Goal: Task Accomplishment & Management: Manage account settings

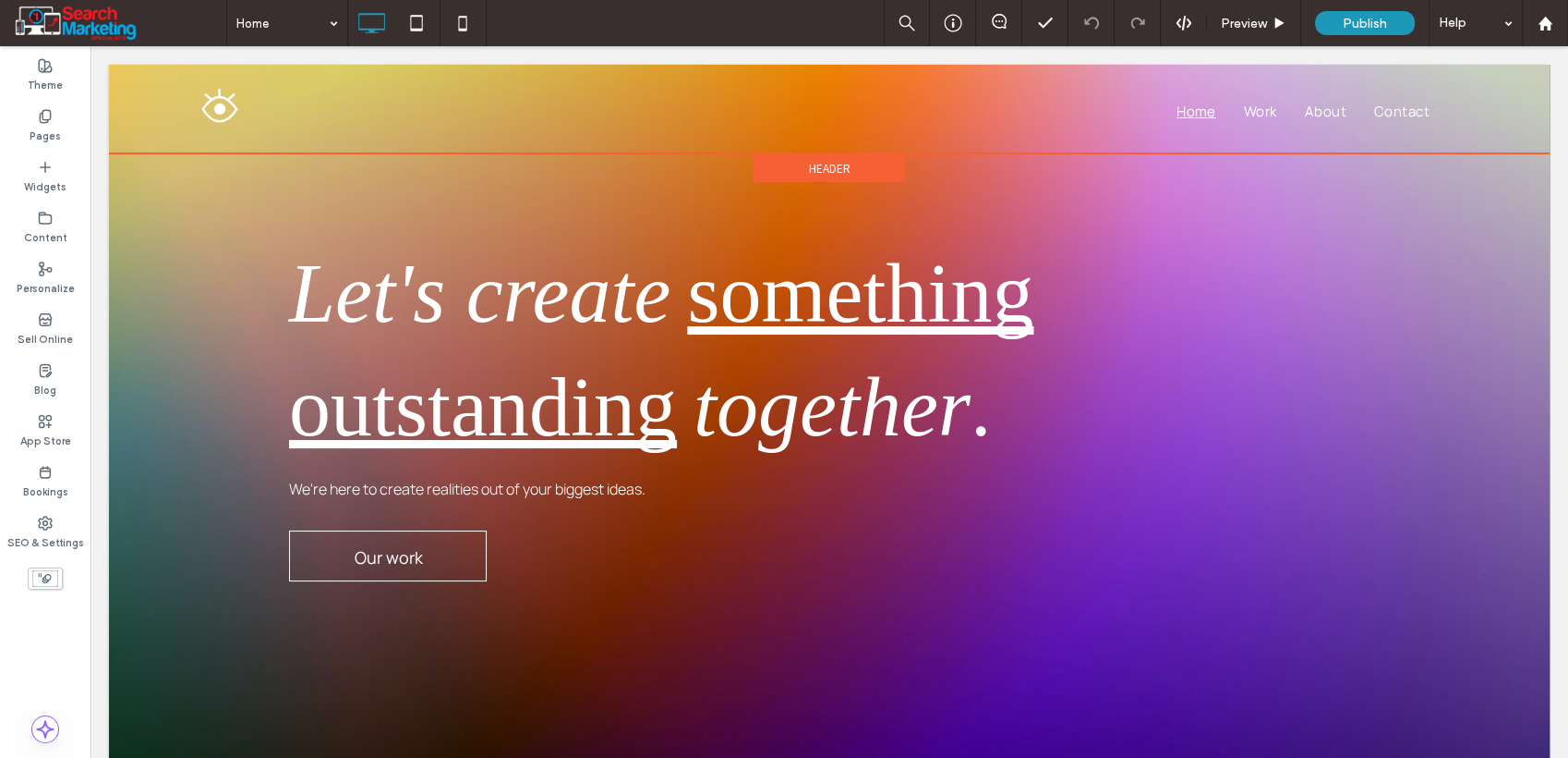
click at [784, 160] on div "Header" at bounding box center [829, 168] width 152 height 27
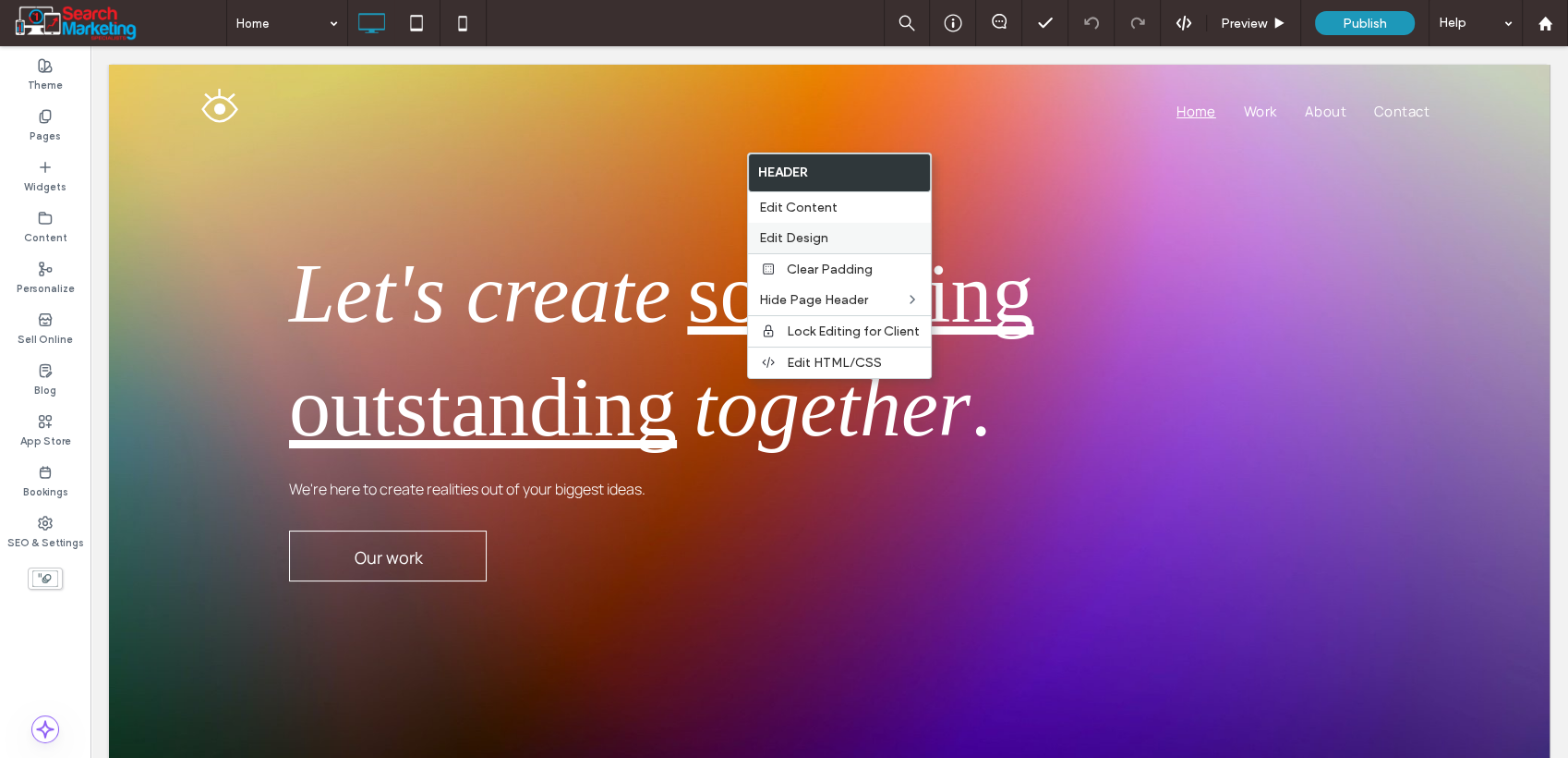
click at [798, 234] on span "Edit Design" at bounding box center [794, 237] width 70 height 16
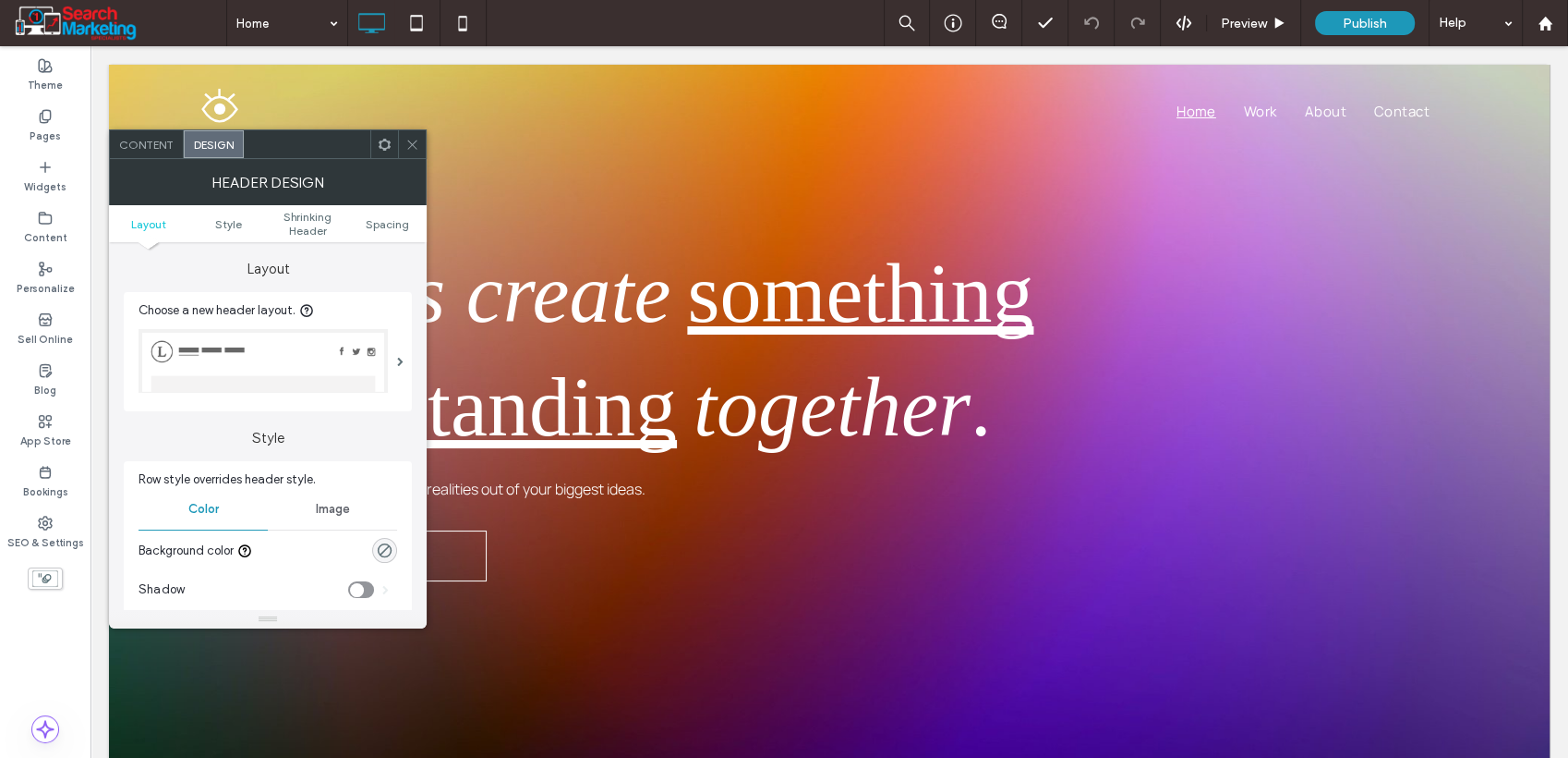
click at [420, 137] on div at bounding box center [411, 143] width 27 height 27
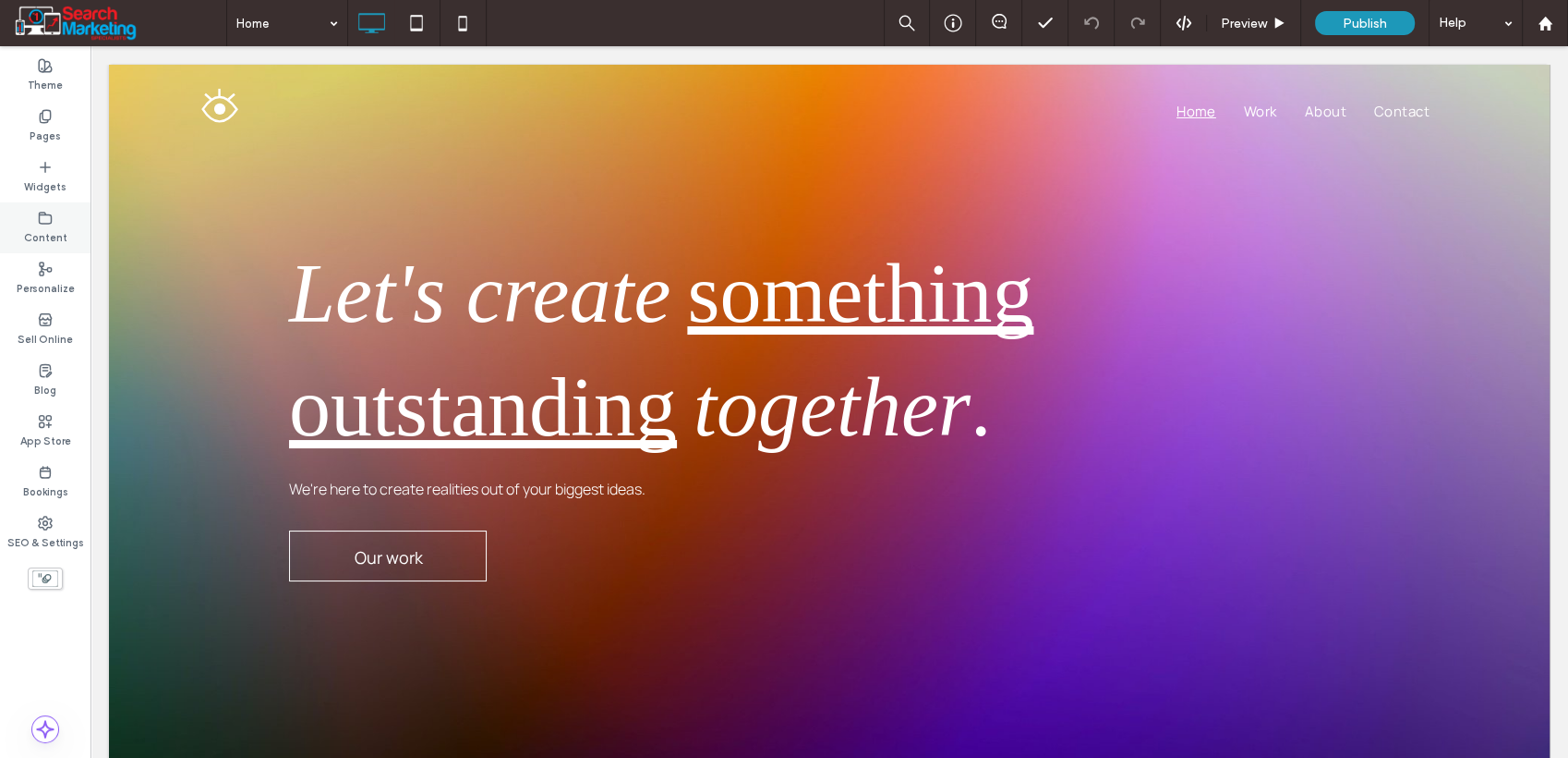
click at [24, 234] on div "Content" at bounding box center [45, 228] width 90 height 51
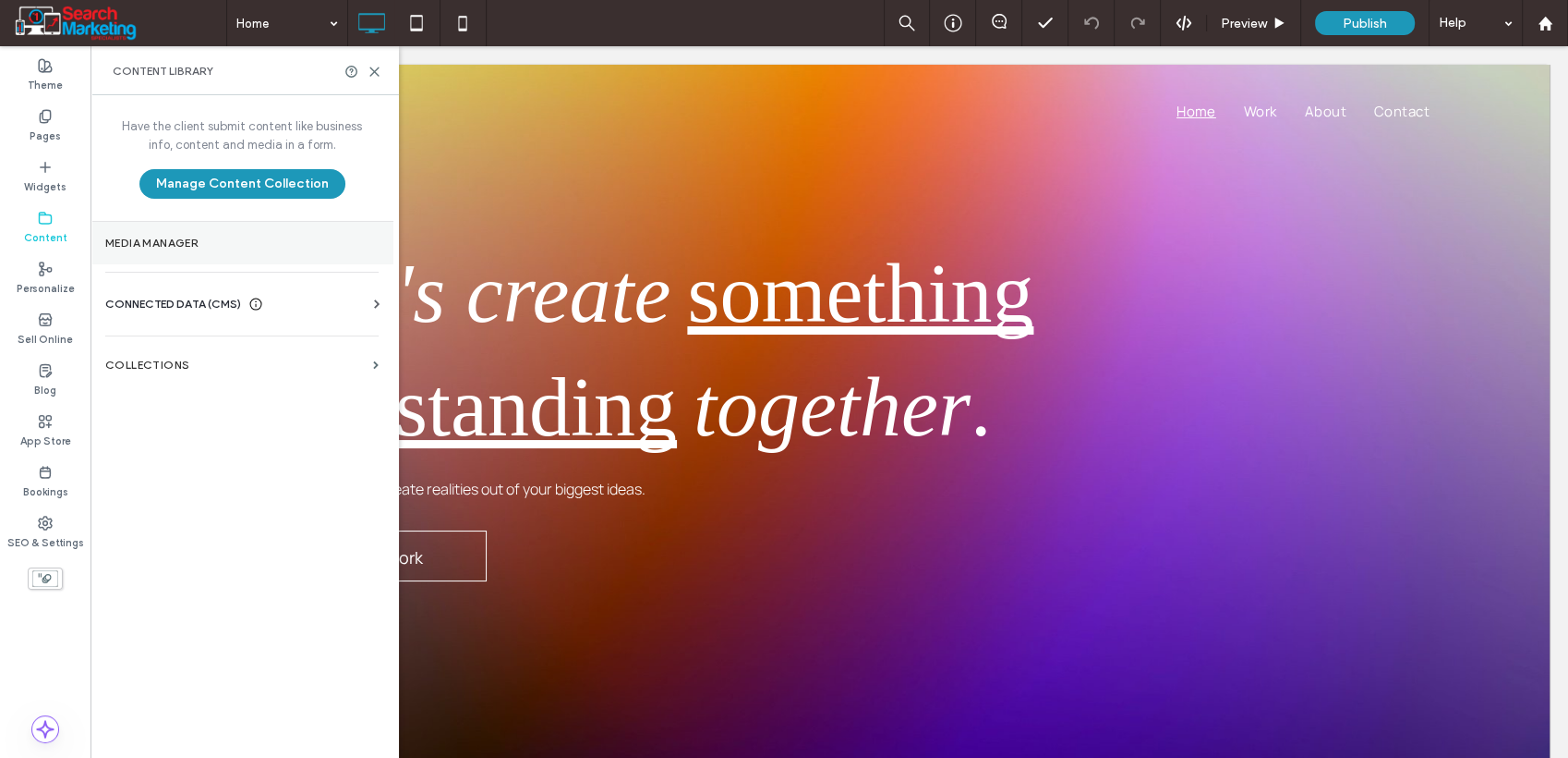
click at [170, 255] on section "Media Manager" at bounding box center [242, 243] width 303 height 42
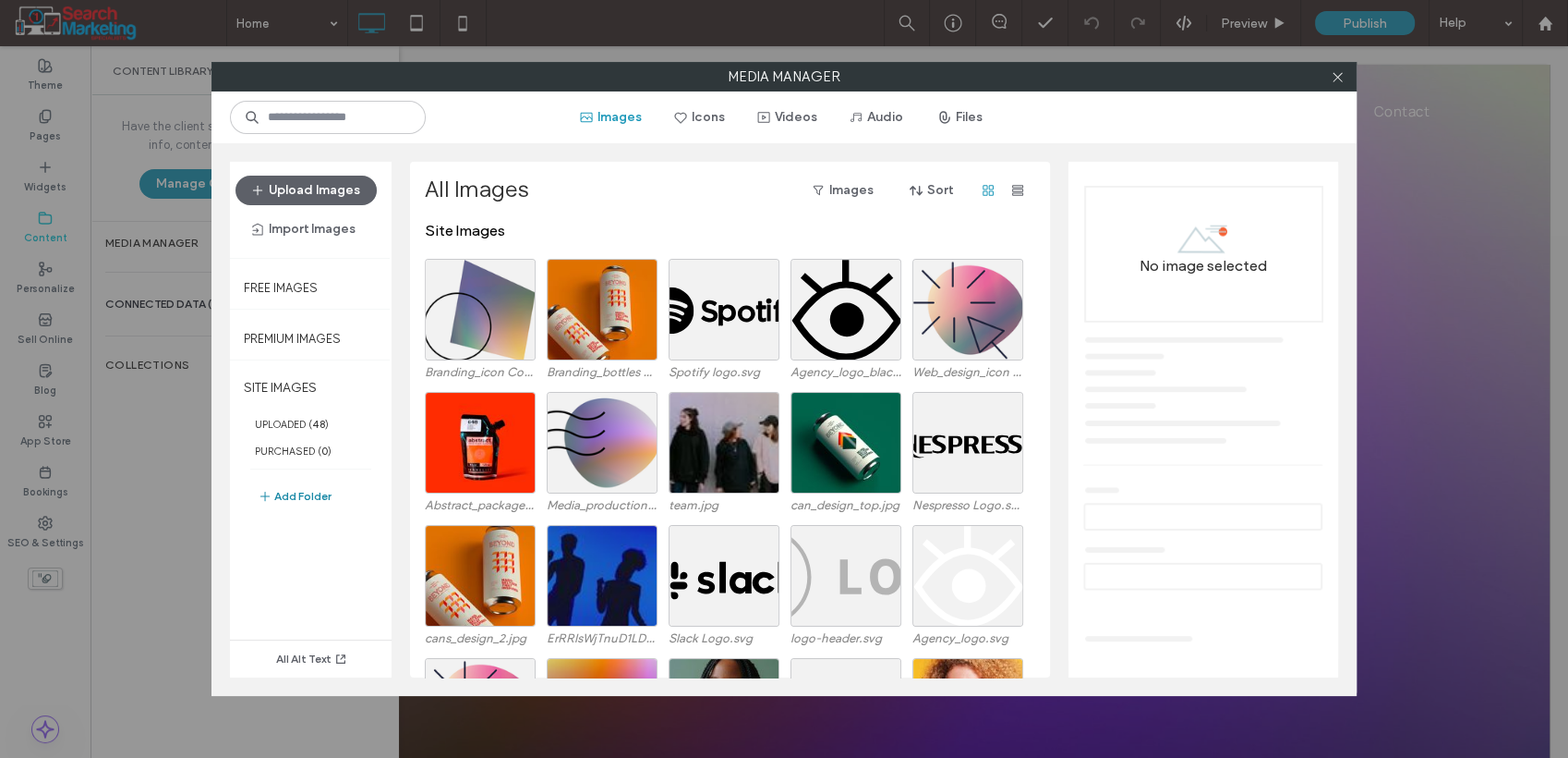
click at [307, 496] on button "Add Folder" at bounding box center [295, 496] width 74 height 23
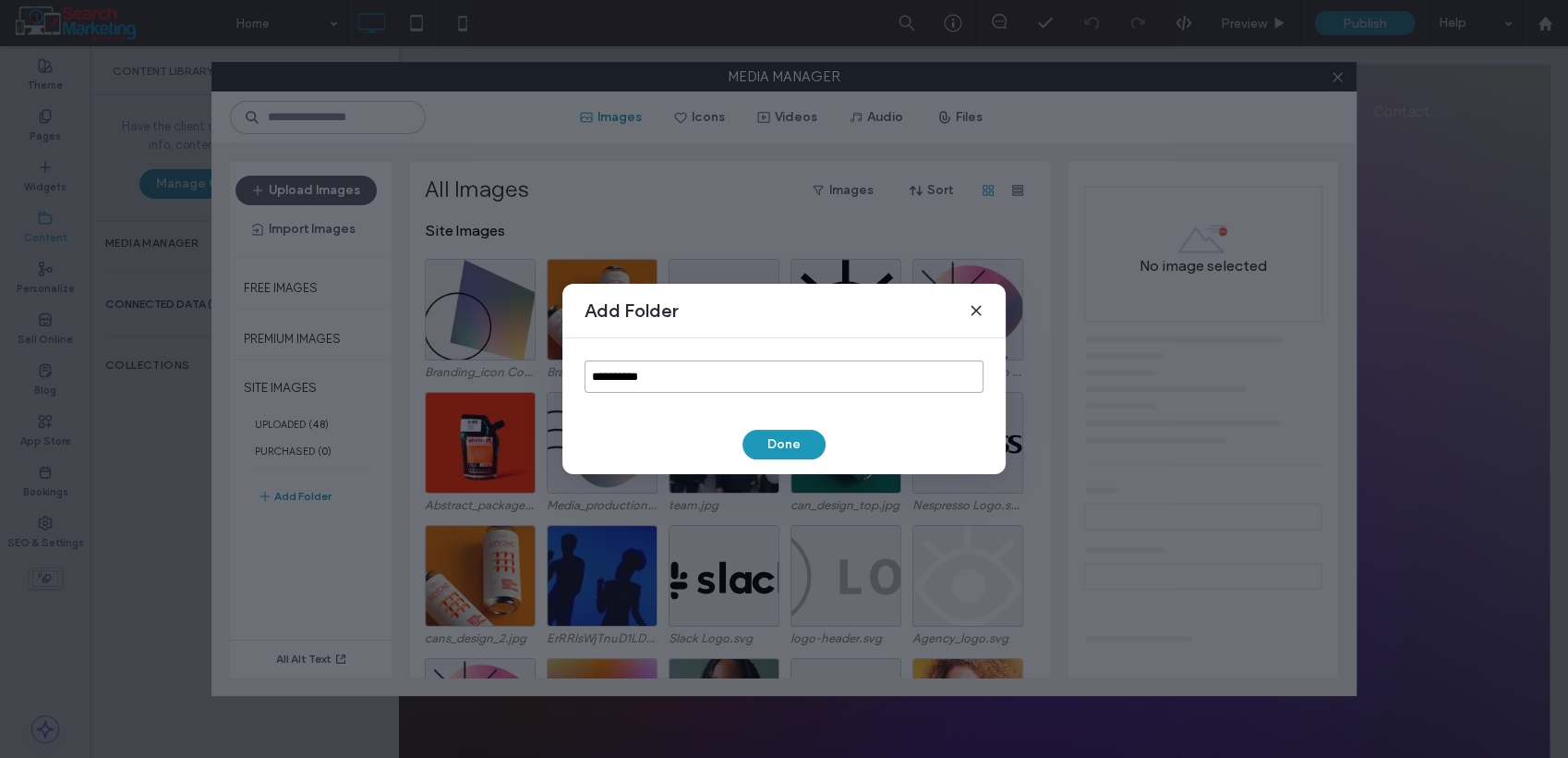
drag, startPoint x: 663, startPoint y: 382, endPoint x: 558, endPoint y: 387, distance: 105.1
click at [558, 387] on div "**********" at bounding box center [784, 379] width 1568 height 758
type input "****"
click at [783, 445] on button "Done" at bounding box center [784, 444] width 83 height 29
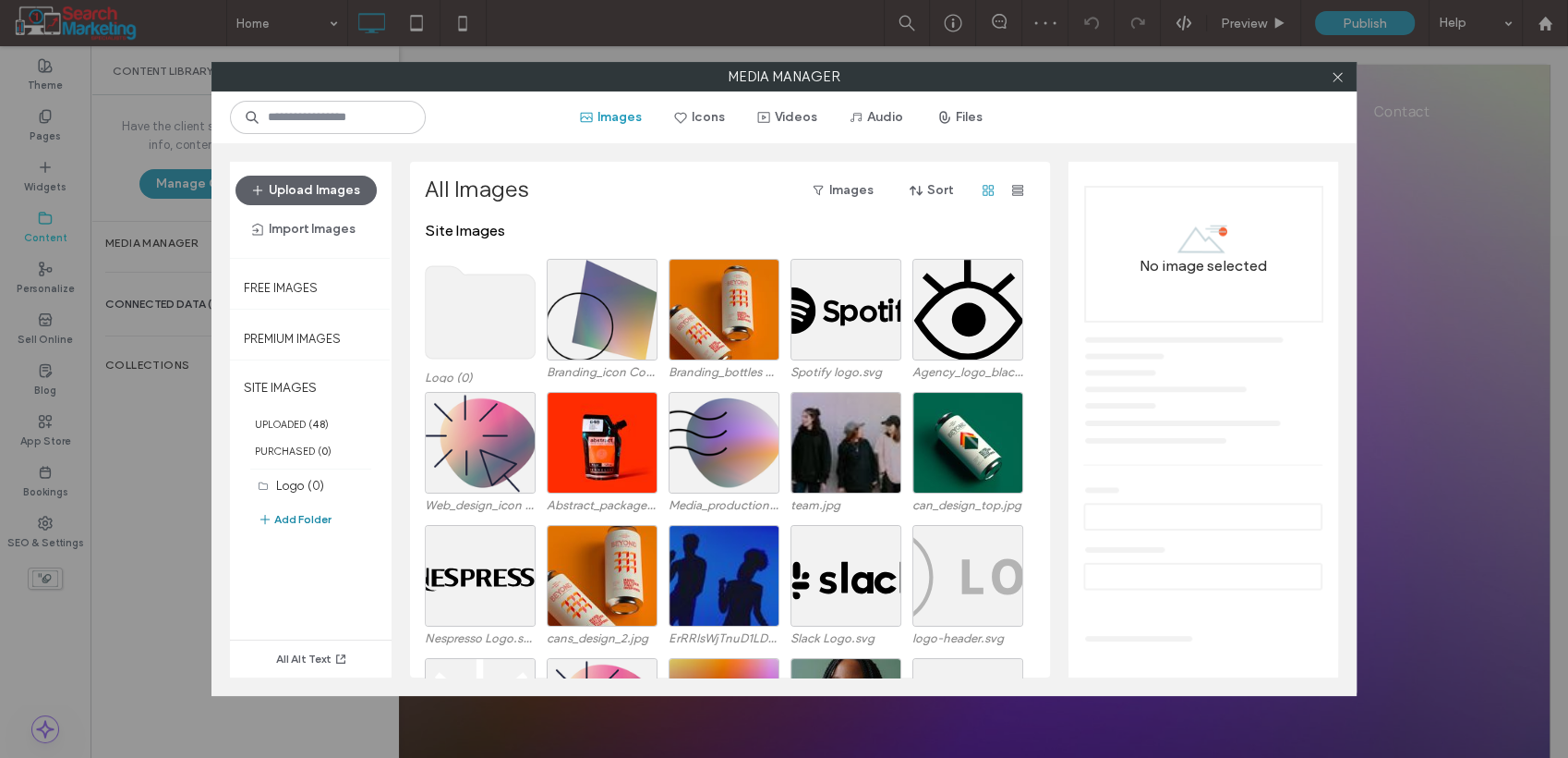
click at [300, 524] on button "Add Folder" at bounding box center [295, 520] width 74 height 23
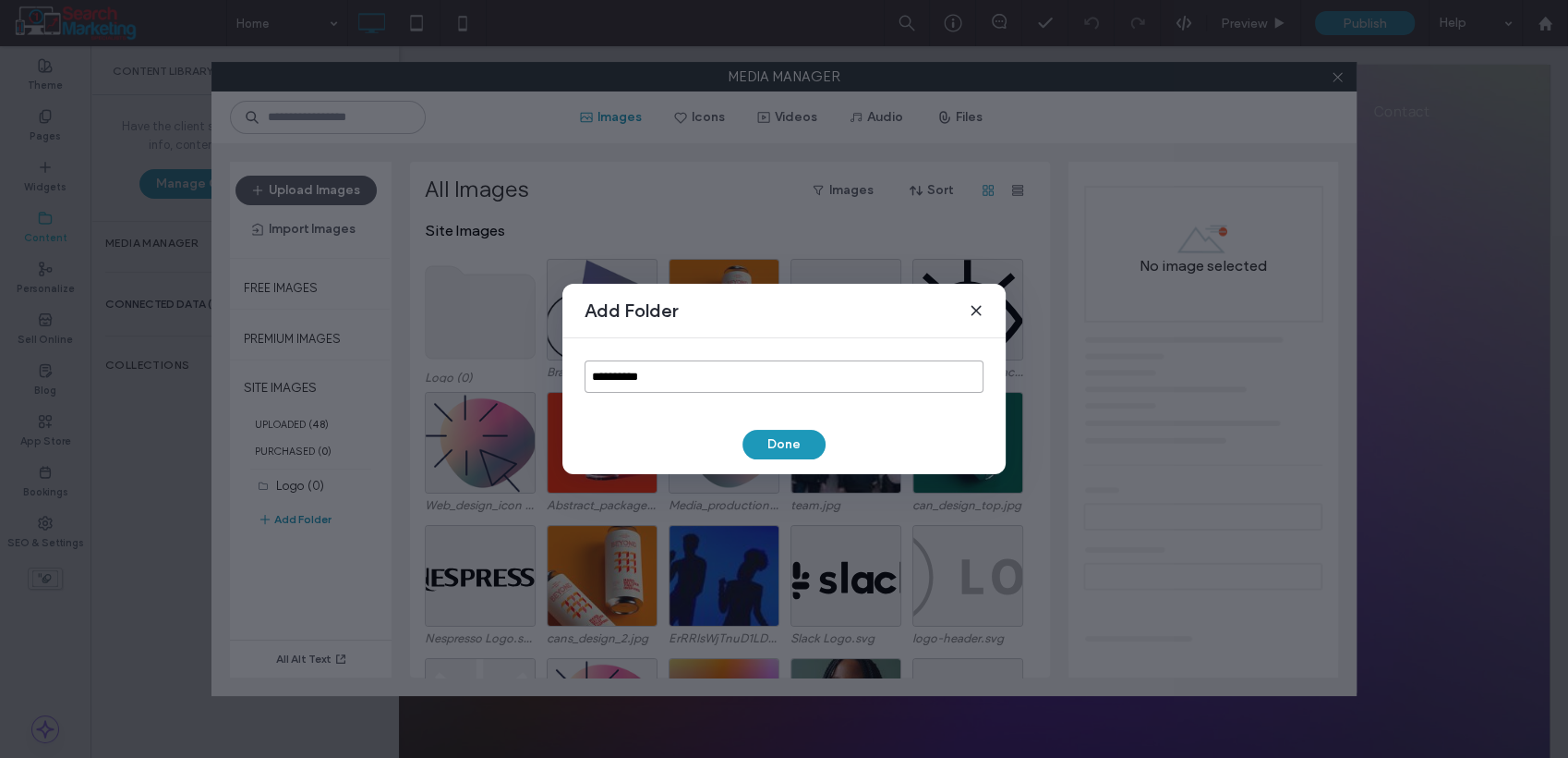
drag, startPoint x: 699, startPoint y: 379, endPoint x: 538, endPoint y: 381, distance: 161.0
click at [538, 381] on div "**********" at bounding box center [784, 379] width 1568 height 758
type input "***"
drag, startPoint x: 783, startPoint y: 456, endPoint x: 769, endPoint y: 455, distance: 14.0
click at [781, 456] on button "Done" at bounding box center [784, 444] width 83 height 29
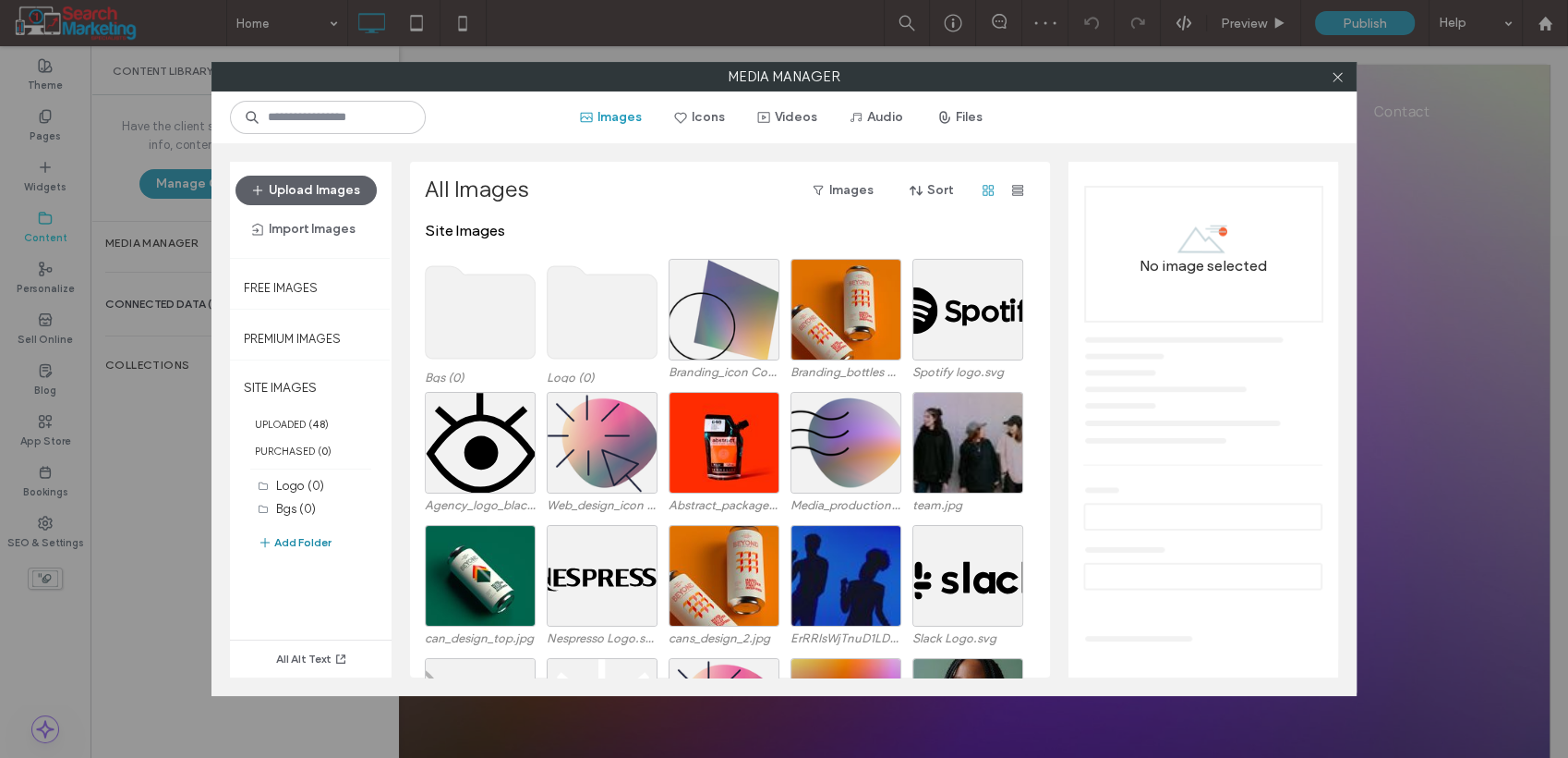
click at [325, 542] on button "Add Folder" at bounding box center [295, 542] width 74 height 23
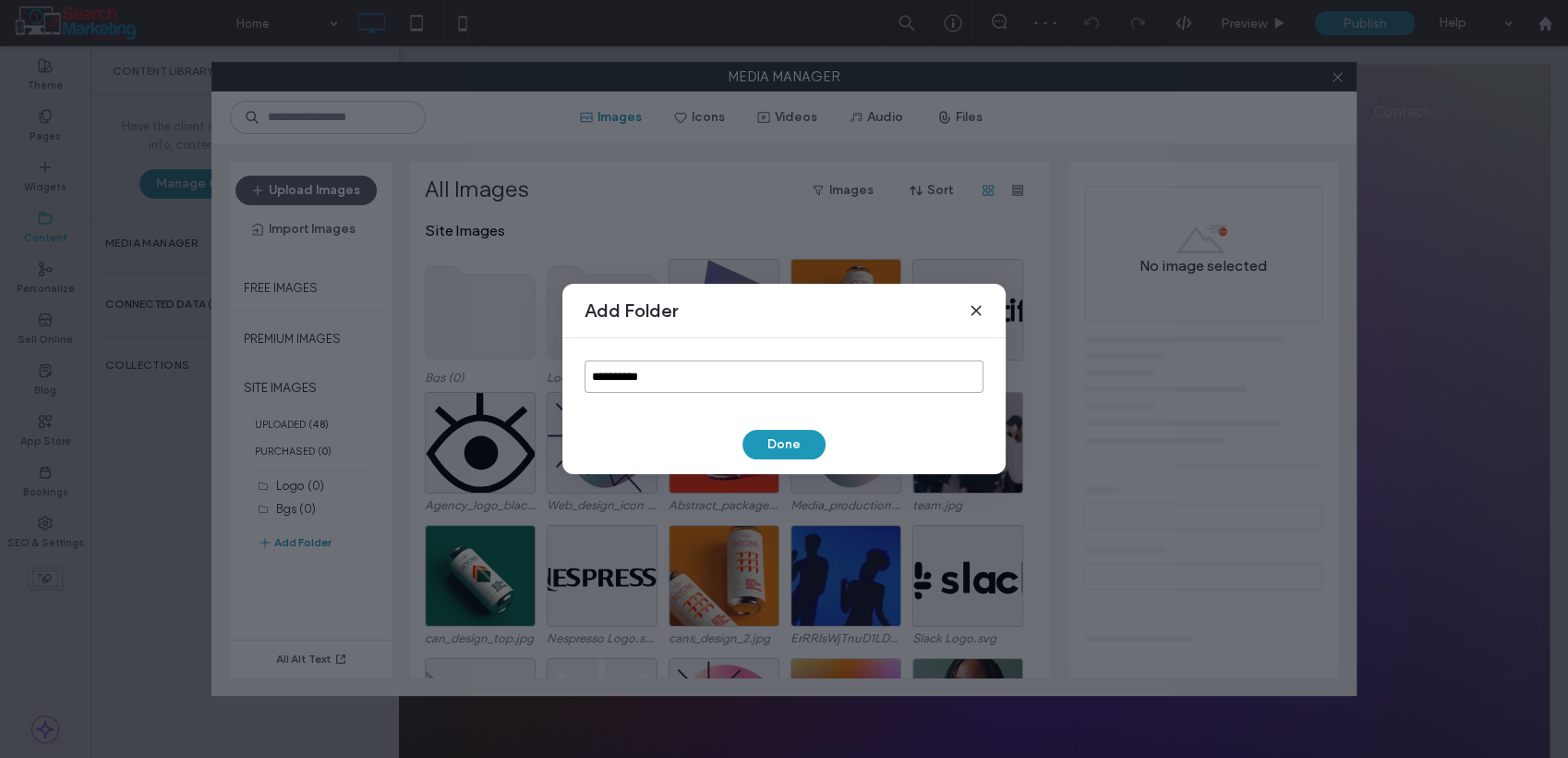
drag, startPoint x: 676, startPoint y: 372, endPoint x: 549, endPoint y: 386, distance: 127.8
click at [549, 386] on div "**********" at bounding box center [784, 379] width 1568 height 758
type input "******"
click at [767, 451] on button "Done" at bounding box center [784, 444] width 83 height 29
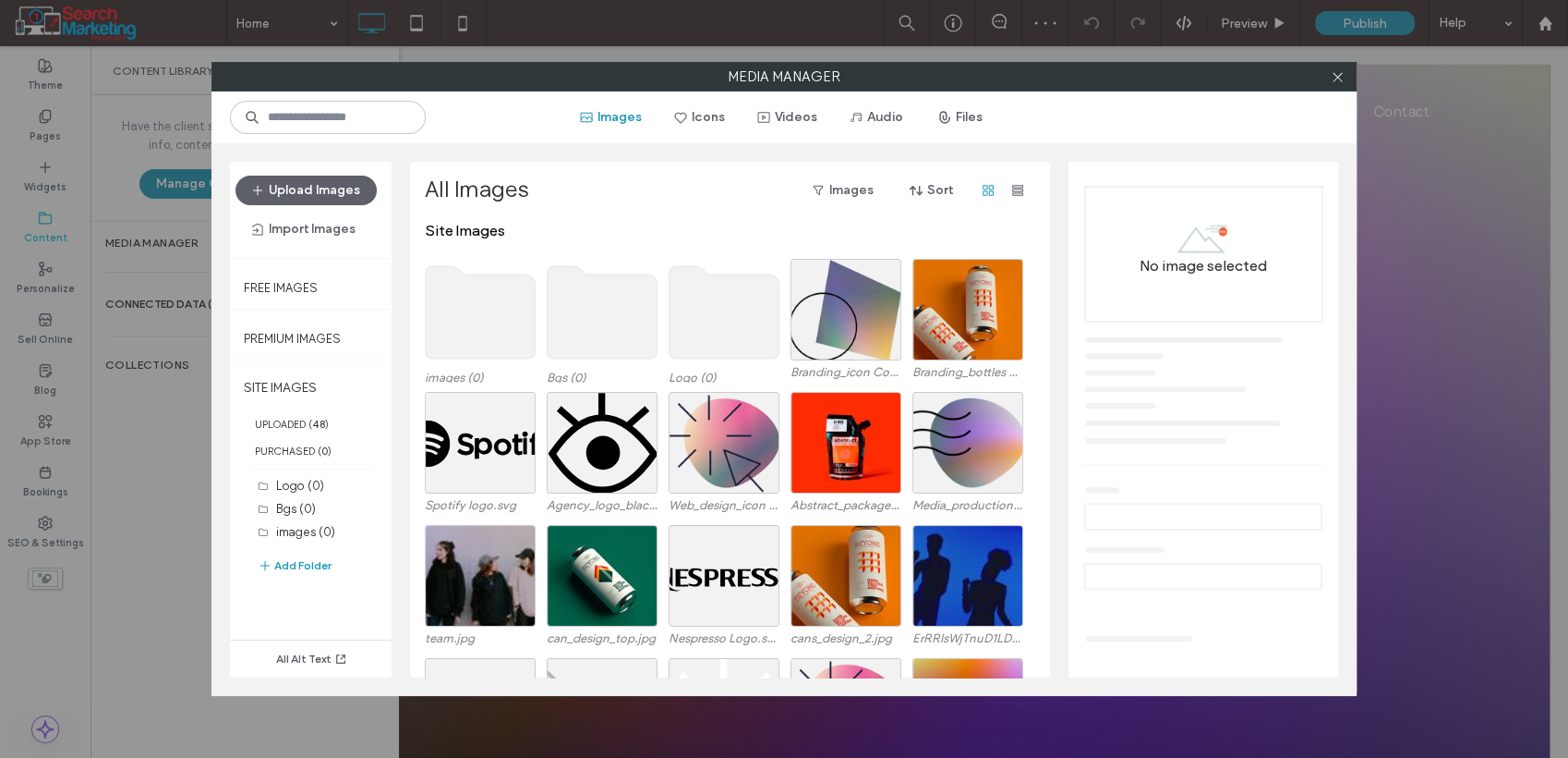
click at [687, 304] on use at bounding box center [725, 313] width 110 height 92
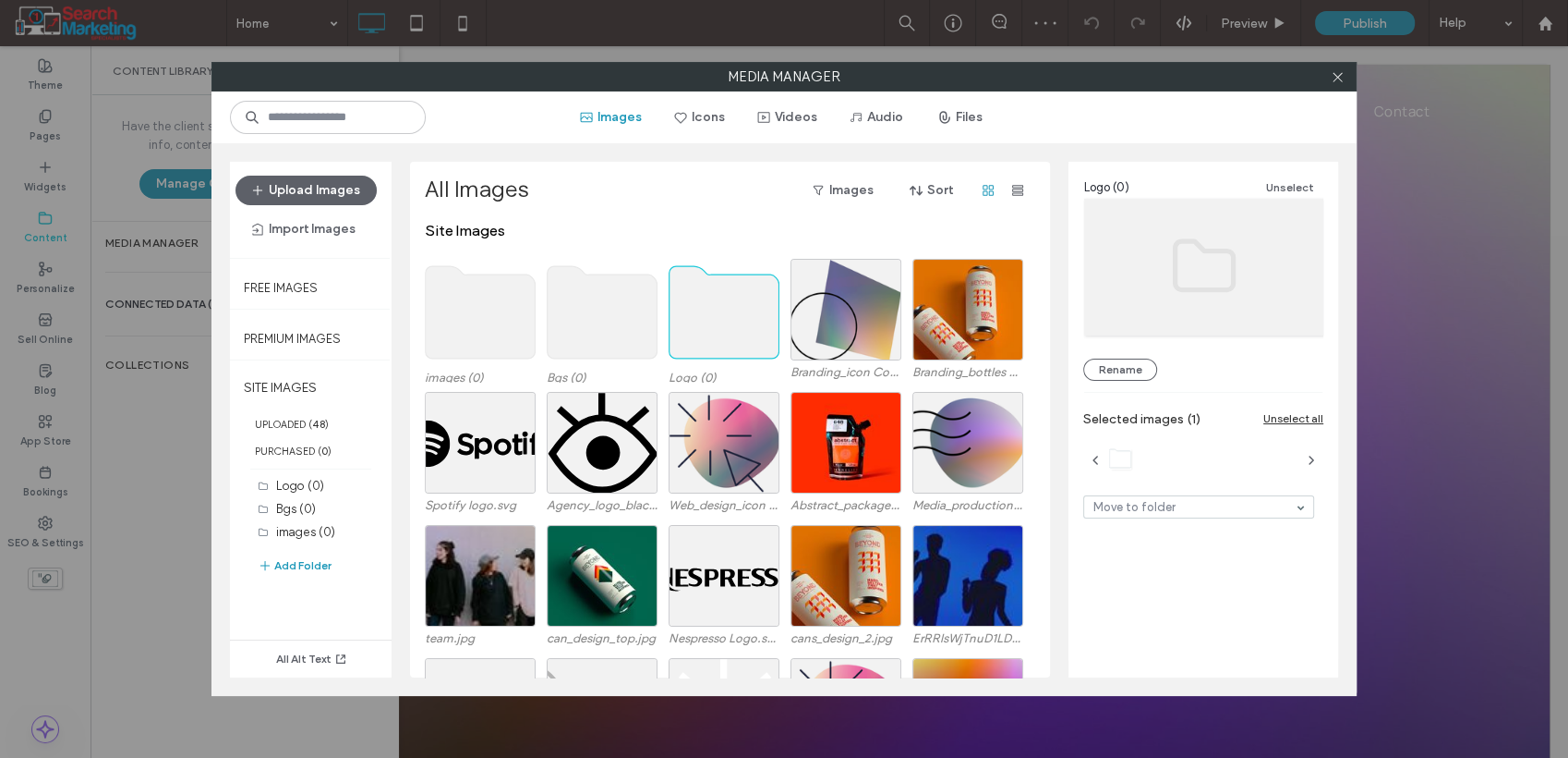
click at [687, 304] on use at bounding box center [725, 313] width 110 height 92
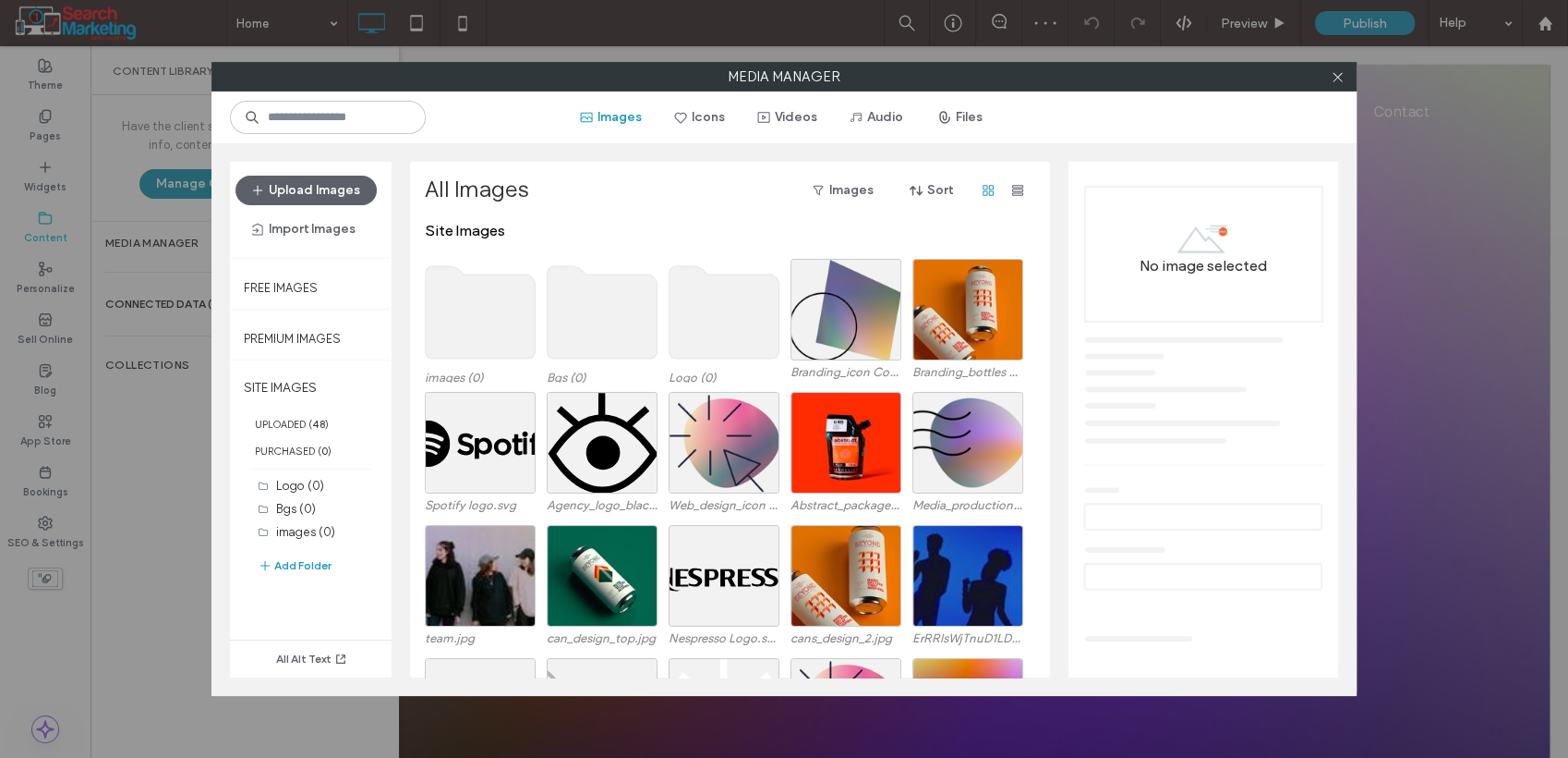
click at [695, 298] on use at bounding box center [725, 313] width 110 height 92
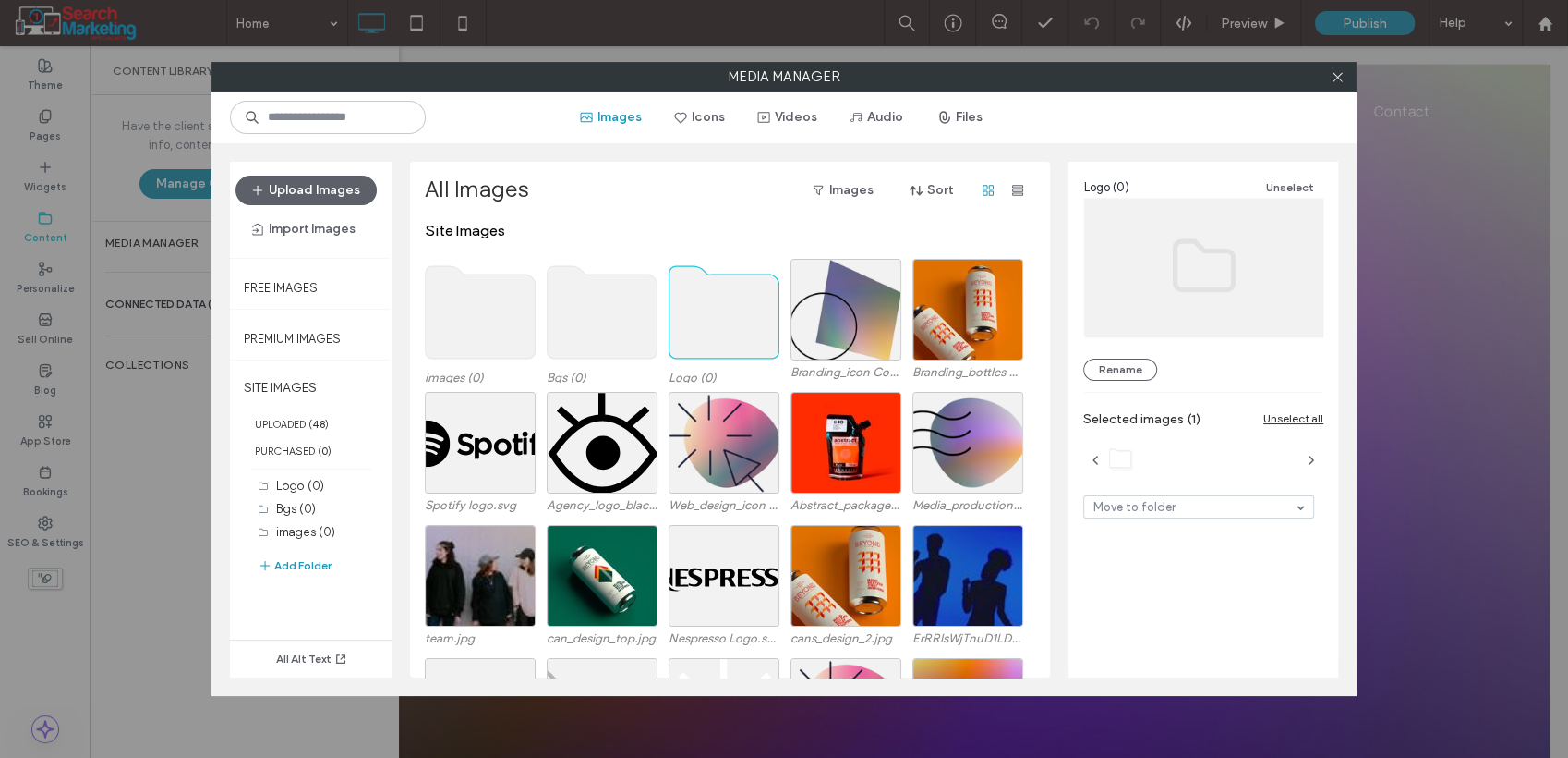
click at [695, 298] on use at bounding box center [725, 313] width 110 height 92
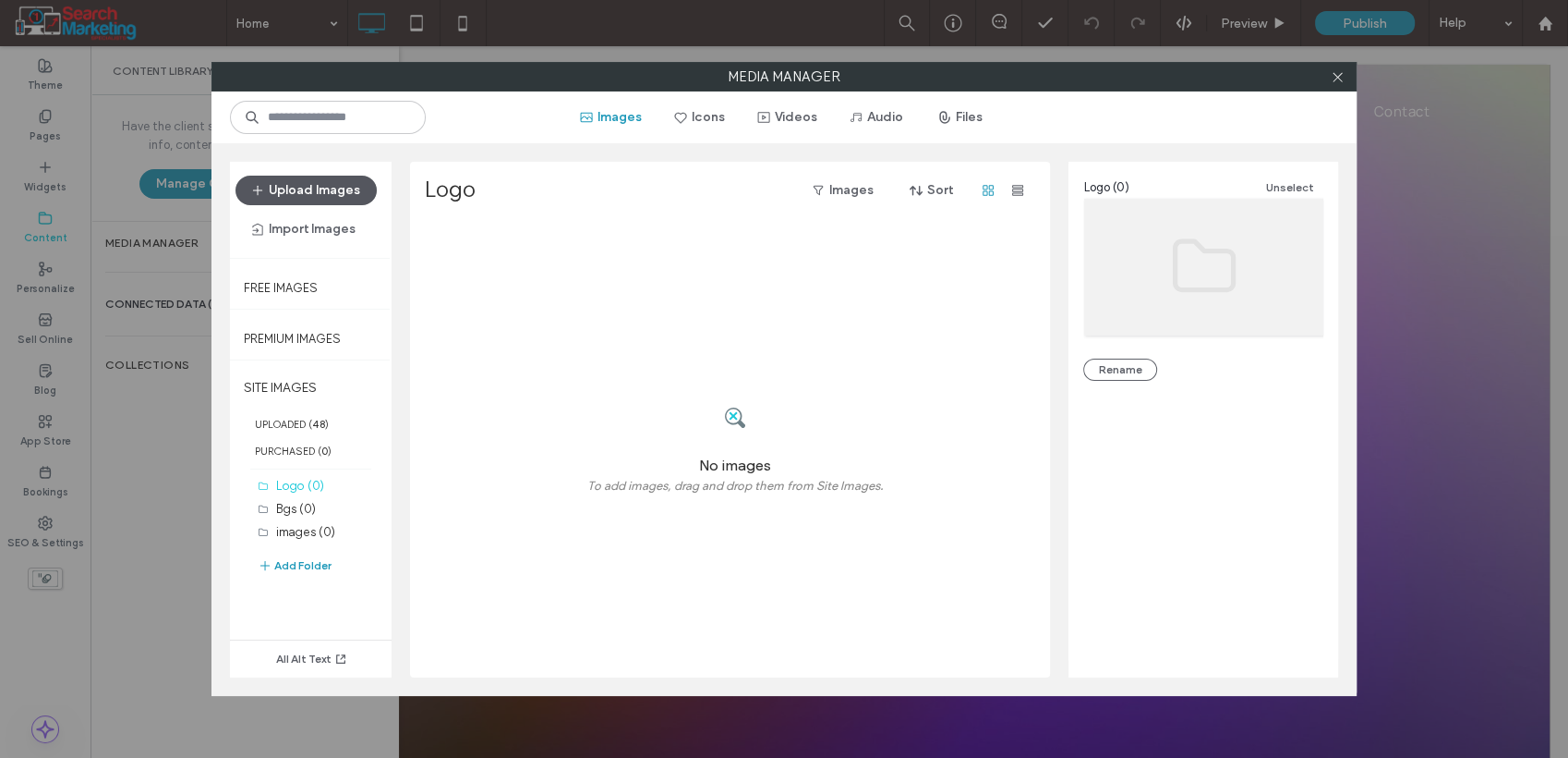
click at [300, 183] on button "Upload Images" at bounding box center [306, 189] width 141 height 29
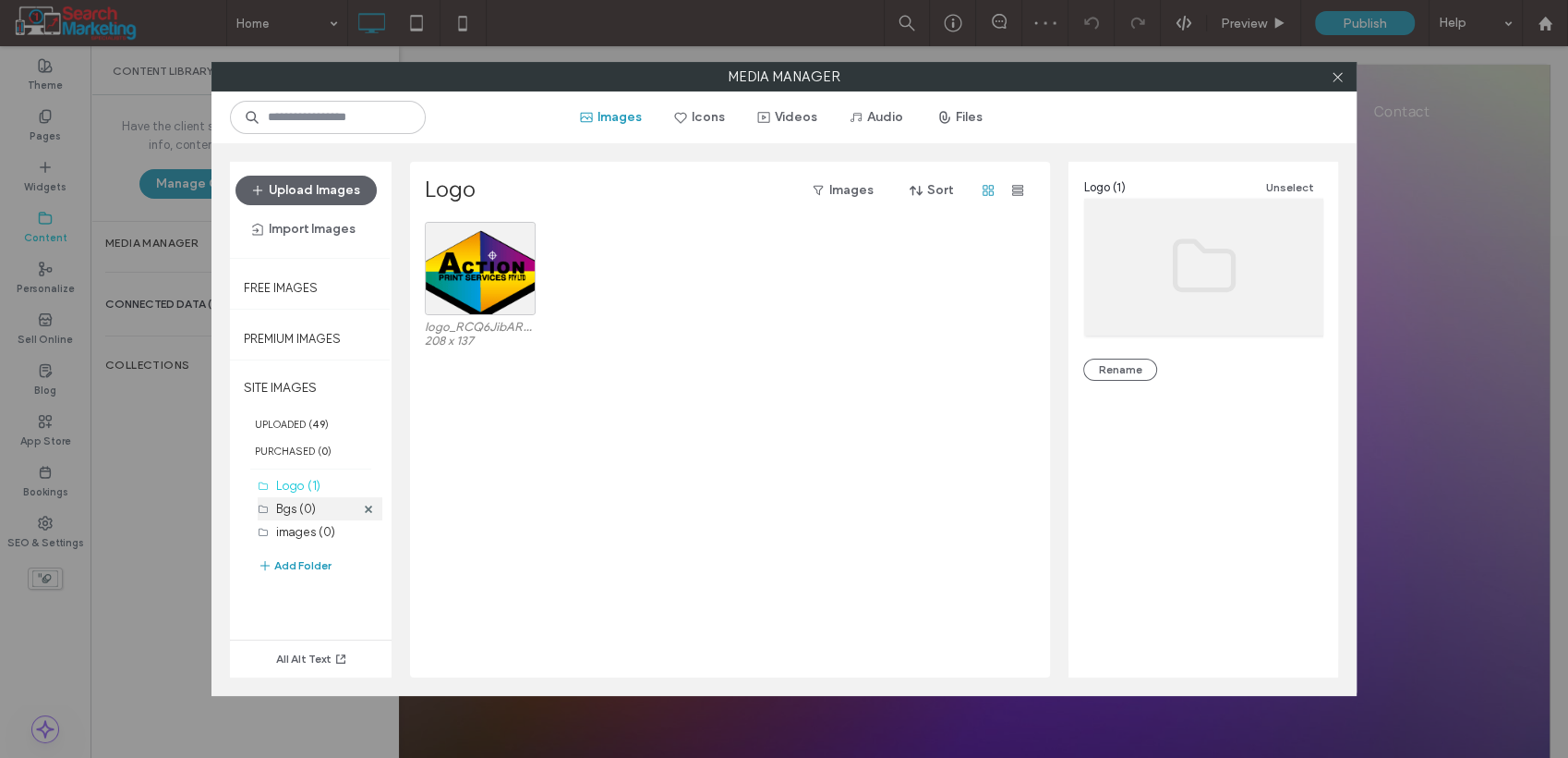
click at [301, 512] on label "Bgs (0)" at bounding box center [296, 508] width 40 height 14
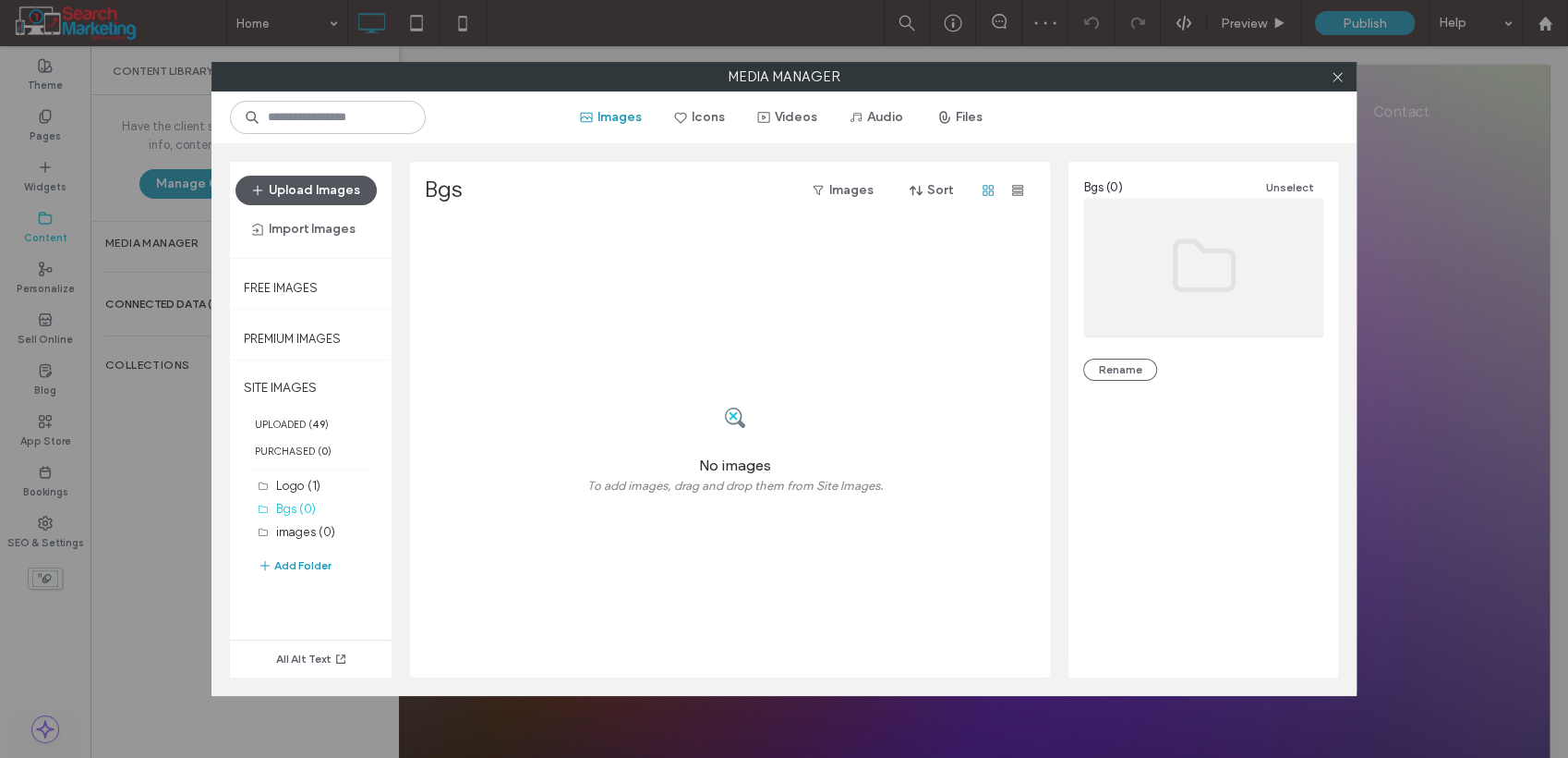
click at [360, 184] on button "Upload Images" at bounding box center [306, 189] width 141 height 29
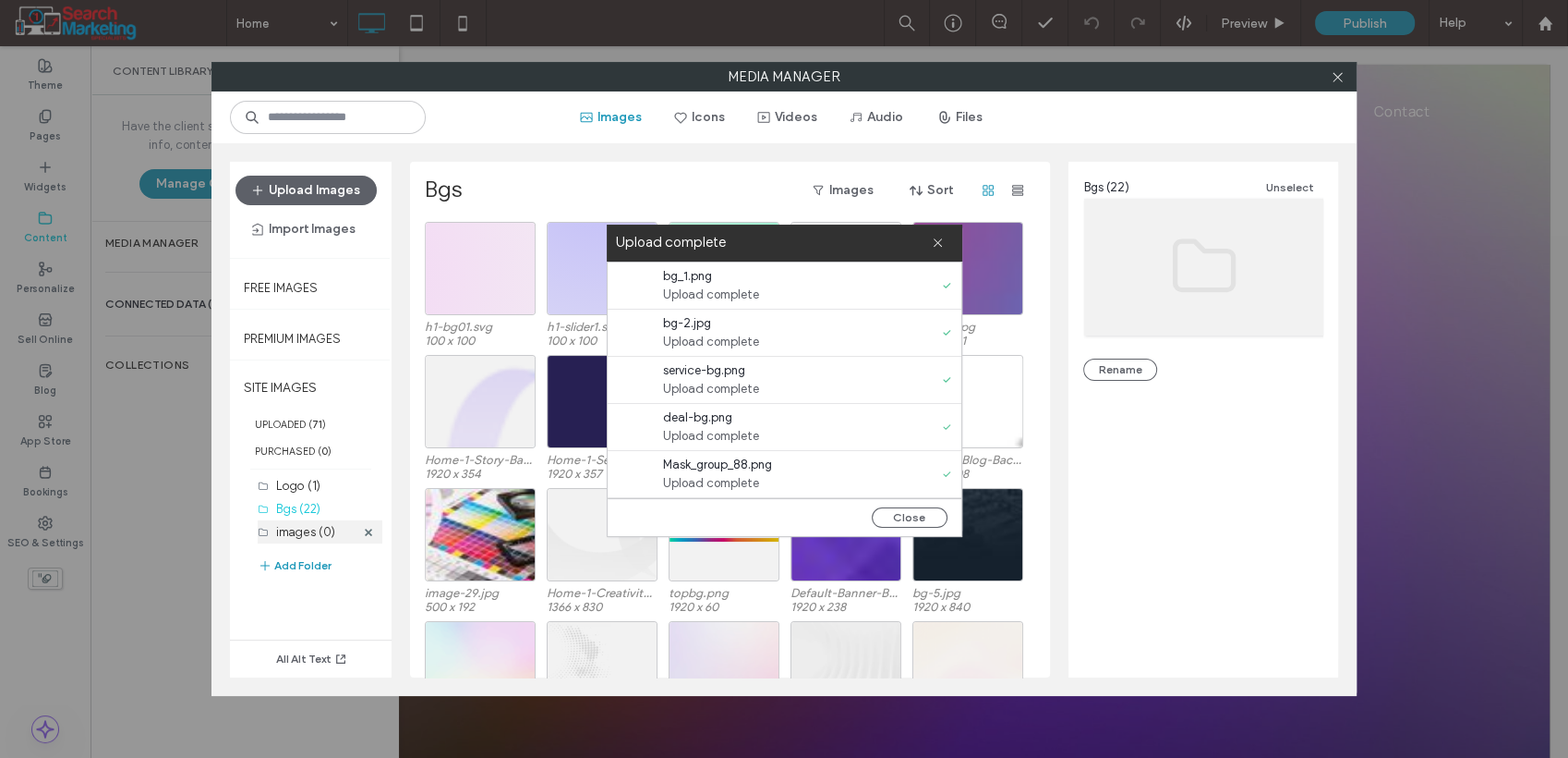
click at [311, 536] on label "images (0)" at bounding box center [305, 531] width 59 height 14
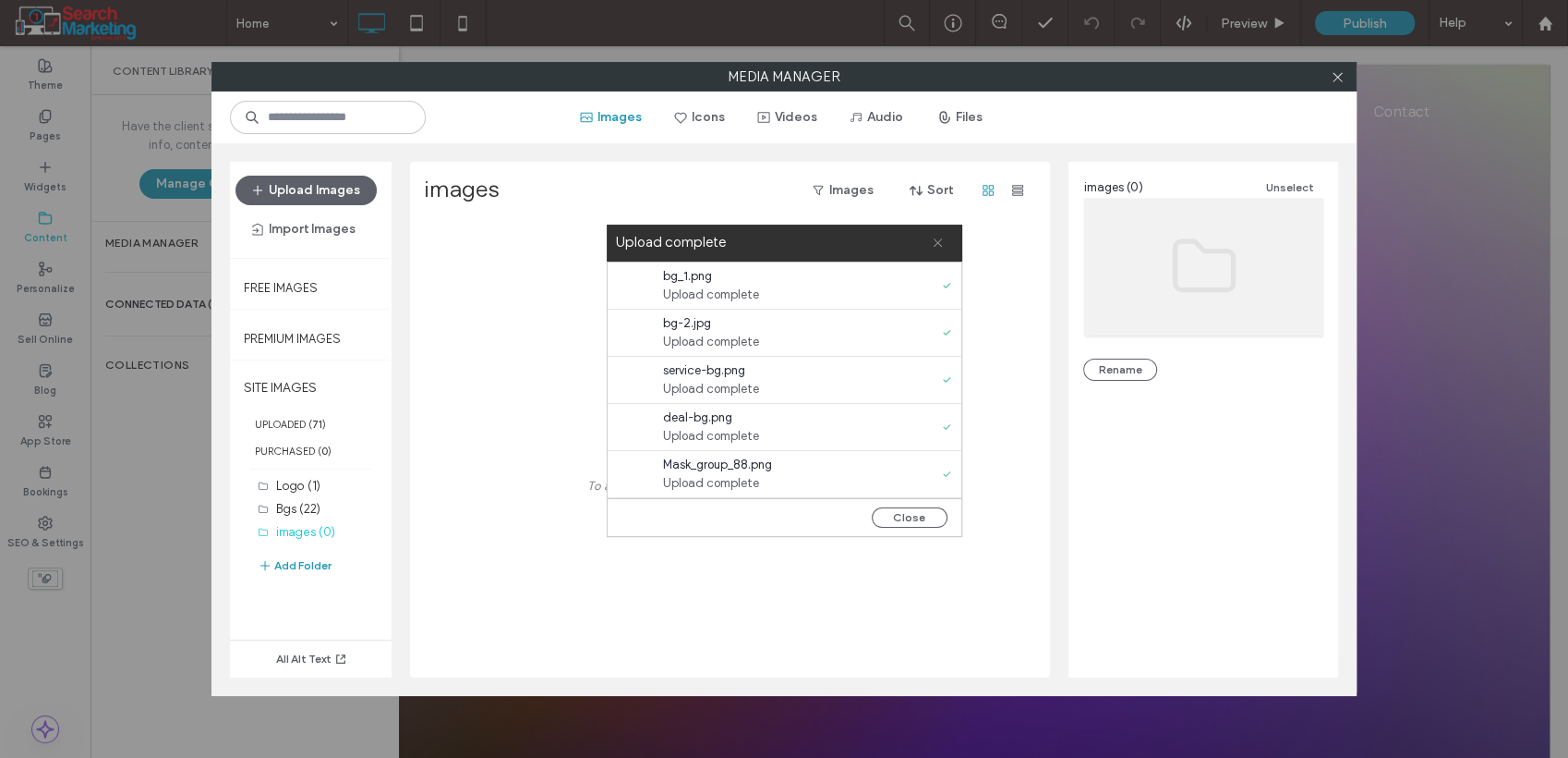
click at [935, 245] on use at bounding box center [937, 242] width 8 height 8
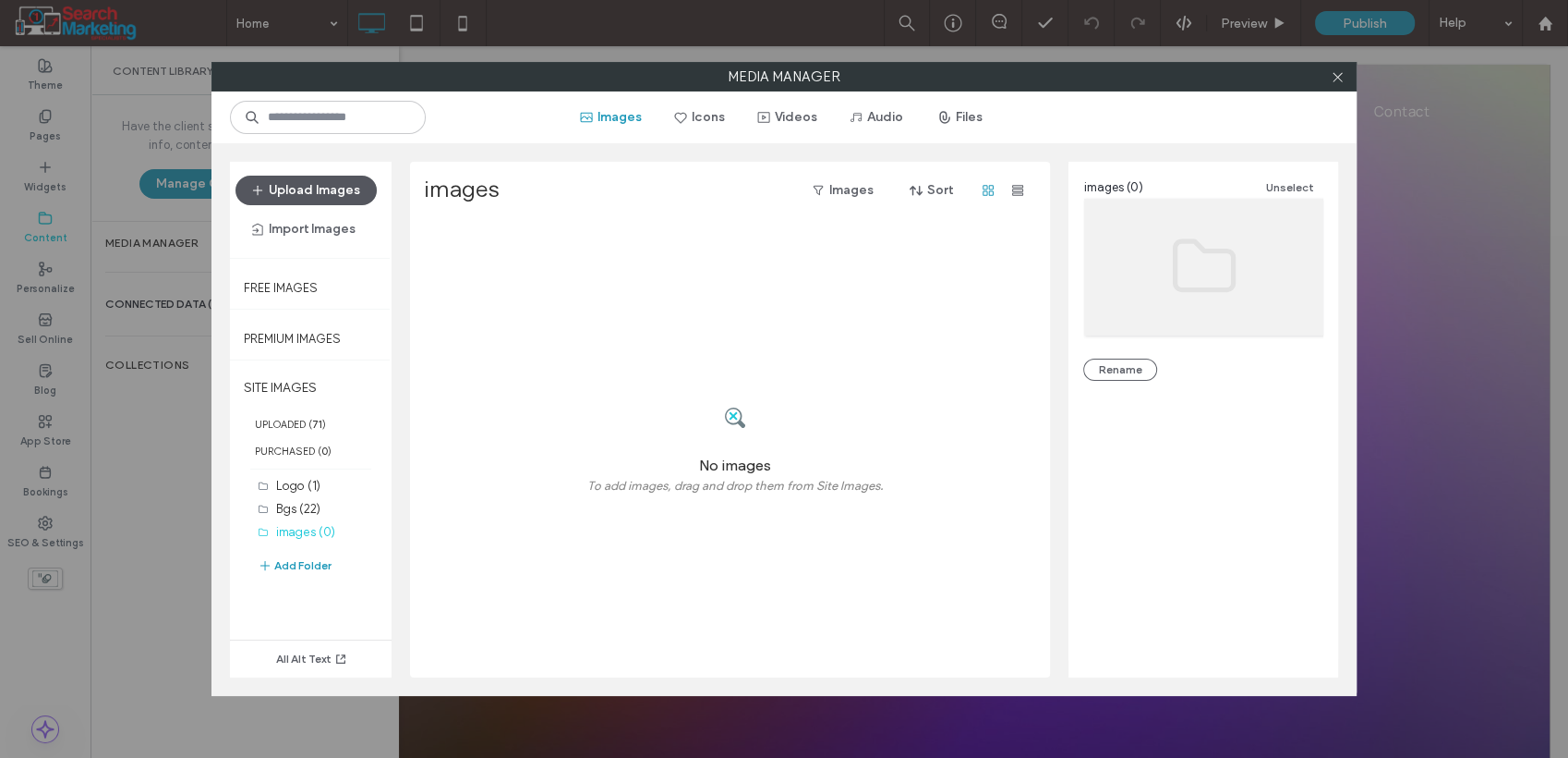
click at [314, 185] on button "Upload Images" at bounding box center [306, 189] width 141 height 29
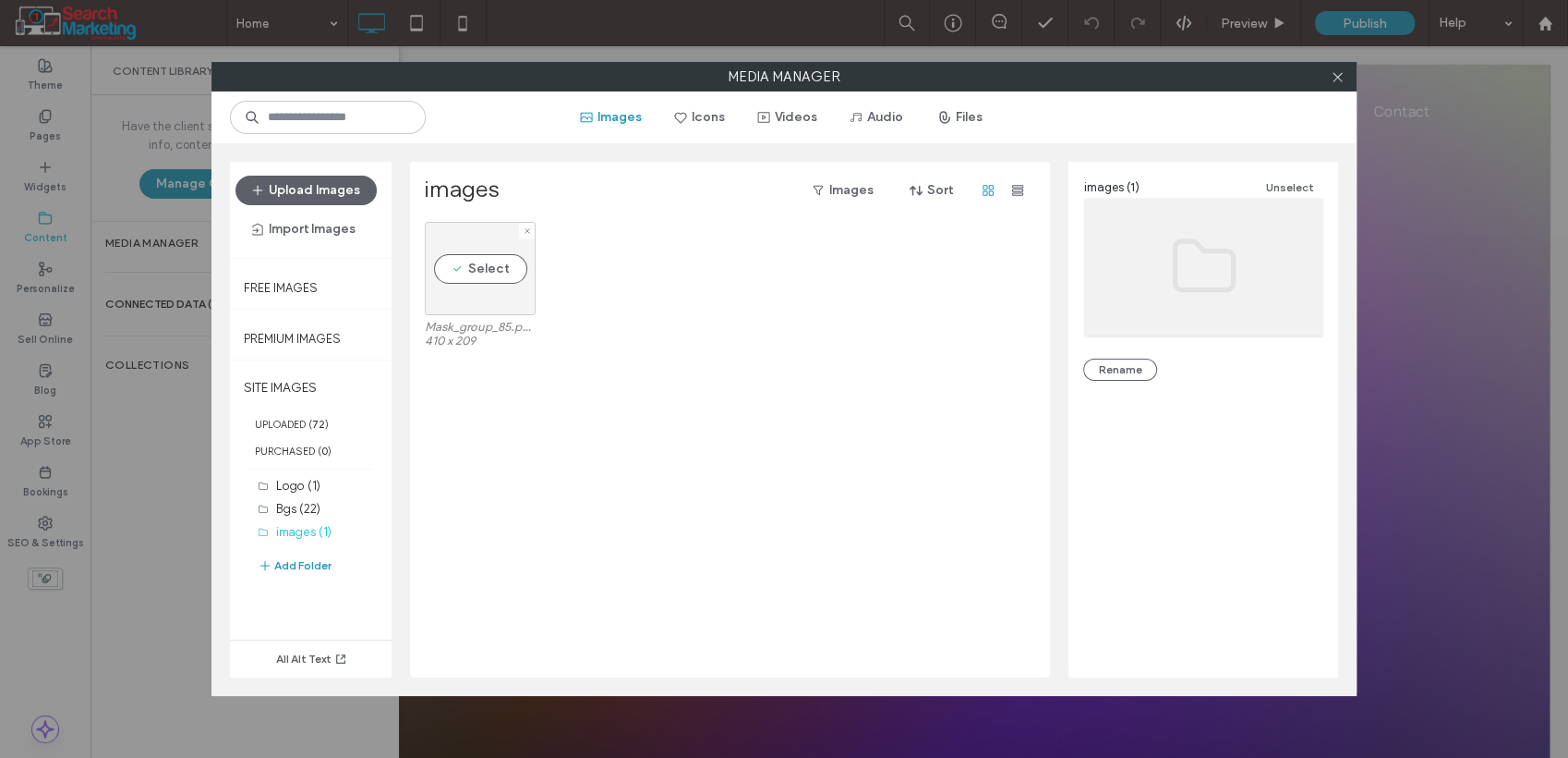
click at [473, 280] on div "Select" at bounding box center [480, 268] width 111 height 93
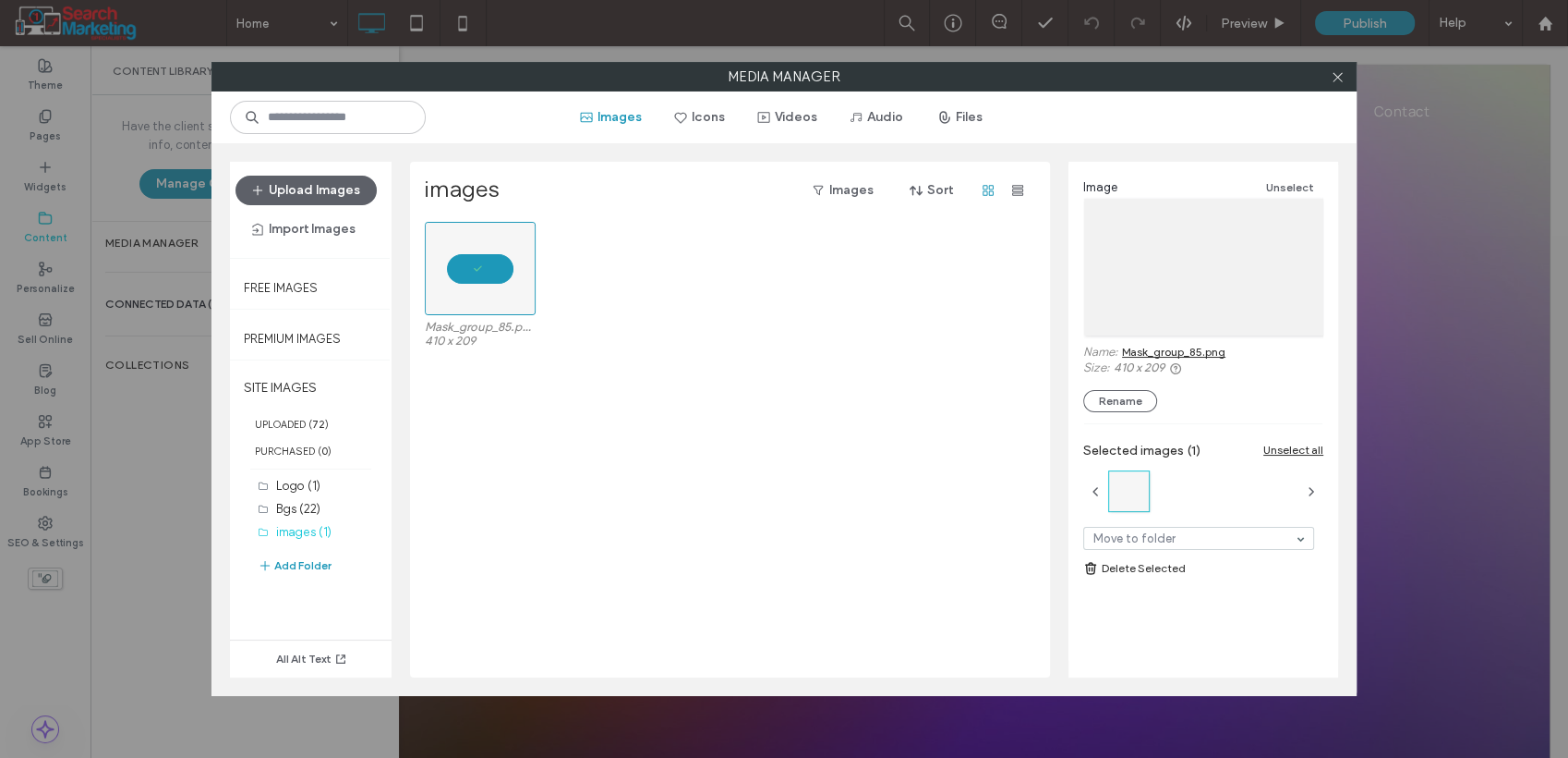
click at [1211, 352] on link "Mask_group_85.png" at bounding box center [1174, 351] width 104 height 14
click at [1123, 573] on link "Delete Selected" at bounding box center [1203, 569] width 240 height 19
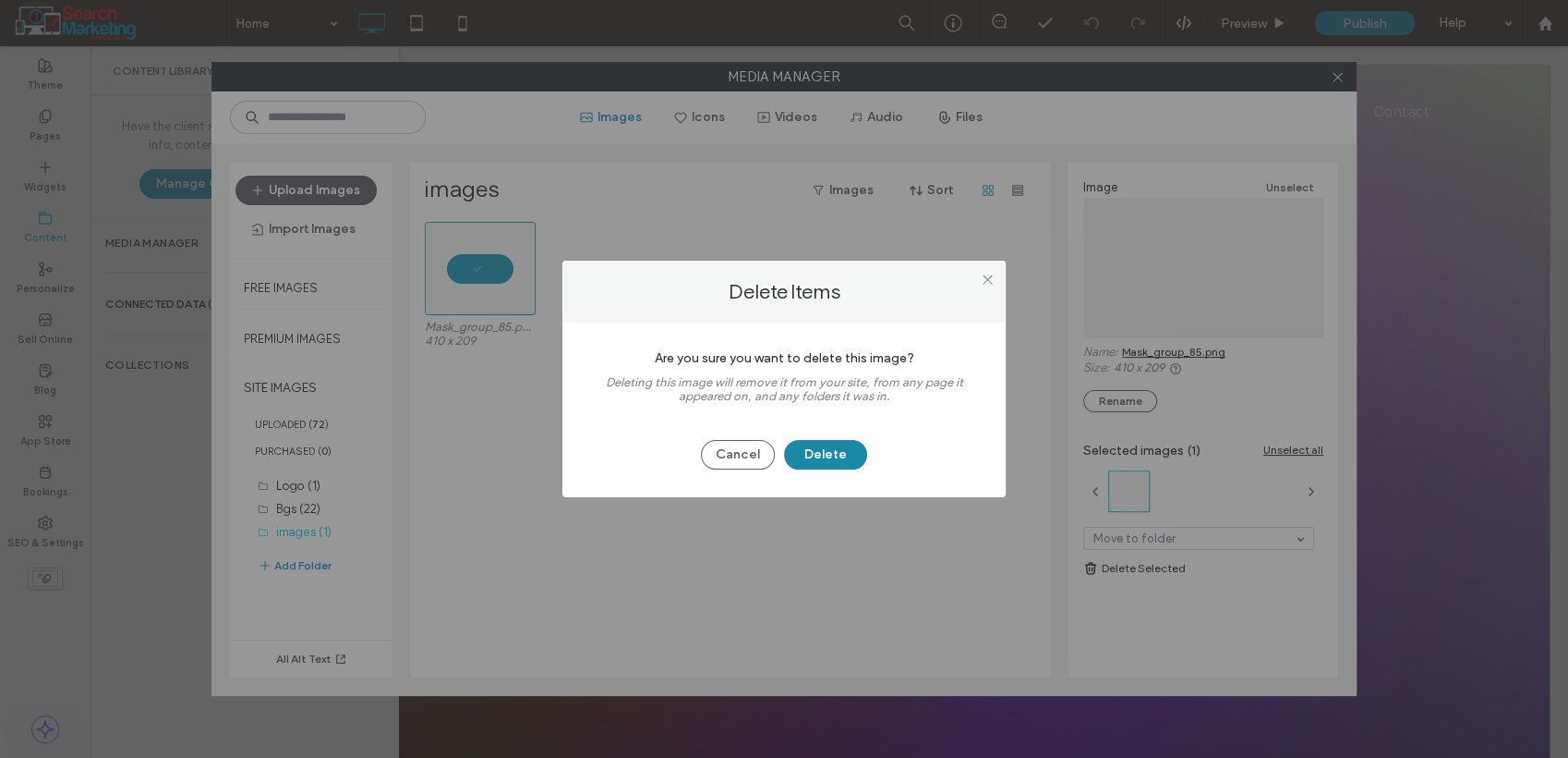
drag, startPoint x: 851, startPoint y: 453, endPoint x: 829, endPoint y: 464, distance: 24.6
click at [850, 454] on button "Delete" at bounding box center [825, 454] width 83 height 29
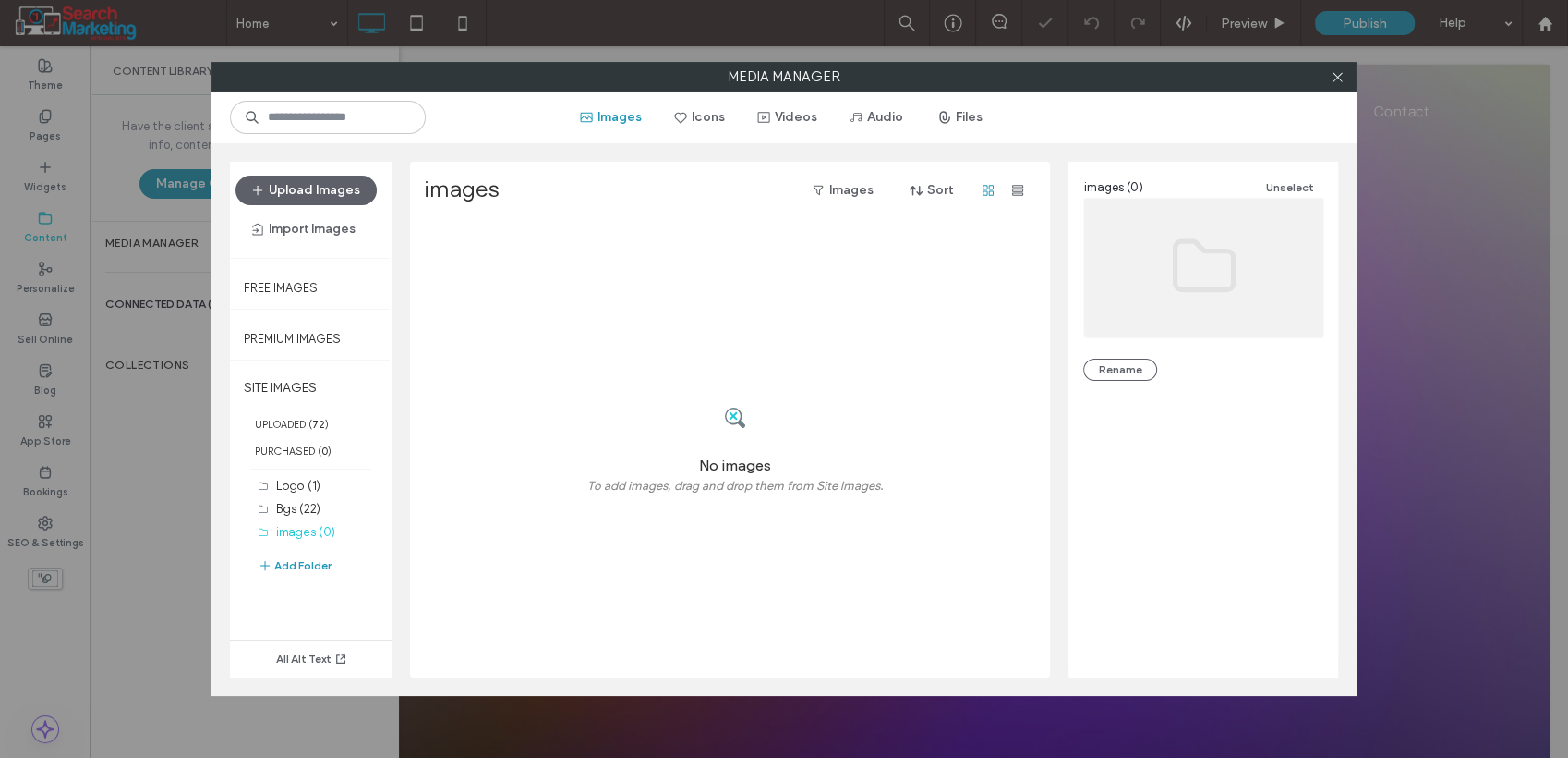
click at [296, 187] on button "Upload Images" at bounding box center [306, 189] width 141 height 29
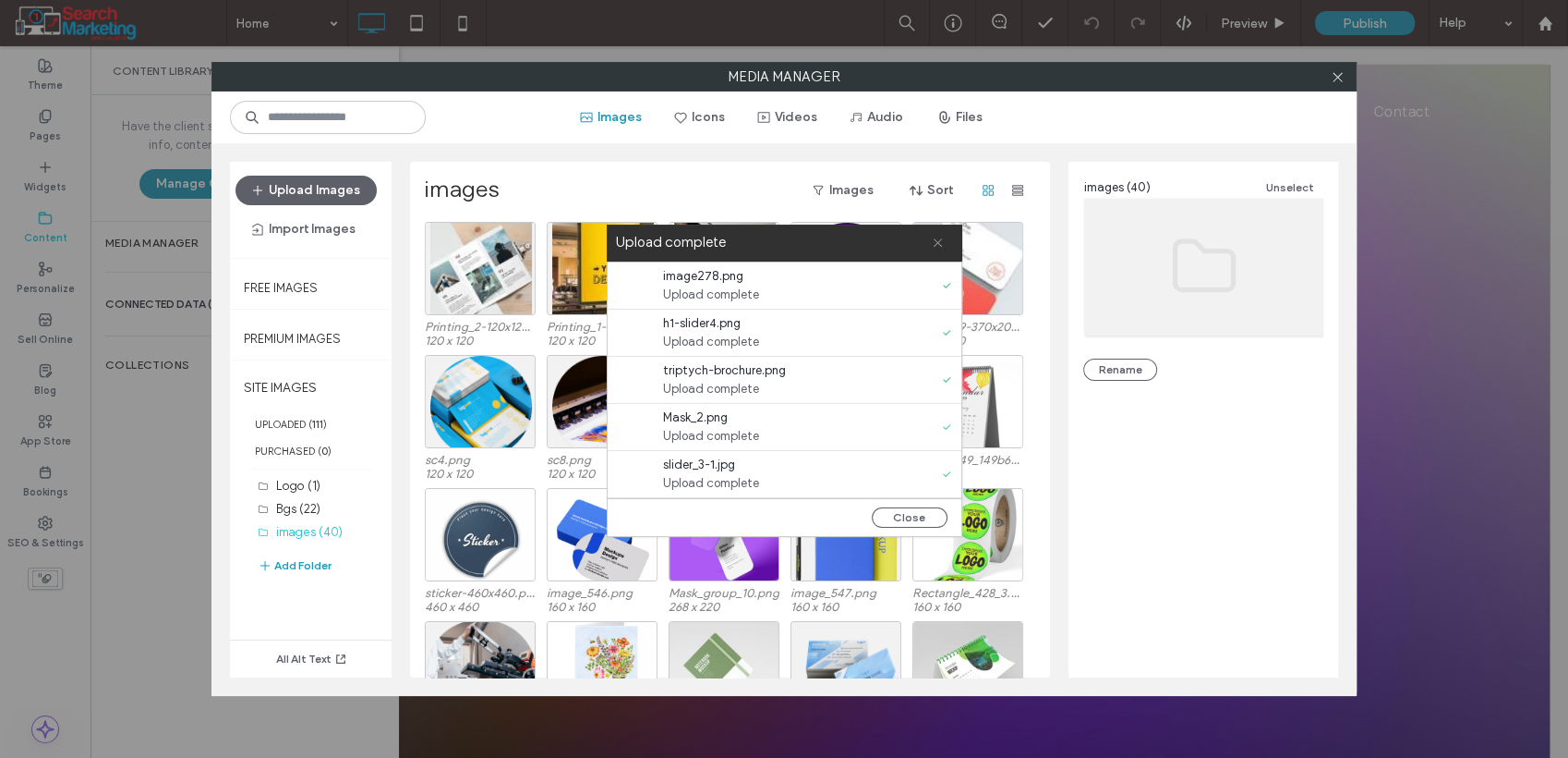
click at [936, 248] on icon at bounding box center [937, 242] width 12 height 12
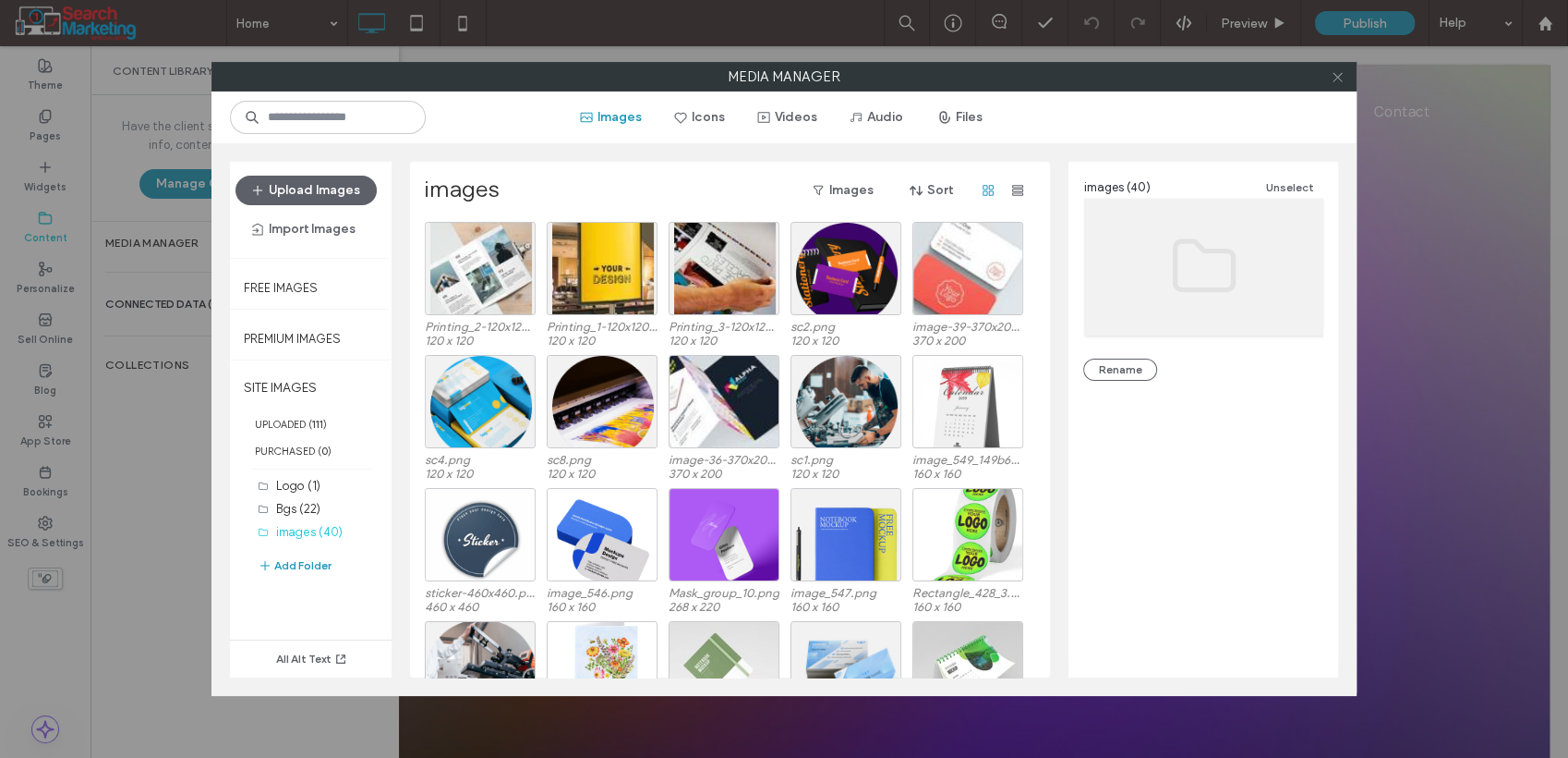
click at [1334, 78] on icon at bounding box center [1337, 77] width 14 height 14
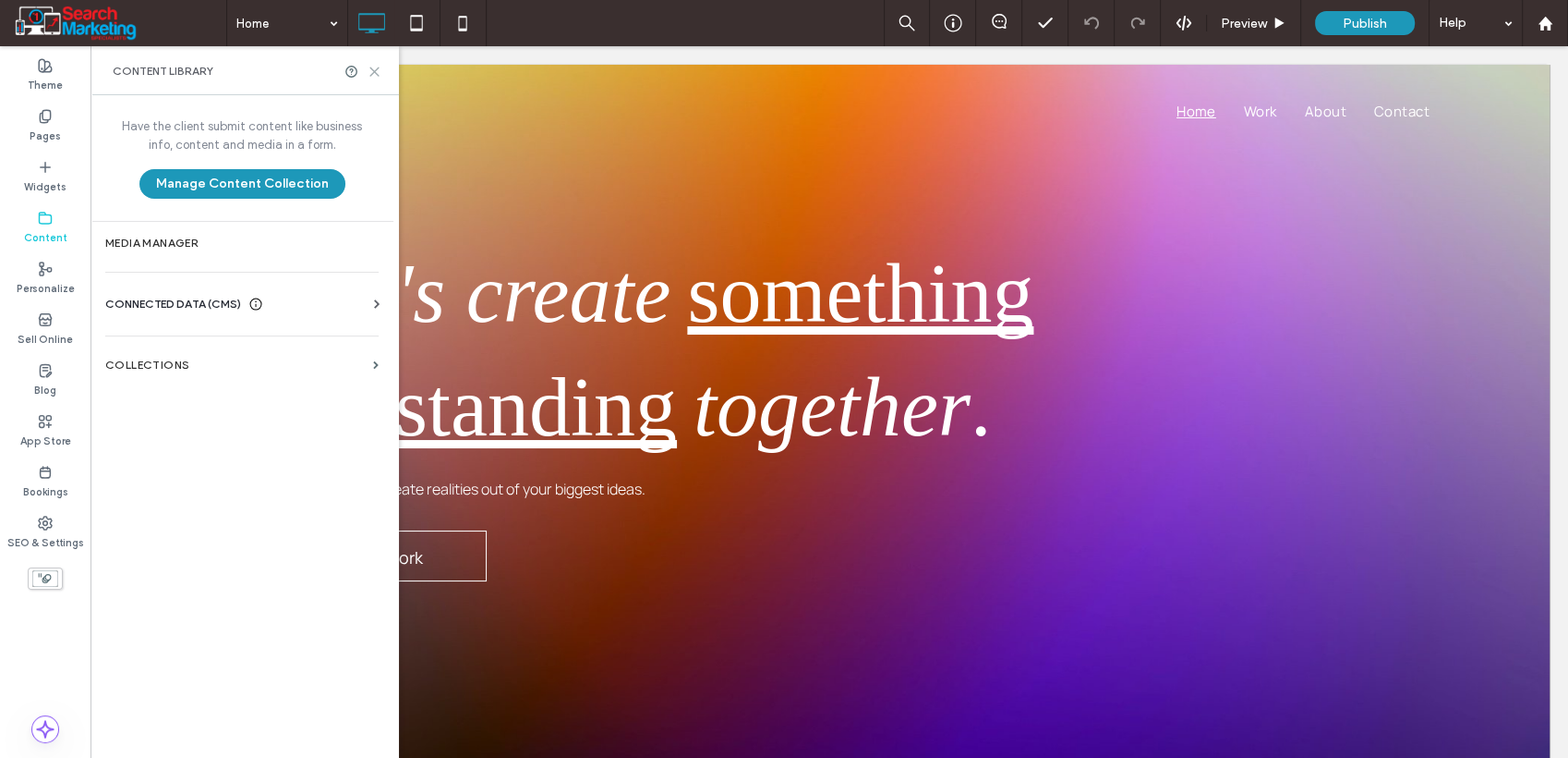
click at [372, 72] on icon at bounding box center [375, 72] width 14 height 14
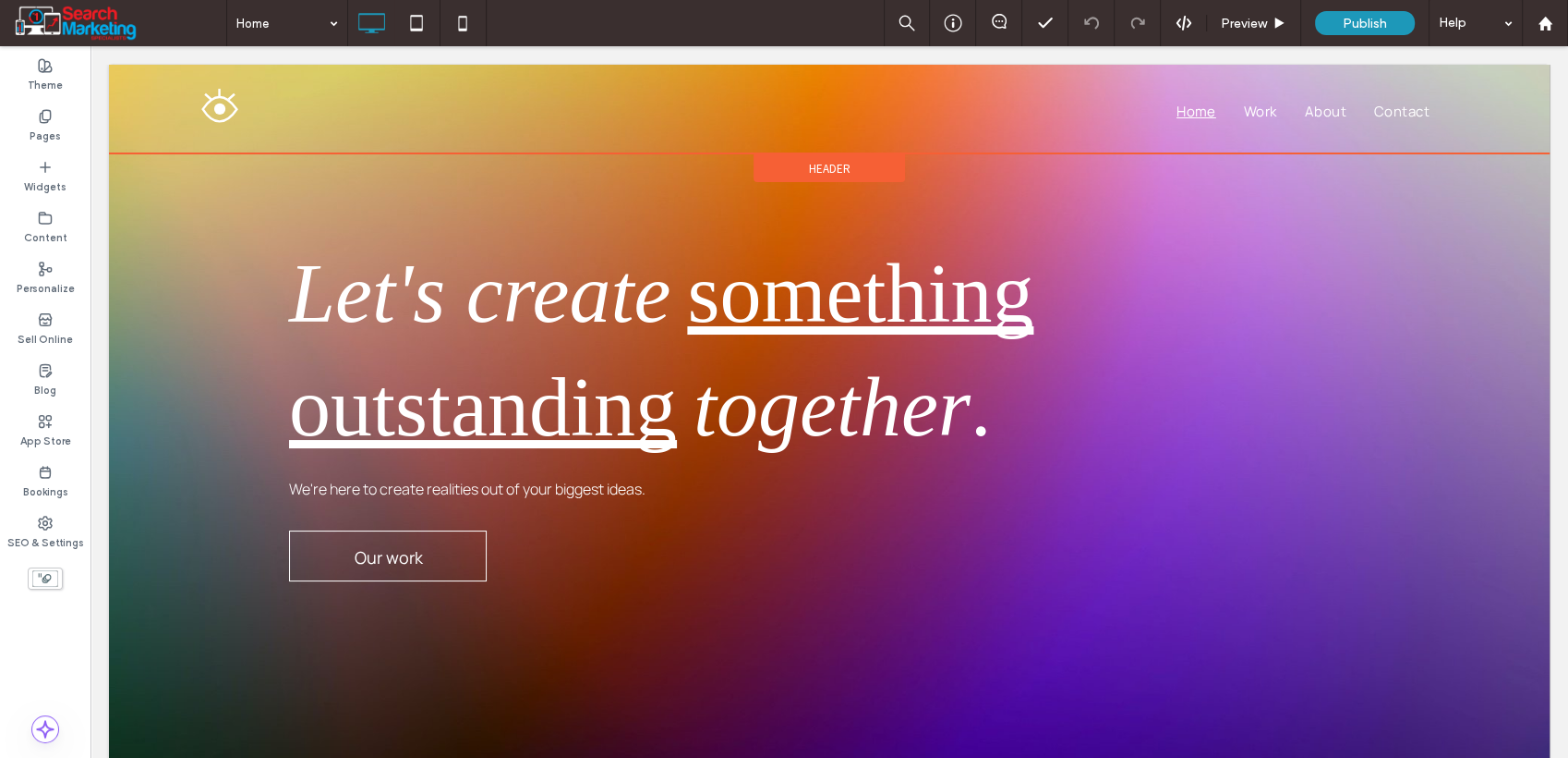
click at [840, 163] on span "Header" at bounding box center [830, 169] width 41 height 16
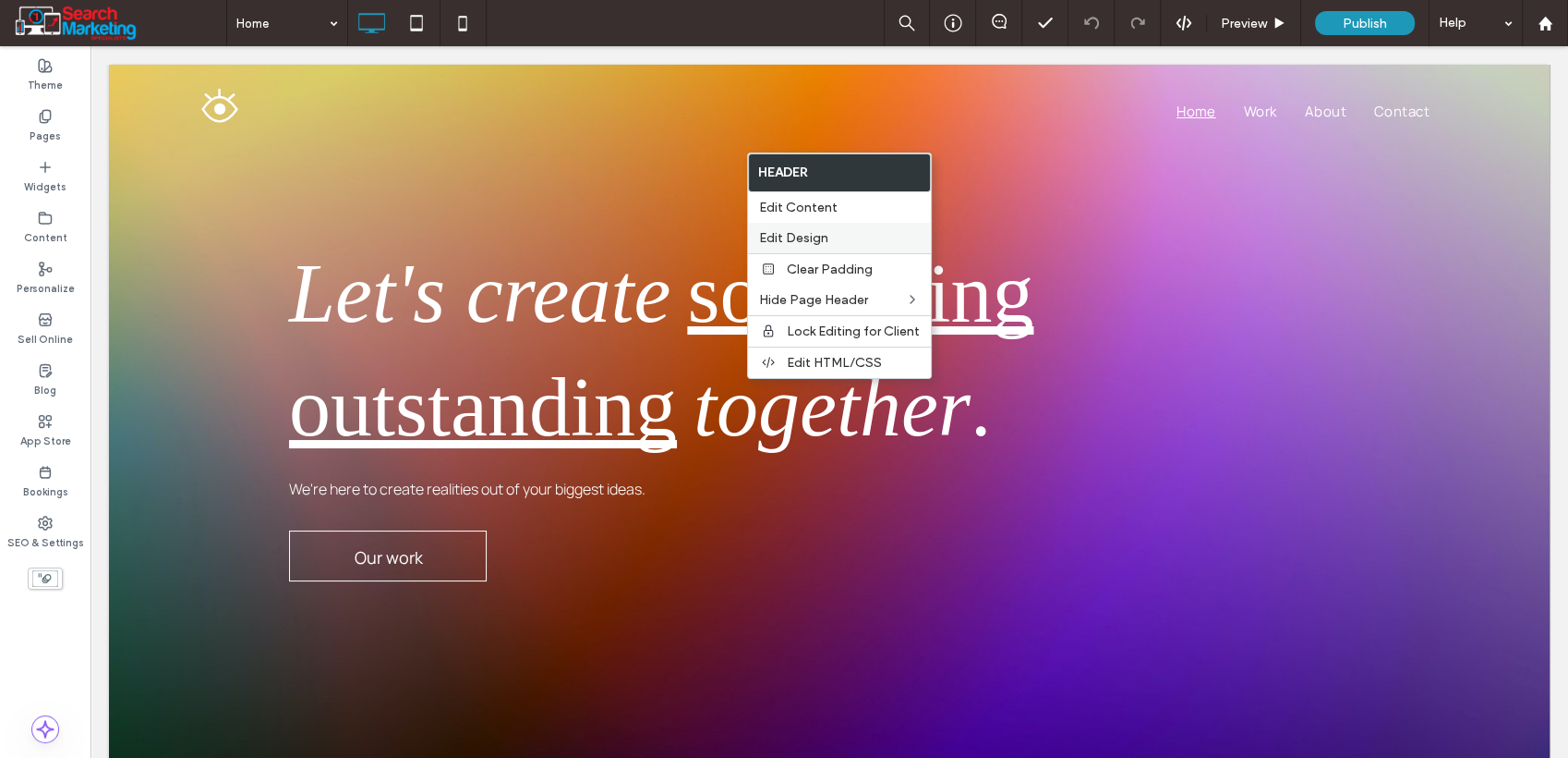
click at [826, 230] on span "Edit Design" at bounding box center [794, 237] width 70 height 16
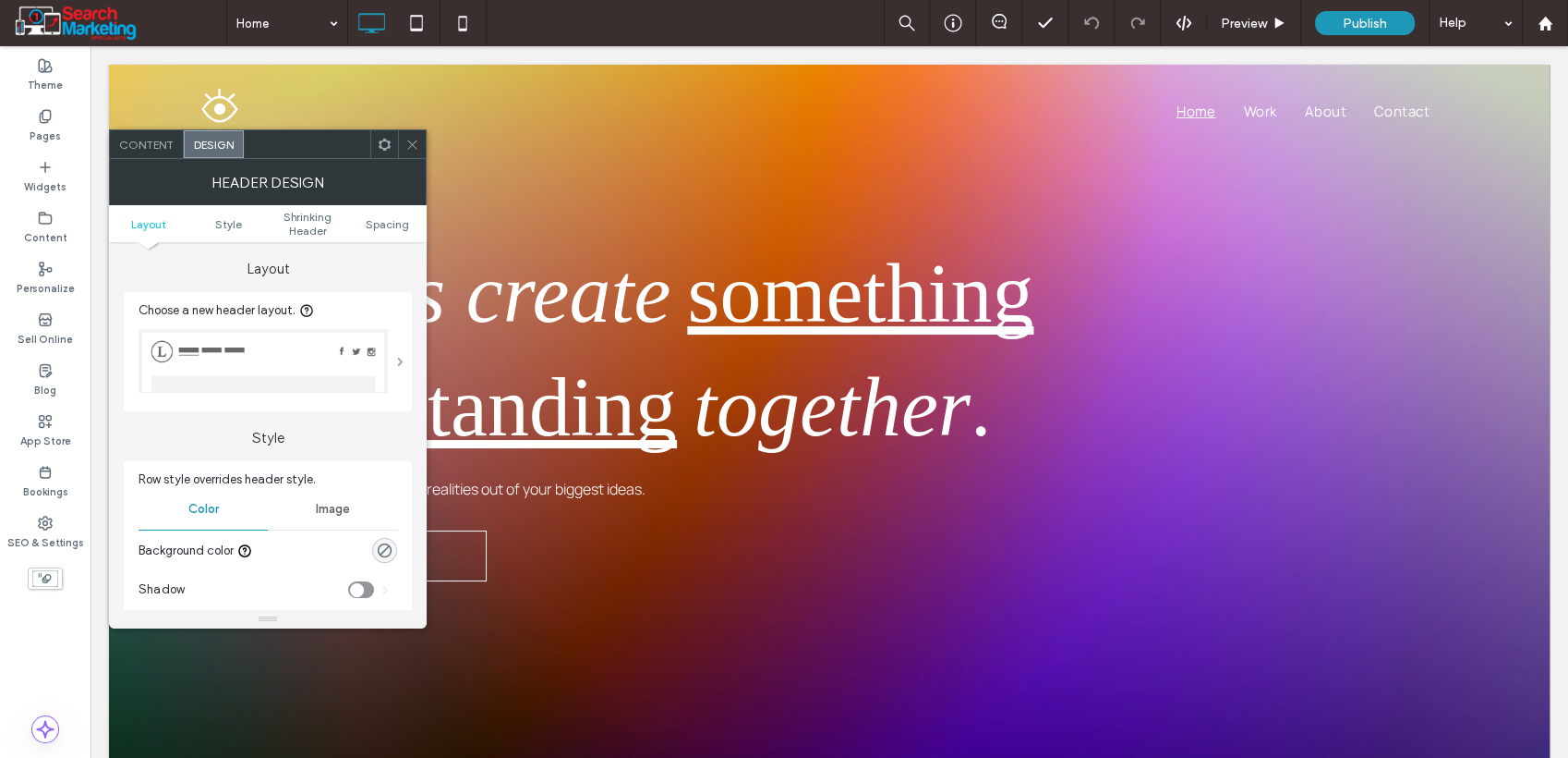
click at [403, 364] on span at bounding box center [399, 362] width 7 height 9
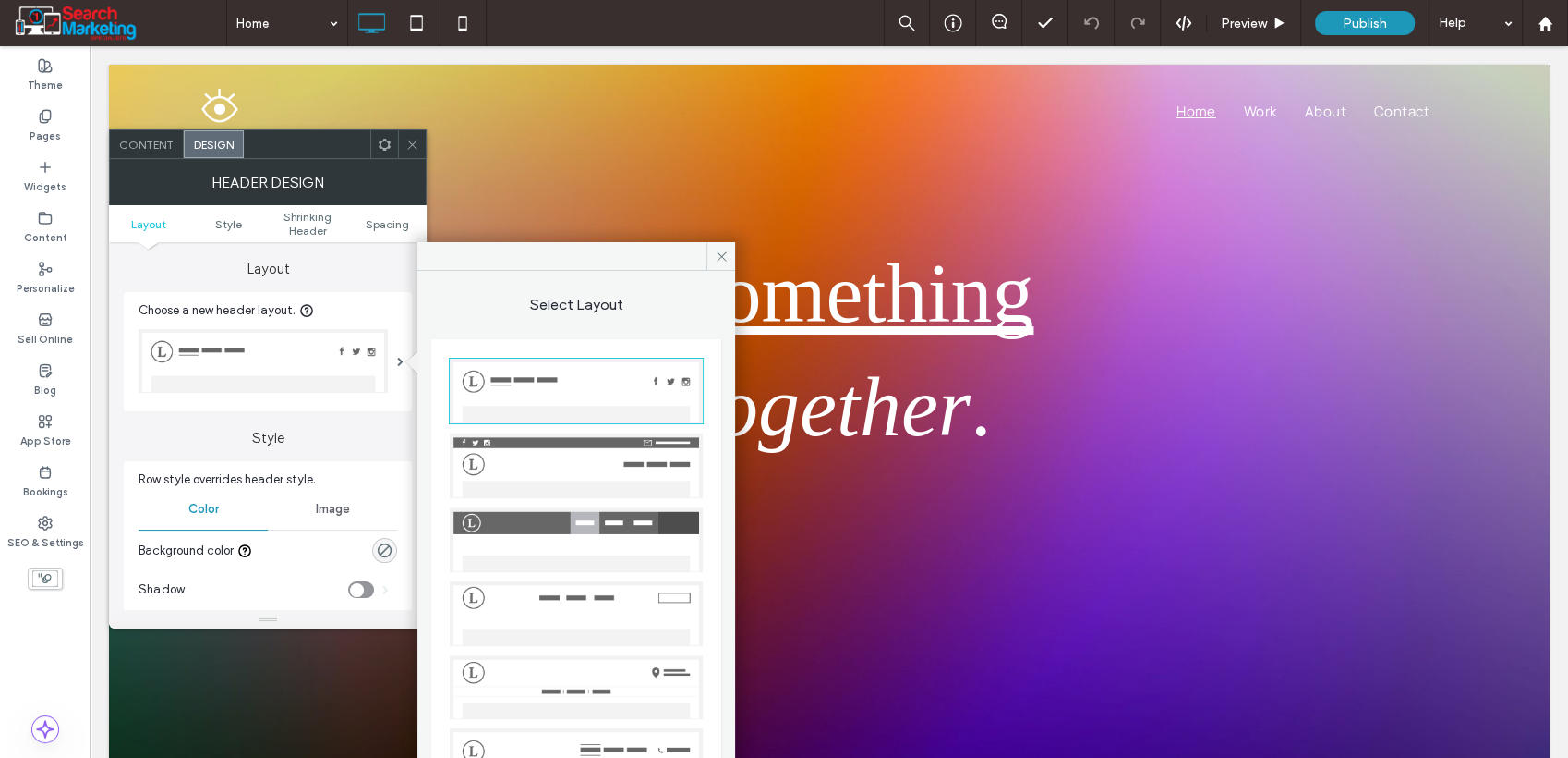
click at [518, 447] on img at bounding box center [576, 465] width 253 height 65
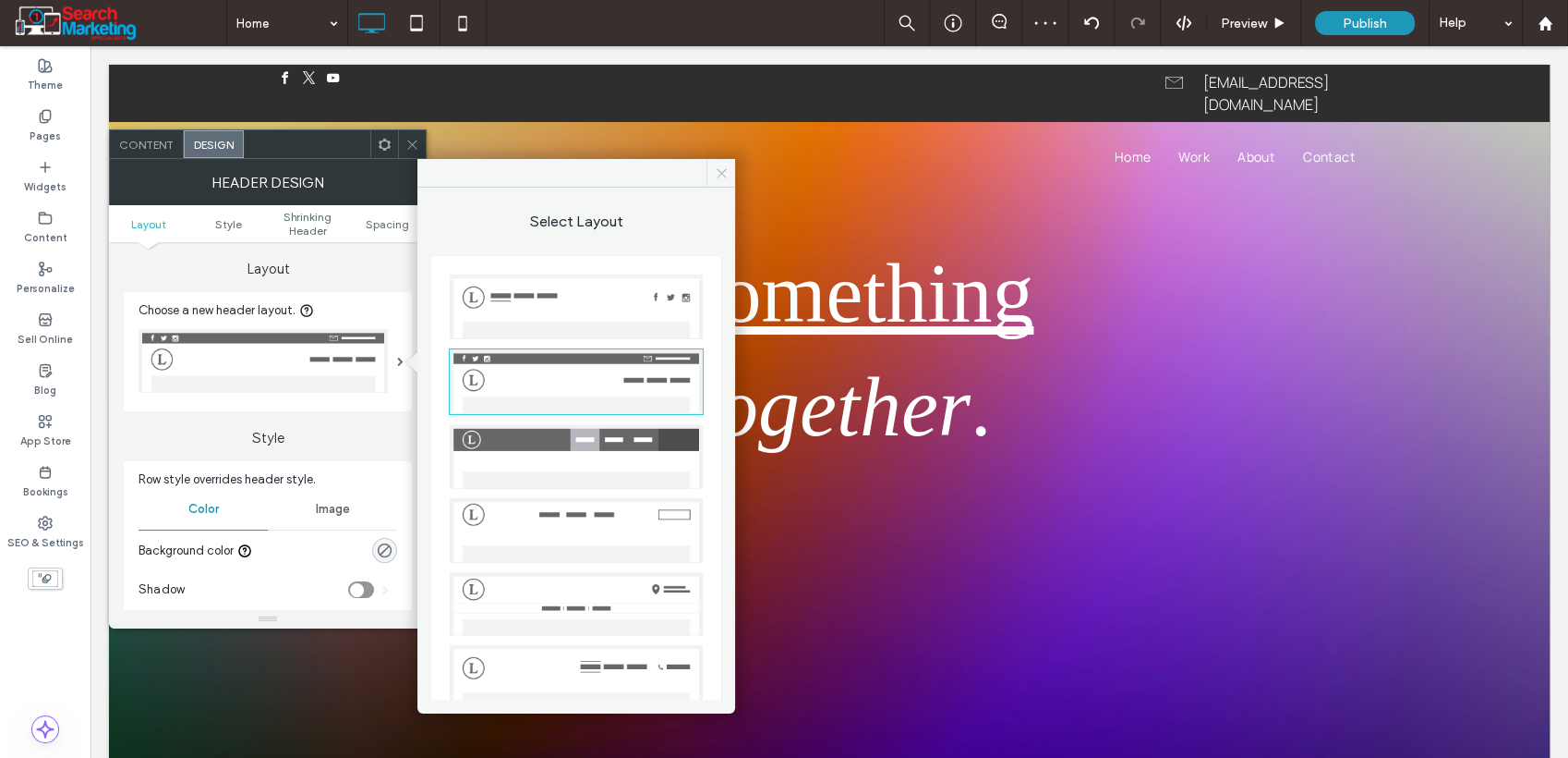
click at [715, 174] on icon at bounding box center [722, 173] width 14 height 14
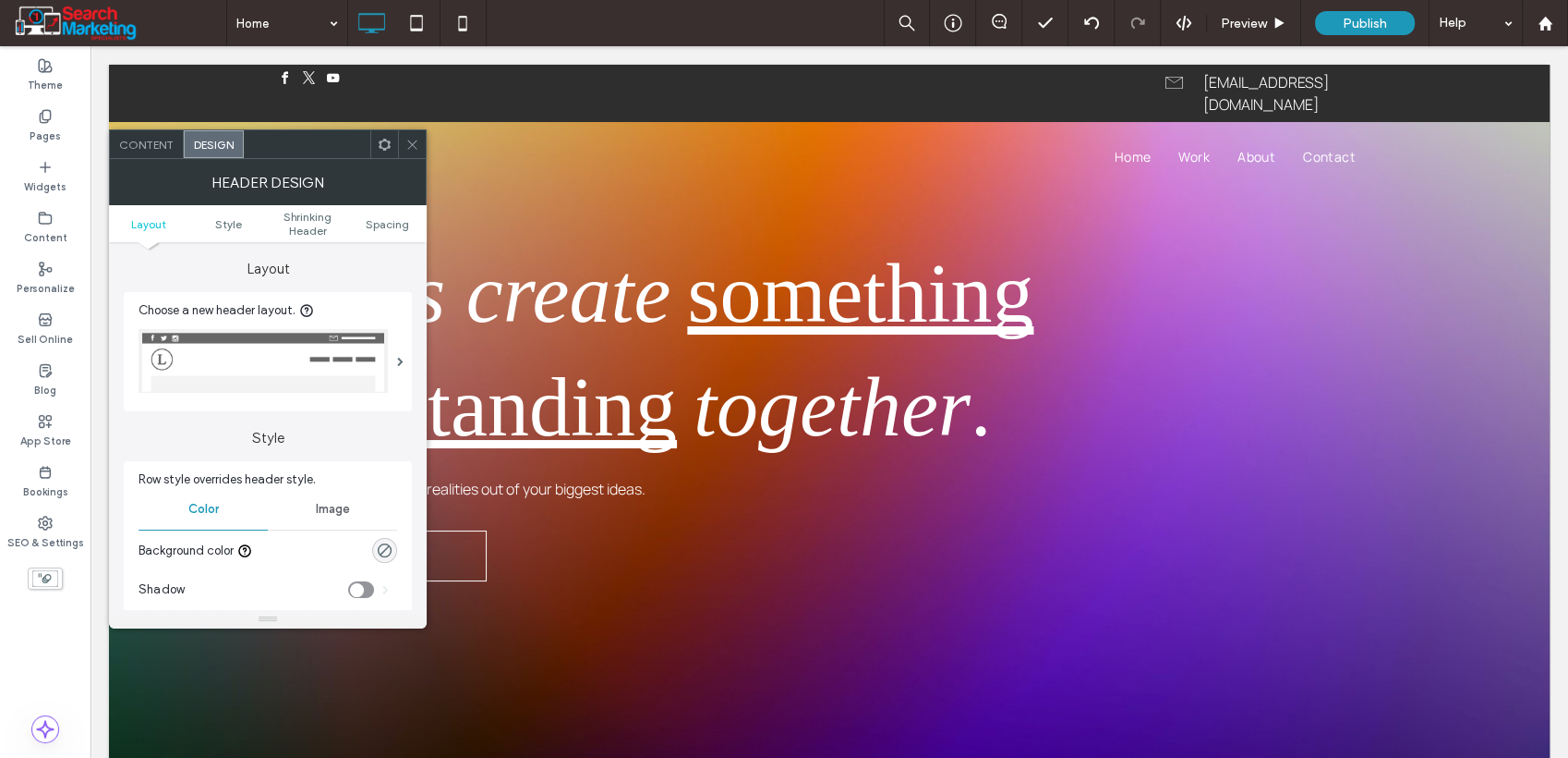
click at [409, 148] on icon at bounding box center [412, 144] width 14 height 14
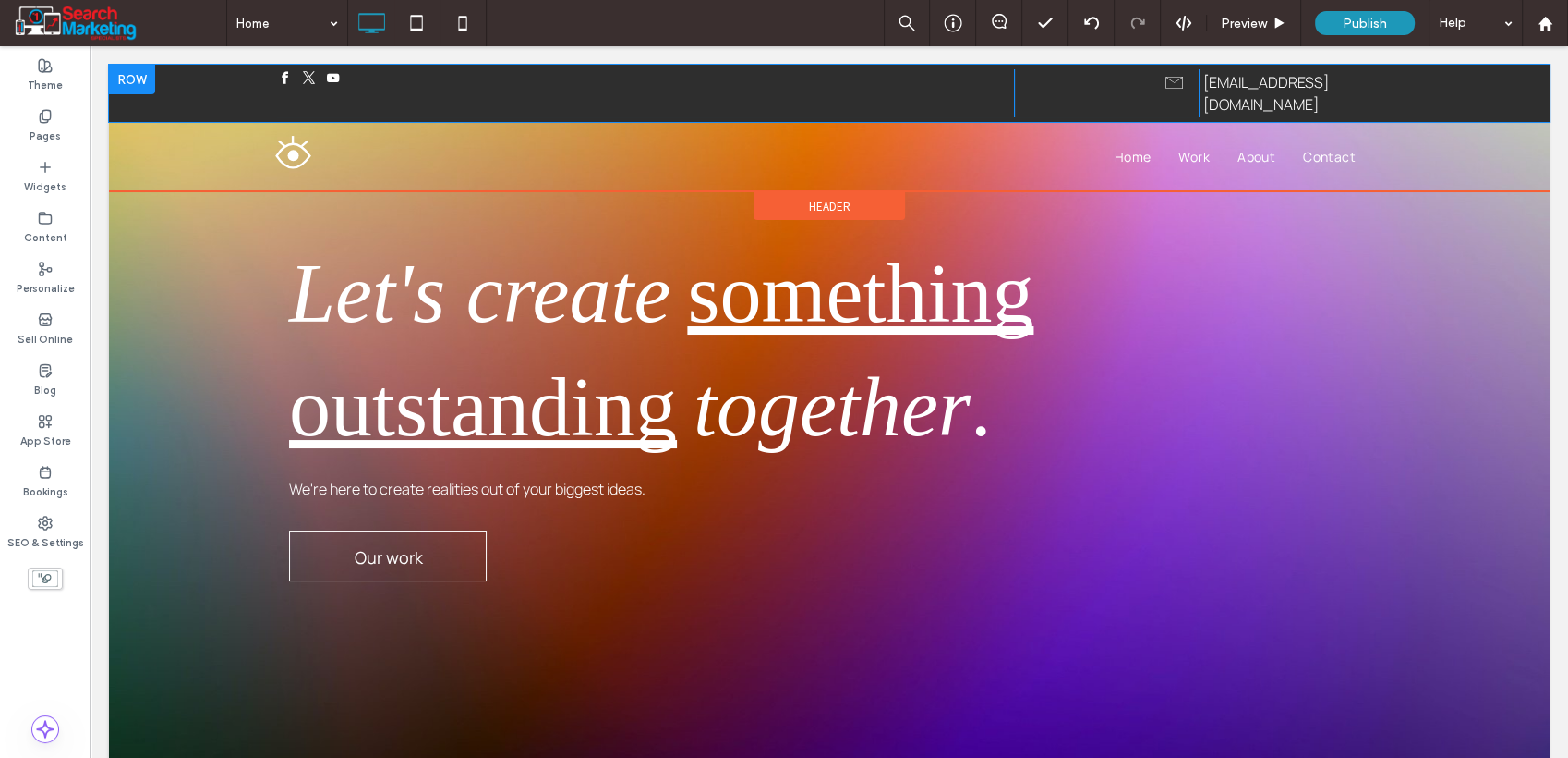
click at [142, 73] on div at bounding box center [132, 79] width 46 height 29
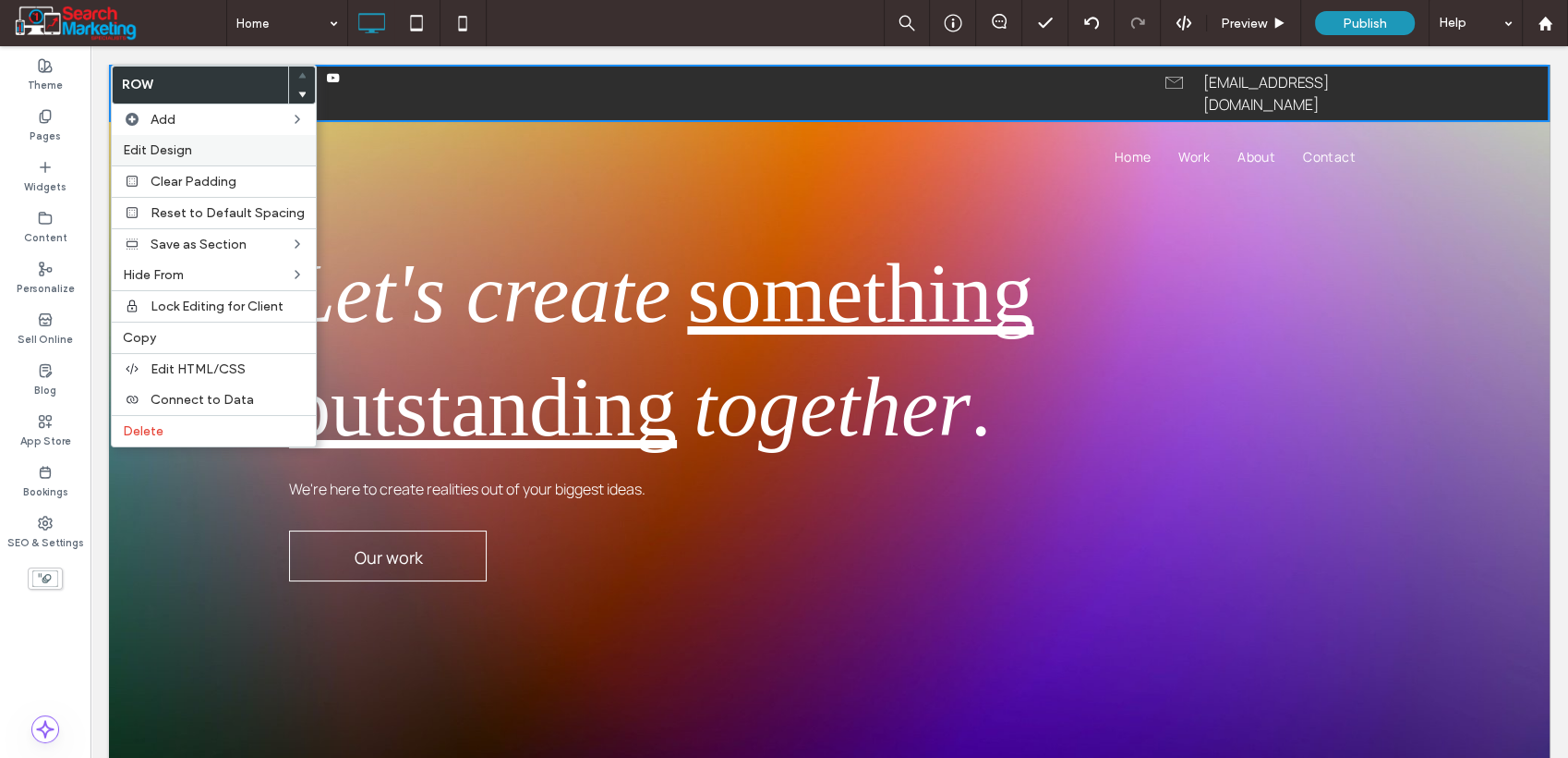
click at [179, 144] on span "Edit Design" at bounding box center [158, 150] width 70 height 16
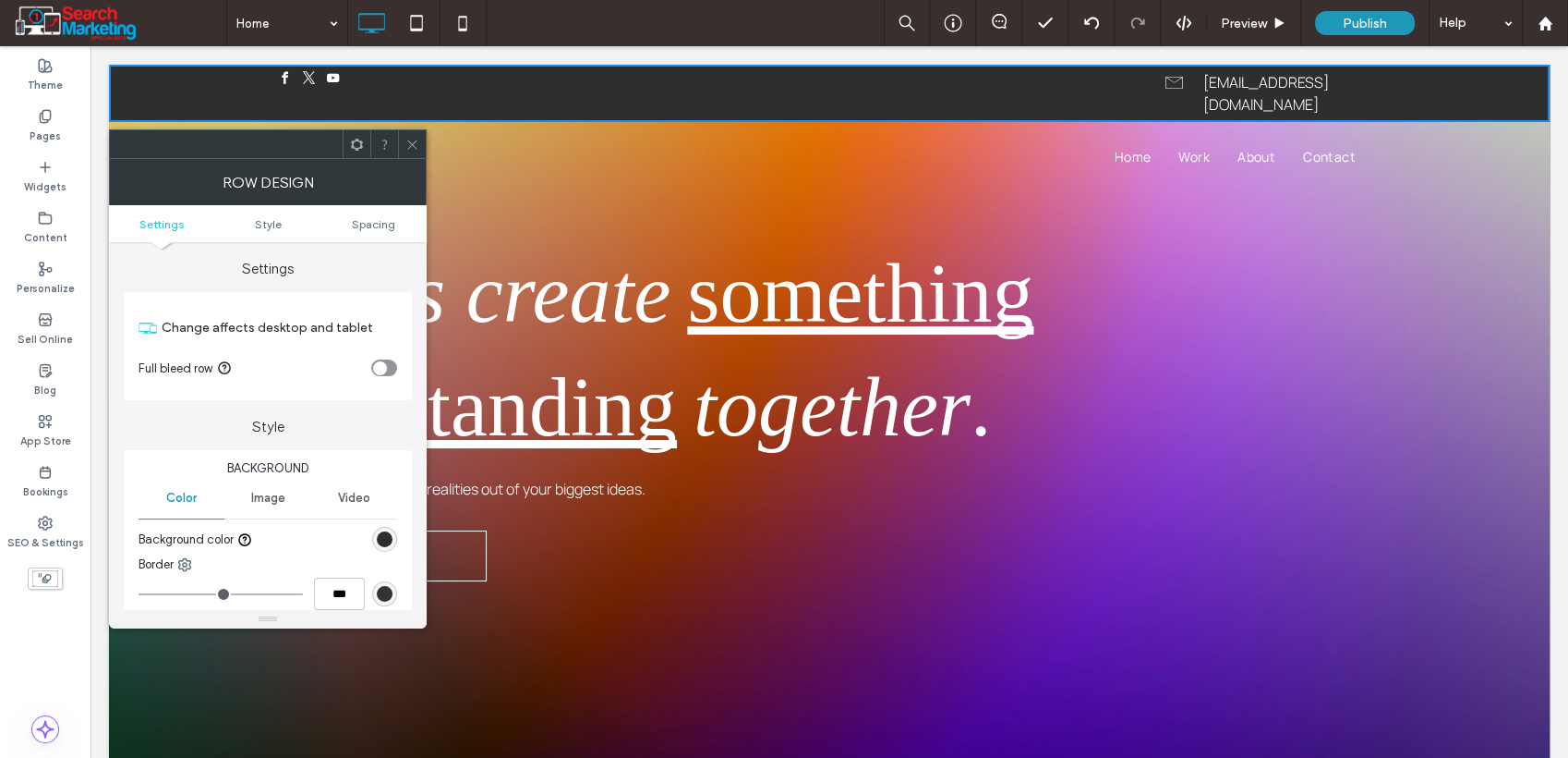
click at [261, 503] on span "Image" at bounding box center [267, 498] width 34 height 15
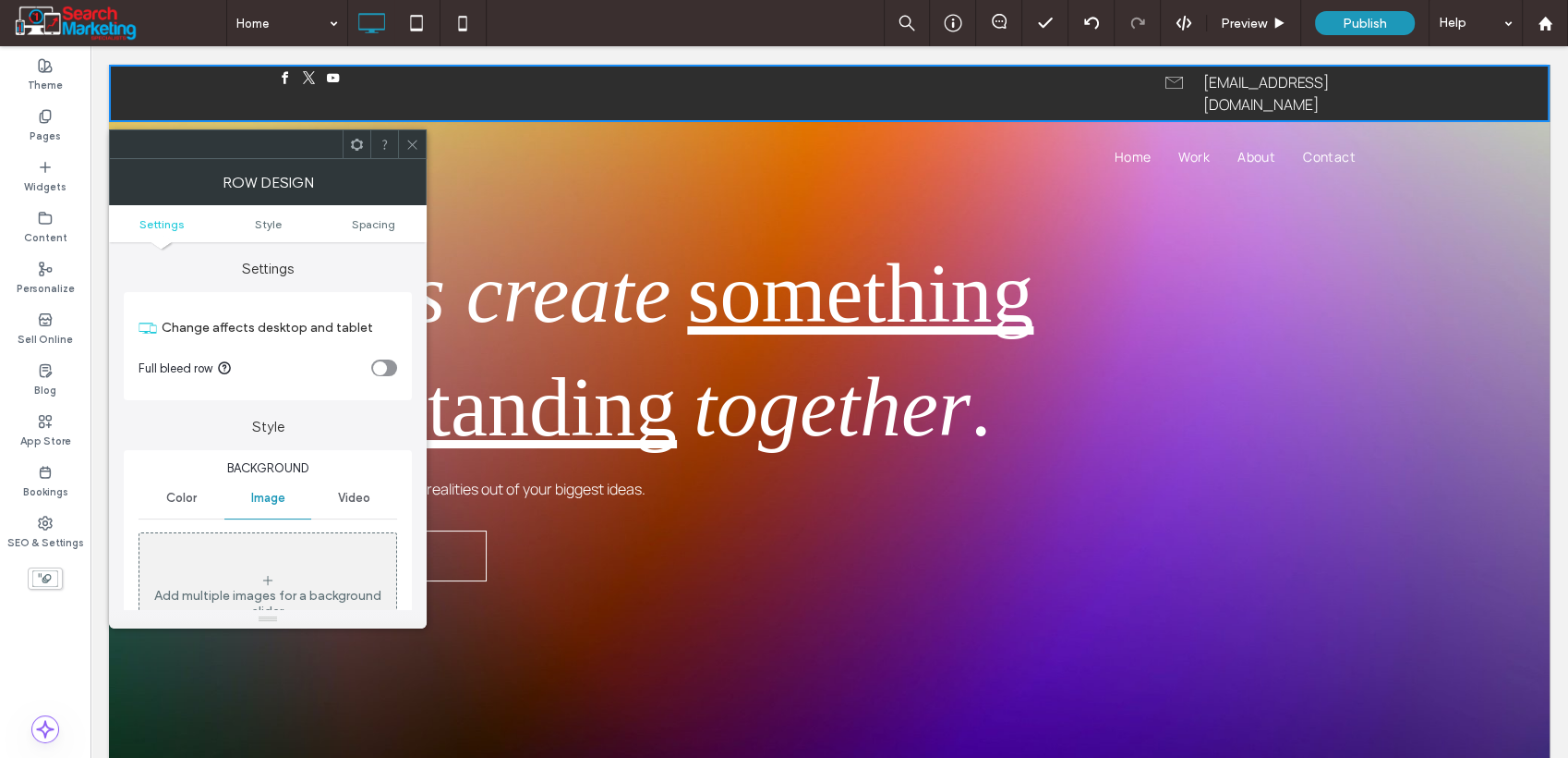
click at [261, 550] on div "Add multiple images for a background slider" at bounding box center [267, 596] width 257 height 122
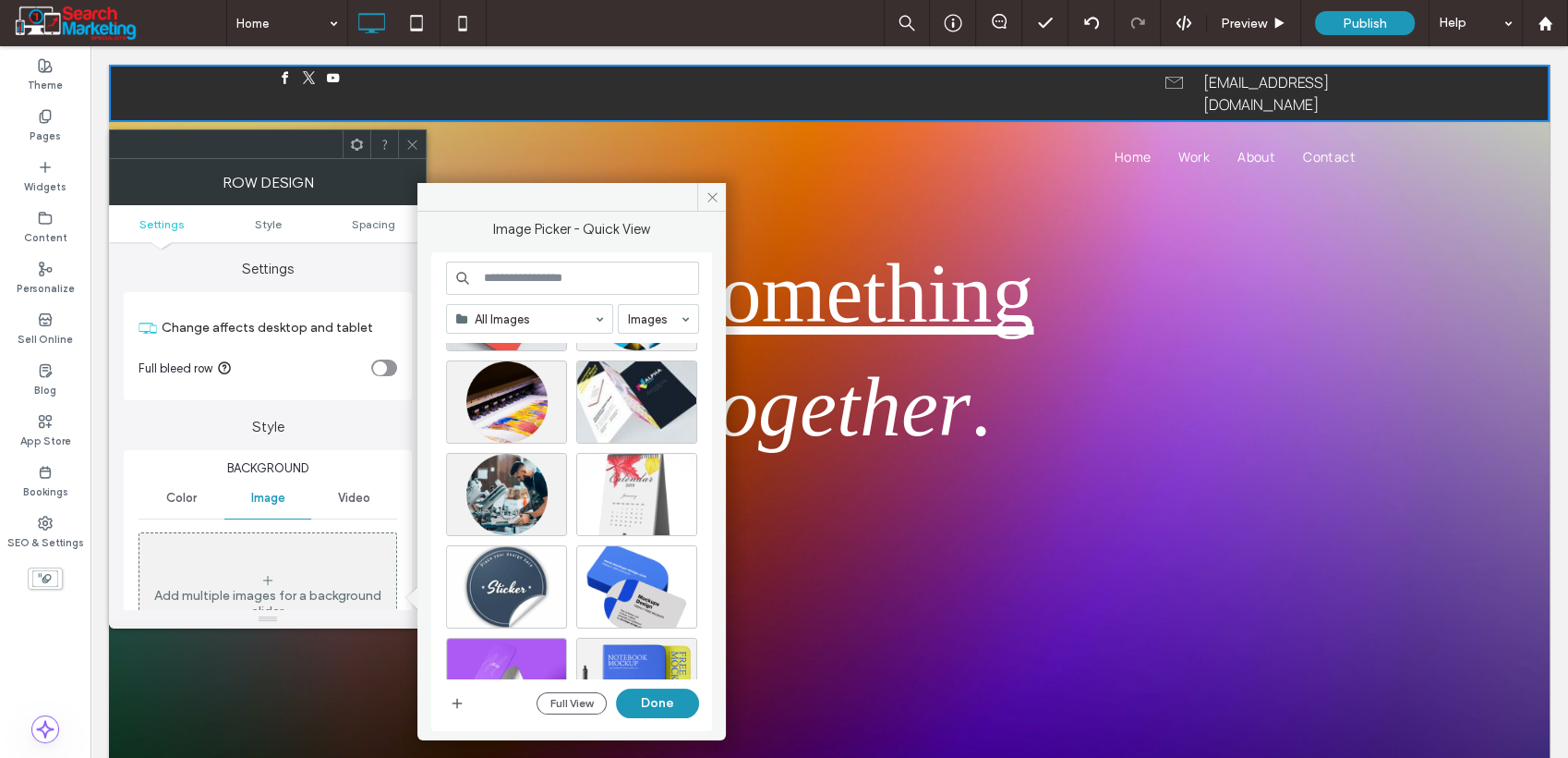
scroll to position [308, 0]
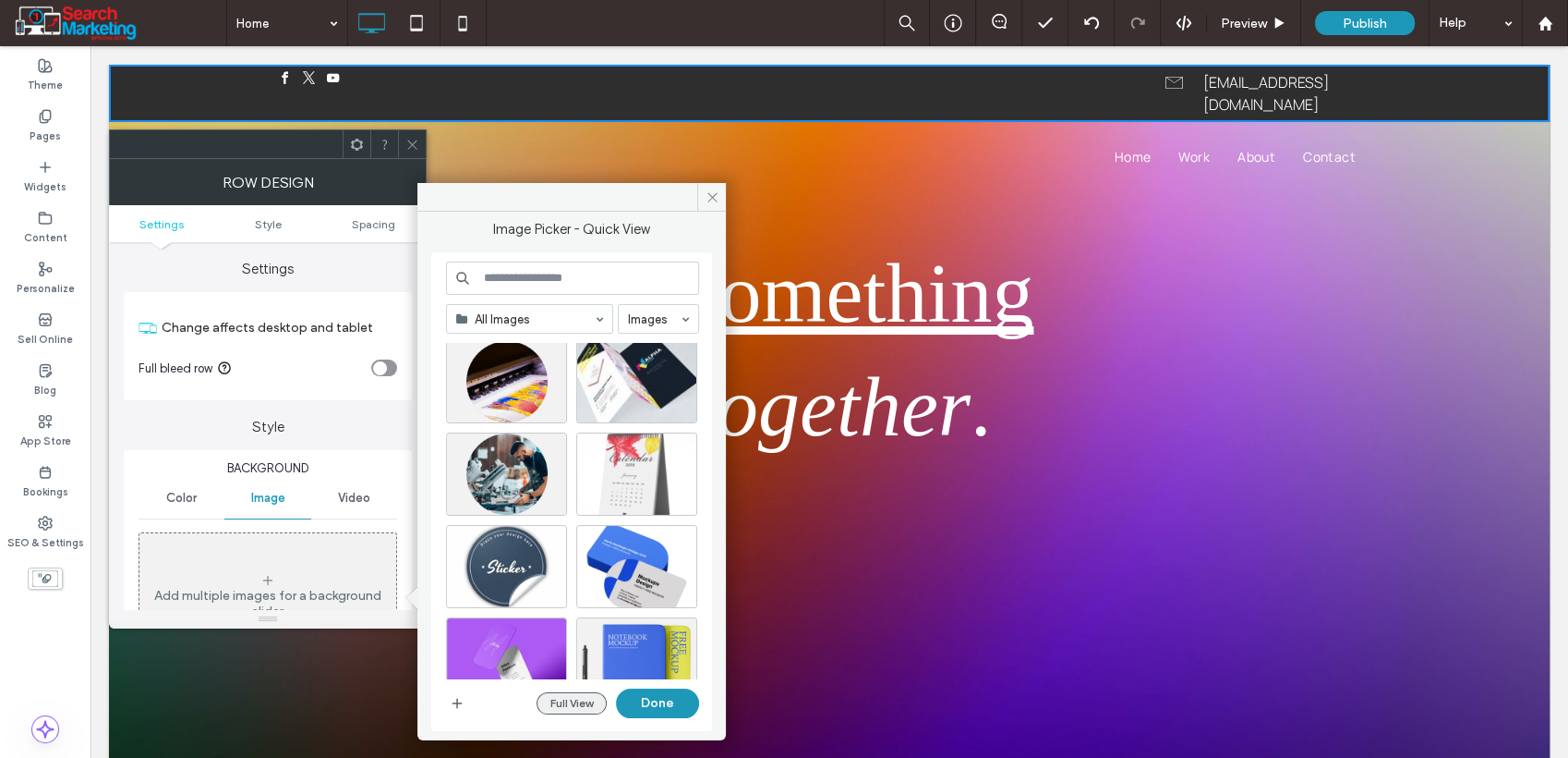
click at [583, 703] on button "Full View" at bounding box center [571, 703] width 71 height 23
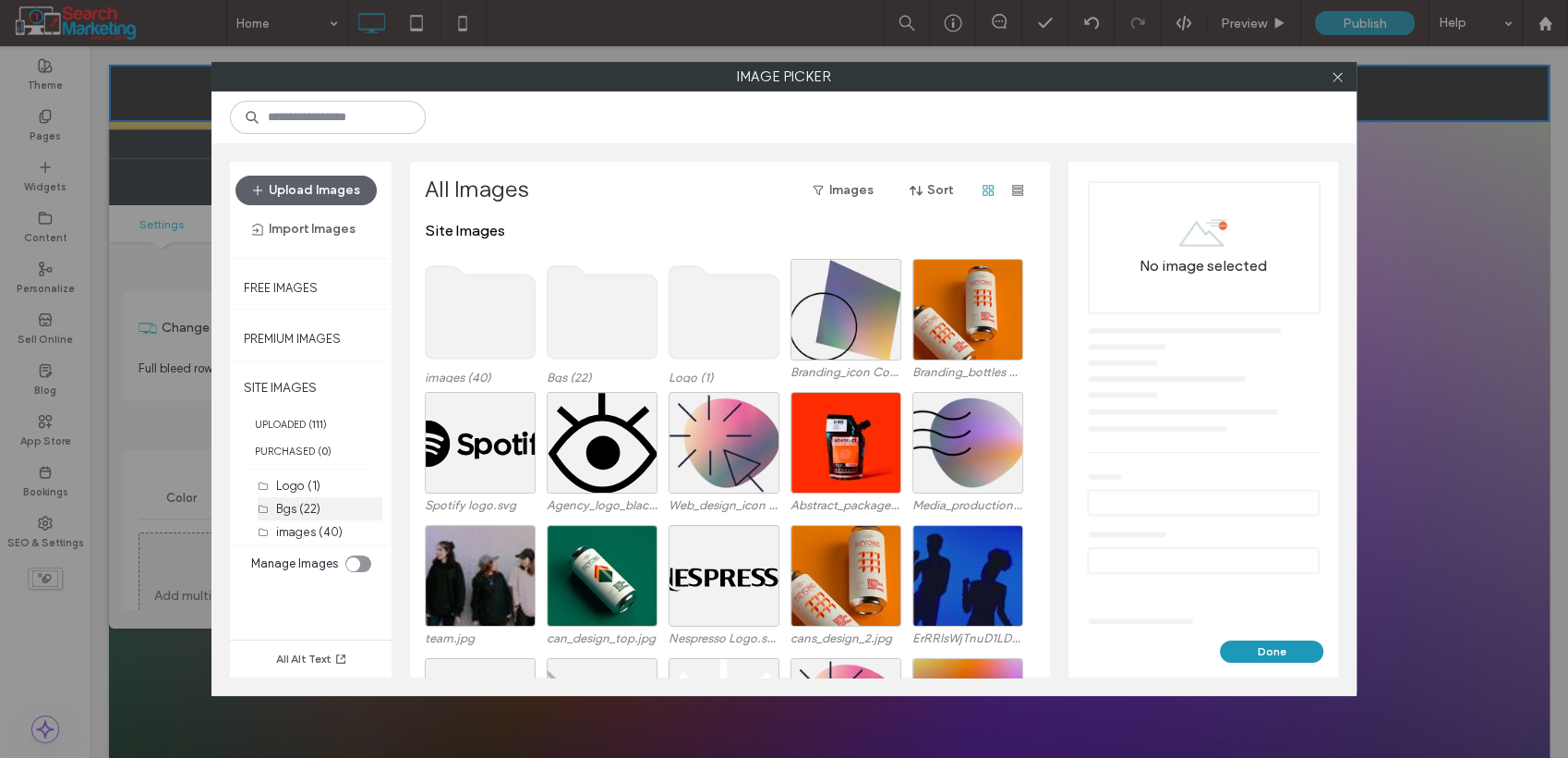
click at [299, 499] on div "Bgs (22)" at bounding box center [328, 508] width 106 height 20
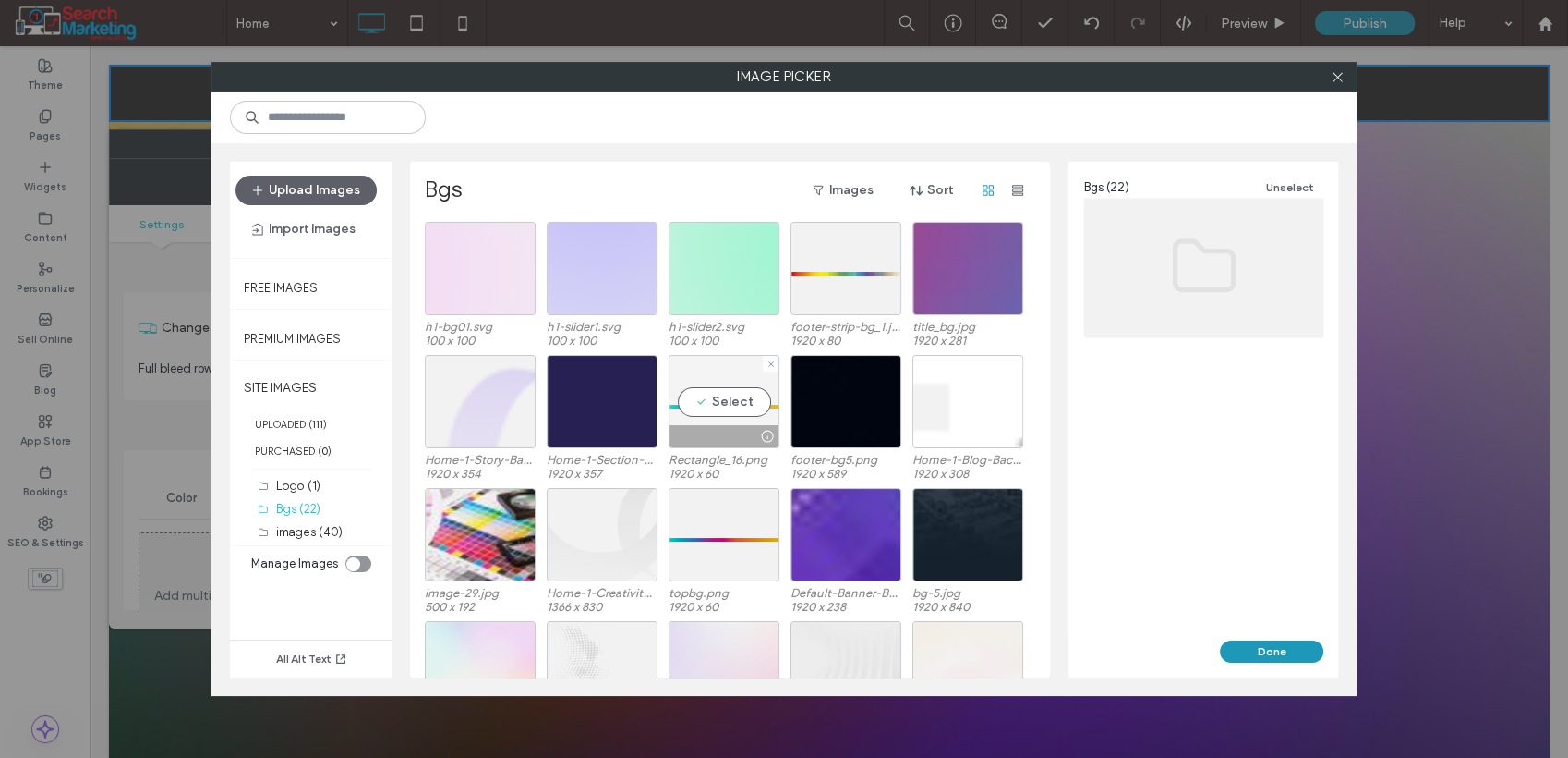
click at [746, 401] on div "Select" at bounding box center [725, 401] width 111 height 93
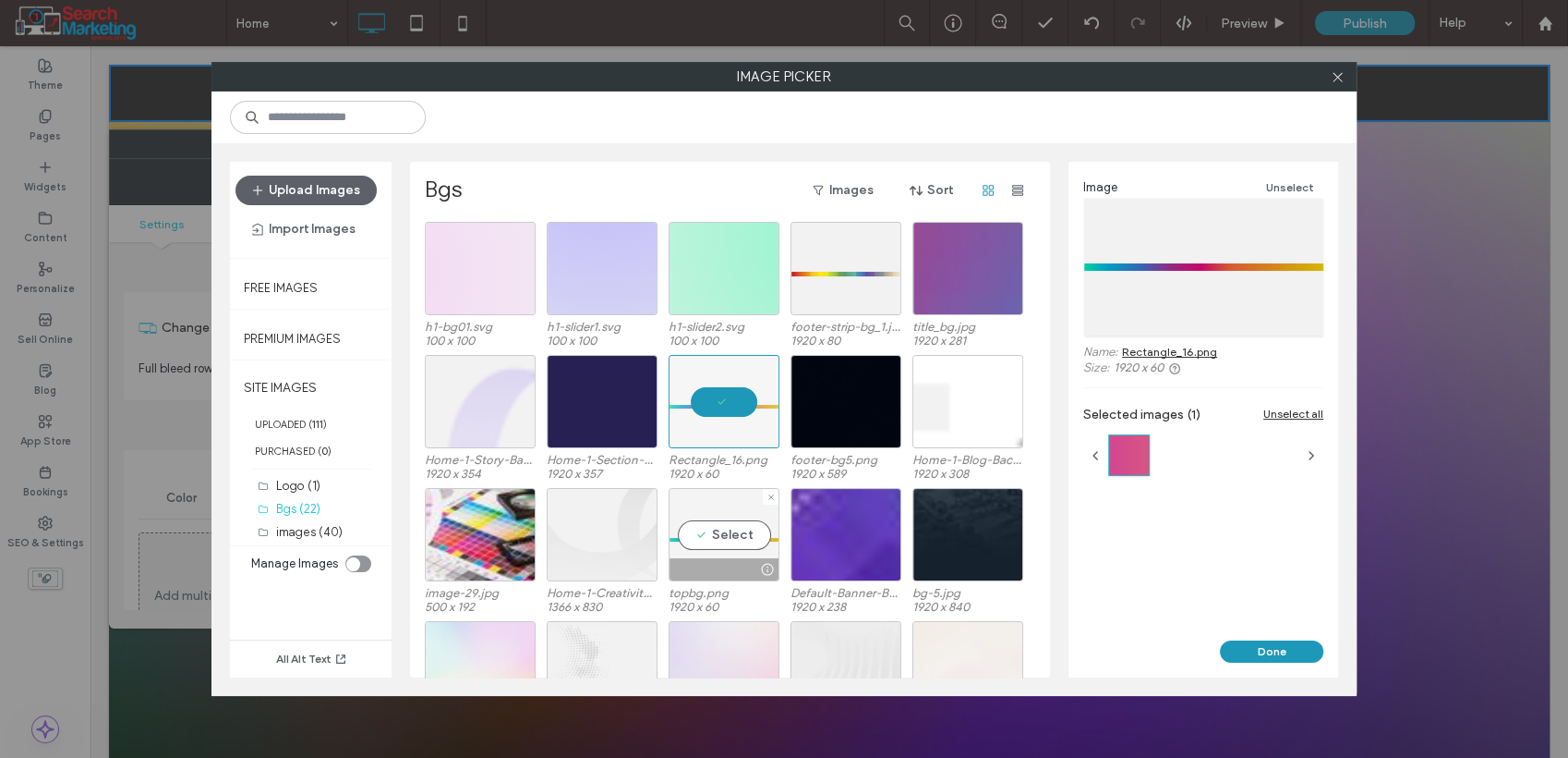
click at [728, 530] on div "Select" at bounding box center [725, 534] width 111 height 93
click at [720, 537] on div at bounding box center [725, 534] width 111 height 93
drag, startPoint x: 728, startPoint y: 528, endPoint x: 734, endPoint y: 467, distance: 61.3
click at [731, 513] on div "Select" at bounding box center [725, 534] width 111 height 93
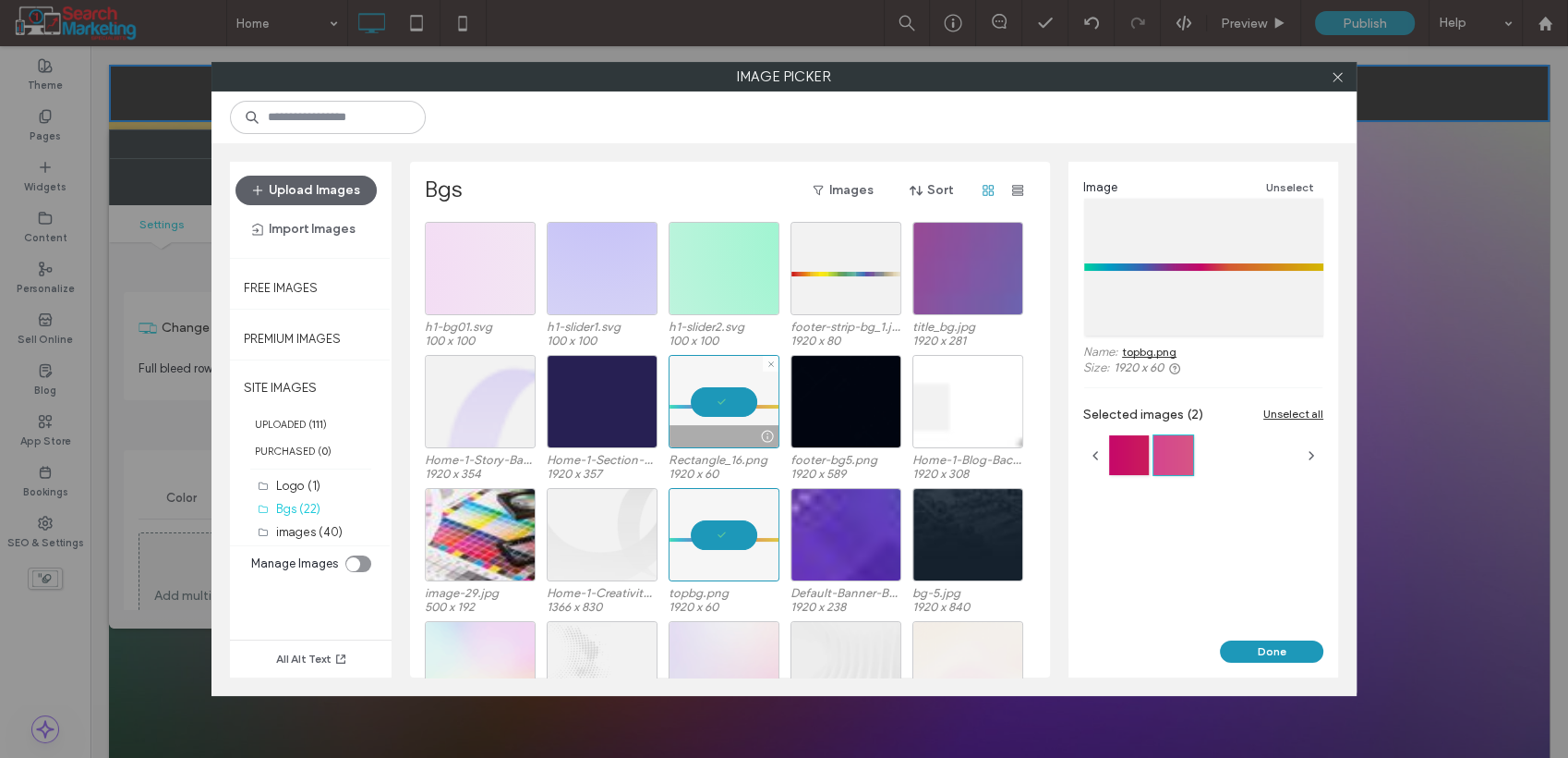
click at [730, 388] on div at bounding box center [725, 401] width 111 height 93
drag, startPoint x: 733, startPoint y: 402, endPoint x: 735, endPoint y: 439, distance: 37.1
click at [733, 403] on div "Select" at bounding box center [725, 401] width 111 height 93
click at [724, 519] on div at bounding box center [725, 534] width 111 height 93
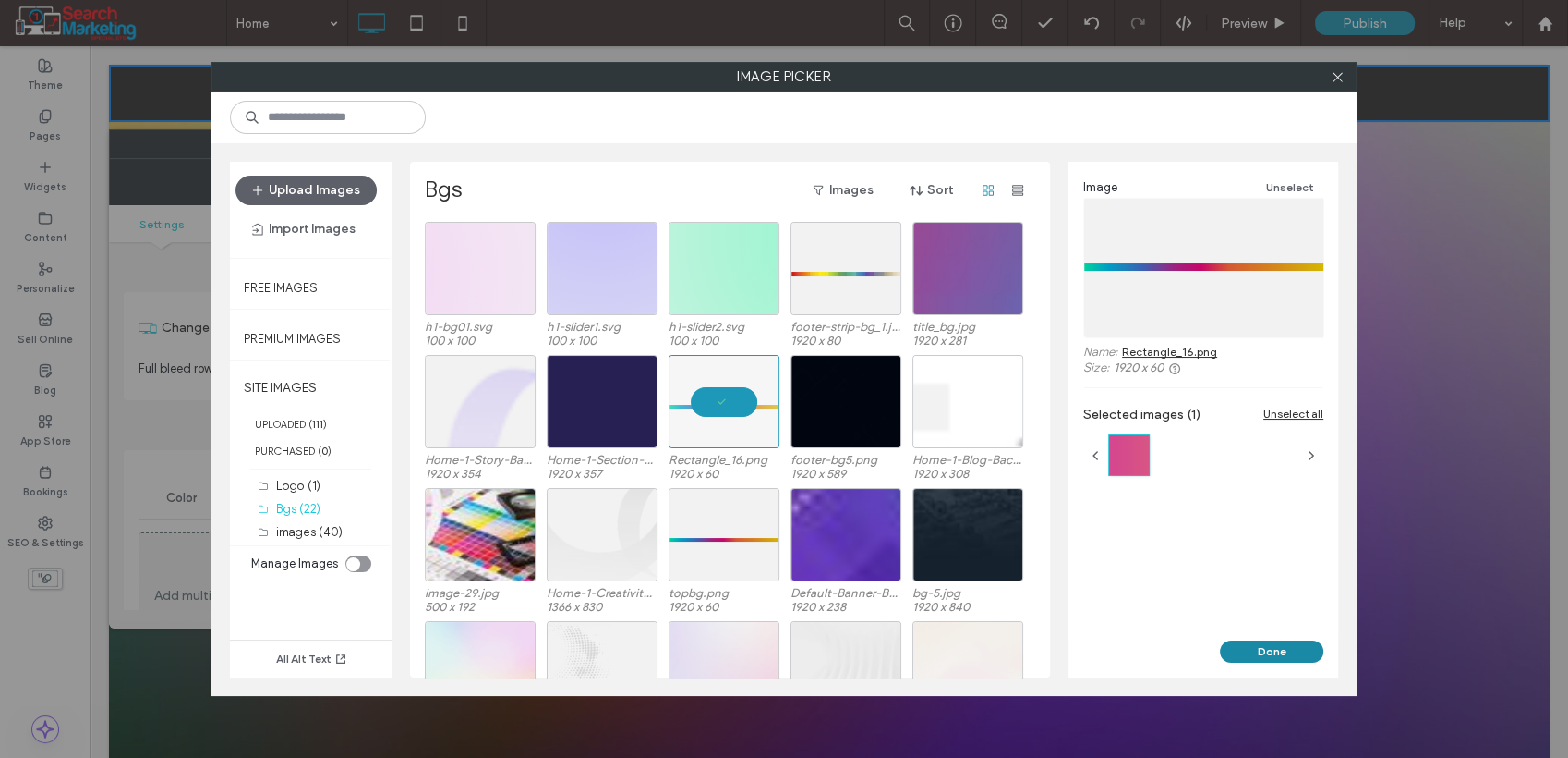
click at [1266, 655] on button "Done" at bounding box center [1272, 652] width 104 height 23
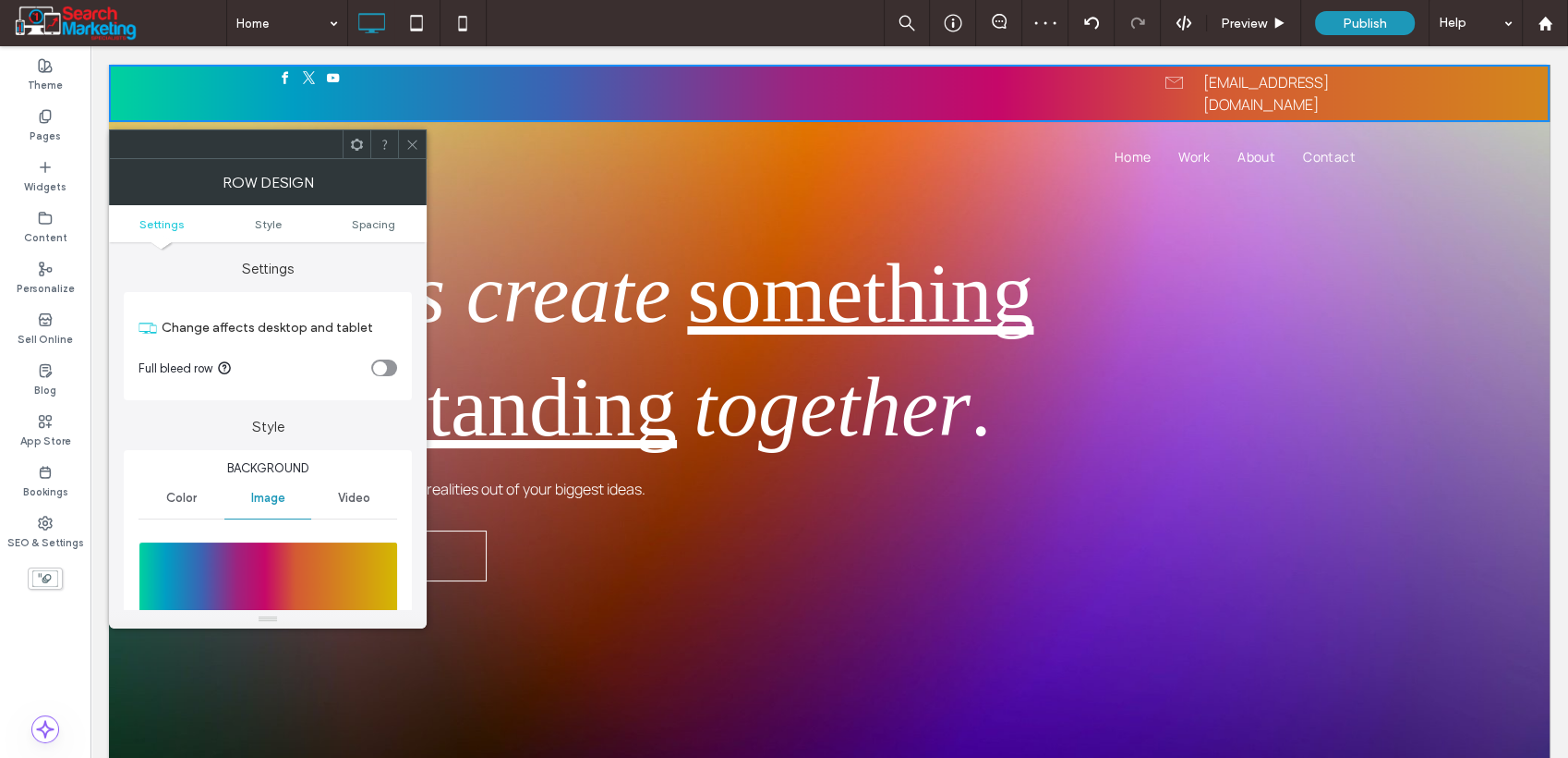
click at [407, 142] on icon at bounding box center [412, 144] width 14 height 14
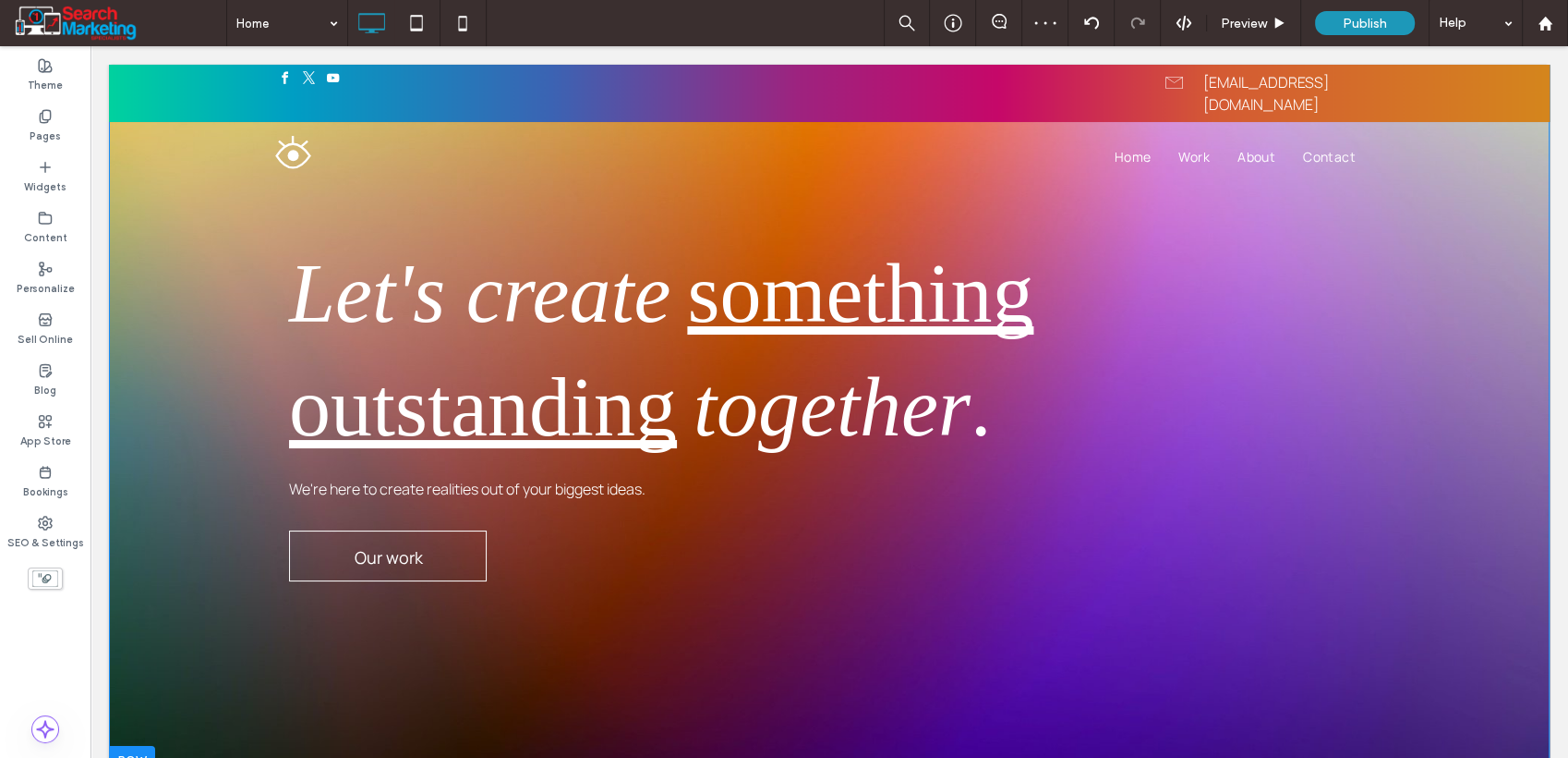
click at [140, 307] on div "Let's create something outstanding together . We're here to create realities ou…" at bounding box center [829, 420] width 1441 height 711
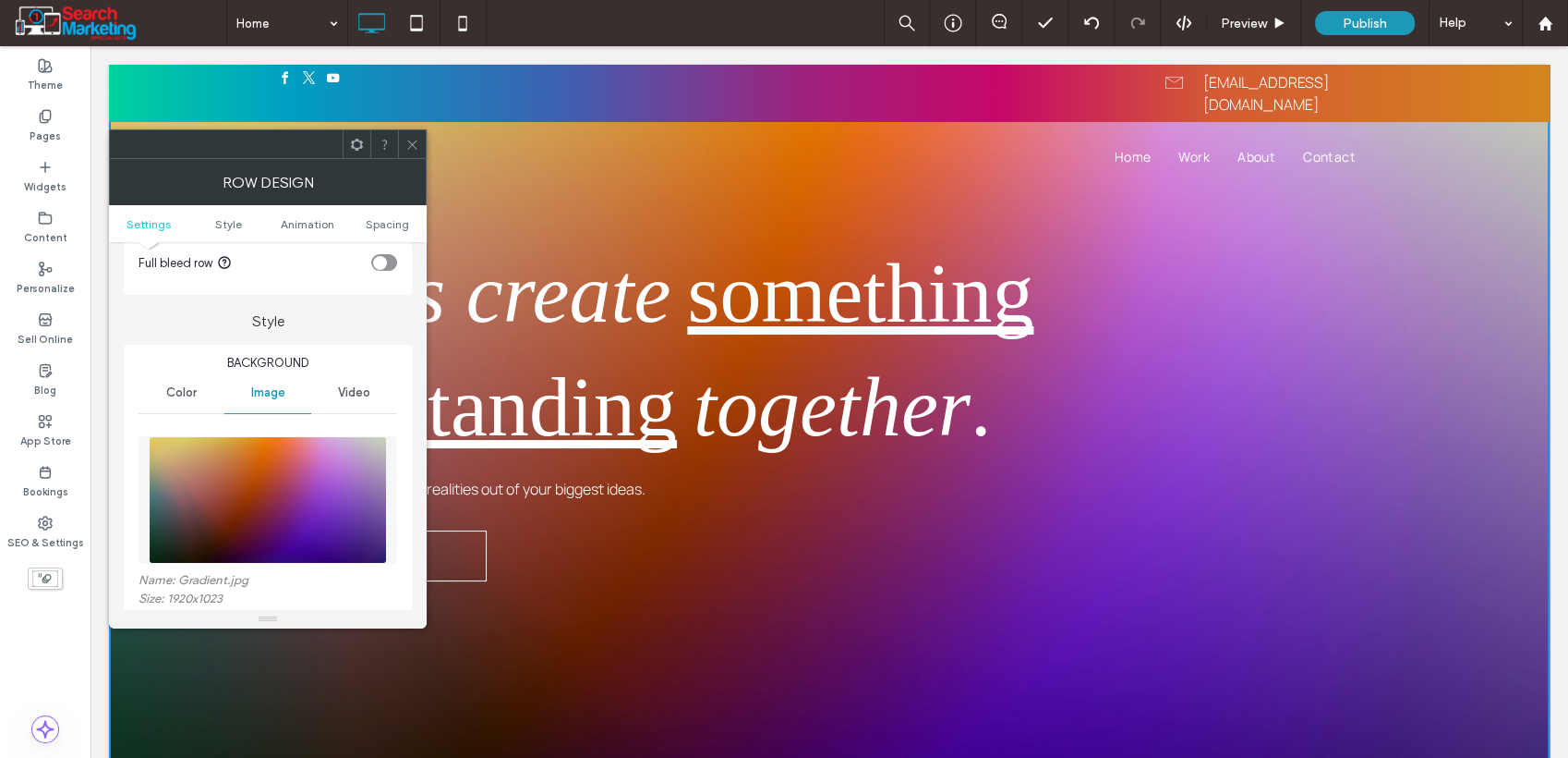
scroll to position [205, 0]
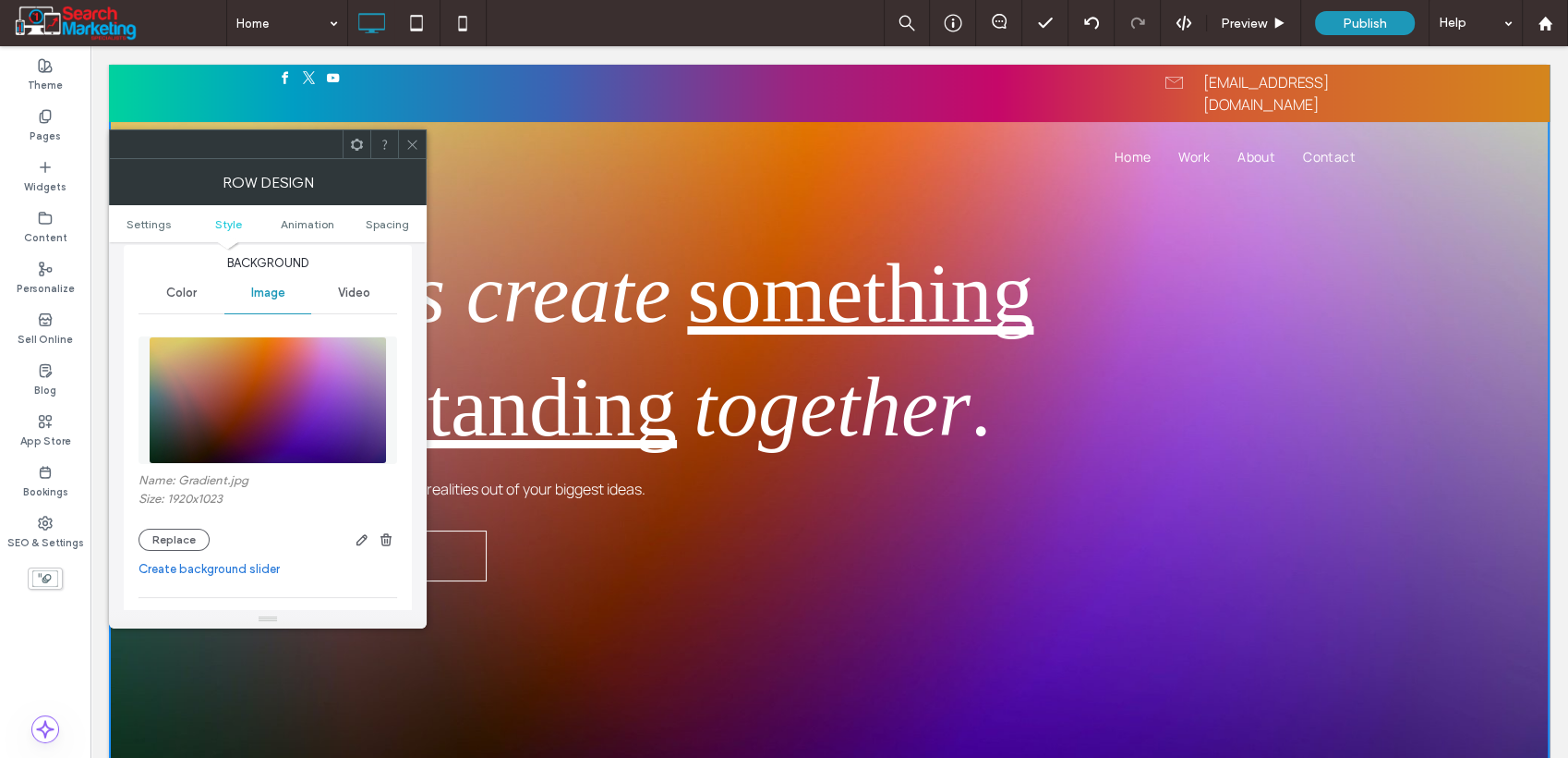
drag, startPoint x: 194, startPoint y: 540, endPoint x: 215, endPoint y: 540, distance: 21.0
click at [195, 540] on button "Replace" at bounding box center [174, 540] width 72 height 23
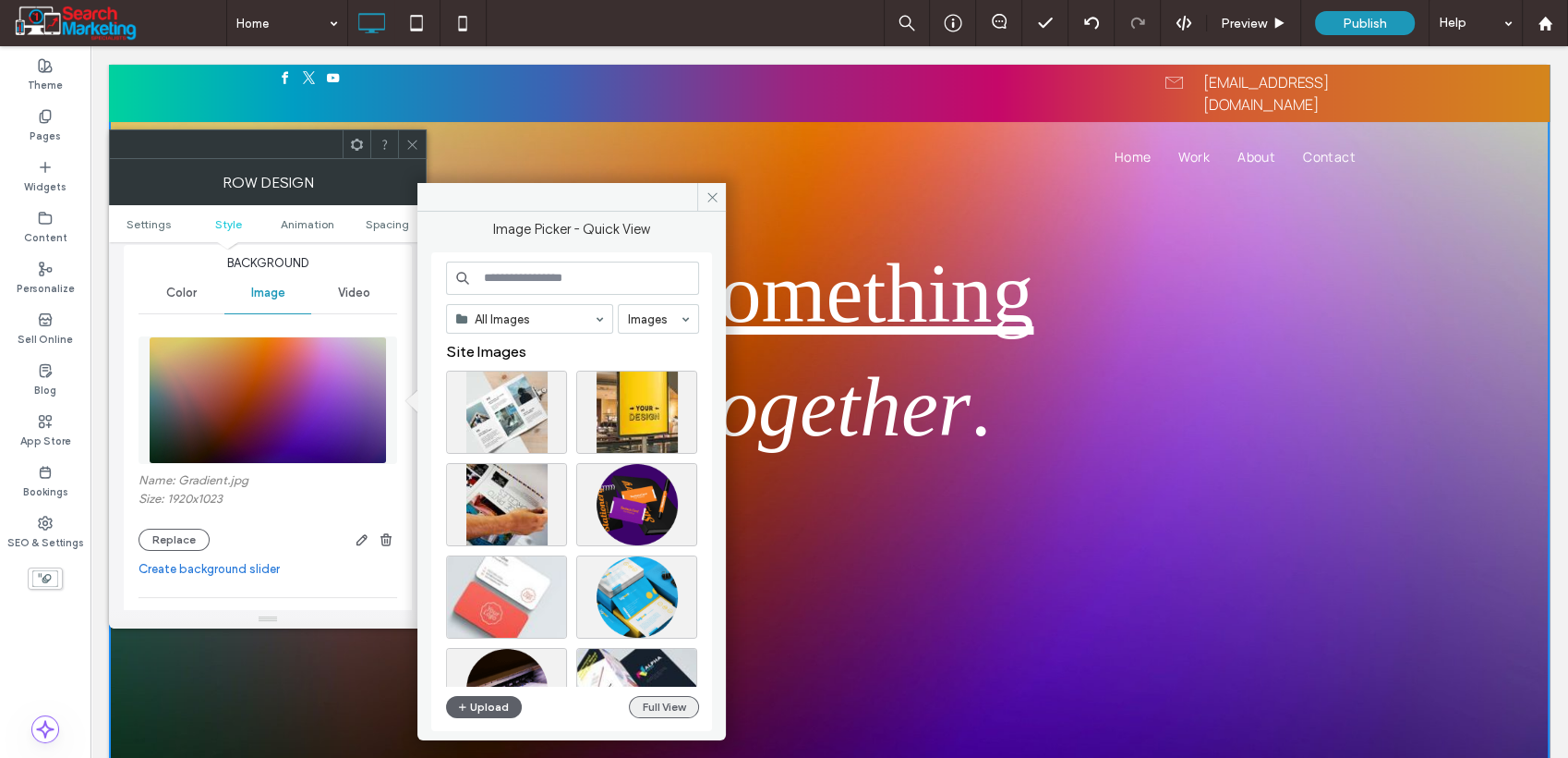
click at [662, 706] on button "Full View" at bounding box center [664, 707] width 71 height 23
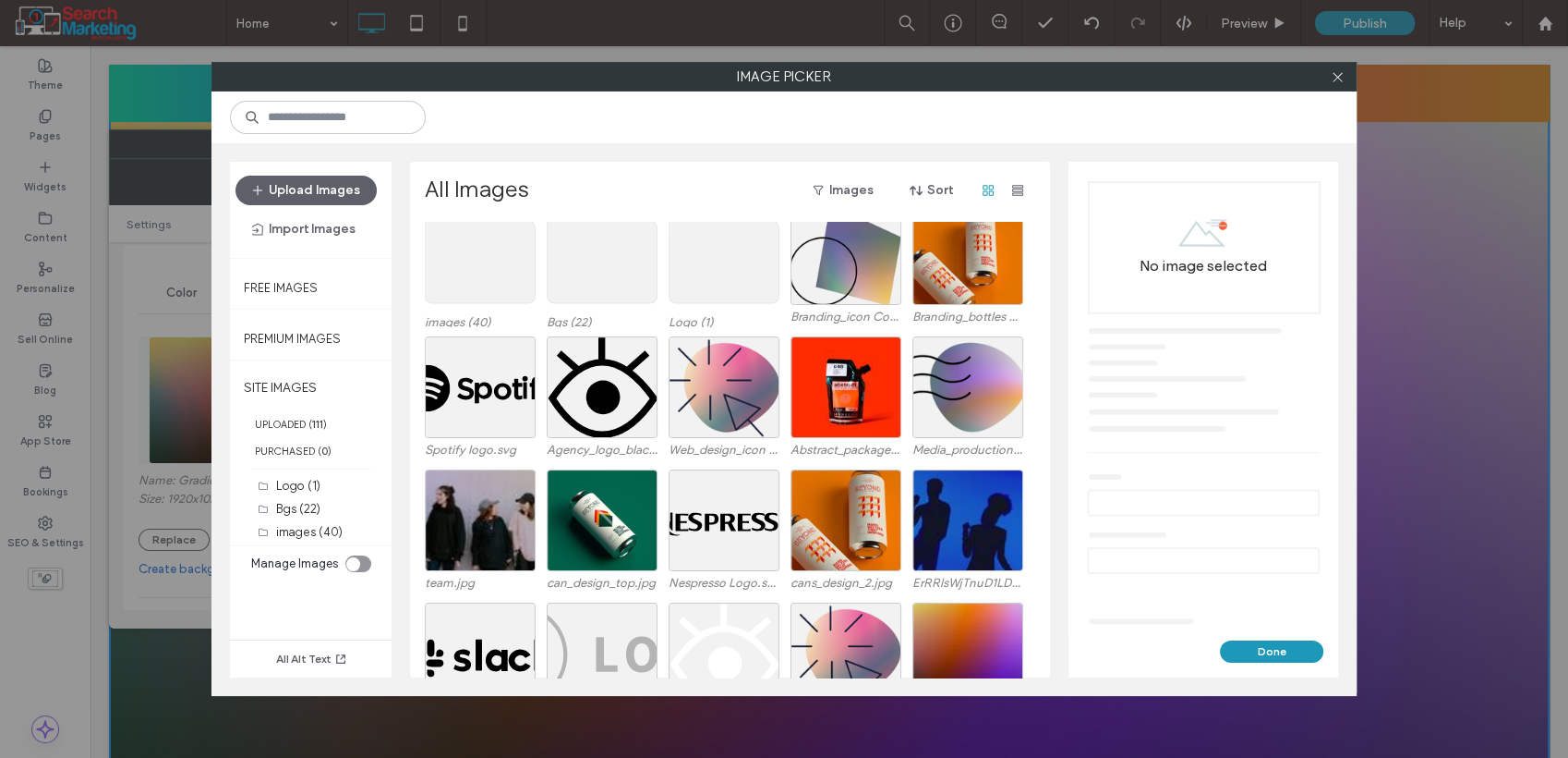
scroll to position [103, 0]
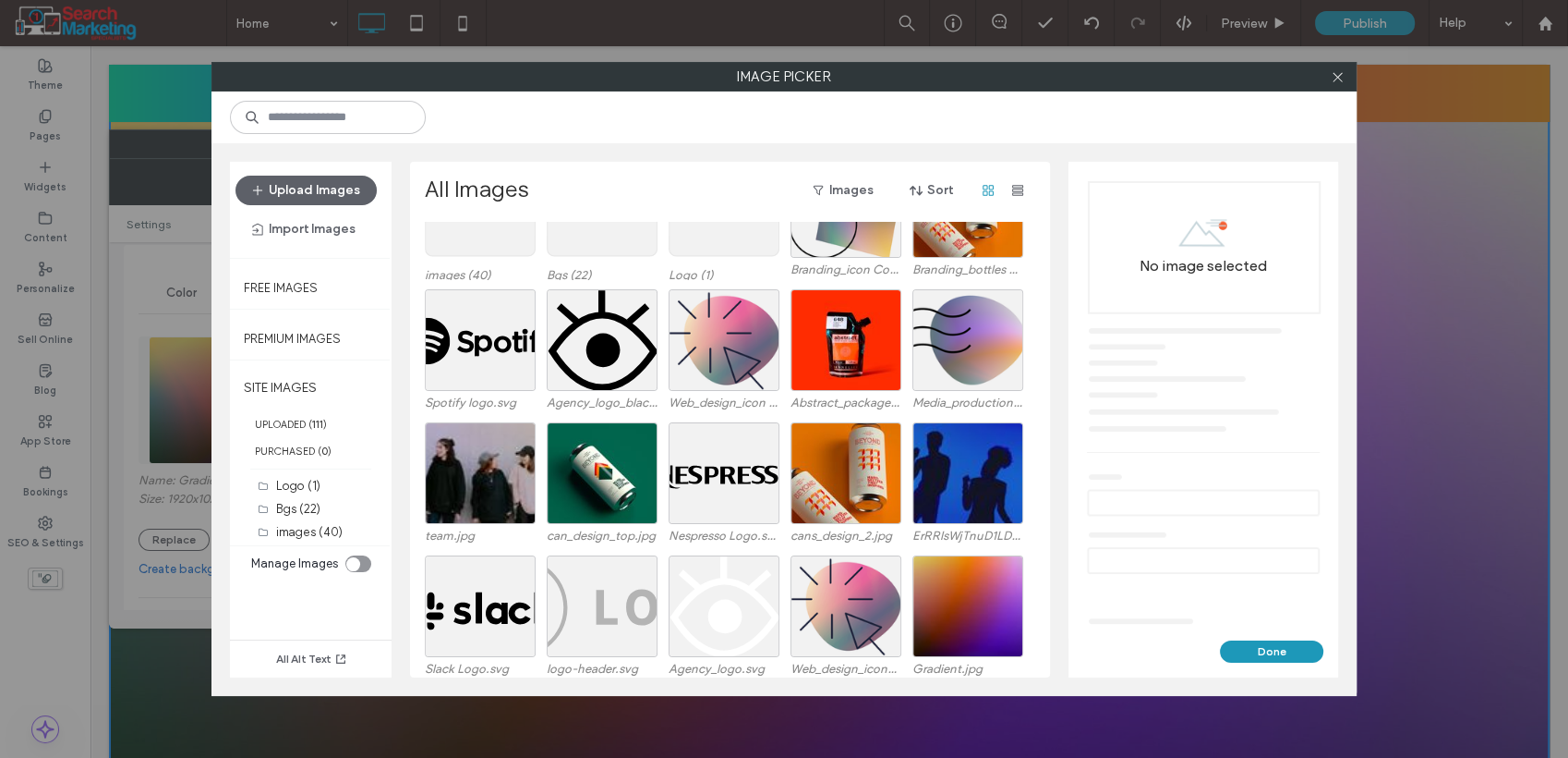
click at [571, 244] on use at bounding box center [602, 210] width 110 height 92
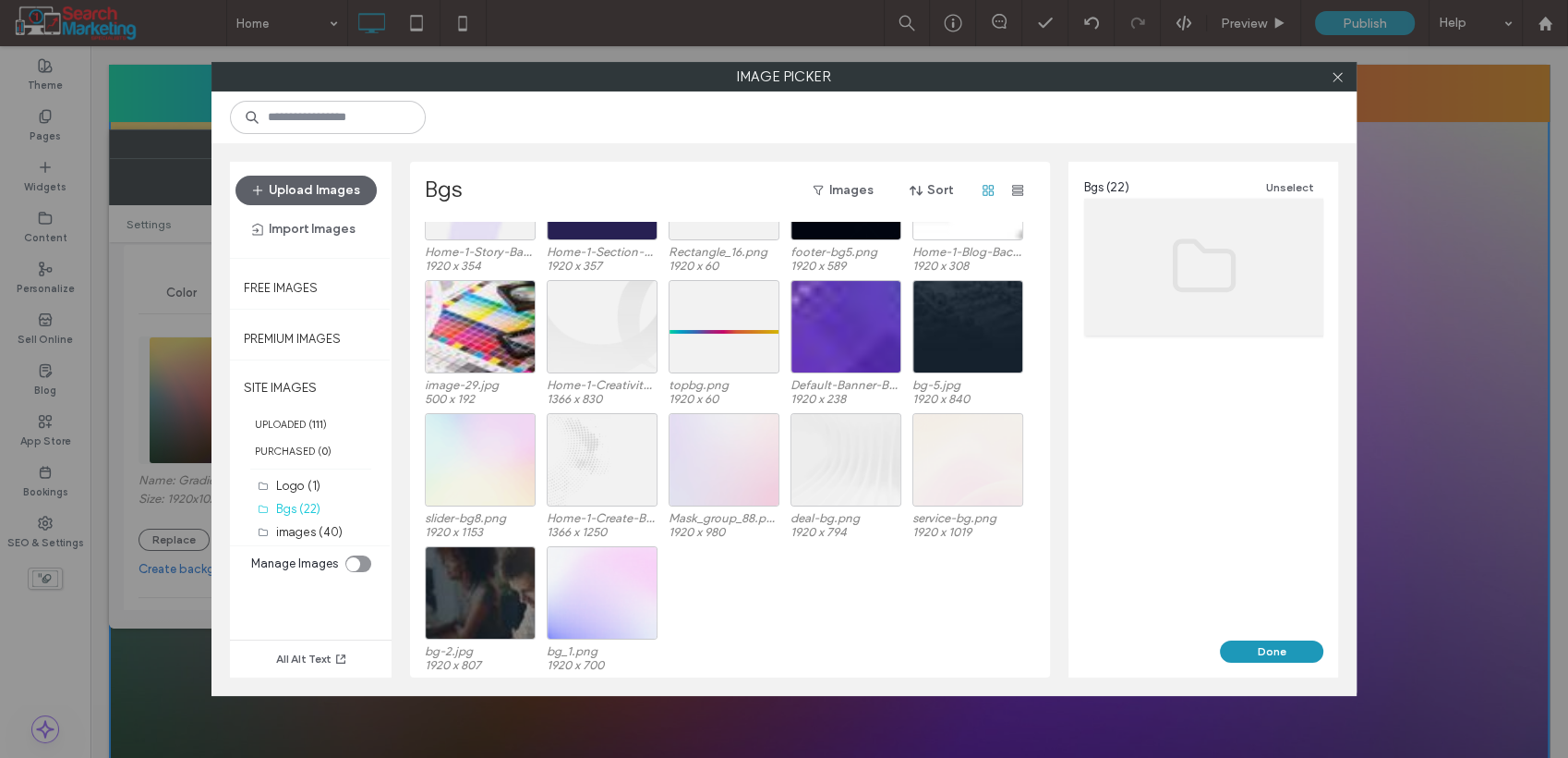
scroll to position [209, 0]
click at [488, 462] on div "Select" at bounding box center [480, 459] width 111 height 93
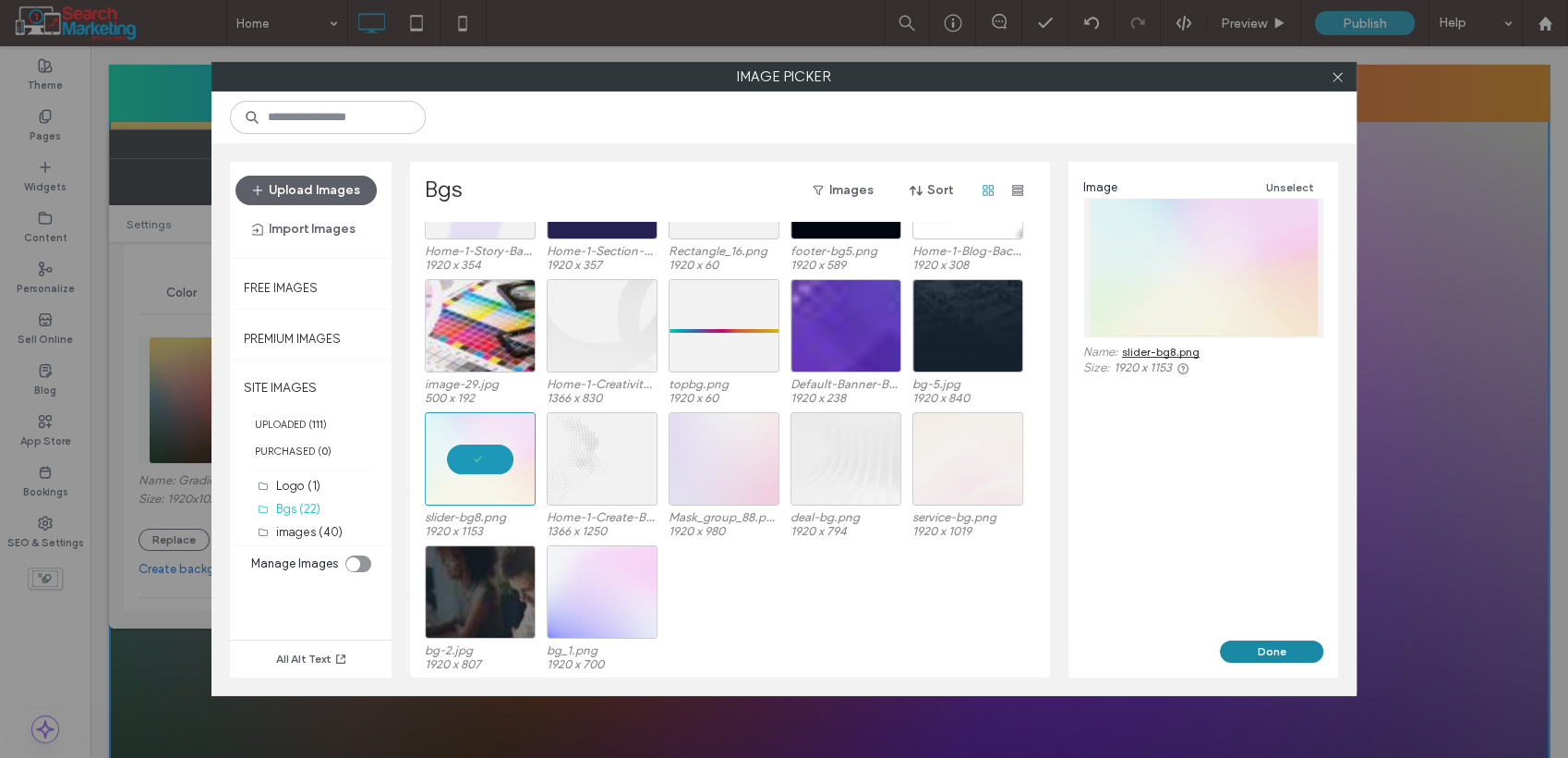
click at [1252, 653] on button "Done" at bounding box center [1272, 652] width 104 height 23
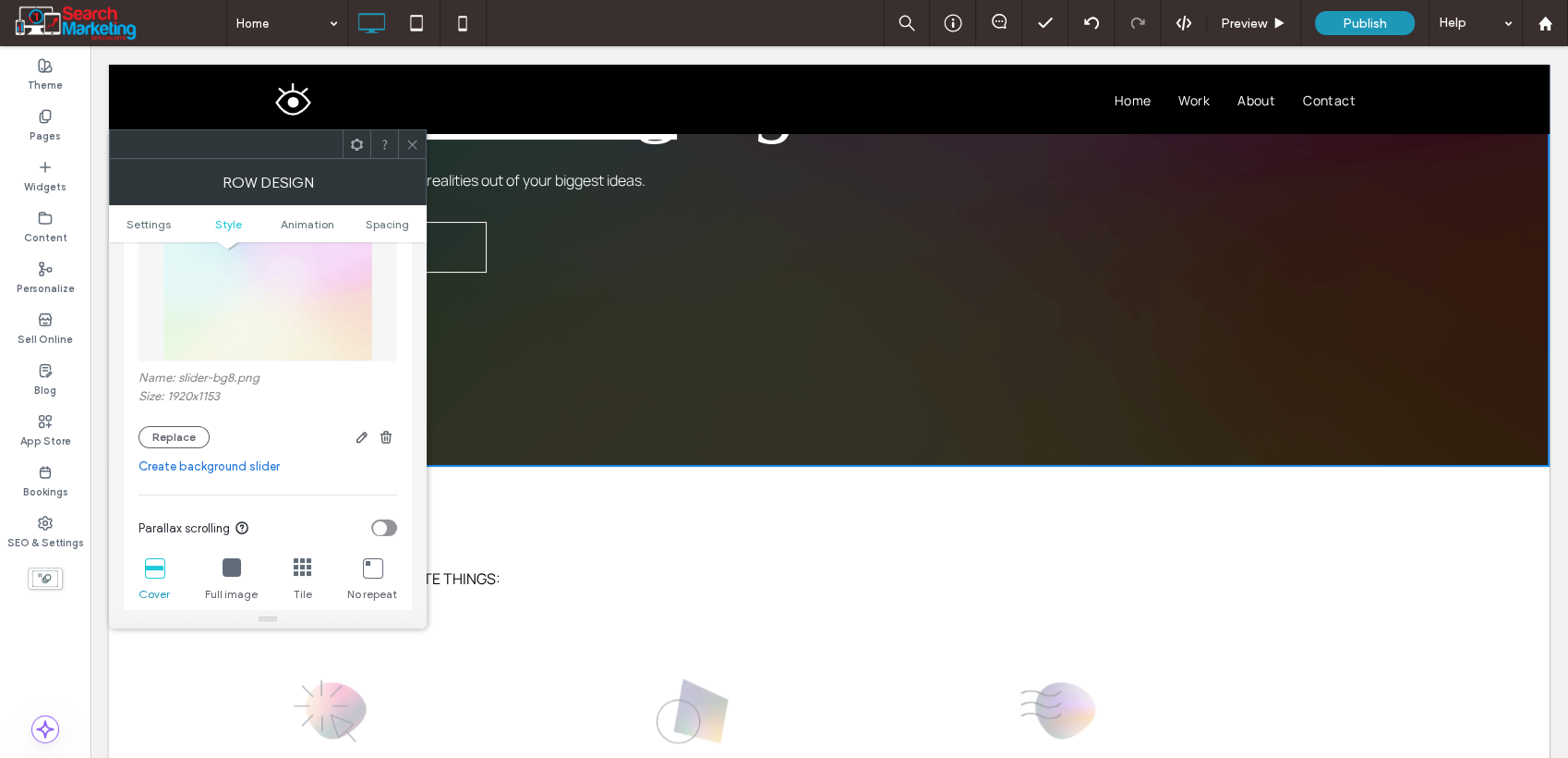
scroll to position [0, 0]
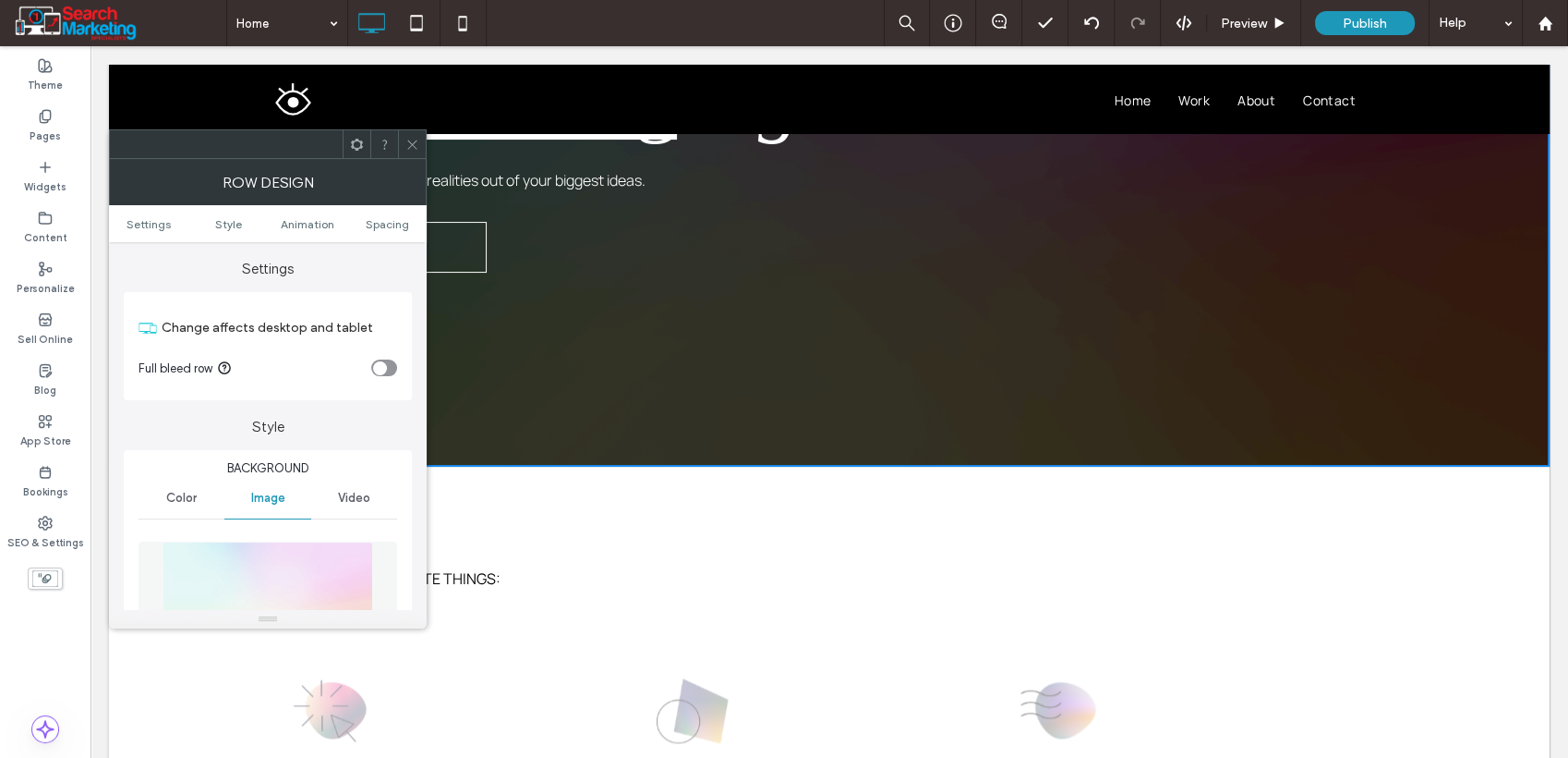
click at [191, 492] on span "Color" at bounding box center [182, 498] width 30 height 15
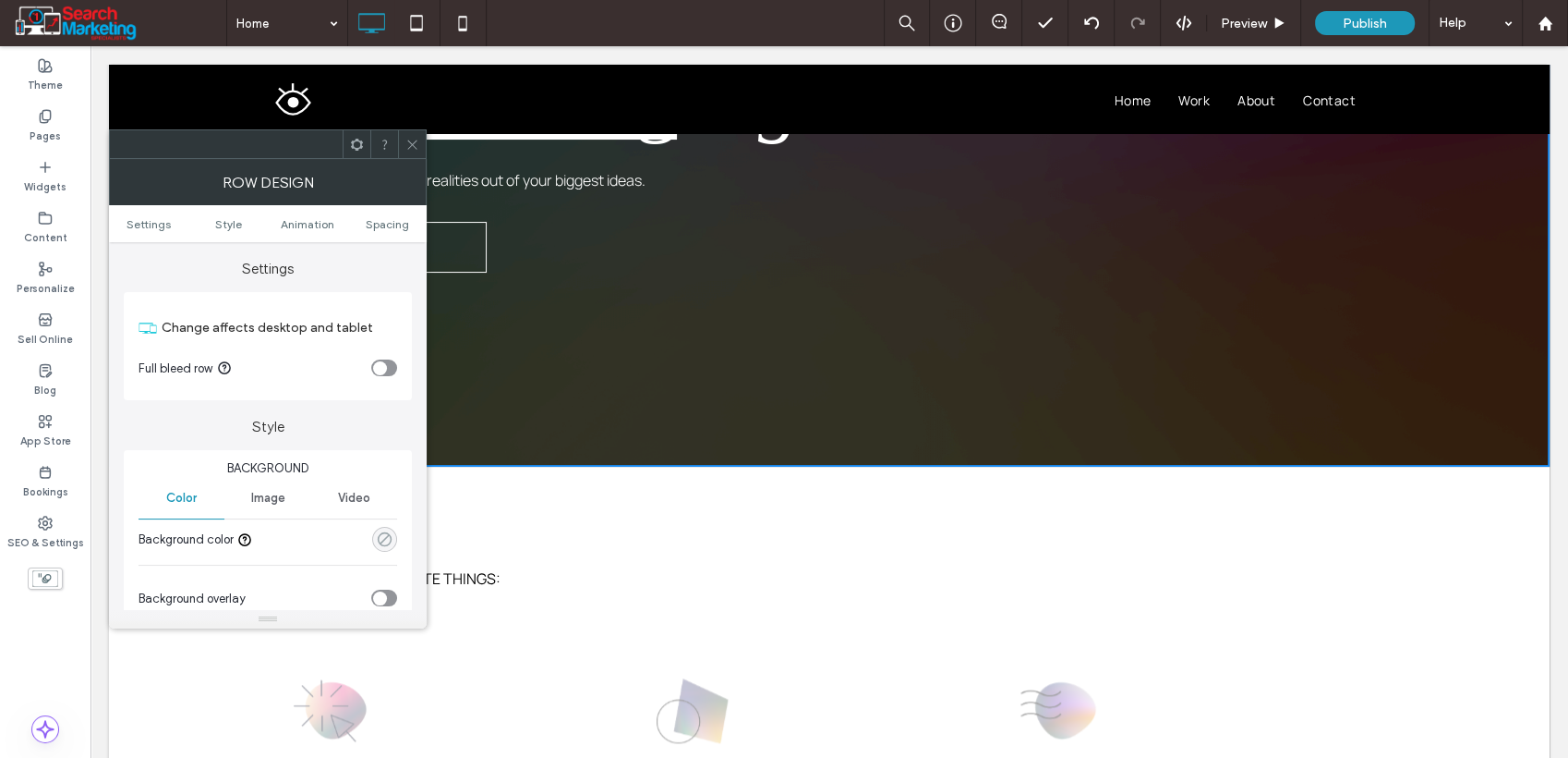
click at [379, 535] on use "rgba(0, 0, 0, 0)" at bounding box center [384, 539] width 14 height 14
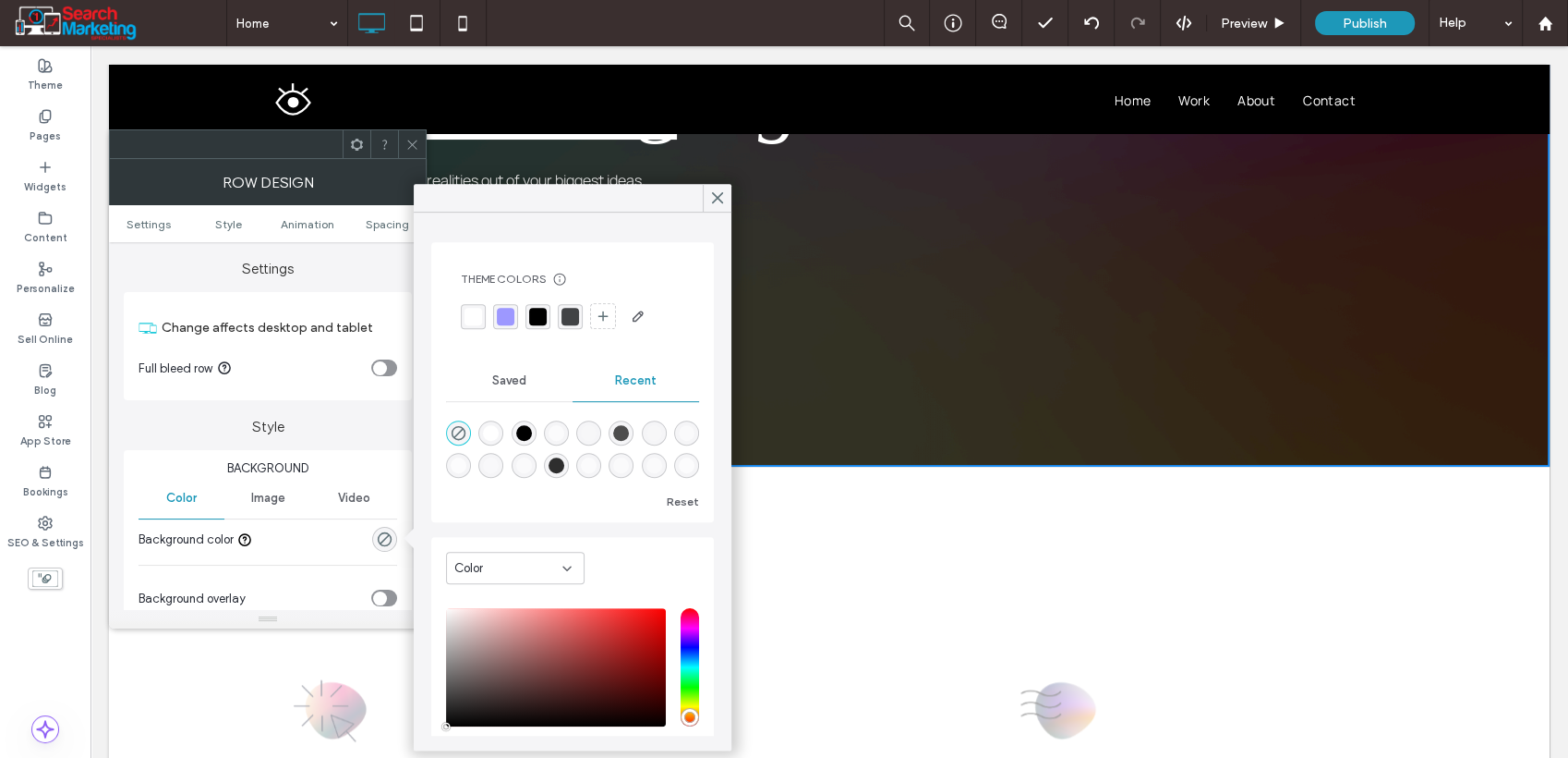
click at [490, 437] on div "rgba(255, 255, 255, 1)" at bounding box center [490, 432] width 16 height 16
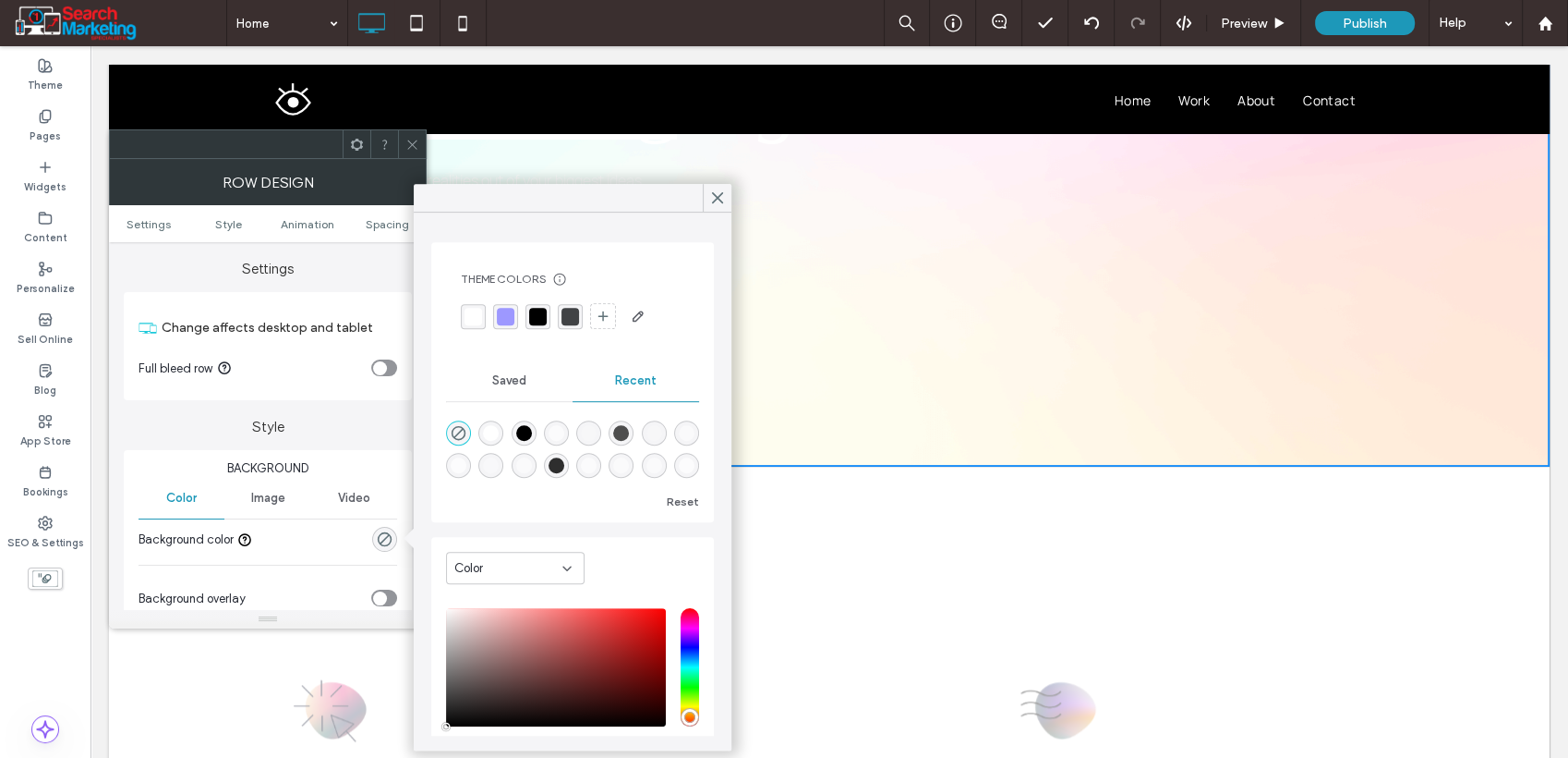
type input "*******"
type input "***"
type input "****"
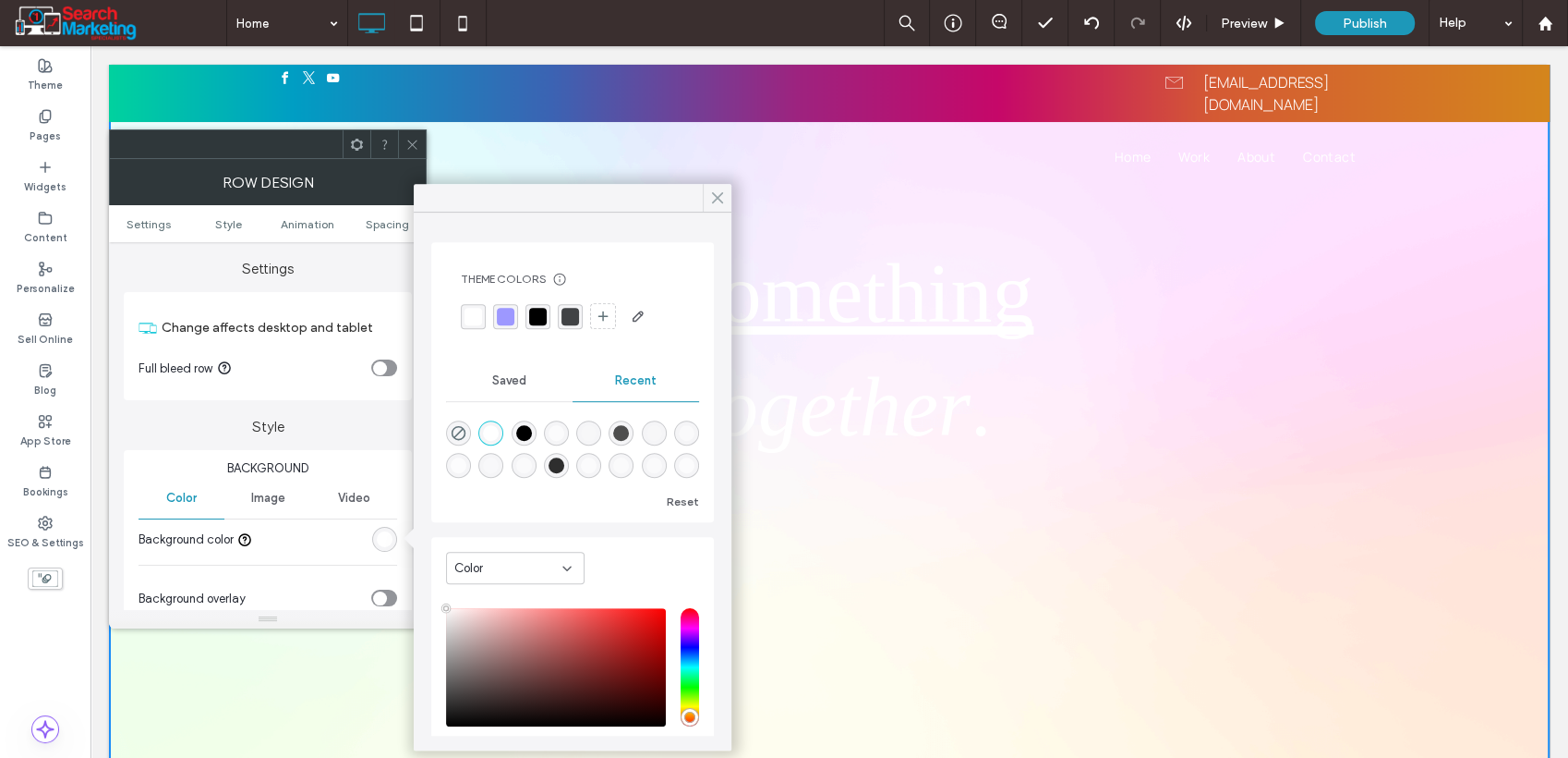
click at [716, 200] on icon at bounding box center [718, 198] width 17 height 17
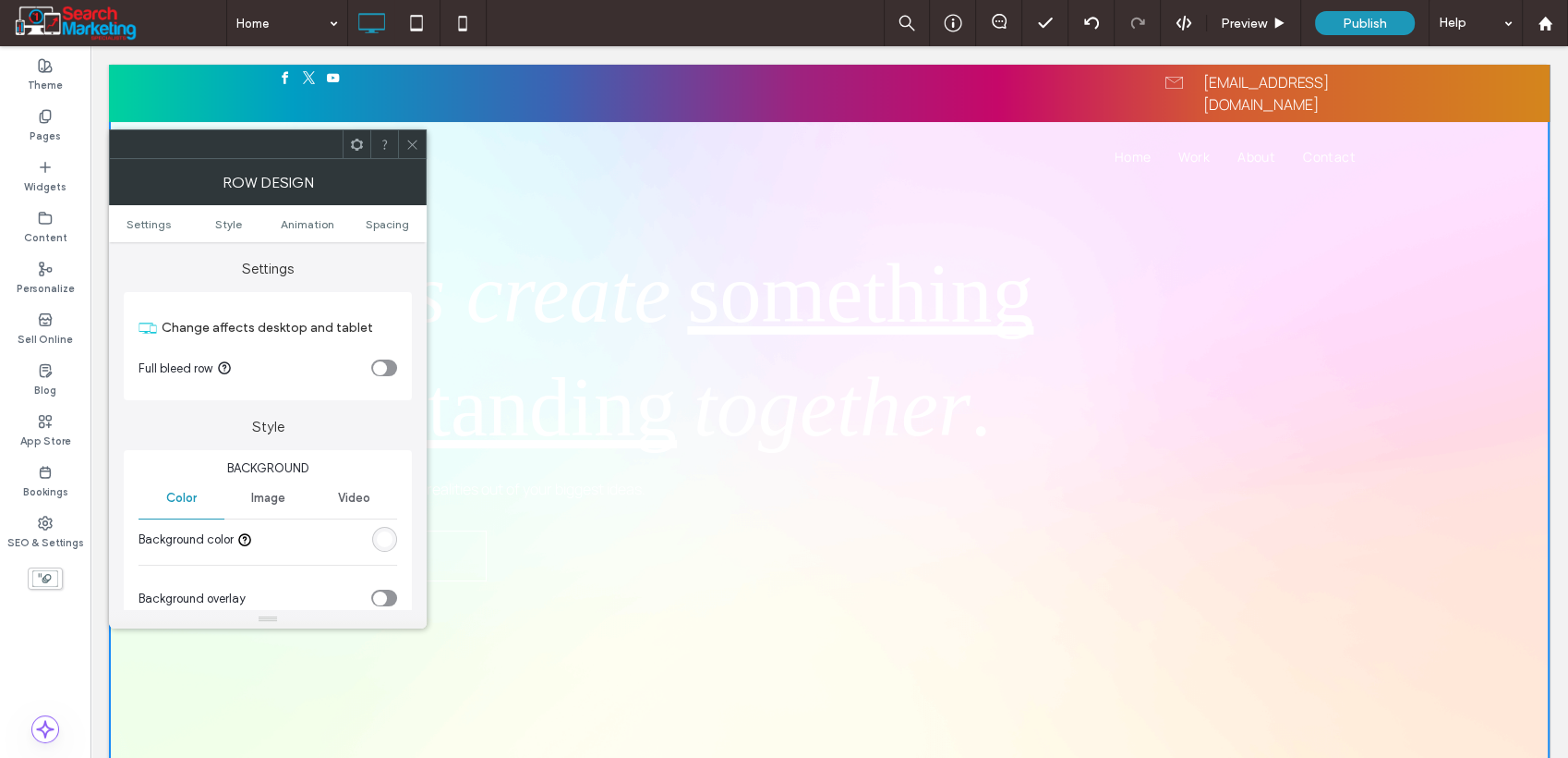
click at [414, 144] on icon at bounding box center [412, 144] width 14 height 14
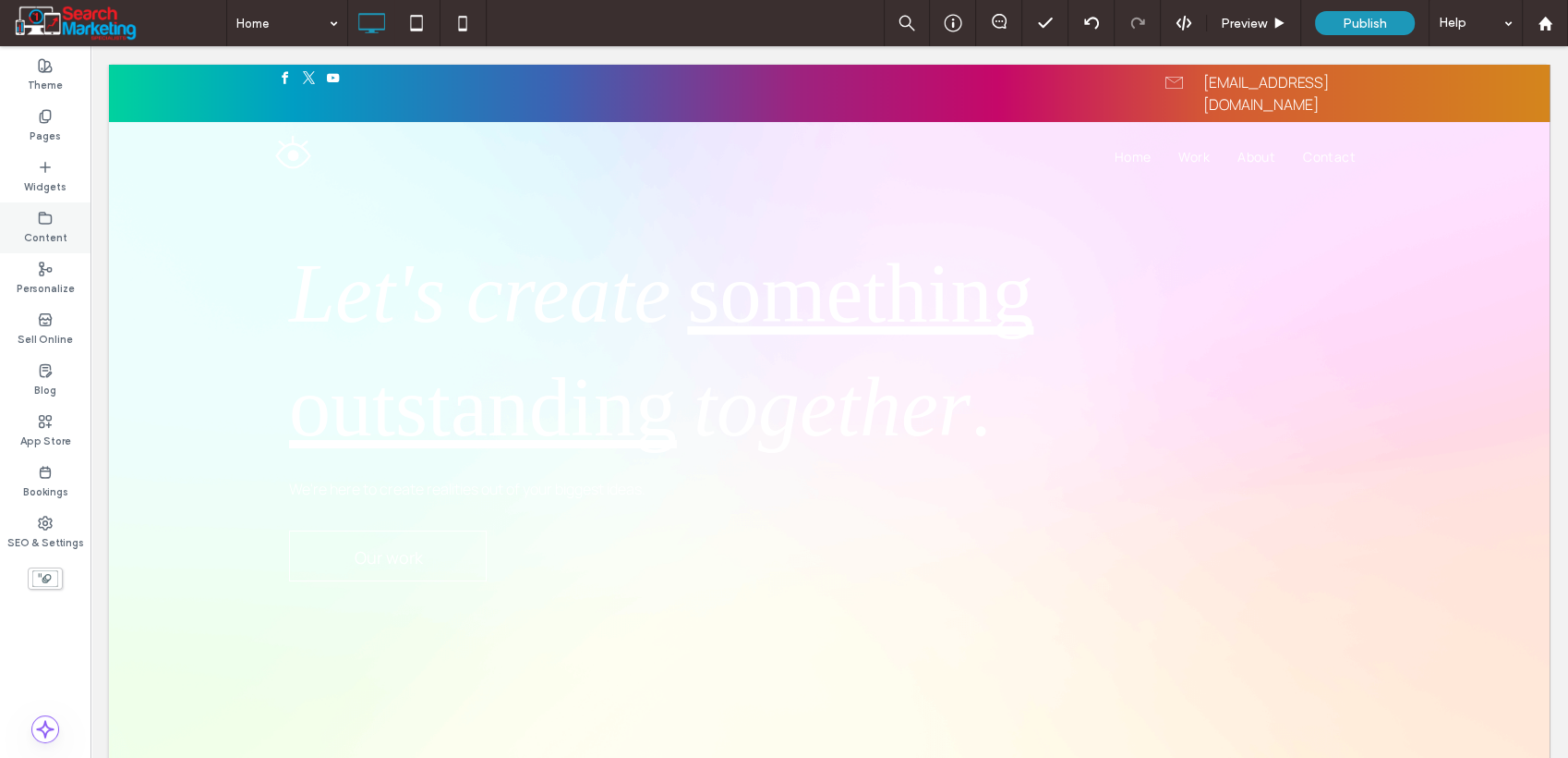
drag, startPoint x: 54, startPoint y: 232, endPoint x: 64, endPoint y: 231, distance: 10.0
click at [55, 232] on label "Content" at bounding box center [46, 235] width 43 height 21
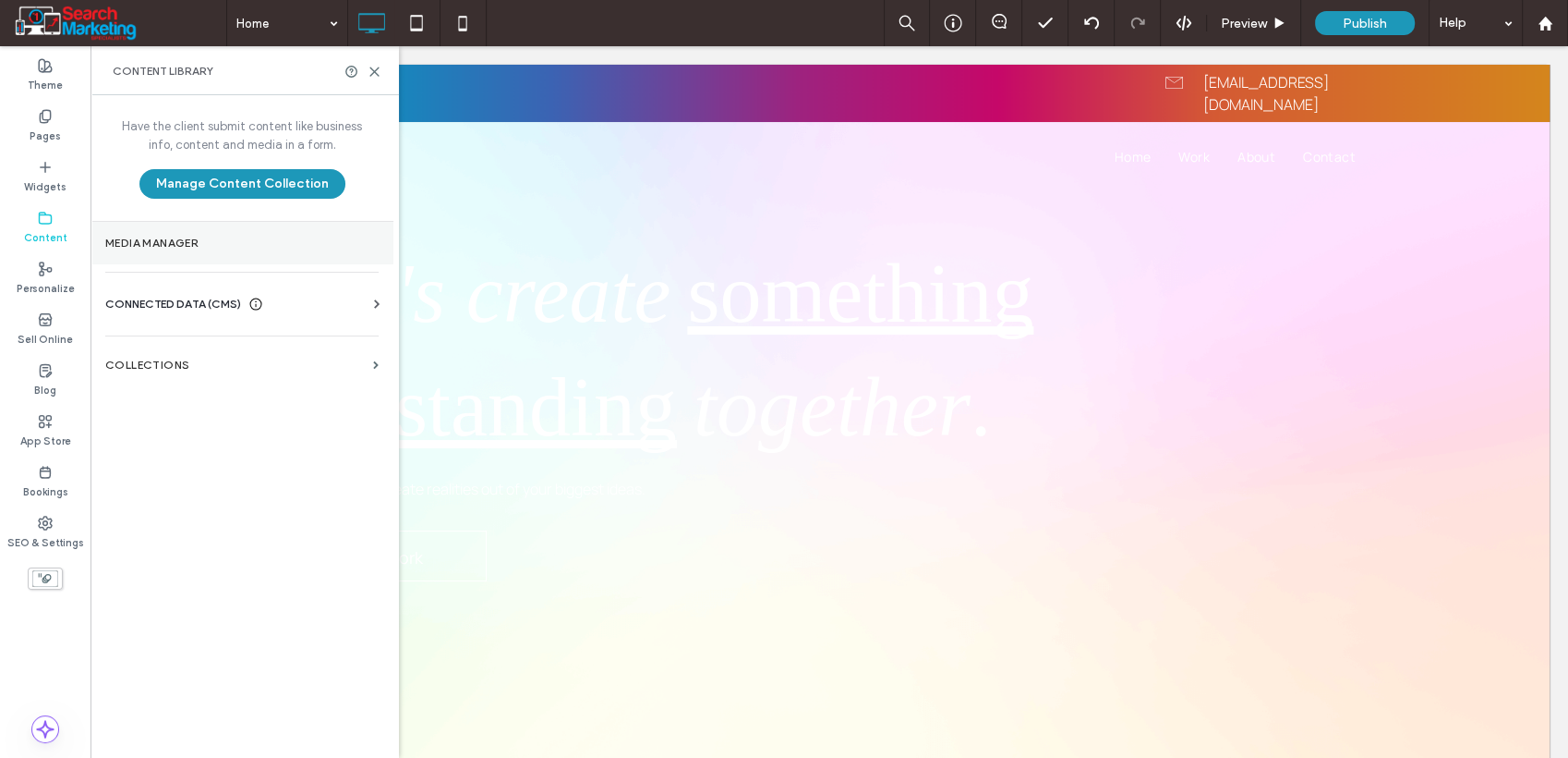
click at [170, 233] on section "Media Manager" at bounding box center [242, 243] width 303 height 42
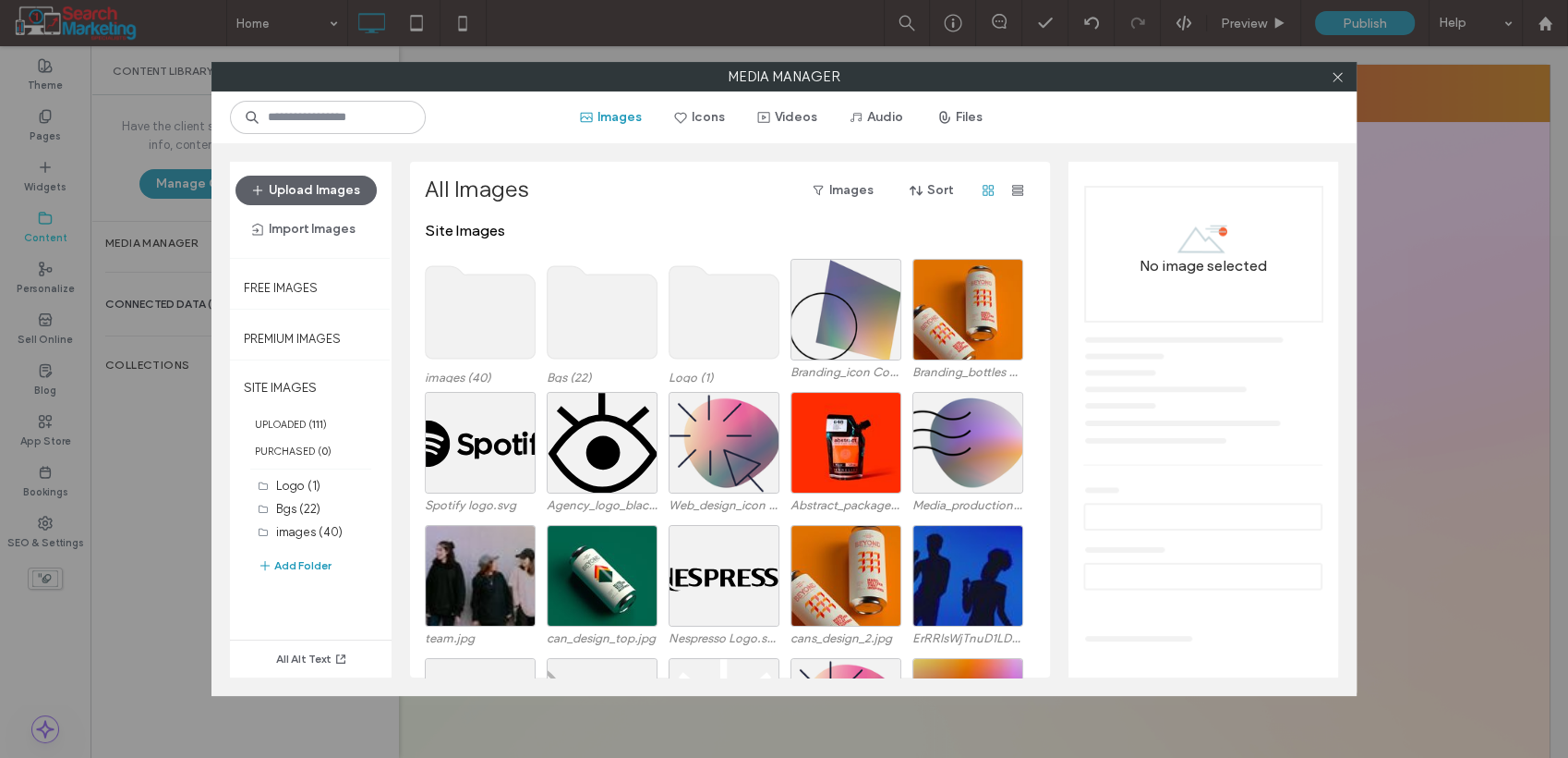
click at [148, 304] on div "Media Manager Images Icons Videos Audio Files Upload Images Import Images Free …" at bounding box center [784, 379] width 1568 height 758
click at [1332, 77] on icon at bounding box center [1337, 77] width 14 height 14
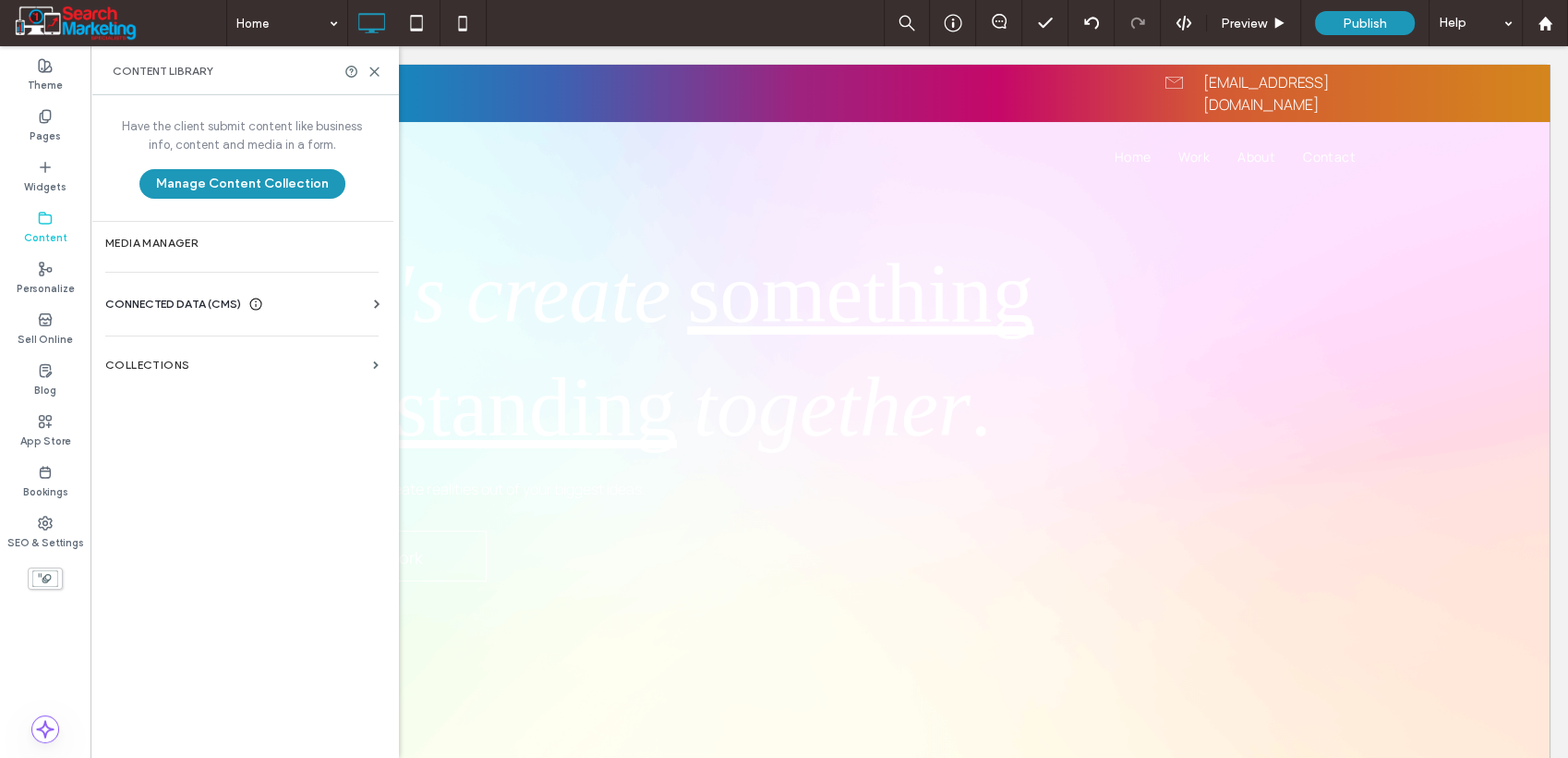
click at [202, 311] on span "CONNECTED DATA (CMS)" at bounding box center [173, 304] width 136 height 19
click at [203, 343] on label "Business Info" at bounding box center [246, 349] width 251 height 13
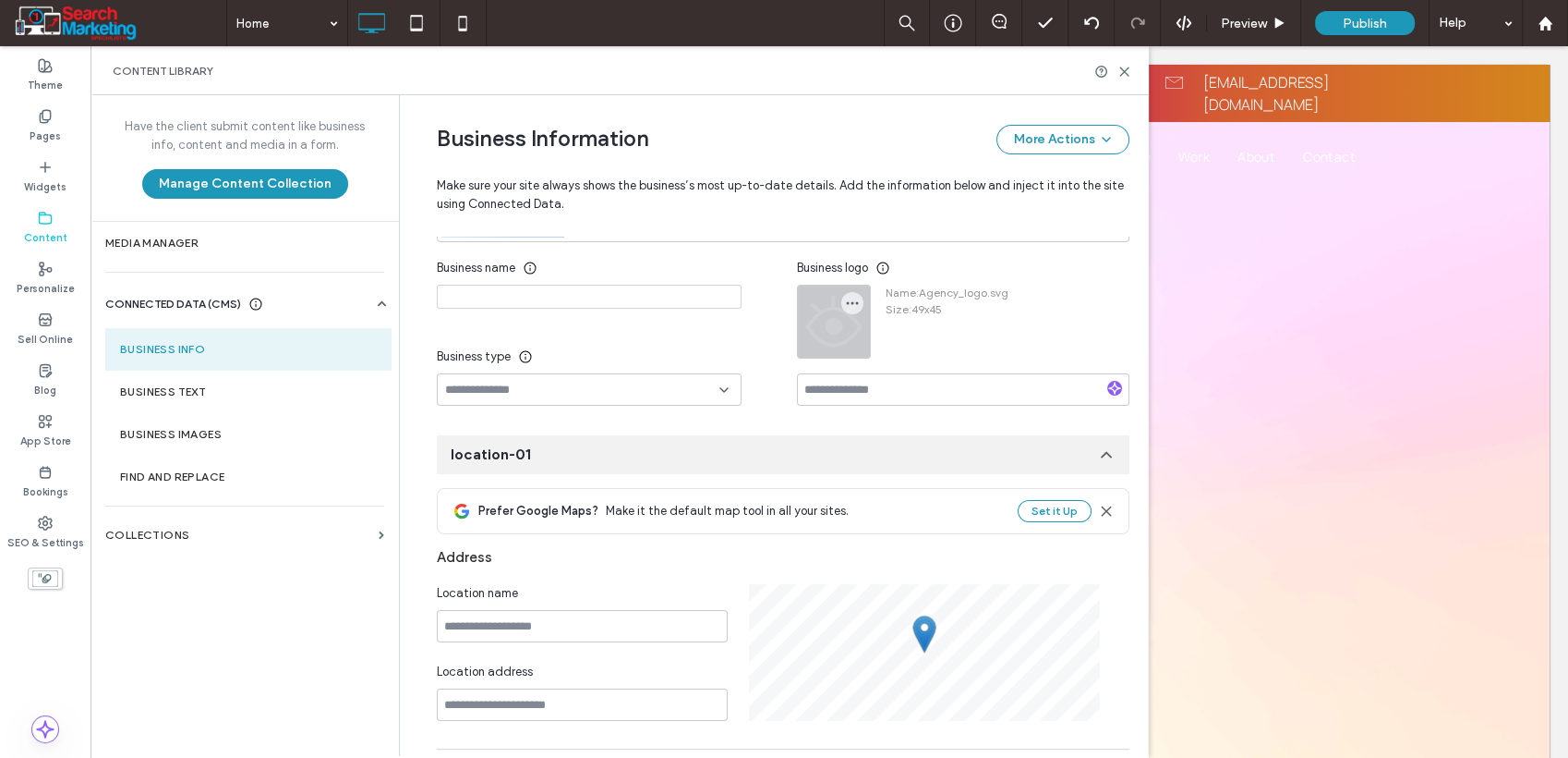
scroll to position [234, 0]
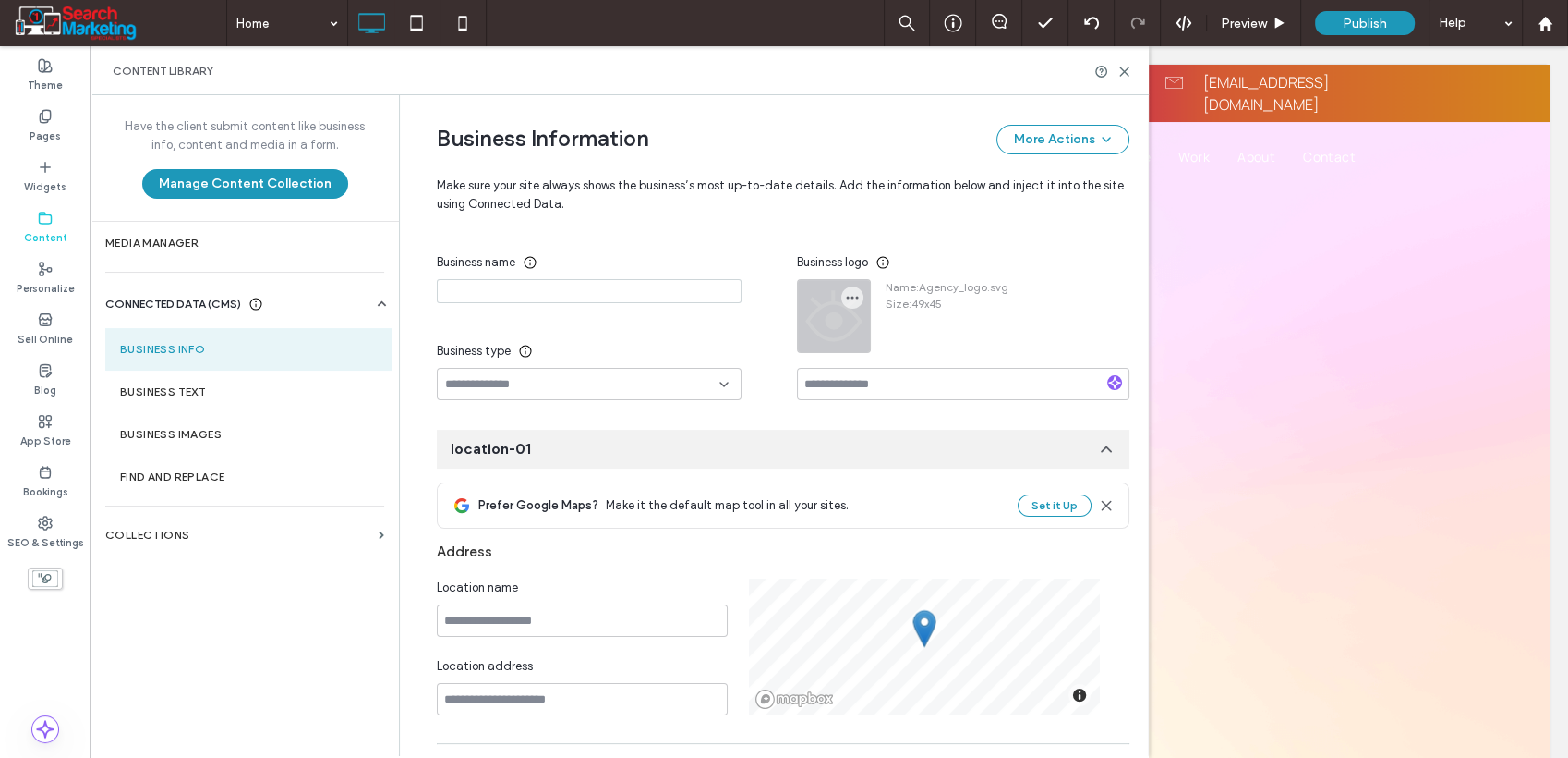
click at [826, 311] on div at bounding box center [834, 315] width 72 height 73
click at [845, 298] on icon "button" at bounding box center [853, 298] width 15 height 15
click at [895, 339] on span "Replace Image" at bounding box center [913, 341] width 82 height 19
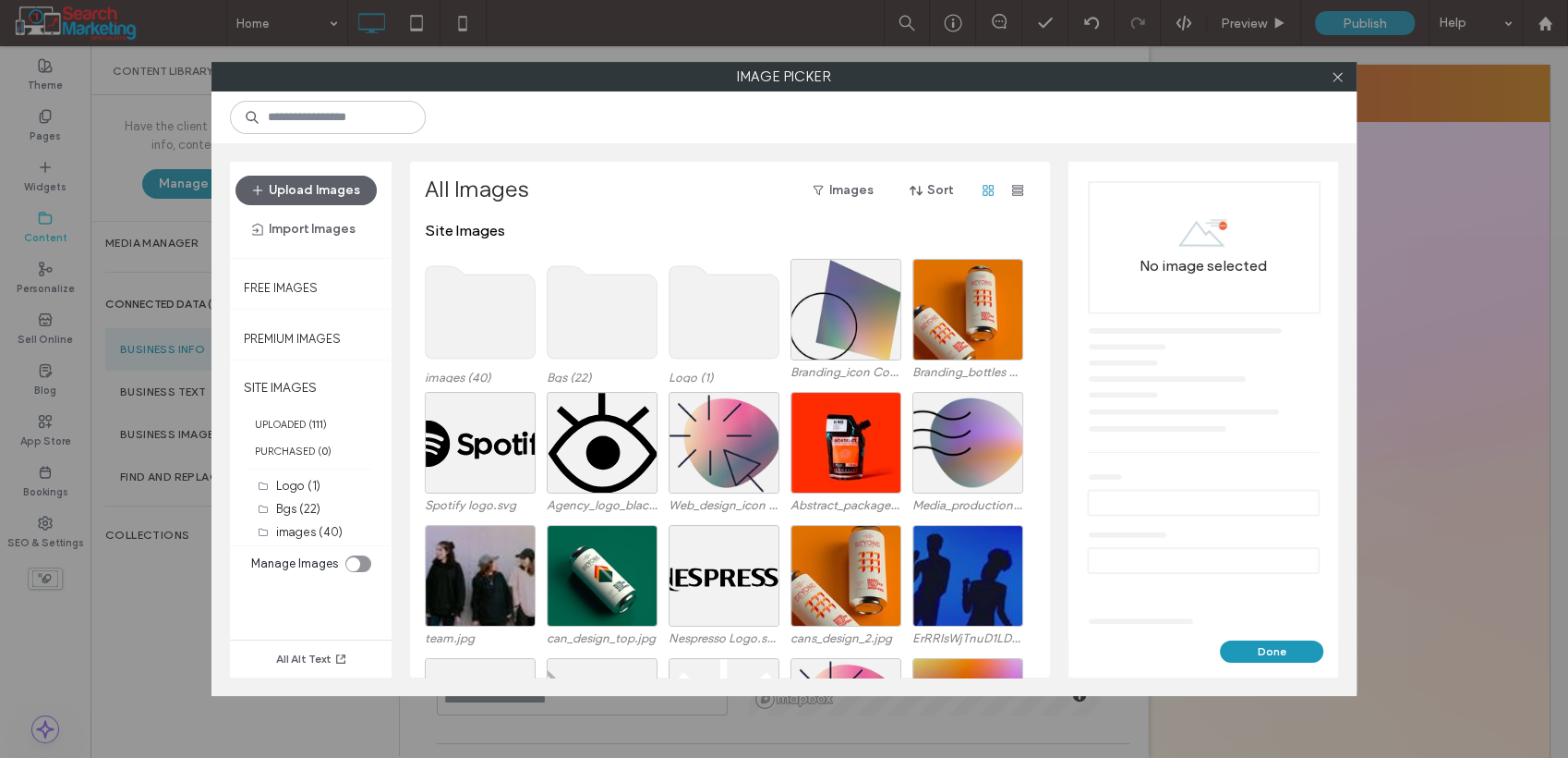
click at [710, 323] on use at bounding box center [725, 313] width 110 height 92
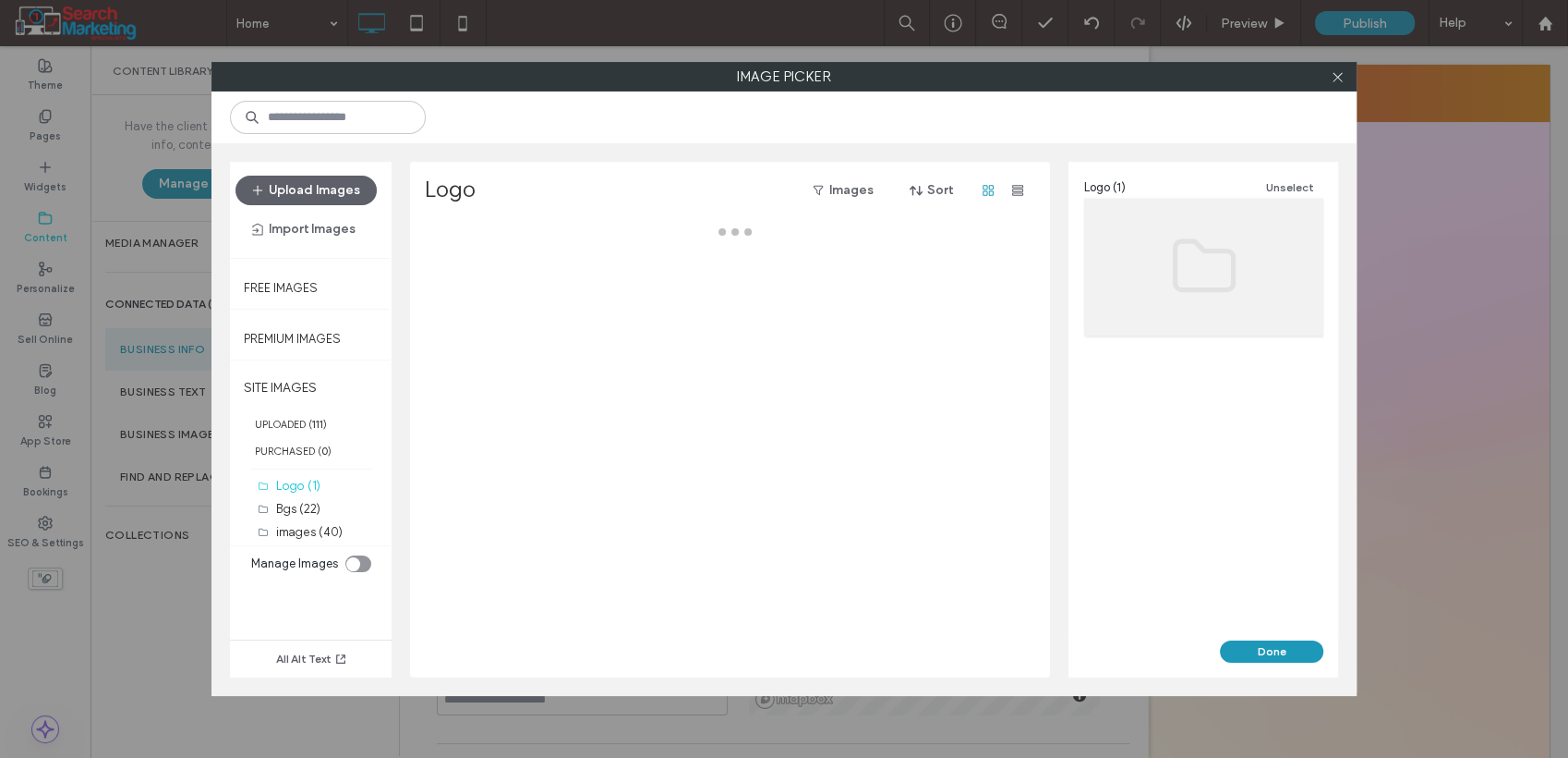
click at [710, 323] on div at bounding box center [735, 450] width 621 height 456
drag, startPoint x: 501, startPoint y: 266, endPoint x: 1085, endPoint y: 483, distance: 623.0
click at [502, 266] on div "Select" at bounding box center [480, 268] width 111 height 93
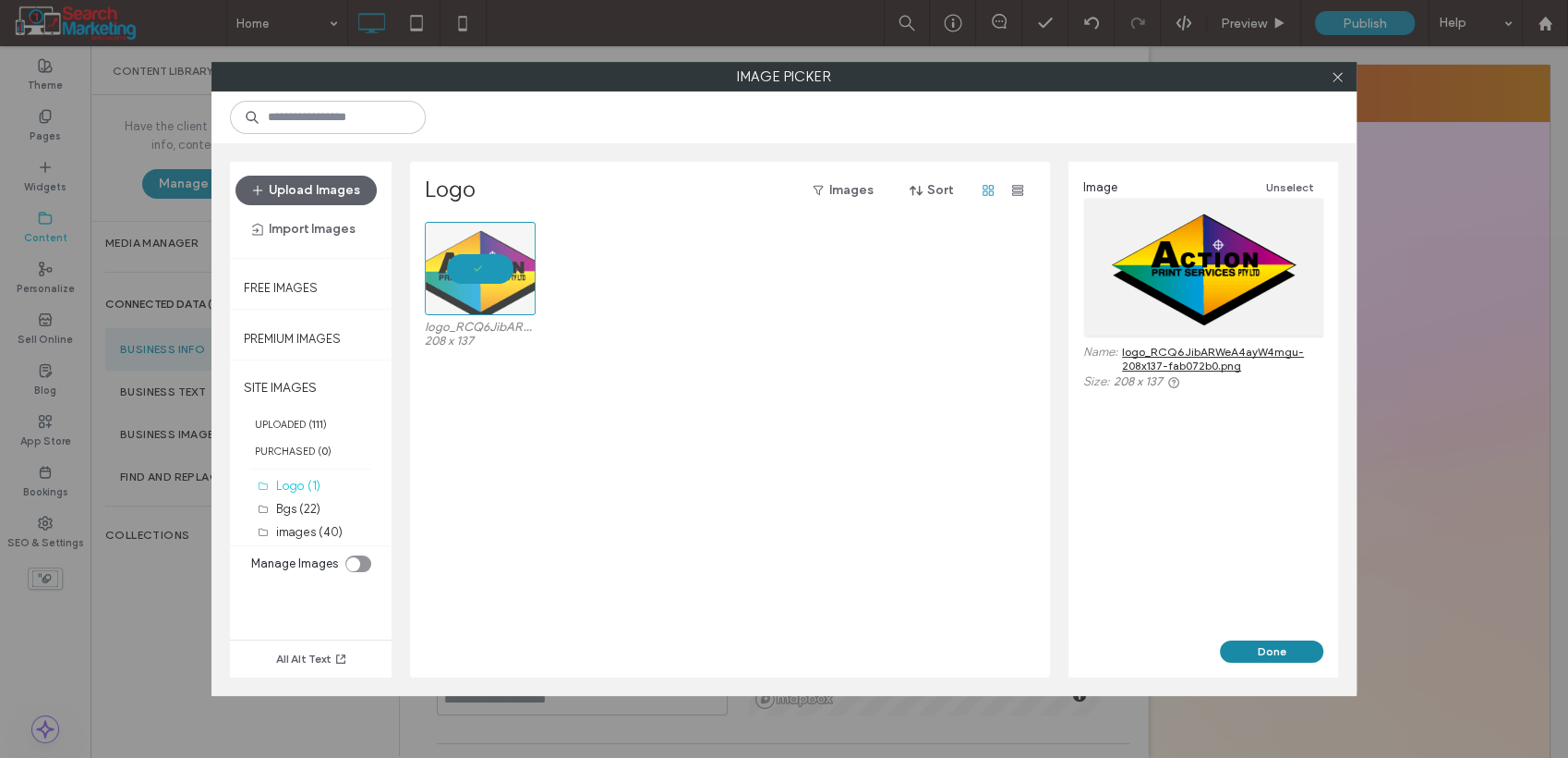
drag, startPoint x: 1163, startPoint y: 608, endPoint x: 1256, endPoint y: 653, distance: 103.3
click at [1264, 653] on button "Done" at bounding box center [1272, 652] width 104 height 23
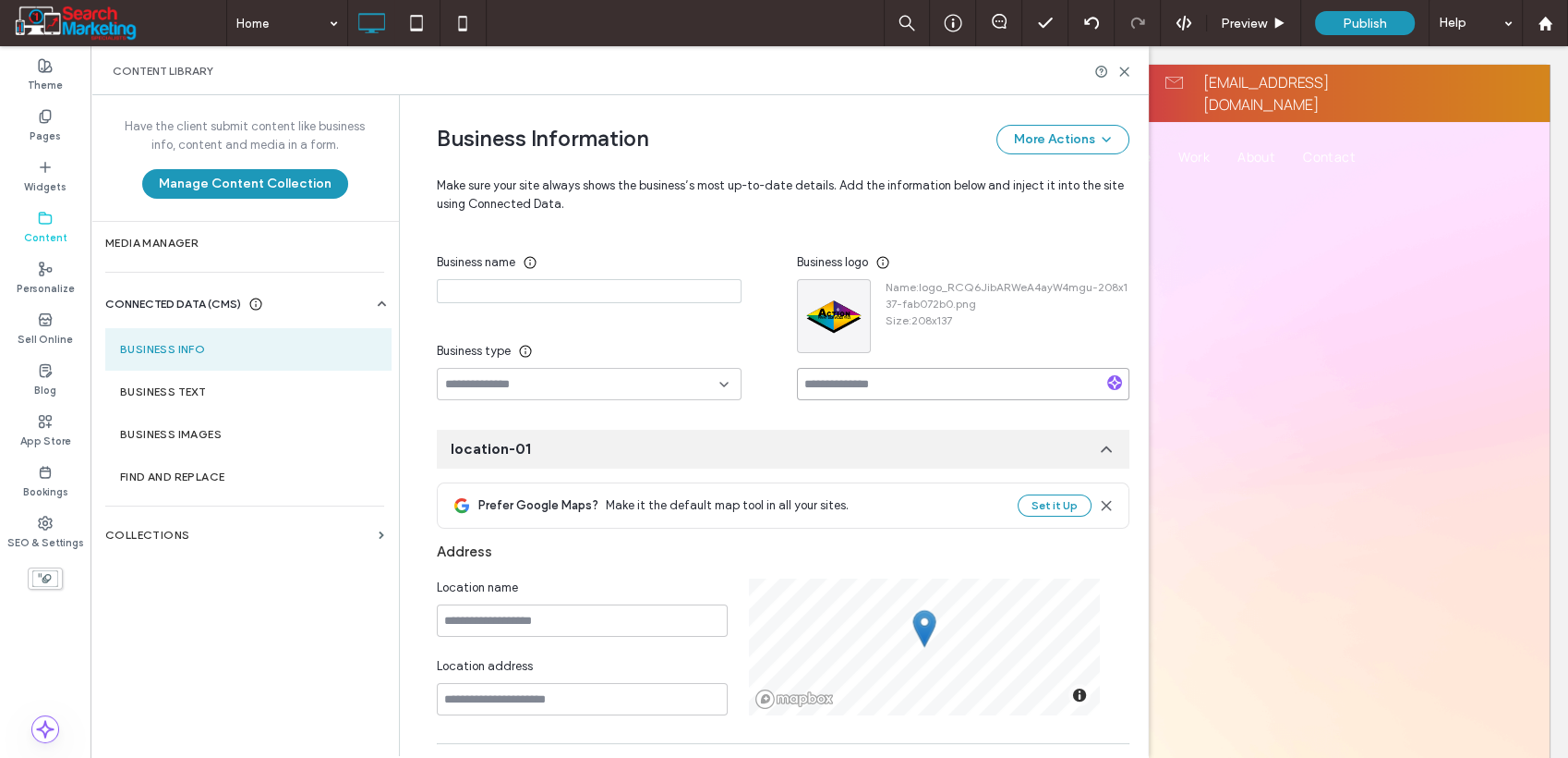
click at [830, 382] on input at bounding box center [963, 384] width 332 height 32
paste input "**********"
type input "**********"
click at [931, 379] on input at bounding box center [963, 384] width 332 height 32
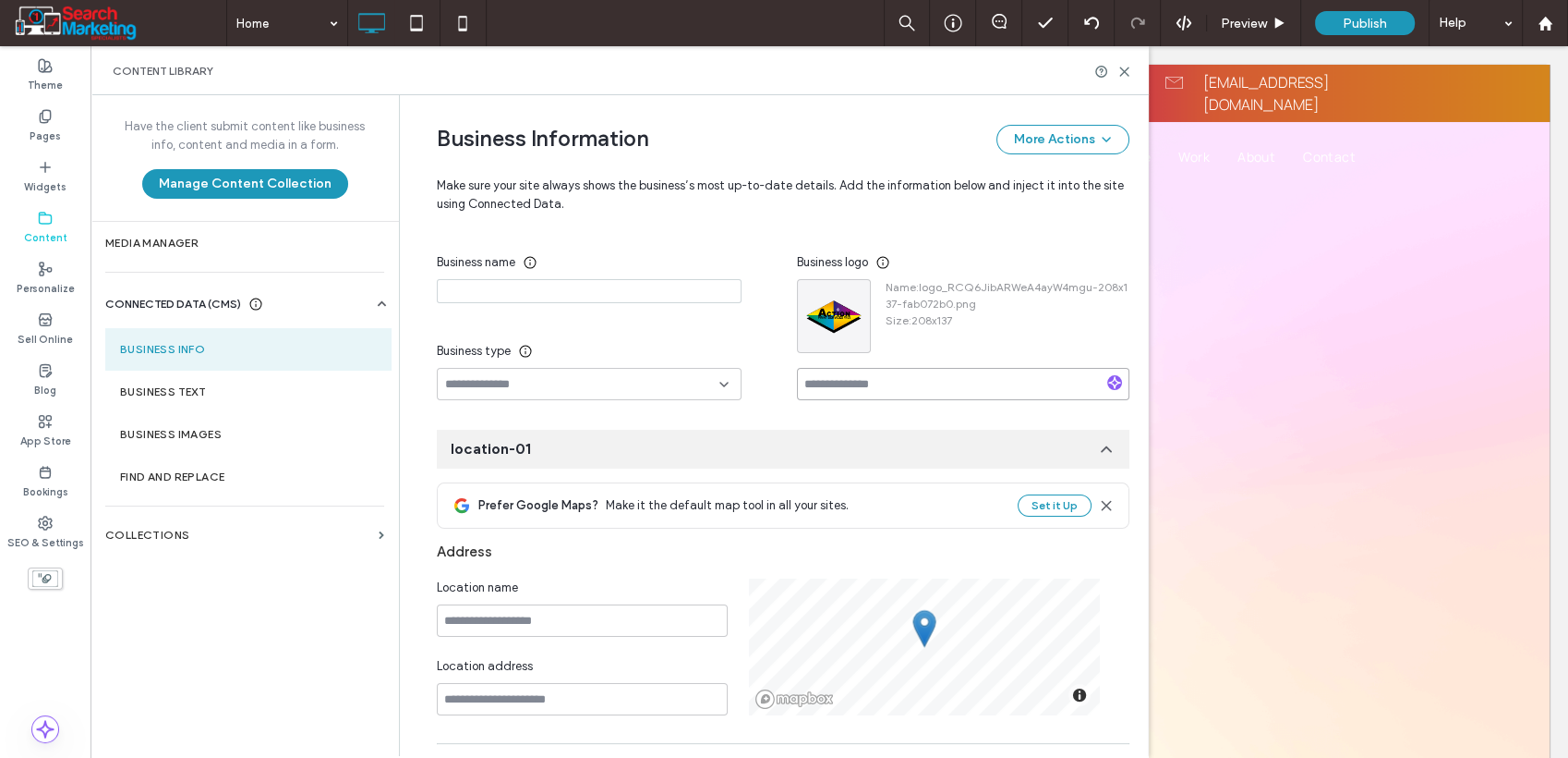
paste input "**********"
type input "**********"
click at [803, 411] on div "**********" at bounding box center [770, 638] width 721 height 1555
click at [593, 281] on input at bounding box center [589, 291] width 305 height 24
paste input "**********"
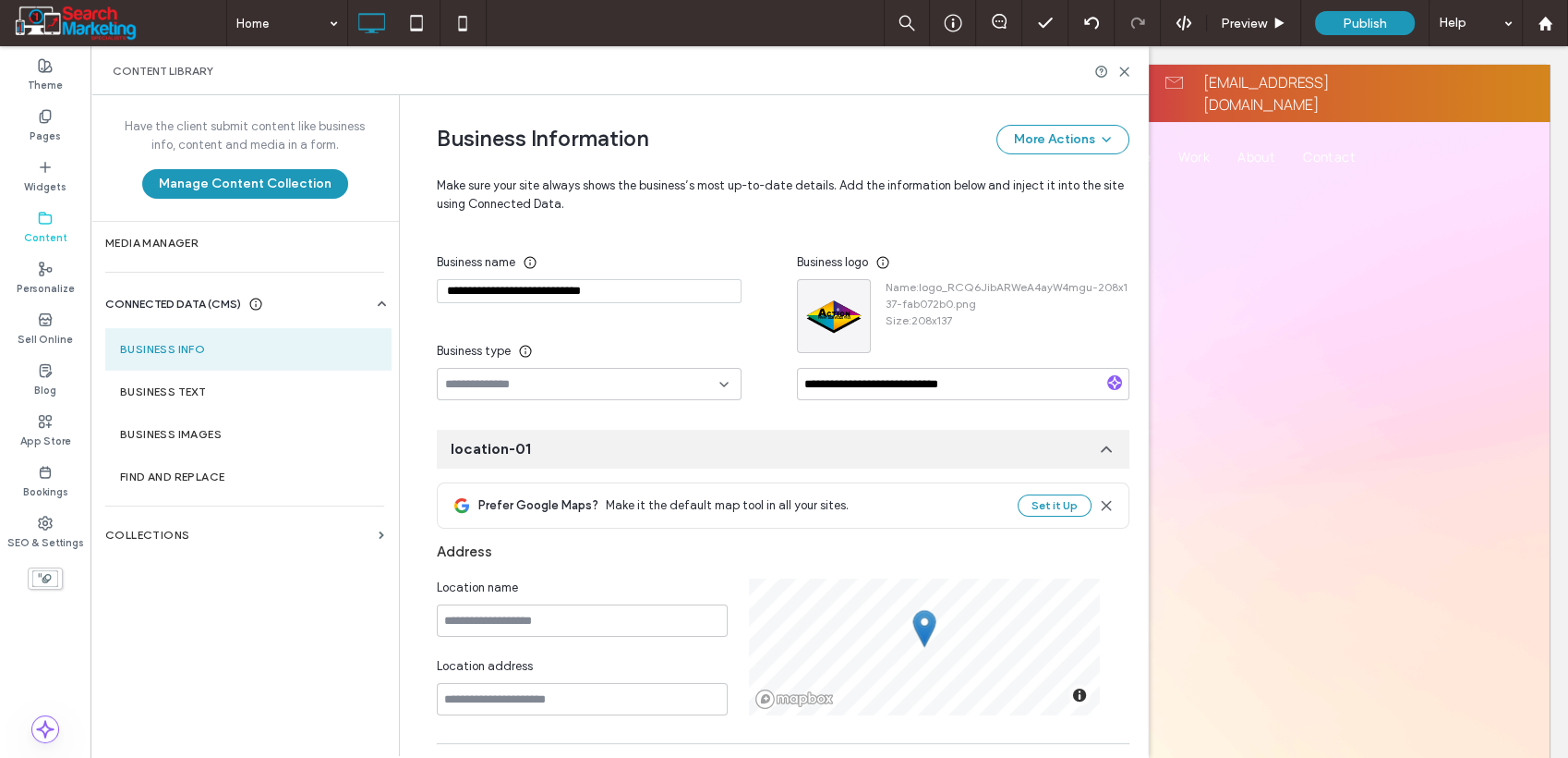
type input "**********"
click at [559, 382] on input at bounding box center [582, 384] width 274 height 15
type input "***"
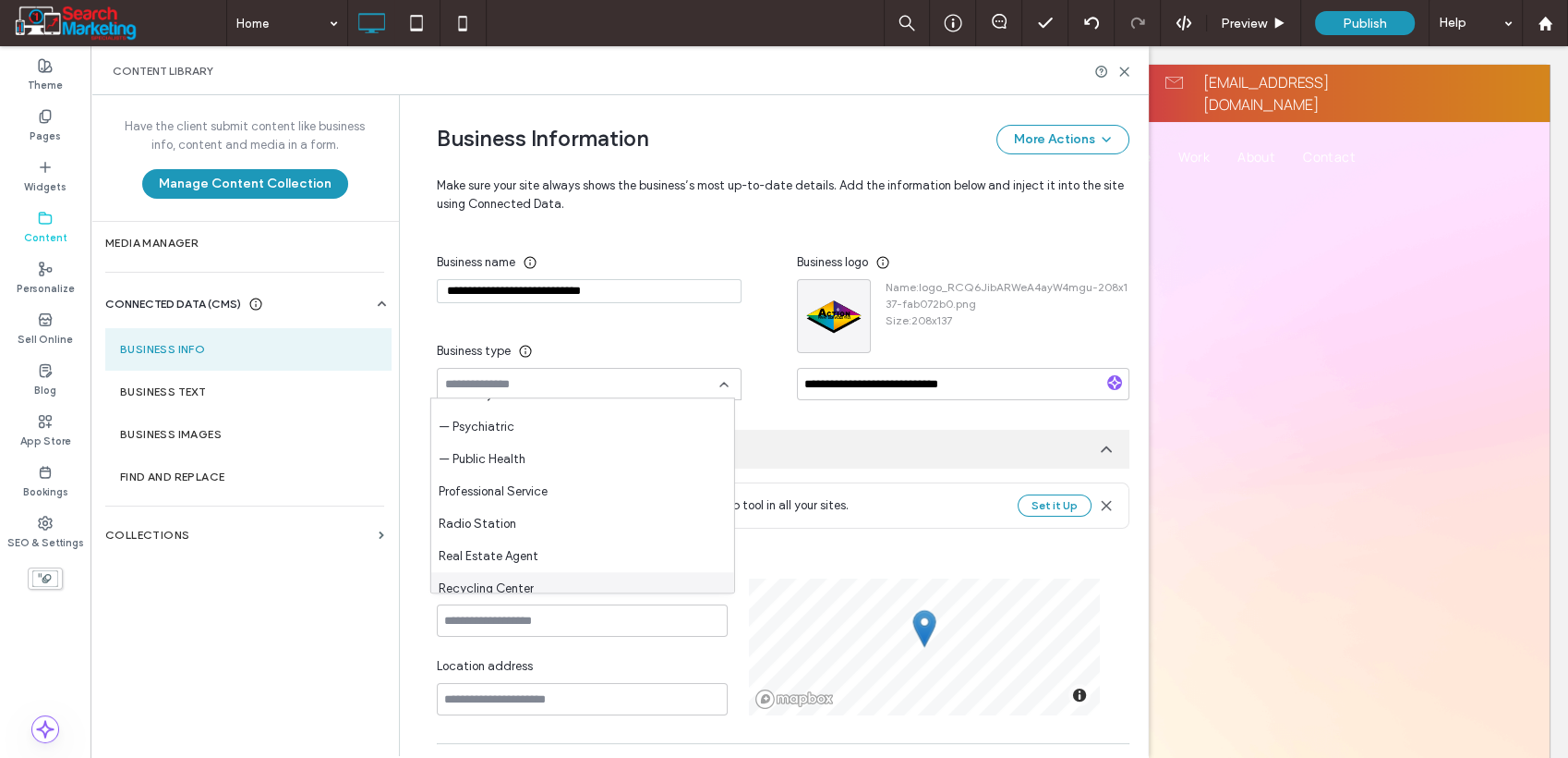
scroll to position [3090, 0]
click at [518, 522] on span "Professional Service" at bounding box center [493, 527] width 109 height 19
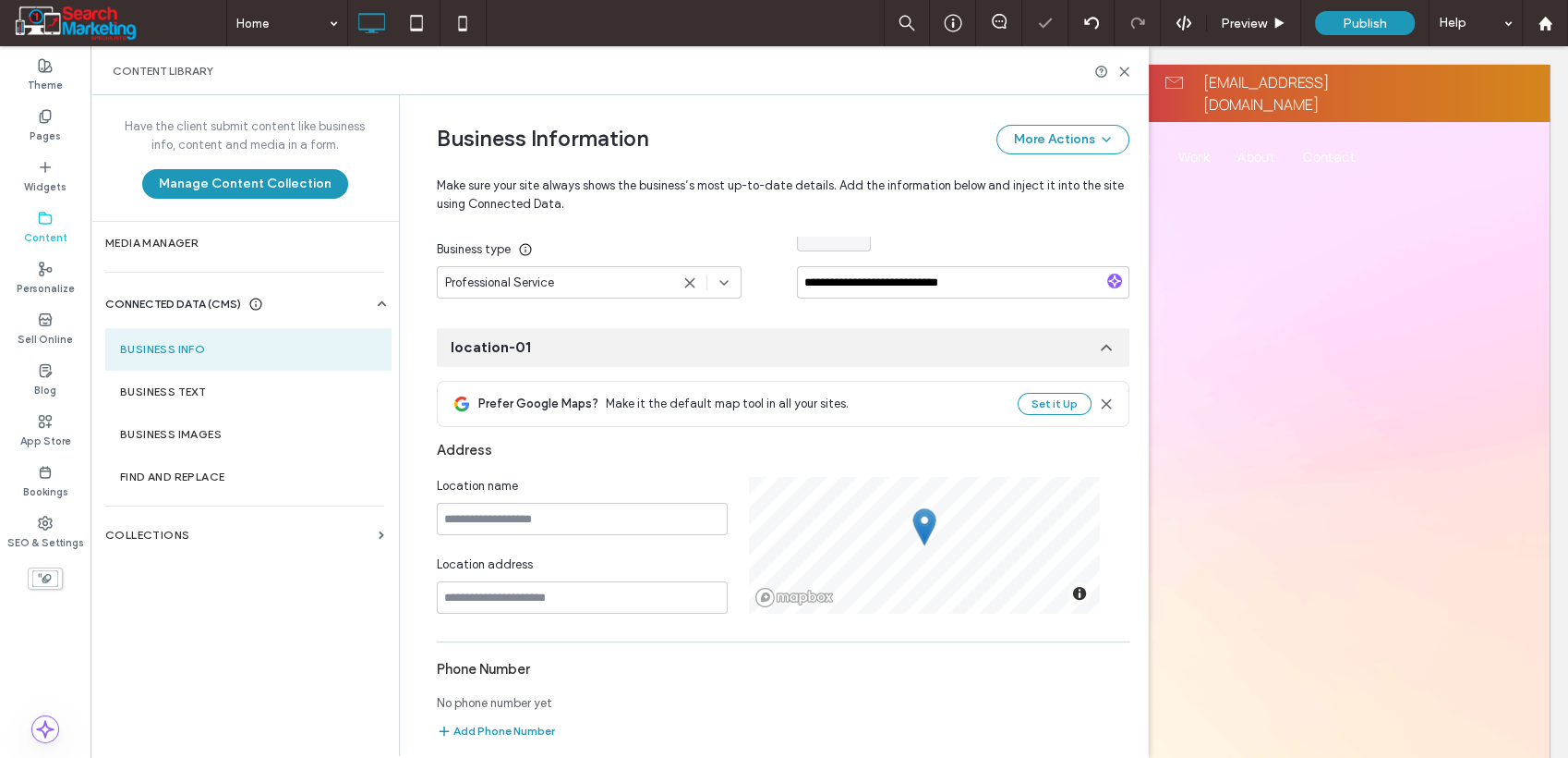
scroll to position [336, 0]
click at [556, 521] on input at bounding box center [582, 518] width 291 height 32
paste input "**********"
type input "**********"
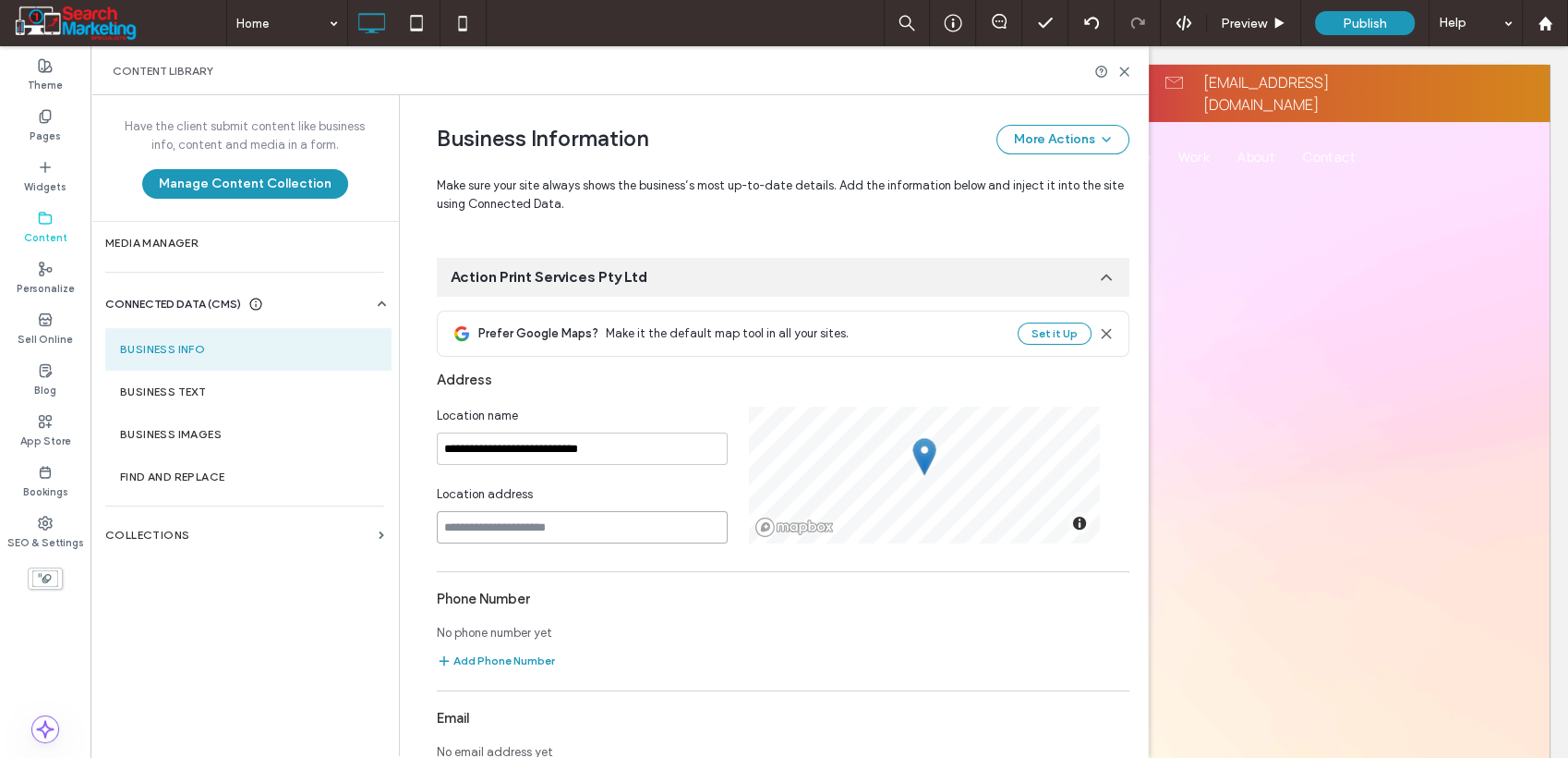
click at [565, 521] on input at bounding box center [582, 527] width 291 height 32
paste input "**********"
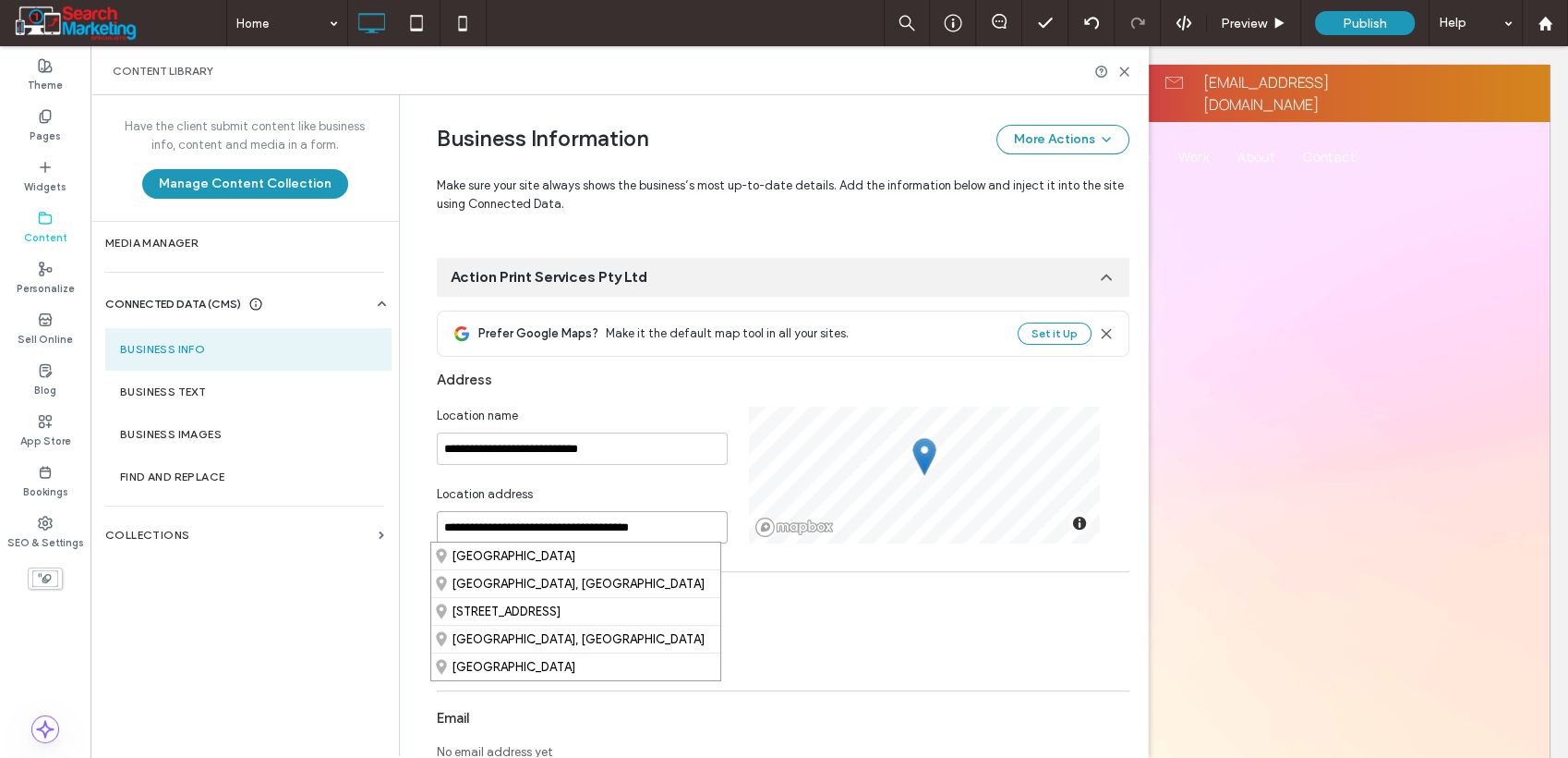
drag, startPoint x: 451, startPoint y: 526, endPoint x: 417, endPoint y: 525, distance: 34.0
click at [417, 525] on div "**********" at bounding box center [770, 466] width 721 height 1555
click at [472, 556] on div "143 Old Pacific Highway, Oxenford Queensland 4210, Australia" at bounding box center [575, 556] width 289 height 26
type input "**********"
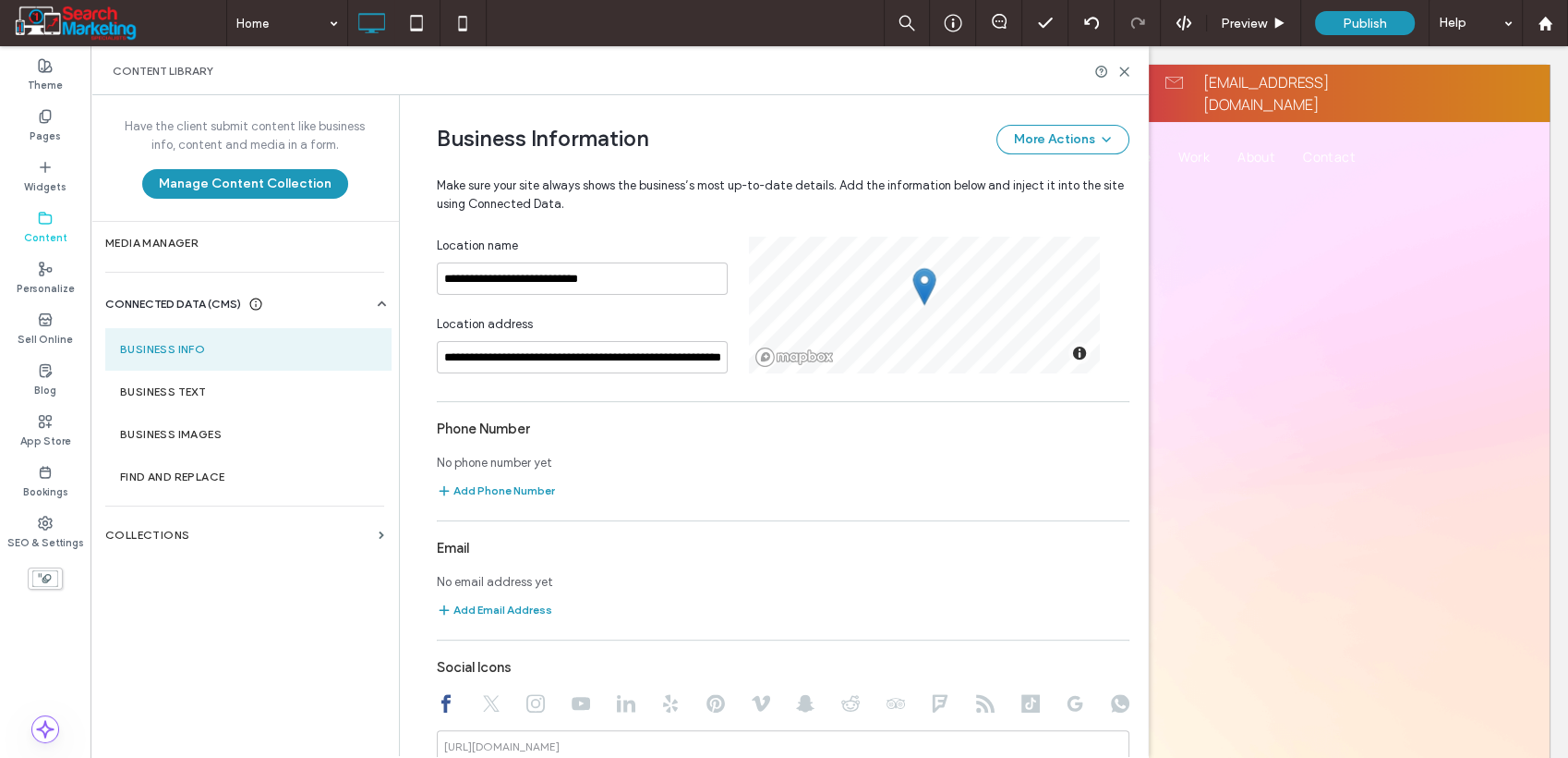
scroll to position [611, 0]
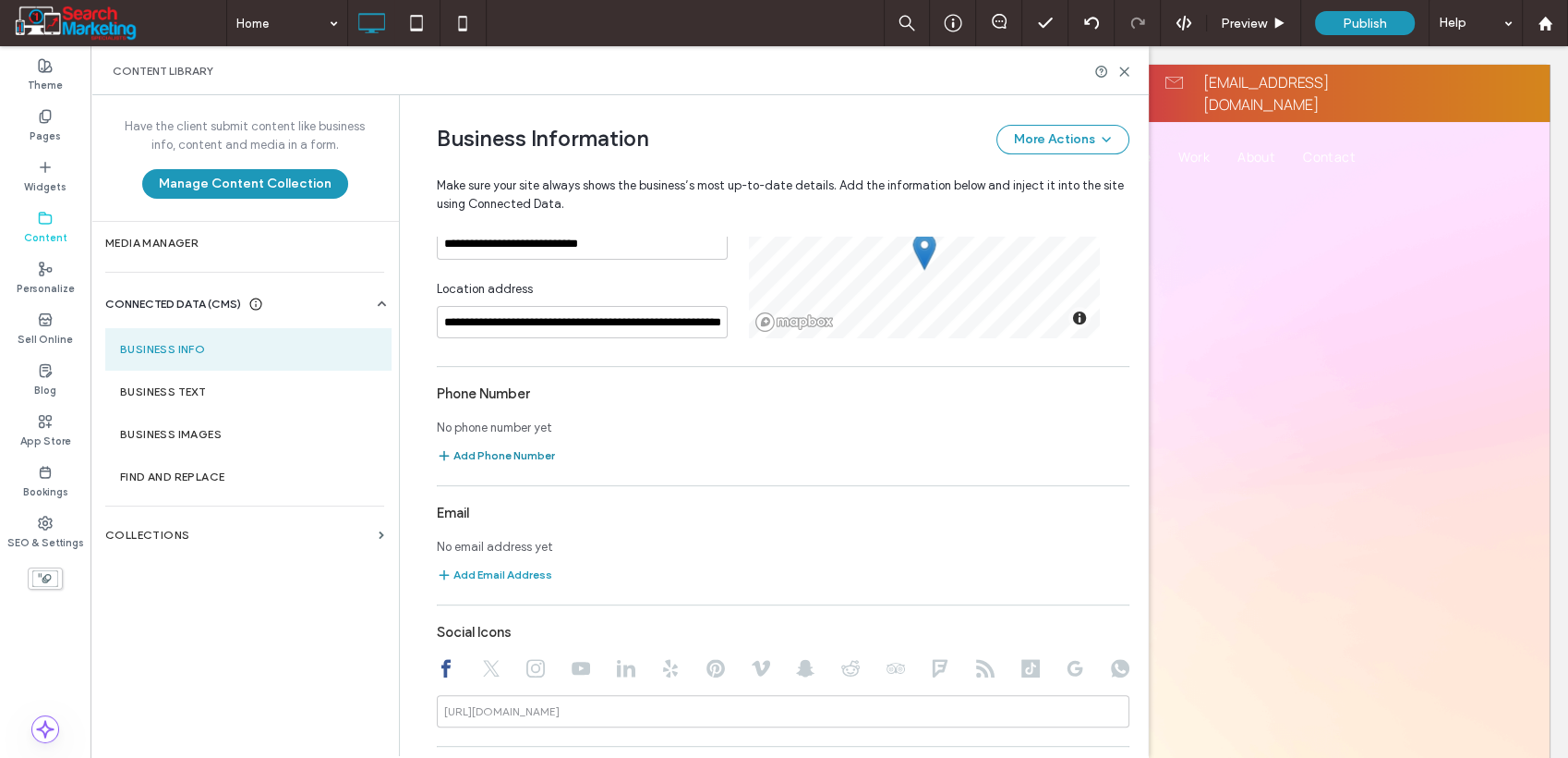
click at [516, 454] on button "Add Phone Number" at bounding box center [496, 456] width 119 height 23
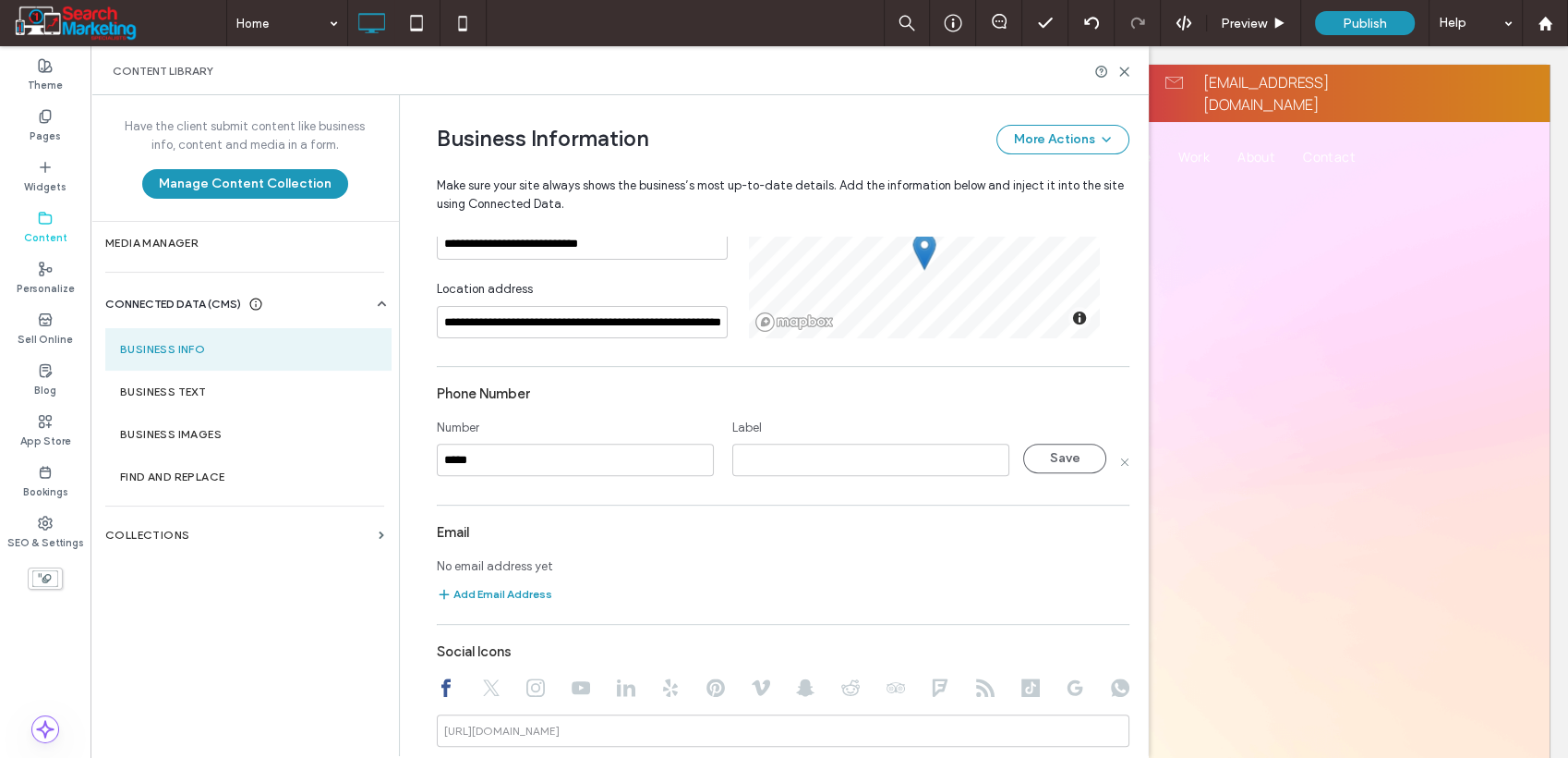
type input "*****"
click at [769, 451] on input at bounding box center [871, 460] width 277 height 32
paste input "**********"
type input "**********"
click at [1038, 457] on button "Save" at bounding box center [1064, 458] width 83 height 29
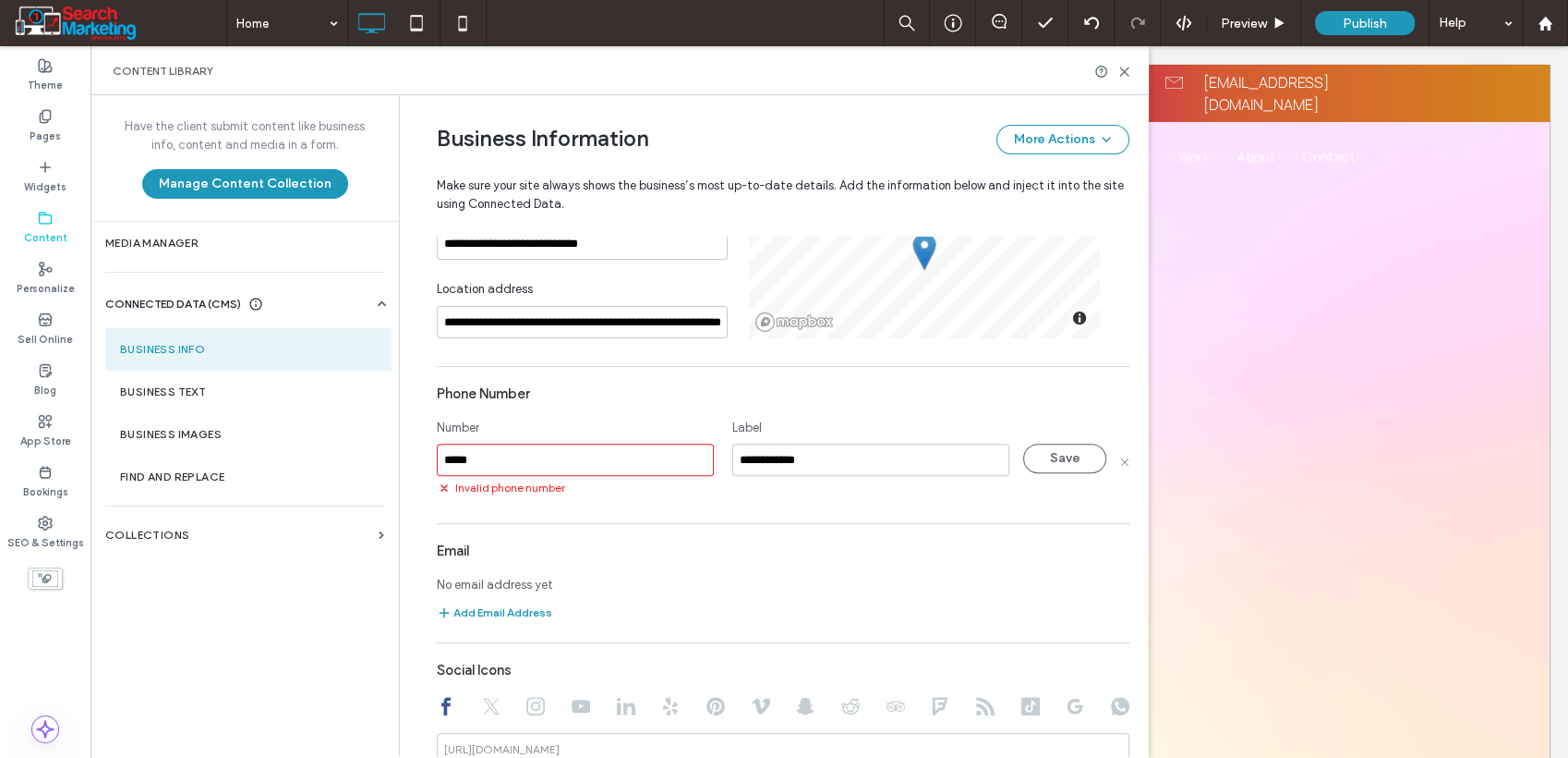
click at [523, 451] on input "*****" at bounding box center [575, 460] width 277 height 32
paste input "*******"
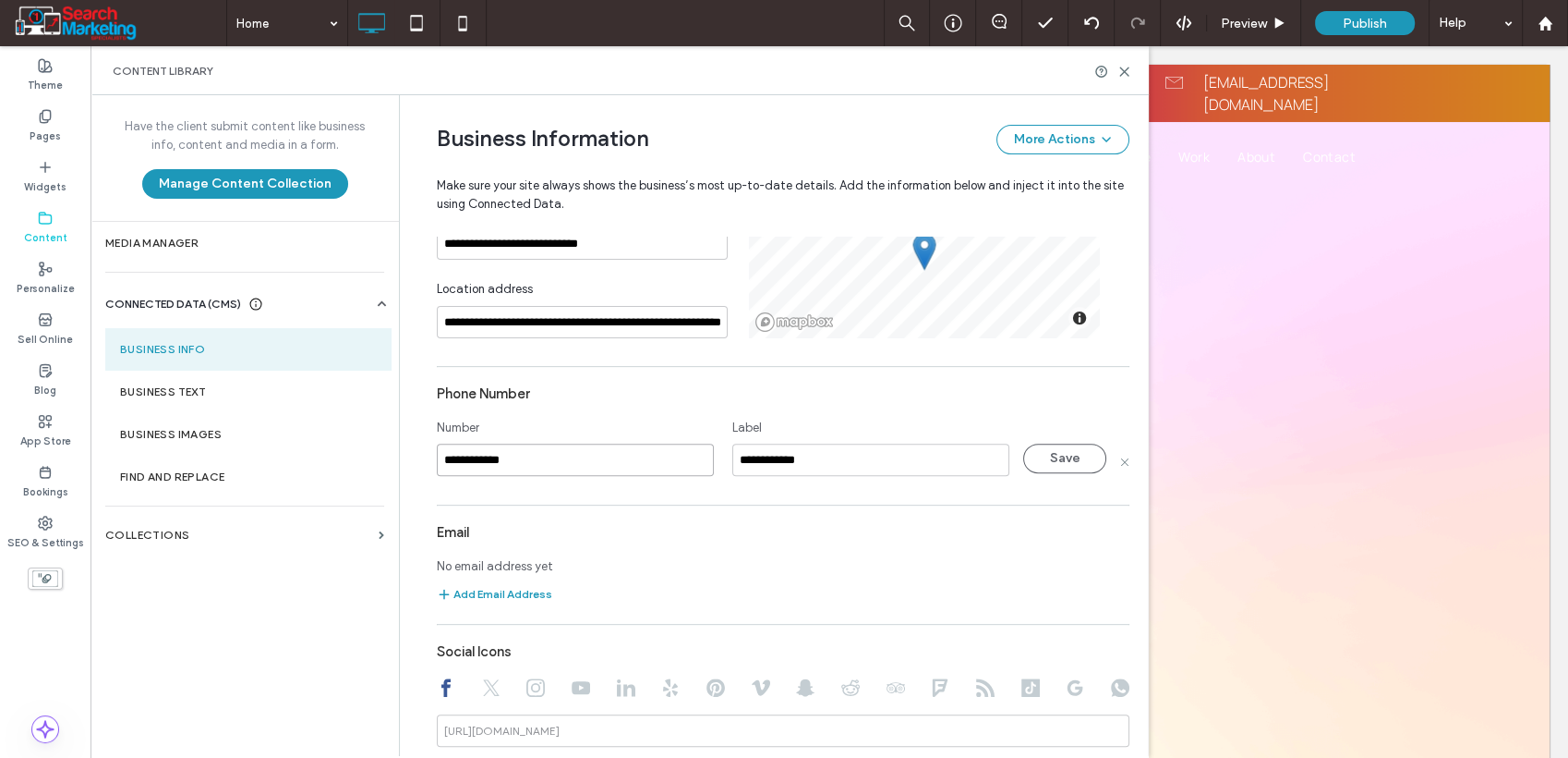
type input "**********"
click at [804, 467] on input "**********" at bounding box center [871, 460] width 277 height 32
click at [799, 467] on input "**********" at bounding box center [871, 460] width 277 height 32
click at [799, 468] on input "**********" at bounding box center [871, 460] width 277 height 32
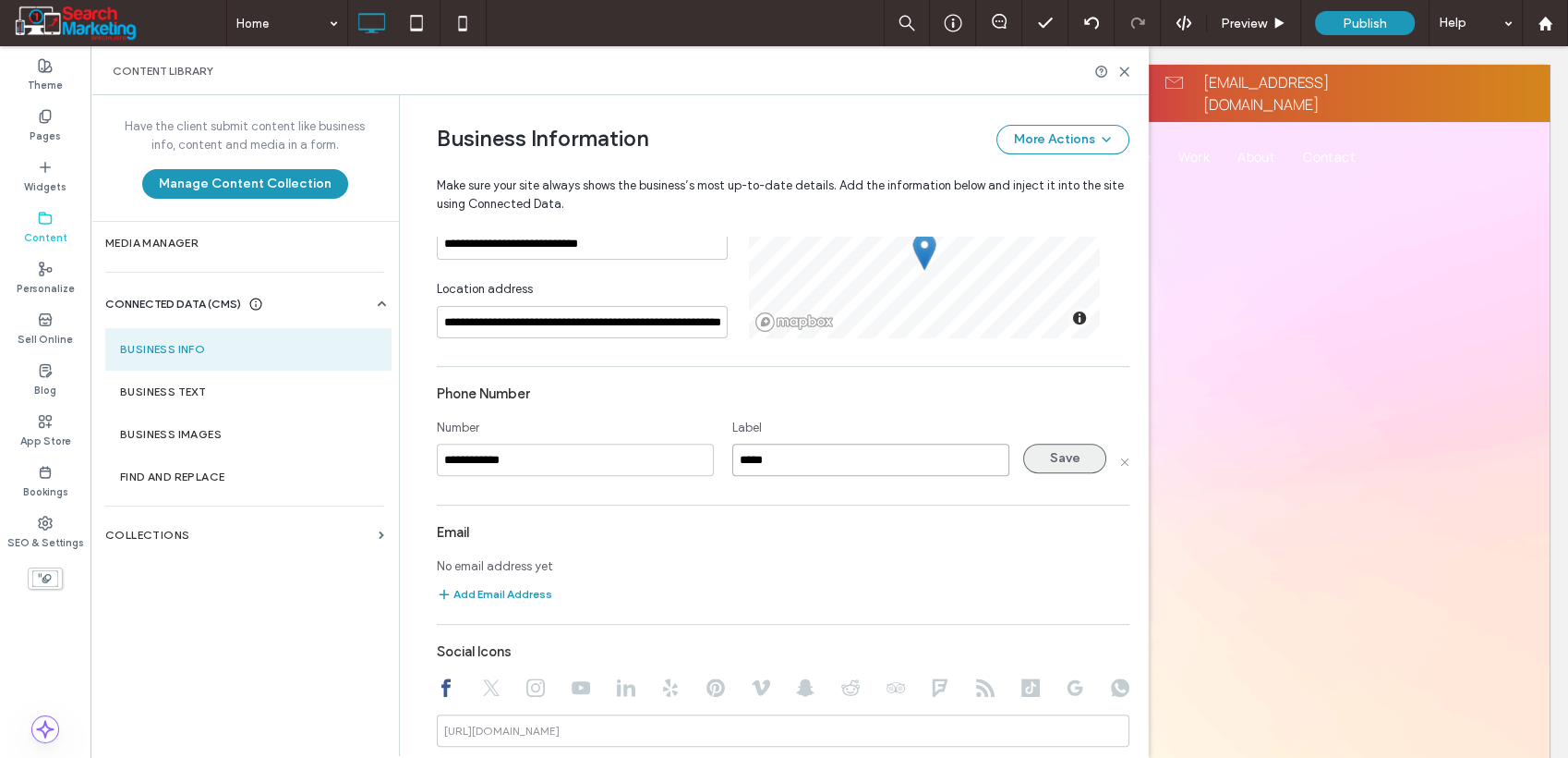
type input "*****"
click at [1036, 460] on button "Save" at bounding box center [1064, 458] width 83 height 29
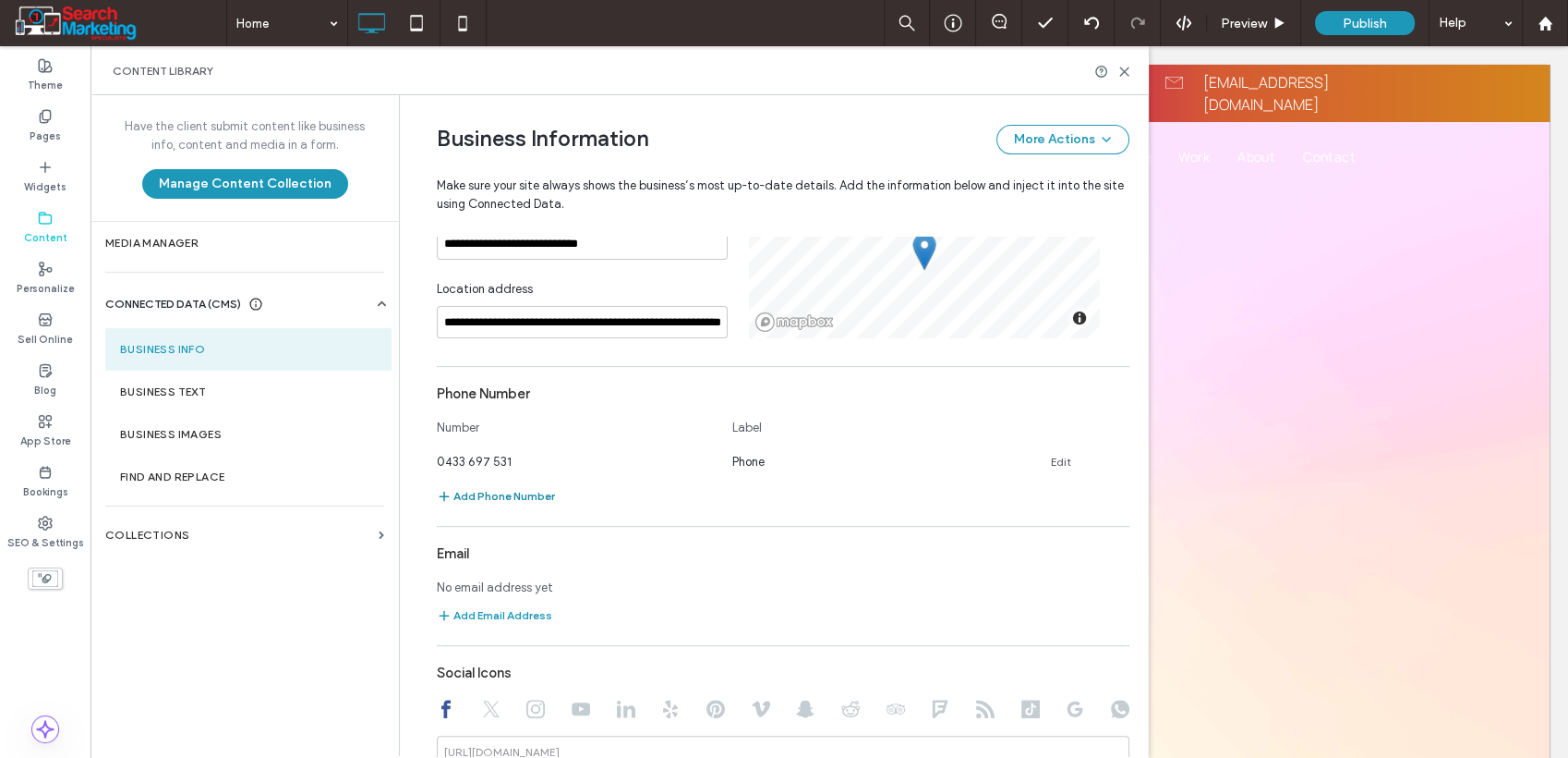
click at [528, 491] on button "Add Phone Number" at bounding box center [496, 496] width 119 height 23
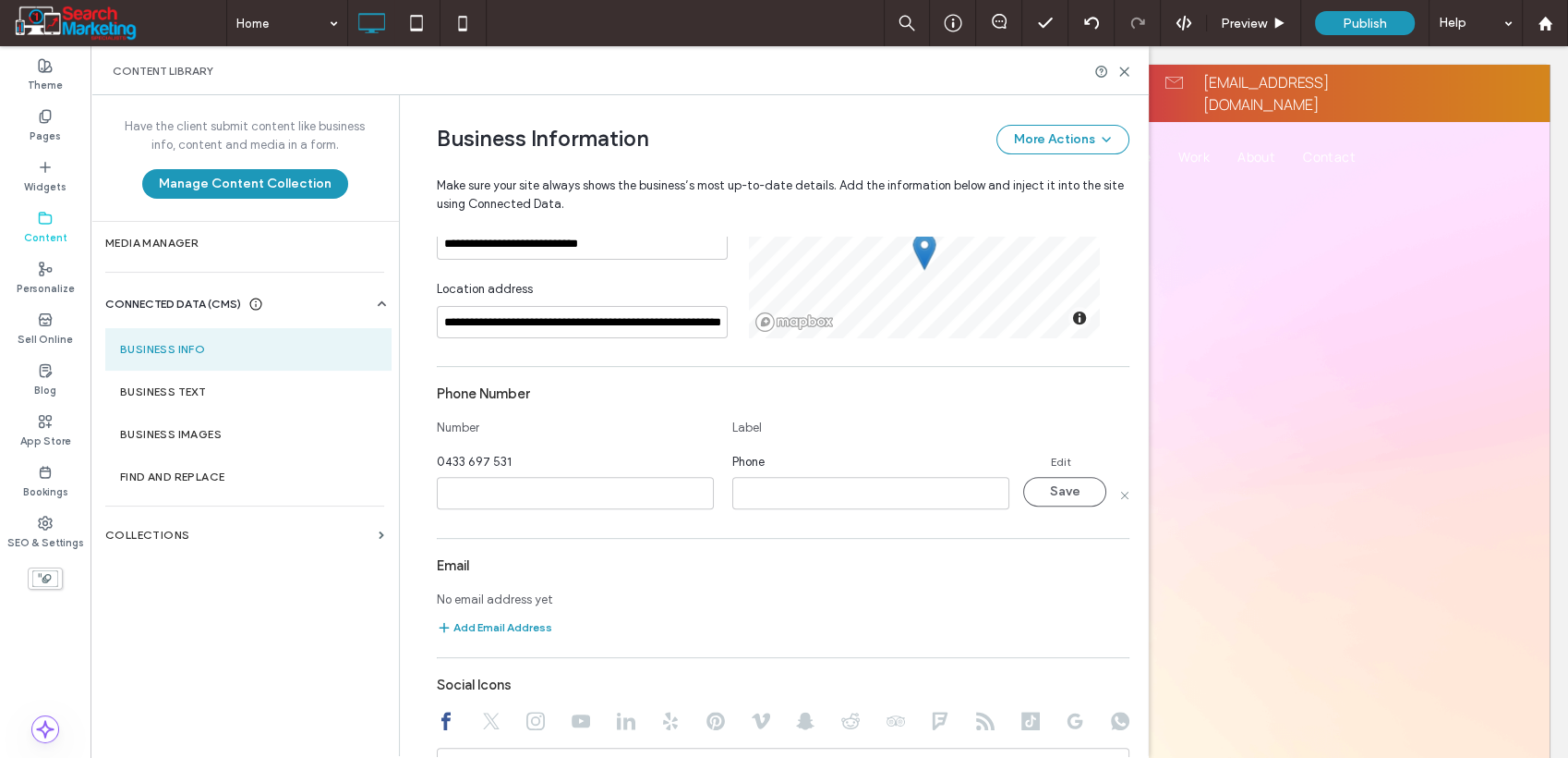
click at [528, 496] on input at bounding box center [575, 492] width 277 height 32
type input "**********"
click at [844, 492] on input at bounding box center [871, 492] width 277 height 32
type input "******"
click at [1032, 488] on button "Save" at bounding box center [1064, 491] width 83 height 29
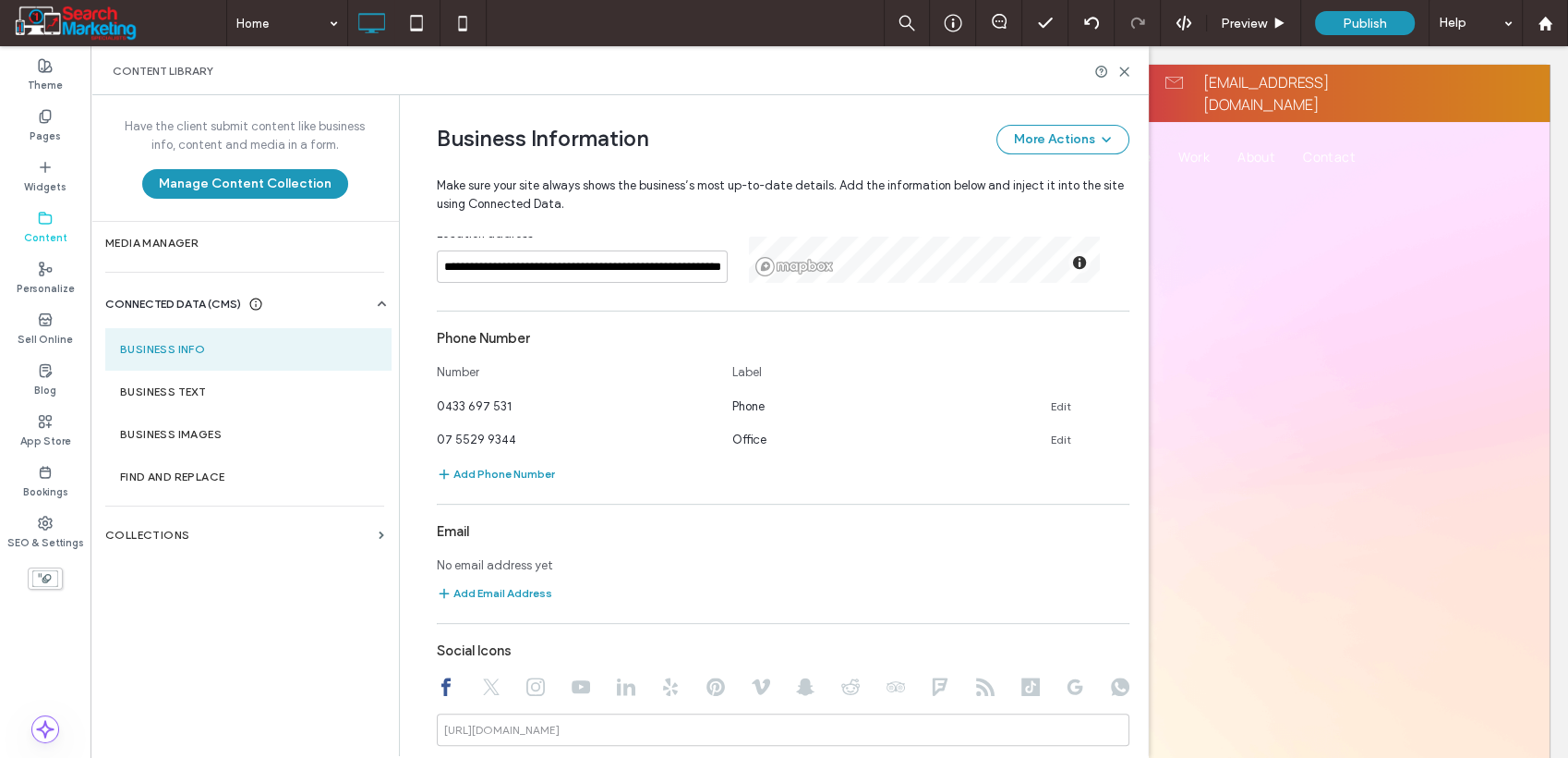
scroll to position [714, 0]
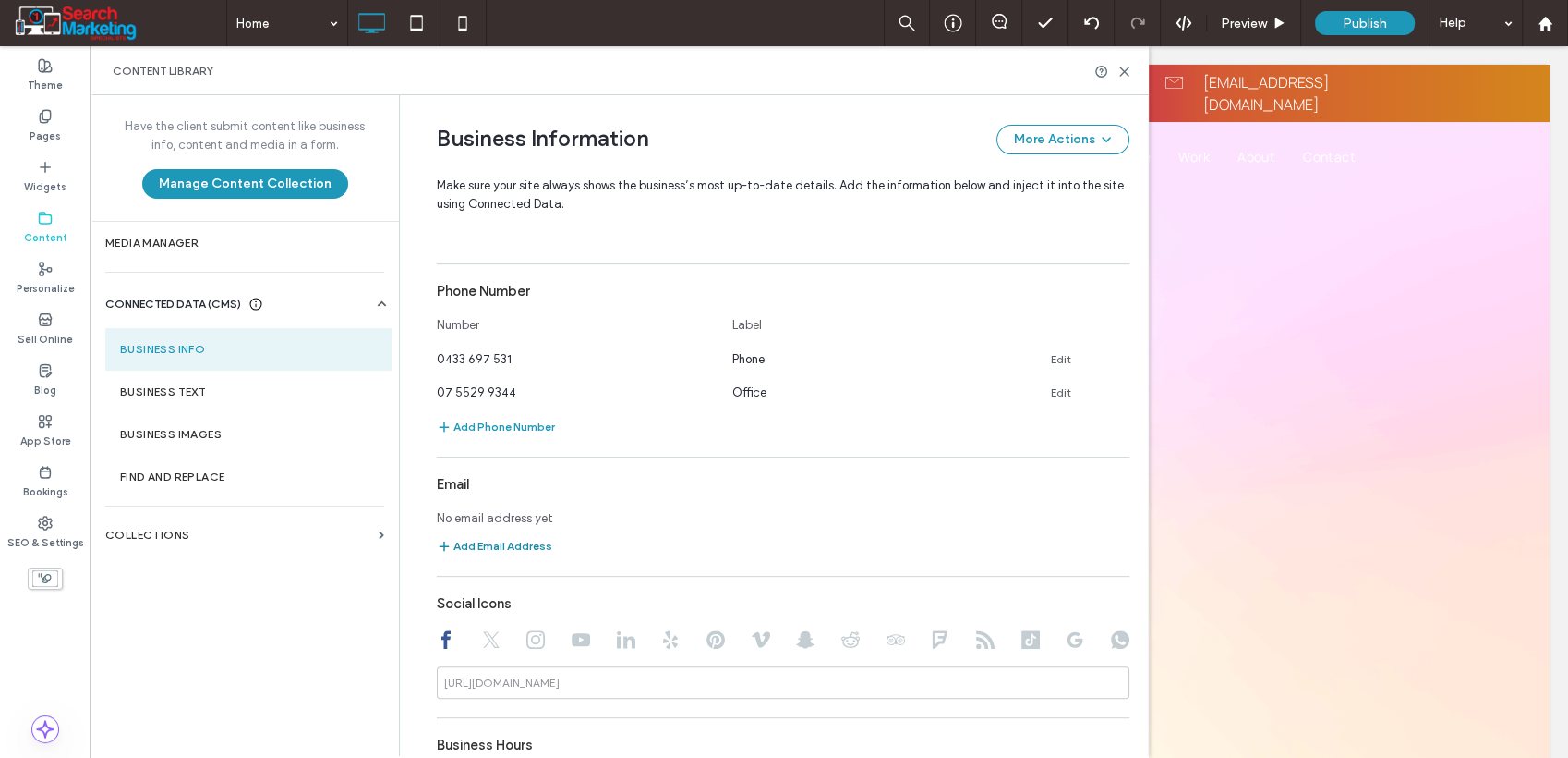
click at [509, 548] on button "Add Email Address" at bounding box center [494, 546] width 116 height 23
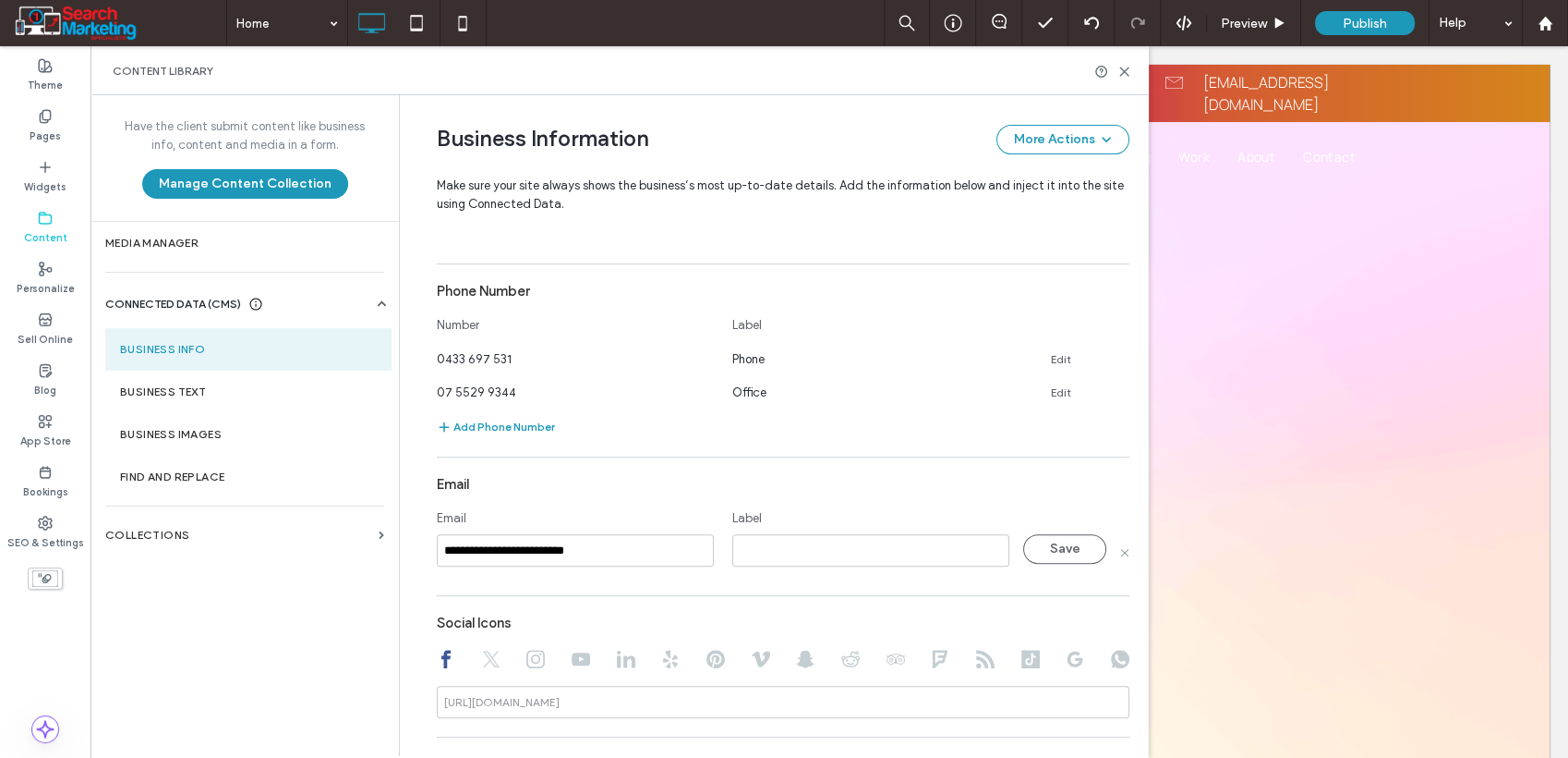
type input "**********"
click at [774, 545] on input at bounding box center [871, 550] width 277 height 32
type input "*****"
click at [1056, 544] on button "Save" at bounding box center [1064, 548] width 83 height 29
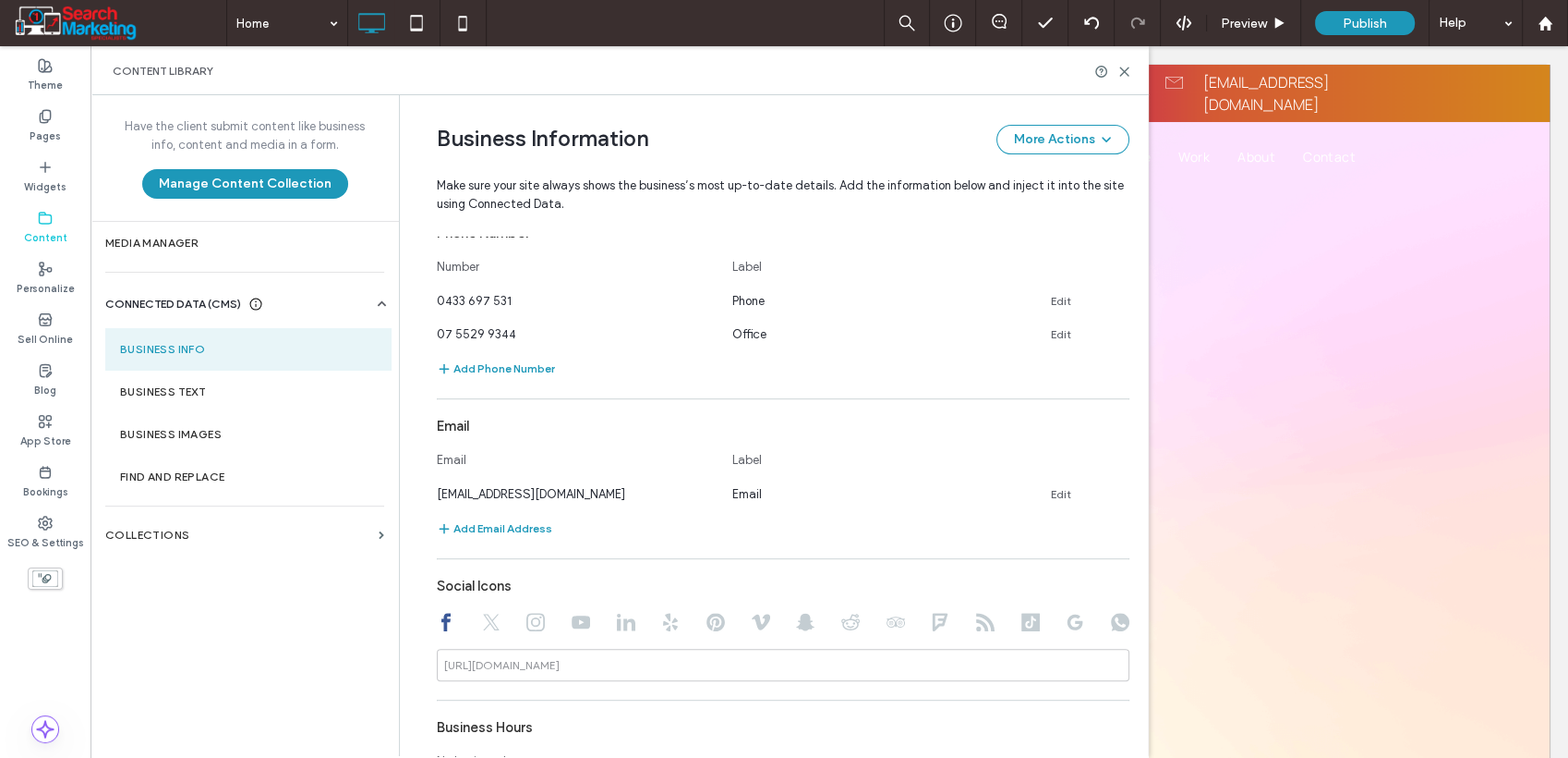
scroll to position [816, 0]
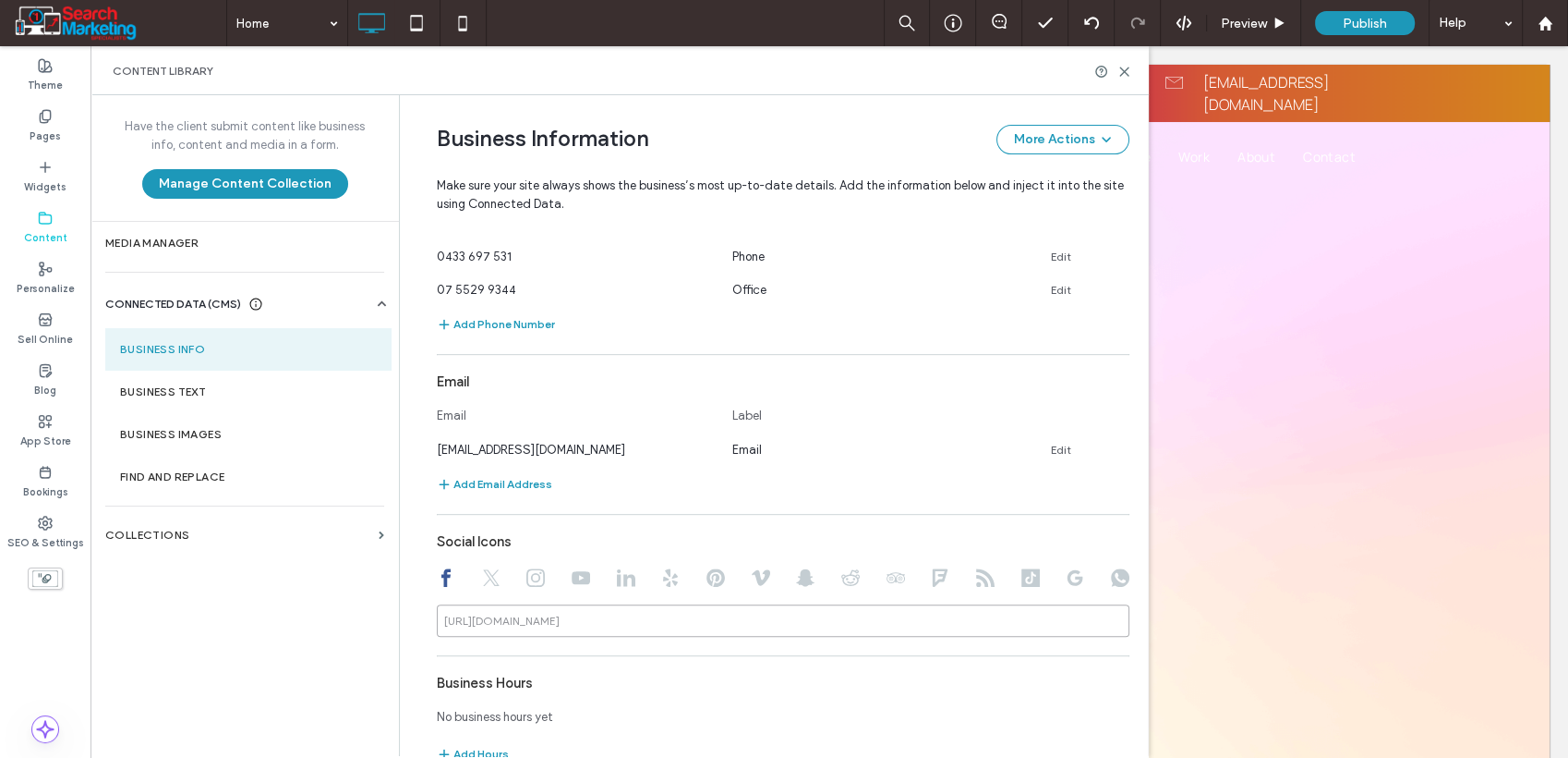
click at [610, 605] on input at bounding box center [783, 621] width 693 height 32
paste input "**********"
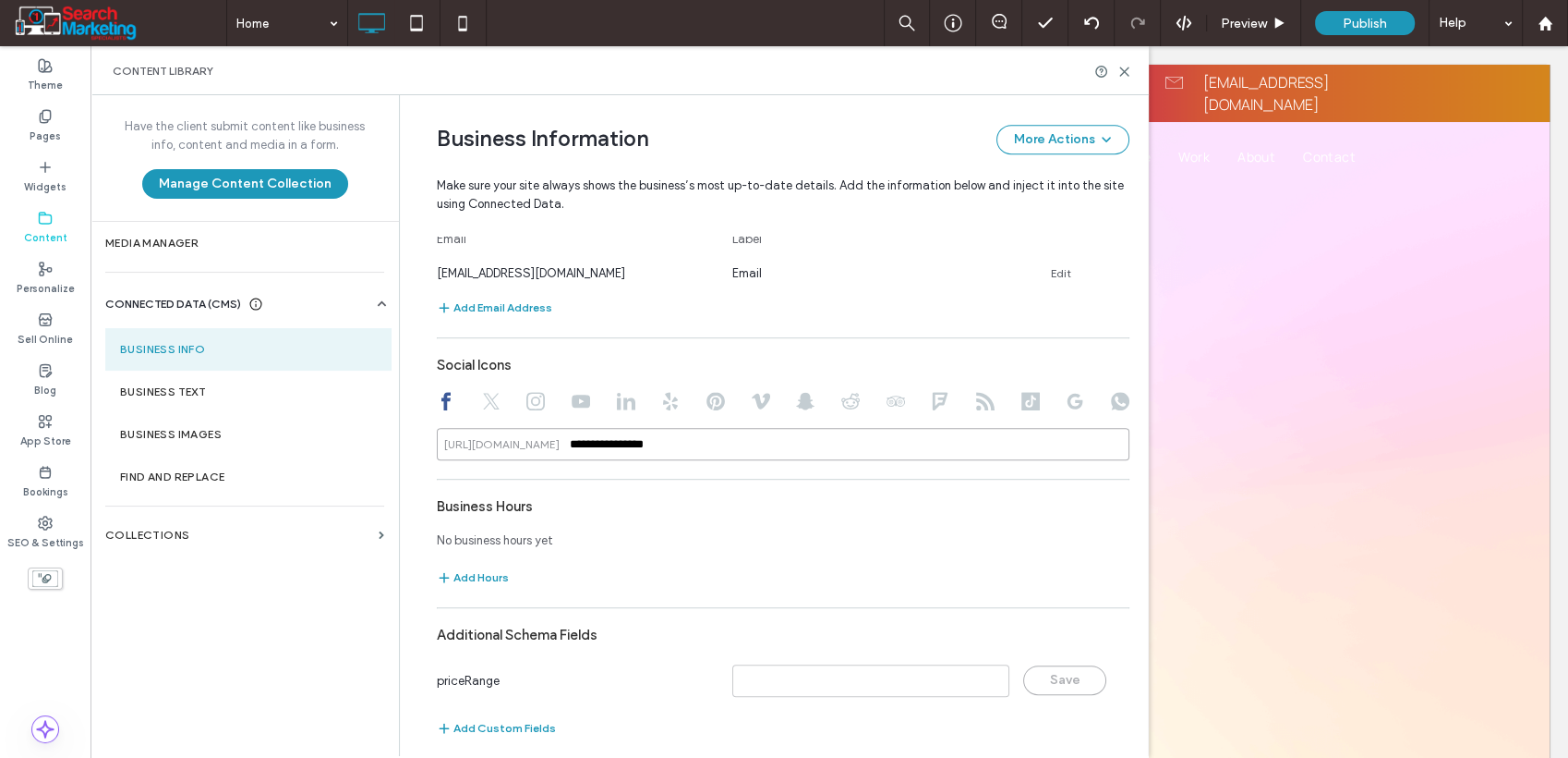
scroll to position [1005, 0]
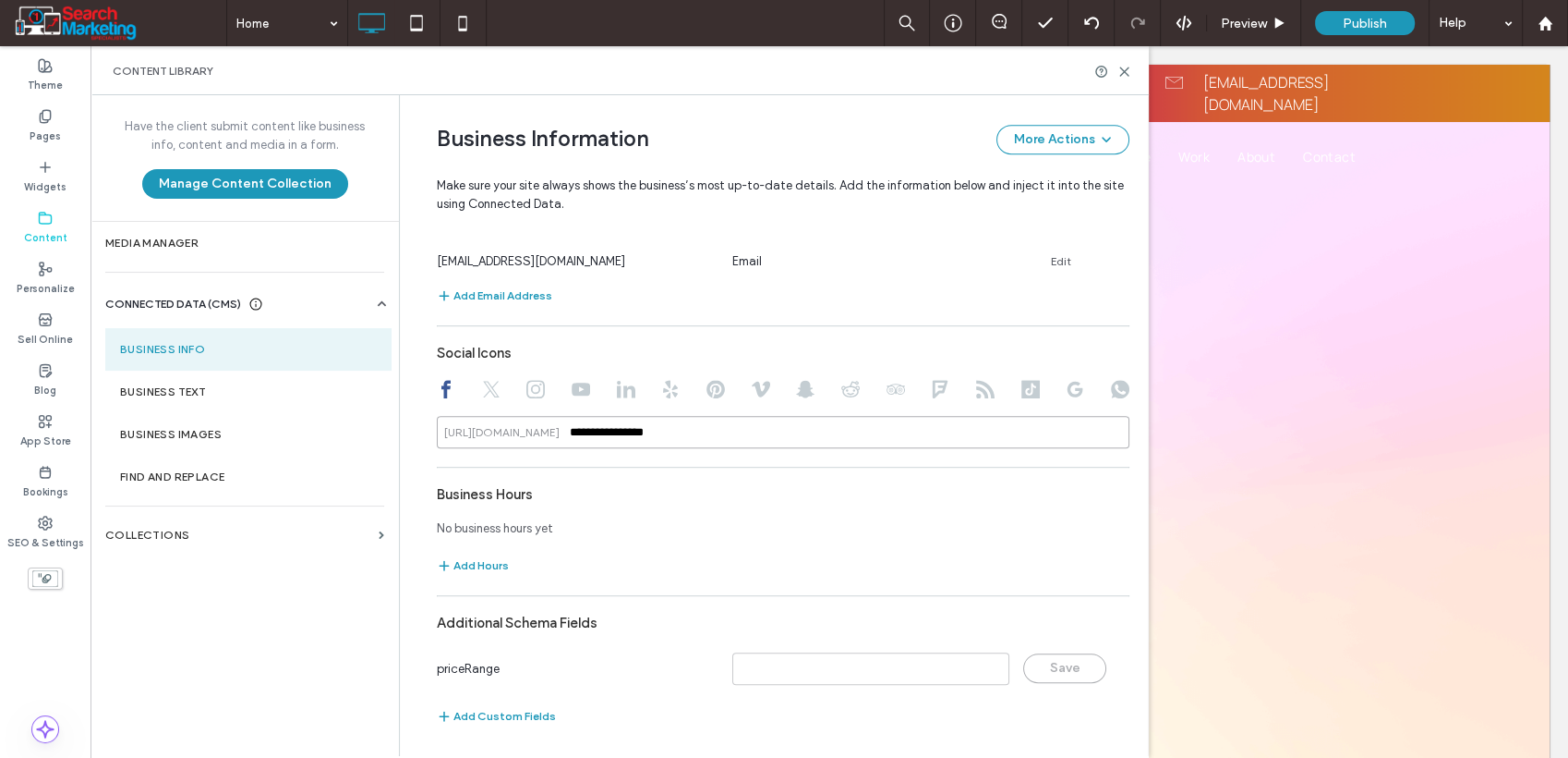
type input "**********"
click at [1068, 387] on use at bounding box center [1076, 389] width 16 height 16
click at [812, 410] on div "Social Icons https://google.com/maps/place/" at bounding box center [783, 392] width 693 height 113
click at [789, 425] on input at bounding box center [783, 432] width 693 height 32
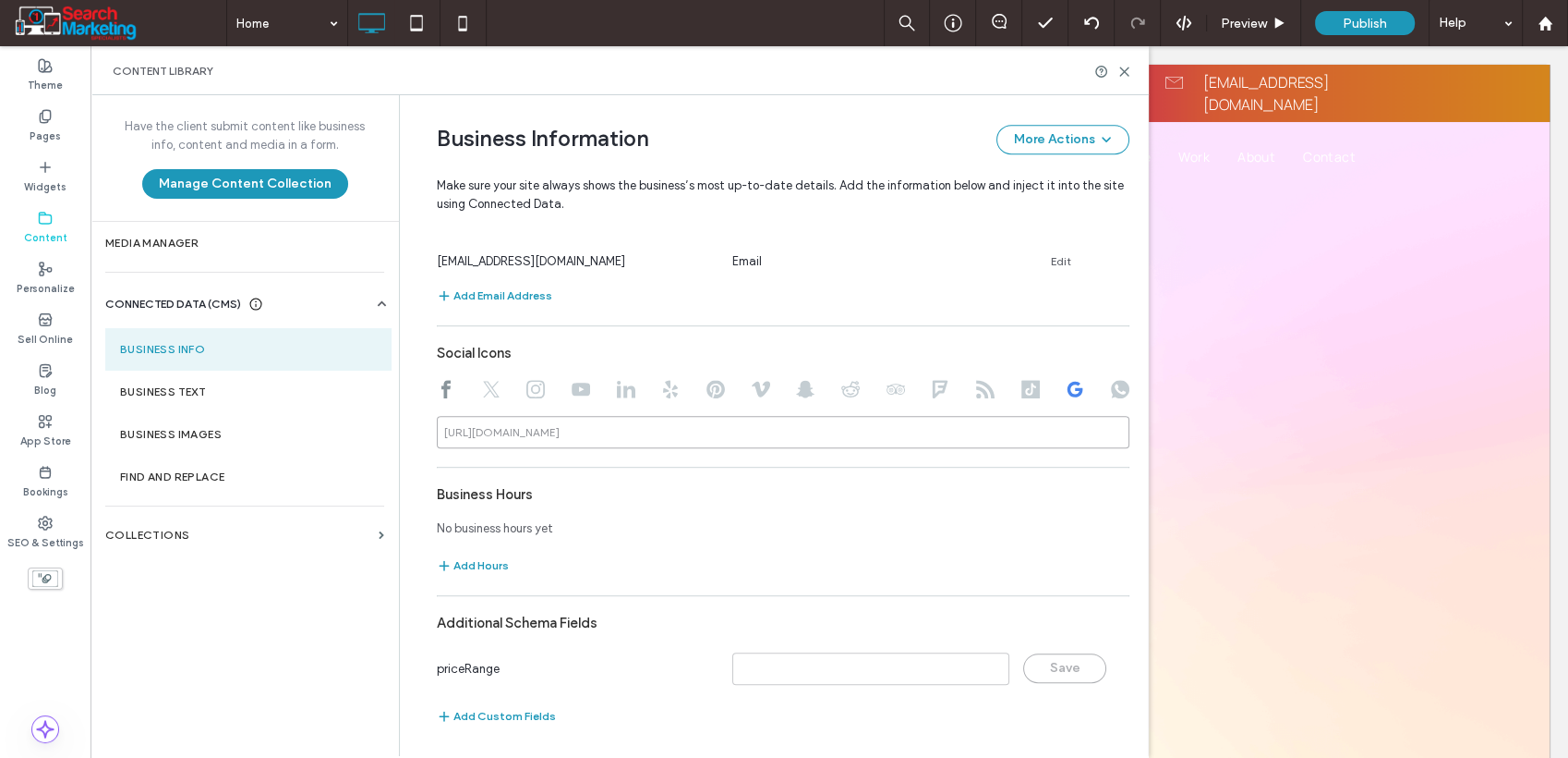
paste input "**********"
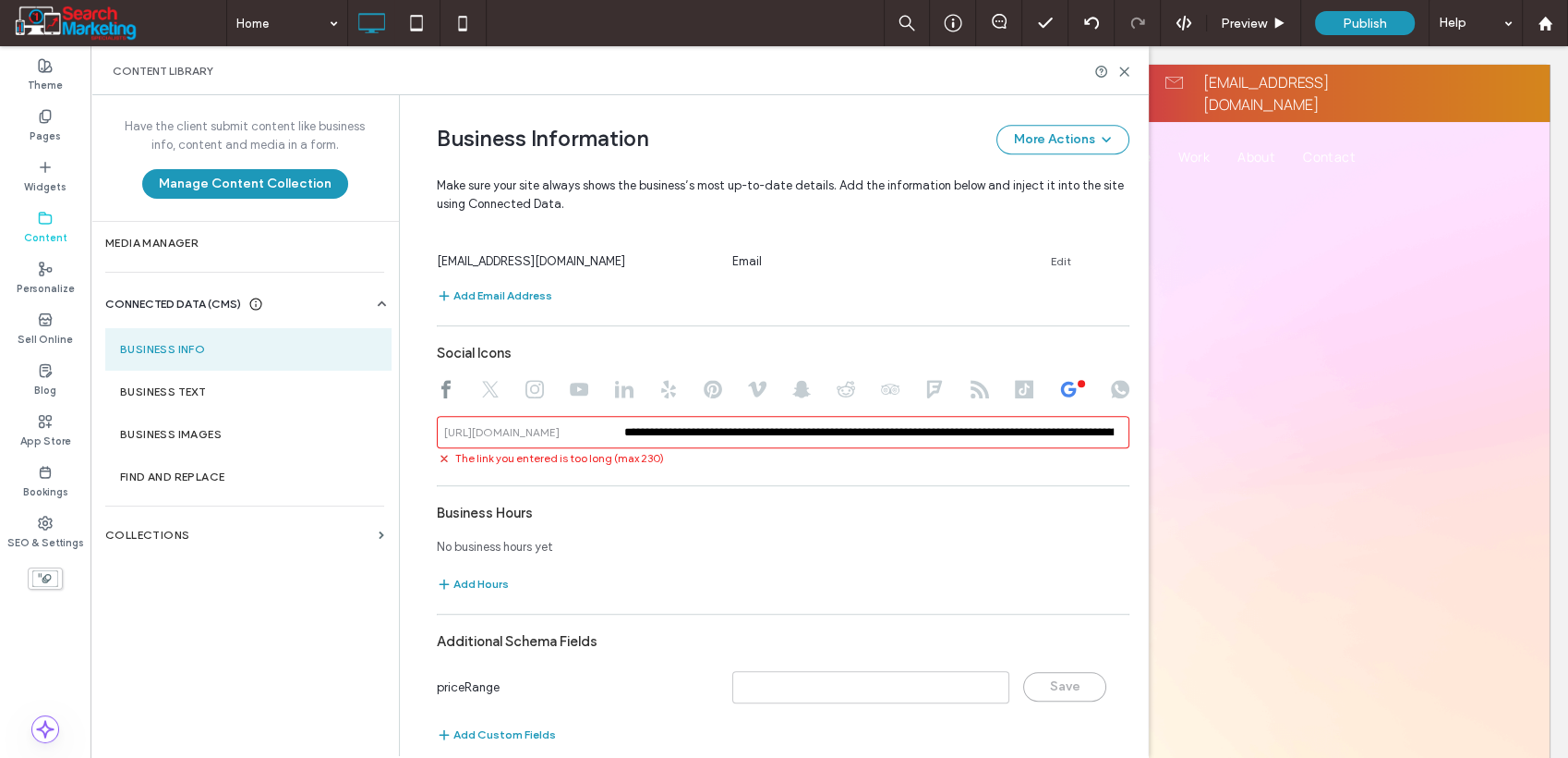
scroll to position [0, 956]
type input "**********"
click at [795, 470] on div "**********" at bounding box center [783, 234] width 693 height 1043
click at [823, 427] on input "**********" at bounding box center [783, 432] width 693 height 32
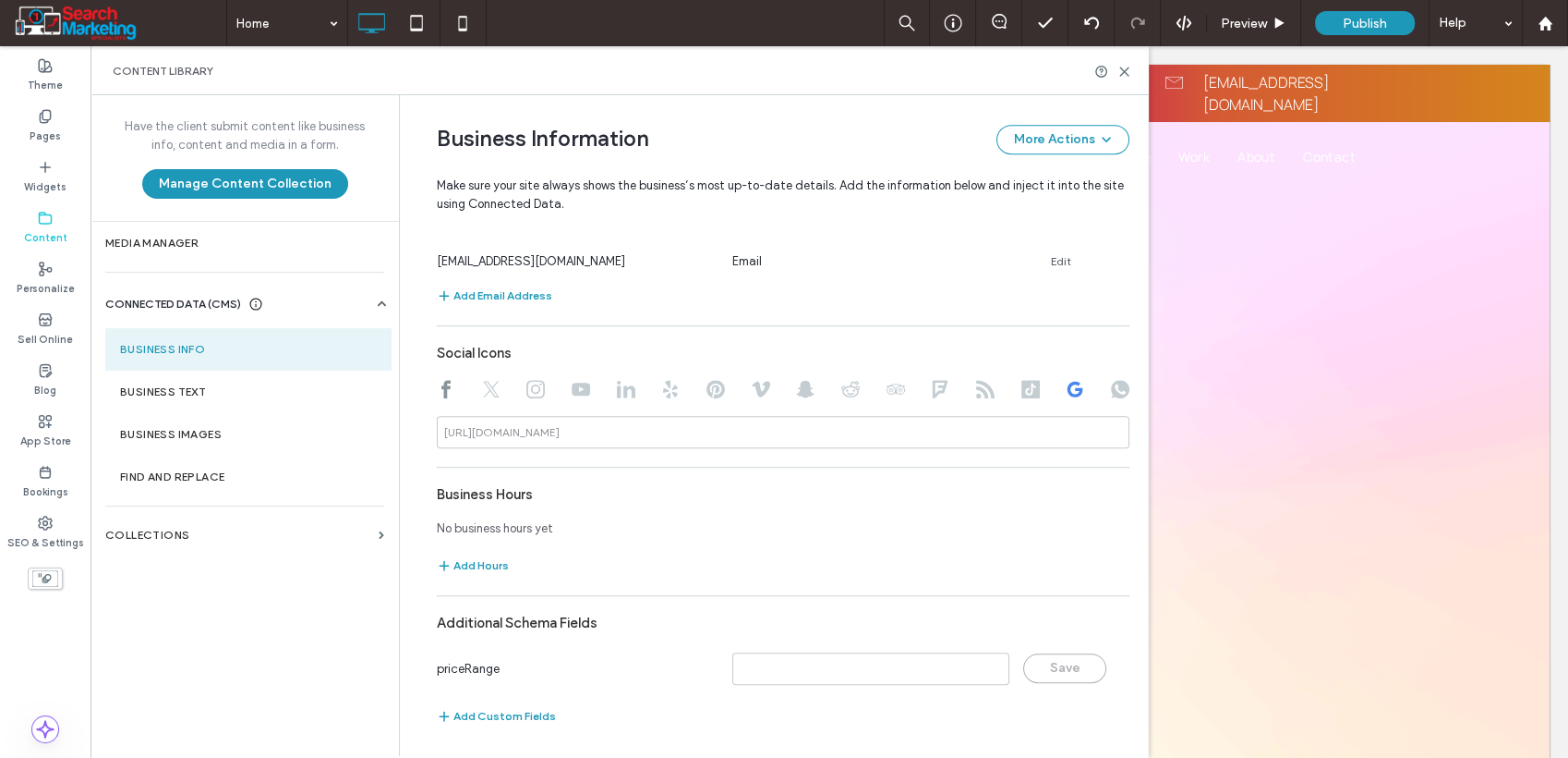
click at [784, 460] on div "**********" at bounding box center [783, 224] width 693 height 1024
click at [472, 569] on button "Add Hours" at bounding box center [472, 566] width 72 height 23
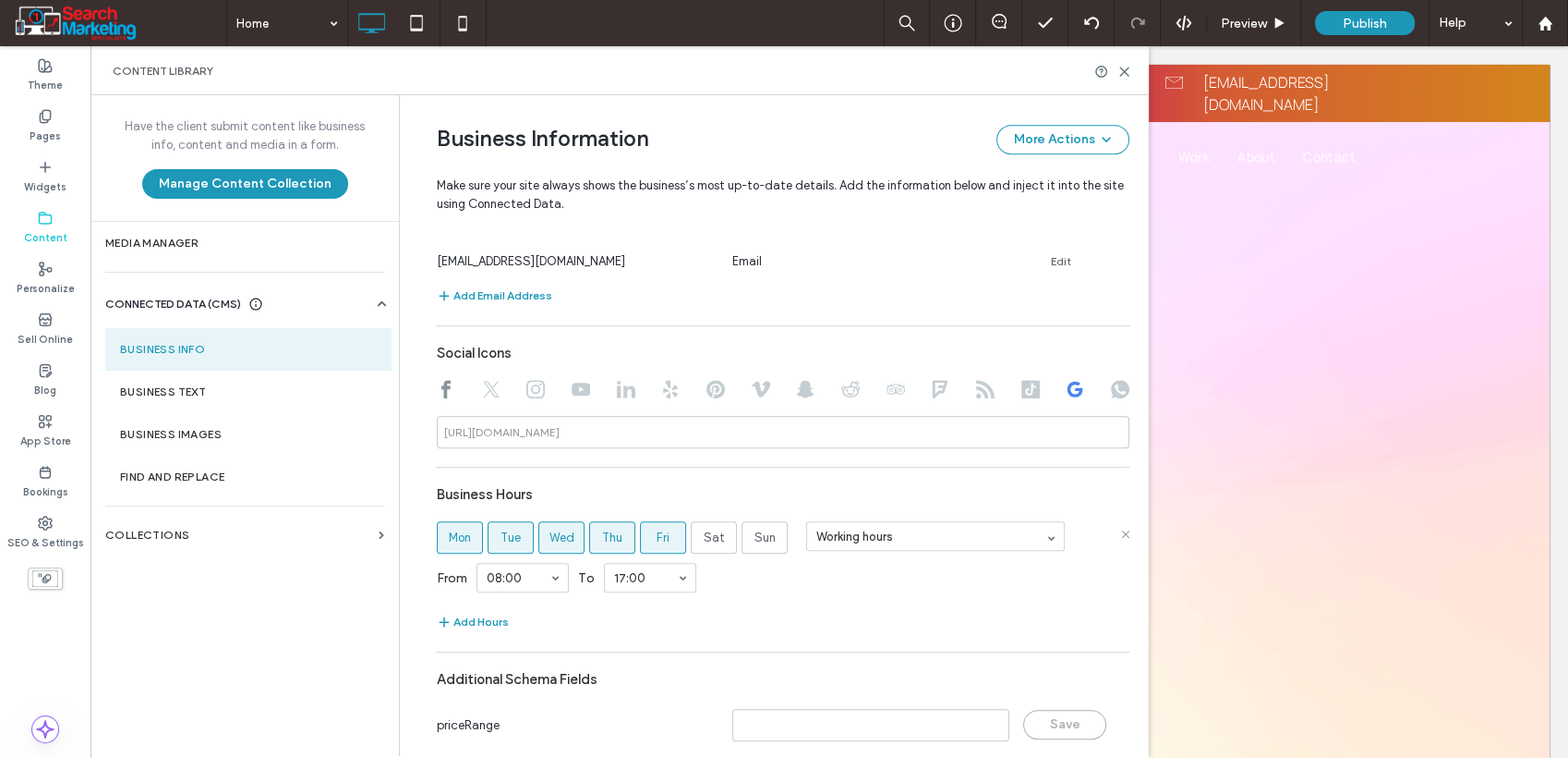
scroll to position [1061, 0]
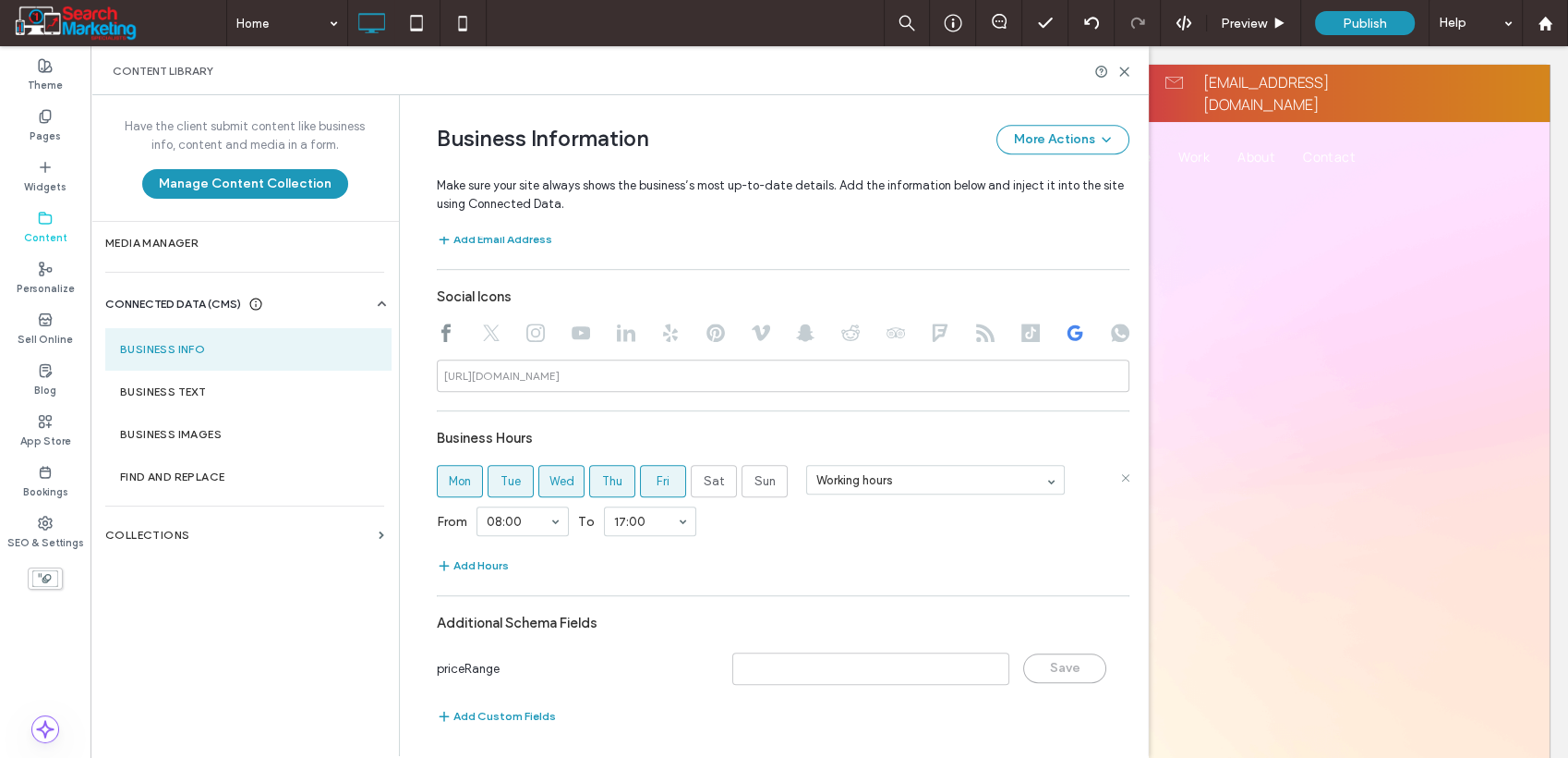
click at [742, 650] on div "priceRange Save" at bounding box center [774, 668] width 674 height 37
click at [968, 669] on input at bounding box center [871, 669] width 277 height 32
type input "***"
click at [1039, 657] on button "Save" at bounding box center [1064, 668] width 83 height 29
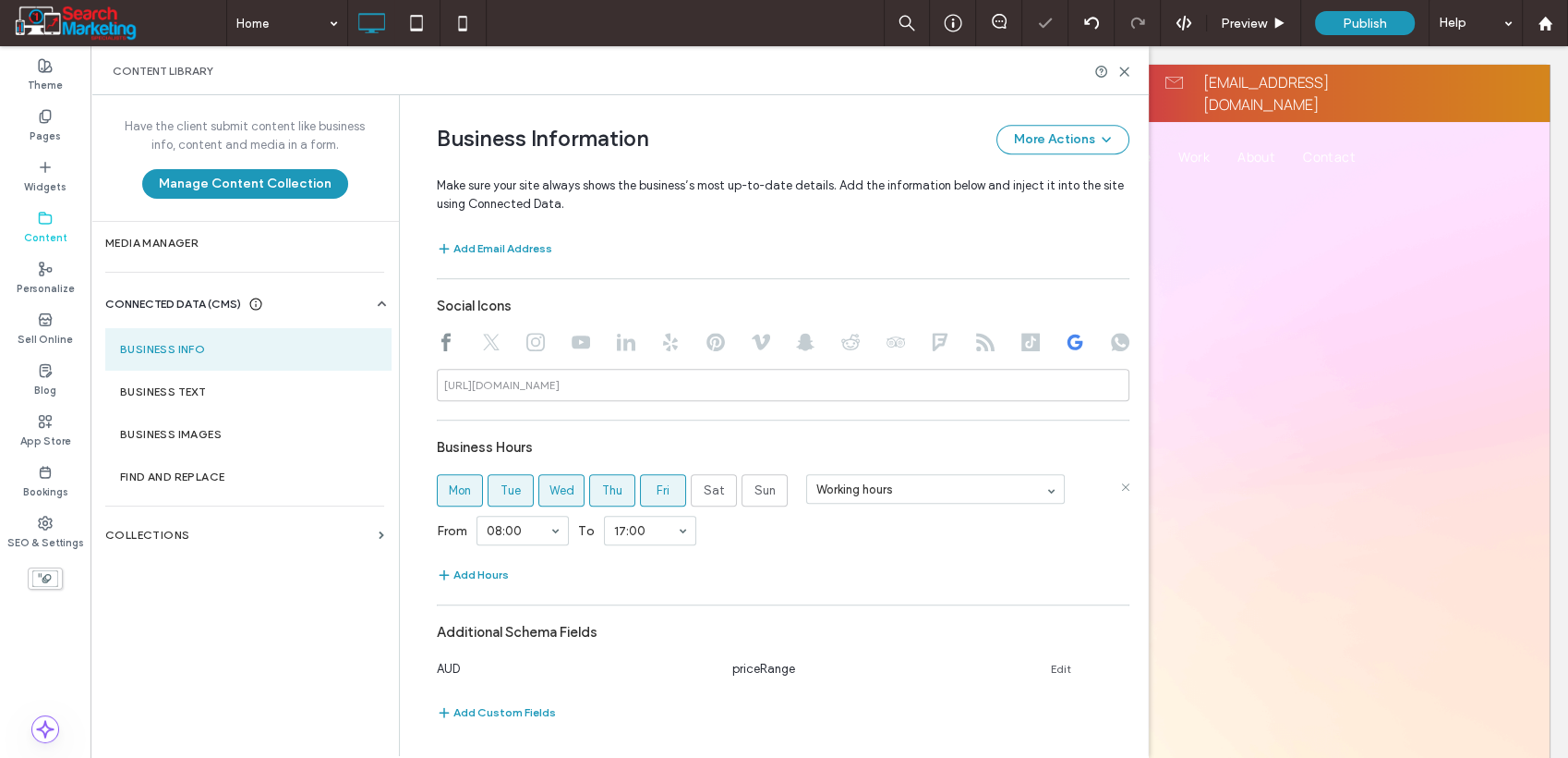
scroll to position [1048, 0]
click at [384, 613] on div "Have the client submit content like business info, content and media in a form.…" at bounding box center [245, 425] width 309 height 659
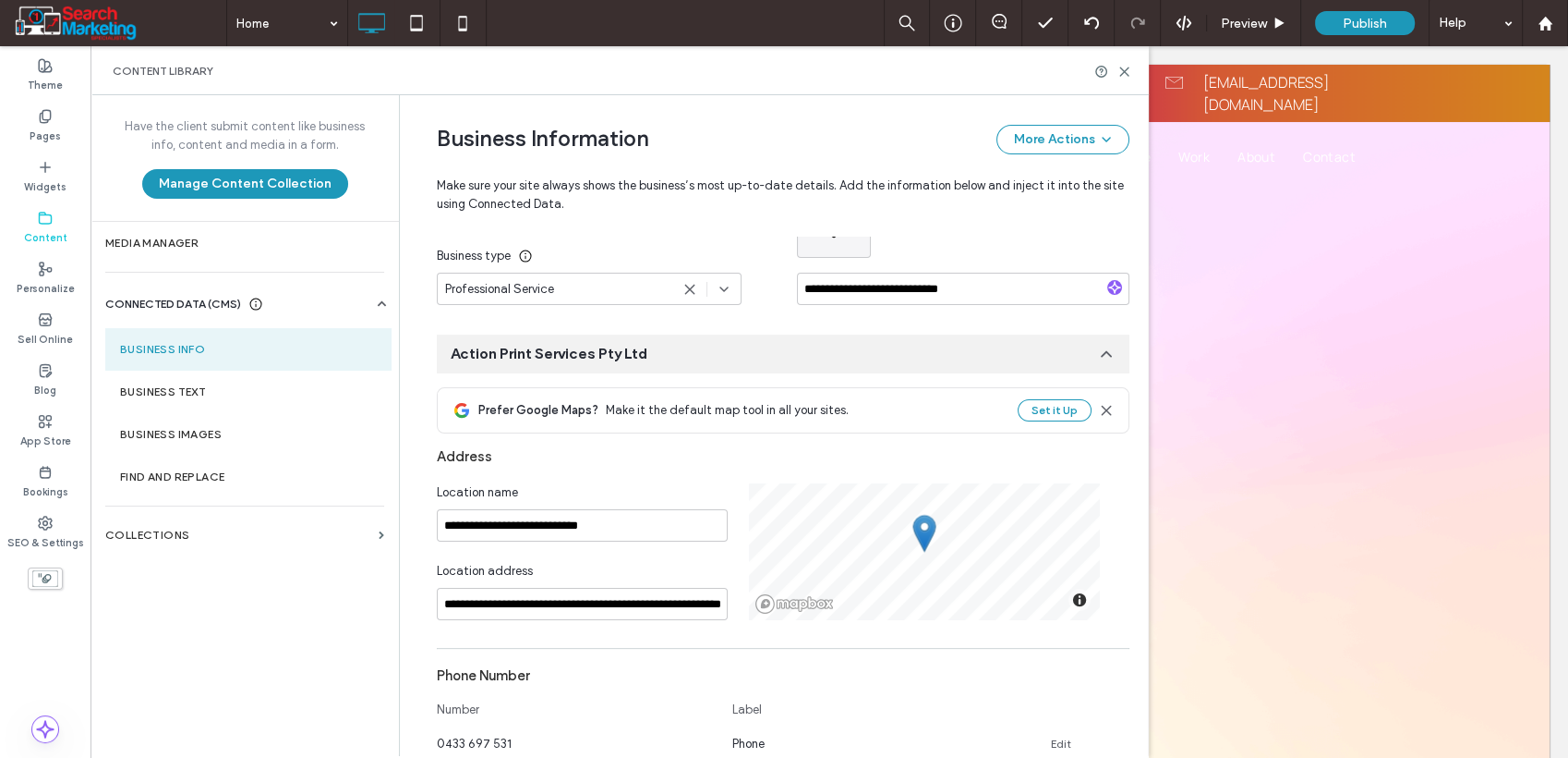
scroll to position [226, 0]
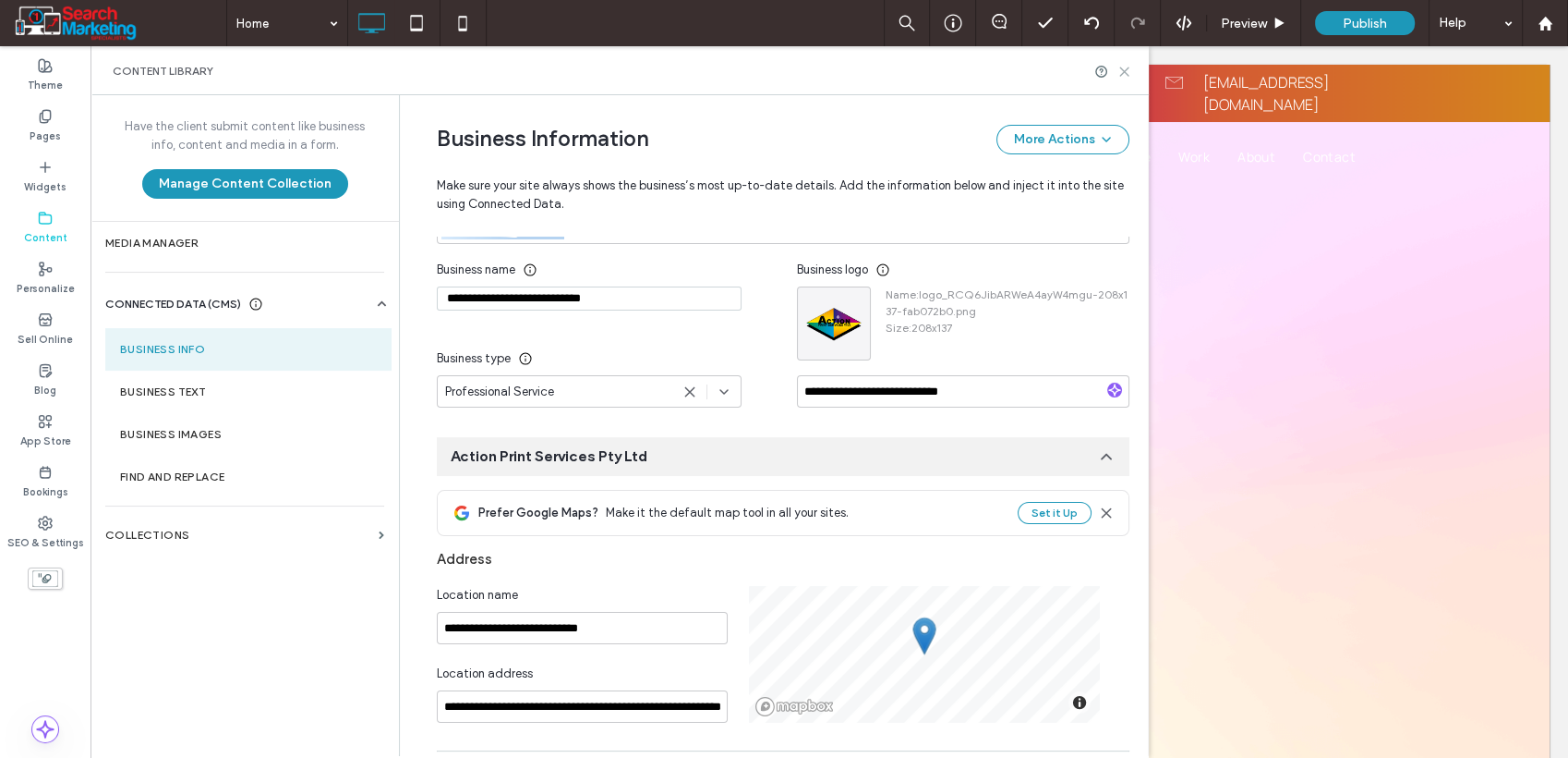
drag, startPoint x: 1128, startPoint y: 65, endPoint x: 1027, endPoint y: 24, distance: 109.0
click at [1128, 65] on icon at bounding box center [1125, 72] width 14 height 14
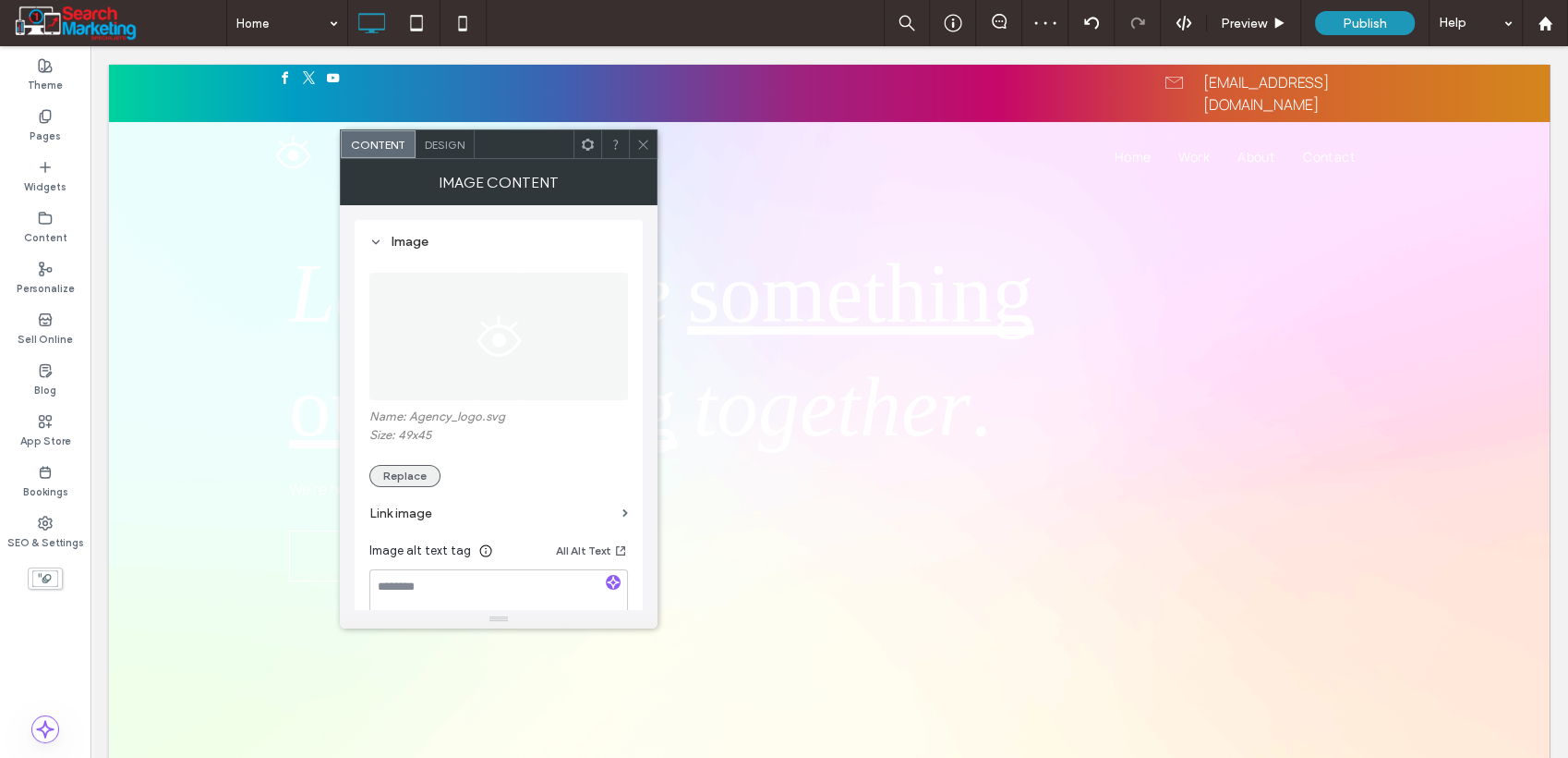
click at [414, 476] on button "Replace" at bounding box center [406, 476] width 72 height 23
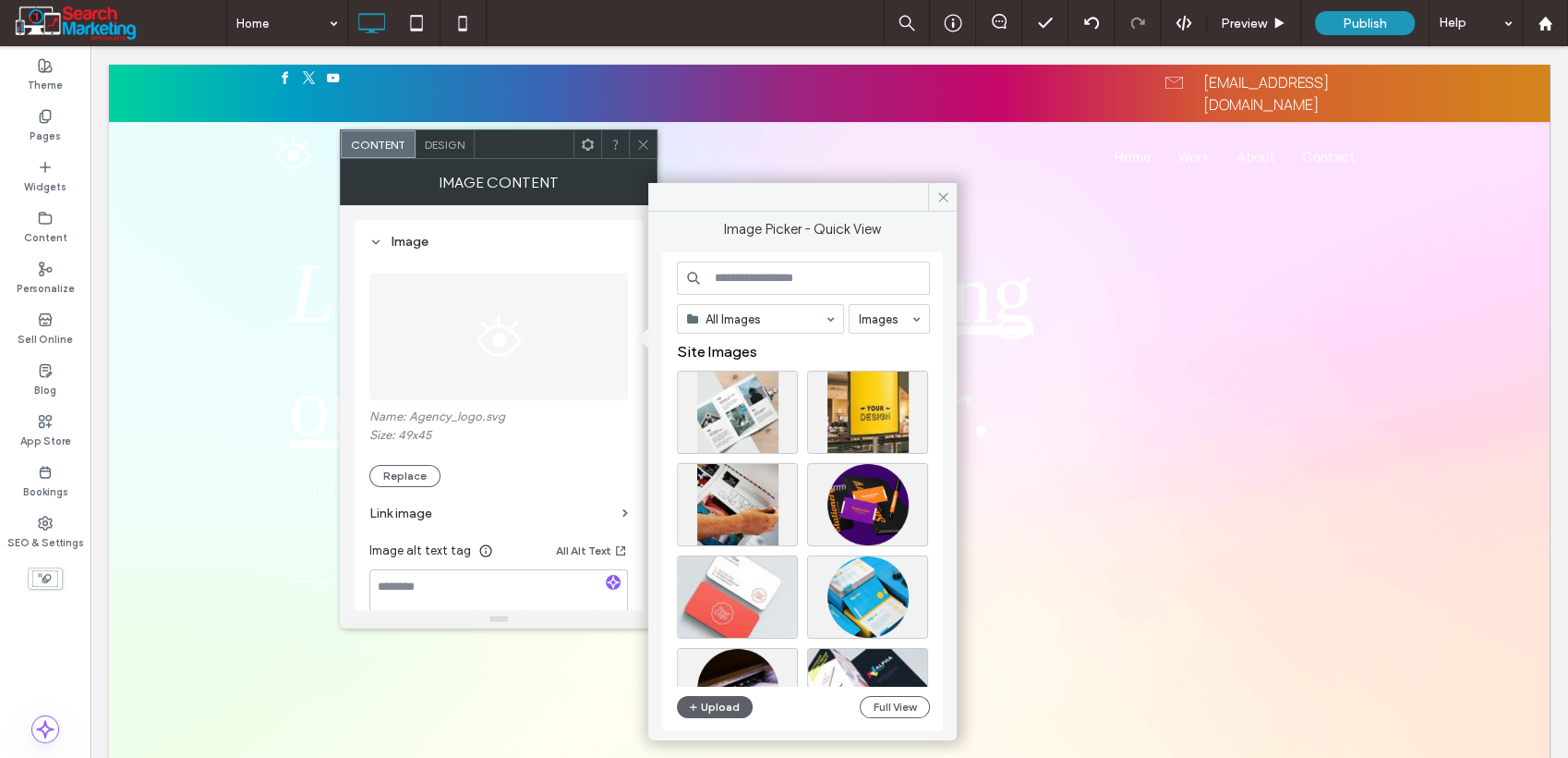
click at [781, 270] on input at bounding box center [803, 278] width 253 height 33
click at [885, 707] on button "Full View" at bounding box center [895, 707] width 71 height 23
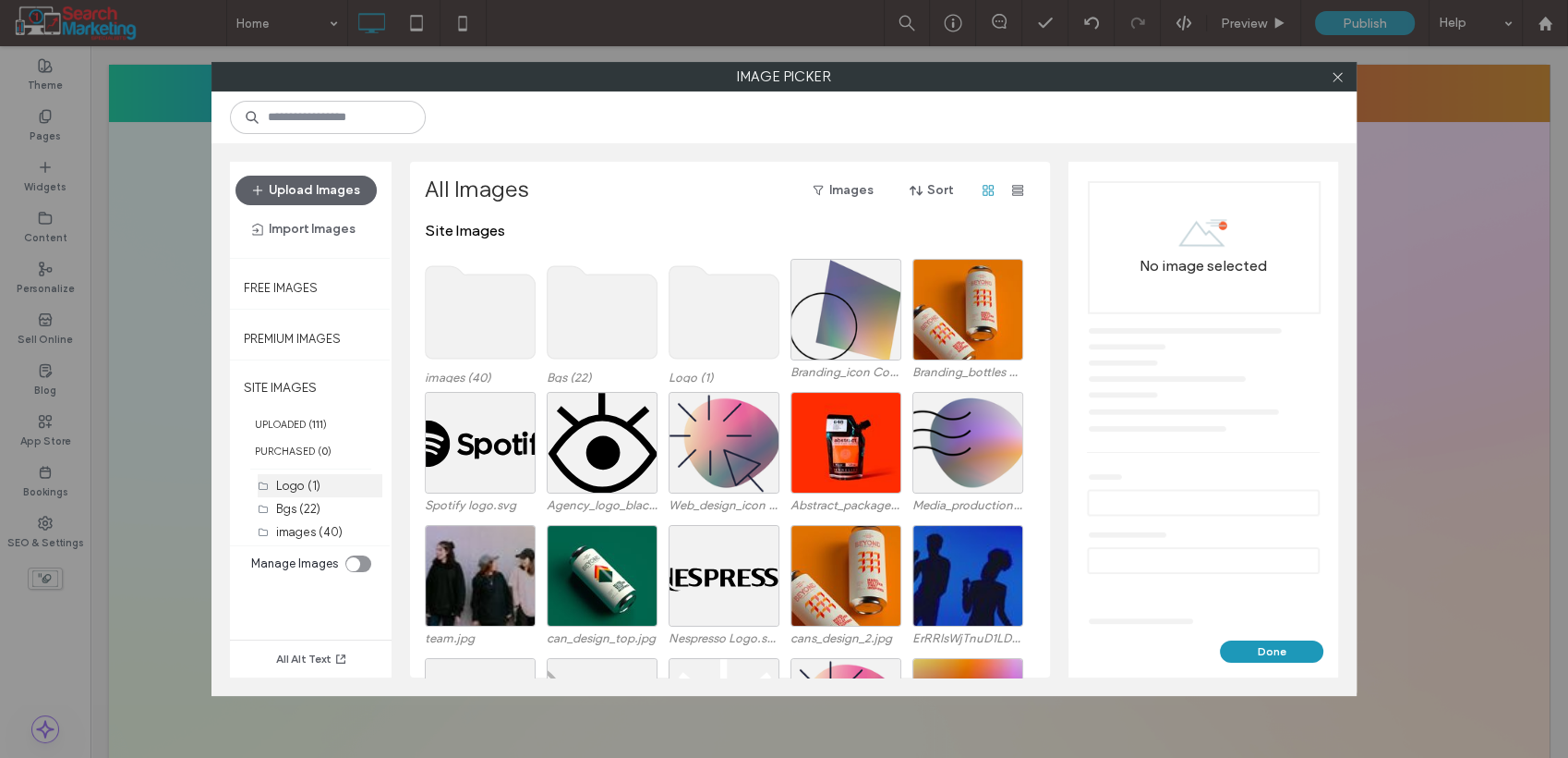
click at [313, 492] on label "Logo (1)" at bounding box center [297, 485] width 44 height 14
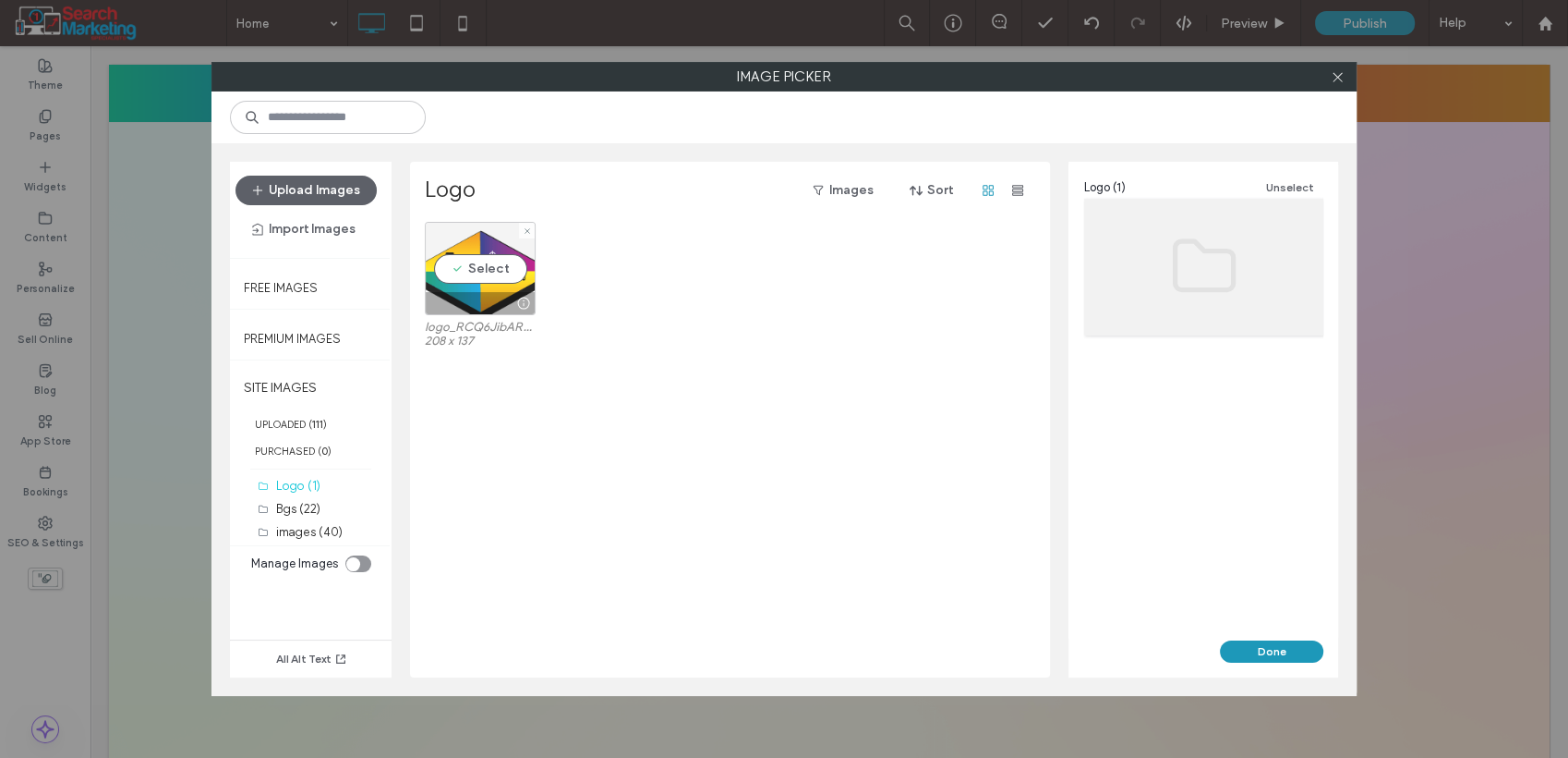
click at [485, 255] on div "Select" at bounding box center [480, 268] width 111 height 93
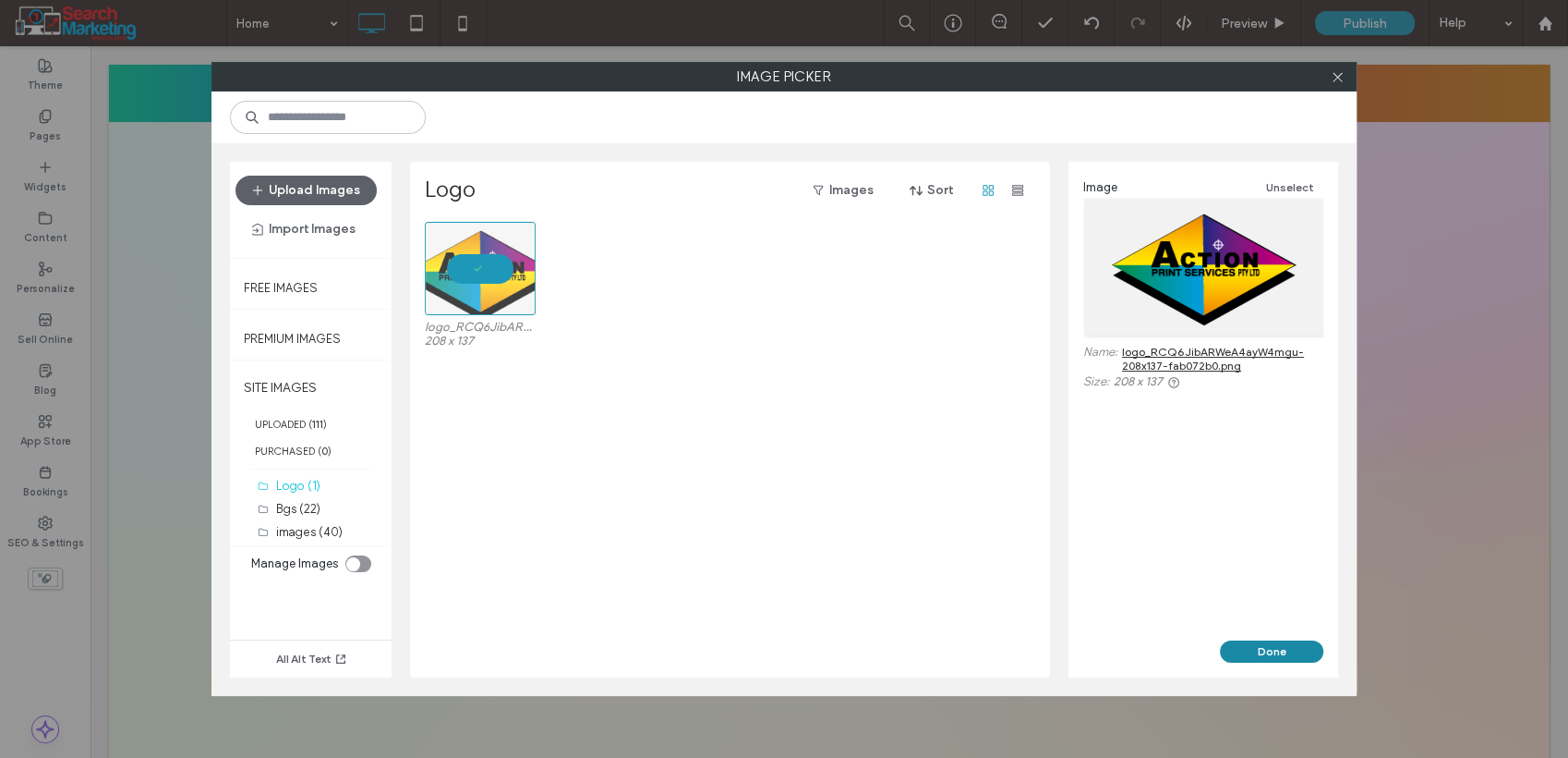
click at [1289, 653] on button "Done" at bounding box center [1272, 652] width 104 height 23
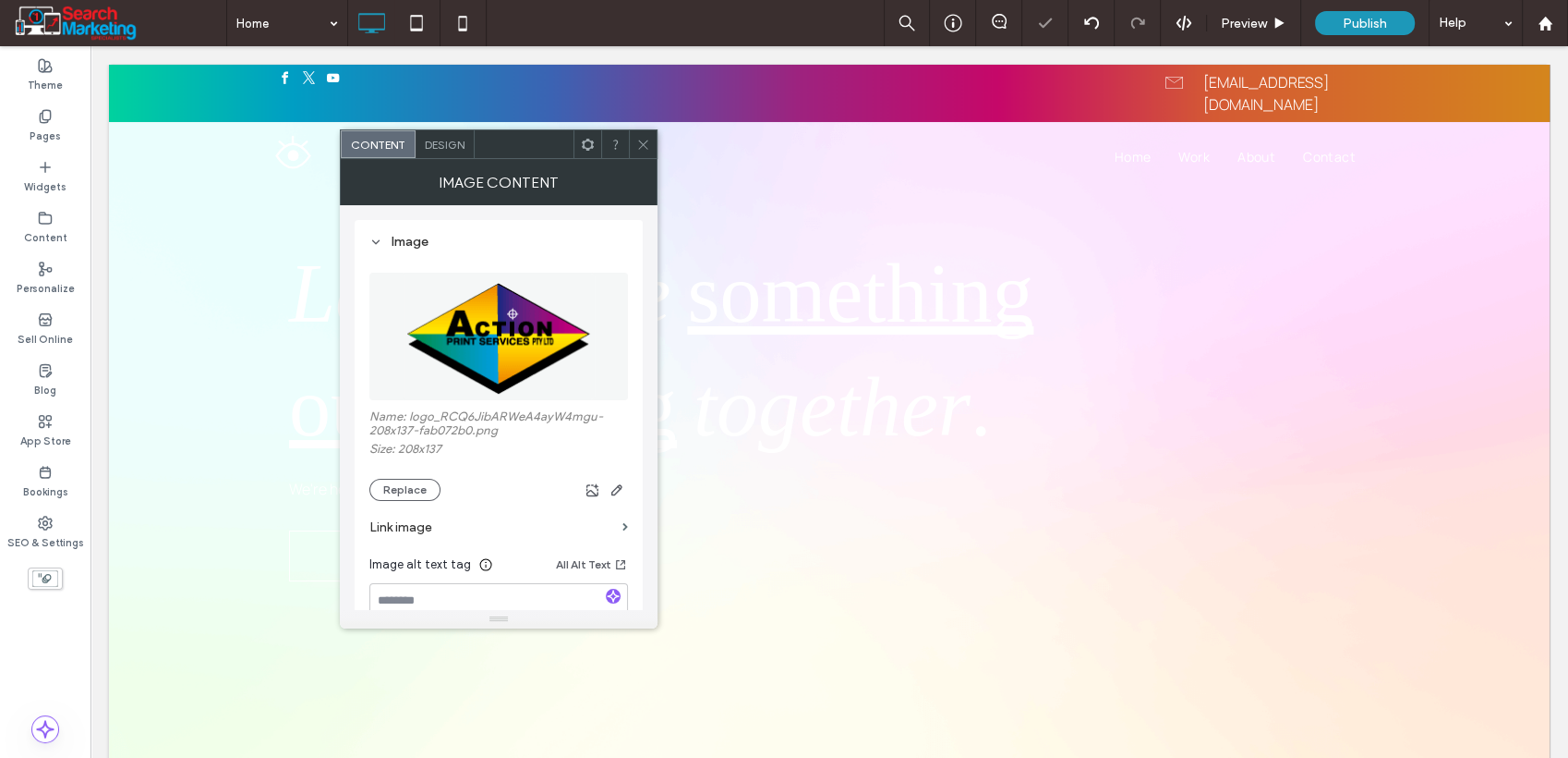
click at [643, 144] on use at bounding box center [643, 144] width 9 height 9
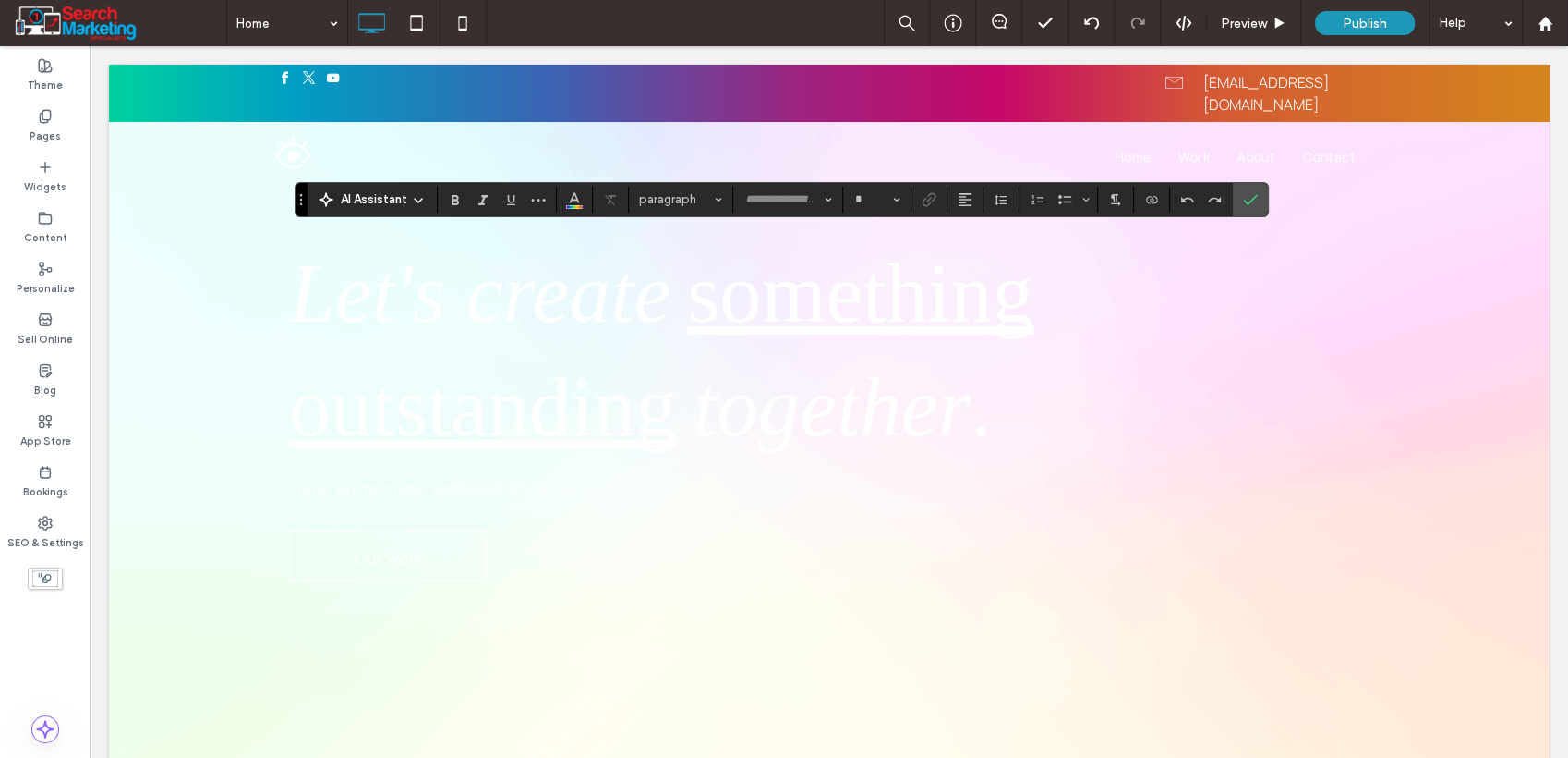
type input "**"
click at [569, 201] on icon "Color" at bounding box center [575, 198] width 15 height 15
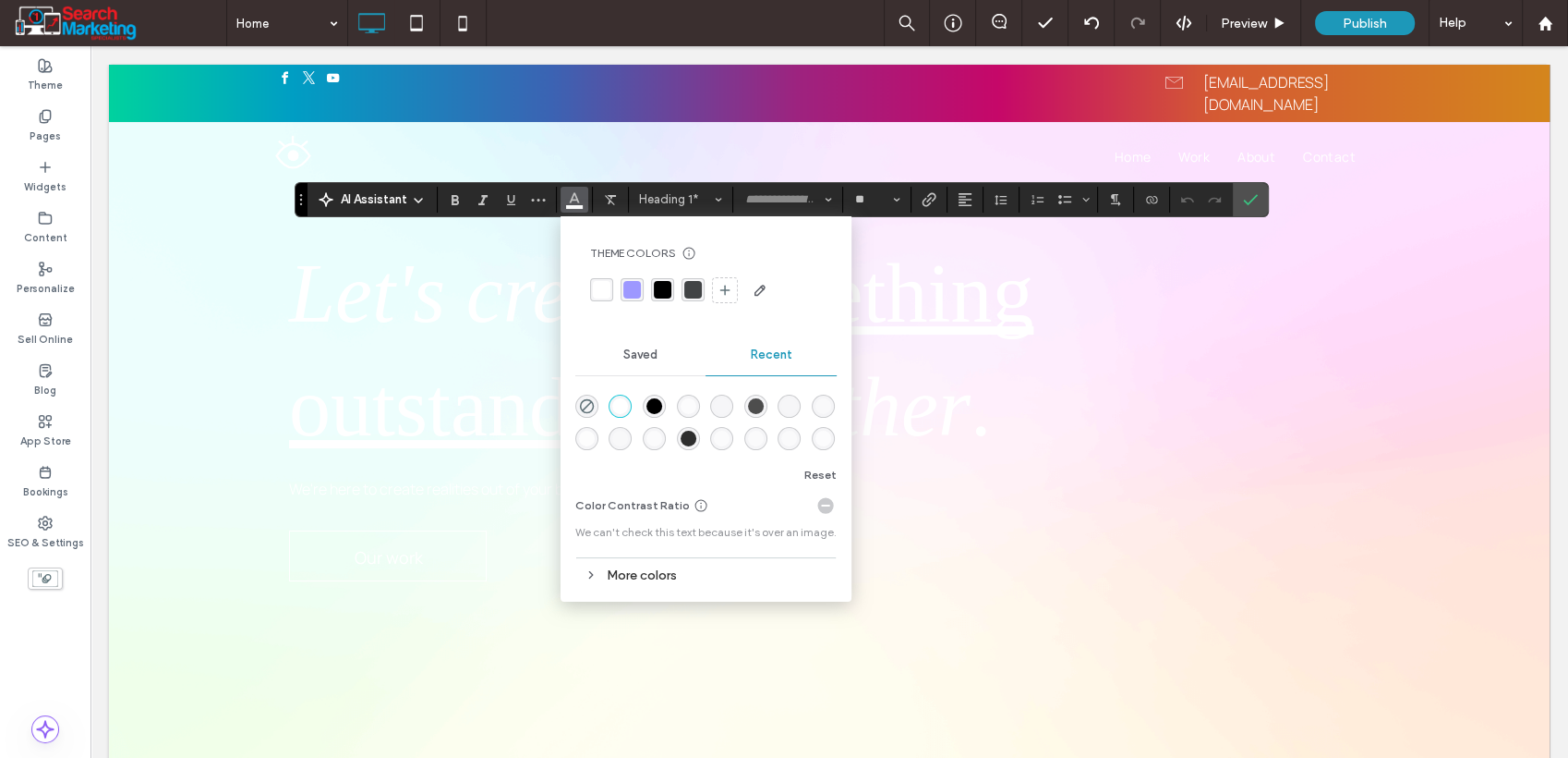
click at [649, 401] on div "rgba(0, 0, 0, 1)" at bounding box center [654, 406] width 16 height 16
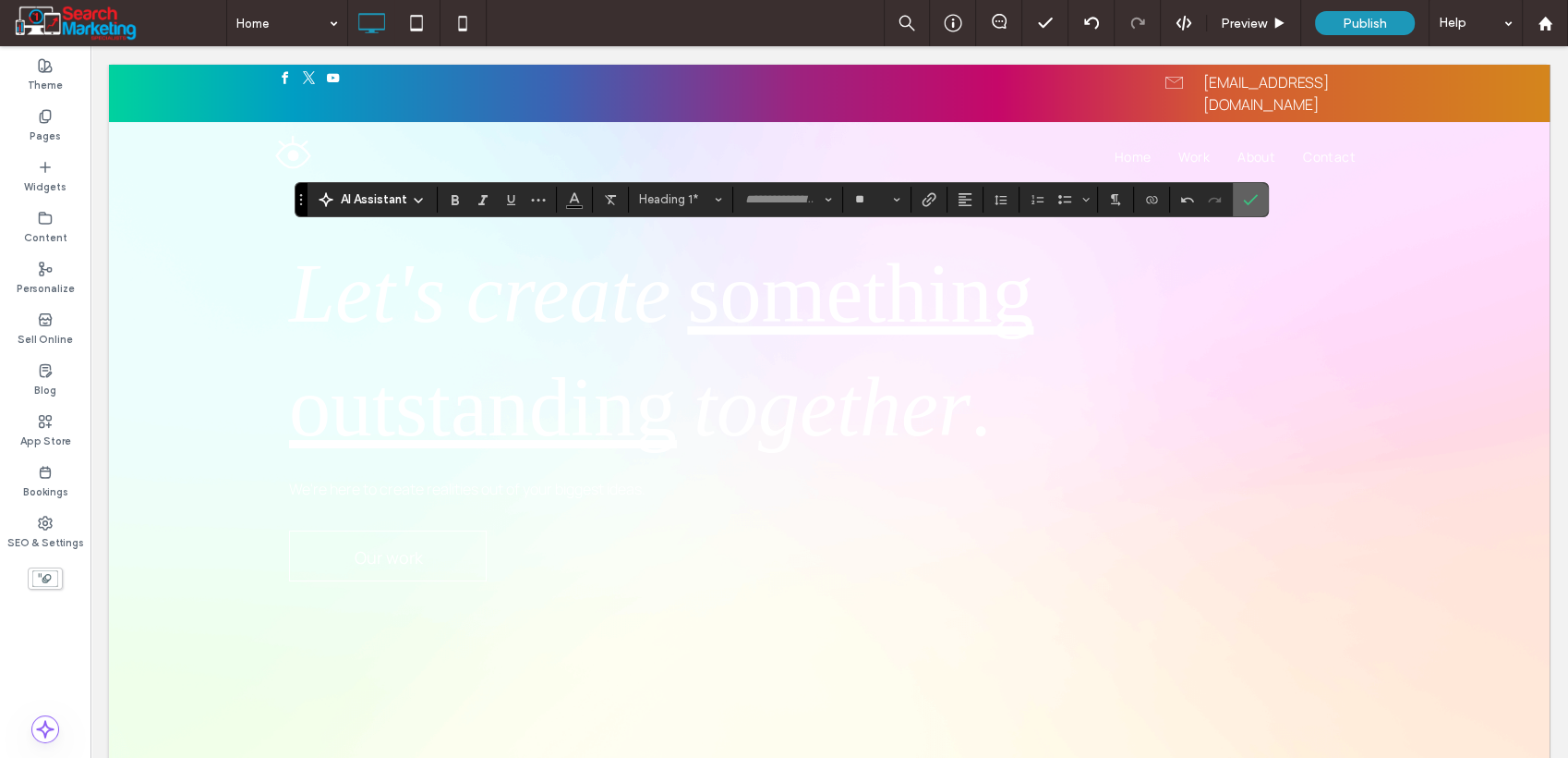
click at [1255, 185] on span "Confirm" at bounding box center [1251, 199] width 15 height 31
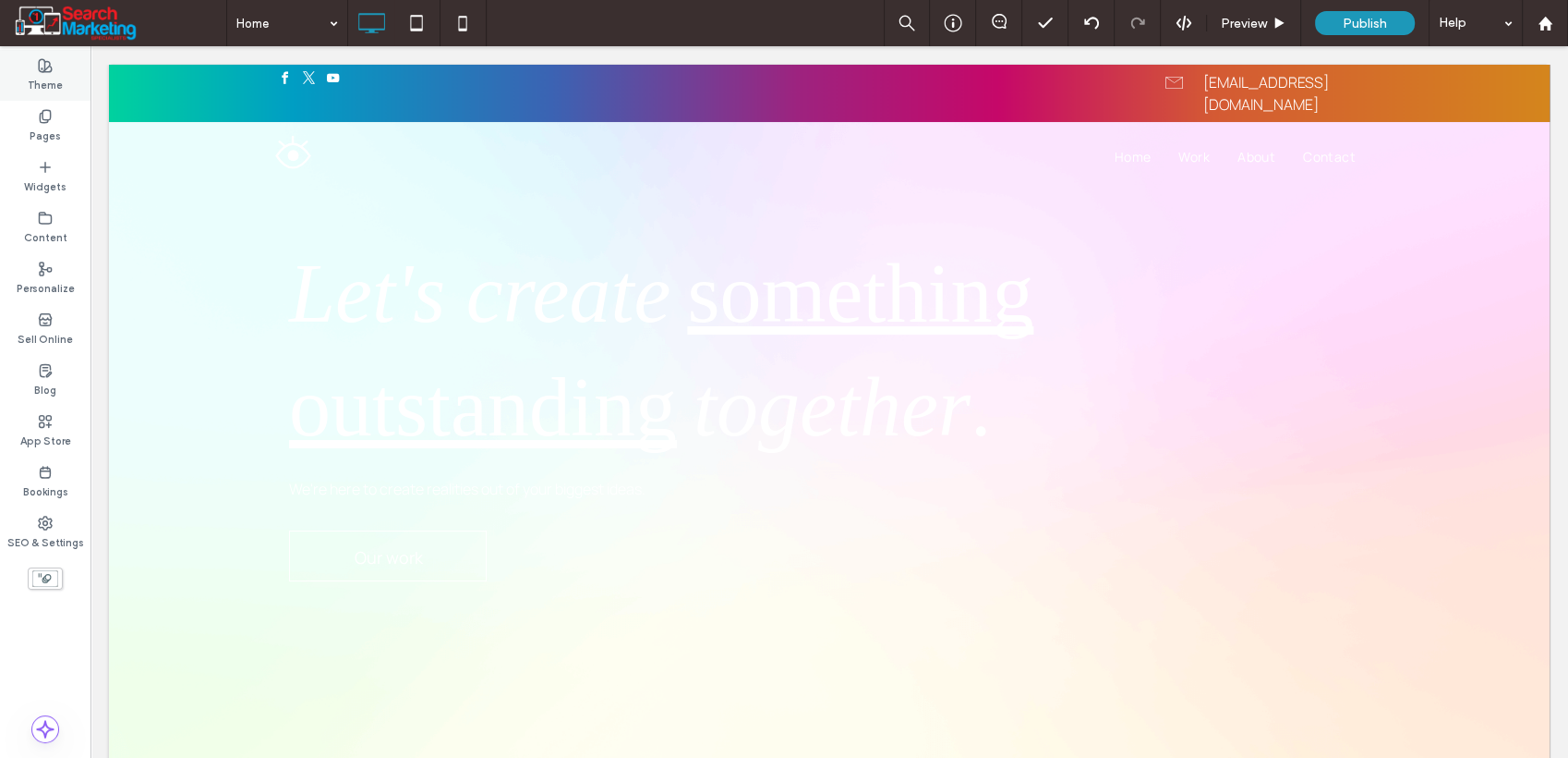
click at [40, 84] on label "Theme" at bounding box center [44, 84] width 35 height 21
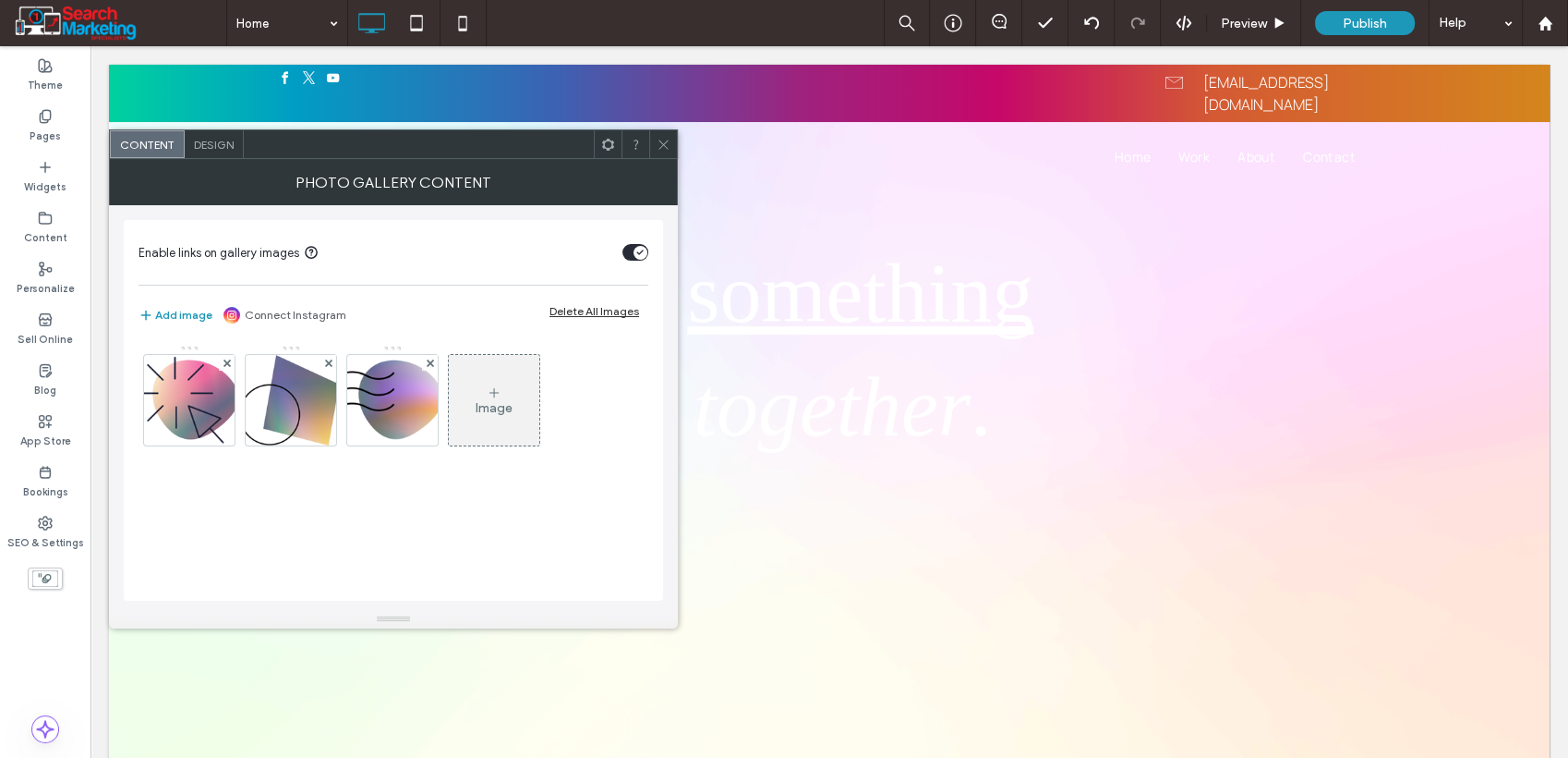
drag, startPoint x: 663, startPoint y: 153, endPoint x: 672, endPoint y: 187, distance: 35.2
click at [663, 152] on span at bounding box center [664, 143] width 14 height 27
click at [659, 140] on icon at bounding box center [664, 144] width 14 height 14
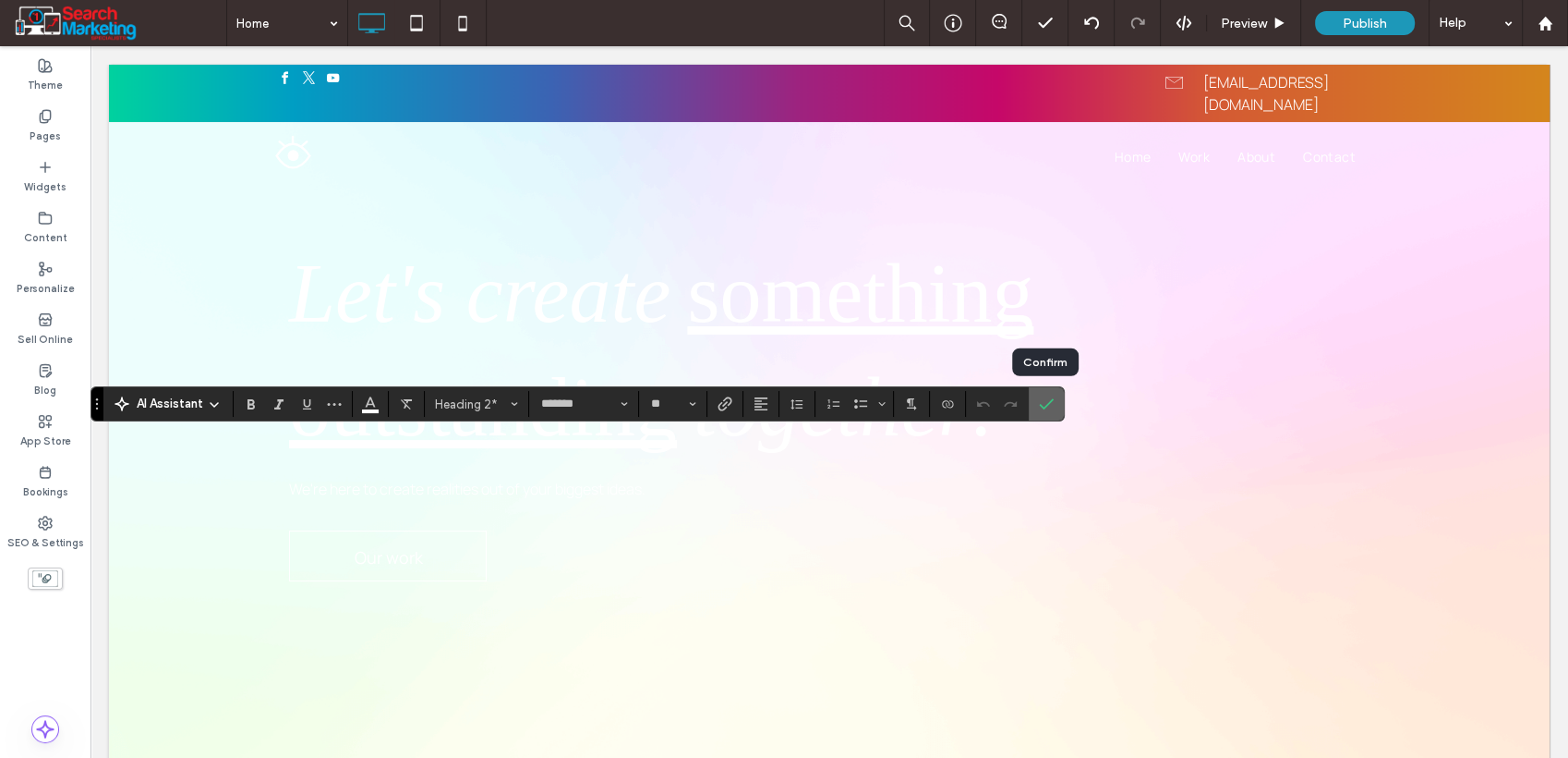
click at [1039, 398] on icon "Confirm" at bounding box center [1047, 404] width 15 height 15
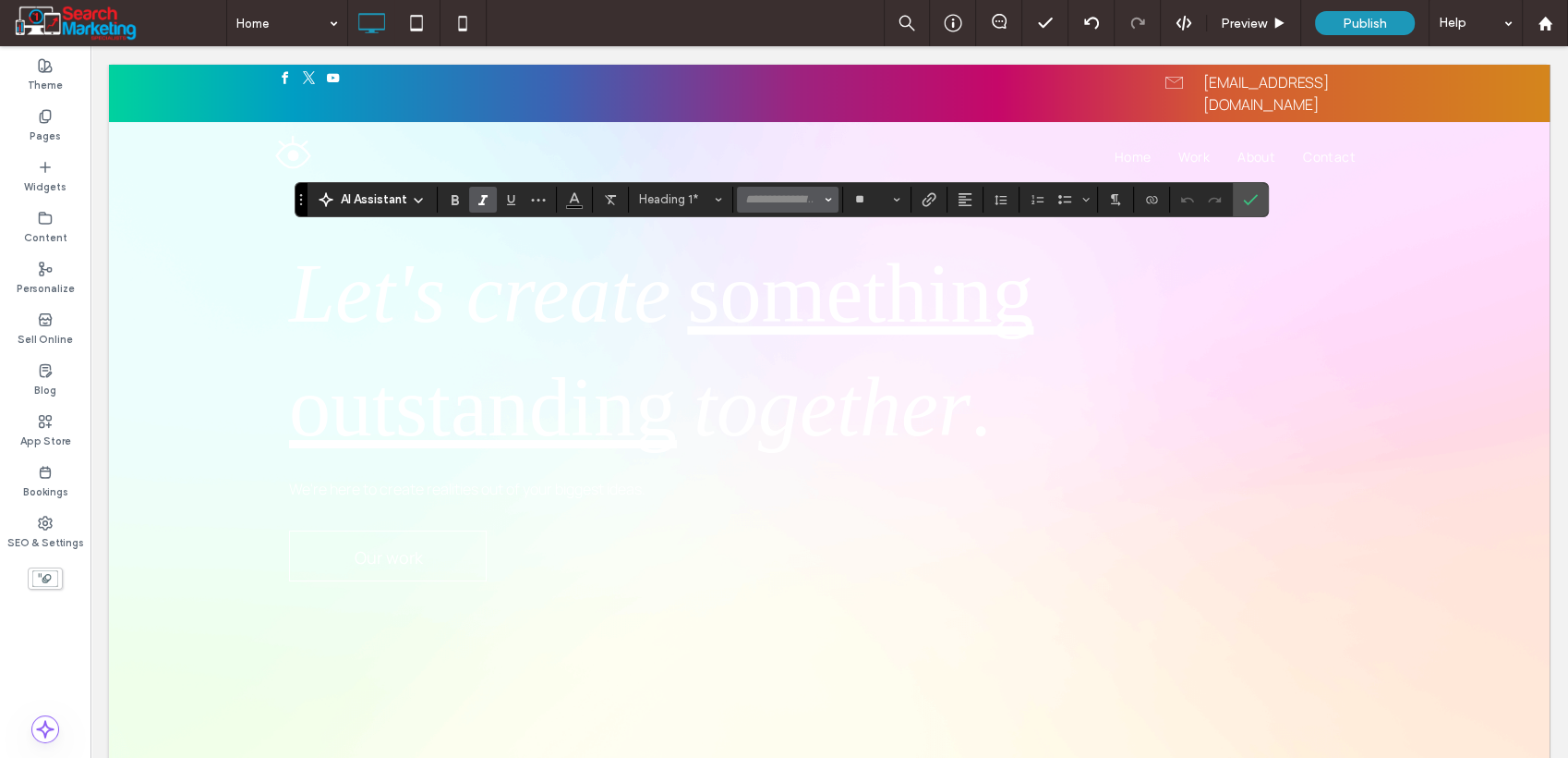
click at [814, 203] on input "Font & Font weight-input" at bounding box center [782, 200] width 78 height 15
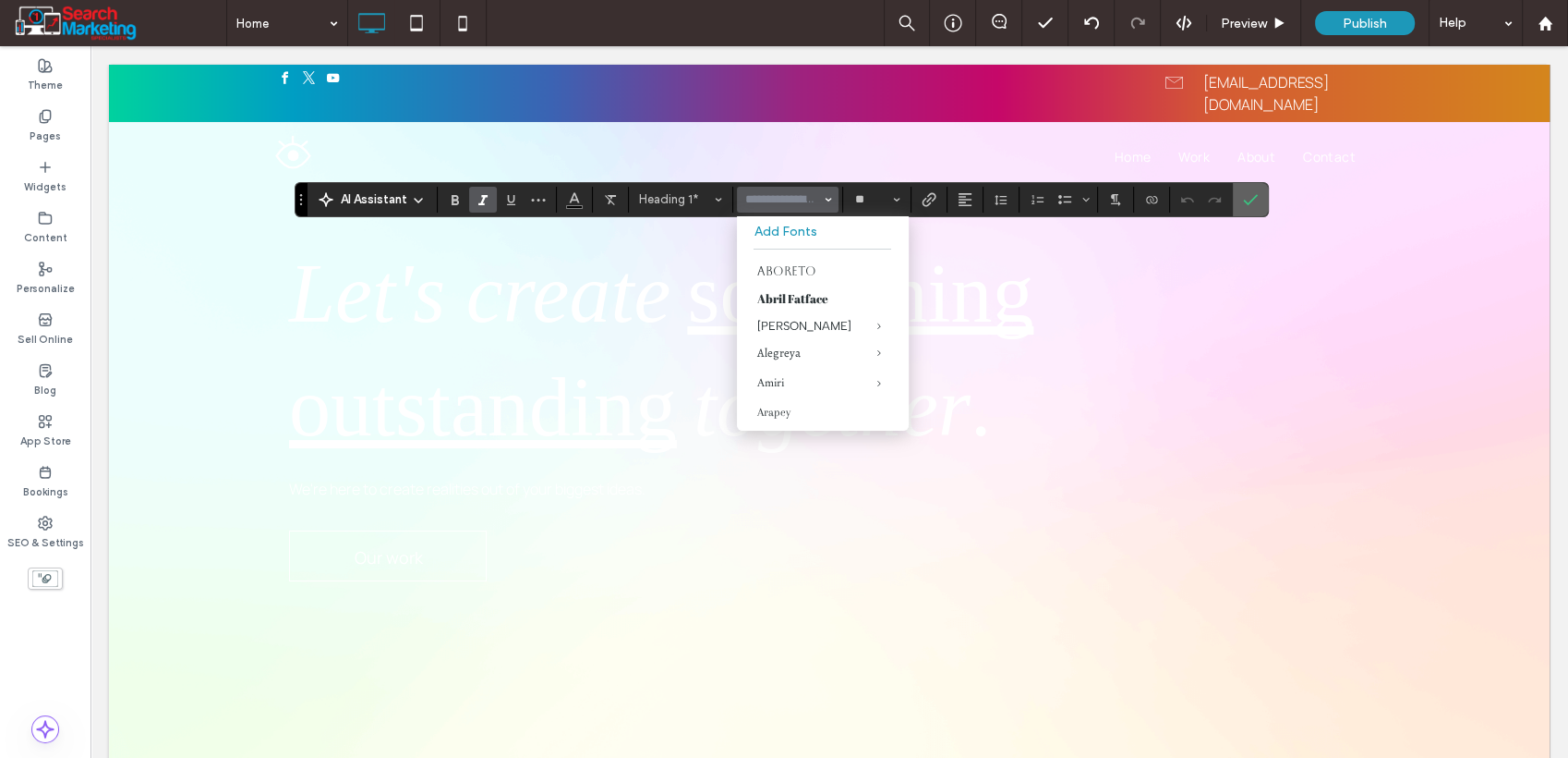
click at [1253, 196] on icon "Confirm" at bounding box center [1251, 200] width 15 height 15
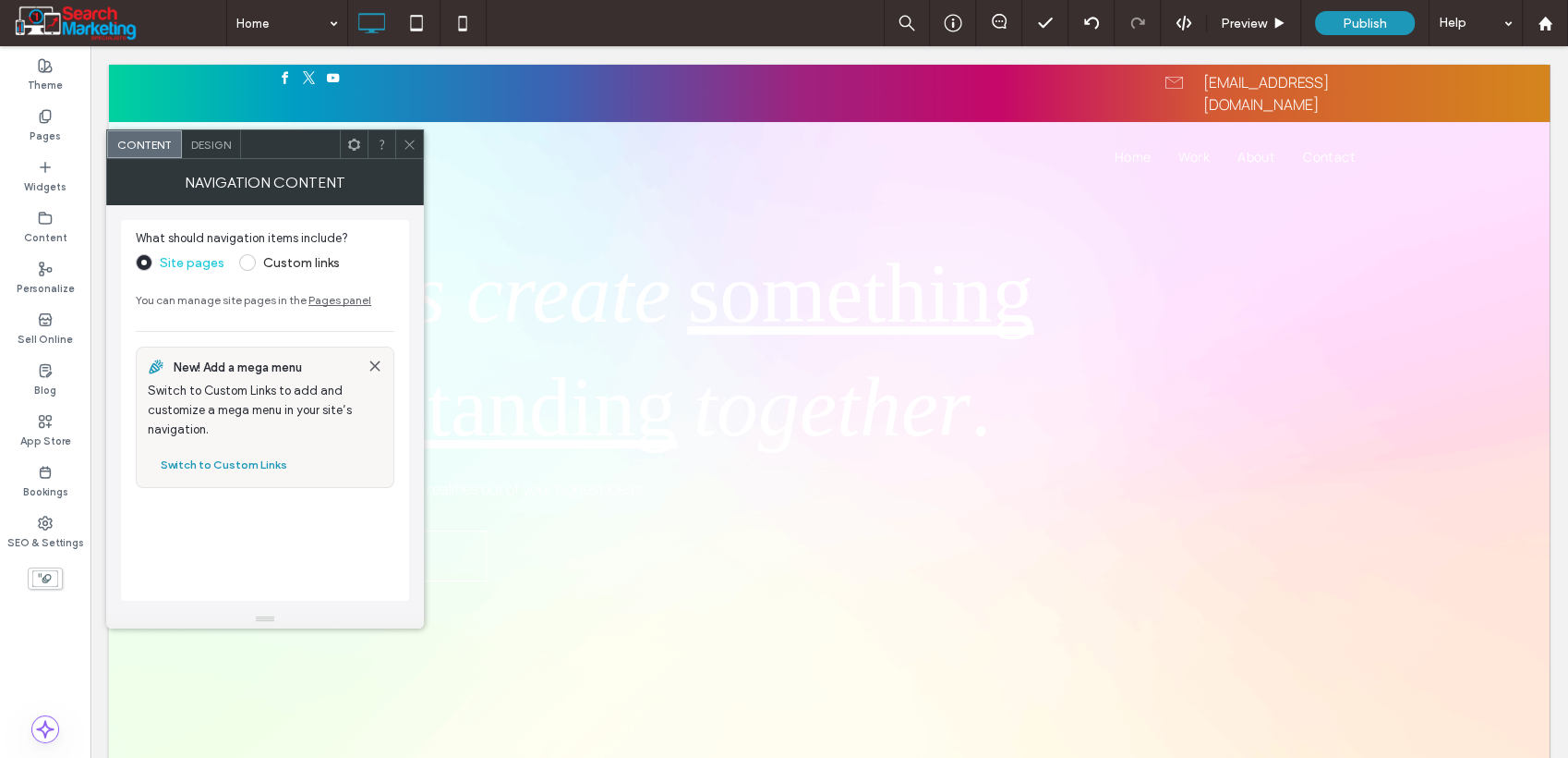
click at [200, 154] on div "Design" at bounding box center [211, 143] width 59 height 27
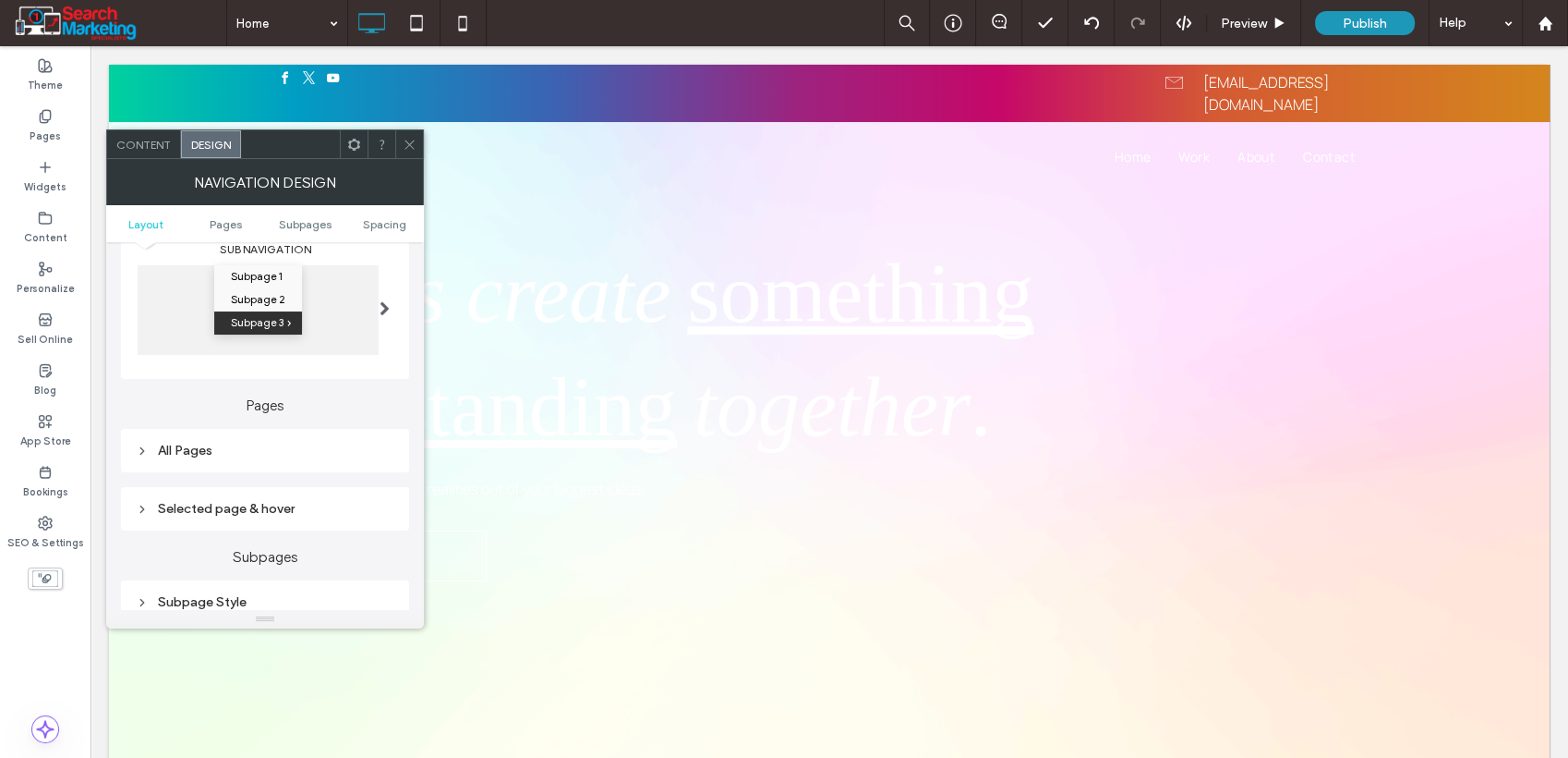
scroll to position [411, 0]
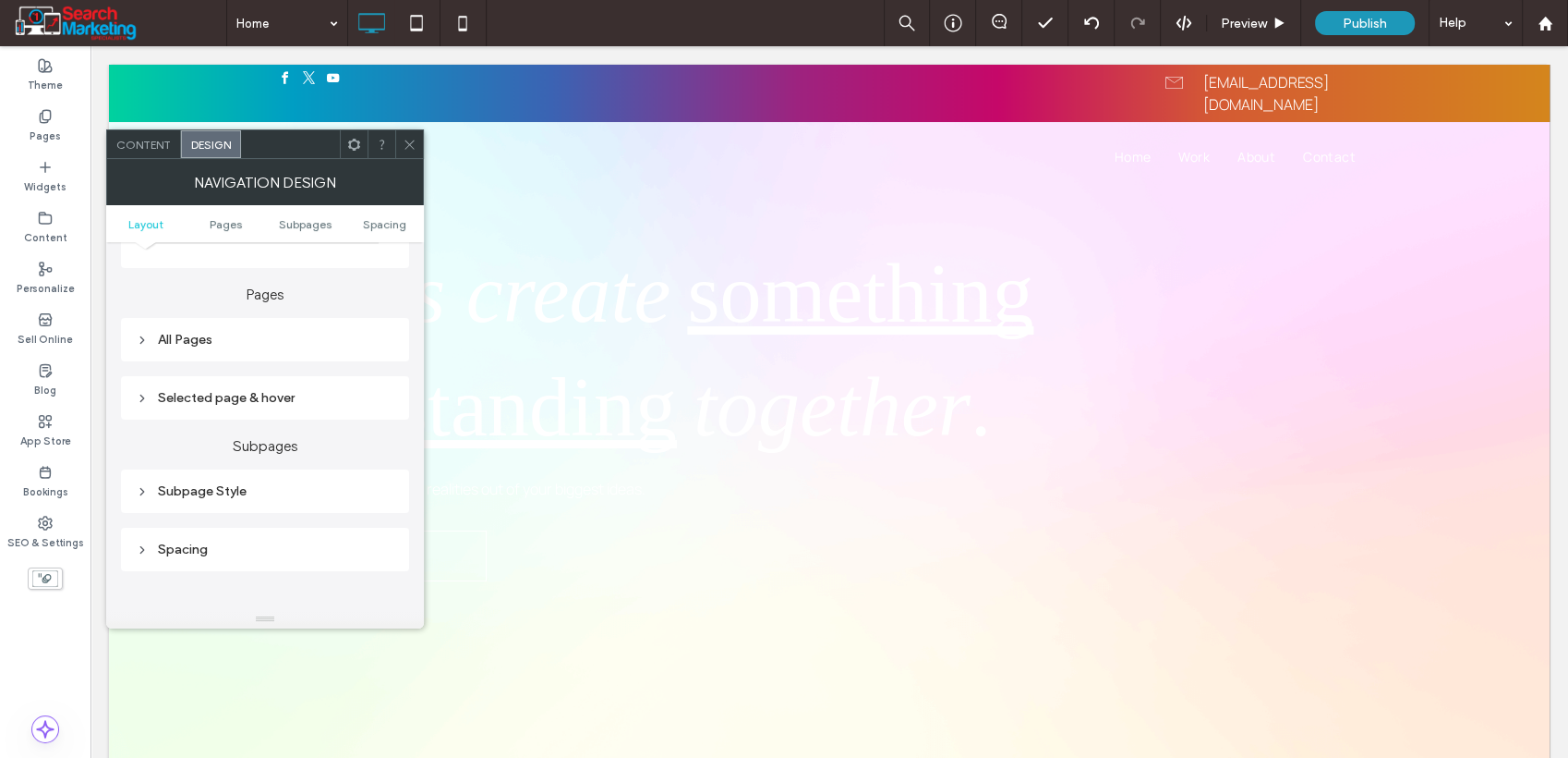
click at [242, 343] on div "All Pages" at bounding box center [264, 339] width 259 height 16
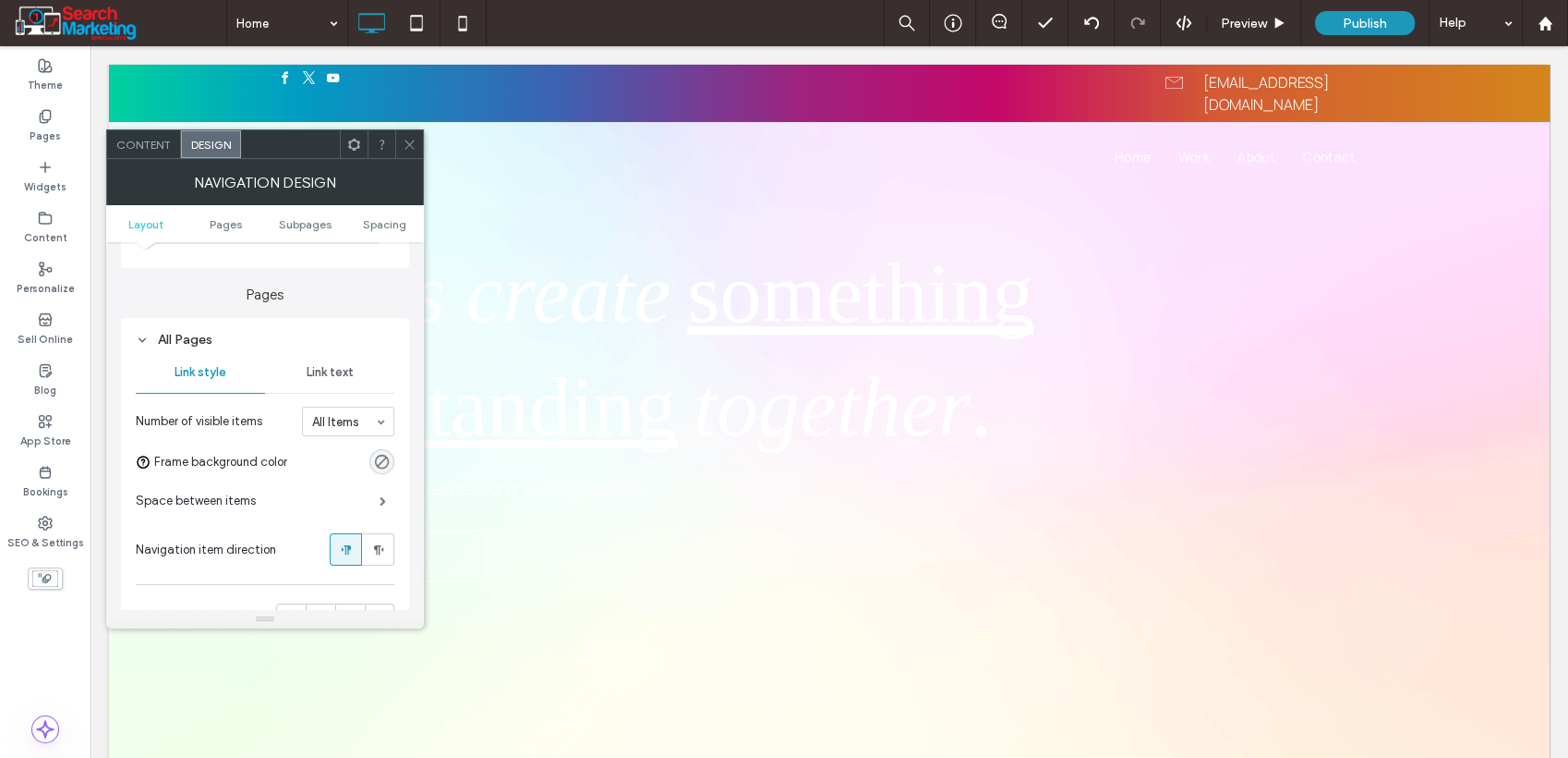
click at [325, 366] on span "Link text" at bounding box center [330, 373] width 47 height 15
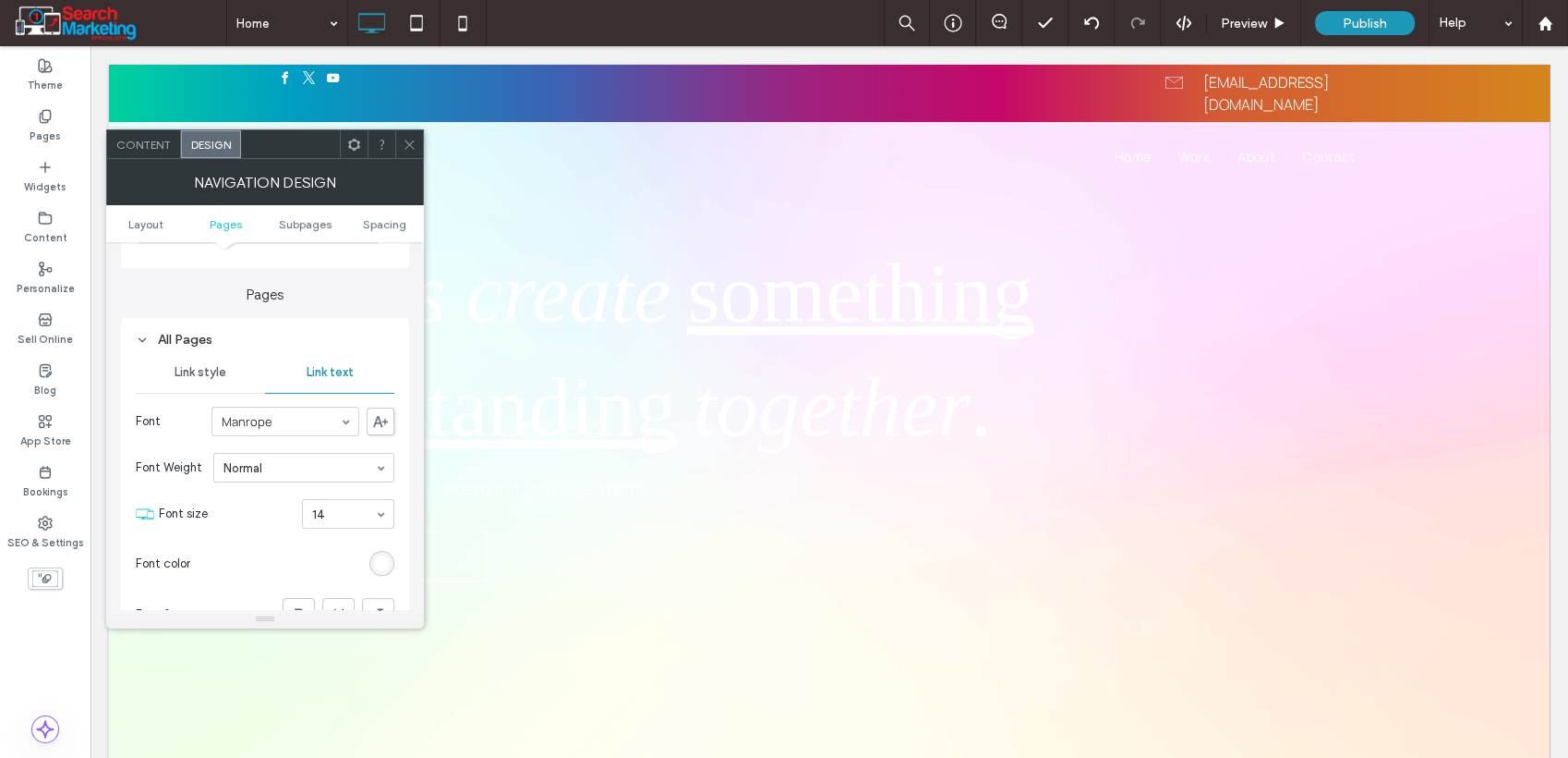
scroll to position [513, 0]
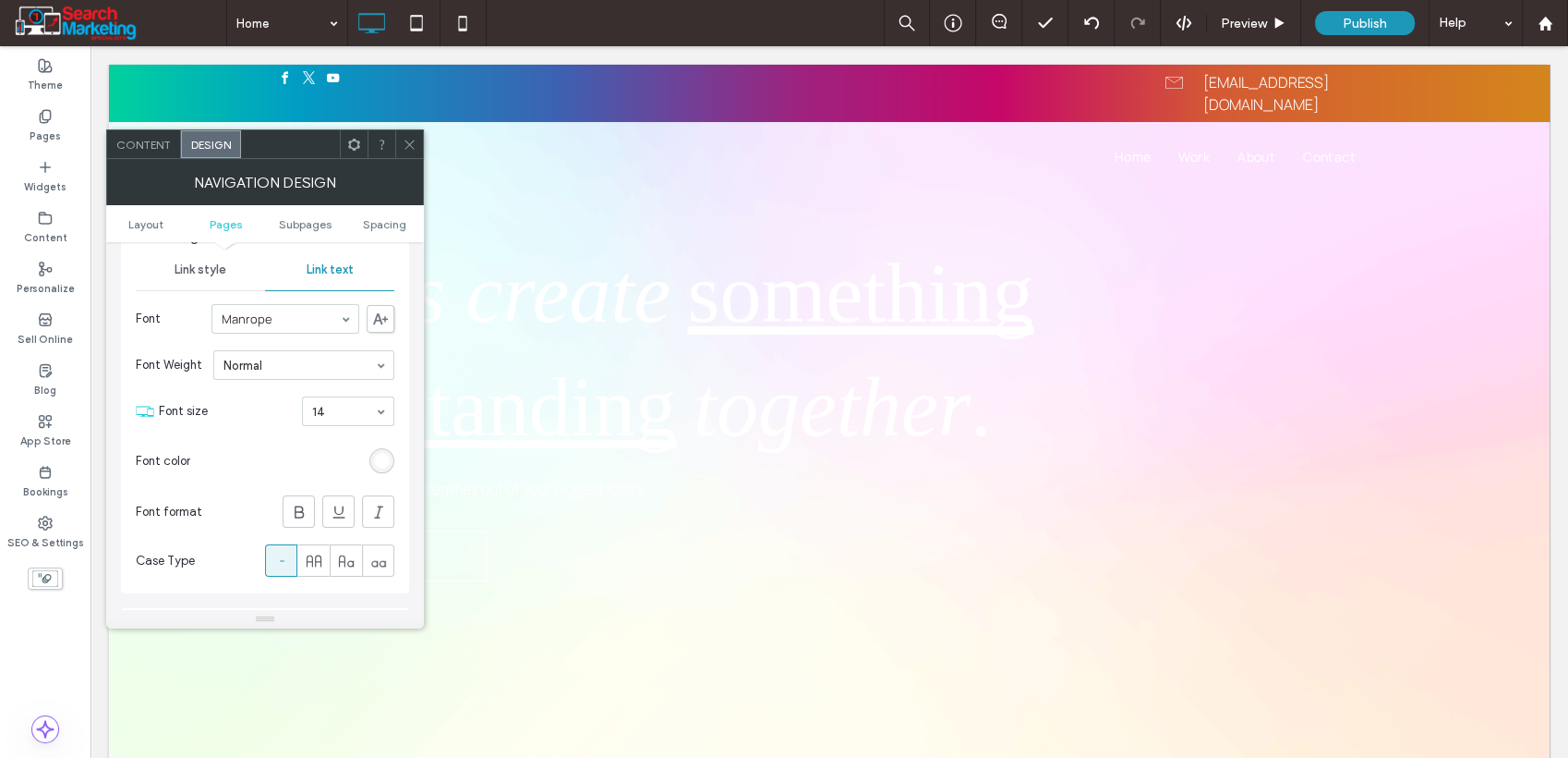
click at [375, 461] on div "rgb(255, 255, 255)" at bounding box center [381, 460] width 16 height 16
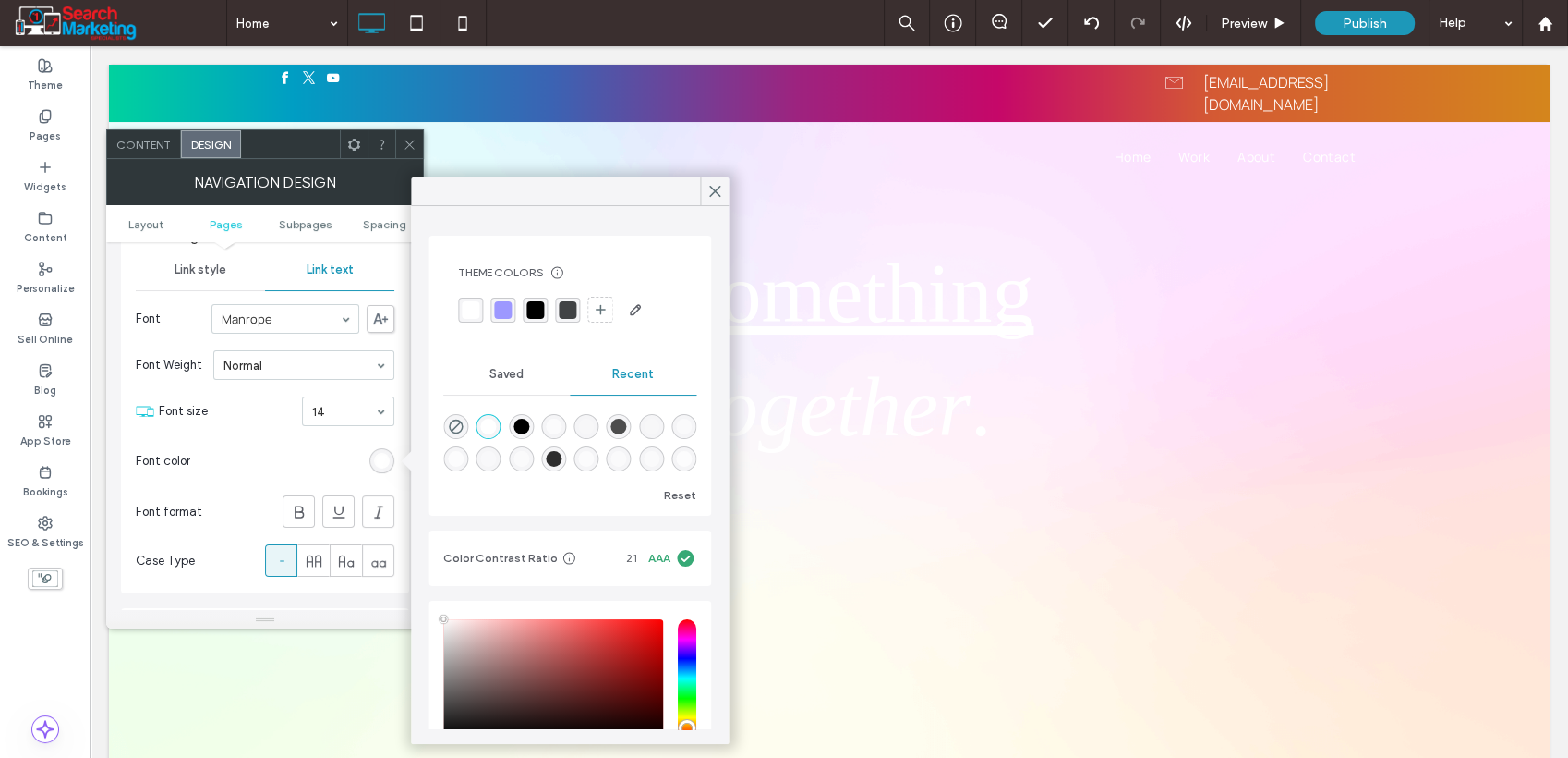
click at [521, 375] on div "Saved" at bounding box center [506, 374] width 126 height 40
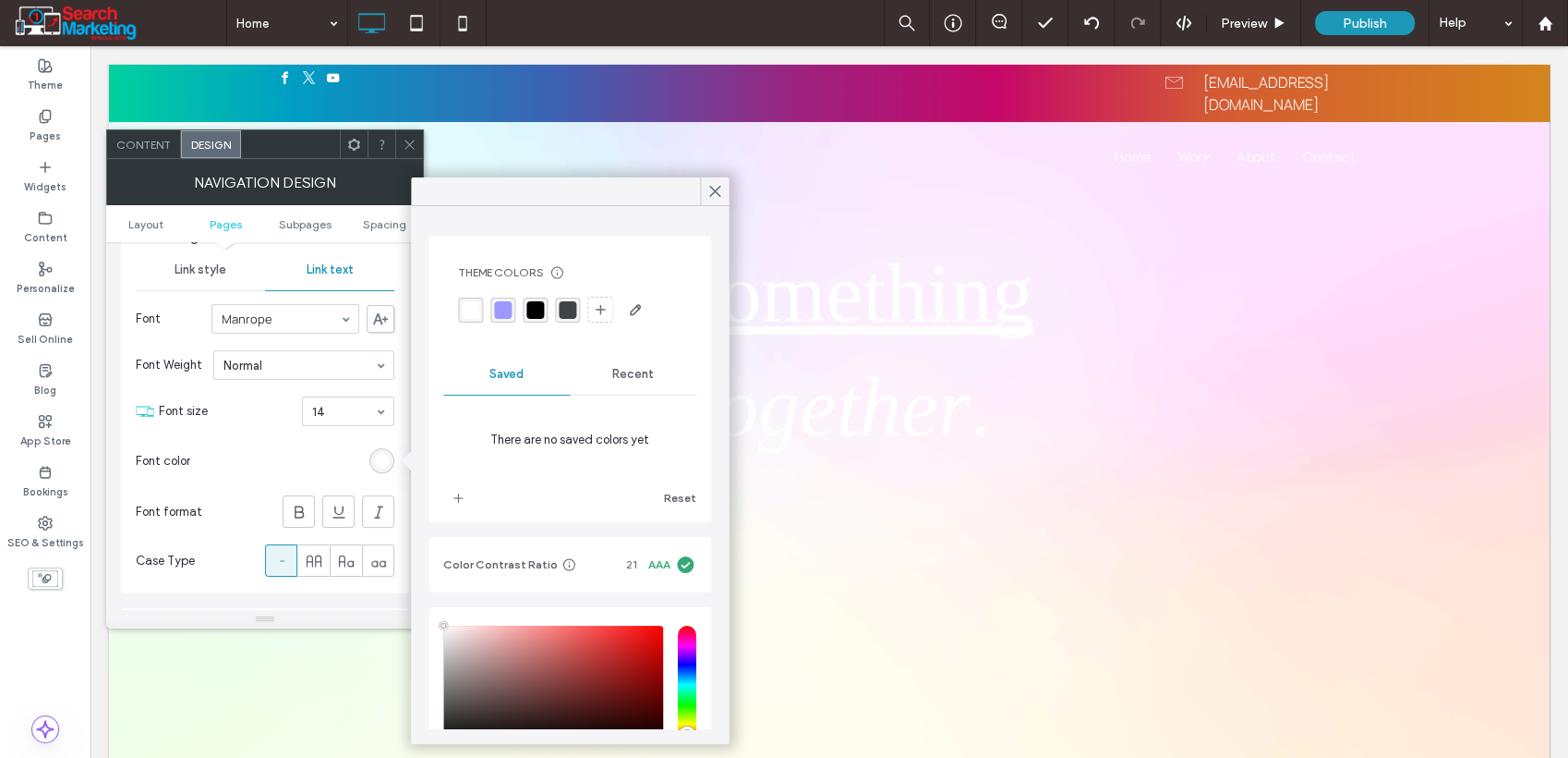
click at [613, 379] on span "Recent" at bounding box center [633, 375] width 41 height 15
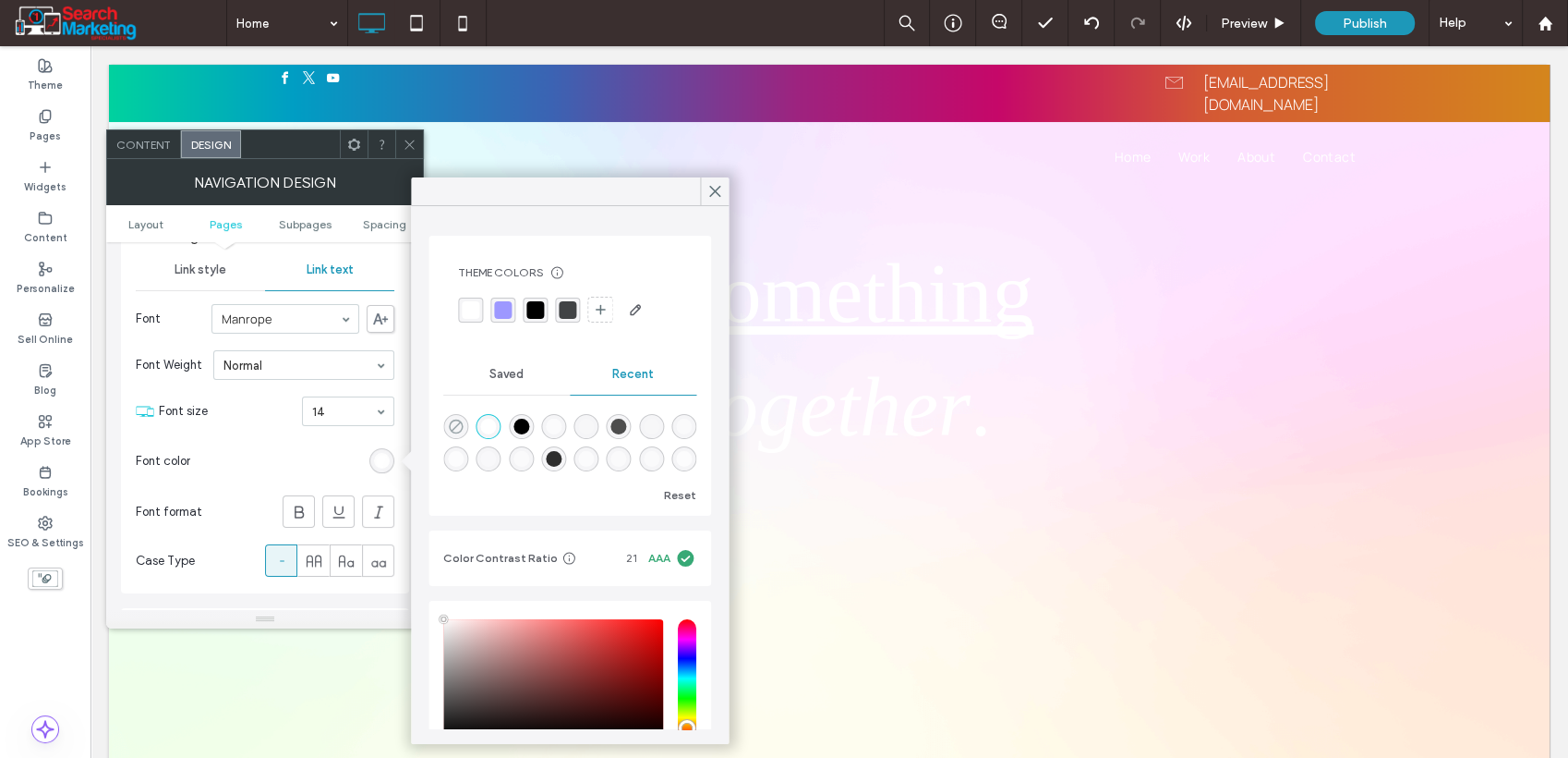
click at [451, 419] on icon "rgba(0, 0, 0, 0)" at bounding box center [456, 427] width 16 height 16
type input "*******"
type input "*"
type input "**"
click at [491, 374] on span "Saved" at bounding box center [506, 375] width 34 height 15
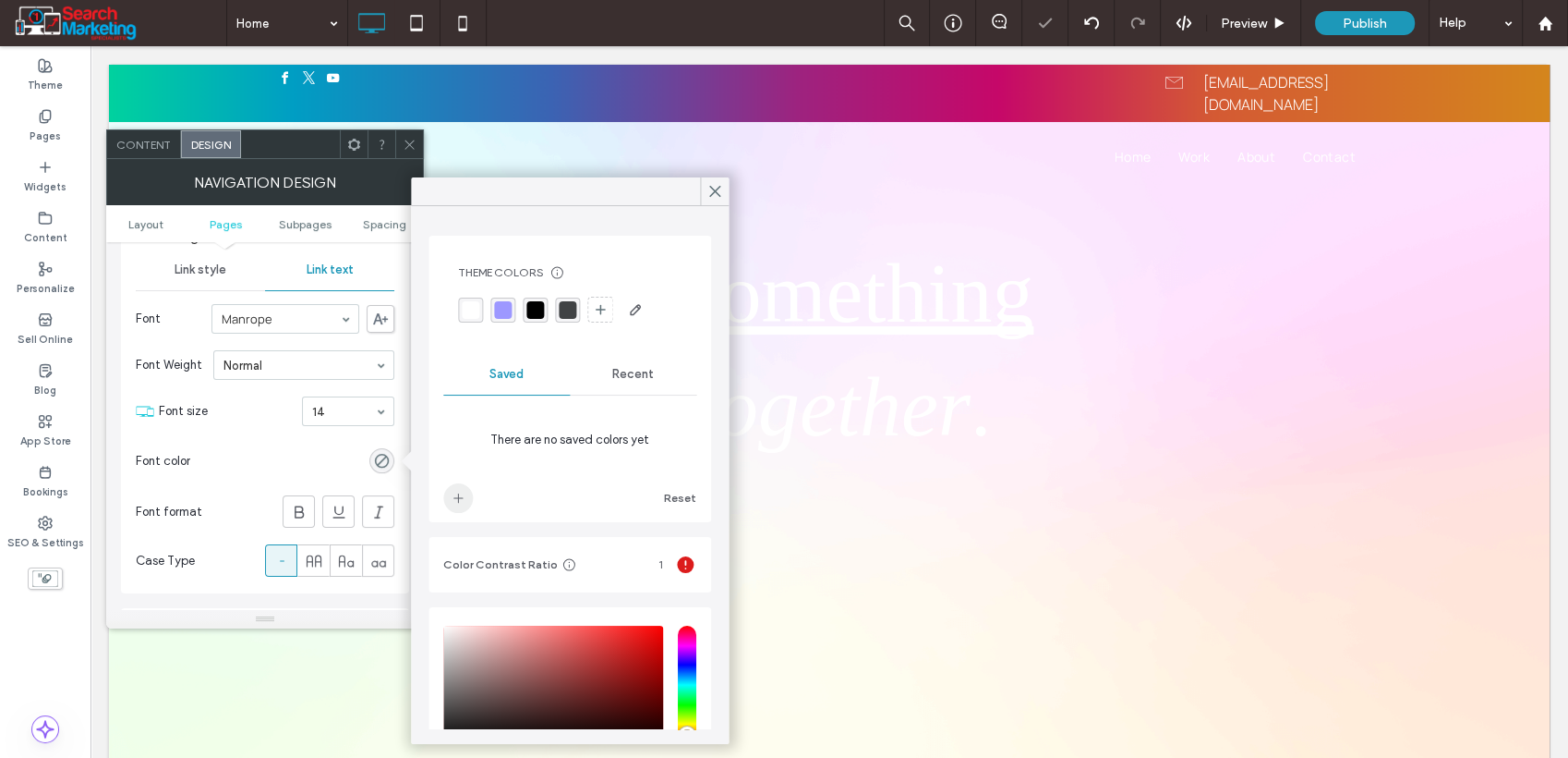
click at [458, 489] on span "add color" at bounding box center [457, 497] width 29 height 29
click at [626, 374] on span "Recent" at bounding box center [633, 375] width 41 height 15
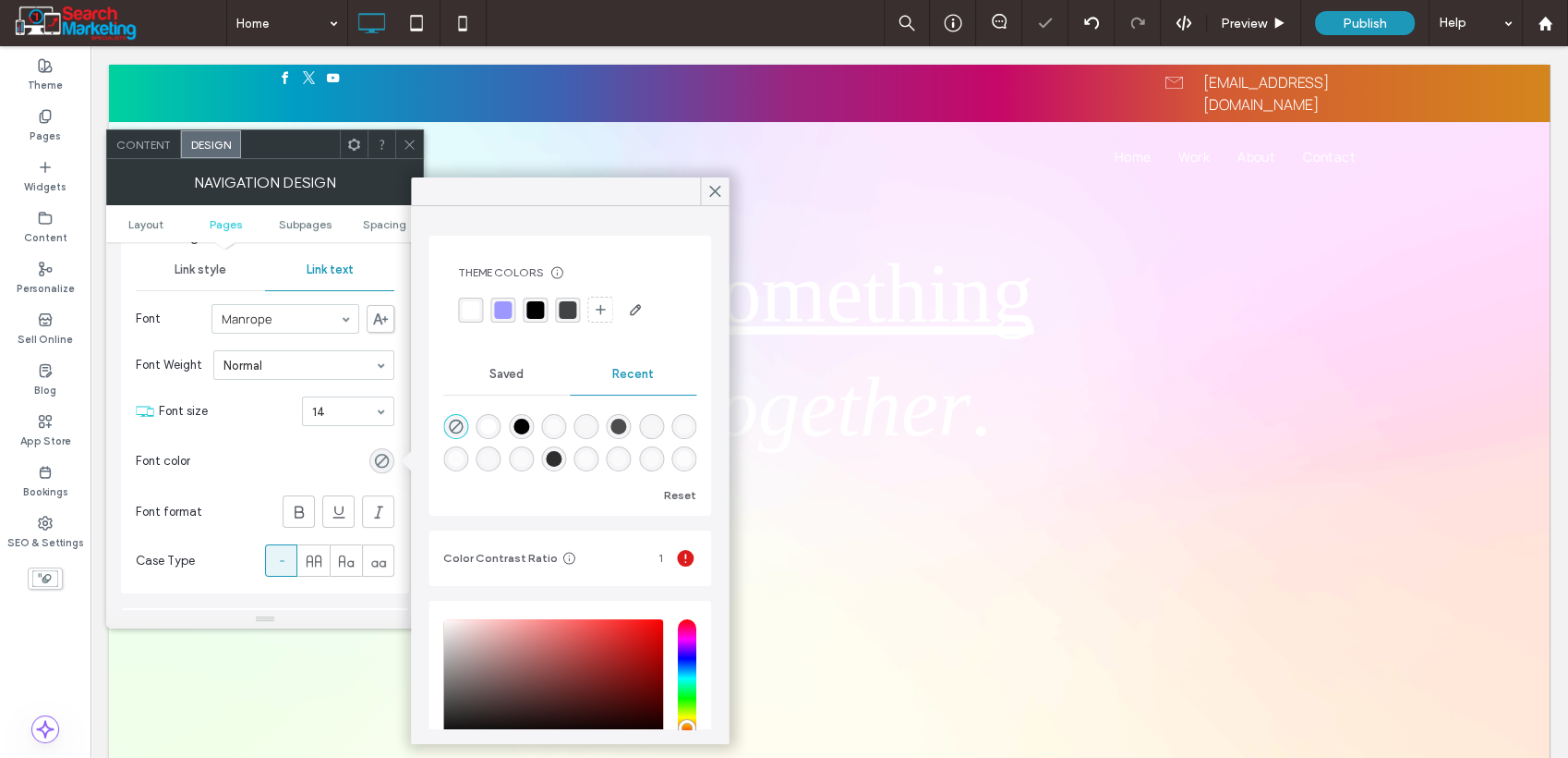
click at [492, 423] on div "rgba(255, 255, 255, 1)" at bounding box center [488, 427] width 16 height 16
type input "*******"
type input "***"
type input "****"
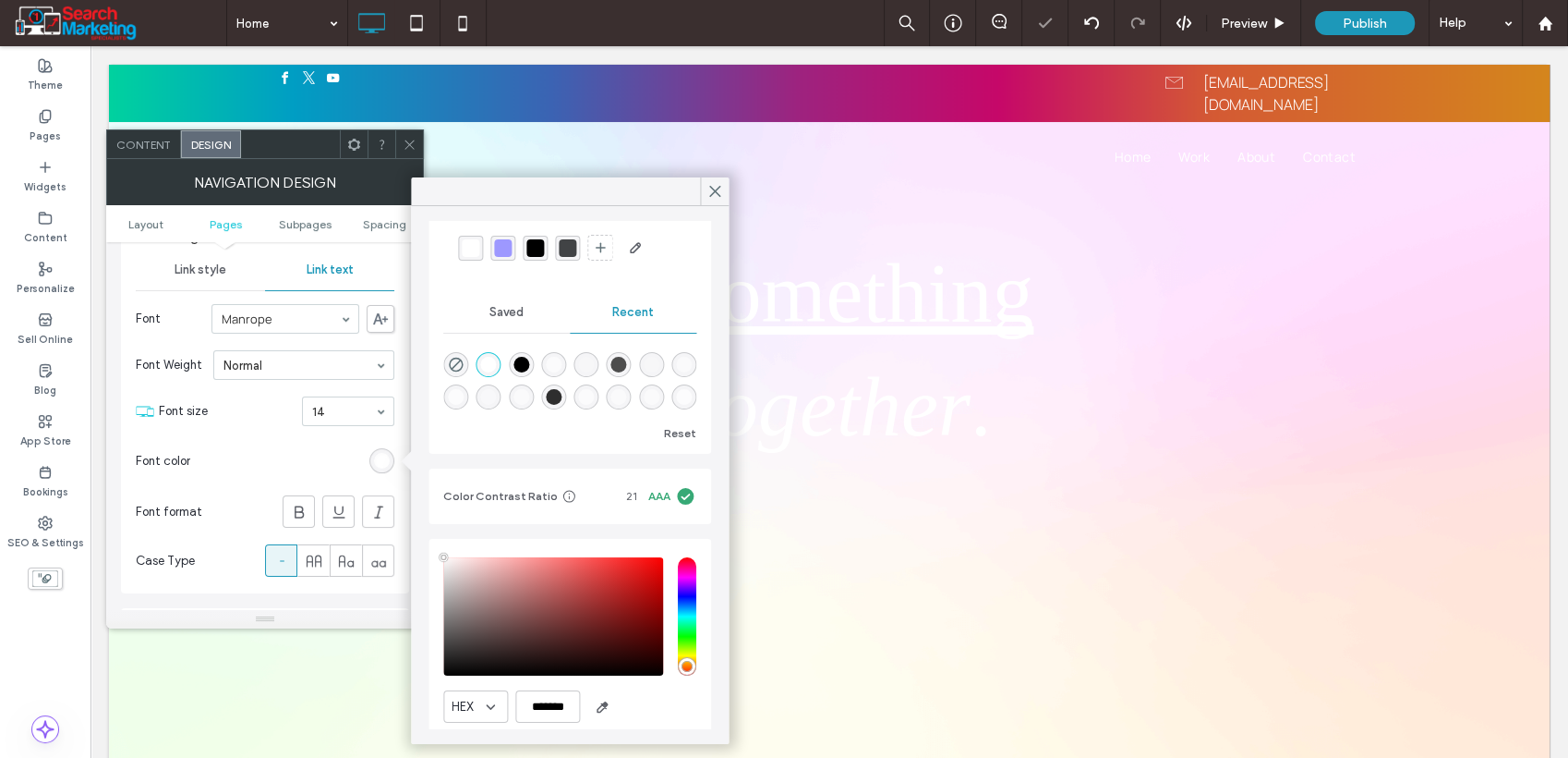
scroll to position [0, 0]
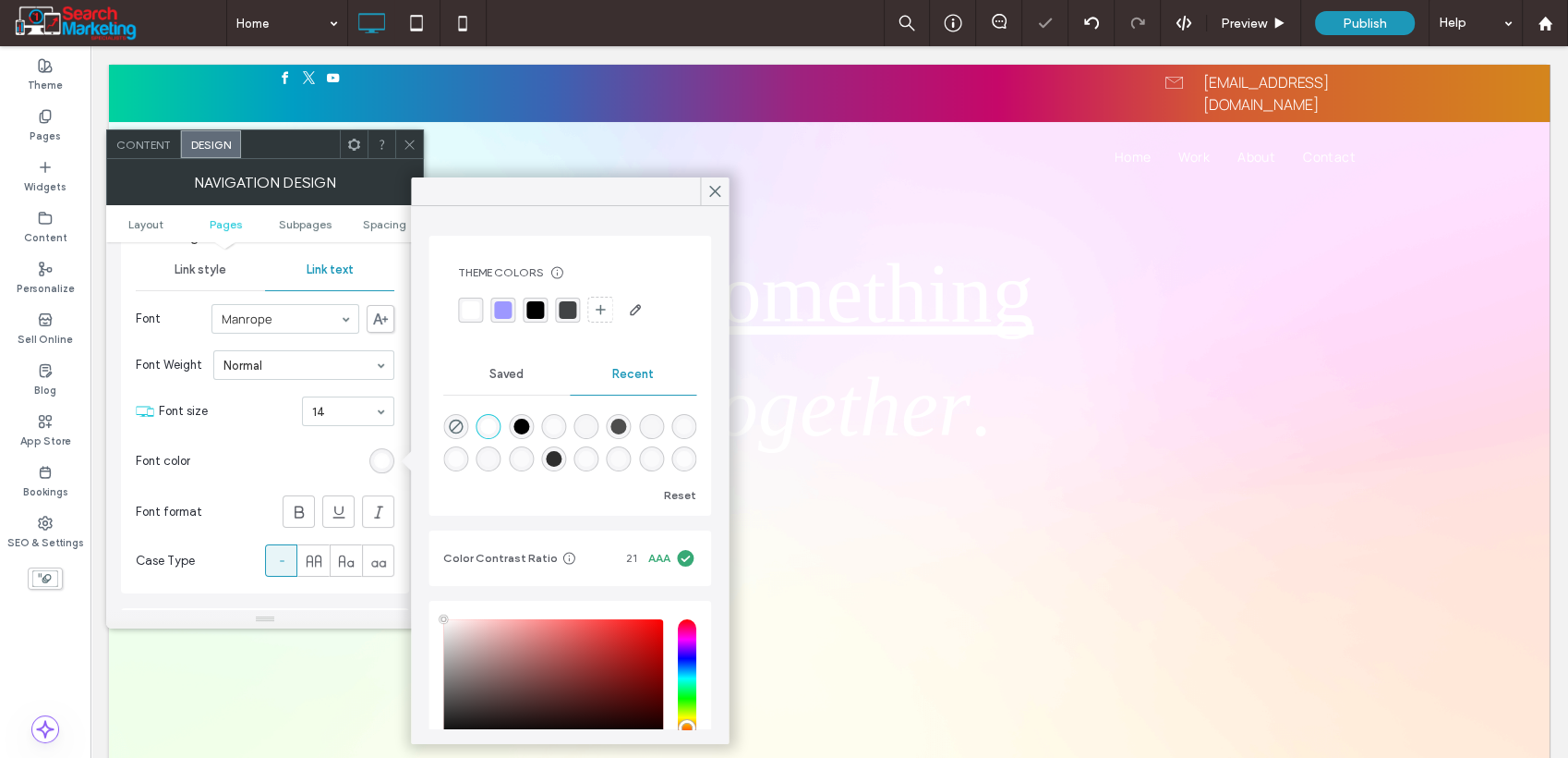
click at [512, 380] on div "Saved" at bounding box center [506, 374] width 126 height 40
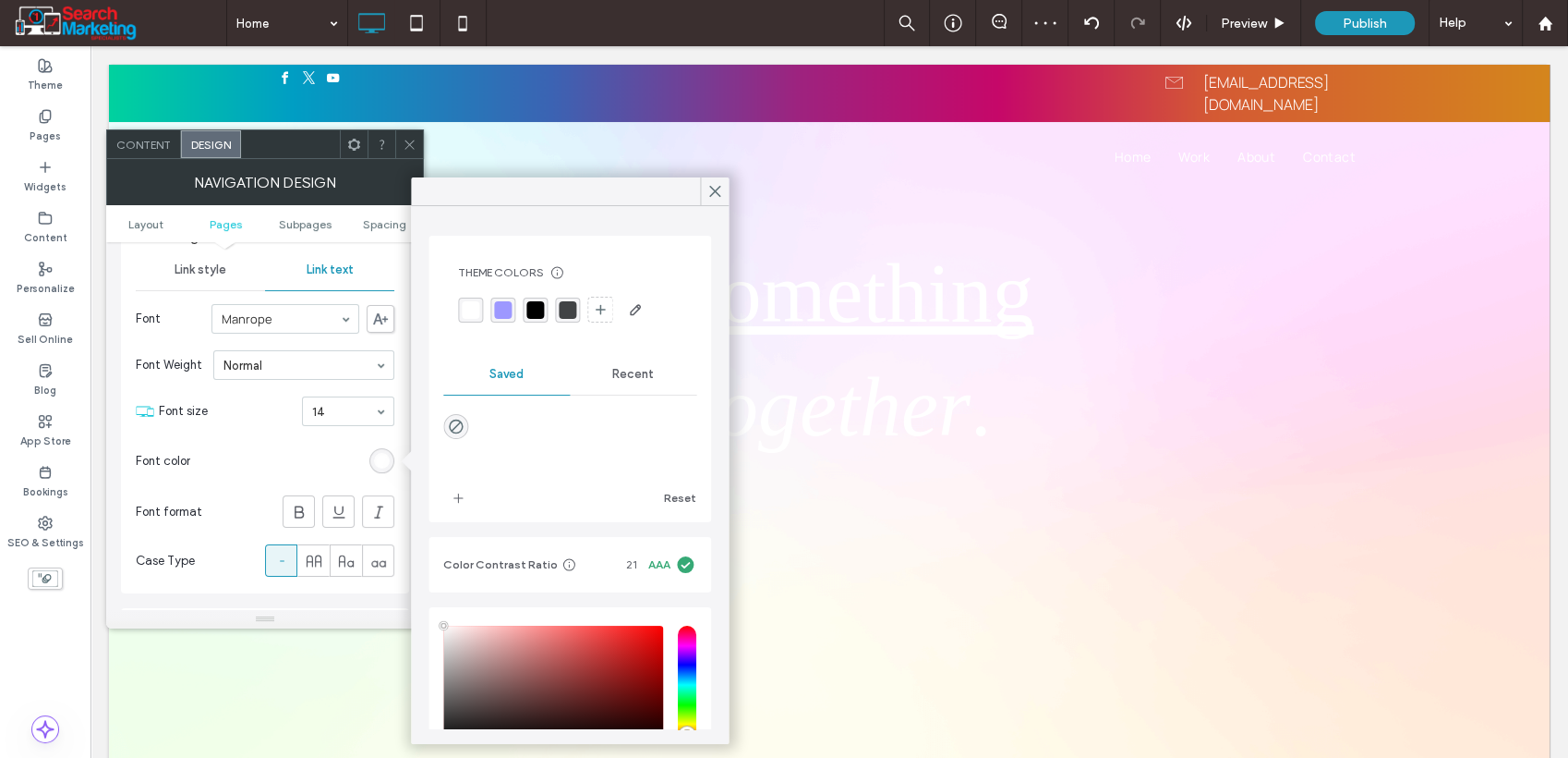
drag, startPoint x: 461, startPoint y: 499, endPoint x: 568, endPoint y: 430, distance: 127.3
click at [462, 500] on icon "add color" at bounding box center [458, 498] width 15 height 15
click at [616, 370] on span "Recent" at bounding box center [633, 375] width 41 height 15
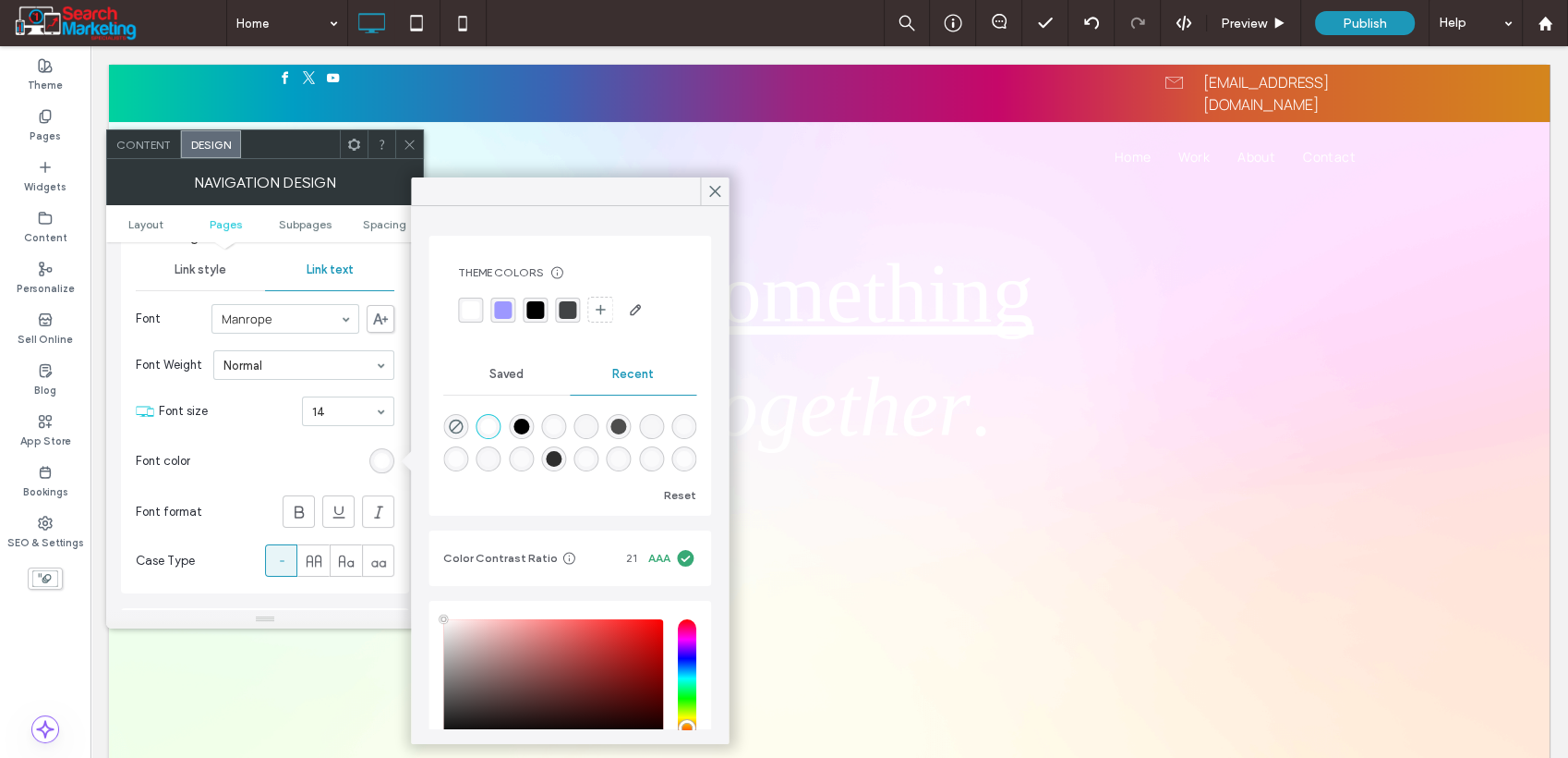
click at [562, 455] on div "rgba(46, 46, 46, 1)" at bounding box center [553, 459] width 16 height 16
click at [481, 379] on div "Saved" at bounding box center [506, 374] width 126 height 40
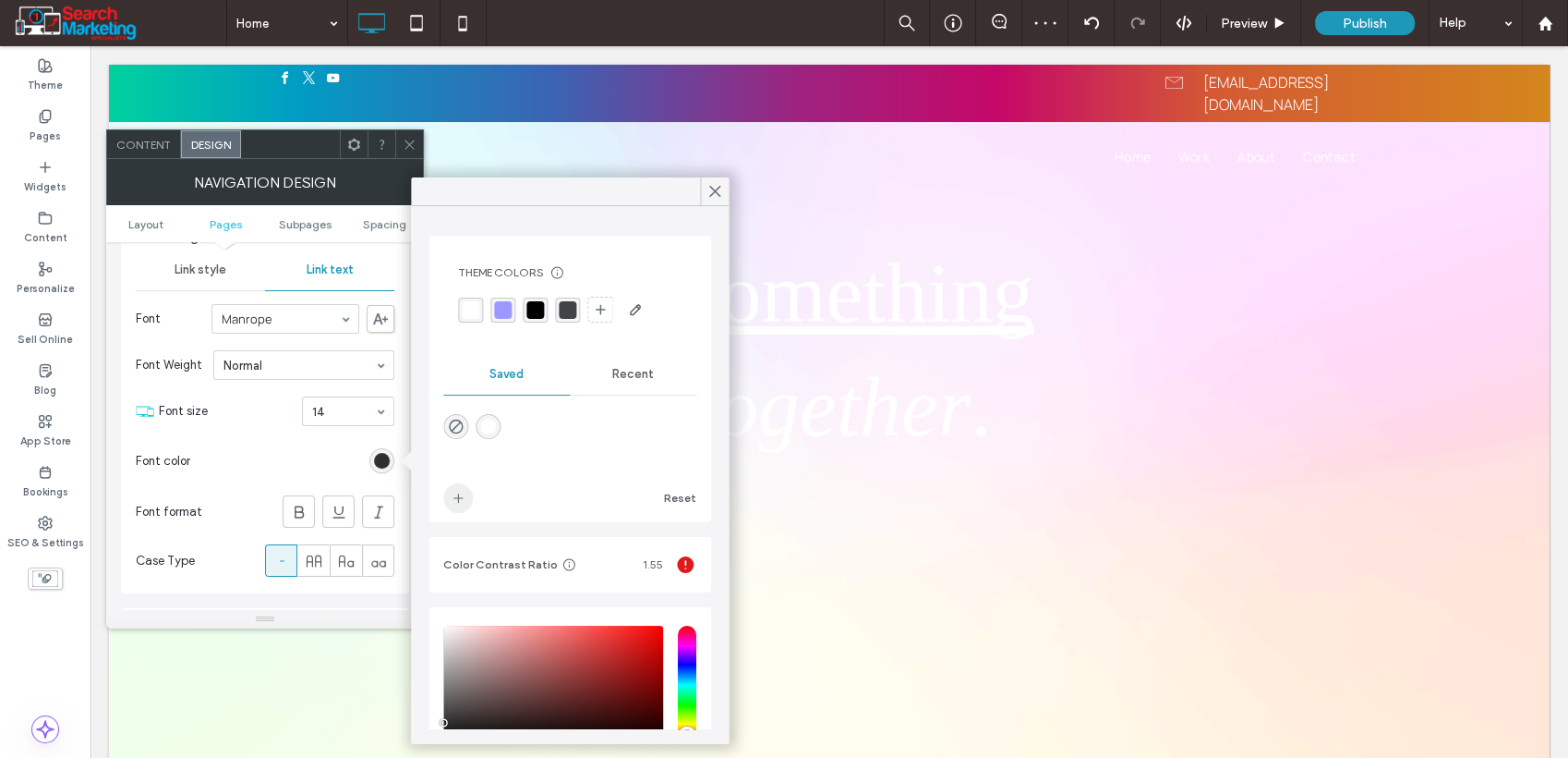
click at [460, 503] on icon "add color" at bounding box center [458, 498] width 15 height 15
click at [616, 373] on span "Recent" at bounding box center [633, 375] width 41 height 15
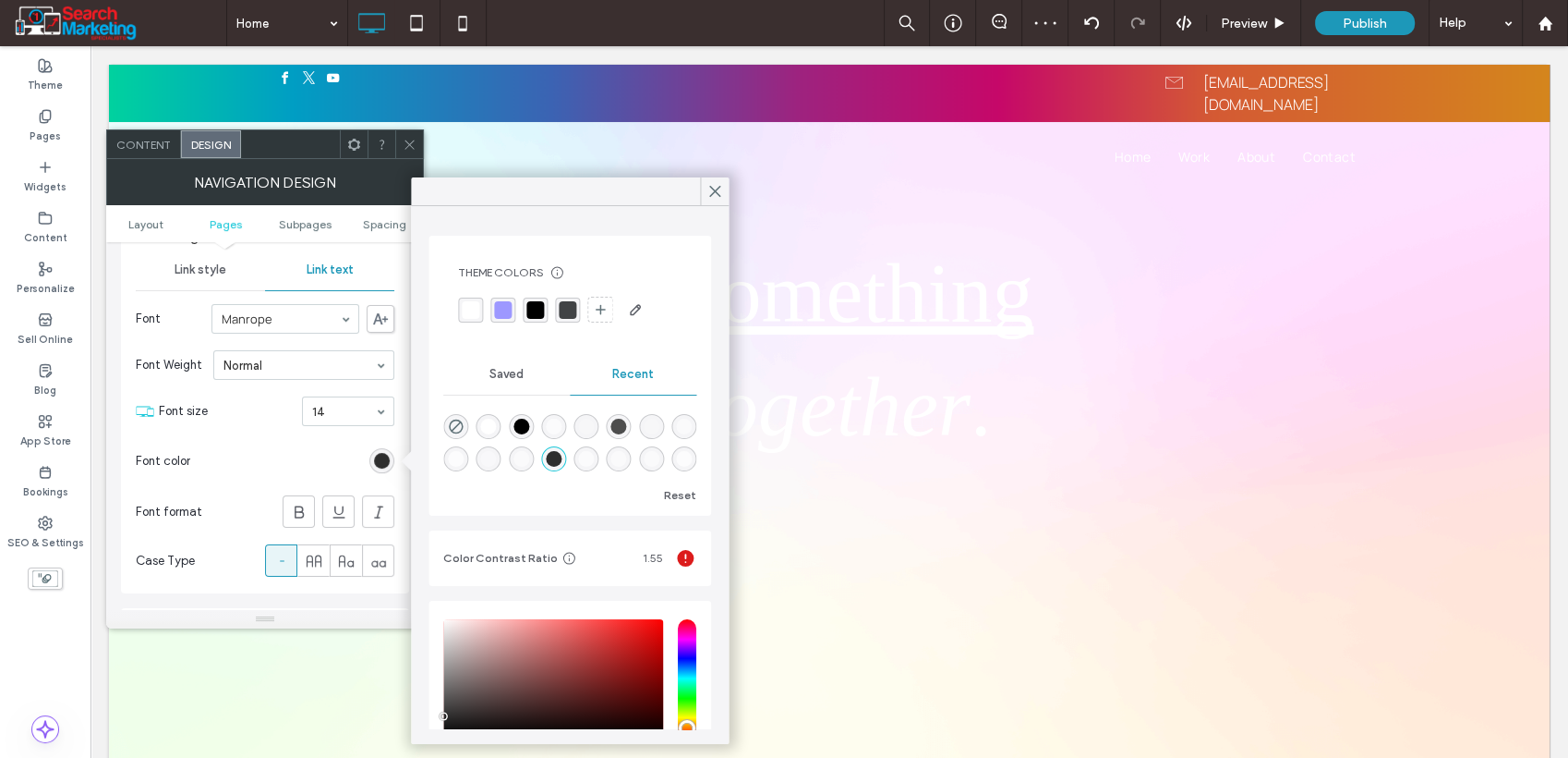
click at [521, 423] on div "rgba(0, 0, 0, 1)" at bounding box center [521, 427] width 16 height 16
click at [489, 380] on span "Saved" at bounding box center [506, 375] width 34 height 15
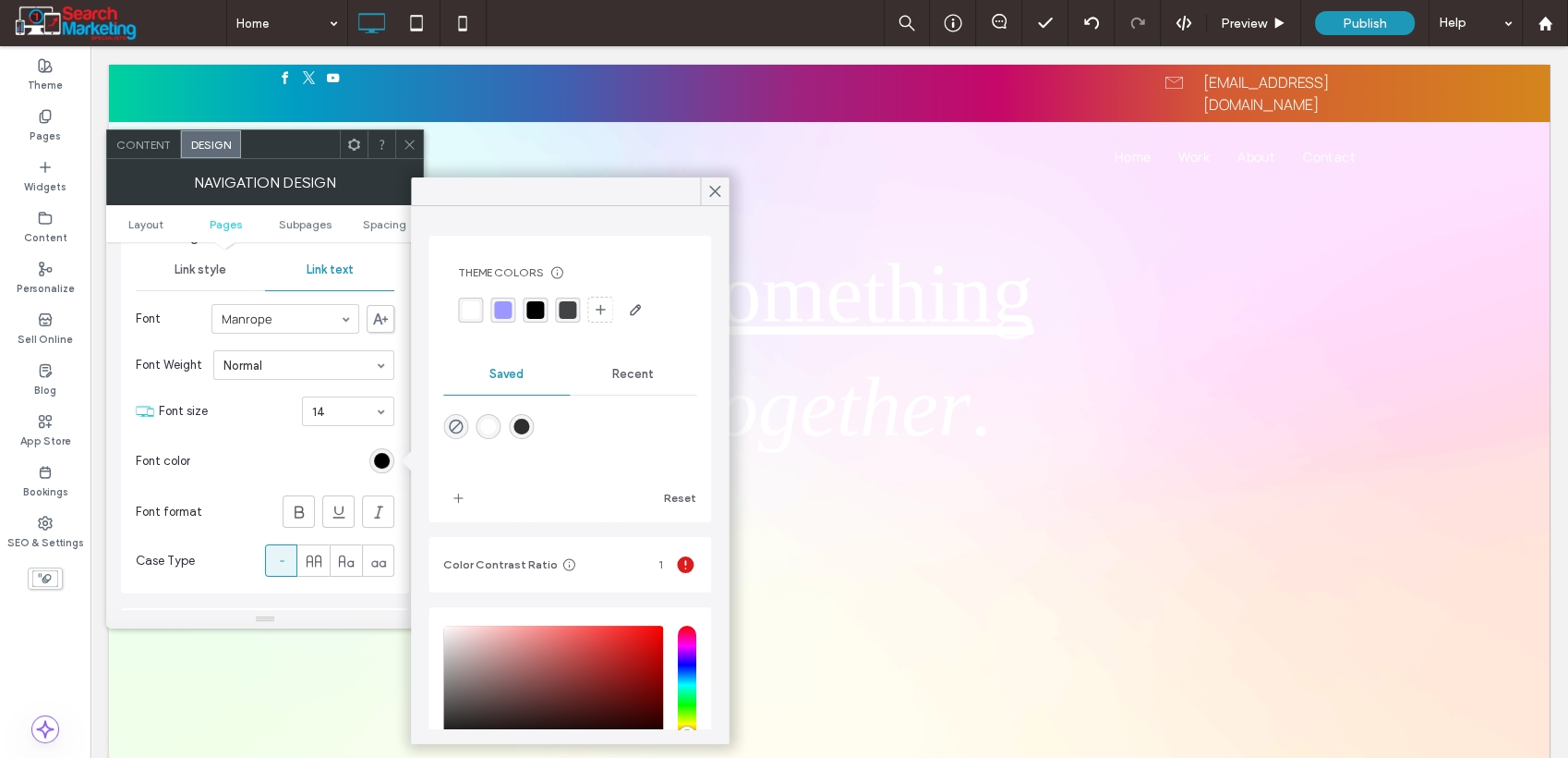
drag, startPoint x: 458, startPoint y: 493, endPoint x: 518, endPoint y: 478, distance: 61.8
click at [458, 494] on use "add color" at bounding box center [458, 498] width 9 height 9
click at [642, 364] on div "Recent" at bounding box center [633, 374] width 126 height 40
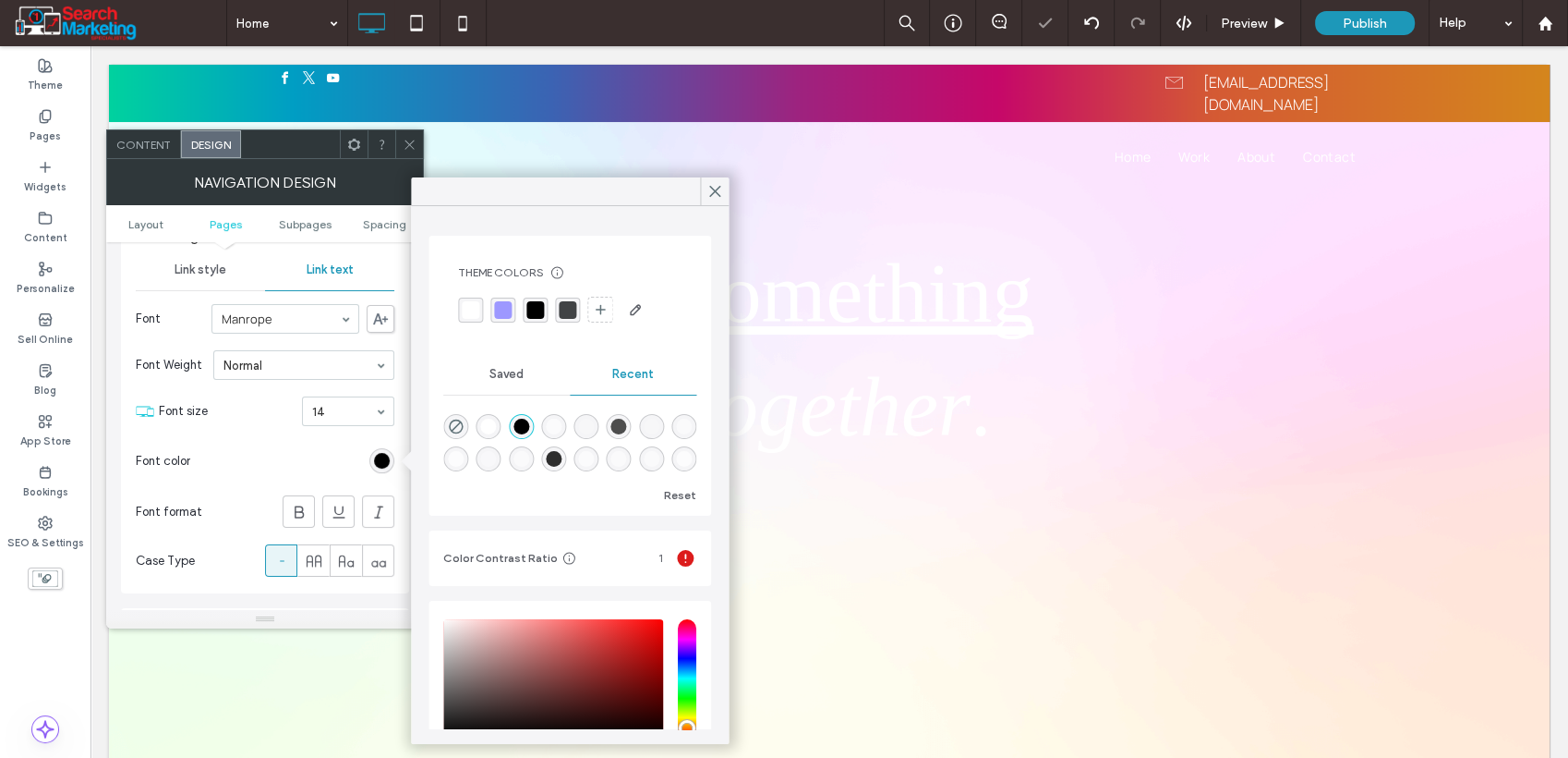
click at [621, 426] on div "rgba(77, 77, 77, 1)" at bounding box center [619, 427] width 16 height 16
click at [488, 389] on div "Saved" at bounding box center [506, 374] width 126 height 40
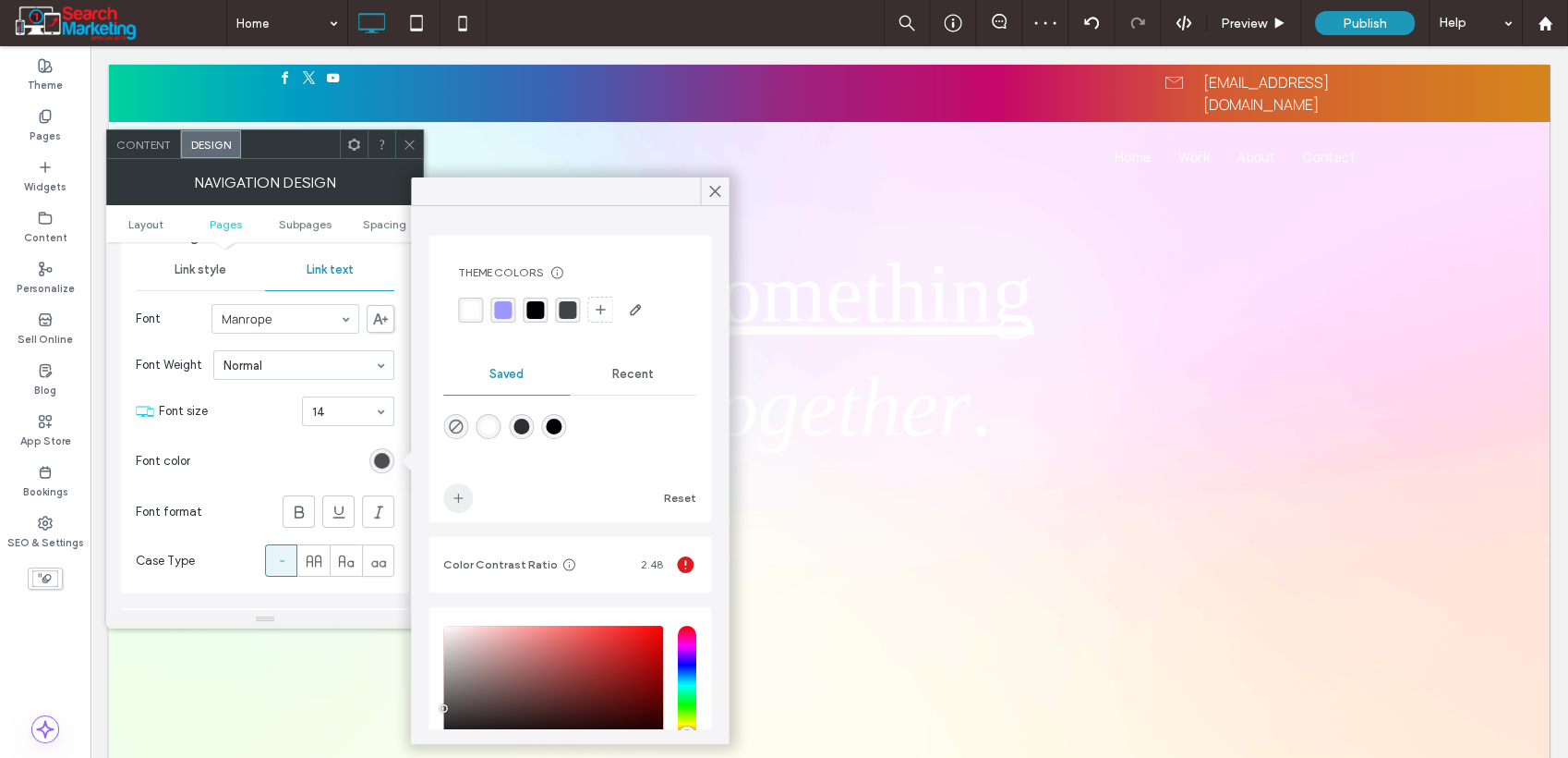
click at [464, 498] on icon "add color" at bounding box center [458, 498] width 15 height 15
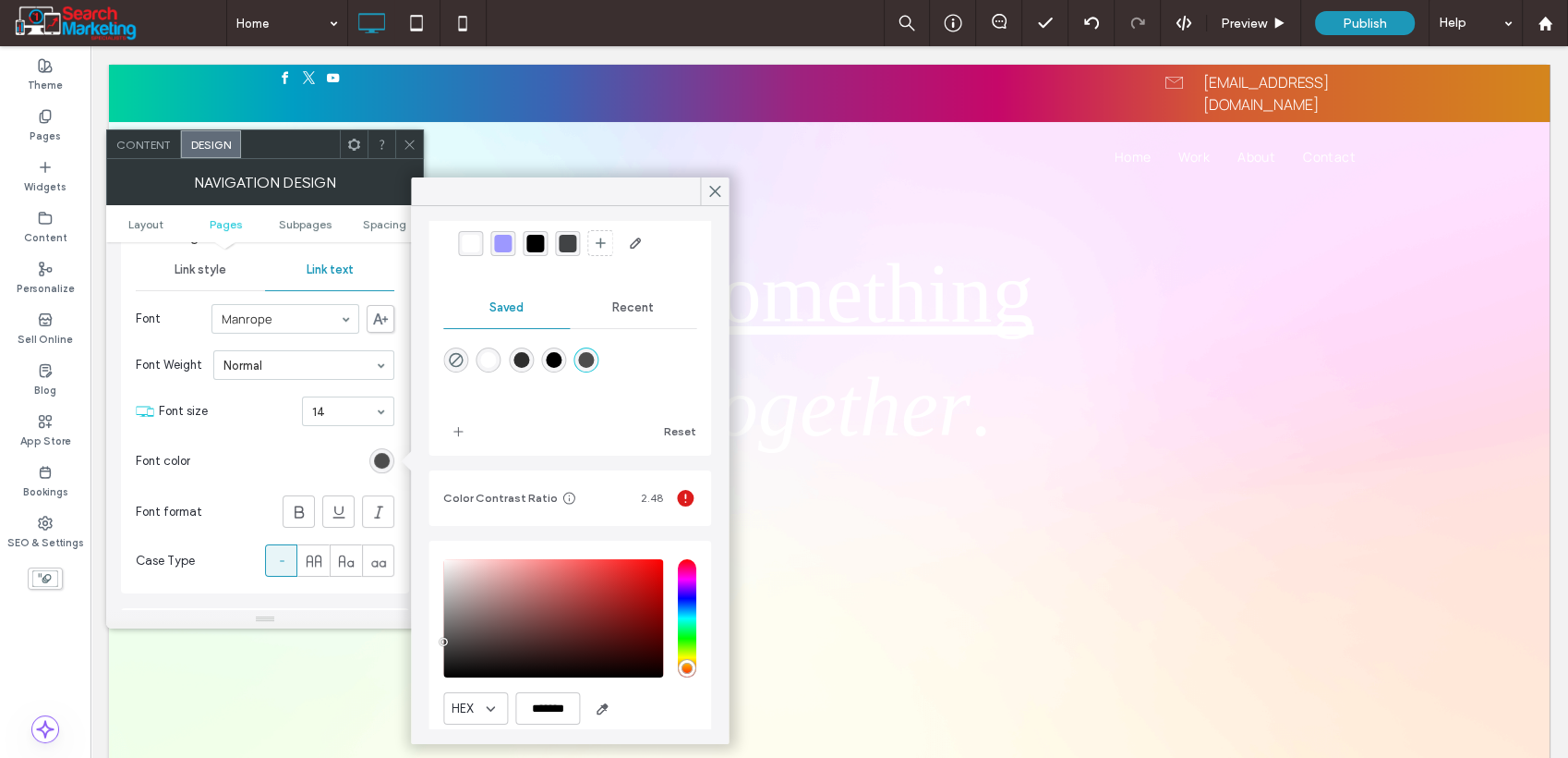
scroll to position [131, 0]
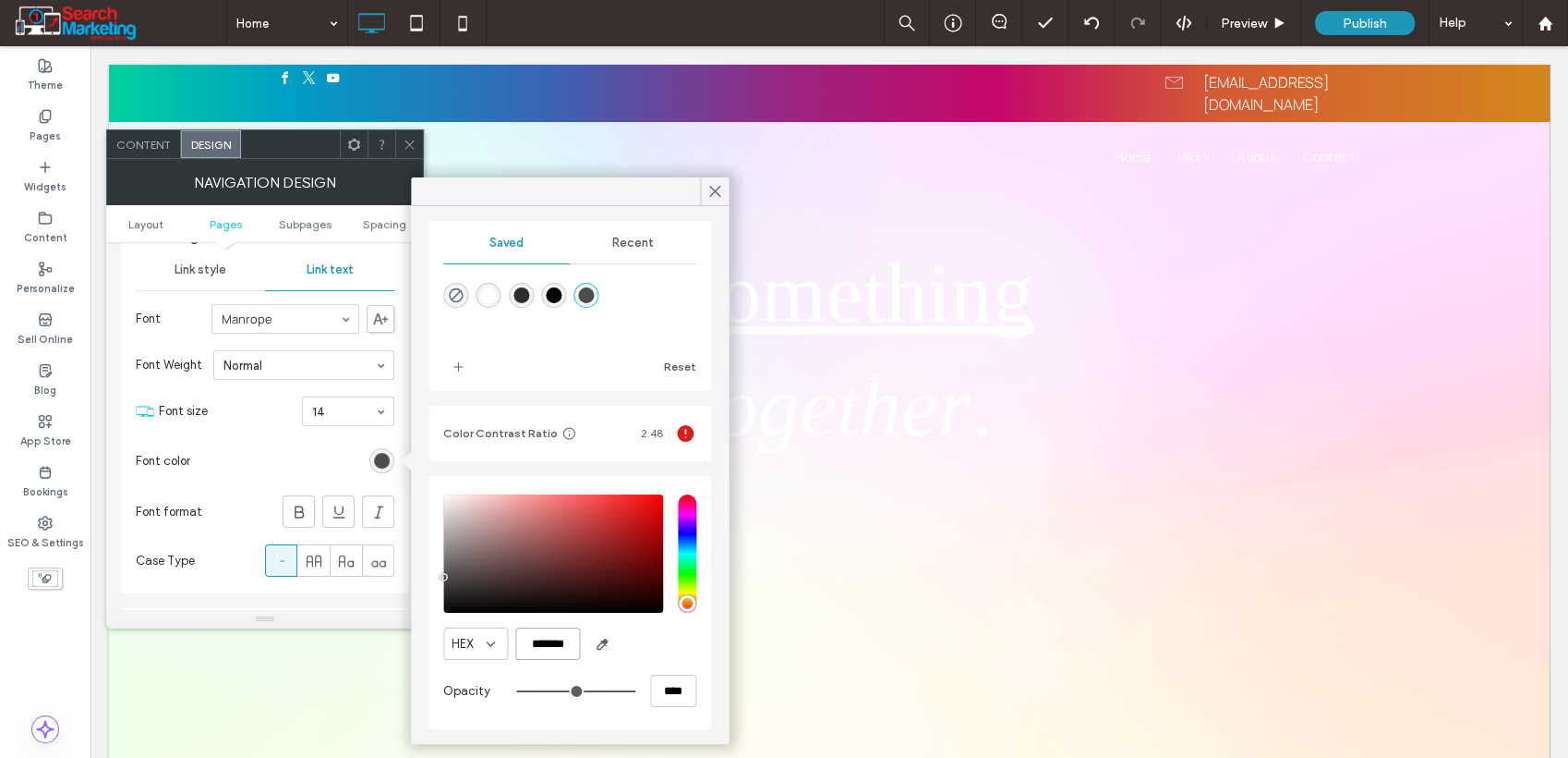
click at [537, 650] on input "*******" at bounding box center [548, 643] width 65 height 32
paste input "color picker textbox"
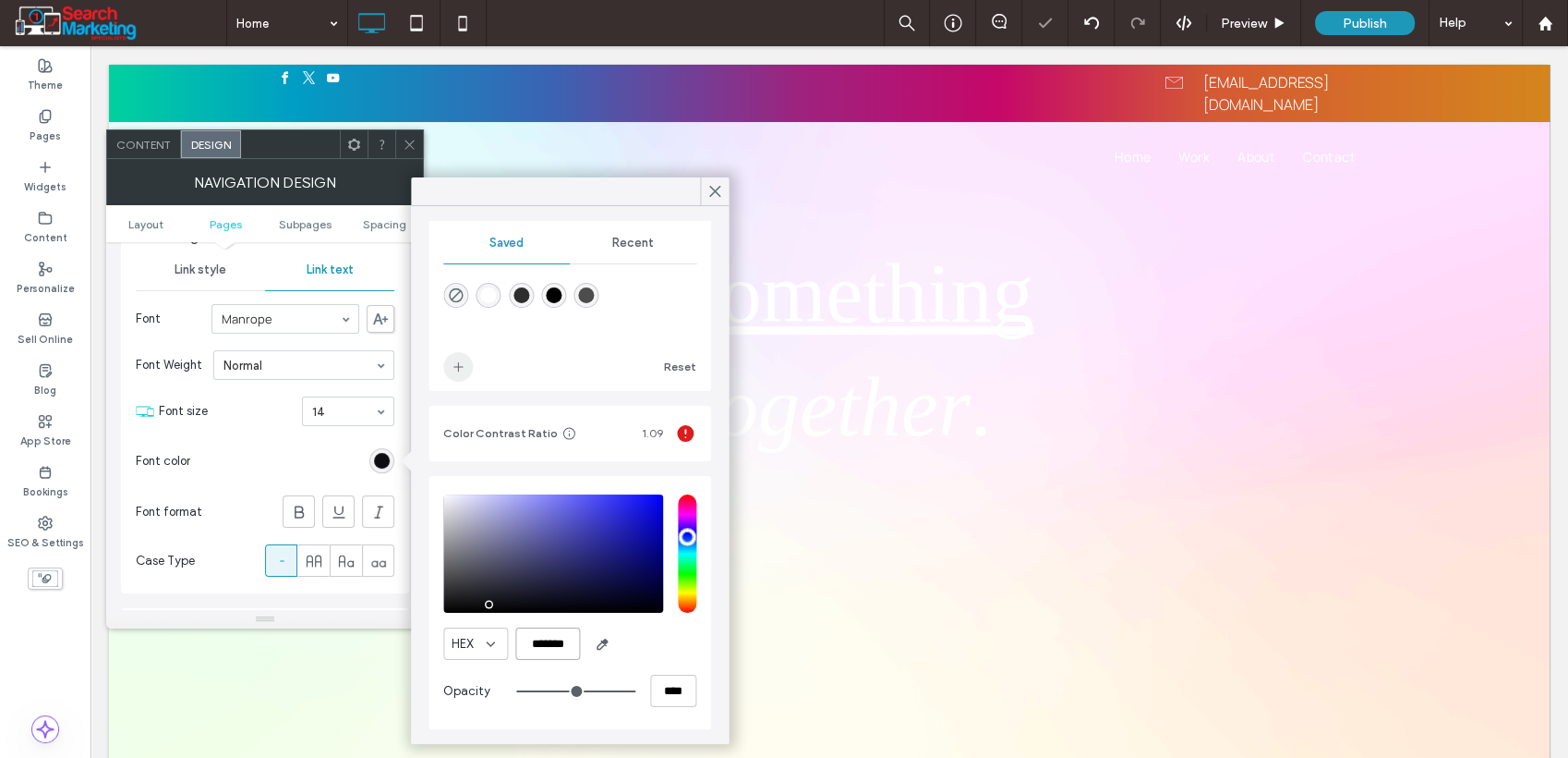
type input "*******"
click at [458, 369] on use "add color" at bounding box center [458, 367] width 9 height 9
click at [710, 195] on icon at bounding box center [715, 191] width 17 height 17
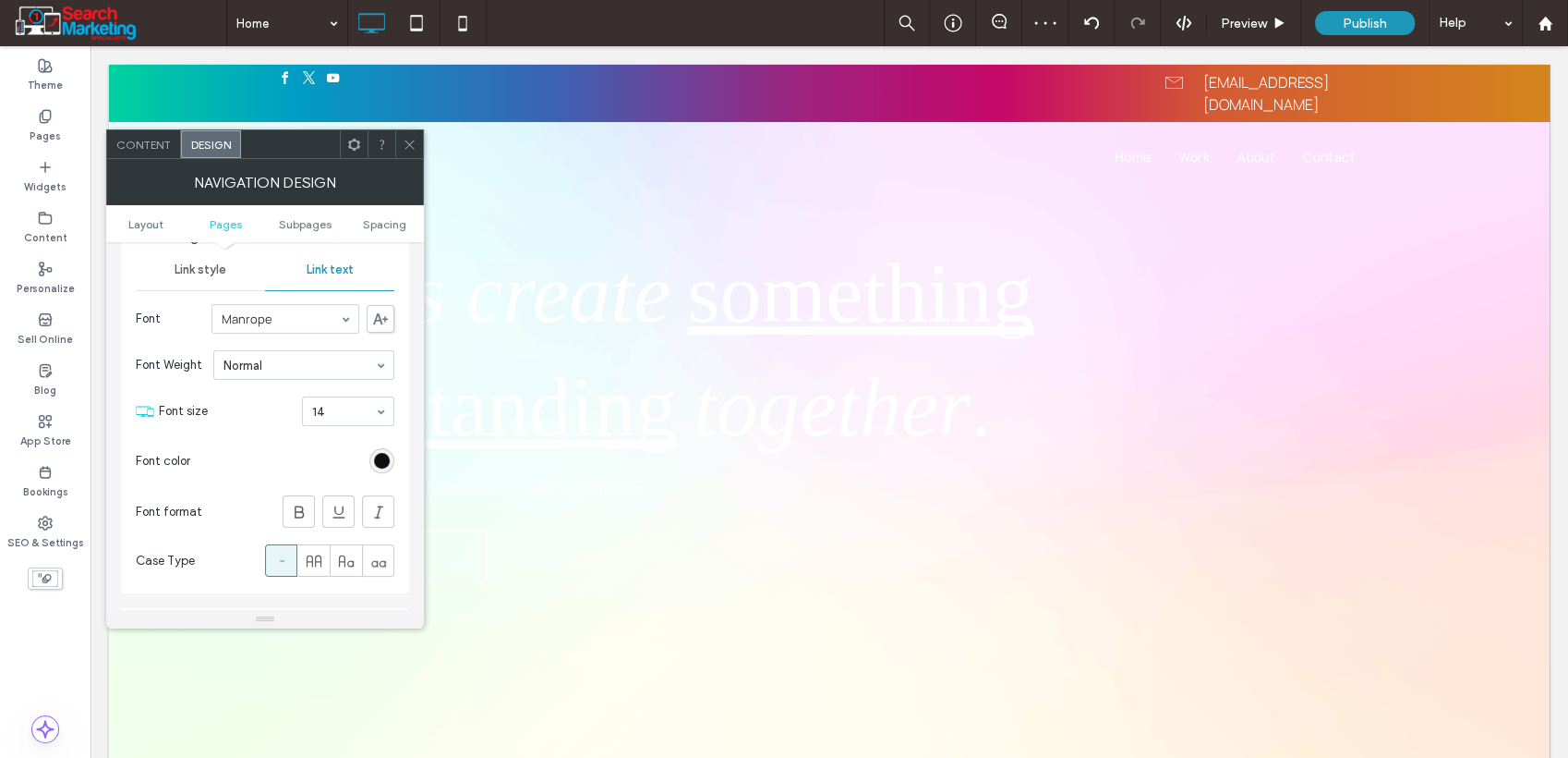
click at [405, 141] on icon at bounding box center [409, 144] width 14 height 14
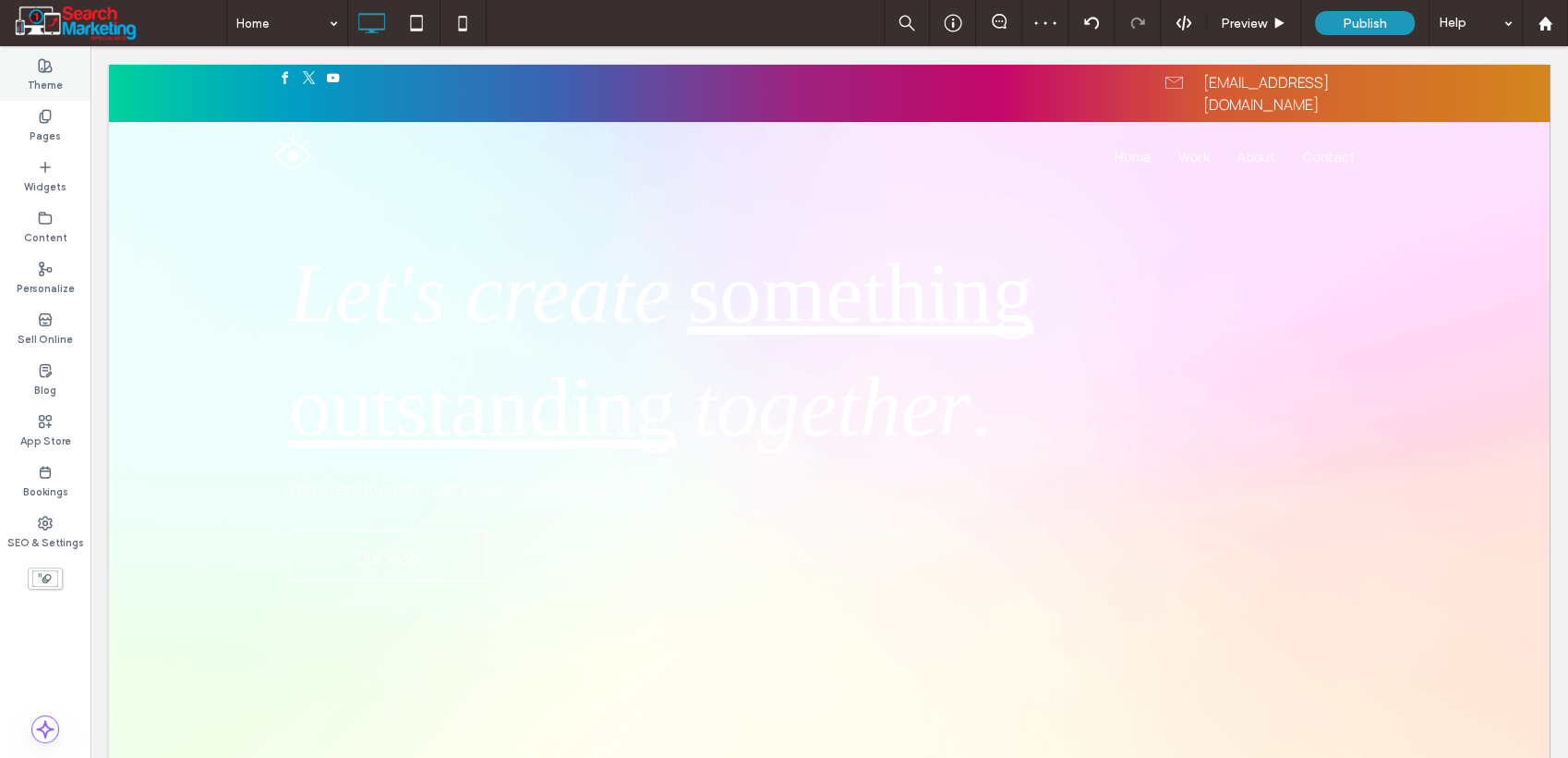
click at [43, 92] on label "Theme" at bounding box center [44, 84] width 35 height 21
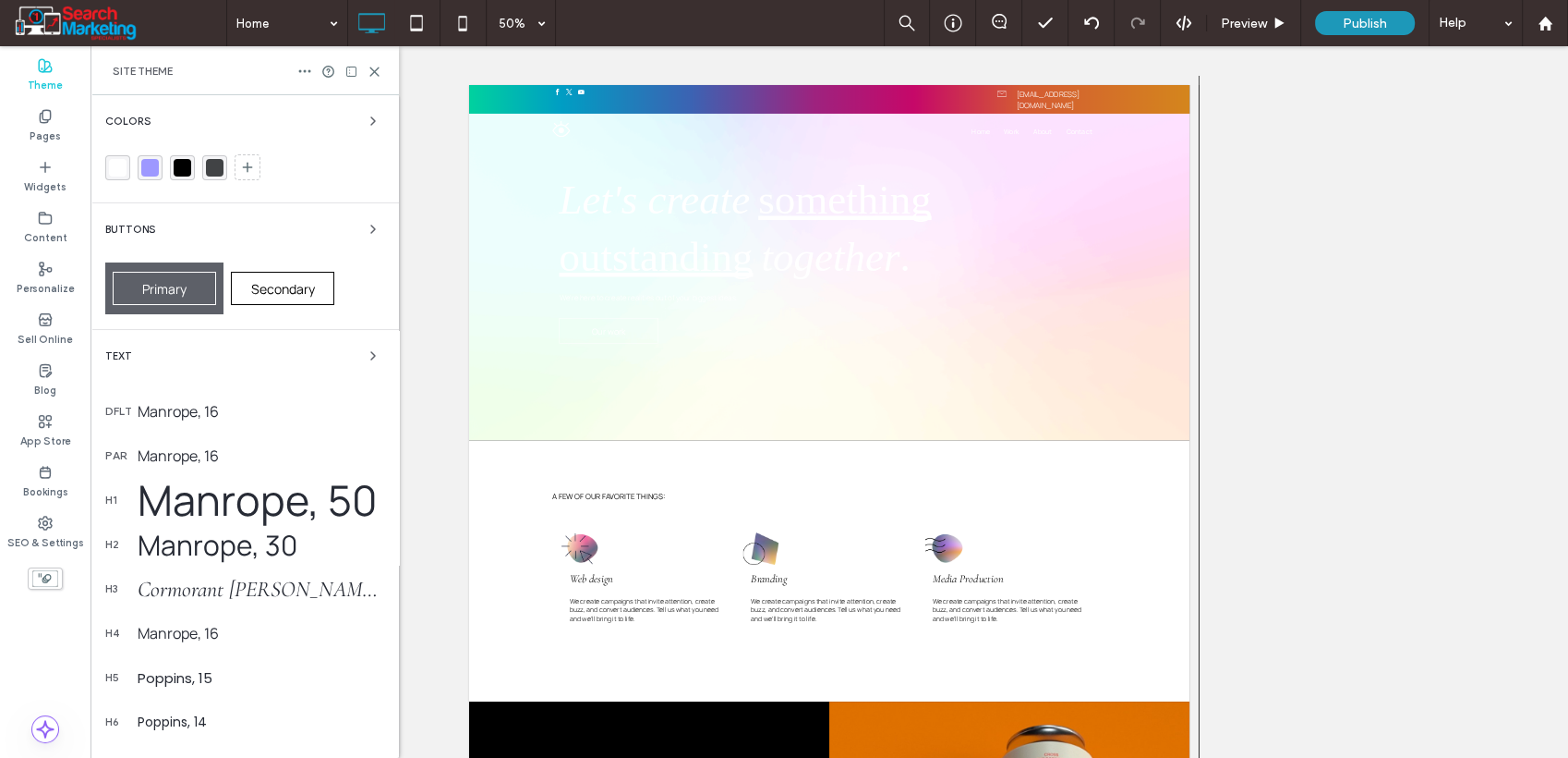
click at [189, 408] on div "Manrope, 16" at bounding box center [261, 411] width 247 height 21
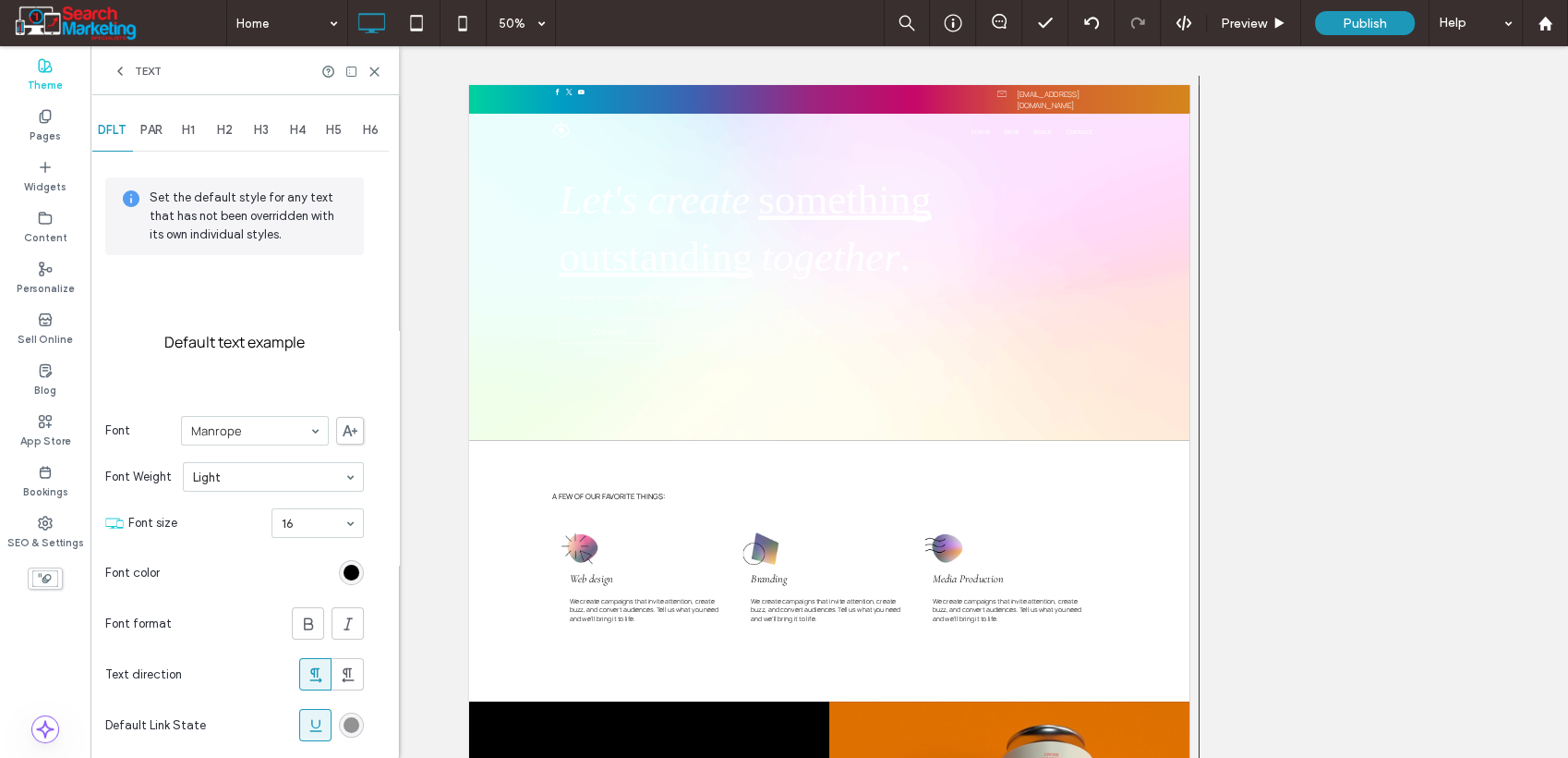
click at [348, 573] on div "rgb(0, 0, 0)" at bounding box center [351, 573] width 16 height 16
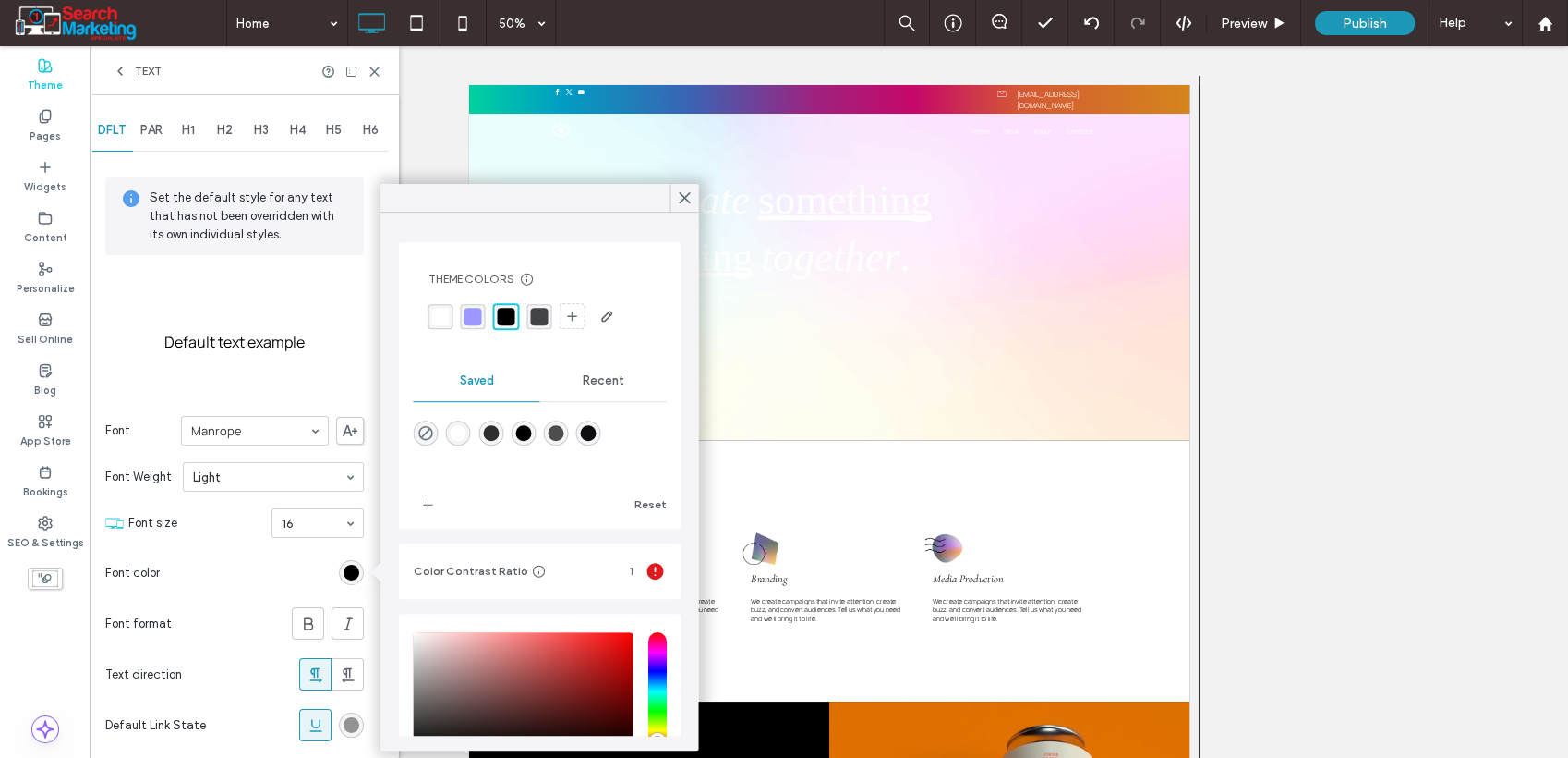
click at [597, 429] on div "rgba(14,14,18,1)" at bounding box center [588, 432] width 16 height 16
type input "*******"
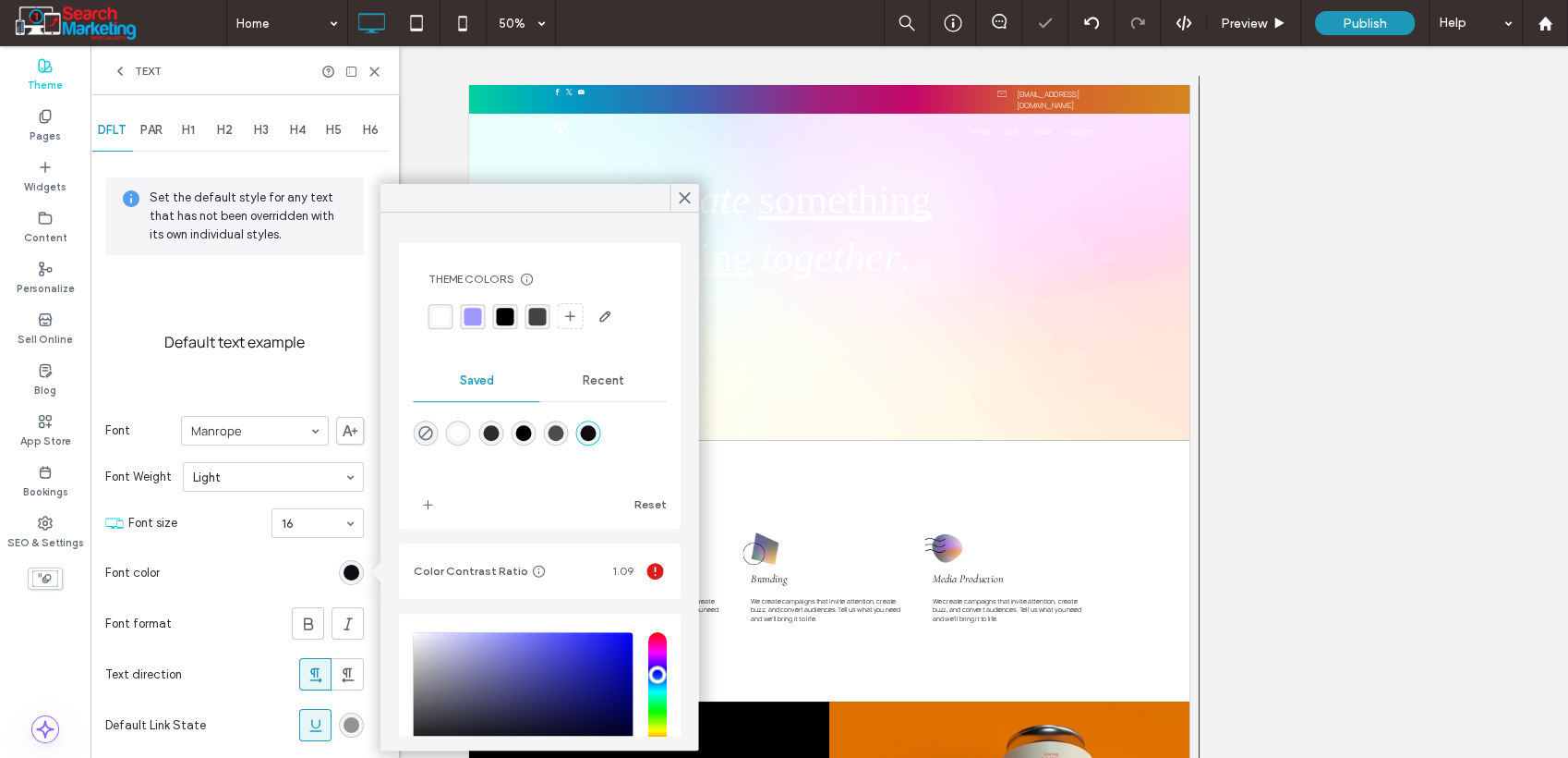
click at [162, 128] on span "PAR" at bounding box center [152, 131] width 23 height 15
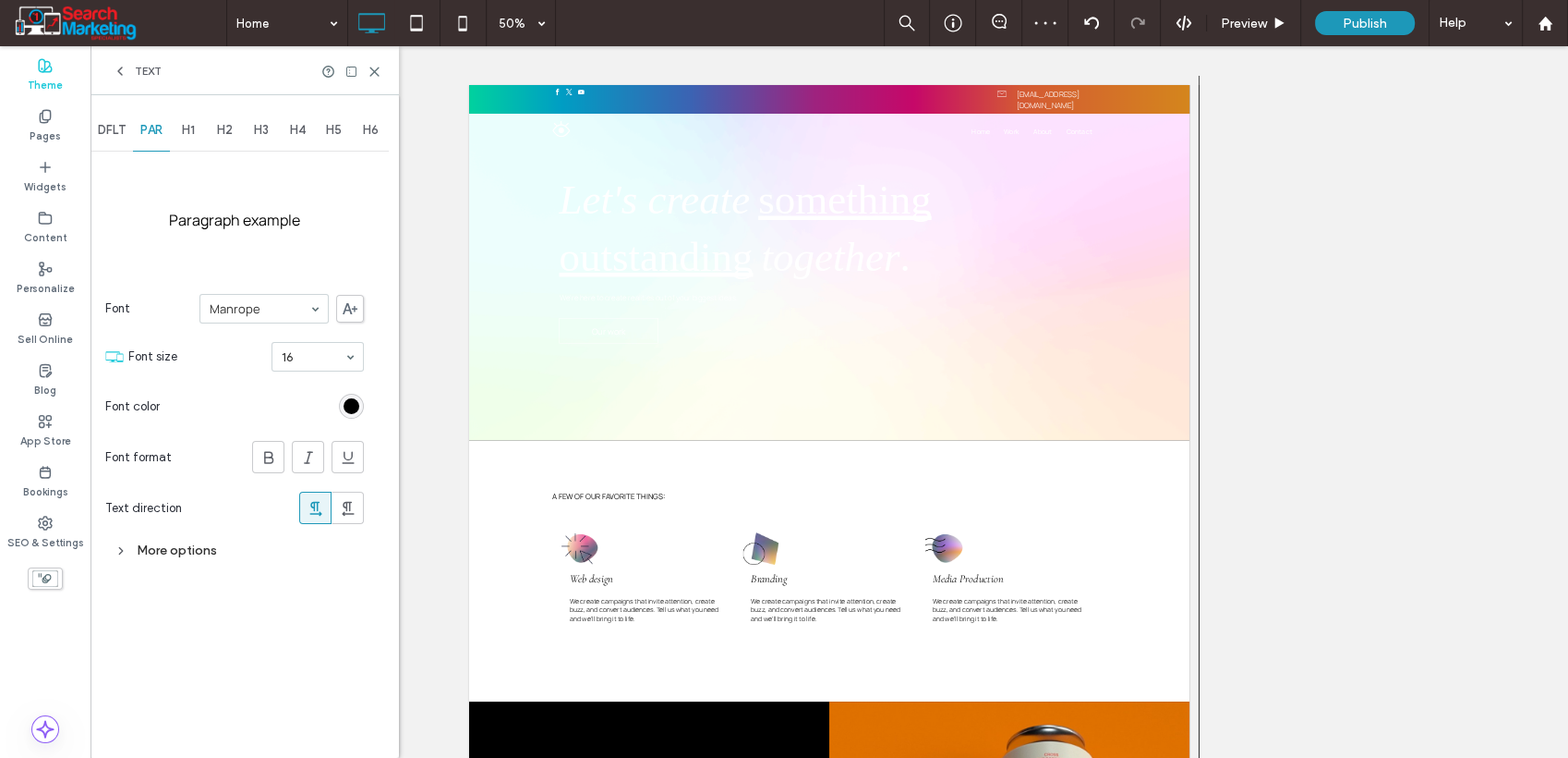
click at [357, 403] on div "rgb(0, 0, 0)" at bounding box center [351, 406] width 16 height 16
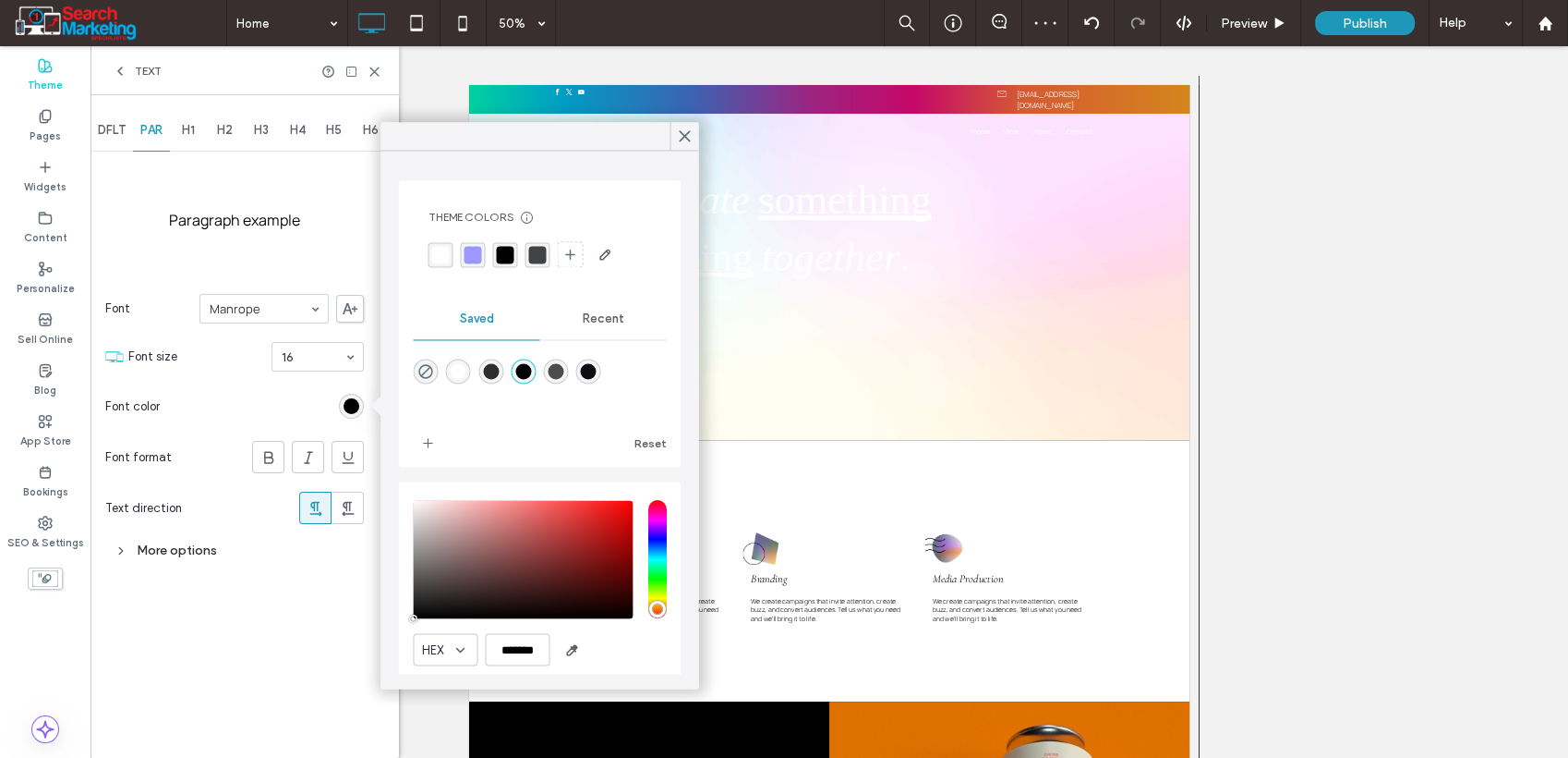
click at [597, 372] on div "rgba(14,14,18,1)" at bounding box center [588, 371] width 16 height 16
type input "*******"
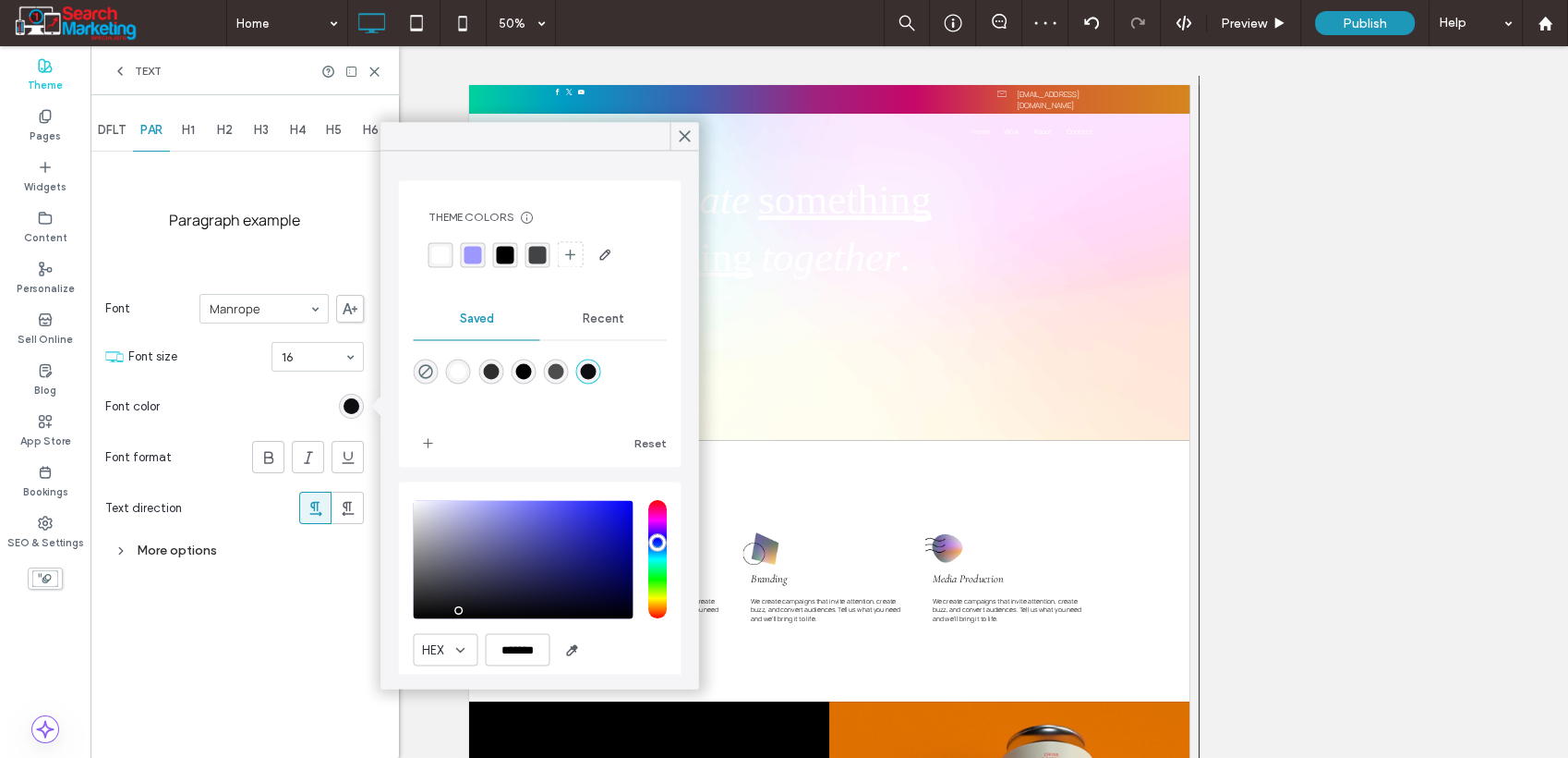
click at [200, 134] on div "H1" at bounding box center [188, 130] width 37 height 40
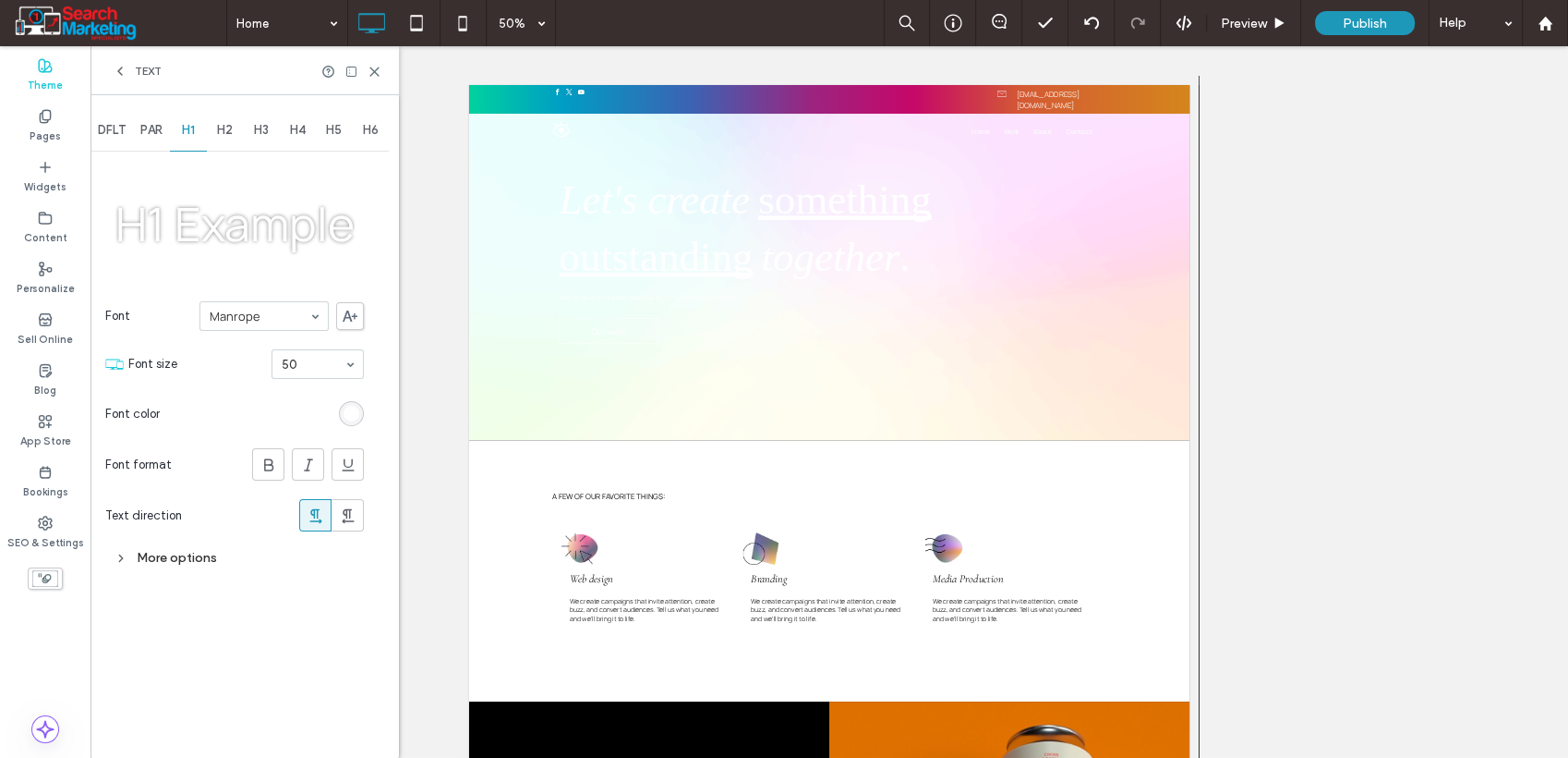
click at [229, 140] on div "H2" at bounding box center [225, 130] width 37 height 40
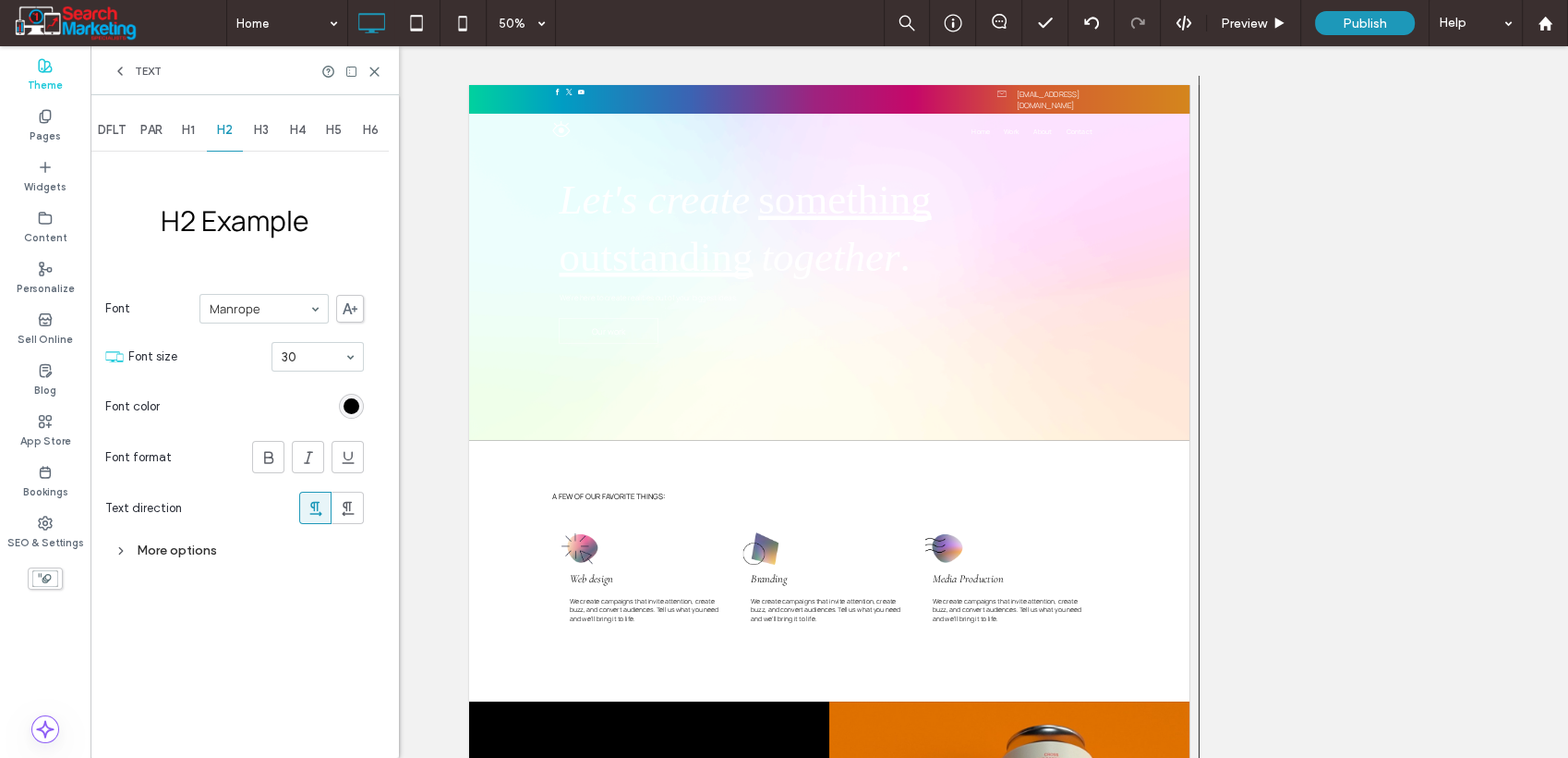
drag, startPoint x: 353, startPoint y: 402, endPoint x: 369, endPoint y: 404, distance: 16.1
click at [353, 403] on div "rgb(0, 0, 0)" at bounding box center [351, 406] width 16 height 16
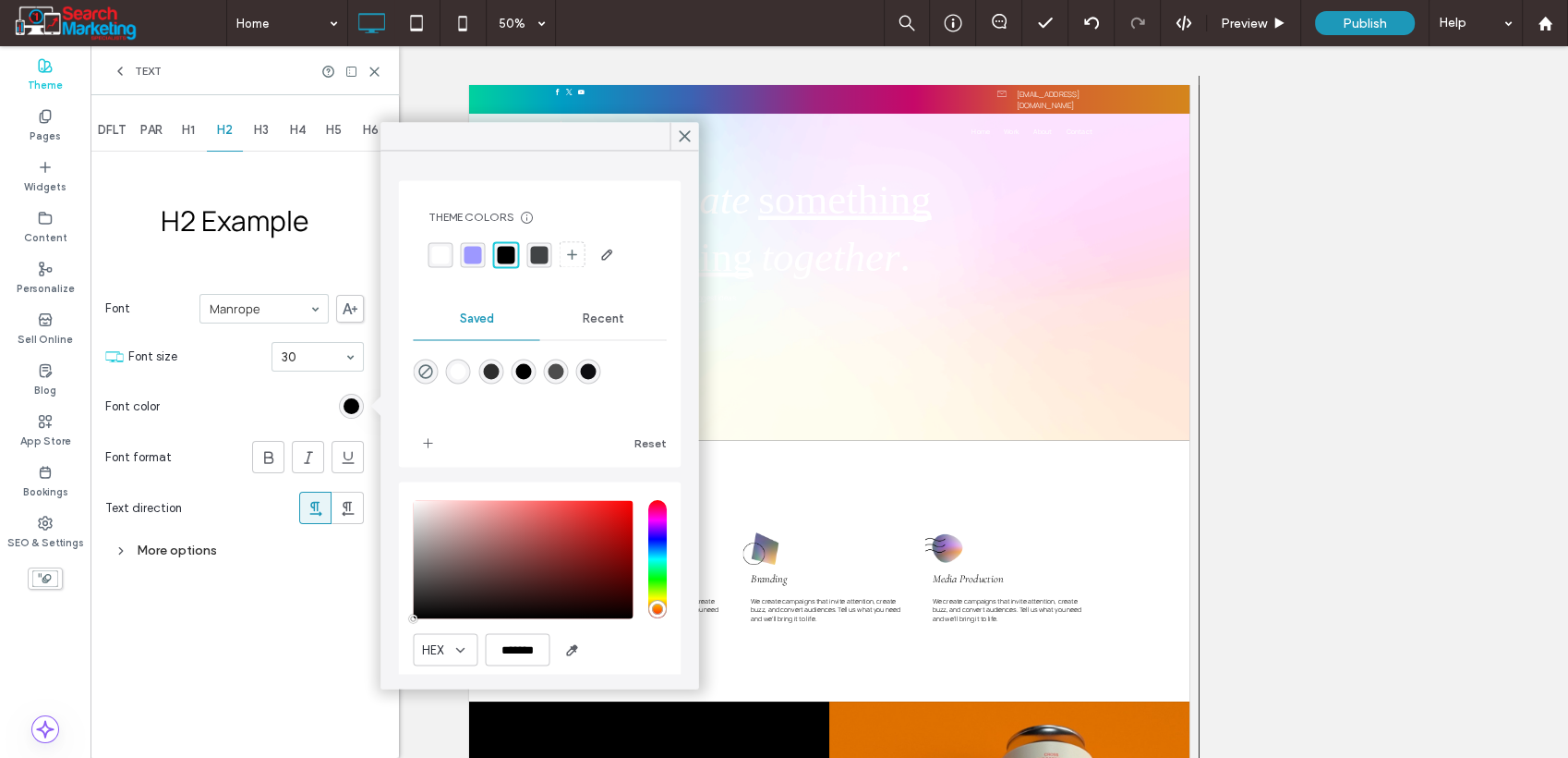
click at [597, 372] on div "rgba(14,14,18,1)" at bounding box center [588, 371] width 16 height 16
type input "*******"
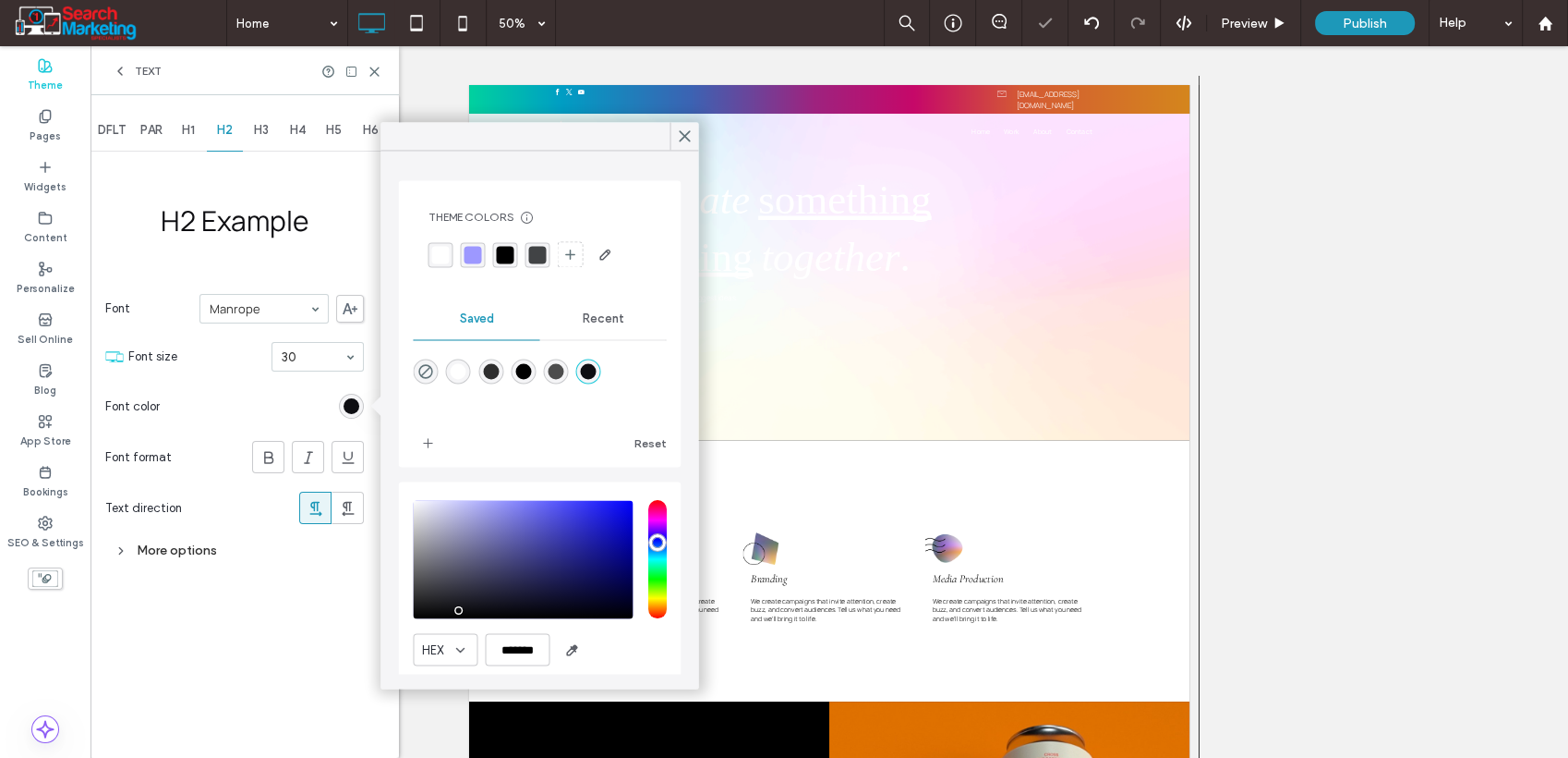
click at [264, 137] on span "H3" at bounding box center [262, 131] width 15 height 15
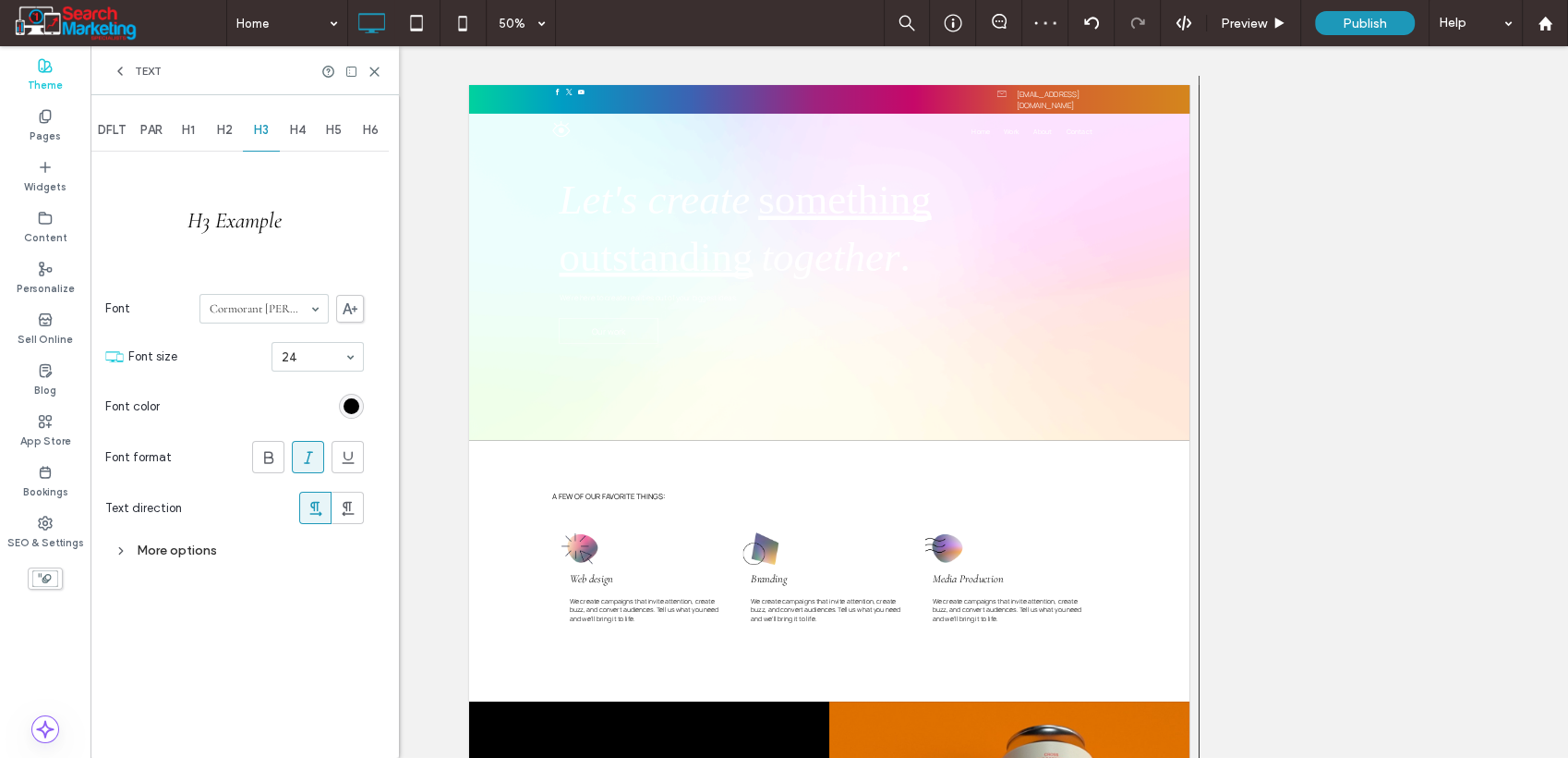
click at [353, 404] on div "rgb(0, 0, 0)" at bounding box center [351, 406] width 16 height 16
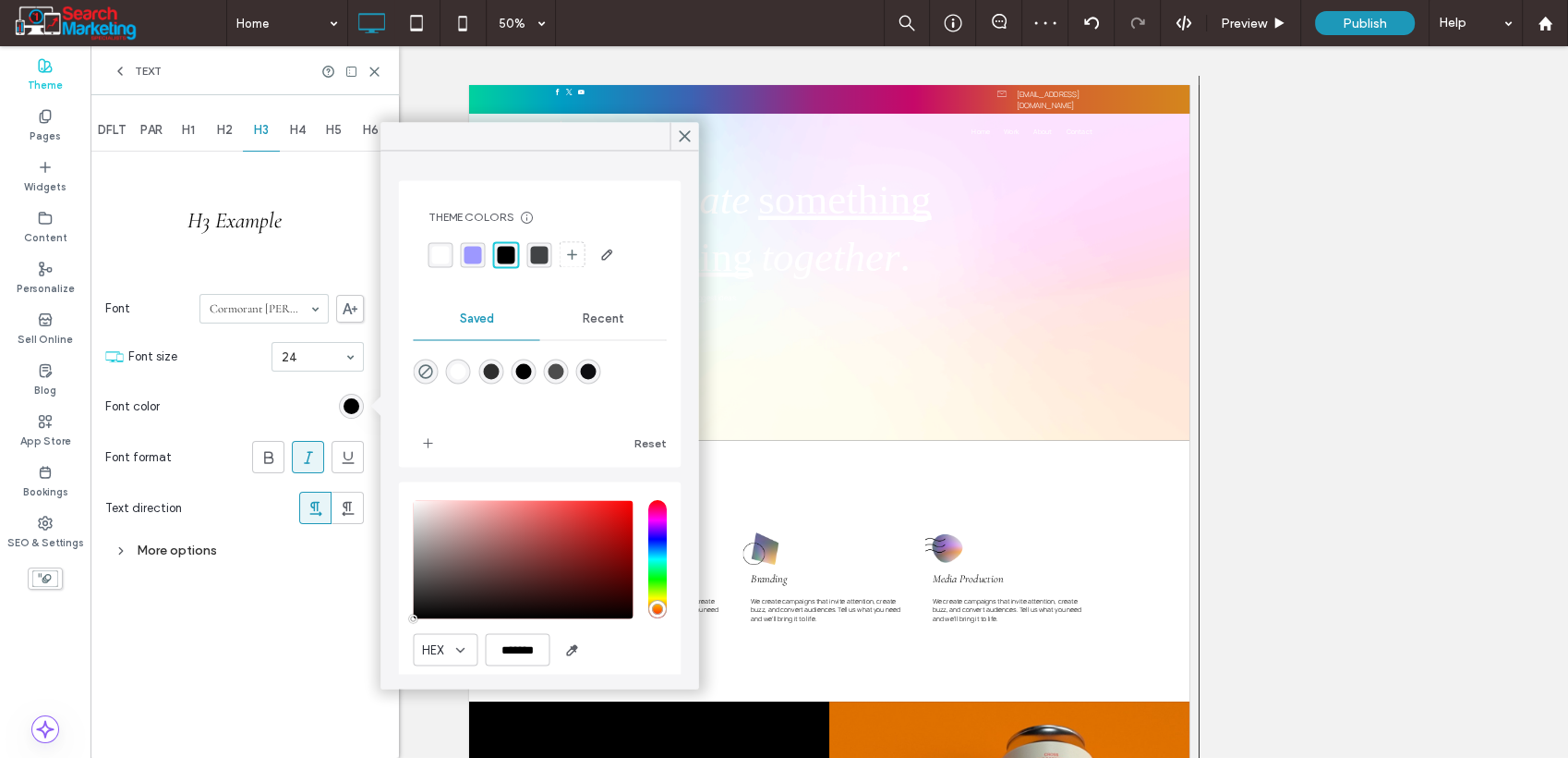
click at [597, 373] on div "rgba(14,14,18,1)" at bounding box center [588, 371] width 16 height 16
type input "*******"
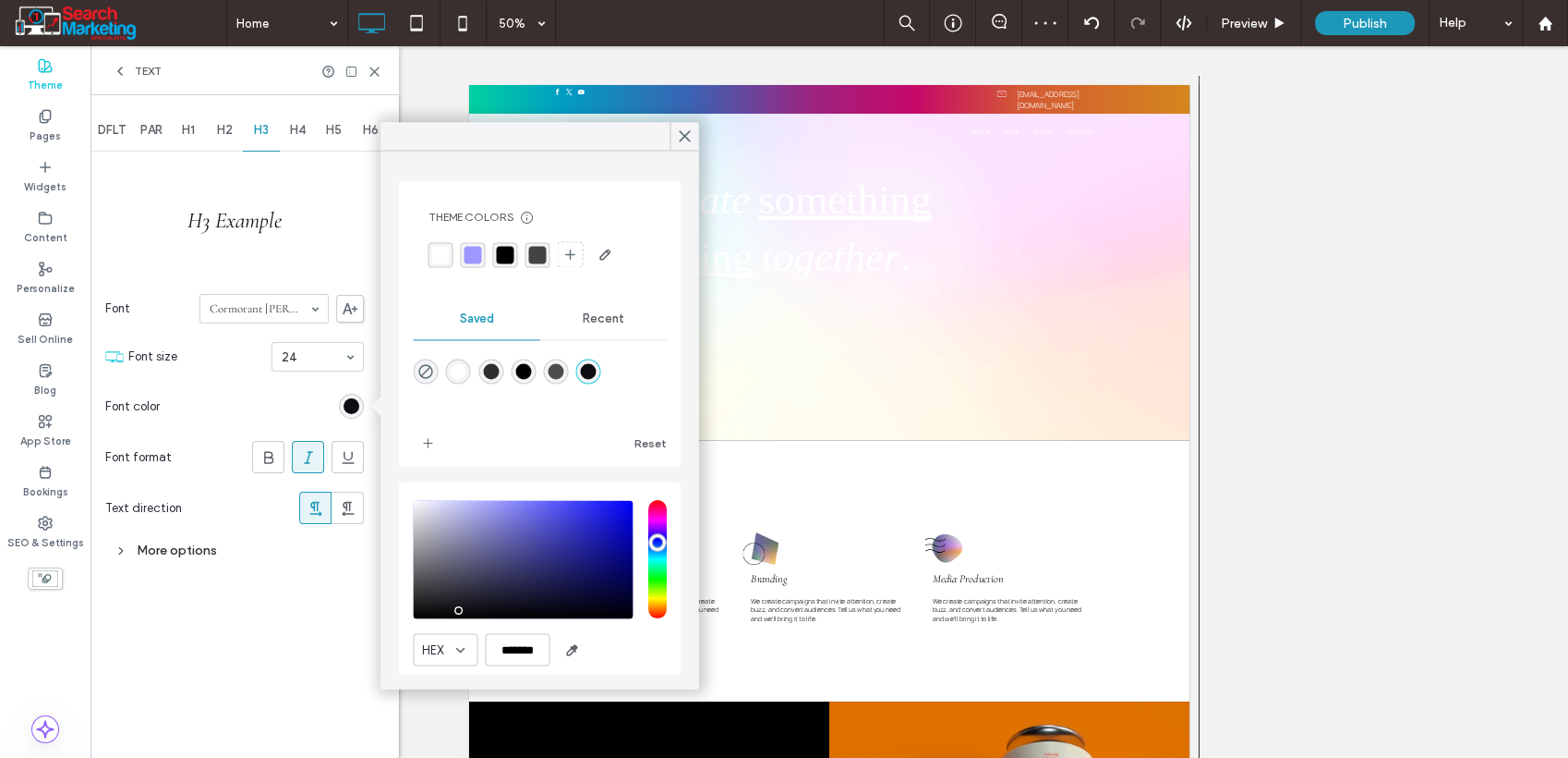
click at [304, 134] on span "H4" at bounding box center [297, 131] width 16 height 15
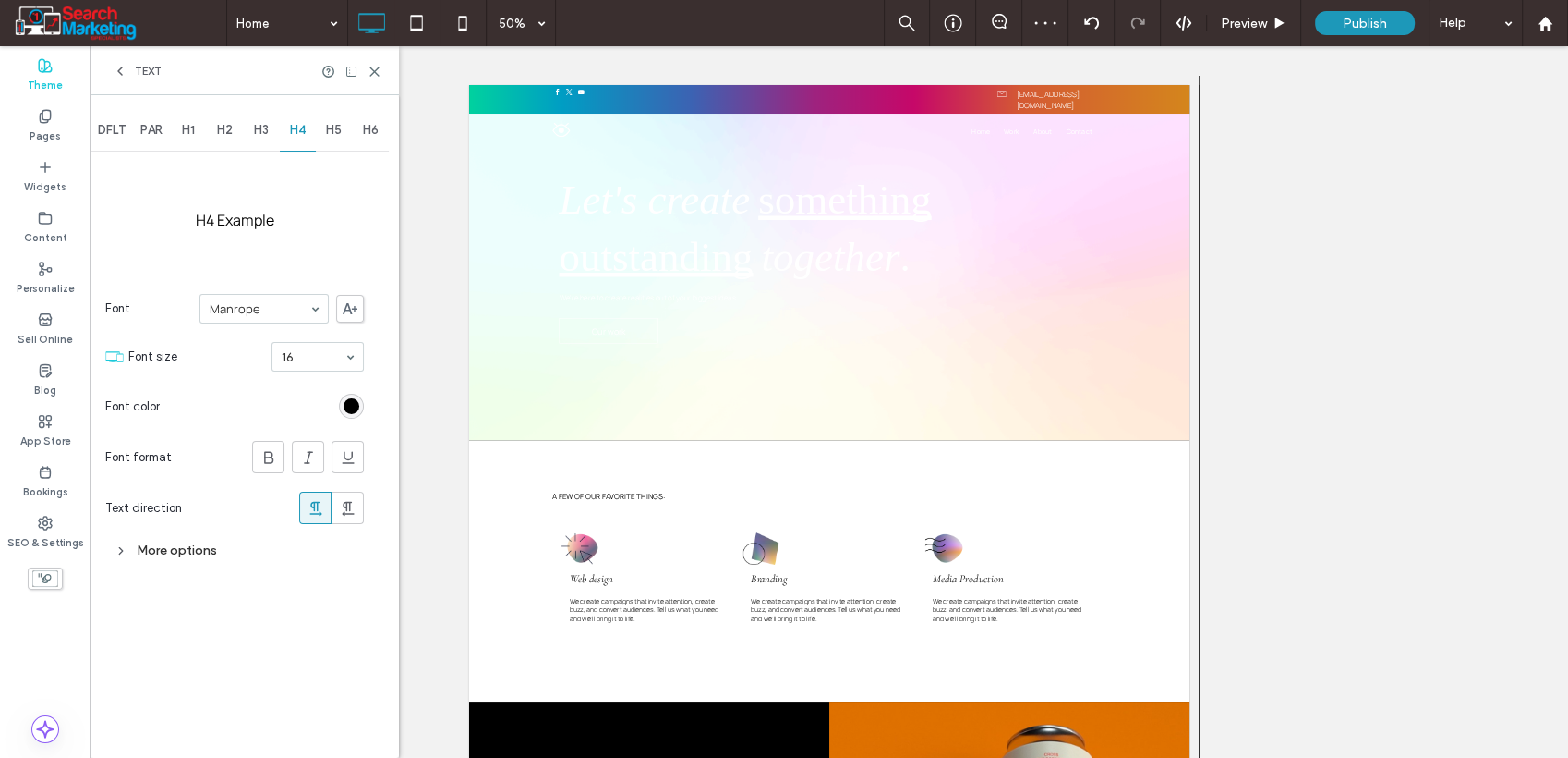
click at [349, 395] on div "rgb(0, 0, 0)" at bounding box center [351, 406] width 24 height 24
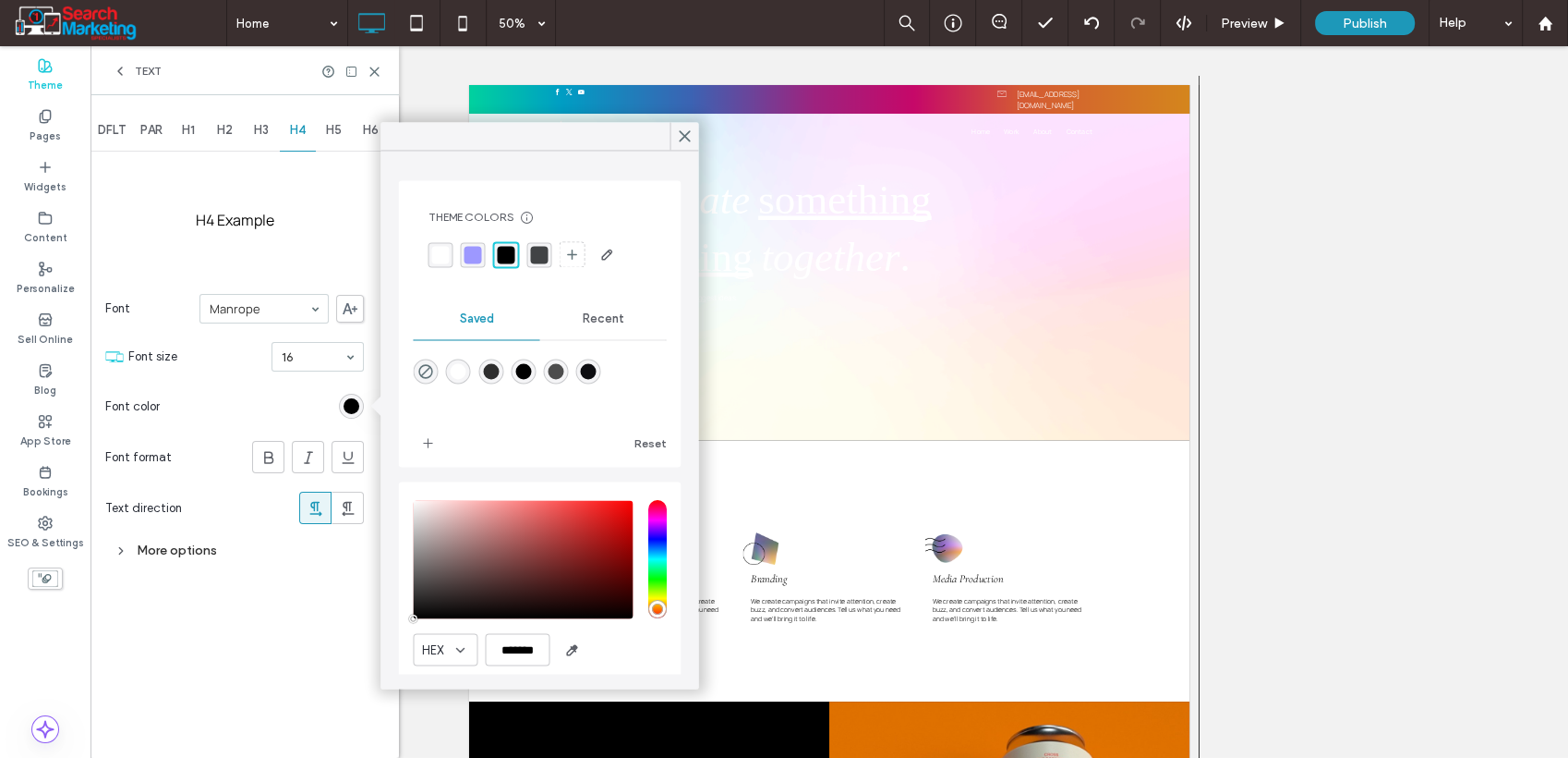
click at [597, 373] on div "rgba(14,14,18,1)" at bounding box center [588, 371] width 16 height 16
type input "*******"
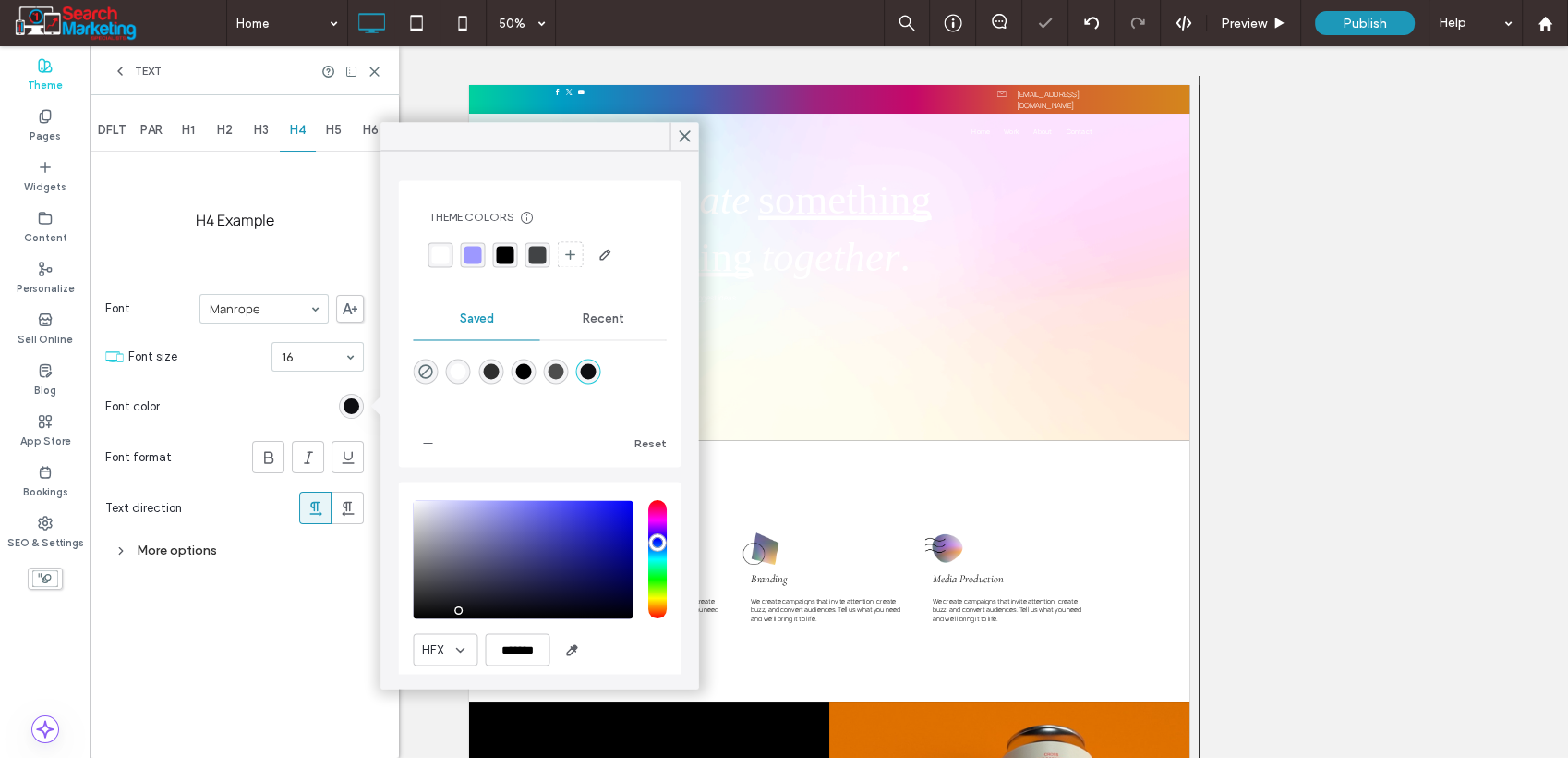
click at [330, 136] on span "H5" at bounding box center [333, 131] width 16 height 15
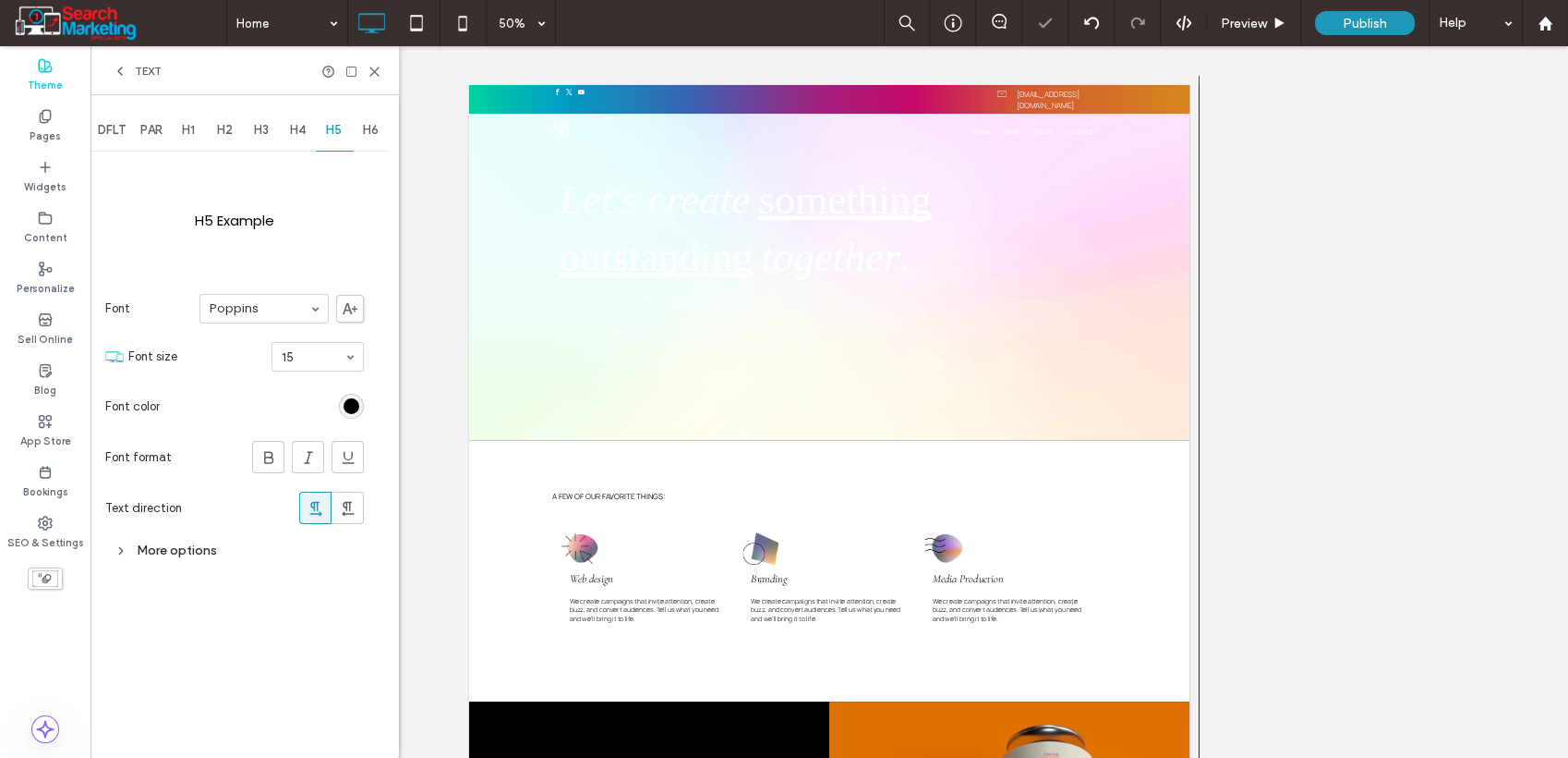
click at [354, 409] on div "rgb(0, 0, 0)" at bounding box center [351, 406] width 16 height 16
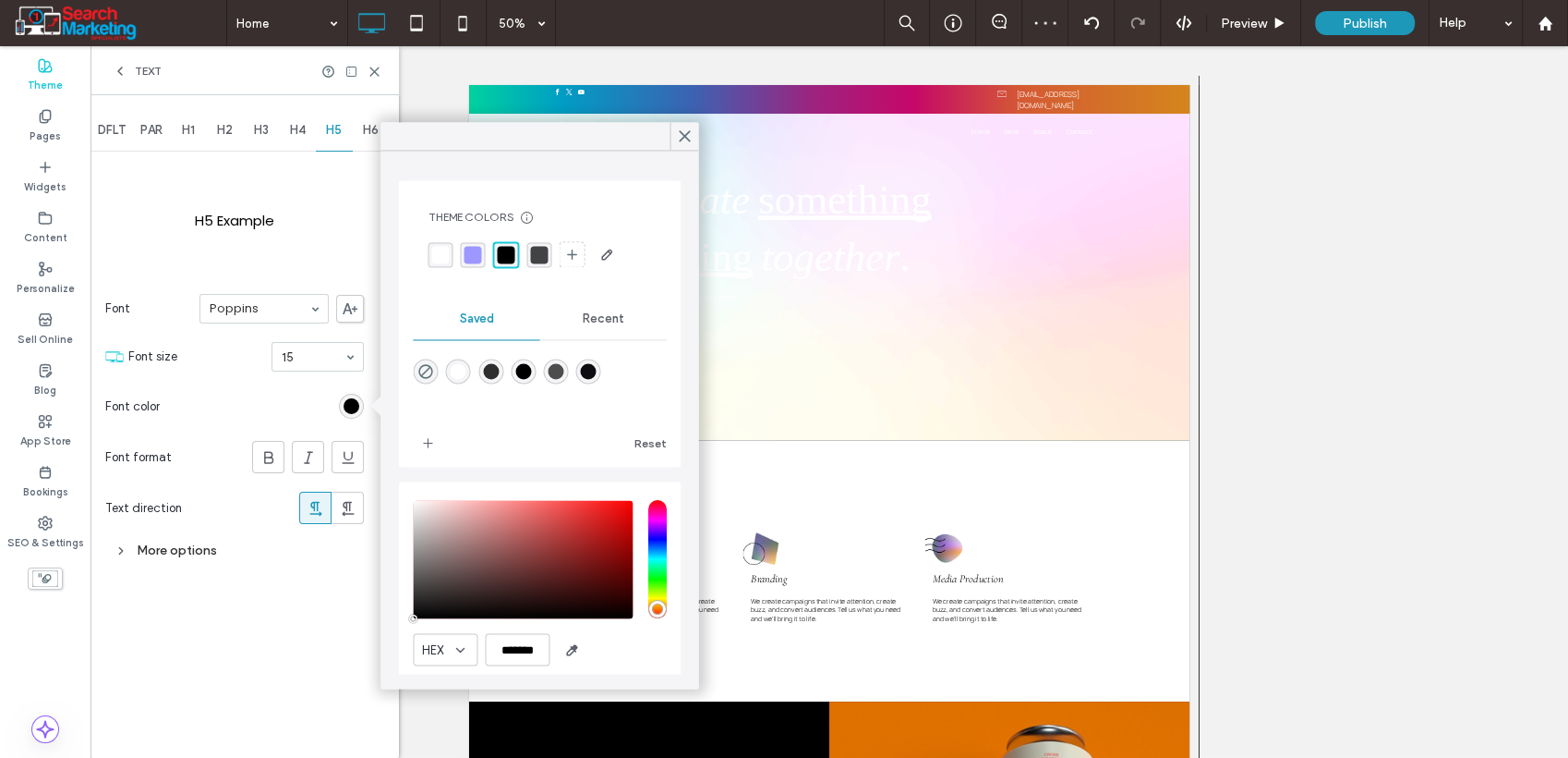
click at [601, 380] on div "rgba(14,14,18,1)" at bounding box center [588, 371] width 24 height 24
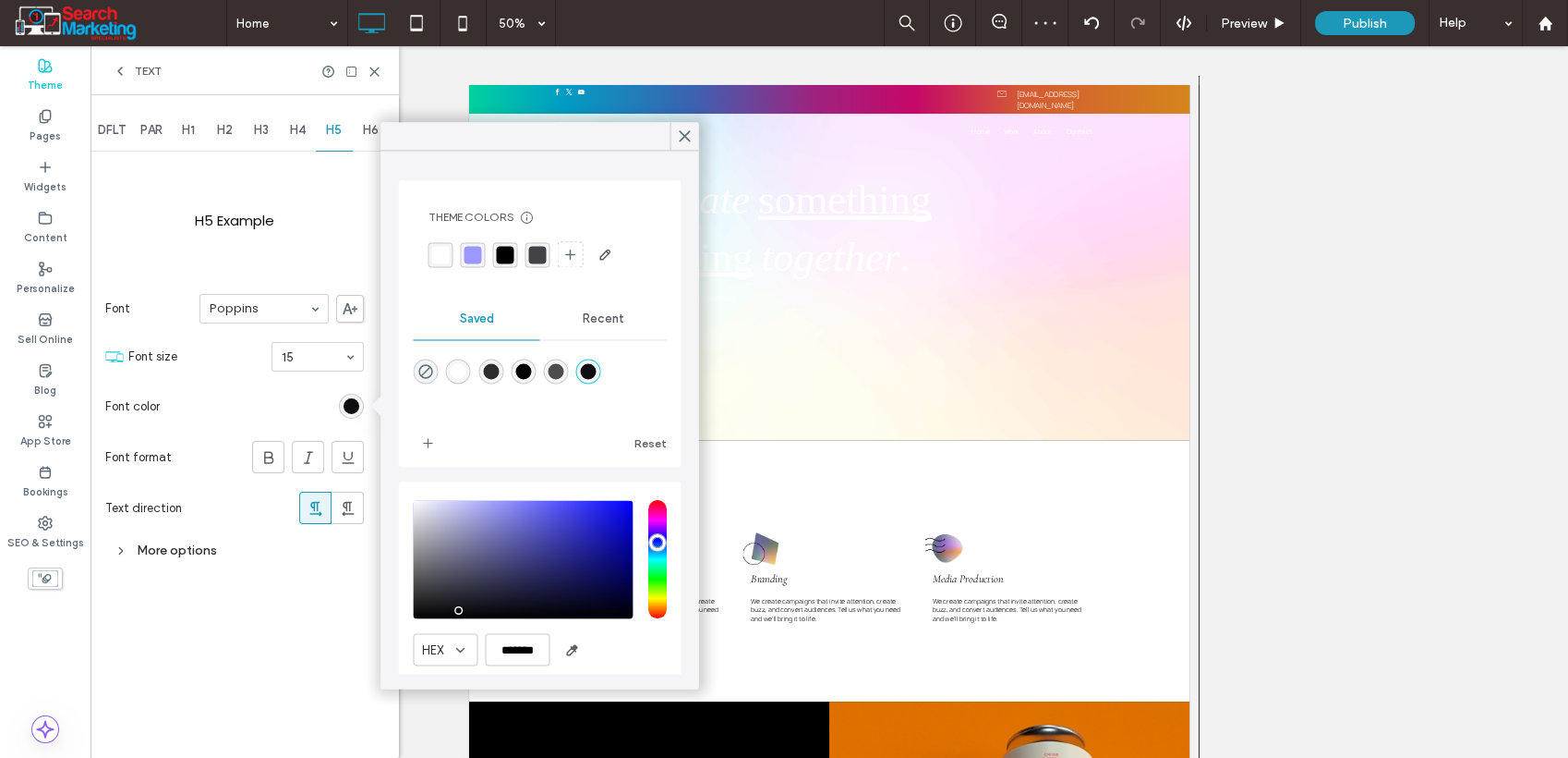
type input "*******"
click at [120, 130] on span "DFLT" at bounding box center [111, 131] width 27 height 15
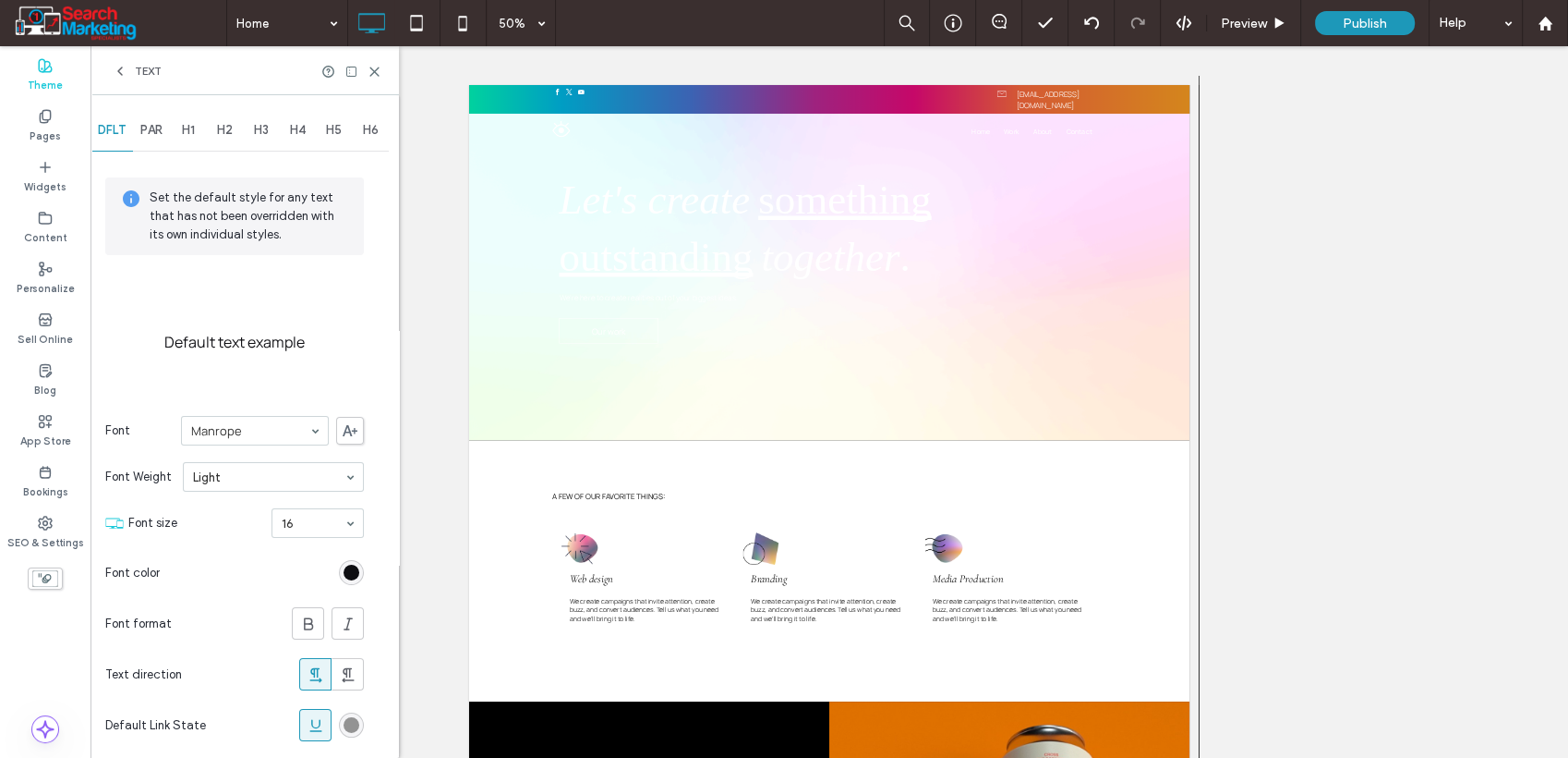
drag, startPoint x: 376, startPoint y: 71, endPoint x: 361, endPoint y: 89, distance: 23.4
click at [376, 72] on use at bounding box center [375, 72] width 8 height 8
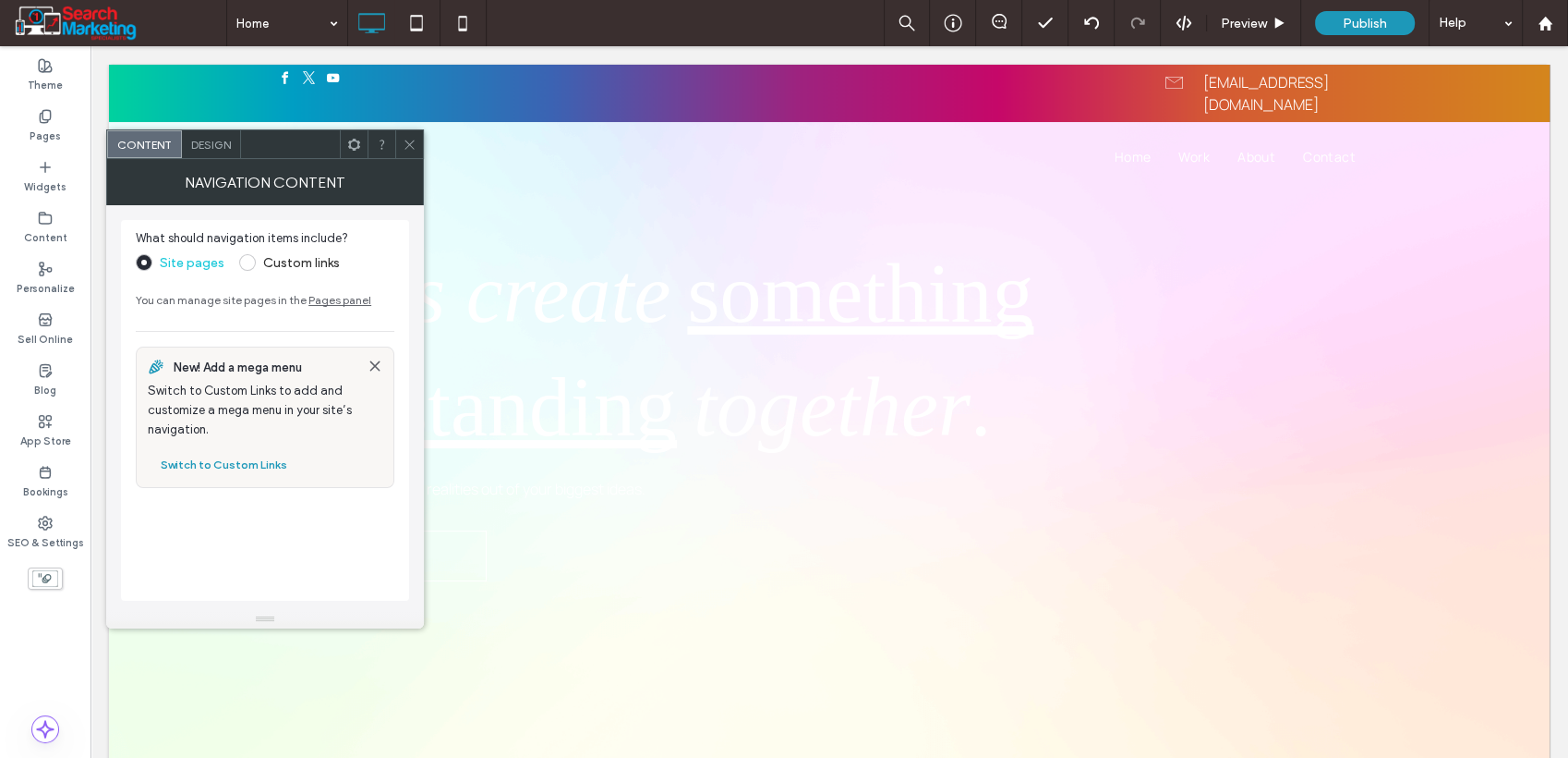
click at [215, 143] on span "Design" at bounding box center [211, 144] width 40 height 14
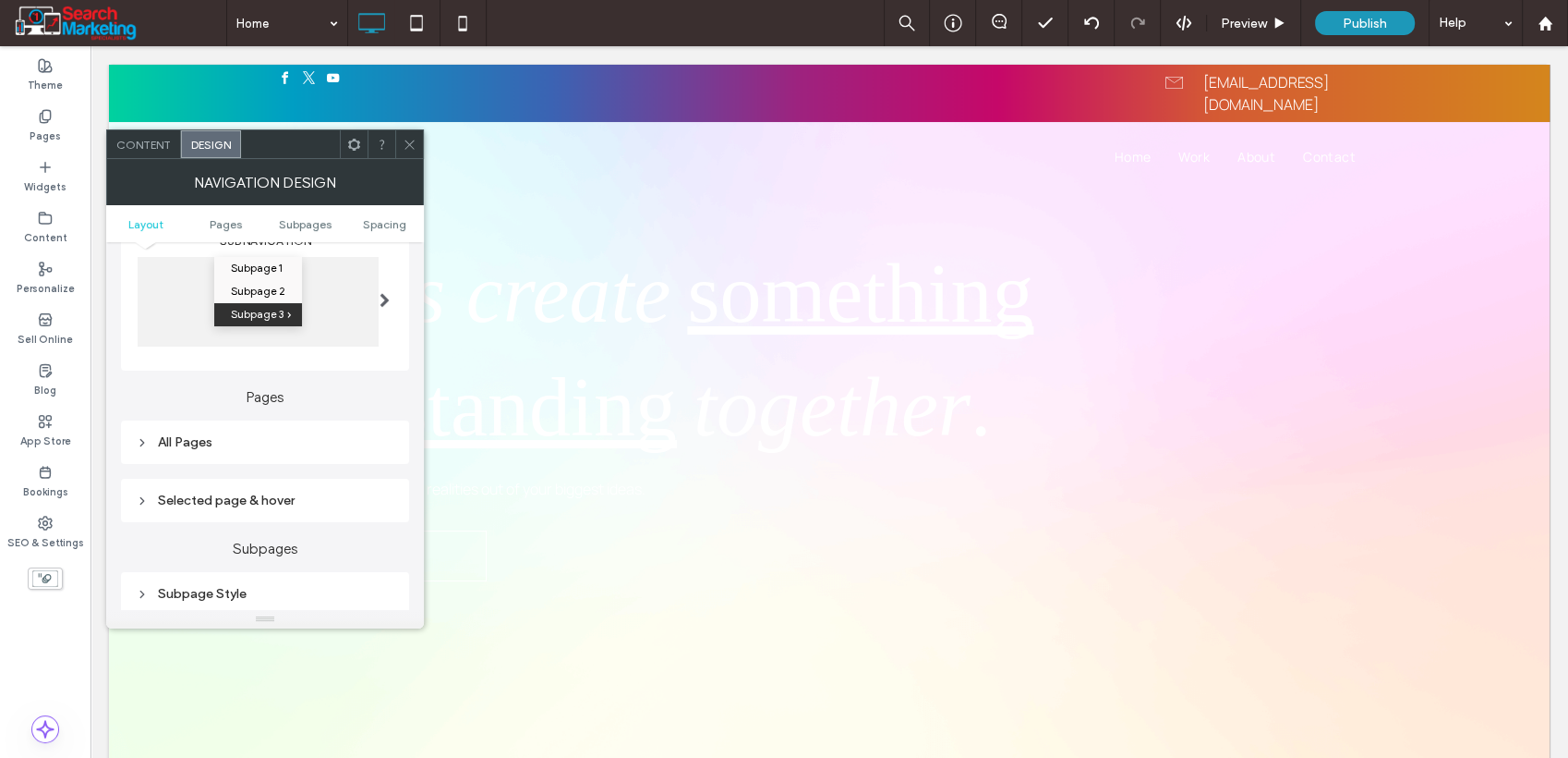
click at [266, 437] on div "All Pages" at bounding box center [264, 442] width 259 height 16
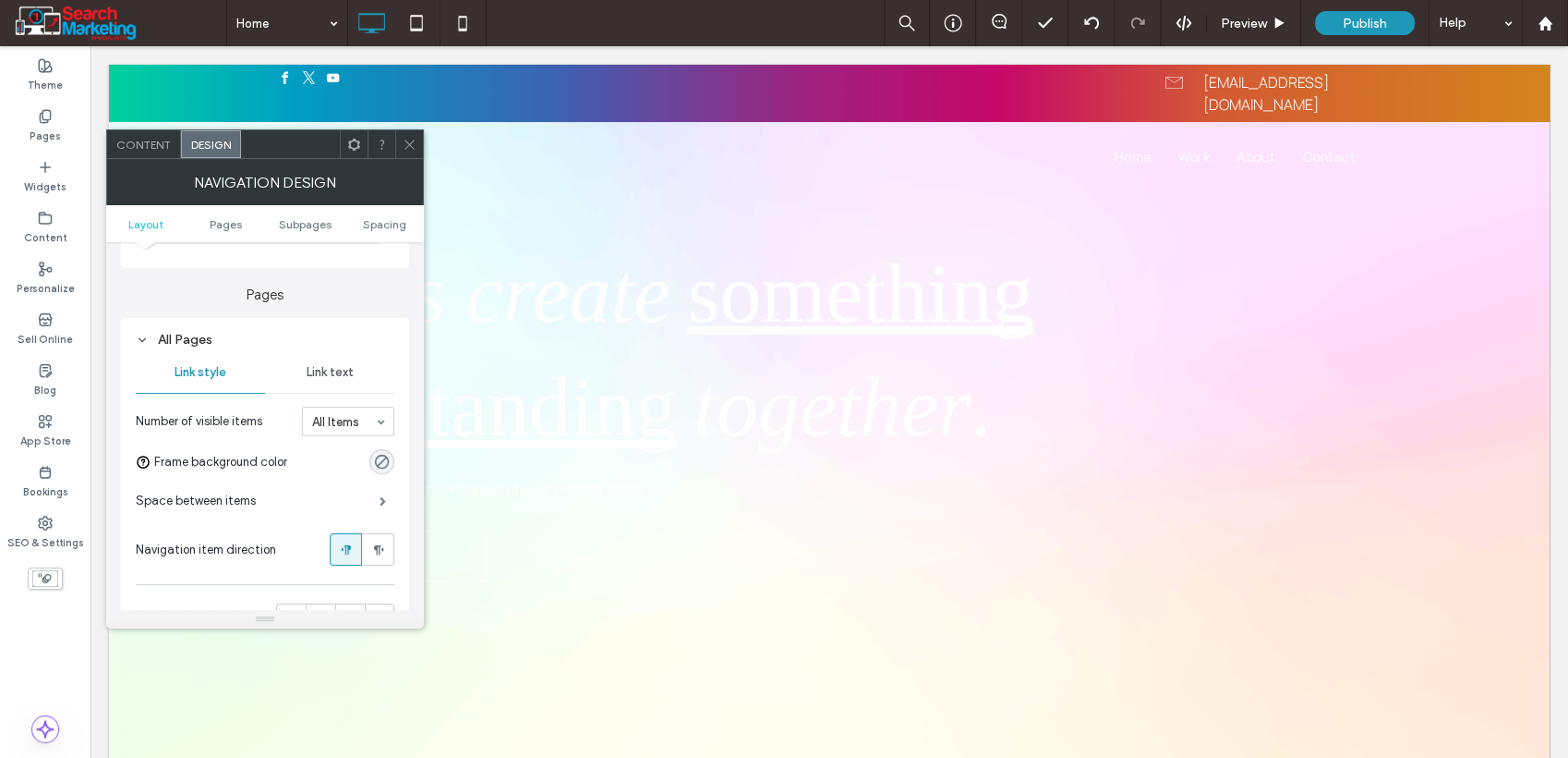
click at [323, 377] on span "Link text" at bounding box center [330, 373] width 47 height 15
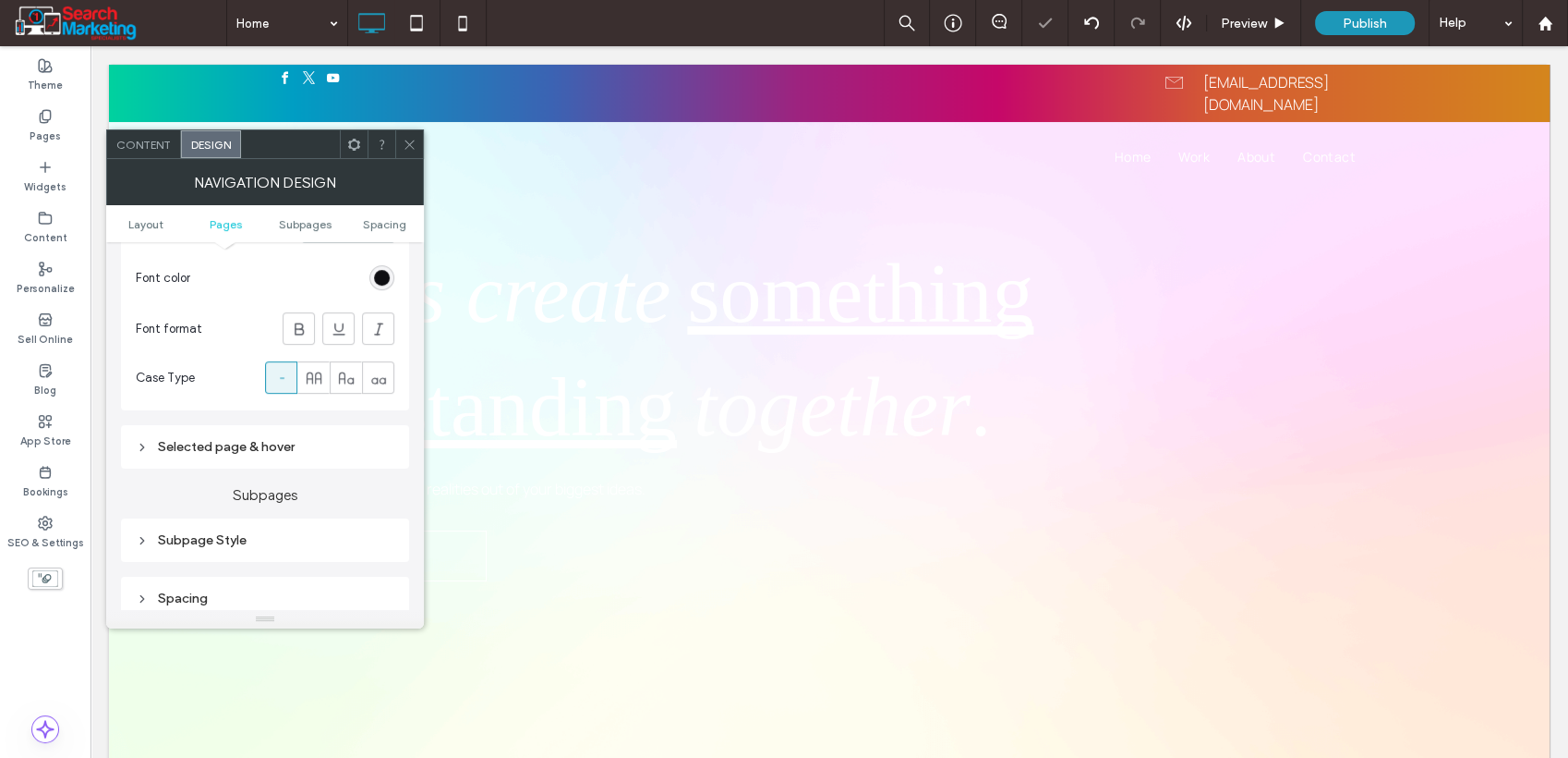
scroll to position [718, 0]
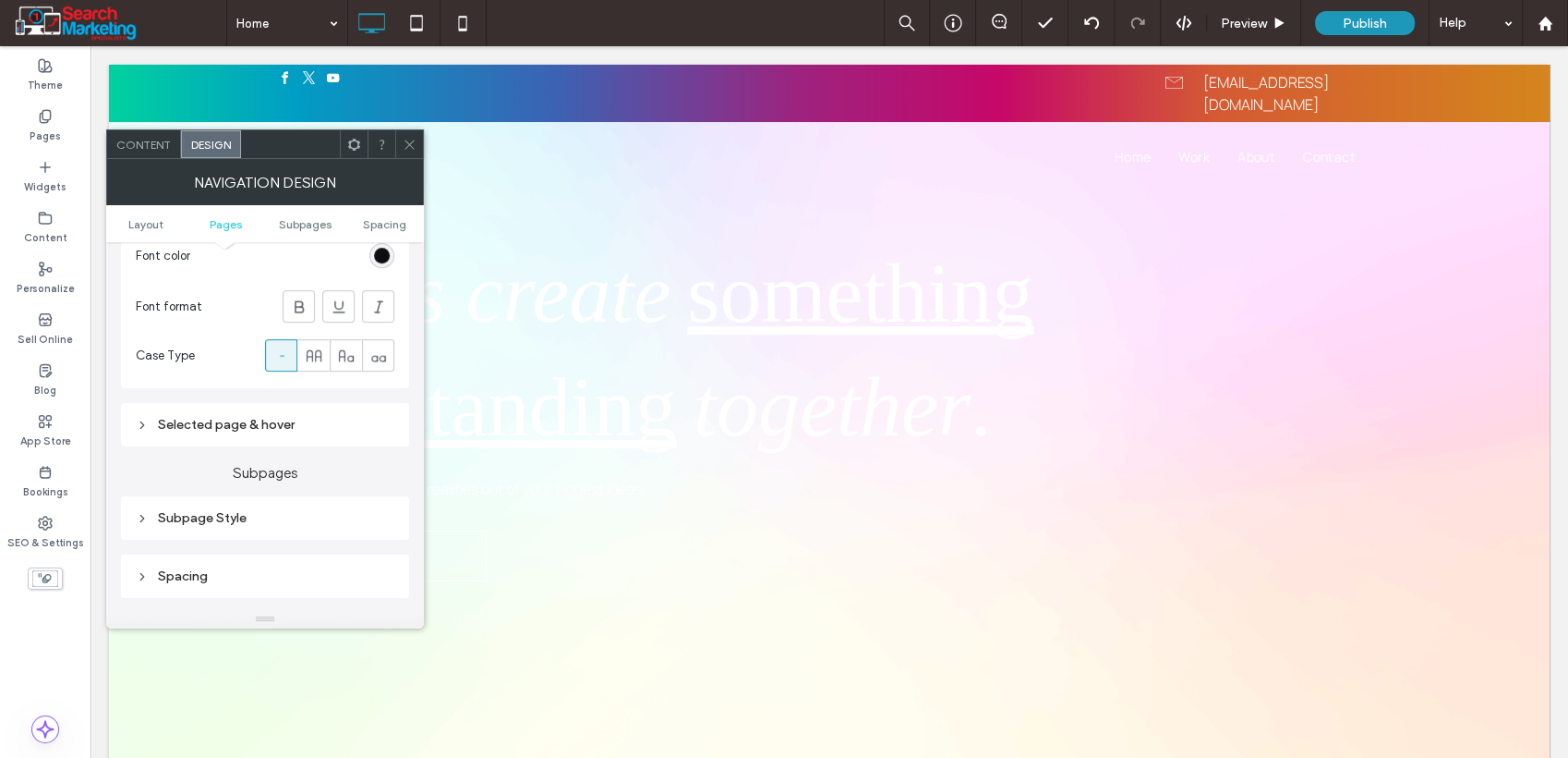
click at [377, 255] on div "rgb(14, 14, 18)" at bounding box center [381, 255] width 16 height 16
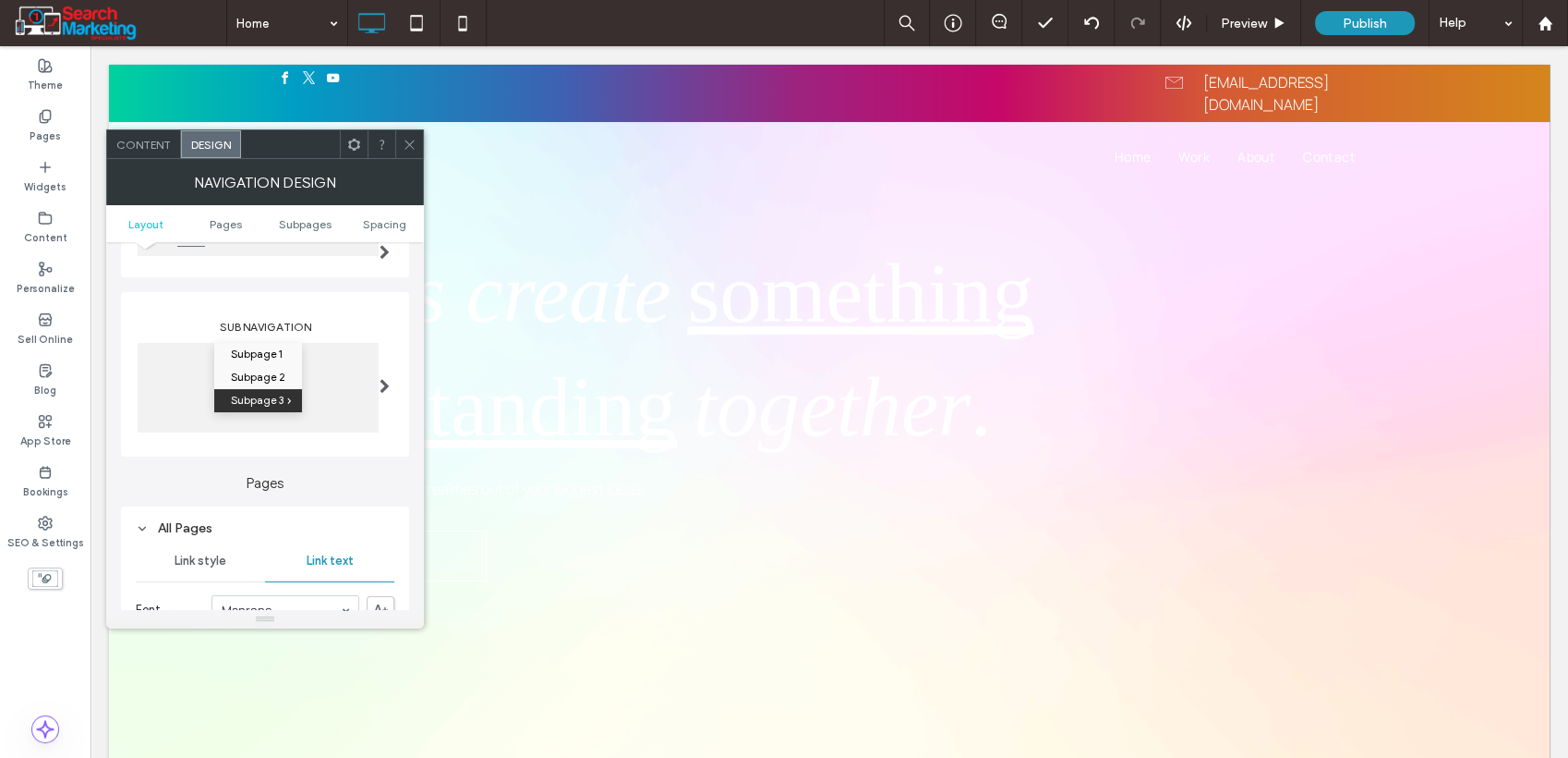
scroll to position [103, 0]
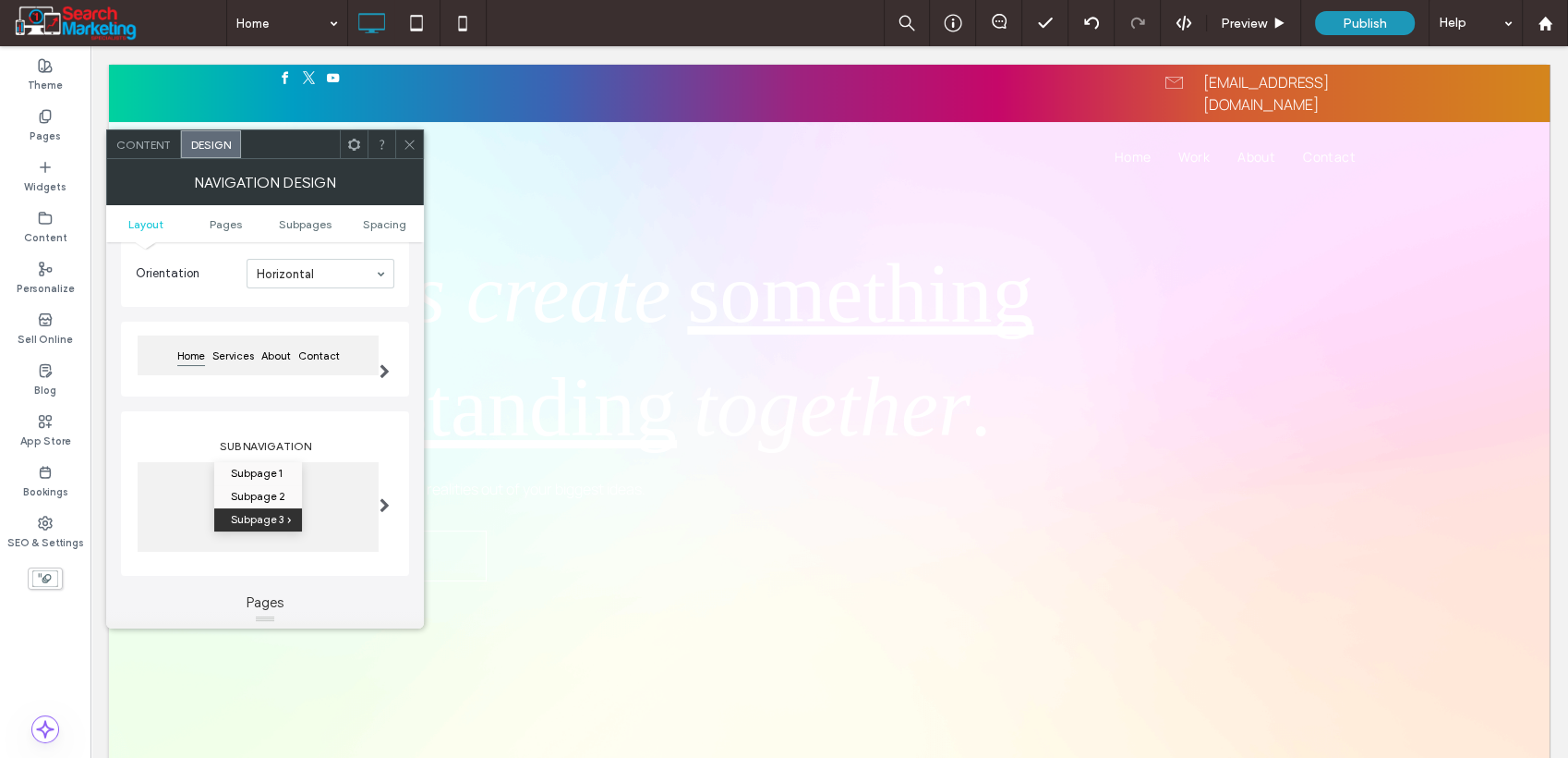
click at [379, 373] on span at bounding box center [384, 371] width 10 height 15
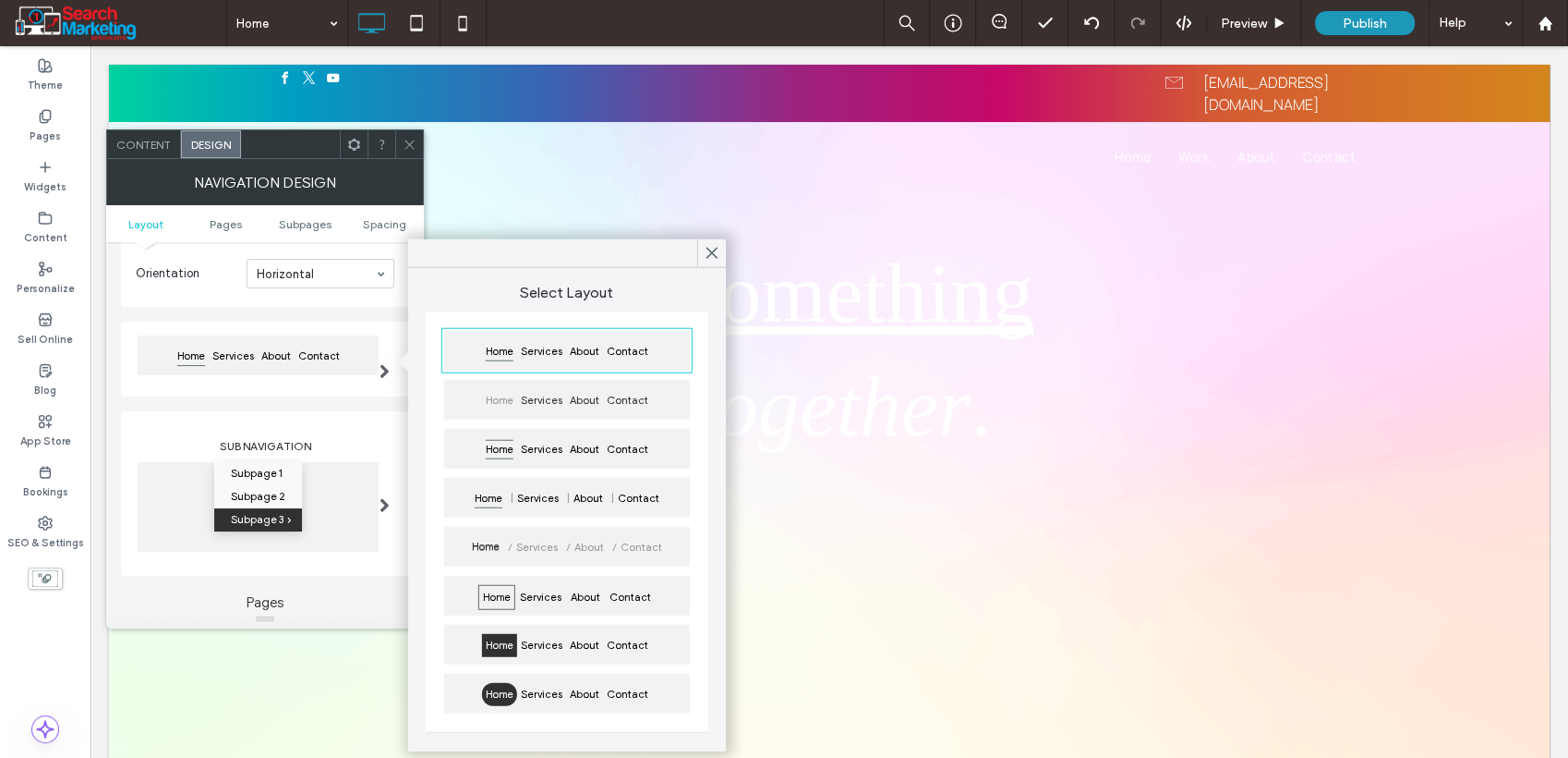
click at [539, 363] on div "Services" at bounding box center [542, 355] width 49 height 30
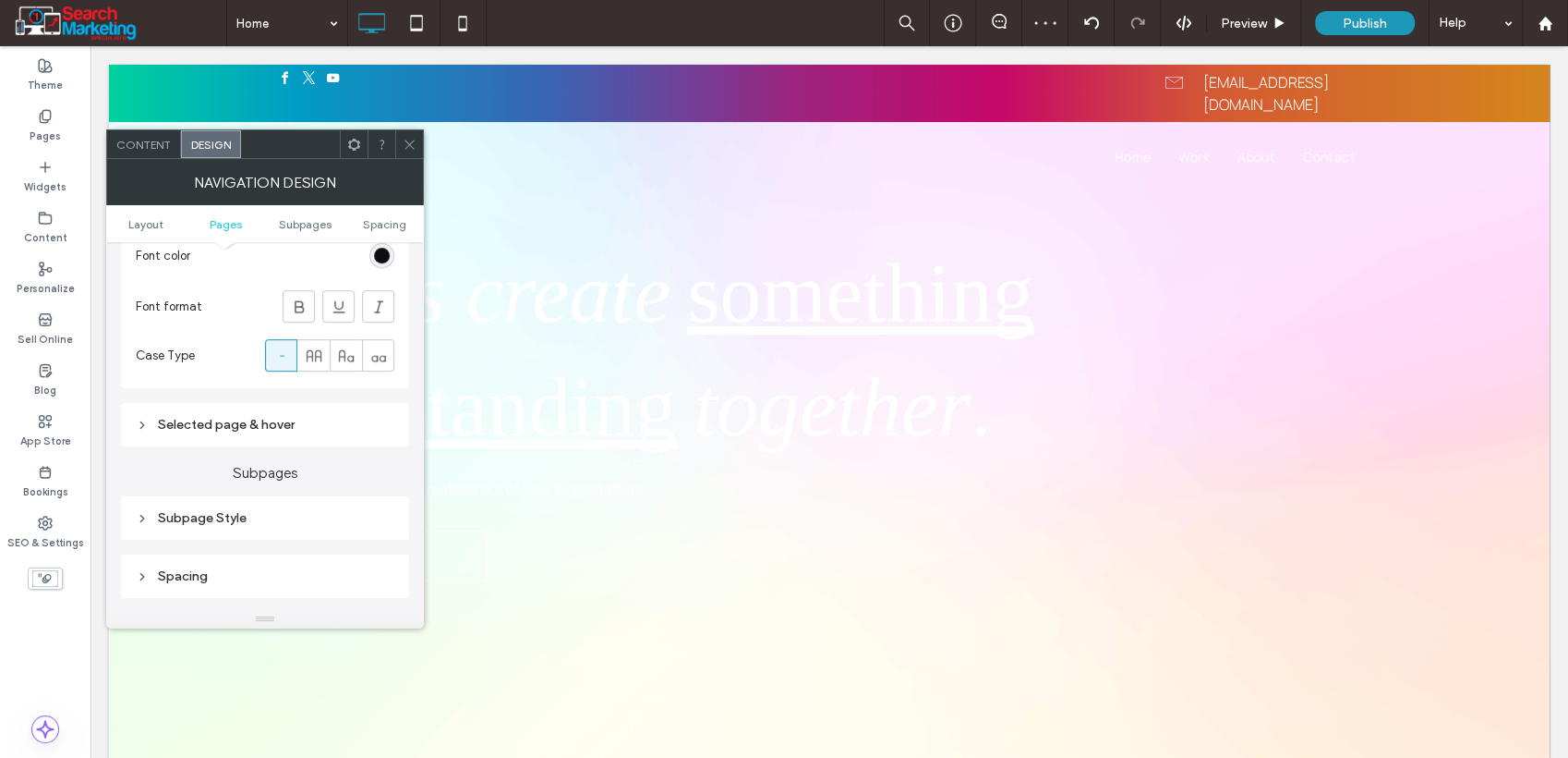
scroll to position [820, 0]
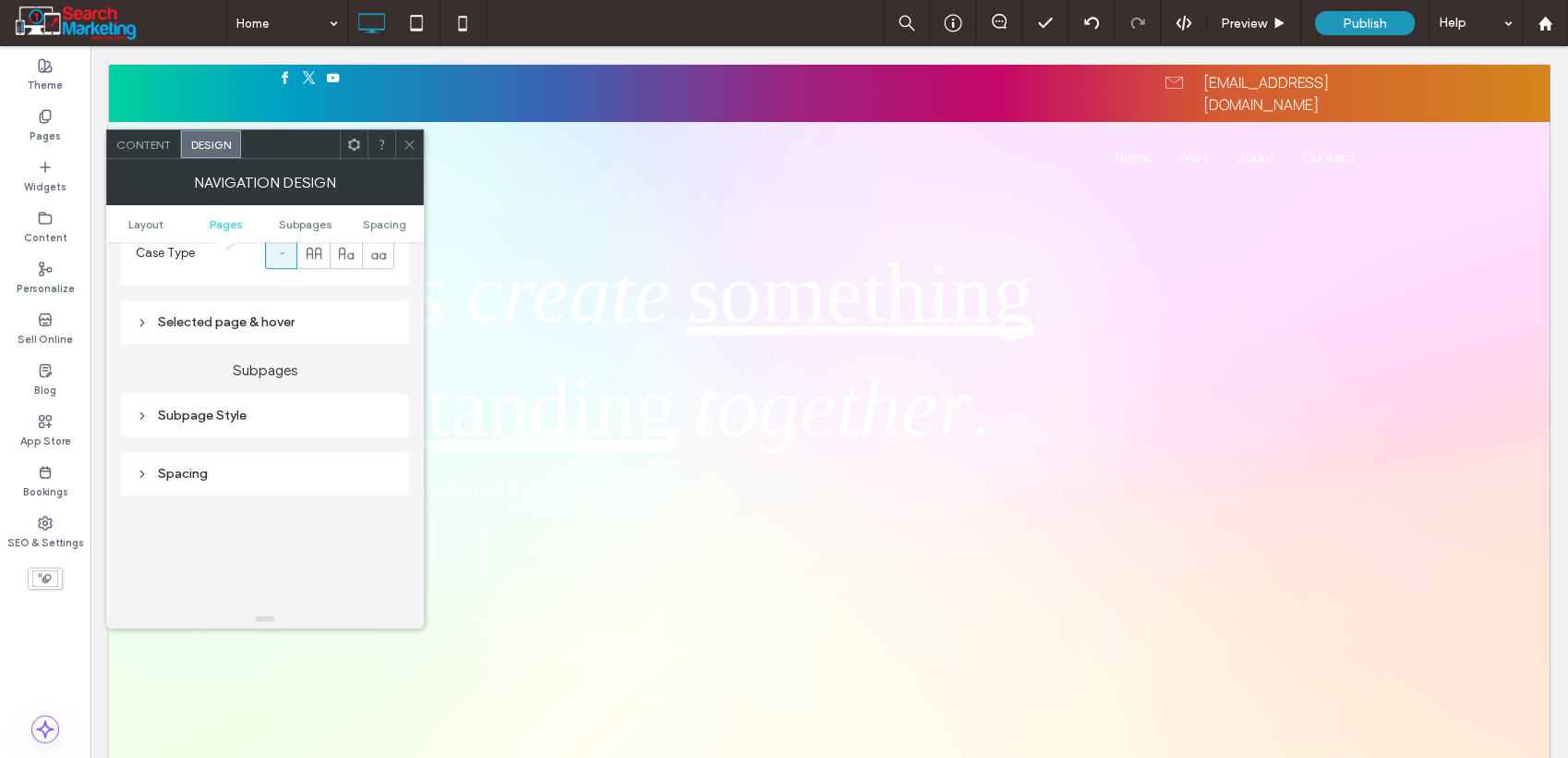
click at [225, 327] on div "Selected page & hover" at bounding box center [264, 322] width 259 height 16
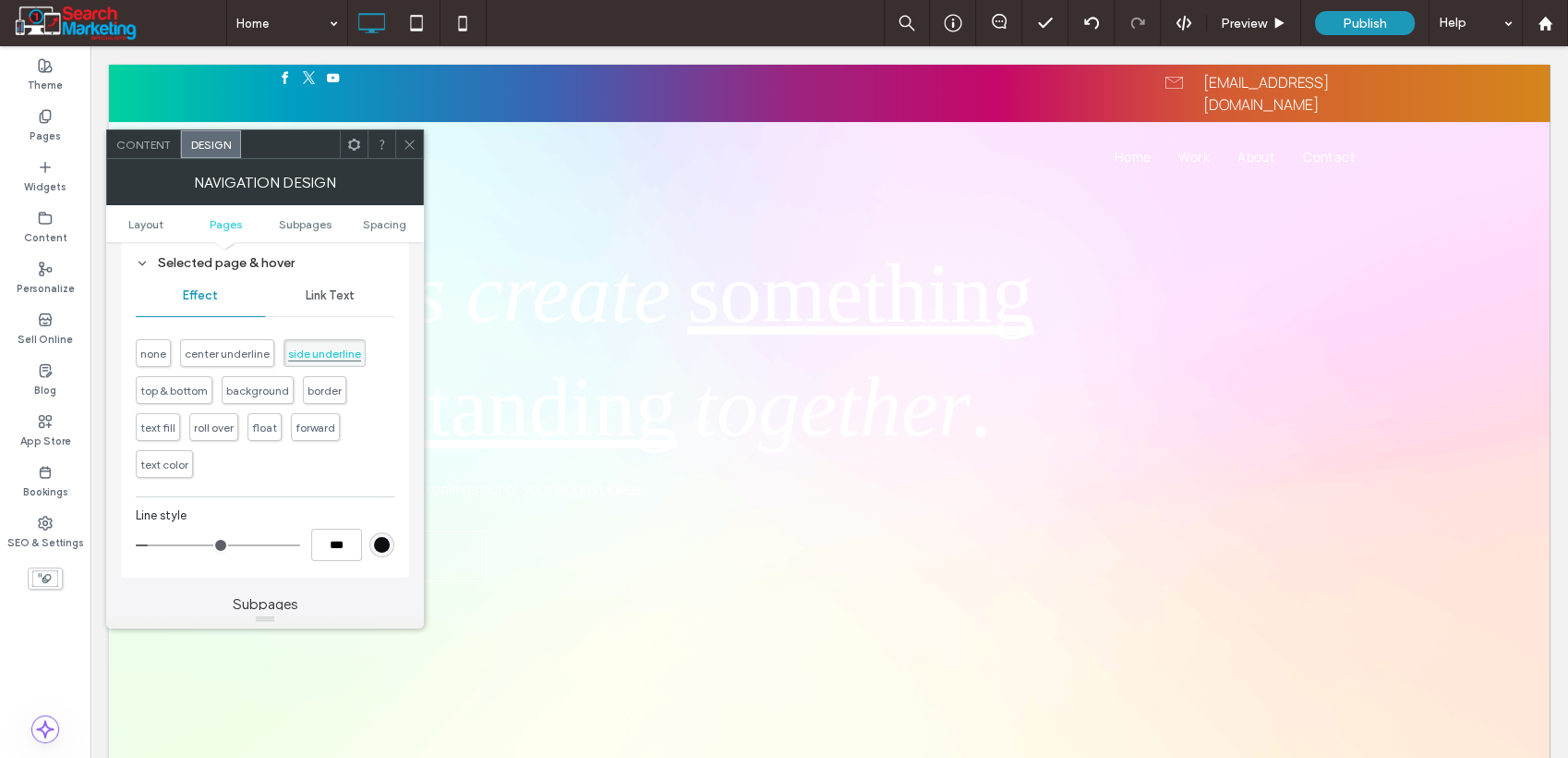
scroll to position [924, 0]
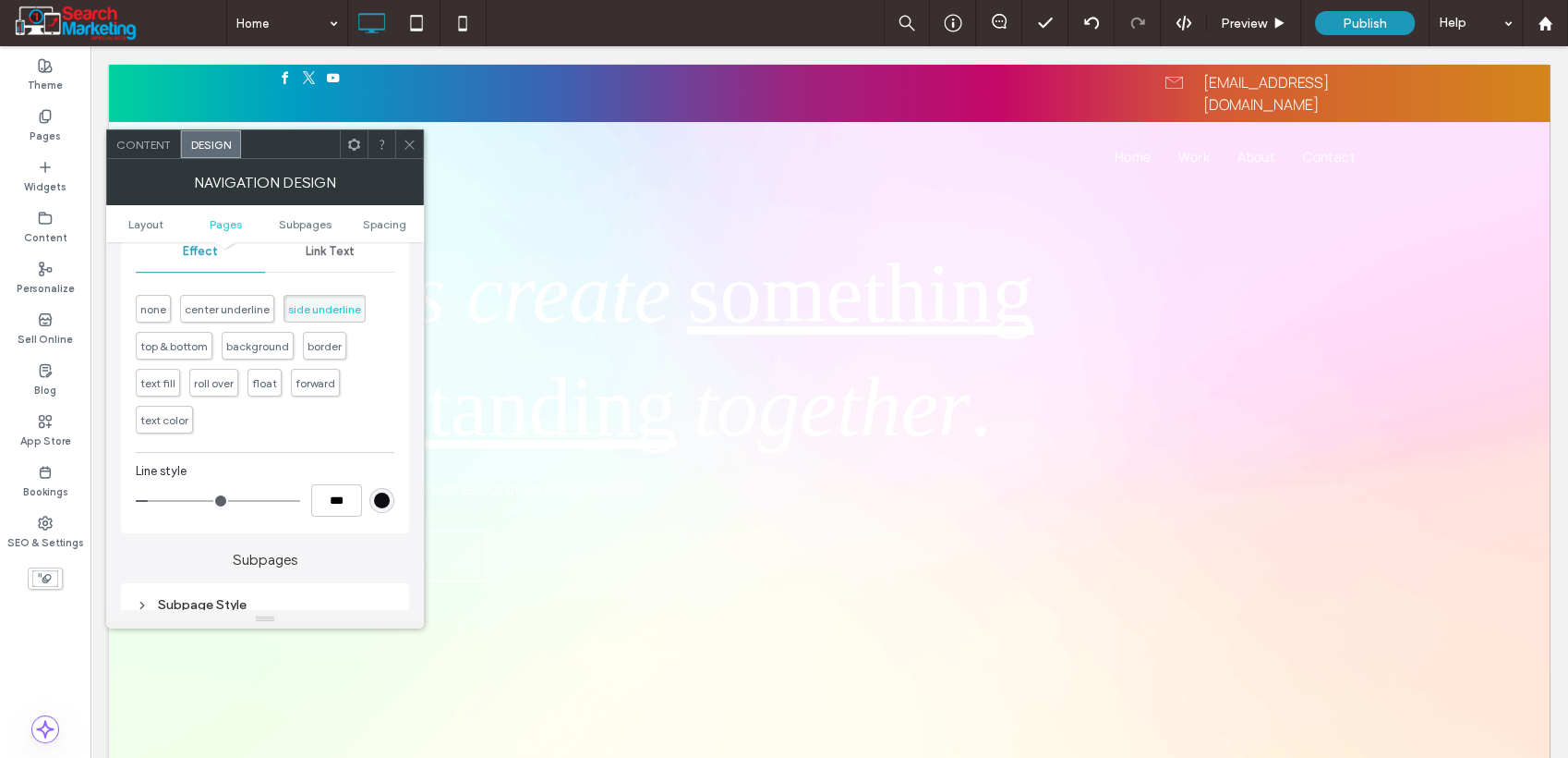
click at [384, 503] on div "rgb(14, 14, 18)" at bounding box center [381, 500] width 16 height 16
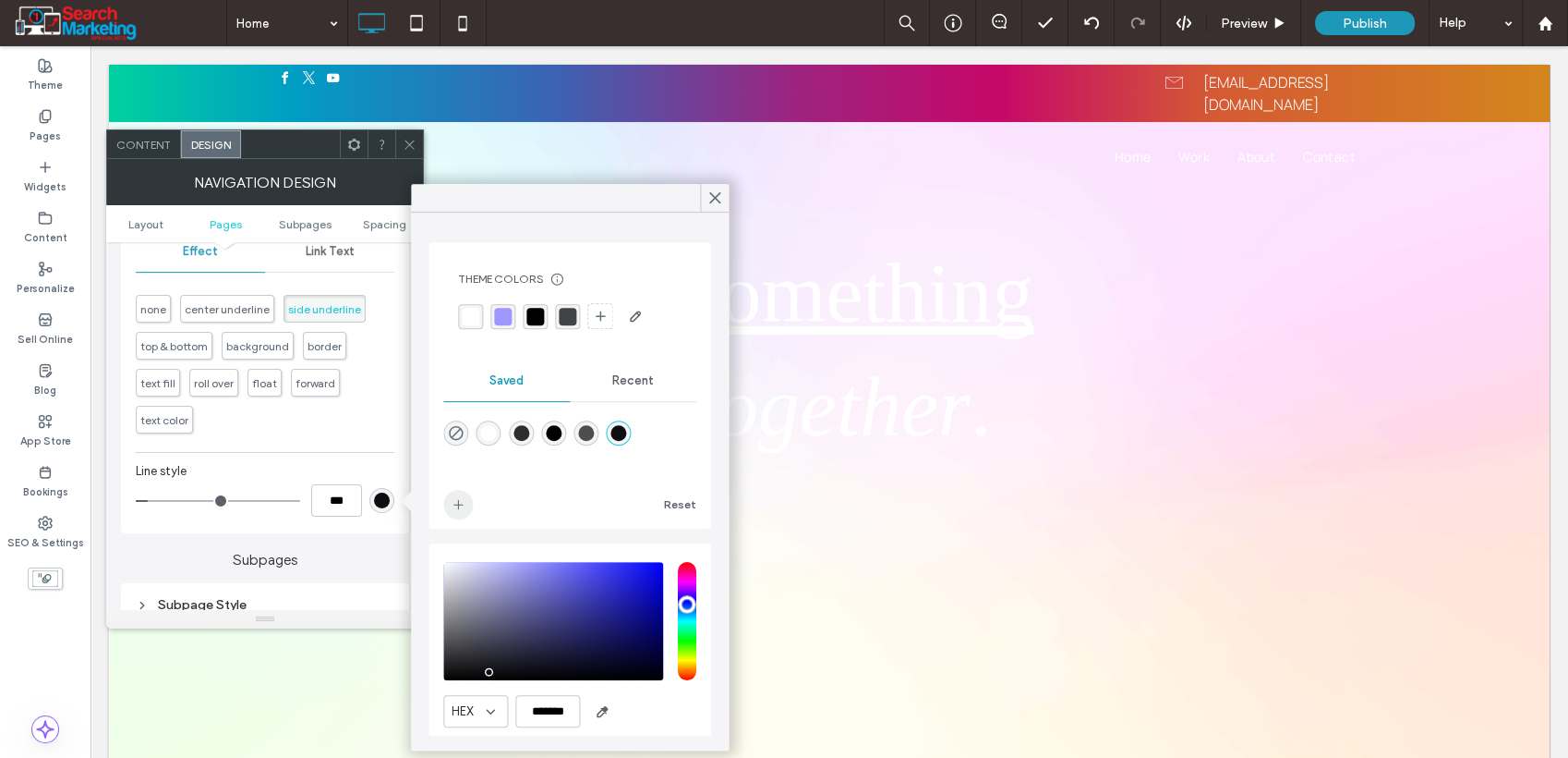
click at [458, 508] on icon "add color" at bounding box center [458, 505] width 15 height 15
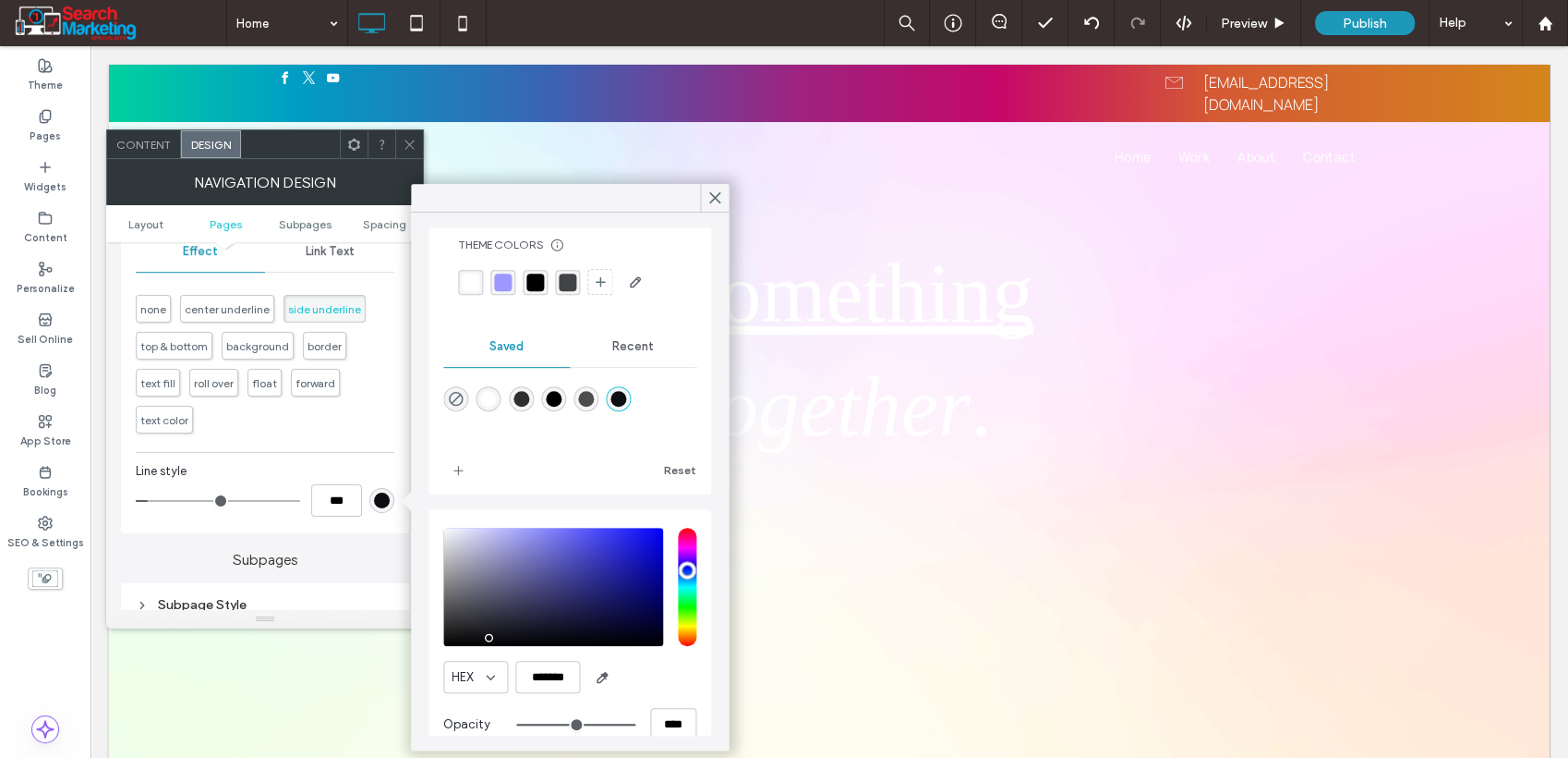
scroll to position [61, 0]
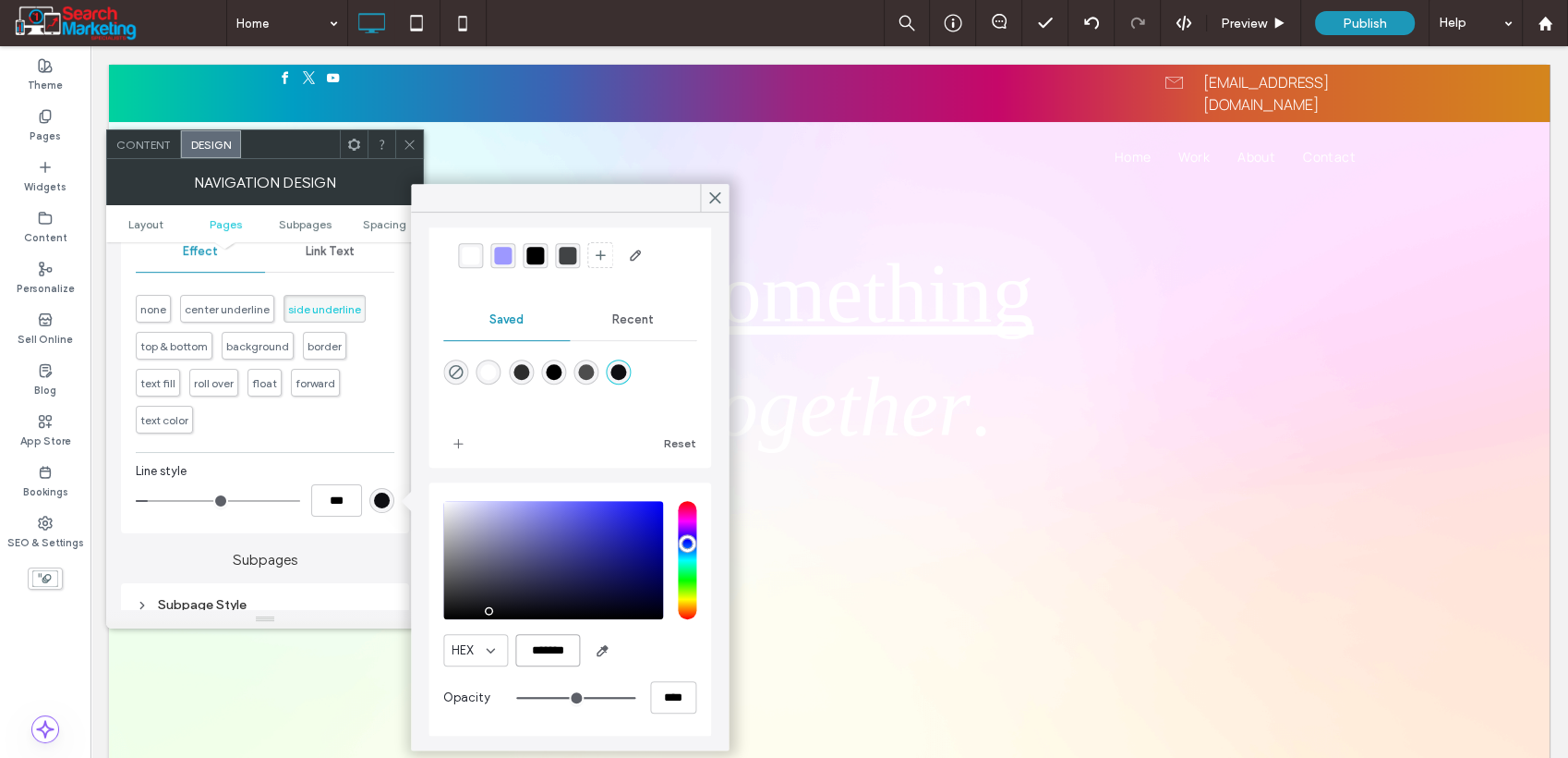
click at [554, 646] on input "*******" at bounding box center [548, 650] width 65 height 32
paste input "color picker textbox"
type input "*"
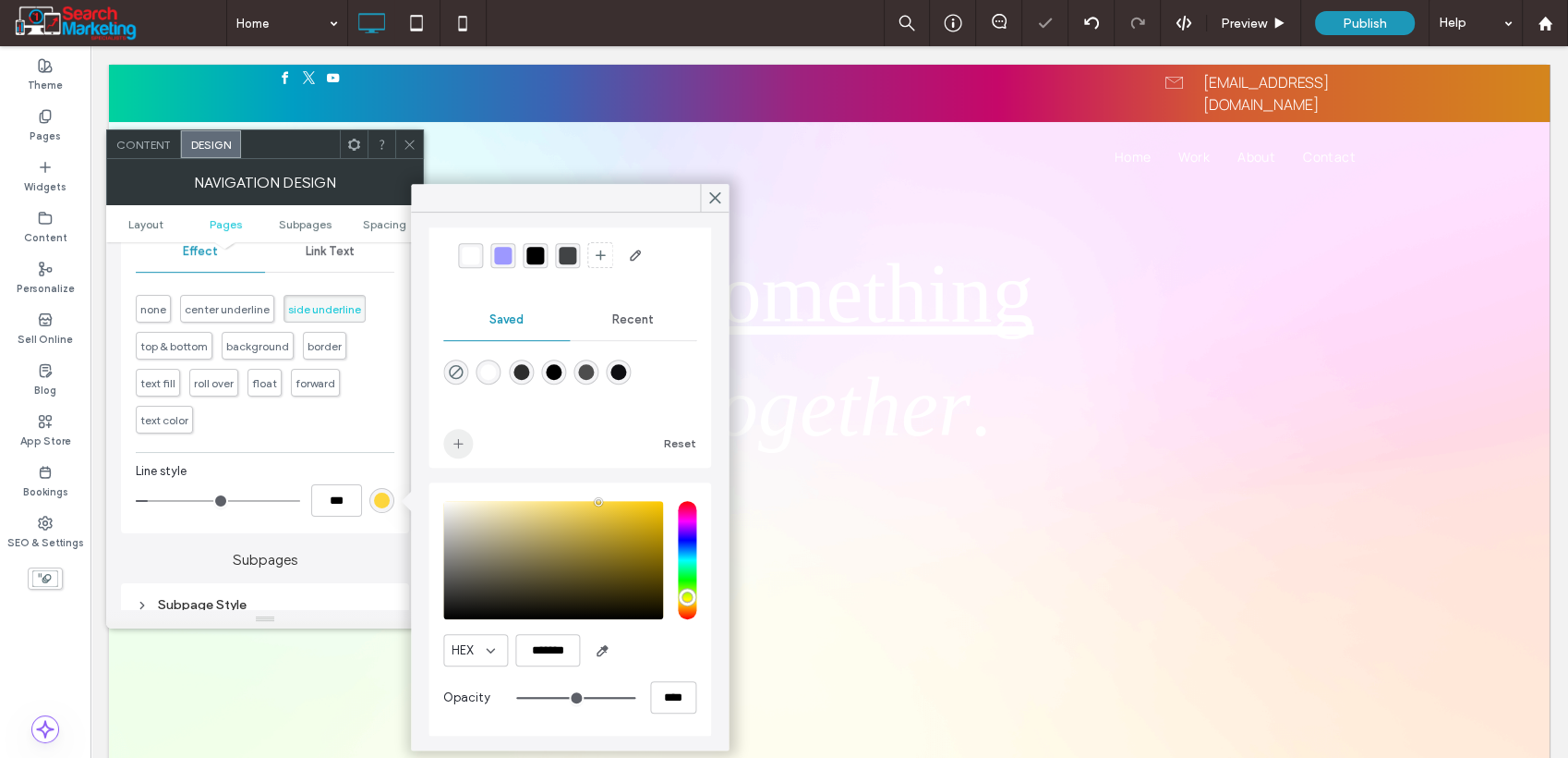
click at [455, 450] on span "add color" at bounding box center [457, 443] width 29 height 29
click at [549, 644] on input "*******" at bounding box center [548, 650] width 65 height 32
paste input "color picker textbox"
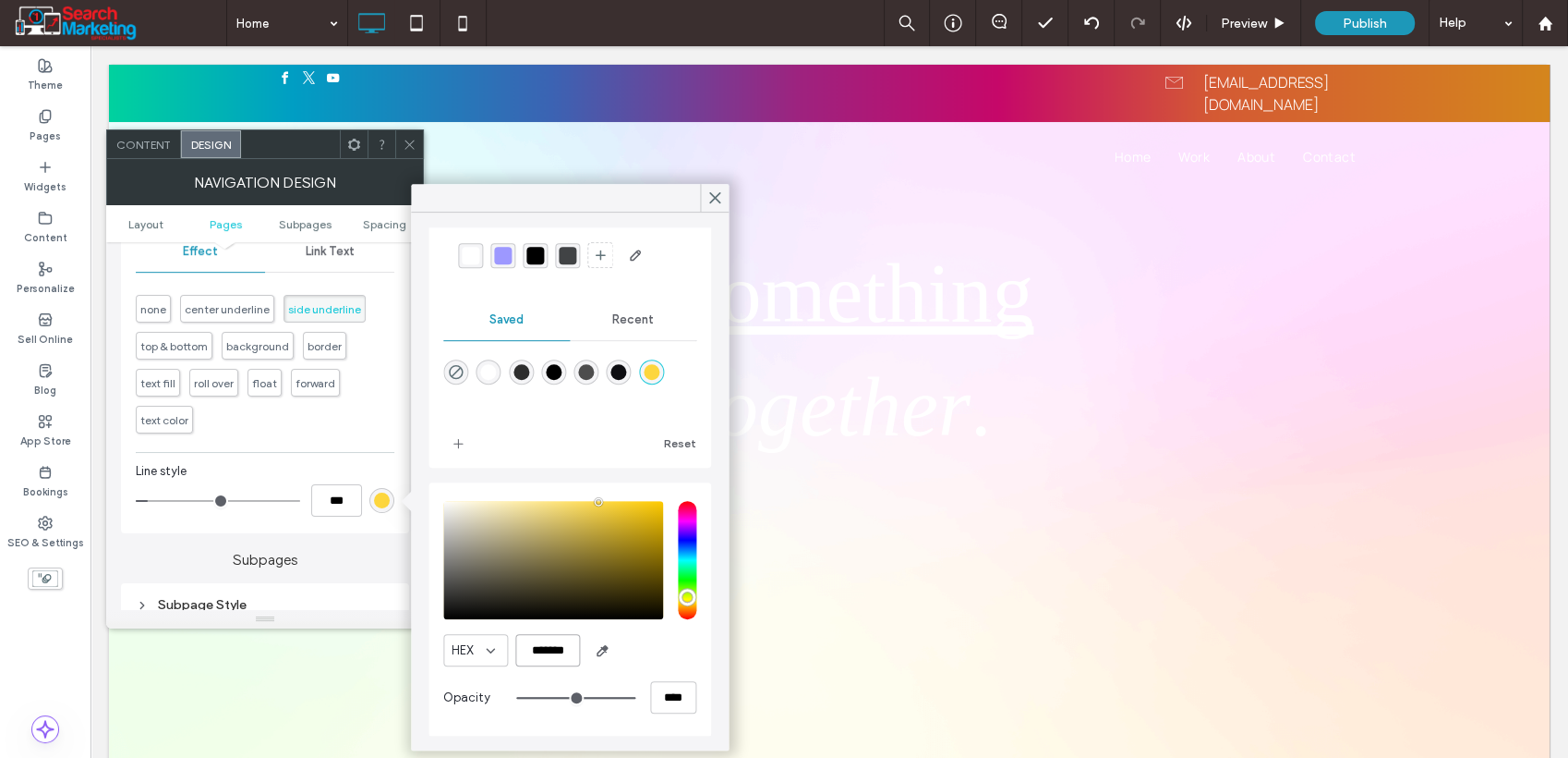
type input "*******"
type input "*"
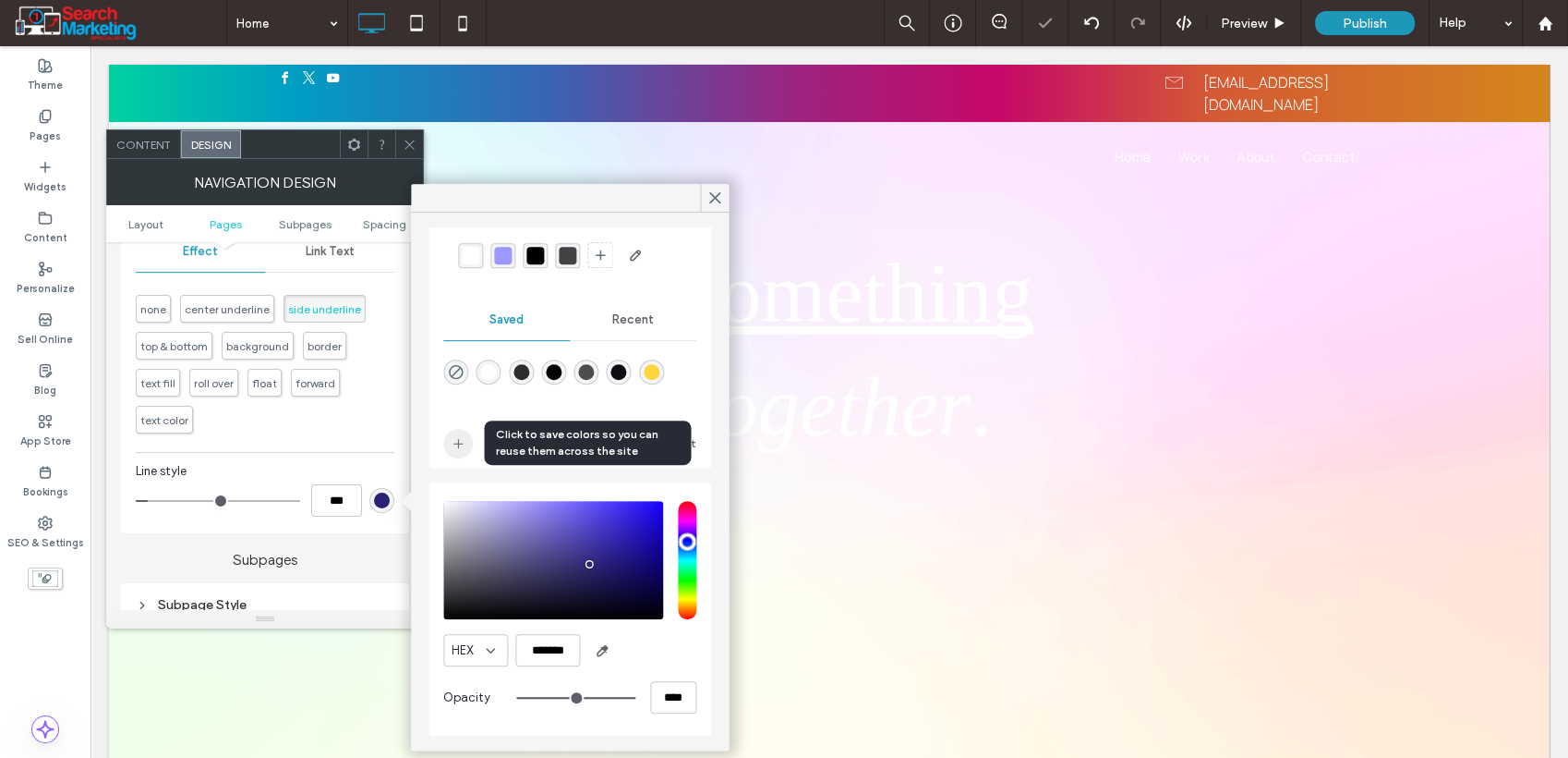
click at [466, 448] on icon "add color" at bounding box center [458, 444] width 15 height 15
click at [544, 651] on input "*******" at bounding box center [548, 650] width 65 height 32
click at [544, 650] on input "*******" at bounding box center [548, 650] width 65 height 32
paste input "color picker textbox"
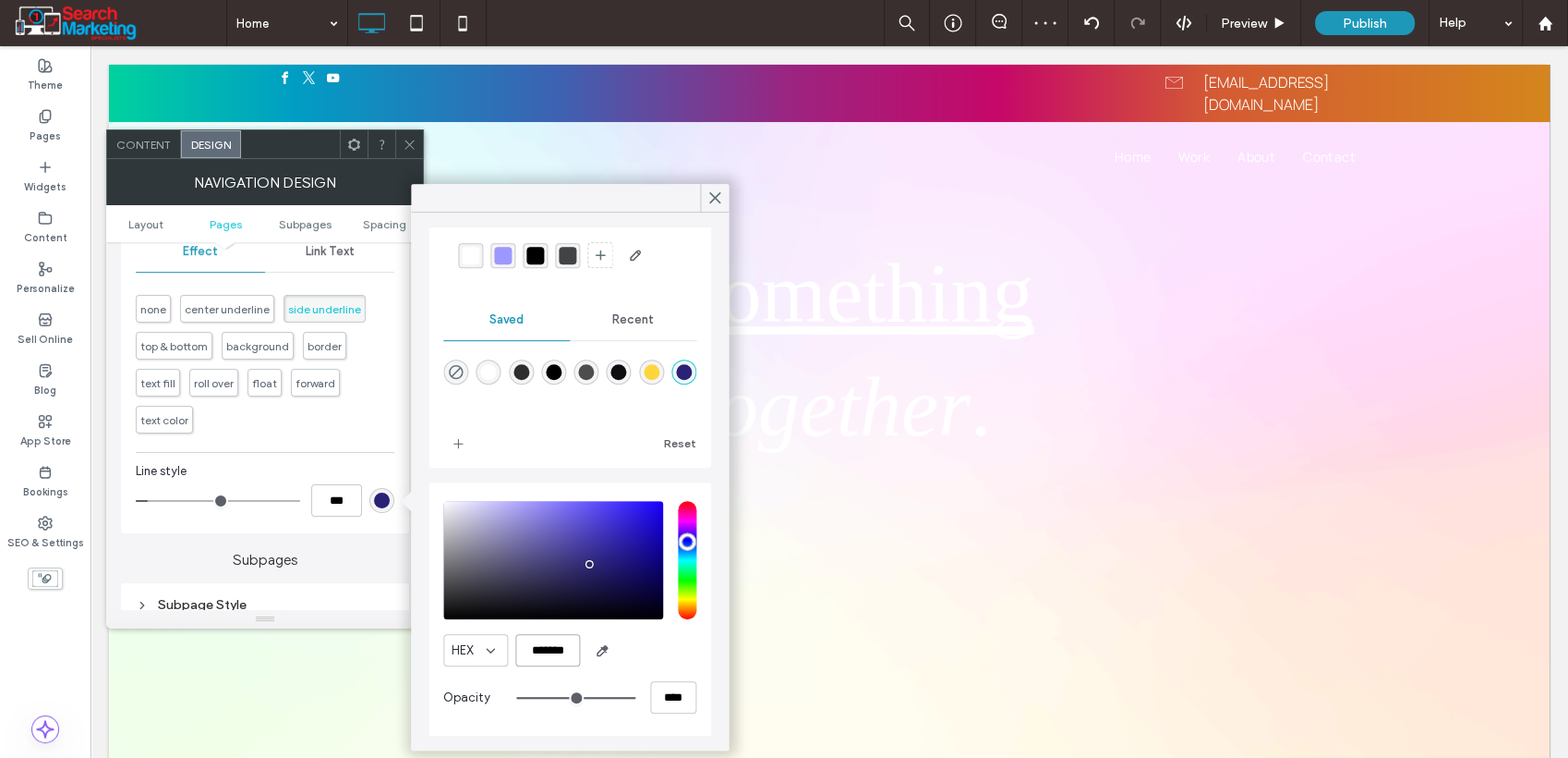
type input "*******"
type input "*"
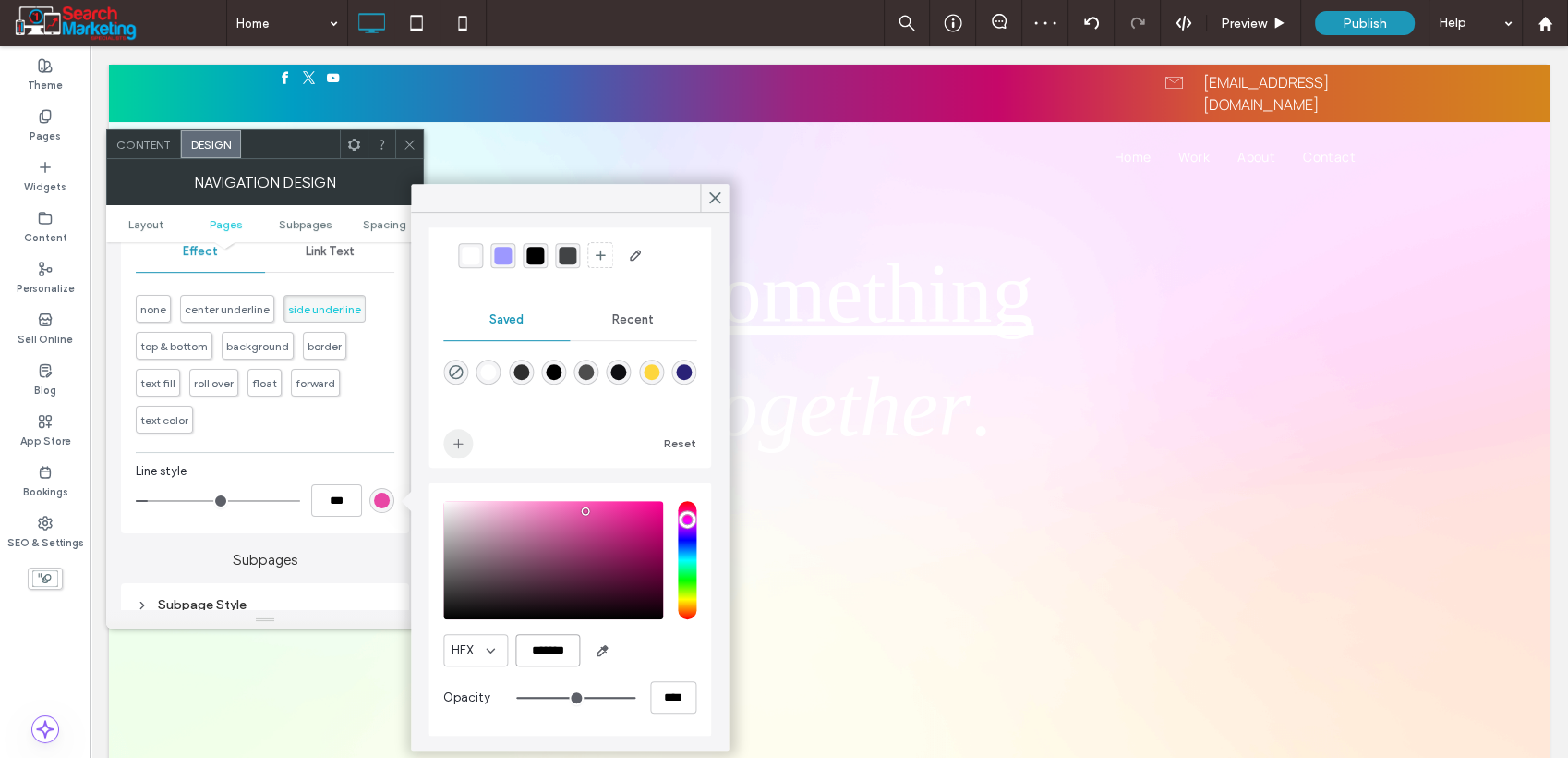
type input "*******"
click at [467, 445] on span "add color" at bounding box center [457, 443] width 29 height 29
click at [558, 642] on input "*******" at bounding box center [548, 650] width 65 height 32
paste input "color picker textbox"
type input "*"
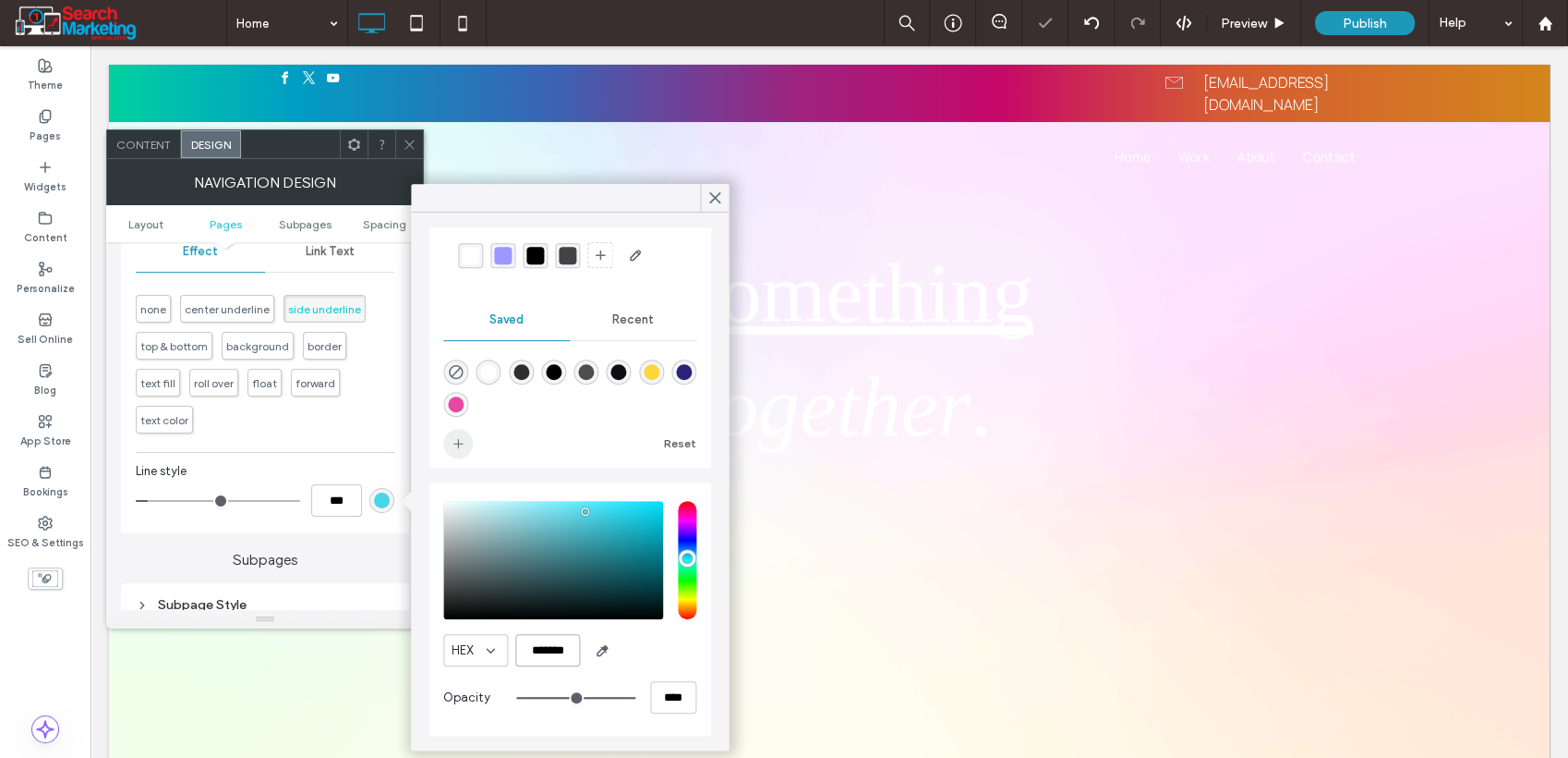
type input "*******"
click at [458, 439] on use "add color" at bounding box center [458, 444] width 9 height 9
click at [712, 196] on icon at bounding box center [715, 198] width 17 height 17
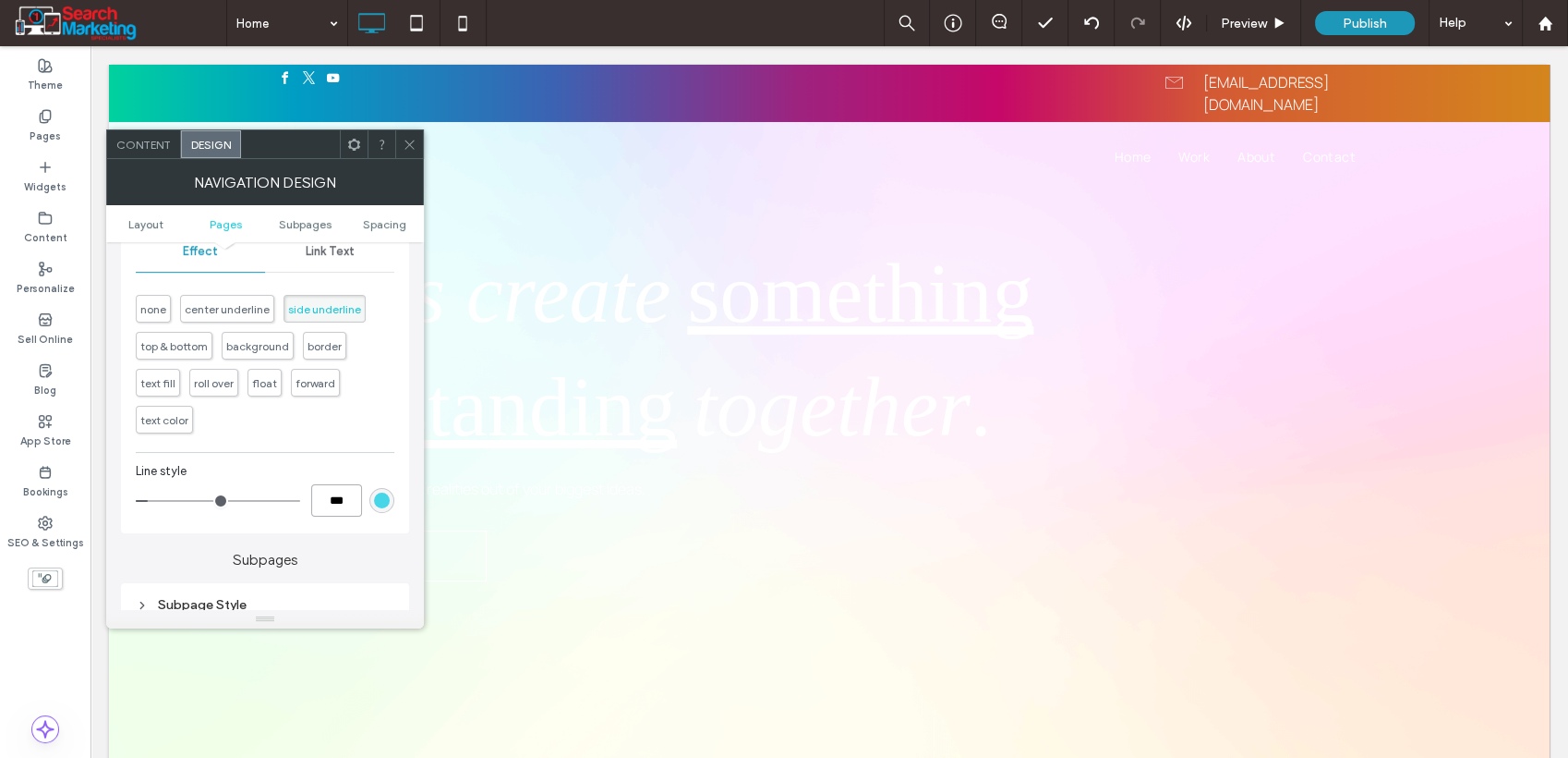
click at [324, 498] on input "***" at bounding box center [337, 500] width 51 height 32
type input "*"
type input "***"
click at [380, 493] on div "rgba(71, 214, 232, 1)" at bounding box center [381, 500] width 16 height 16
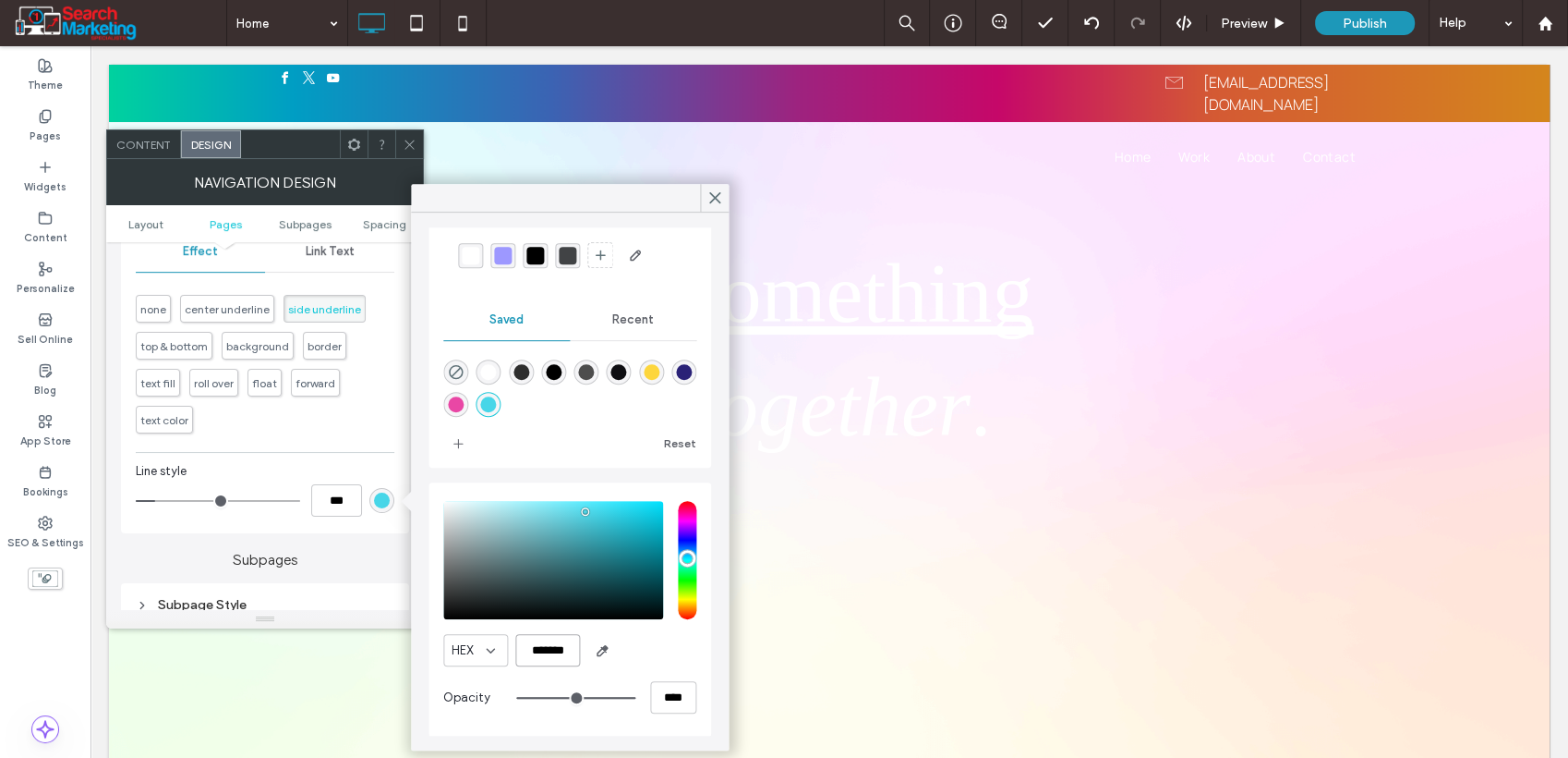
click at [572, 653] on input "*******" at bounding box center [548, 650] width 65 height 32
paste input "color picker textbox"
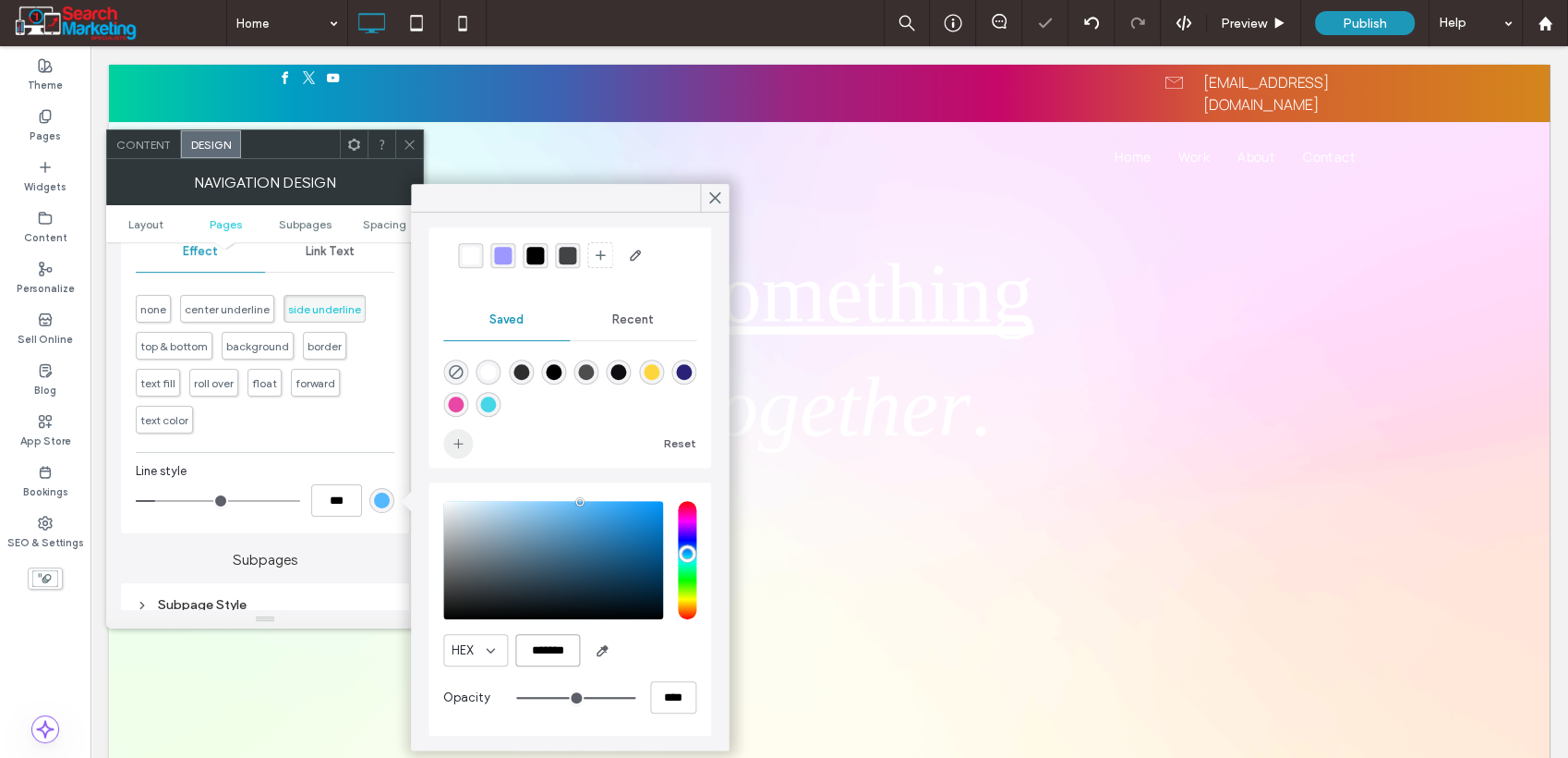
type input "*******"
click at [464, 438] on icon "add color" at bounding box center [458, 444] width 15 height 15
click at [416, 146] on icon at bounding box center [409, 144] width 14 height 14
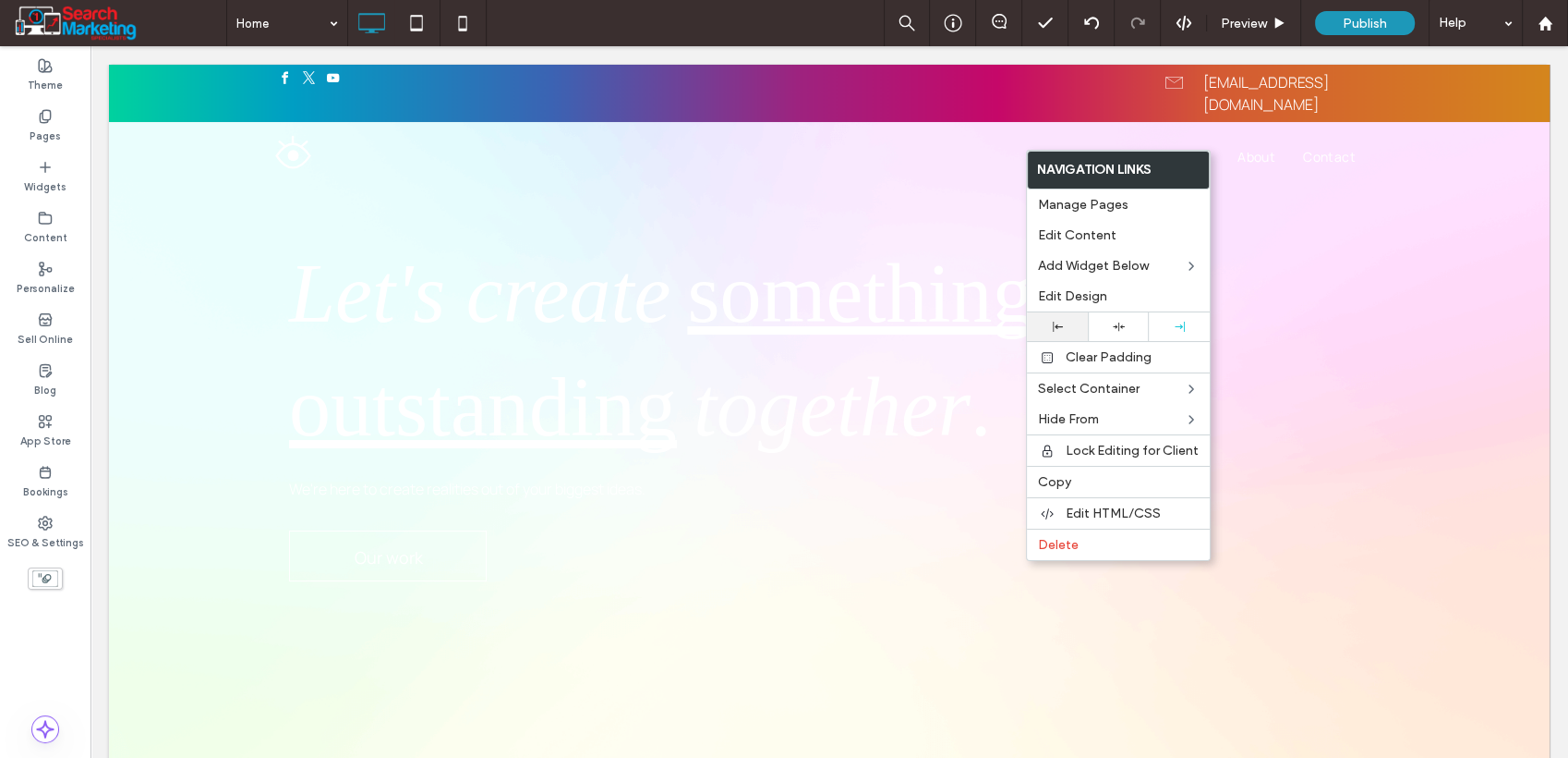
click at [1113, 330] on icon at bounding box center [1119, 327] width 12 height 12
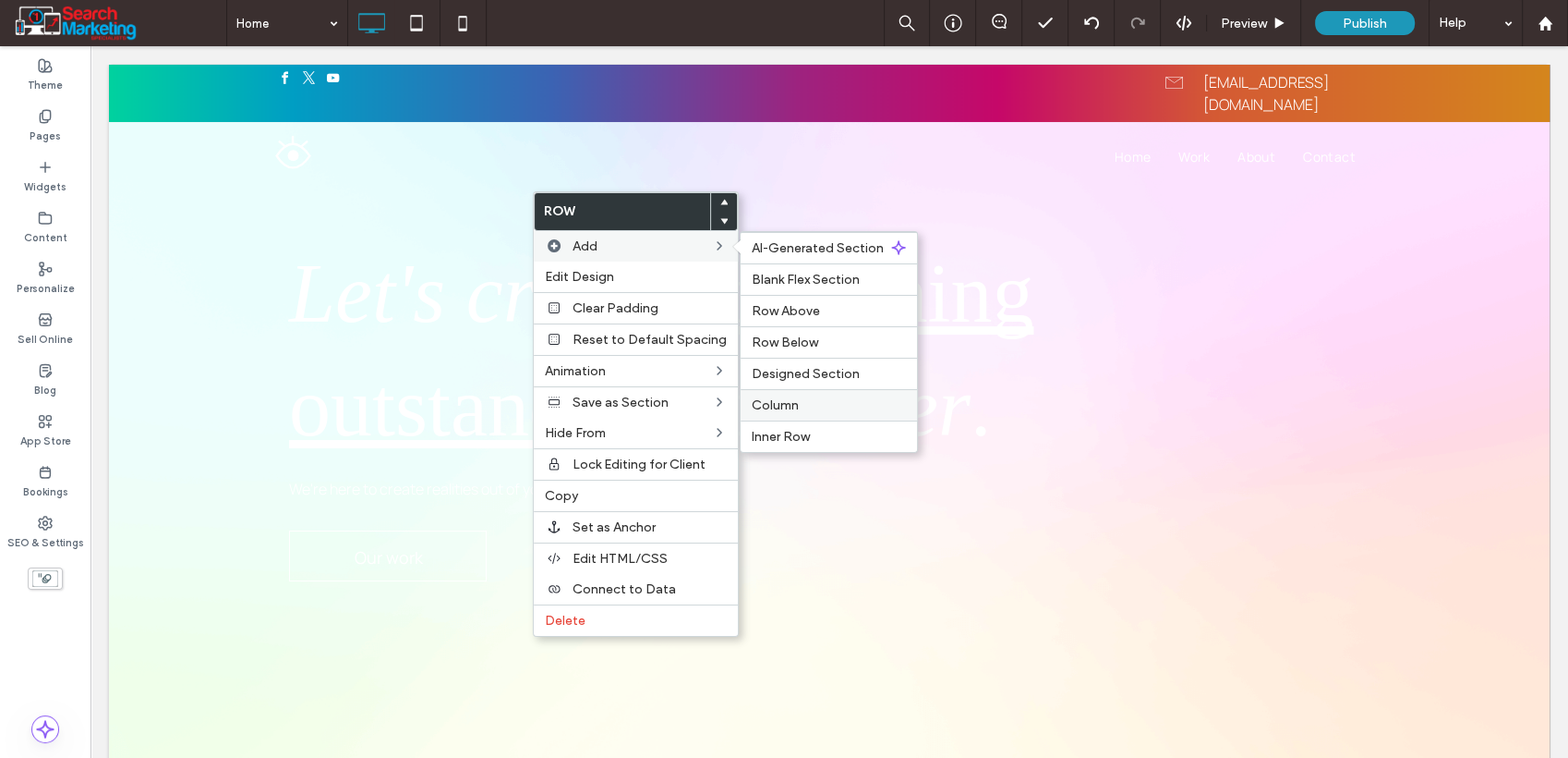
click at [790, 407] on span "Column" at bounding box center [776, 405] width 47 height 16
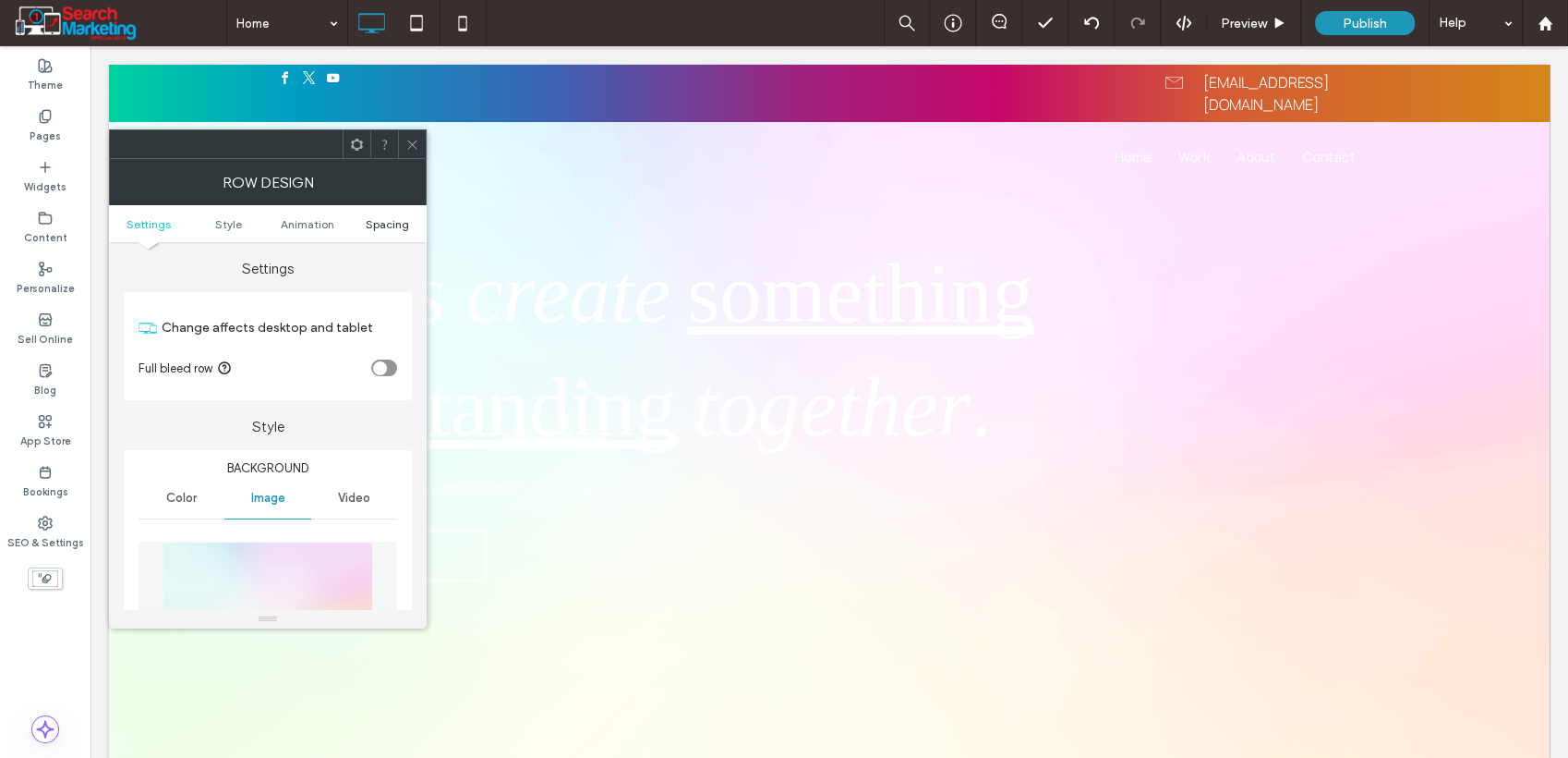
click at [377, 225] on span "Spacing" at bounding box center [388, 224] width 43 height 14
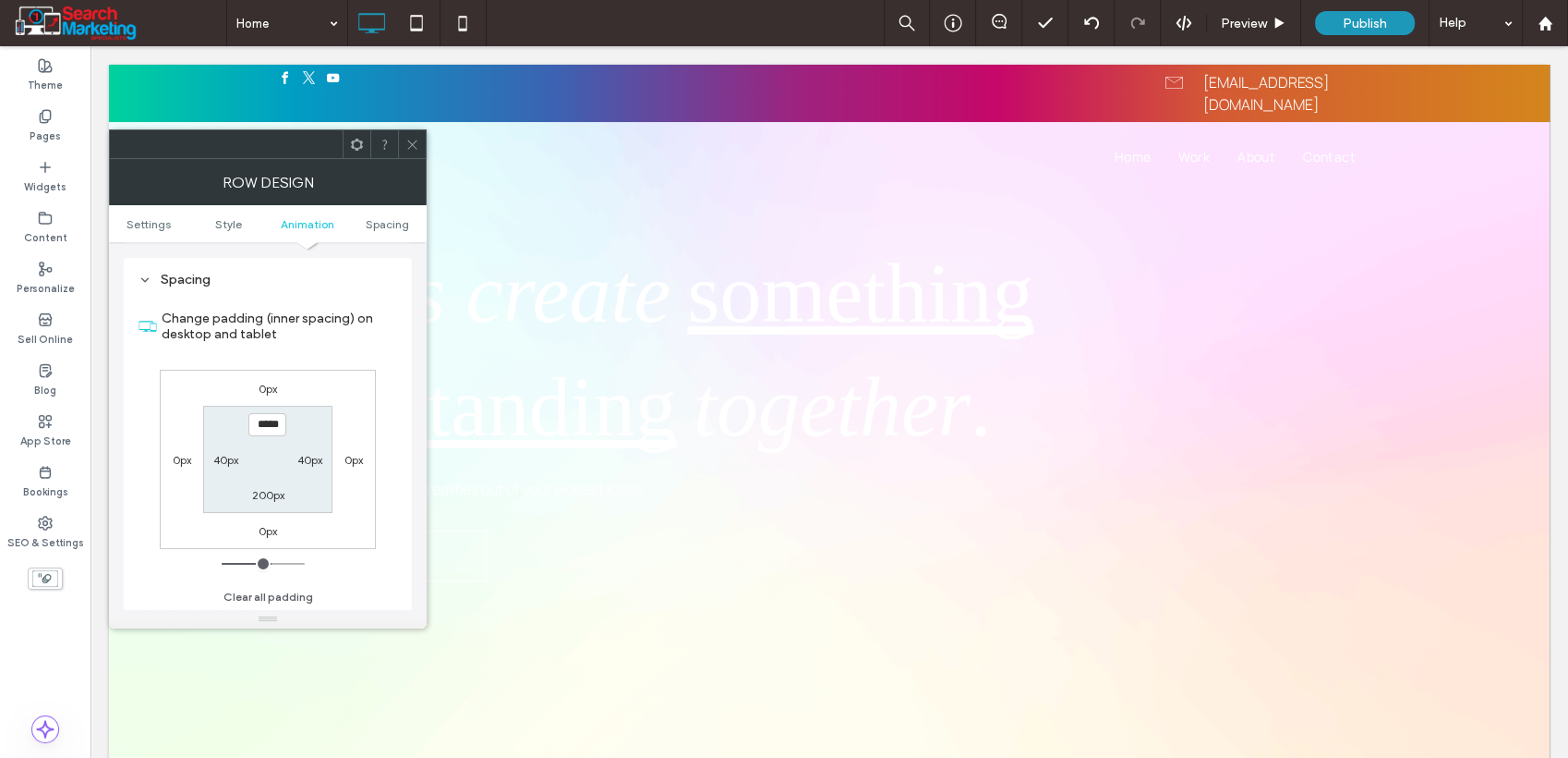
scroll to position [1110, 0]
type input "*****"
type input "***"
click at [413, 151] on icon at bounding box center [412, 144] width 14 height 14
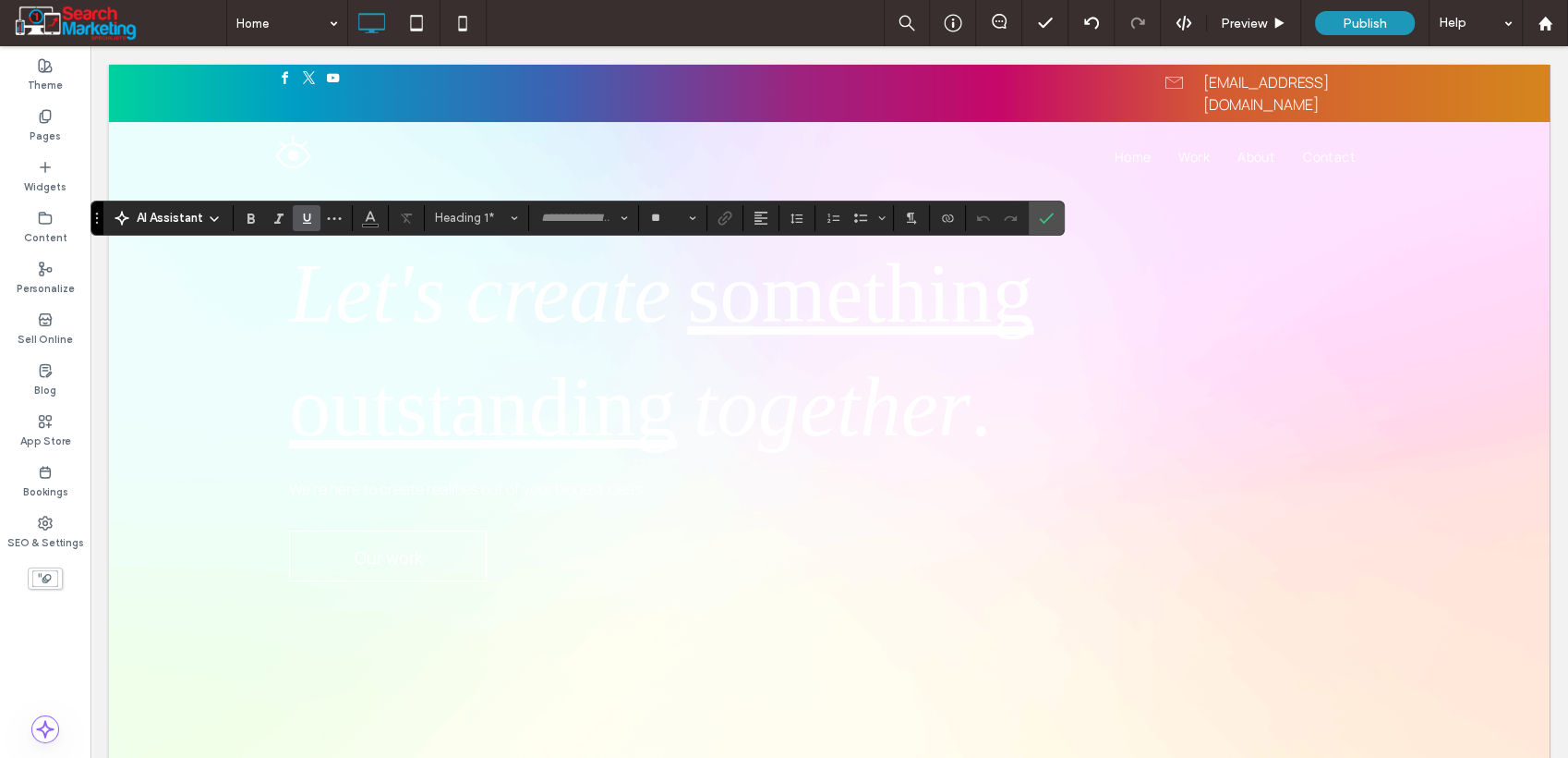
type input "*******"
click at [621, 220] on icon "Font & Font weight" at bounding box center [625, 218] width 8 height 8
type input "*******"
click at [621, 220] on span "Font & Font weight" at bounding box center [625, 218] width 8 height 24
type input "**"
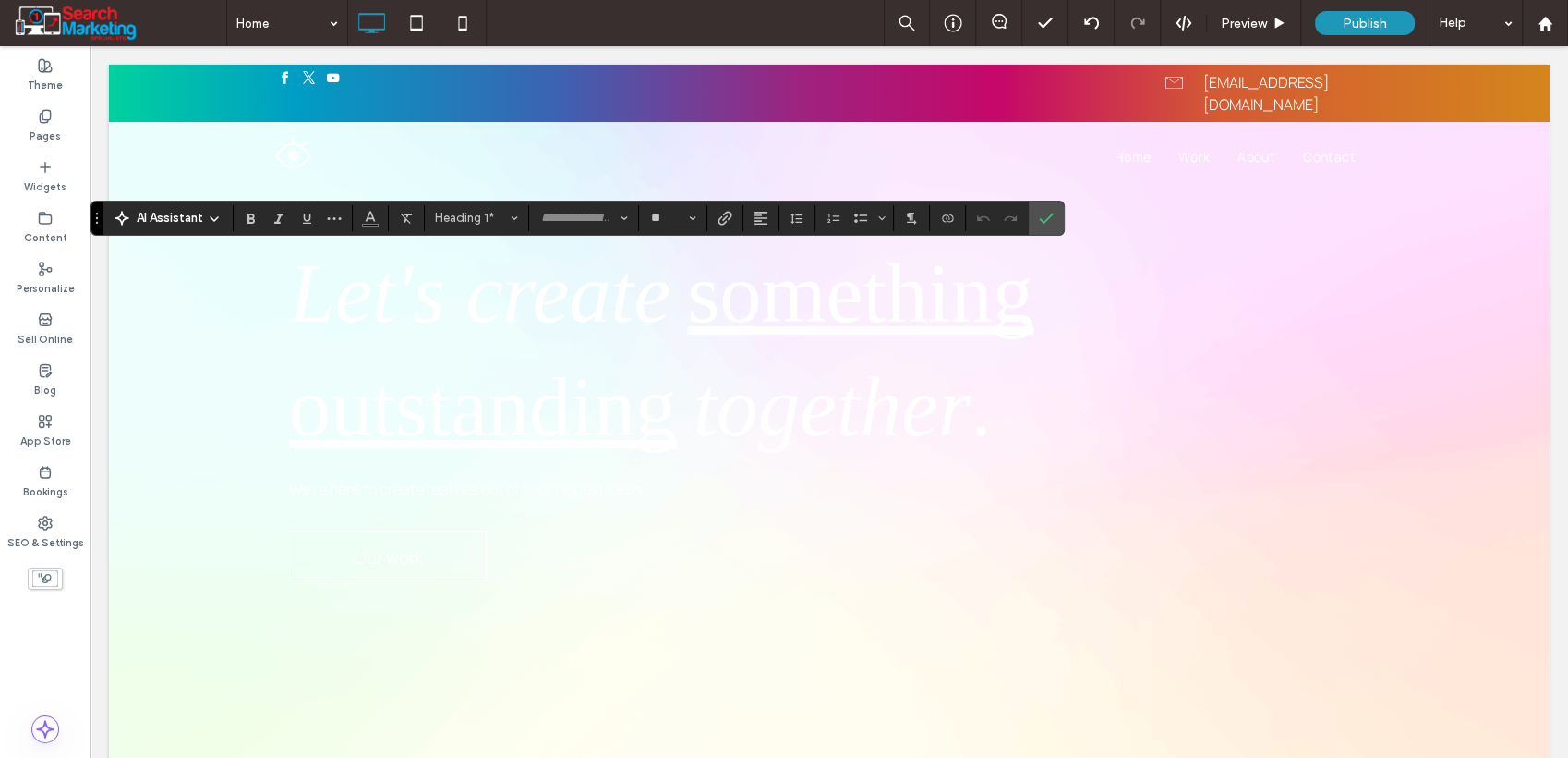
type input "*******"
type input "**"
click at [316, 216] on label "Underline" at bounding box center [306, 218] width 27 height 25
click at [316, 217] on label "Underline" at bounding box center [306, 218] width 27 height 25
click at [516, 215] on icon "Styles" at bounding box center [515, 218] width 8 height 8
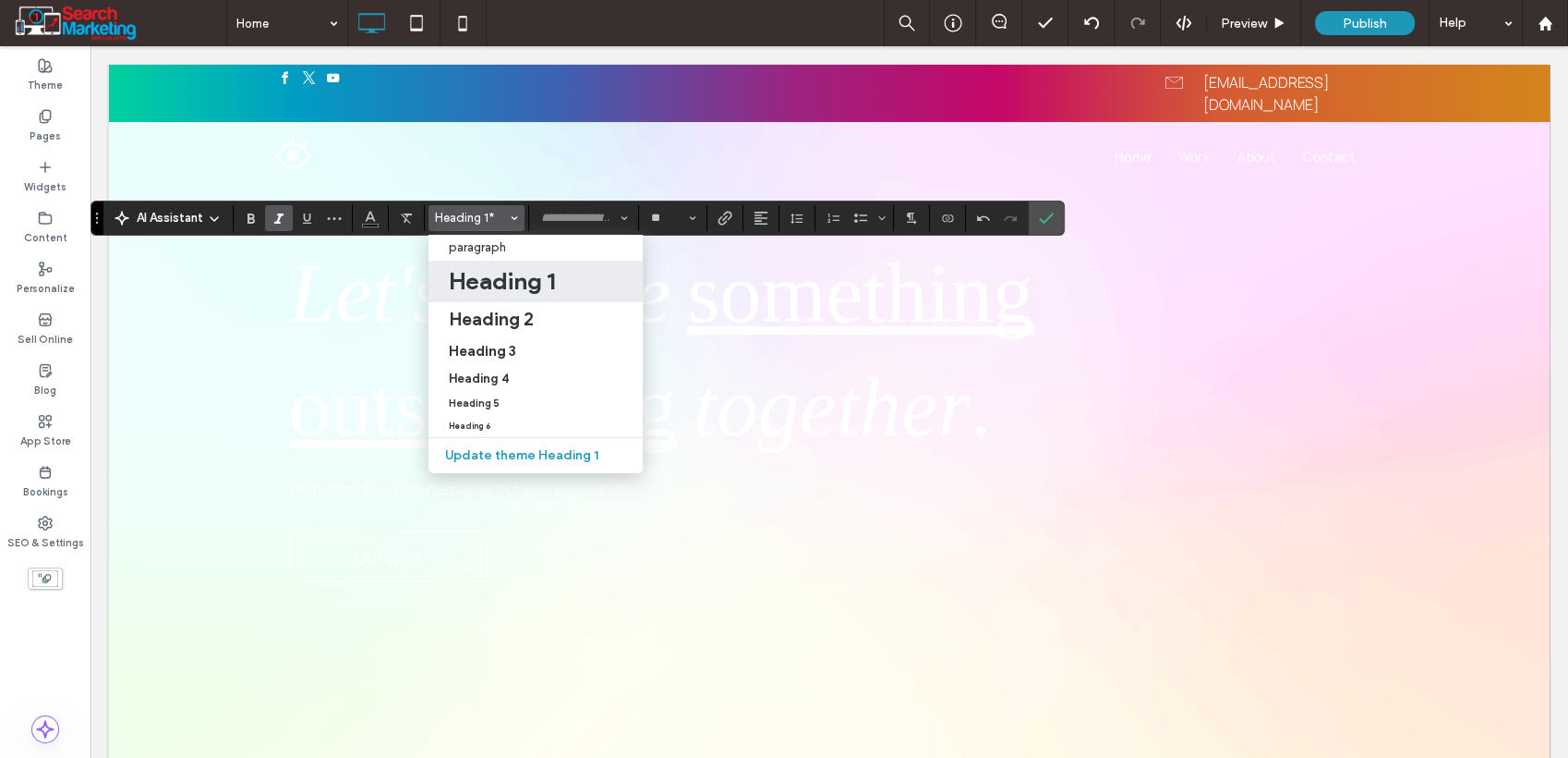
click at [477, 282] on h1 "Heading 1" at bounding box center [502, 281] width 106 height 29
type input "*******"
type input "**"
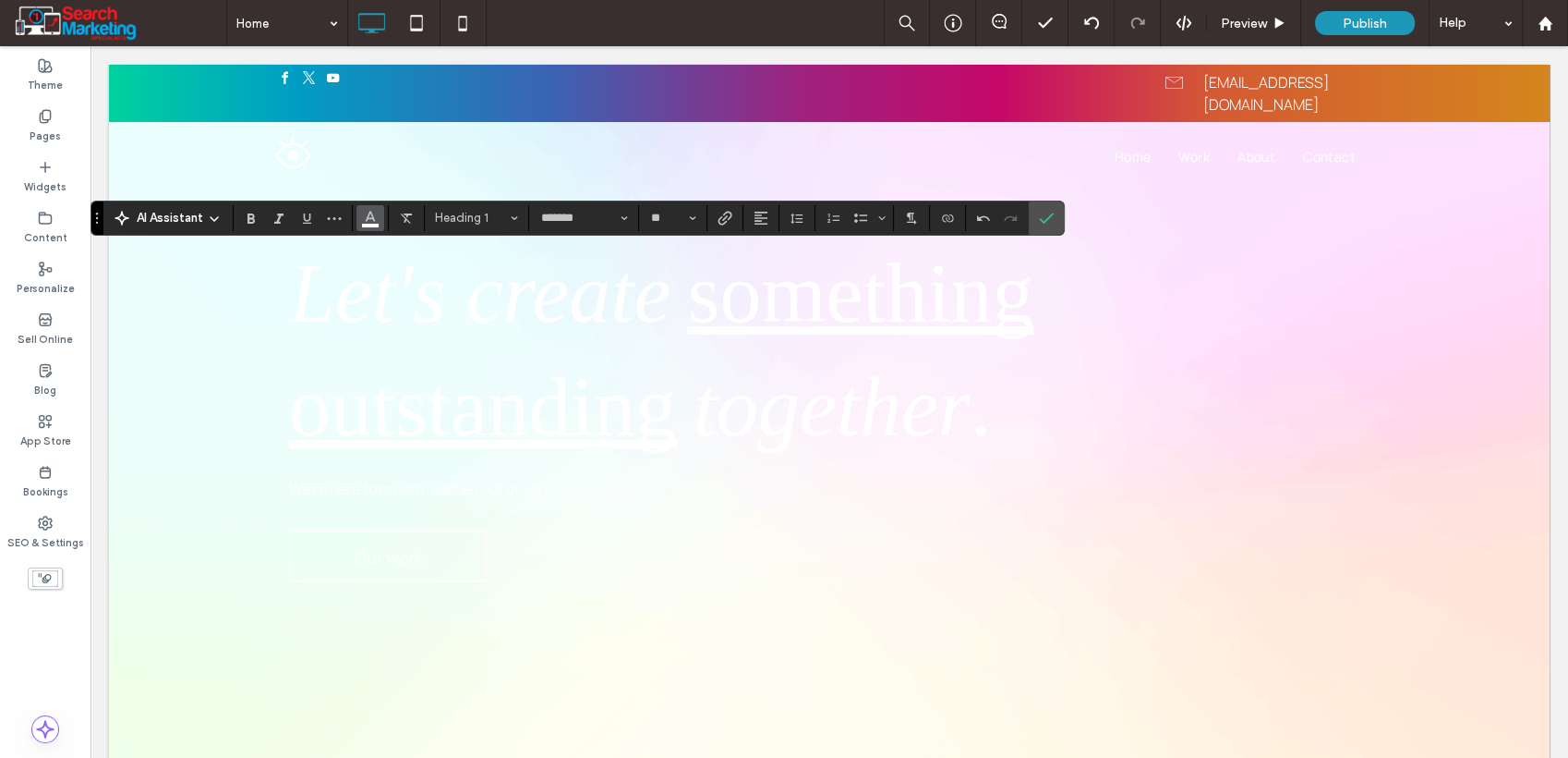
click at [376, 221] on icon "Color" at bounding box center [371, 217] width 15 height 15
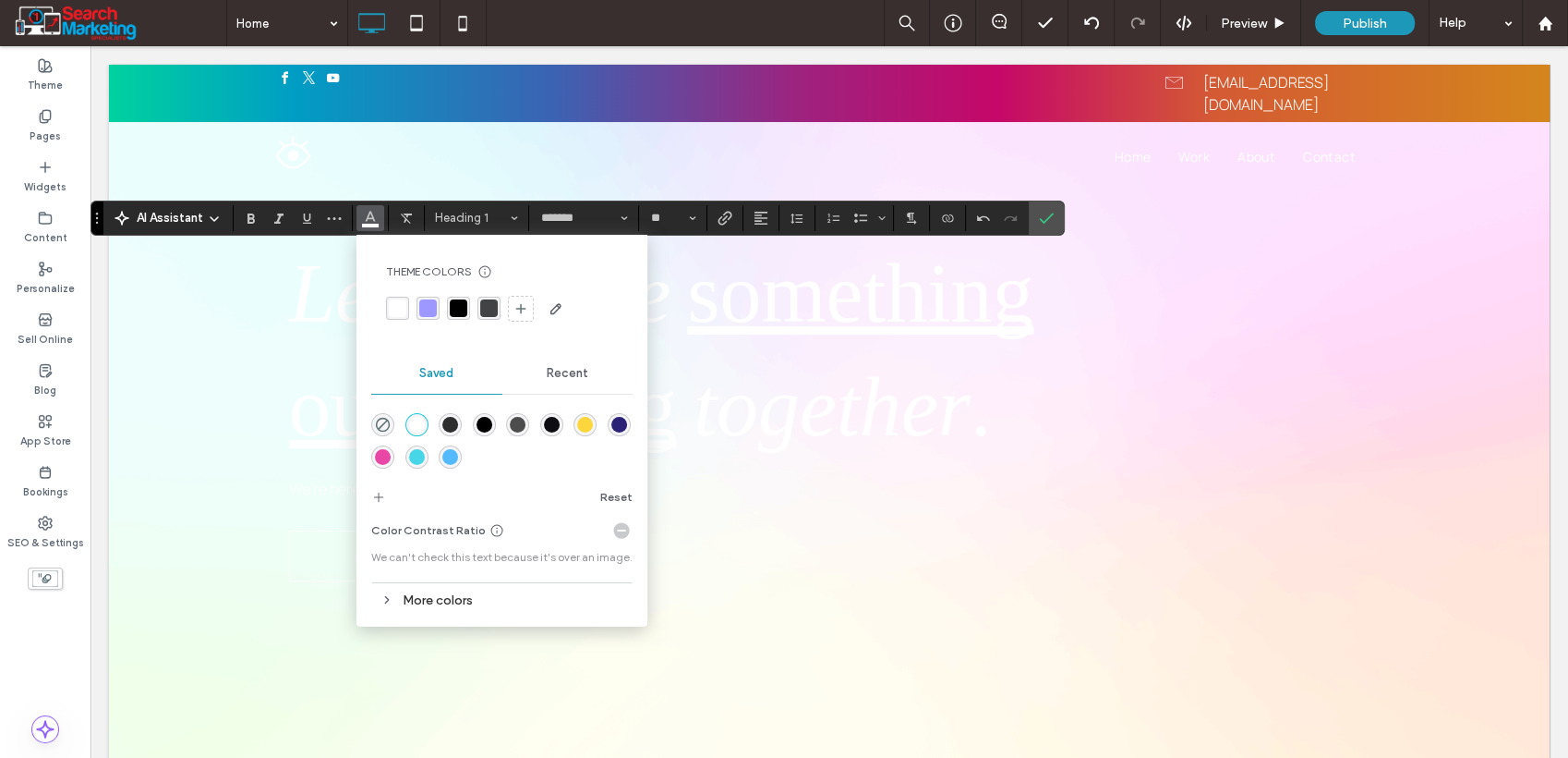
click at [548, 425] on div "rgba(14,14,18,1)" at bounding box center [552, 425] width 16 height 16
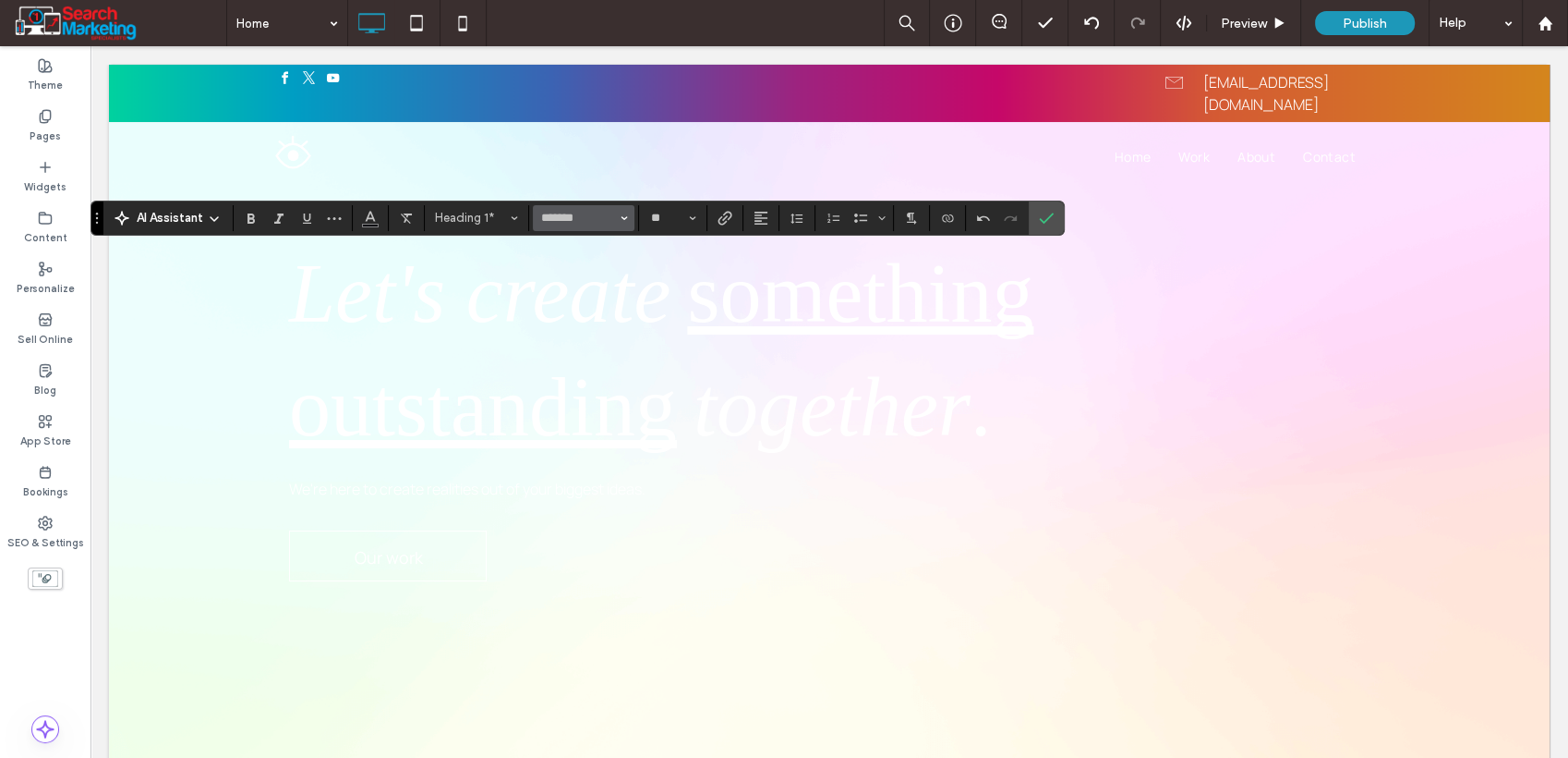
click at [624, 224] on span "Font & Font weight" at bounding box center [625, 218] width 8 height 24
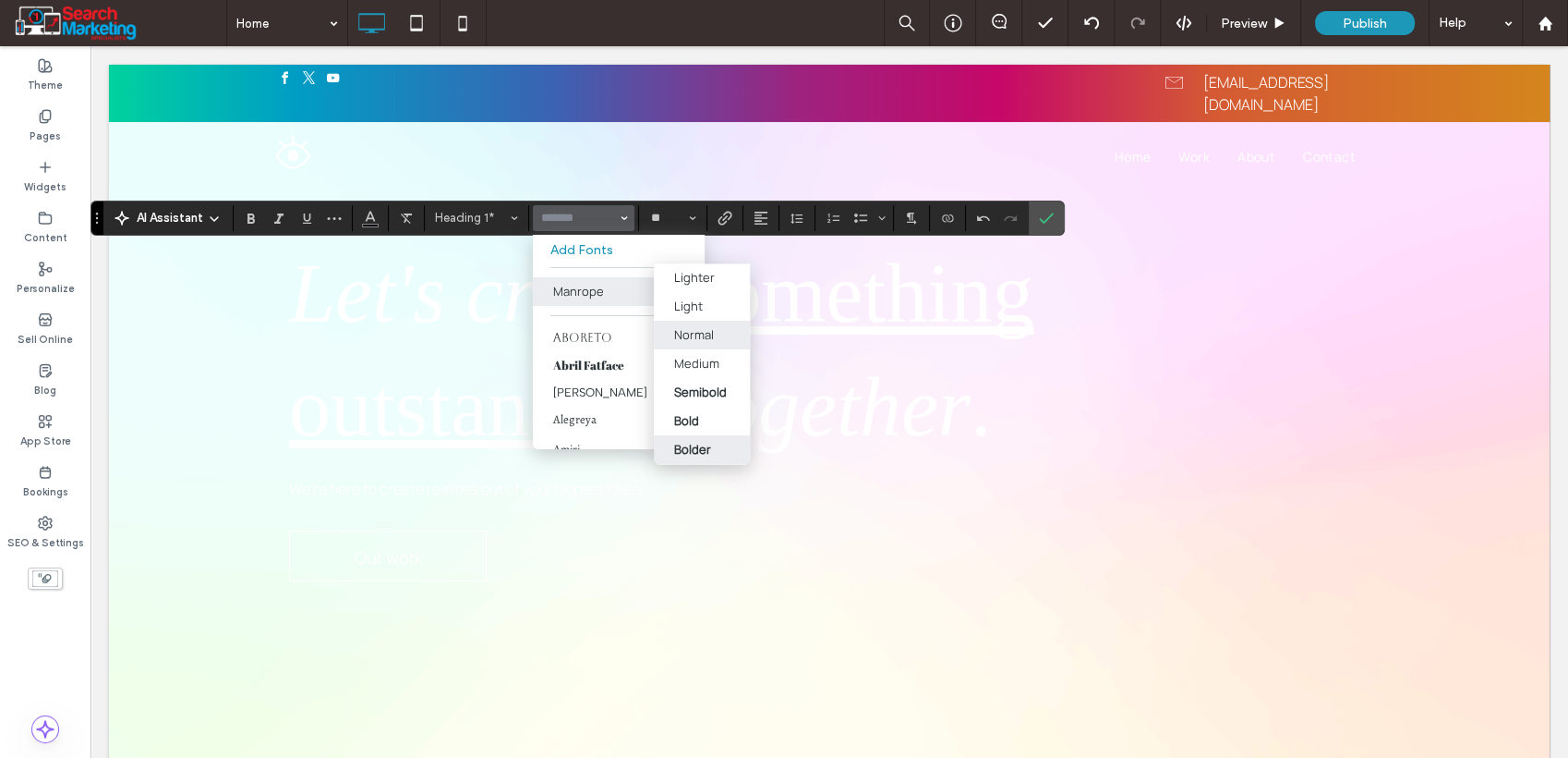
click at [681, 444] on div "Bolder" at bounding box center [692, 449] width 37 height 17
type input "*******"
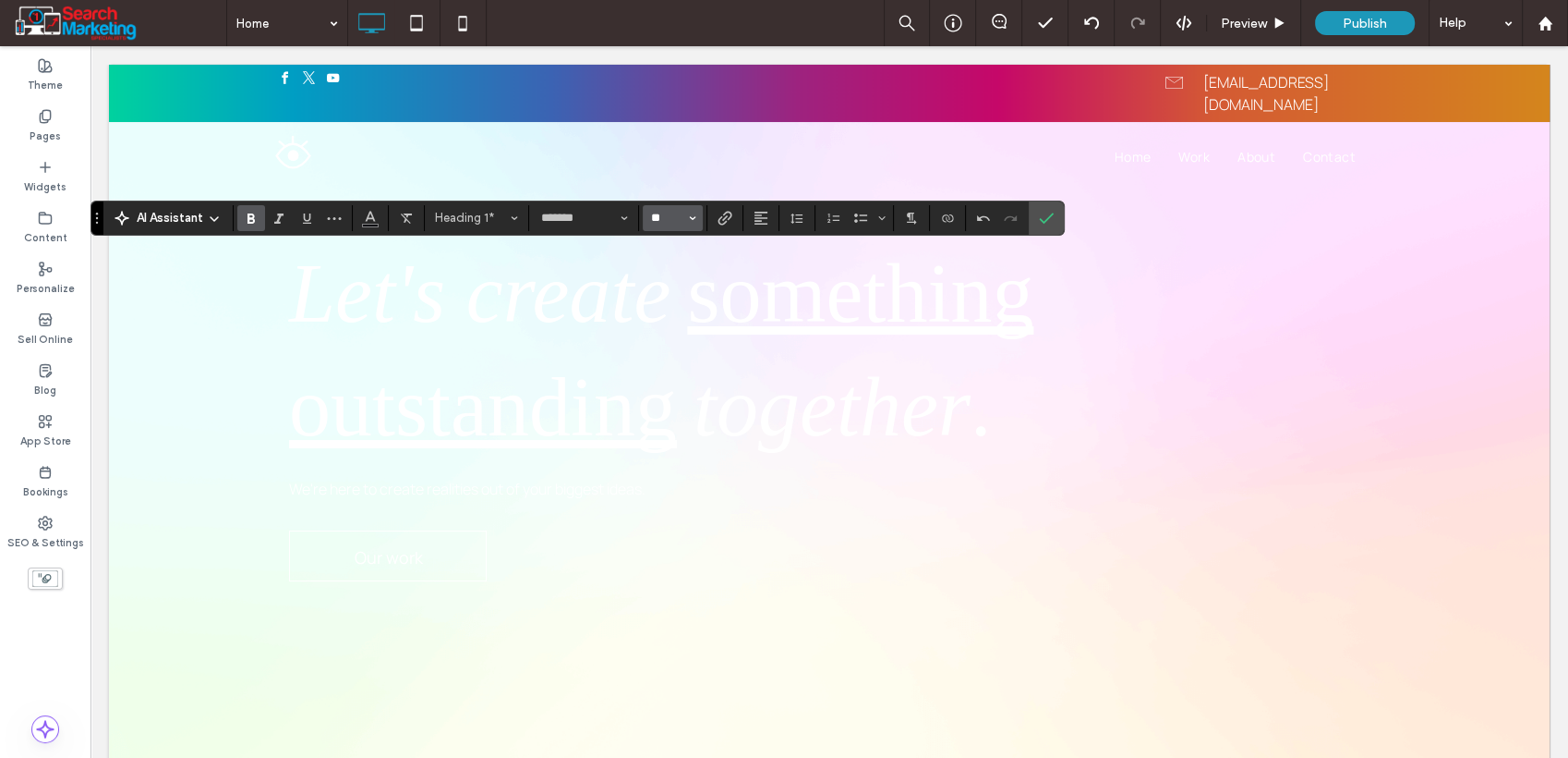
click at [678, 221] on input "**" at bounding box center [667, 218] width 36 height 15
click at [678, 372] on label "48" at bounding box center [672, 358] width 59 height 25
type input "**"
click at [679, 219] on input "**" at bounding box center [667, 218] width 36 height 15
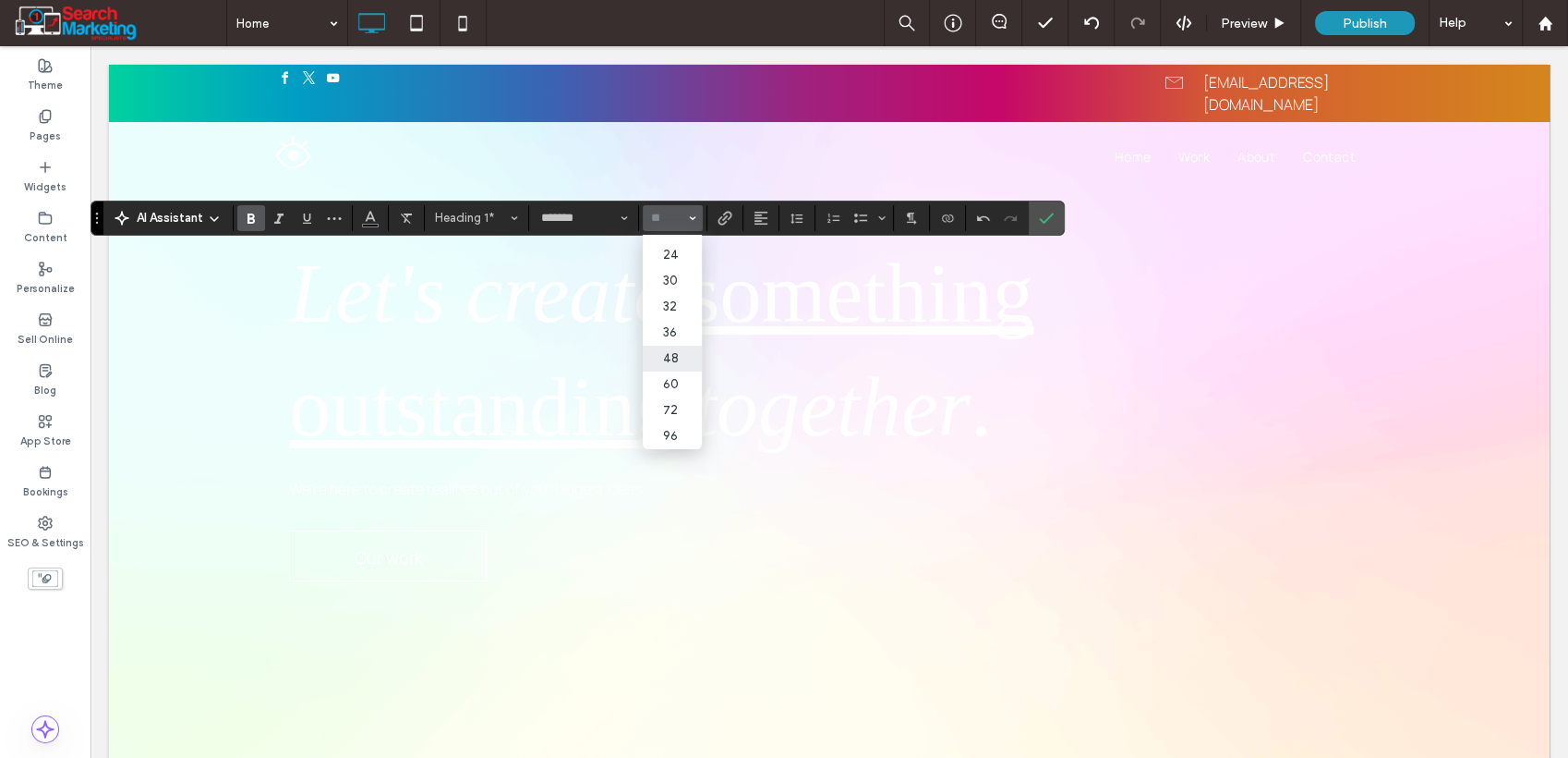
scroll to position [229, 0]
click at [685, 397] on label "72" at bounding box center [672, 410] width 59 height 25
type input "**"
click at [1048, 225] on span "Confirm" at bounding box center [1047, 218] width 15 height 31
click at [1051, 213] on label "Confirm" at bounding box center [1046, 218] width 27 height 33
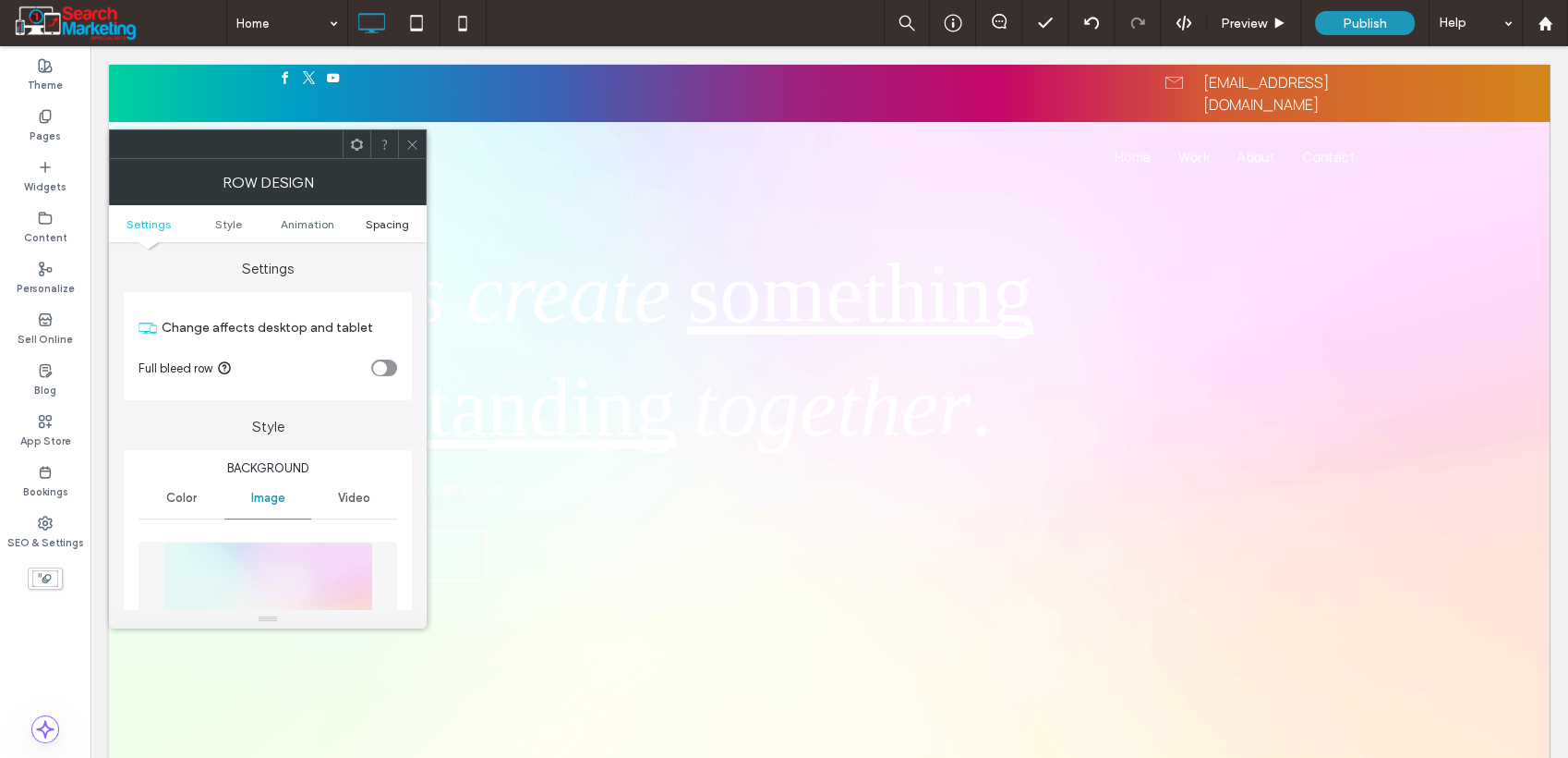
click at [379, 224] on span "Spacing" at bounding box center [388, 224] width 43 height 14
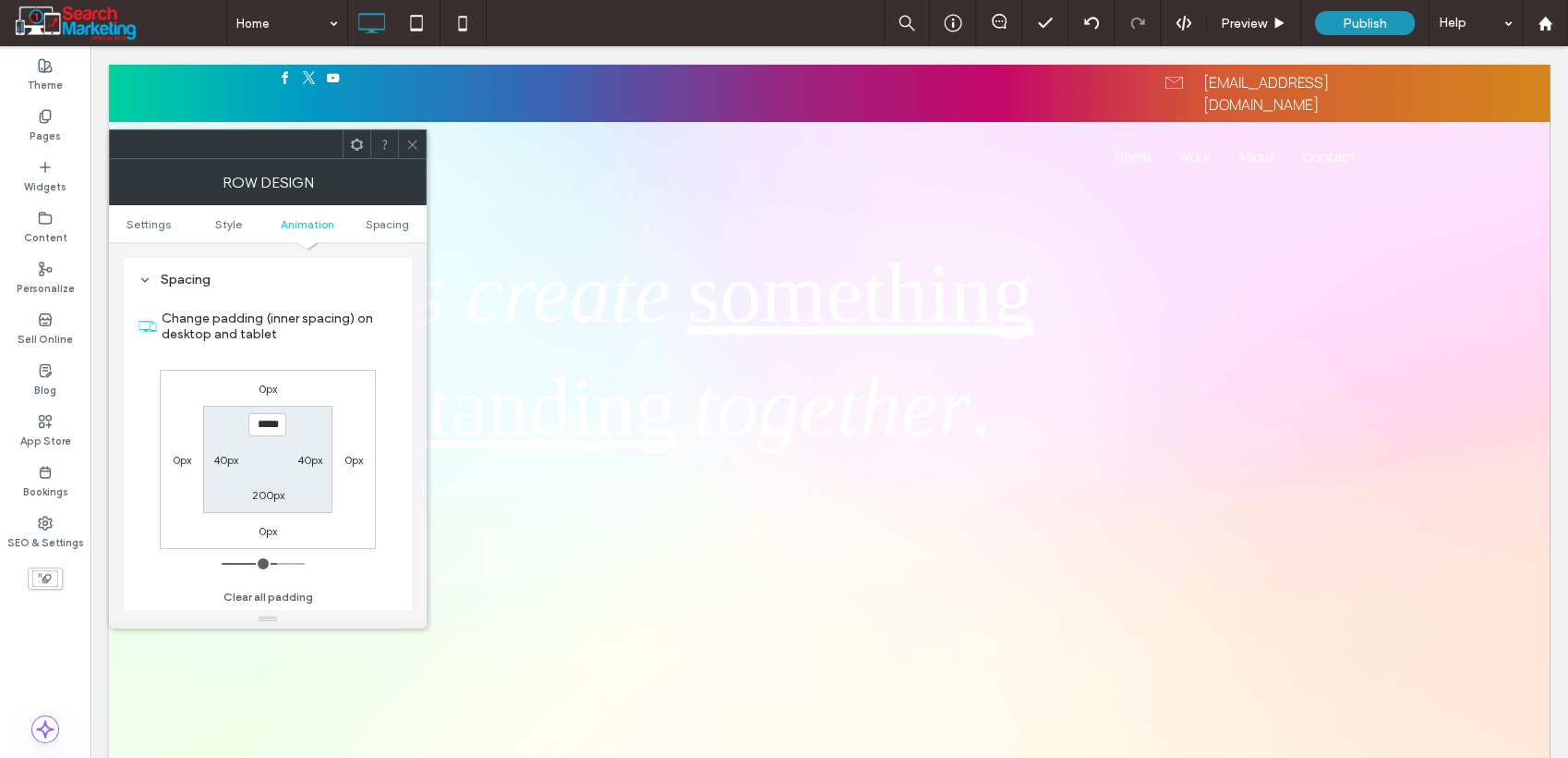
scroll to position [1110, 0]
click at [419, 153] on span at bounding box center [412, 143] width 14 height 27
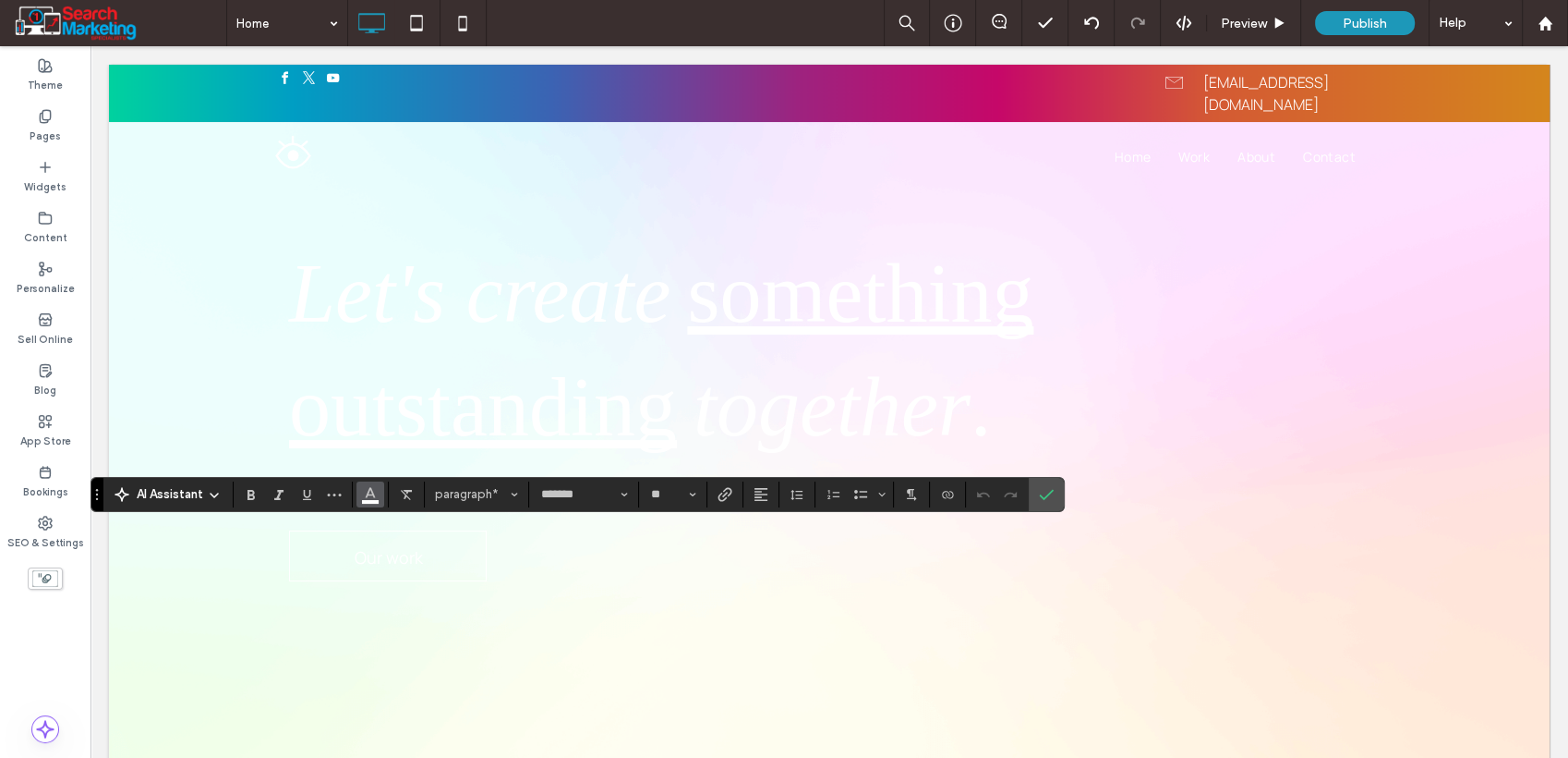
click at [360, 499] on button "Color" at bounding box center [370, 493] width 27 height 25
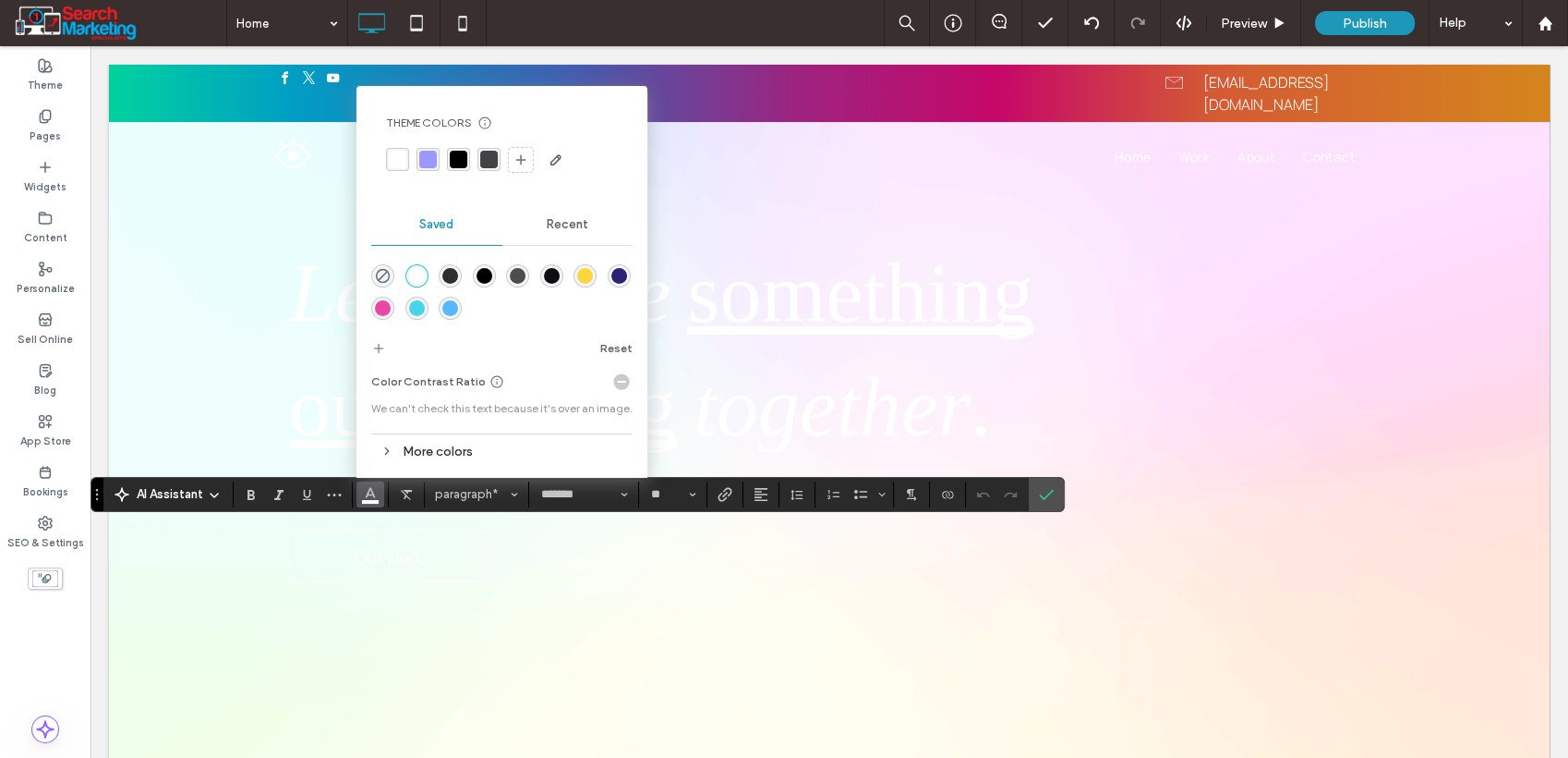
click at [551, 270] on div "rgba(14,14,18,1)" at bounding box center [552, 276] width 16 height 16
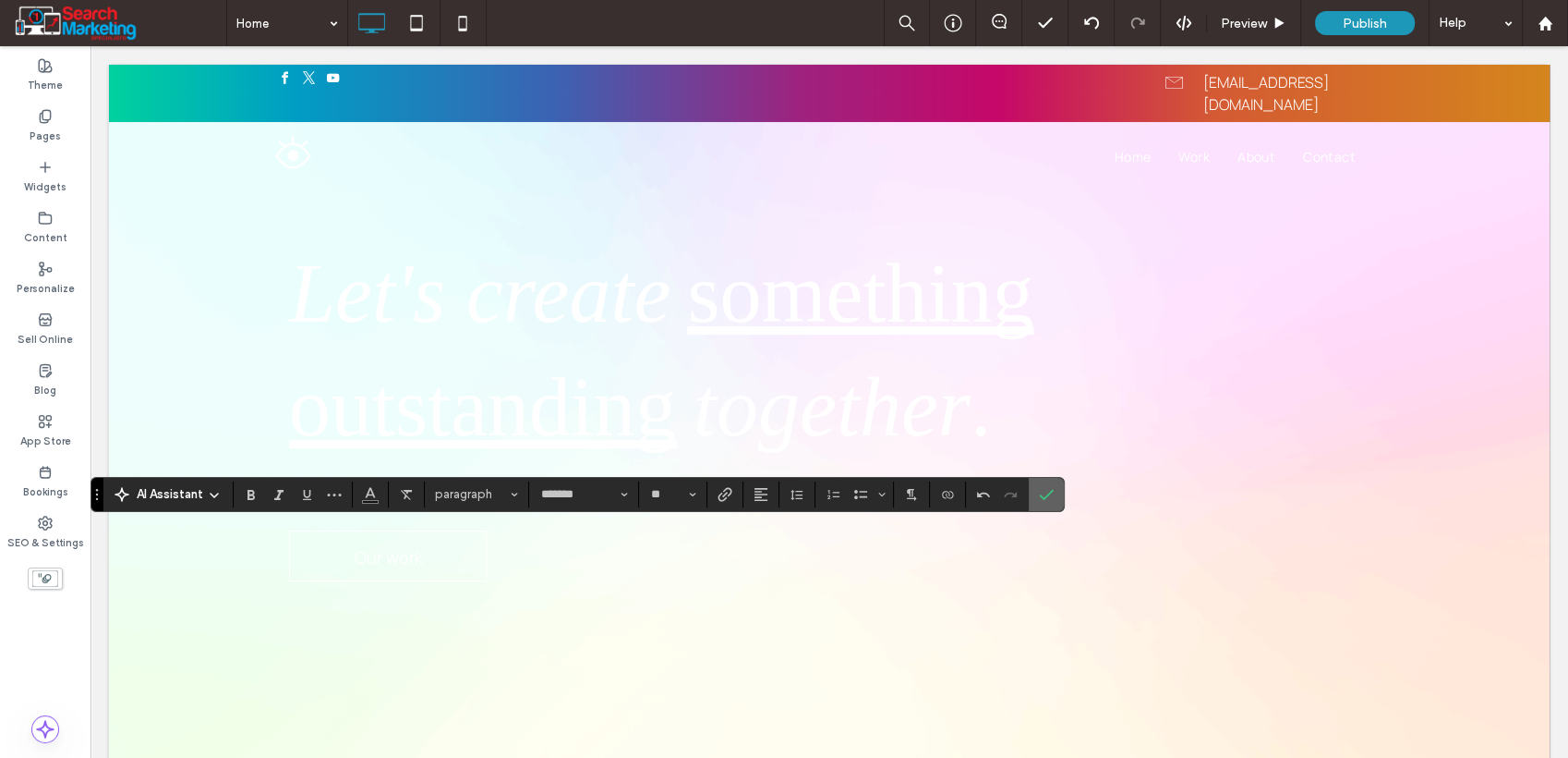
click at [1035, 507] on label "Confirm" at bounding box center [1046, 493] width 27 height 33
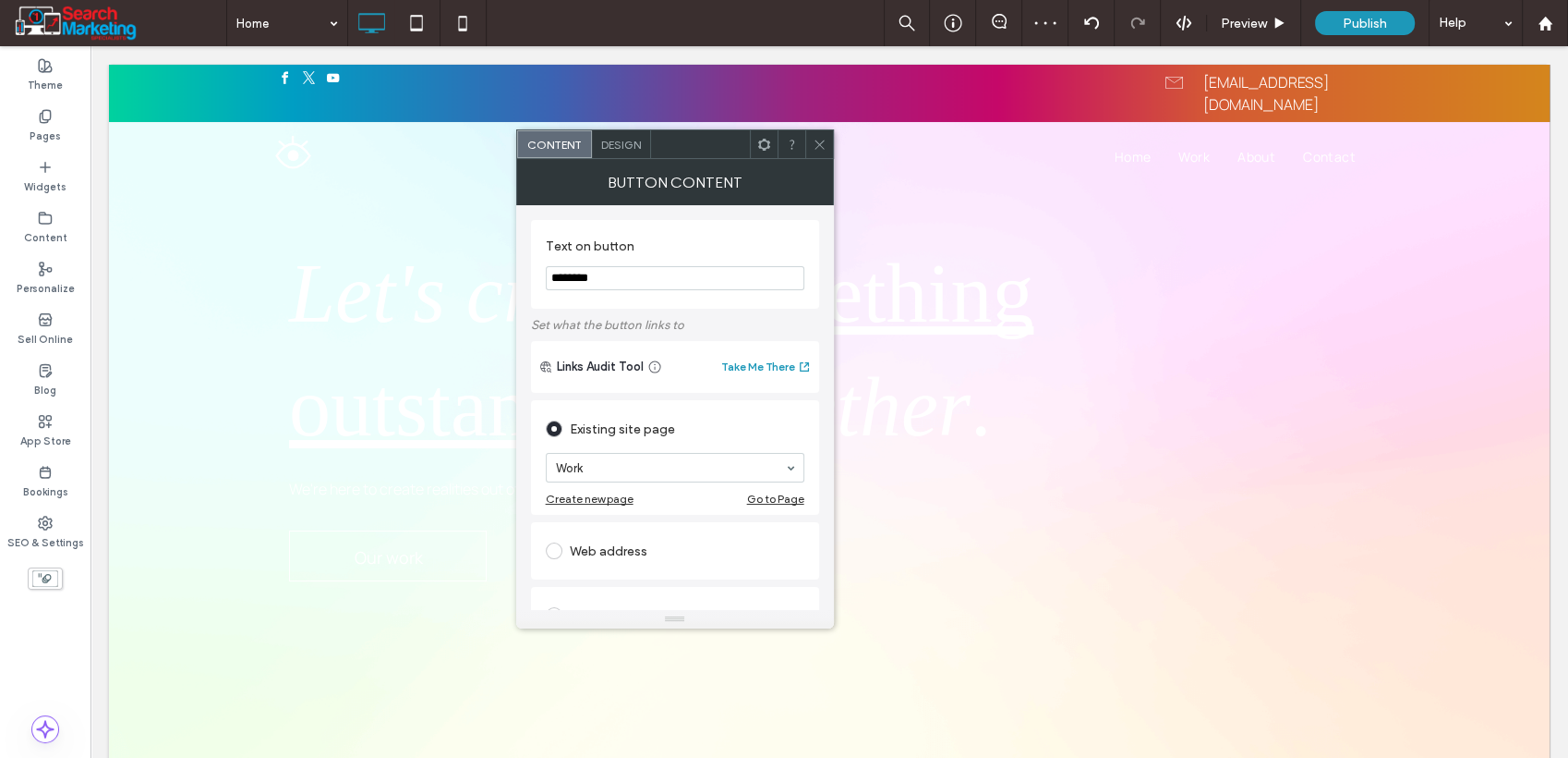
drag, startPoint x: 825, startPoint y: 142, endPoint x: 814, endPoint y: 205, distance: 64.0
click at [825, 142] on icon at bounding box center [820, 144] width 14 height 14
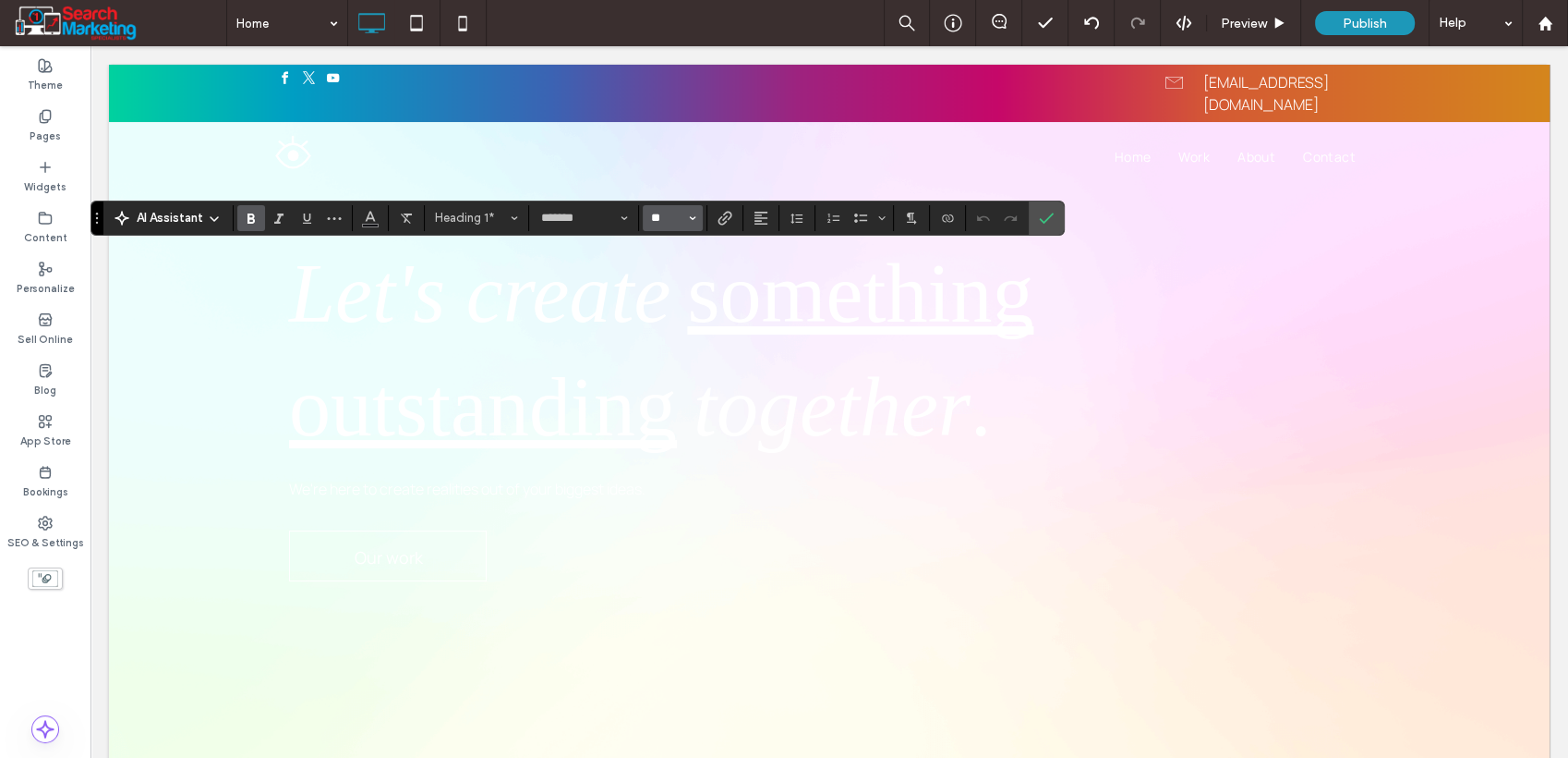
click at [664, 221] on input "**" at bounding box center [667, 218] width 36 height 15
type input "**"
click at [1042, 223] on use "Confirm" at bounding box center [1048, 218] width 15 height 11
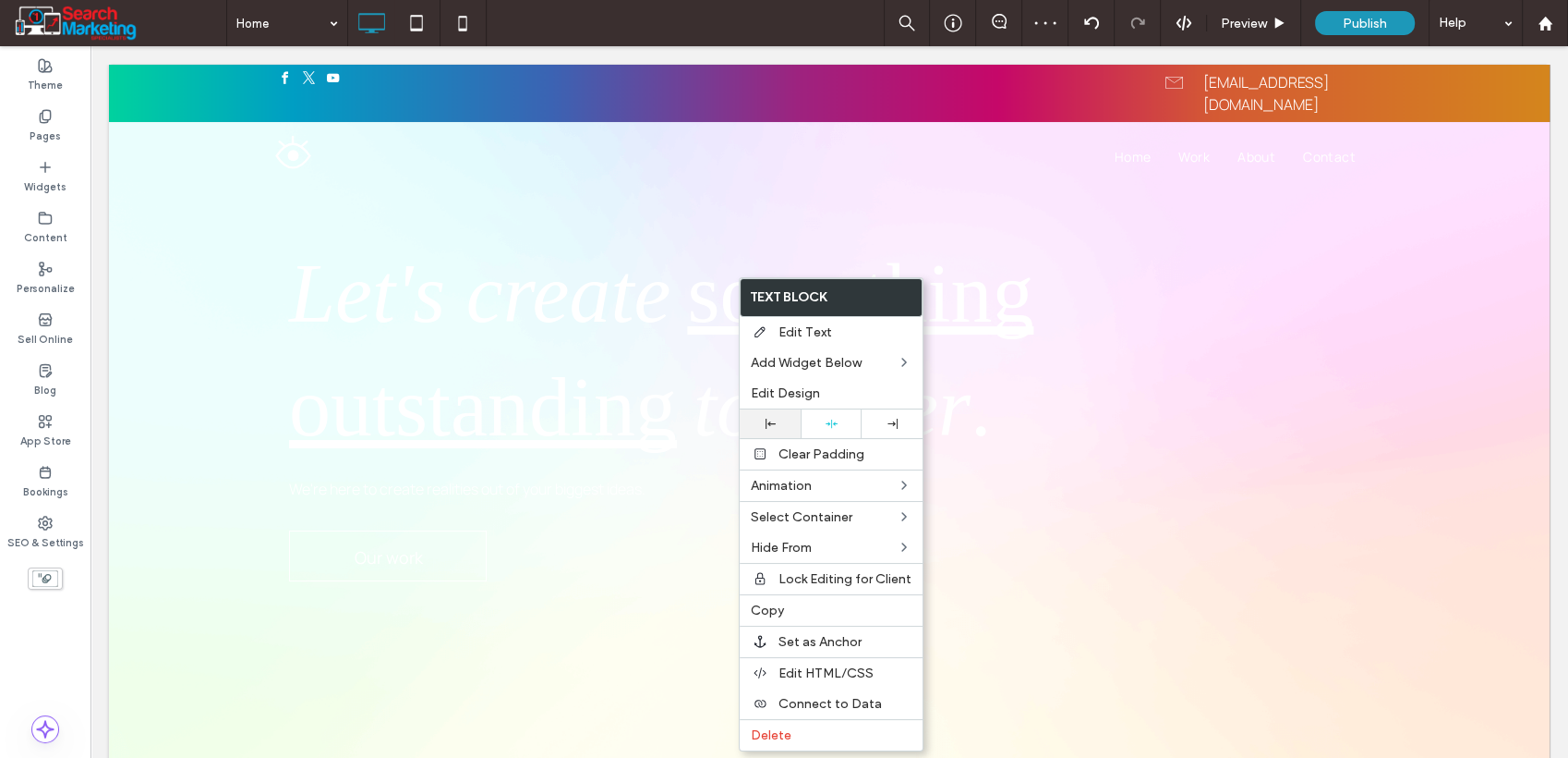
click at [773, 425] on icon at bounding box center [771, 424] width 10 height 10
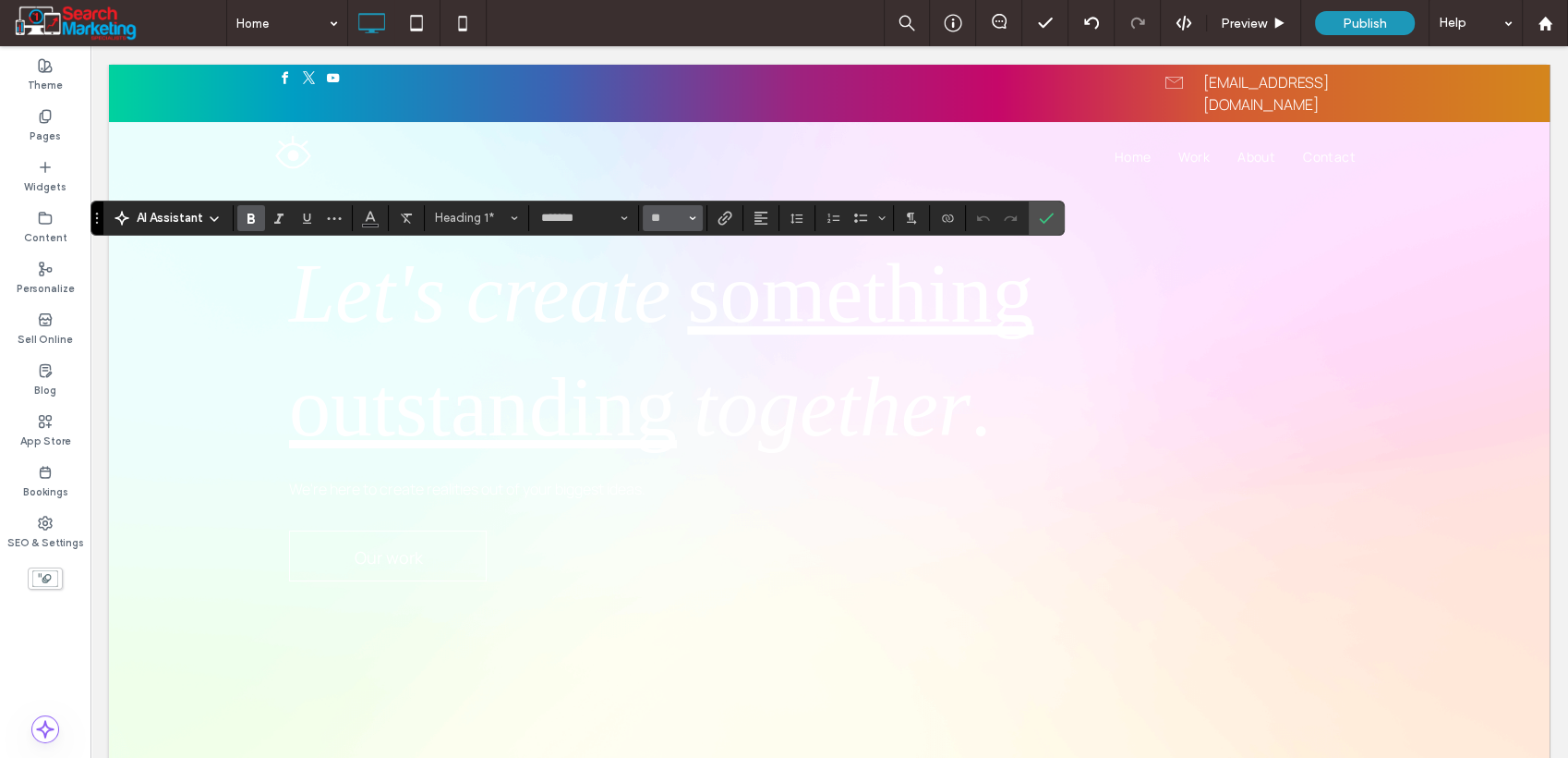
click at [692, 217] on icon "Size" at bounding box center [693, 218] width 8 height 8
click at [682, 397] on label "72" at bounding box center [672, 410] width 59 height 25
type input "**"
click at [670, 217] on input "**" at bounding box center [667, 218] width 36 height 15
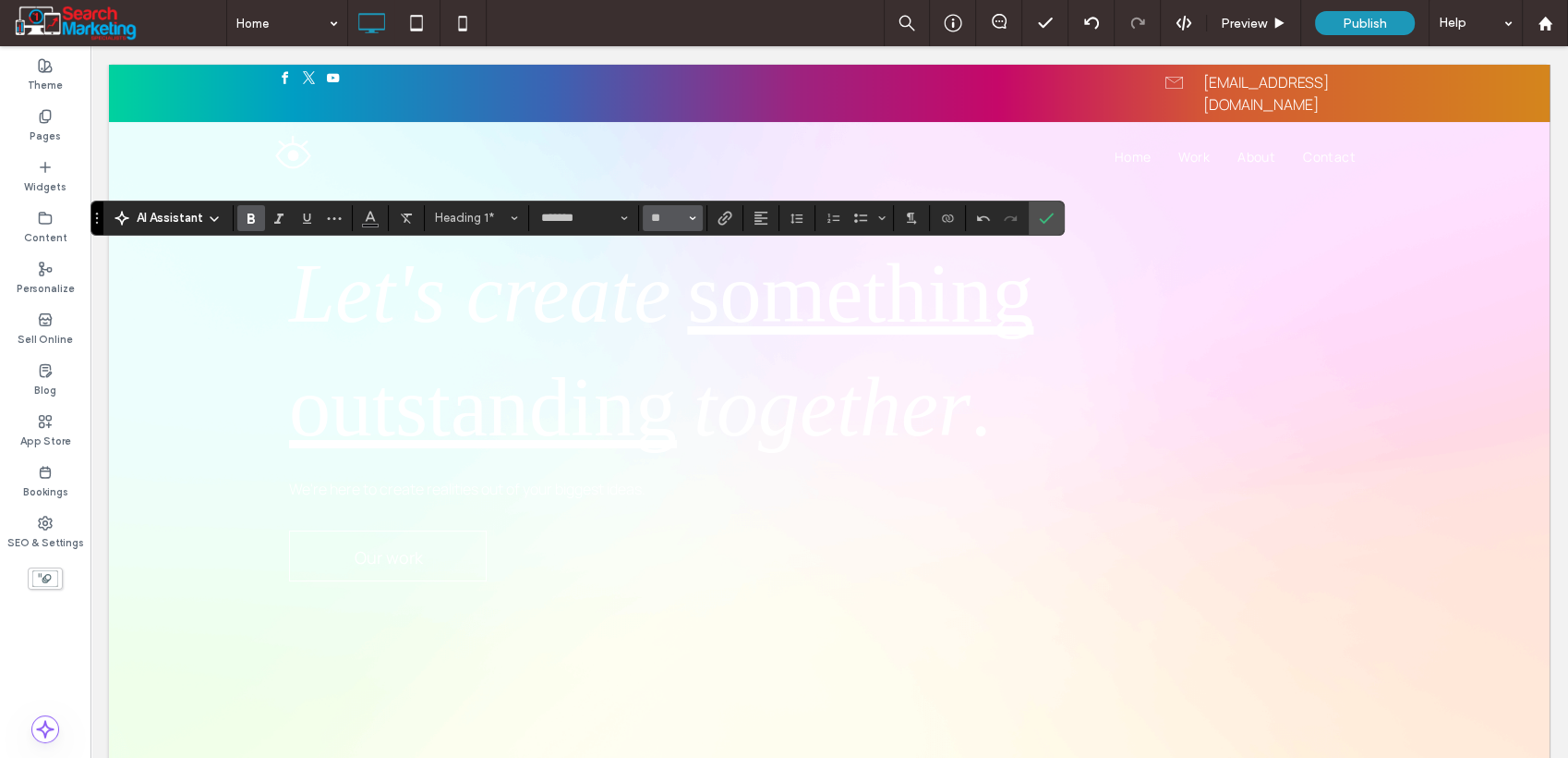
type input "**"
click at [696, 211] on button "**" at bounding box center [673, 218] width 60 height 25
click at [674, 212] on input "Size-input" at bounding box center [667, 218] width 36 height 15
type input "**"
click at [1039, 221] on icon "Confirm" at bounding box center [1047, 218] width 15 height 15
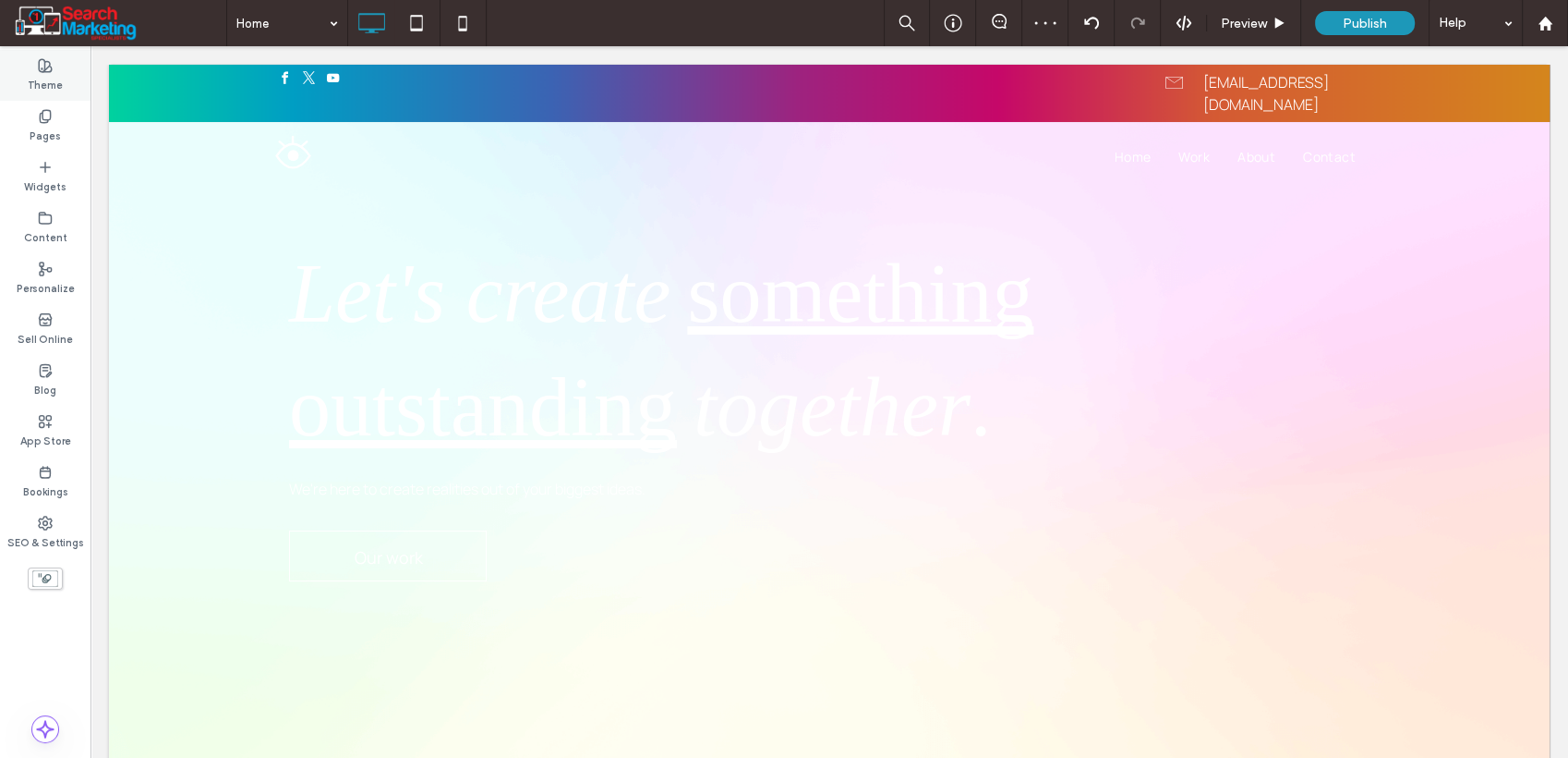
click at [46, 79] on label "Theme" at bounding box center [44, 84] width 35 height 21
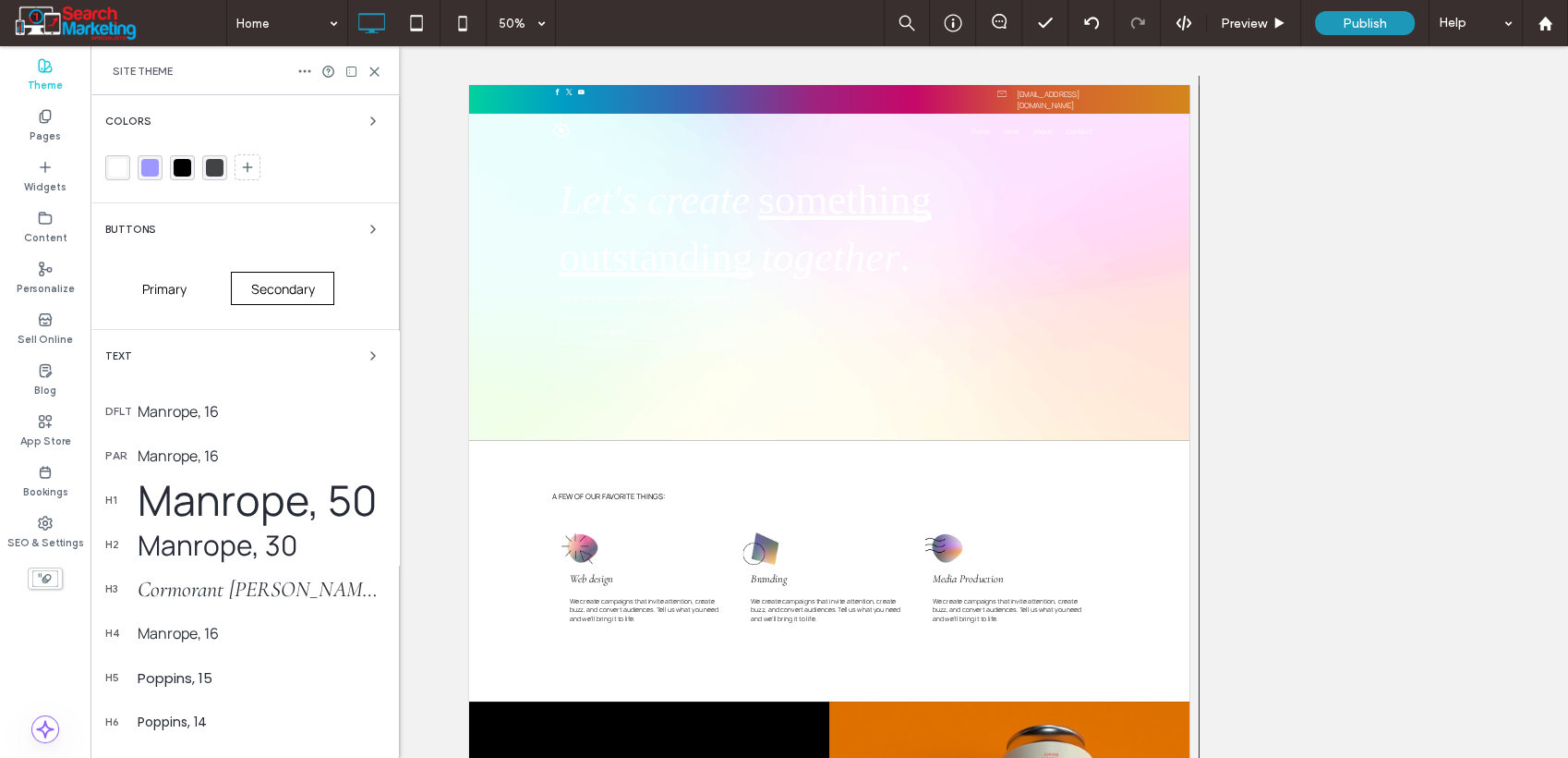
click at [186, 285] on div "Primary" at bounding box center [165, 288] width 104 height 33
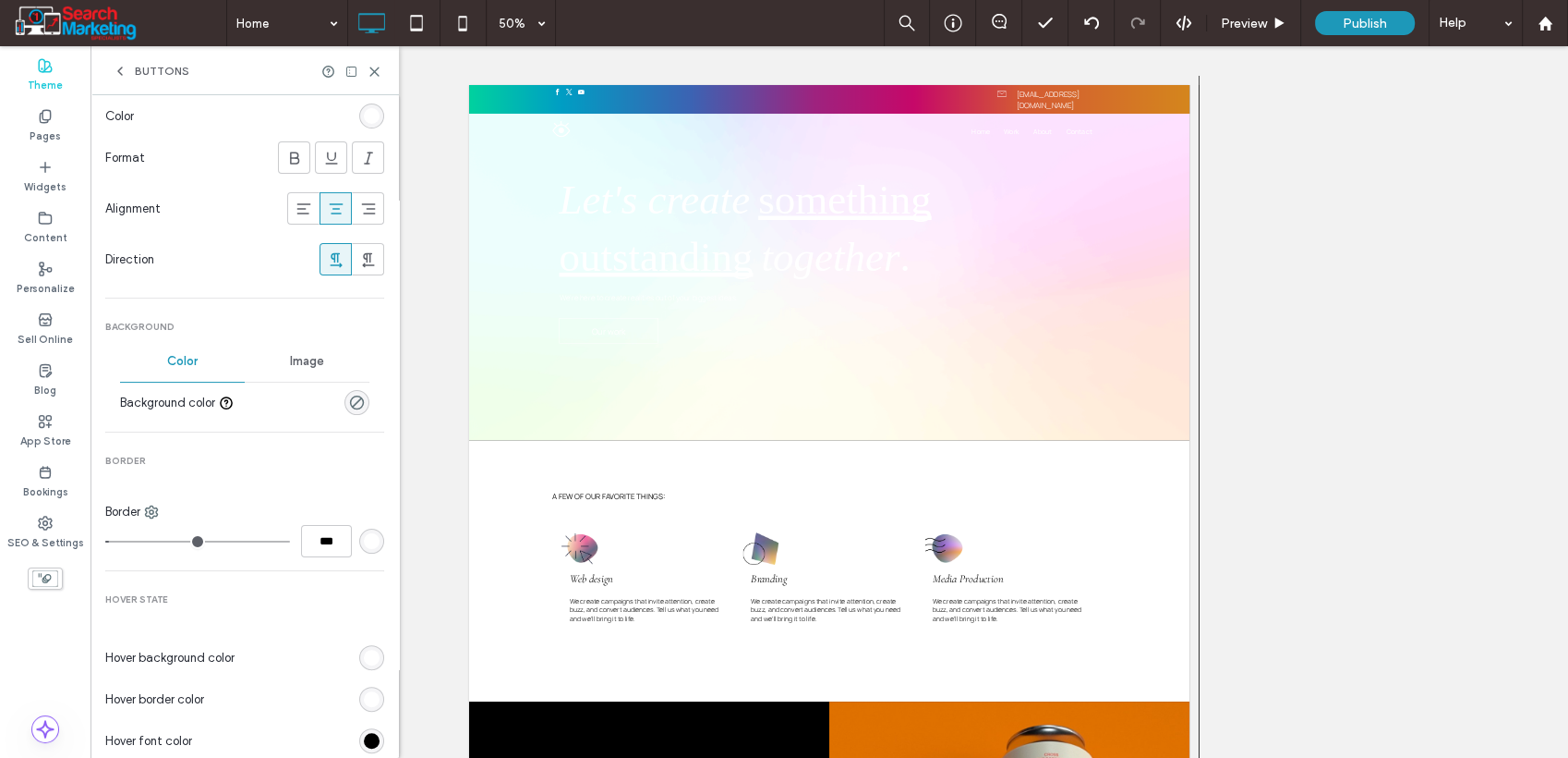
scroll to position [411, 0]
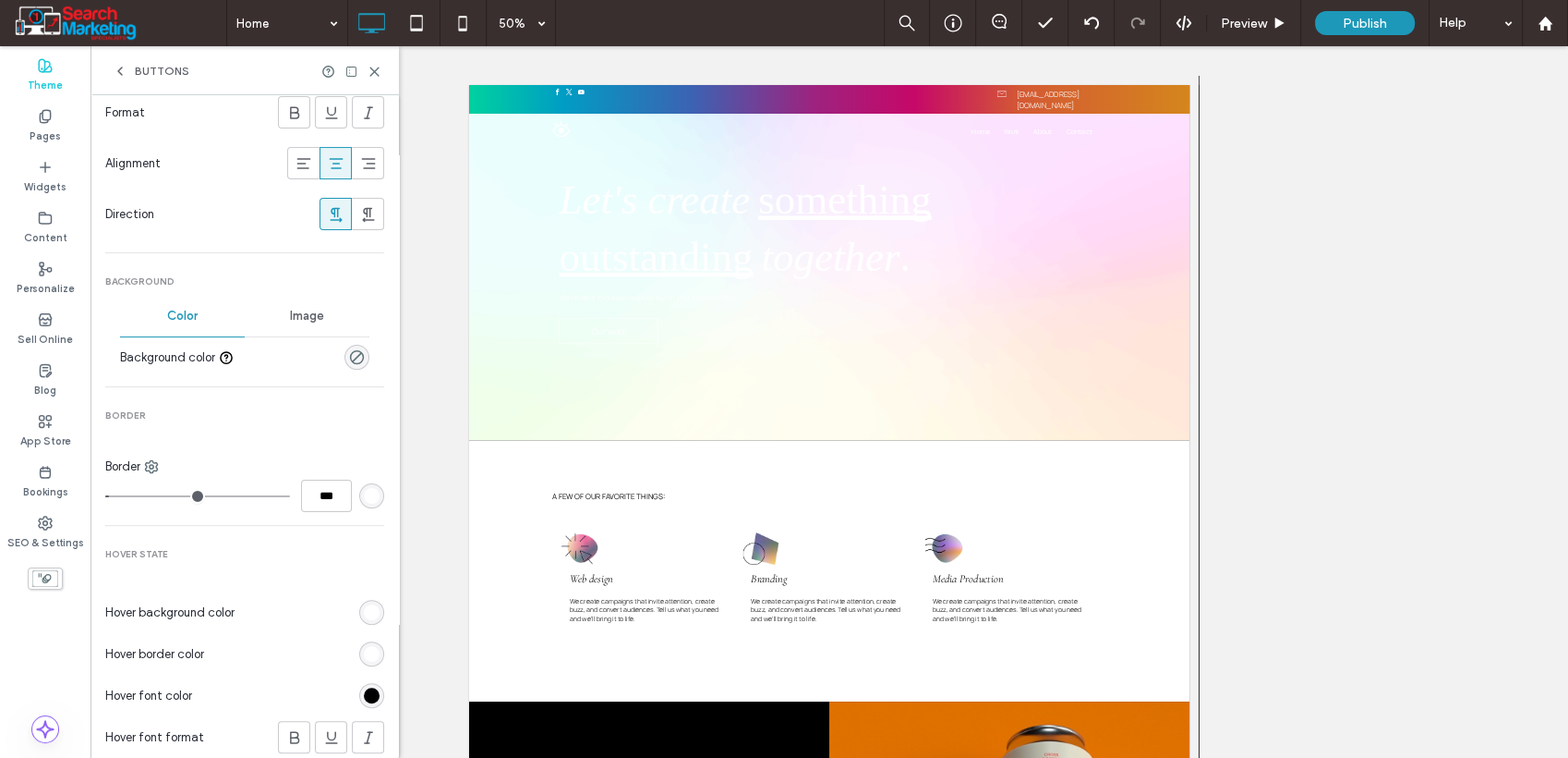
type input "*"
type input "***"
drag, startPoint x: 115, startPoint y: 497, endPoint x: 88, endPoint y: 497, distance: 27.0
type input "*"
click at [105, 497] on input "range" at bounding box center [198, 496] width 184 height 2
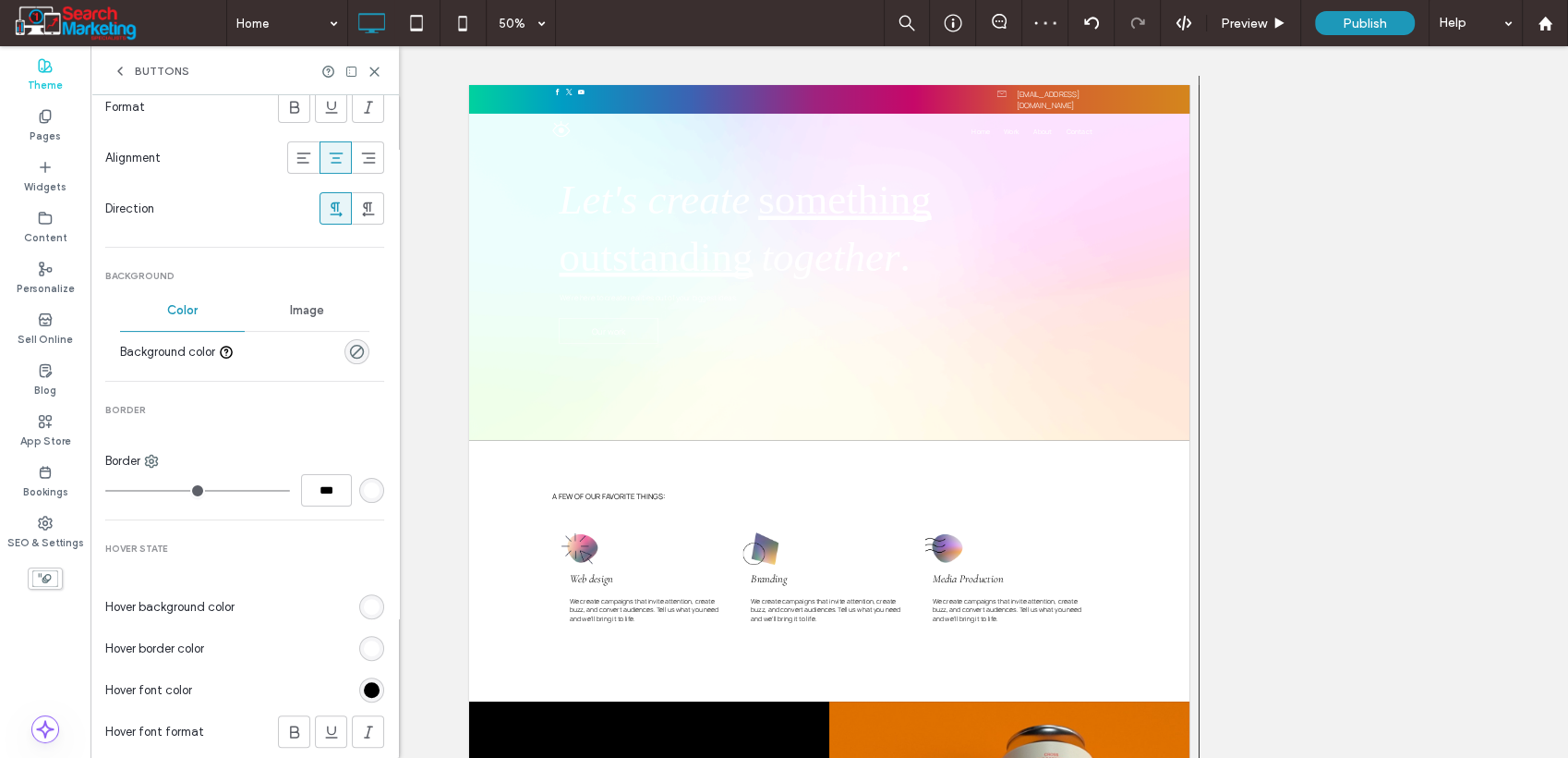
scroll to position [308, 0]
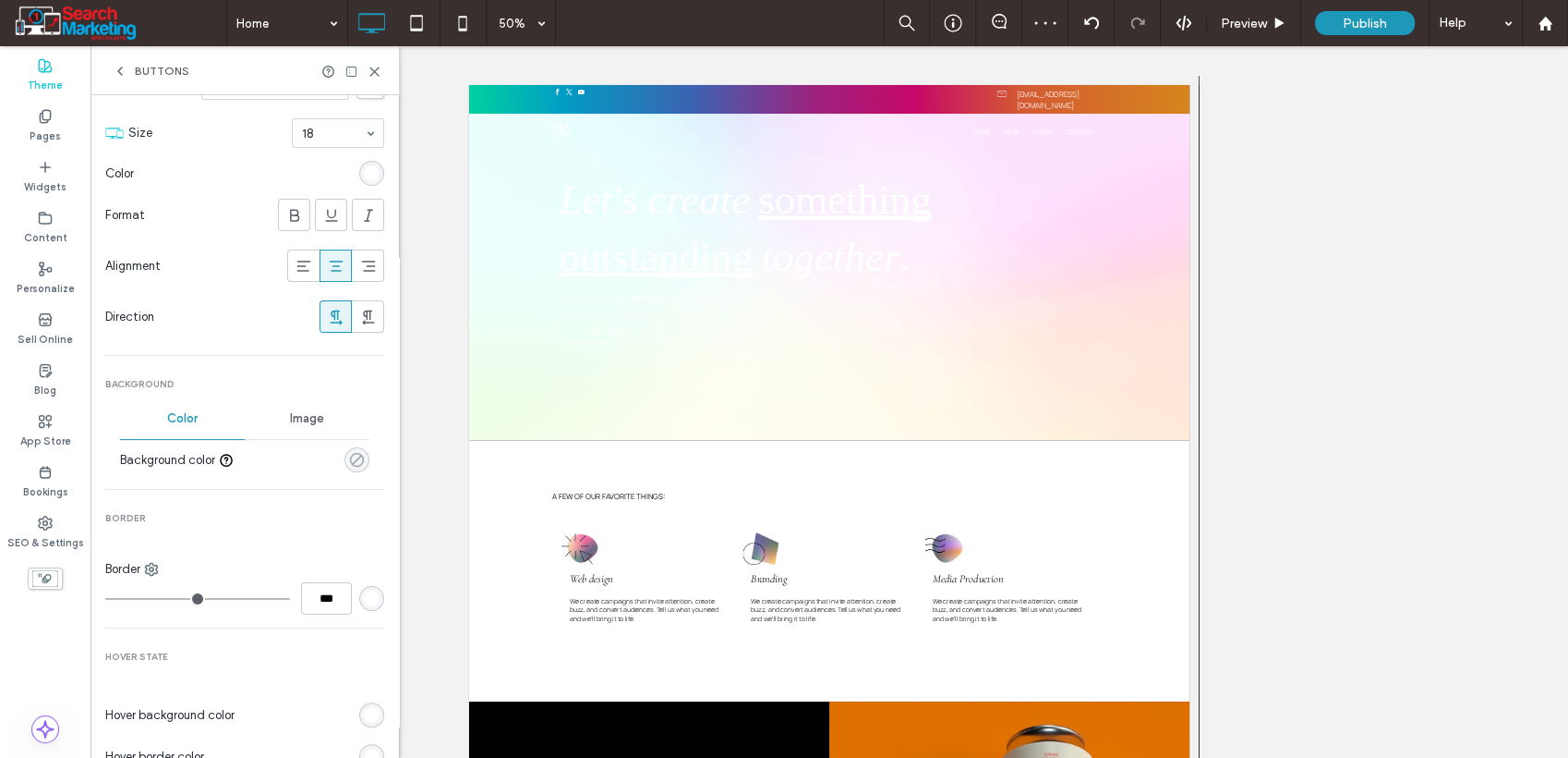
click at [353, 466] on icon "rgba(0, 0, 0, 0)" at bounding box center [357, 460] width 16 height 16
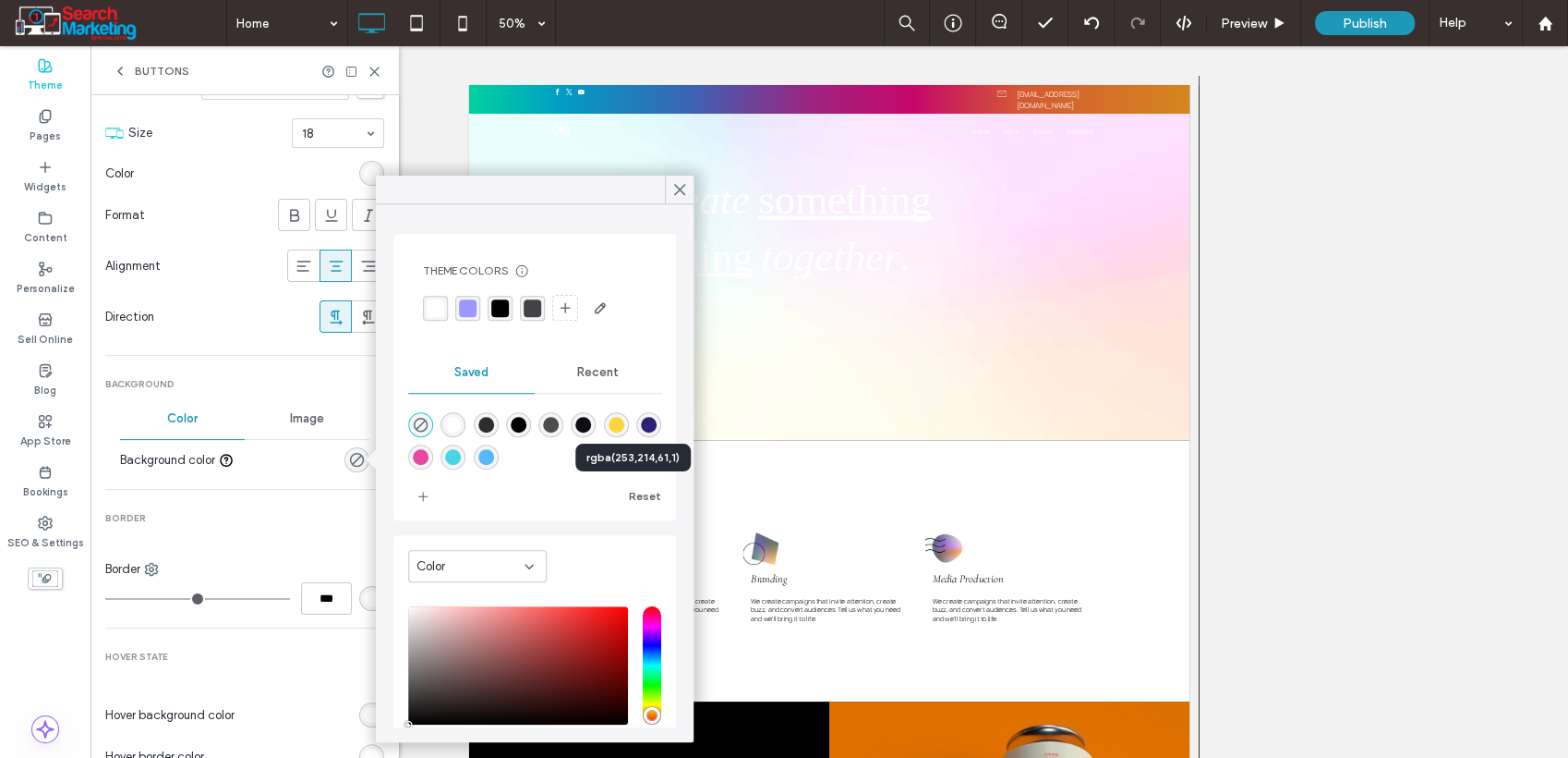
click at [624, 427] on div "rgba(253,214,61,1)" at bounding box center [616, 425] width 16 height 16
type input "*******"
type input "***"
type input "****"
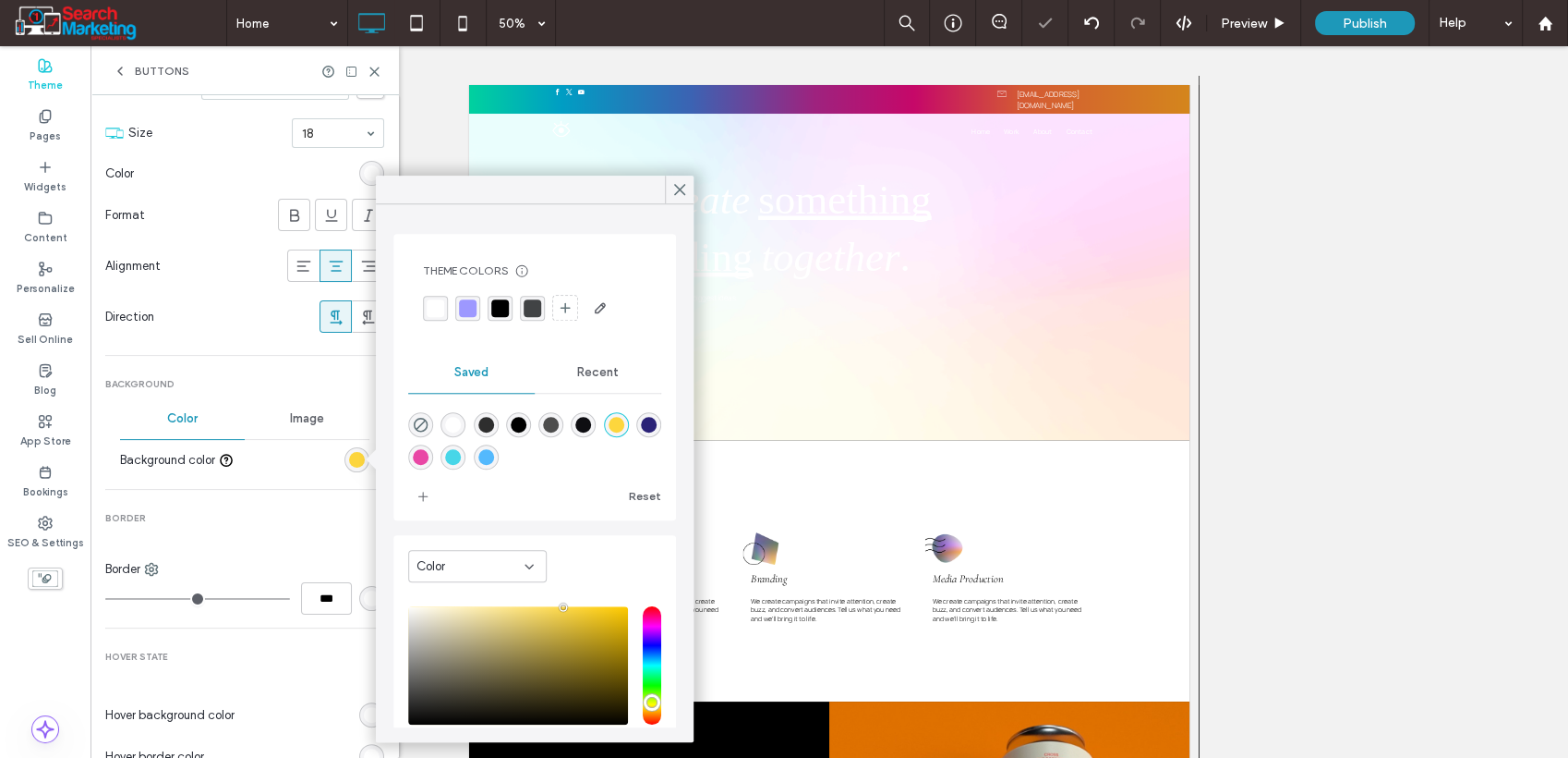
drag, startPoint x: 681, startPoint y: 190, endPoint x: 350, endPoint y: 395, distance: 389.3
click at [680, 189] on use at bounding box center [680, 189] width 9 height 10
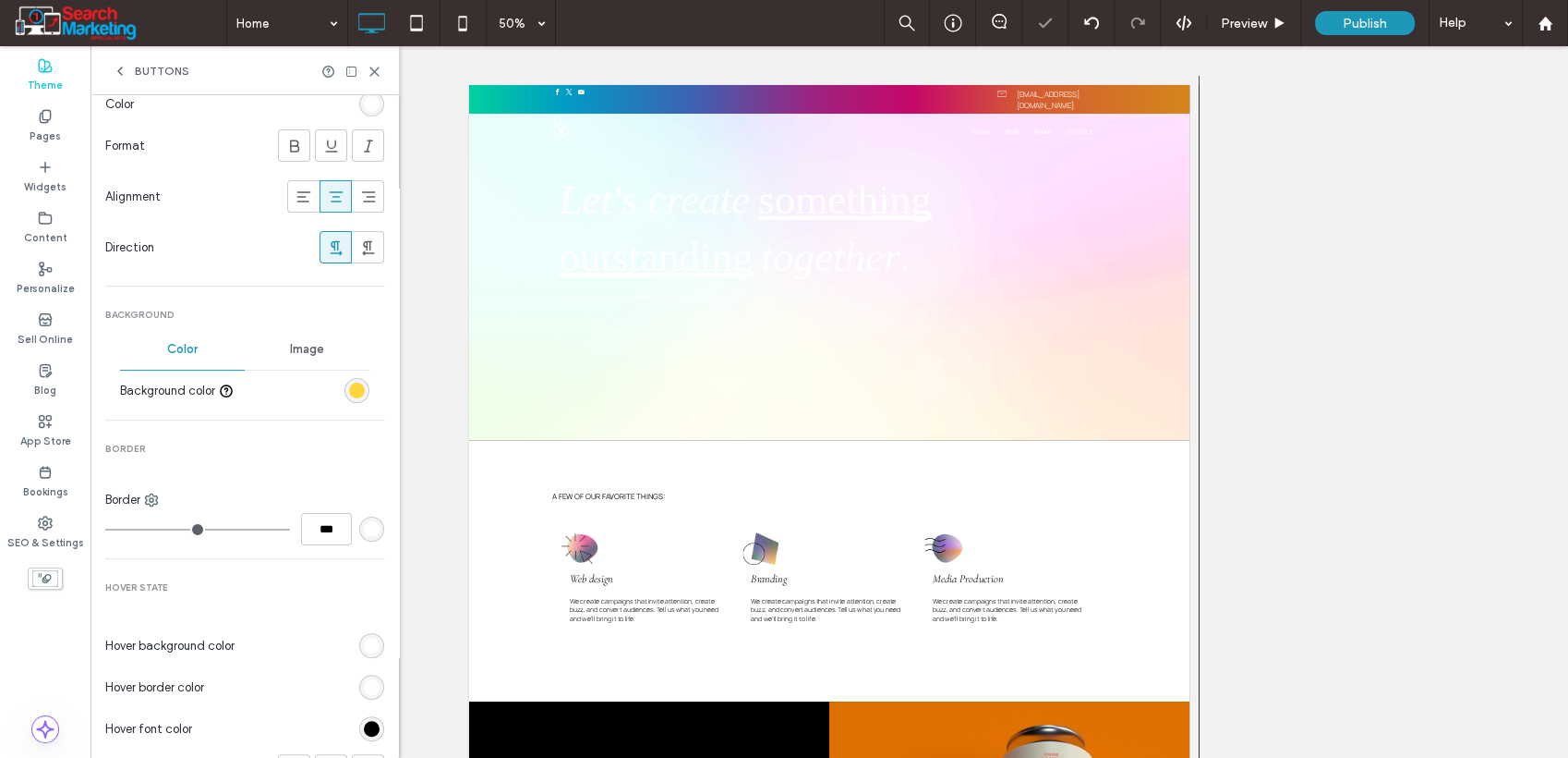
scroll to position [411, 0]
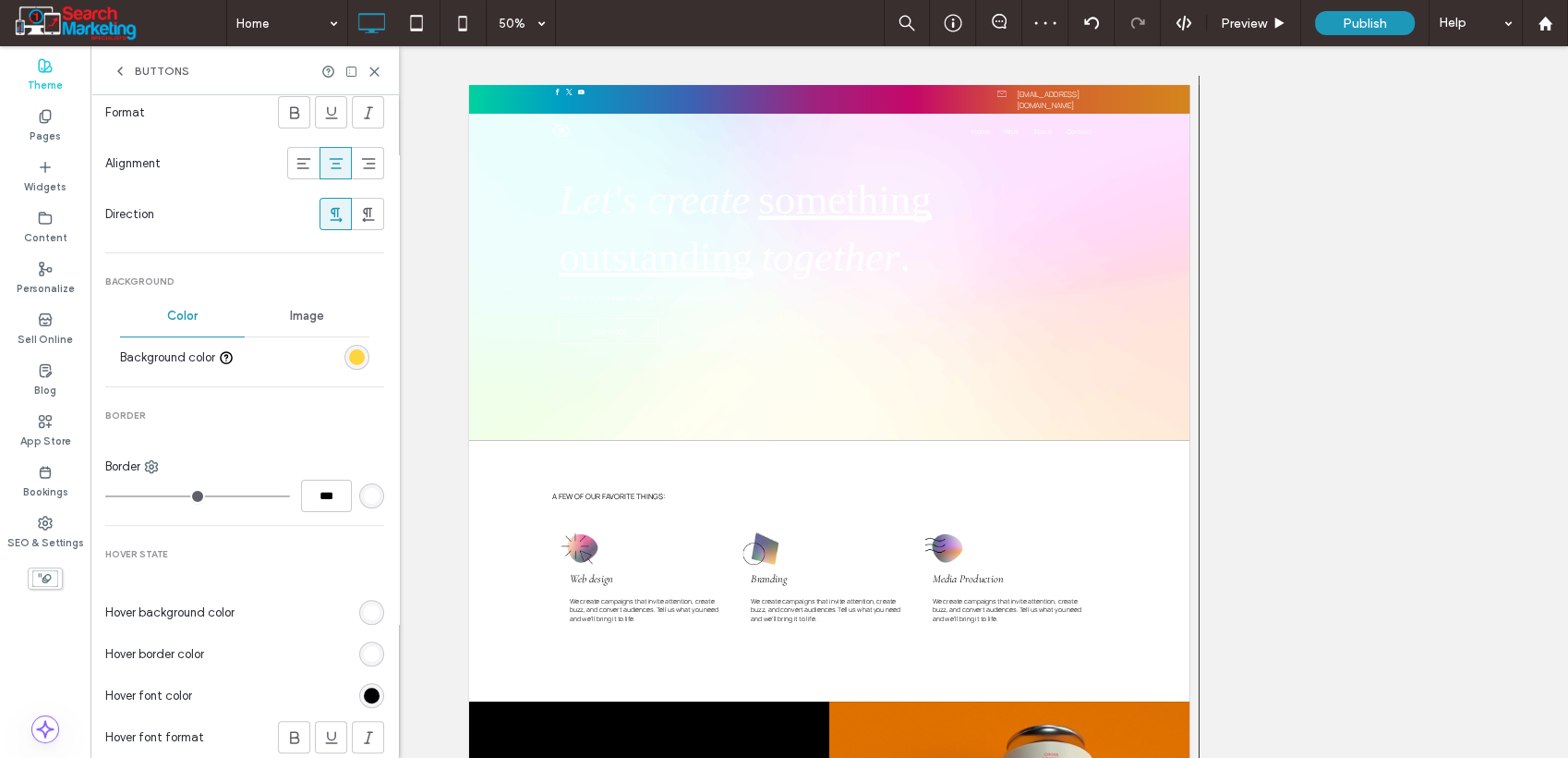
click at [364, 607] on div "rgb(255, 255, 255)" at bounding box center [372, 612] width 16 height 16
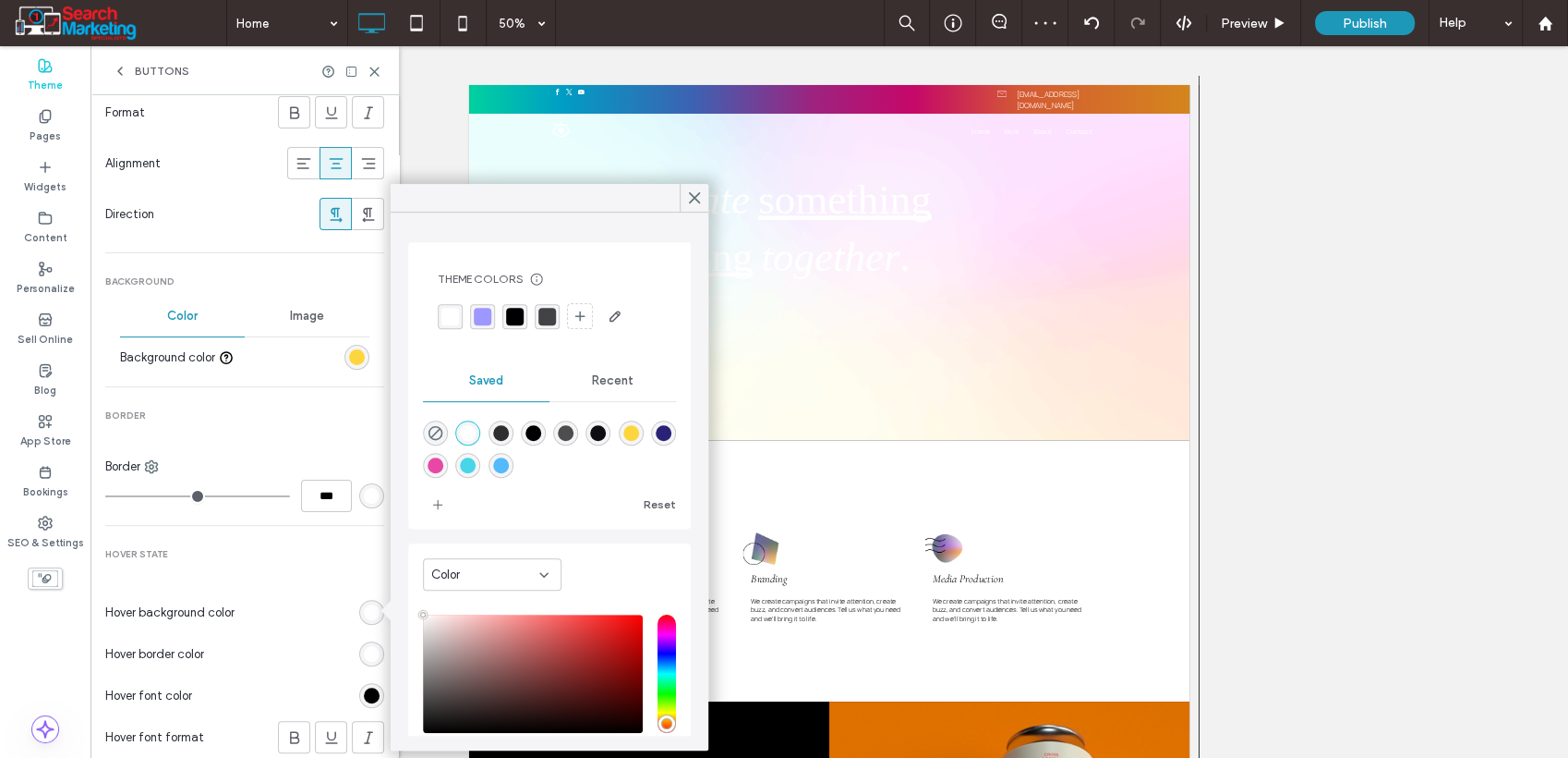
click at [509, 468] on div "rgba(84,185,253,1)" at bounding box center [501, 465] width 16 height 16
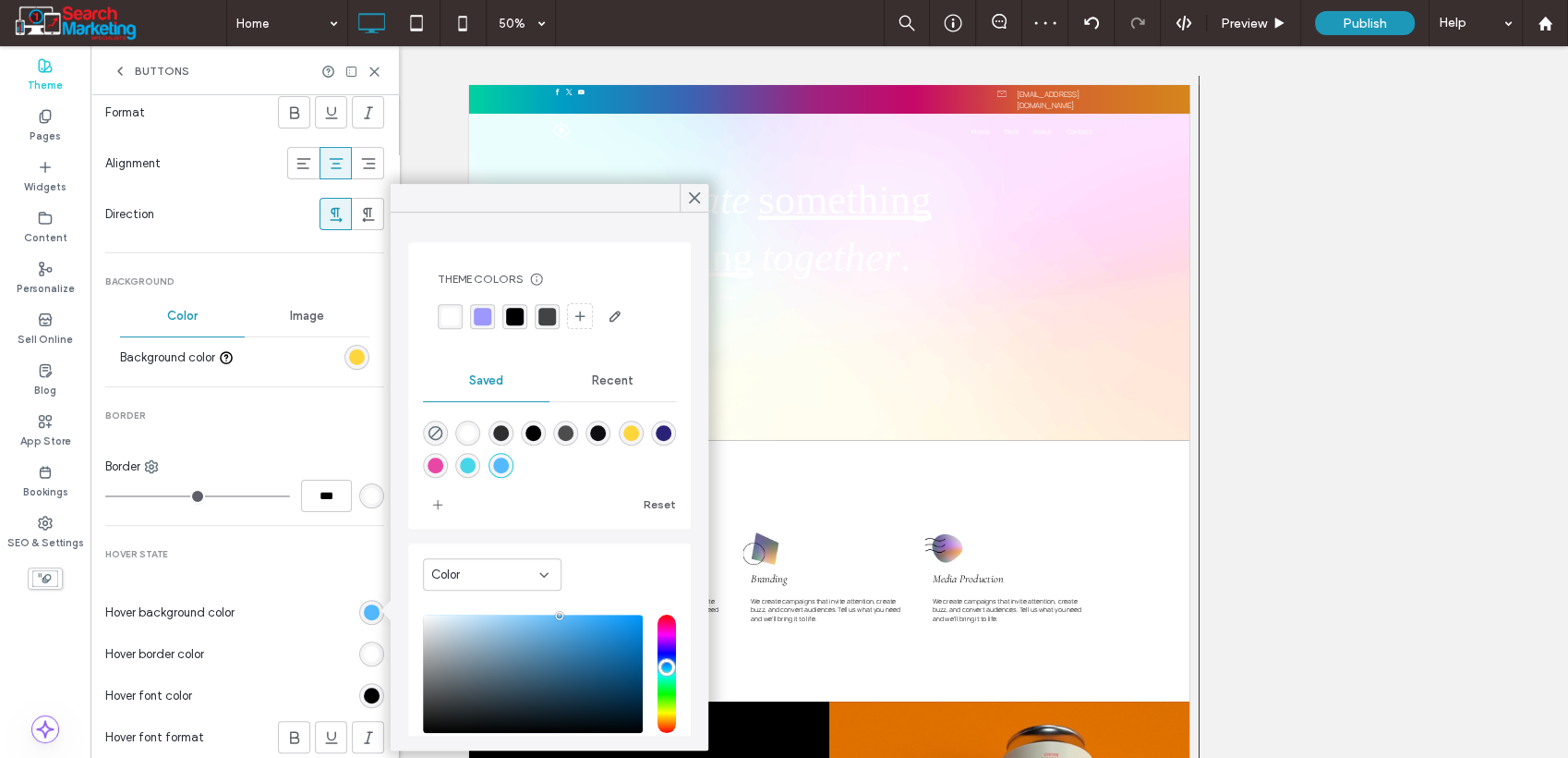
type input "*******"
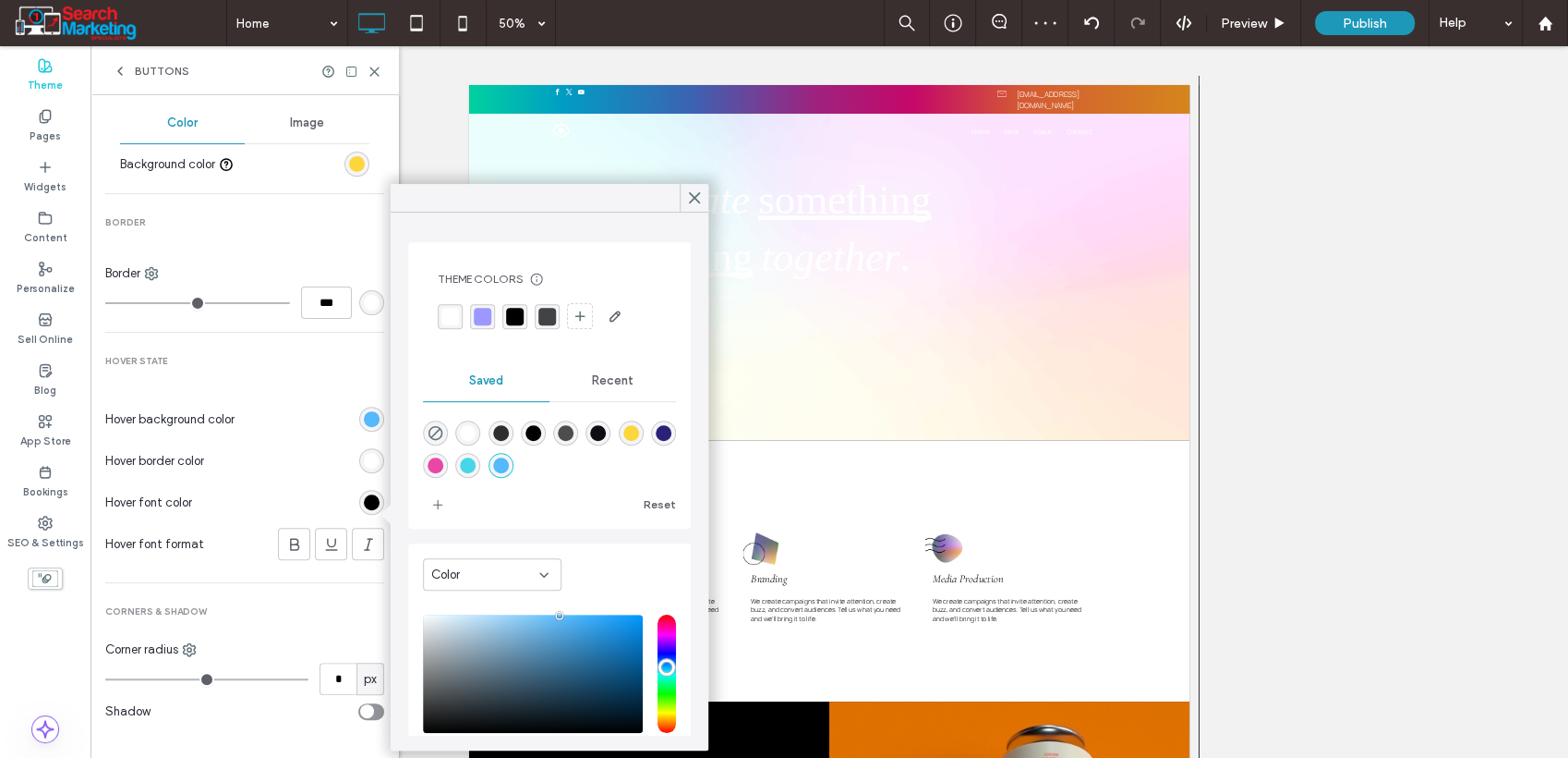
scroll to position [618, 0]
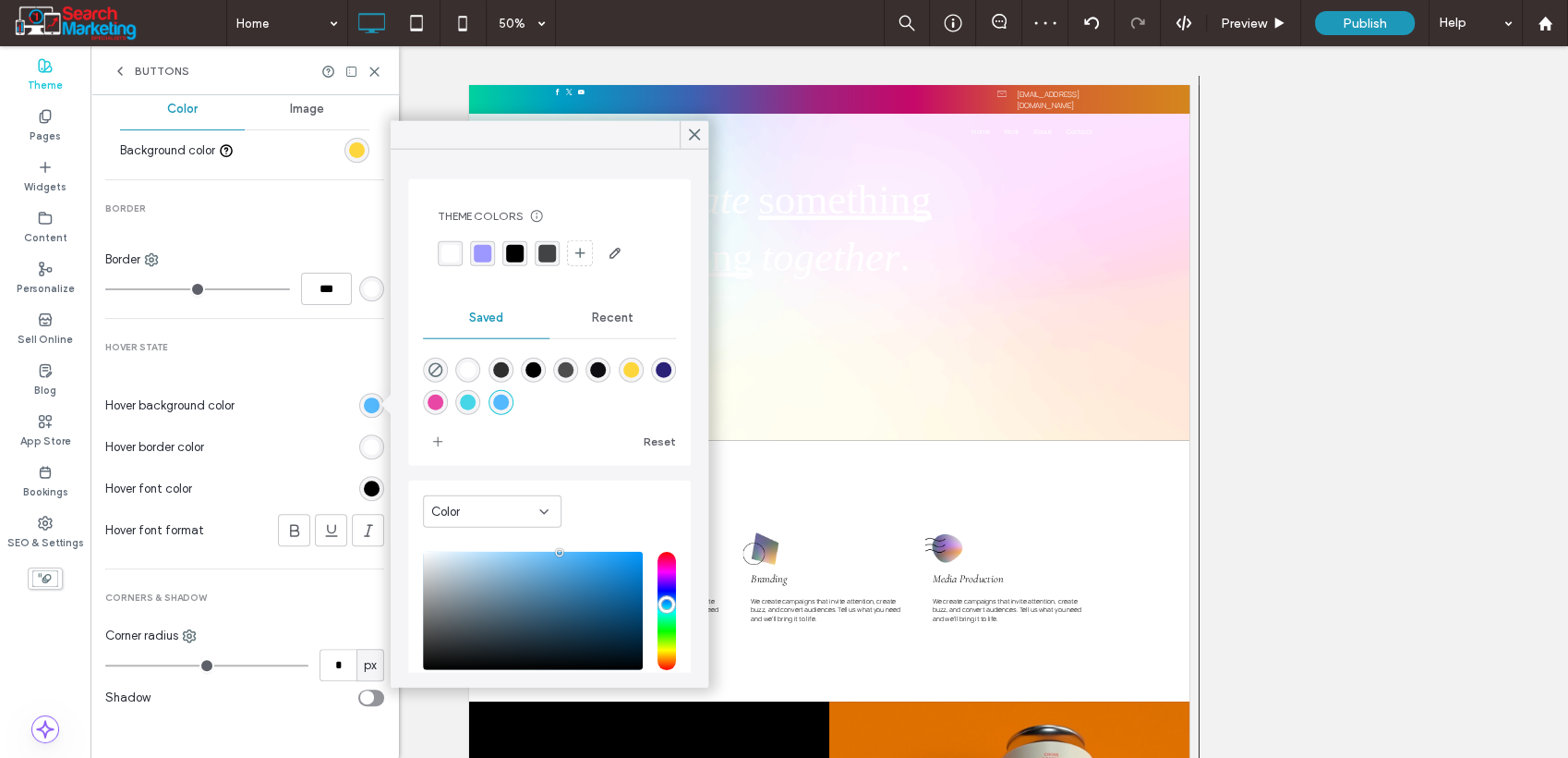
type input "*"
type input "**"
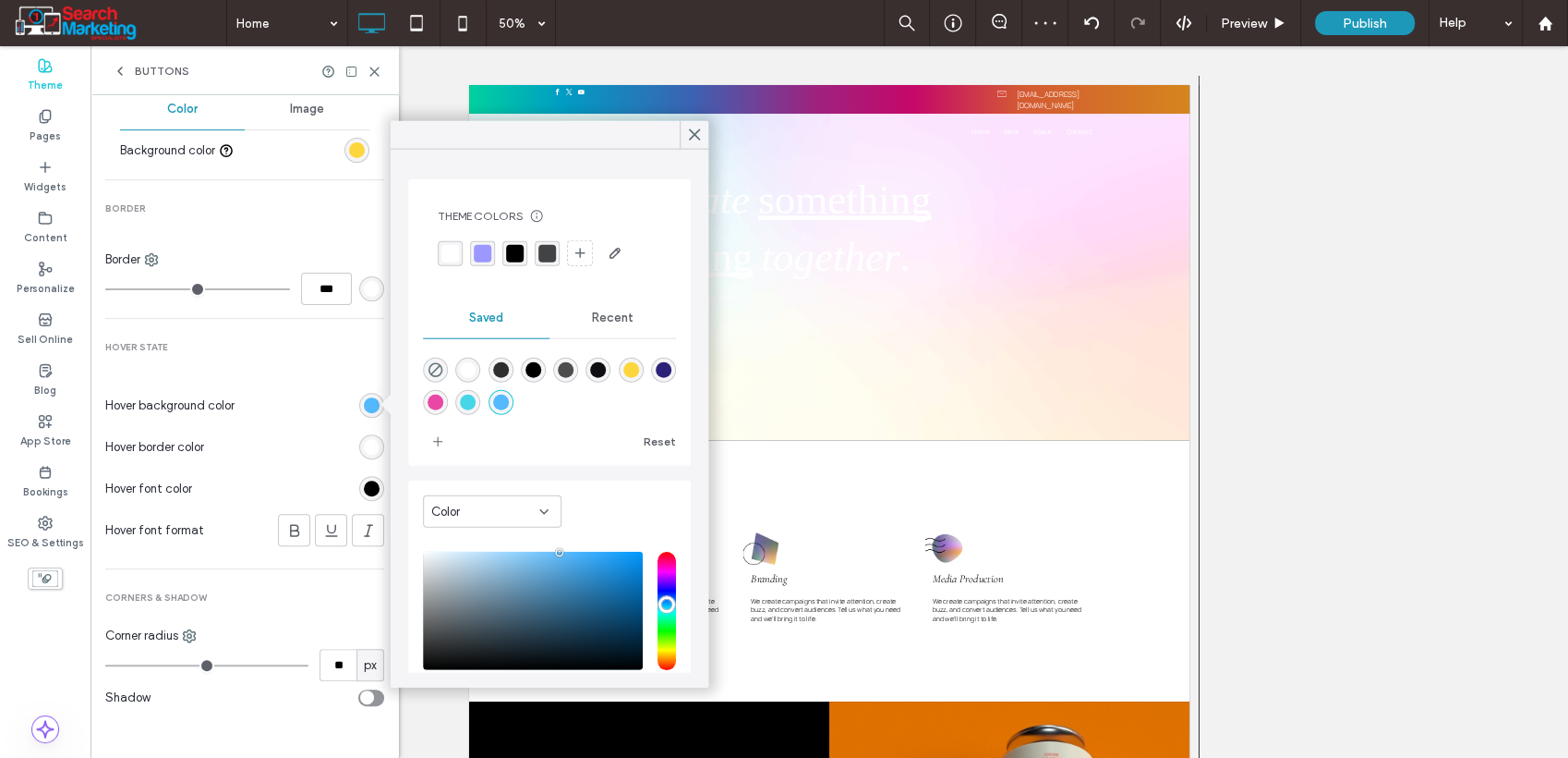
type input "**"
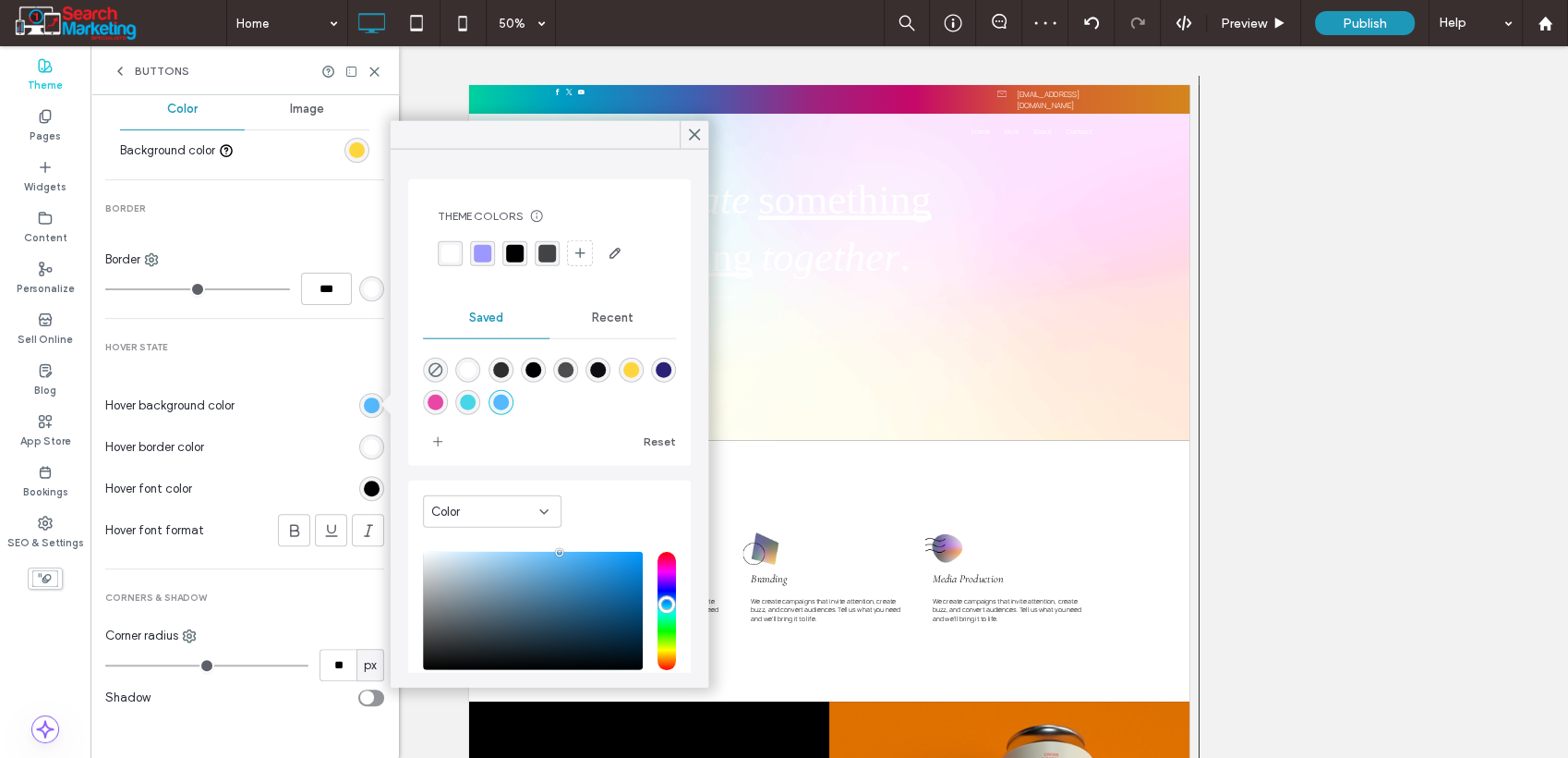
type input "**"
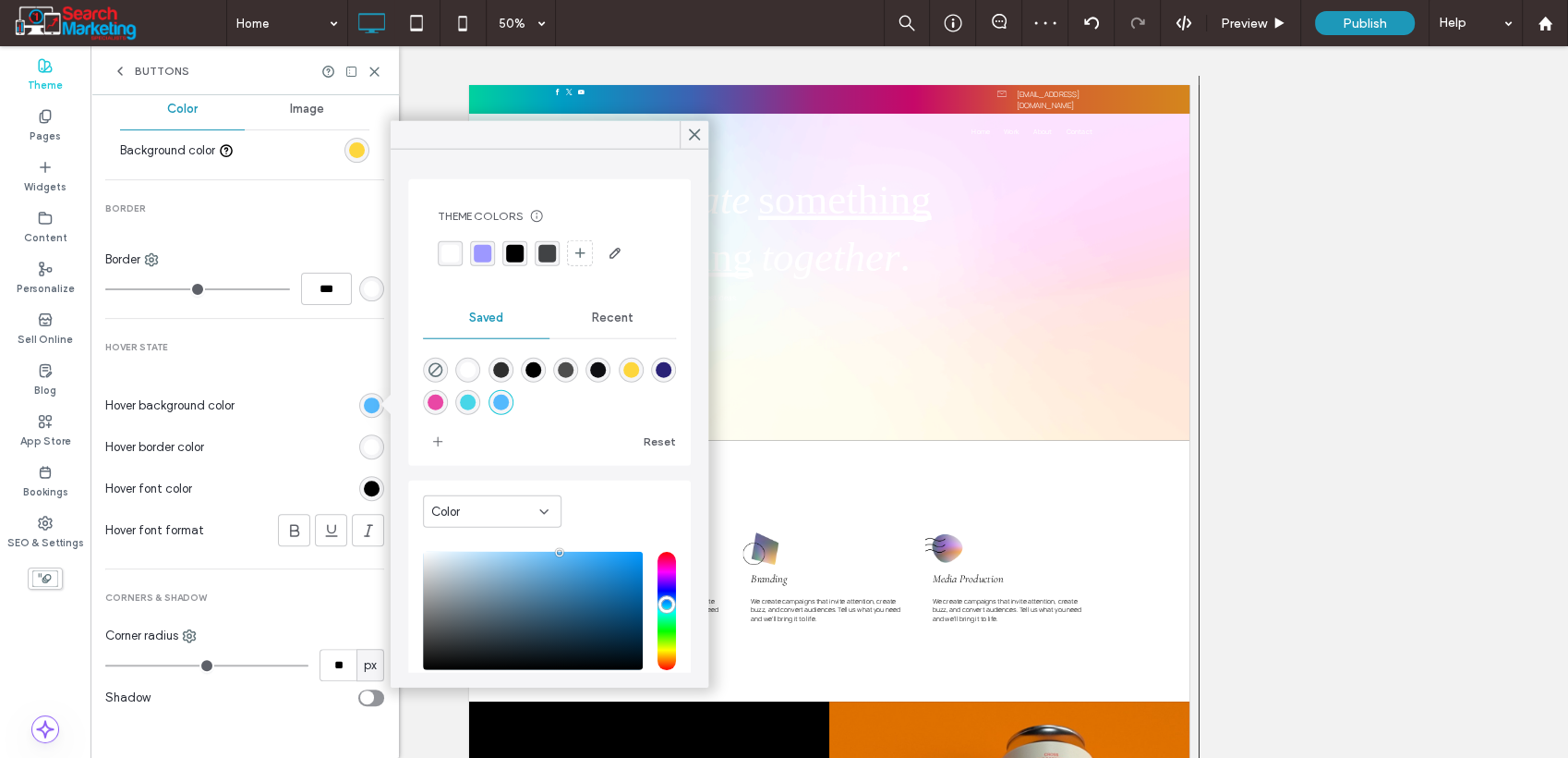
type input "**"
type input "***"
drag, startPoint x: 222, startPoint y: 664, endPoint x: 307, endPoint y: 662, distance: 85.0
type input "***"
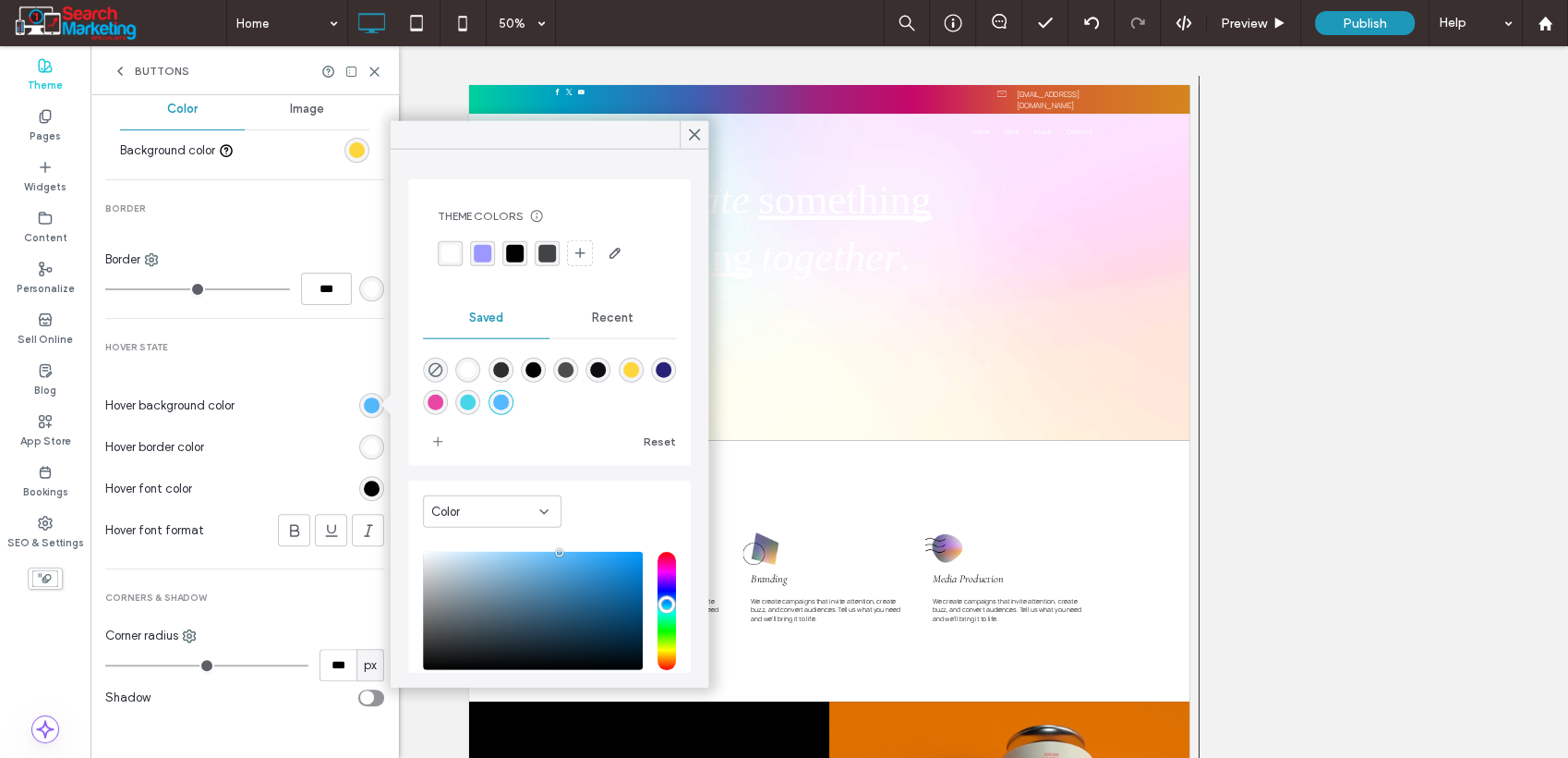
click at [307, 665] on input "range" at bounding box center [207, 666] width 203 height 2
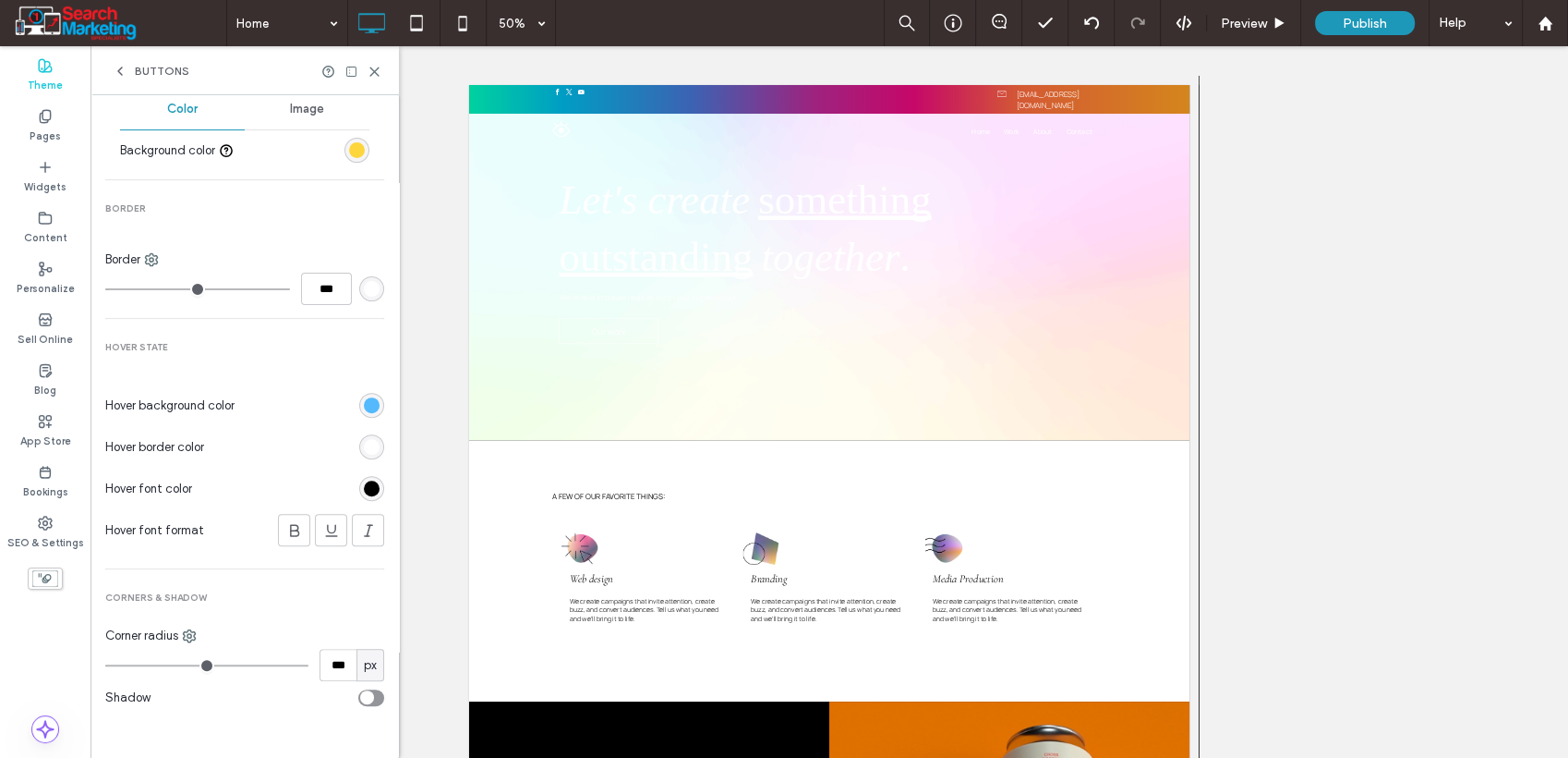
click at [365, 484] on div "rgb(0, 0, 0)" at bounding box center [372, 488] width 16 height 16
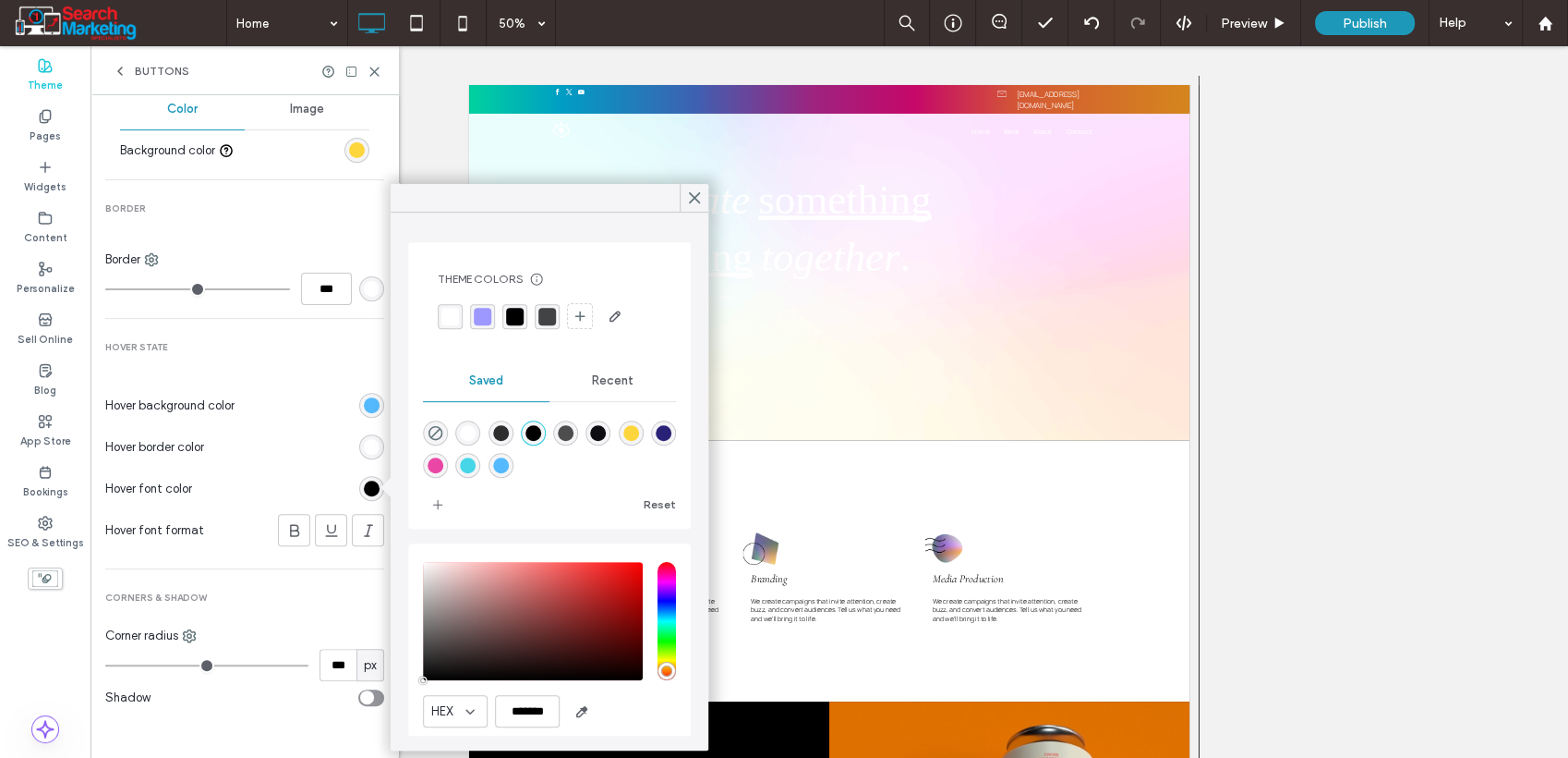
click at [466, 431] on div "rgba(255,255,255,1)" at bounding box center [468, 432] width 16 height 16
type input "*******"
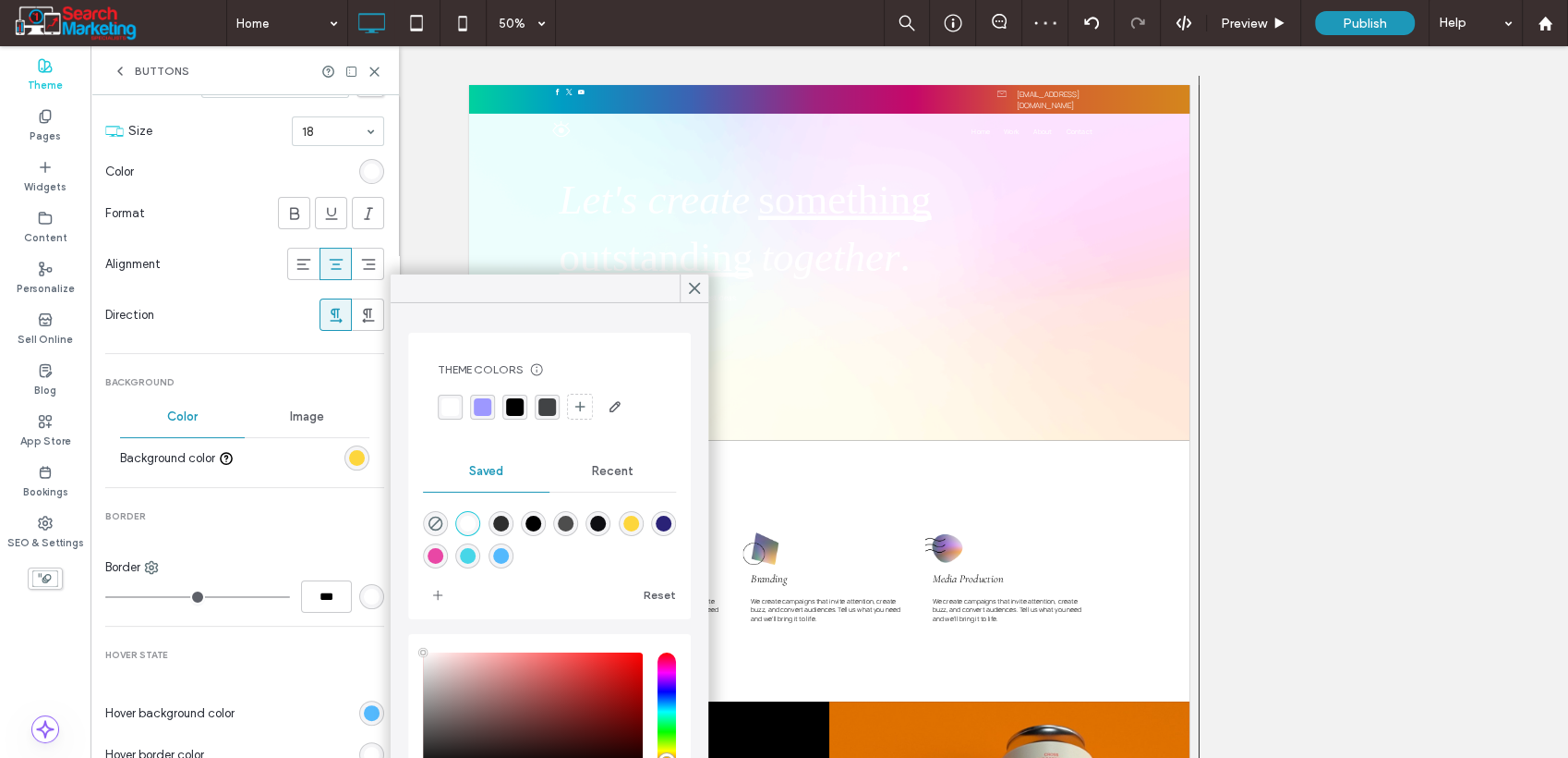
scroll to position [207, 0]
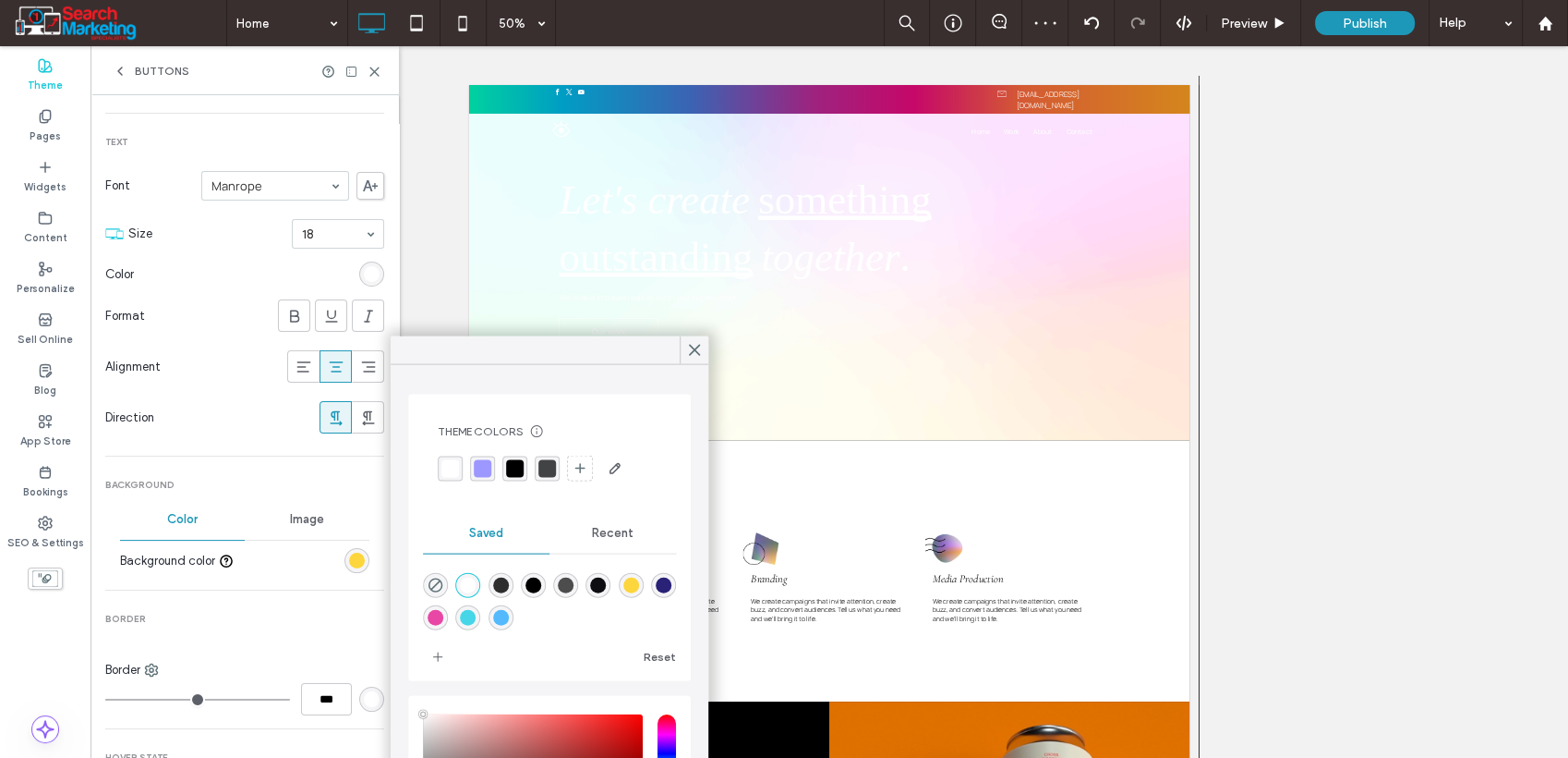
click at [364, 269] on div "rgba(255, 255, 255, 0.99)" at bounding box center [372, 274] width 16 height 16
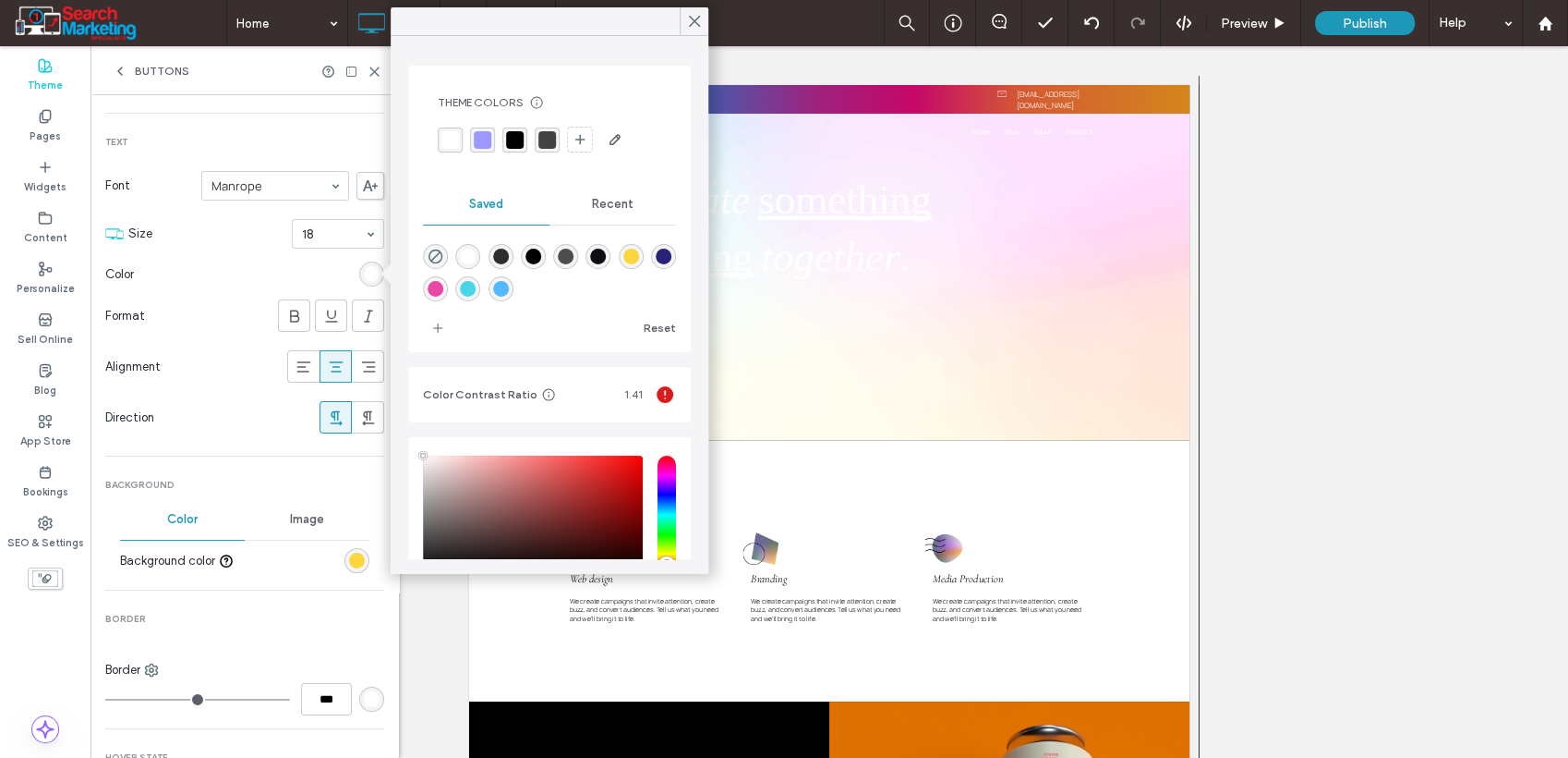
click at [607, 252] on div "rgba(14,14,18,1)" at bounding box center [599, 256] width 16 height 16
type input "*******"
type input "***"
type input "****"
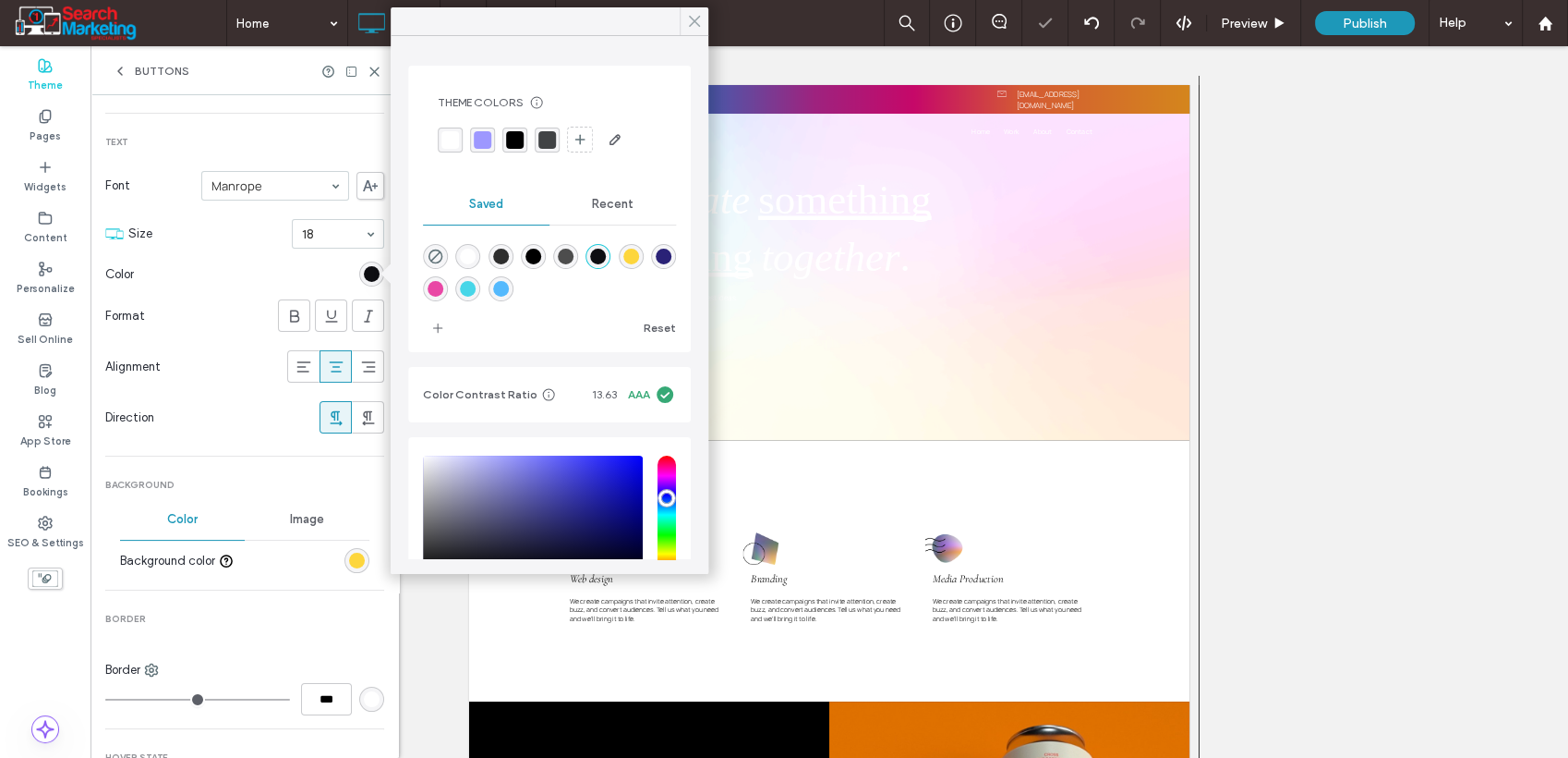
click at [696, 33] on span at bounding box center [695, 21] width 17 height 27
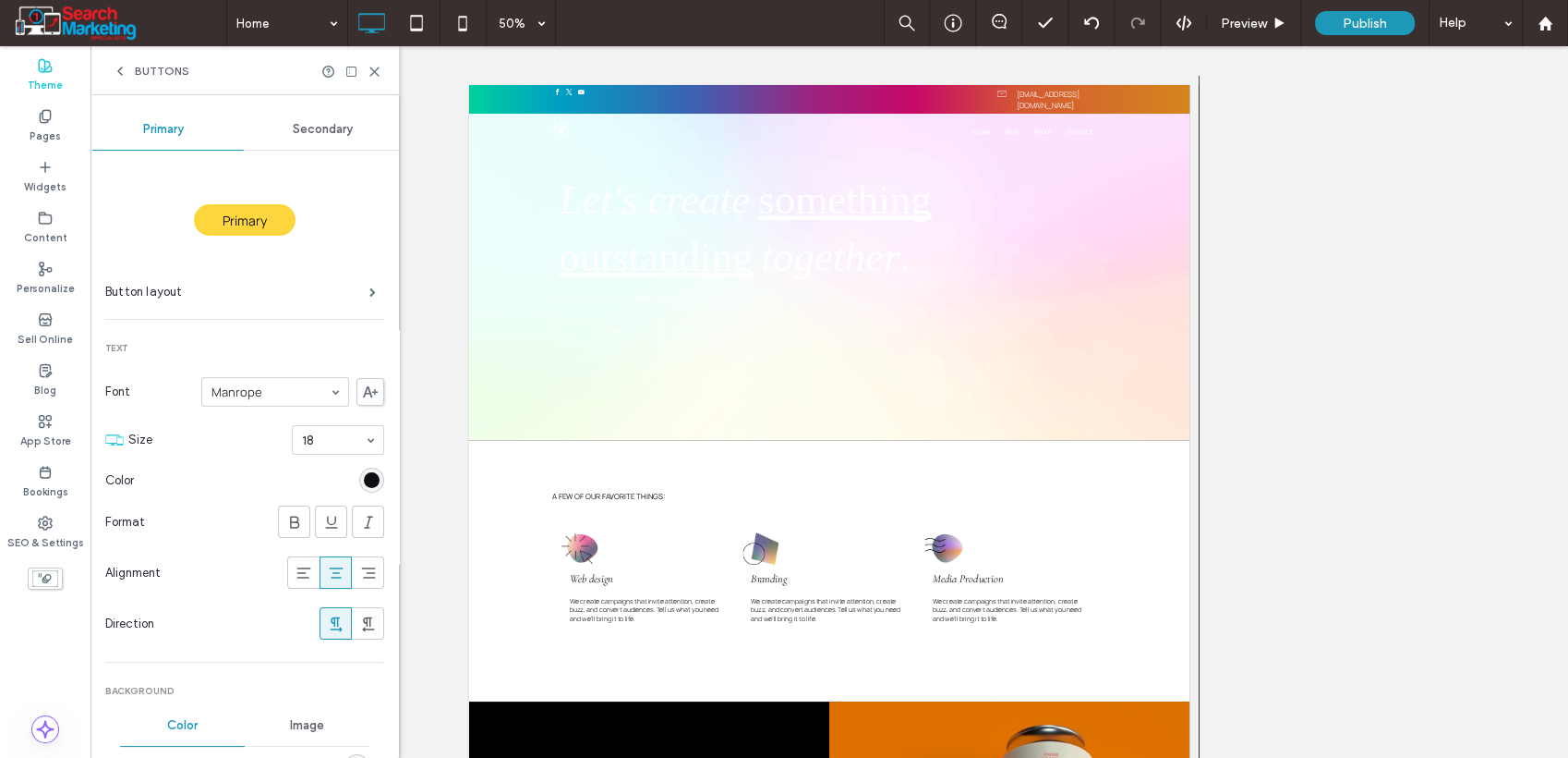
scroll to position [0, 0]
click at [323, 127] on span "Secondary" at bounding box center [323, 131] width 60 height 15
click at [370, 296] on span at bounding box center [373, 293] width 7 height 9
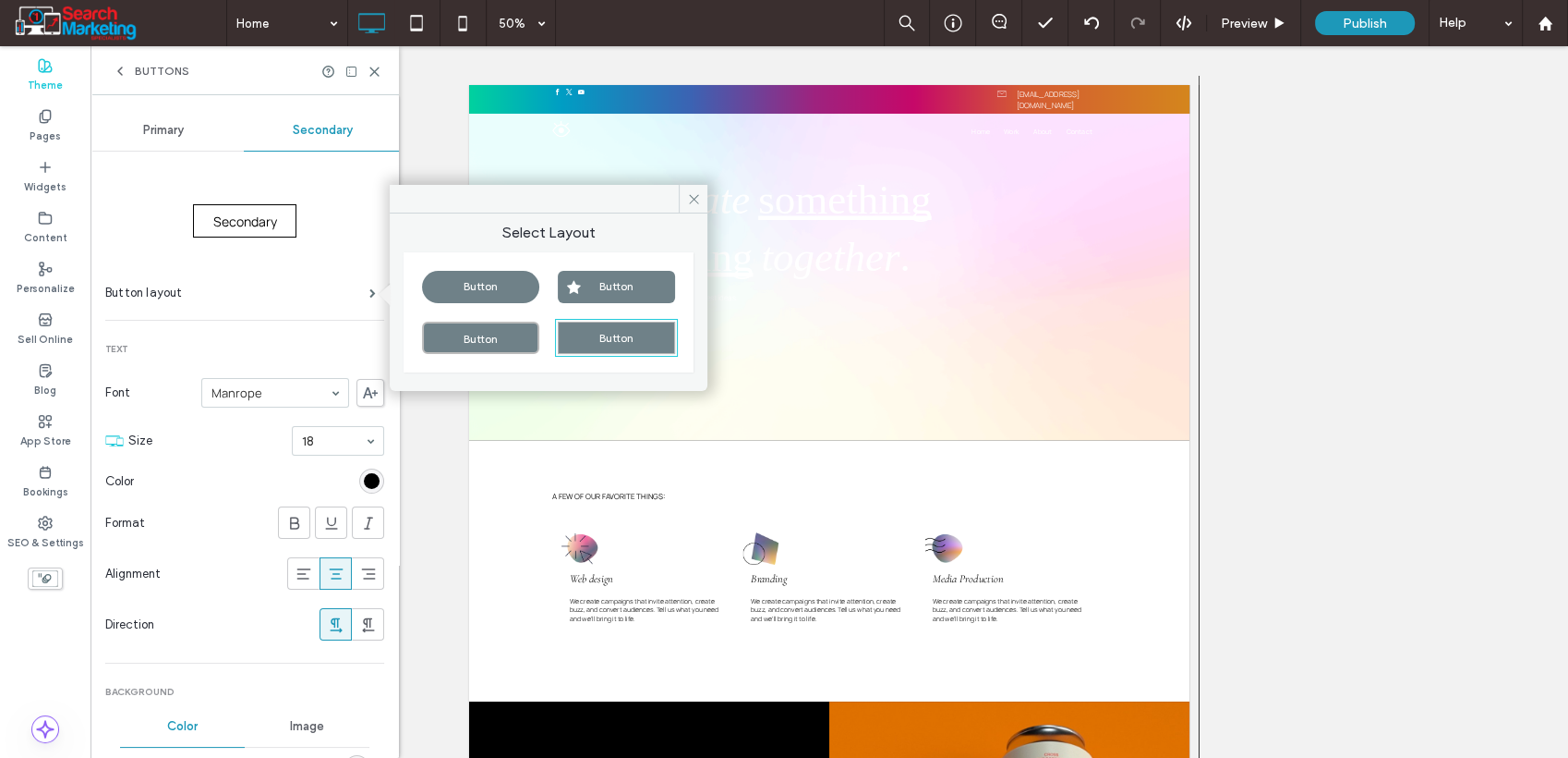
click at [462, 284] on div "Button" at bounding box center [481, 287] width 118 height 32
type input "*"
type input "**"
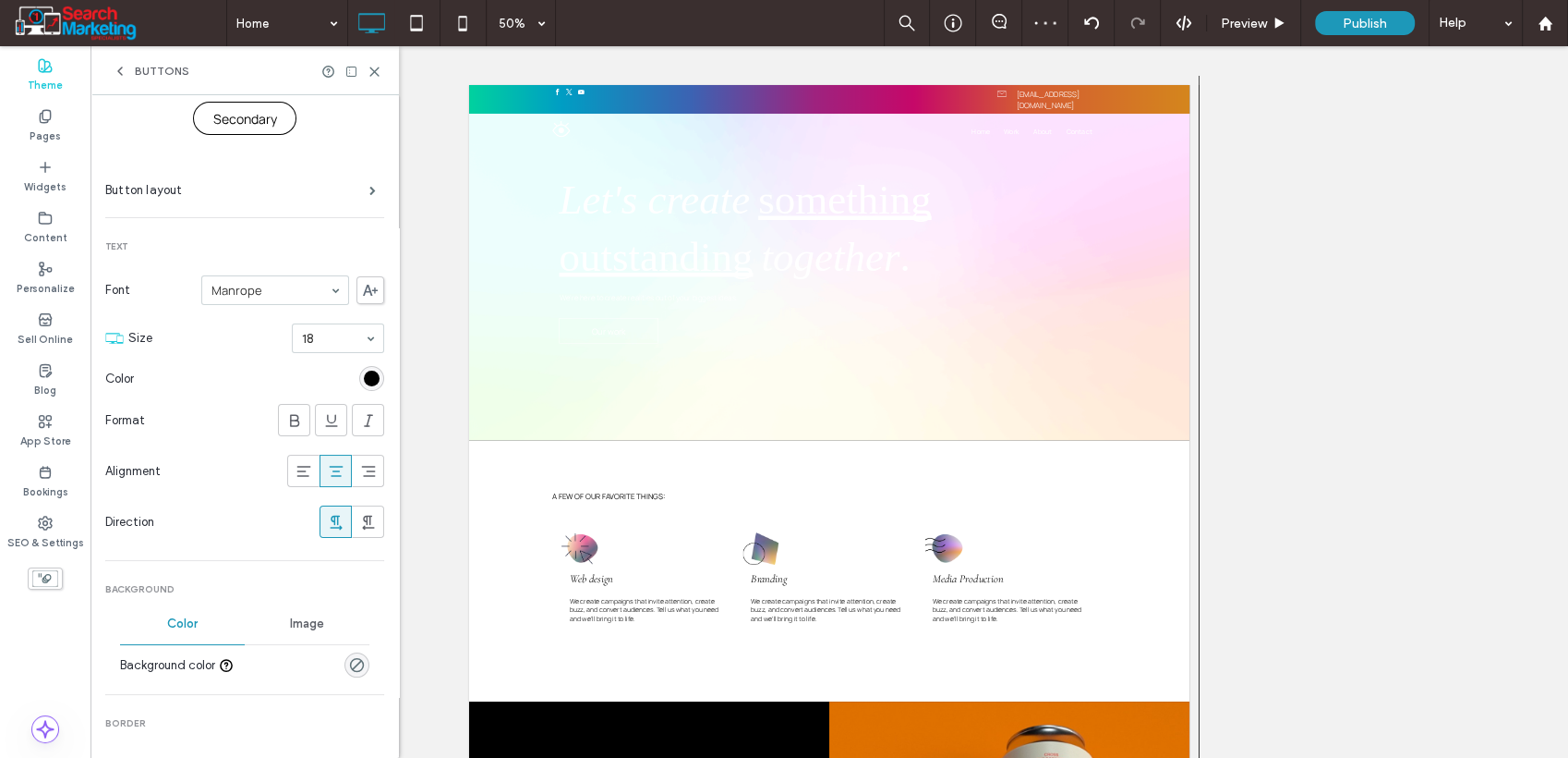
scroll to position [205, 0]
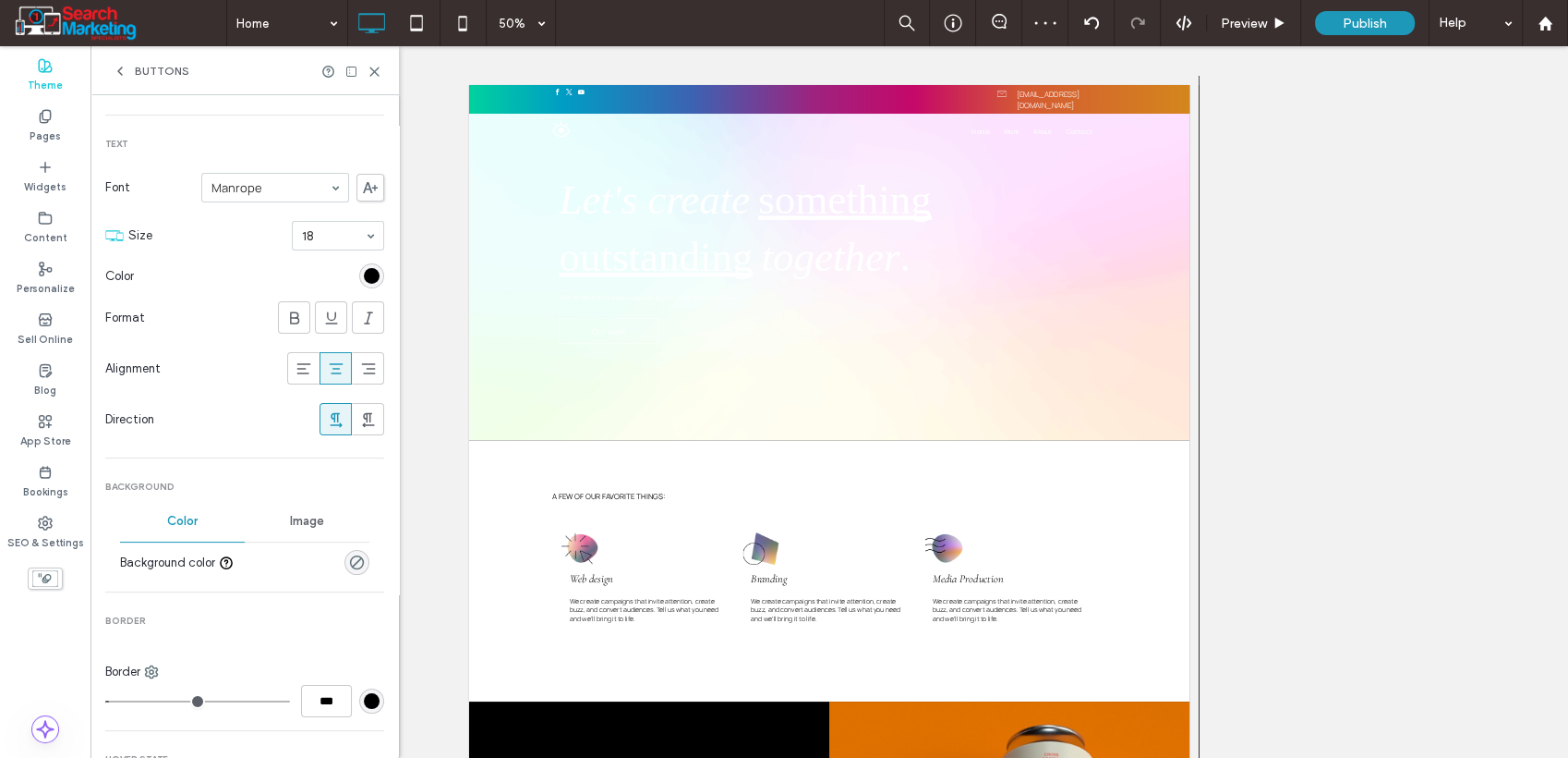
drag, startPoint x: 351, startPoint y: 563, endPoint x: 362, endPoint y: 558, distance: 12.1
click at [351, 564] on icon "rgba(0, 0, 0, 0)" at bounding box center [357, 562] width 16 height 16
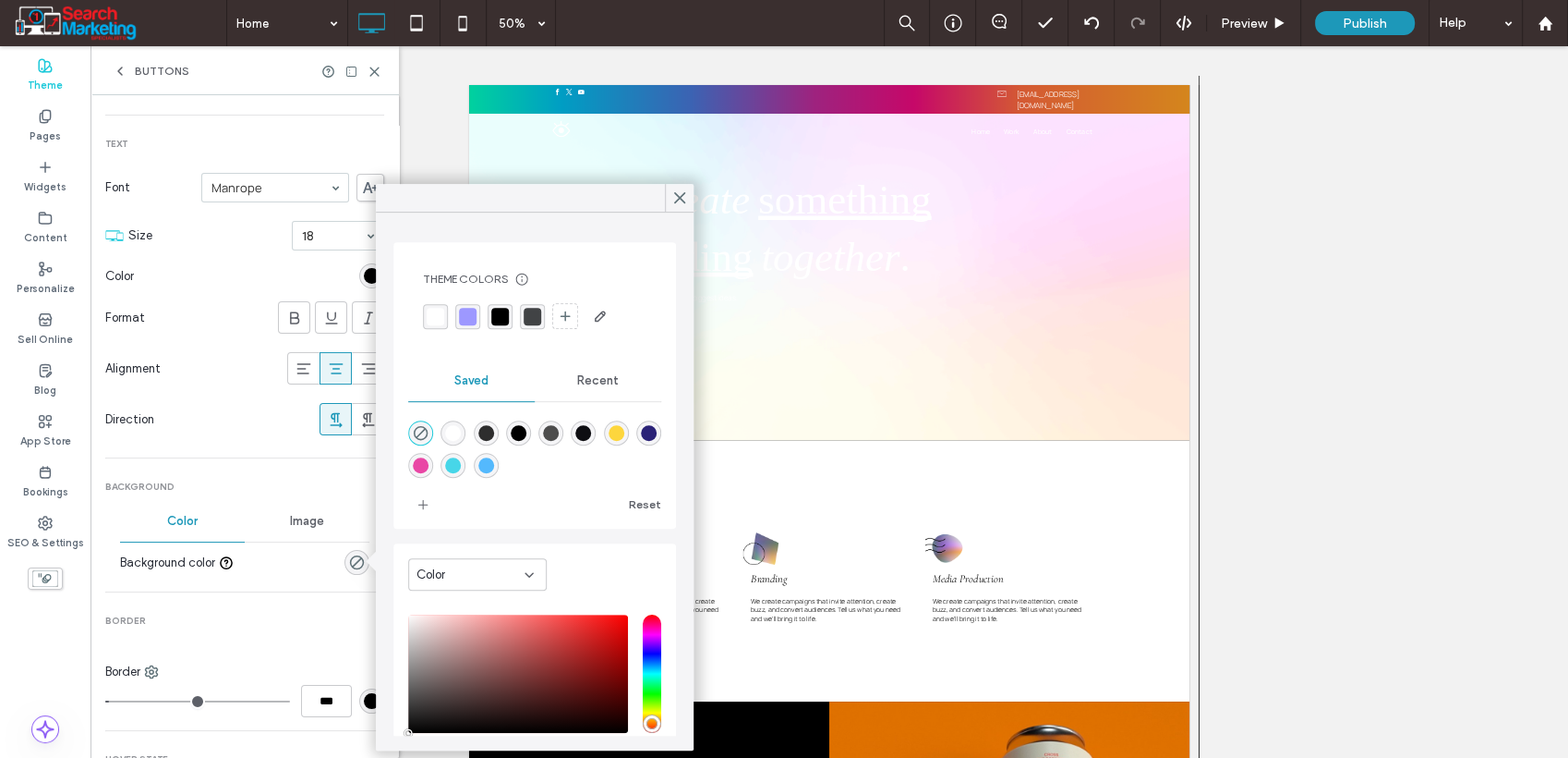
click at [624, 428] on div "rgba(253,214,61,1)" at bounding box center [616, 432] width 16 height 16
type input "*"
type input "*******"
type input "***"
type input "****"
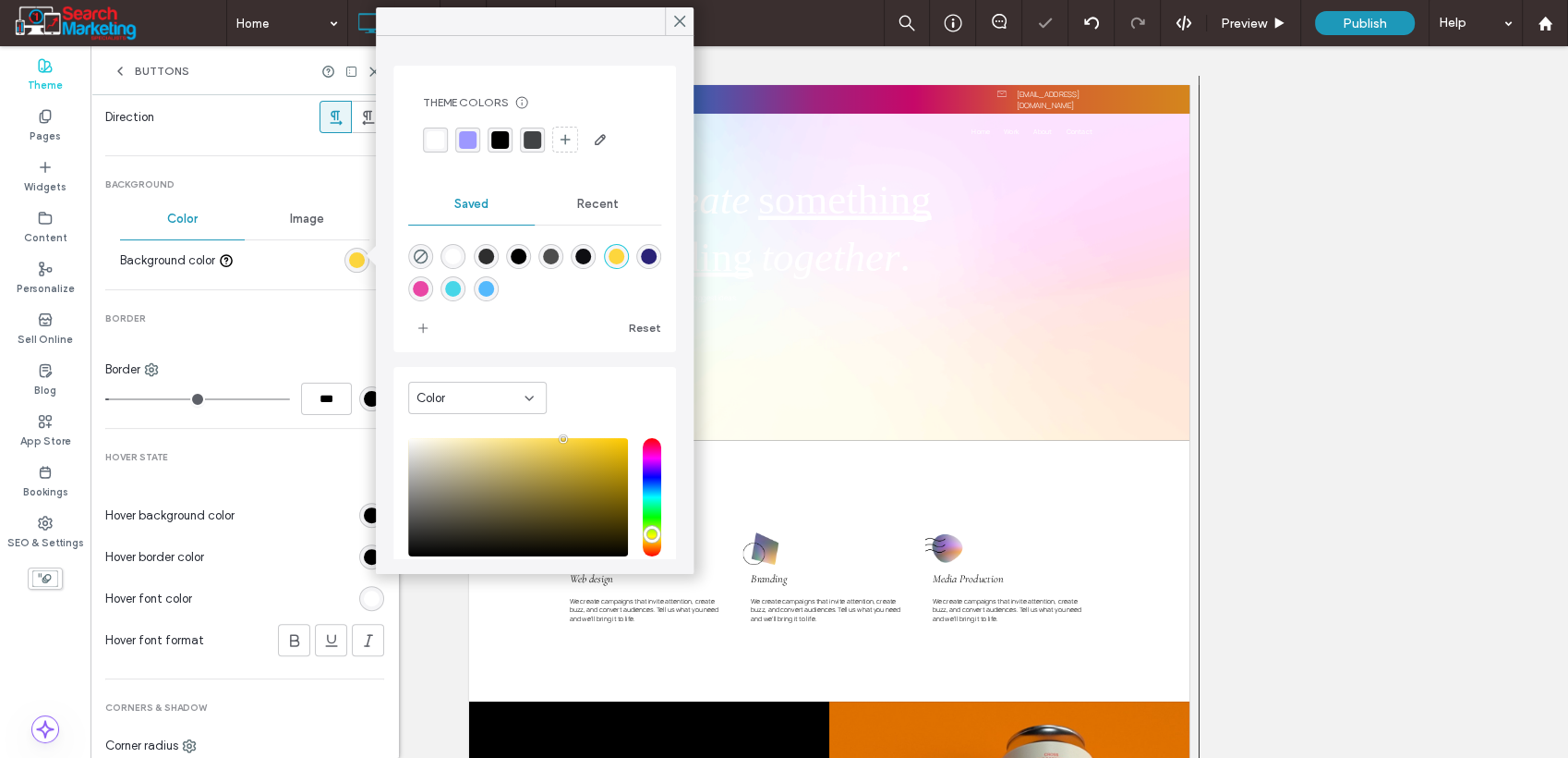
scroll to position [513, 0]
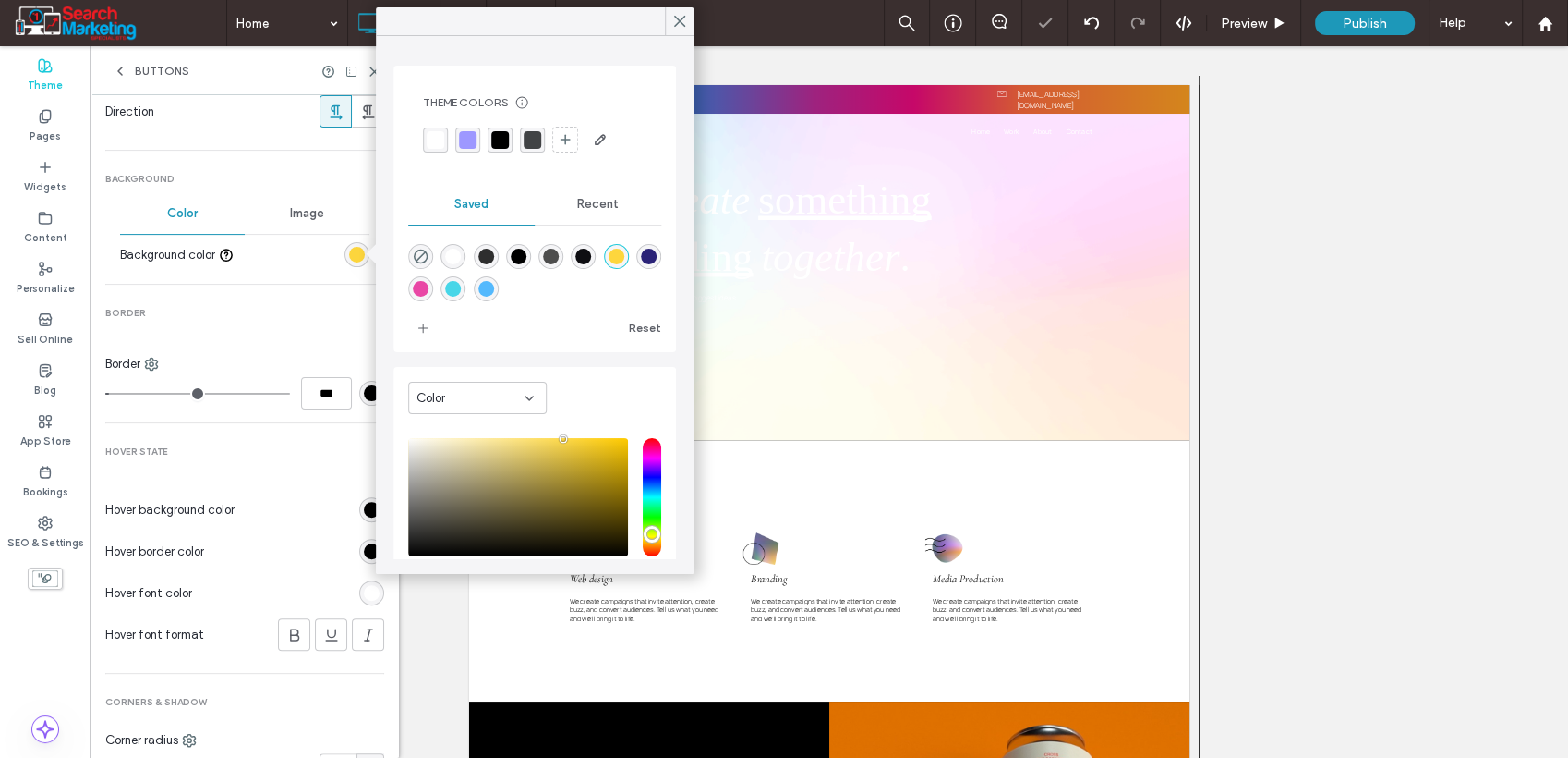
type input "*"
type input "***"
drag, startPoint x: 119, startPoint y: 389, endPoint x: 66, endPoint y: 395, distance: 53.3
type input "*"
click at [105, 395] on input "range" at bounding box center [198, 394] width 184 height 2
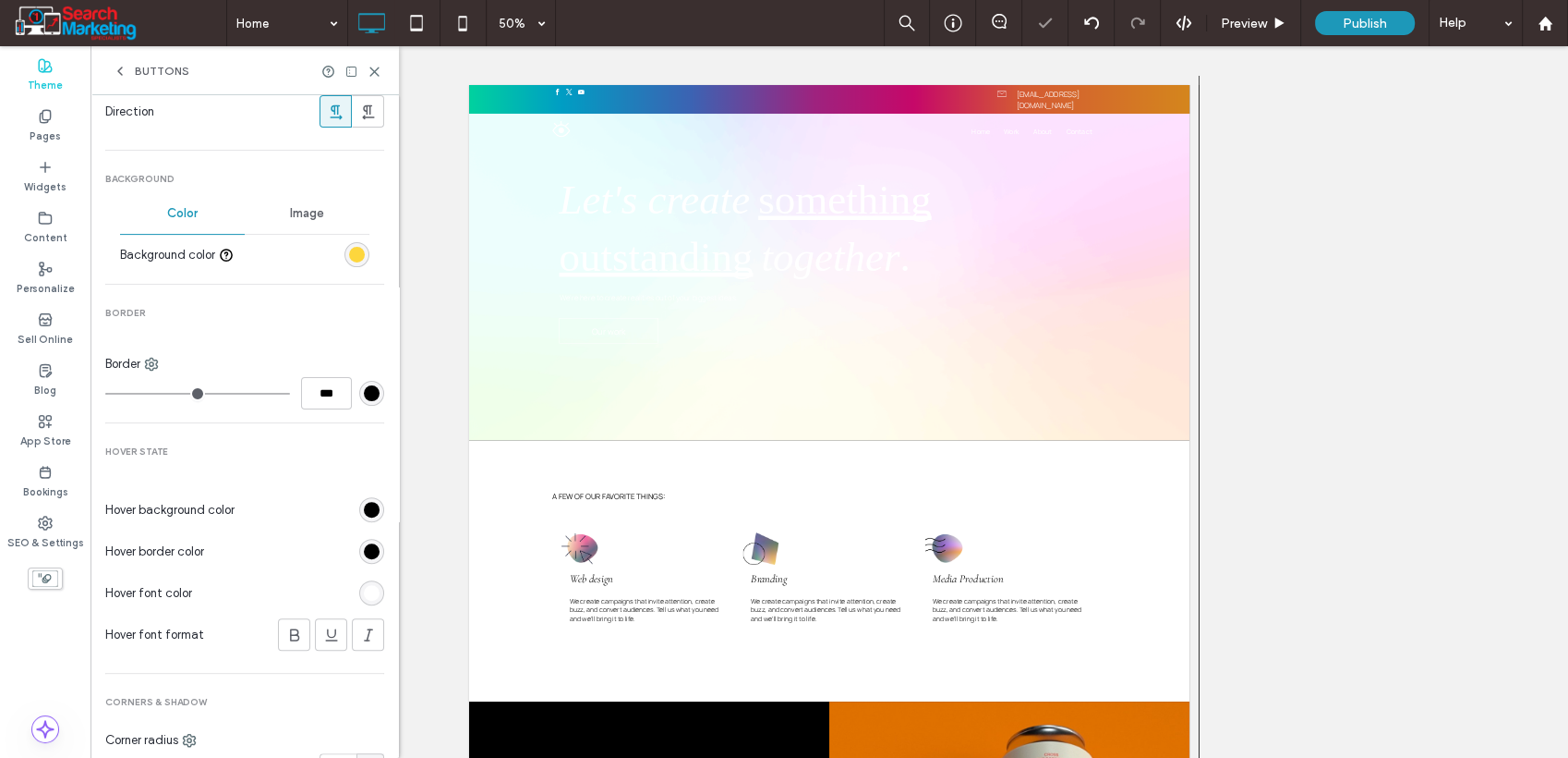
click at [364, 506] on div "rgb(0, 0, 0)" at bounding box center [372, 509] width 16 height 16
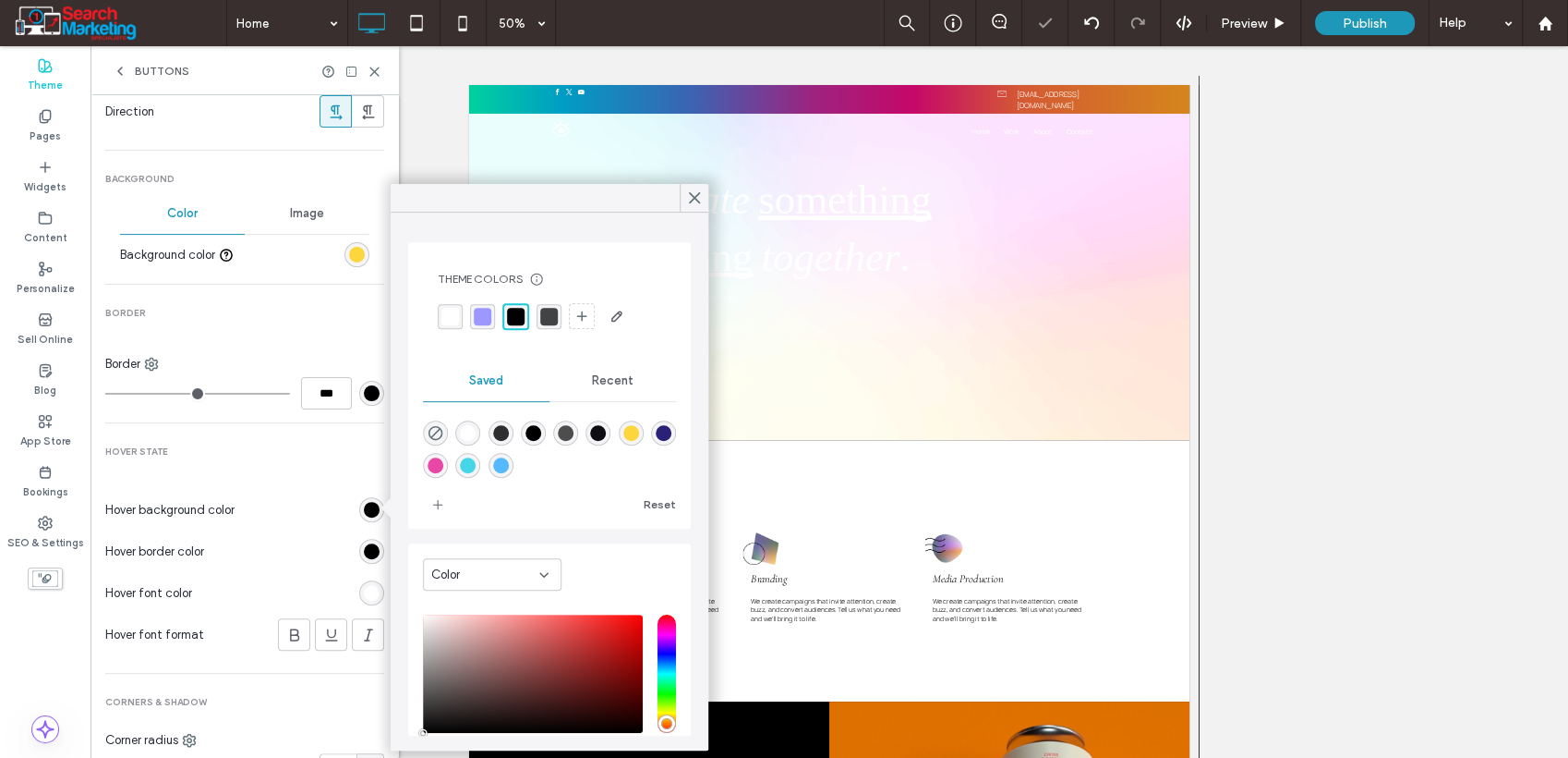
click at [509, 466] on div "rgba(84,185,253,1)" at bounding box center [501, 465] width 16 height 16
type input "*******"
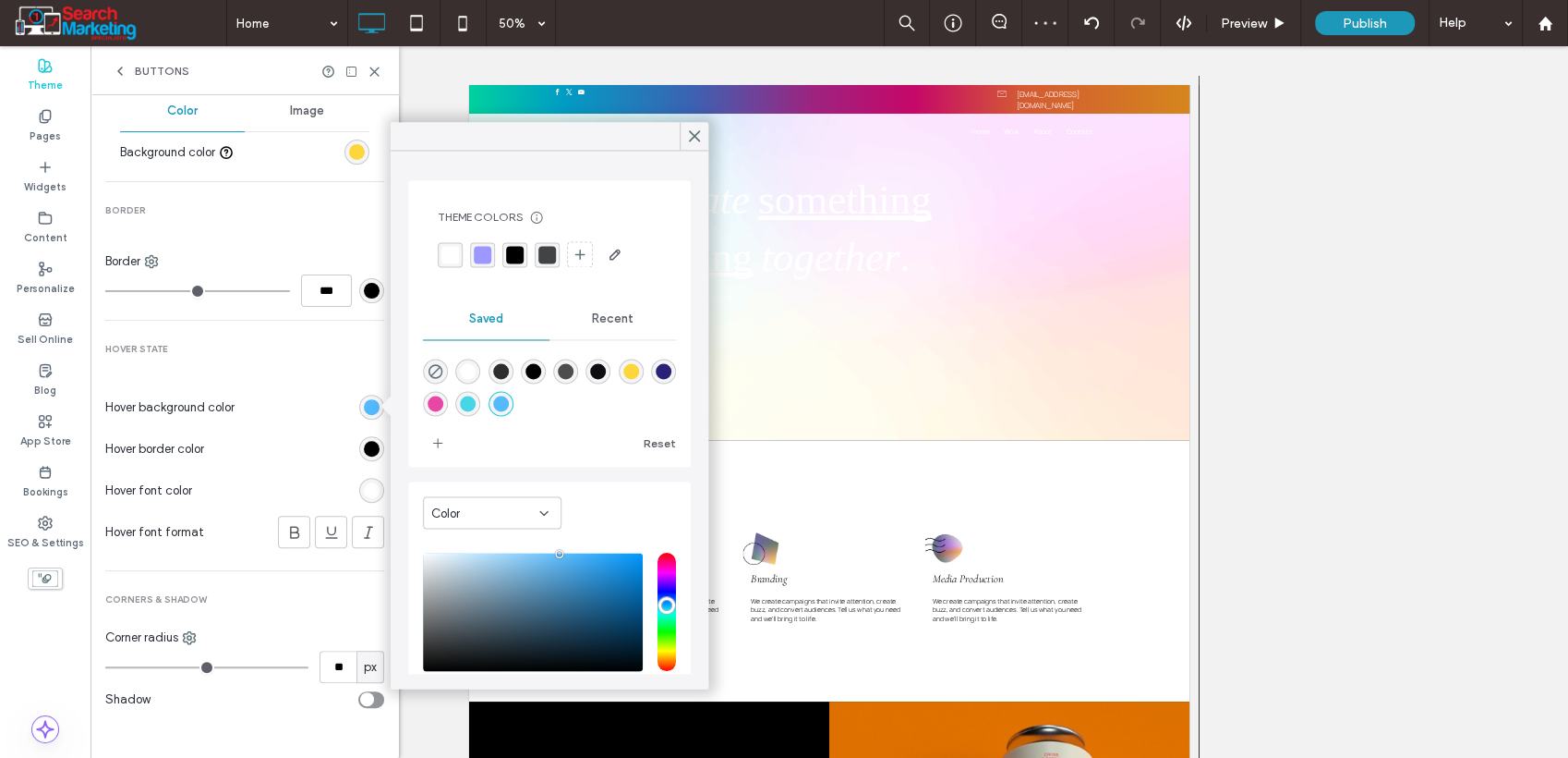
scroll to position [618, 0]
type input "**"
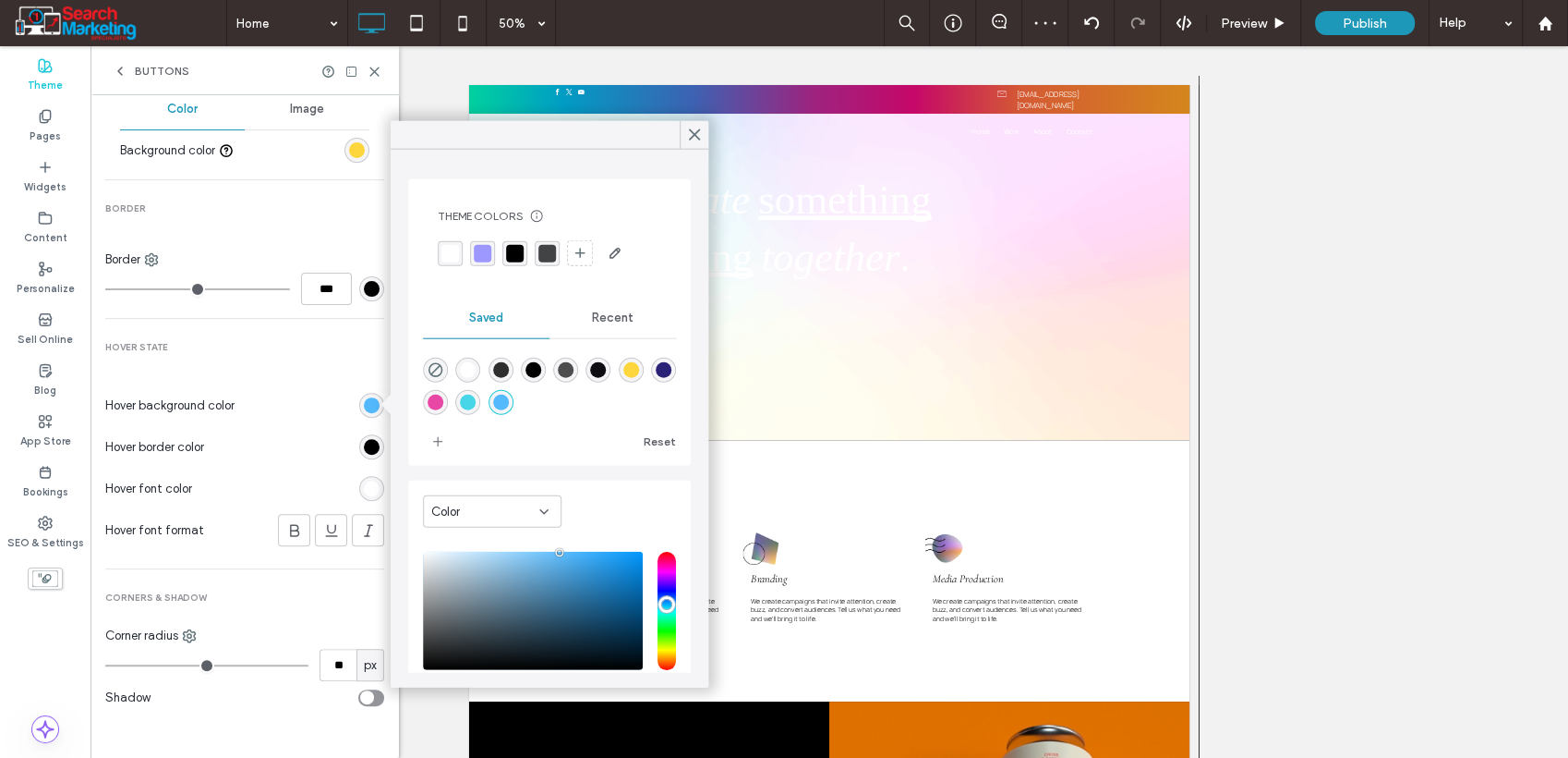
type input "**"
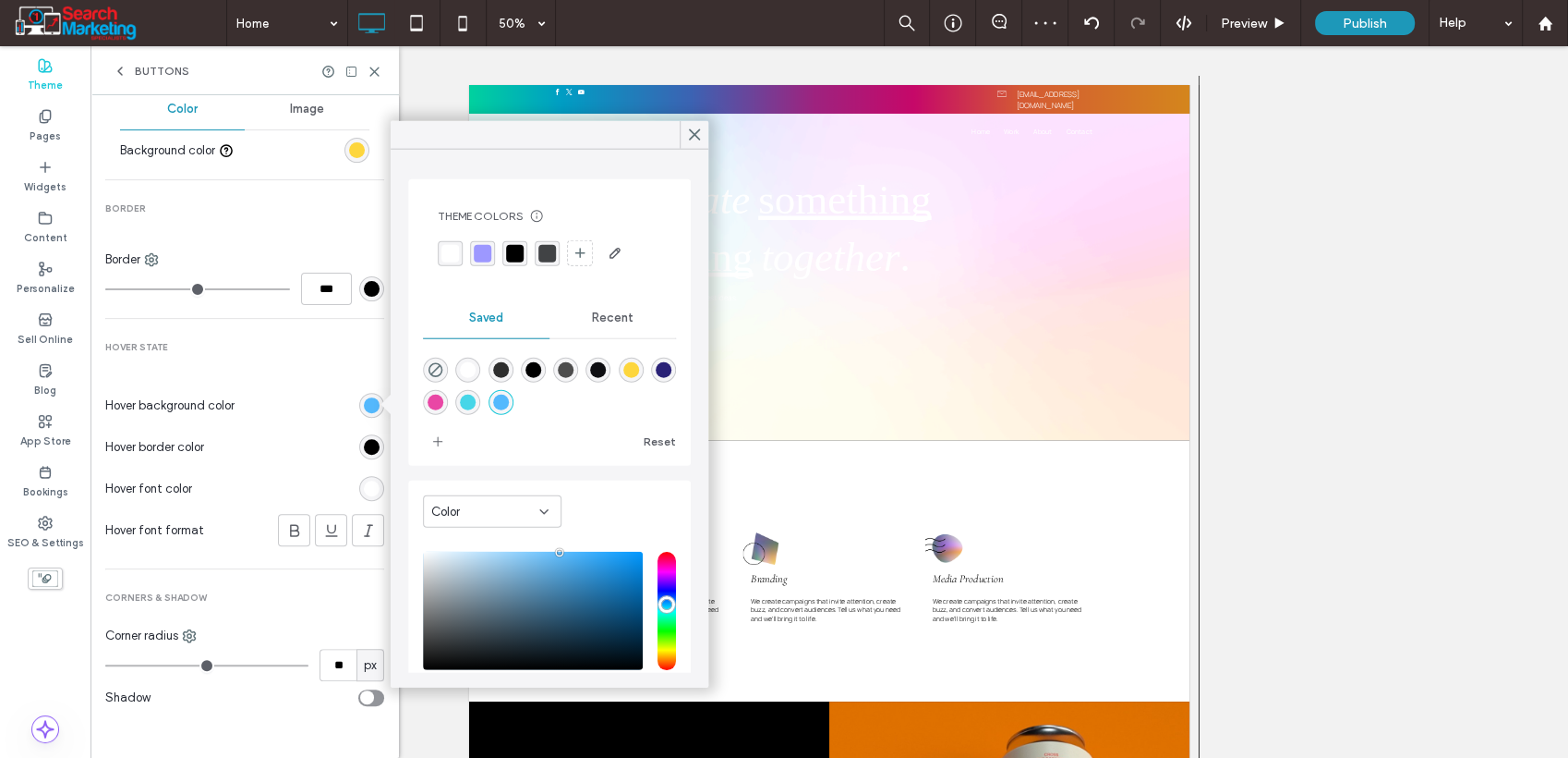
type input "**"
type input "***"
drag, startPoint x: 195, startPoint y: 662, endPoint x: 323, endPoint y: 662, distance: 128.0
type input "***"
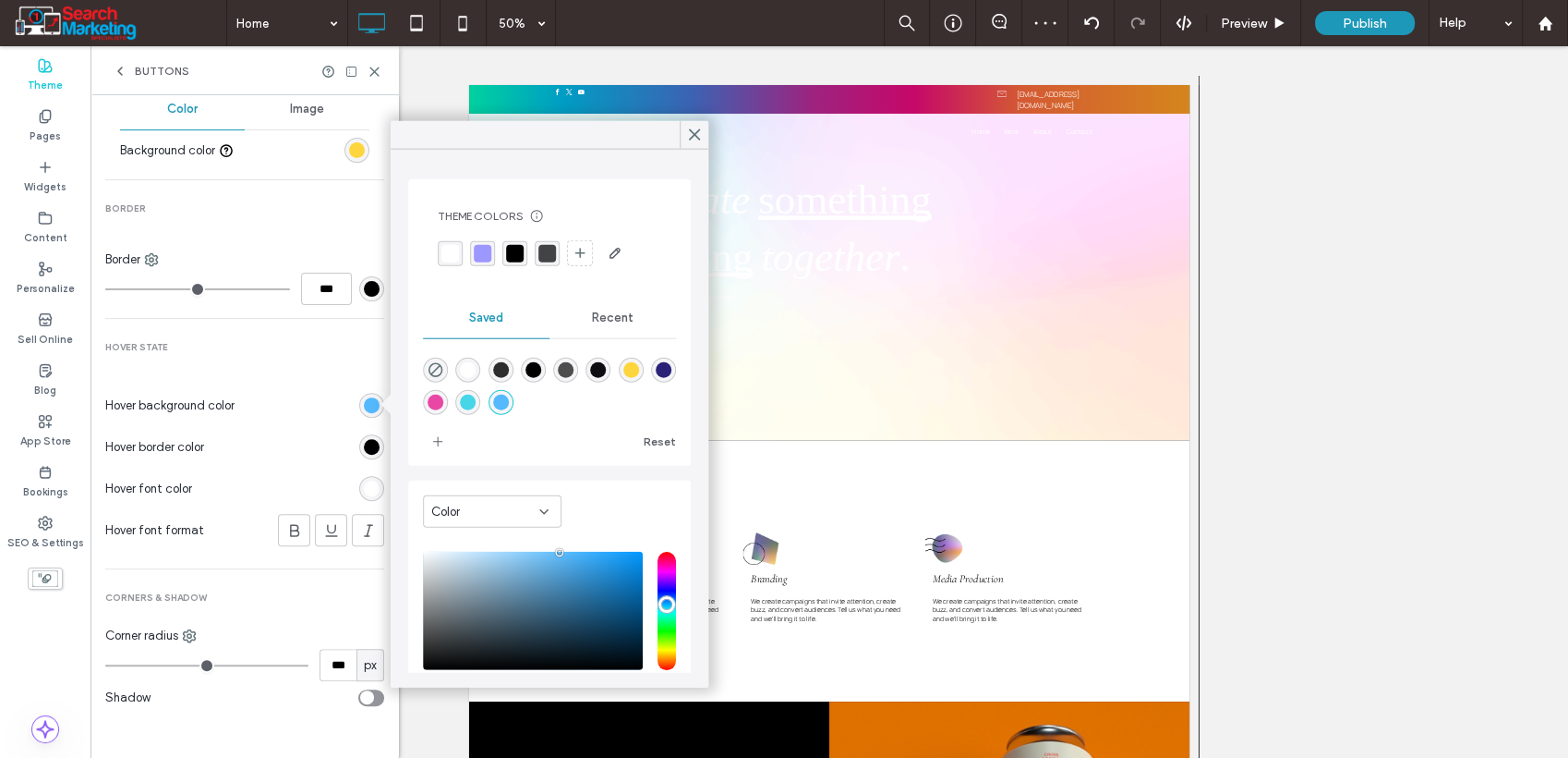
click at [309, 665] on input "range" at bounding box center [207, 666] width 203 height 2
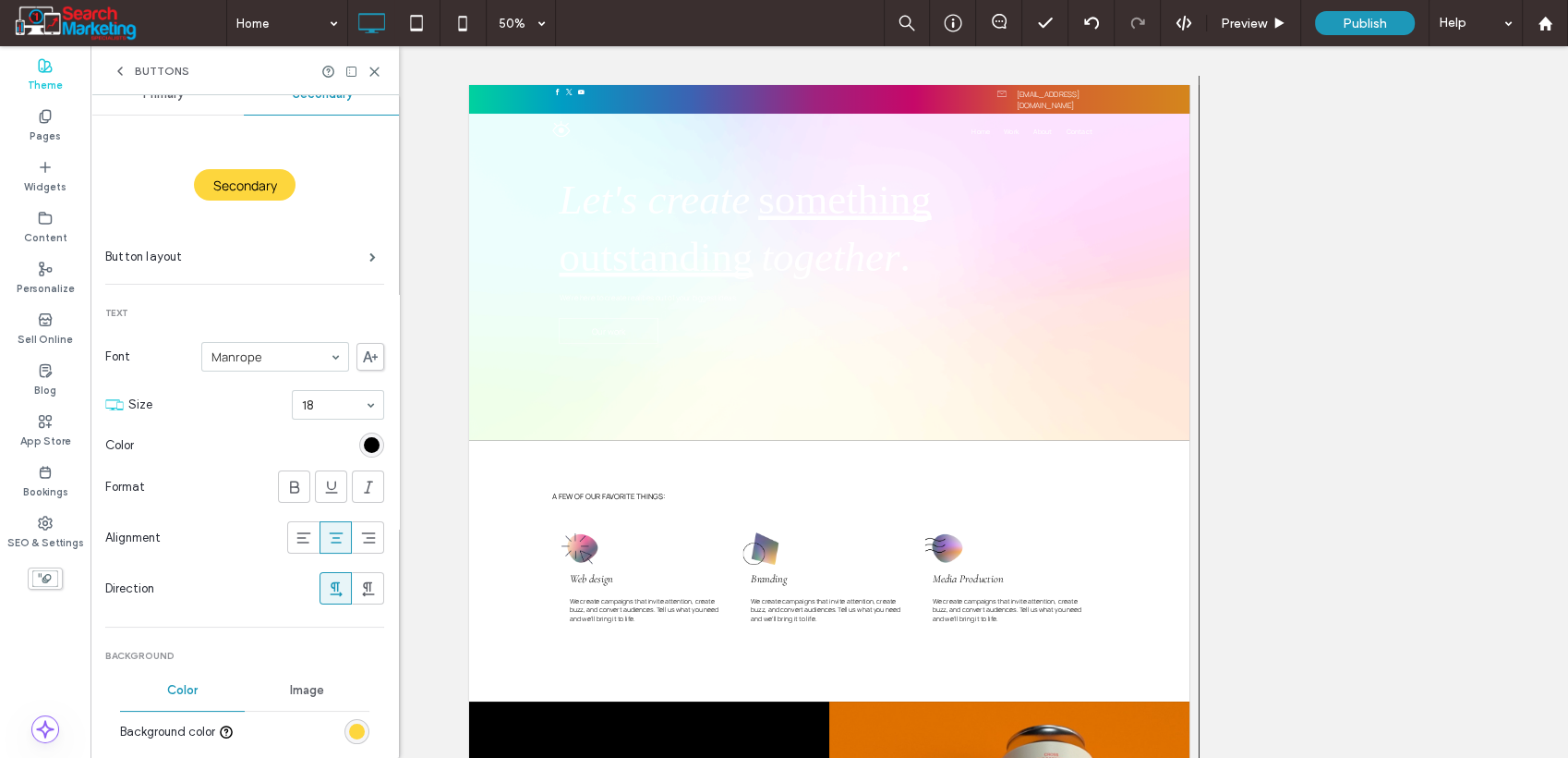
scroll to position [0, 0]
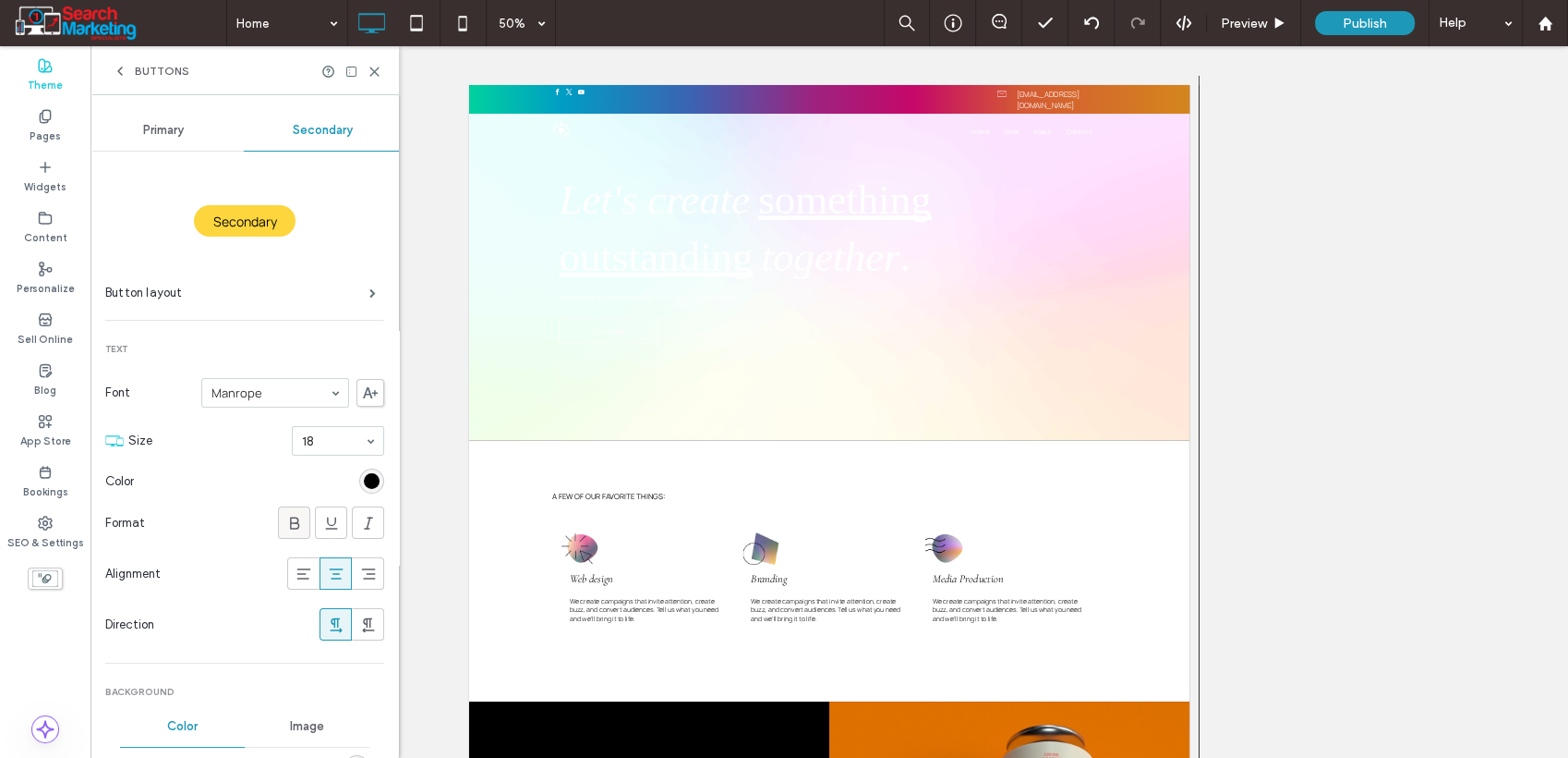
click at [288, 522] on icon at bounding box center [295, 524] width 19 height 19
click at [168, 130] on span "Primary" at bounding box center [163, 131] width 40 height 15
click at [293, 508] on section "Format" at bounding box center [245, 523] width 279 height 51
click at [289, 516] on icon at bounding box center [295, 524] width 19 height 19
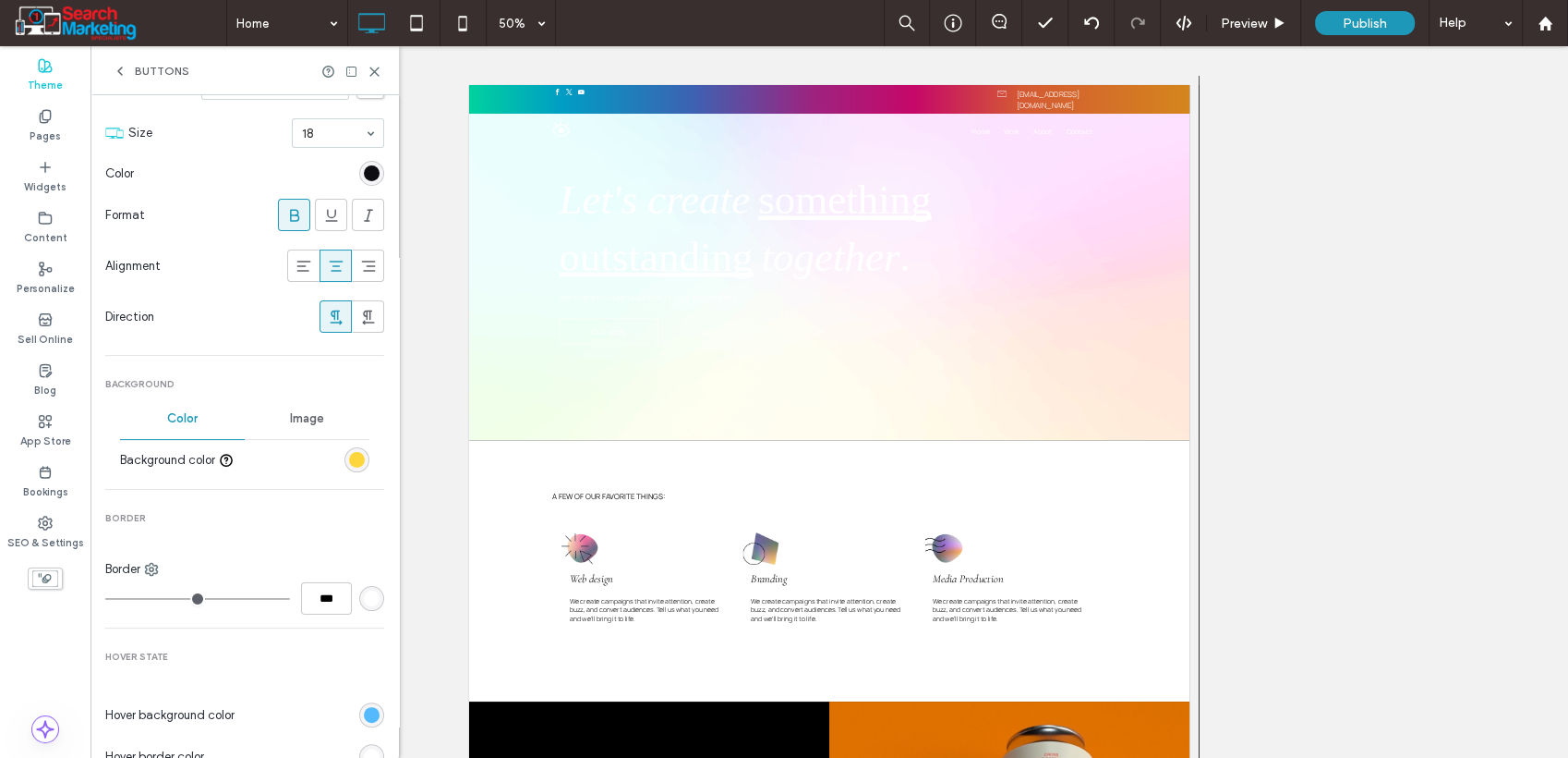
scroll to position [103, 0]
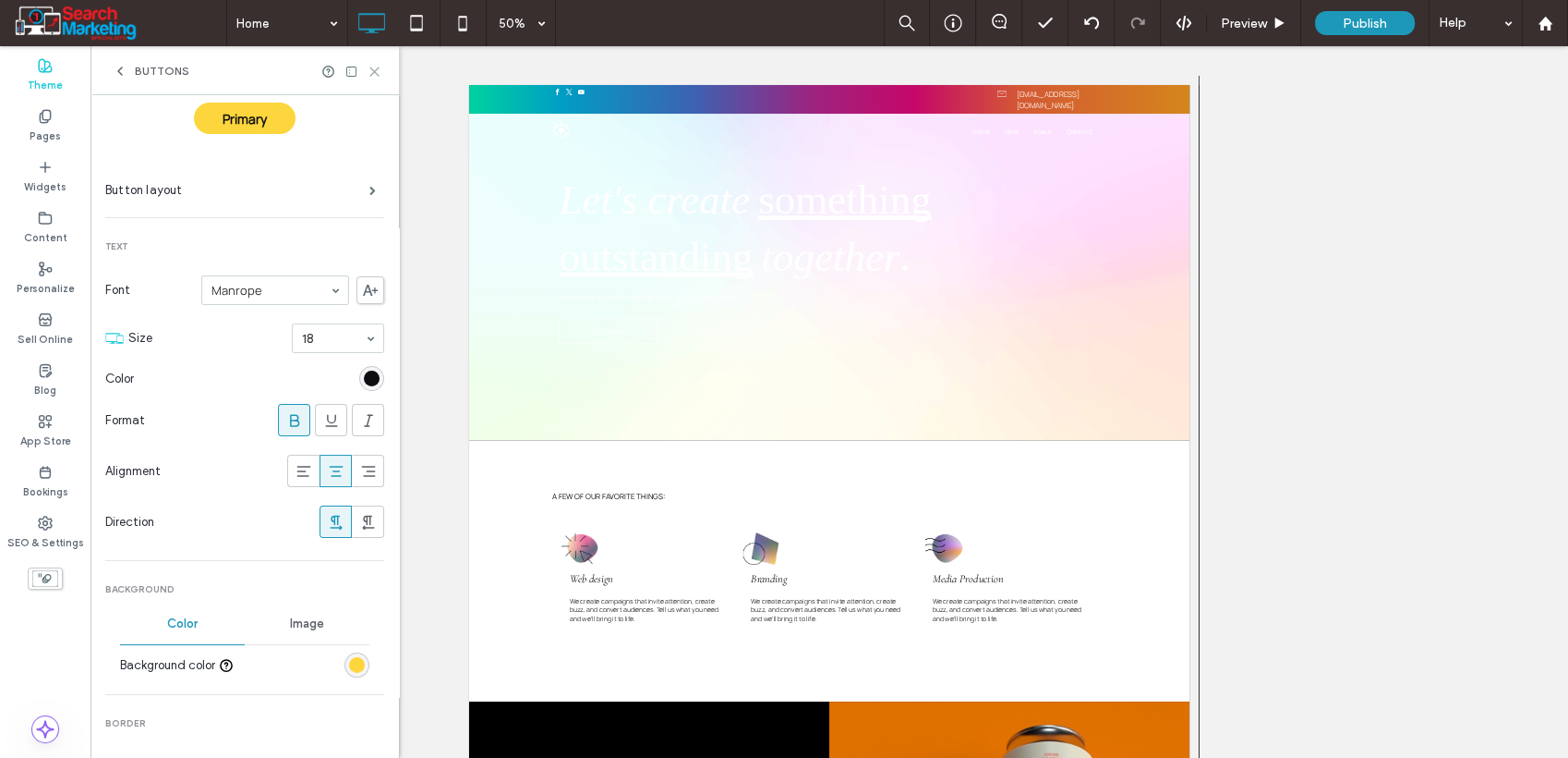
click at [376, 67] on icon at bounding box center [375, 72] width 14 height 14
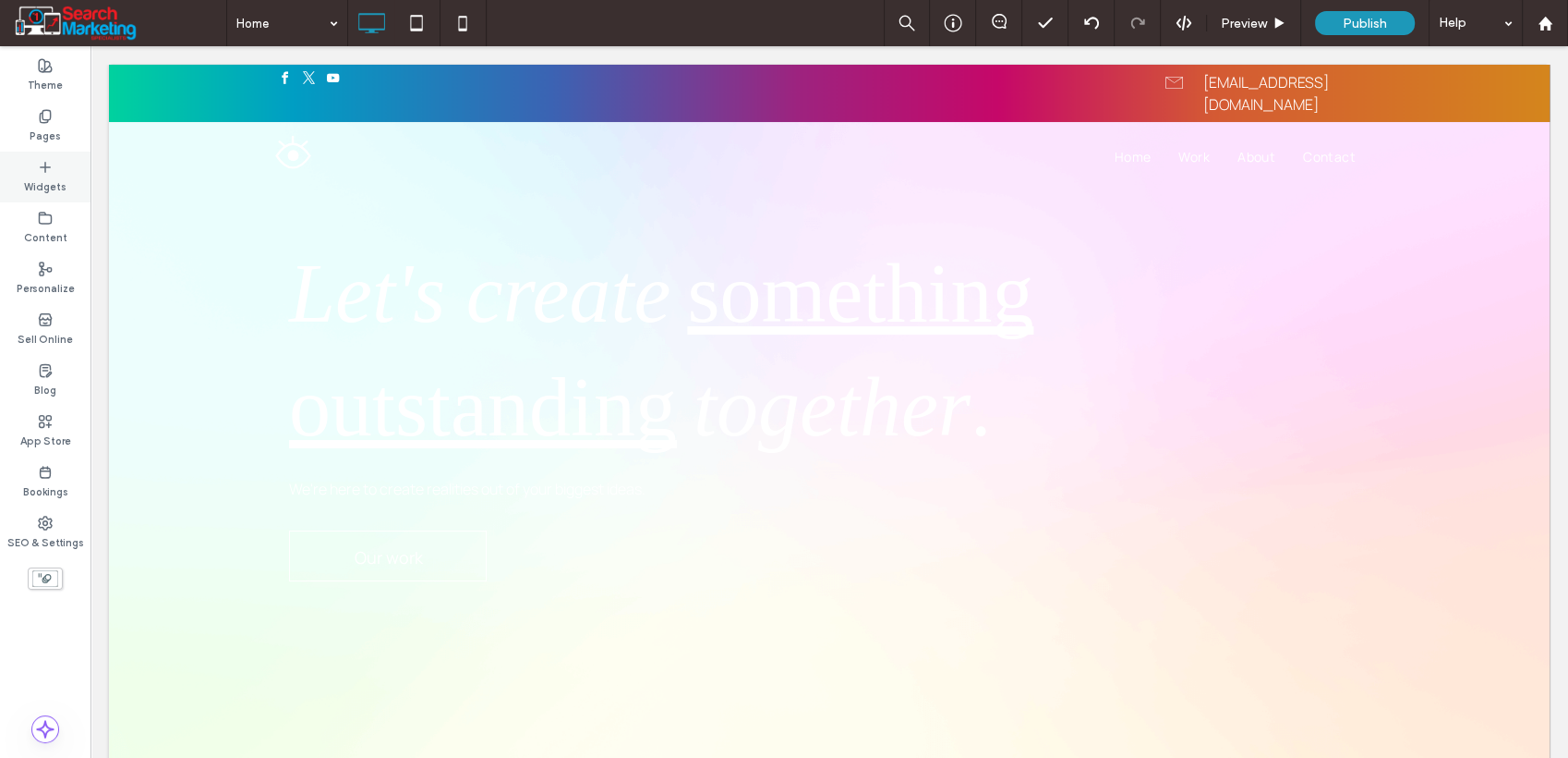
click at [32, 191] on label "Widgets" at bounding box center [45, 185] width 42 height 21
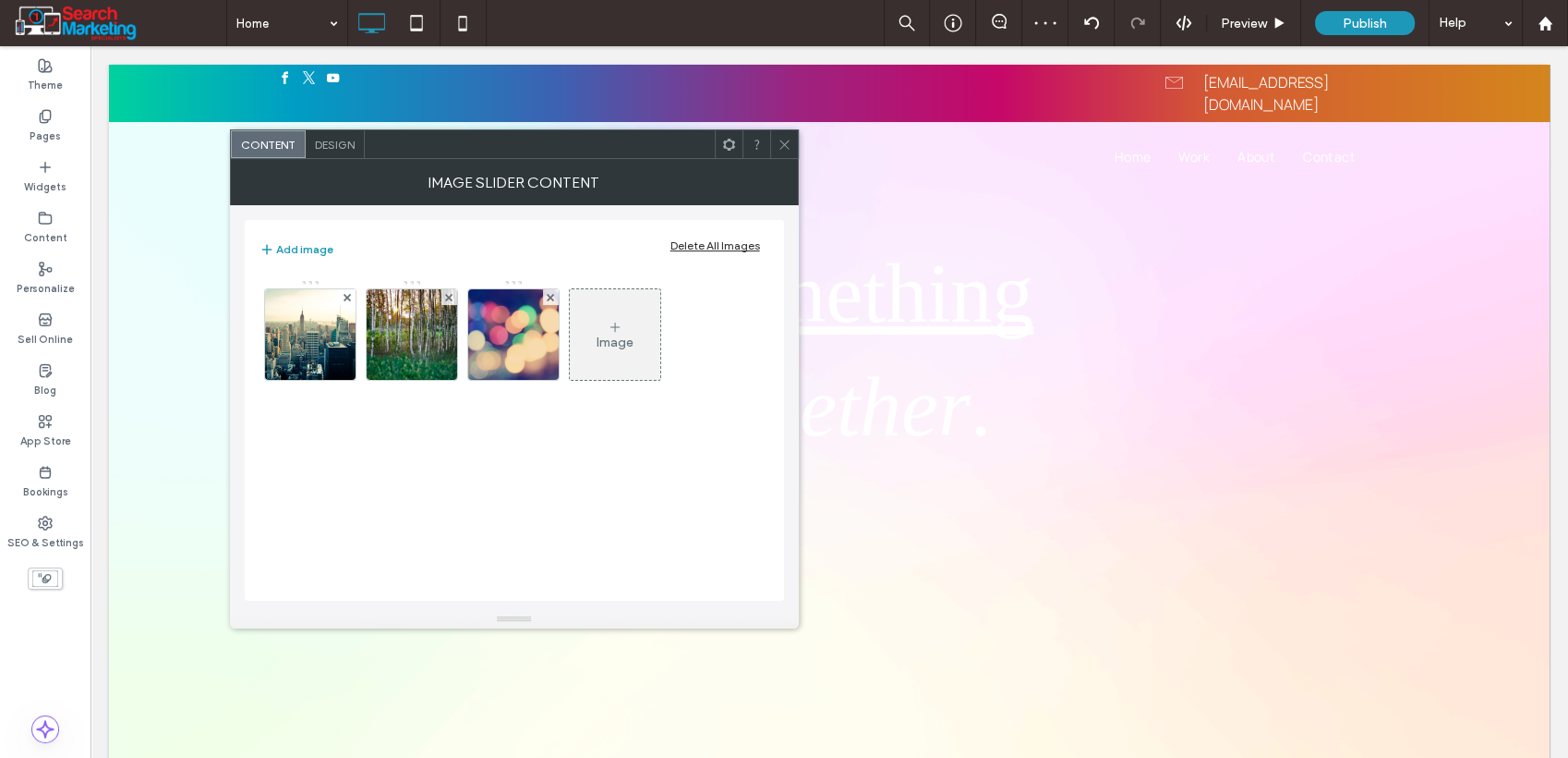
click at [328, 143] on span "Design" at bounding box center [335, 144] width 40 height 14
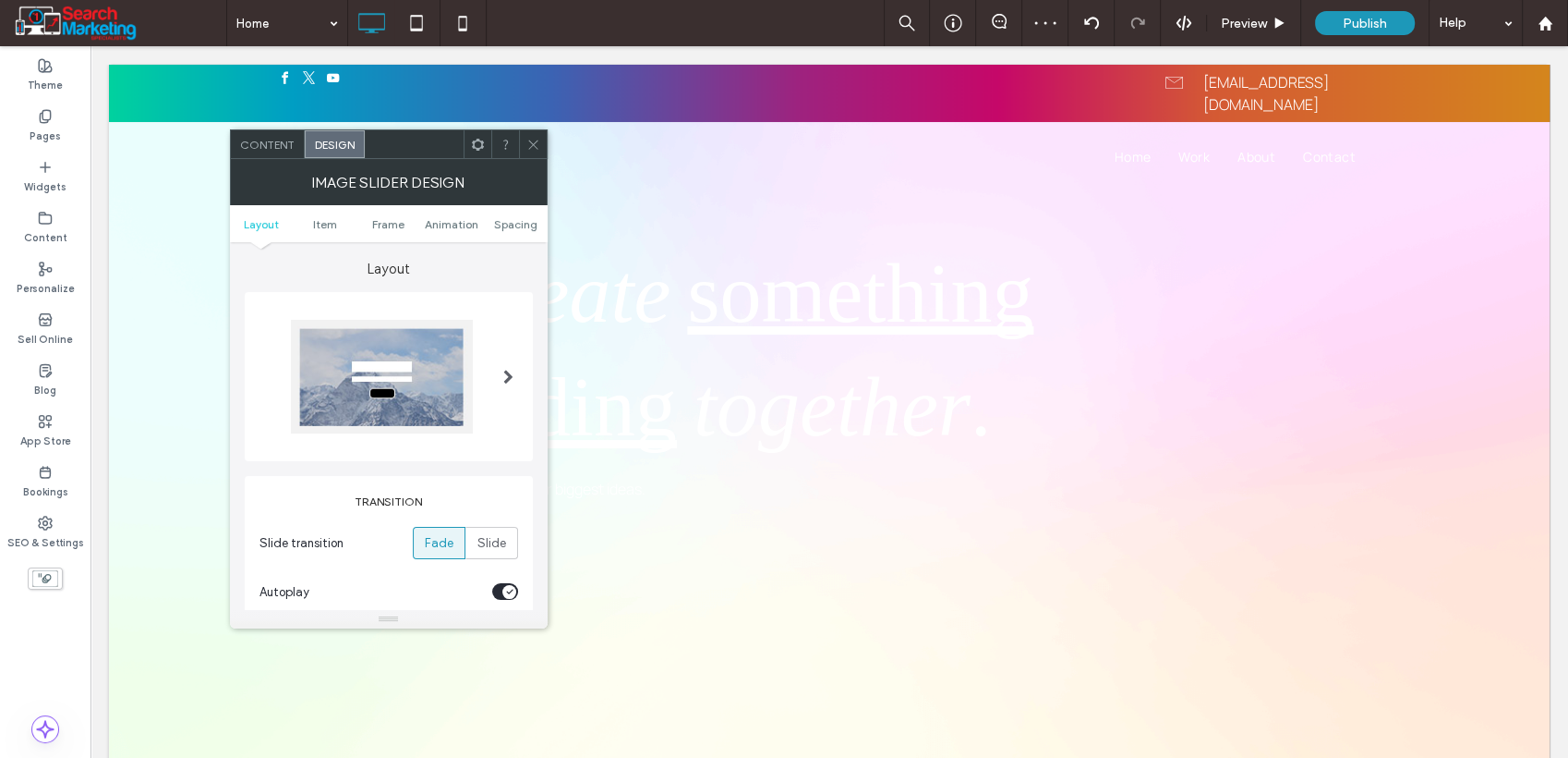
click at [495, 379] on div at bounding box center [508, 377] width 38 height 141
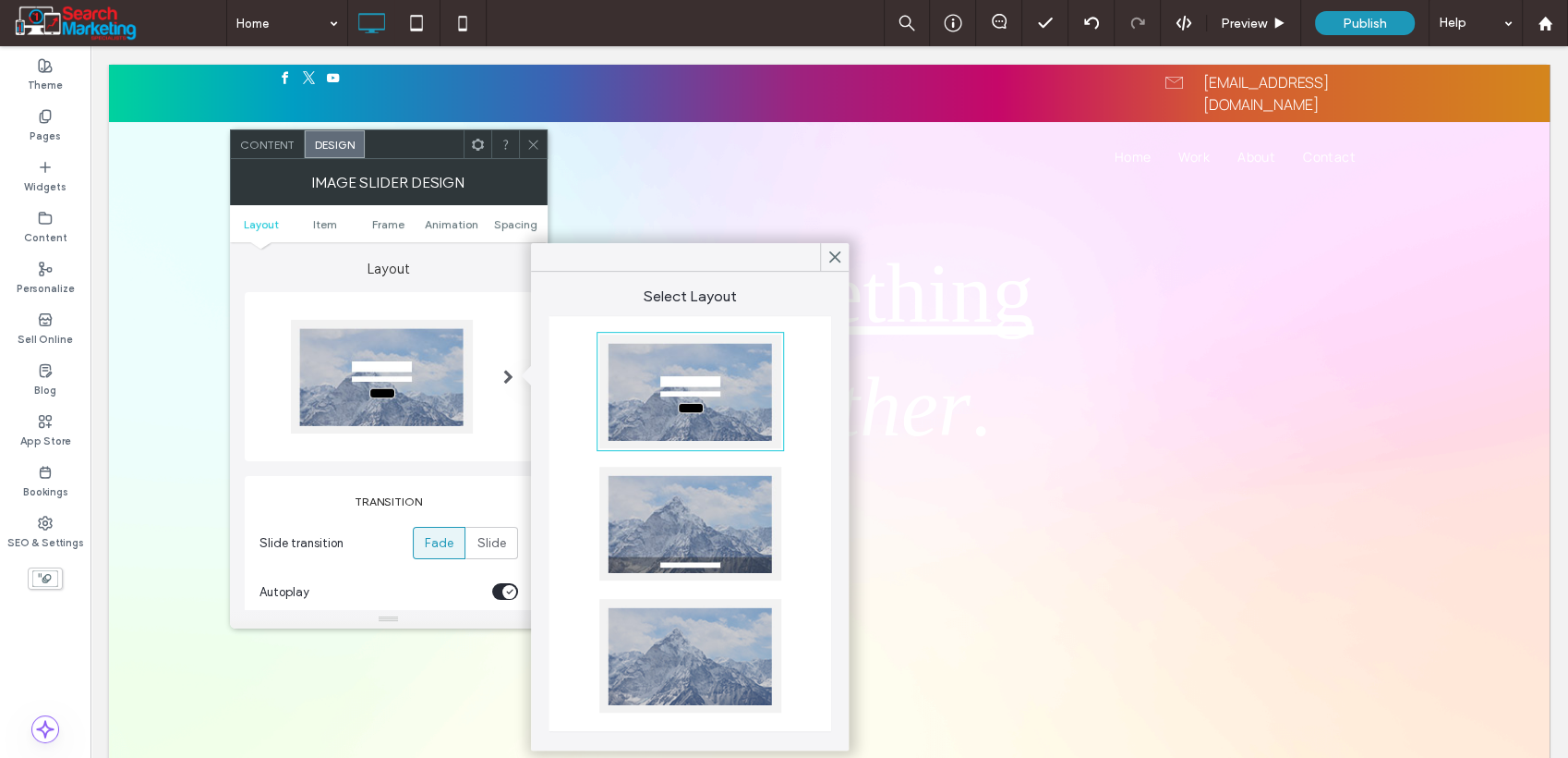
click at [702, 652] on div at bounding box center [690, 655] width 182 height 114
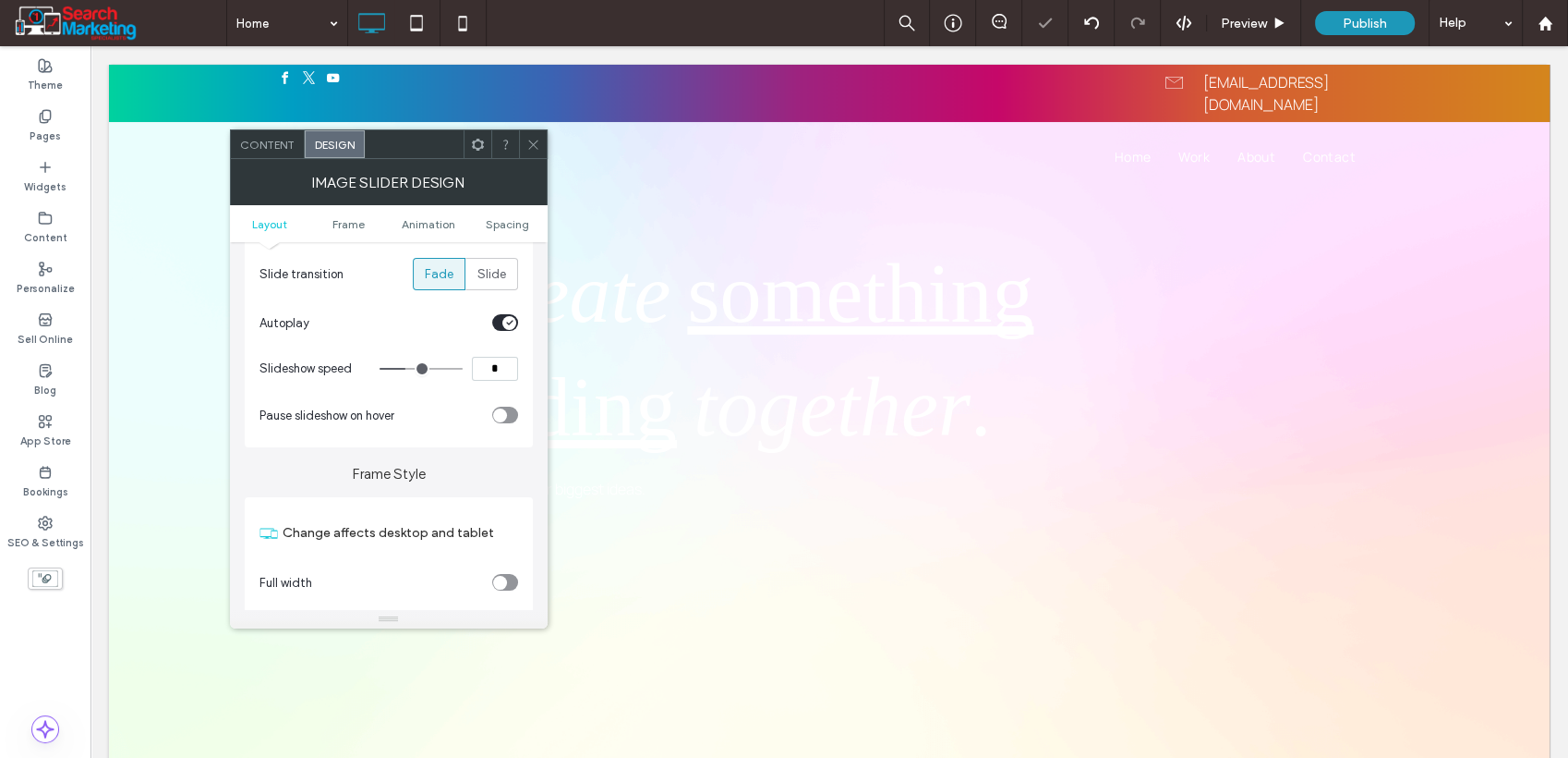
scroll to position [308, 0]
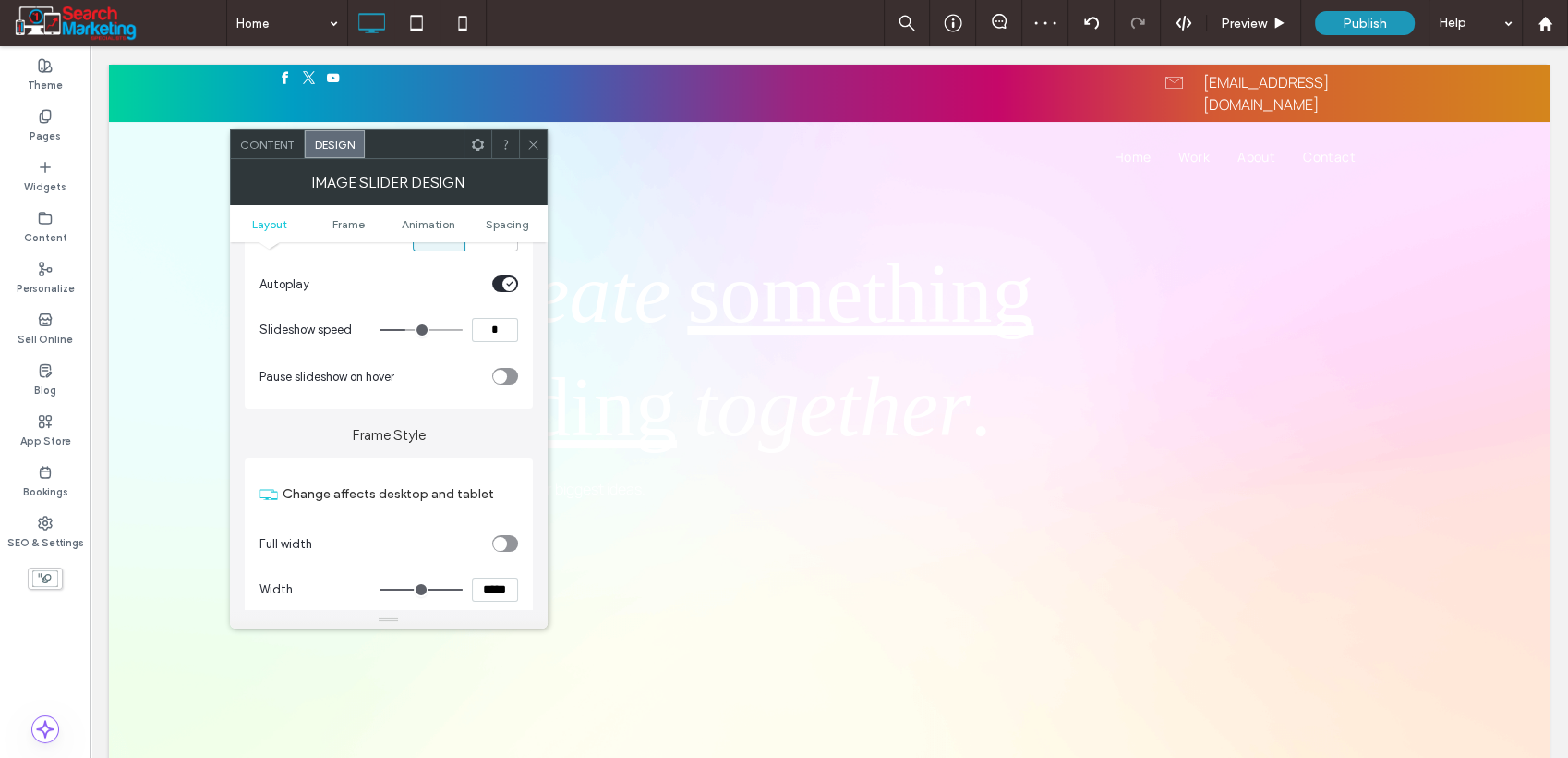
click at [494, 323] on input "*" at bounding box center [495, 331] width 46 height 24
type input "*"
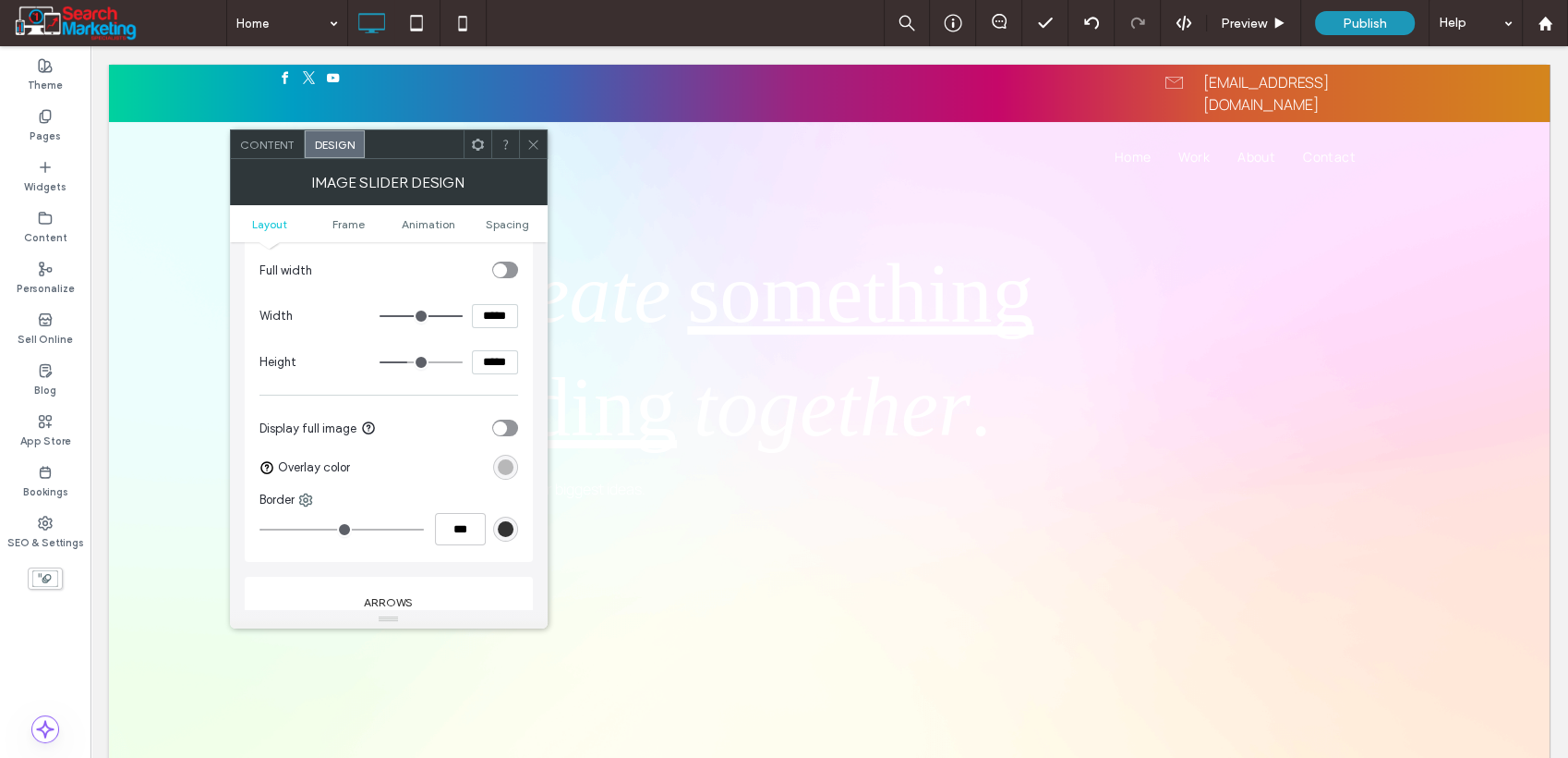
scroll to position [616, 0]
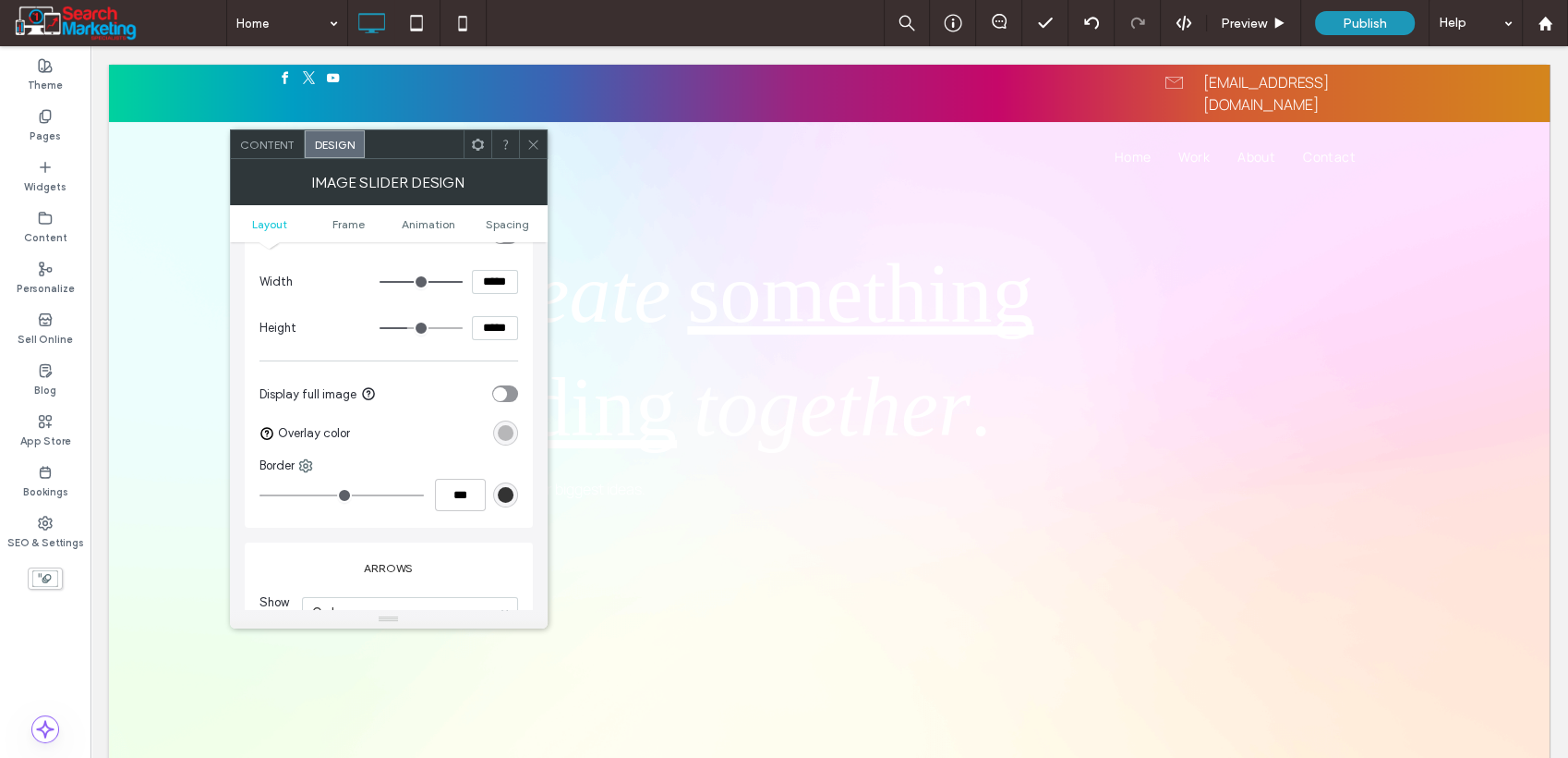
click at [505, 428] on div "rgba(0, 0, 0, 0.25)" at bounding box center [505, 432] width 16 height 16
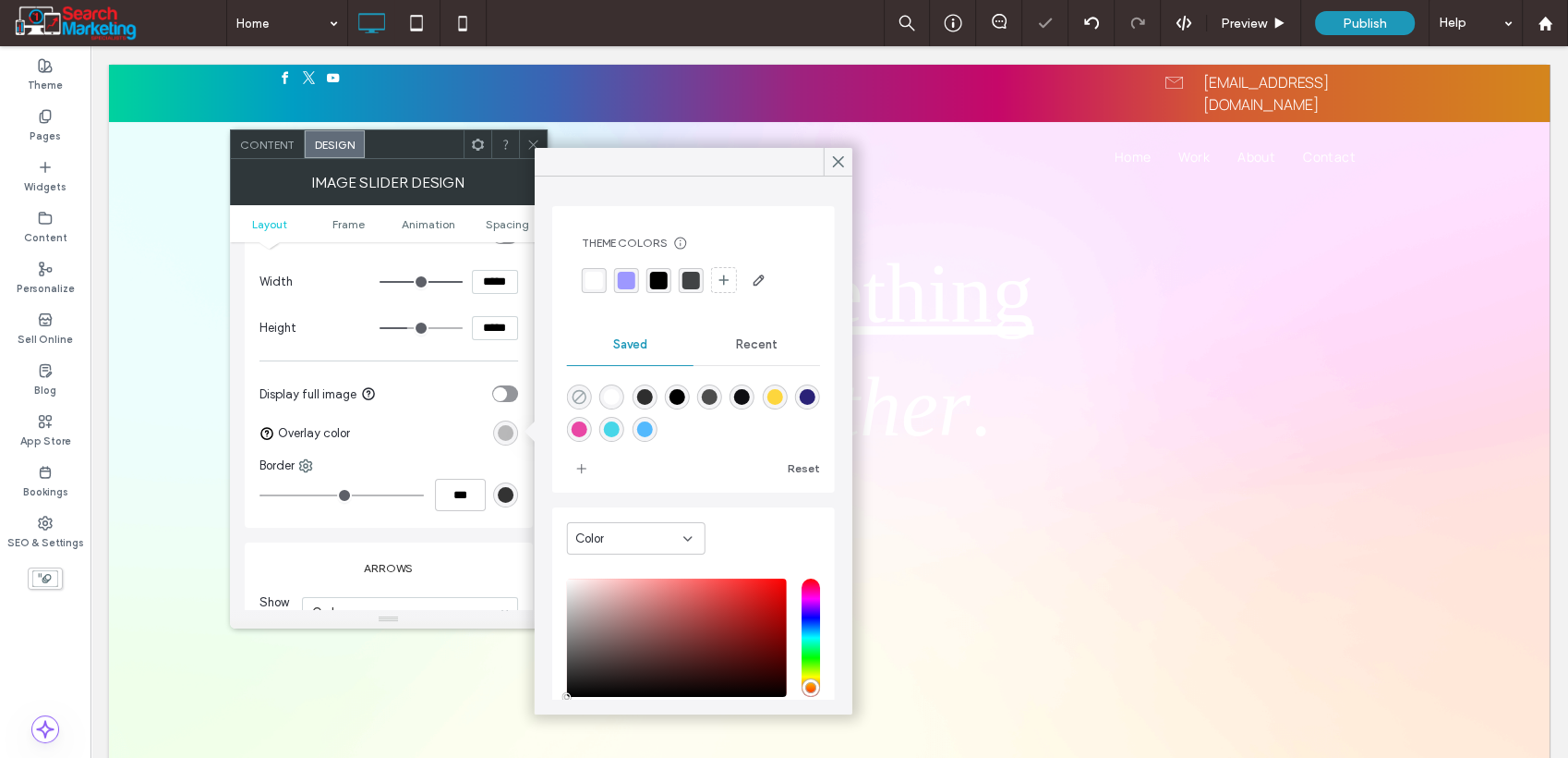
click at [573, 399] on use "rgba(0,0,0,0)" at bounding box center [578, 396] width 14 height 14
type input "*"
type input "**"
click at [504, 387] on div "toggle" at bounding box center [500, 394] width 14 height 14
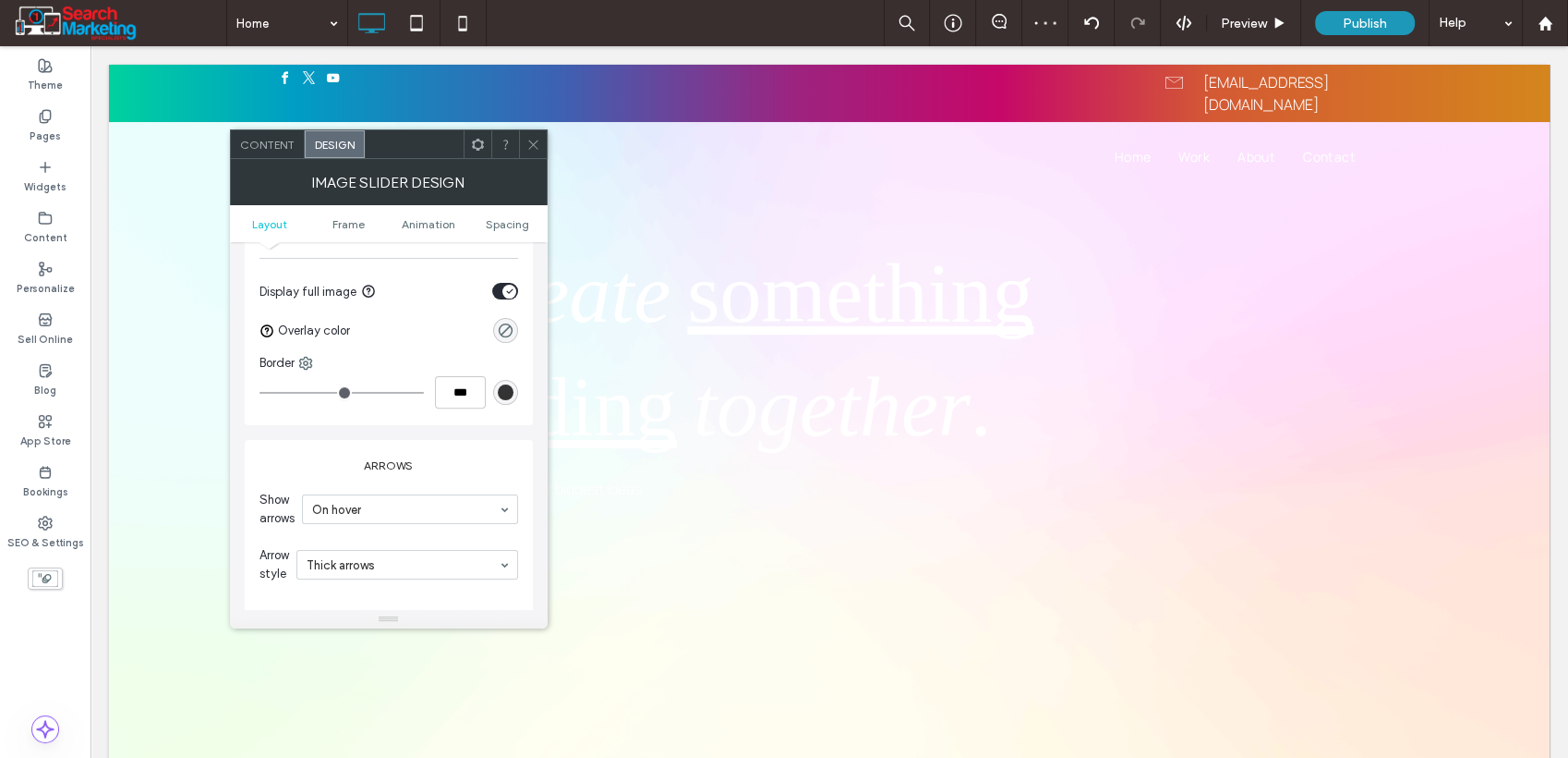
scroll to position [820, 0]
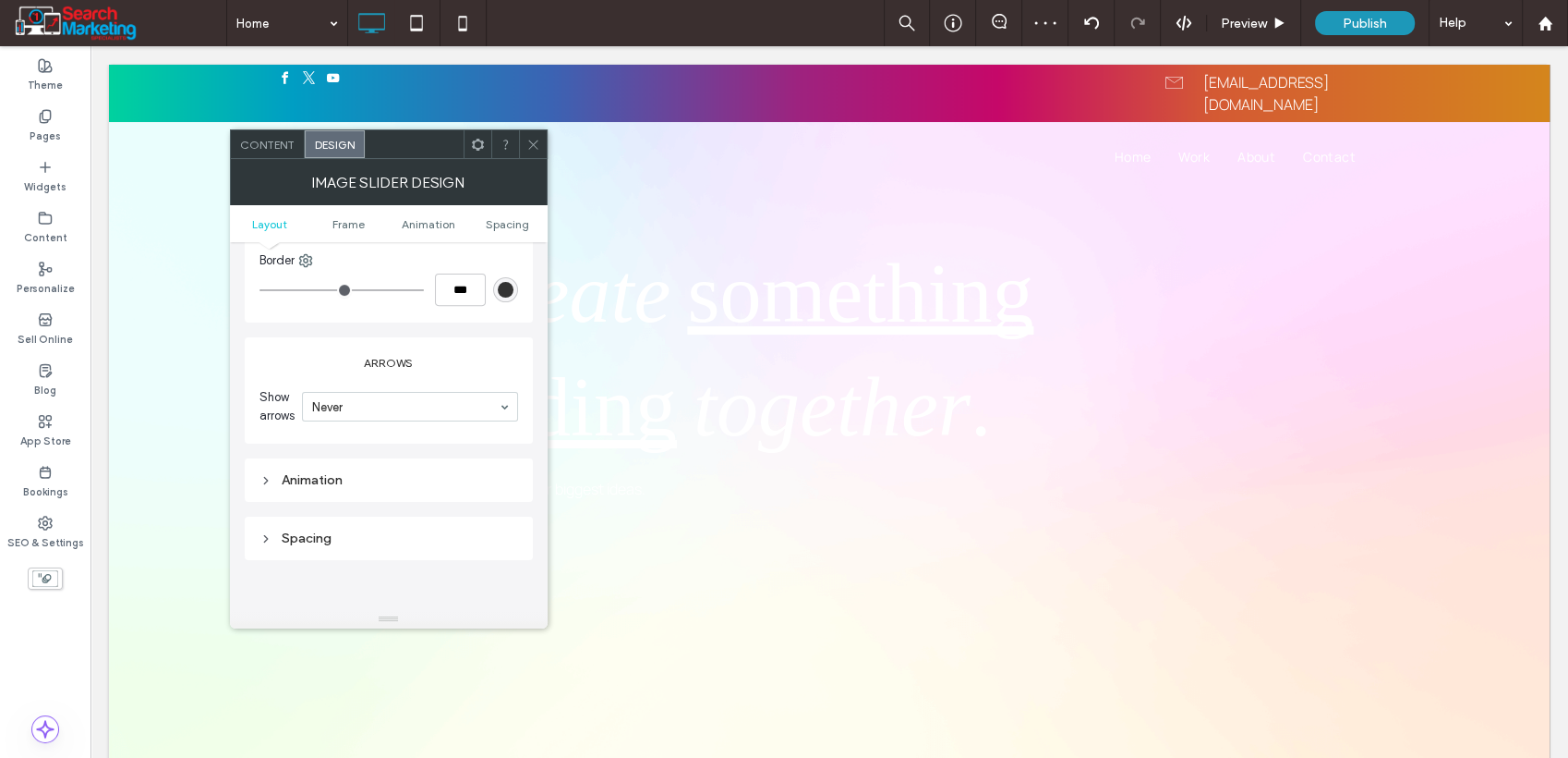
click at [280, 136] on div "Content" at bounding box center [267, 143] width 74 height 27
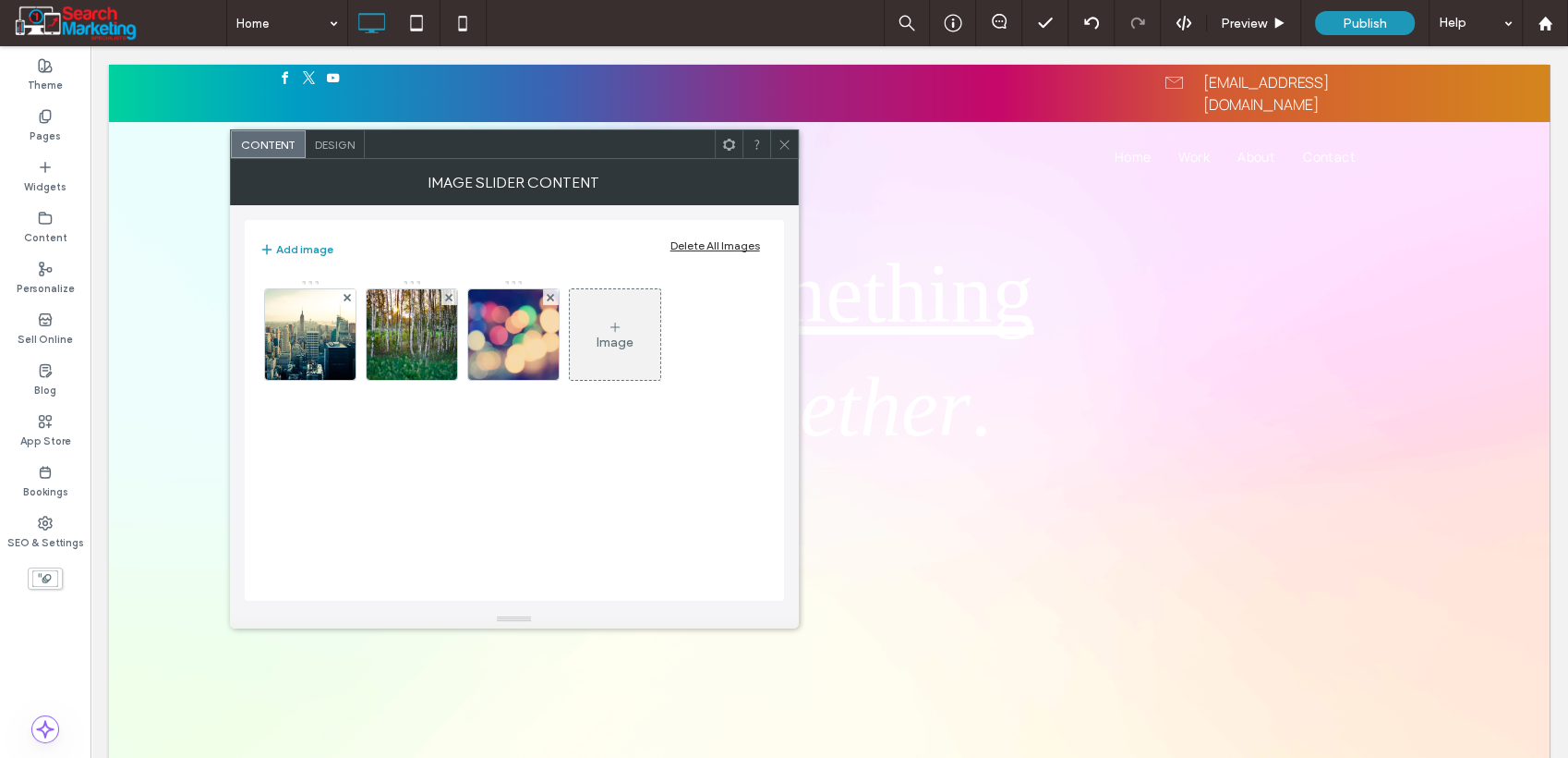
click at [720, 240] on div "Delete All Images" at bounding box center [715, 245] width 89 height 14
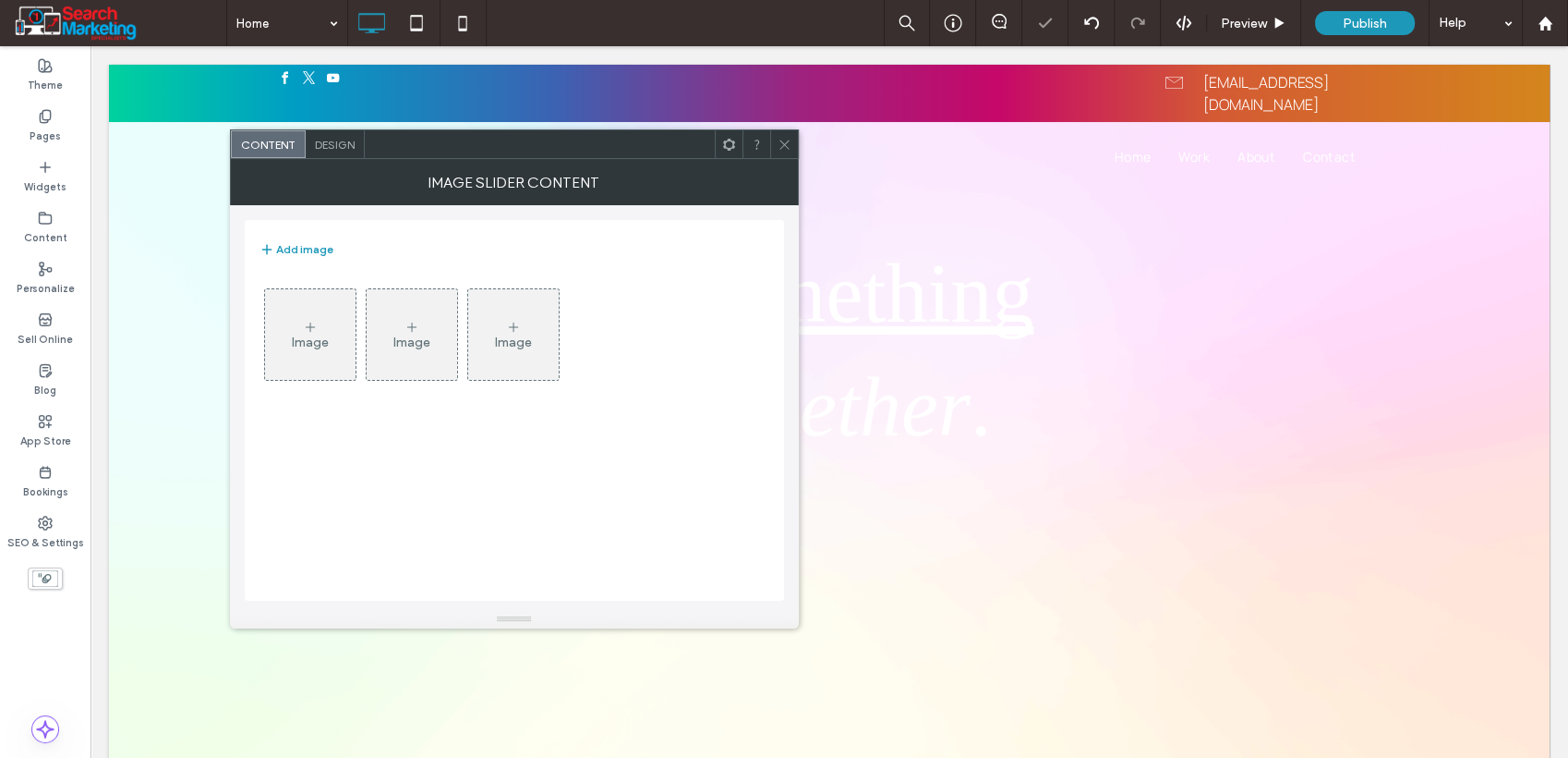
drag, startPoint x: 302, startPoint y: 329, endPoint x: 318, endPoint y: 331, distance: 16.1
click at [303, 329] on div "Image" at bounding box center [311, 334] width 90 height 87
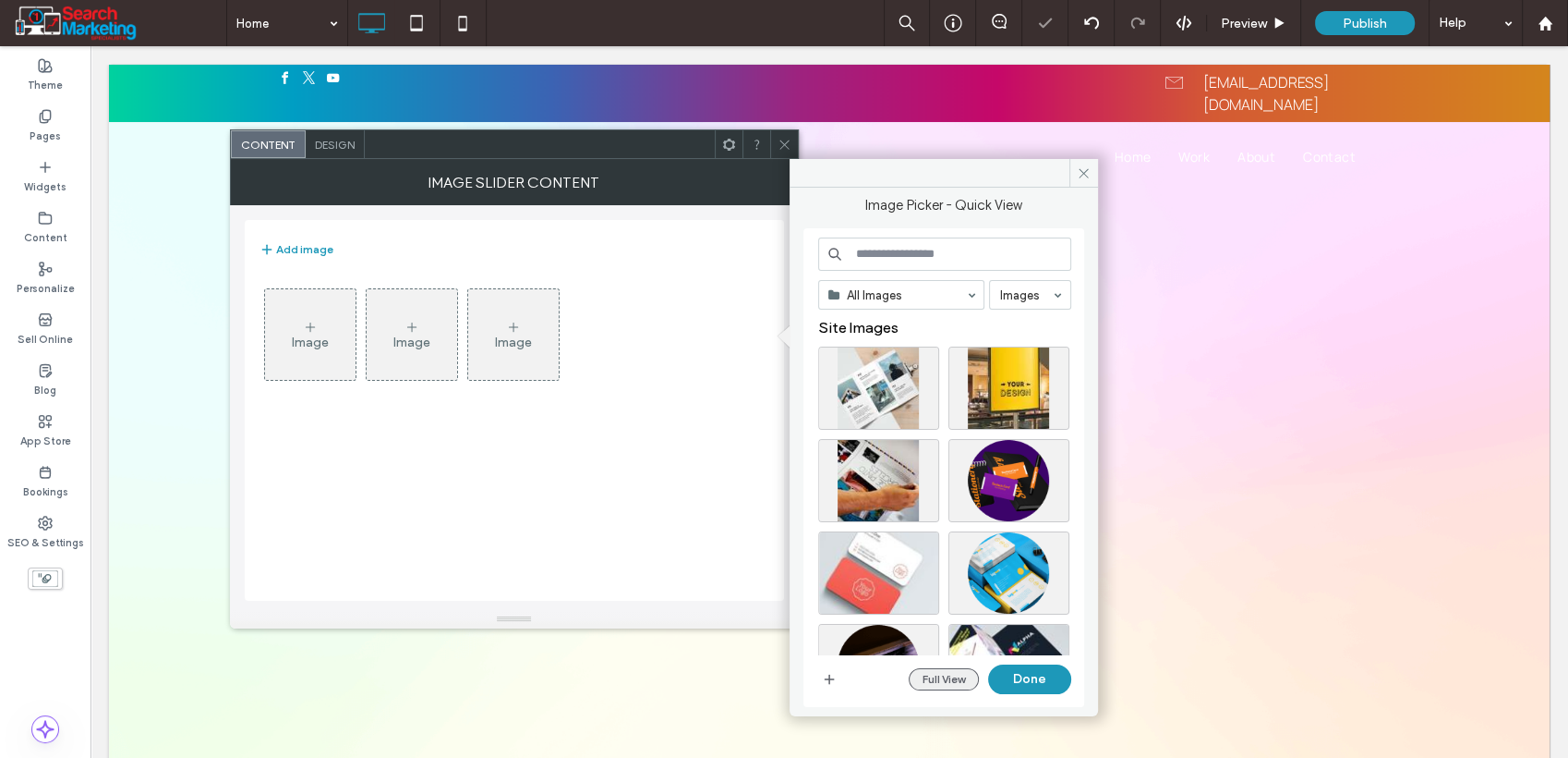
click at [915, 680] on button "Full View" at bounding box center [944, 680] width 71 height 23
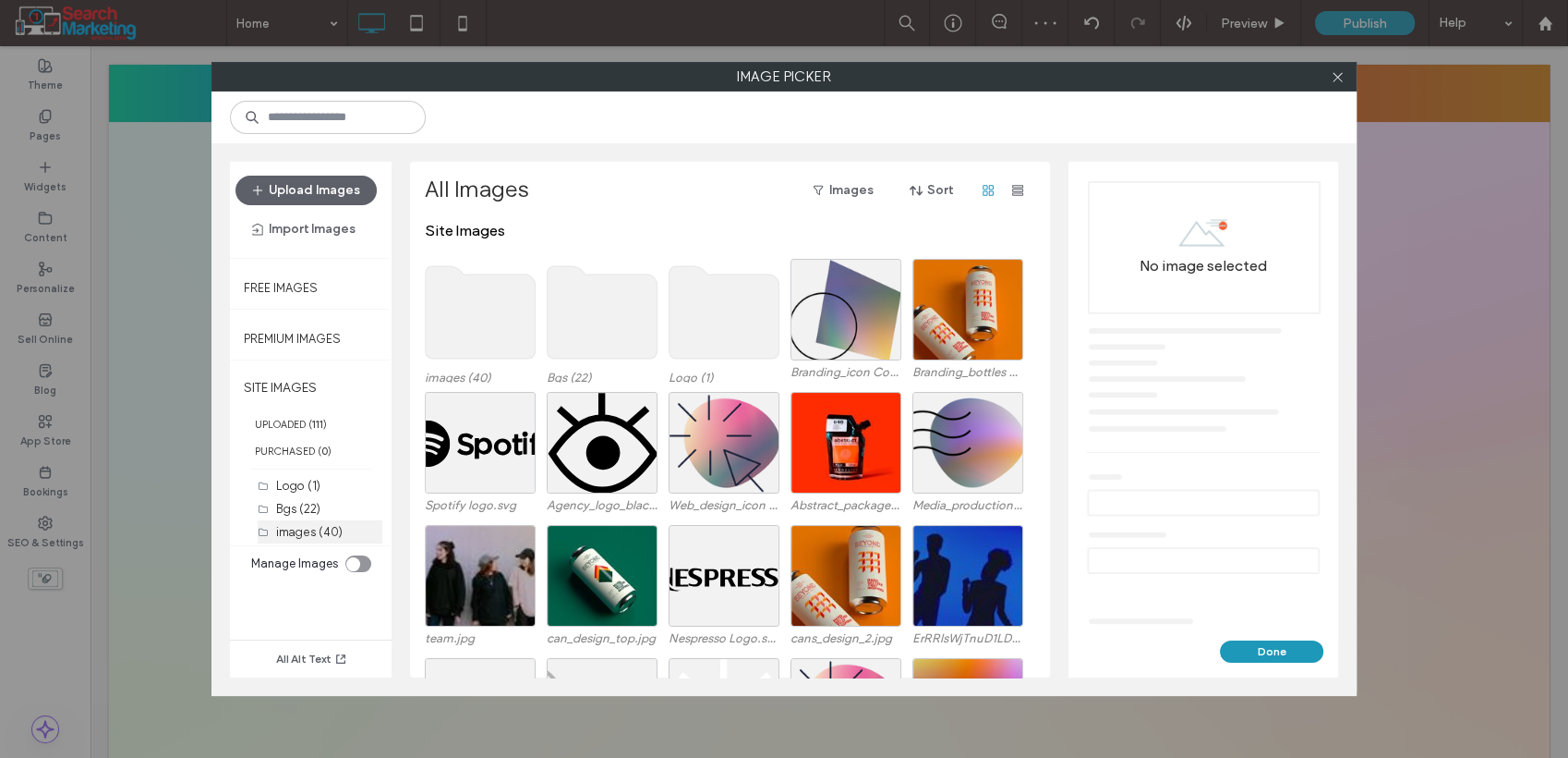
click at [316, 528] on label "images (40)" at bounding box center [309, 531] width 67 height 14
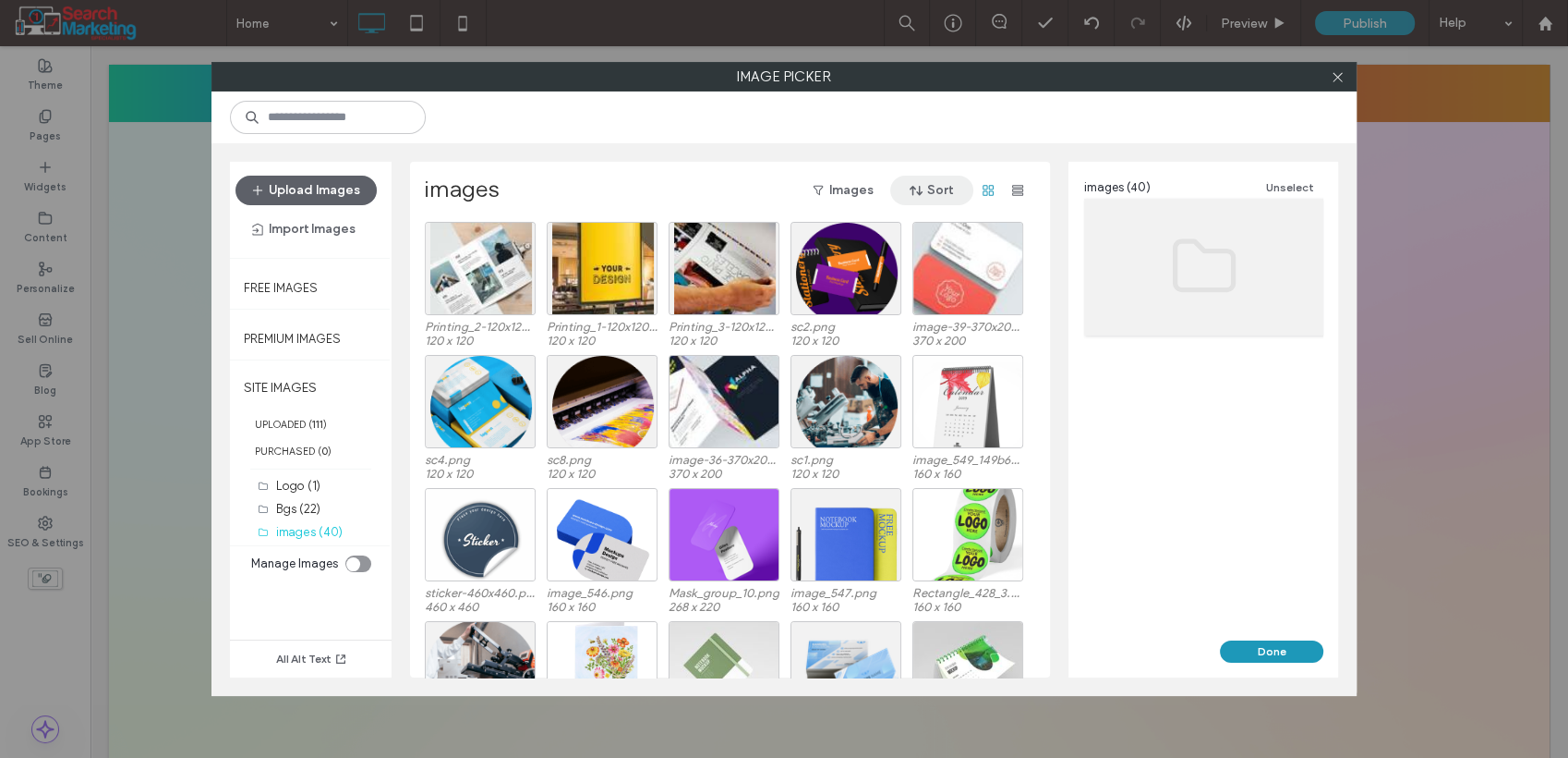
click at [947, 188] on button "Sort" at bounding box center [932, 189] width 83 height 29
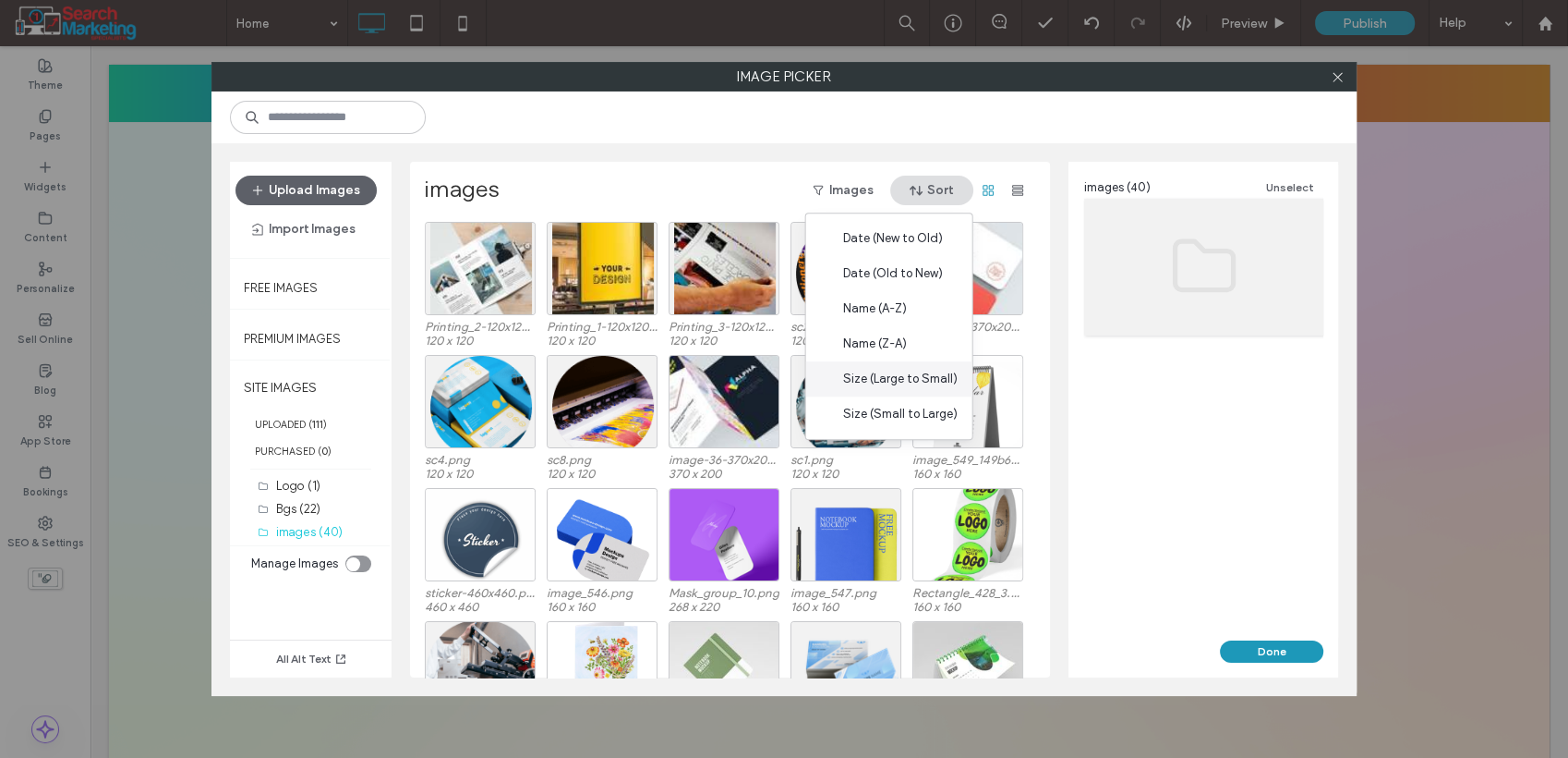
click at [903, 374] on span "Size (Large to Small)" at bounding box center [901, 379] width 115 height 19
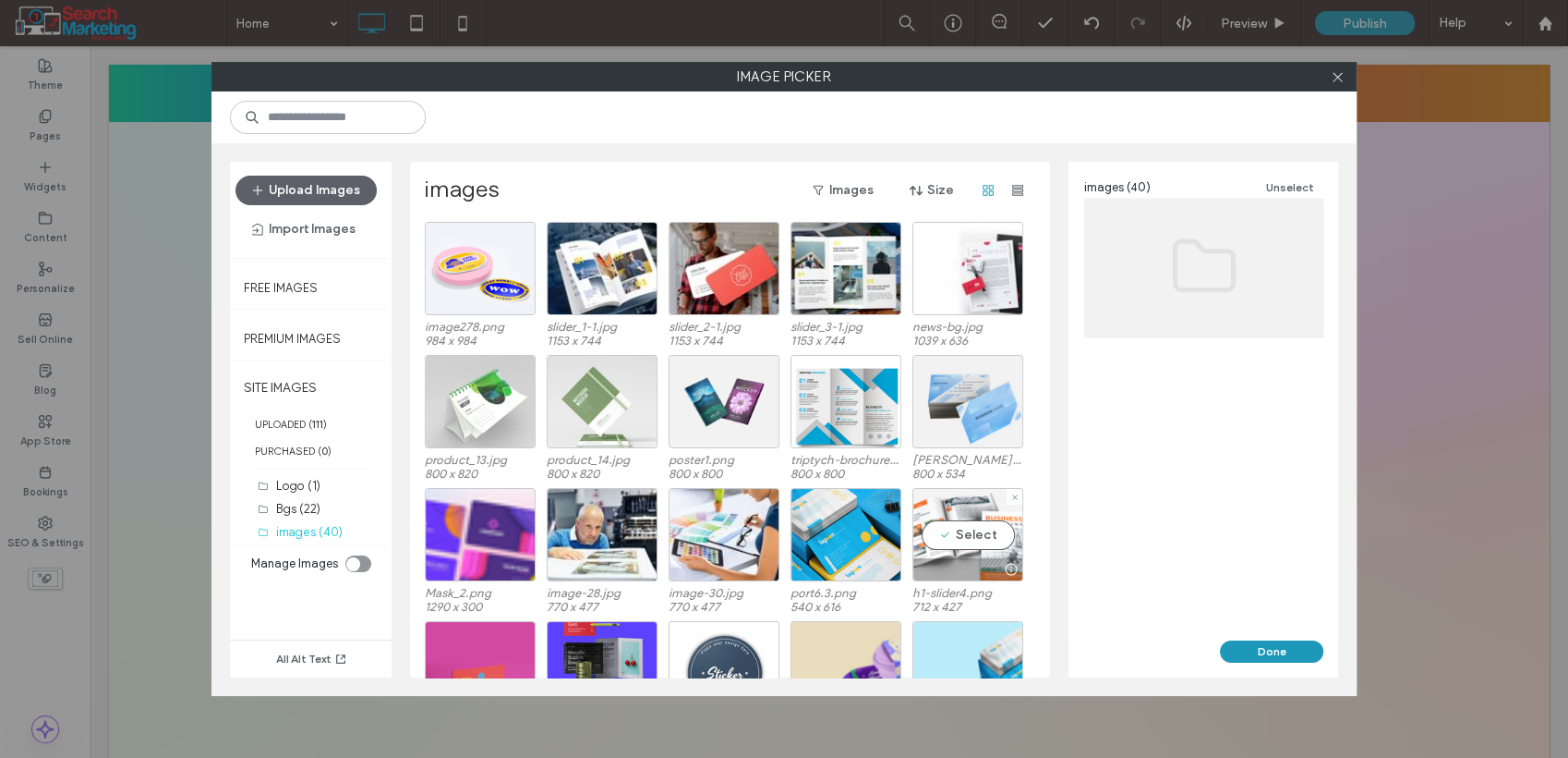
click at [975, 535] on div "Select" at bounding box center [968, 534] width 111 height 93
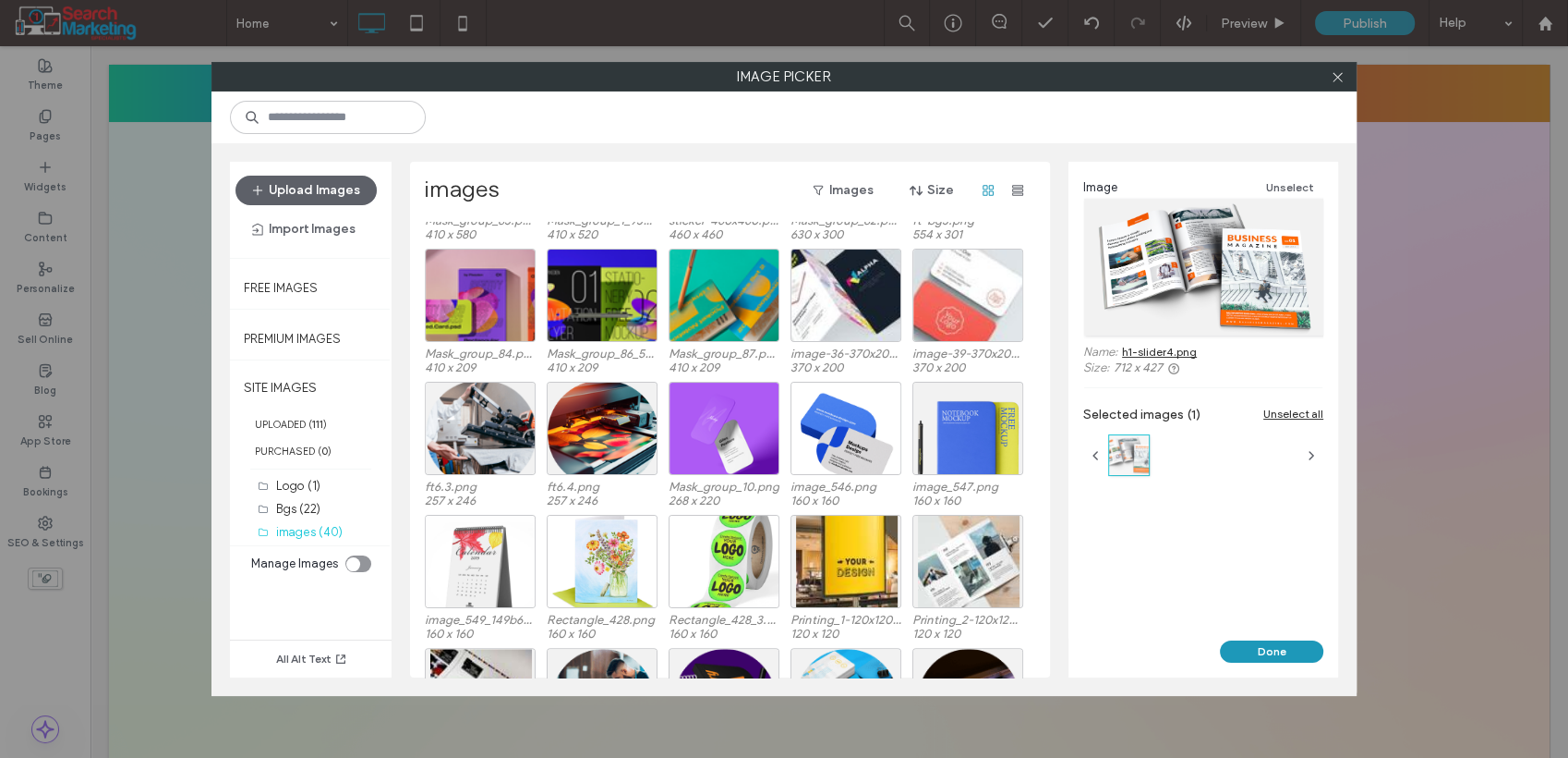
scroll to position [403, 0]
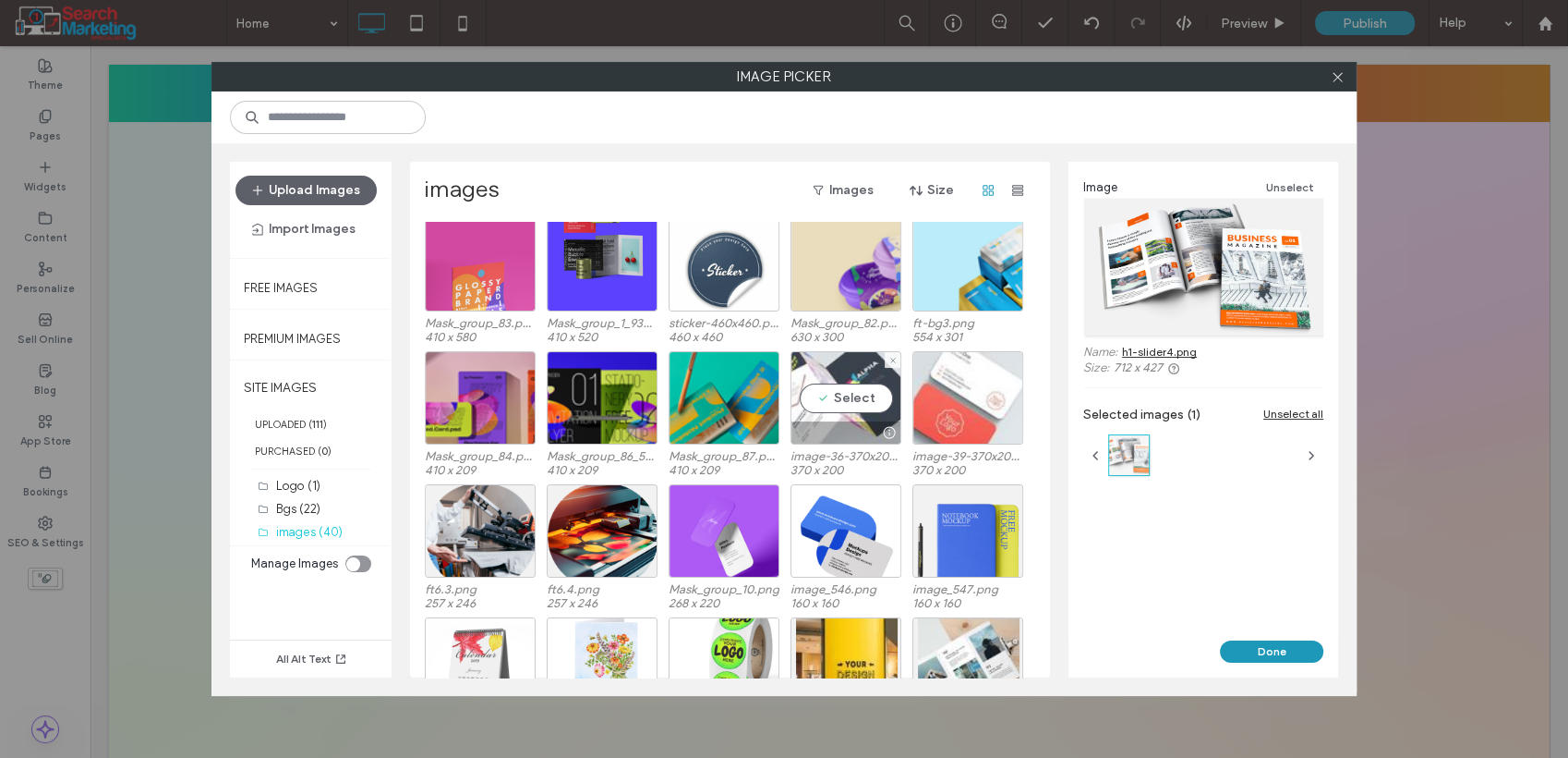
click at [827, 388] on div "Select" at bounding box center [846, 397] width 111 height 93
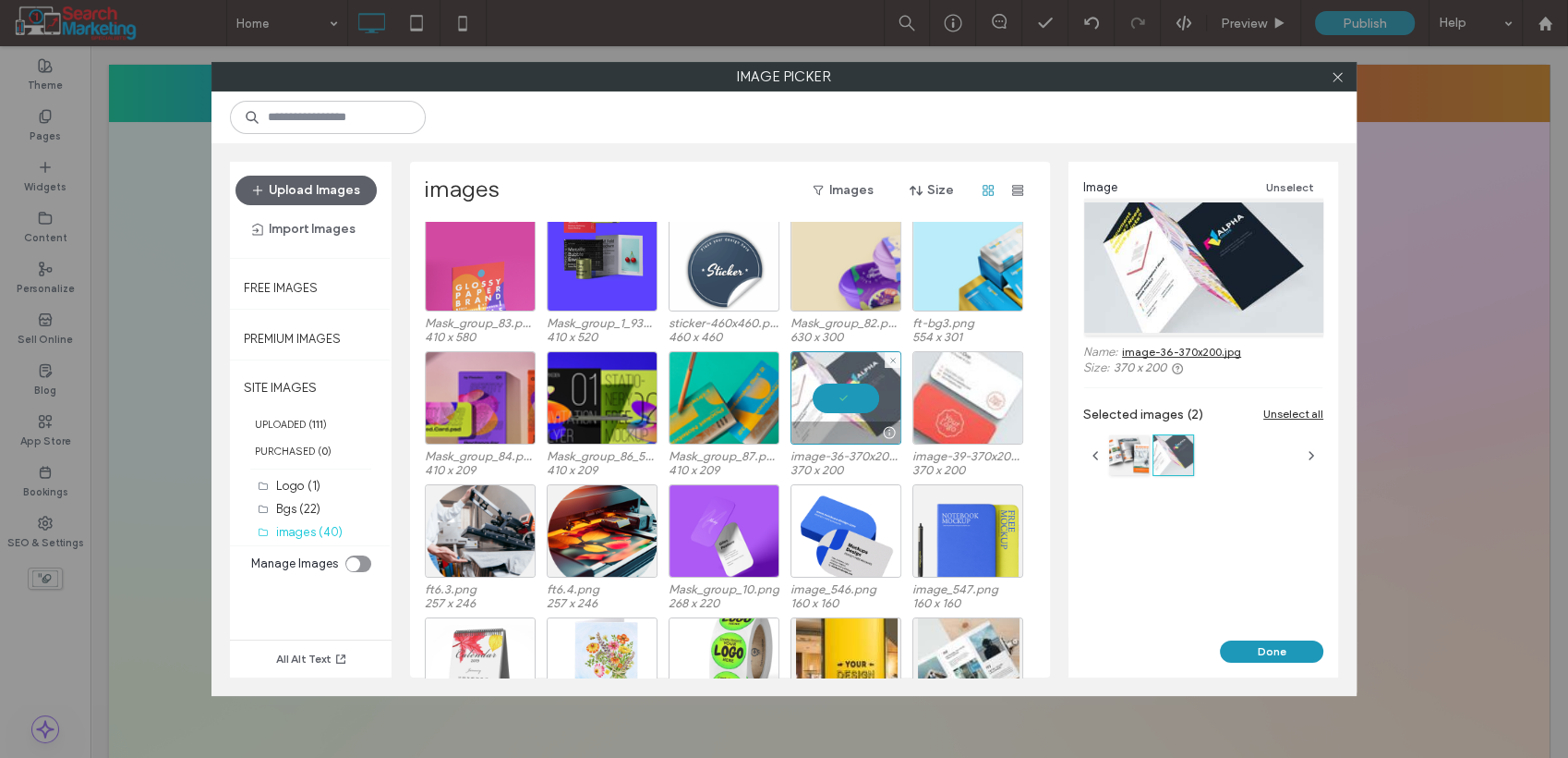
click at [829, 395] on div at bounding box center [846, 397] width 111 height 93
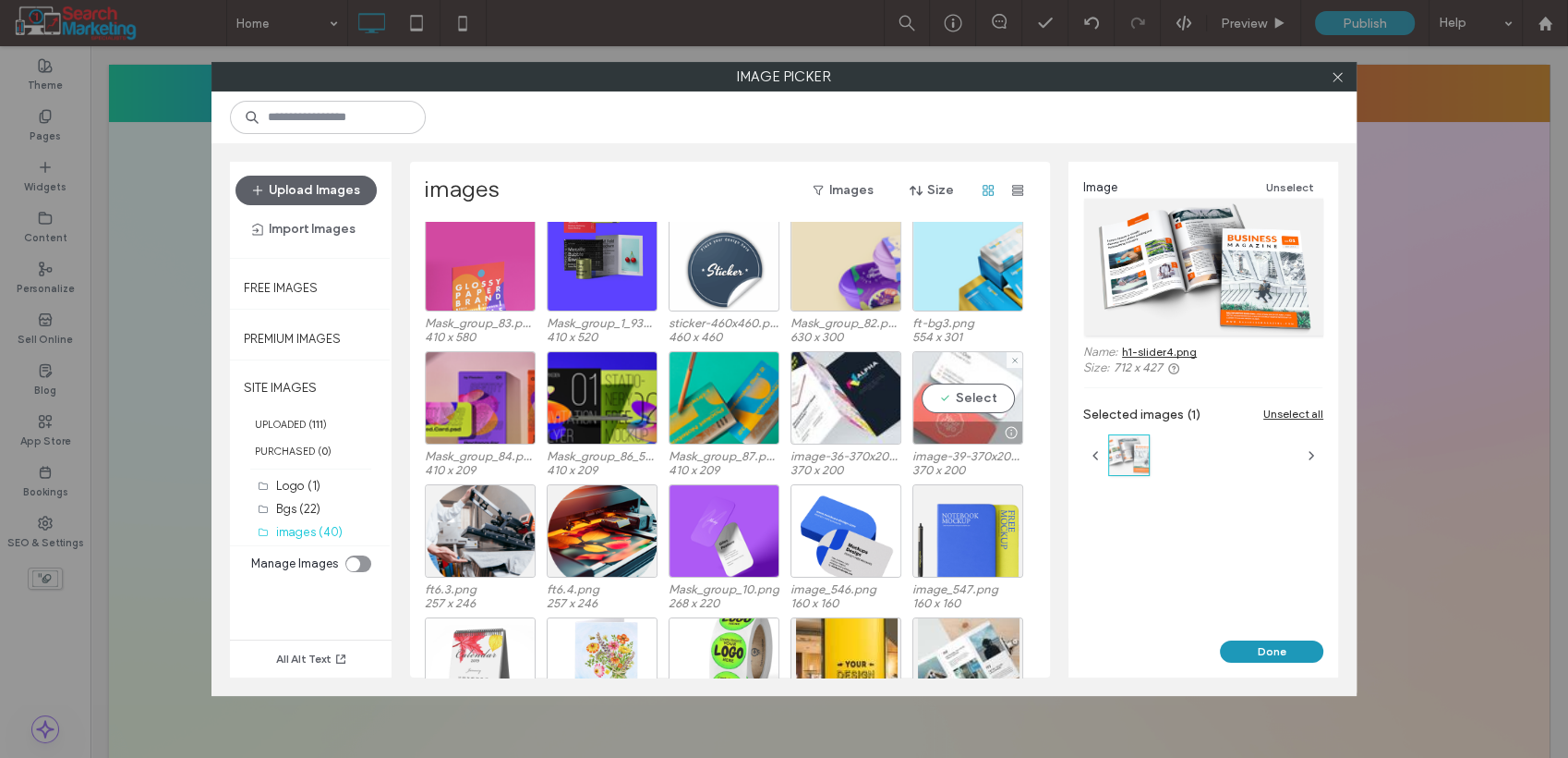
drag, startPoint x: 919, startPoint y: 395, endPoint x: 932, endPoint y: 400, distance: 13.9
click at [920, 395] on div "Select" at bounding box center [968, 397] width 111 height 93
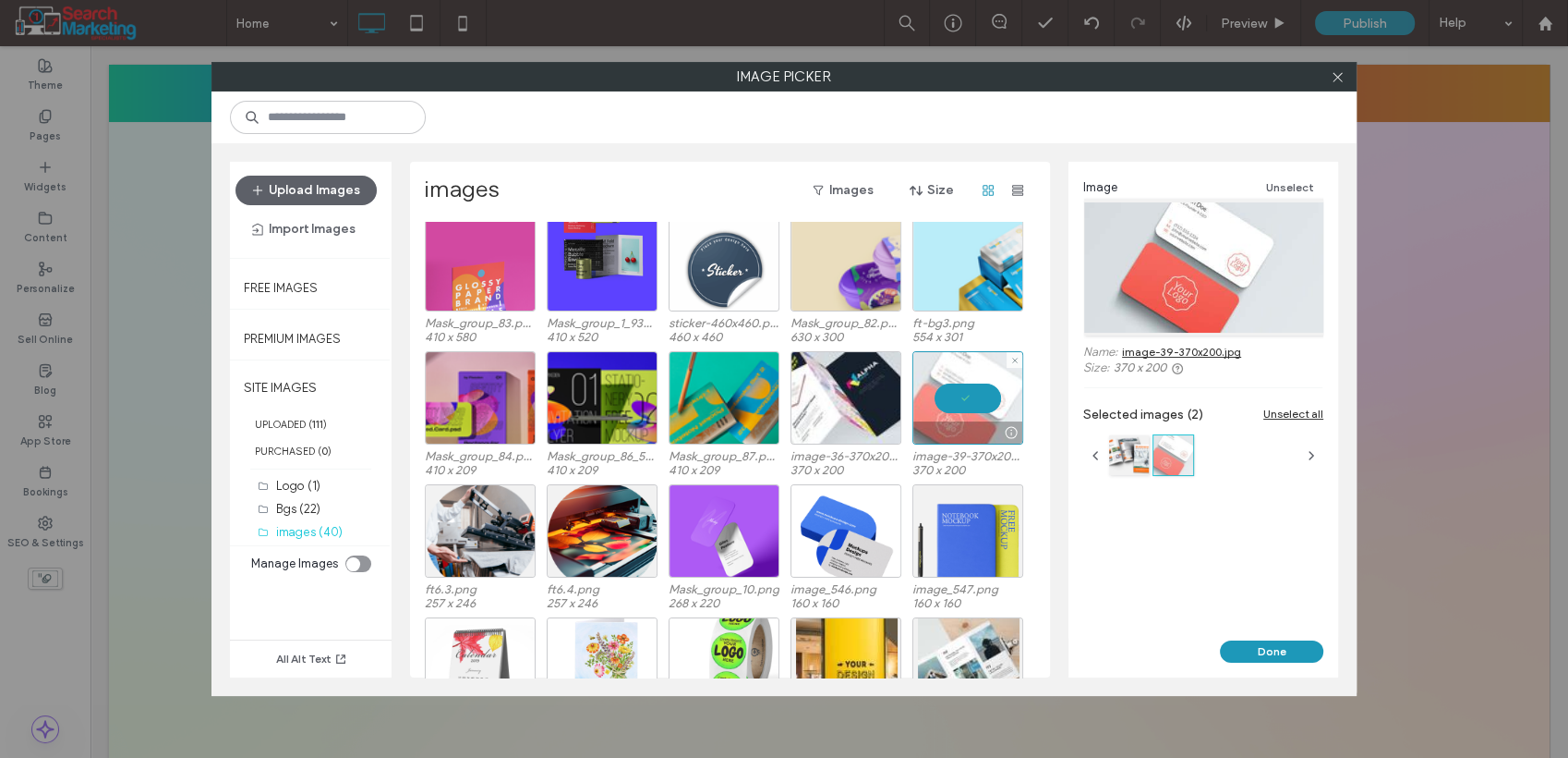
click at [936, 408] on div at bounding box center [968, 397] width 111 height 93
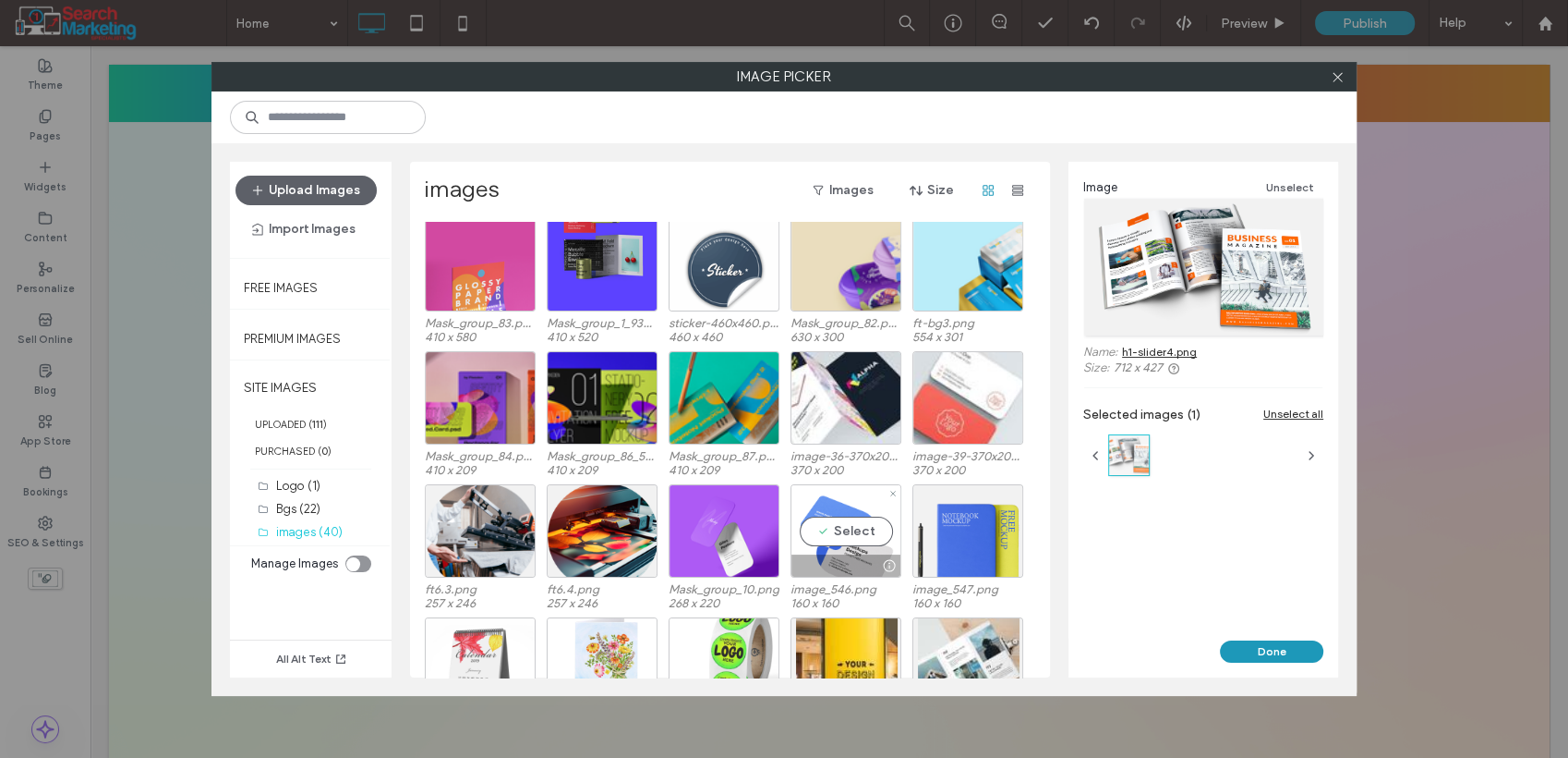
click at [835, 524] on div "Select" at bounding box center [846, 530] width 111 height 93
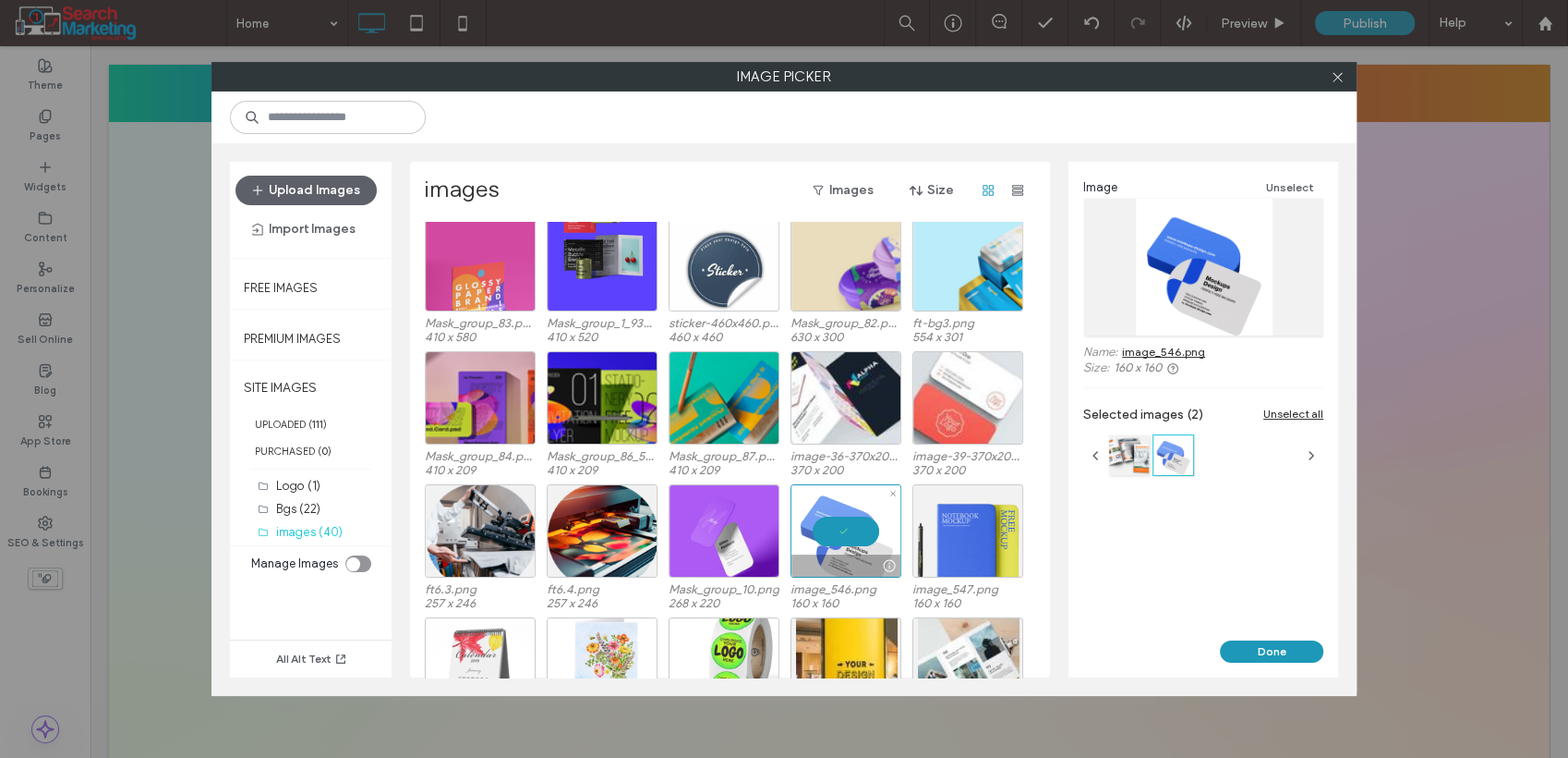
click at [856, 524] on div at bounding box center [846, 530] width 111 height 93
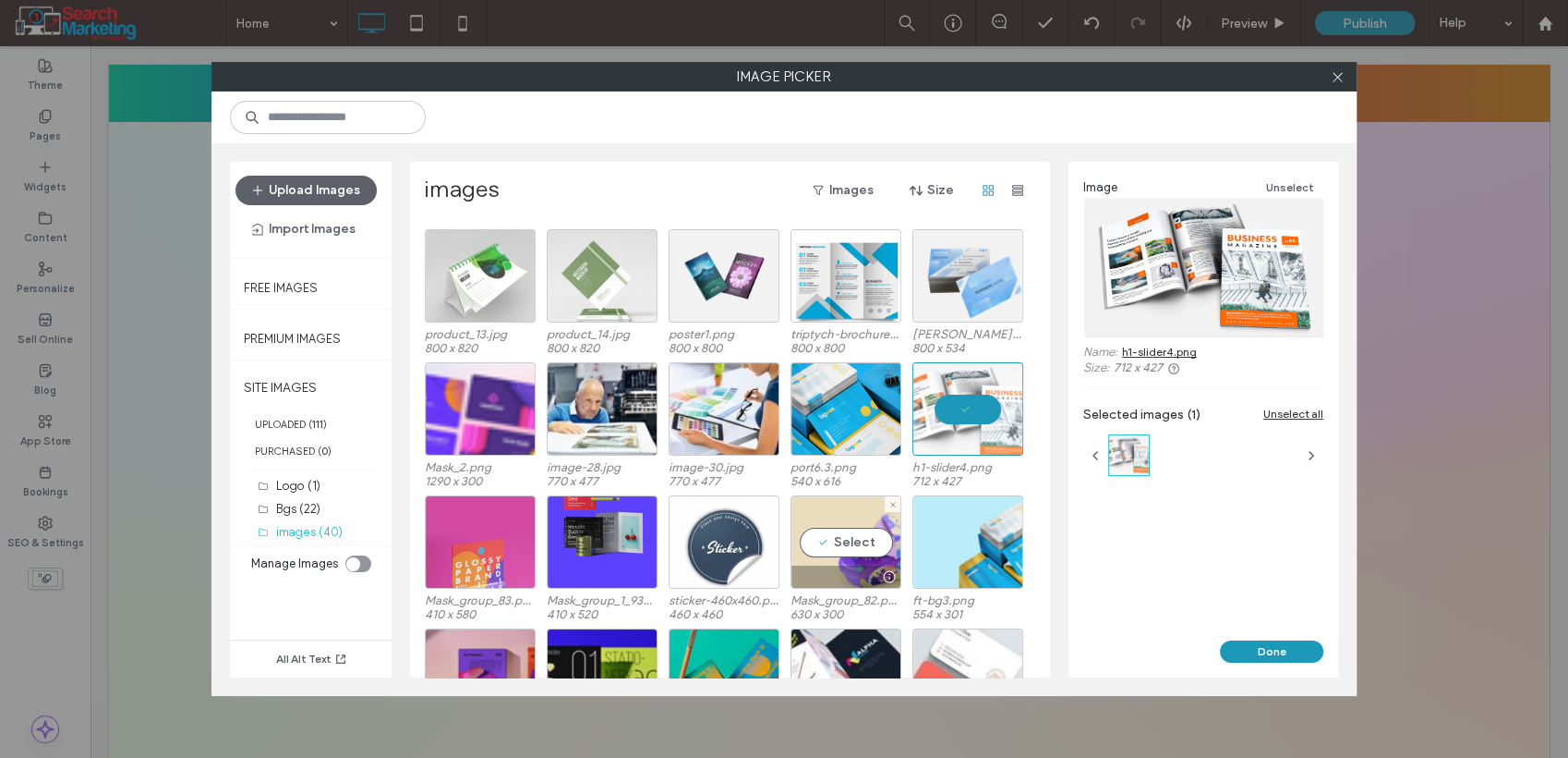
scroll to position [95, 0]
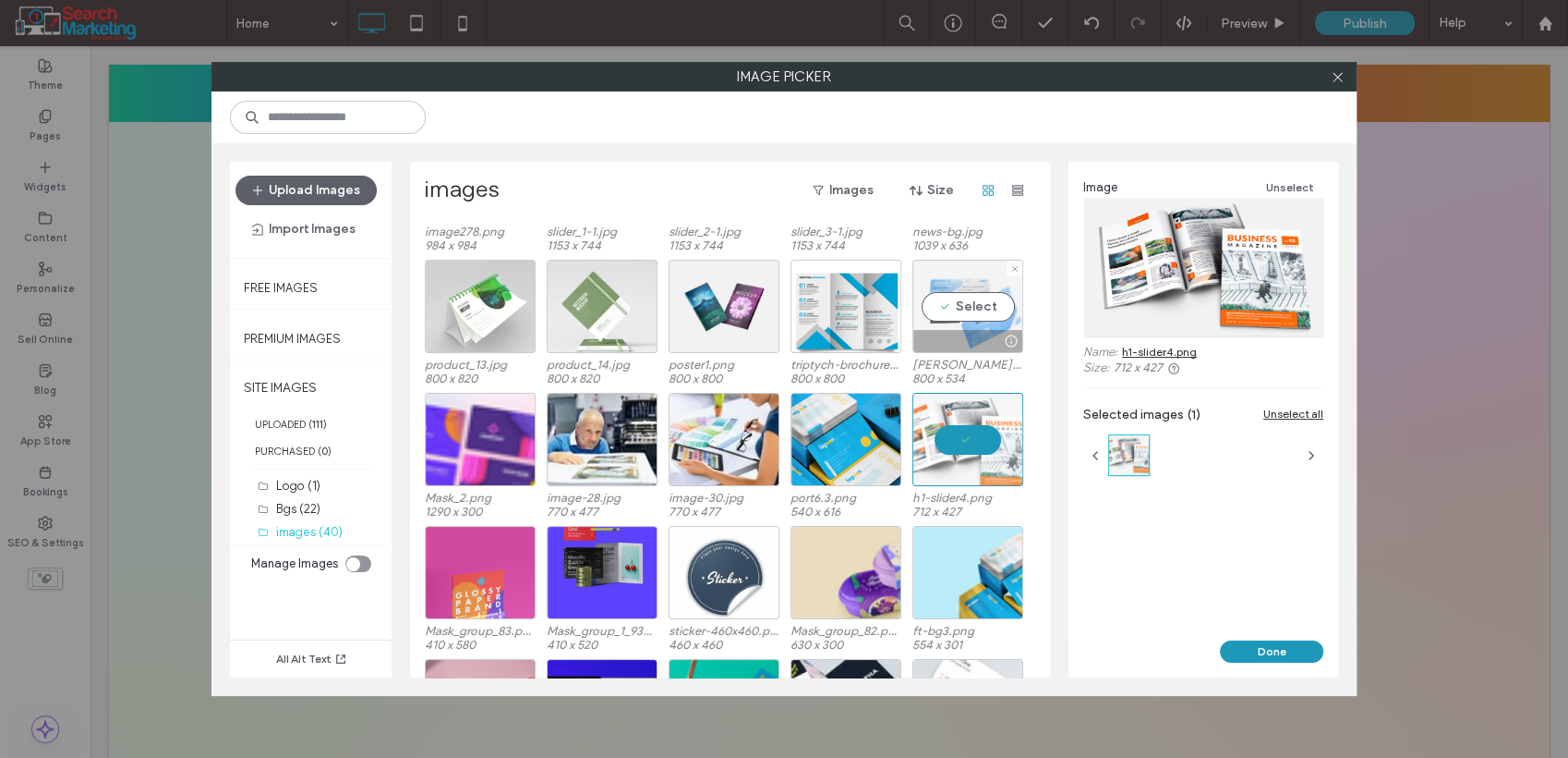
click at [971, 317] on div "Select" at bounding box center [968, 306] width 111 height 93
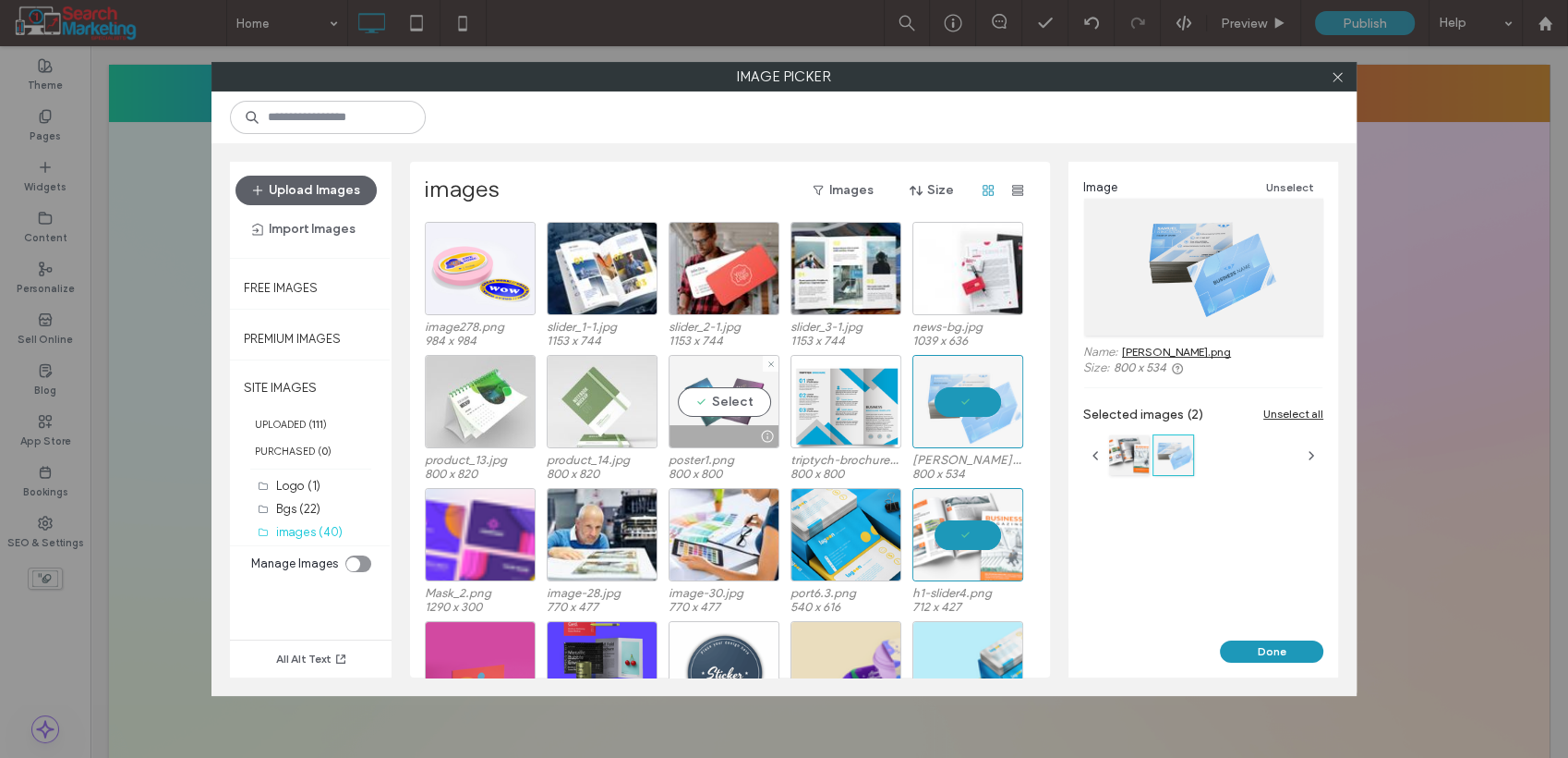
scroll to position [103, 0]
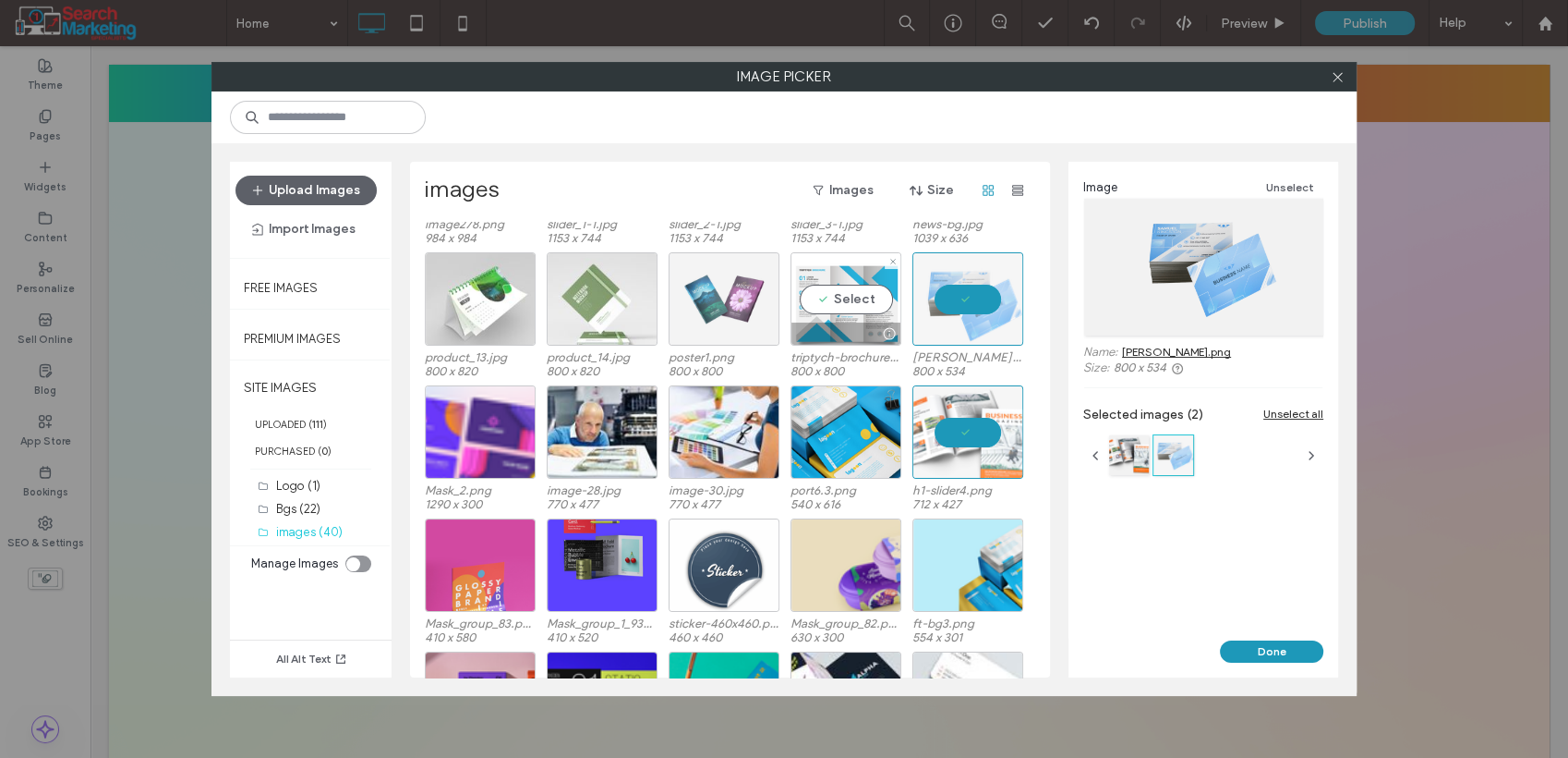
click at [832, 302] on div "Select" at bounding box center [846, 298] width 111 height 93
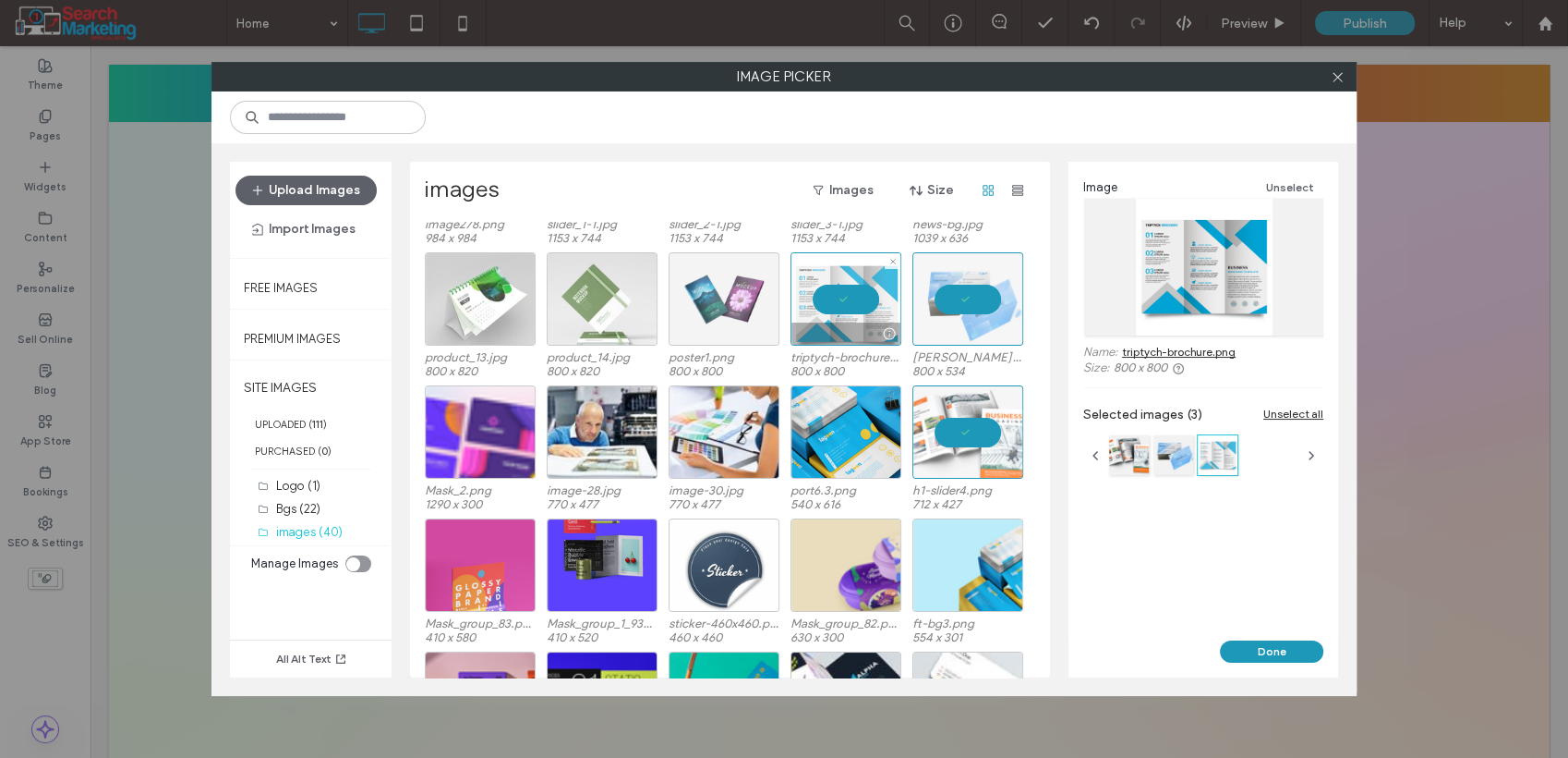
drag, startPoint x: 857, startPoint y: 292, endPoint x: 866, endPoint y: 304, distance: 15.0
click at [857, 296] on div at bounding box center [846, 298] width 111 height 93
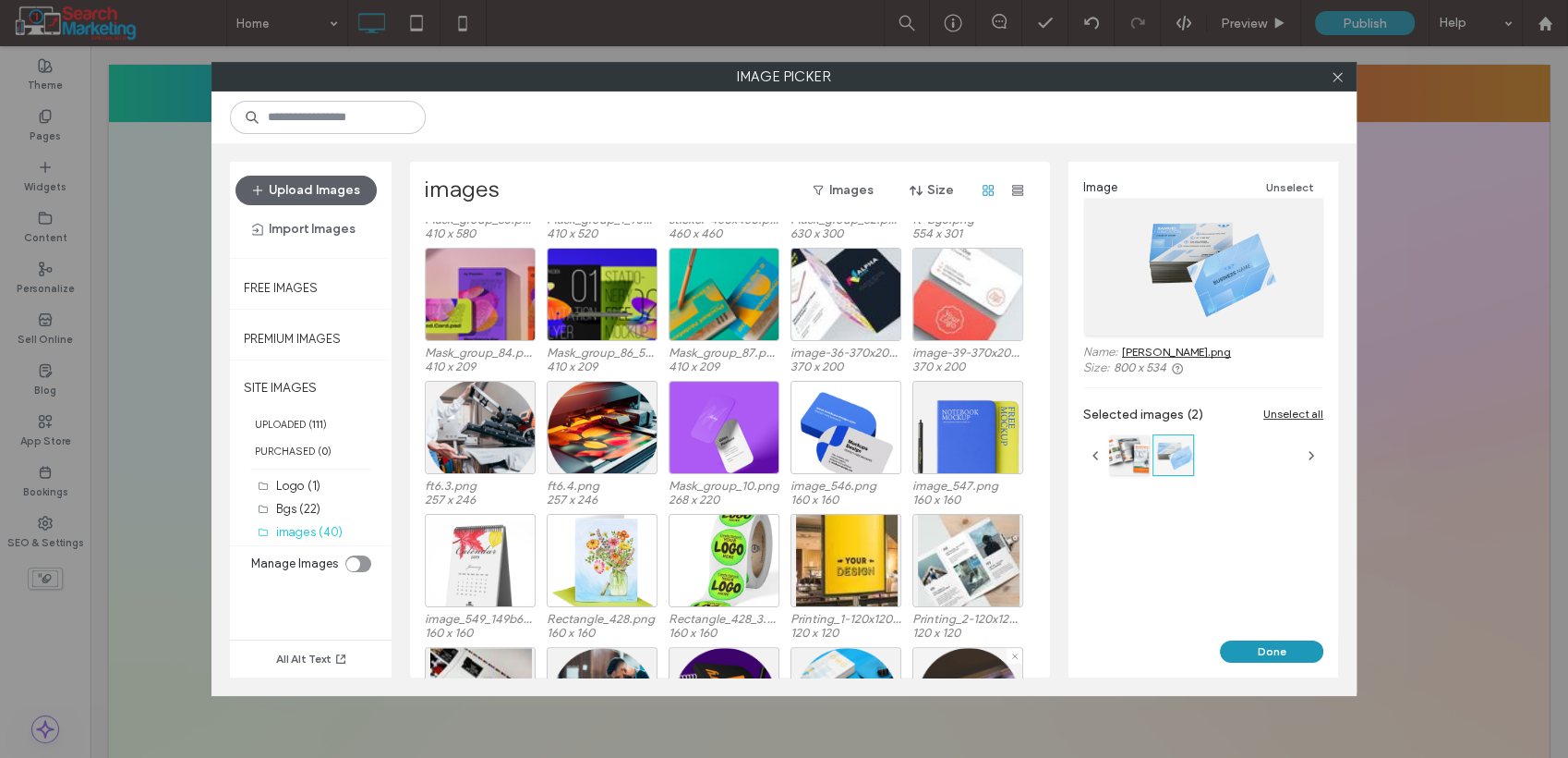
scroll to position [608, 0]
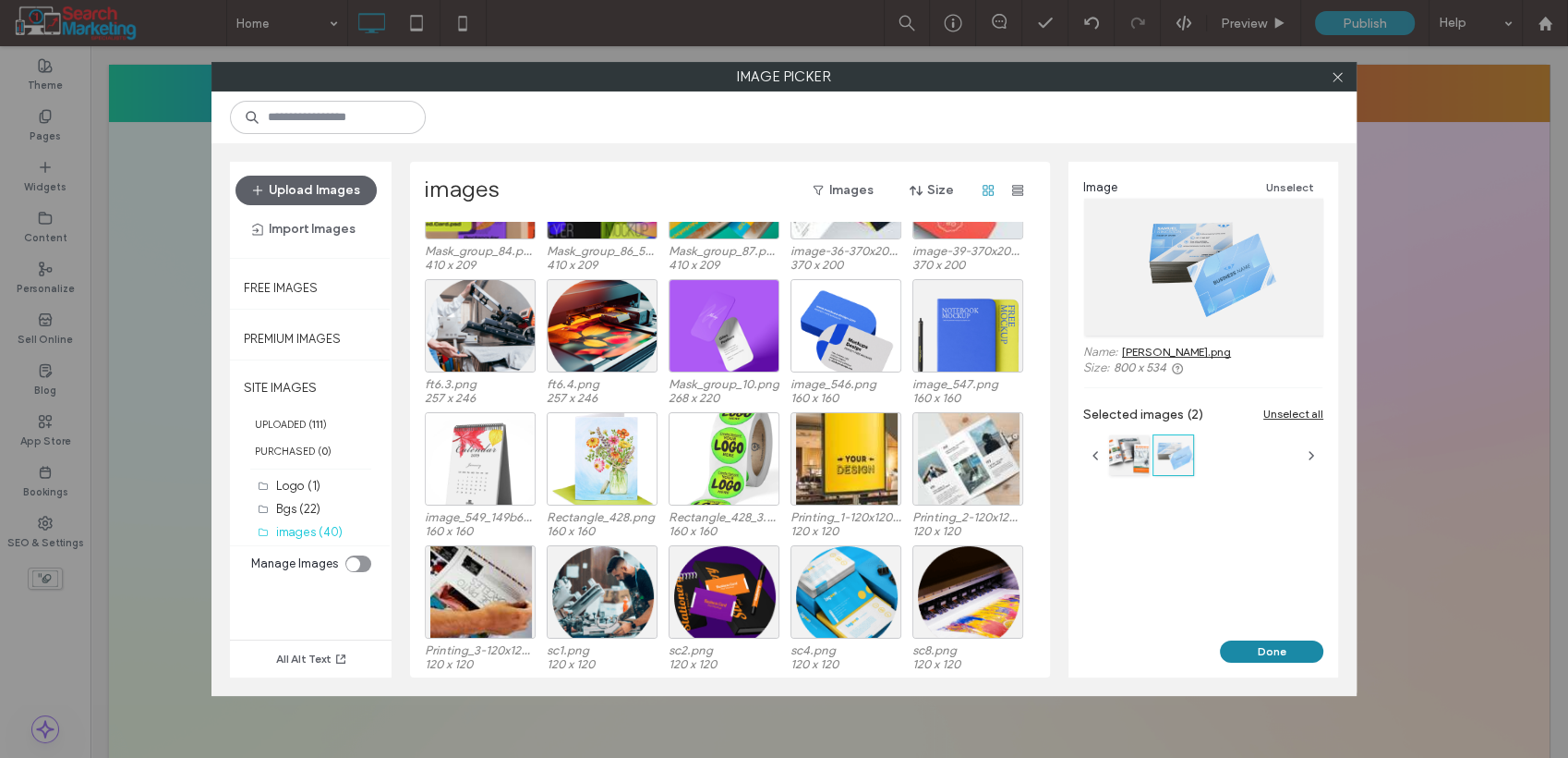
click at [1239, 645] on button "Done" at bounding box center [1272, 652] width 104 height 23
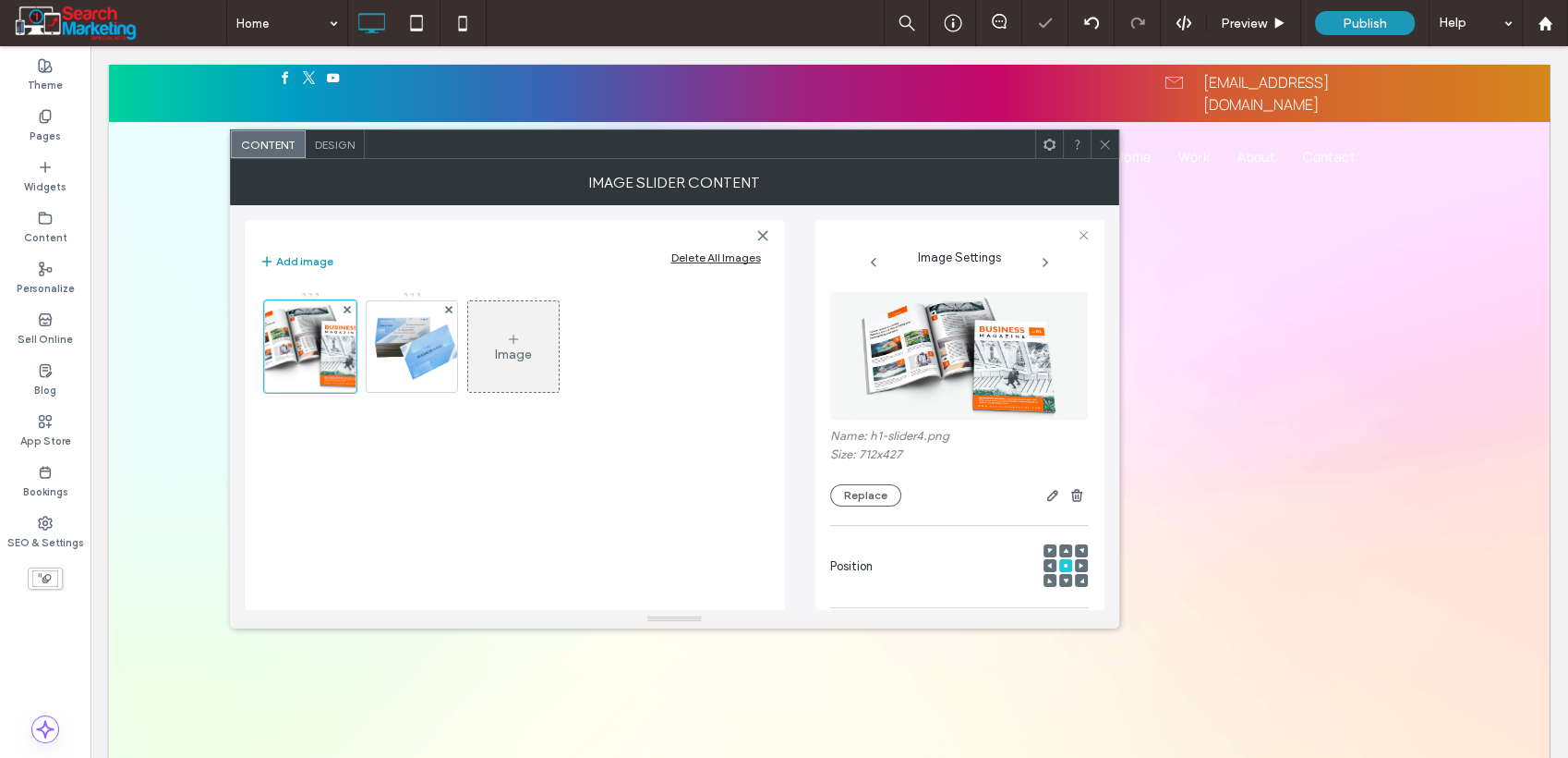
click at [1109, 142] on icon at bounding box center [1105, 144] width 14 height 14
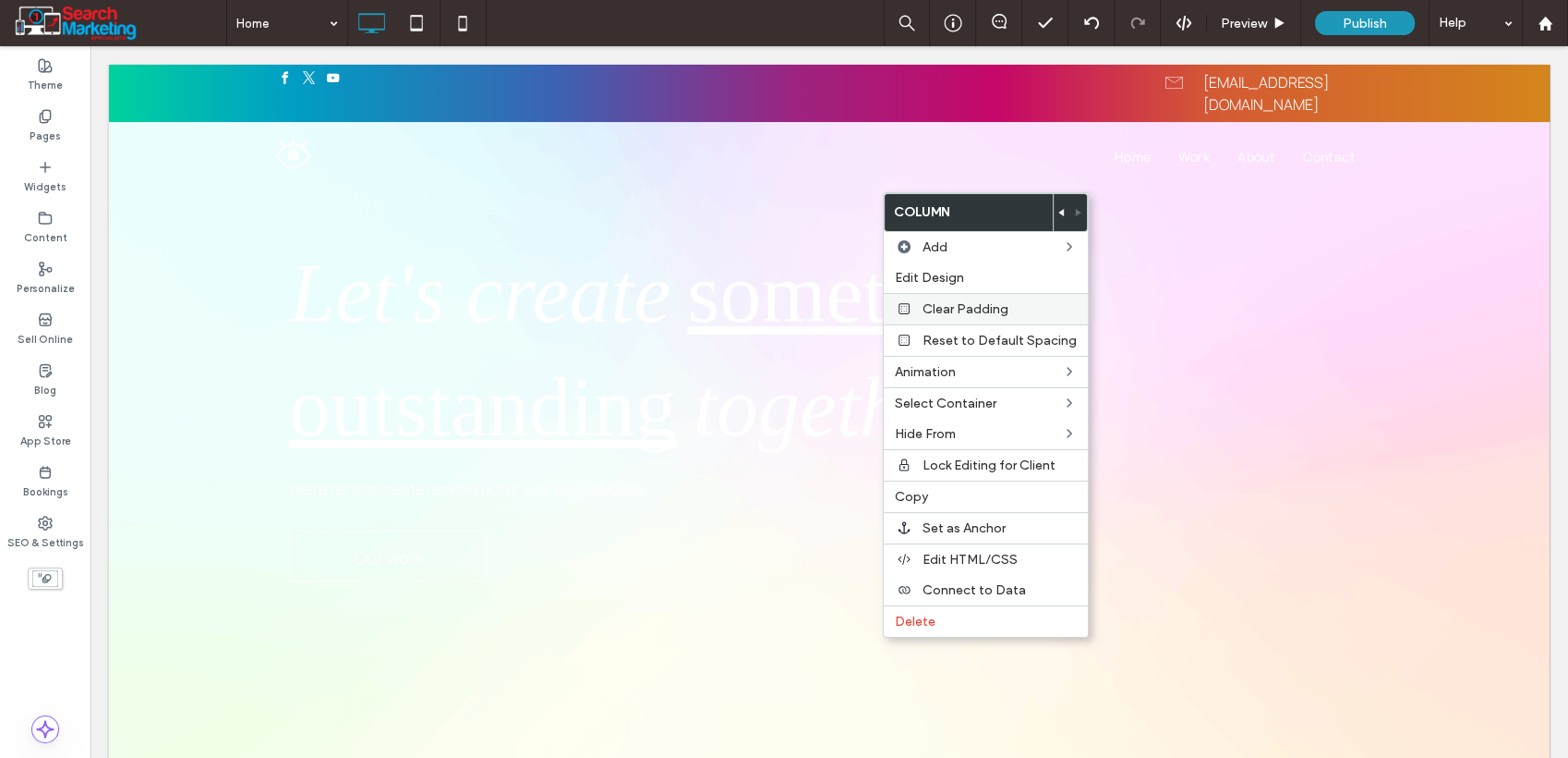
click at [953, 316] on div "Clear Padding" at bounding box center [985, 308] width 204 height 31
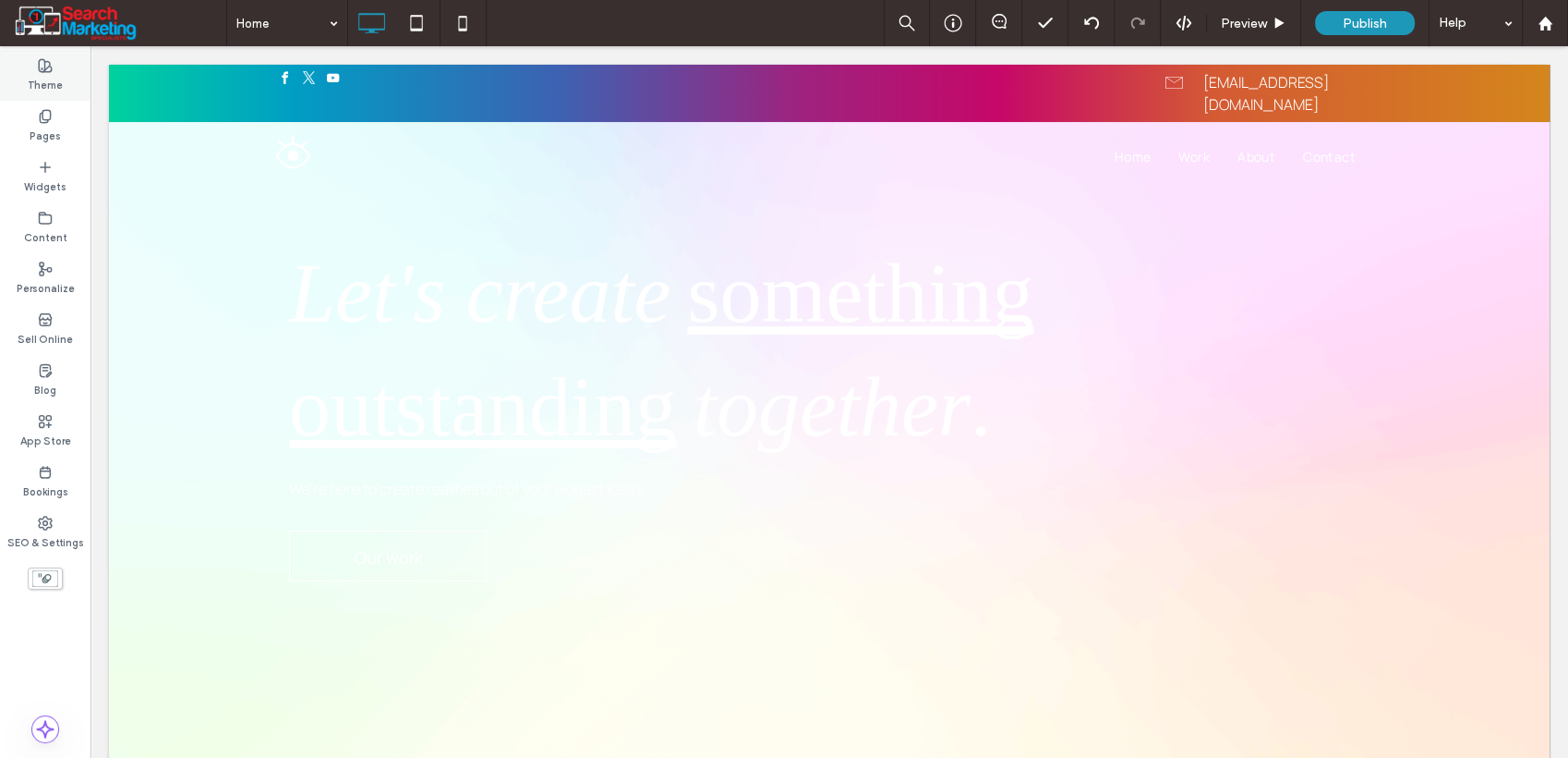
click at [53, 70] on div "Theme" at bounding box center [45, 75] width 90 height 51
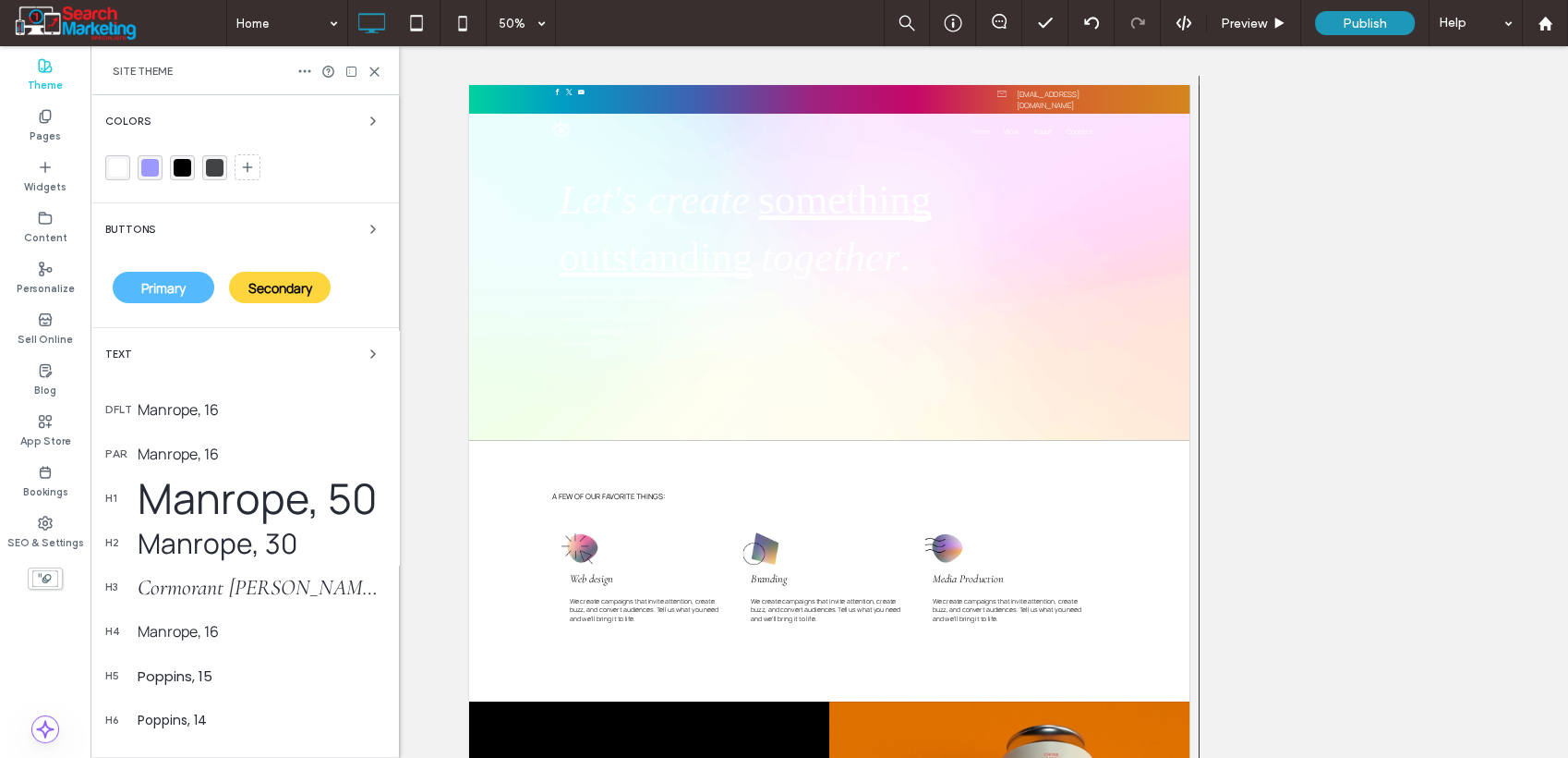
click at [148, 282] on span "Primary" at bounding box center [163, 287] width 44 height 18
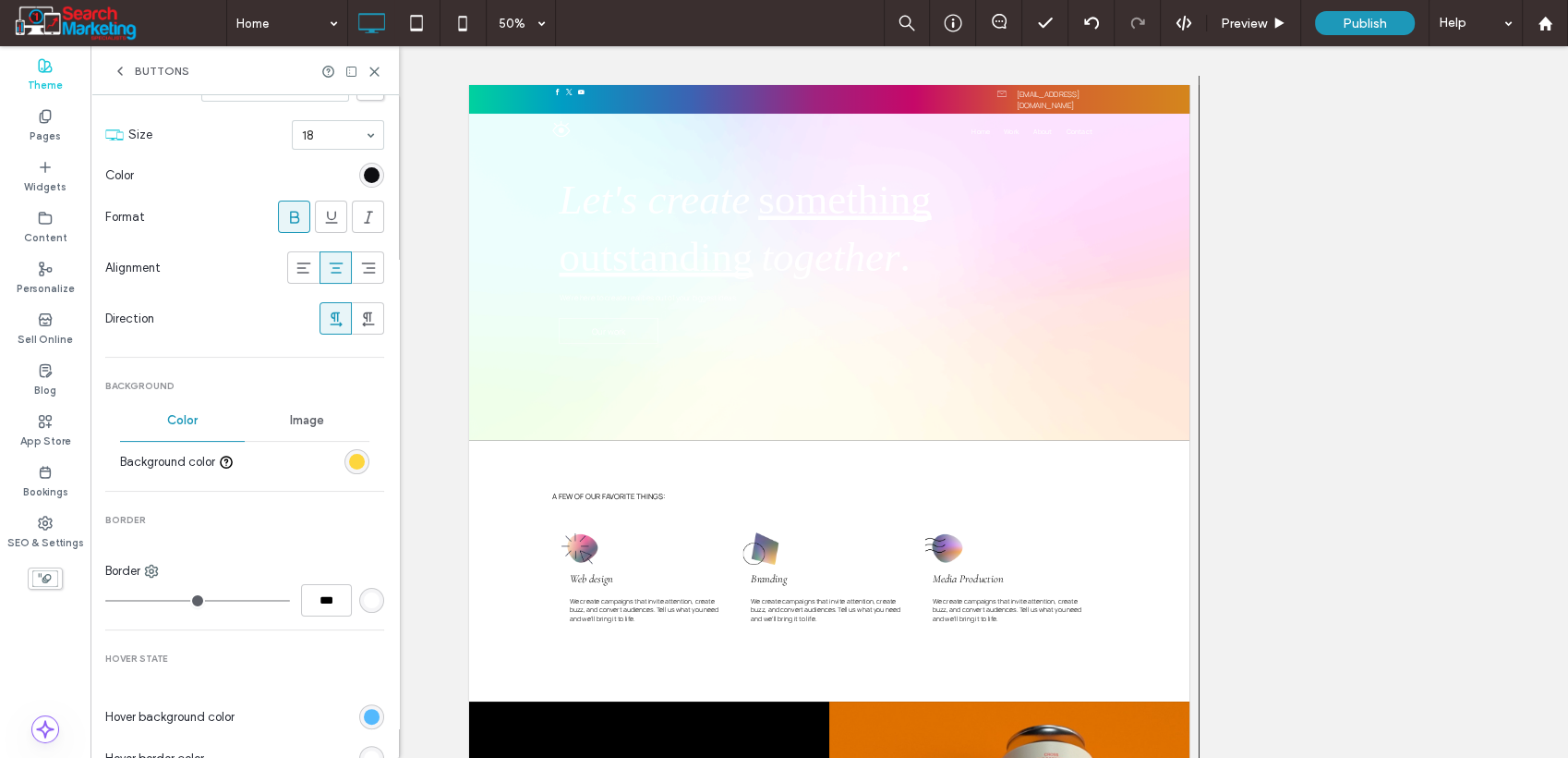
scroll to position [308, 0]
click at [350, 467] on div "rgb(253, 214, 61)" at bounding box center [357, 460] width 24 height 24
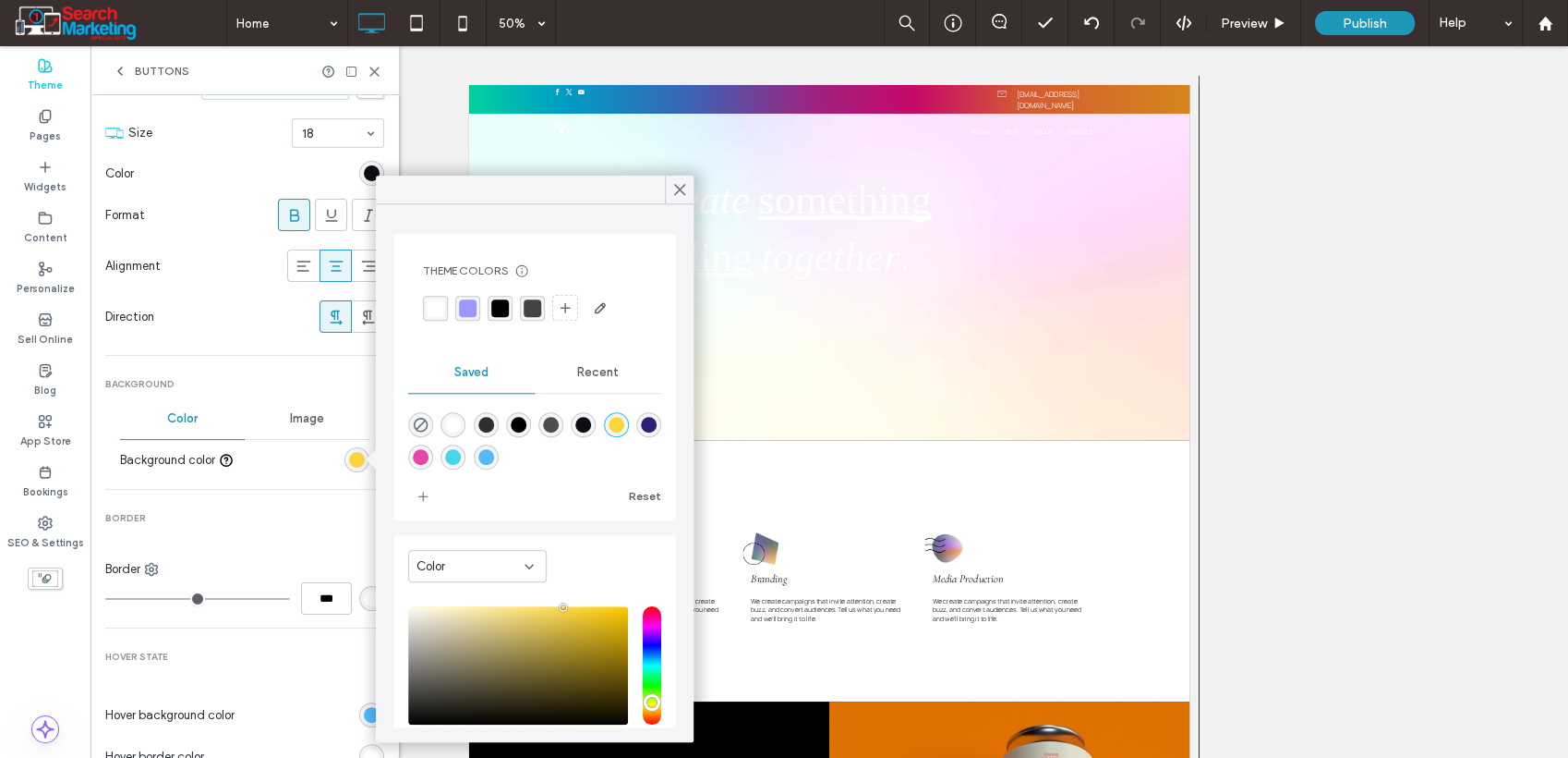
click at [475, 558] on div "Color" at bounding box center [471, 567] width 108 height 19
drag, startPoint x: 465, startPoint y: 634, endPoint x: 477, endPoint y: 628, distance: 13.4
click at [466, 633] on div "Gradient" at bounding box center [477, 631] width 136 height 32
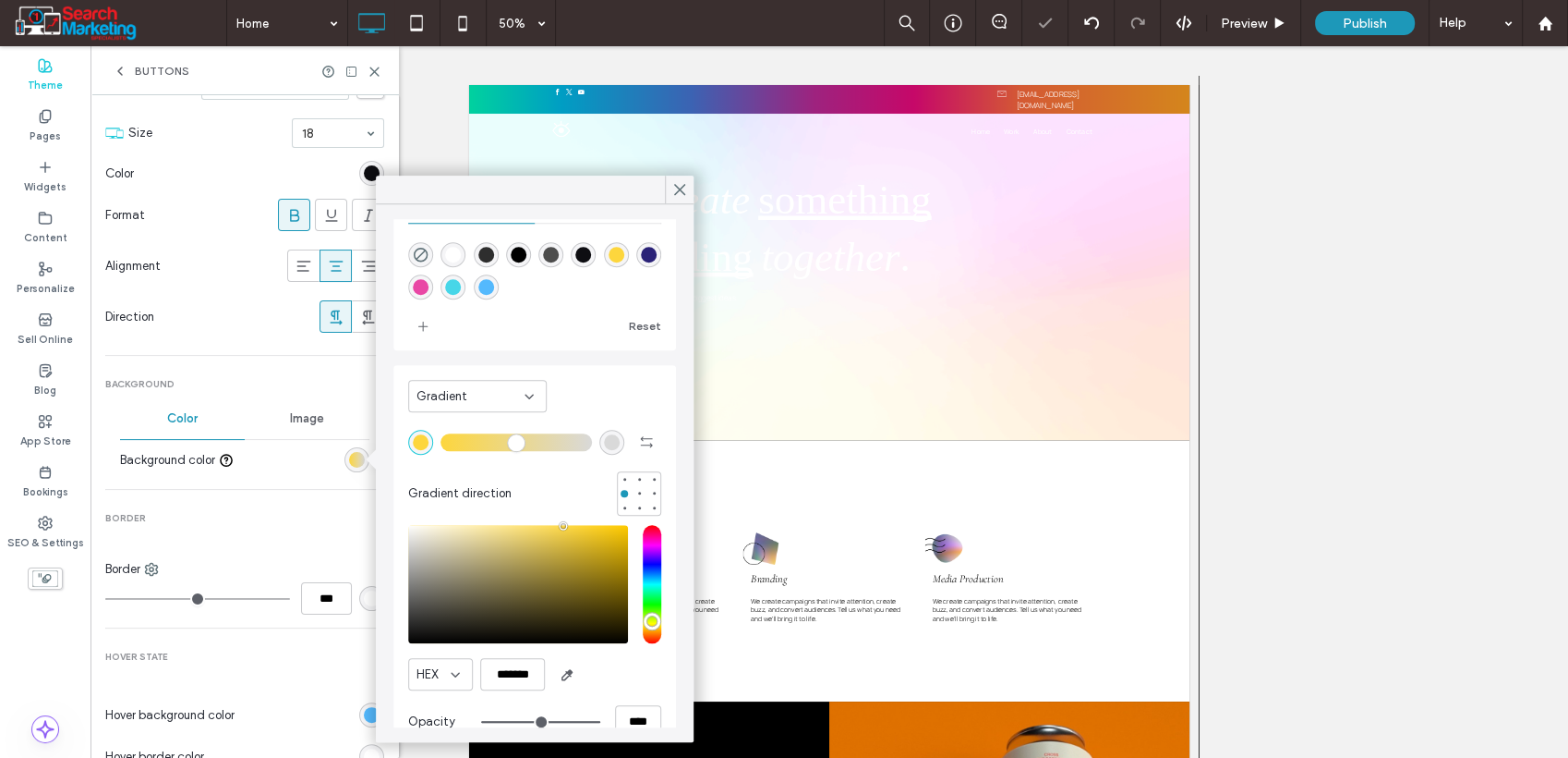
scroll to position [93, 0]
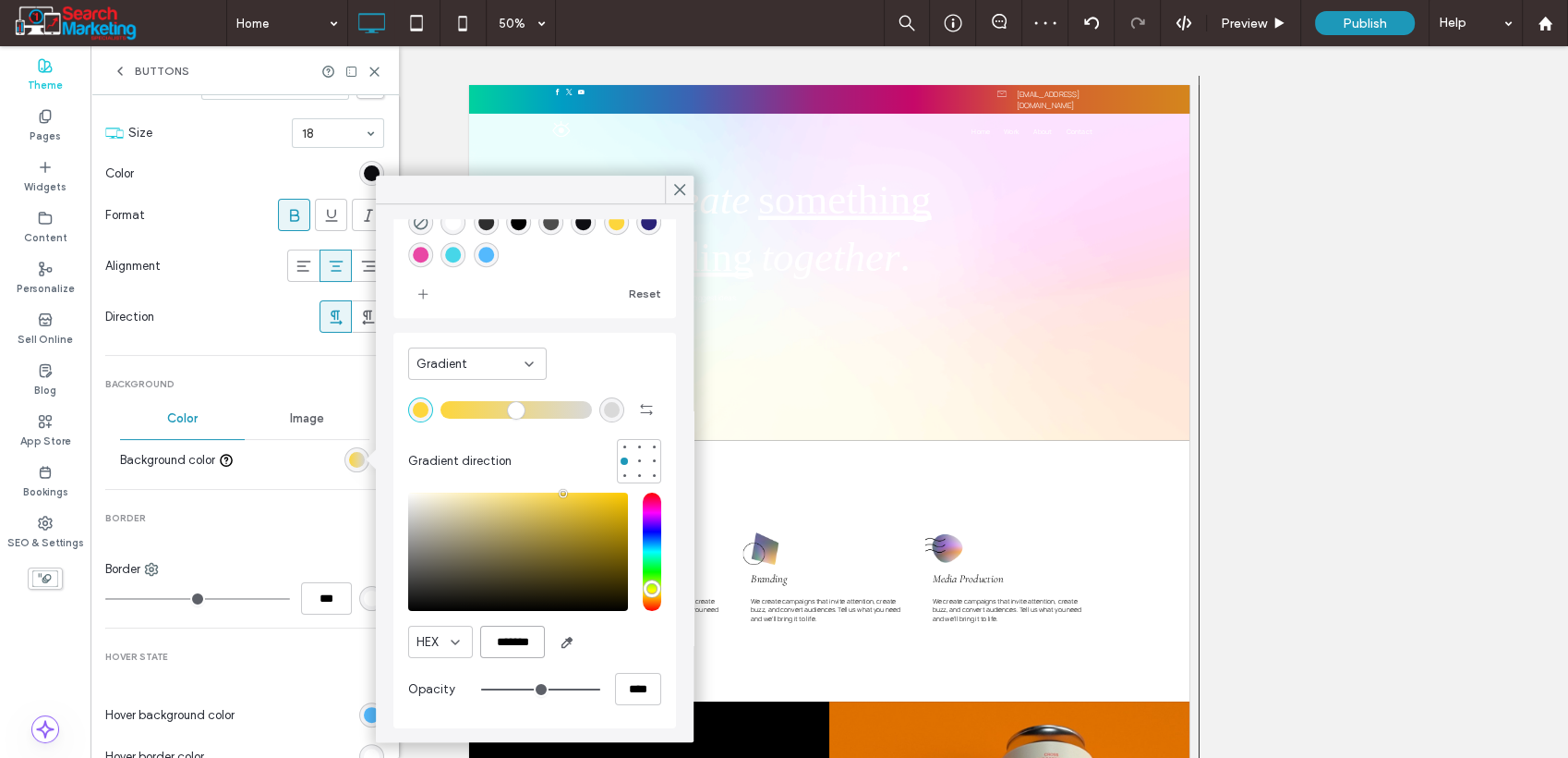
click at [520, 632] on input "*******" at bounding box center [512, 641] width 65 height 32
click at [604, 406] on div "rgba(217, 217, 217, 1)" at bounding box center [612, 410] width 16 height 16
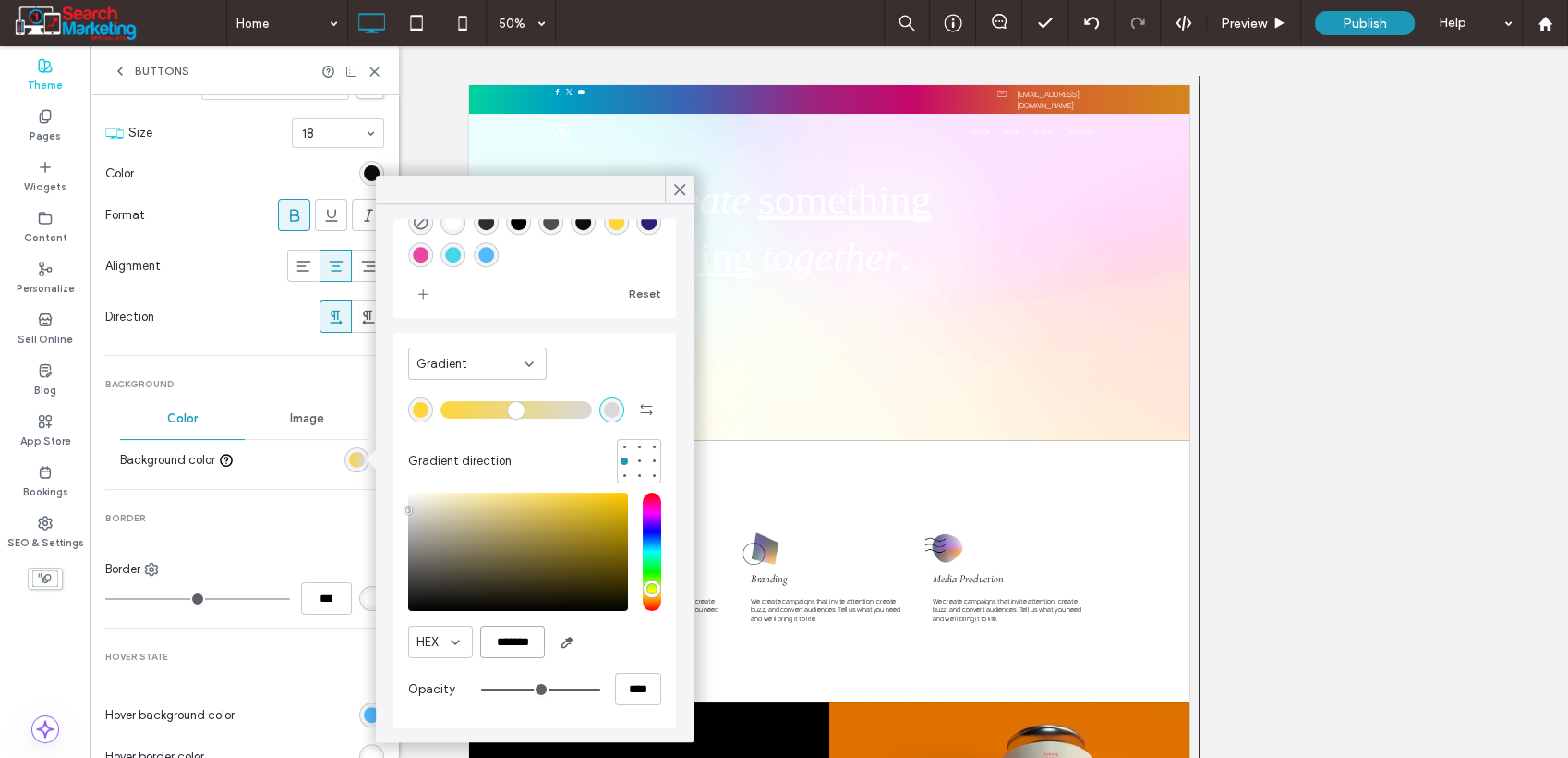
click at [530, 635] on input "*******" at bounding box center [512, 641] width 65 height 32
paste input "color picker textbox"
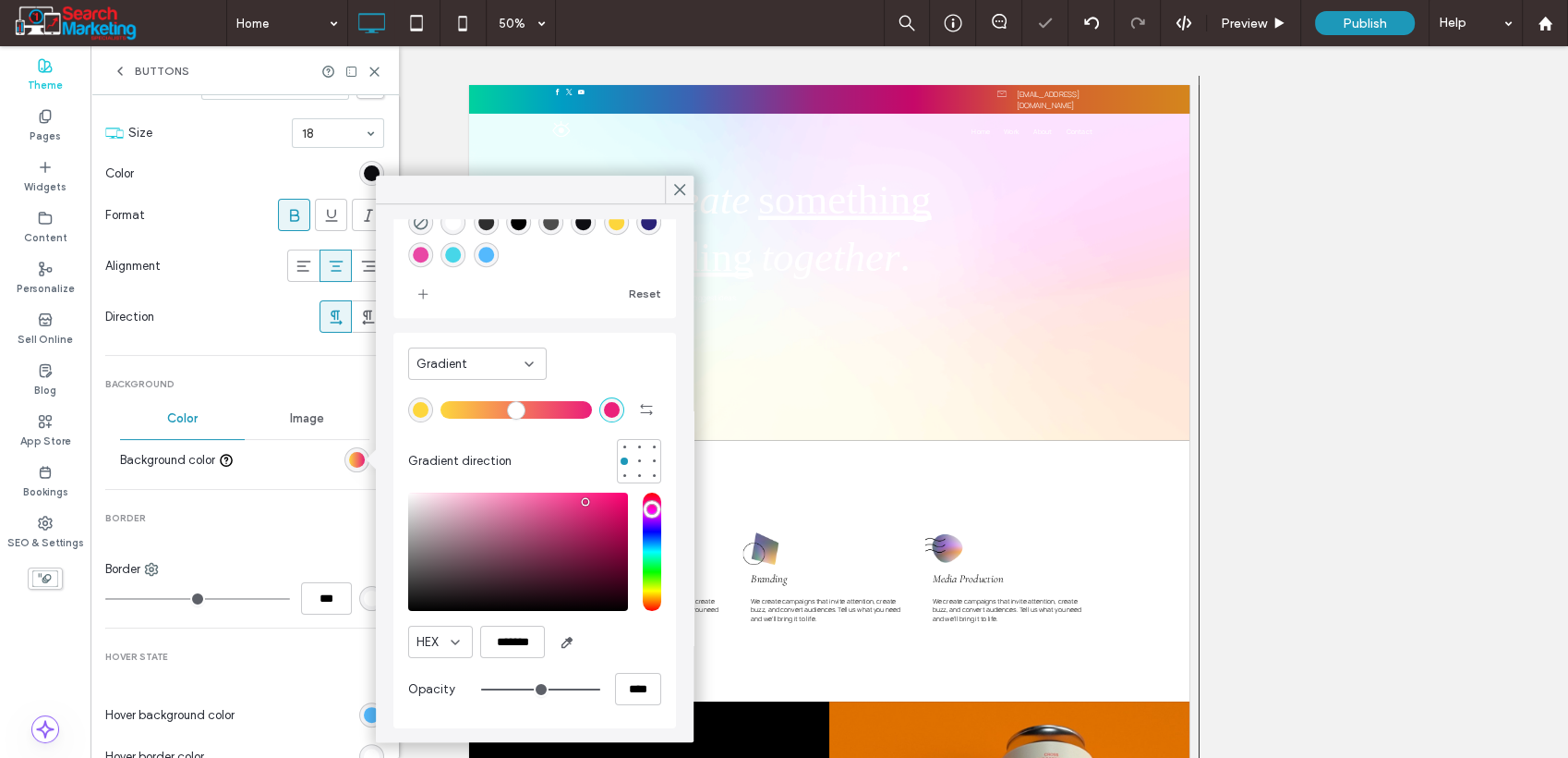
click at [423, 403] on div "rgba(253, 214, 61, 1)" at bounding box center [421, 410] width 16 height 16
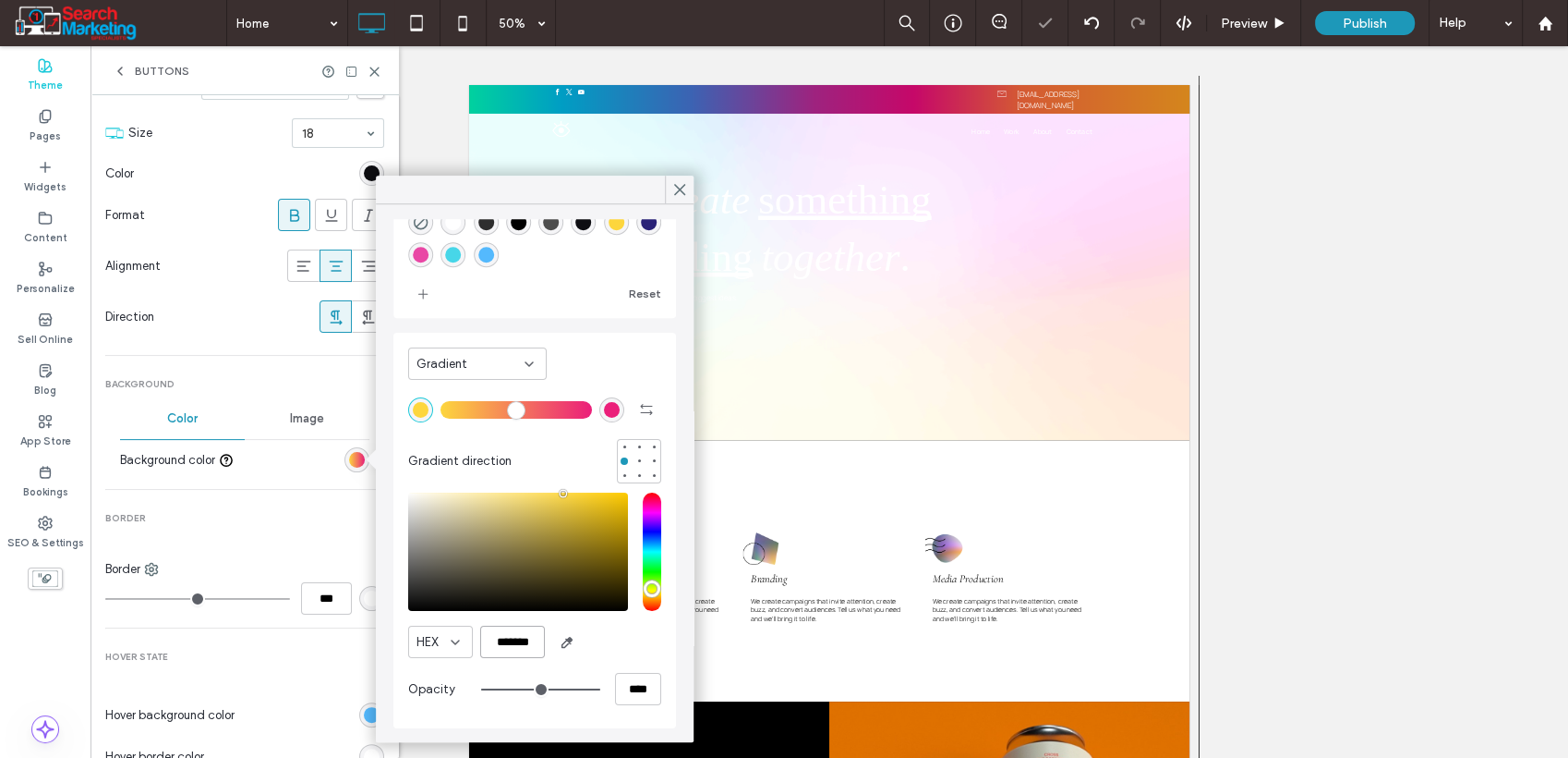
click at [504, 654] on input "*******" at bounding box center [512, 641] width 65 height 32
paste input "color picker textbox"
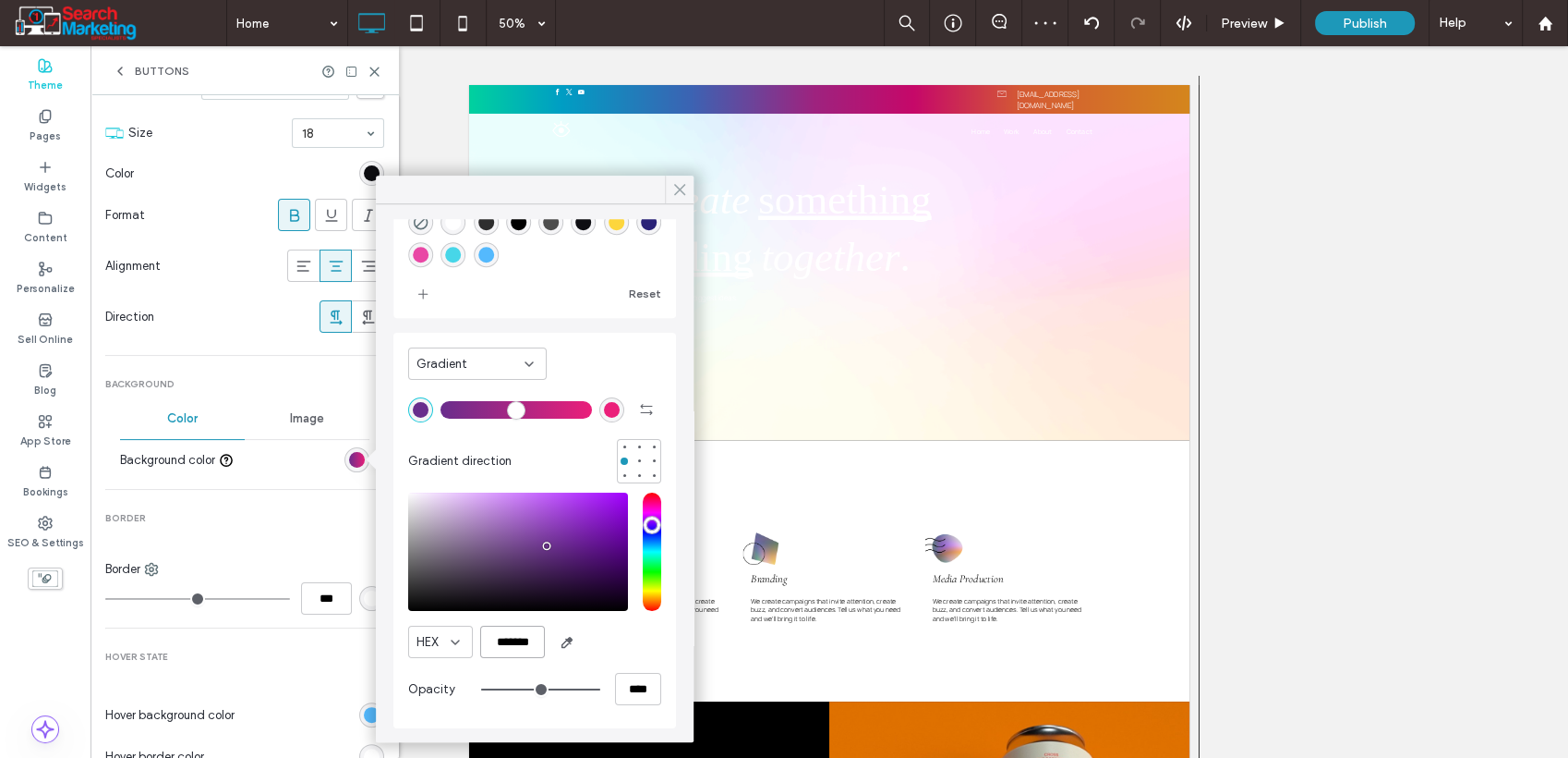
type input "*******"
click at [674, 189] on icon at bounding box center [680, 189] width 17 height 17
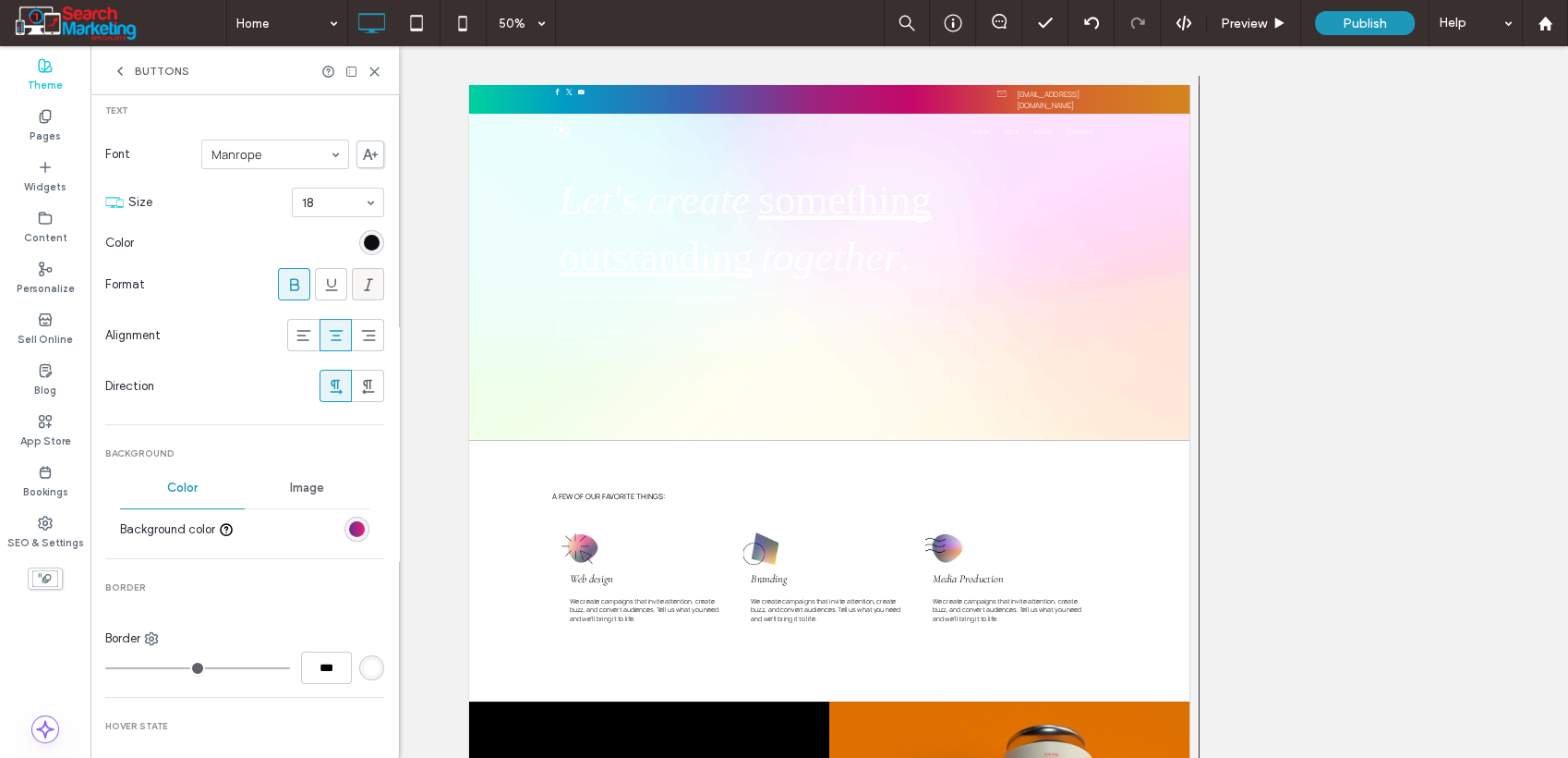
scroll to position [205, 0]
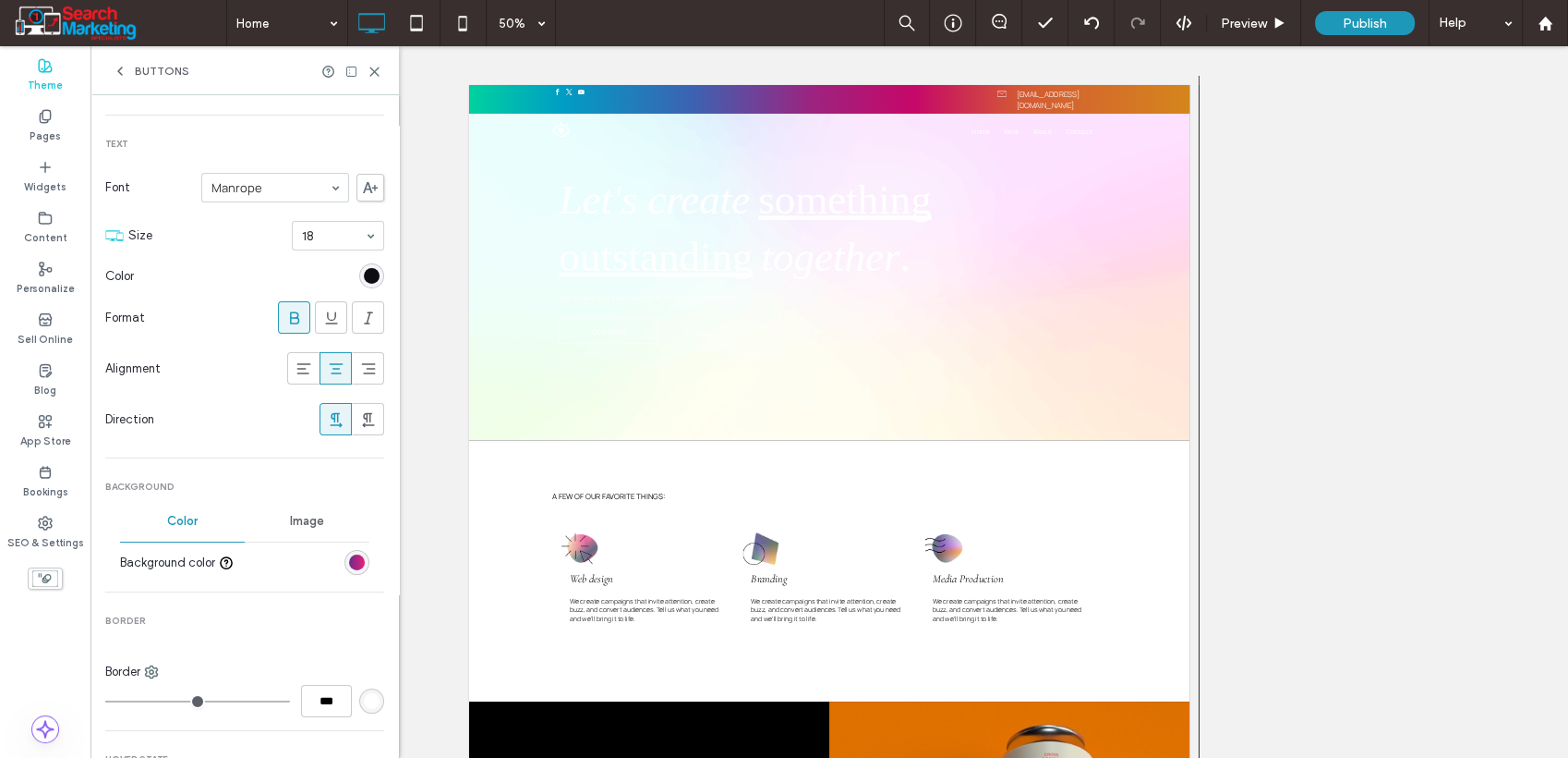
click at [369, 275] on div "rgb(14, 14, 18)" at bounding box center [372, 276] width 16 height 16
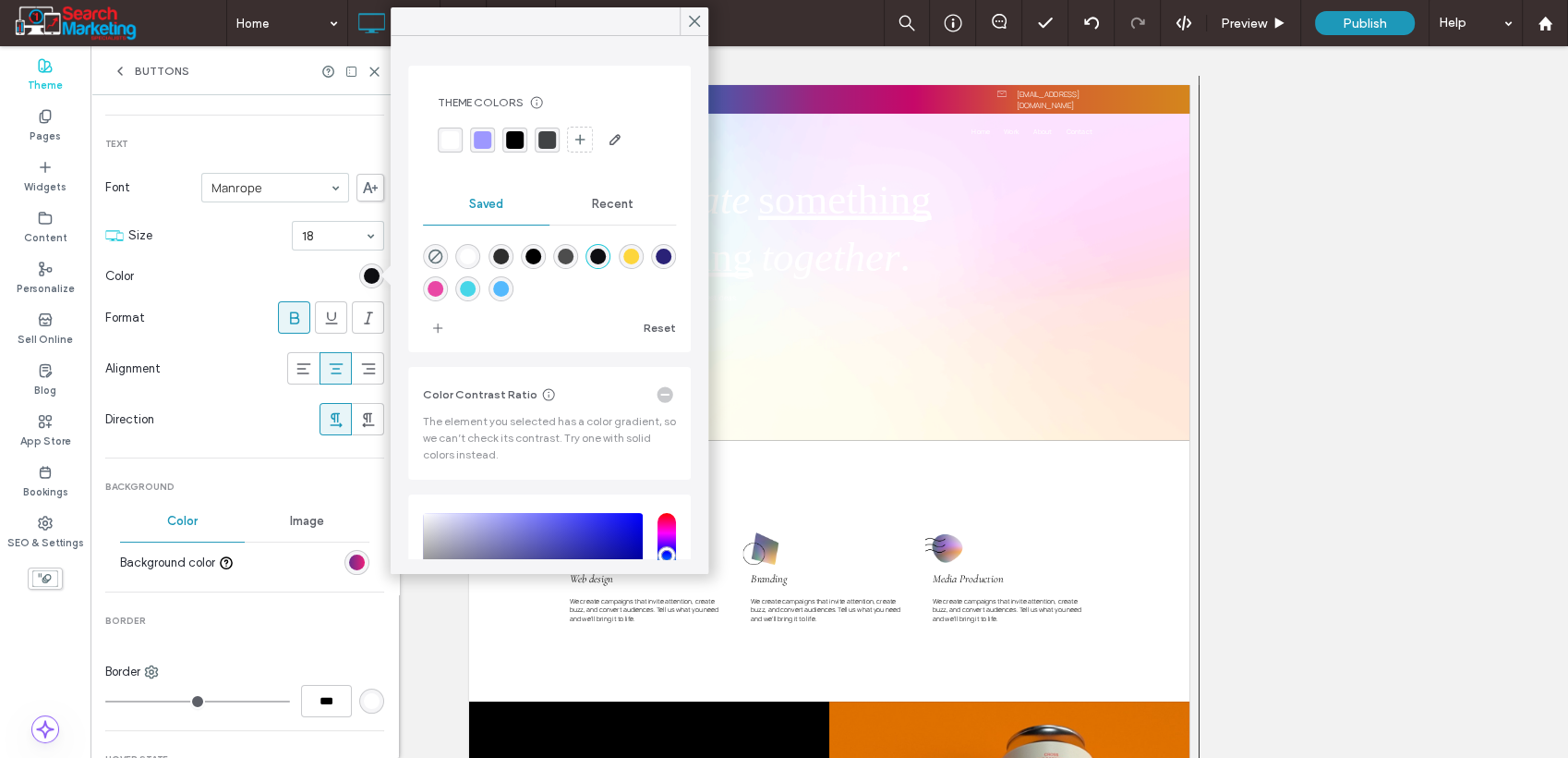
click at [473, 255] on div "rgba(255,255,255,1)" at bounding box center [468, 256] width 16 height 16
type input "*******"
click at [696, 23] on use at bounding box center [695, 22] width 9 height 10
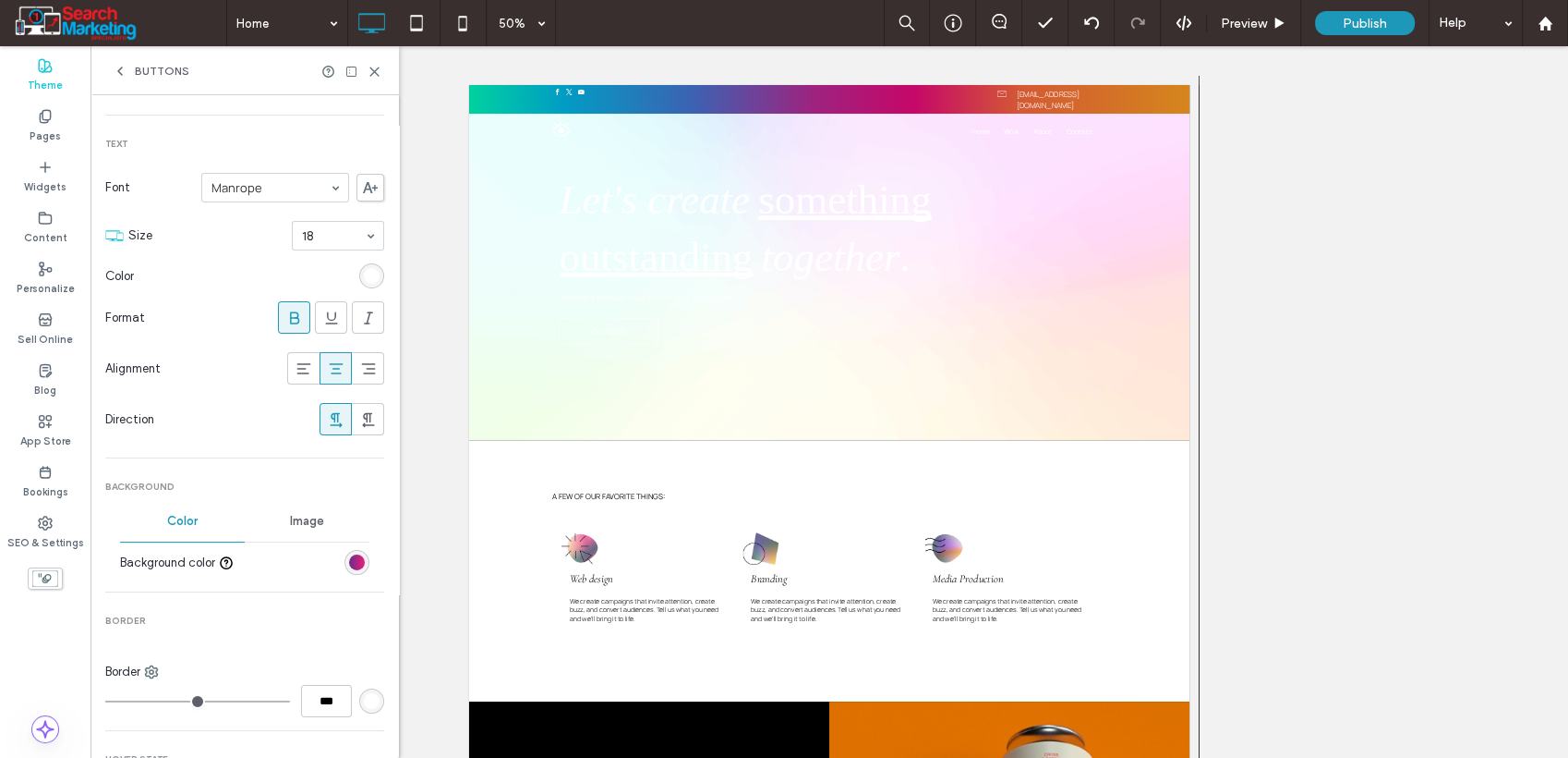
click at [349, 566] on div "linear-gradient(90deg, rgb(105, 45, 140) 0%, rgb(235, 31, 122) 100%)" at bounding box center [357, 562] width 16 height 16
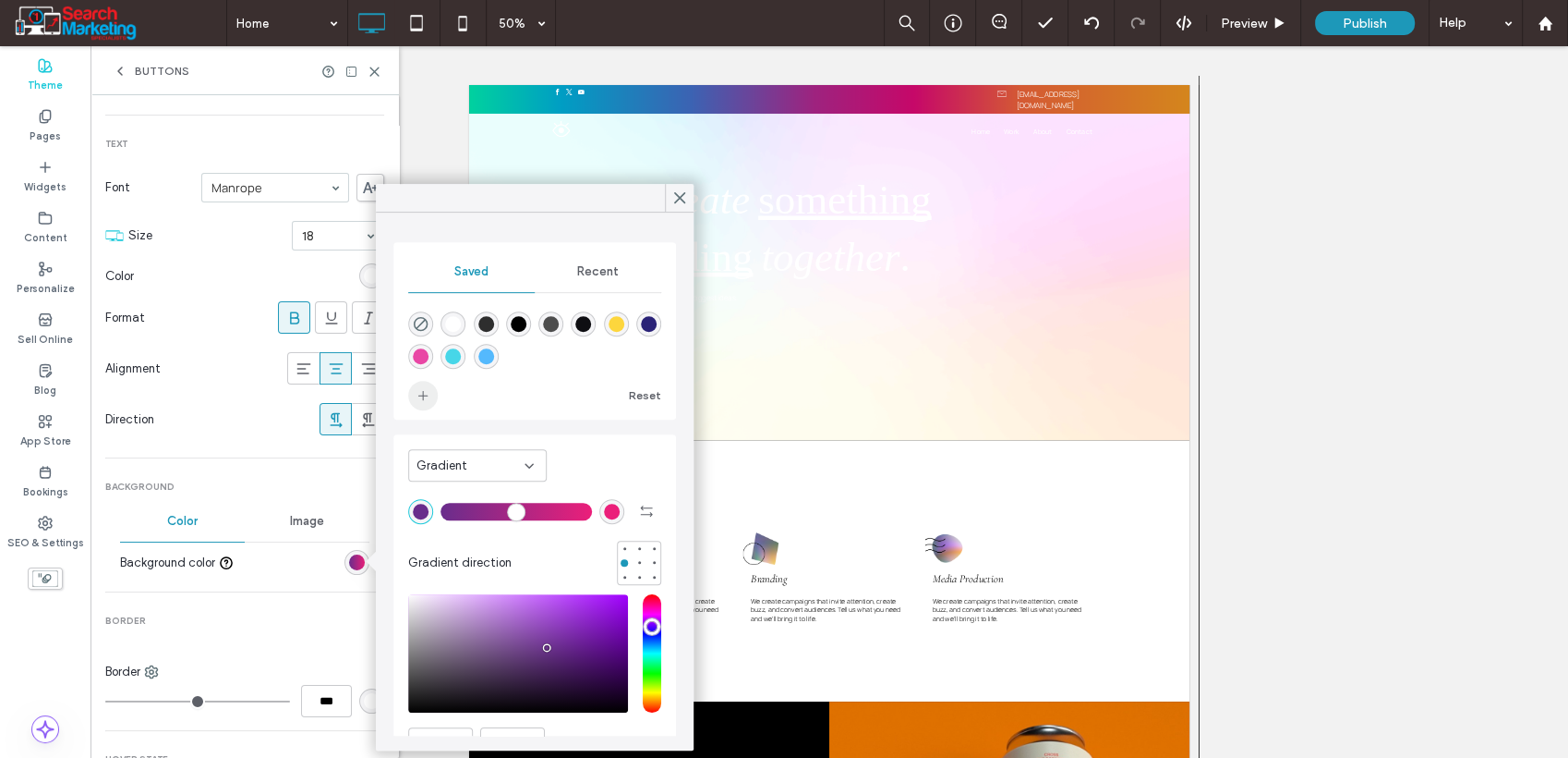
click at [428, 403] on span "add color" at bounding box center [423, 395] width 29 height 29
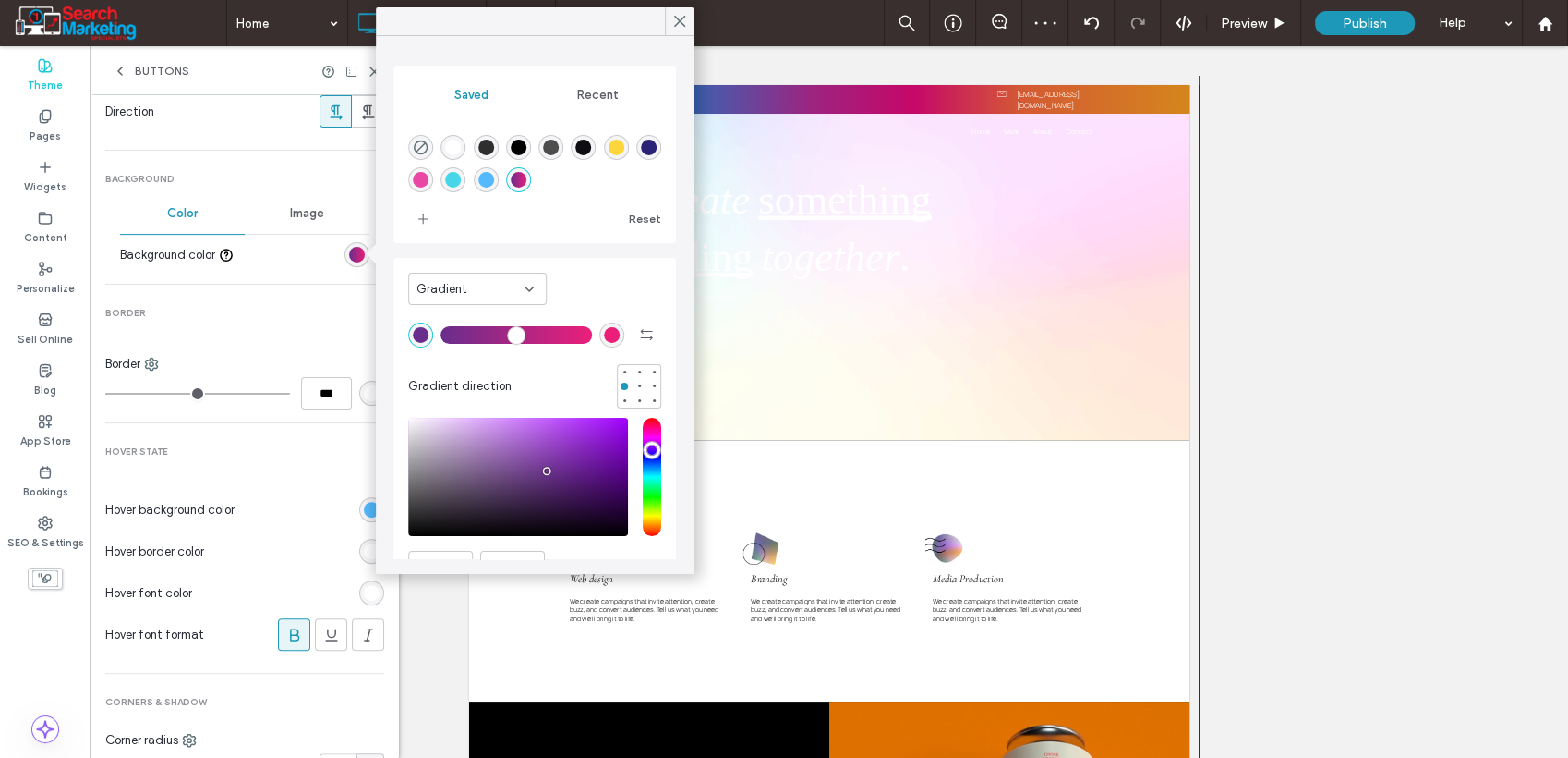
click at [364, 508] on div "rgb(84, 185, 253)" at bounding box center [372, 509] width 16 height 16
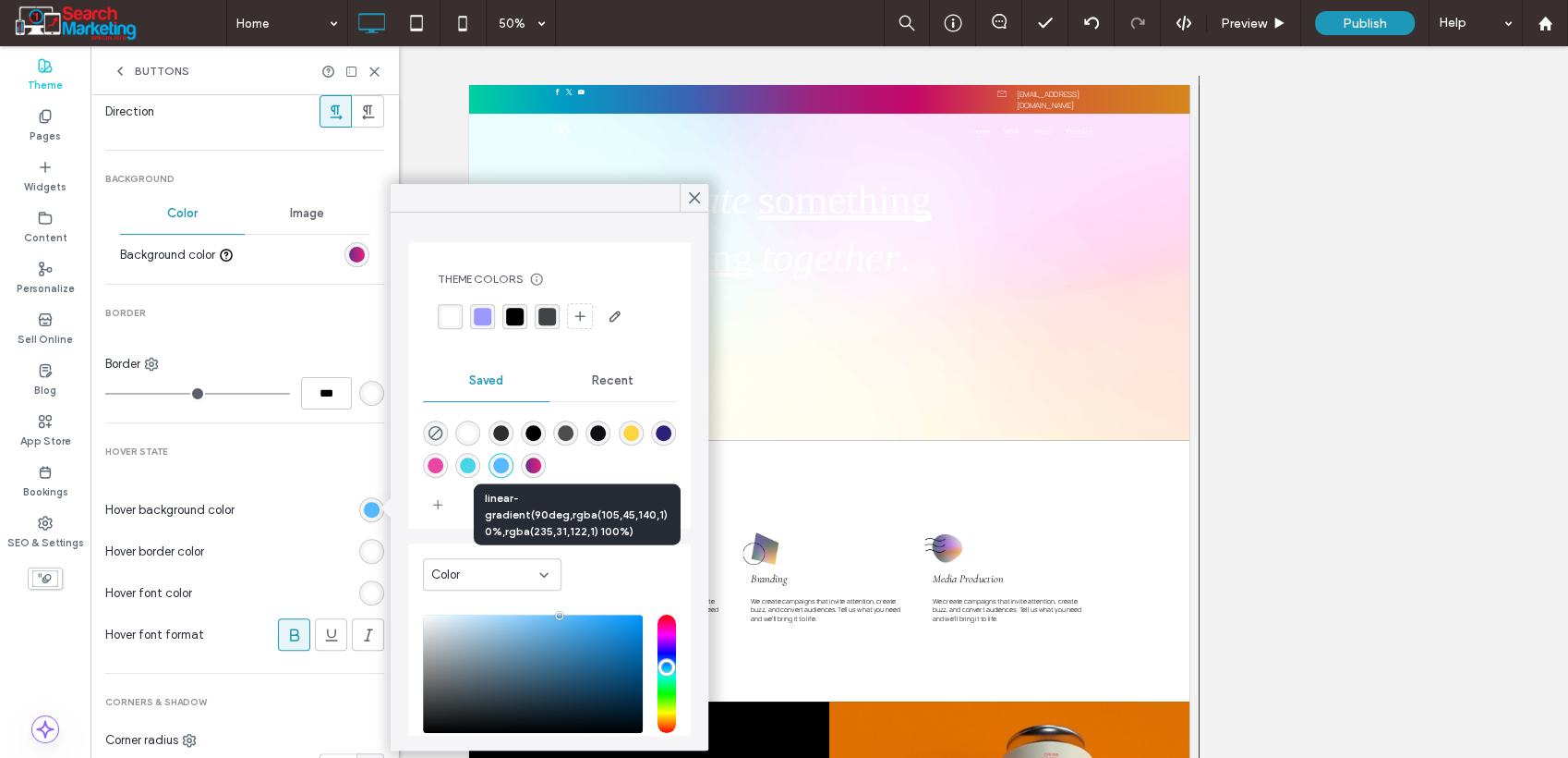
click at [541, 466] on div "linear-gradient(90deg,rgba(105,45,140,1) 0%,rgba(235,31,122,1) 100%)" at bounding box center [533, 465] width 16 height 16
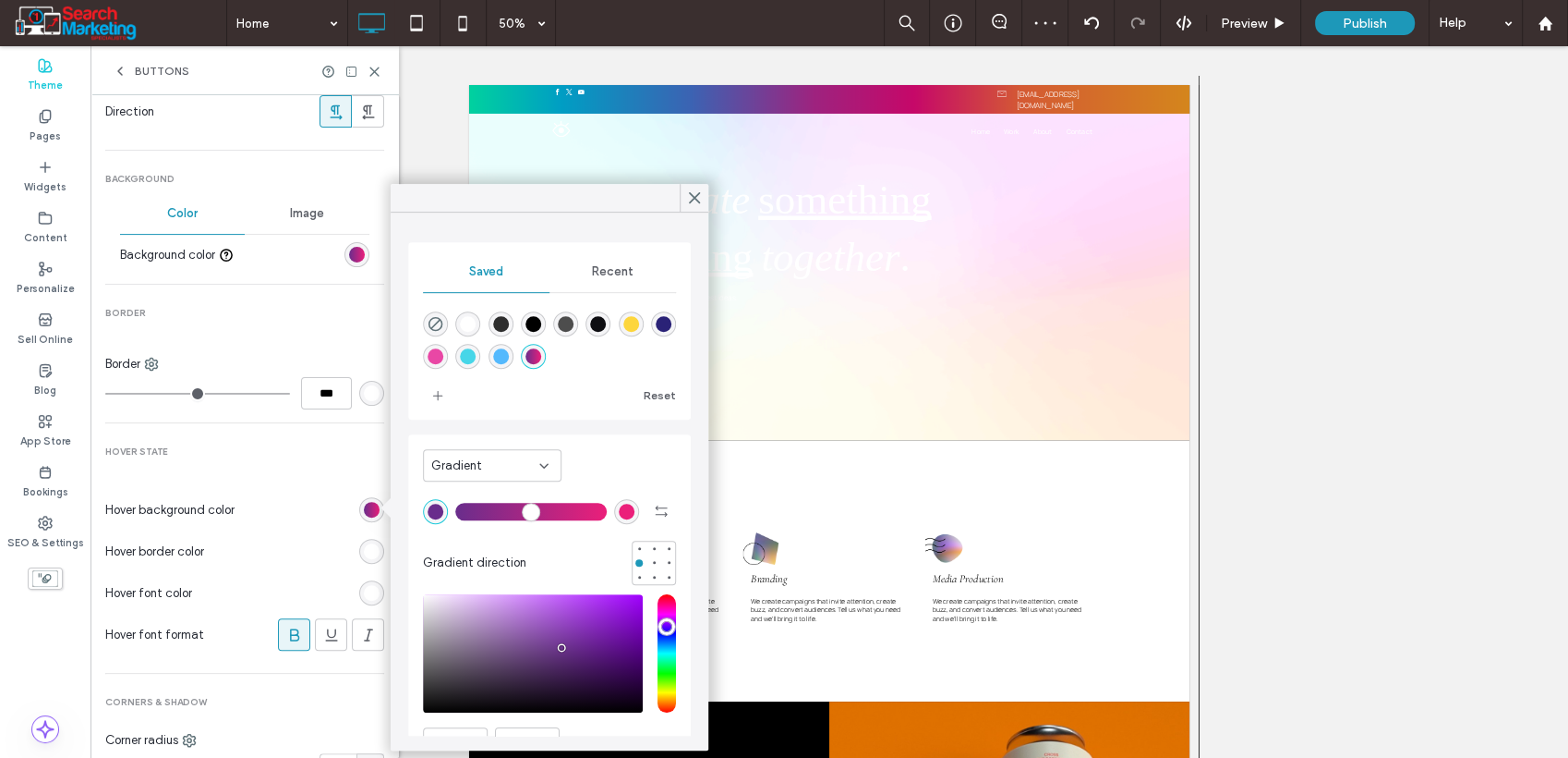
click at [619, 511] on div "rgba(235,31,122,1)" at bounding box center [627, 511] width 16 height 16
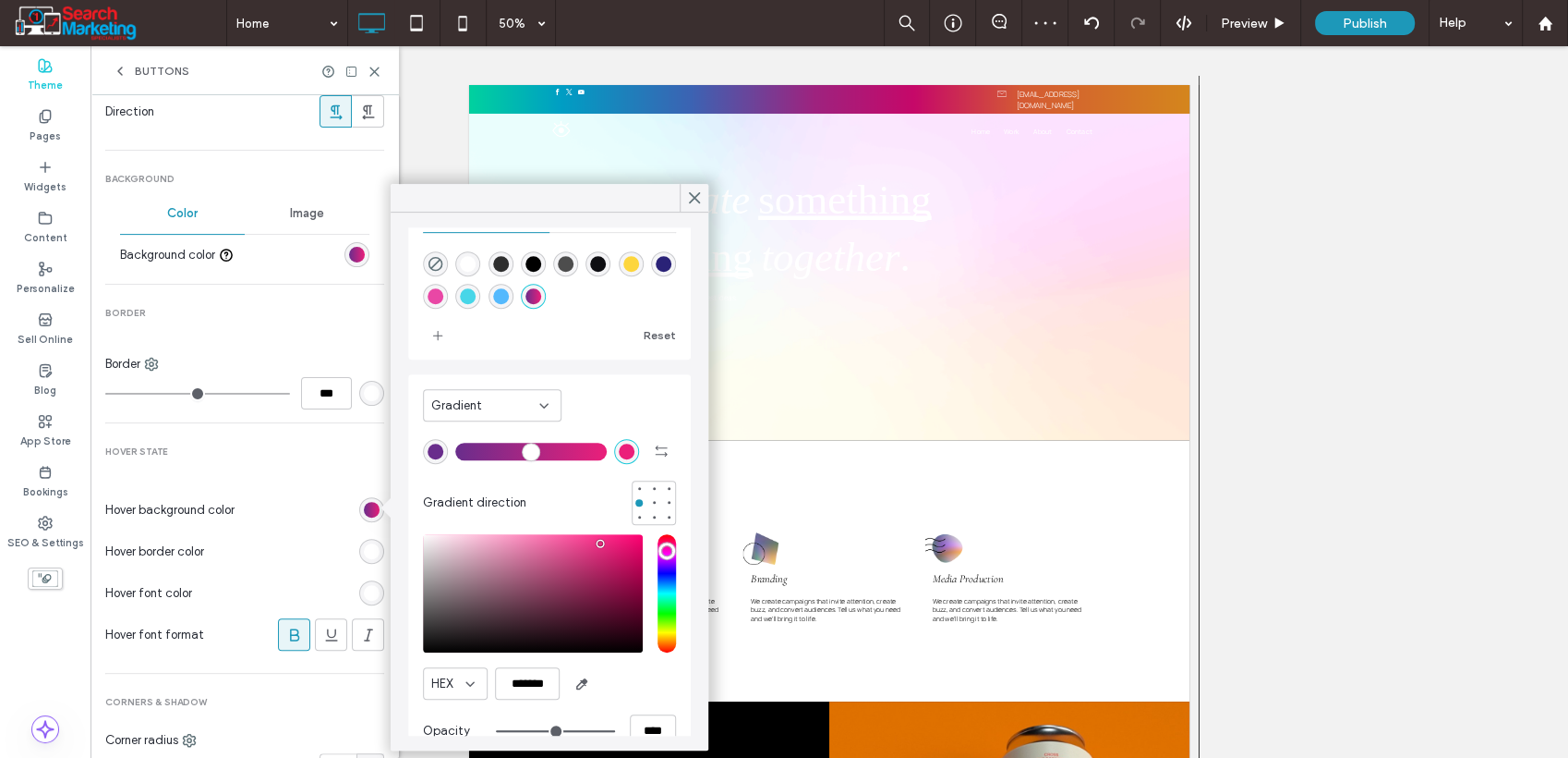
scroll to position [93, 0]
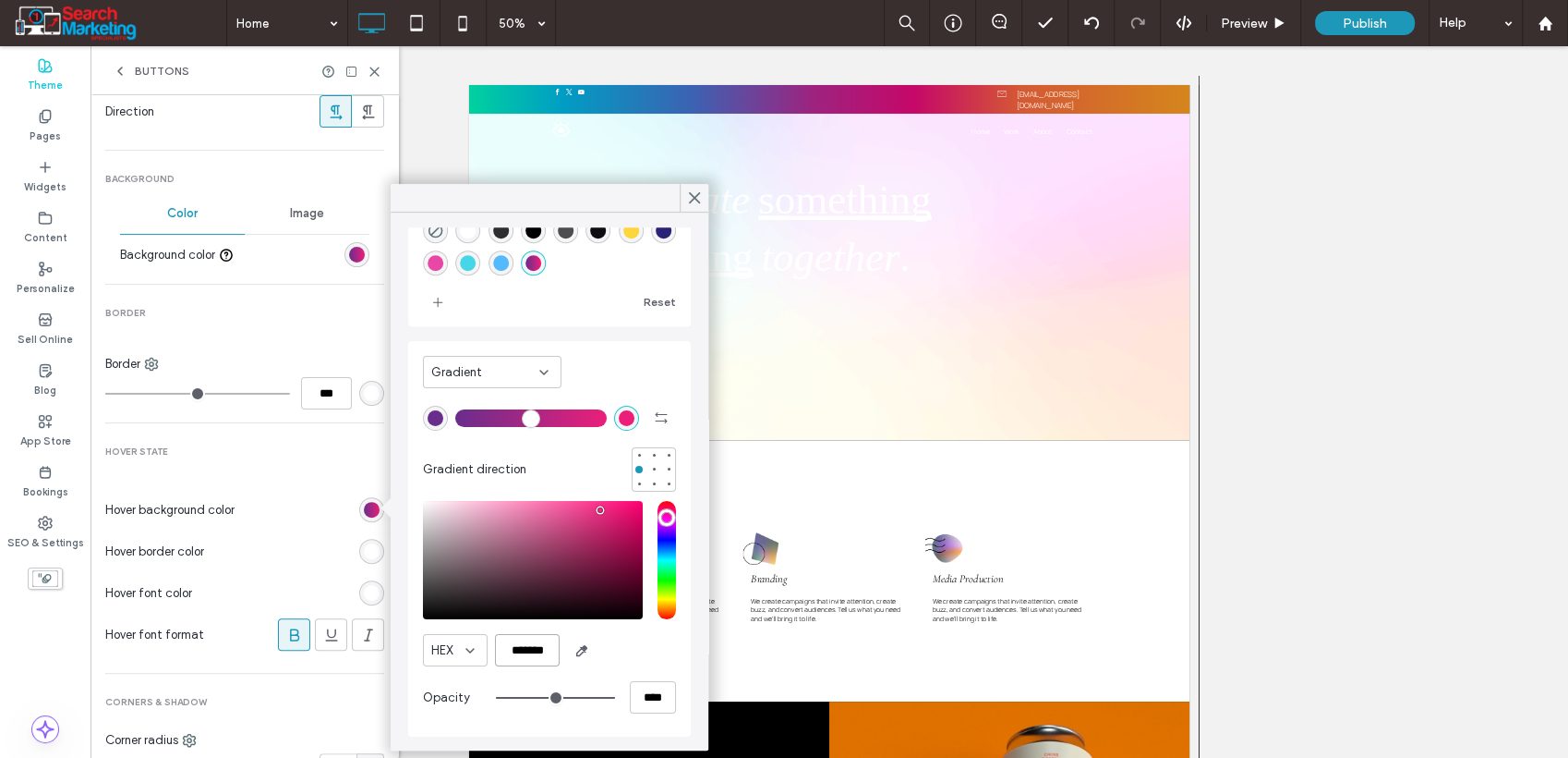
click at [546, 647] on input "*******" at bounding box center [527, 650] width 65 height 32
paste input "color picker textbox"
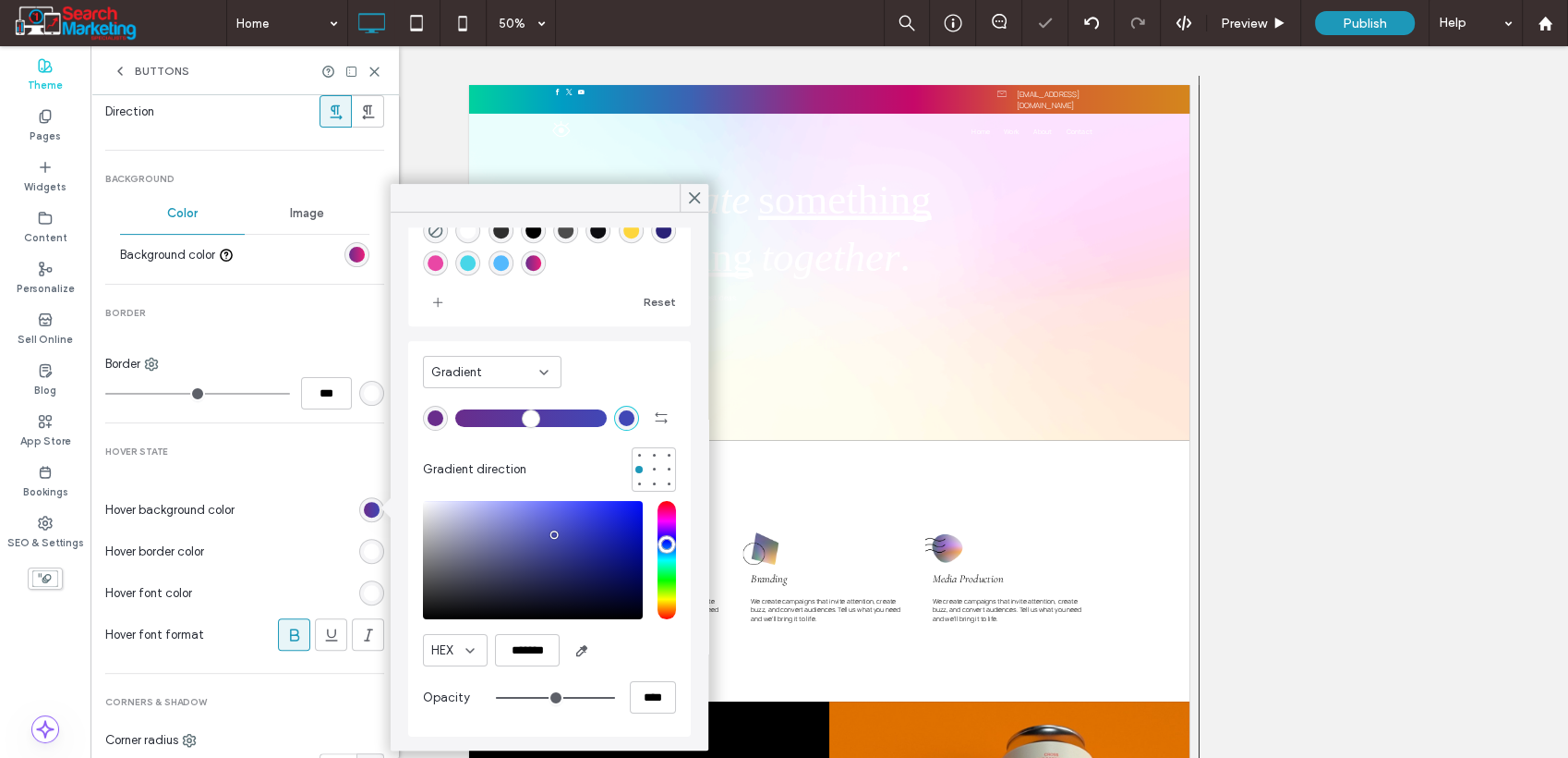
click at [437, 420] on div "rgba(105,45,140,1)" at bounding box center [435, 418] width 16 height 16
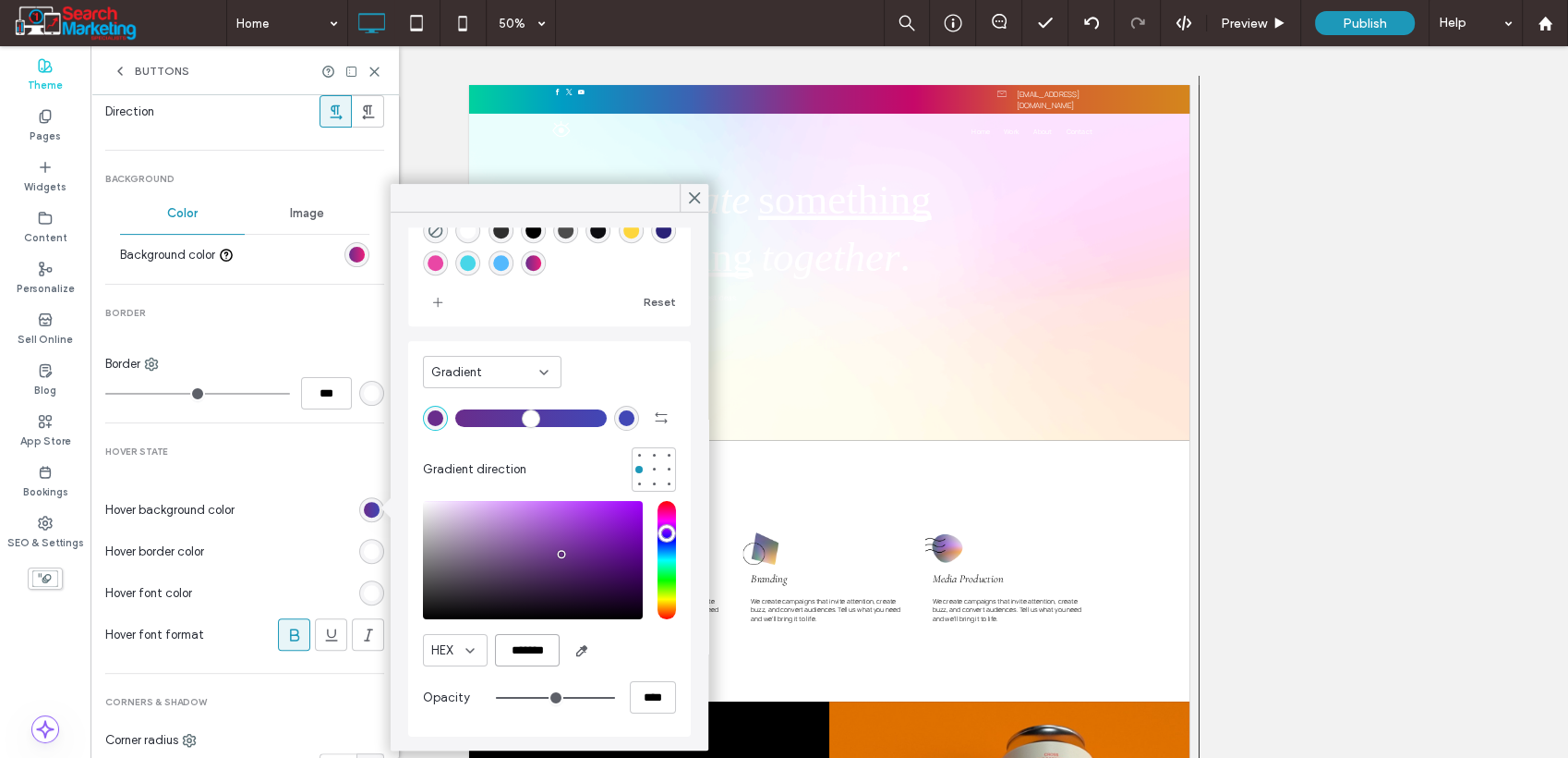
click at [524, 647] on input "*******" at bounding box center [527, 650] width 65 height 32
paste input "color picker textbox"
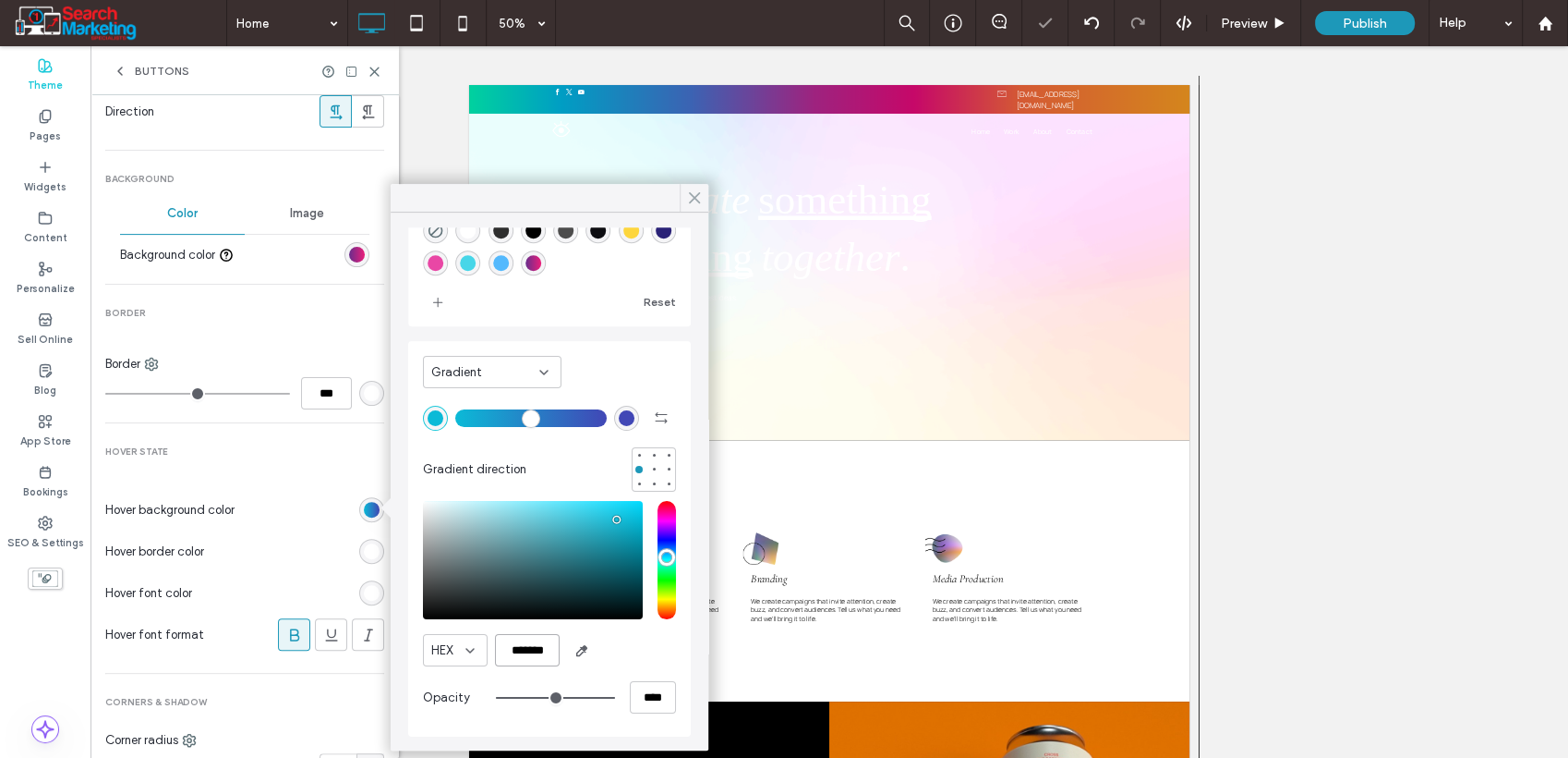
type input "*******"
click at [696, 200] on use at bounding box center [695, 198] width 9 height 10
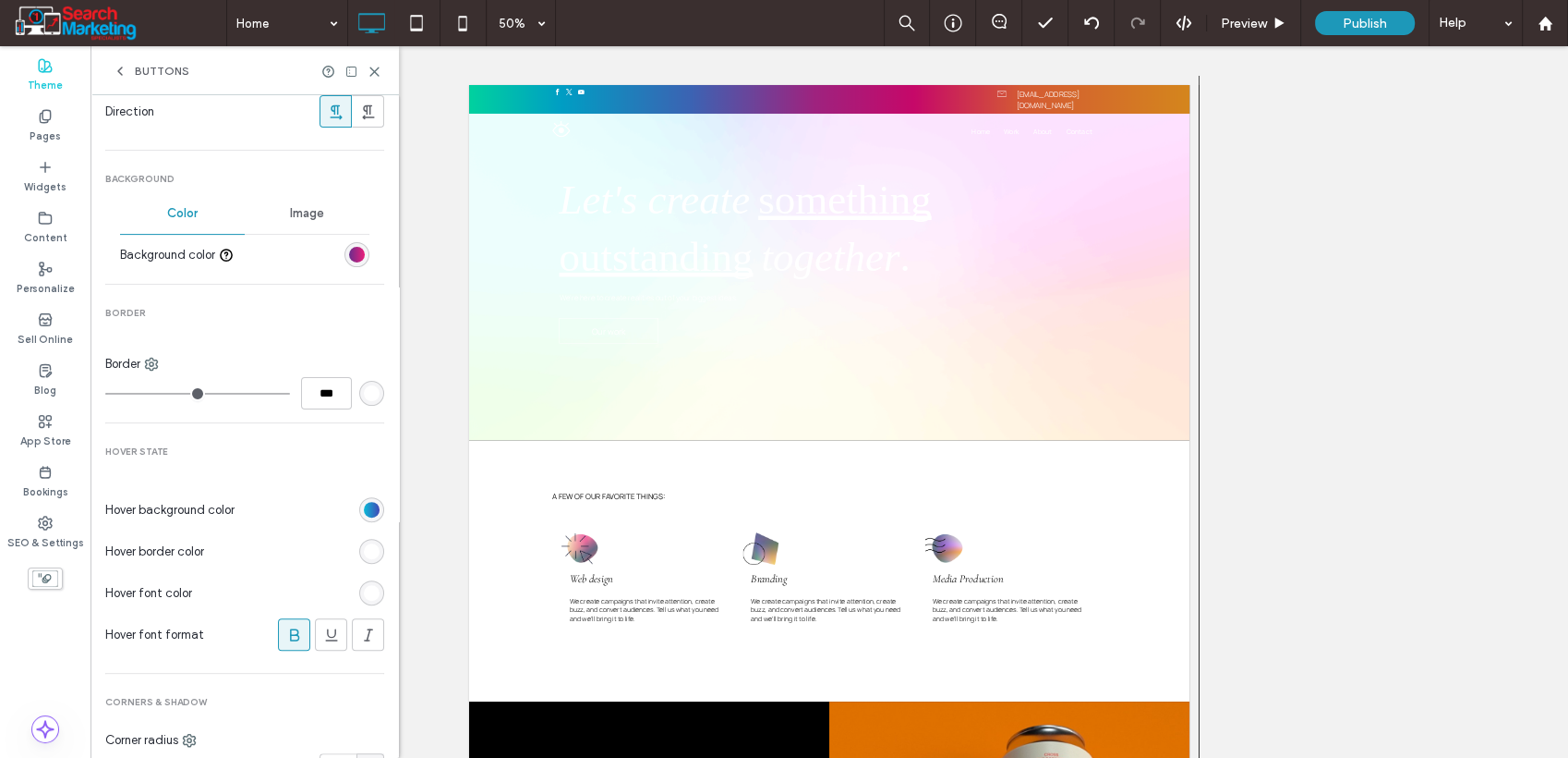
click at [311, 455] on span "Hover State" at bounding box center [245, 452] width 279 height 13
click at [364, 507] on div "rgba(0, 0, 0, 0) linear-gradient(90deg, rgb(11, 186, 215) 0%, rgb(65, 71, 182) …" at bounding box center [372, 509] width 16 height 16
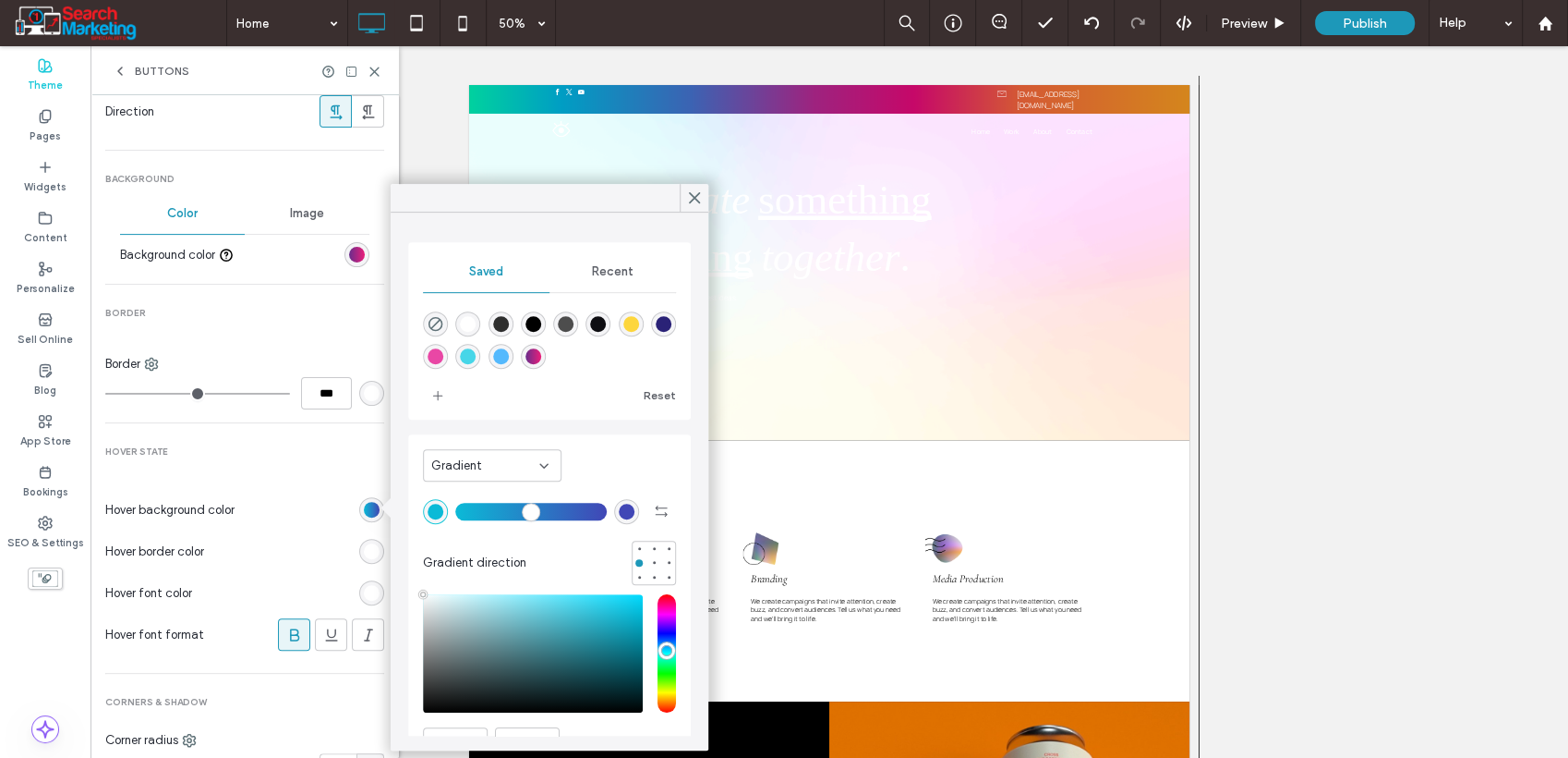
type input "****"
click at [449, 390] on span "add color" at bounding box center [437, 395] width 29 height 29
click at [692, 205] on span at bounding box center [695, 197] width 17 height 27
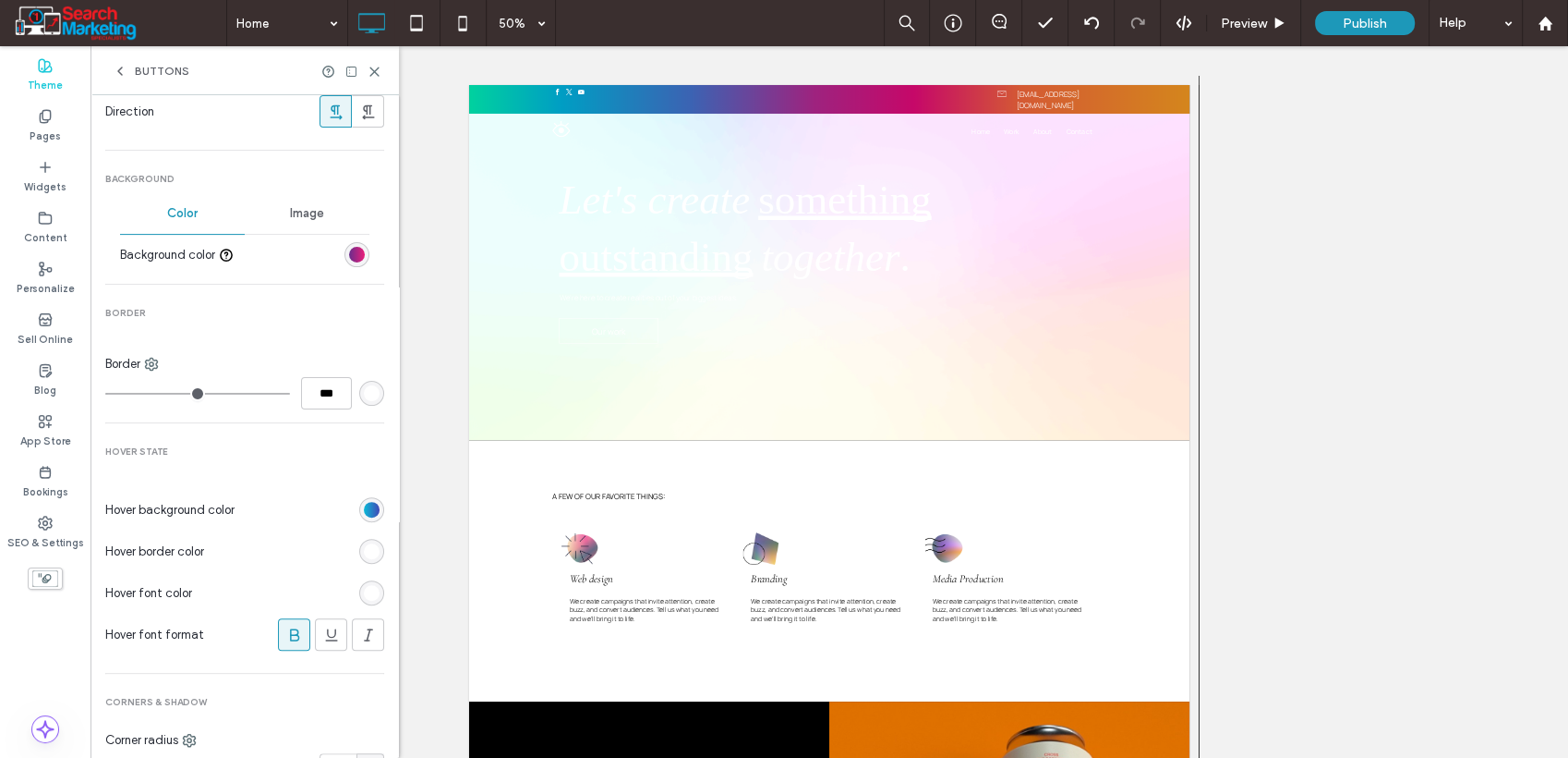
scroll to position [616, 0]
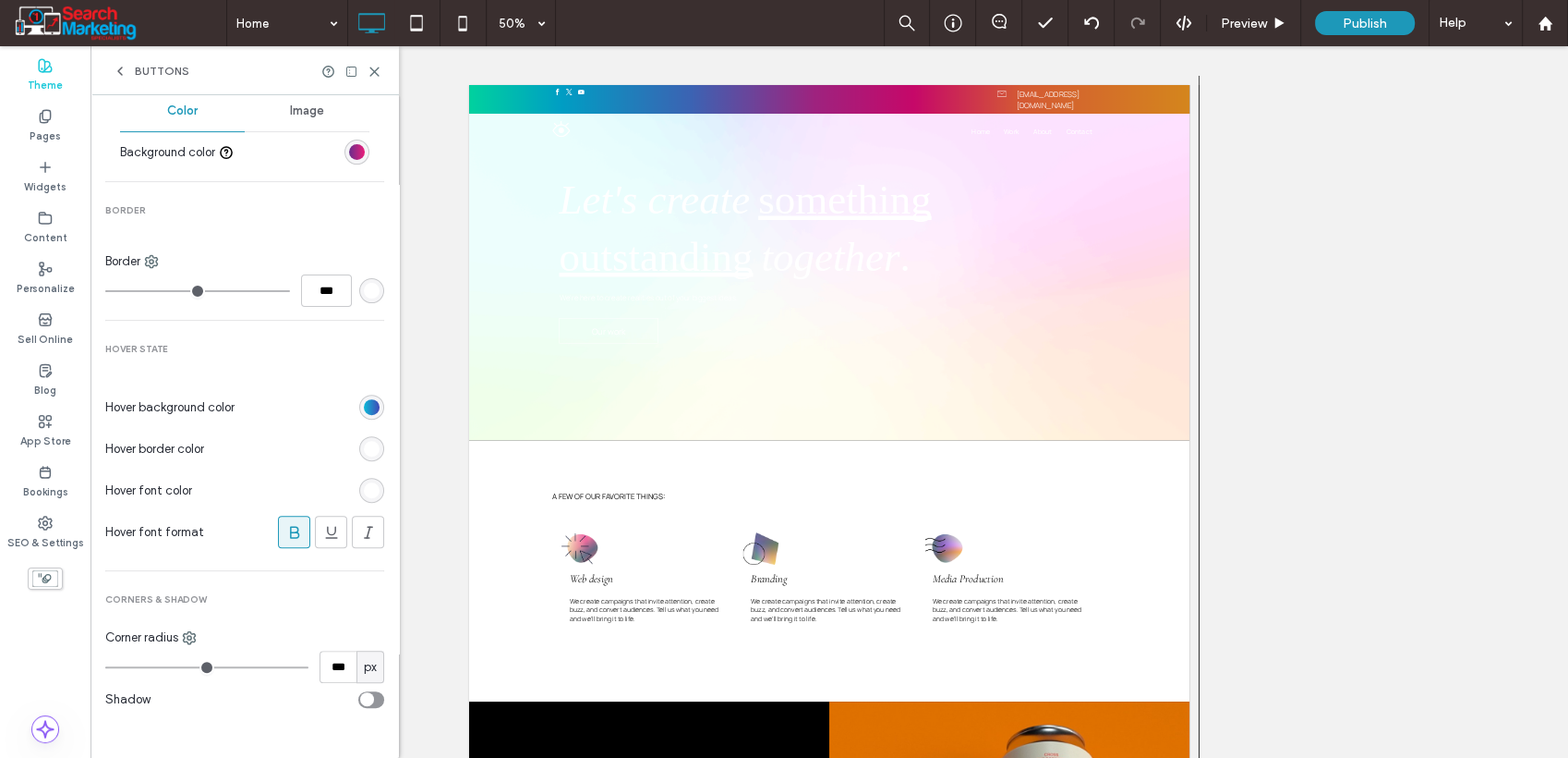
drag, startPoint x: 351, startPoint y: 405, endPoint x: 367, endPoint y: 411, distance: 17.1
click at [360, 406] on div "rgba(0, 0, 0, 0) linear-gradient(90deg, rgb(11, 186, 215) 0%, rgb(65, 71, 182) …" at bounding box center [372, 407] width 24 height 24
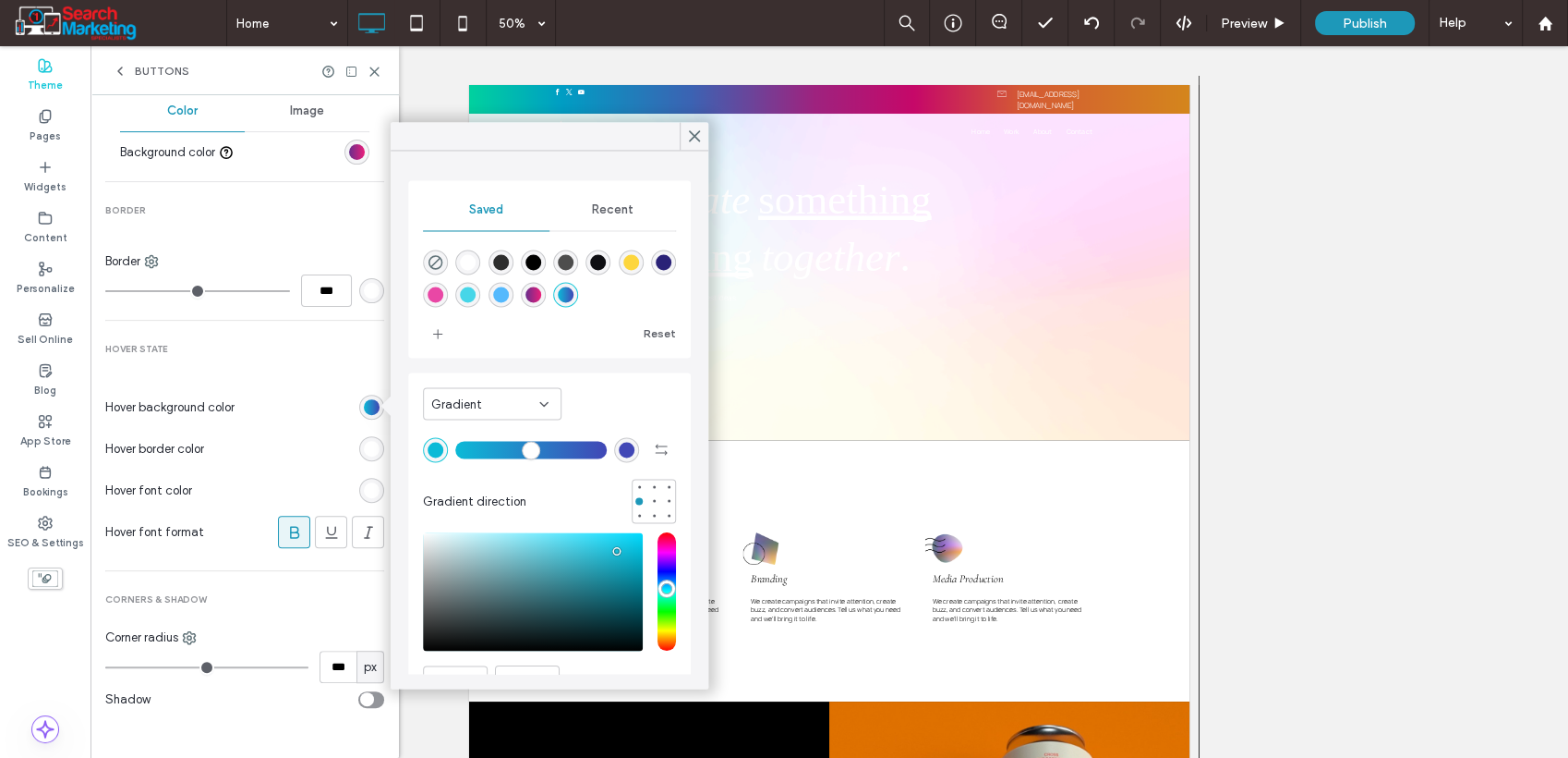
click at [475, 419] on div "Gradient" at bounding box center [491, 403] width 138 height 32
click at [472, 464] on span "Gradient" at bounding box center [456, 469] width 51 height 19
click at [694, 133] on icon at bounding box center [695, 136] width 17 height 17
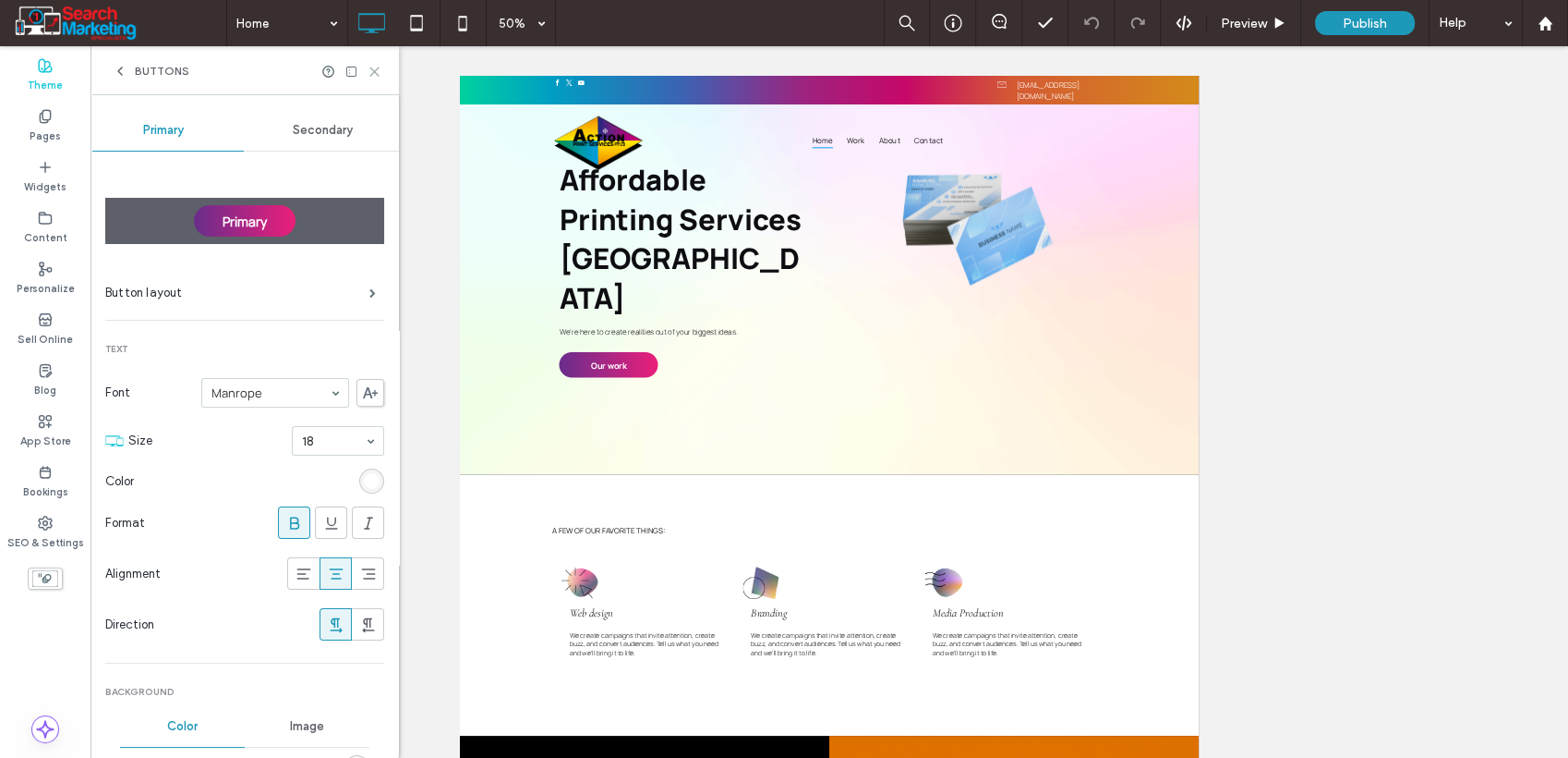
click at [378, 68] on icon at bounding box center [375, 72] width 14 height 14
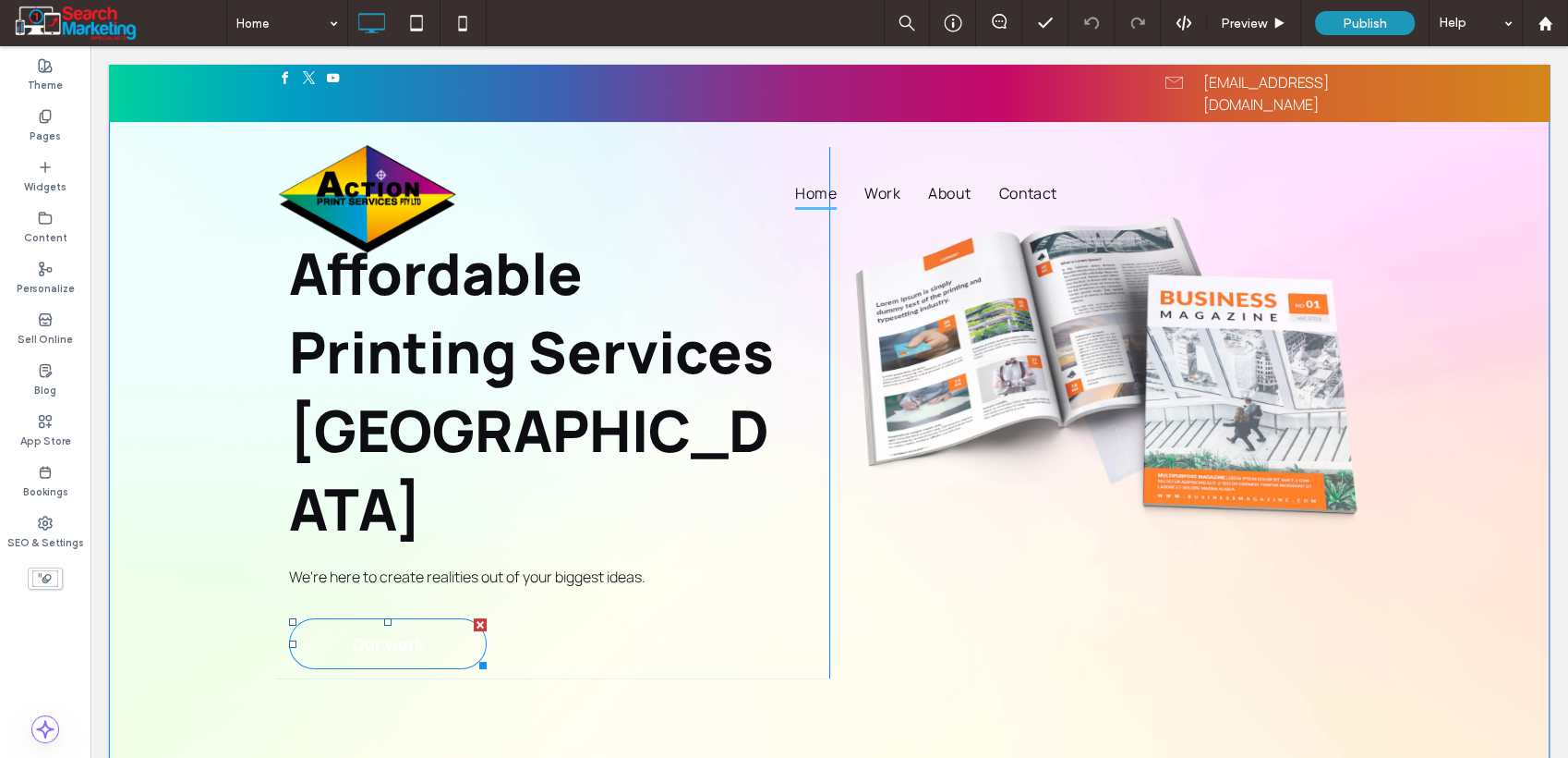
click at [428, 619] on link "Our work" at bounding box center [388, 644] width 198 height 51
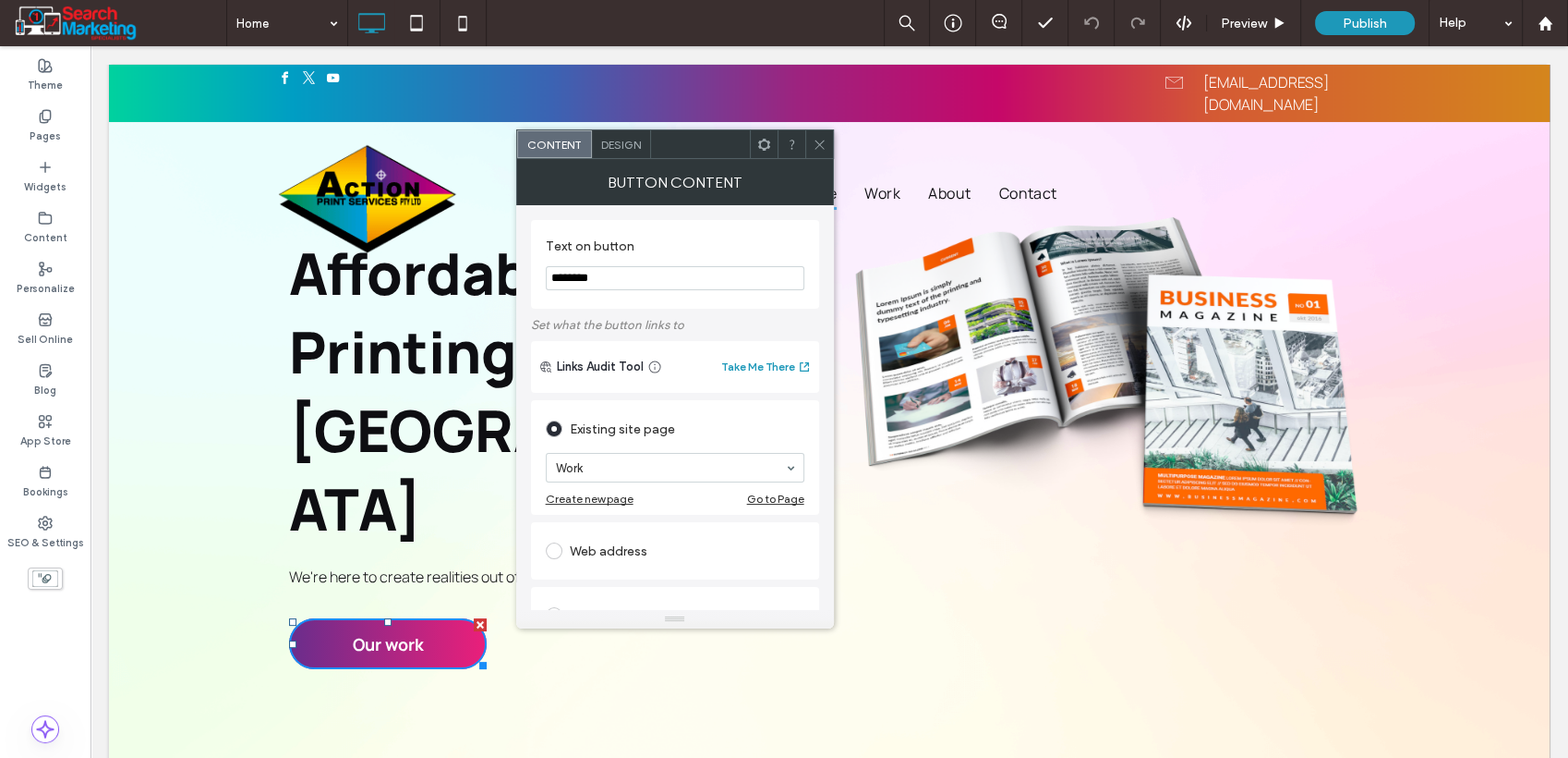
click at [615, 141] on span "Design" at bounding box center [621, 144] width 40 height 14
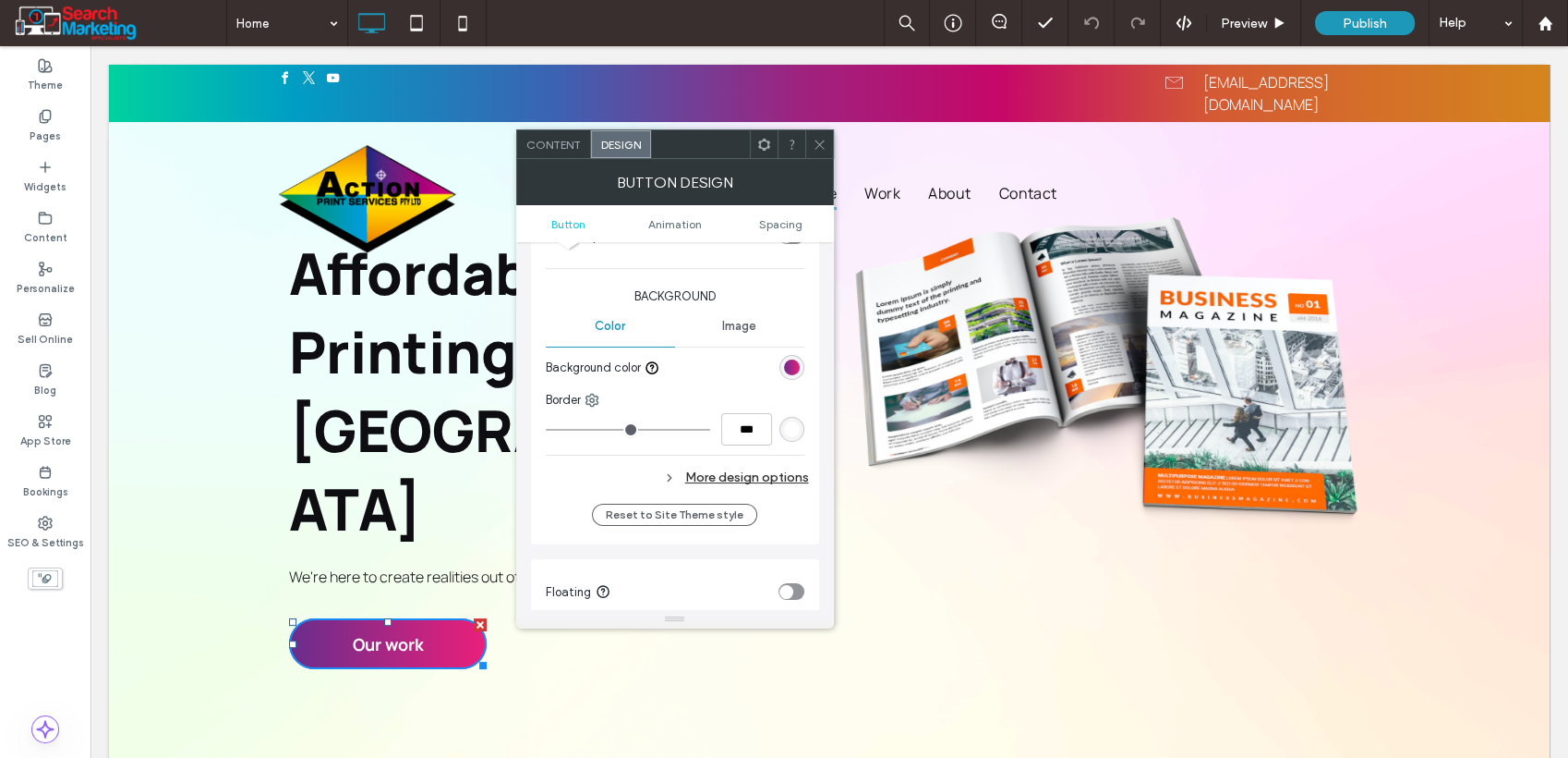
scroll to position [513, 0]
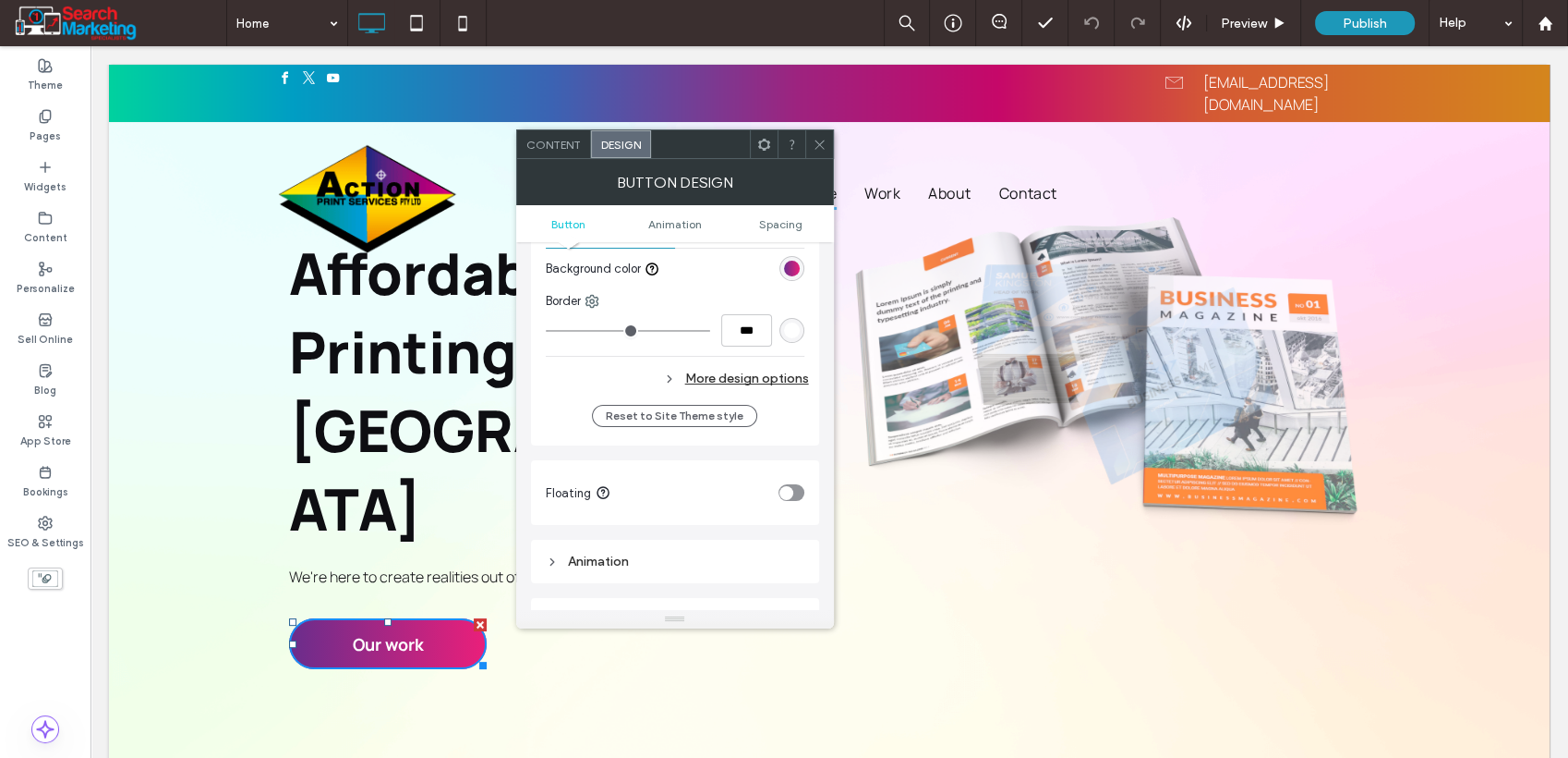
click at [671, 376] on use at bounding box center [670, 378] width 4 height 7
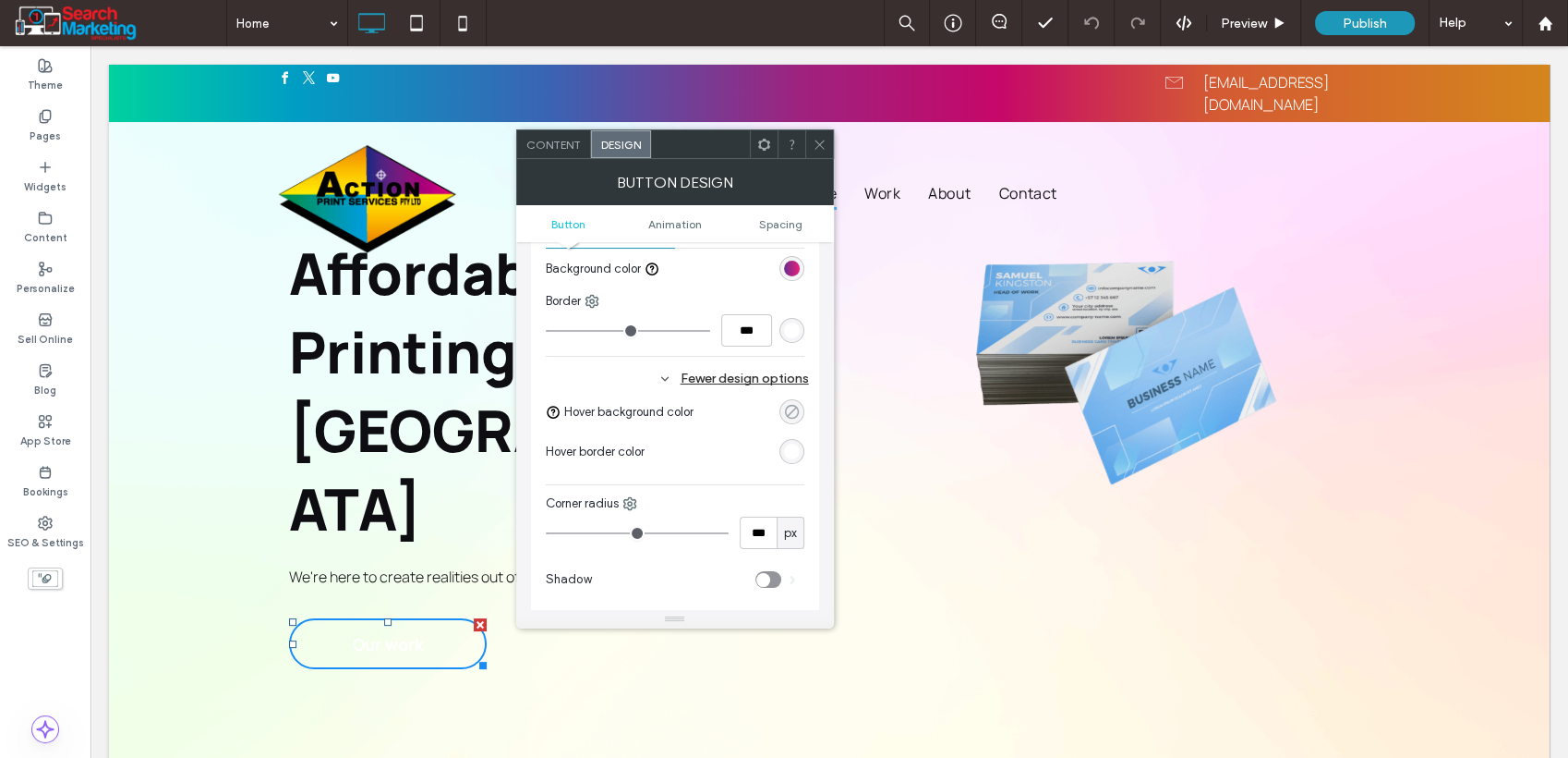
click at [786, 408] on use "rgba(0, 0, 0, 0)" at bounding box center [791, 411] width 14 height 14
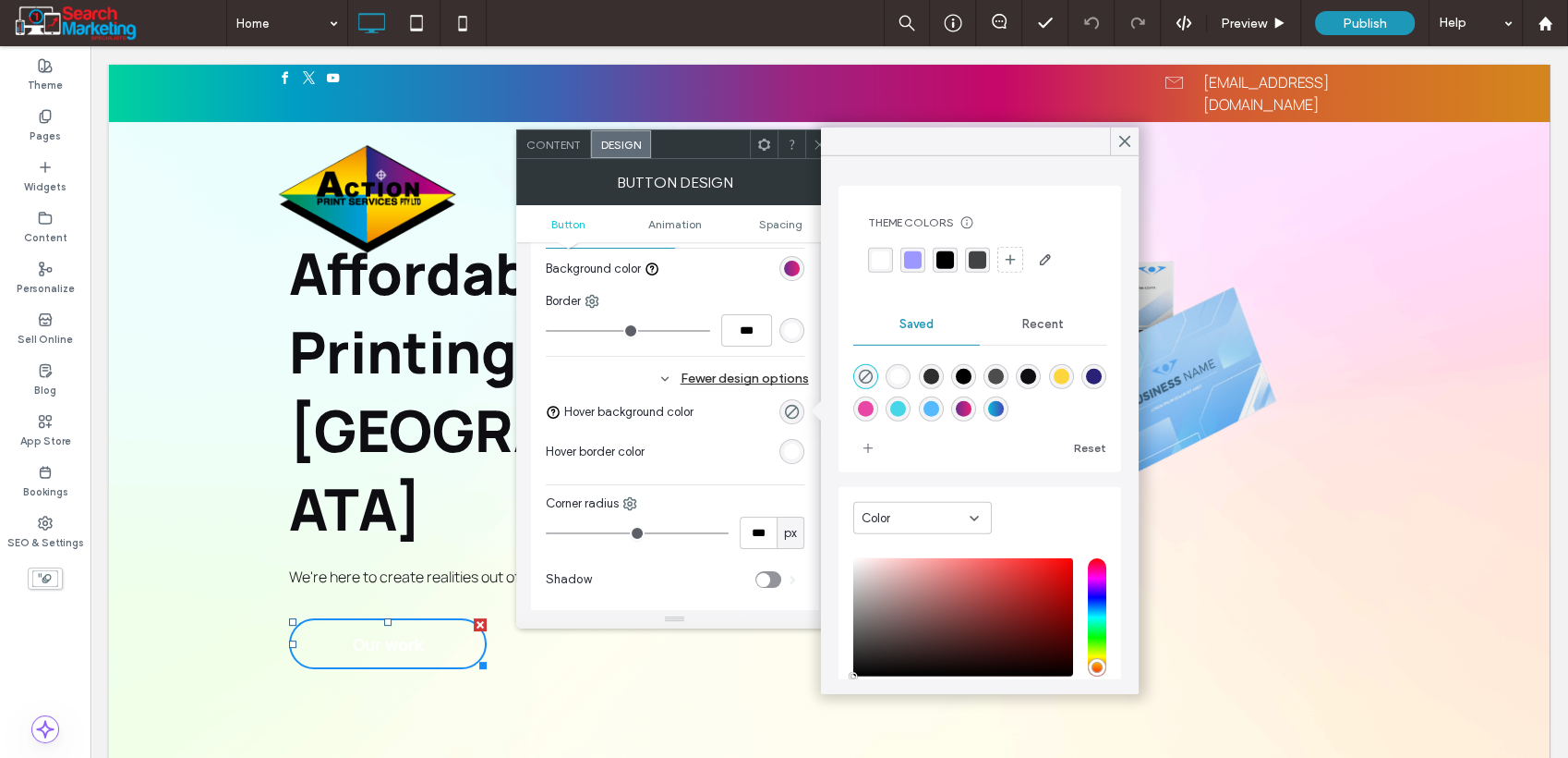
click at [1004, 410] on div "linear-gradient(90deg,rgba(11,186,215,1) 0%,rgba(65,71,182,1) 100%)" at bounding box center [996, 409] width 16 height 16
type input "*******"
type input "***"
type input "****"
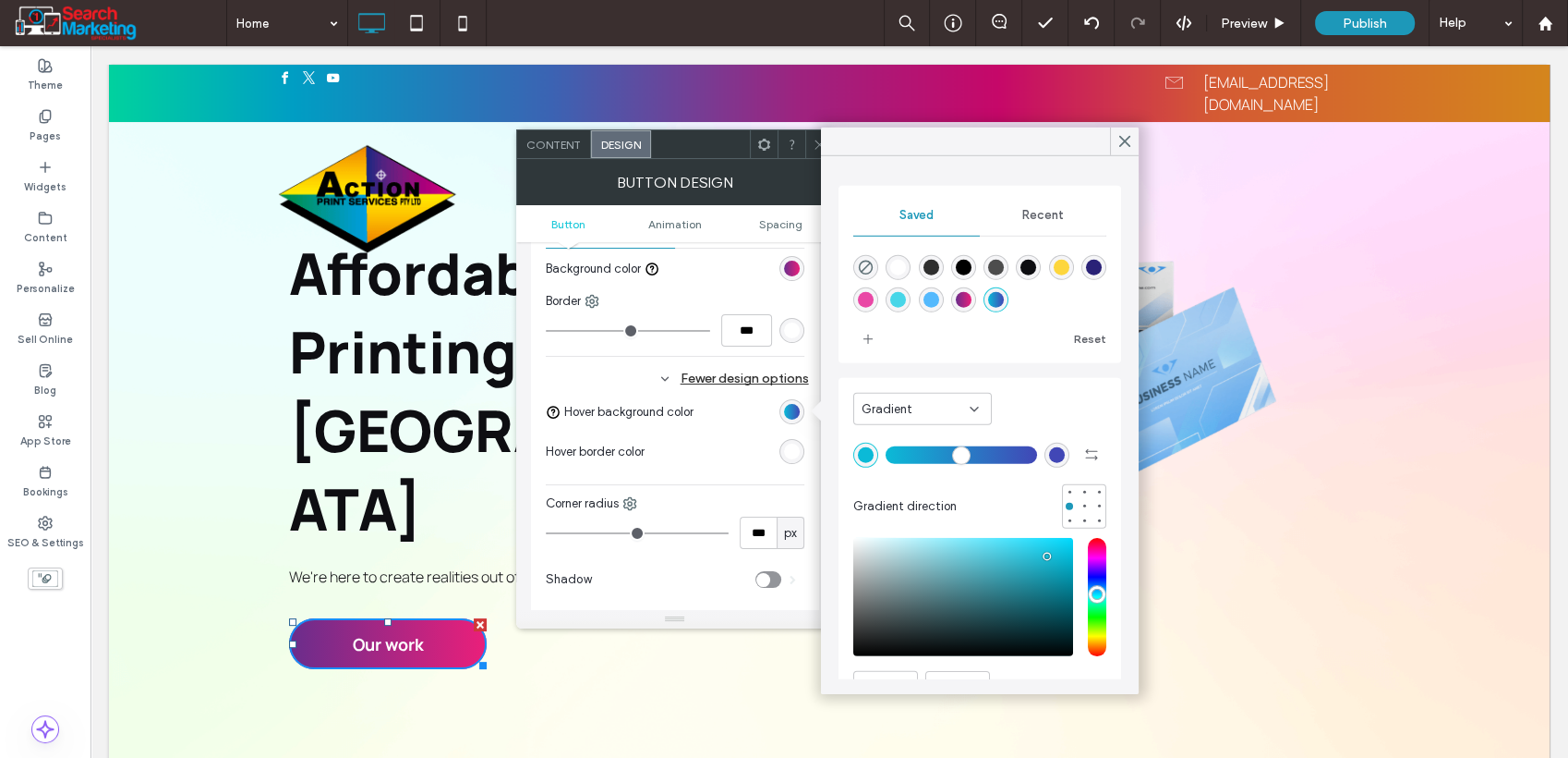
drag, startPoint x: 810, startPoint y: 147, endPoint x: 792, endPoint y: 355, distance: 208.8
click at [811, 146] on div at bounding box center [819, 143] width 27 height 27
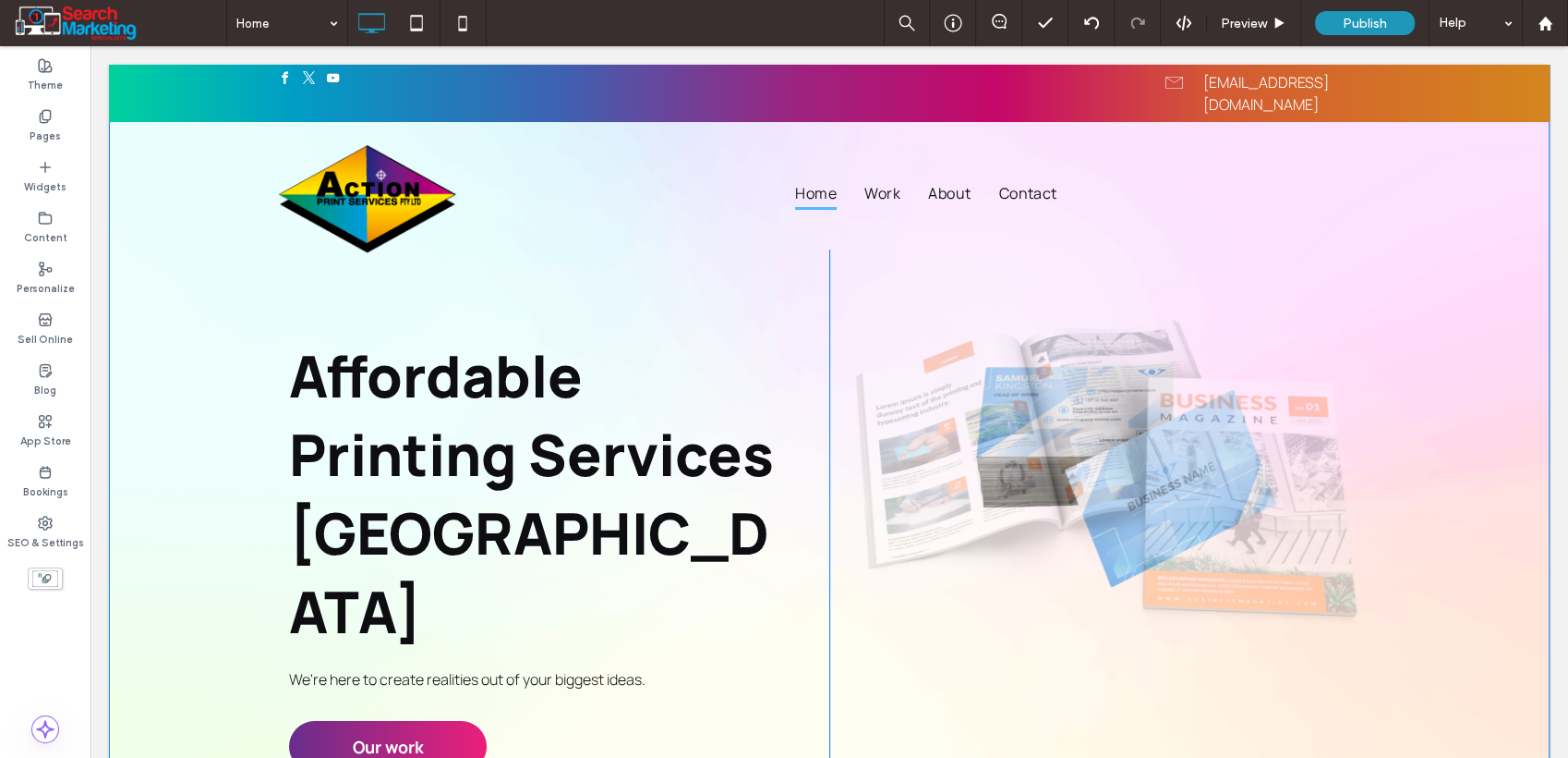
scroll to position [103, 0]
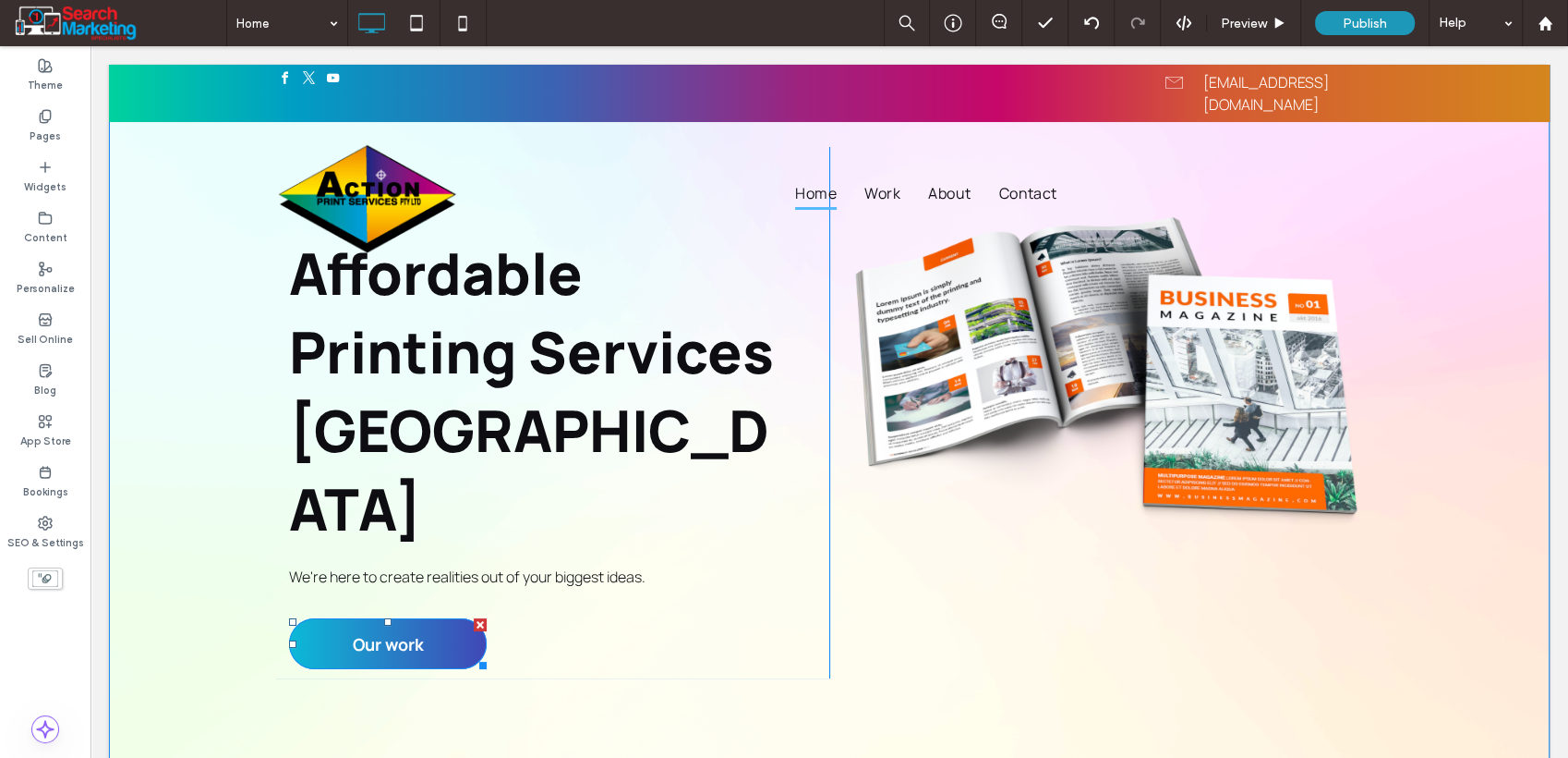
click at [423, 619] on link "Our work" at bounding box center [388, 644] width 198 height 51
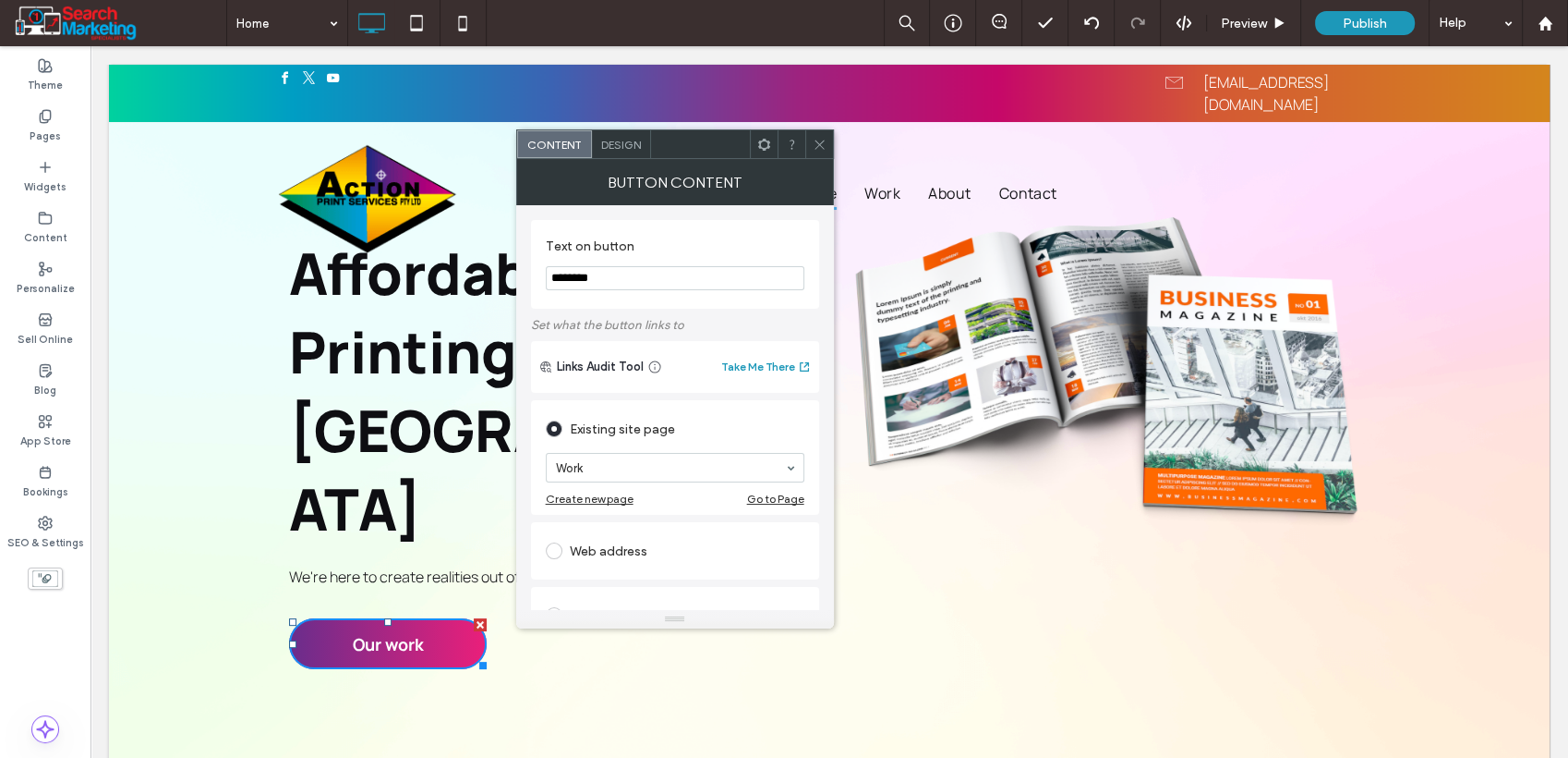
drag, startPoint x: 621, startPoint y: 284, endPoint x: 550, endPoint y: 295, distance: 71.8
click at [550, 295] on section "Text on button ********" at bounding box center [675, 264] width 259 height 71
type input "**********"
click at [628, 153] on div "Design" at bounding box center [621, 143] width 59 height 27
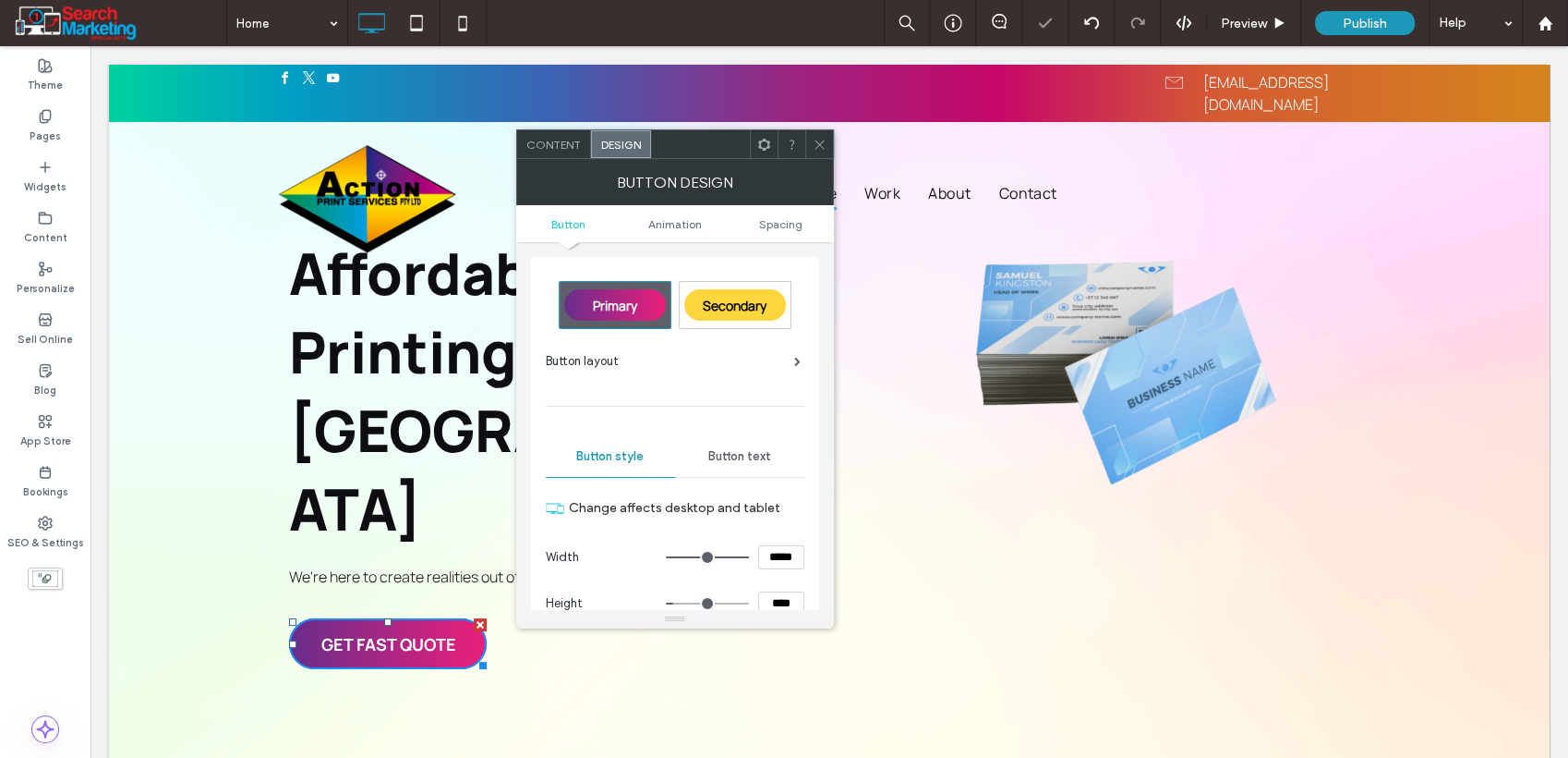
click at [818, 146] on icon at bounding box center [820, 144] width 14 height 14
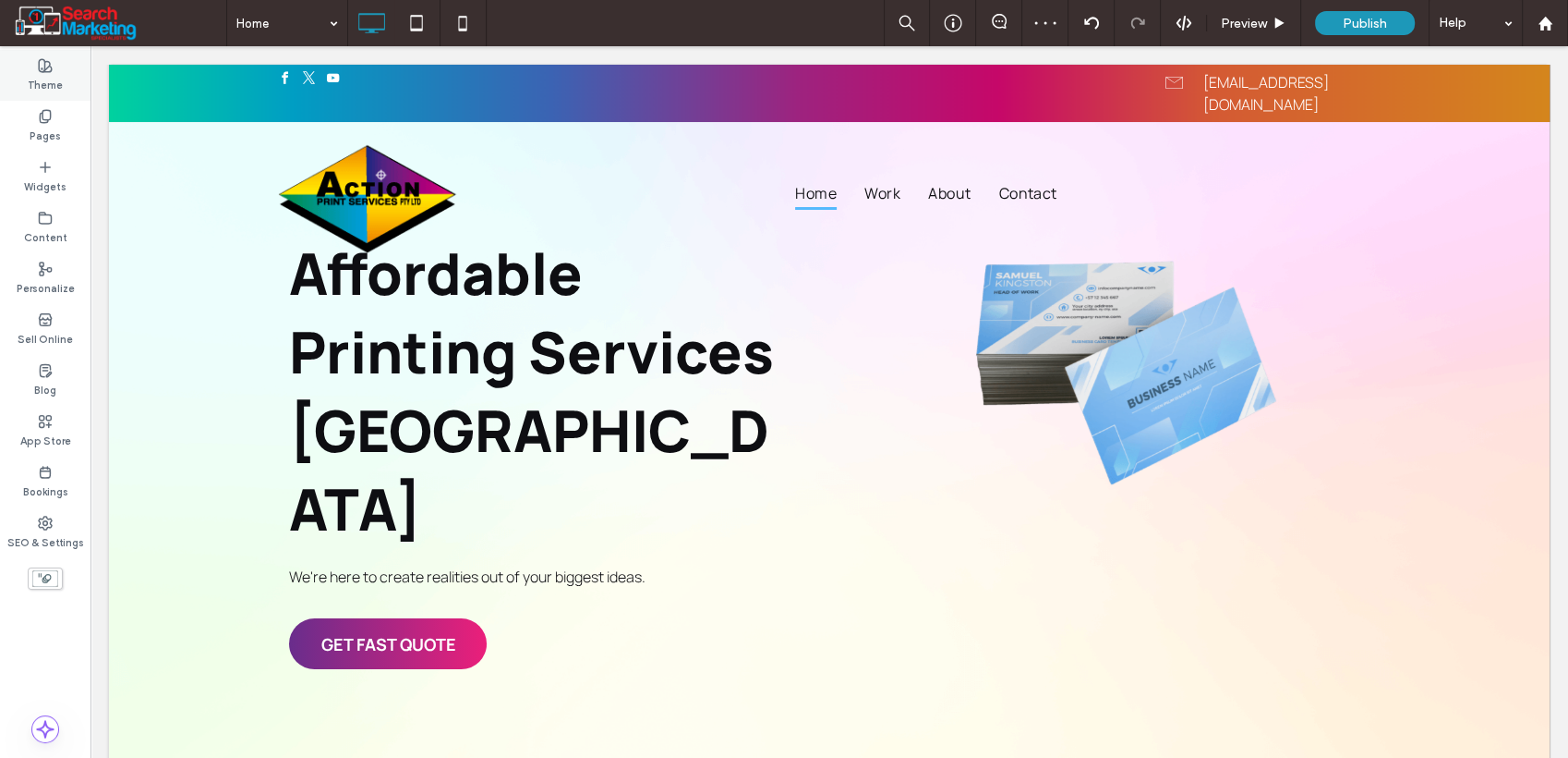
click at [48, 80] on label "Theme" at bounding box center [44, 84] width 35 height 21
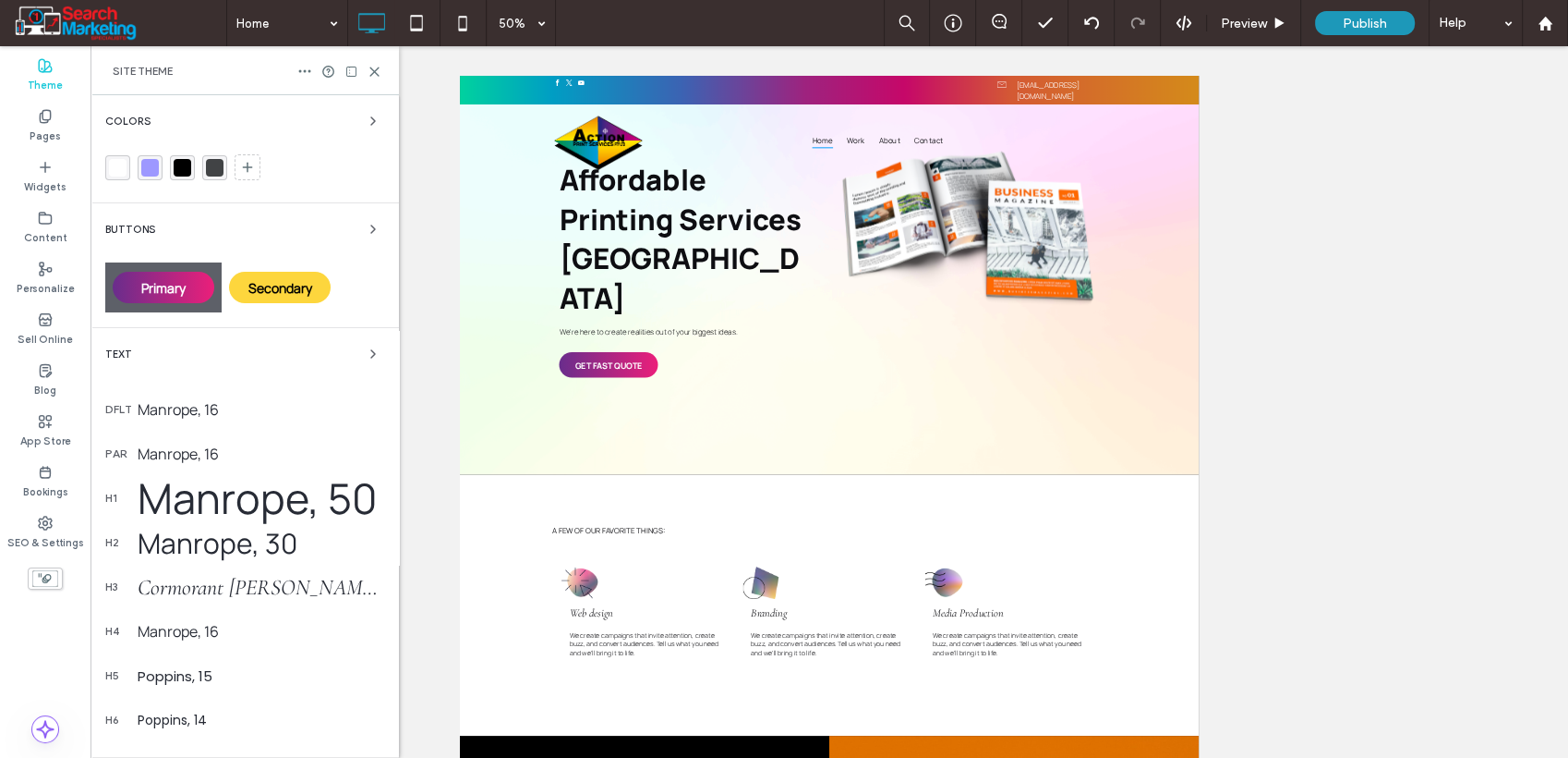
click at [168, 414] on div "Manrope, 16" at bounding box center [261, 410] width 247 height 21
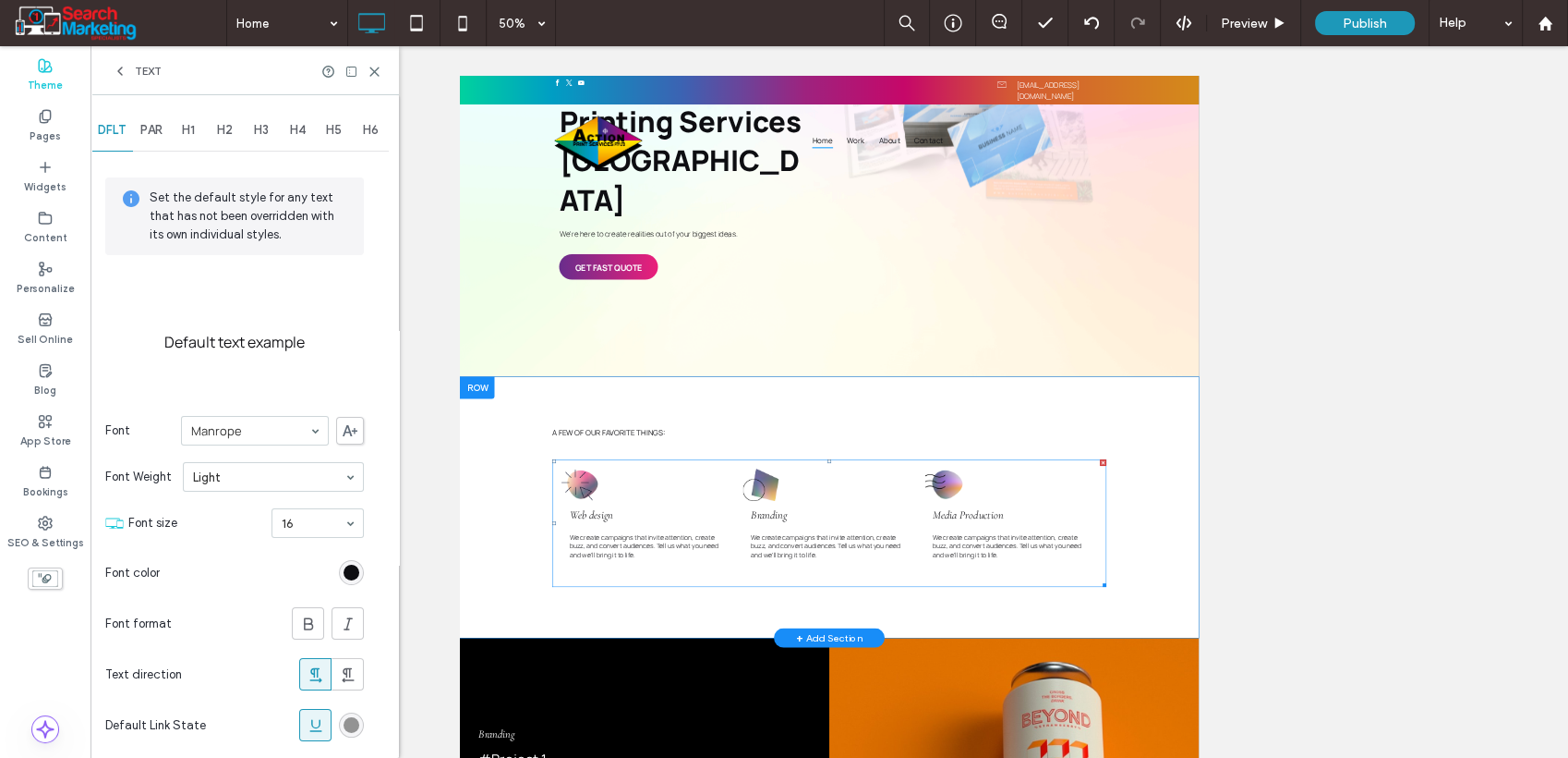
scroll to position [308, 0]
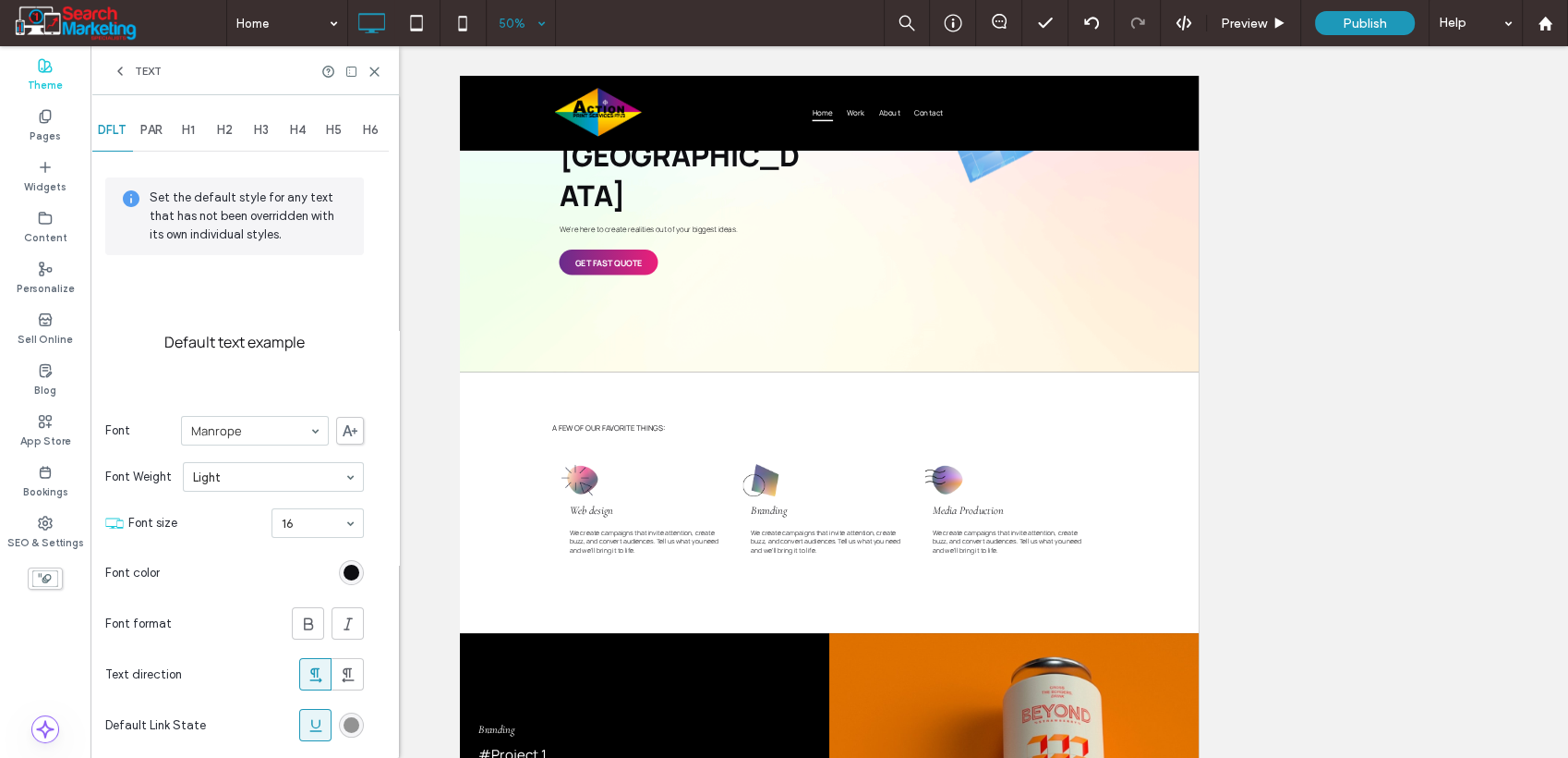
click at [506, 16] on div "50%" at bounding box center [512, 23] width 52 height 46
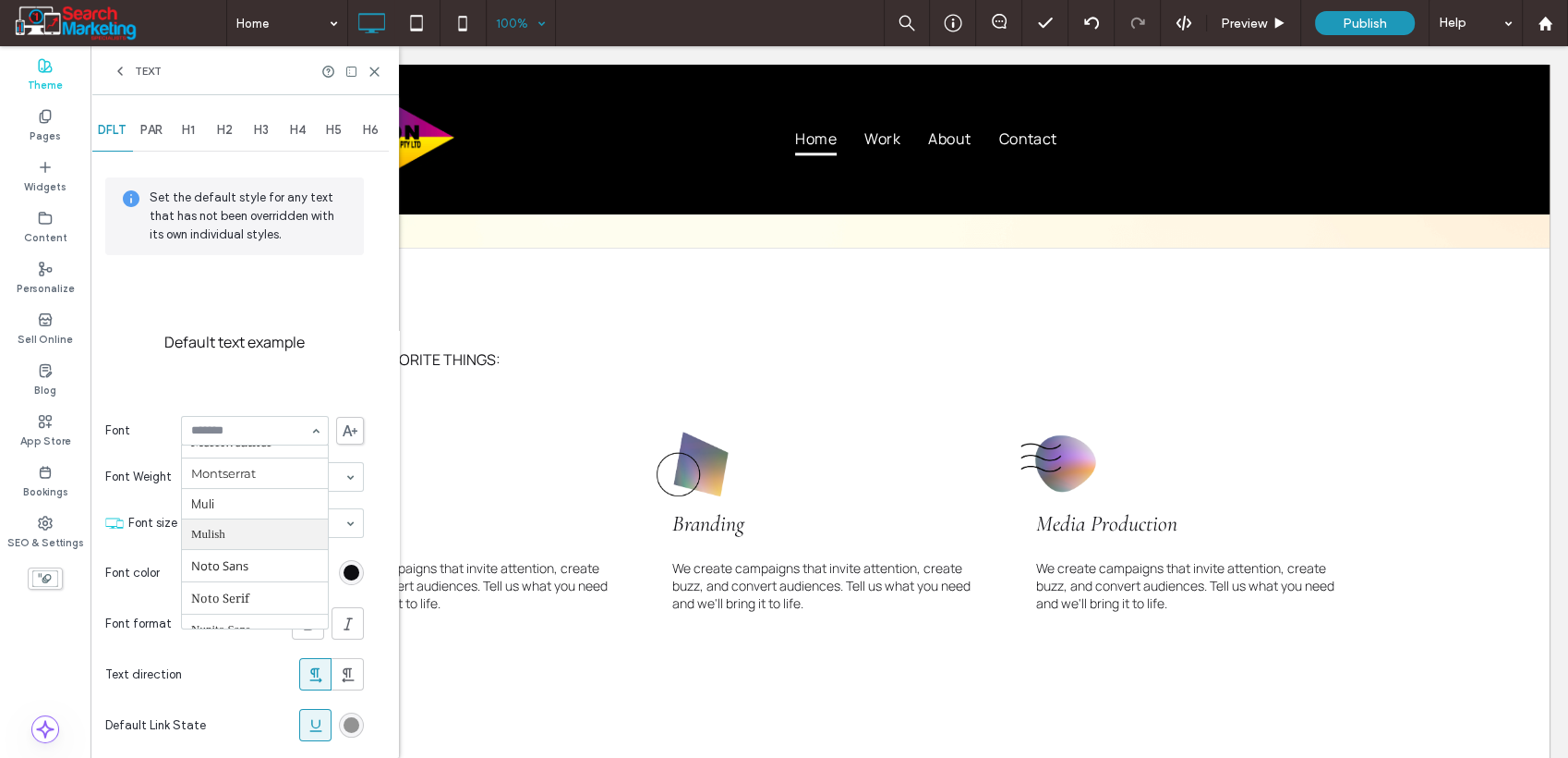
scroll to position [717, 0]
click at [188, 137] on span "H1" at bounding box center [188, 131] width 13 height 15
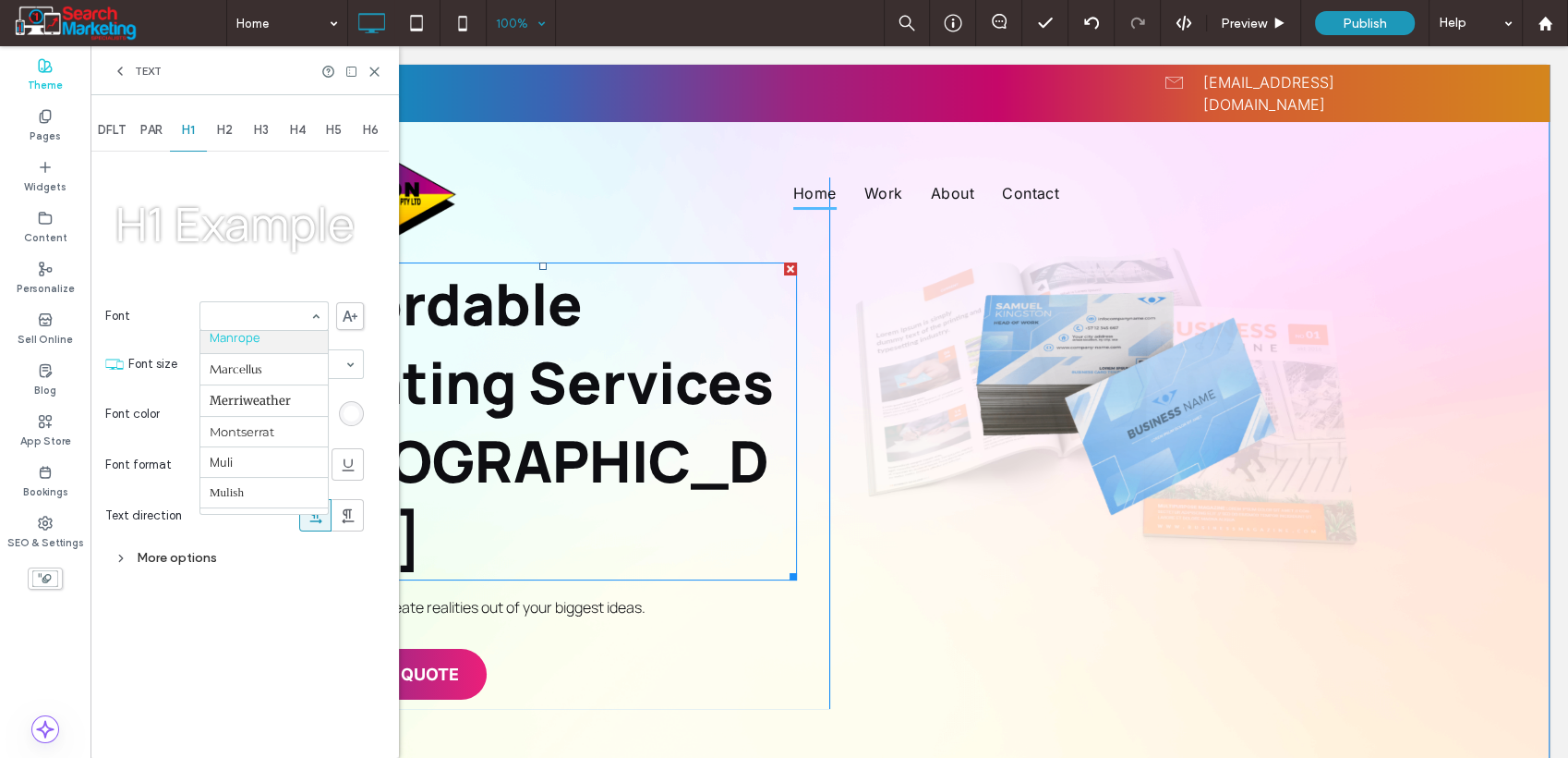
scroll to position [205, 0]
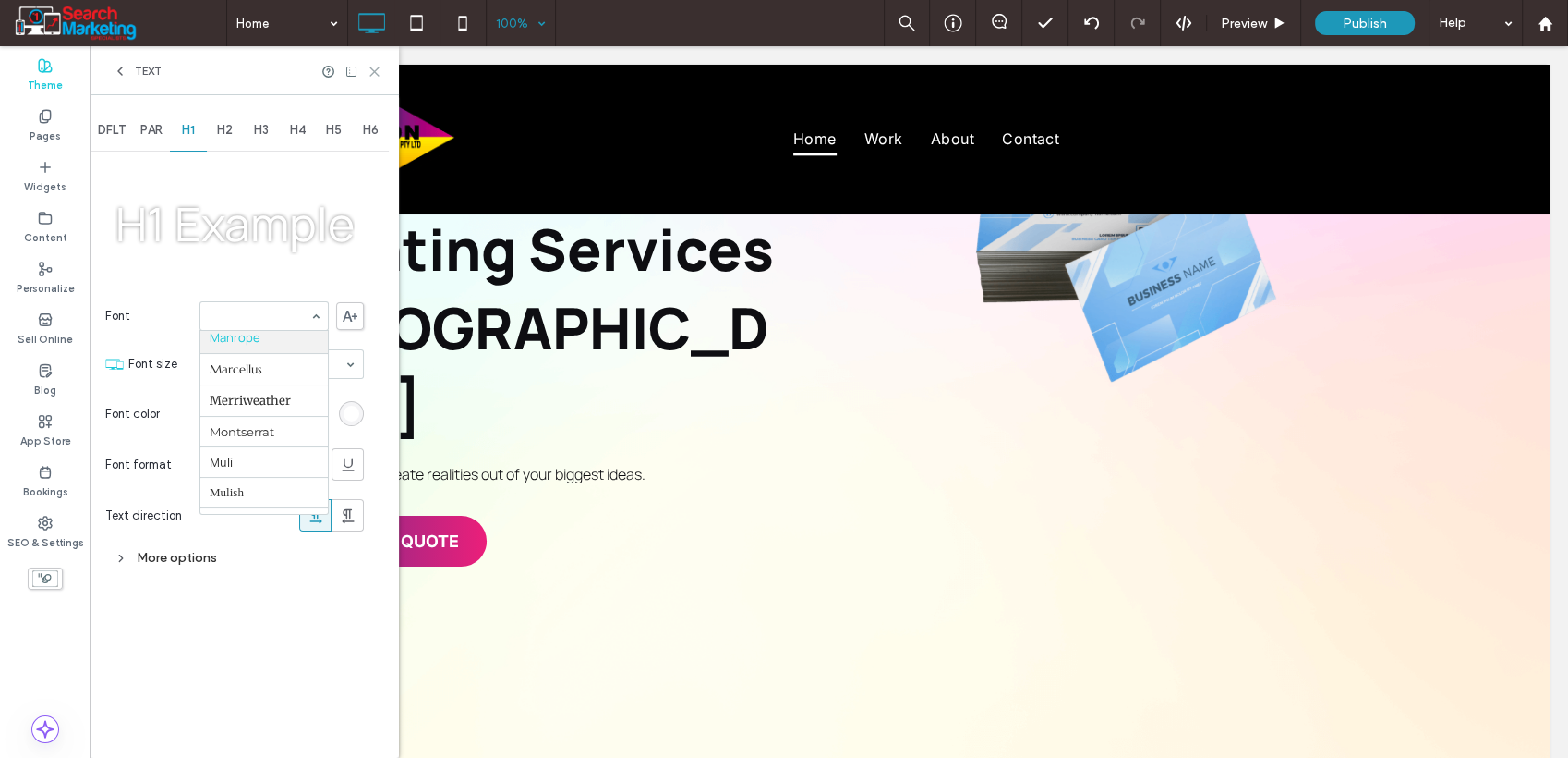
click at [376, 73] on use at bounding box center [375, 72] width 8 height 8
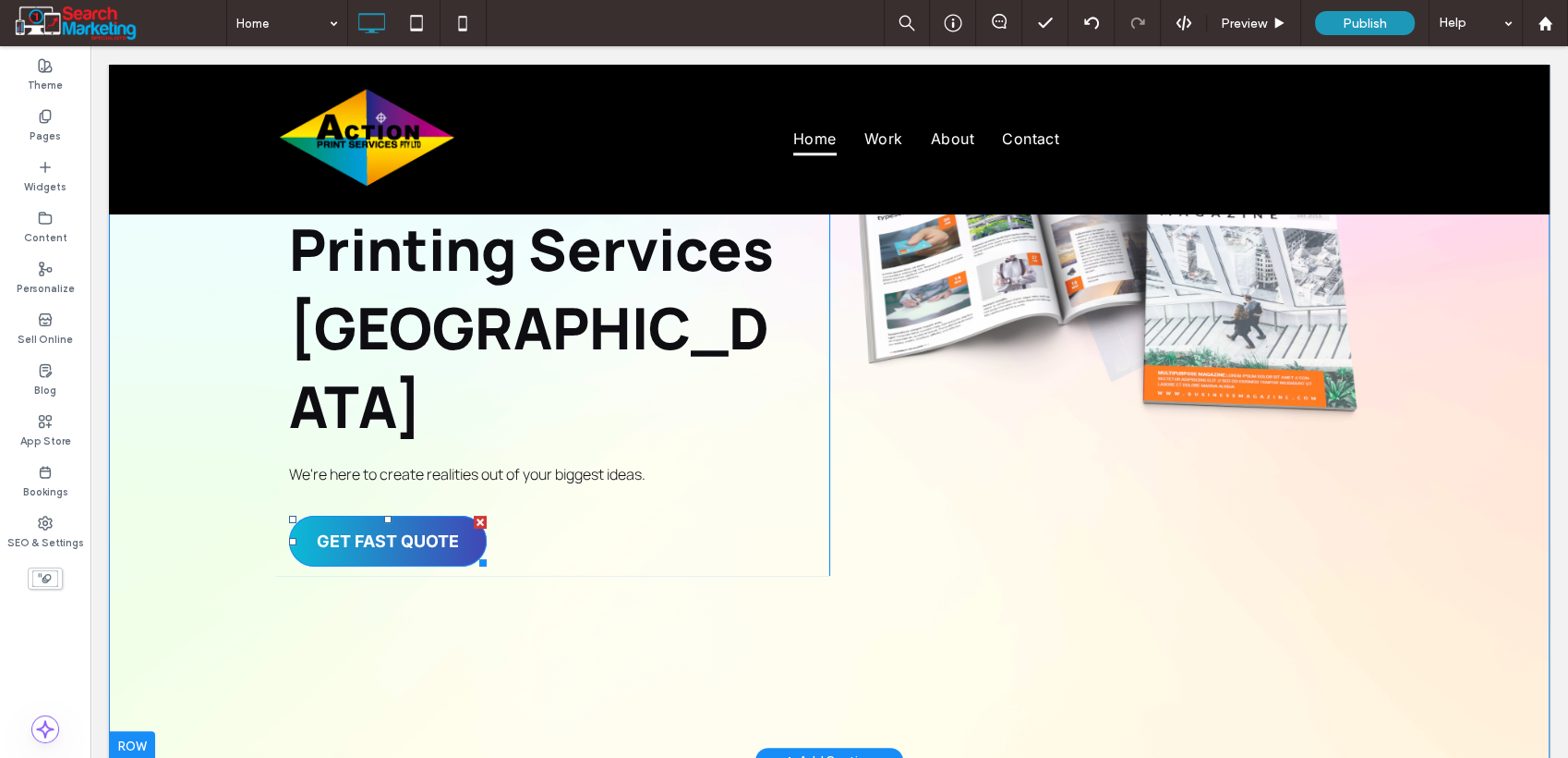
click at [428, 517] on span "GET FAST QUOTE" at bounding box center [388, 541] width 142 height 49
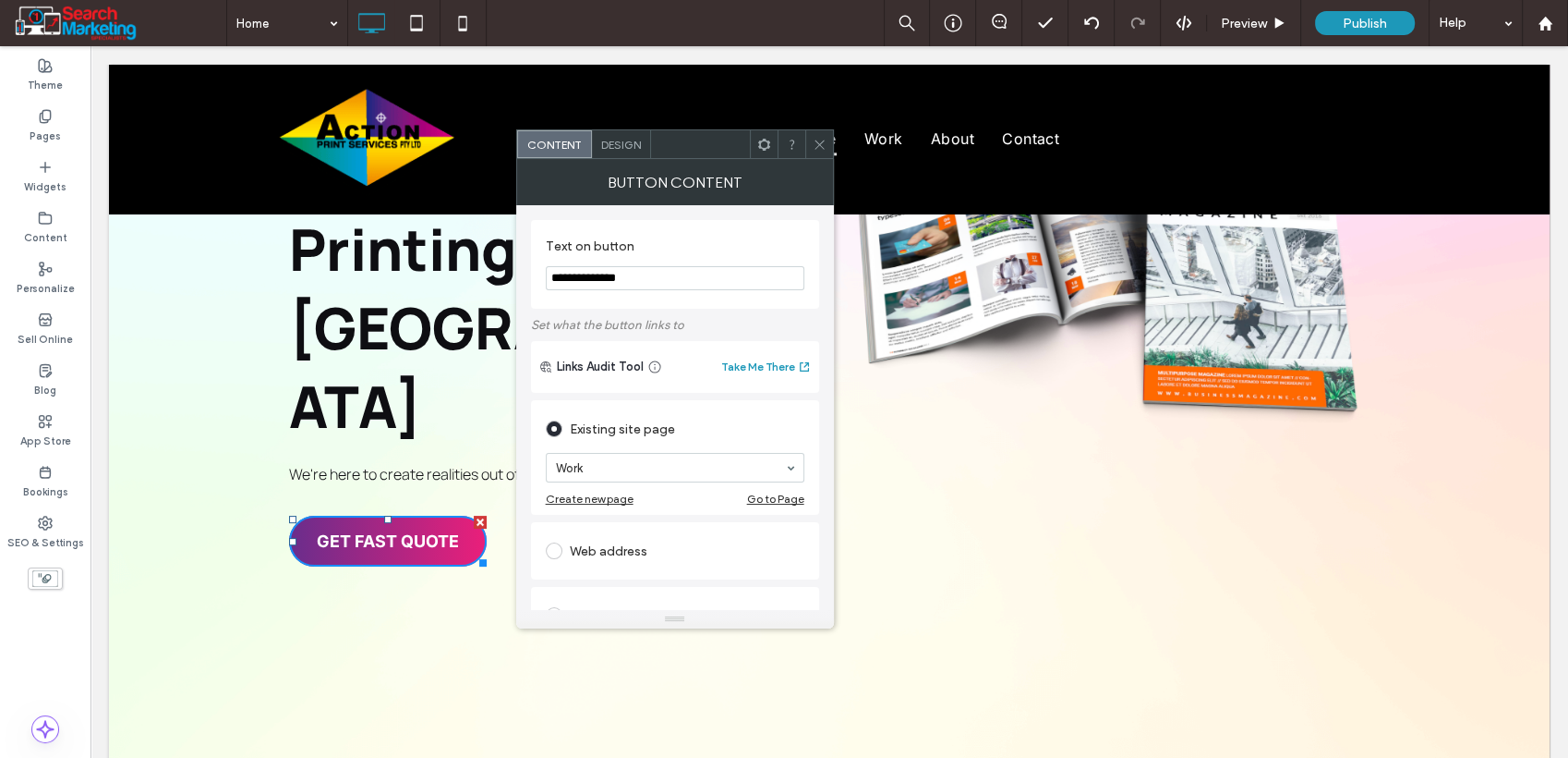
click at [613, 141] on span "Design" at bounding box center [621, 144] width 40 height 14
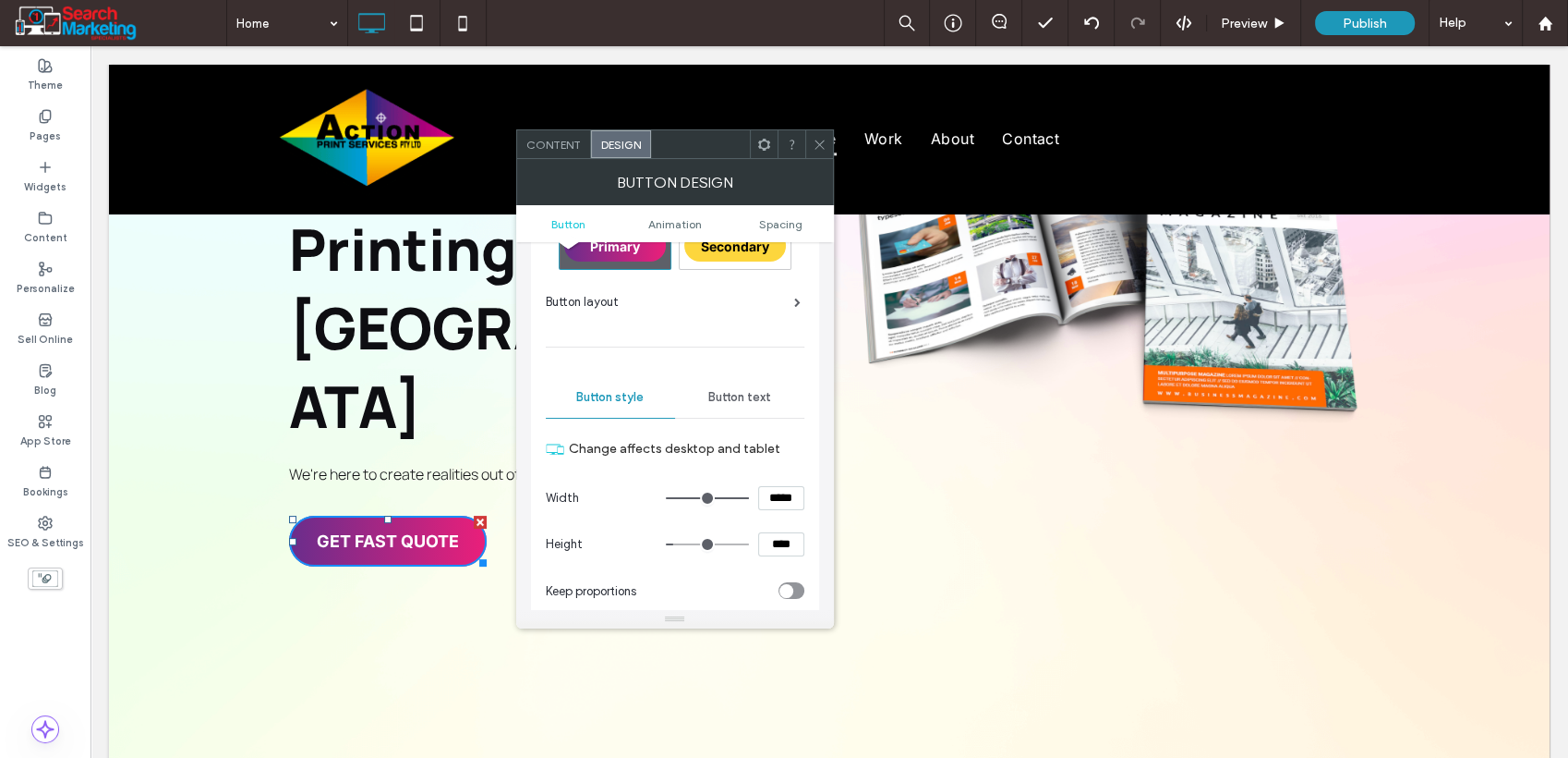
scroll to position [103, 0]
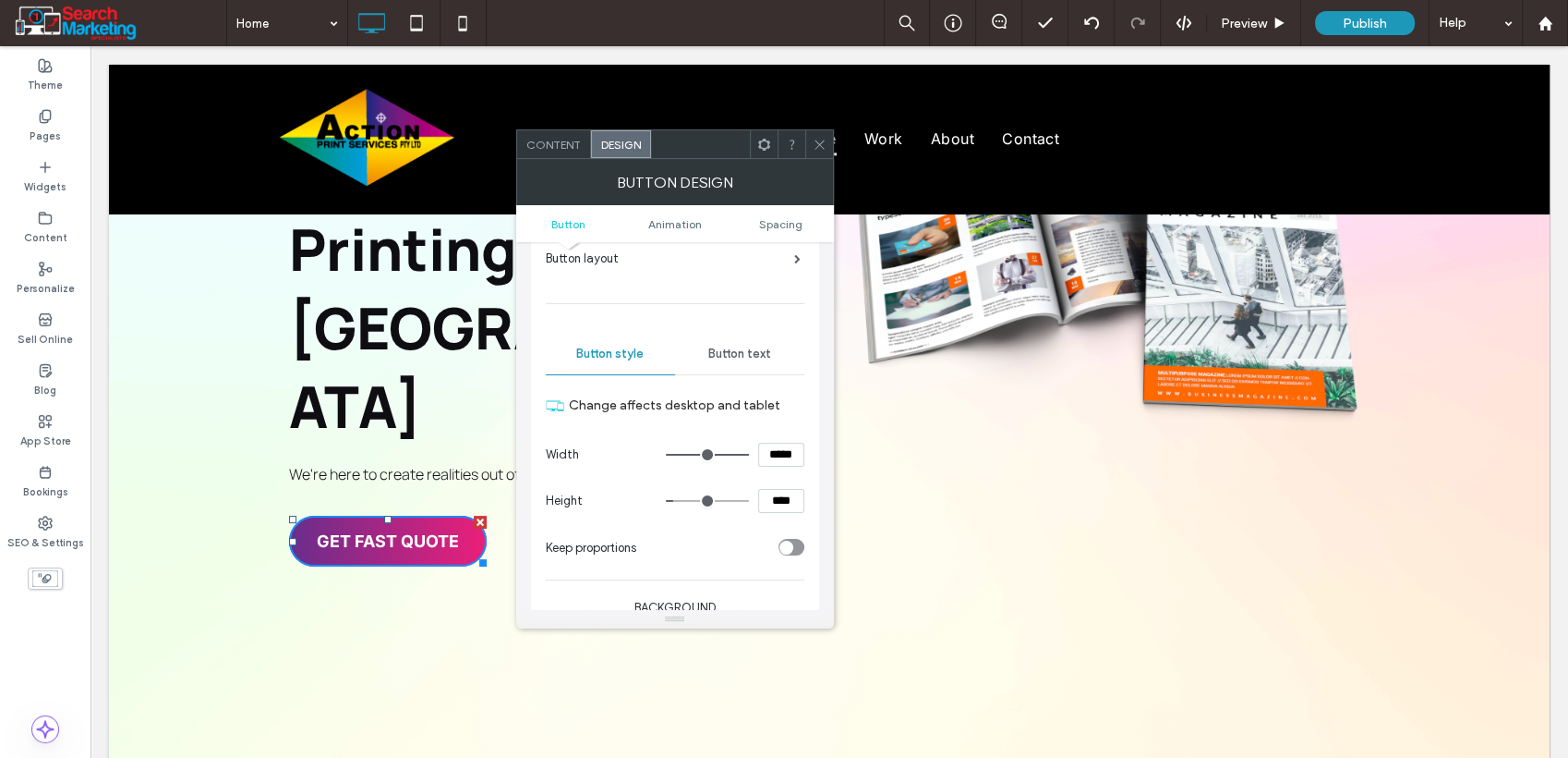
click at [727, 340] on div "Button text" at bounding box center [739, 353] width 129 height 40
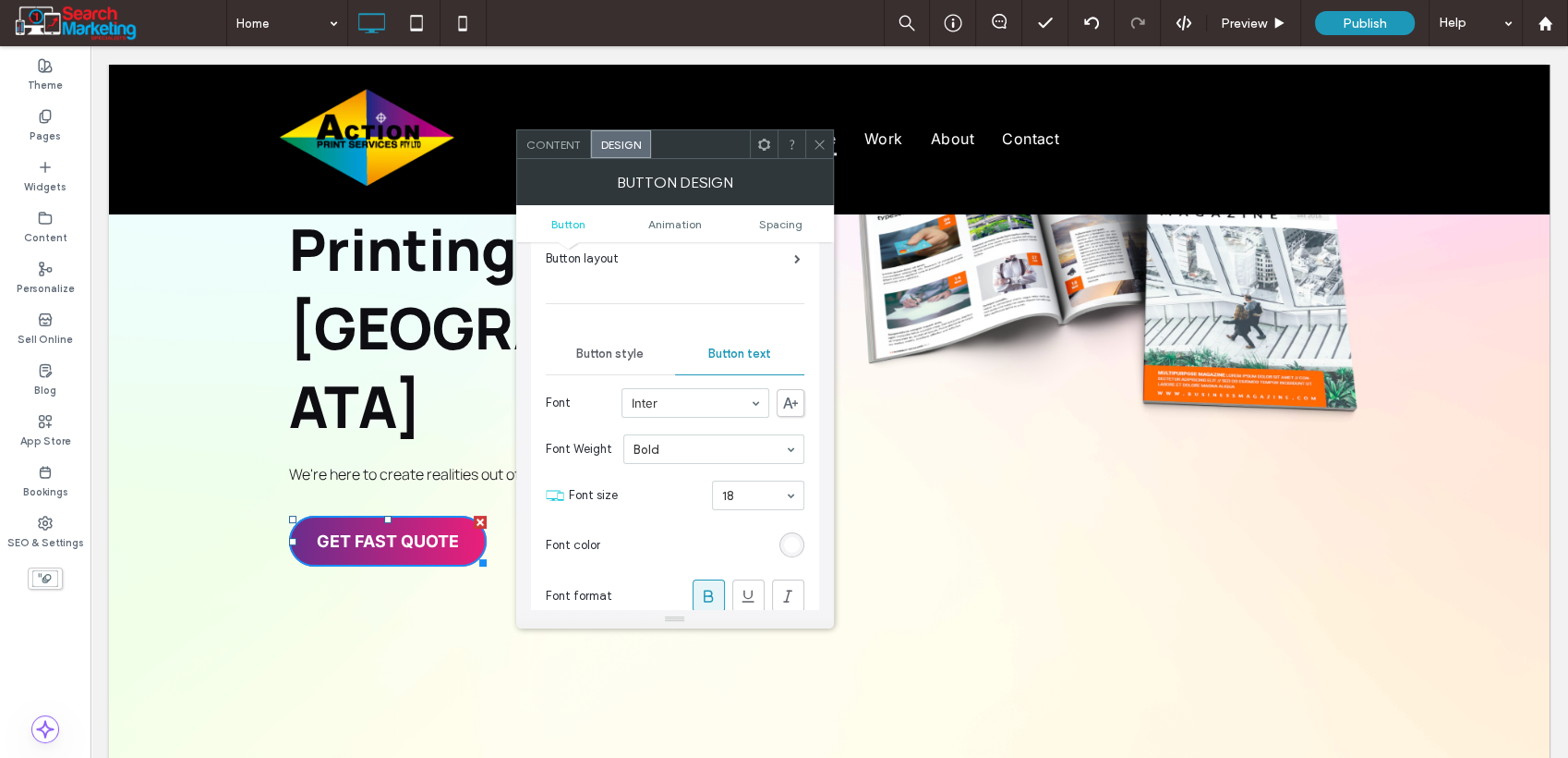
drag, startPoint x: 822, startPoint y: 141, endPoint x: 769, endPoint y: 244, distance: 115.8
click at [822, 149] on icon at bounding box center [820, 144] width 14 height 14
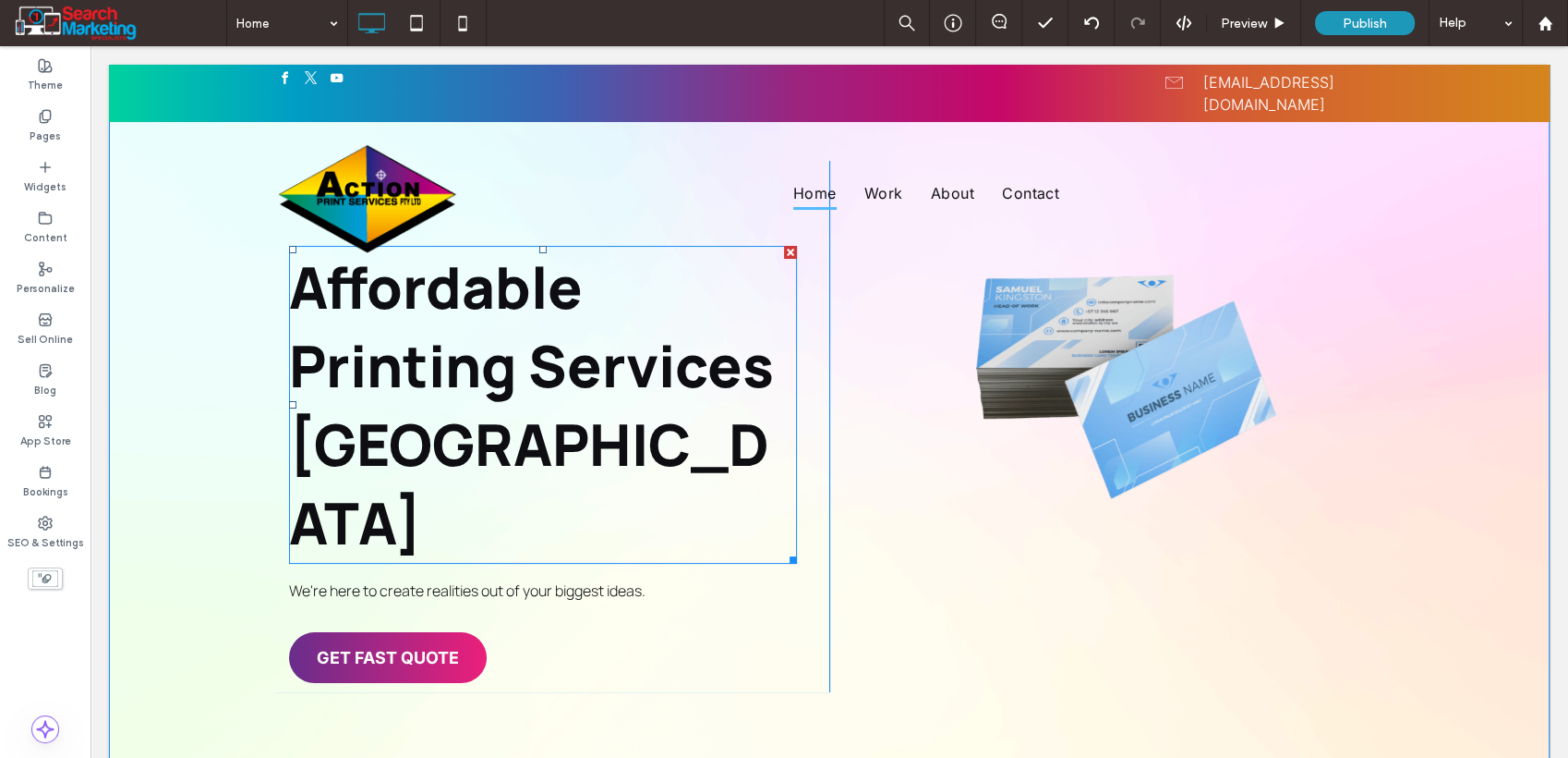
scroll to position [0, 0]
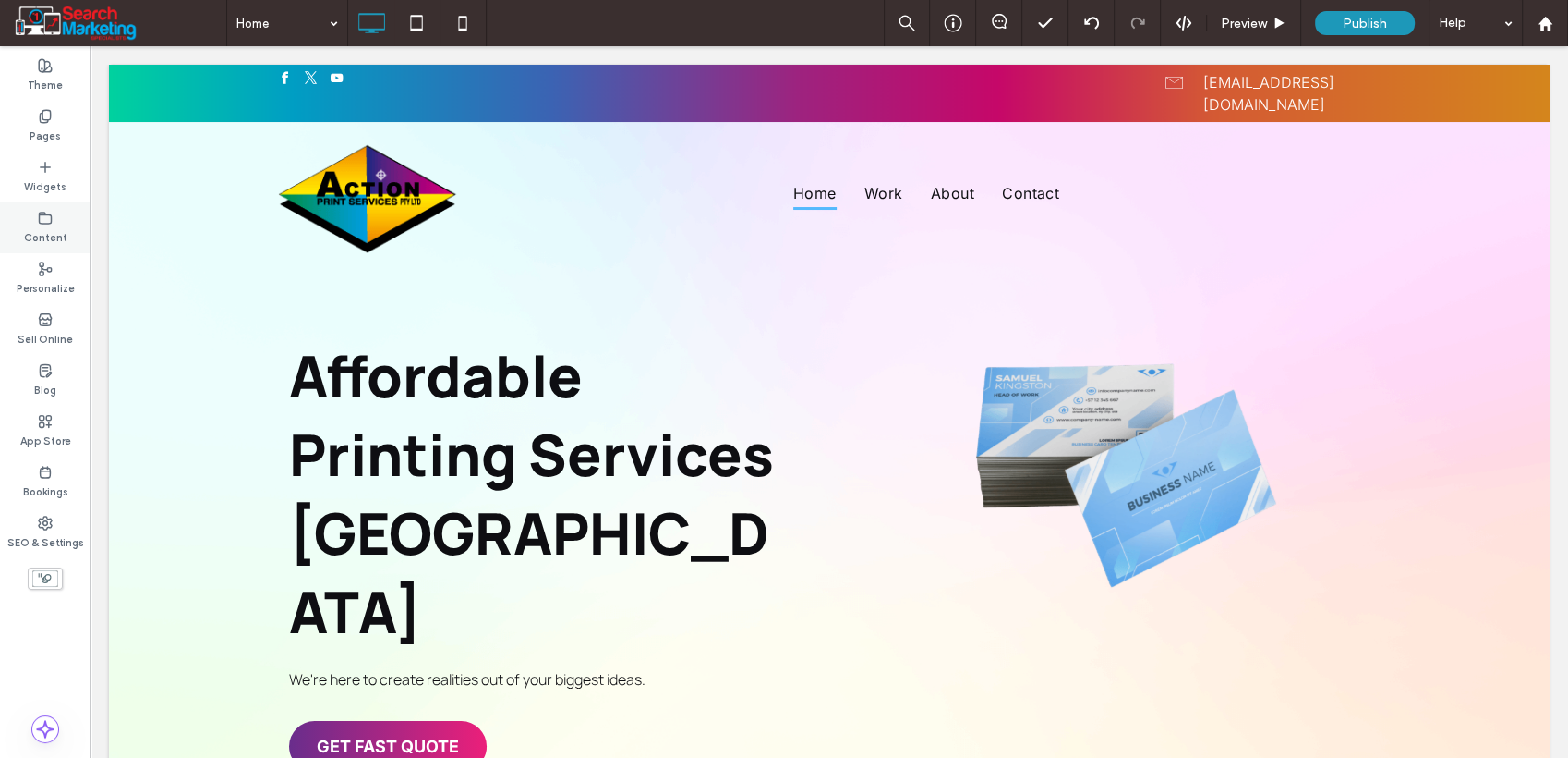
click at [59, 224] on div "Content" at bounding box center [45, 228] width 90 height 51
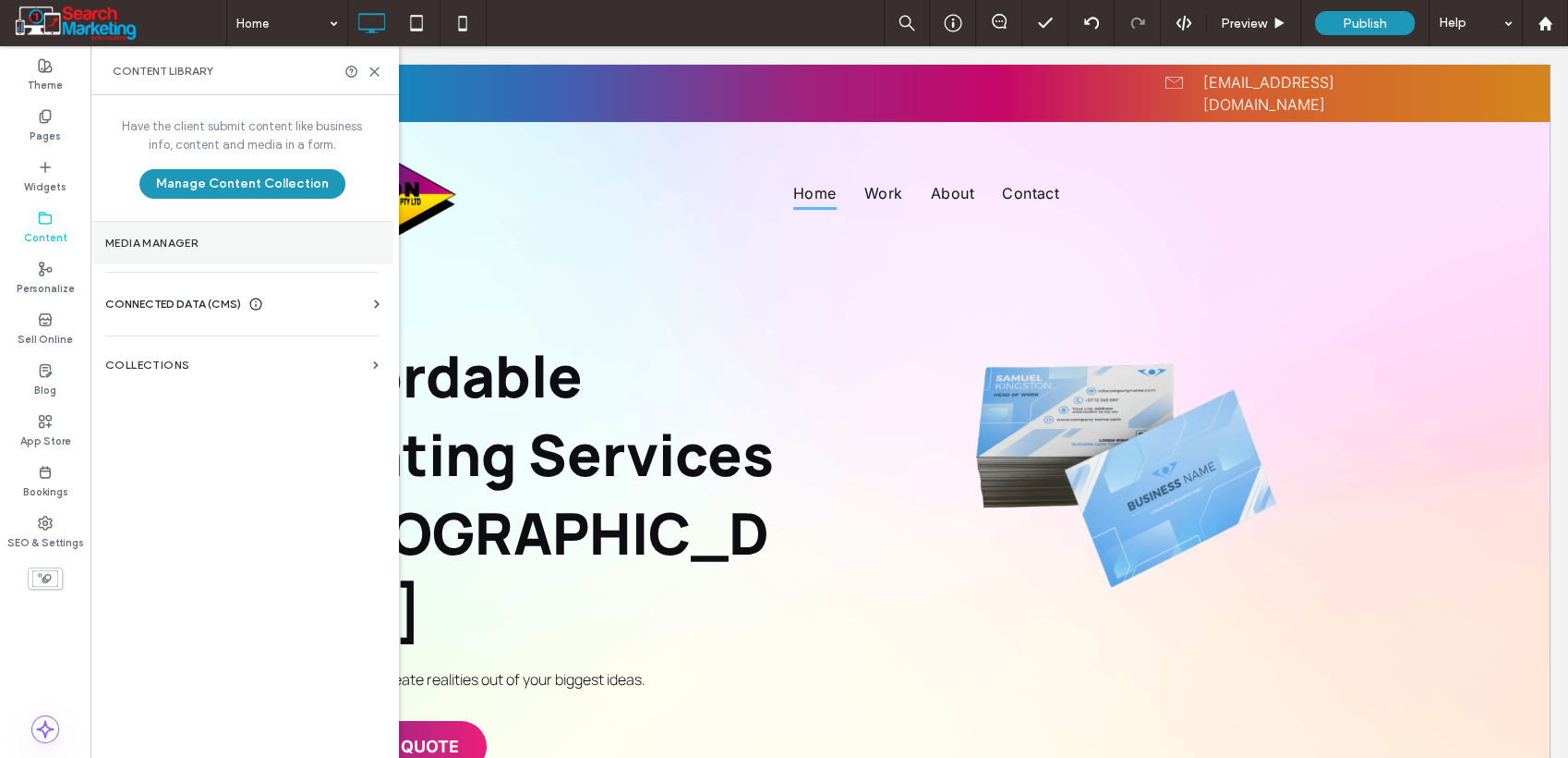
click at [124, 238] on label "Media Manager" at bounding box center [242, 243] width 273 height 13
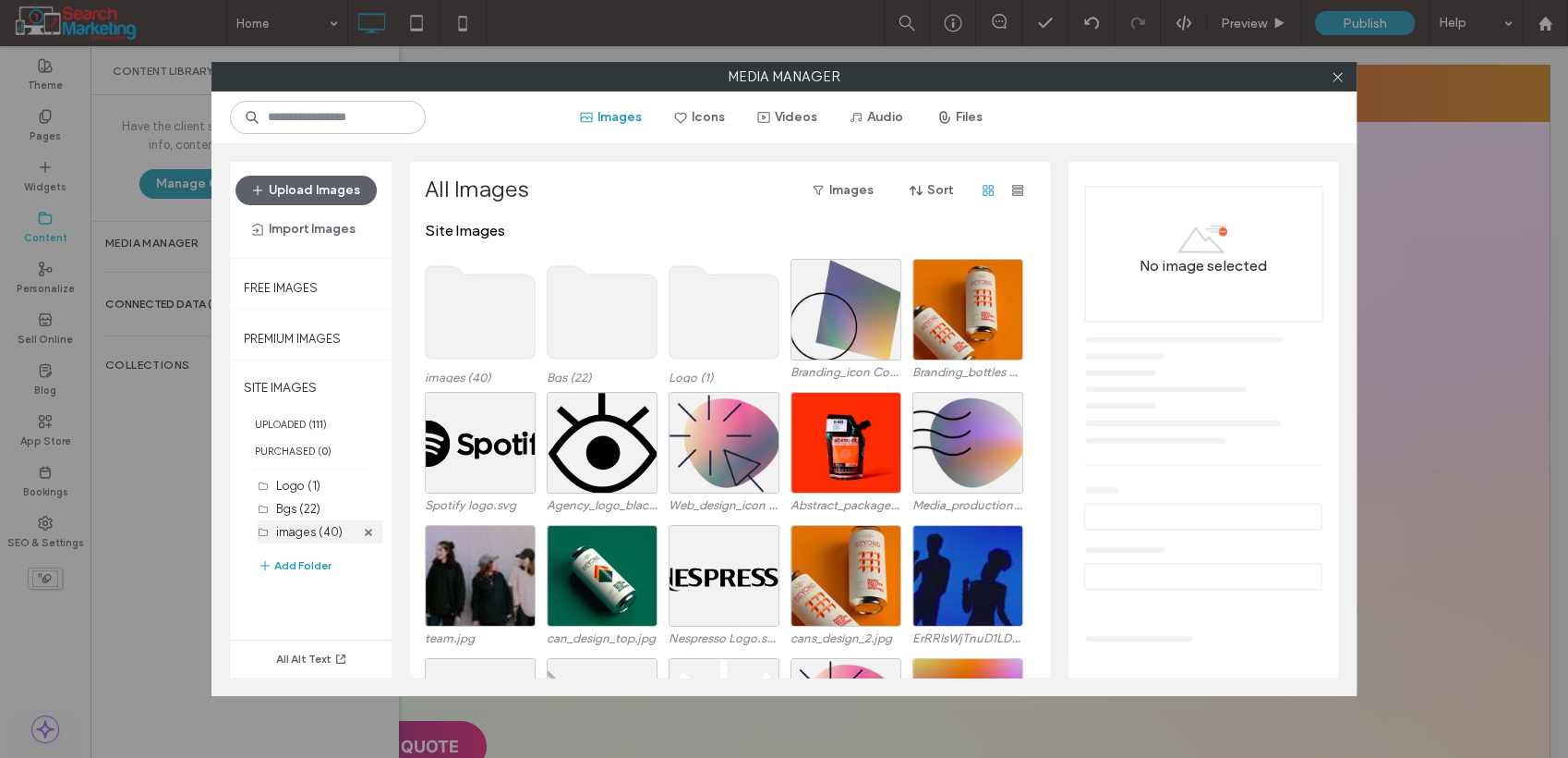
click at [306, 530] on label "images (40)" at bounding box center [309, 531] width 67 height 14
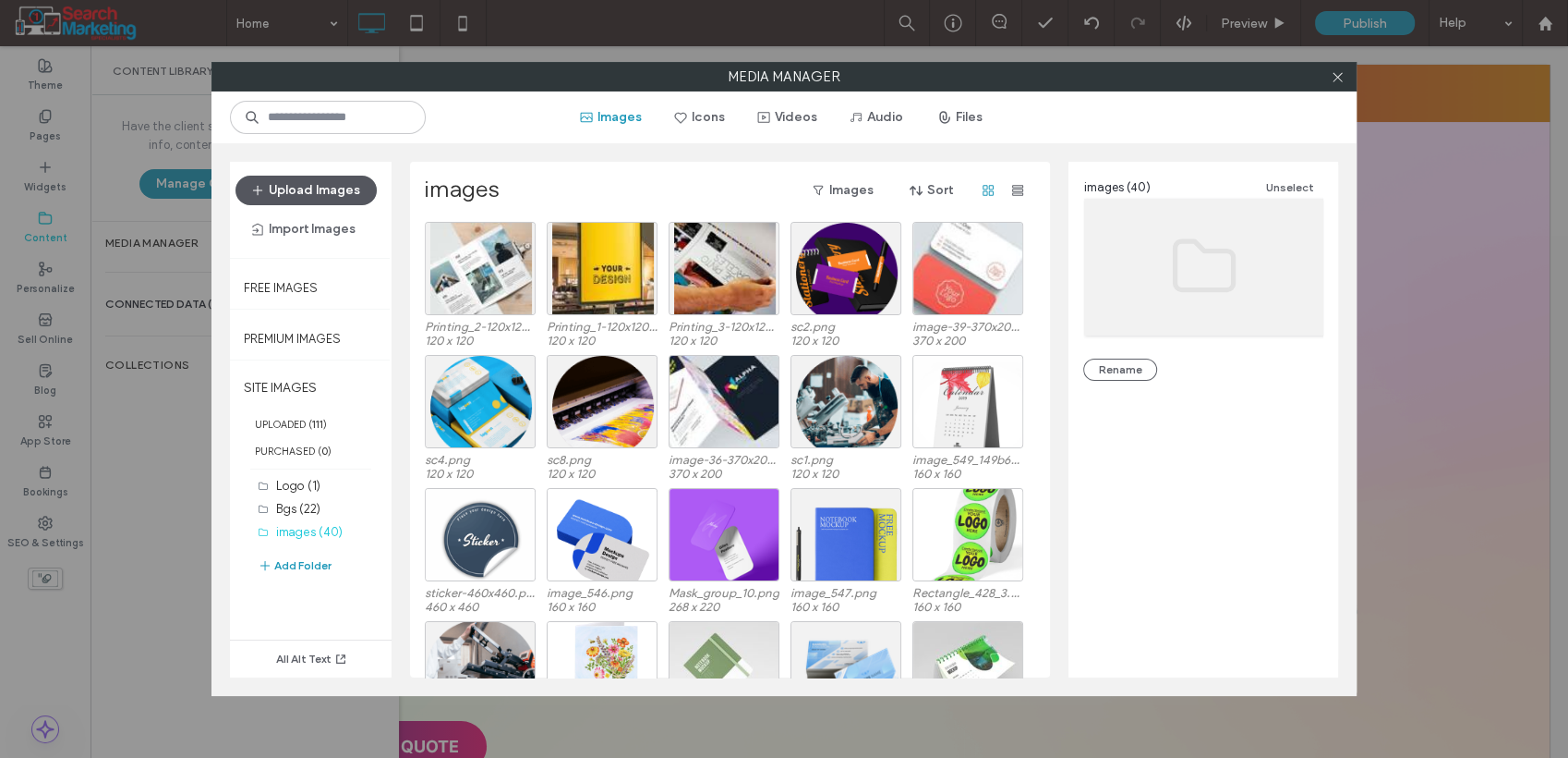
click at [320, 182] on button "Upload Images" at bounding box center [306, 189] width 141 height 29
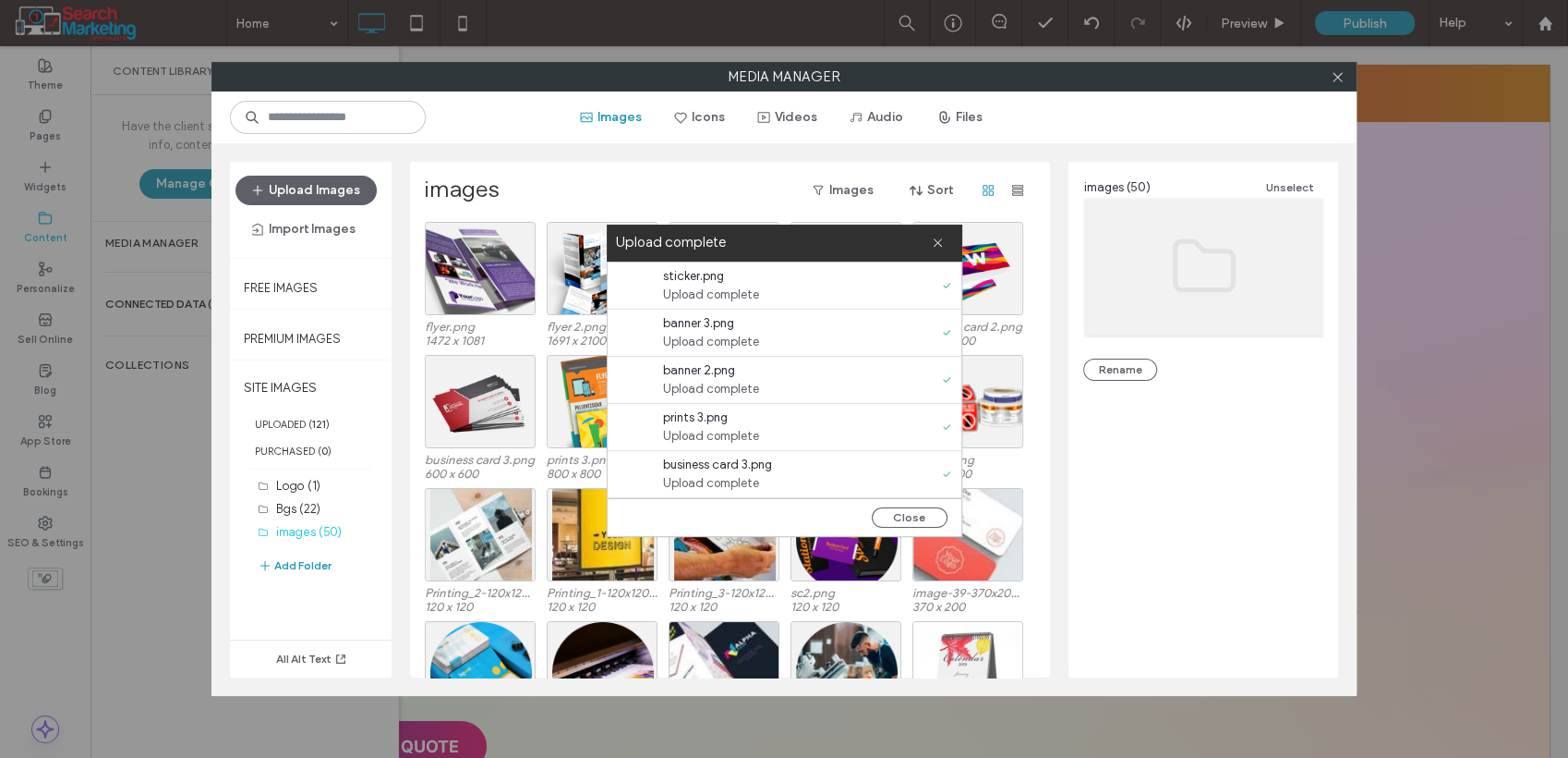
drag, startPoint x: 938, startPoint y: 244, endPoint x: 1314, endPoint y: 71, distance: 413.9
click at [938, 243] on icon at bounding box center [937, 242] width 12 height 12
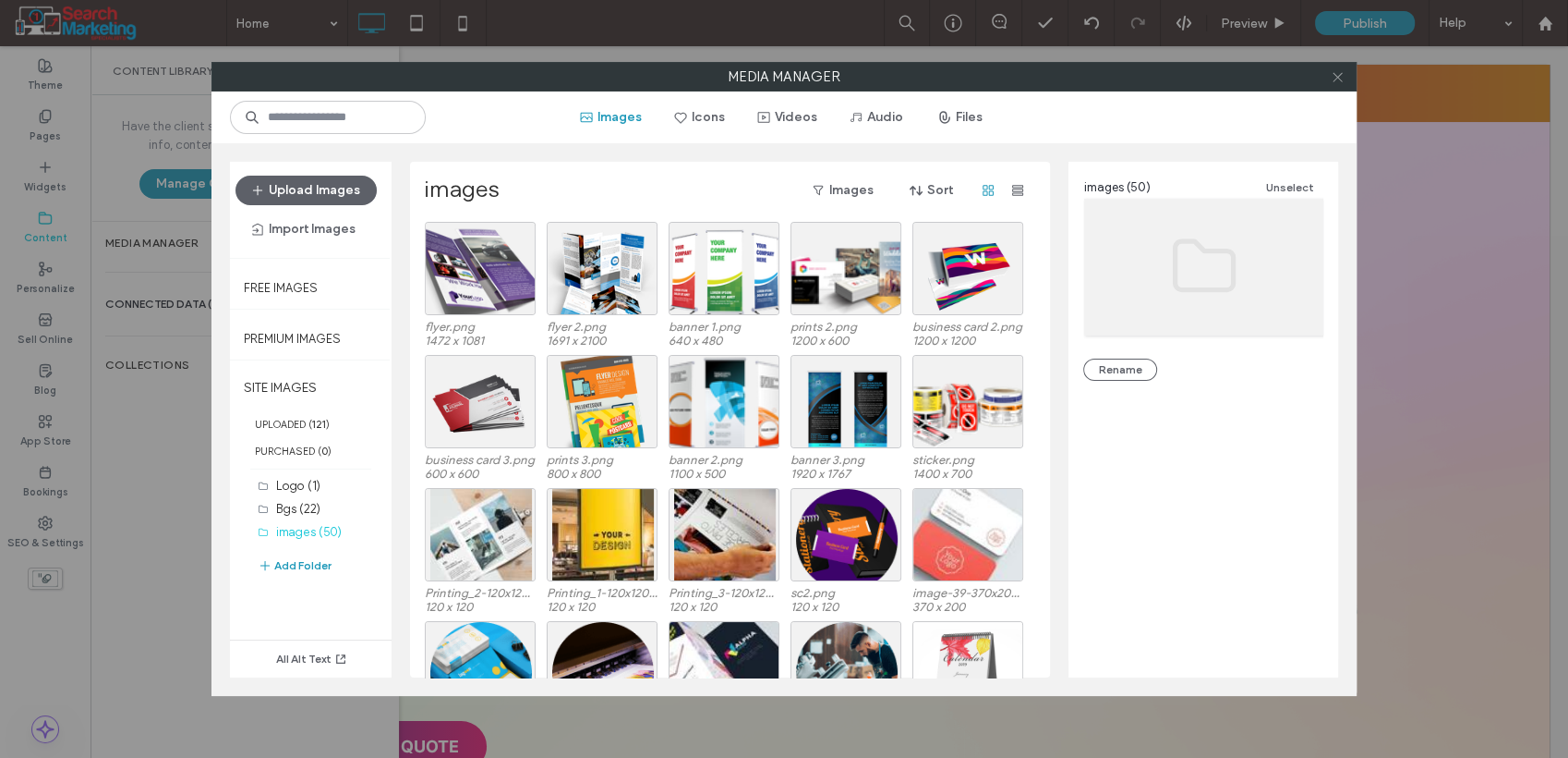
click at [1336, 73] on icon at bounding box center [1337, 77] width 14 height 14
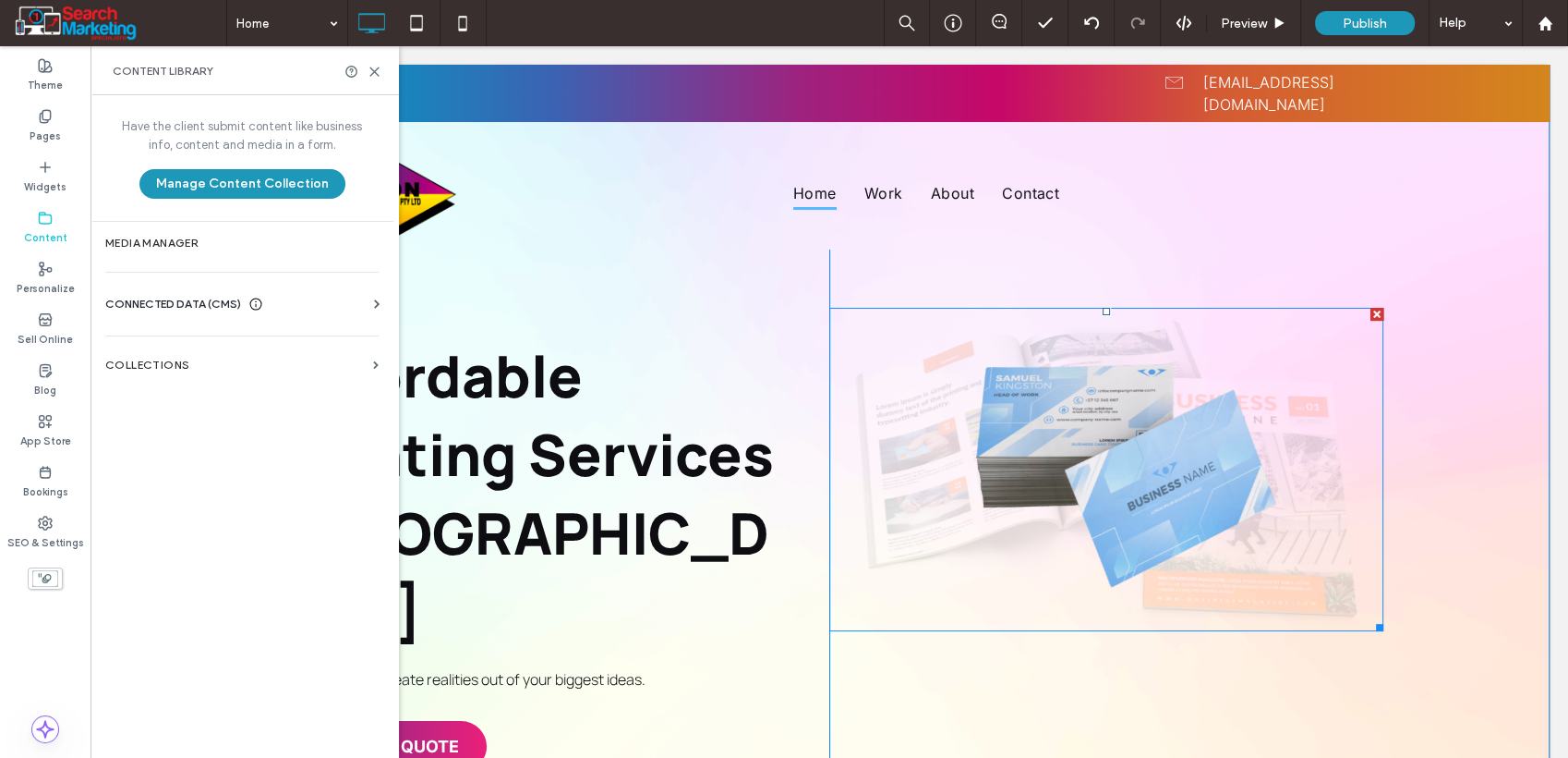
click at [1139, 440] on li "Slide title Write your caption here Button" at bounding box center [1106, 469] width 554 height 323
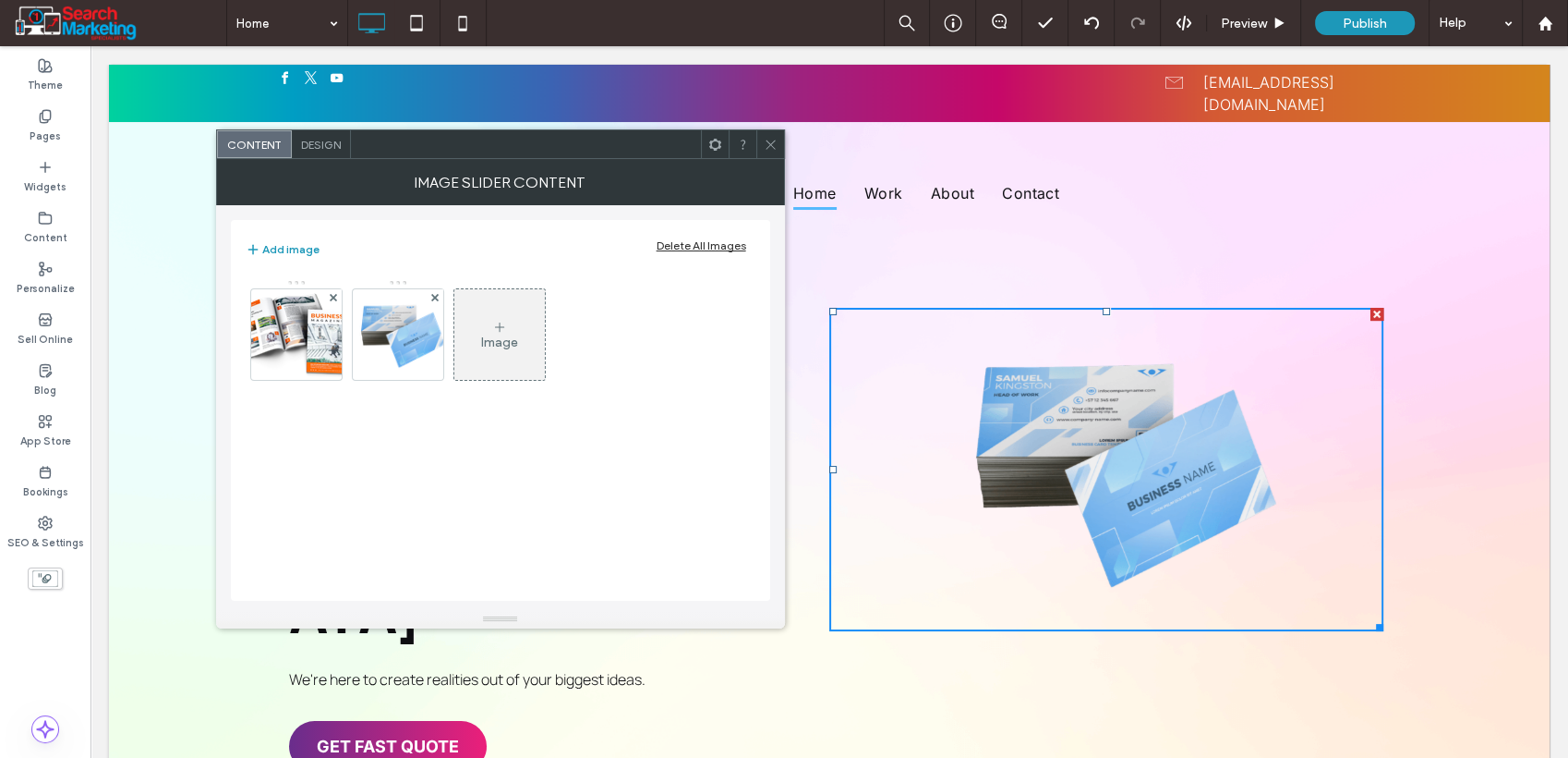
click at [495, 323] on icon at bounding box center [500, 328] width 15 height 15
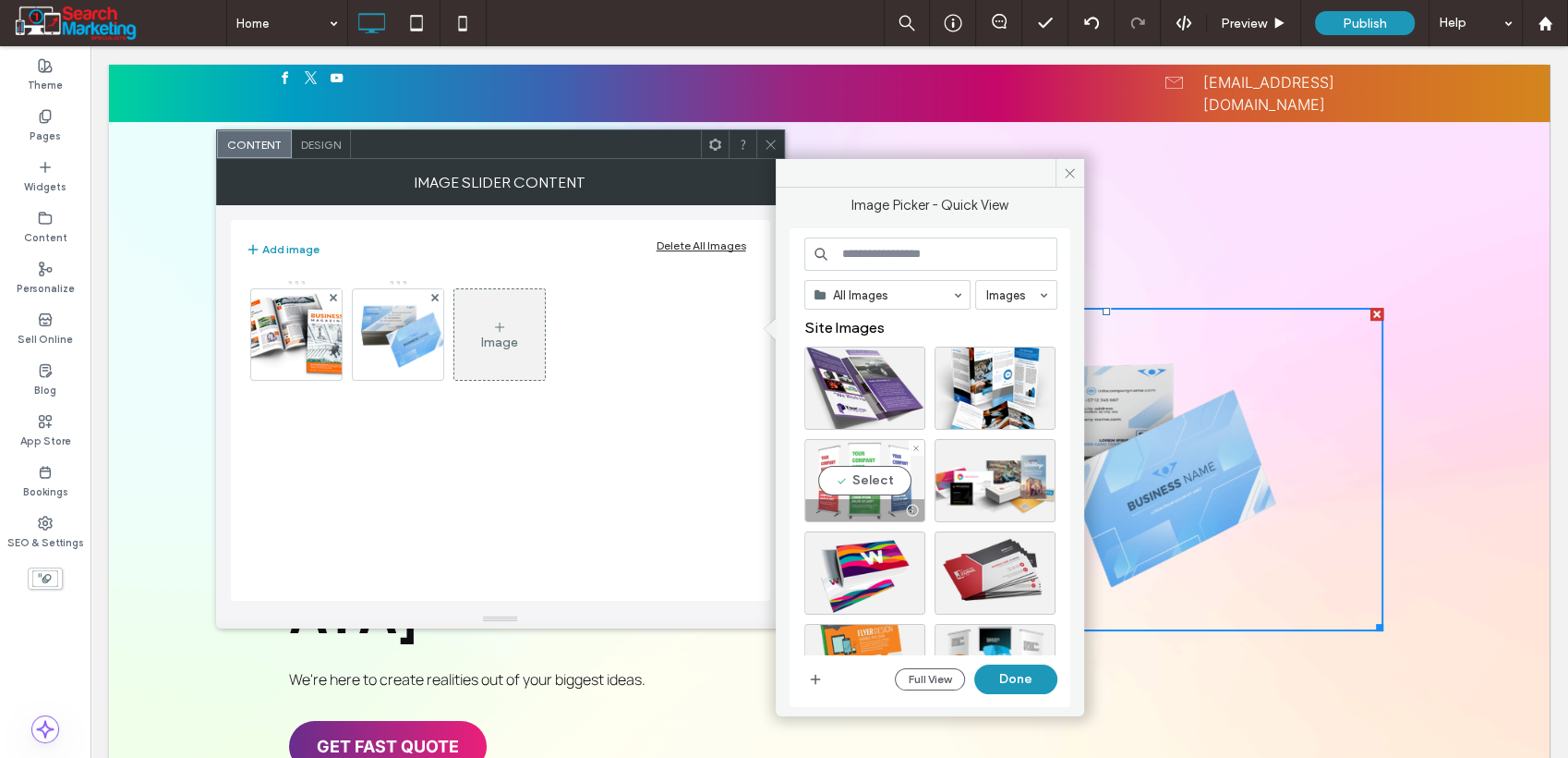
click at [896, 480] on div "Select" at bounding box center [865, 480] width 121 height 83
click at [998, 482] on div "Select" at bounding box center [995, 480] width 121 height 83
click at [1015, 680] on button "Done" at bounding box center [1016, 679] width 83 height 29
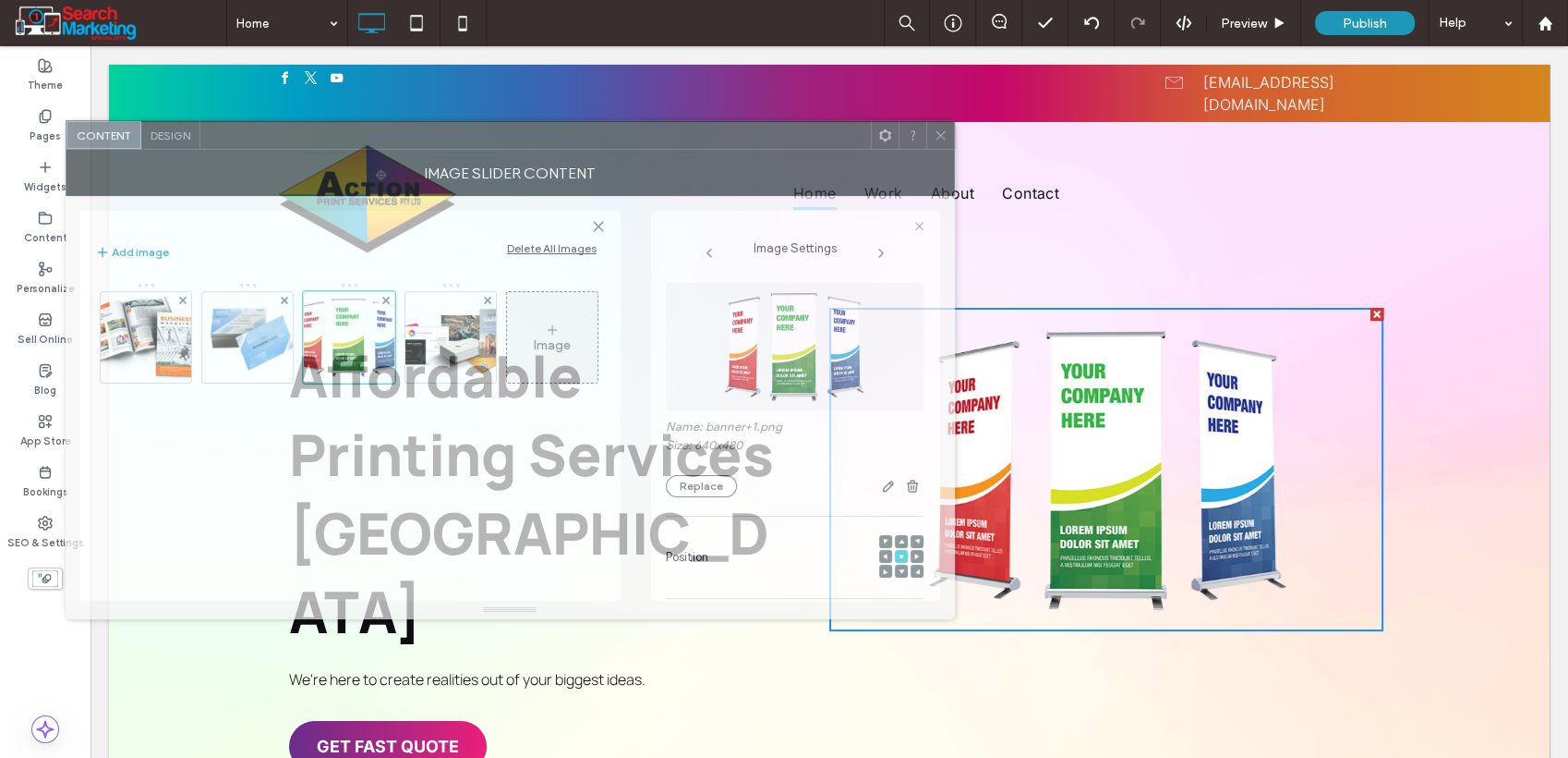
drag, startPoint x: 855, startPoint y: 164, endPoint x: 704, endPoint y: 154, distance: 151.3
click at [704, 154] on div "Image Slider Content" at bounding box center [510, 172] width 889 height 46
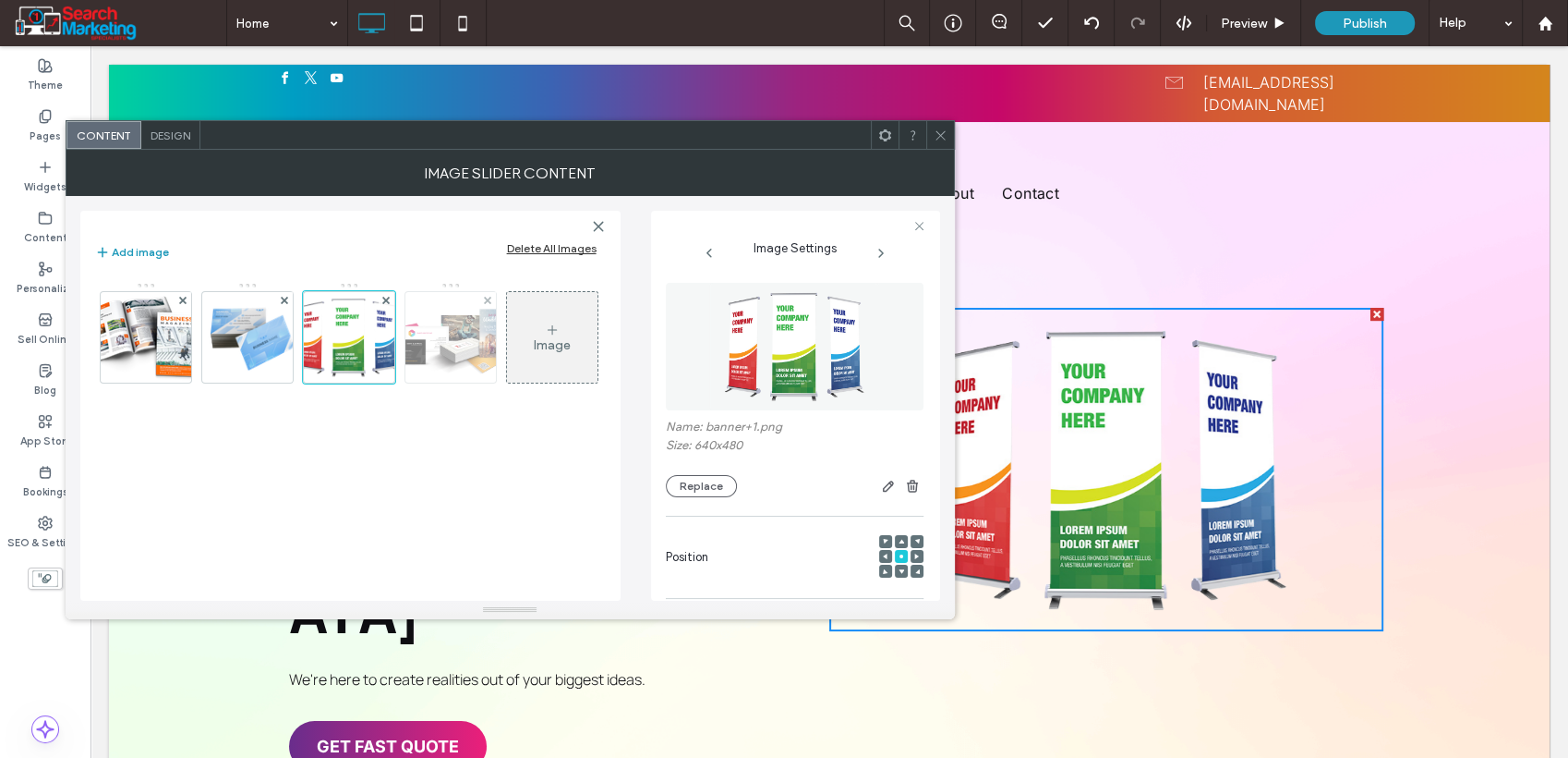
click at [438, 351] on img at bounding box center [451, 337] width 181 height 90
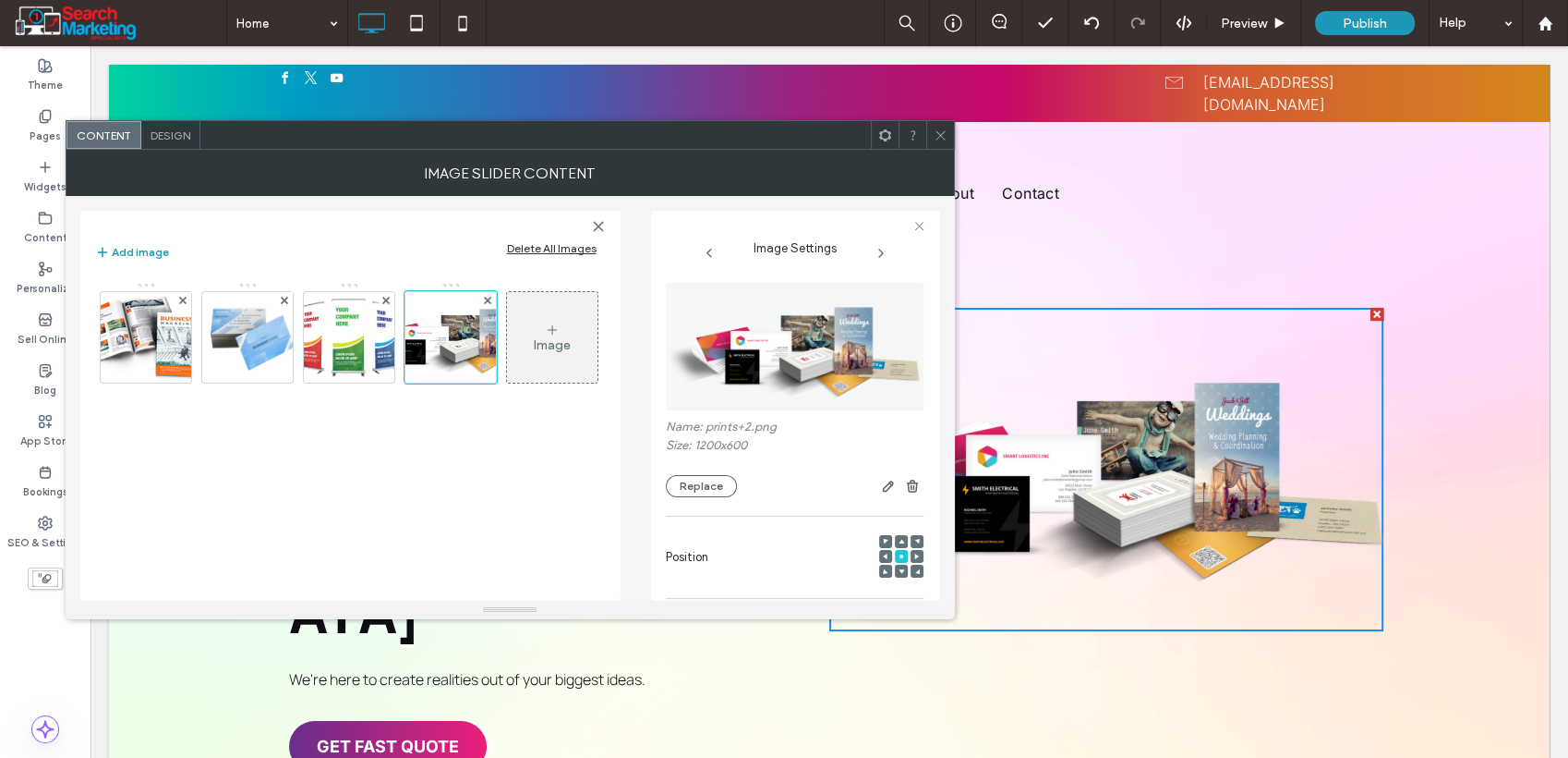
click at [544, 352] on div "Image" at bounding box center [552, 337] width 90 height 87
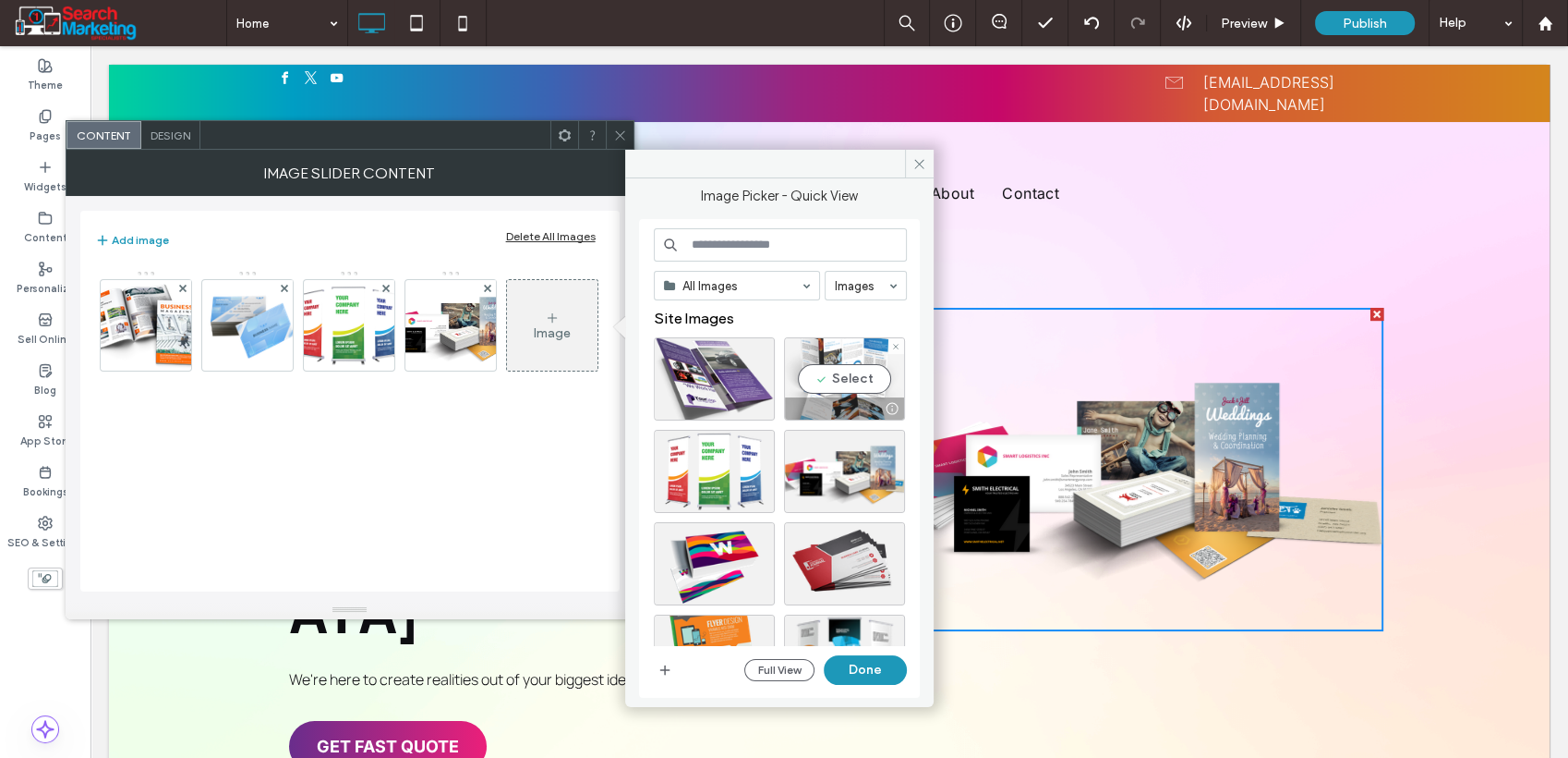
click at [824, 368] on div "Select" at bounding box center [844, 379] width 121 height 83
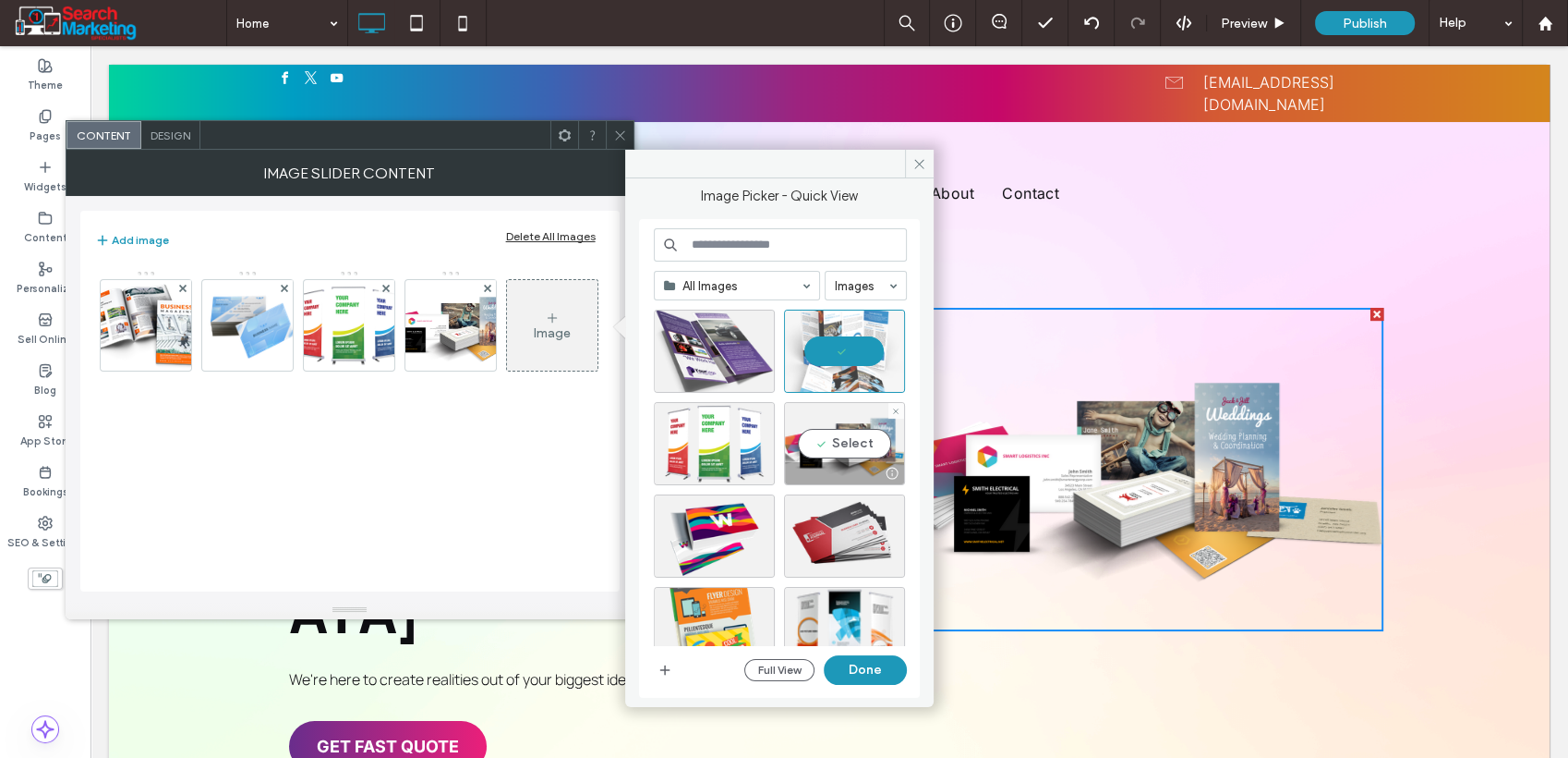
scroll to position [103, 0]
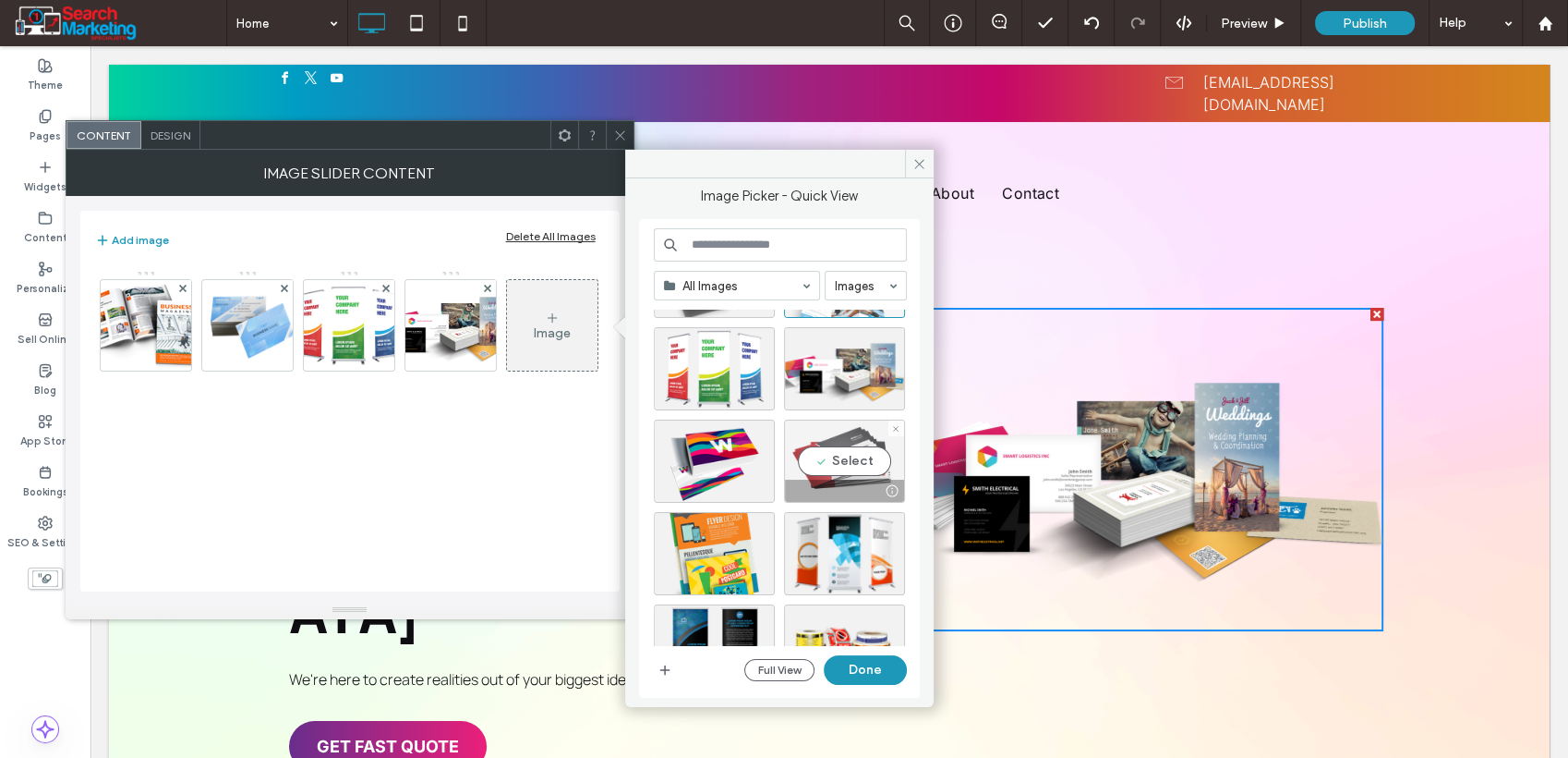
click at [873, 455] on div "Select" at bounding box center [844, 461] width 121 height 83
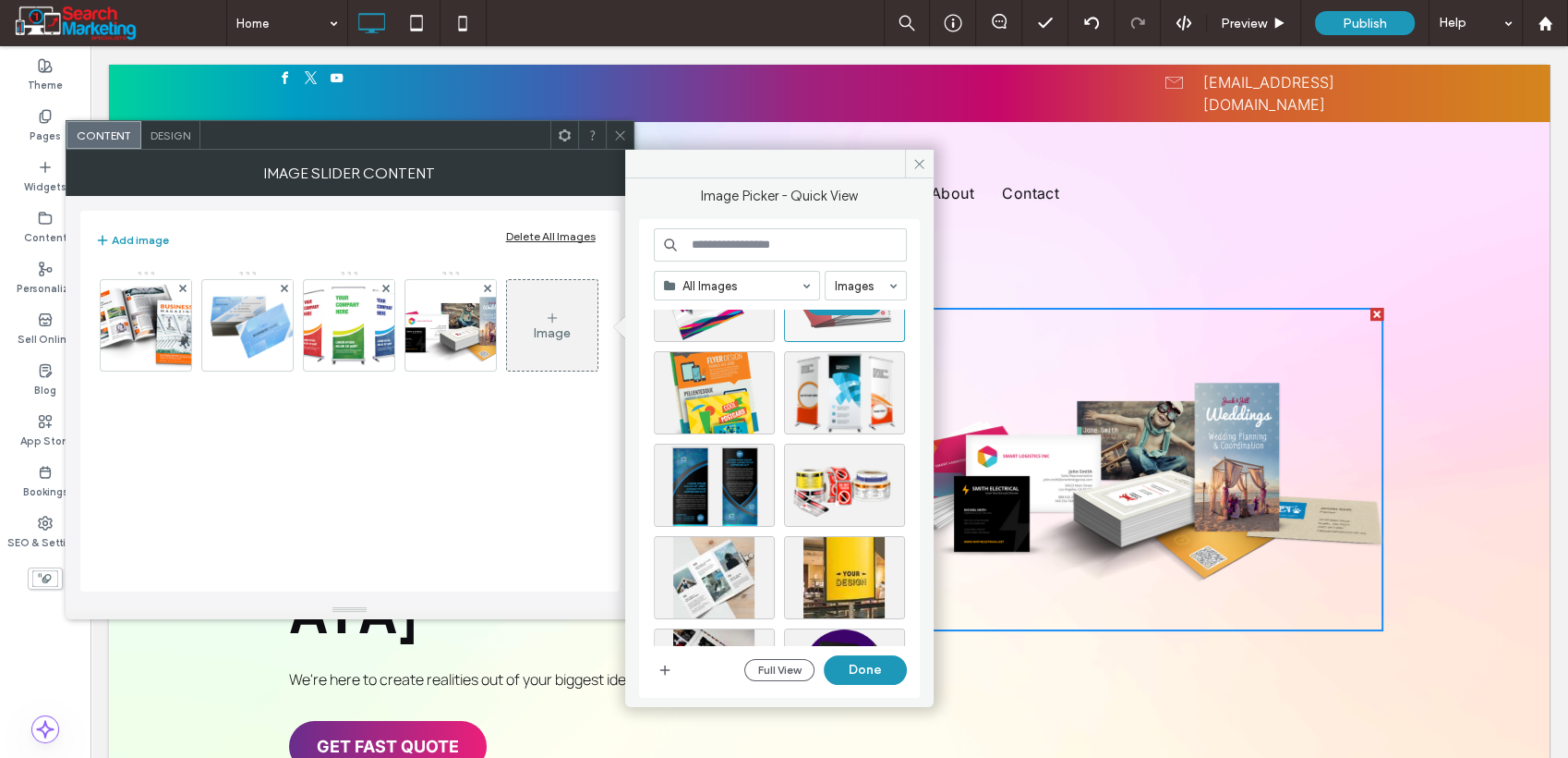
scroll to position [308, 0]
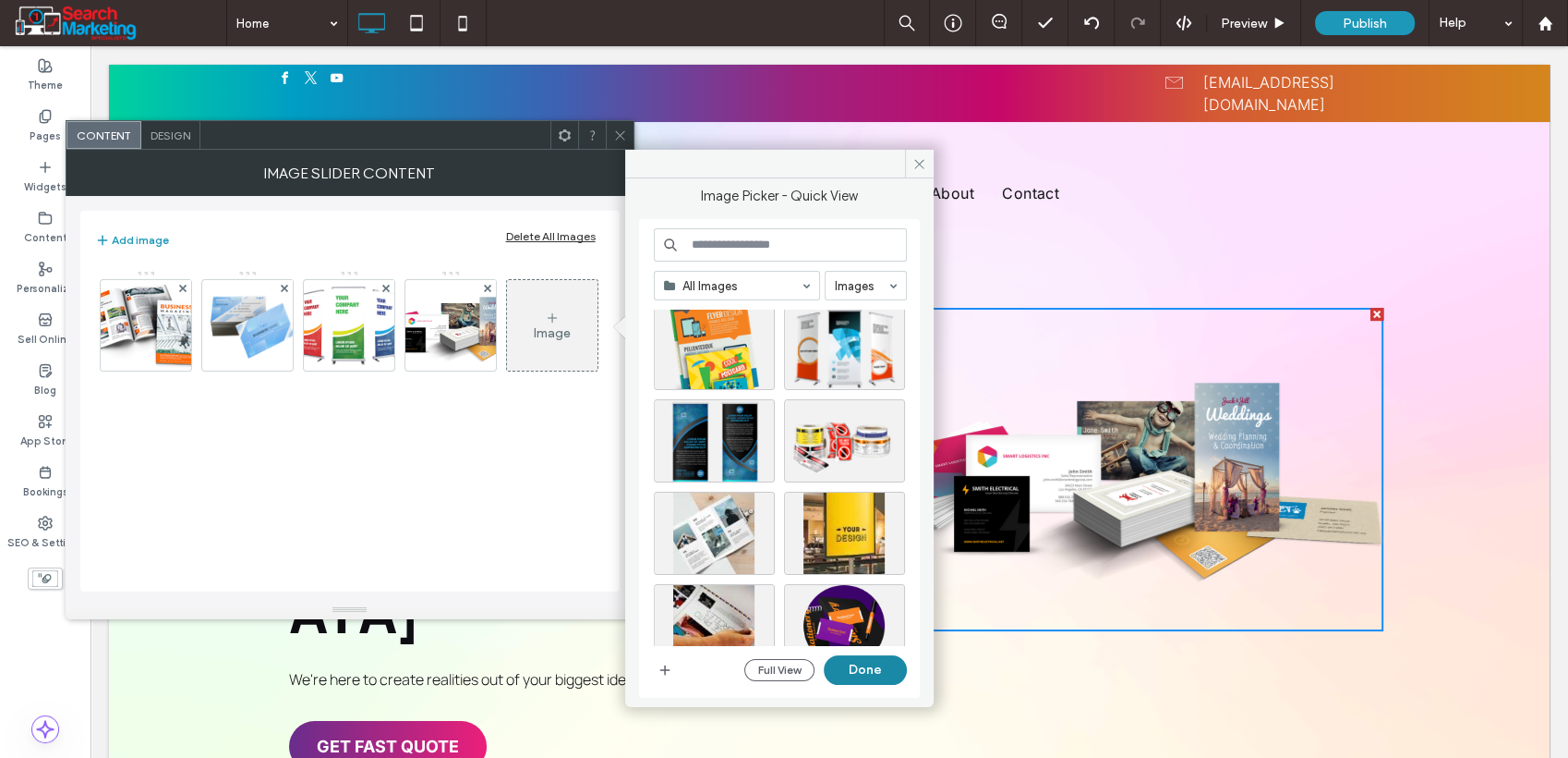
click at [869, 669] on button "Done" at bounding box center [865, 669] width 83 height 29
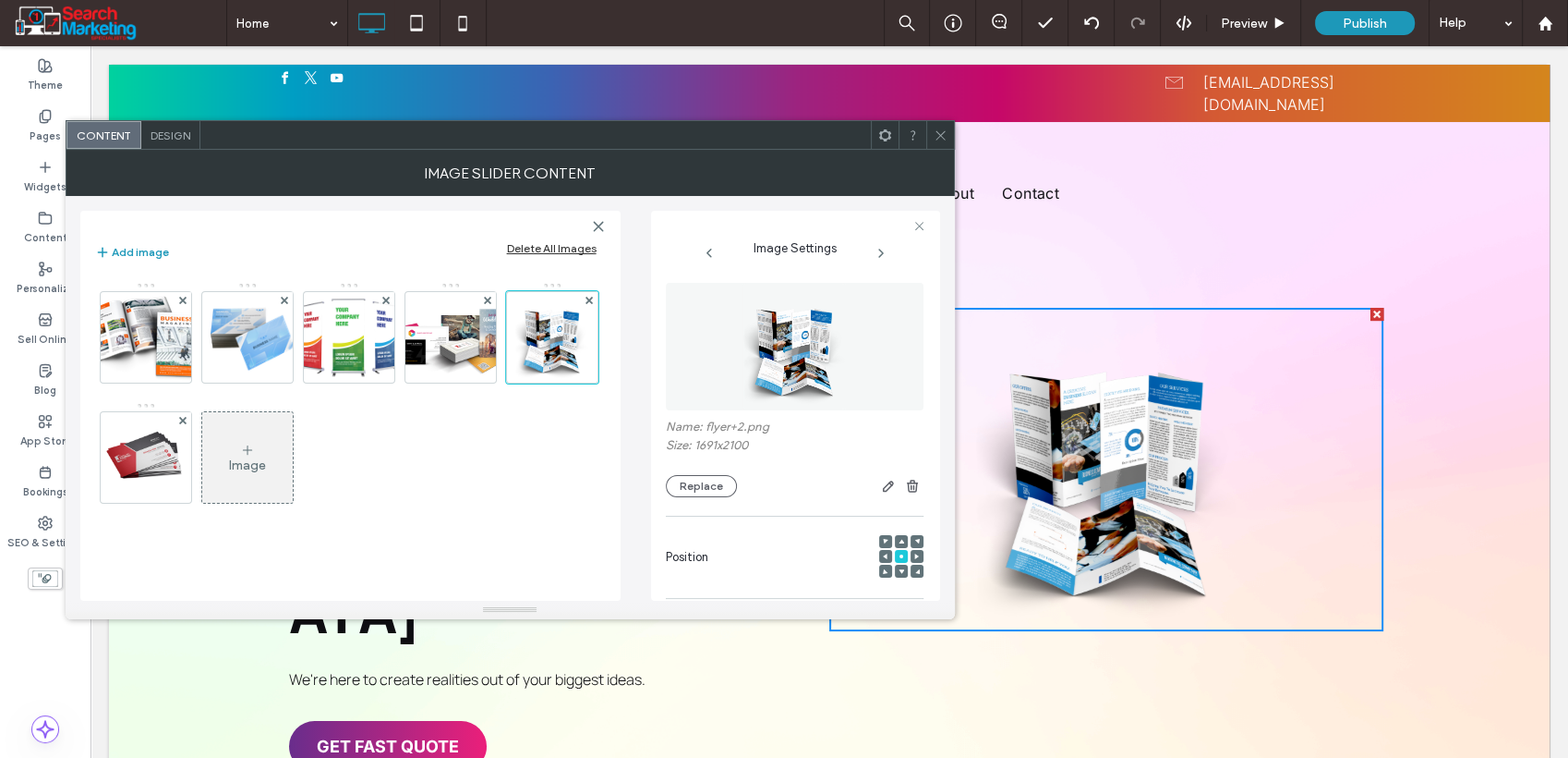
drag, startPoint x: 941, startPoint y: 124, endPoint x: 946, endPoint y: 136, distance: 13.0
click at [946, 136] on span at bounding box center [940, 135] width 14 height 27
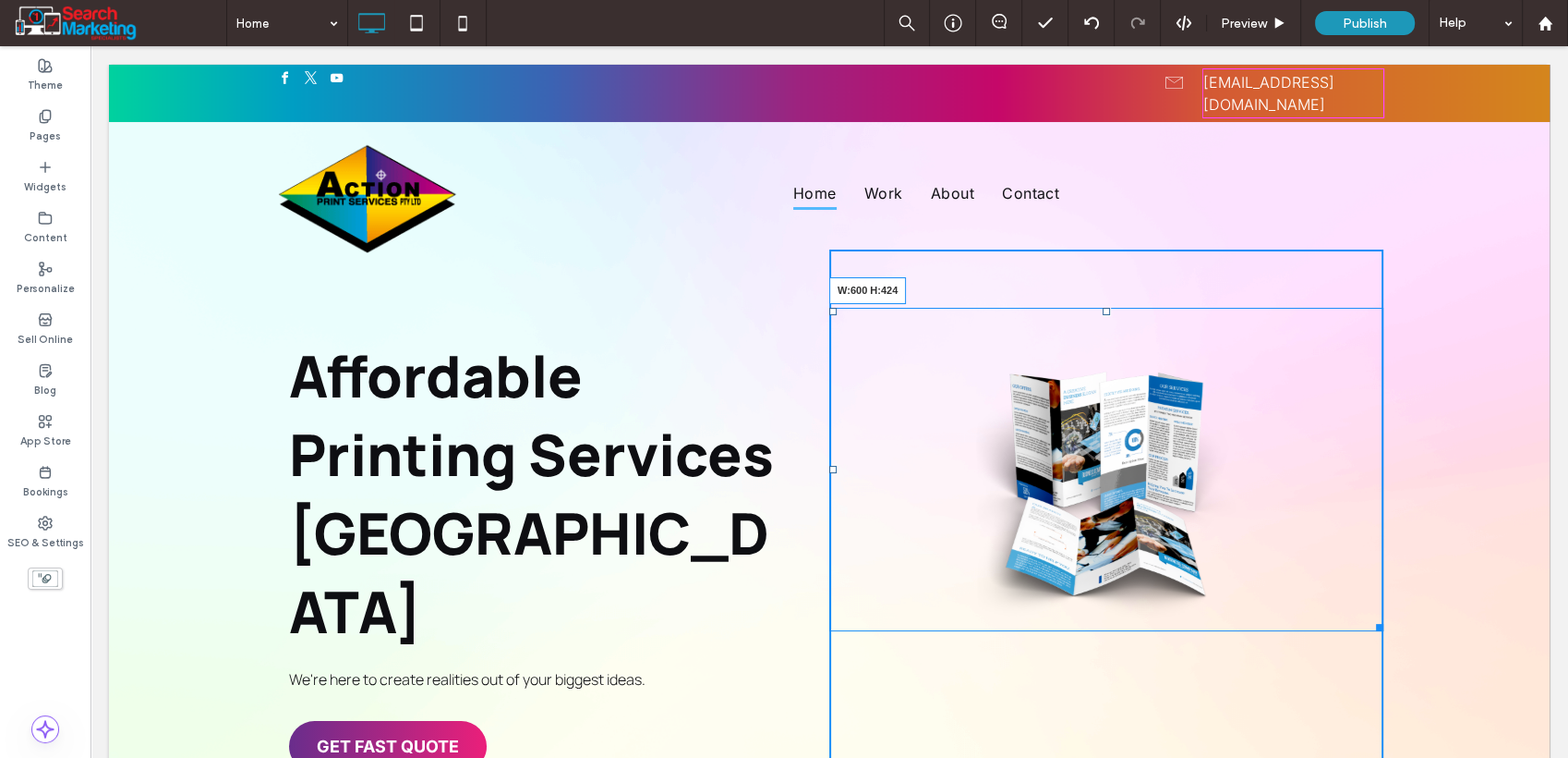
drag, startPoint x: 1367, startPoint y: 622, endPoint x: 1375, endPoint y: 691, distance: 69.5
click at [1375, 691] on div "Affordable Printing Services Gold Coast We're here to create realities out of y…" at bounding box center [829, 515] width 1441 height 901
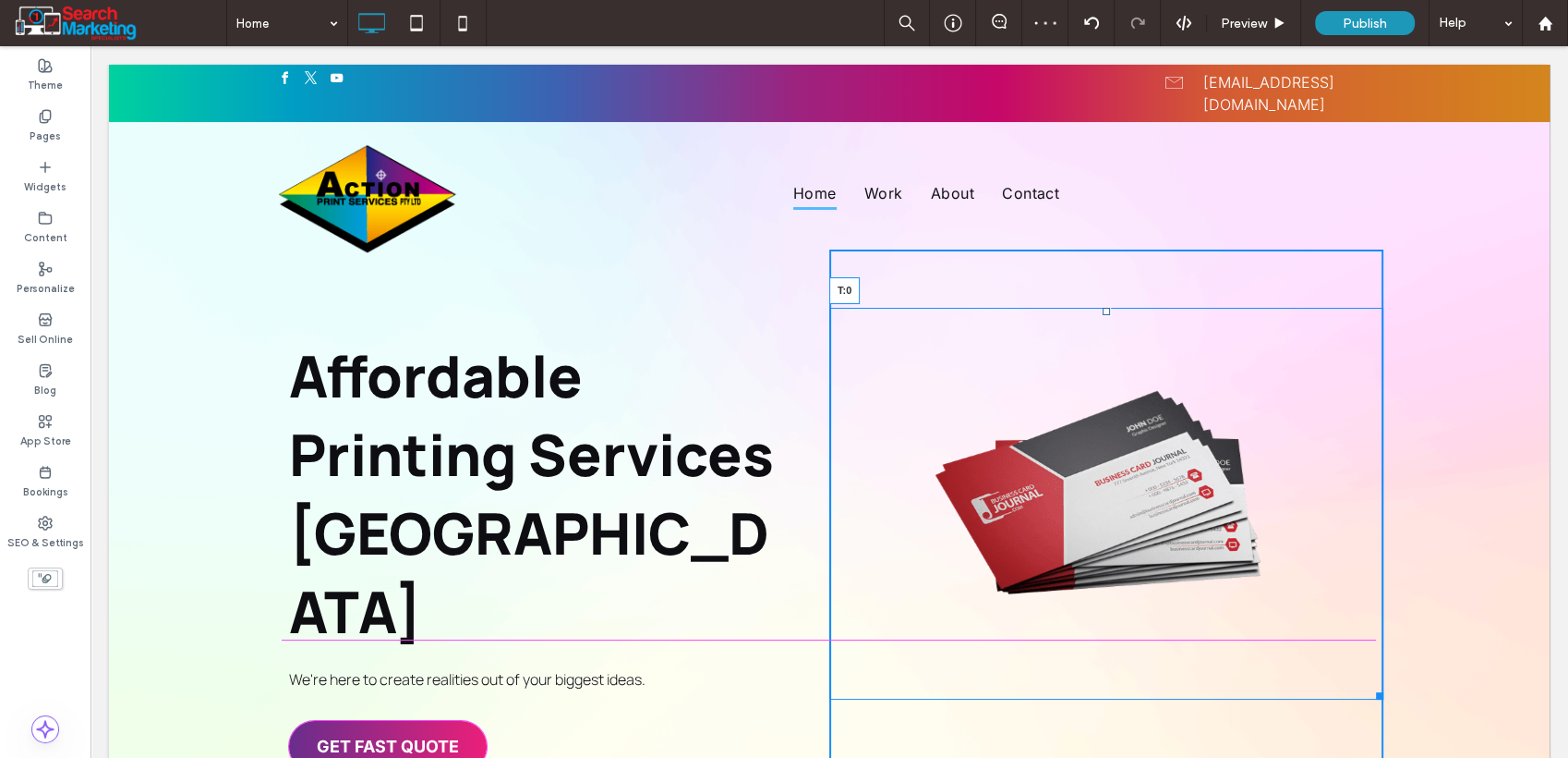
drag, startPoint x: 1098, startPoint y: 312, endPoint x: 1340, endPoint y: 397, distance: 256.5
click at [1082, 308] on div "Slide title Write your caption here Button Slide title Write your caption here …" at bounding box center [1106, 504] width 554 height 392
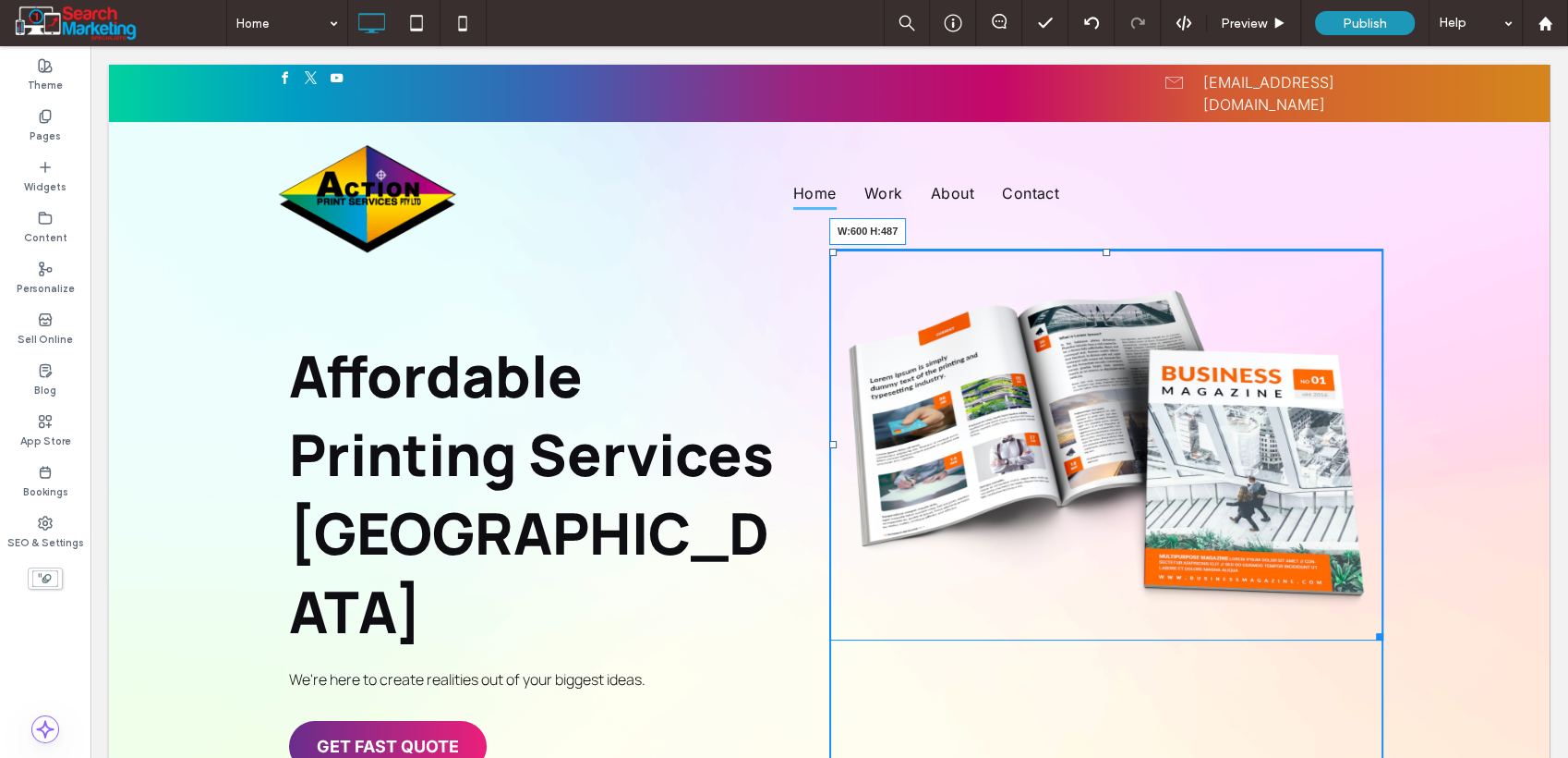
drag, startPoint x: 1371, startPoint y: 633, endPoint x: 1482, endPoint y: 737, distance: 152.1
click at [1392, 691] on div "Affordable Printing Services Gold Coast We're here to create realities out of y…" at bounding box center [829, 515] width 1441 height 901
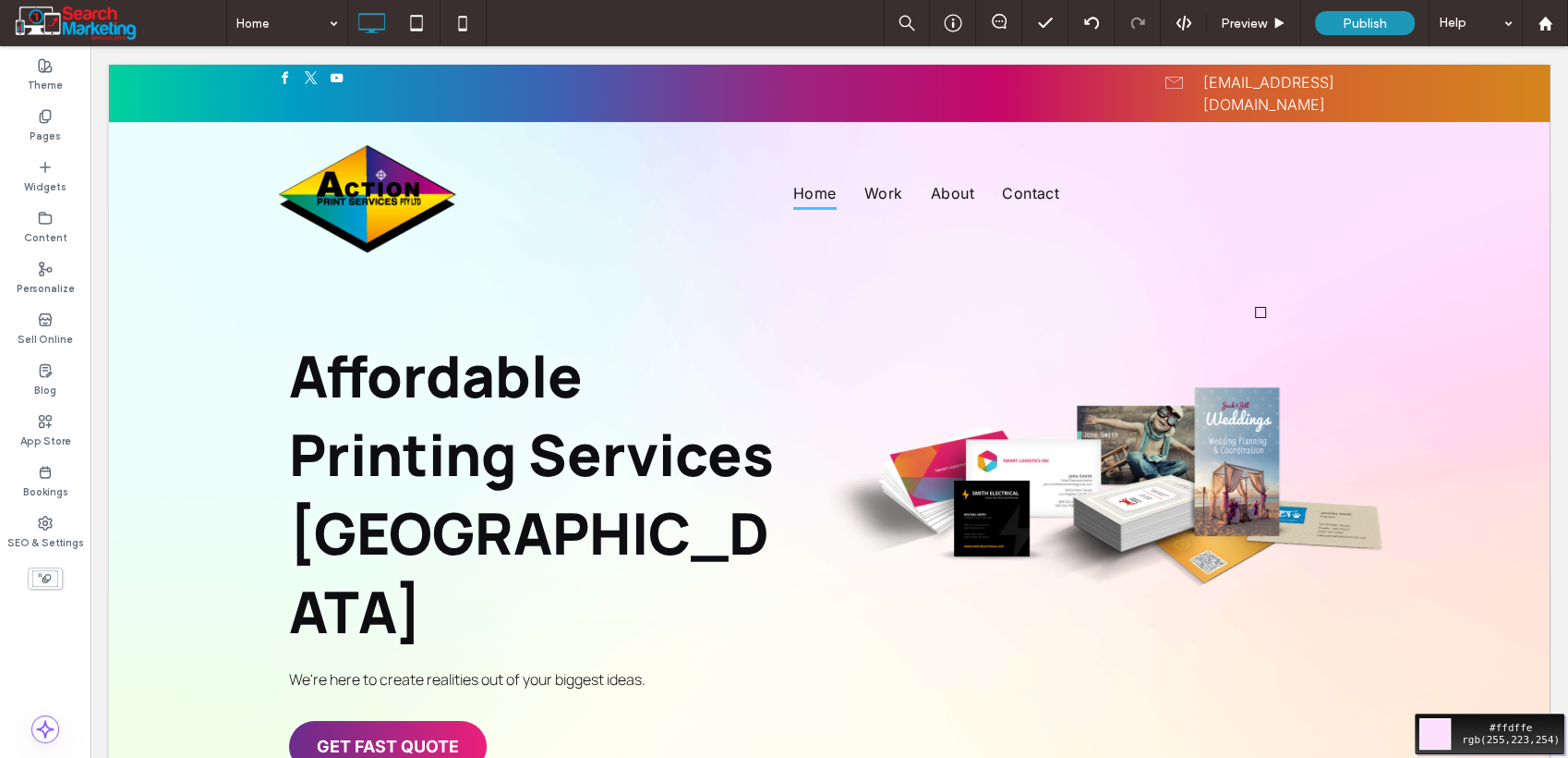
click at [1283, 288] on div "#ffdffe rgb(255,223,254)" at bounding box center [784, 379] width 1568 height 758
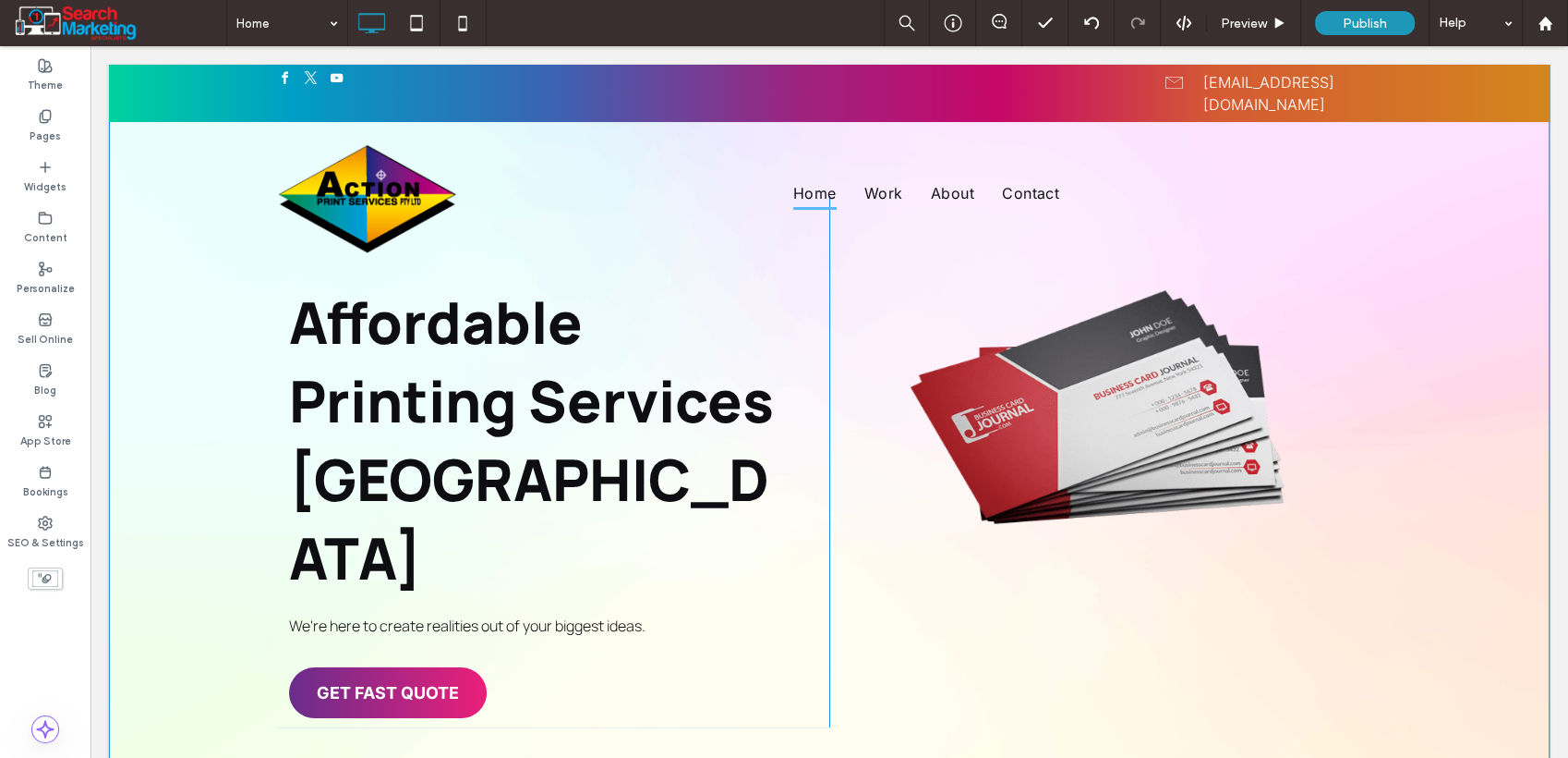
scroll to position [103, 0]
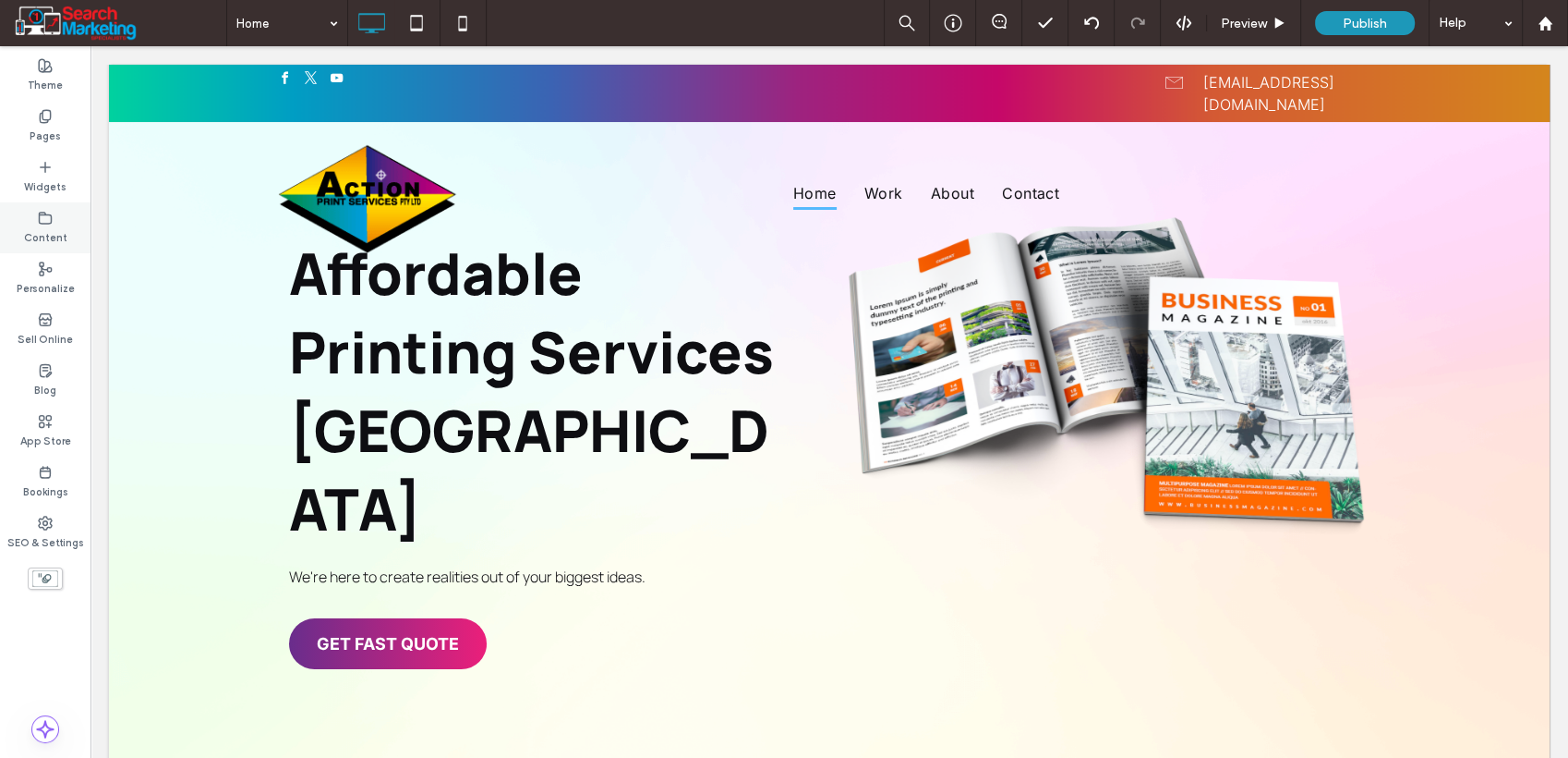
drag, startPoint x: 45, startPoint y: 232, endPoint x: 59, endPoint y: 232, distance: 14.0
click at [49, 232] on label "Content" at bounding box center [46, 235] width 43 height 21
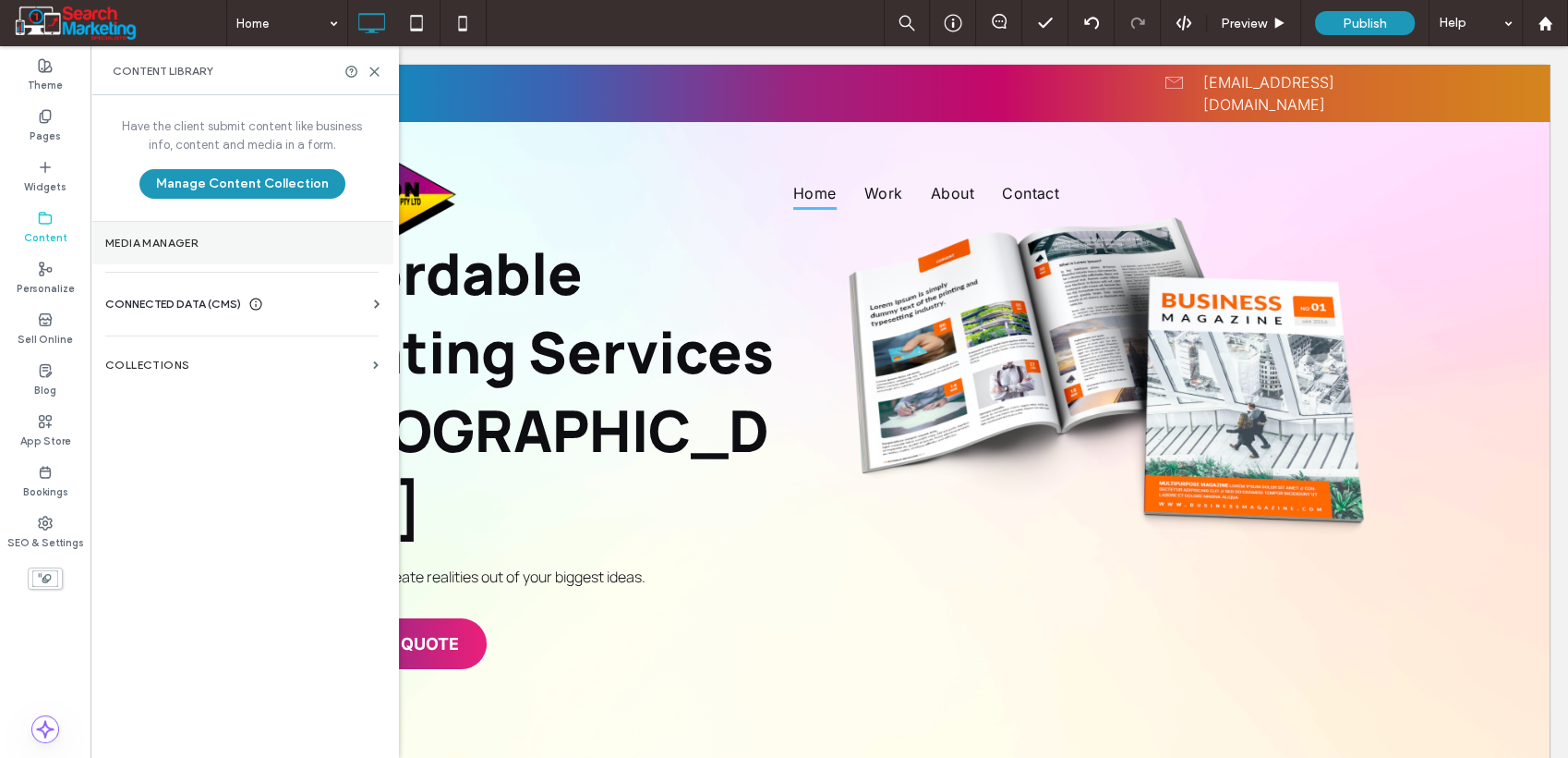
drag, startPoint x: 59, startPoint y: 232, endPoint x: 184, endPoint y: 235, distance: 125.0
click at [184, 235] on section "Media Manager" at bounding box center [242, 243] width 303 height 42
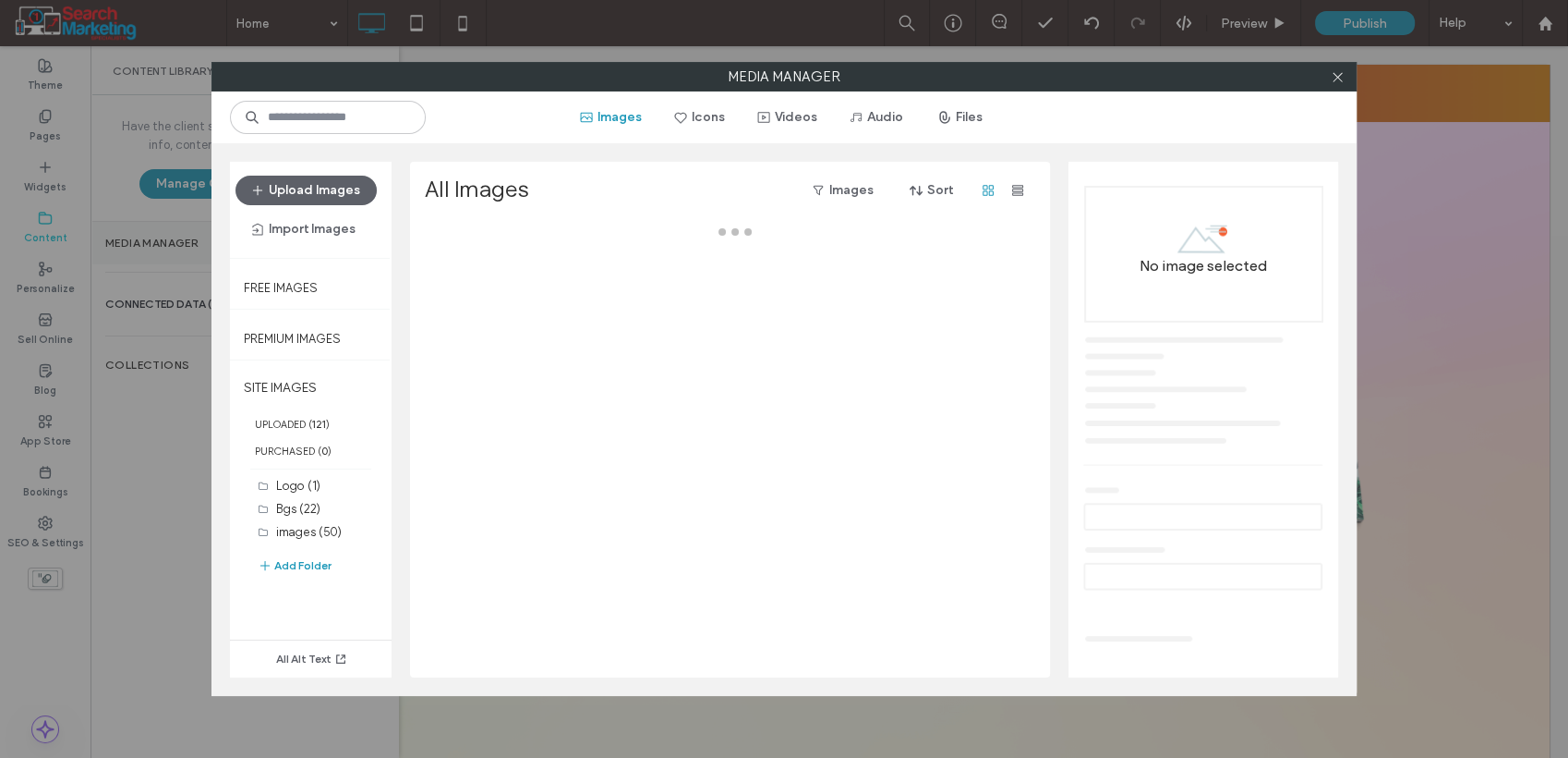
click at [184, 236] on div "Media Manager Images Icons Videos Audio Files Upload Images Import Images Free …" at bounding box center [784, 379] width 1568 height 758
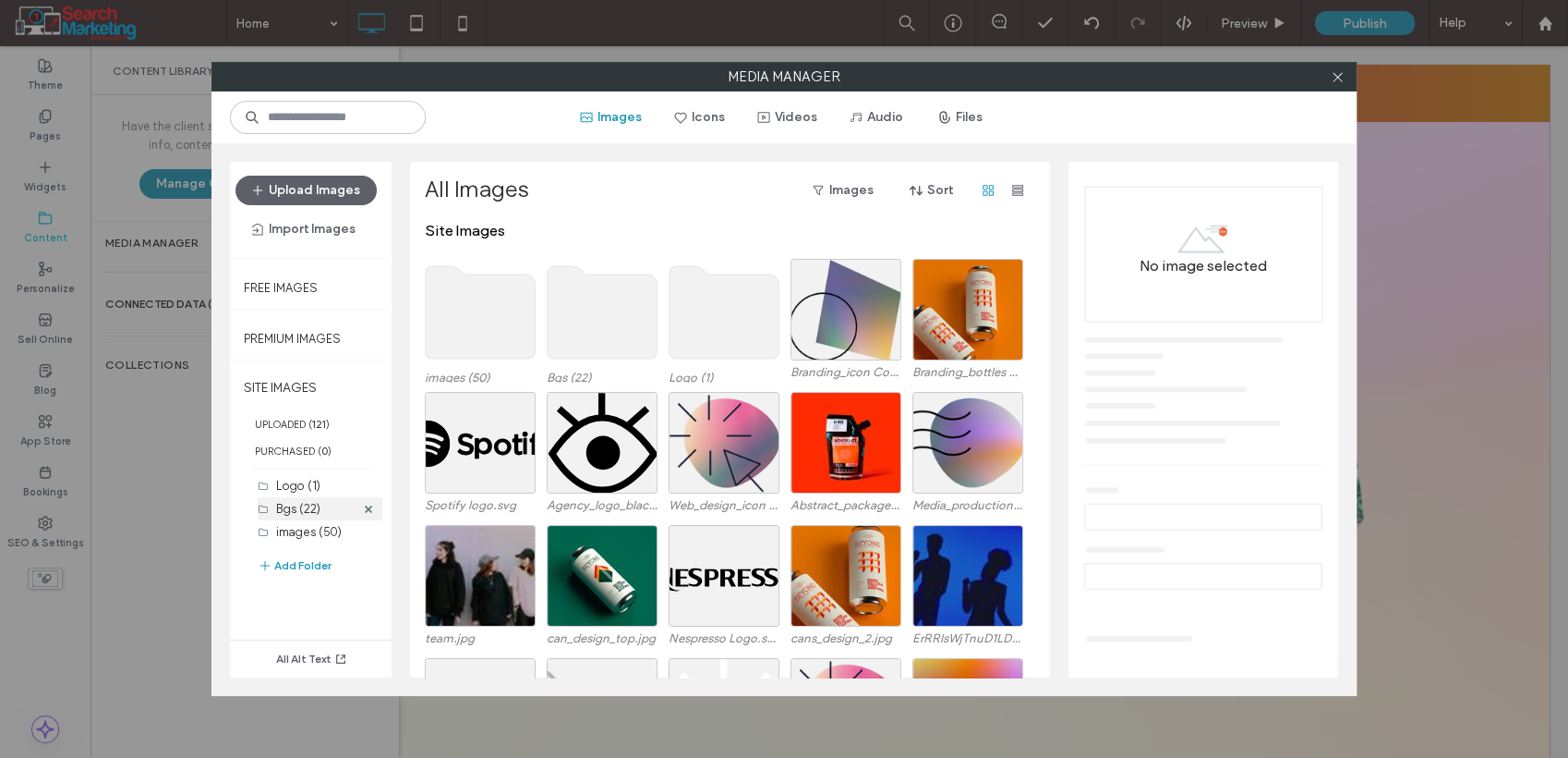
click at [311, 506] on label "Bgs (22)" at bounding box center [297, 508] width 44 height 14
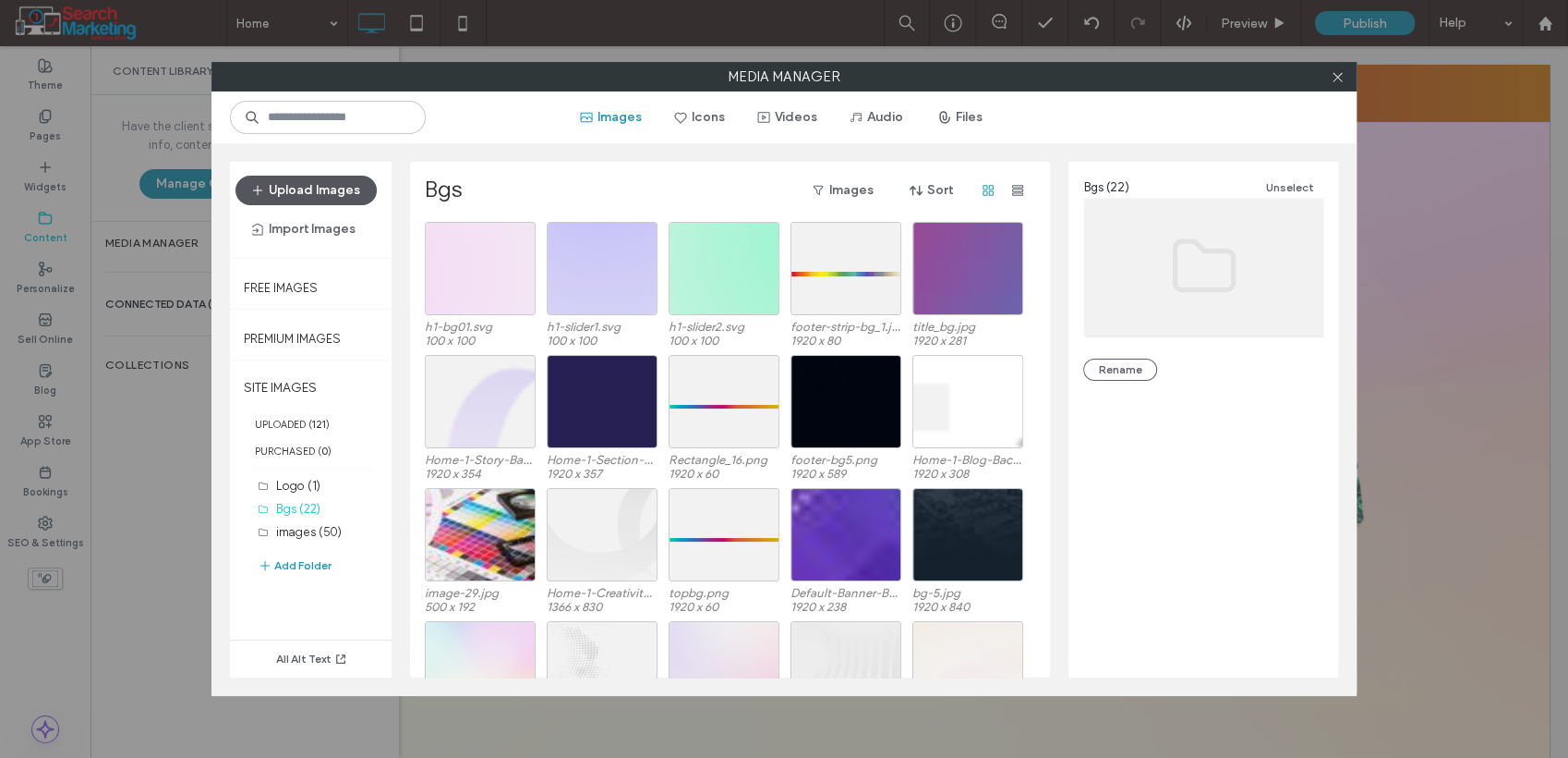
click at [333, 190] on button "Upload Images" at bounding box center [306, 189] width 141 height 29
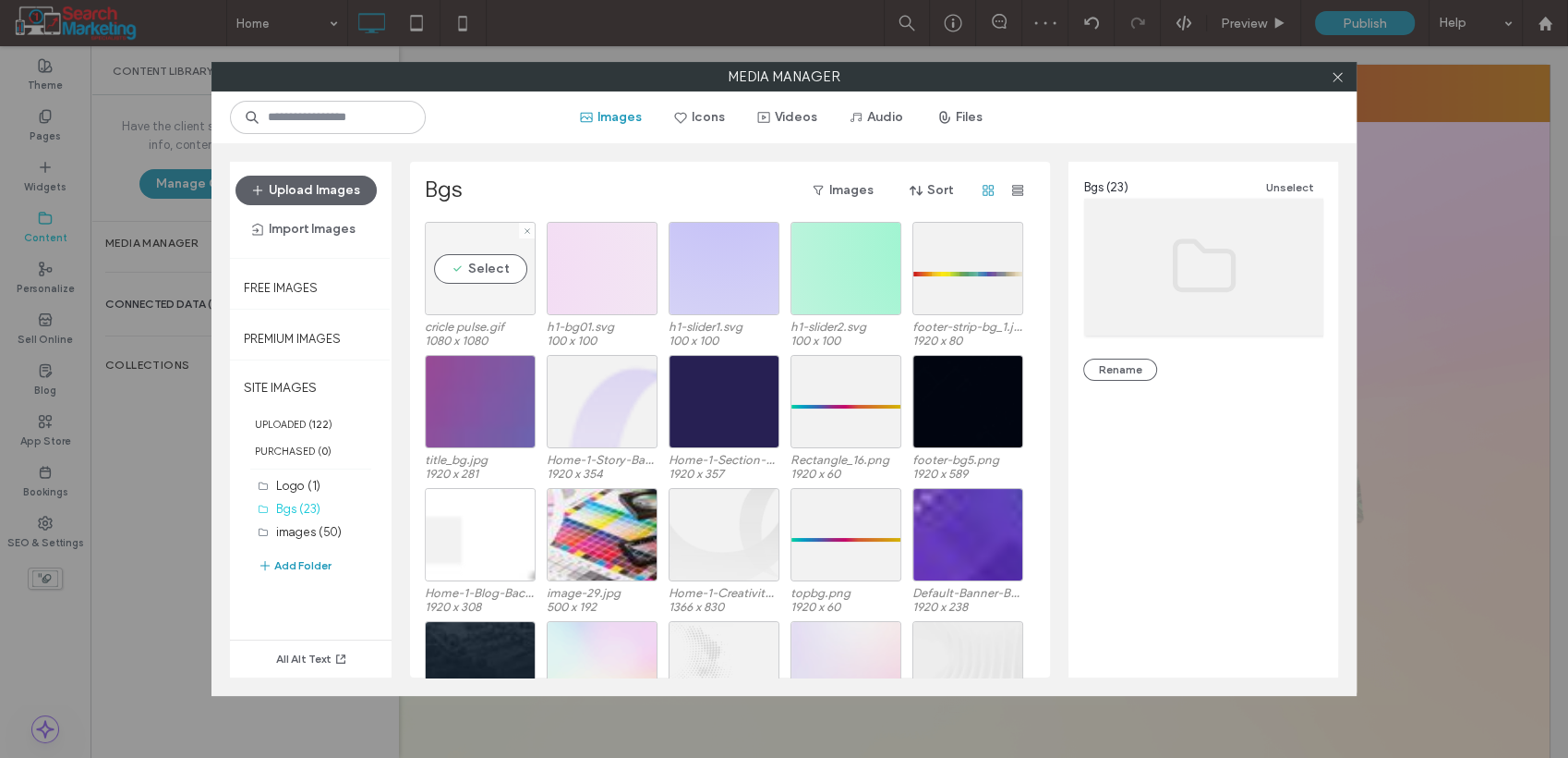
click at [477, 274] on div "Select" at bounding box center [480, 268] width 111 height 93
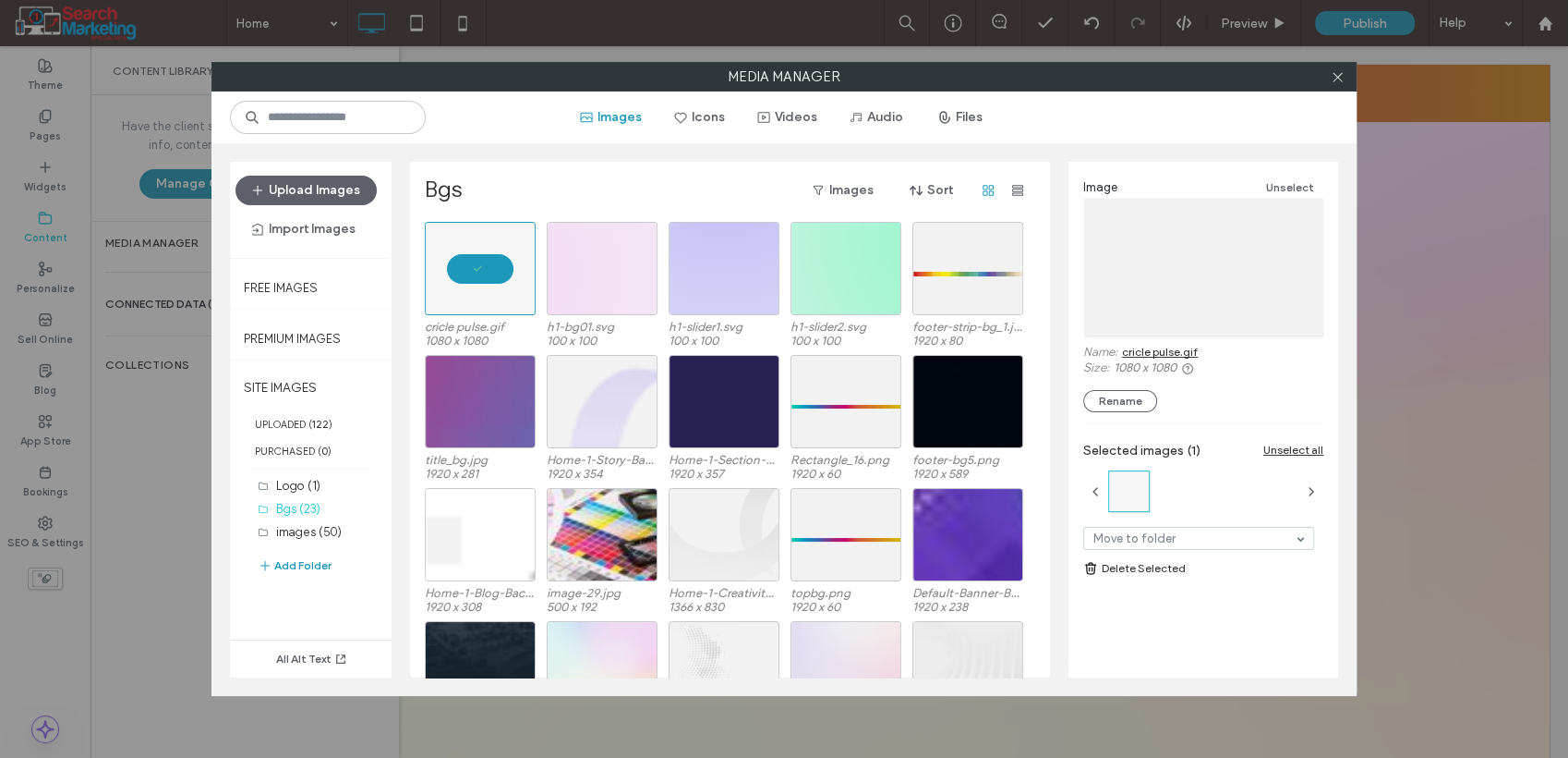
click at [1131, 565] on link "Delete Selected" at bounding box center [1203, 569] width 240 height 19
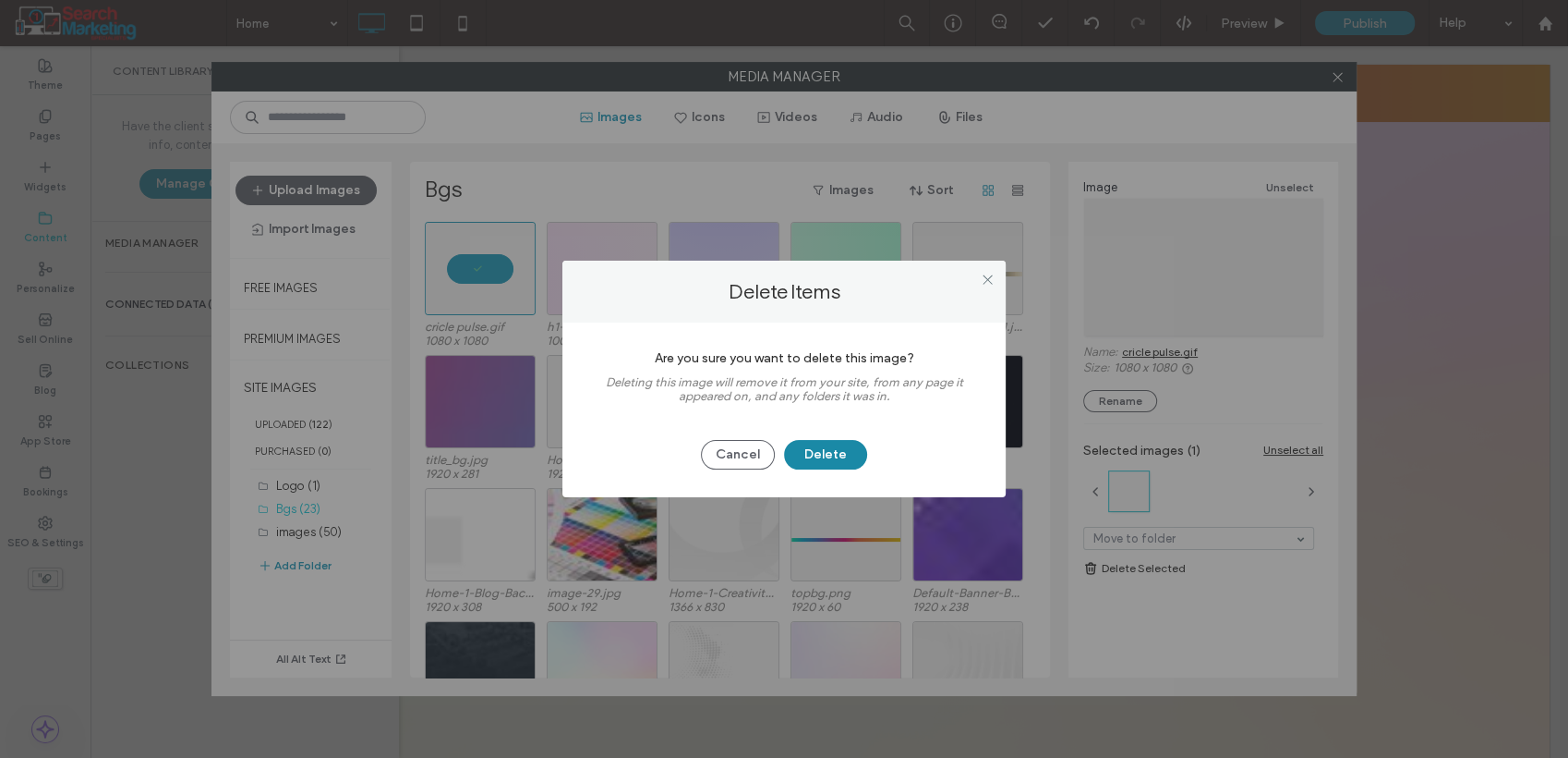
click at [806, 454] on button "Delete" at bounding box center [825, 454] width 83 height 29
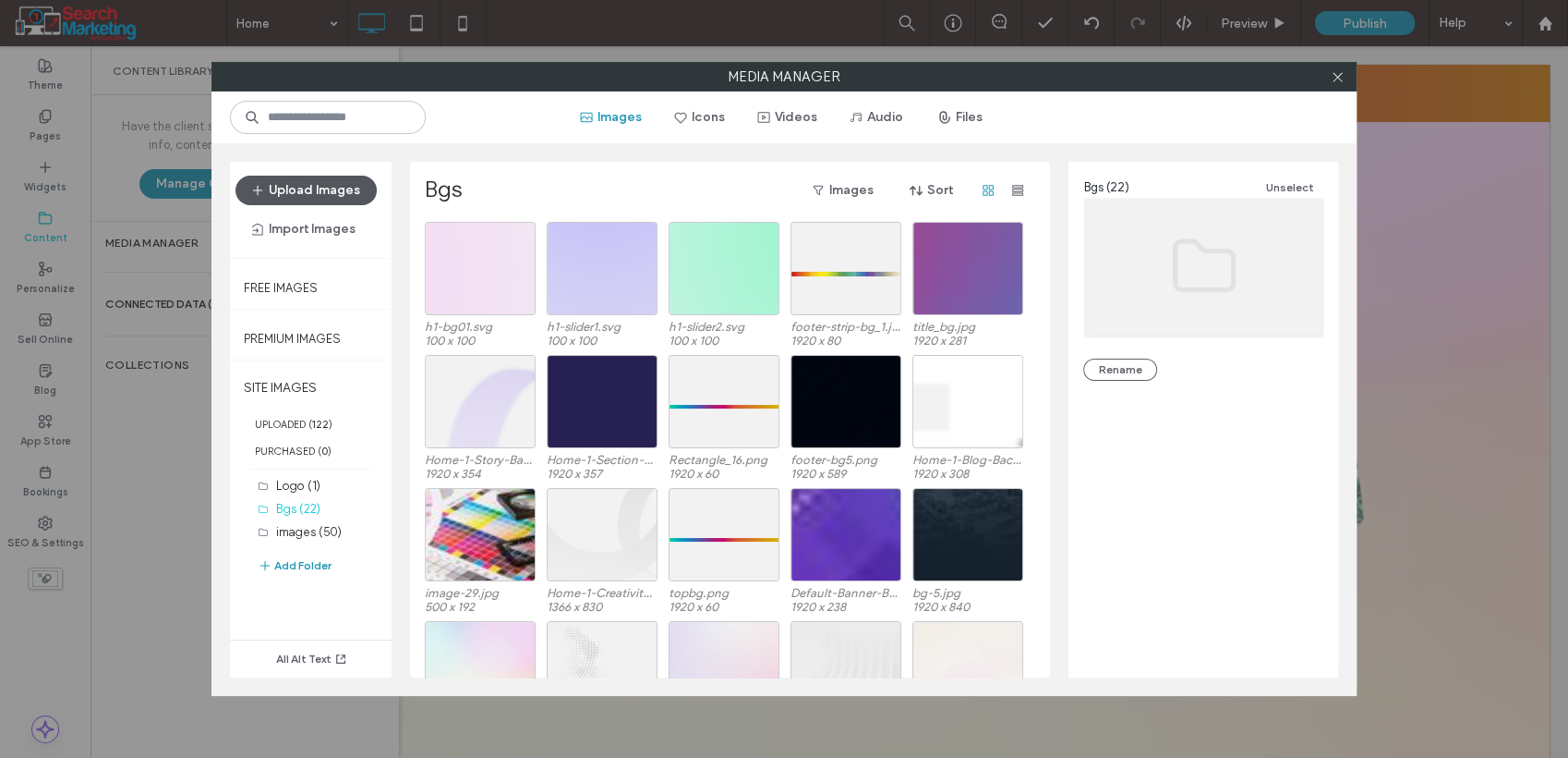
click at [361, 196] on button "Upload Images" at bounding box center [306, 189] width 141 height 29
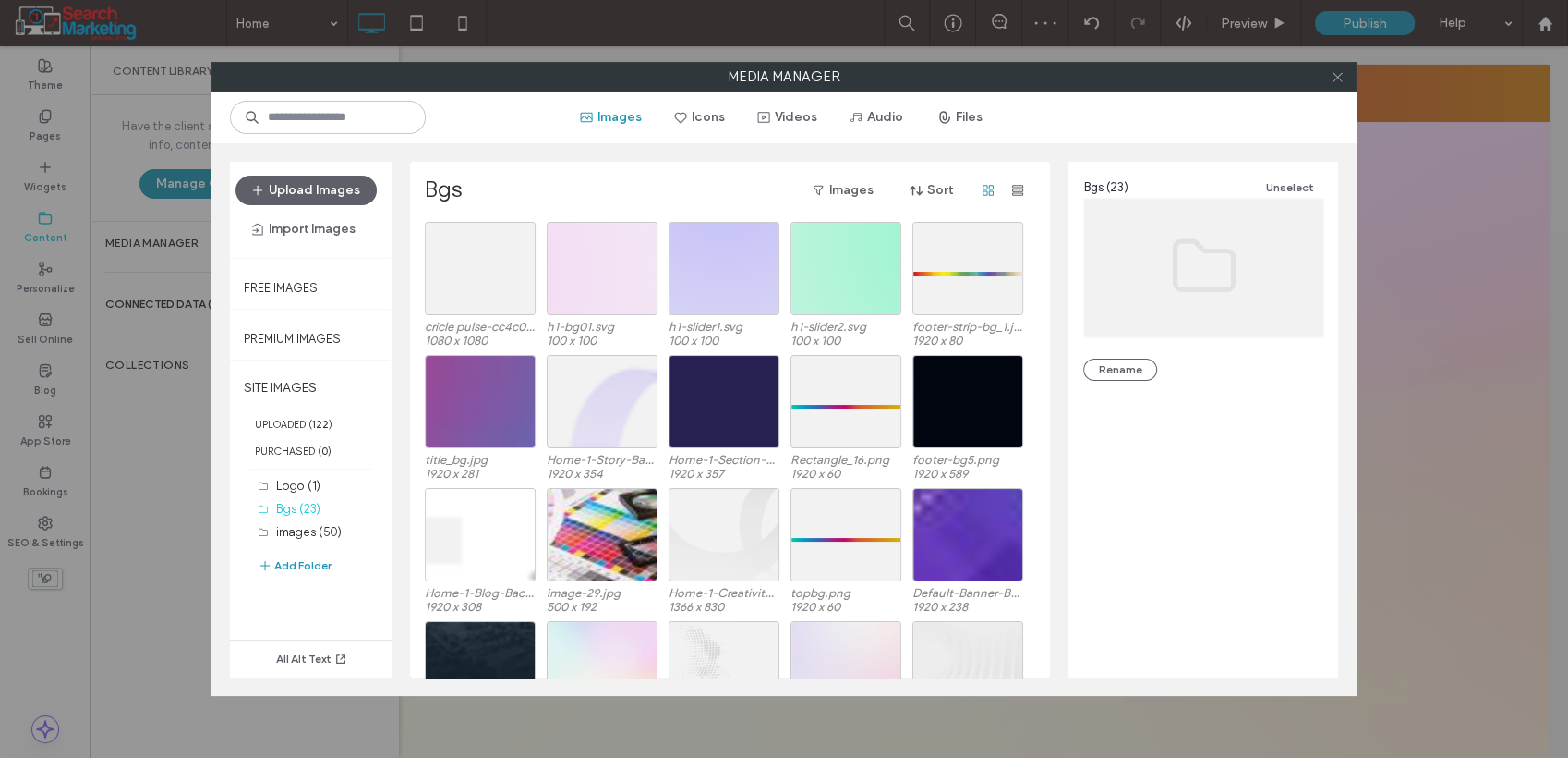
click at [1334, 75] on icon at bounding box center [1337, 77] width 14 height 14
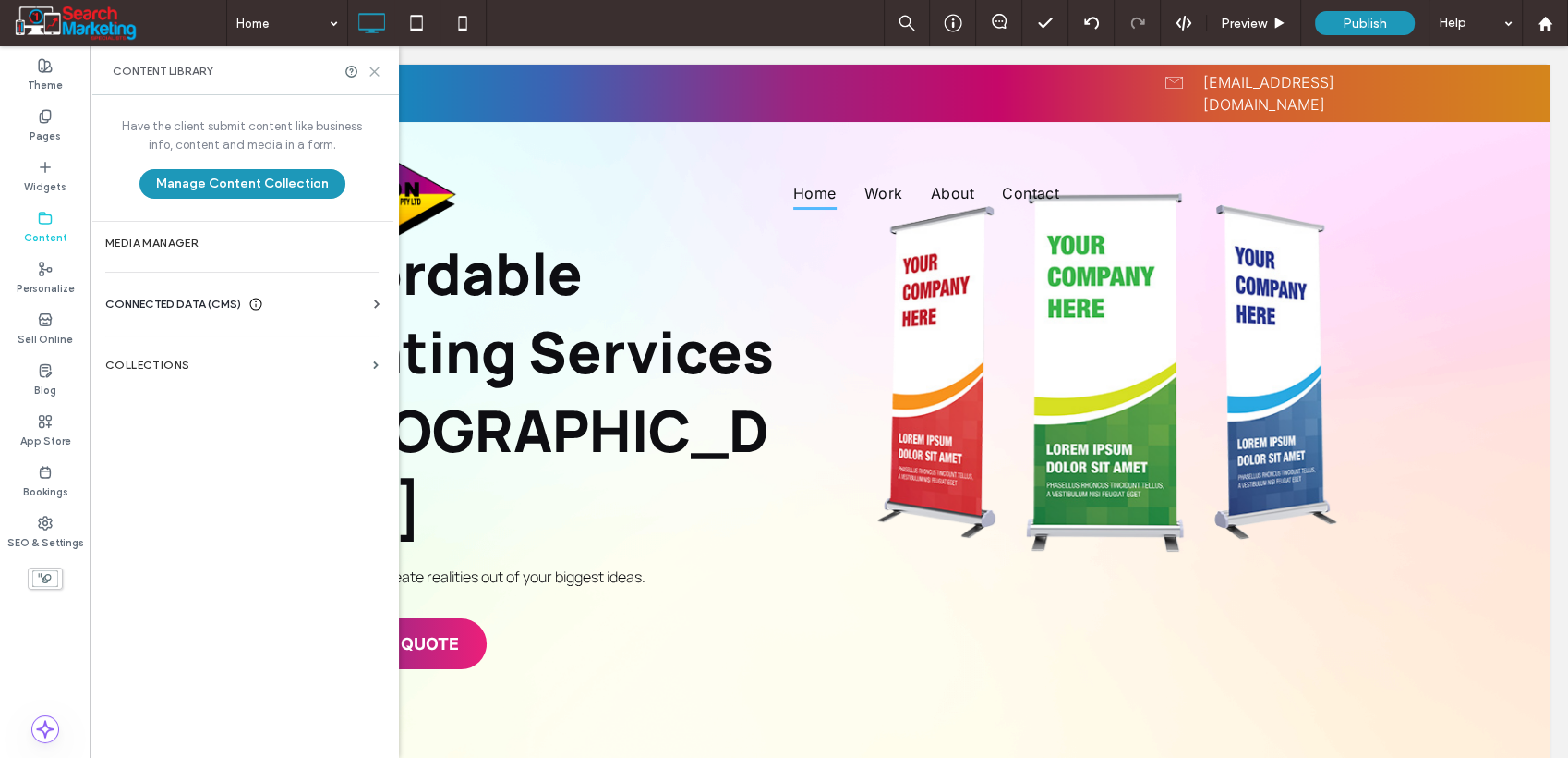
click at [373, 67] on icon at bounding box center [375, 72] width 14 height 14
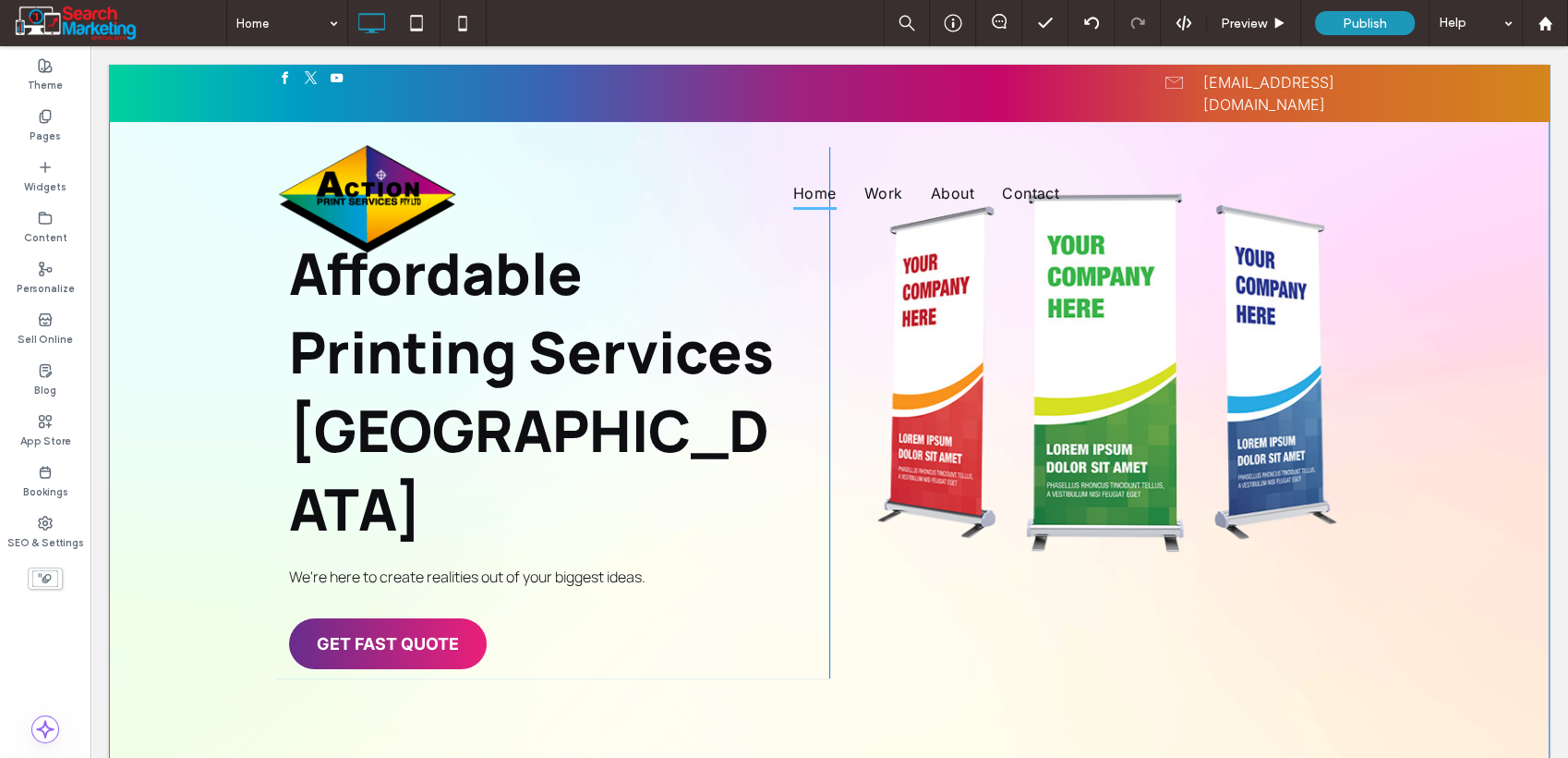
scroll to position [0, 0]
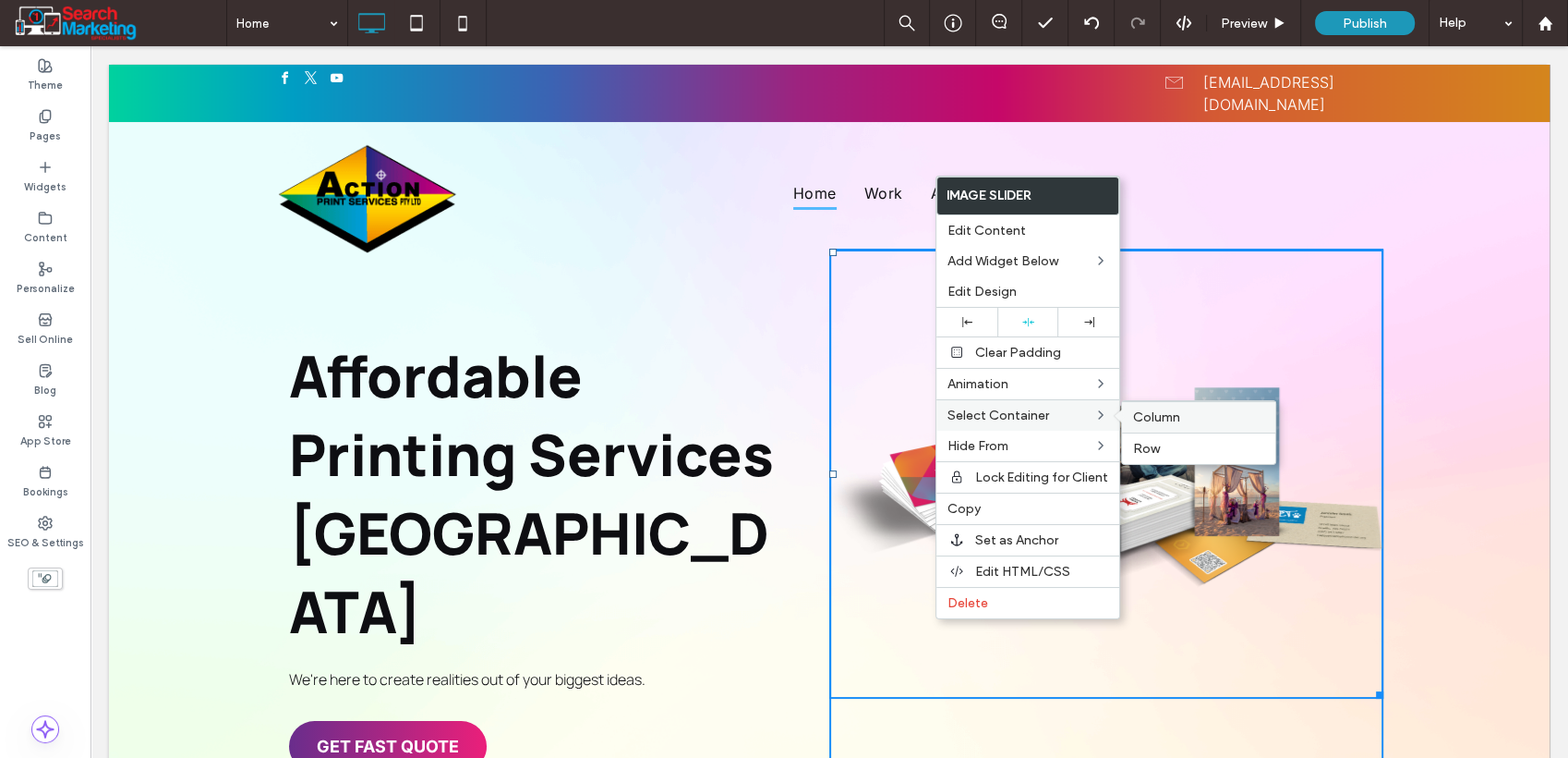
click at [1154, 411] on span "Column" at bounding box center [1157, 417] width 47 height 16
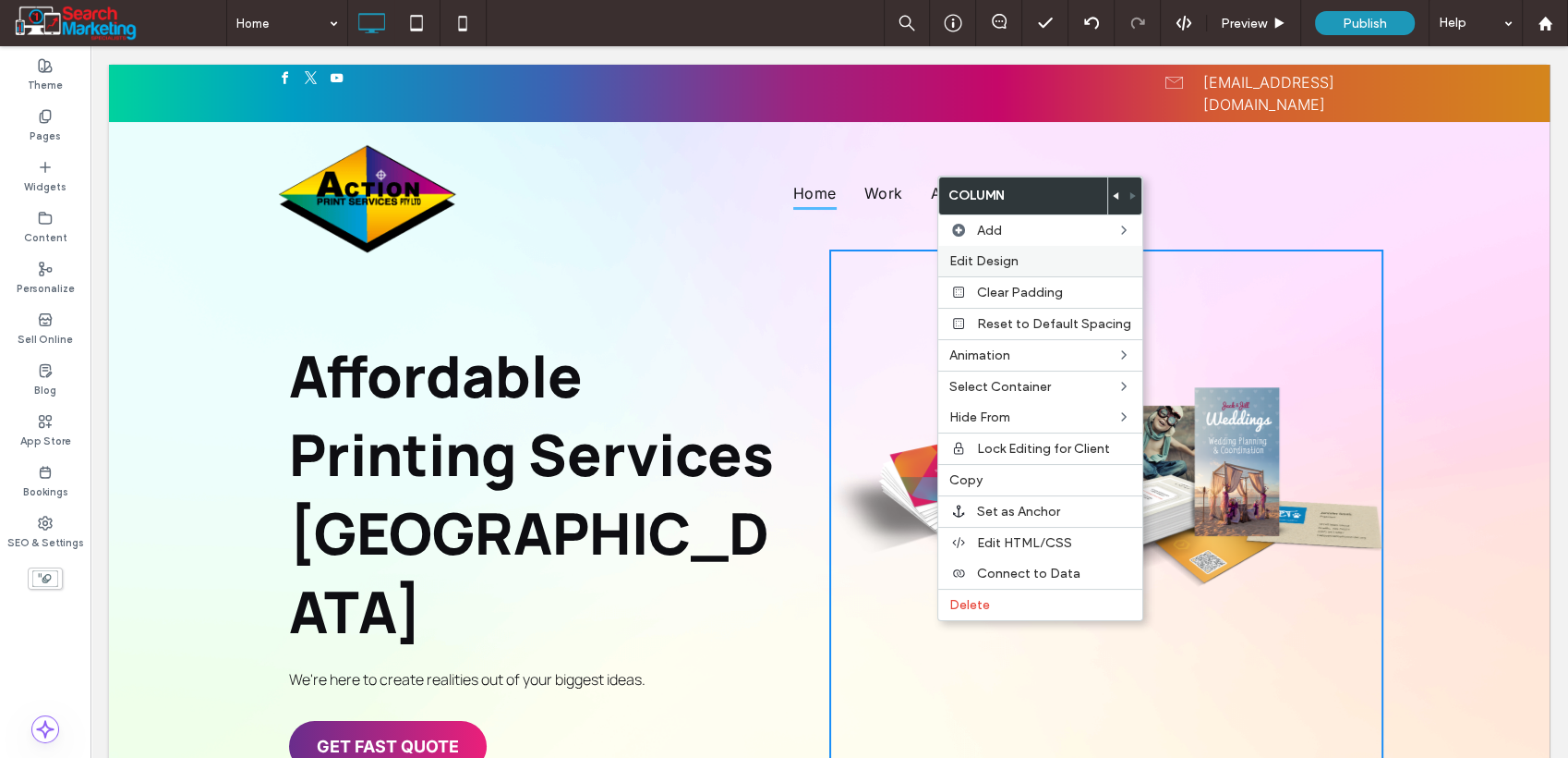
click at [1023, 262] on label "Edit Design" at bounding box center [1040, 261] width 182 height 16
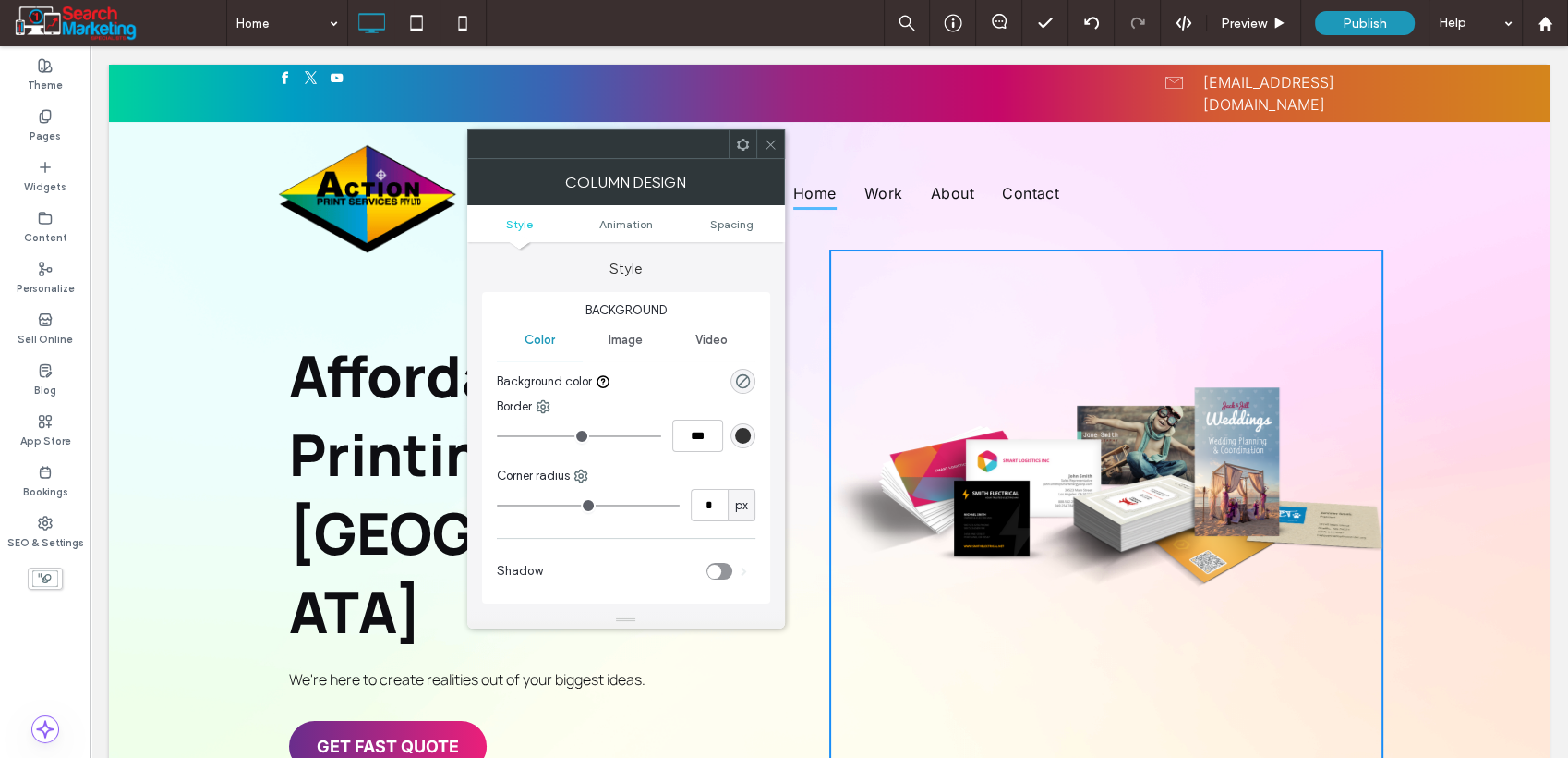
click at [625, 334] on span "Image" at bounding box center [626, 340] width 34 height 15
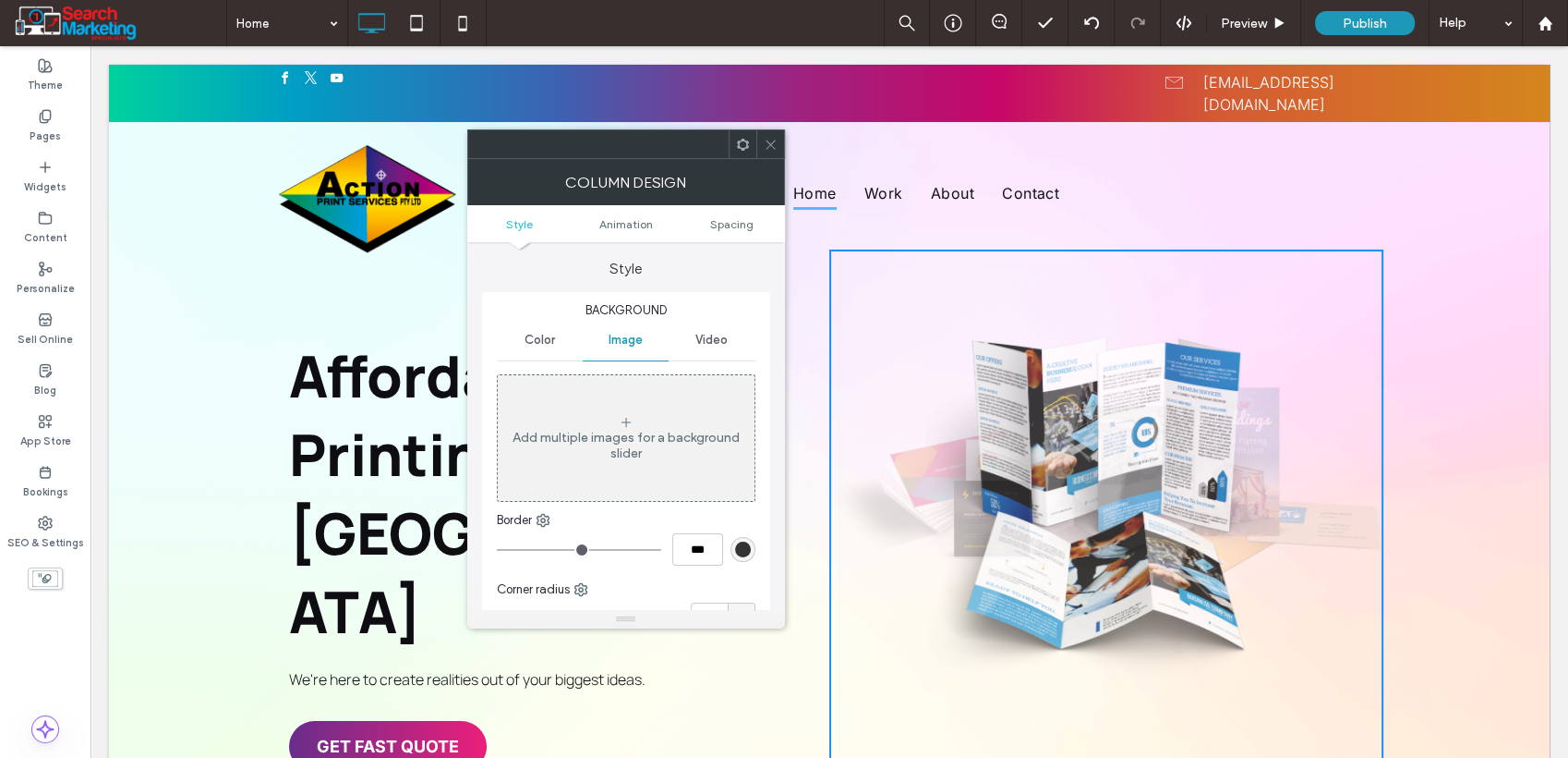
click at [621, 413] on div "Add multiple images for a background slider" at bounding box center [626, 438] width 257 height 122
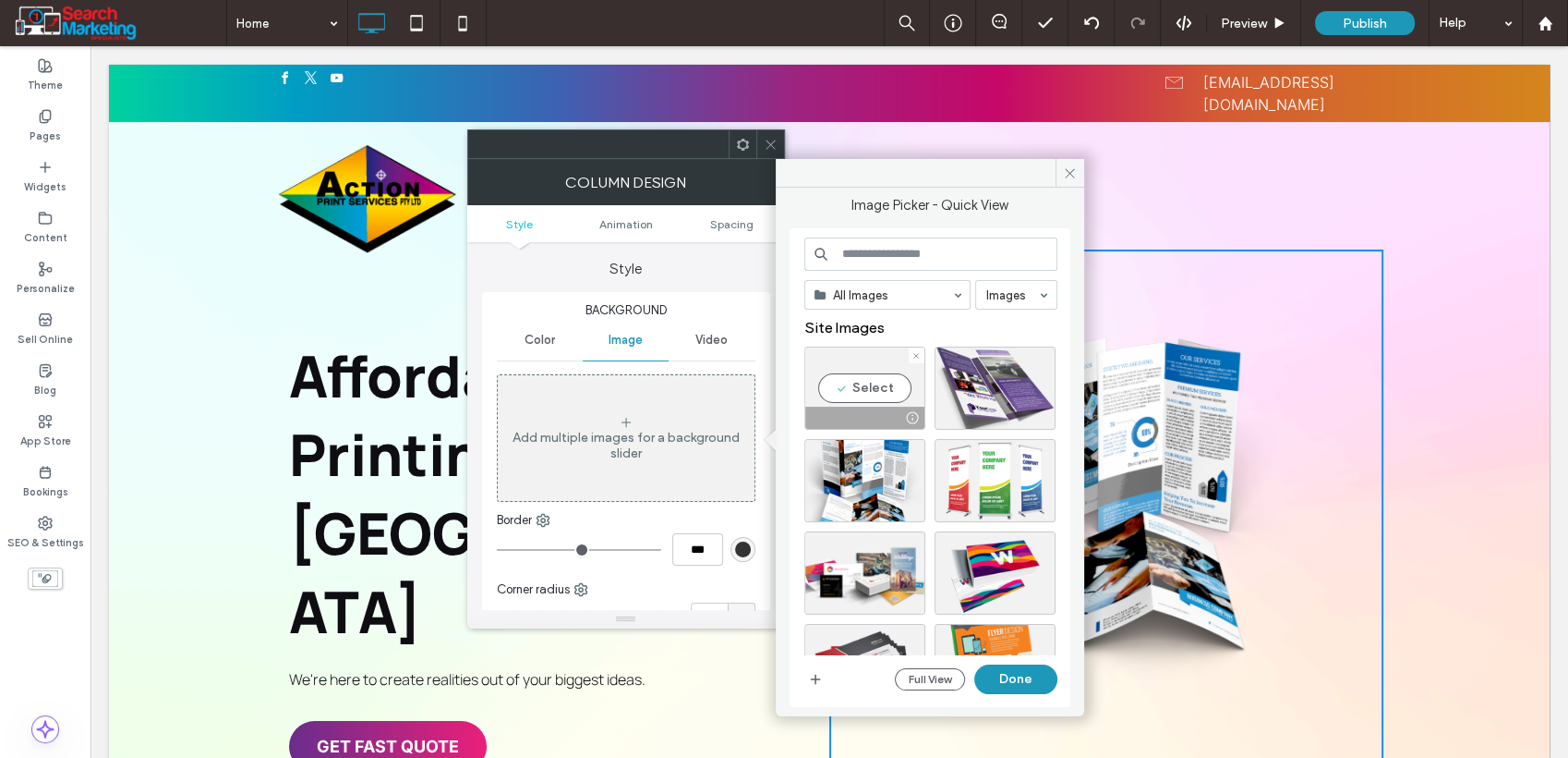
drag, startPoint x: 869, startPoint y: 391, endPoint x: 928, endPoint y: 500, distance: 123.9
click at [869, 391] on div "Select" at bounding box center [865, 388] width 121 height 83
click at [991, 684] on button "Done" at bounding box center [1016, 679] width 83 height 29
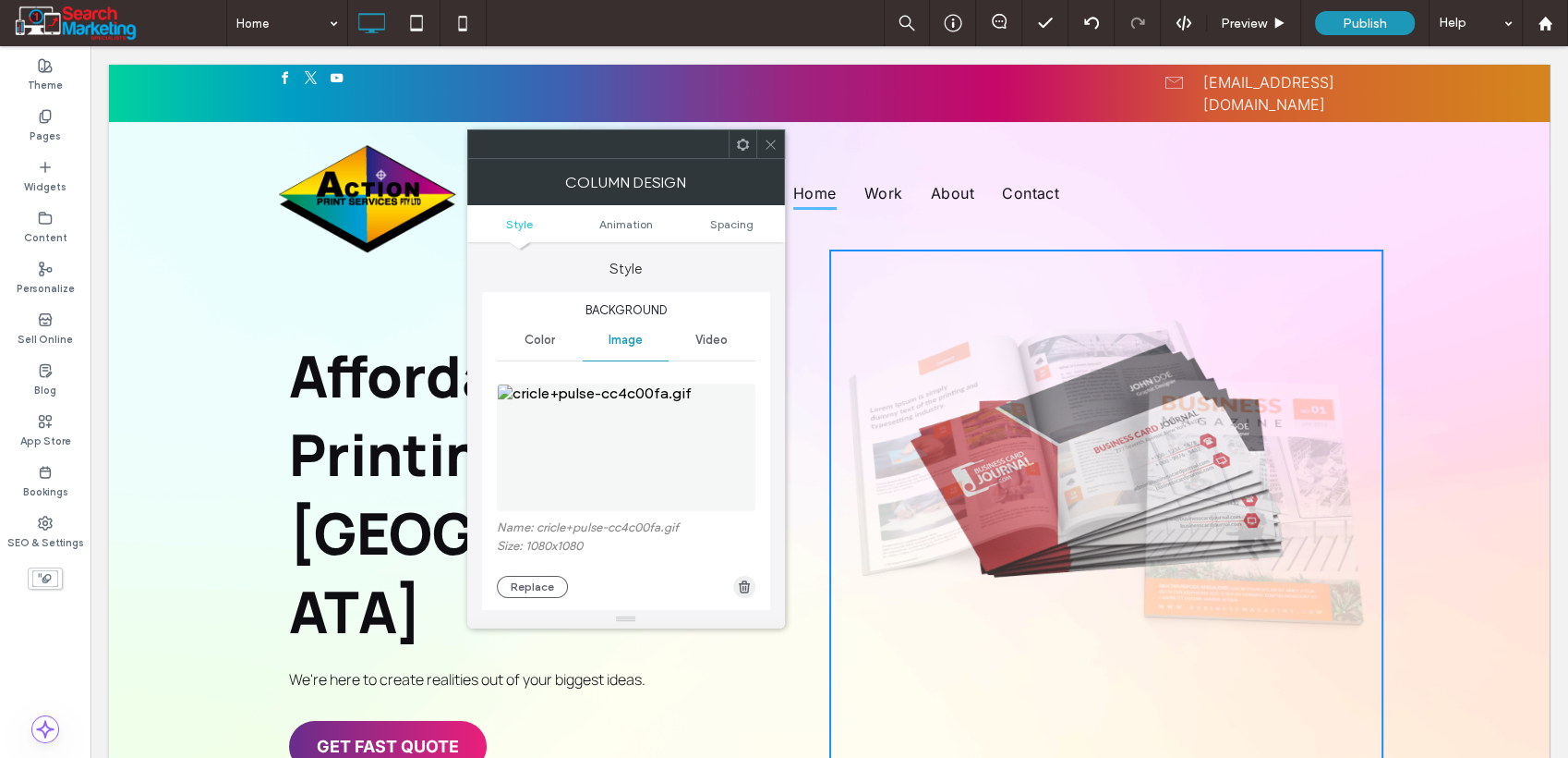
click at [739, 588] on use "button" at bounding box center [744, 586] width 11 height 12
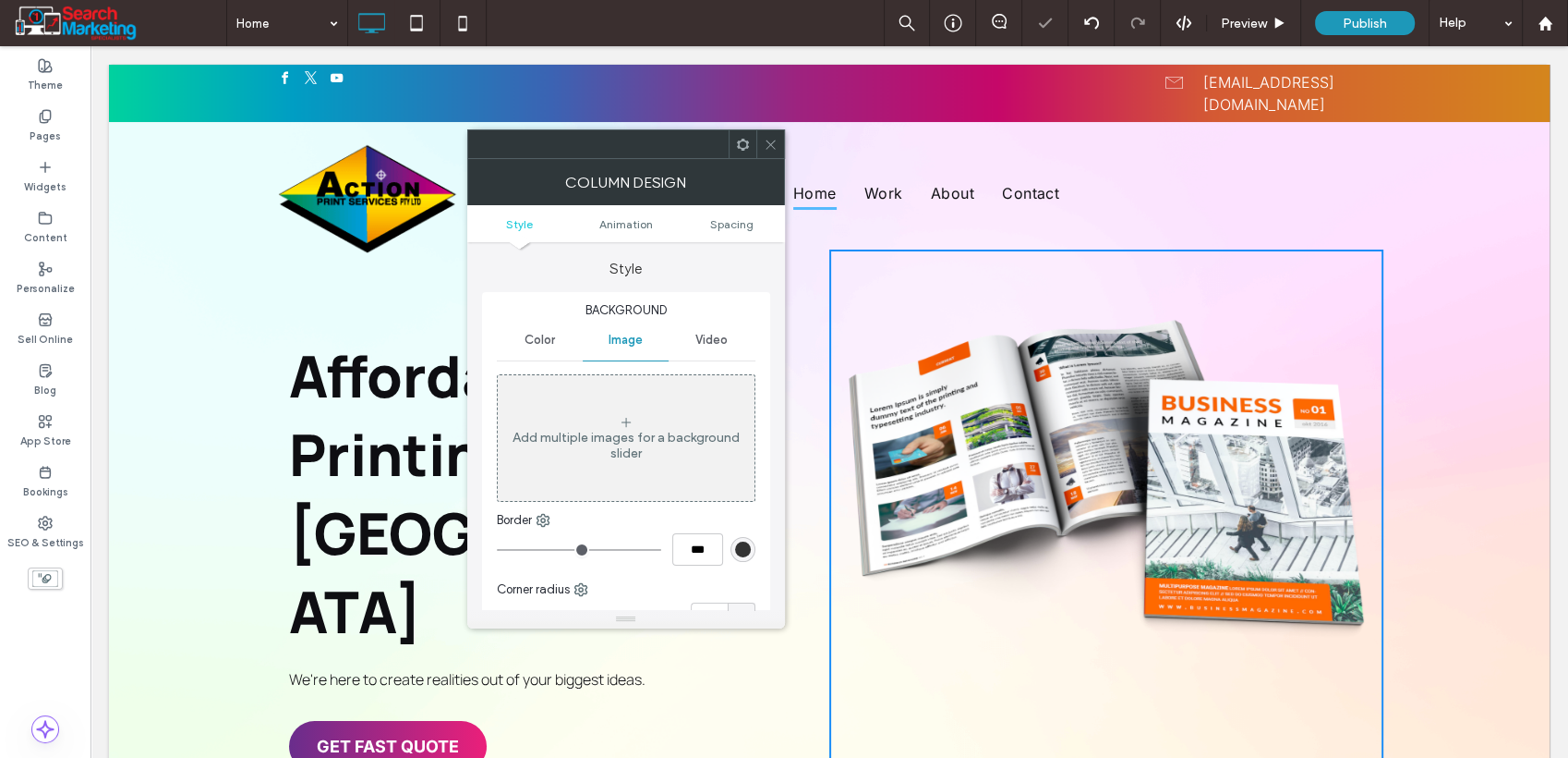
click at [639, 436] on div "Add multiple images for a background slider" at bounding box center [626, 444] width 257 height 31
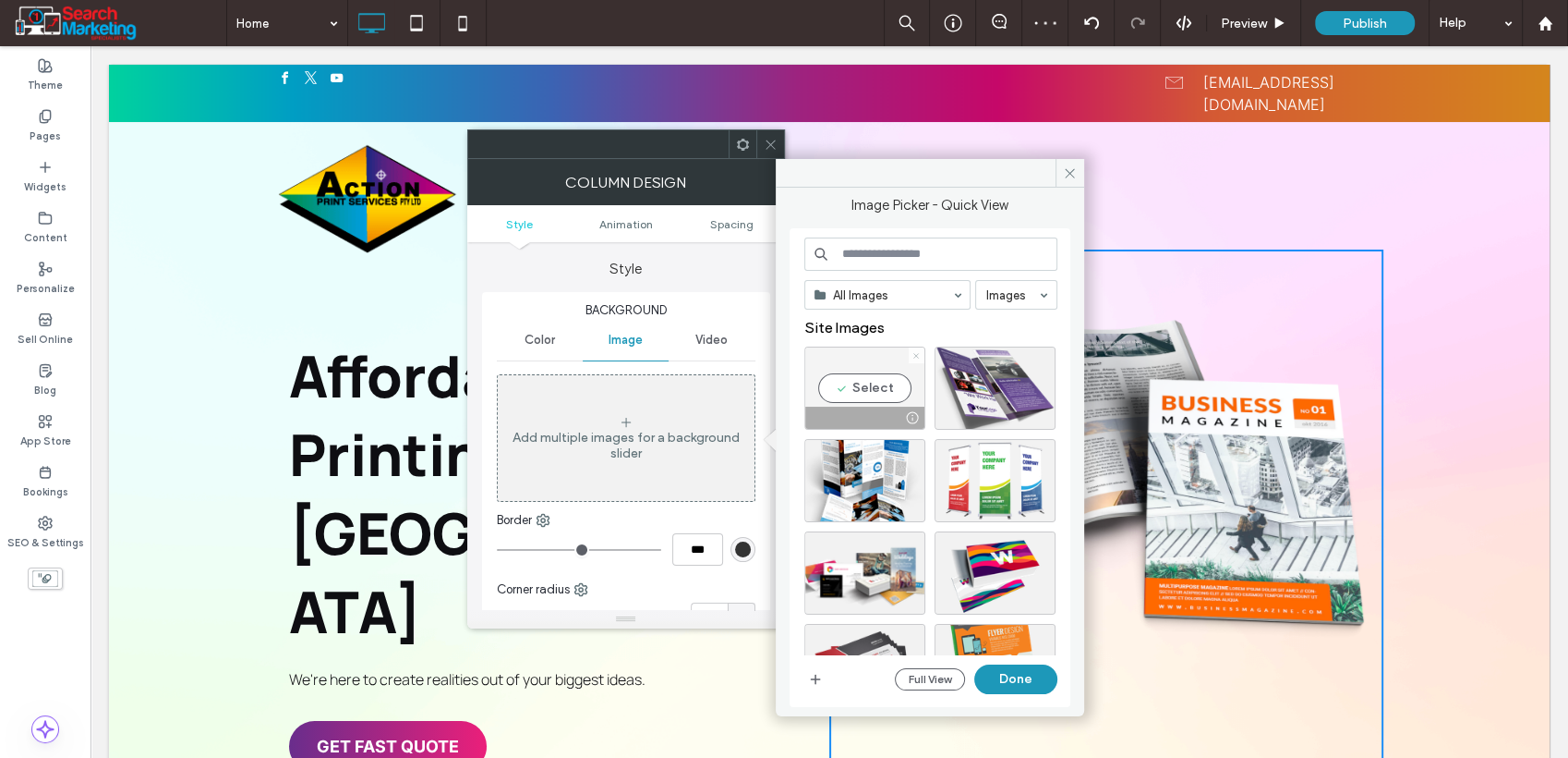
click at [916, 354] on icon at bounding box center [917, 356] width 8 height 8
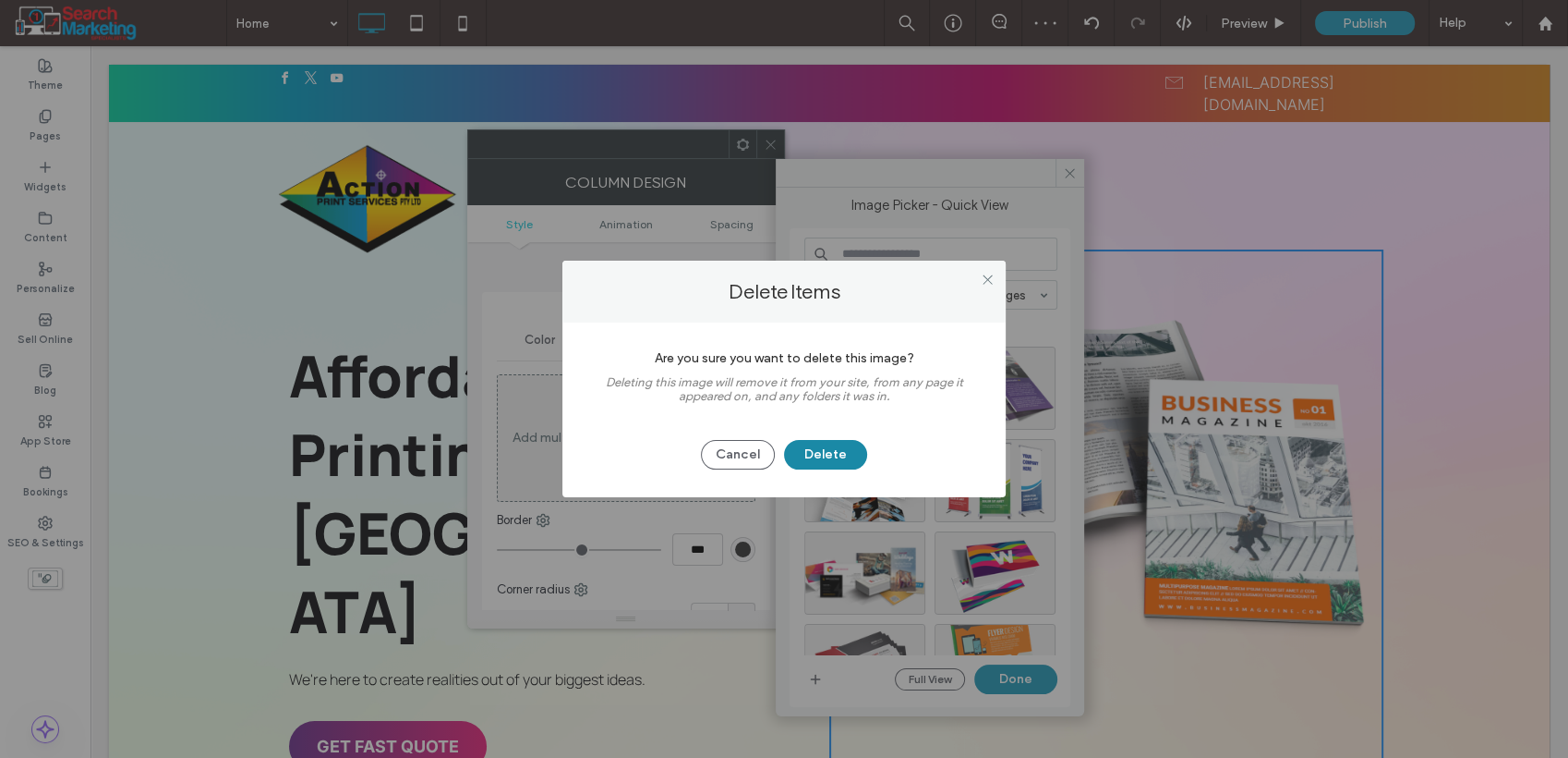
click at [835, 455] on button "Delete" at bounding box center [825, 454] width 83 height 29
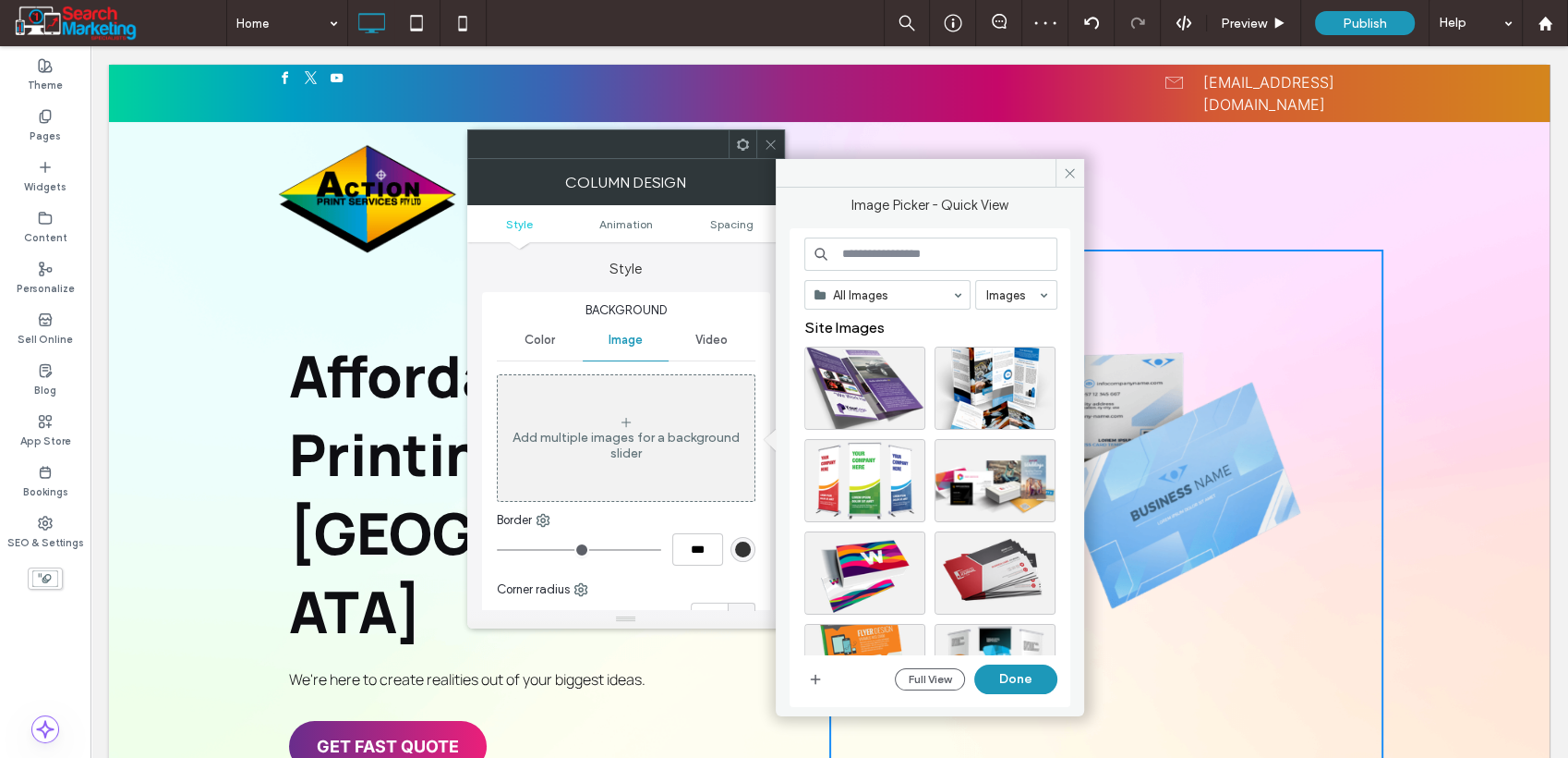
drag, startPoint x: 772, startPoint y: 142, endPoint x: 764, endPoint y: 169, distance: 28.2
click at [772, 143] on icon at bounding box center [771, 144] width 14 height 14
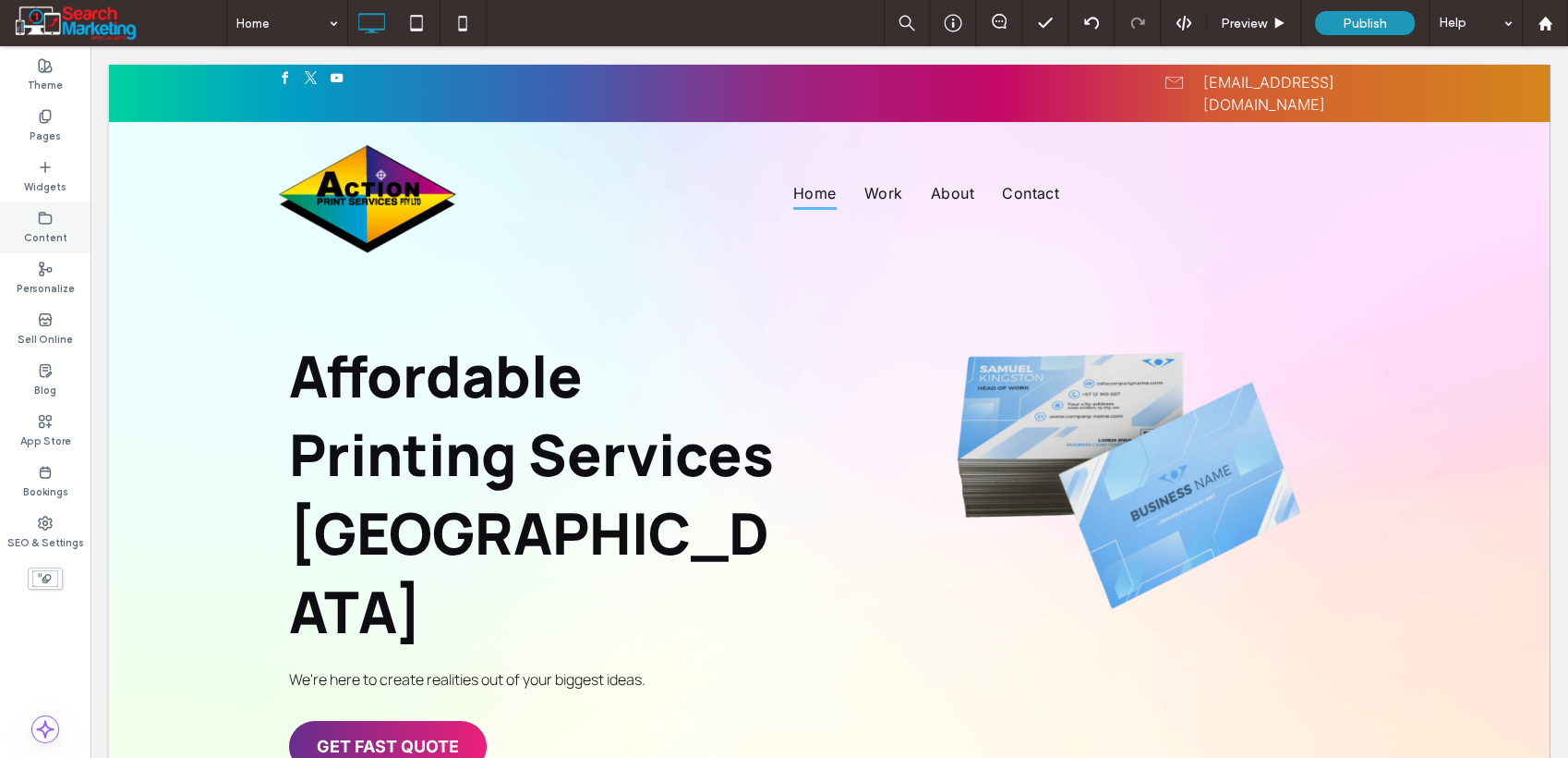
click at [30, 234] on label "Content" at bounding box center [46, 235] width 43 height 21
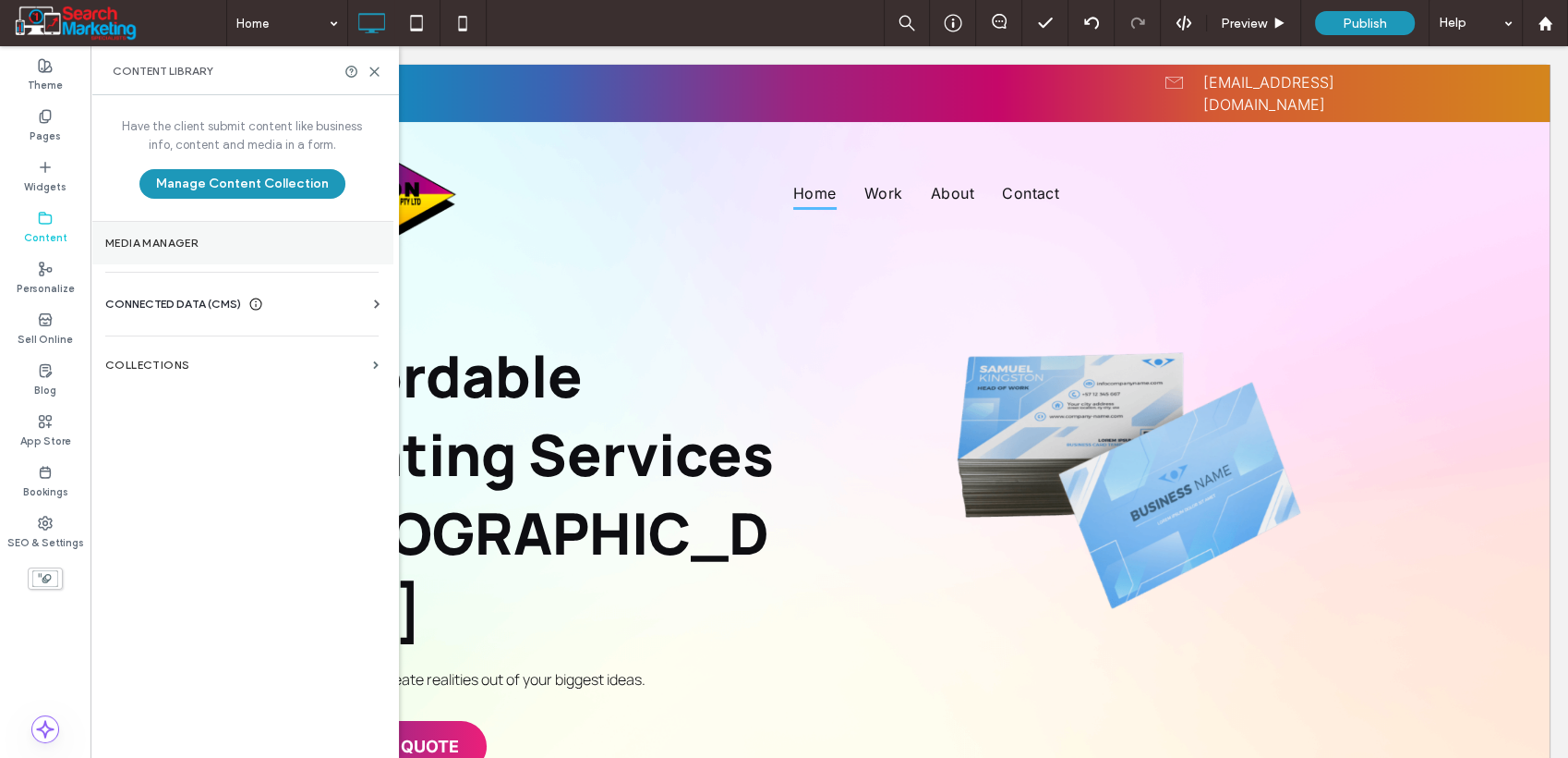
click at [174, 245] on label "Media Manager" at bounding box center [242, 243] width 273 height 13
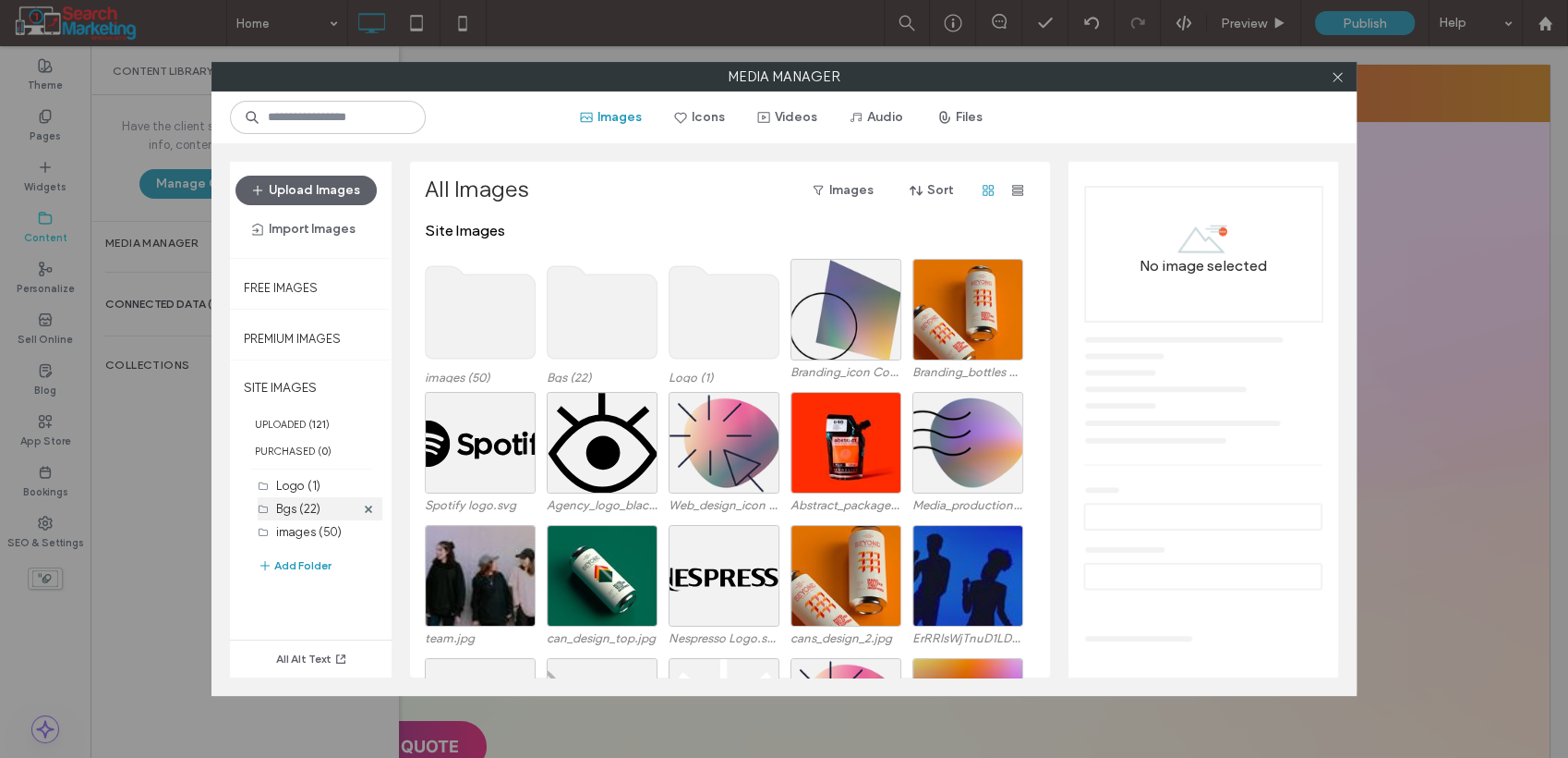
click at [312, 512] on label "Bgs (22)" at bounding box center [297, 508] width 44 height 14
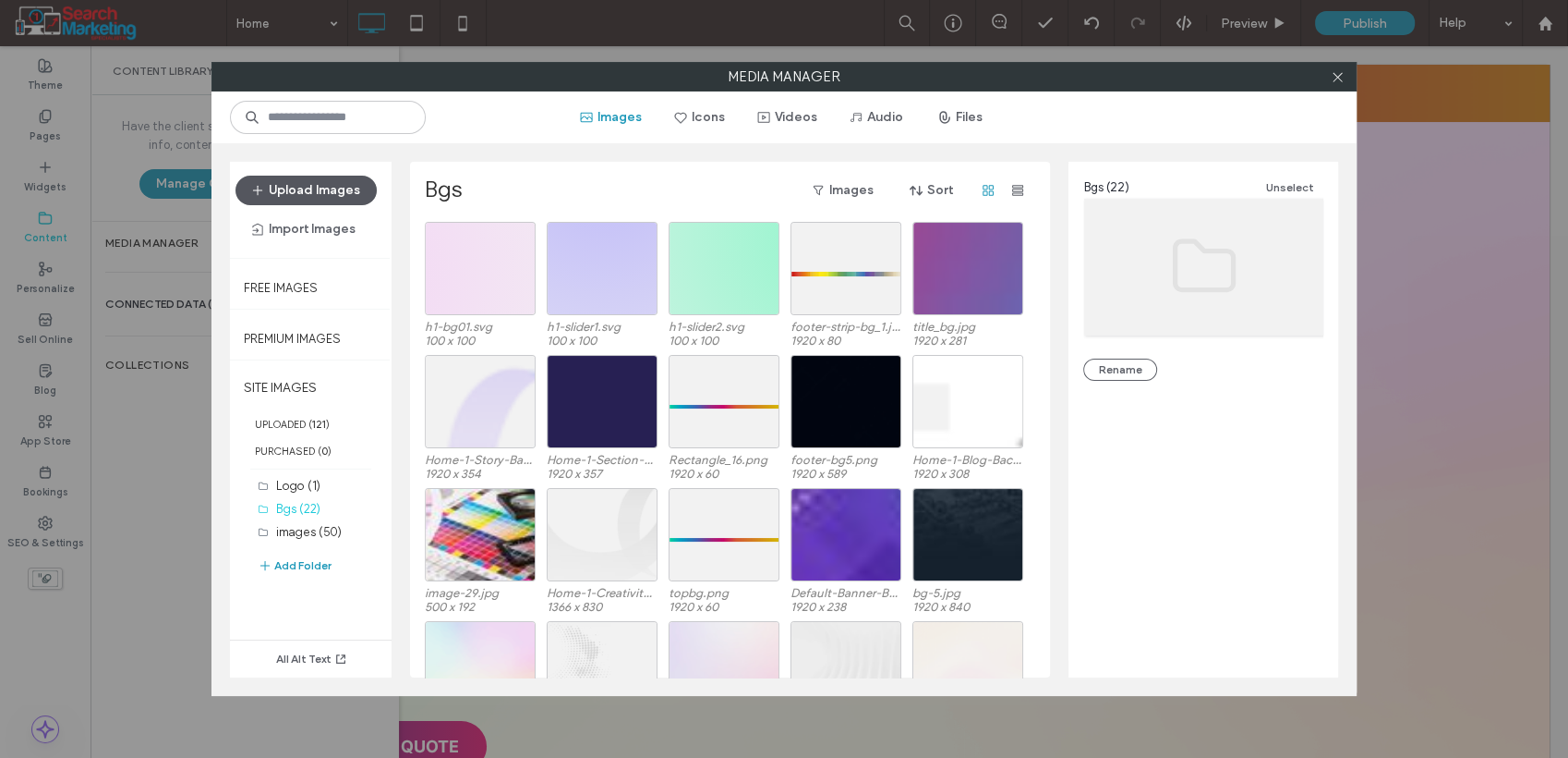
click at [338, 185] on button "Upload Images" at bounding box center [306, 189] width 141 height 29
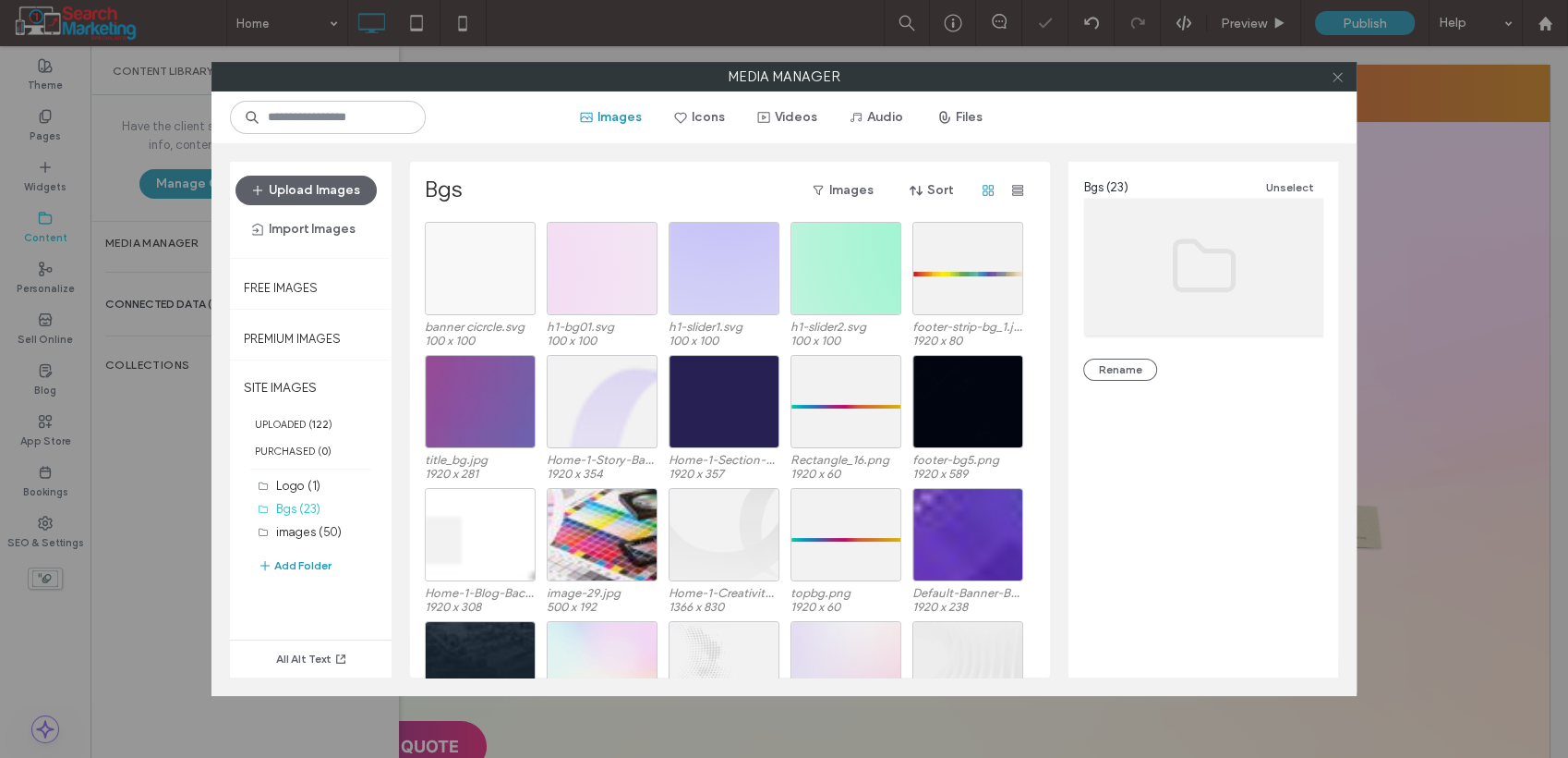
click at [1334, 75] on icon at bounding box center [1337, 77] width 14 height 14
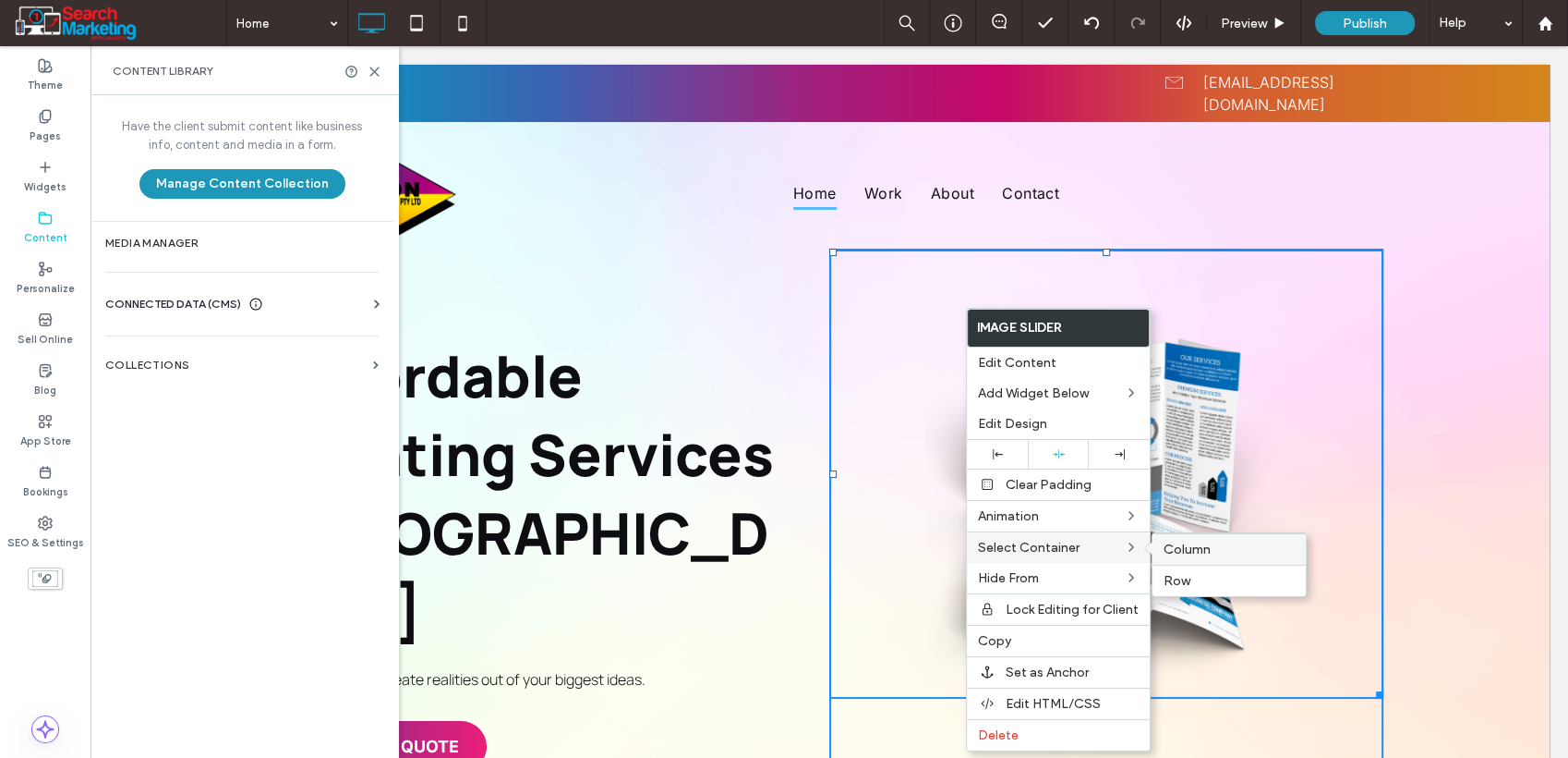
click at [1176, 543] on span "Column" at bounding box center [1188, 549] width 47 height 16
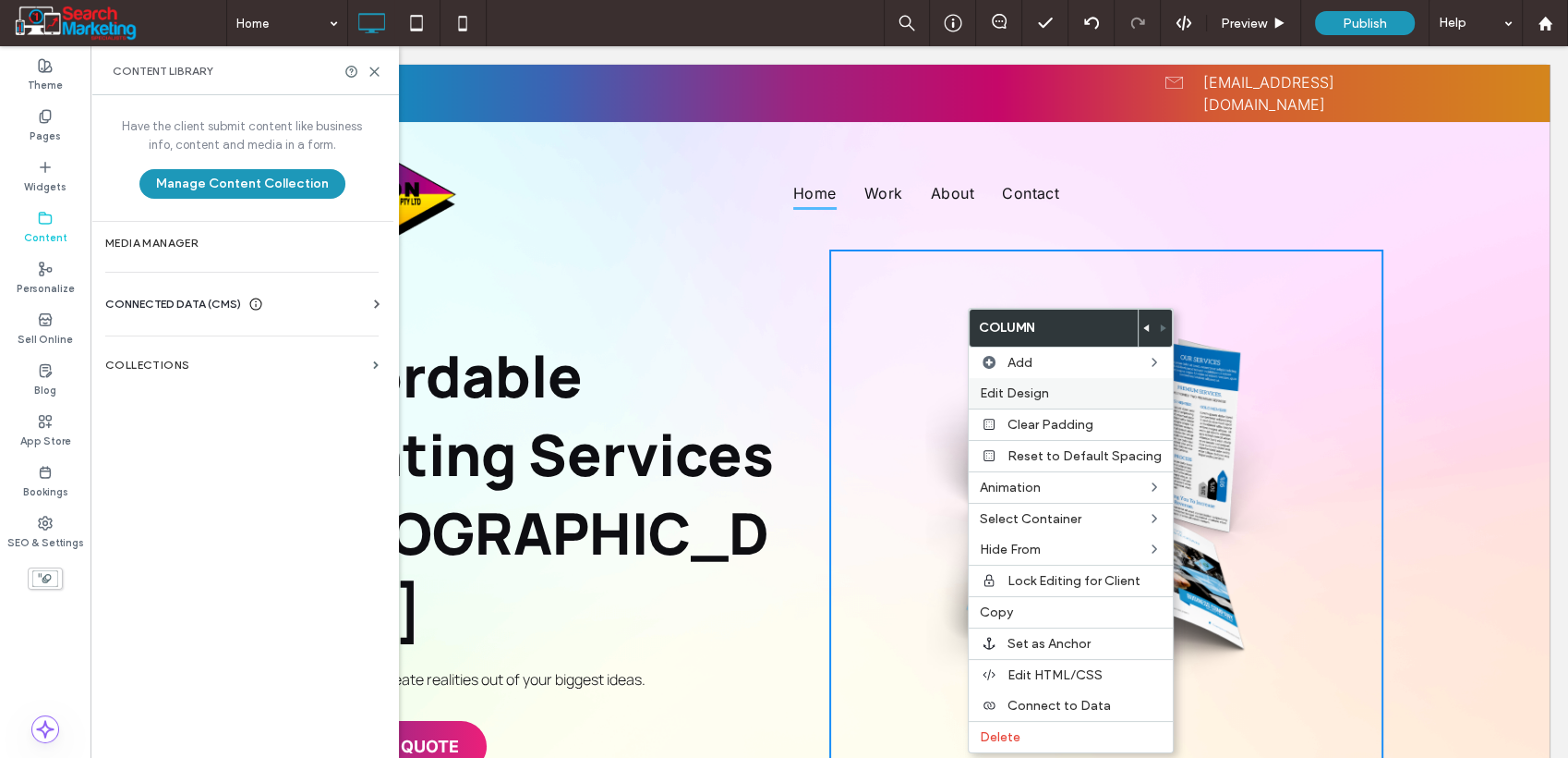
click at [1036, 394] on span "Edit Design" at bounding box center [1015, 393] width 70 height 16
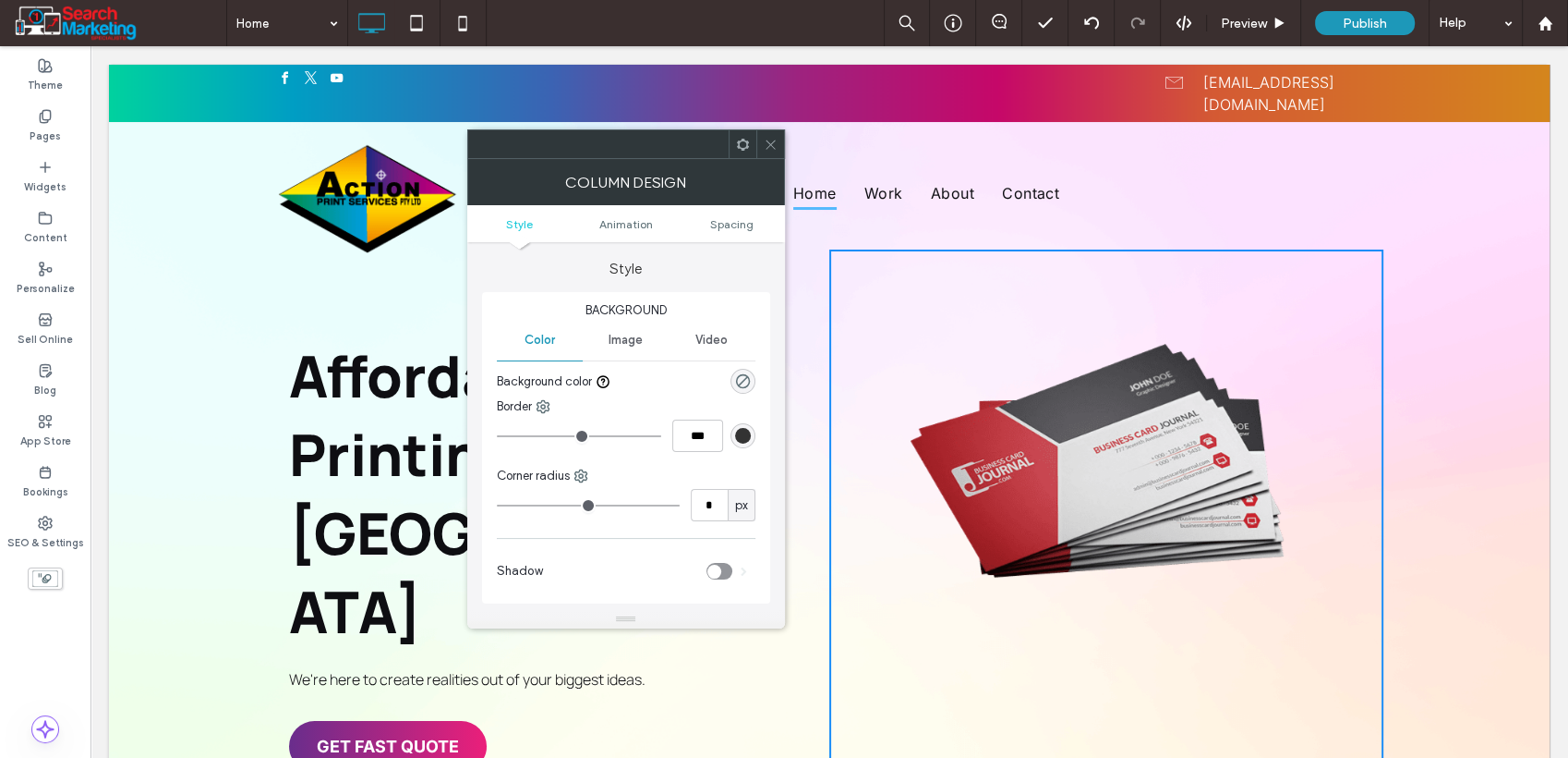
drag, startPoint x: 636, startPoint y: 338, endPoint x: 638, endPoint y: 358, distance: 20.1
click at [636, 339] on span "Image" at bounding box center [626, 340] width 34 height 15
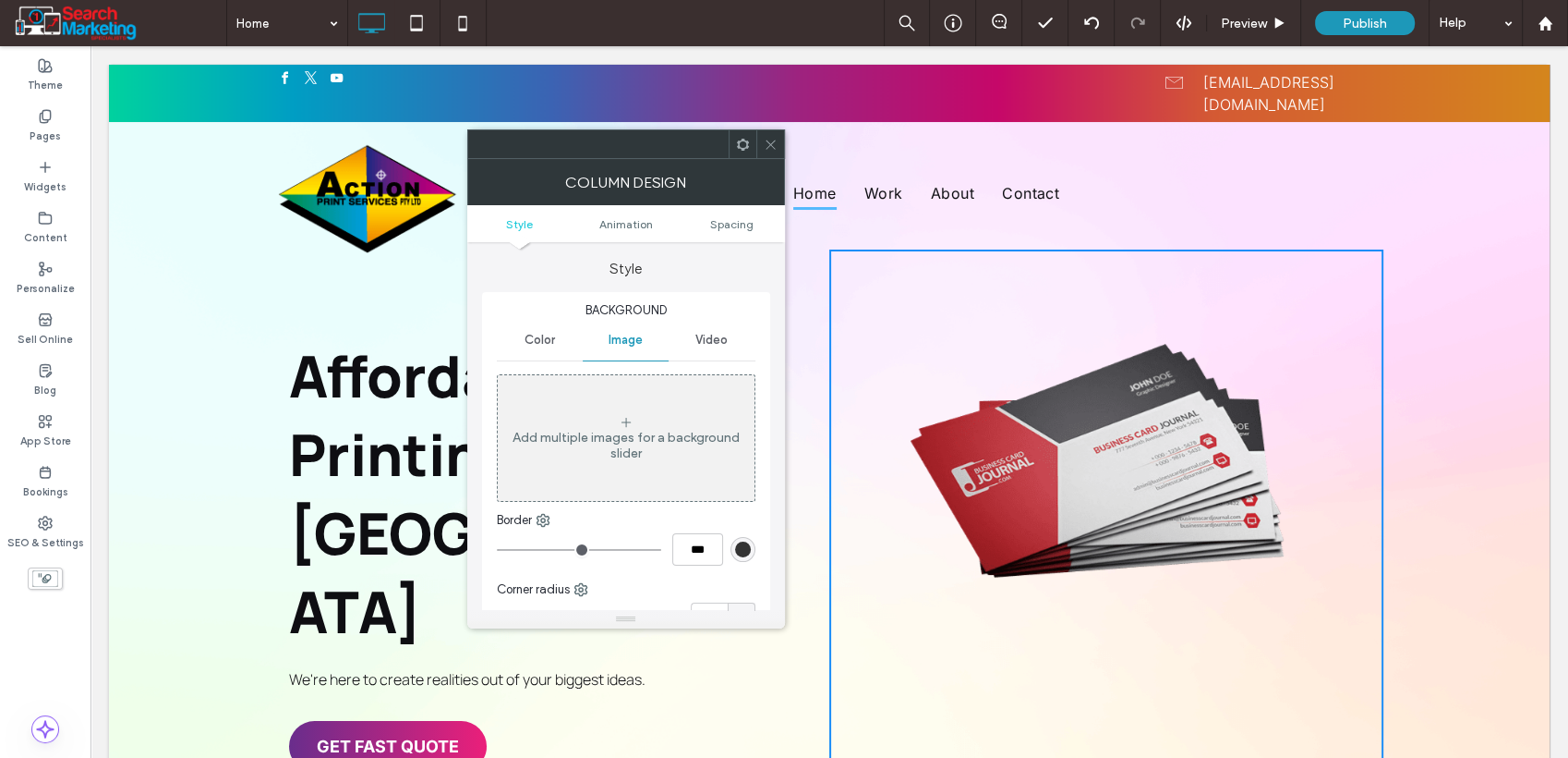
click at [614, 395] on div "Add multiple images for a background slider" at bounding box center [626, 438] width 257 height 122
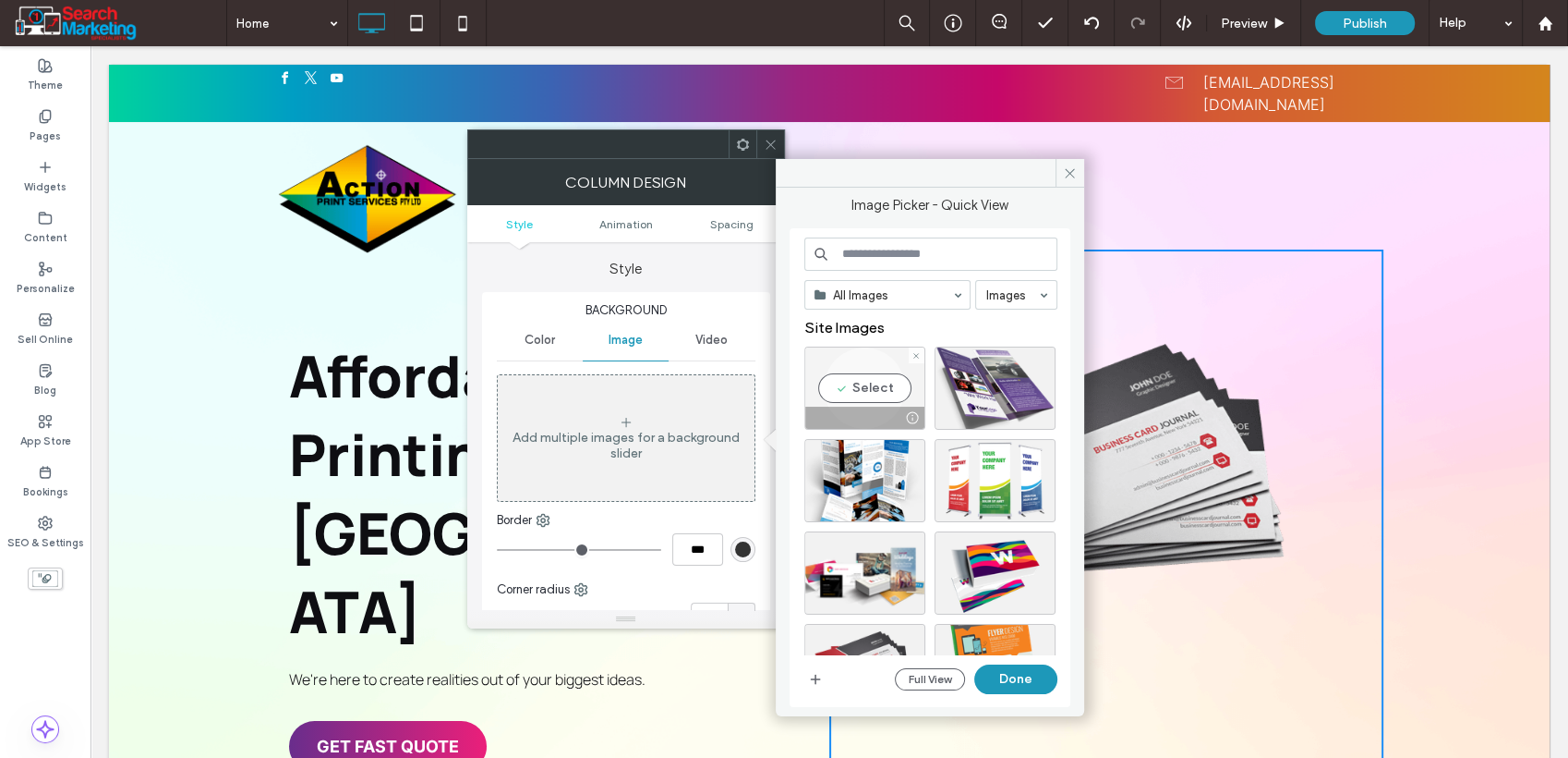
click at [840, 393] on div "Select" at bounding box center [865, 388] width 121 height 83
click at [1012, 688] on button "Done" at bounding box center [1016, 679] width 83 height 29
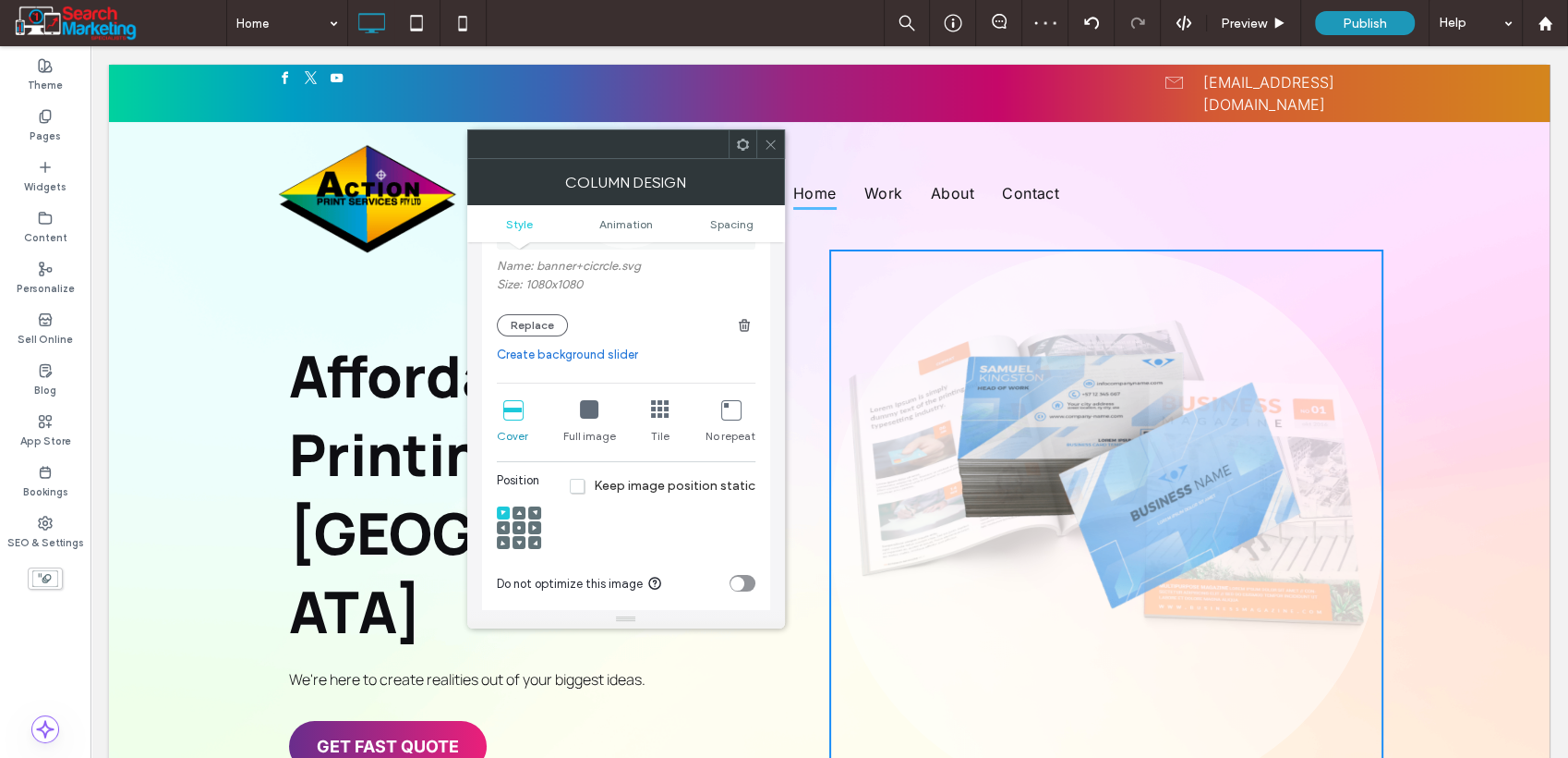
scroll to position [308, 0]
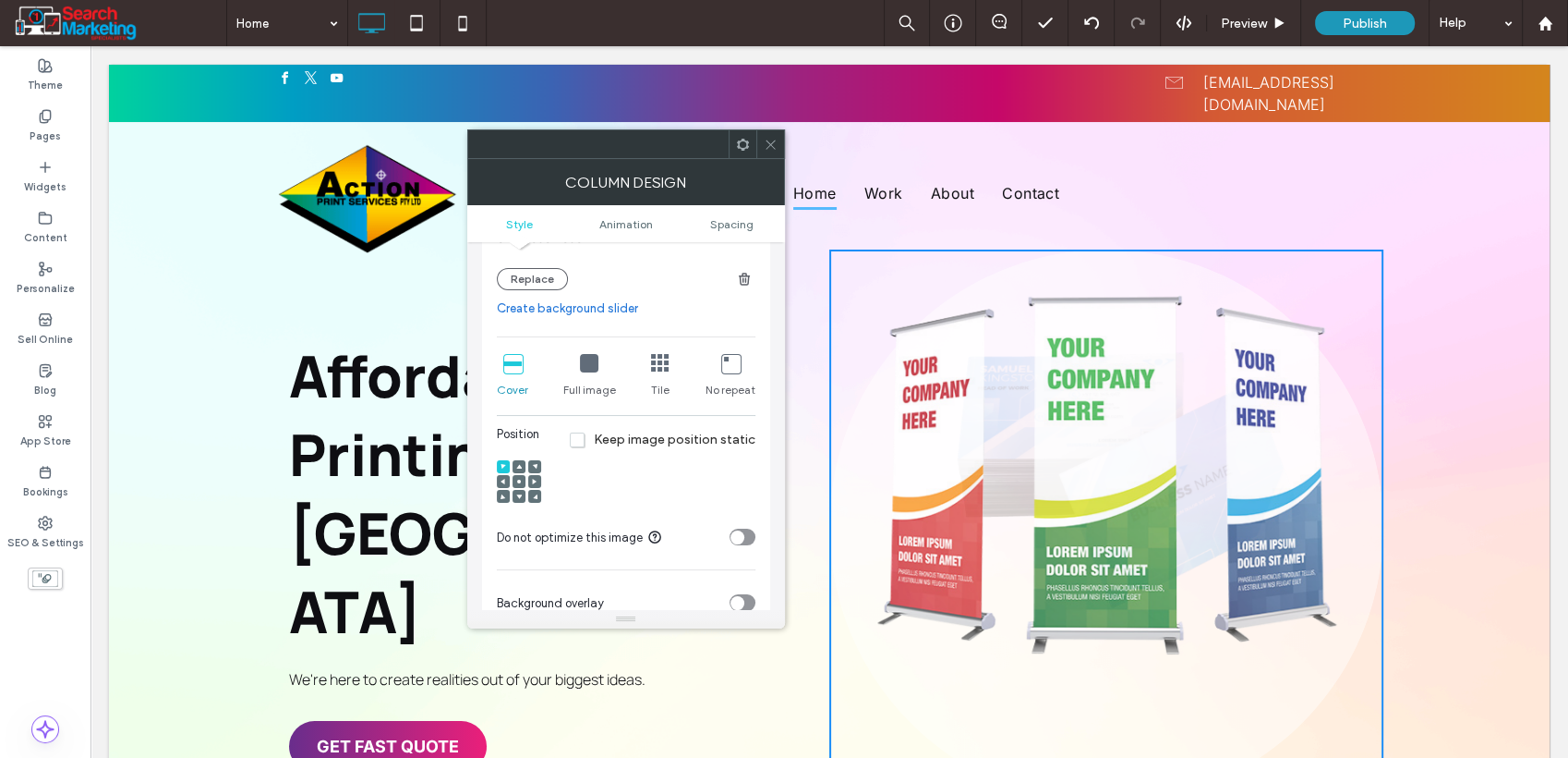
click at [590, 368] on icon at bounding box center [589, 363] width 19 height 19
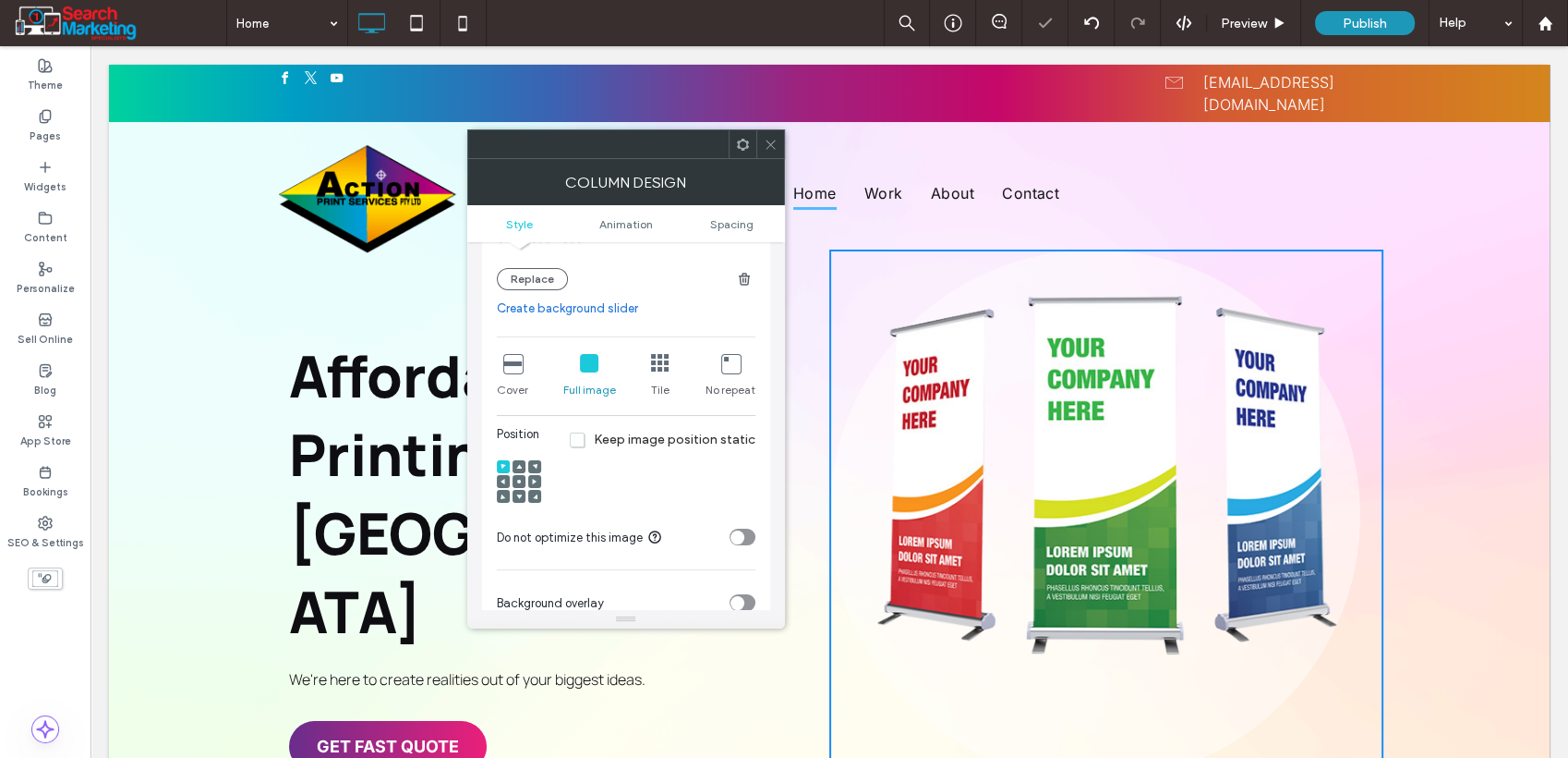
click at [731, 362] on icon at bounding box center [730, 363] width 19 height 19
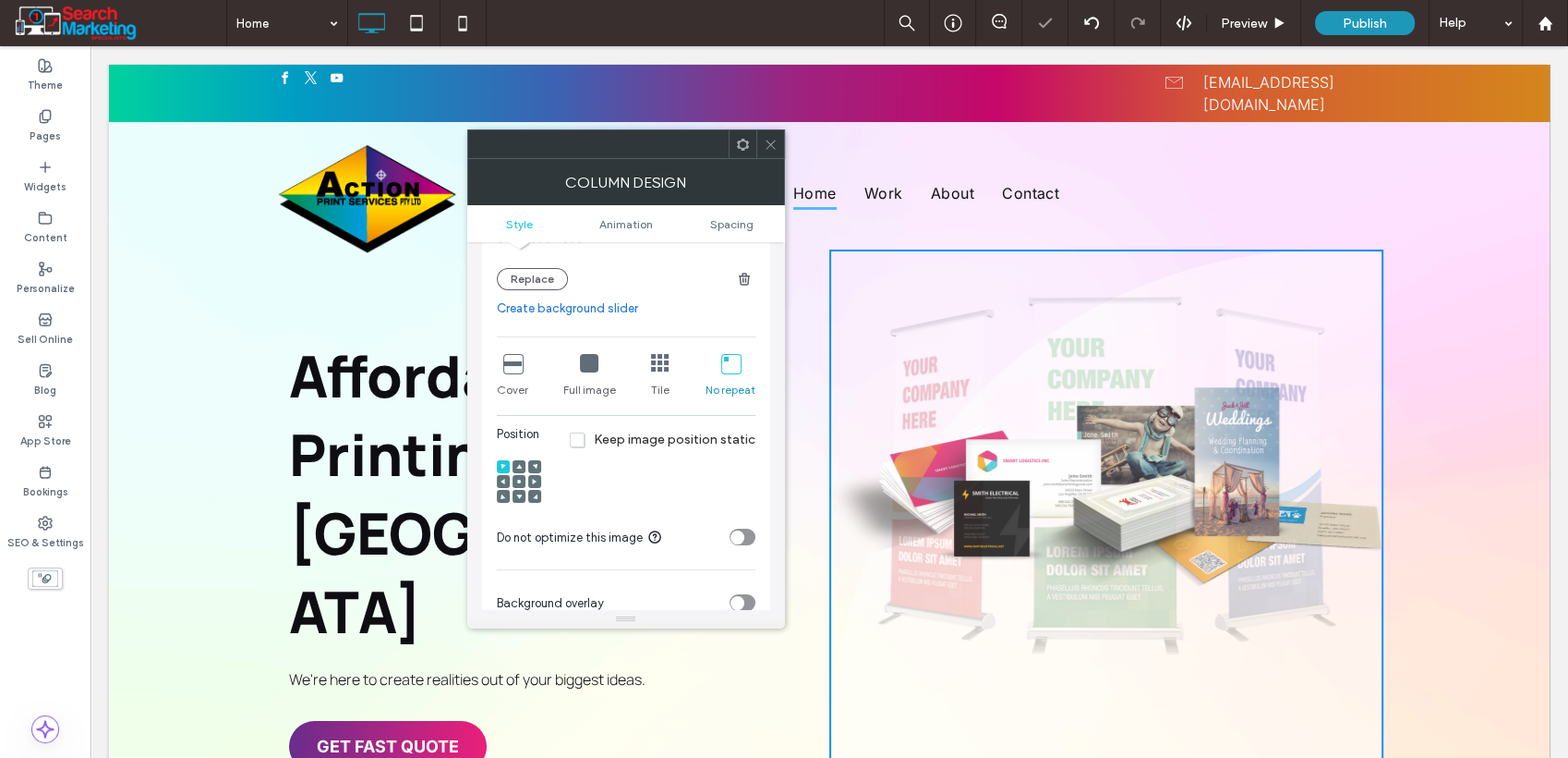
click at [591, 369] on icon at bounding box center [589, 363] width 19 height 19
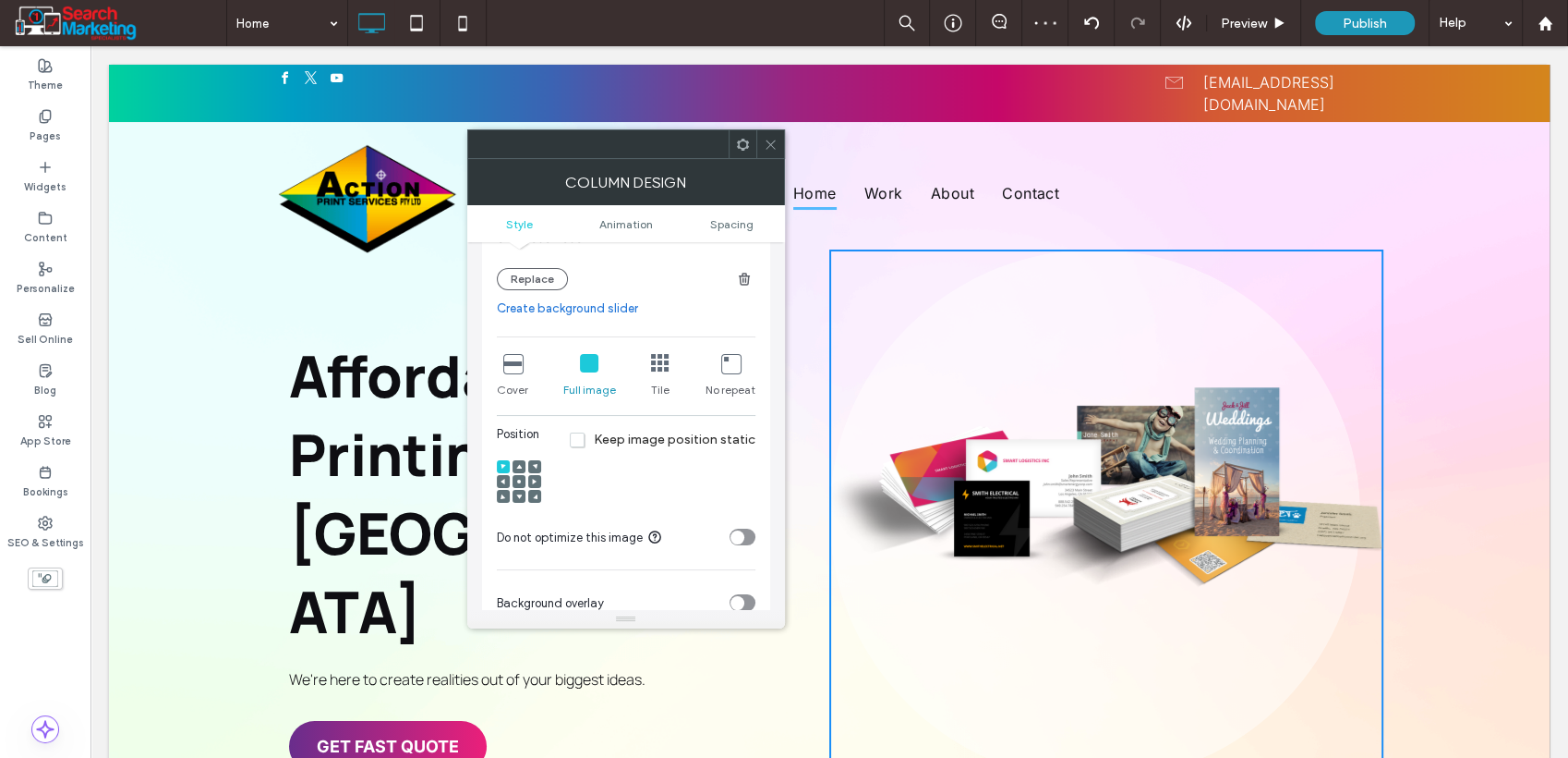
click at [520, 483] on use at bounding box center [520, 481] width 4 height 4
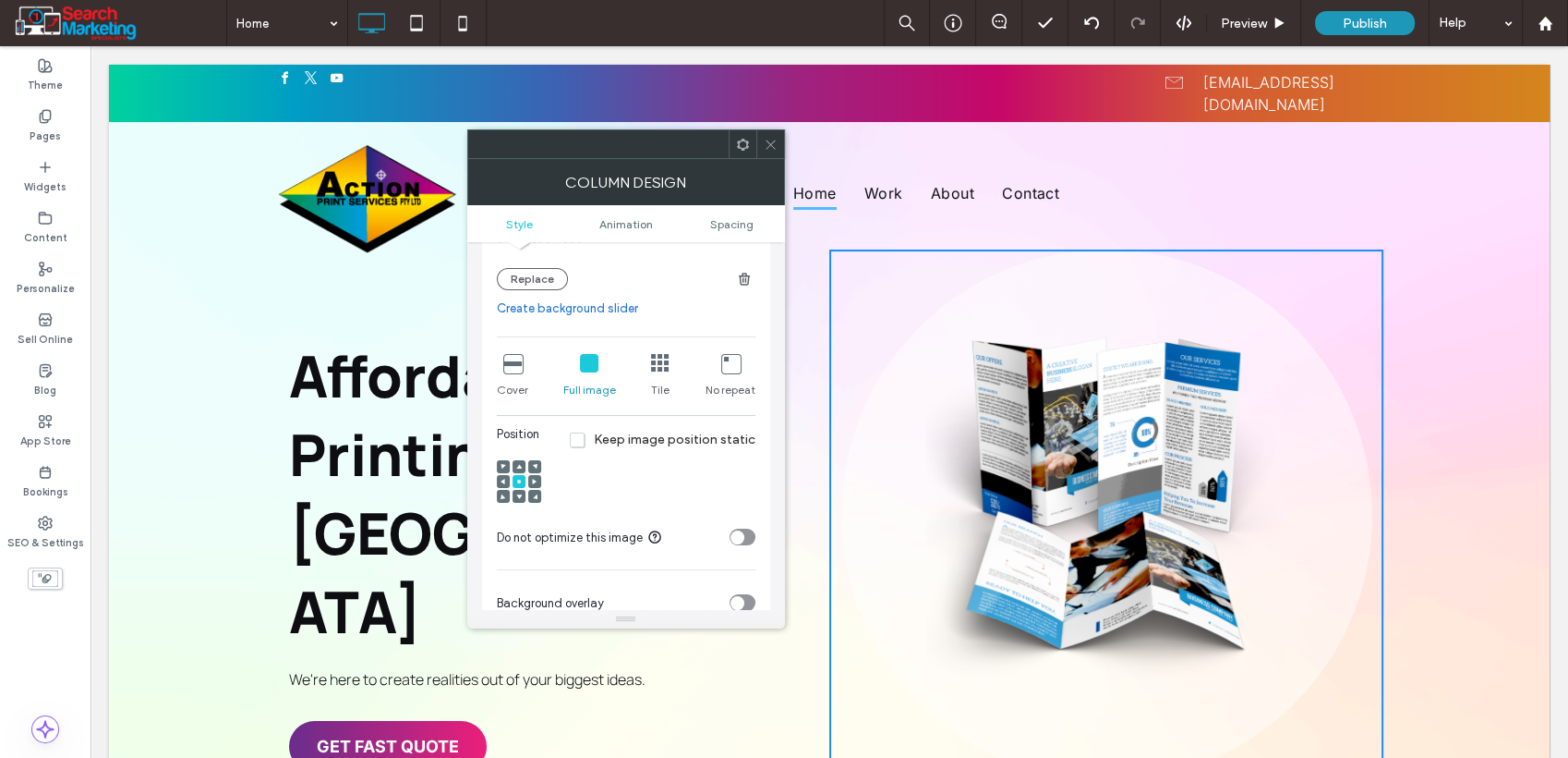
click at [773, 154] on span at bounding box center [771, 143] width 14 height 27
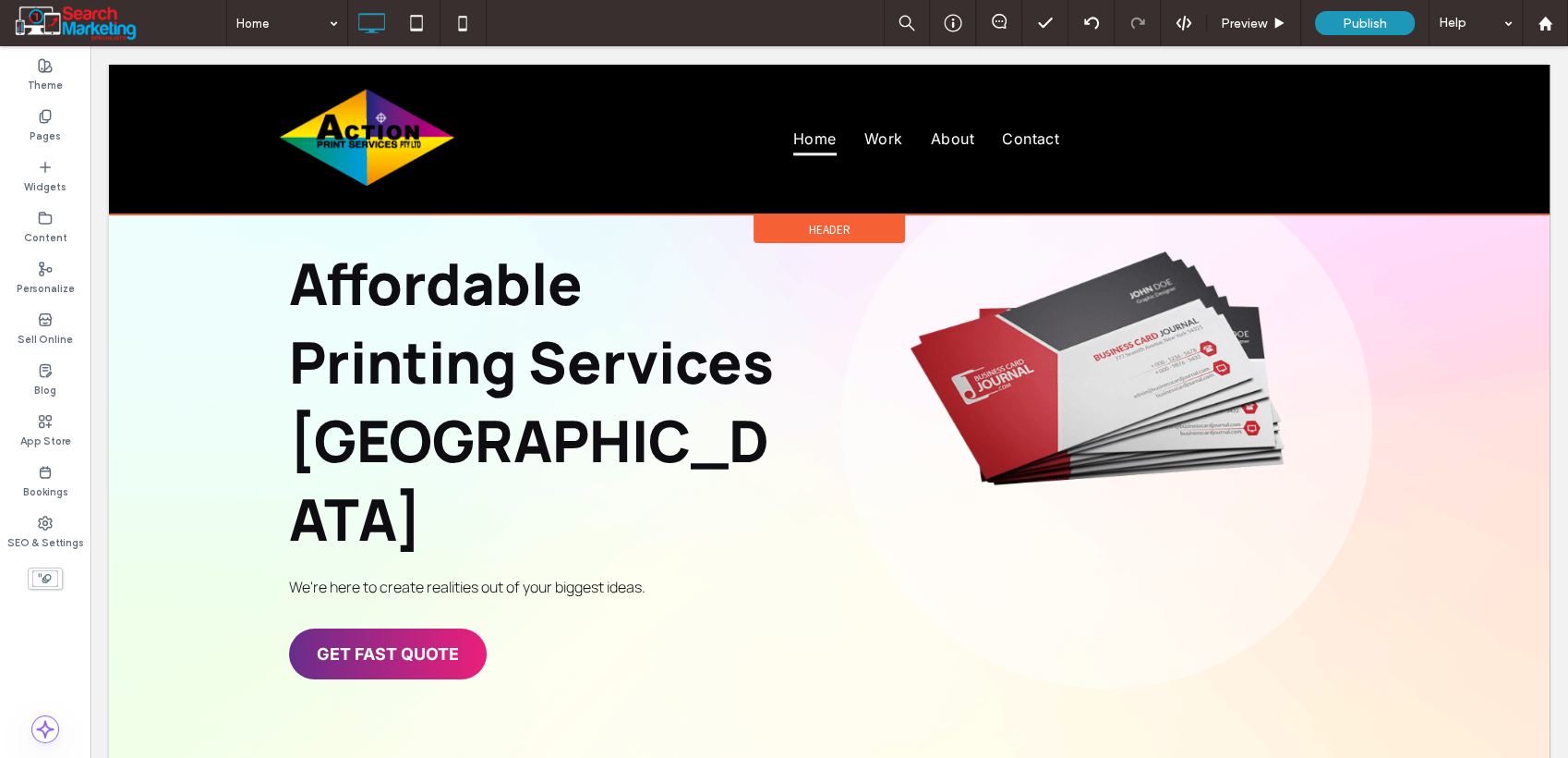
scroll to position [205, 0]
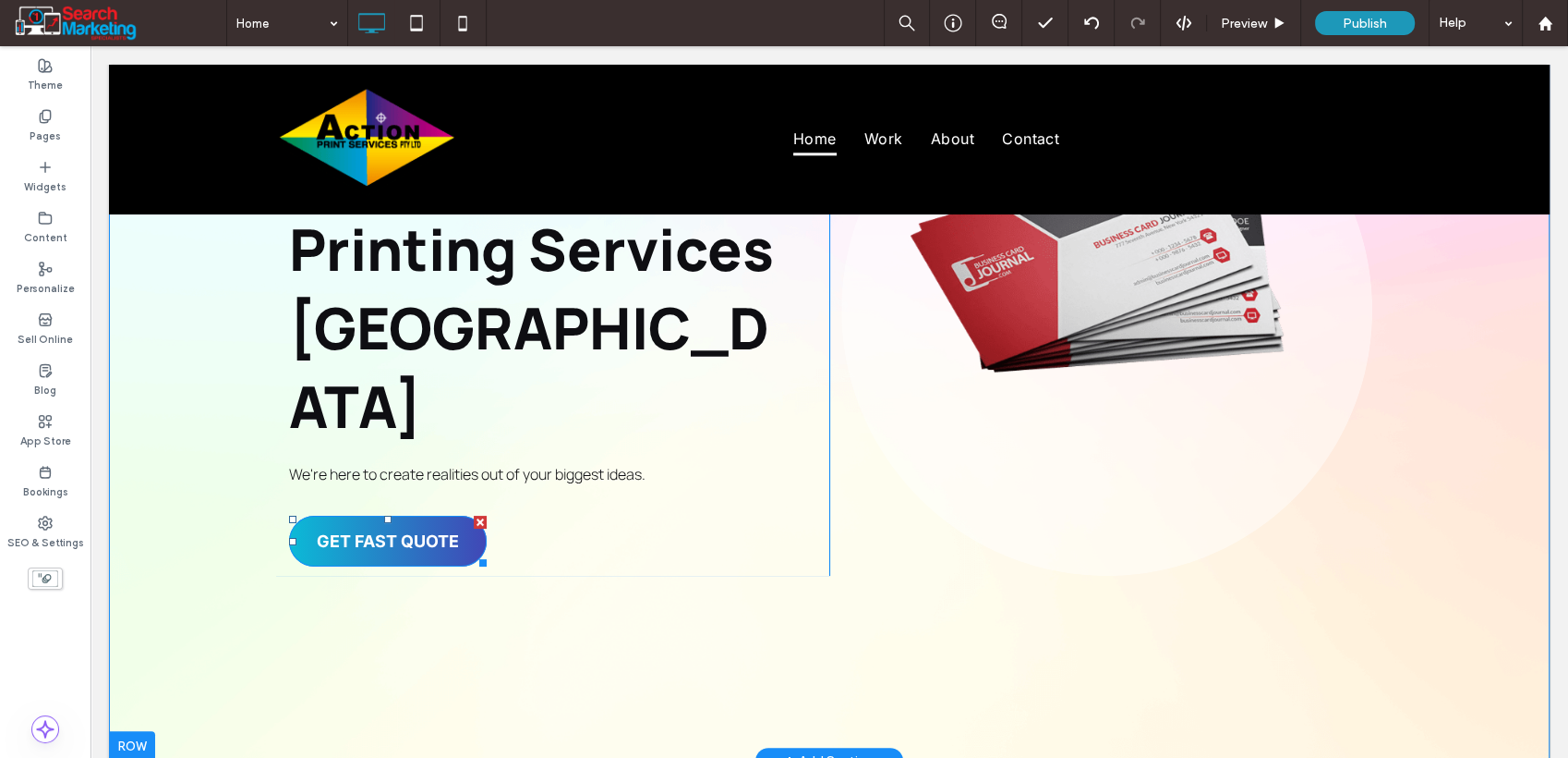
click at [430, 517] on span "GET FAST QUOTE" at bounding box center [388, 541] width 142 height 49
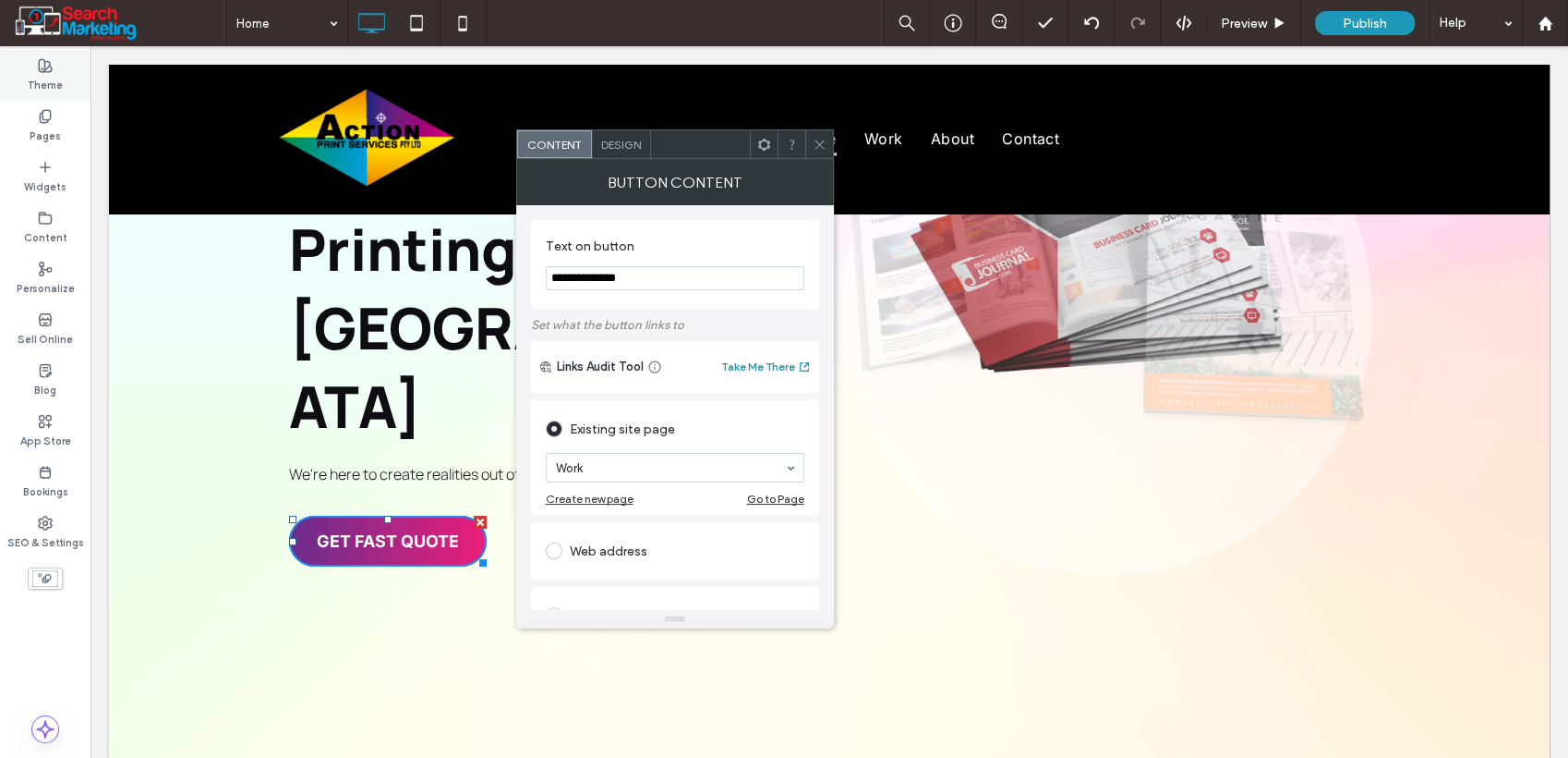
click at [26, 81] on div "Theme" at bounding box center [45, 75] width 90 height 51
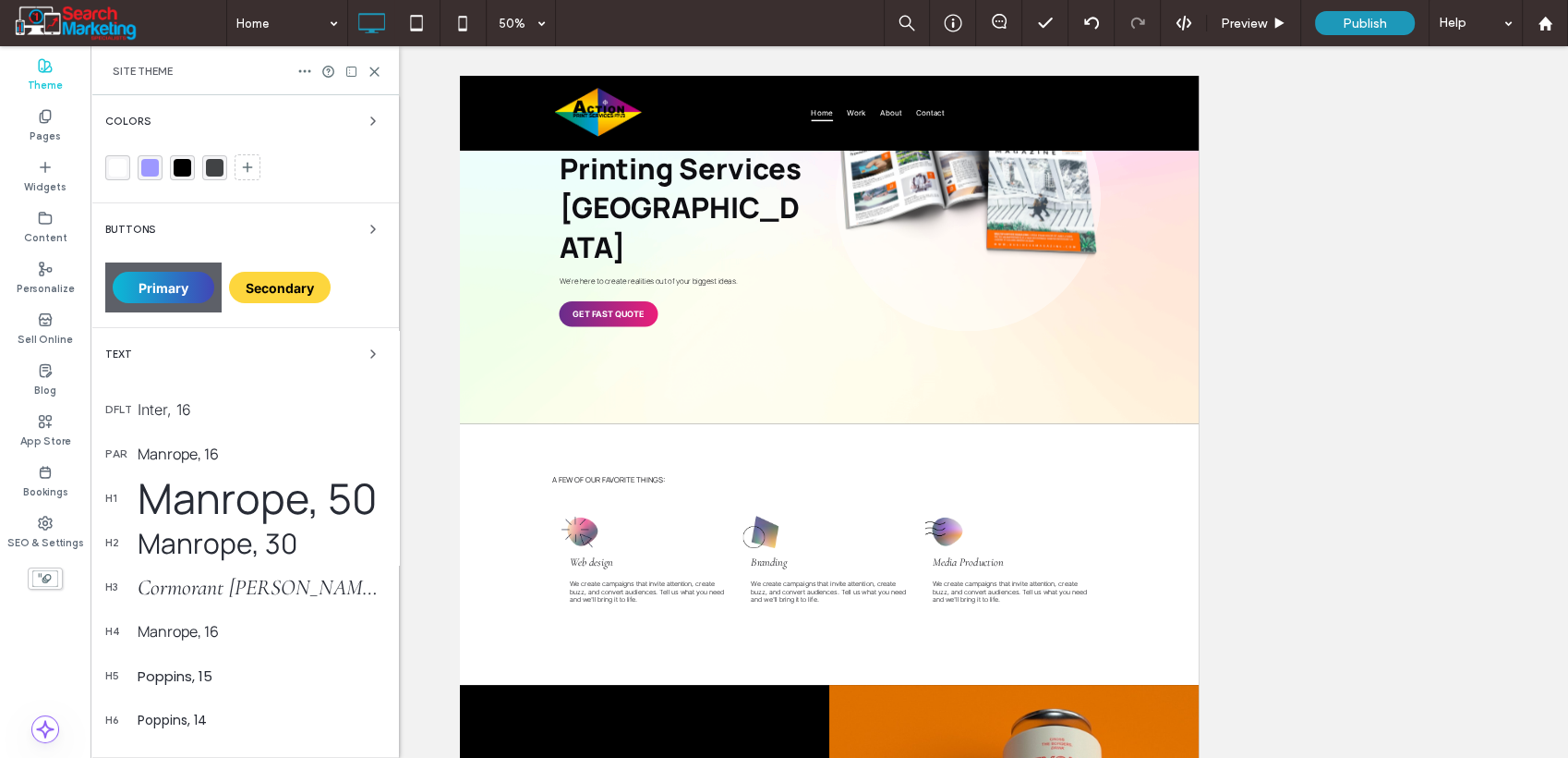
click at [170, 266] on div "Primary" at bounding box center [164, 287] width 117 height 50
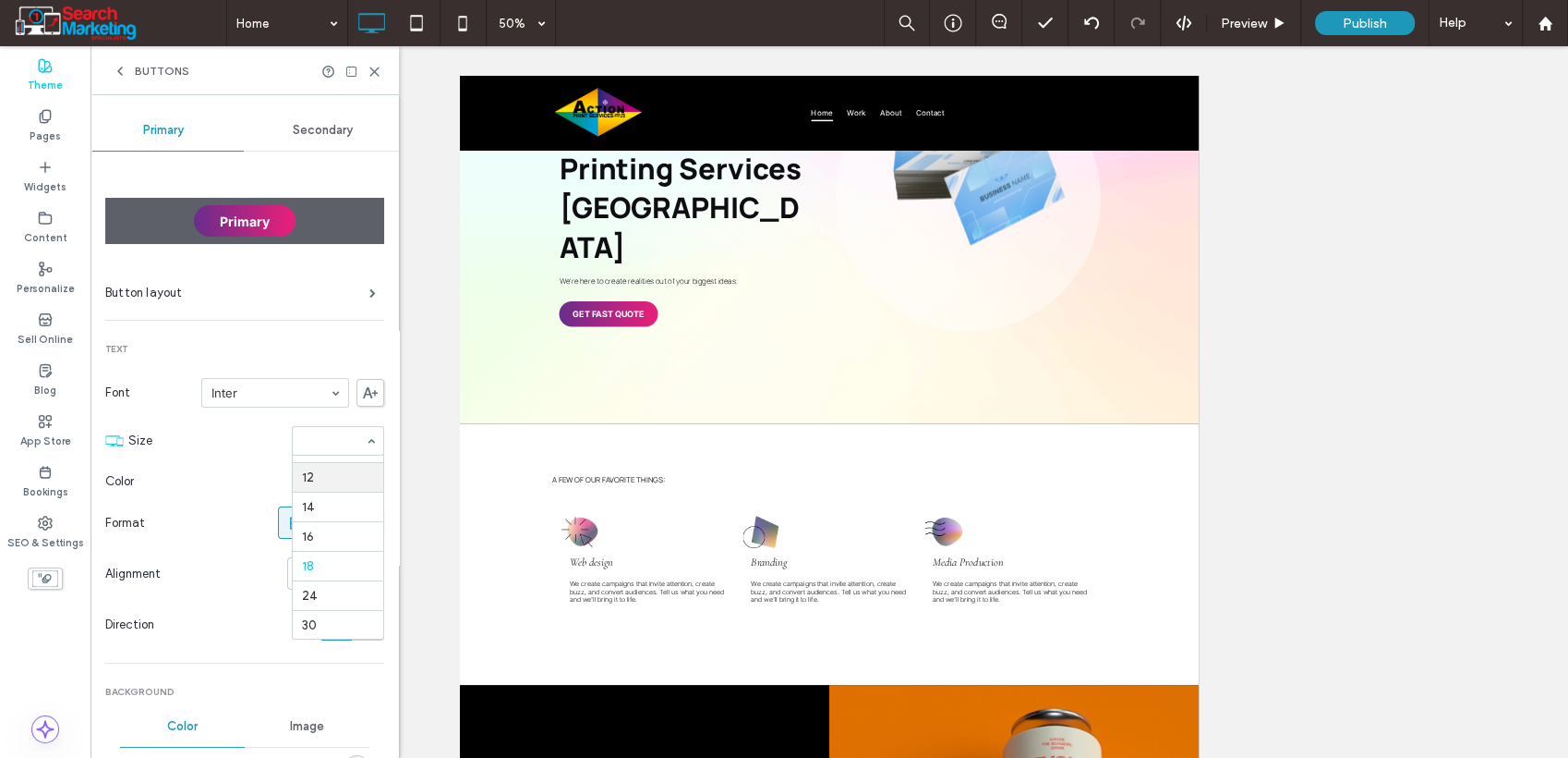
scroll to position [110, 0]
click at [308, 124] on span "Secondary" at bounding box center [323, 131] width 60 height 15
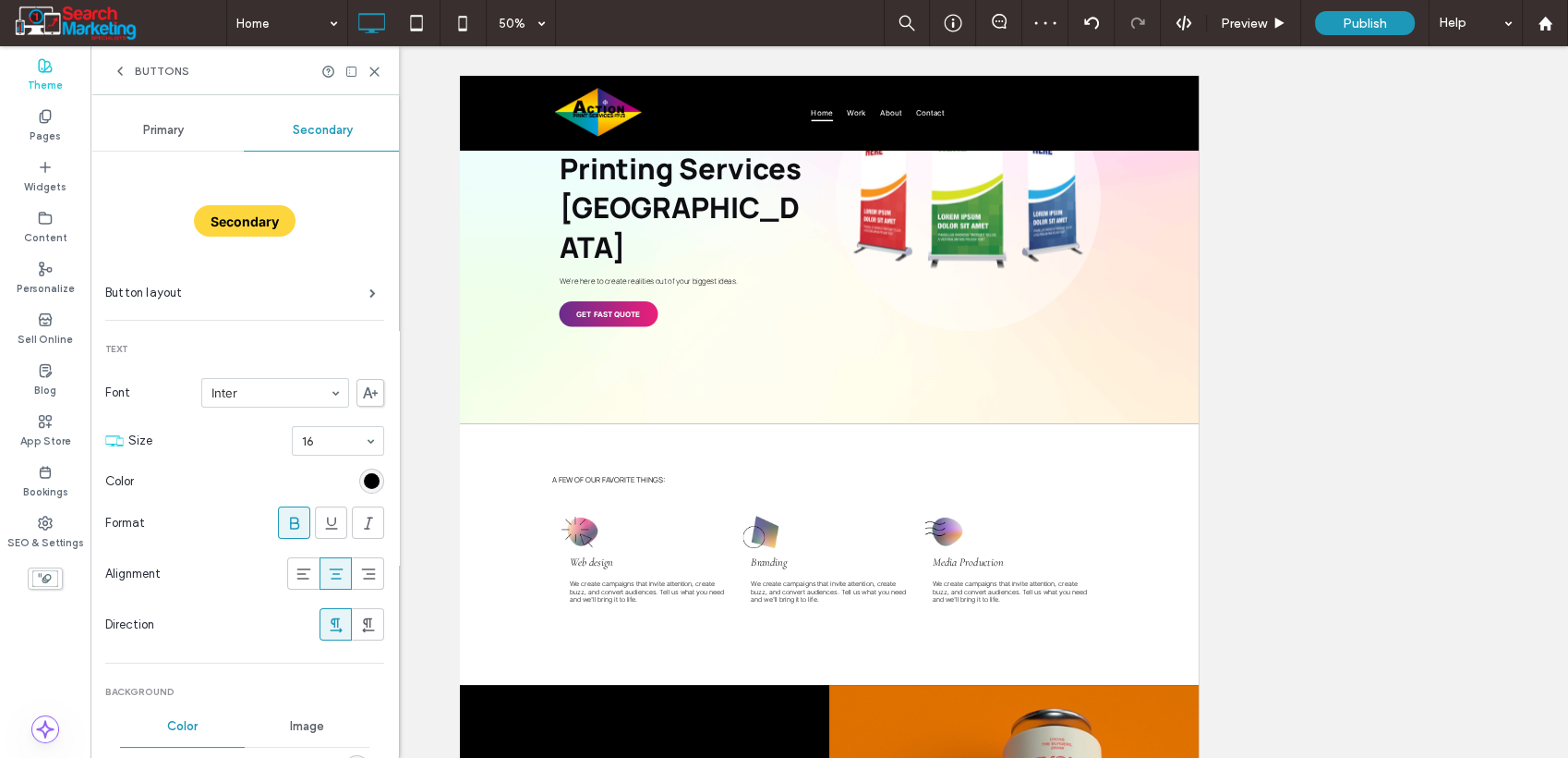
click at [372, 74] on icon at bounding box center [375, 72] width 14 height 14
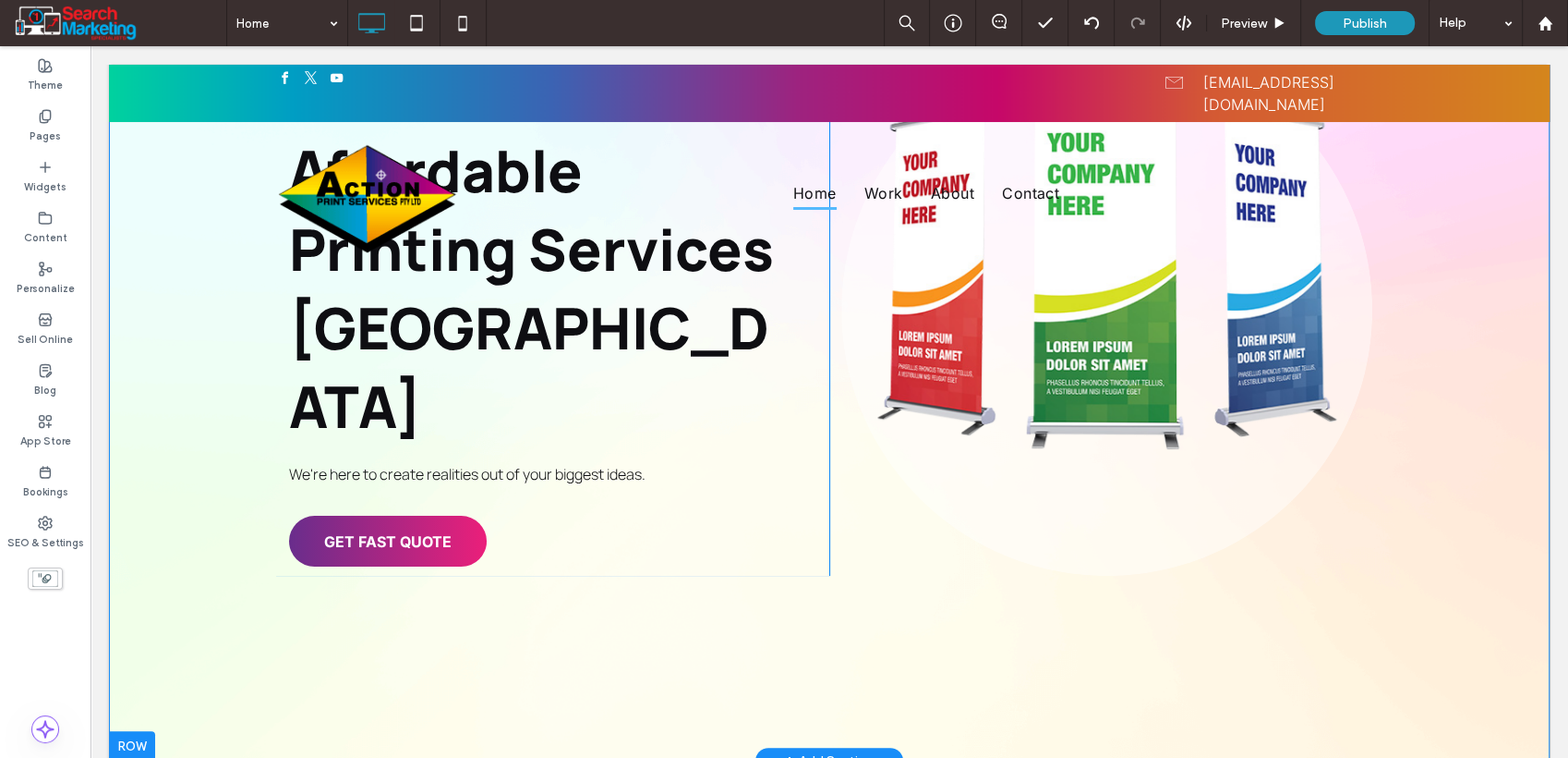
scroll to position [0, 0]
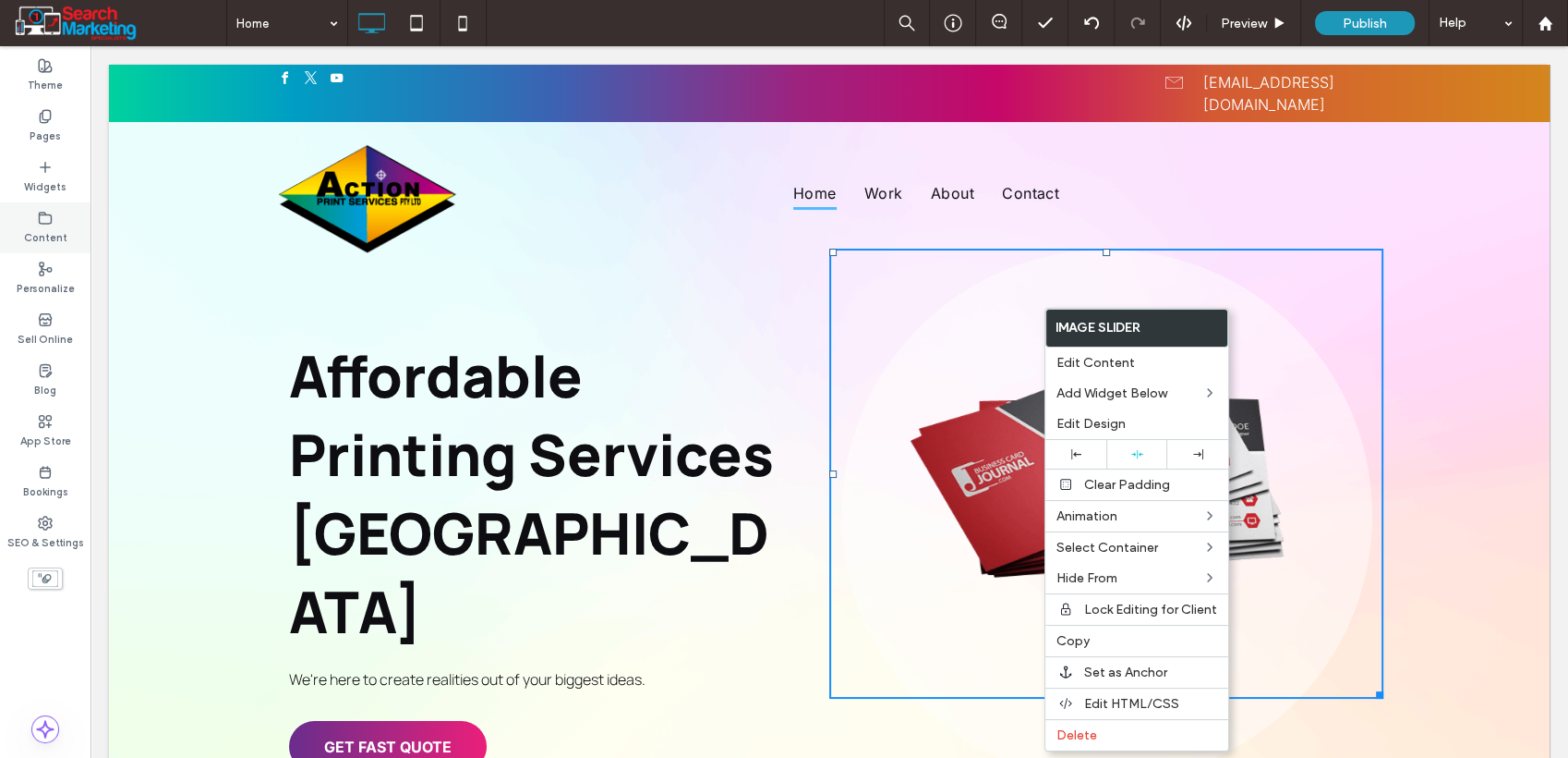
click at [26, 222] on div "Content" at bounding box center [45, 228] width 90 height 51
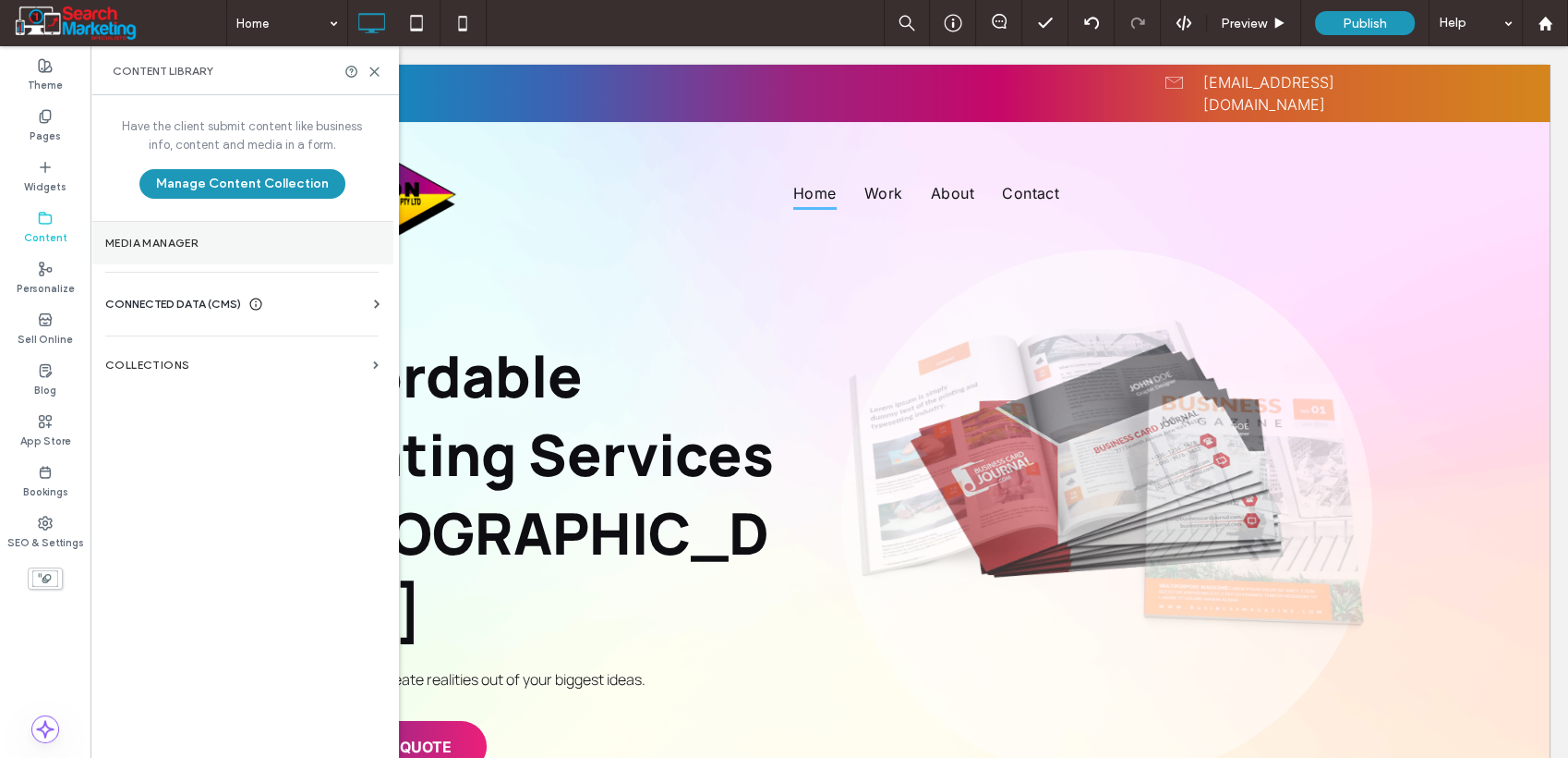
click at [118, 250] on section "Media Manager" at bounding box center [242, 243] width 303 height 42
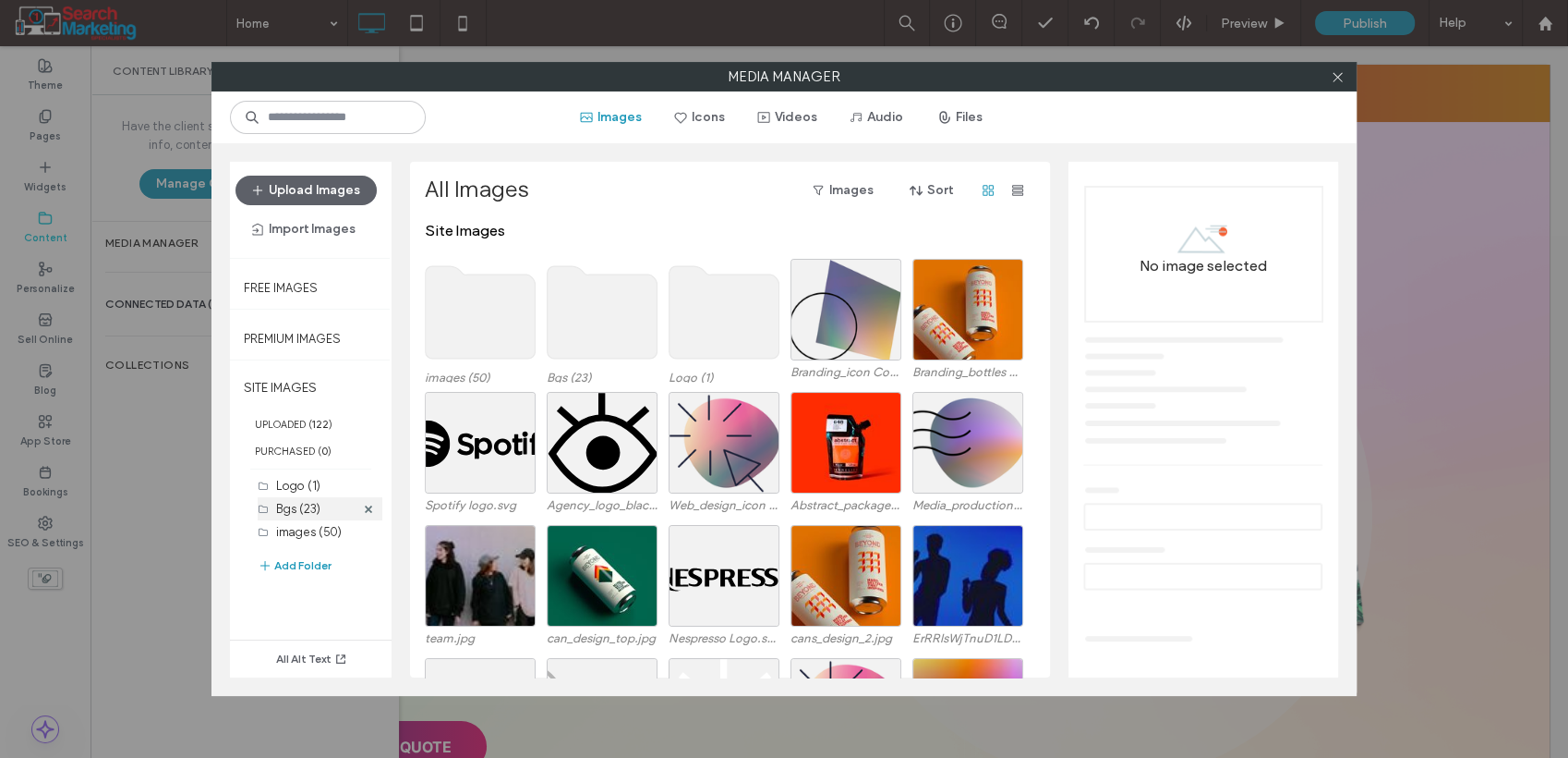
click at [307, 508] on label "Bgs (23)" at bounding box center [297, 508] width 44 height 14
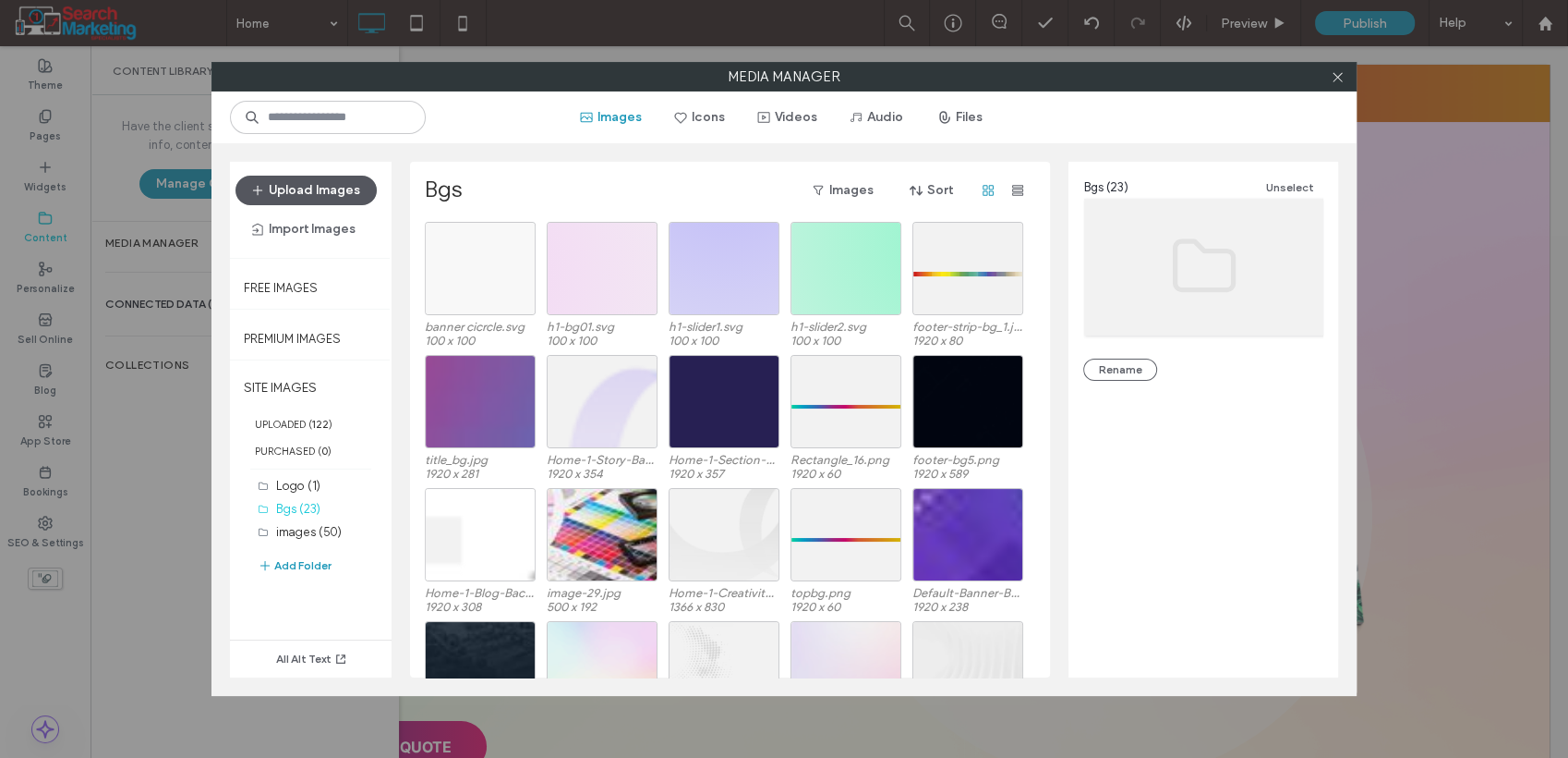
click at [324, 188] on button "Upload Images" at bounding box center [306, 189] width 141 height 29
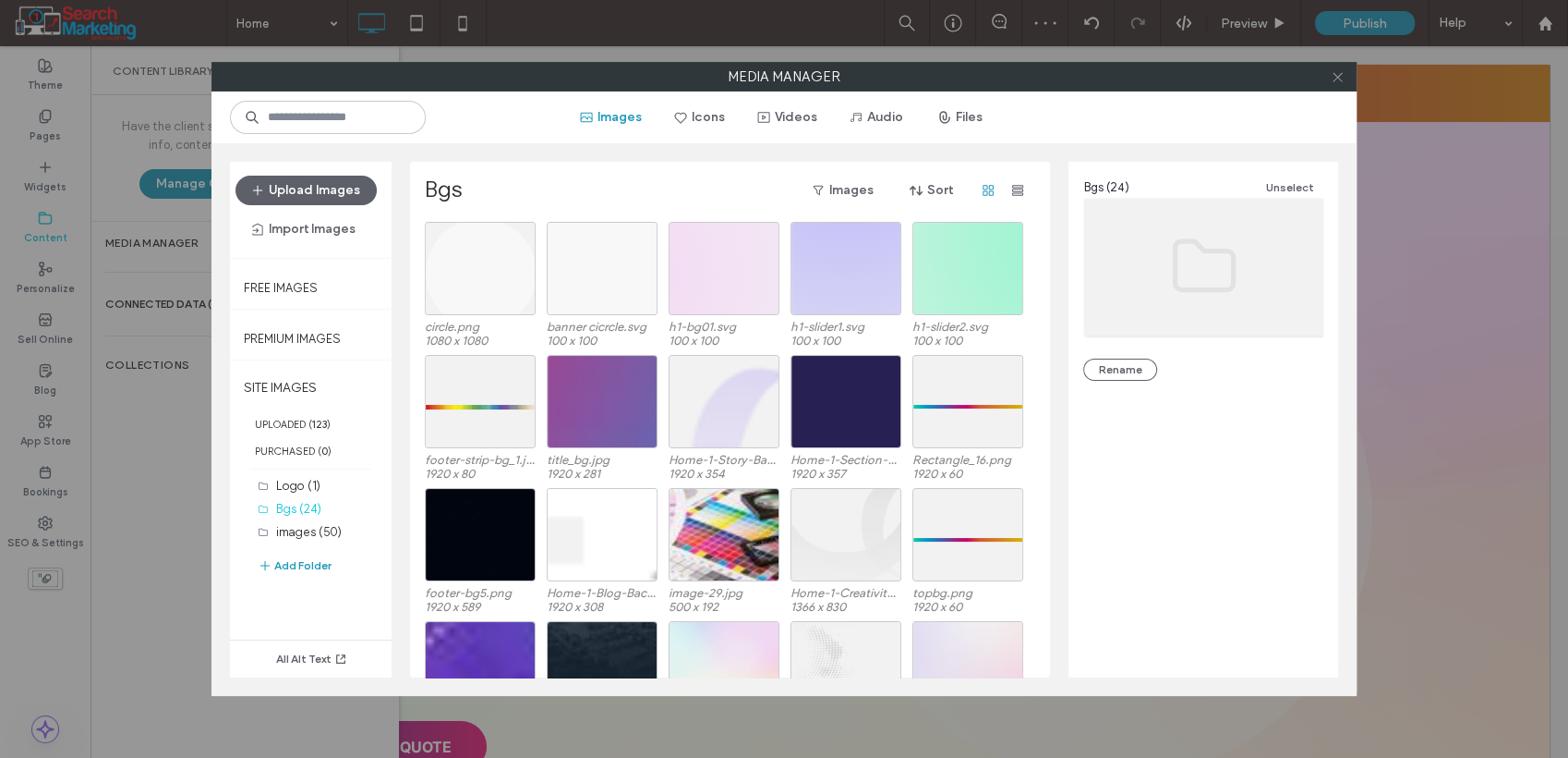
click at [1336, 75] on use at bounding box center [1337, 77] width 9 height 9
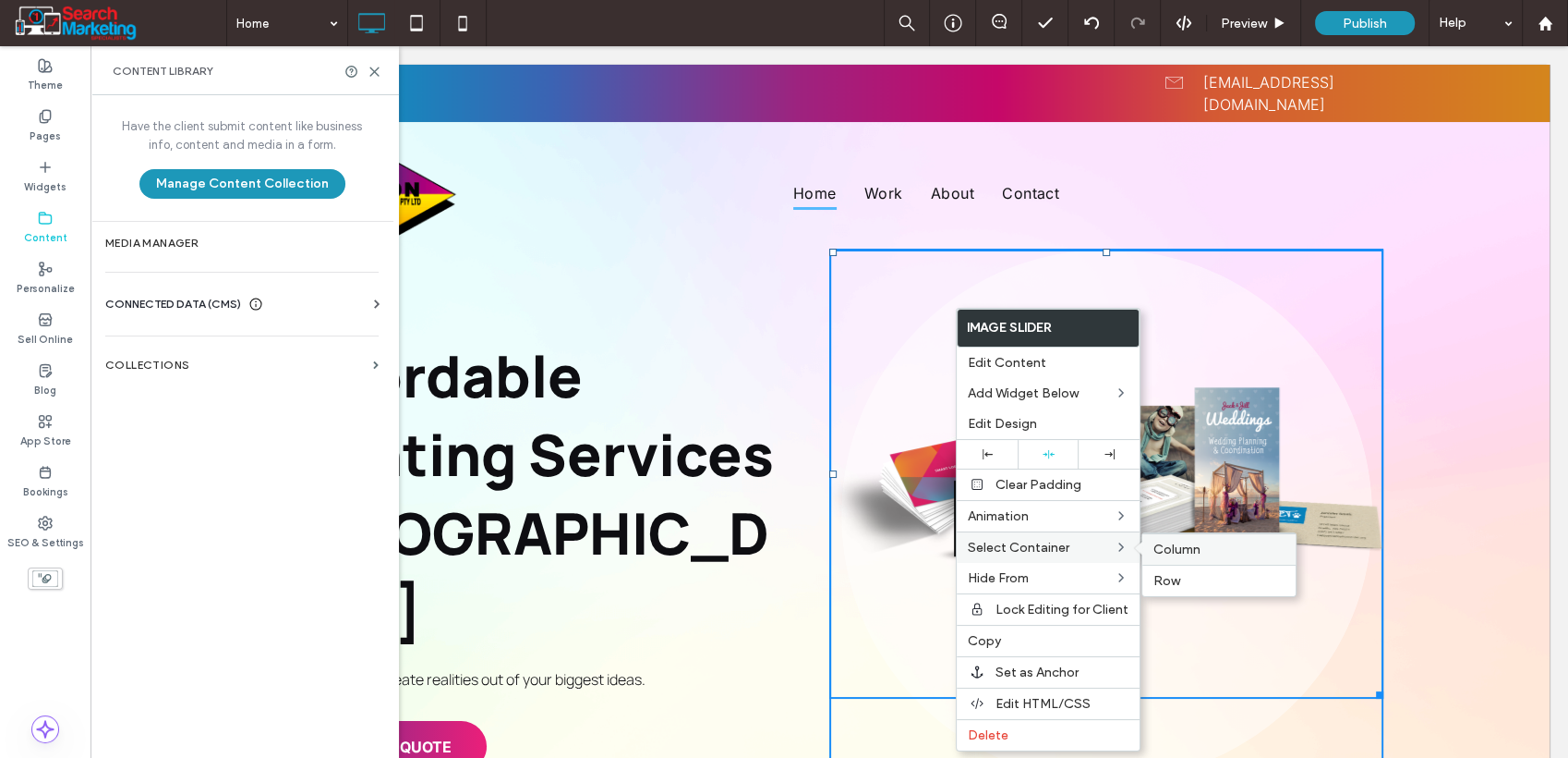
click at [1175, 543] on span "Column" at bounding box center [1177, 549] width 47 height 16
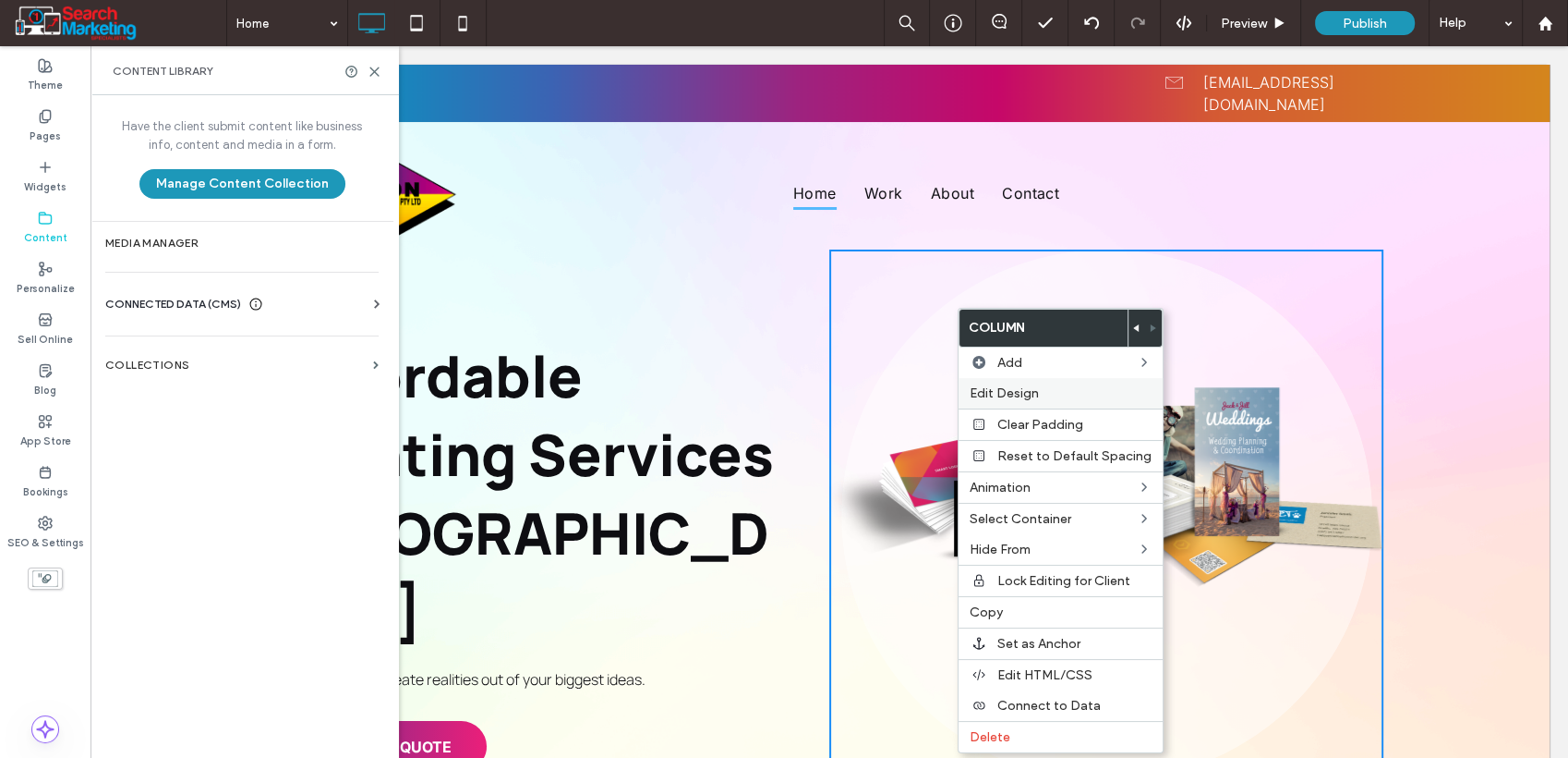
click at [1116, 391] on label "Edit Design" at bounding box center [1060, 393] width 182 height 16
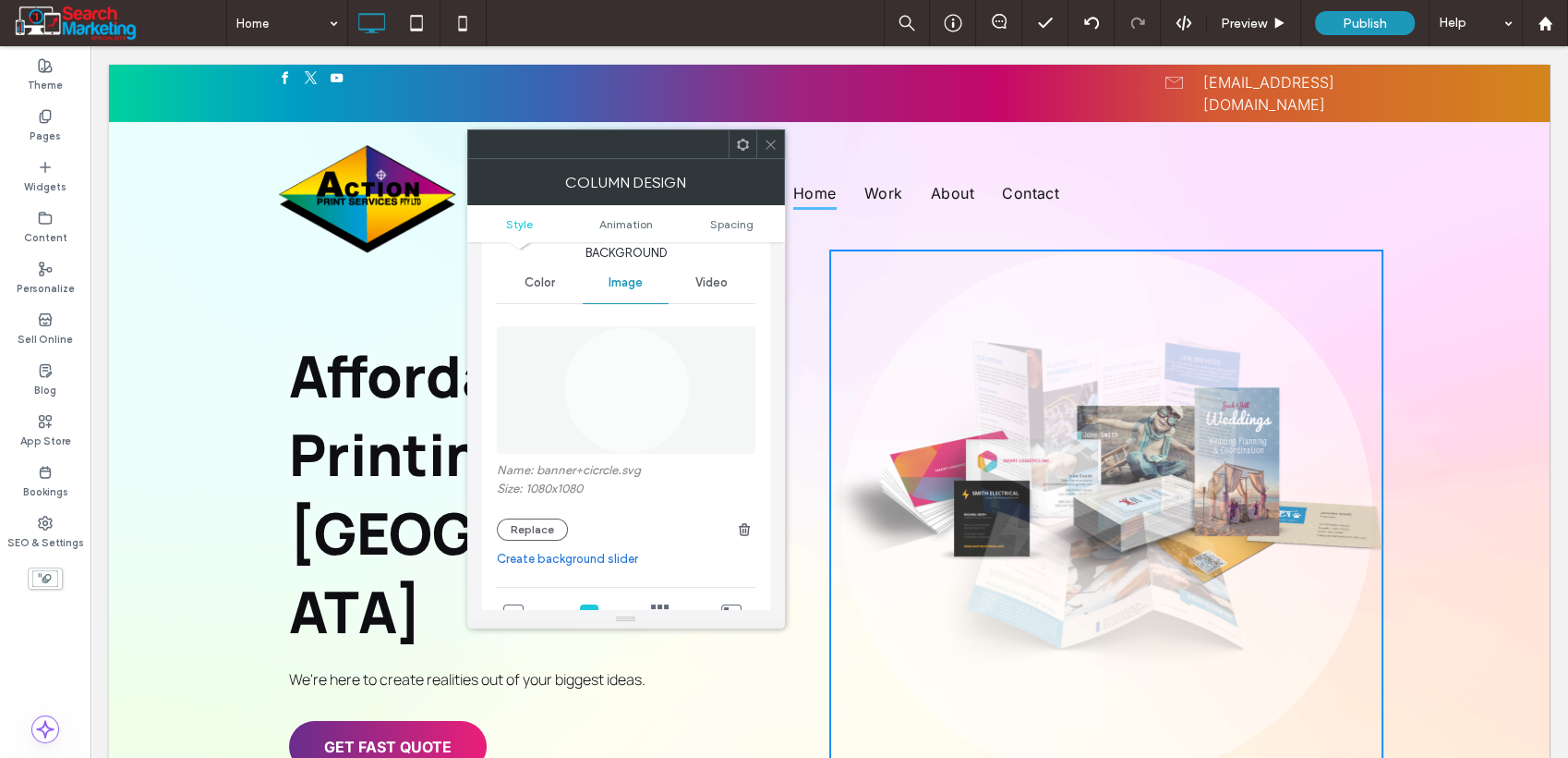
scroll to position [103, 0]
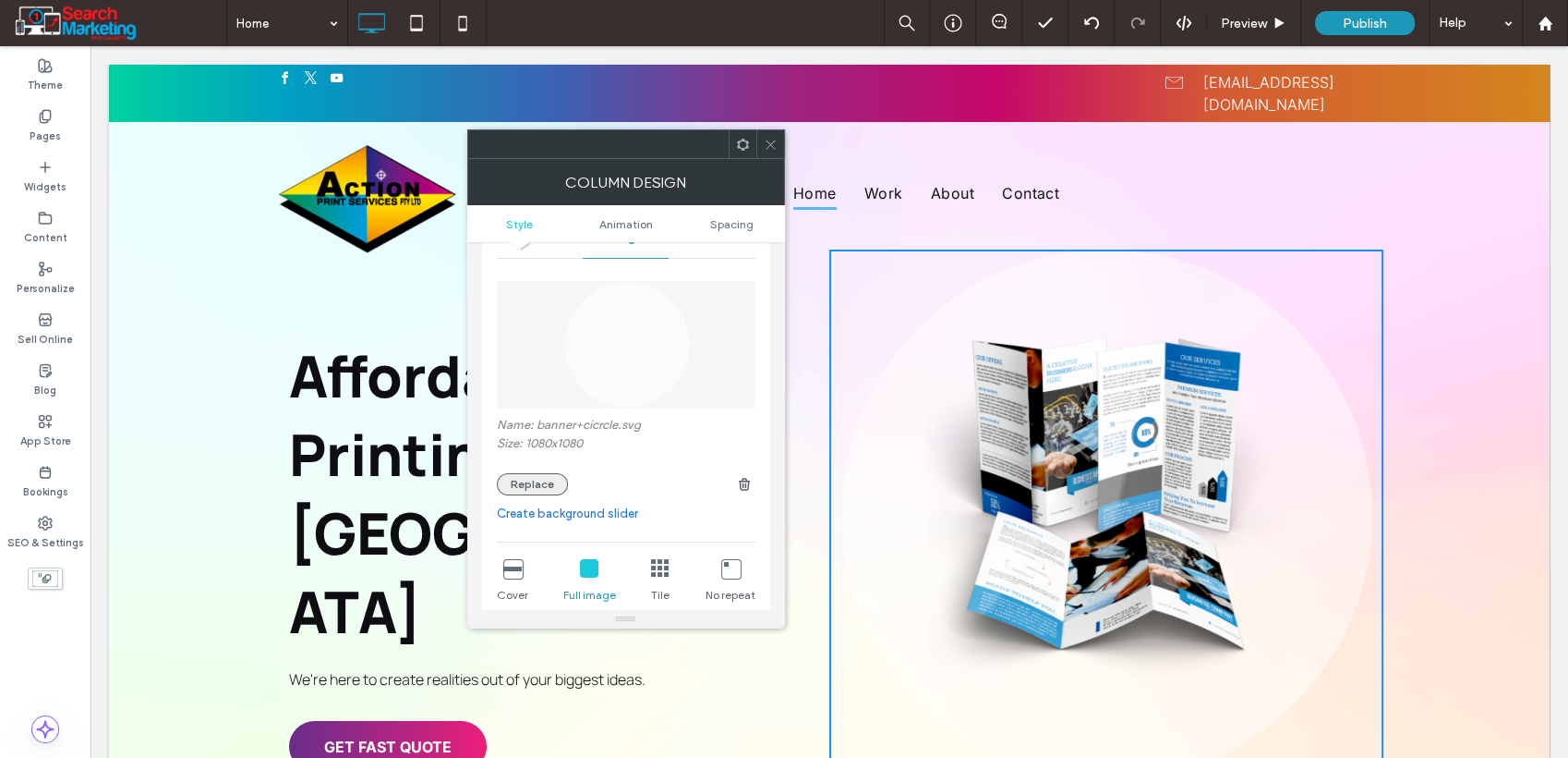
click at [528, 476] on button "Replace" at bounding box center [533, 484] width 72 height 23
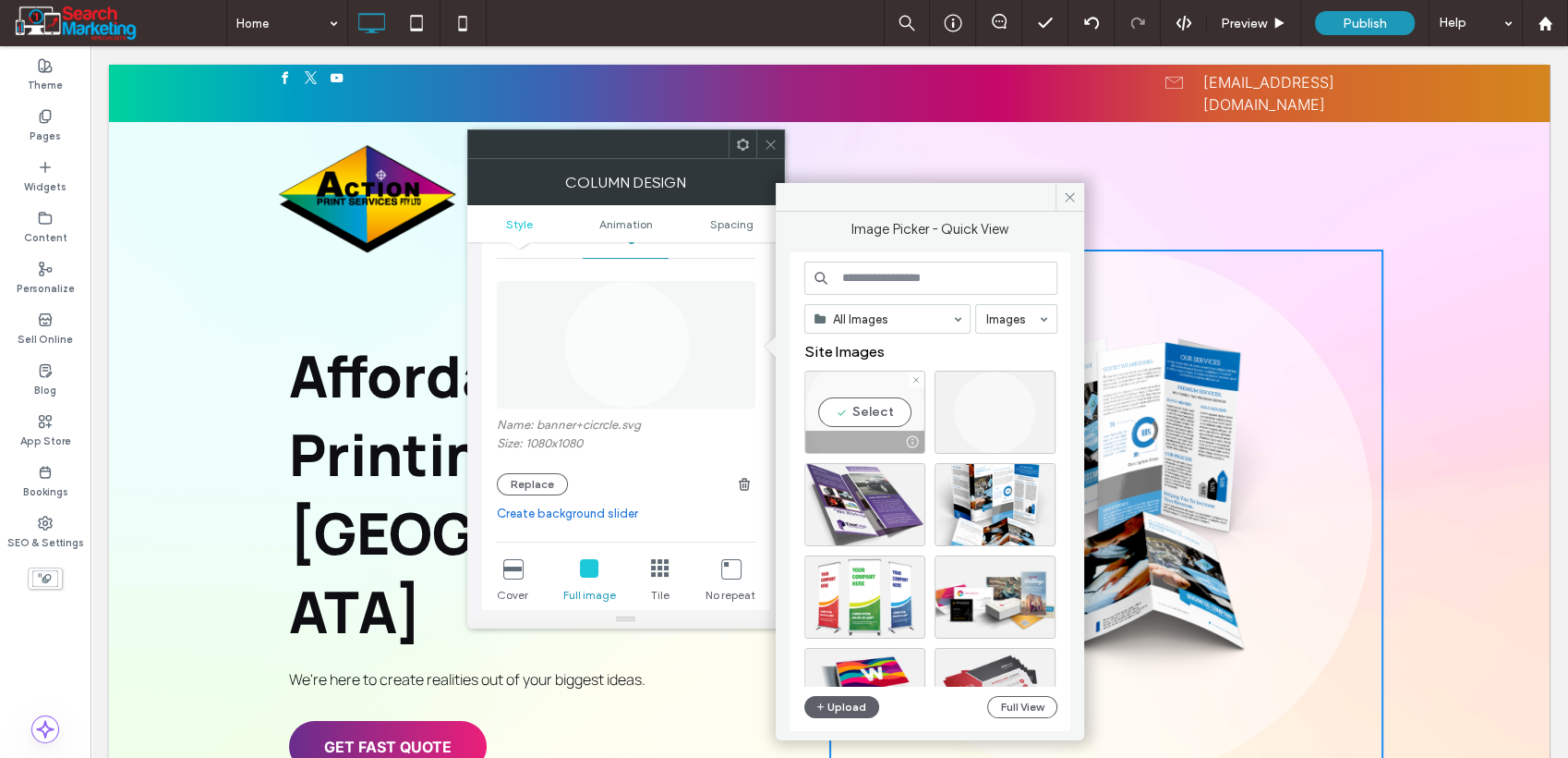
click at [885, 418] on div "Select" at bounding box center [865, 412] width 121 height 83
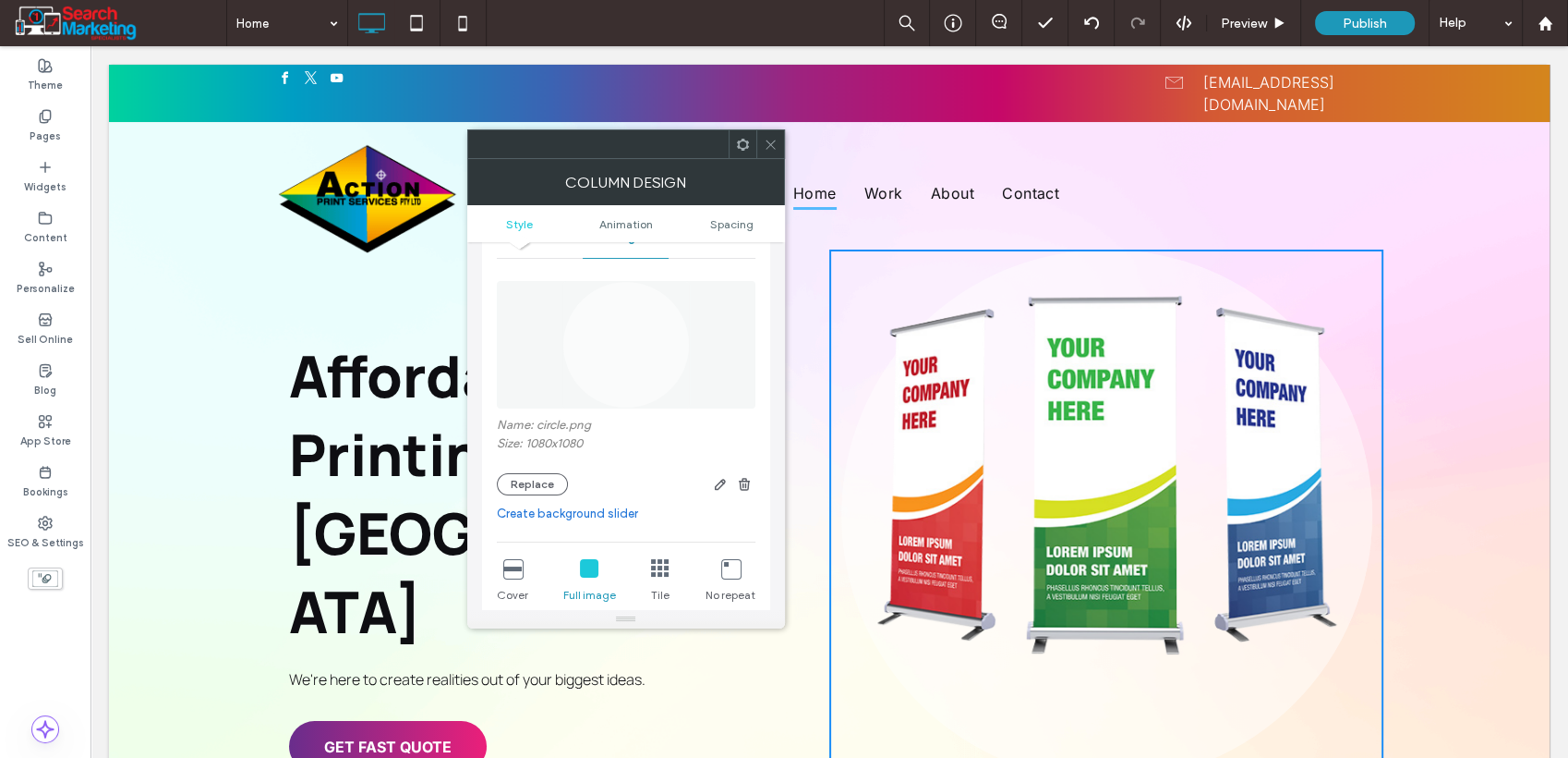
click at [770, 142] on icon at bounding box center [771, 144] width 14 height 14
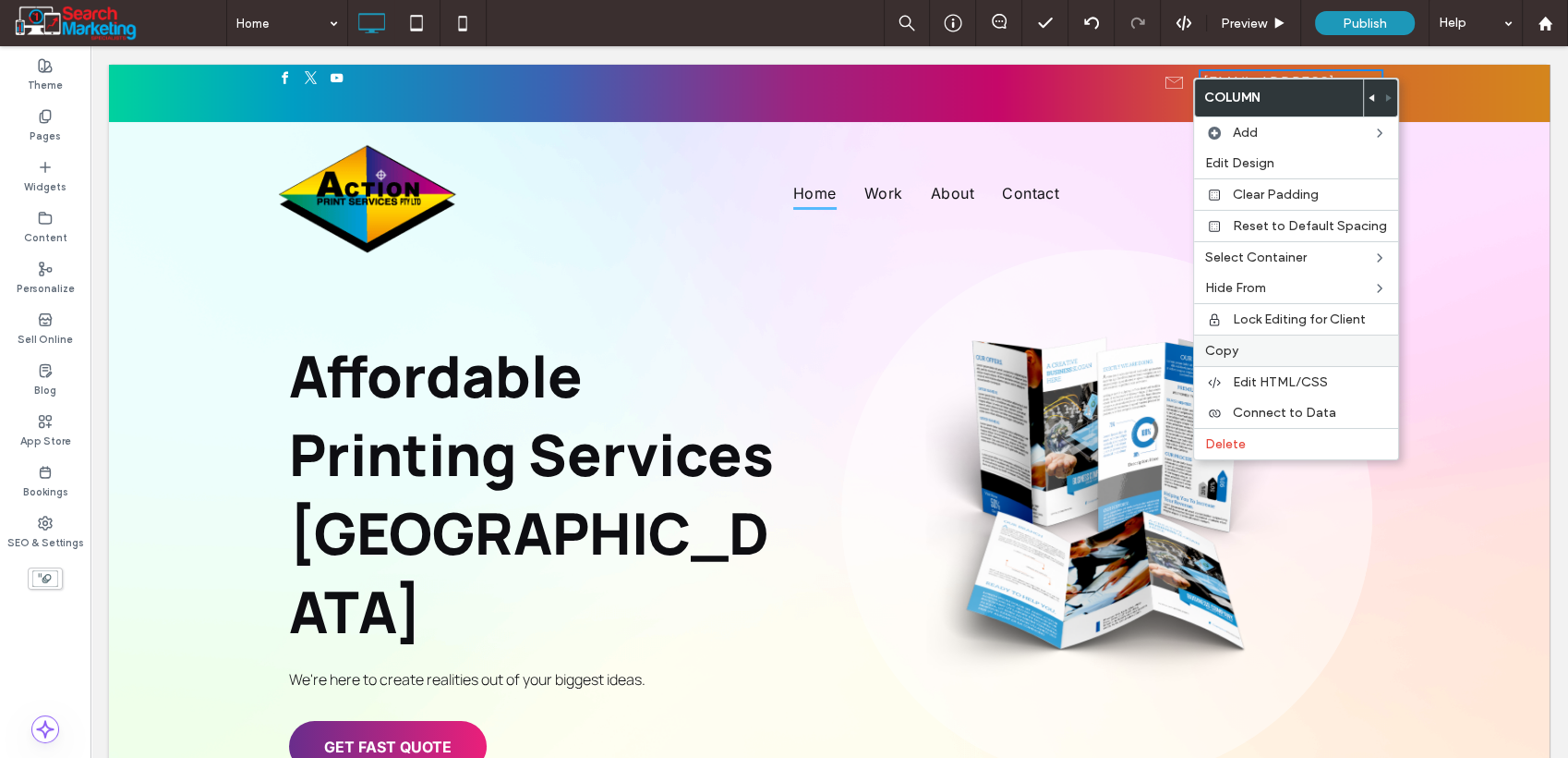
click at [1238, 352] on label "Copy" at bounding box center [1296, 350] width 182 height 16
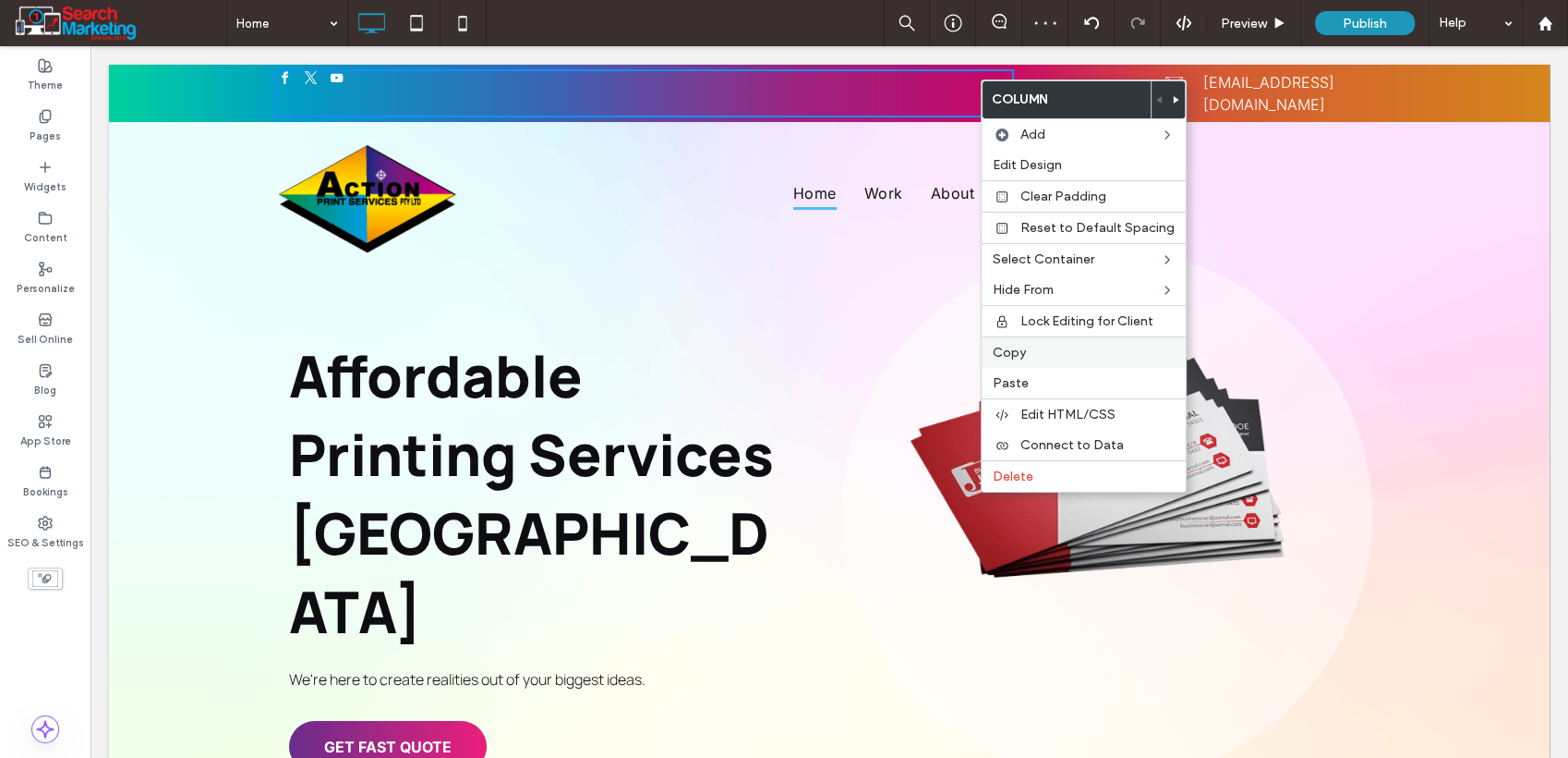
drag, startPoint x: 1035, startPoint y: 381, endPoint x: 1030, endPoint y: 364, distance: 17.7
click at [1035, 382] on label "Paste" at bounding box center [1083, 382] width 182 height 16
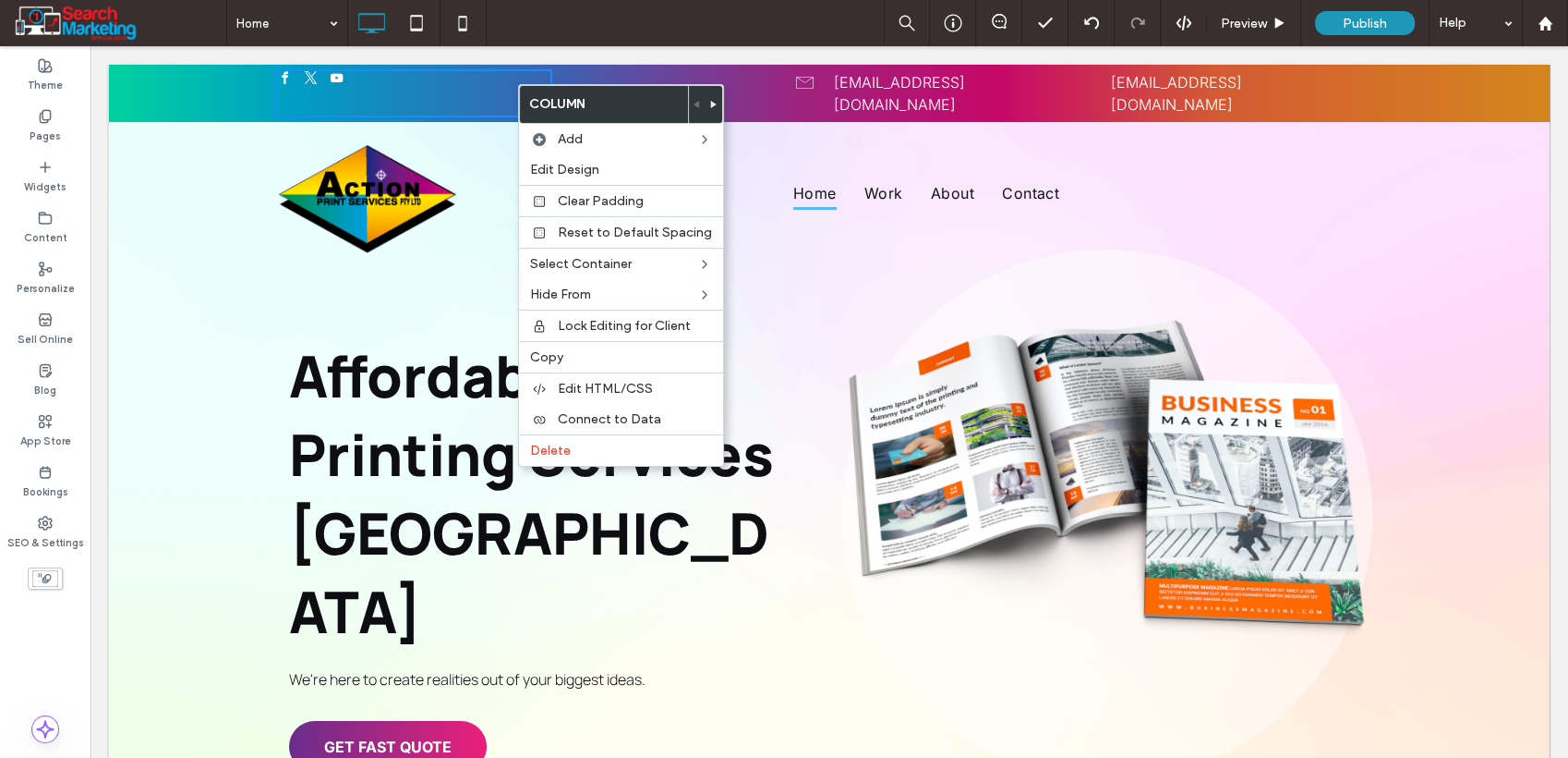
click at [763, 75] on div "Click To Paste" at bounding box center [691, 93] width 277 height 48
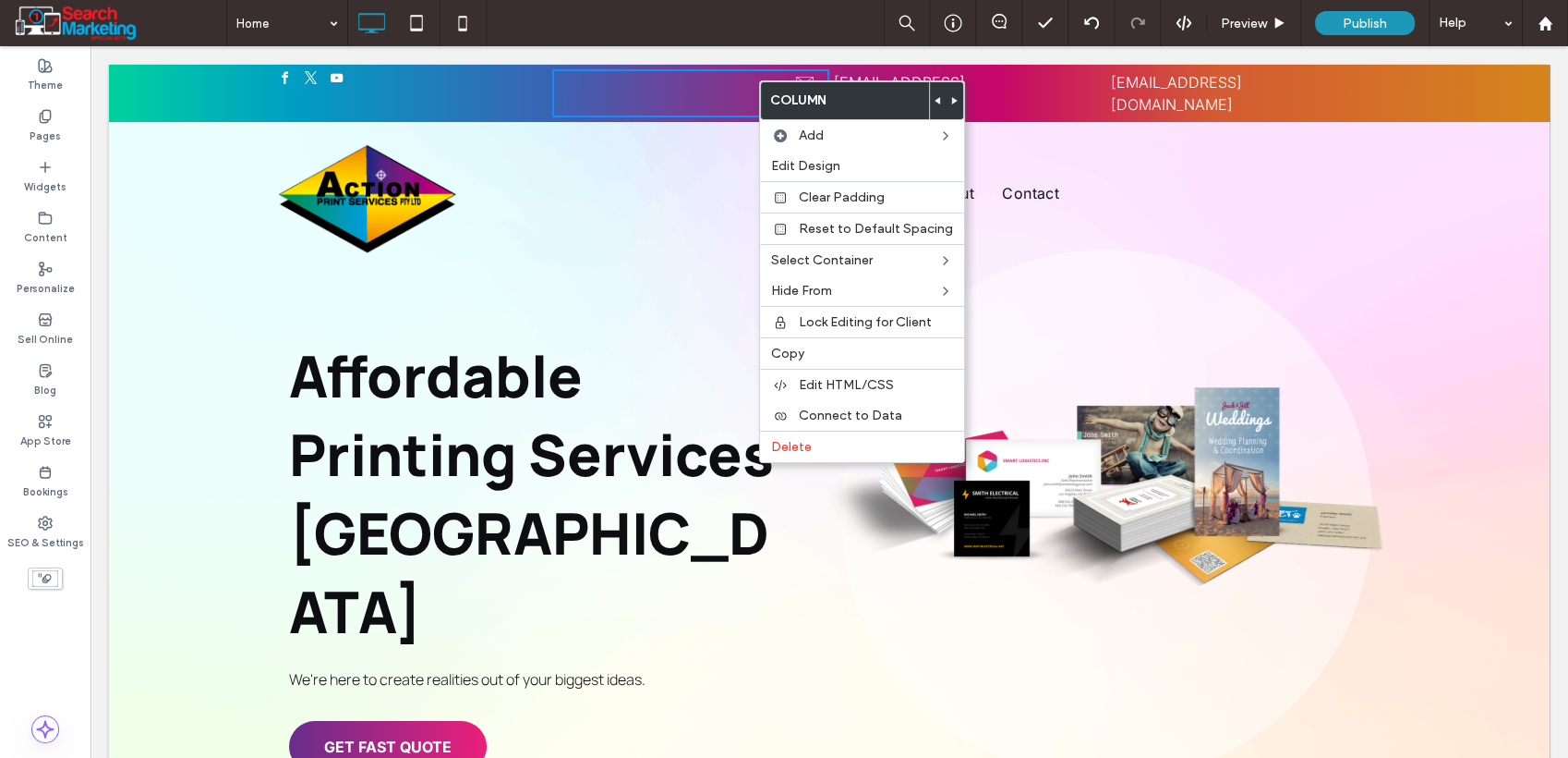
click at [974, 74] on div "example@mail.com" at bounding box center [941, 93] width 216 height 44
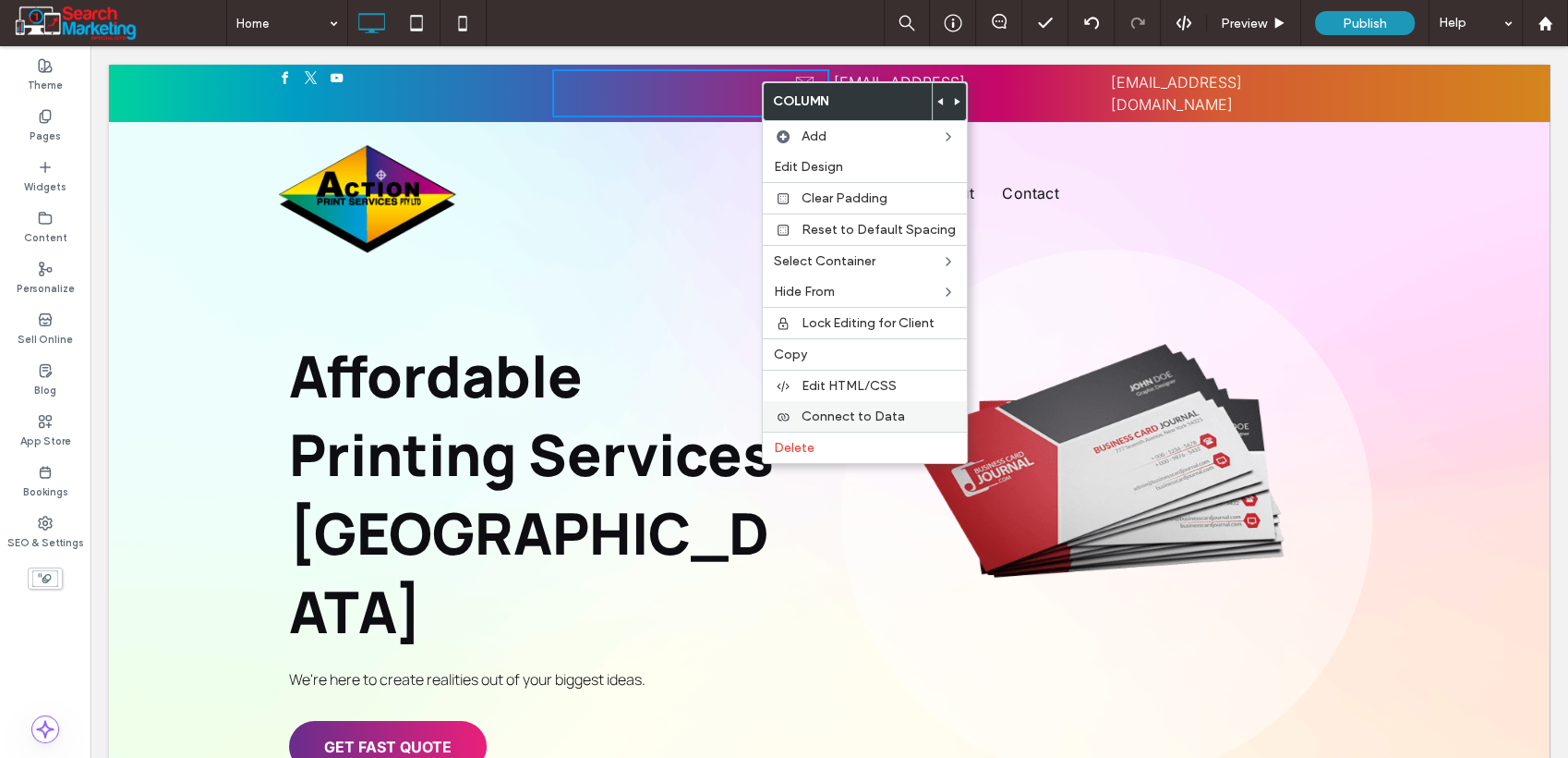
click at [814, 441] on label "Delete" at bounding box center [864, 447] width 182 height 16
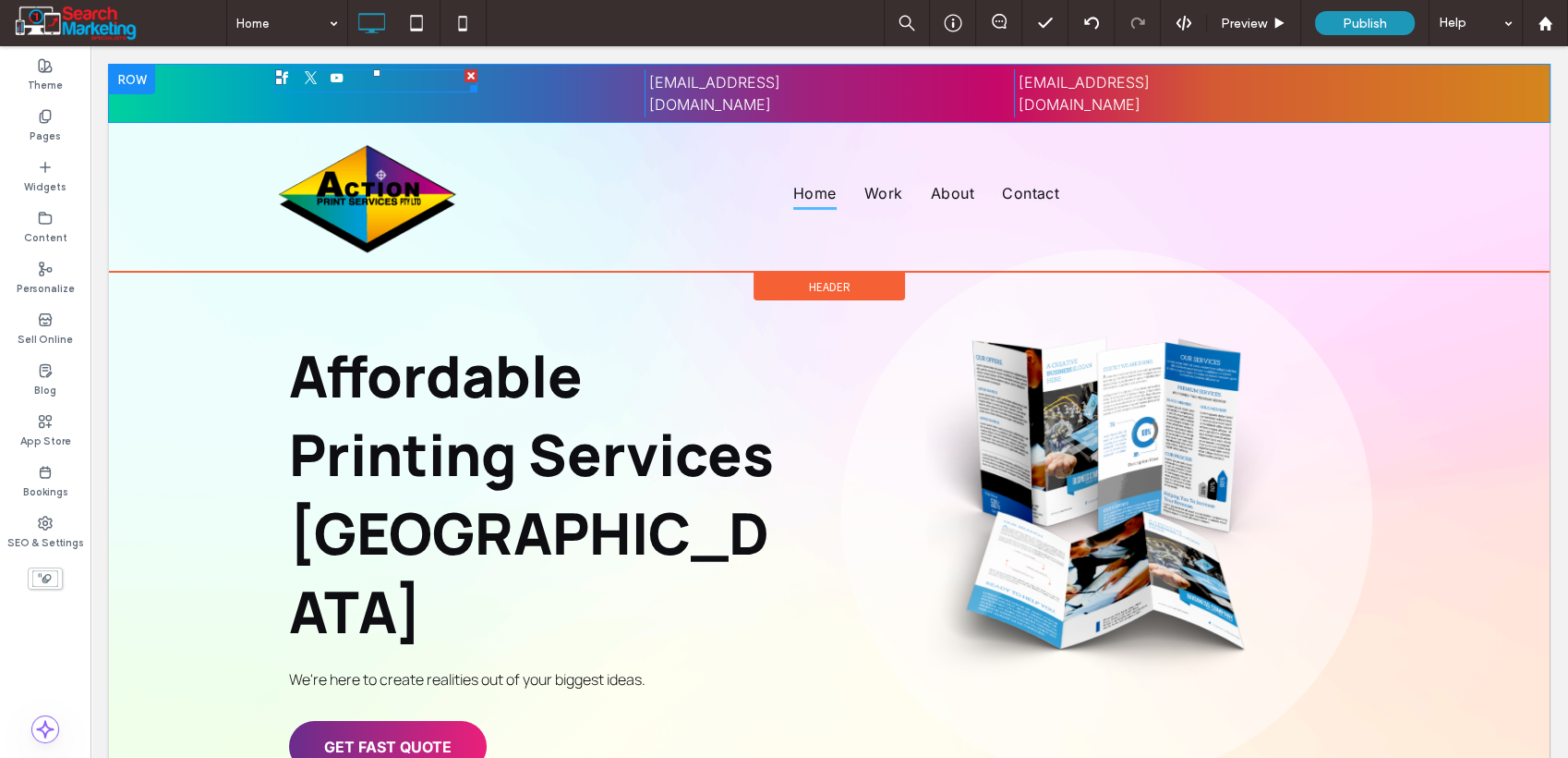
click at [360, 81] on div at bounding box center [376, 81] width 202 height 24
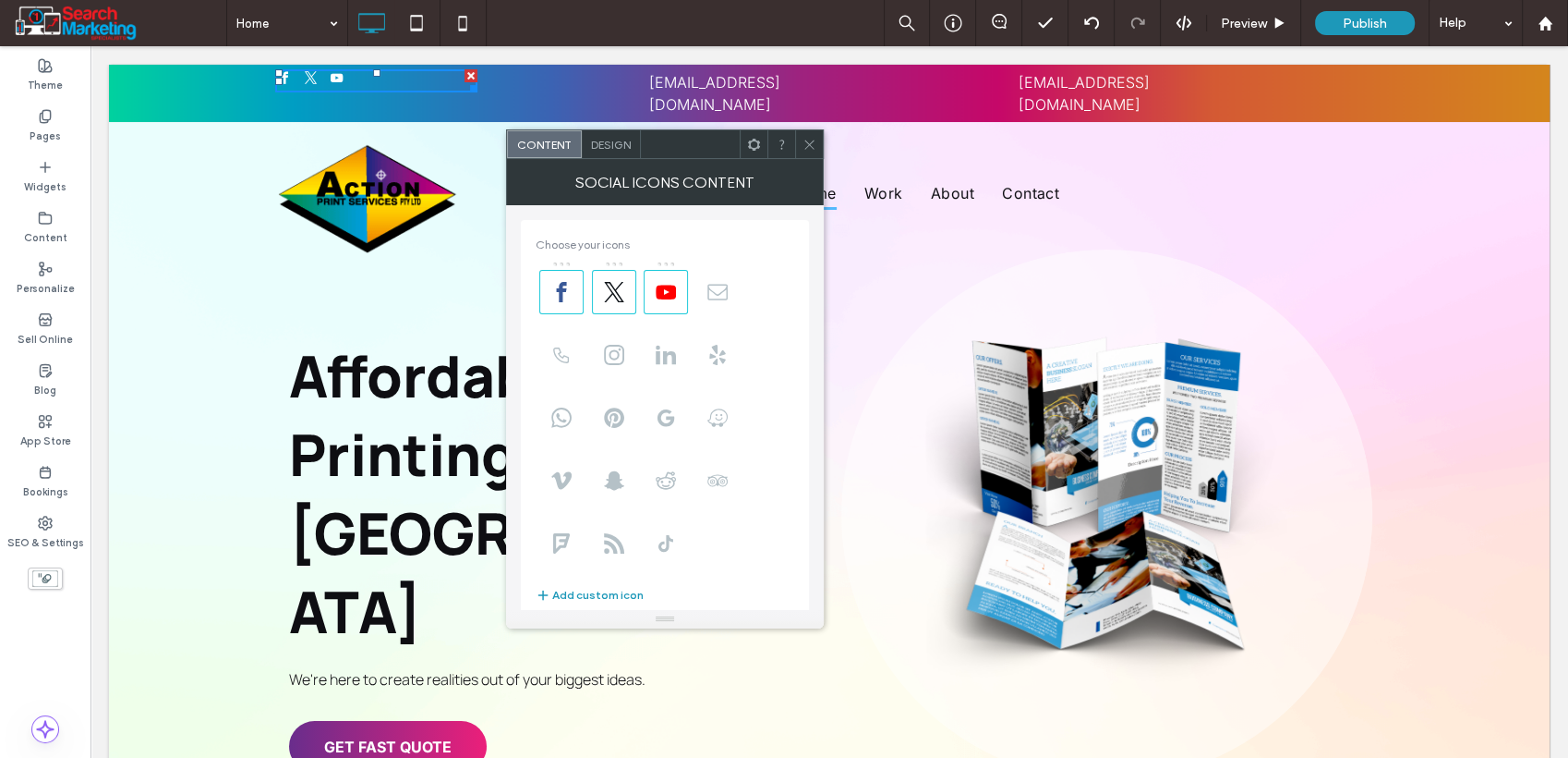
type input "**********"
click at [939, 78] on div "example@mail.com Click To Paste" at bounding box center [829, 93] width 370 height 48
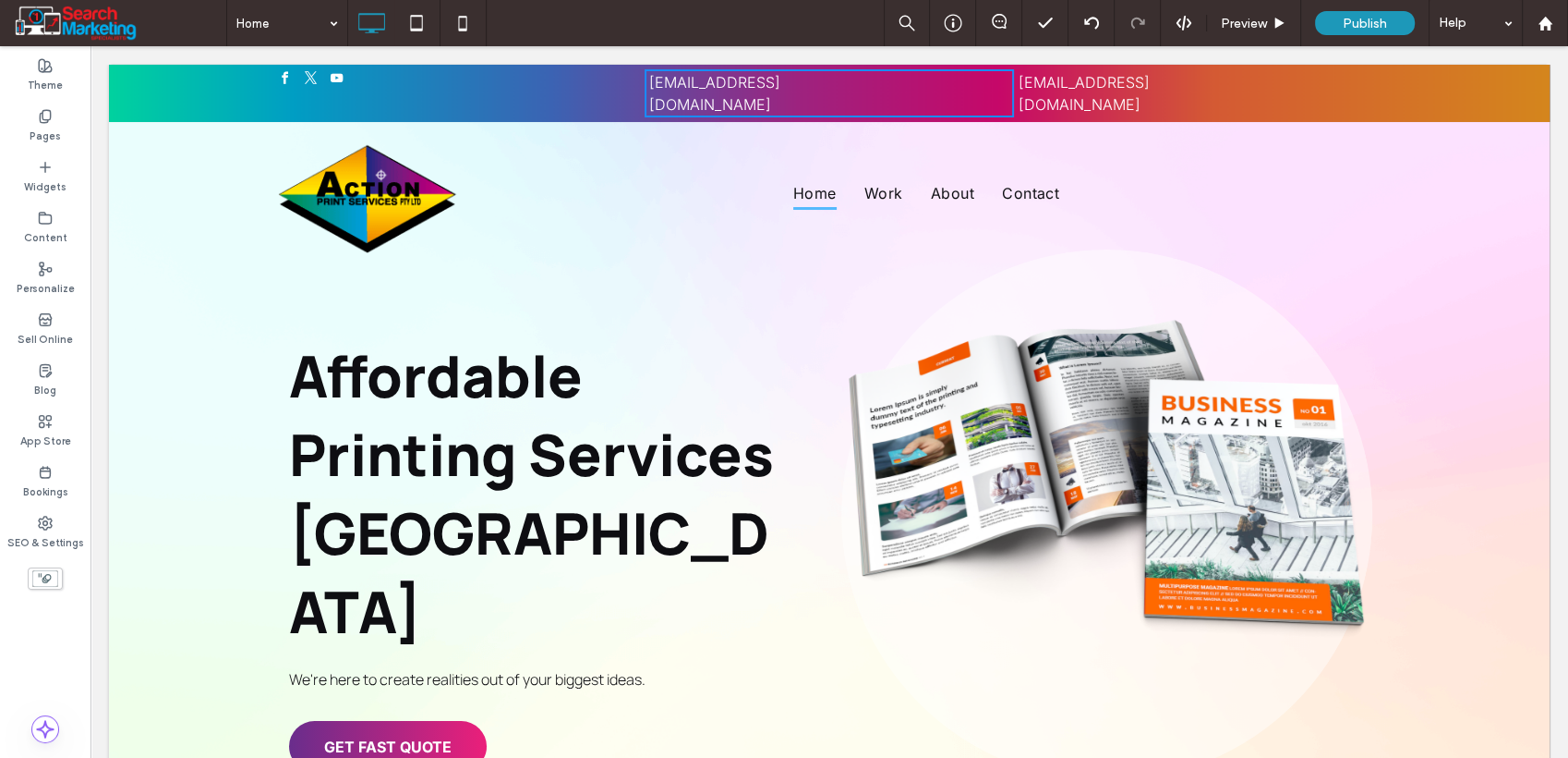
click at [622, 84] on div "Click To Paste" at bounding box center [459, 93] width 370 height 48
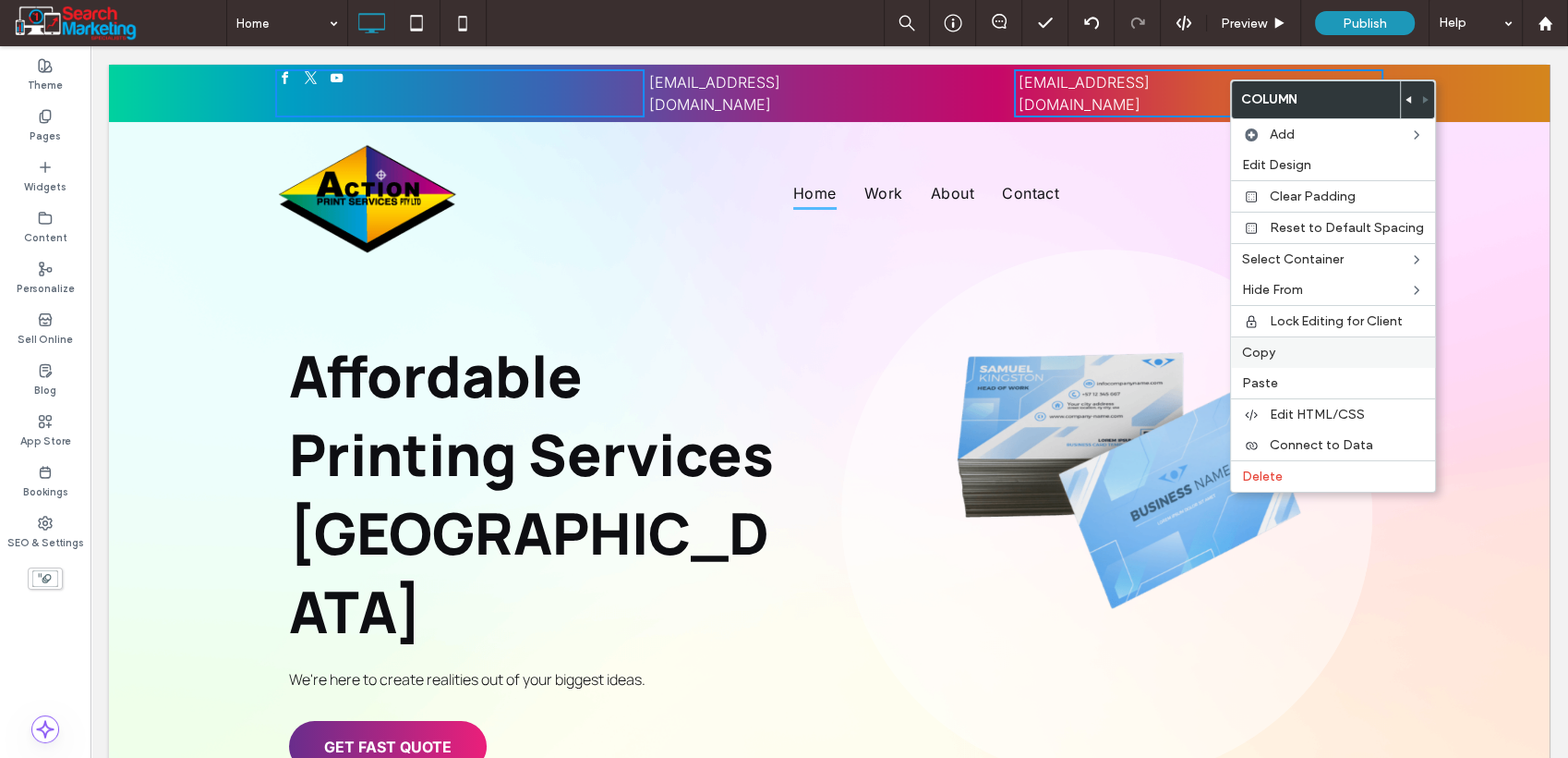
click at [1264, 346] on span "Copy" at bounding box center [1258, 352] width 33 height 16
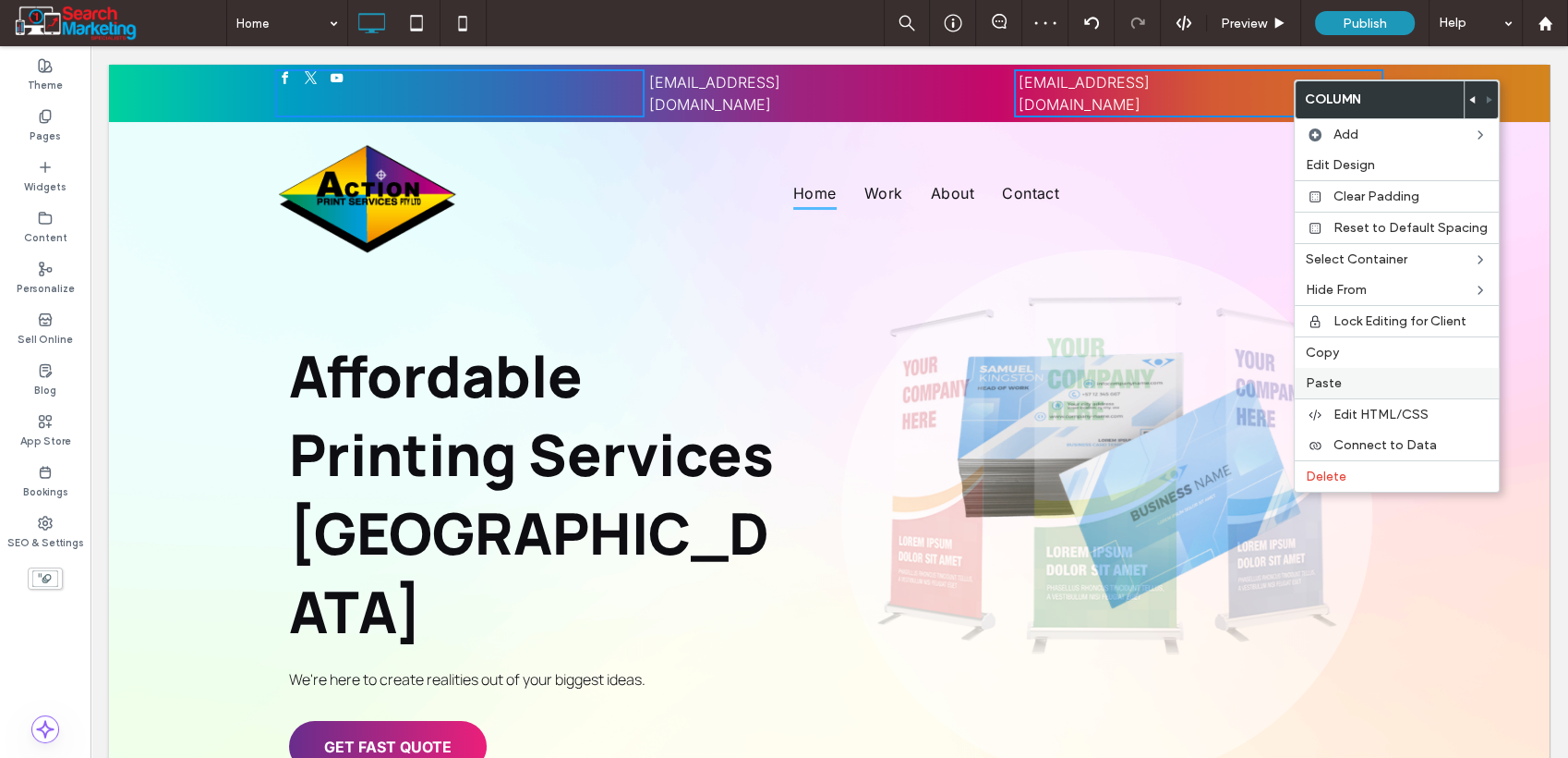
click at [1337, 380] on span "Paste" at bounding box center [1324, 382] width 36 height 16
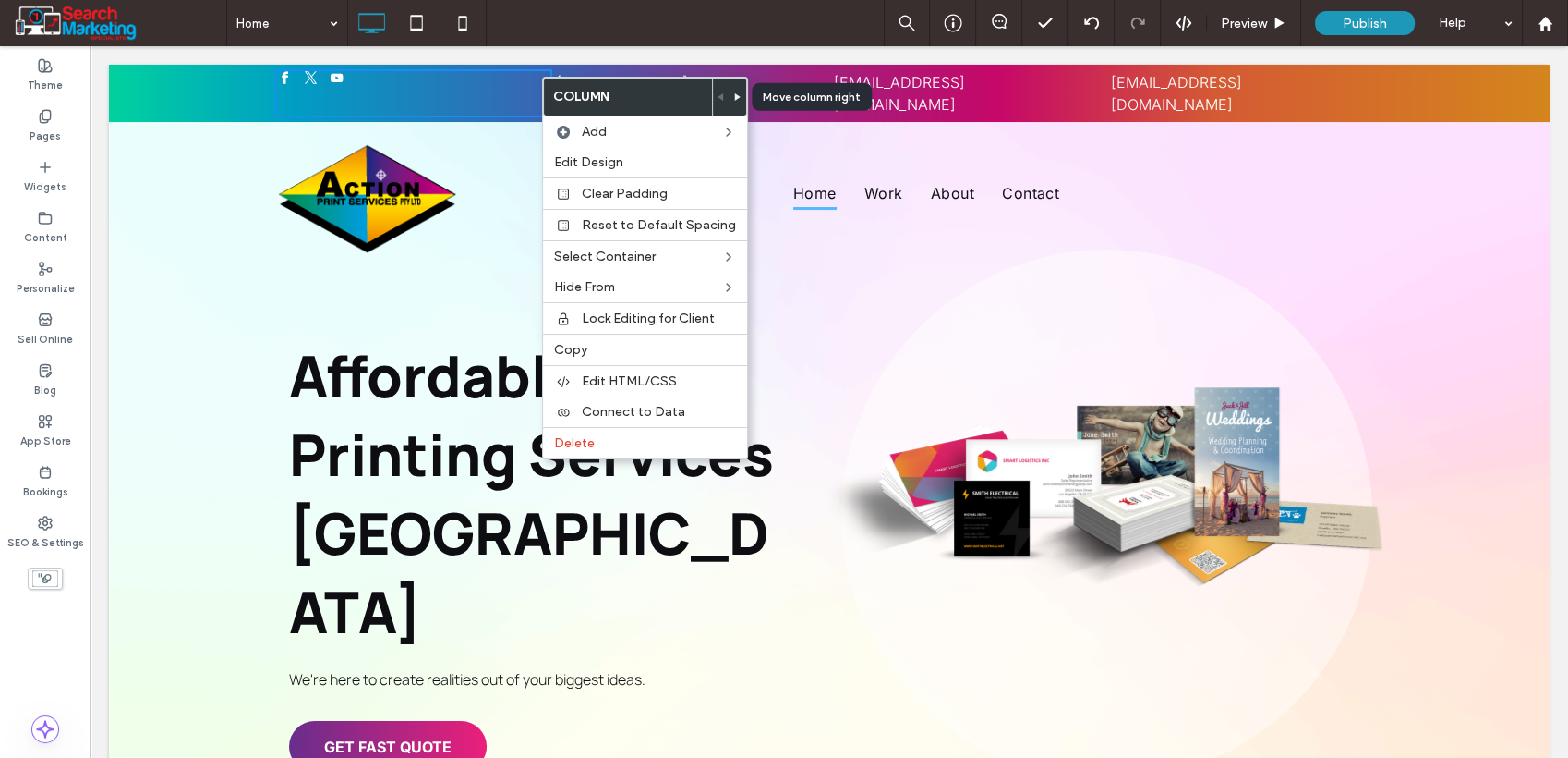
click at [735, 99] on use at bounding box center [738, 97] width 6 height 8
click at [735, 100] on use at bounding box center [738, 97] width 6 height 8
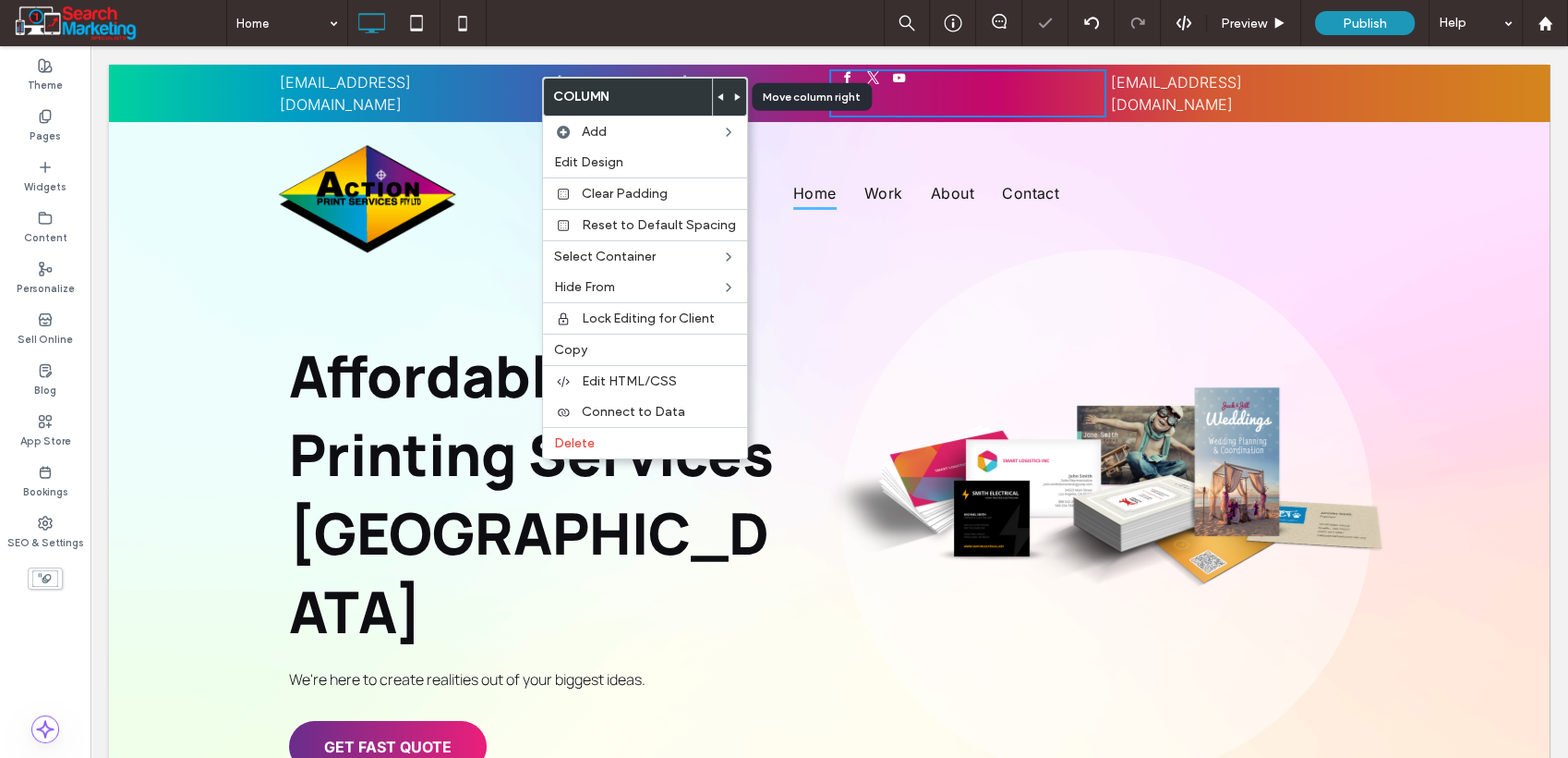
click at [735, 100] on use at bounding box center [738, 97] width 6 height 8
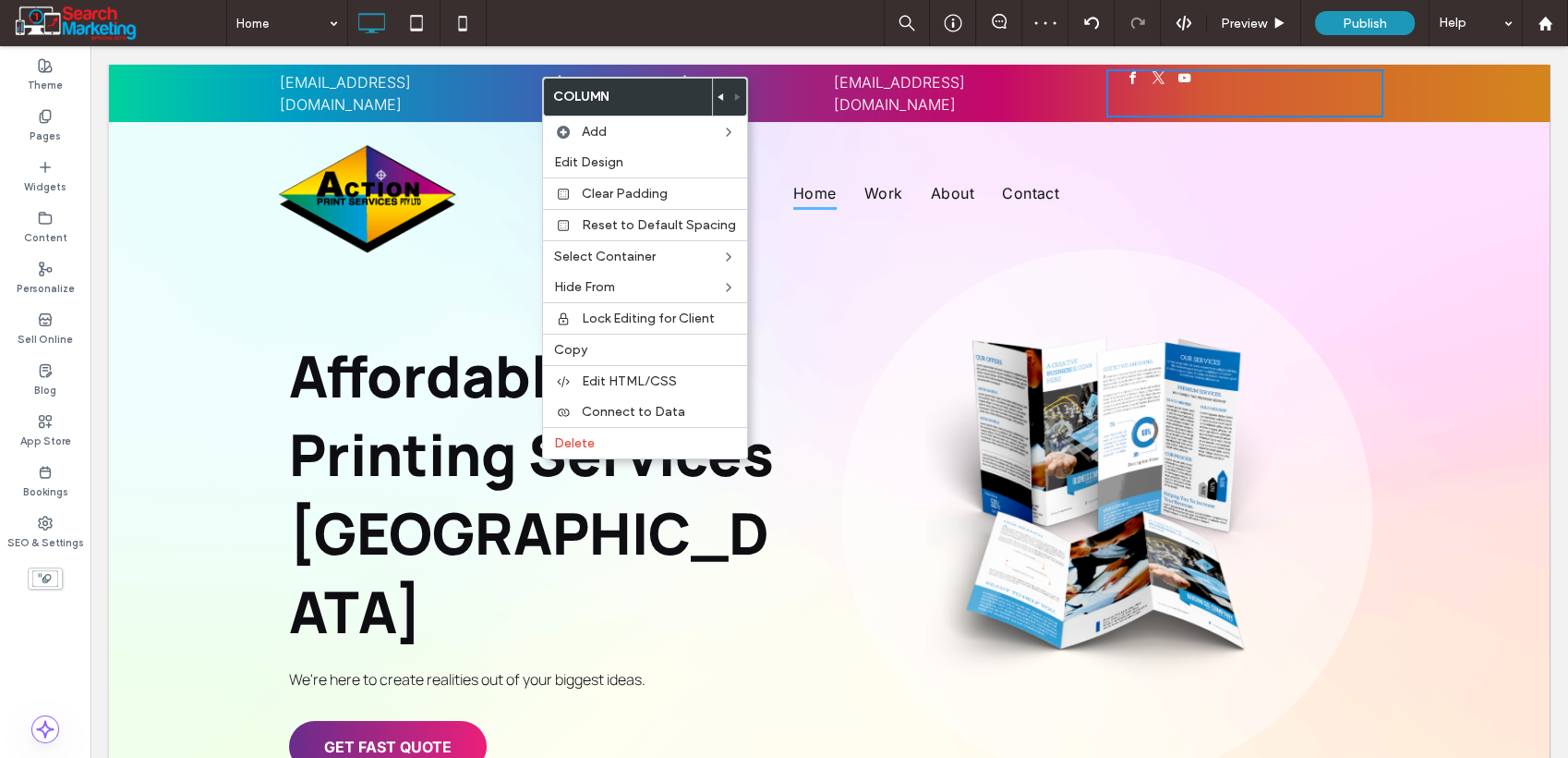
click at [1107, 78] on div "Click To Paste" at bounding box center [1245, 93] width 277 height 48
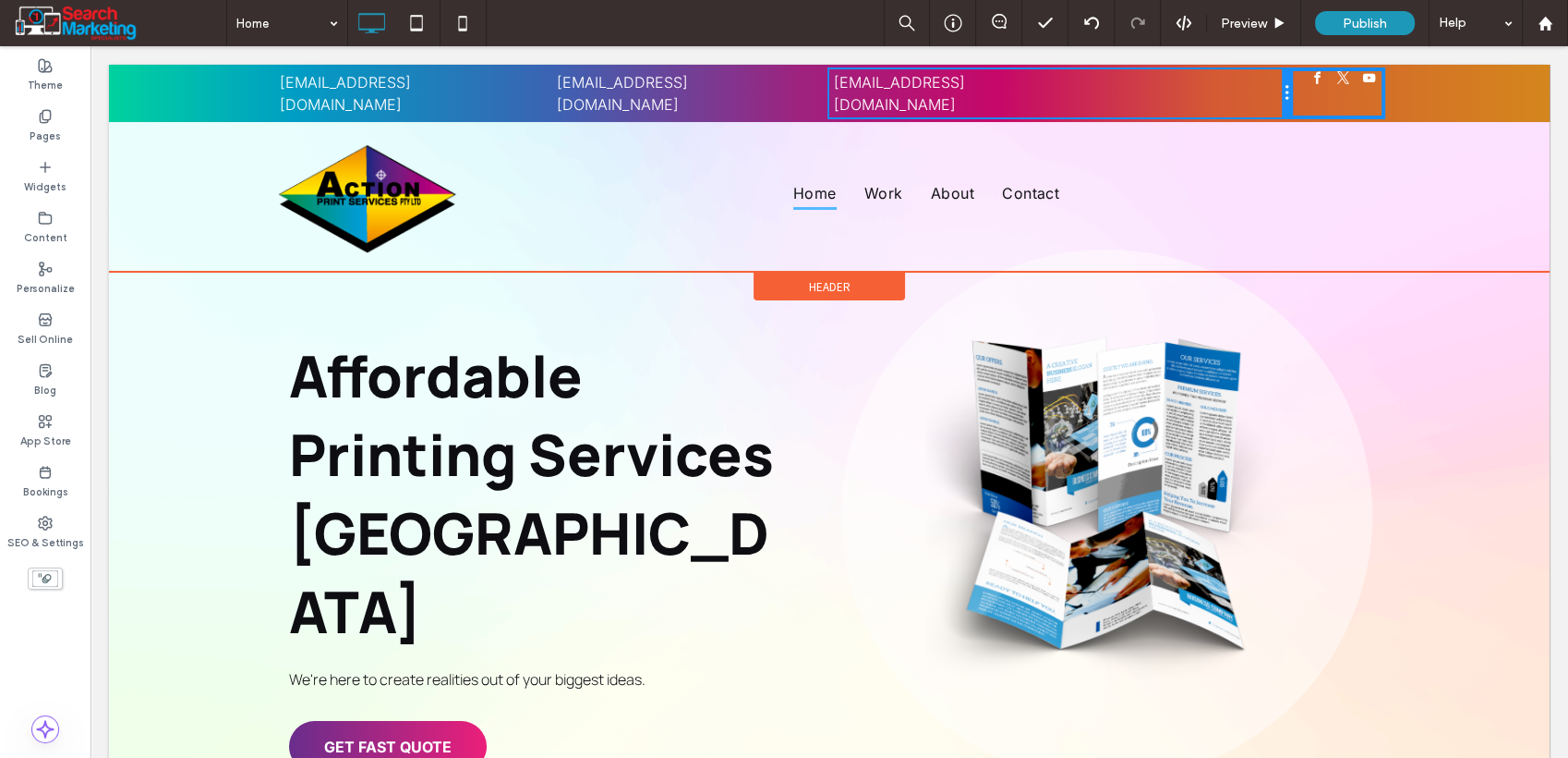
drag, startPoint x: 1097, startPoint y: 79, endPoint x: 1244, endPoint y: 88, distance: 147.3
click at [1244, 88] on div "example@mail.com Click To Paste Click To Paste" at bounding box center [1060, 93] width 462 height 48
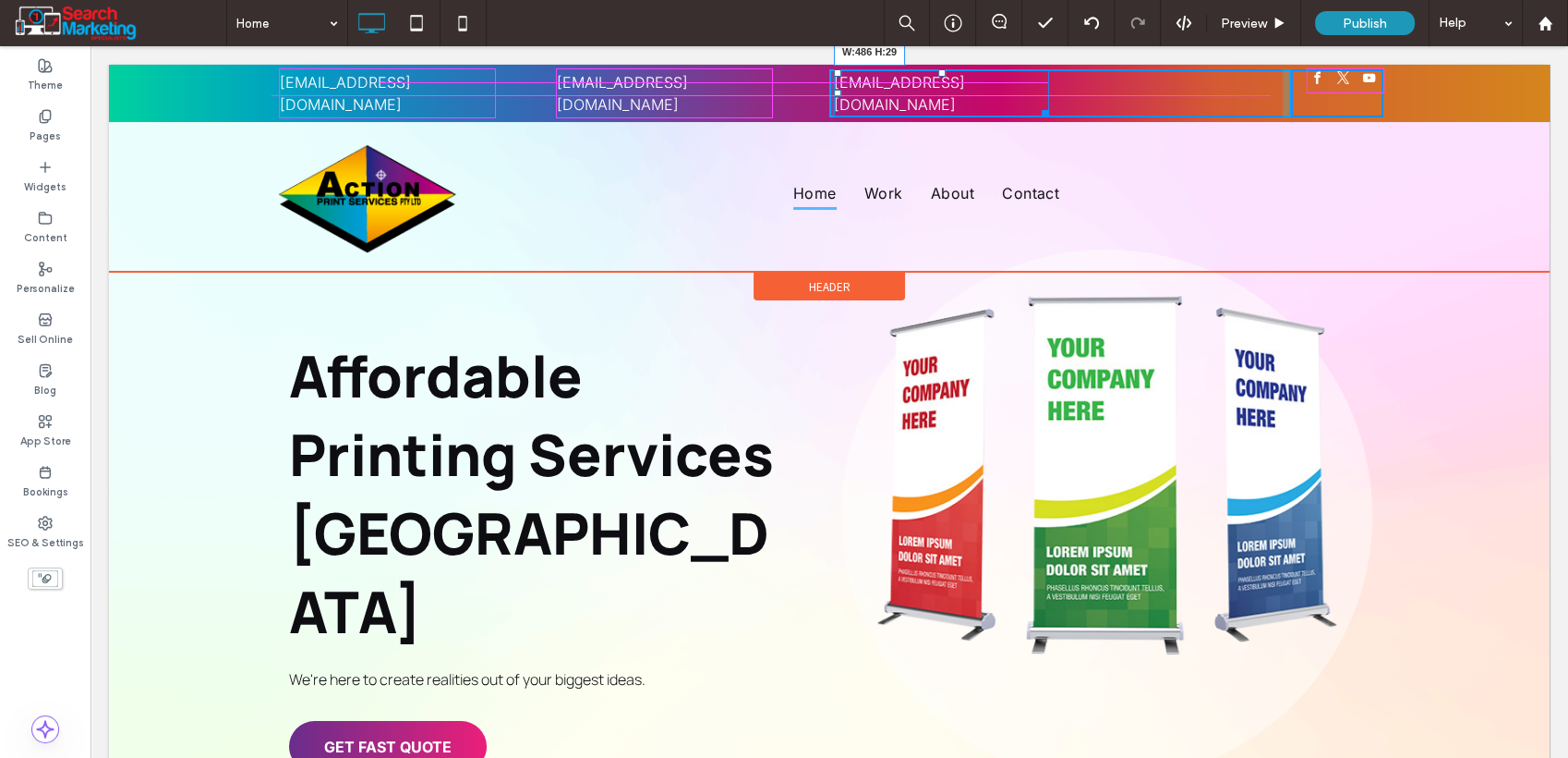
drag, startPoint x: 1037, startPoint y: 85, endPoint x: 1357, endPoint y: 138, distance: 324.4
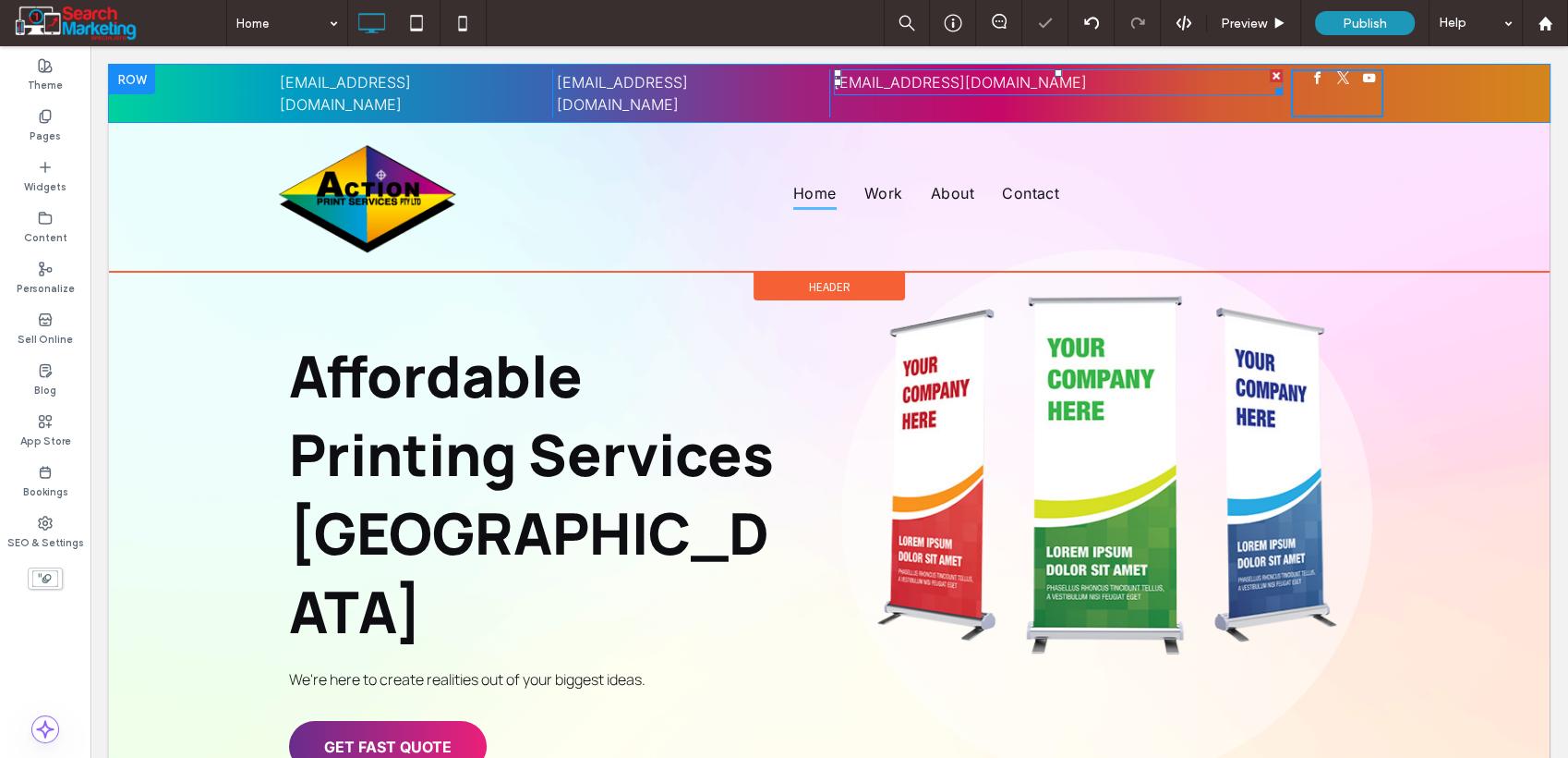
click at [967, 85] on div "example@mail.com" at bounding box center [1058, 83] width 449 height 23
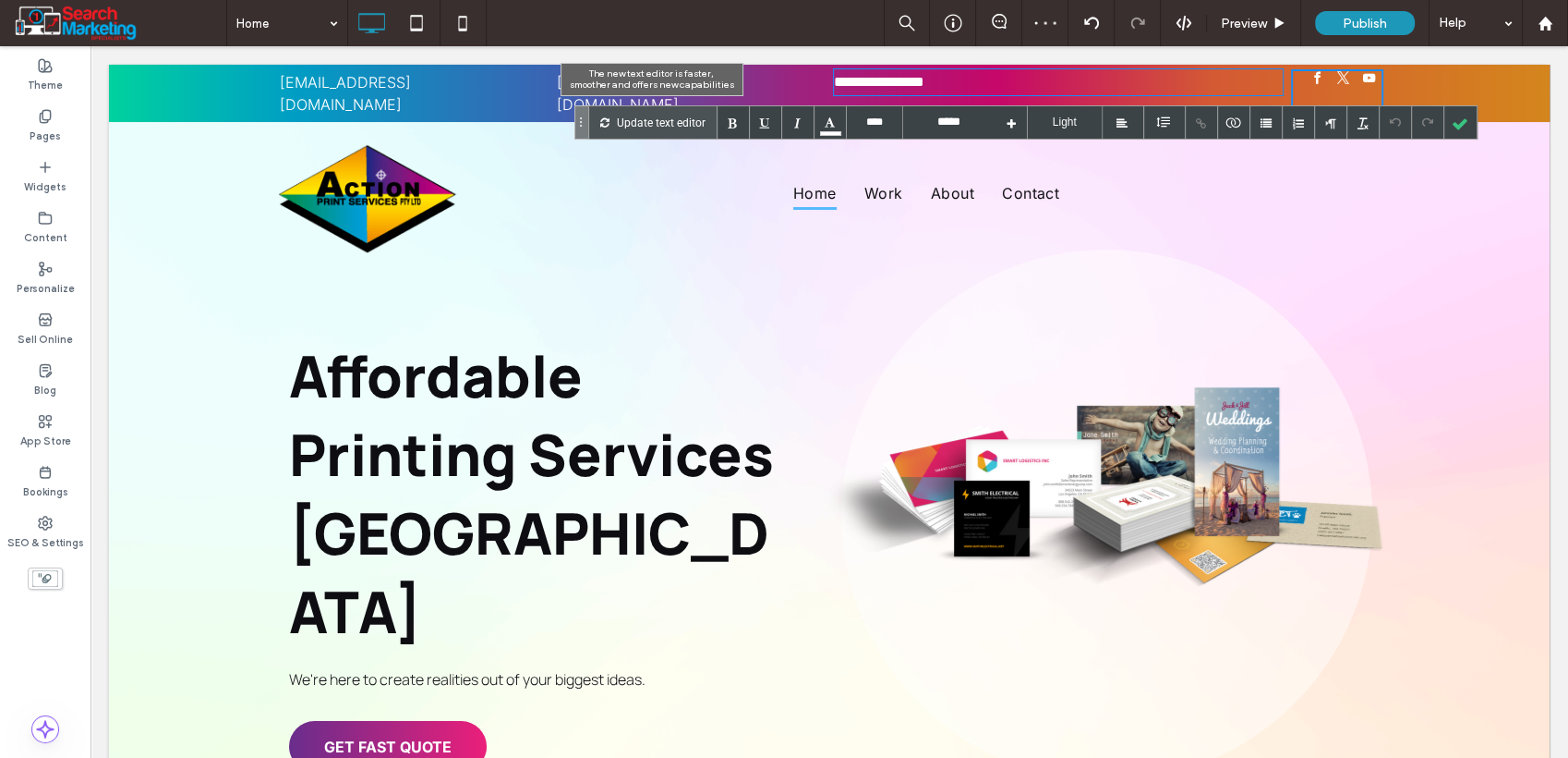
click at [686, 121] on p "Update text editor" at bounding box center [662, 122] width 88 height 32
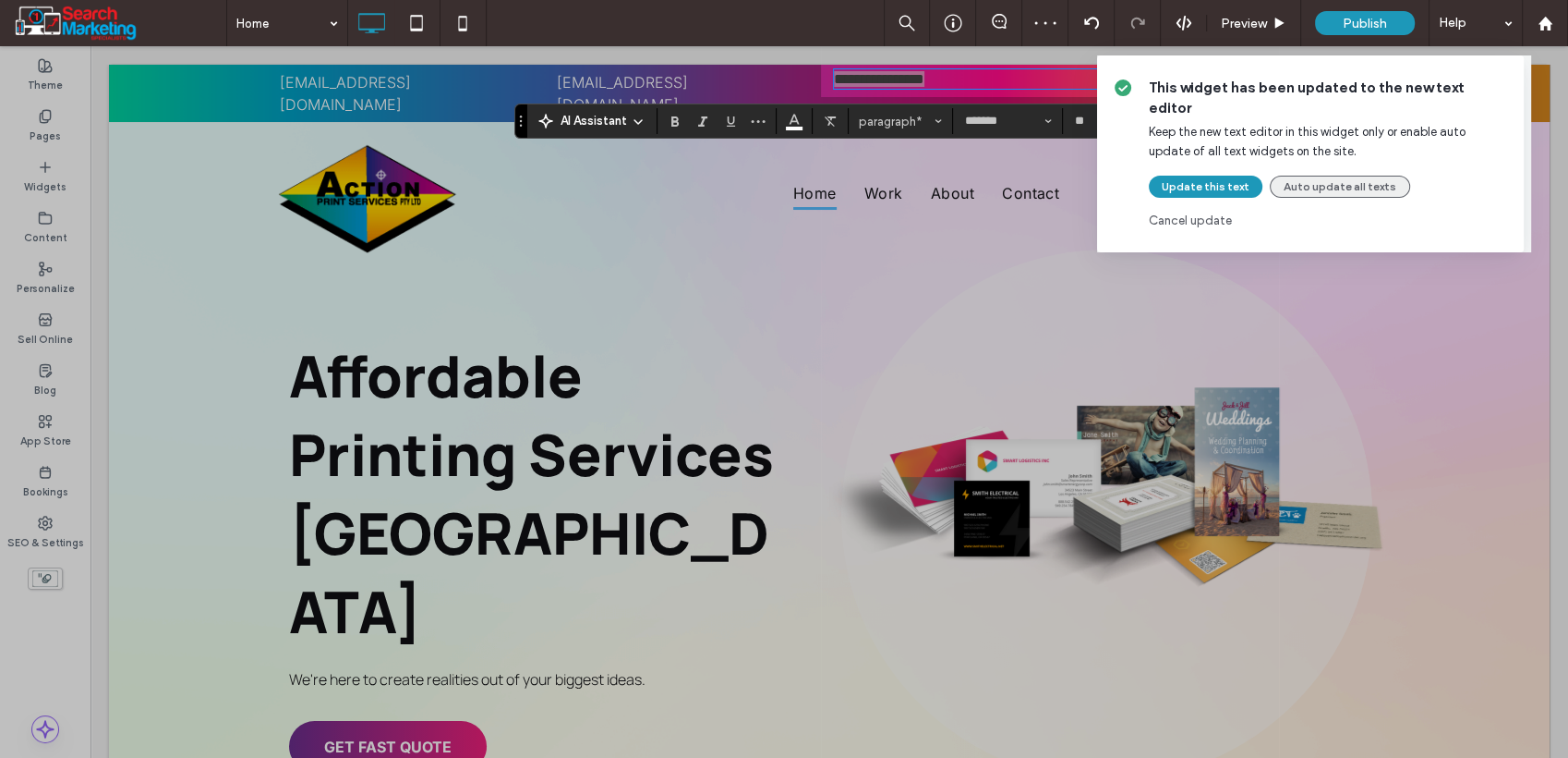
click at [1292, 175] on button "Auto update all texts" at bounding box center [1339, 186] width 140 height 23
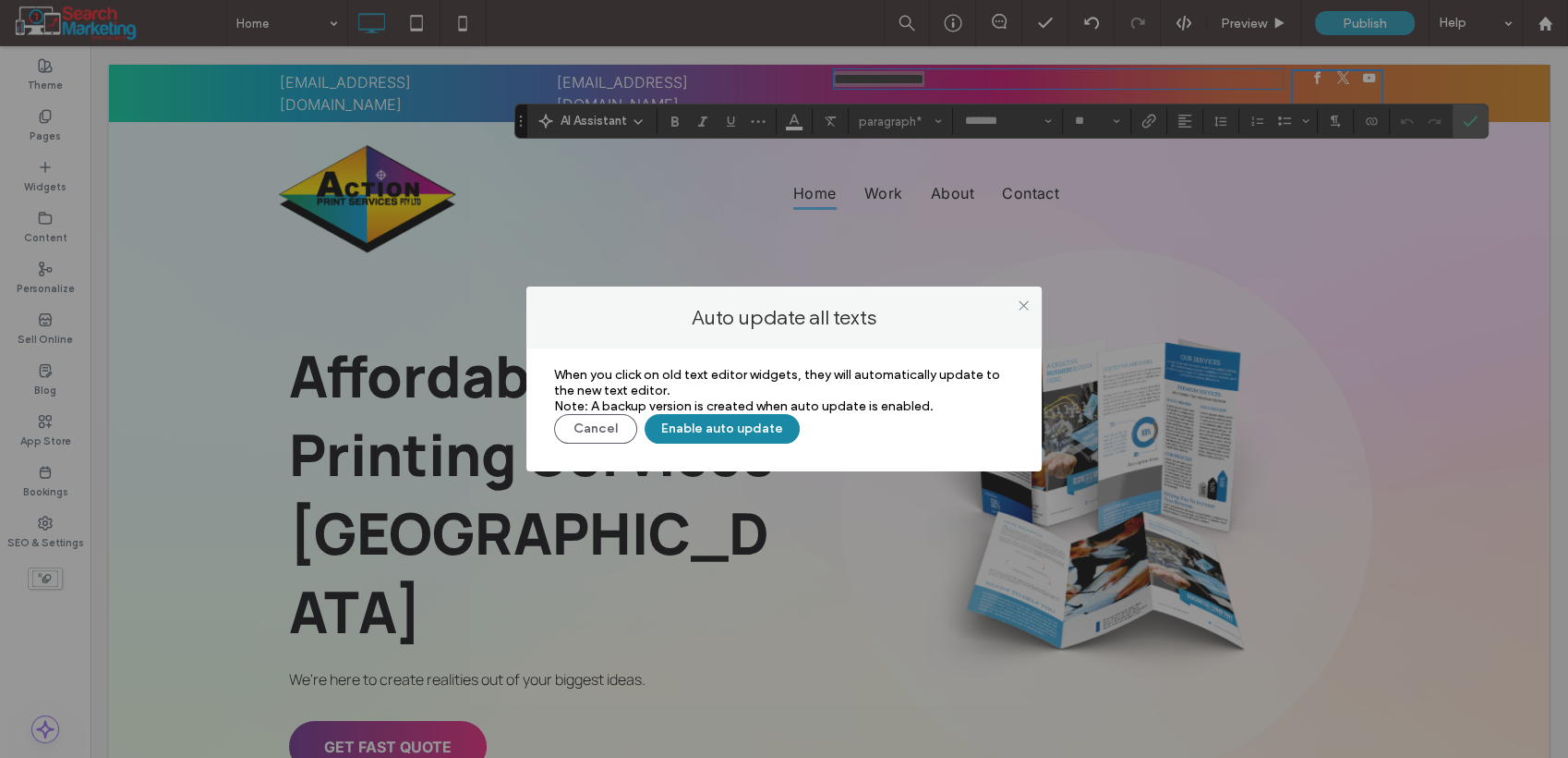
click at [776, 420] on button "Enable auto update" at bounding box center [722, 428] width 155 height 29
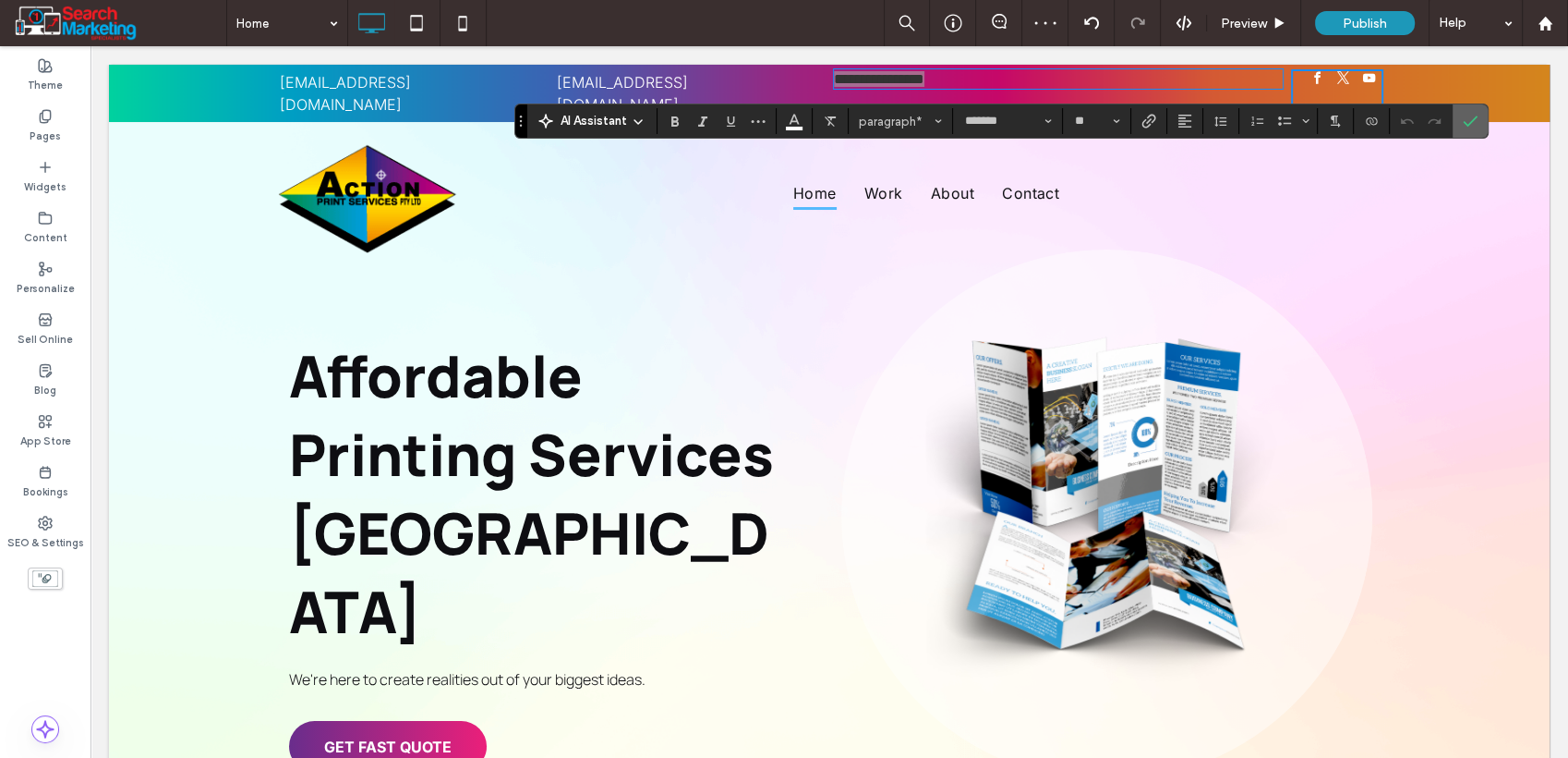
click at [1464, 124] on icon "Confirm" at bounding box center [1471, 121] width 15 height 15
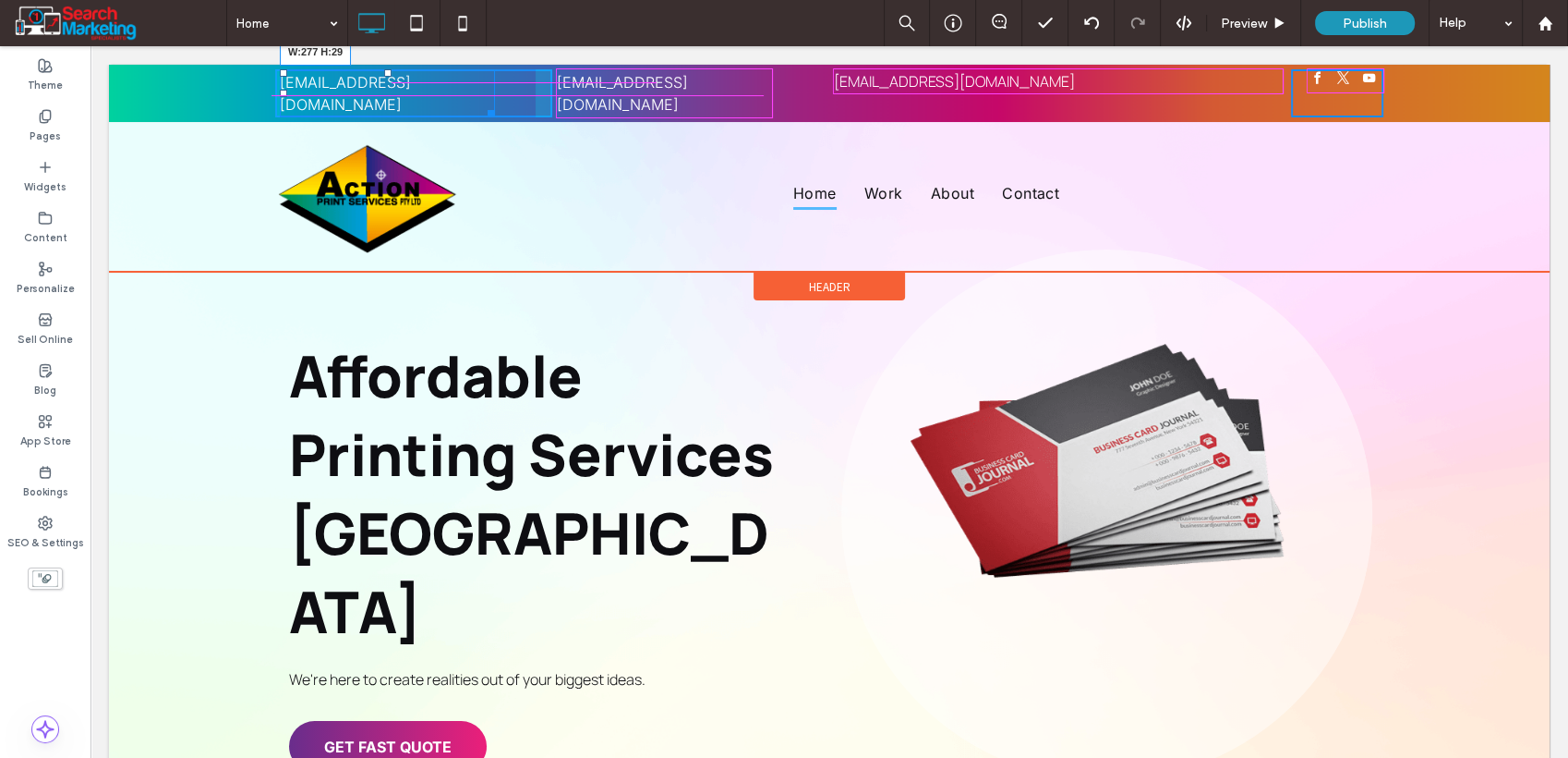
drag, startPoint x: 481, startPoint y: 87, endPoint x: 741, endPoint y: 131, distance: 263.7
click at [565, 87] on div "example@mail.com W:277 H:29 Click To Paste example@mail.com Click To Paste Clic…" at bounding box center [829, 93] width 1109 height 48
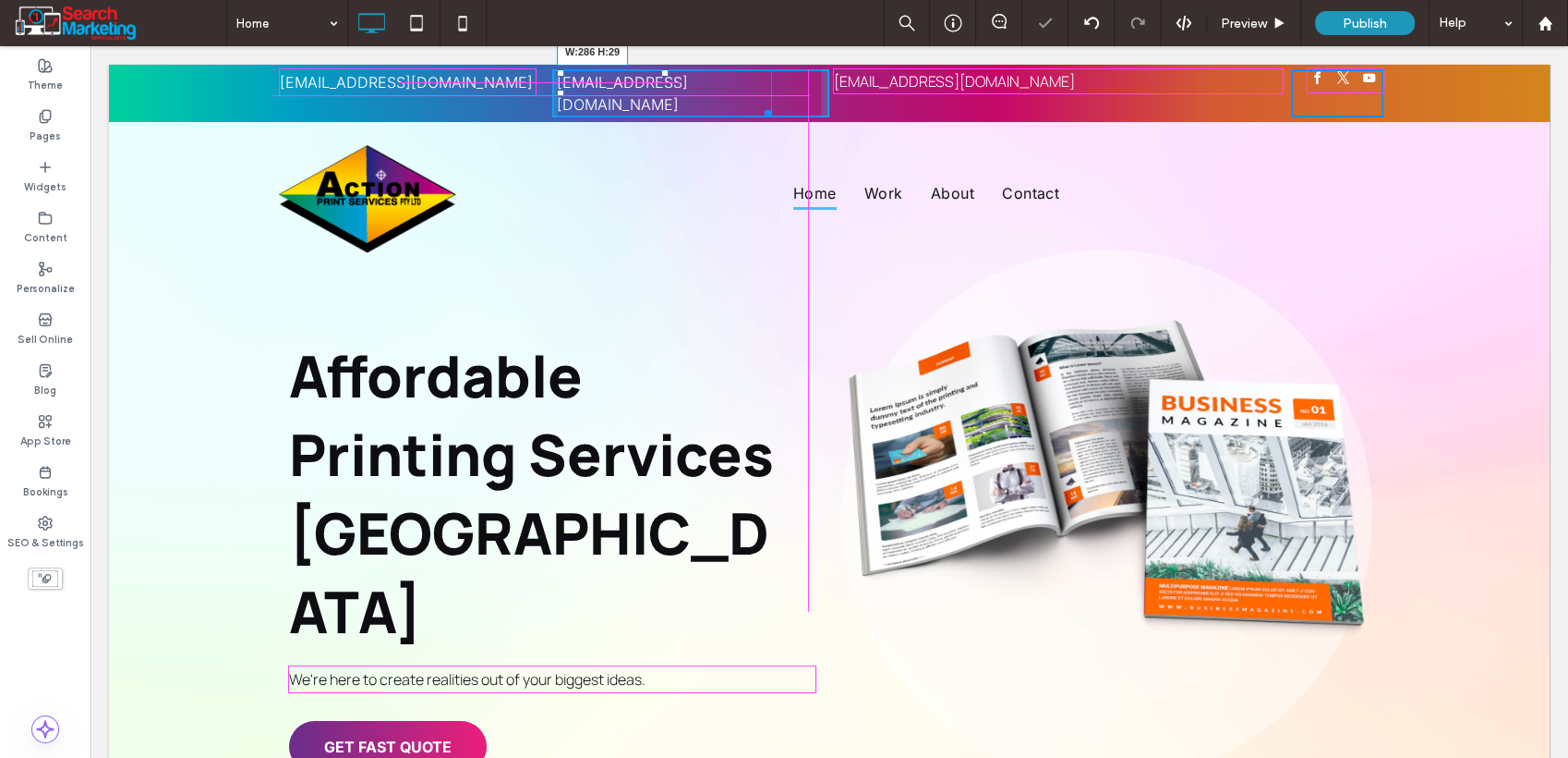
drag, startPoint x: 760, startPoint y: 89, endPoint x: 936, endPoint y: 142, distance: 183.8
click at [850, 87] on div "example@mail.com Click To Paste example@mail.com W:286 H:29 Click To Paste Clic…" at bounding box center [829, 93] width 1109 height 48
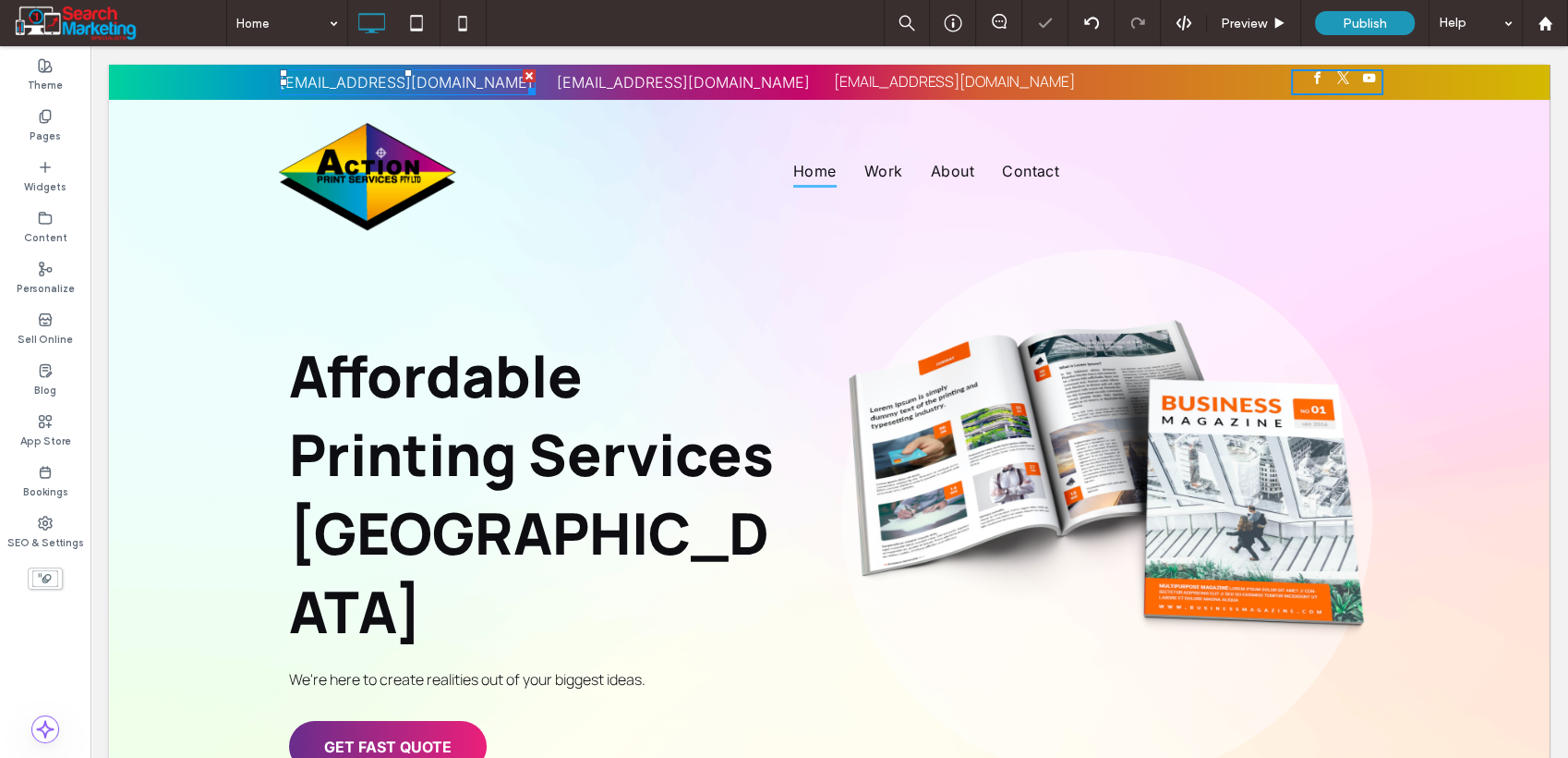
click at [433, 74] on div "example@mail.com" at bounding box center [408, 83] width 256 height 23
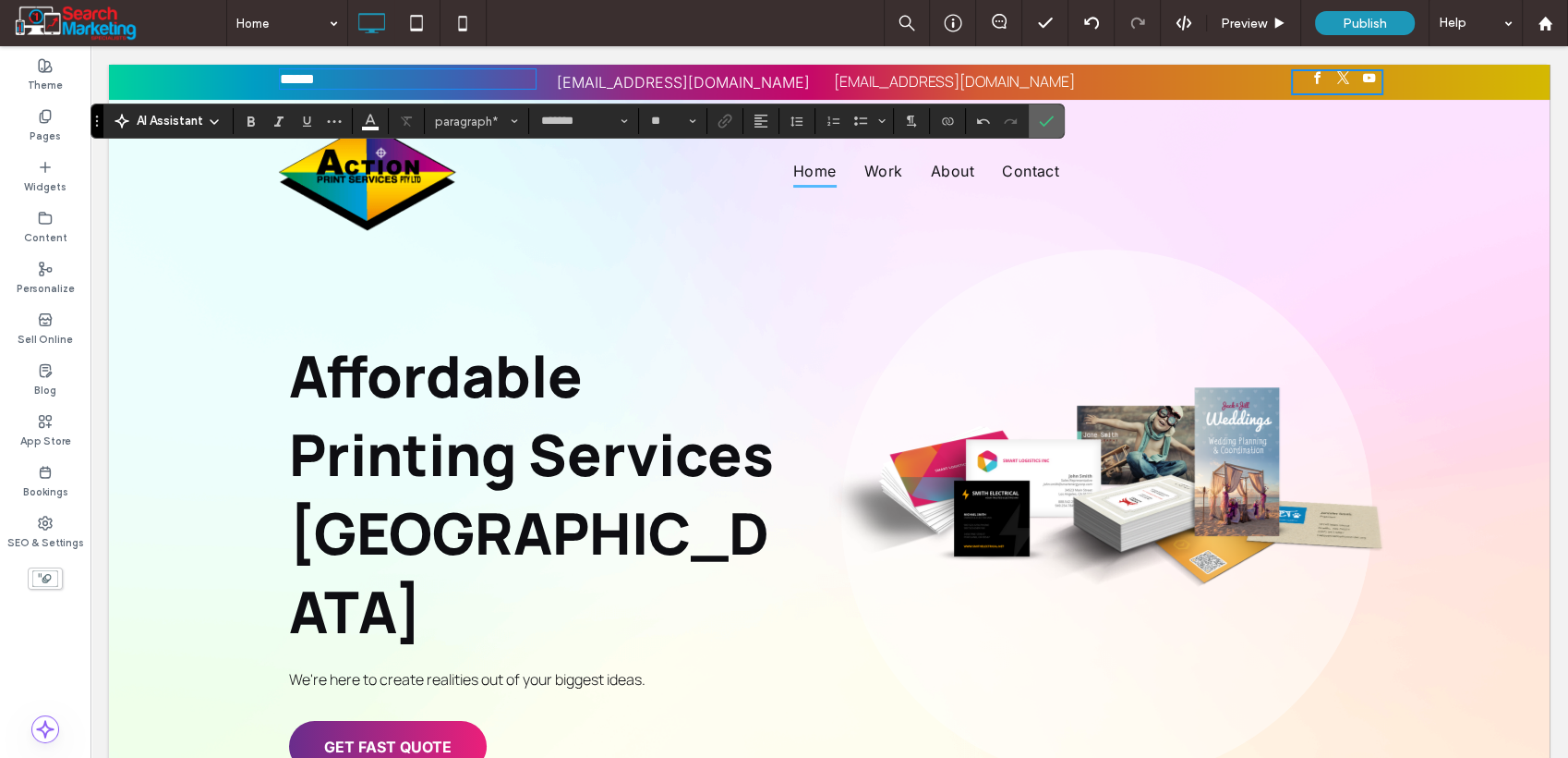
click at [1053, 123] on label "Confirm" at bounding box center [1046, 121] width 27 height 33
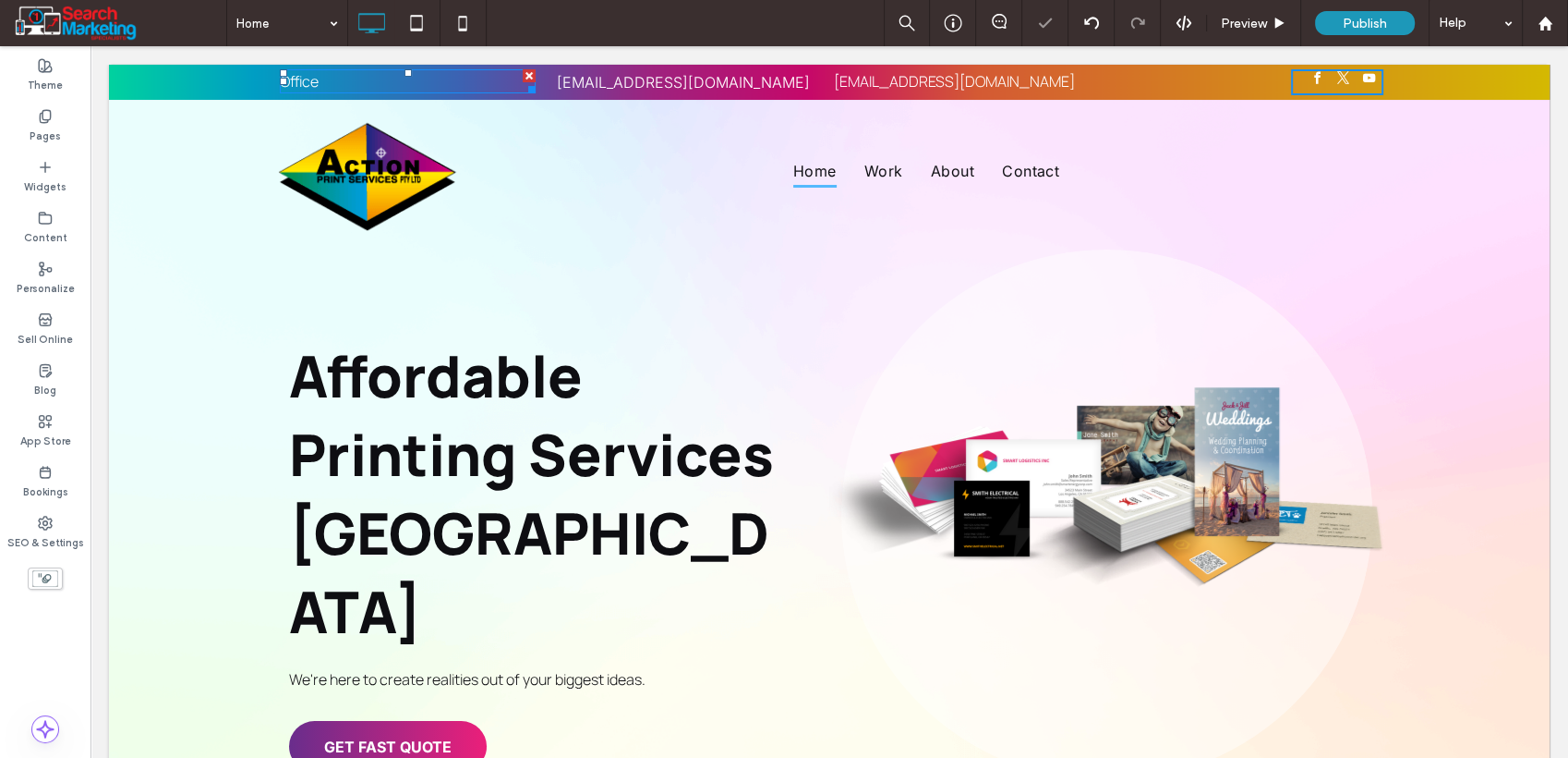
click at [362, 87] on p "Office" at bounding box center [408, 82] width 256 height 21
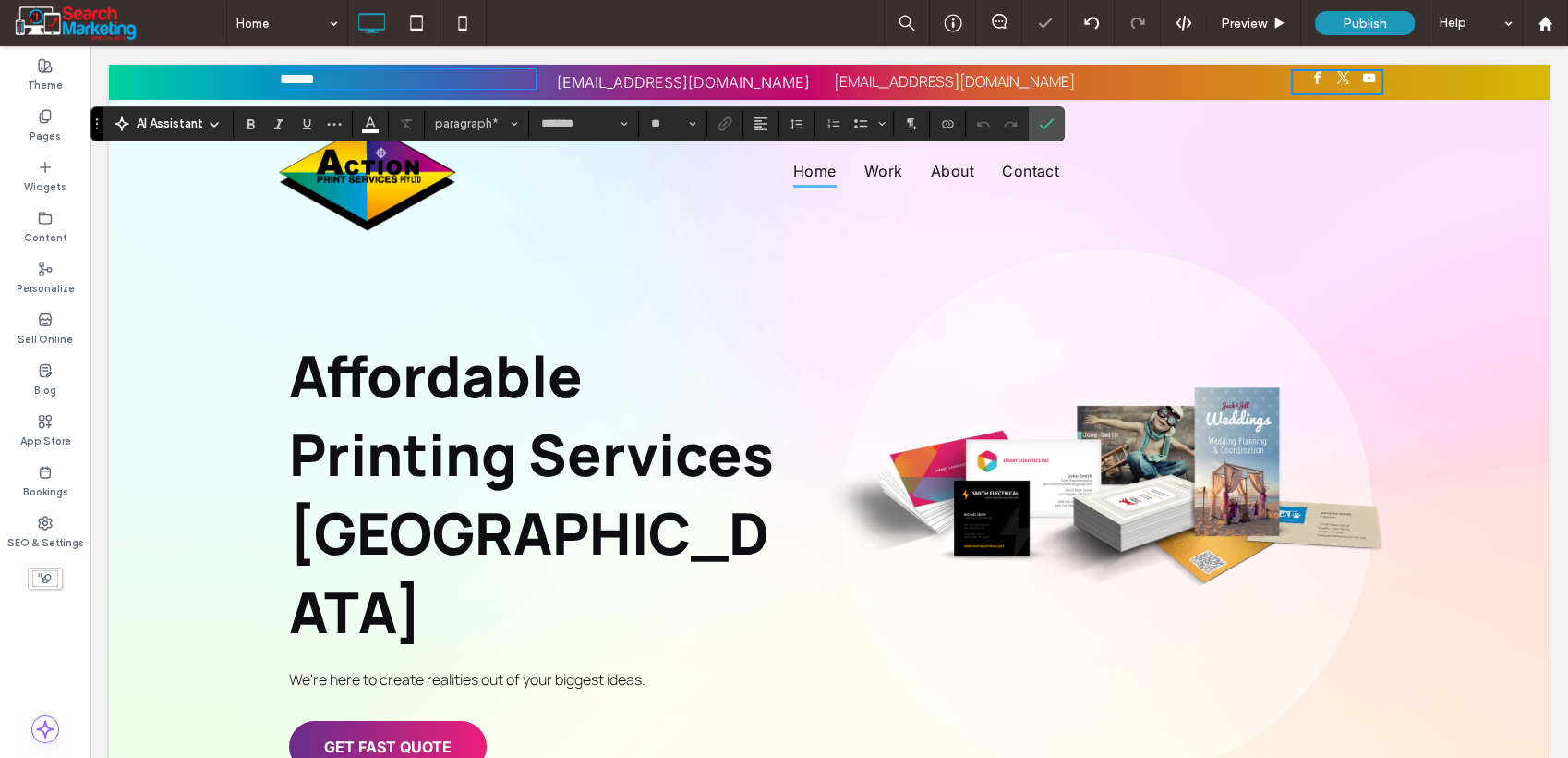
click at [362, 87] on p "******" at bounding box center [408, 79] width 256 height 16
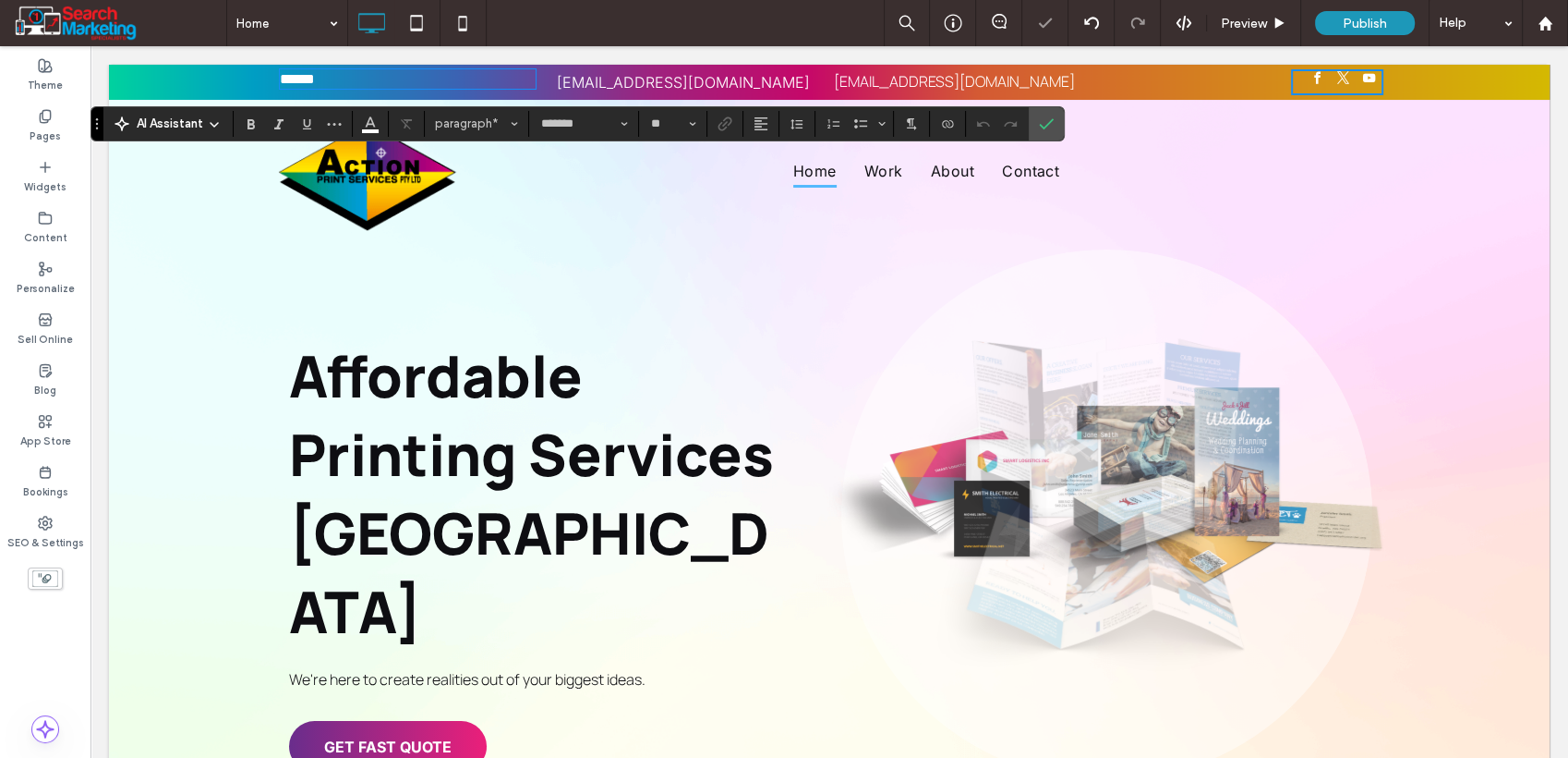
click at [362, 87] on p "******" at bounding box center [408, 79] width 256 height 16
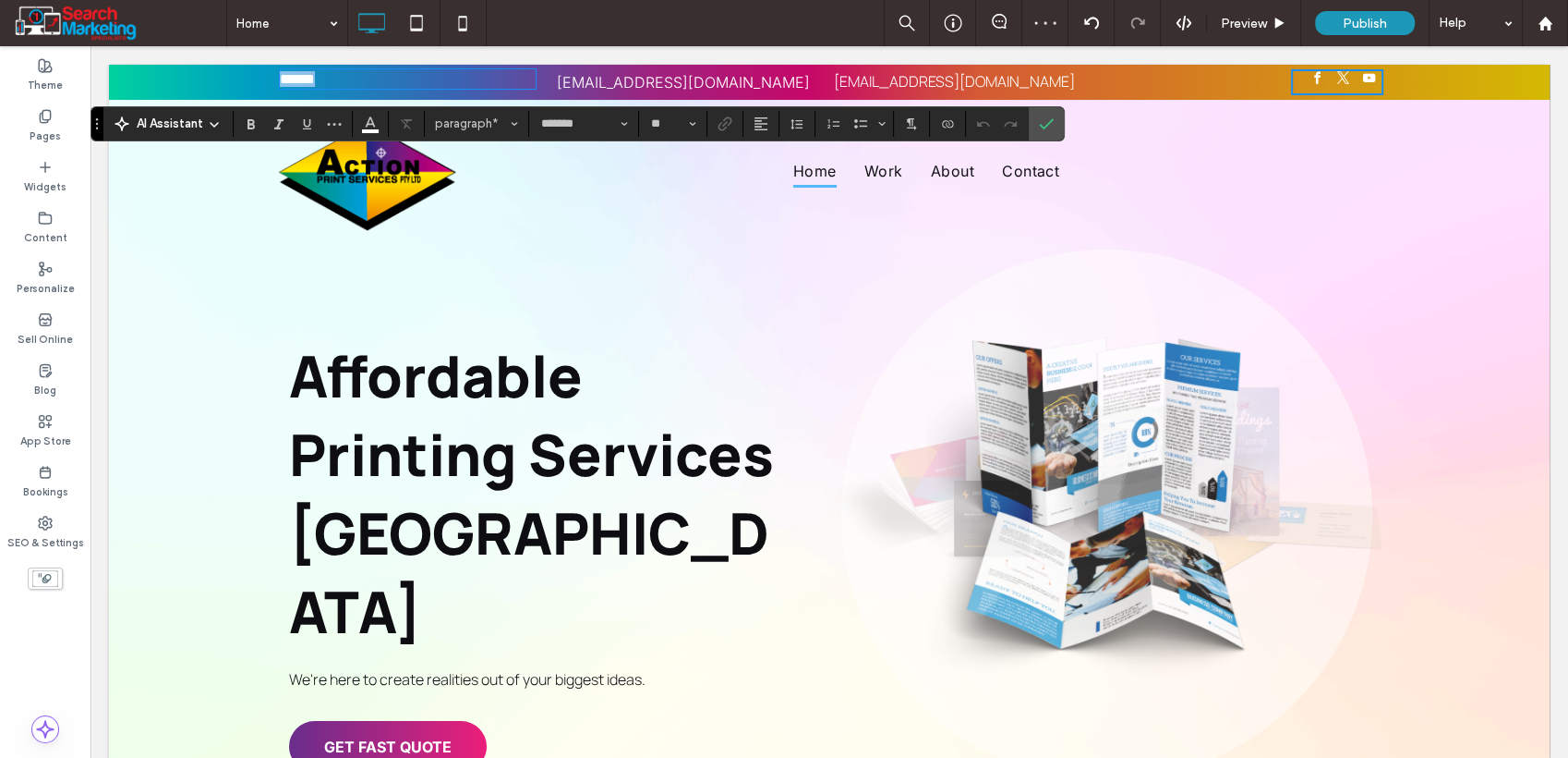
click at [362, 87] on p "******" at bounding box center [408, 79] width 256 height 16
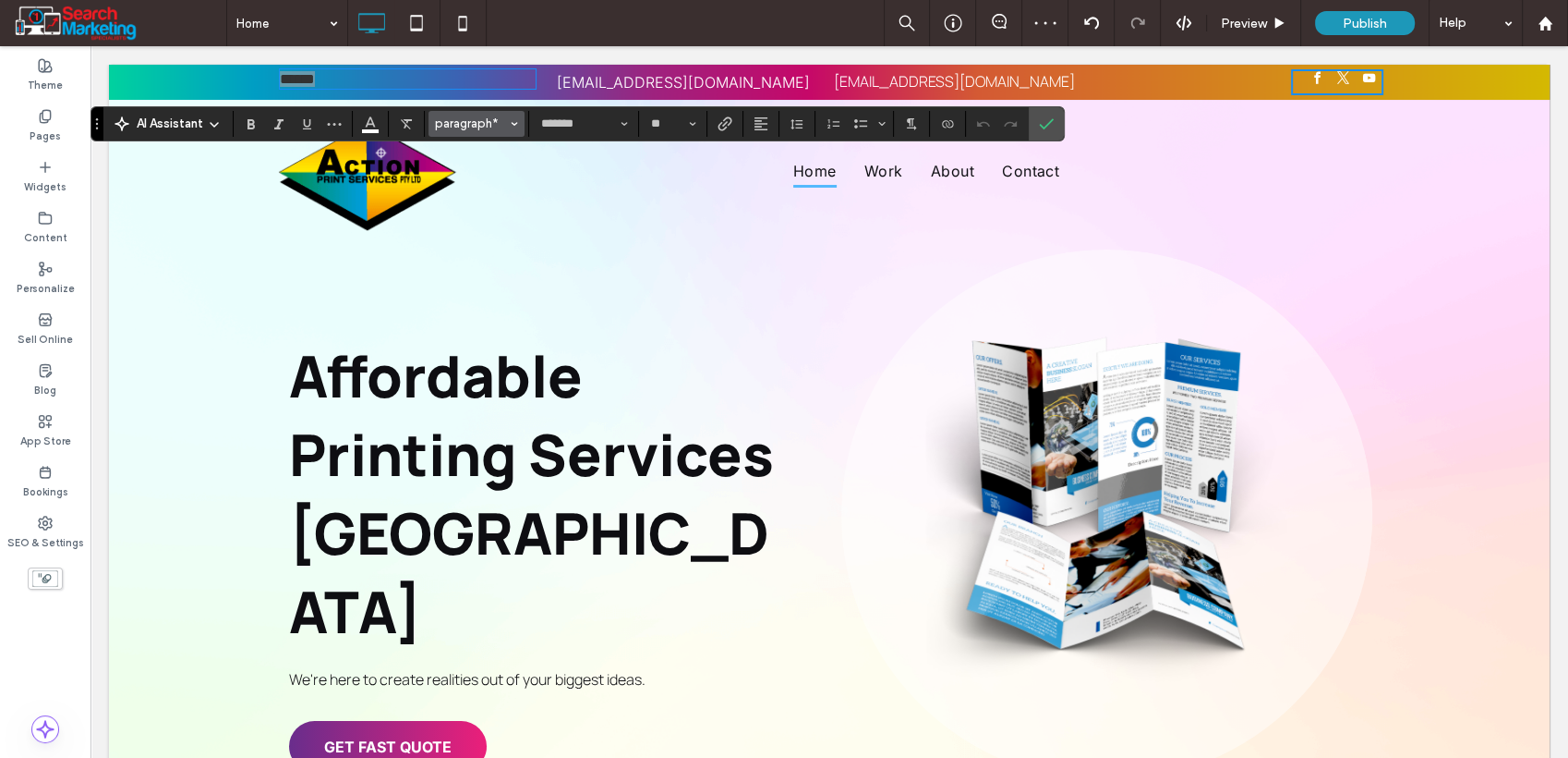
click at [451, 121] on span "paragraph*" at bounding box center [471, 123] width 72 height 14
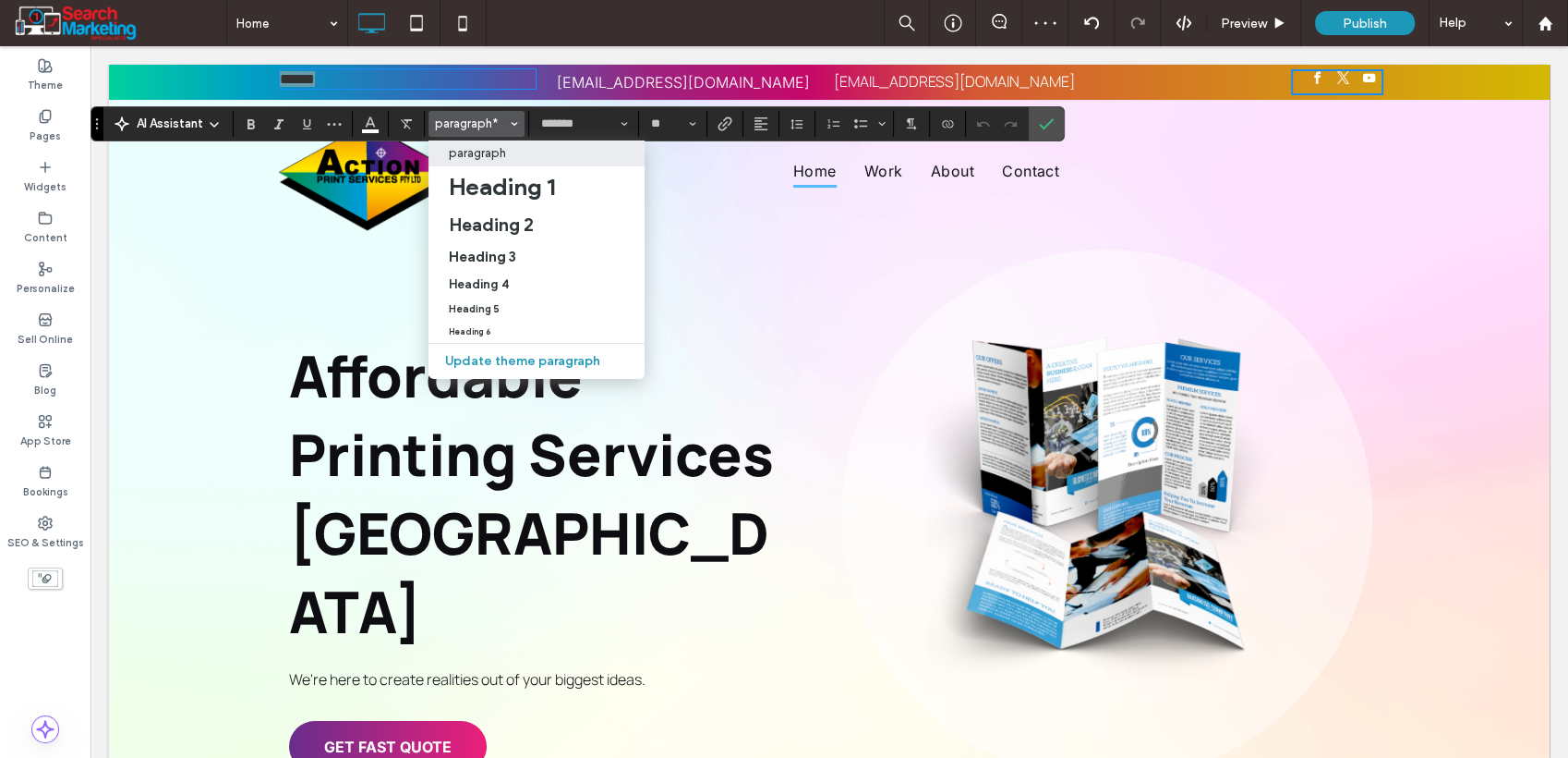
click at [460, 153] on p "paragraph" at bounding box center [477, 153] width 57 height 14
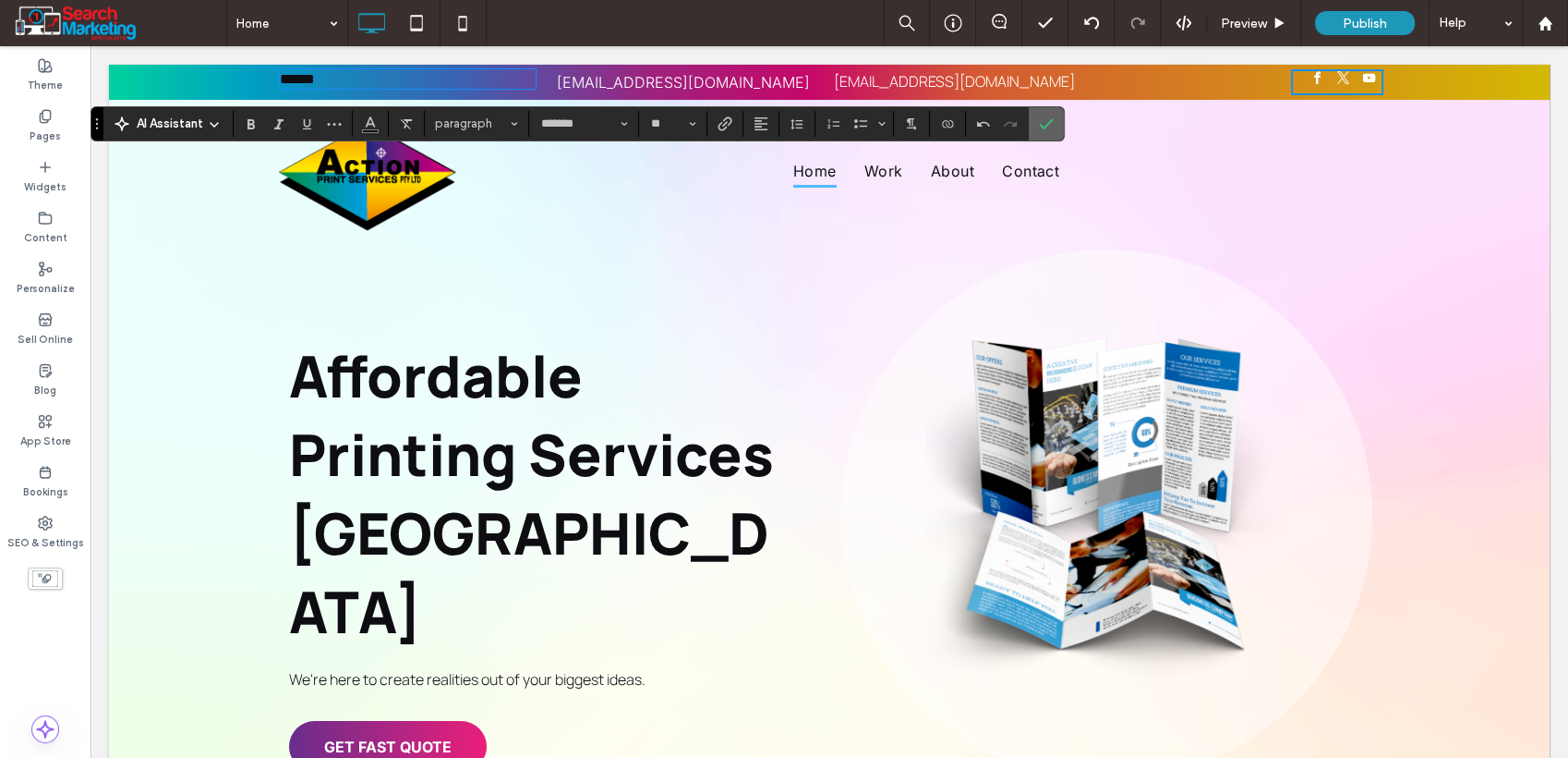
click at [1041, 123] on icon "Confirm" at bounding box center [1047, 124] width 15 height 15
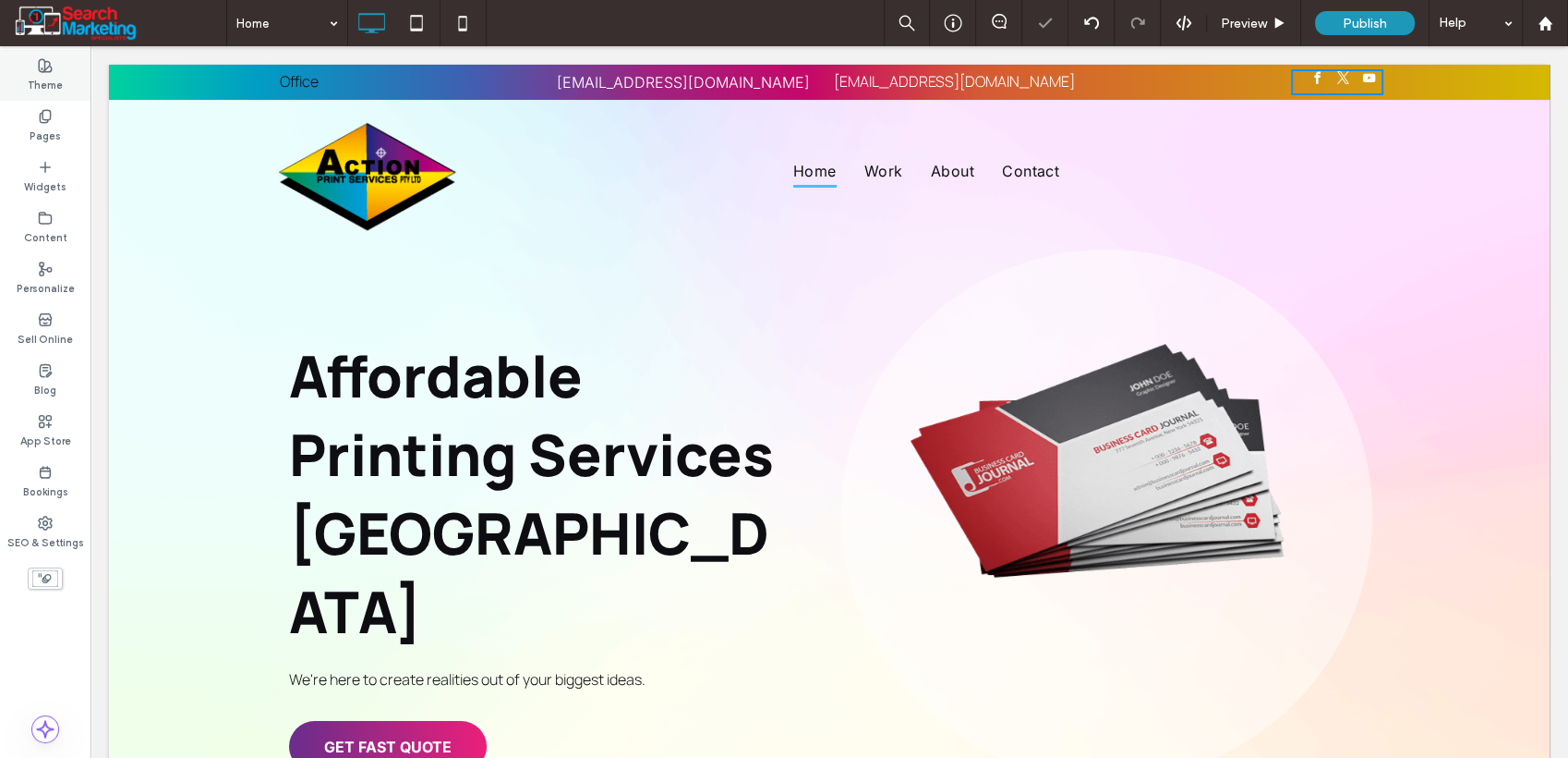
click at [29, 77] on label "Theme" at bounding box center [44, 84] width 35 height 21
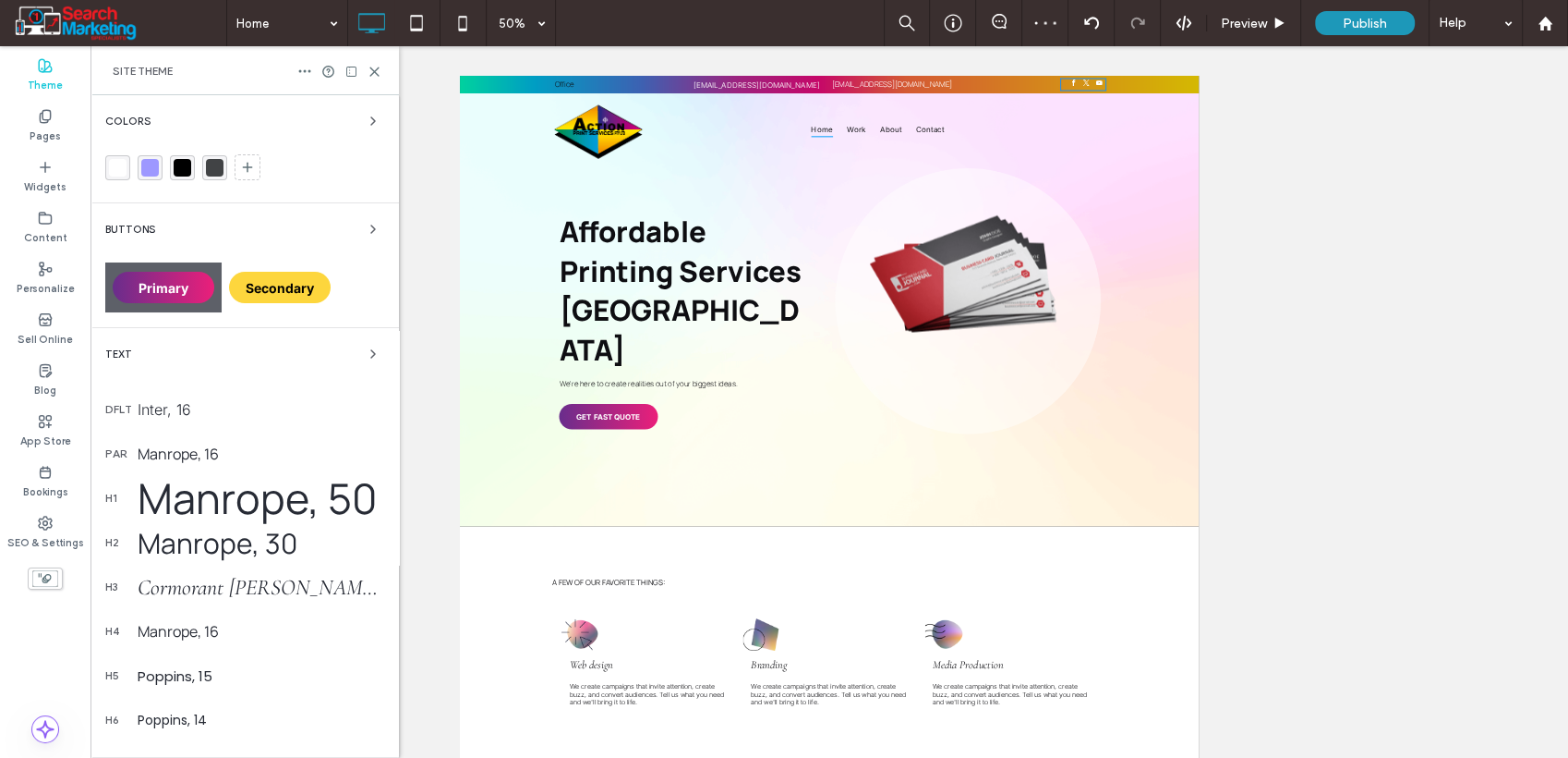
click at [157, 450] on div "Manrope, 16" at bounding box center [261, 454] width 247 height 21
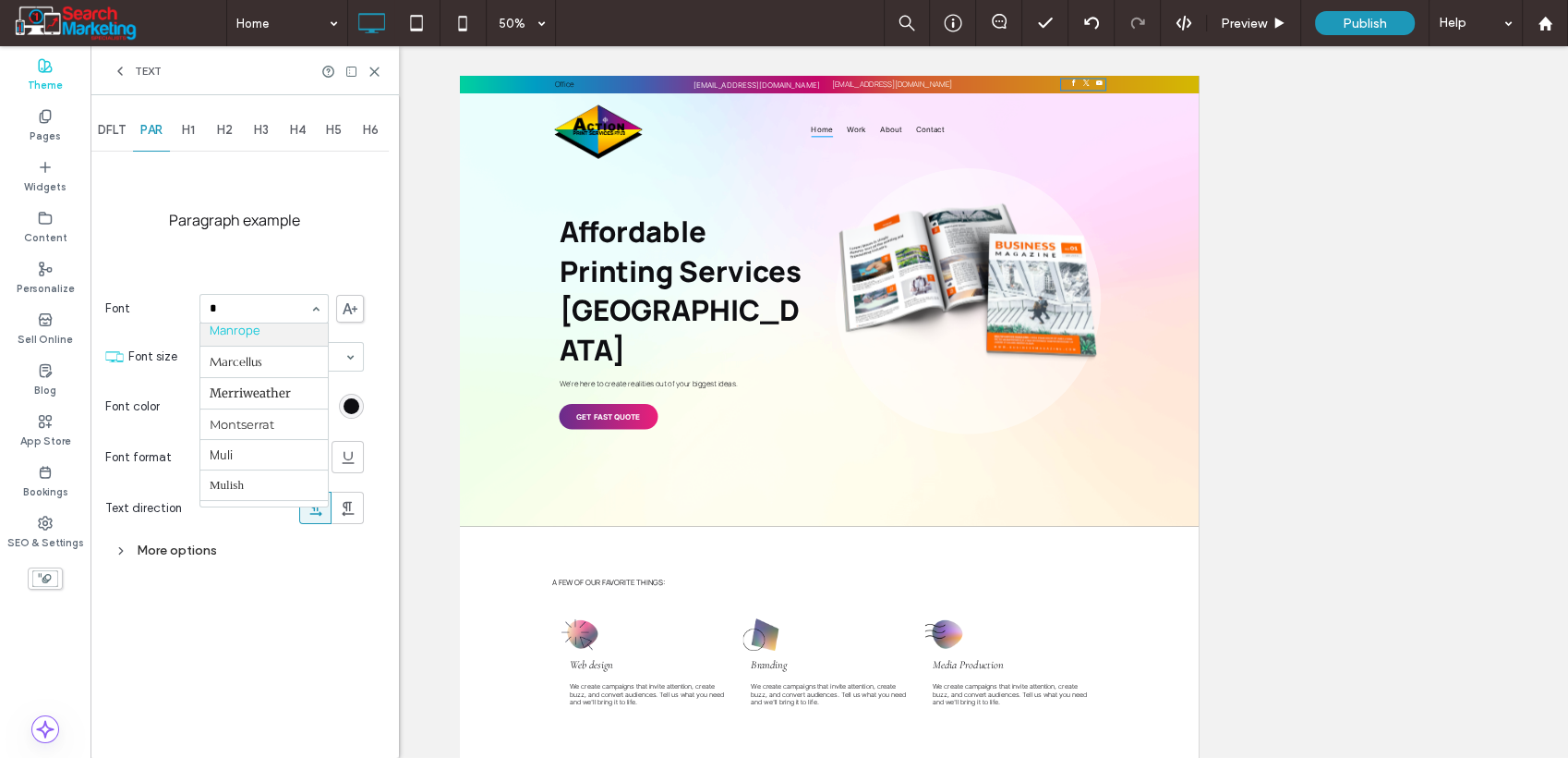
scroll to position [836, 0]
type input "**"
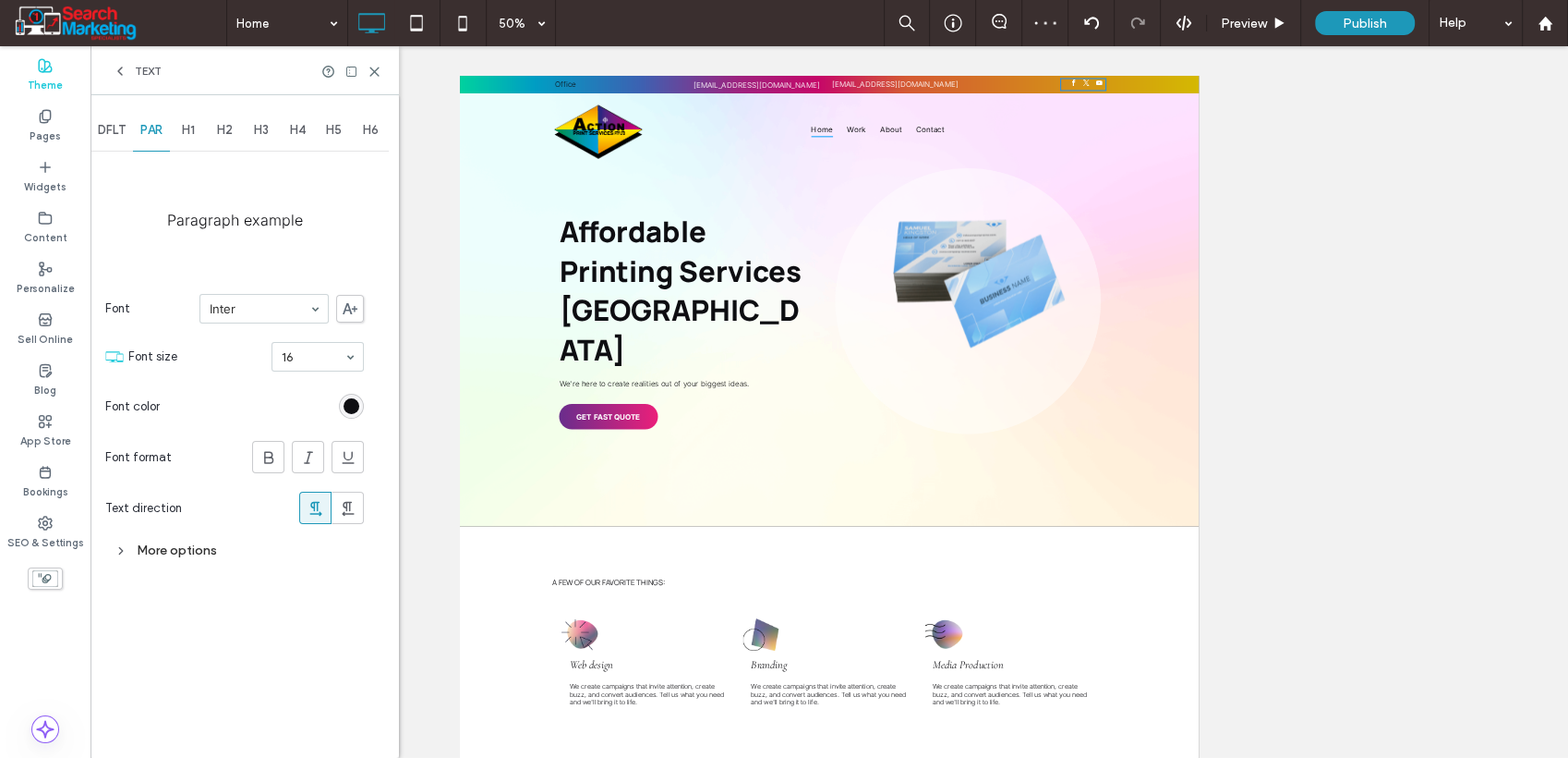
drag, startPoint x: 374, startPoint y: 68, endPoint x: 382, endPoint y: 74, distance: 10.0
click at [374, 69] on icon at bounding box center [375, 72] width 14 height 14
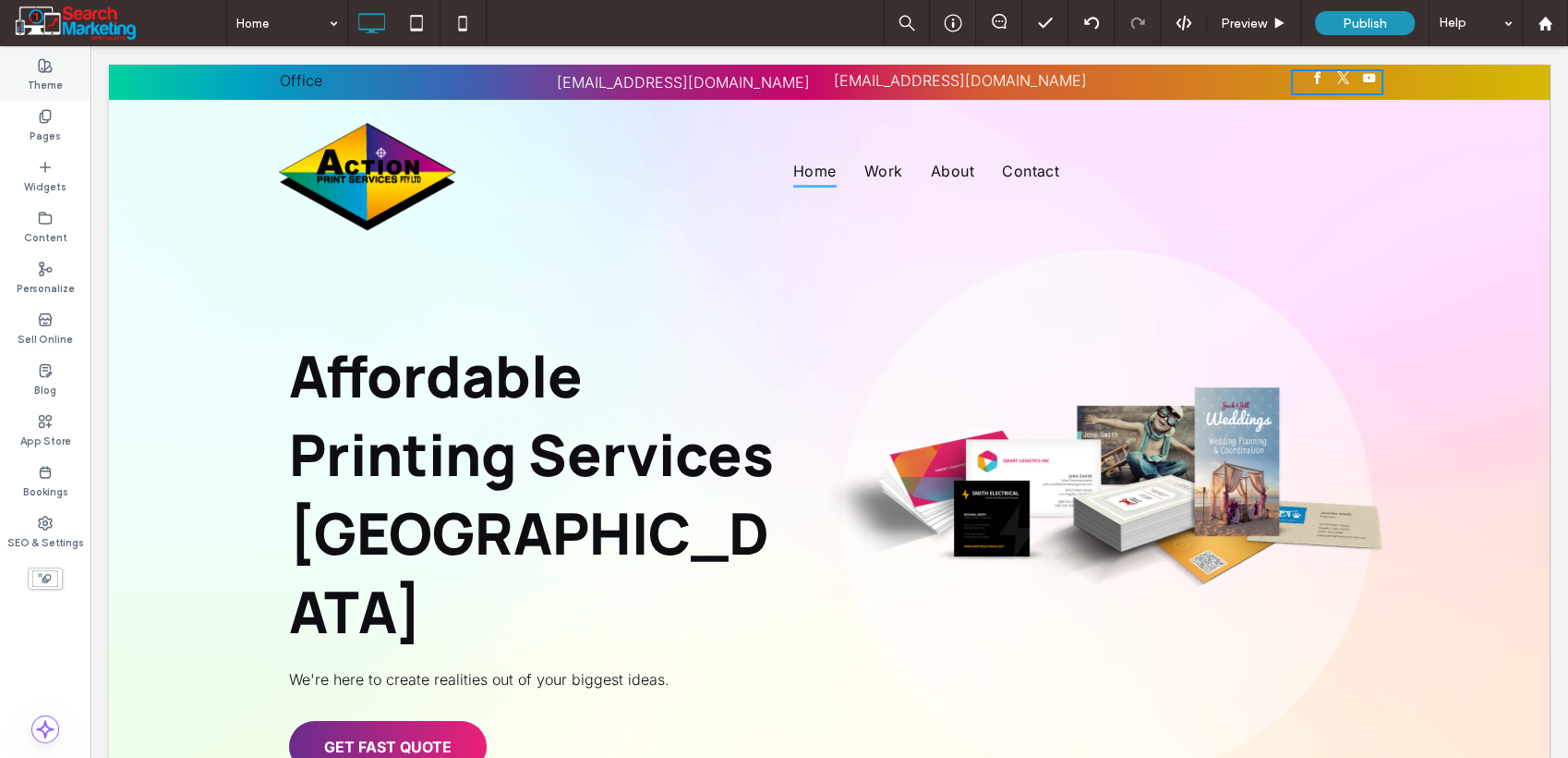
click at [57, 80] on label "Theme" at bounding box center [44, 84] width 35 height 21
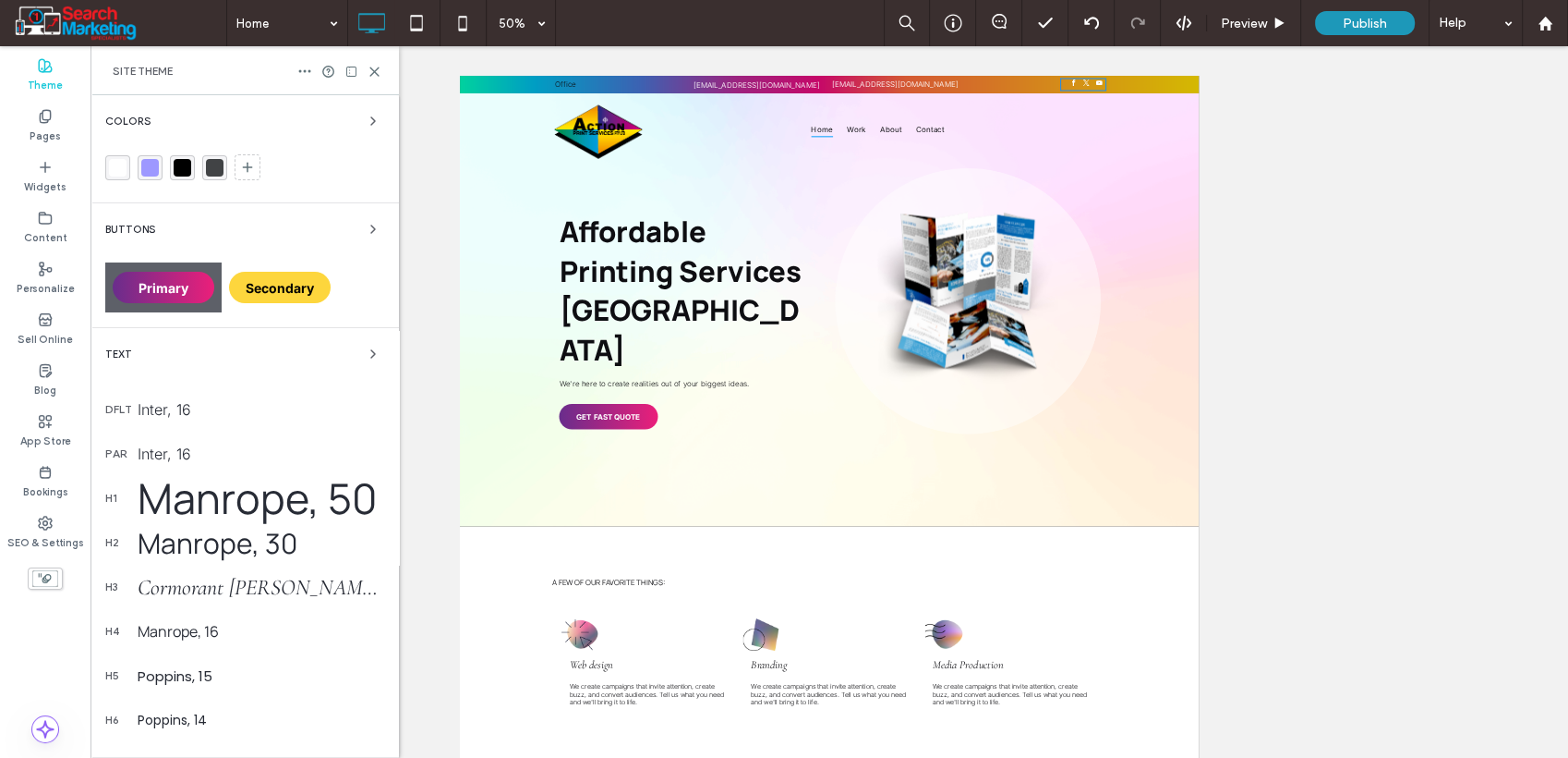
click at [154, 449] on div "Inter, 16" at bounding box center [261, 454] width 247 height 19
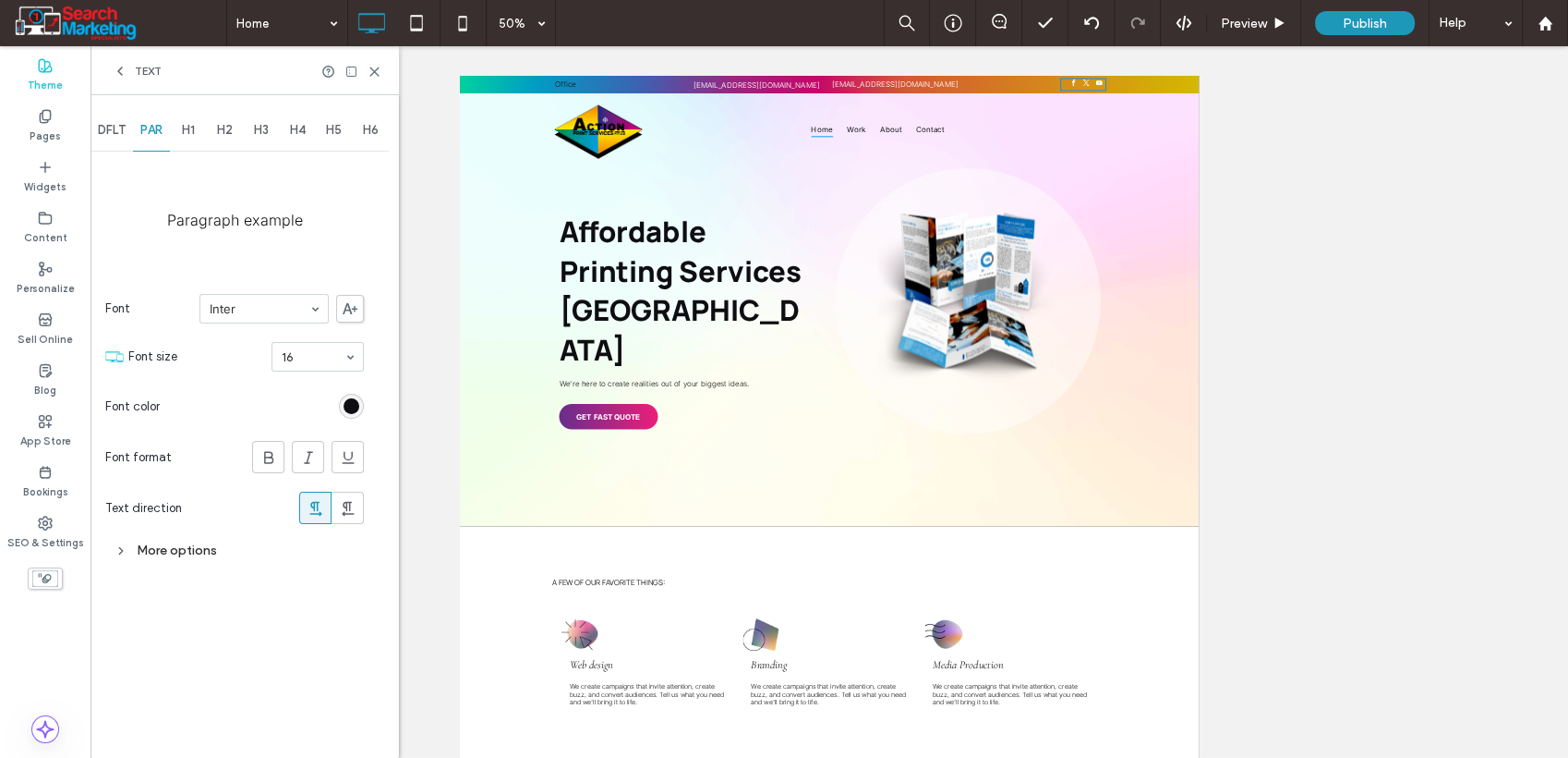
click at [174, 551] on div "More options" at bounding box center [234, 550] width 259 height 24
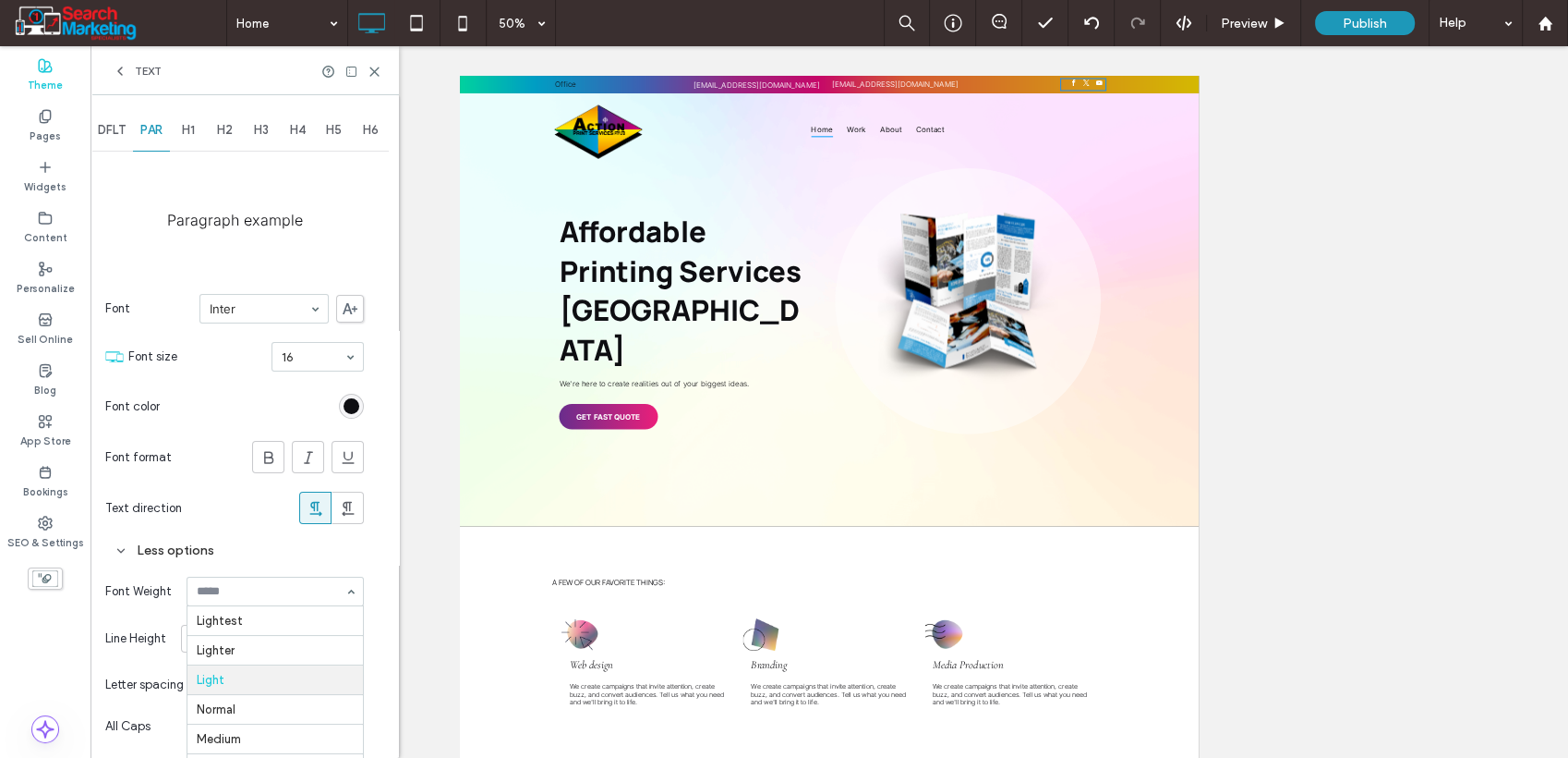
scroll to position [60, 0]
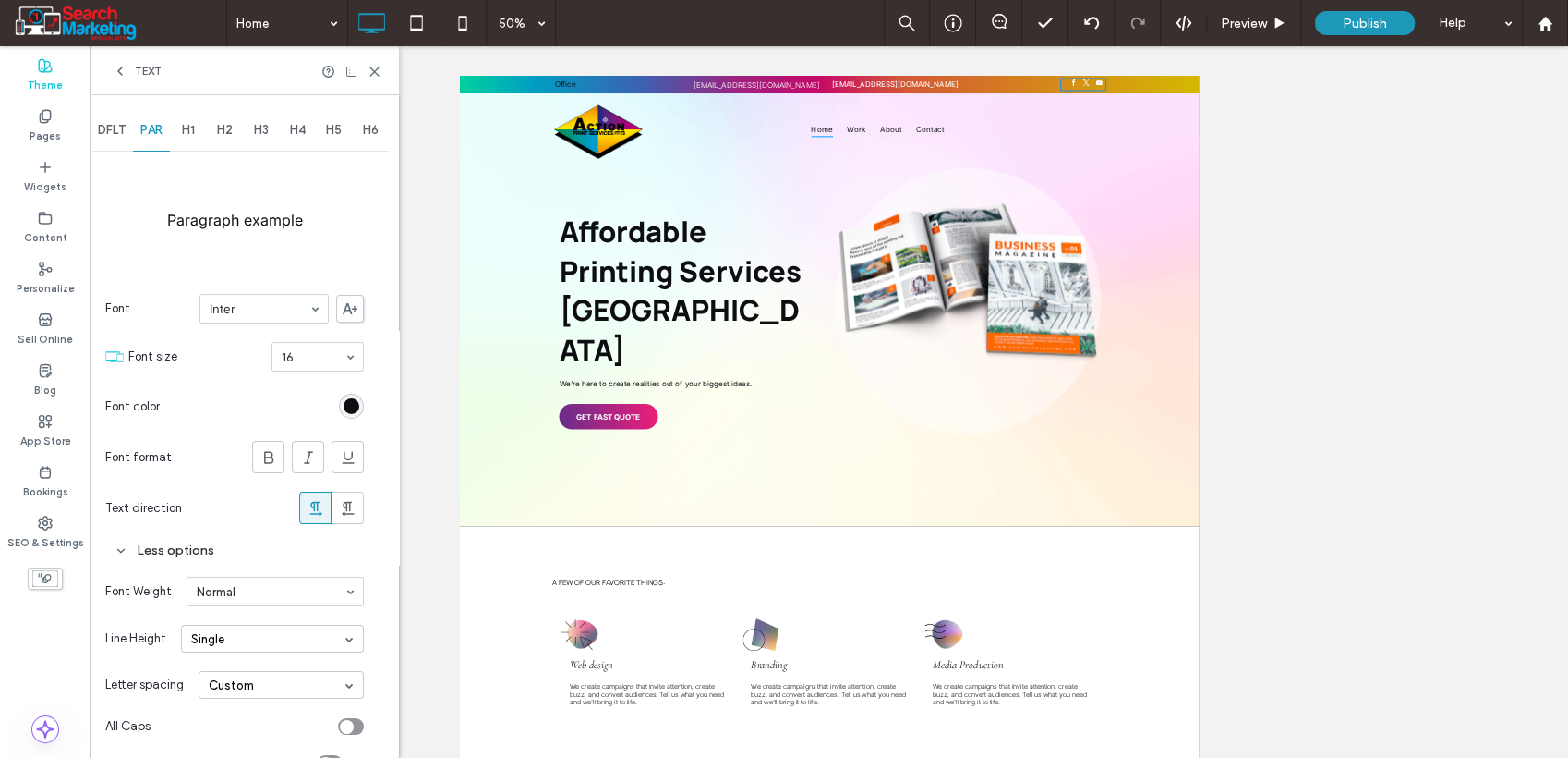
click at [376, 76] on icon at bounding box center [375, 72] width 14 height 14
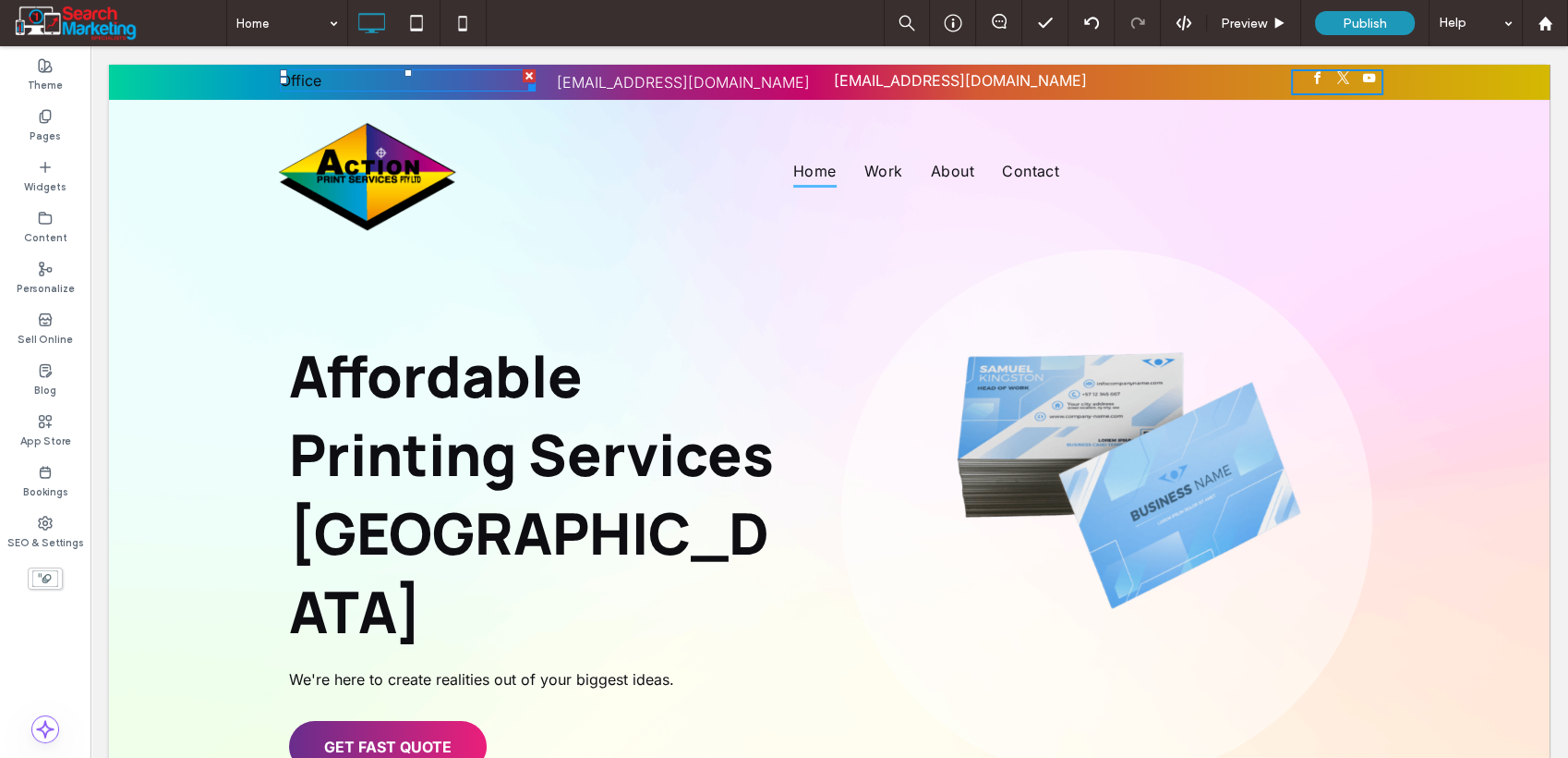
click at [327, 78] on p "Office" at bounding box center [408, 81] width 256 height 19
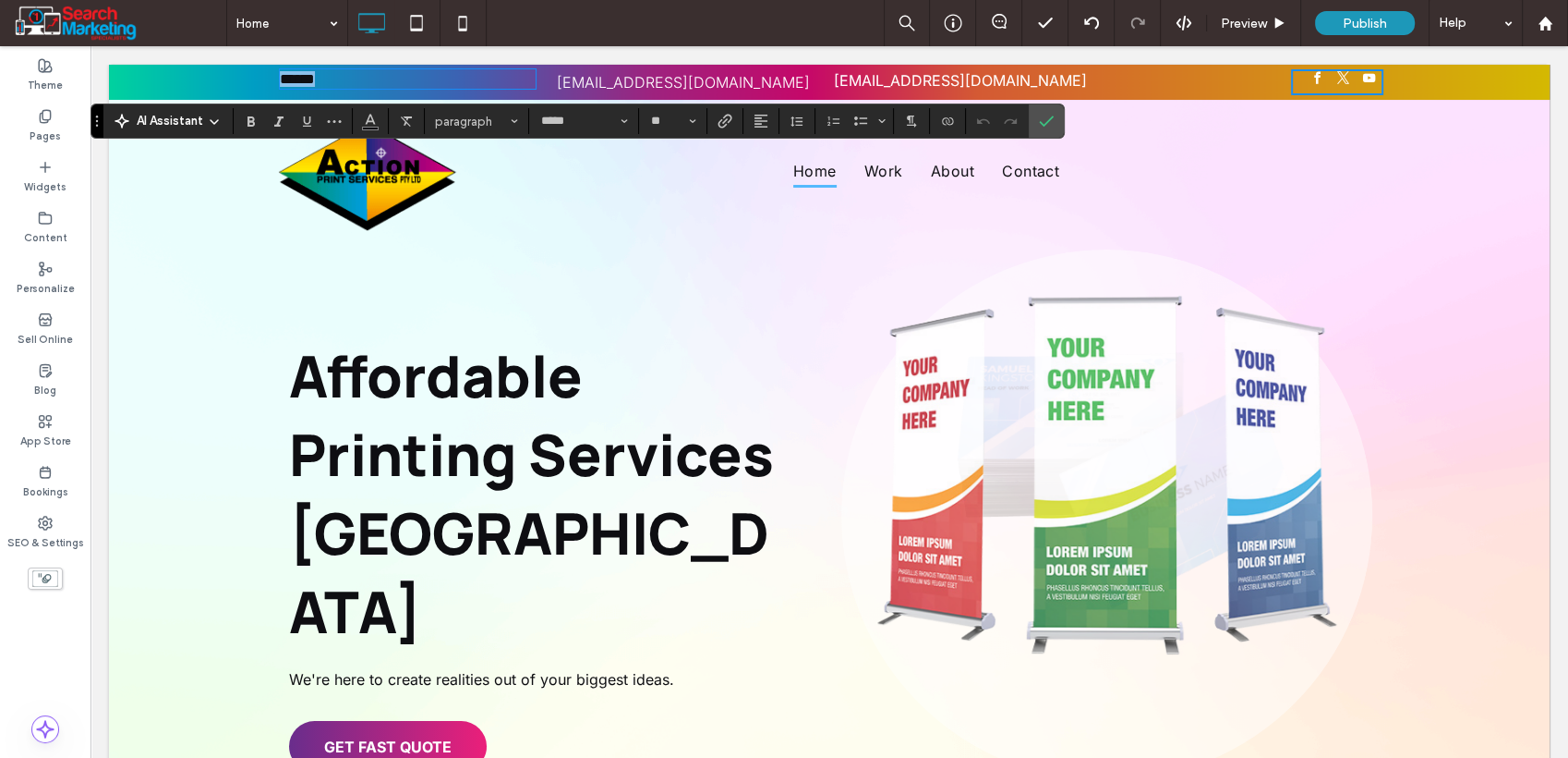
click at [337, 78] on p "******" at bounding box center [408, 79] width 256 height 16
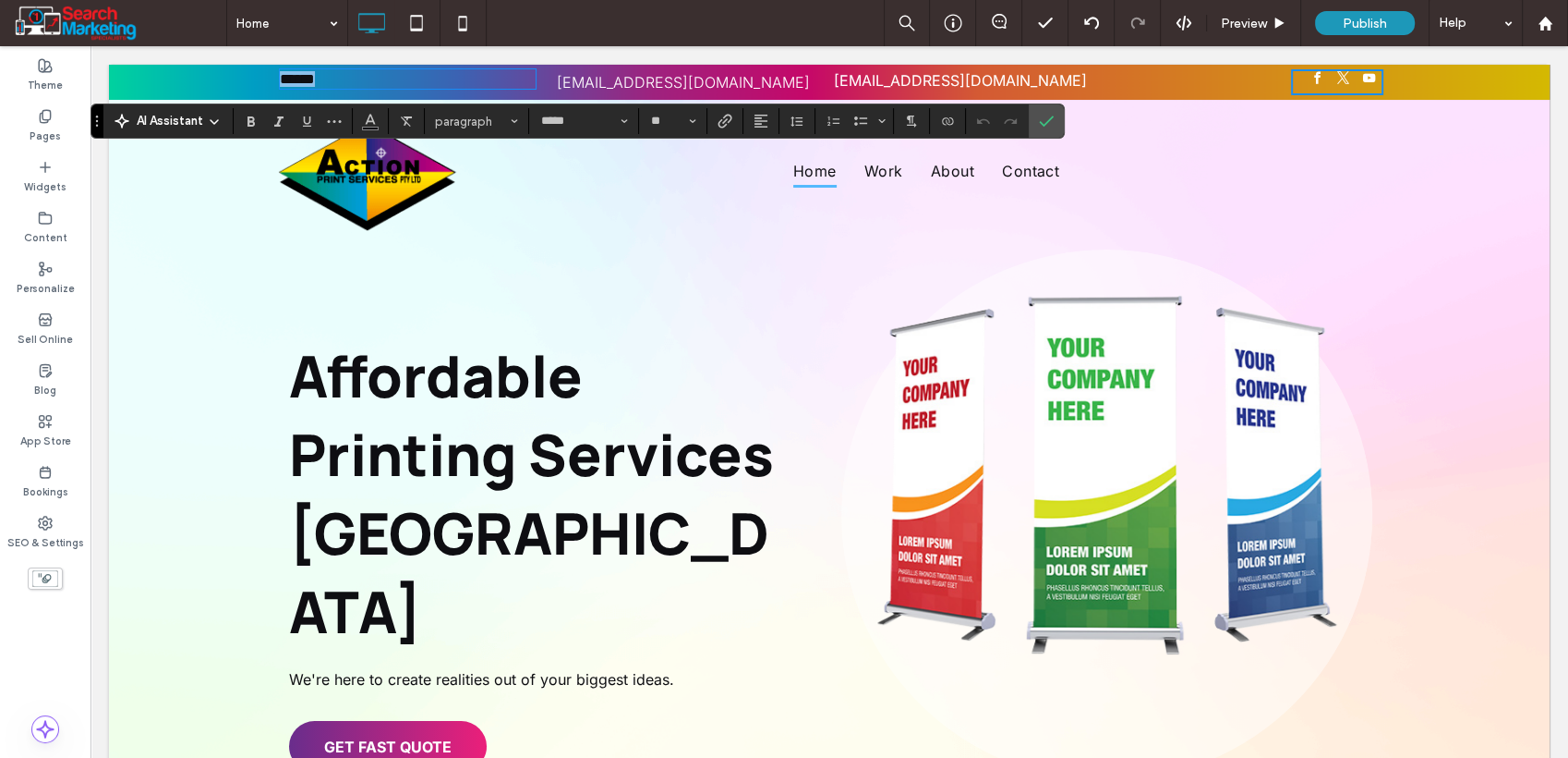
click at [337, 78] on p "******" at bounding box center [408, 79] width 256 height 16
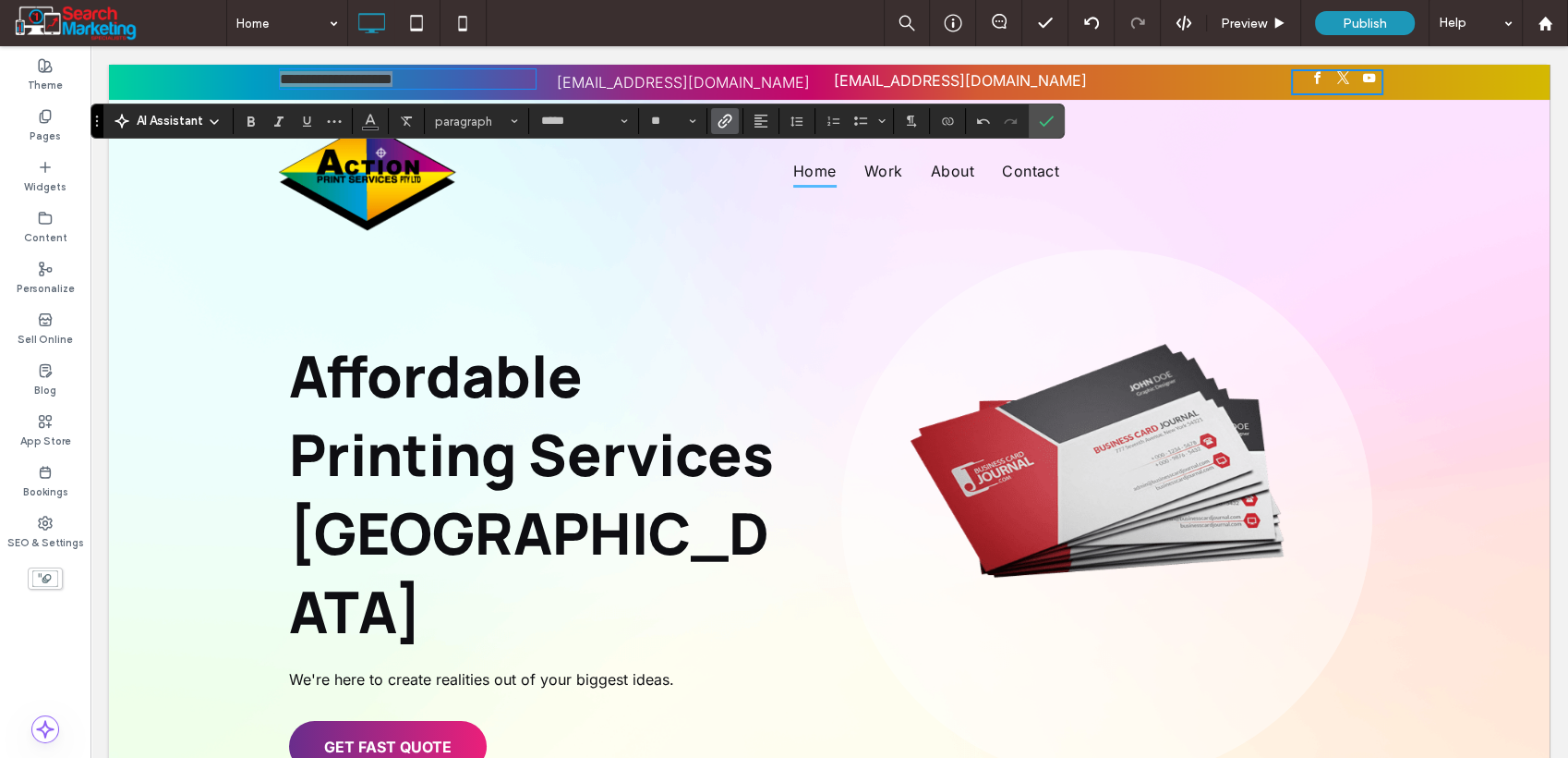
click at [722, 122] on use "Link" at bounding box center [726, 121] width 14 height 14
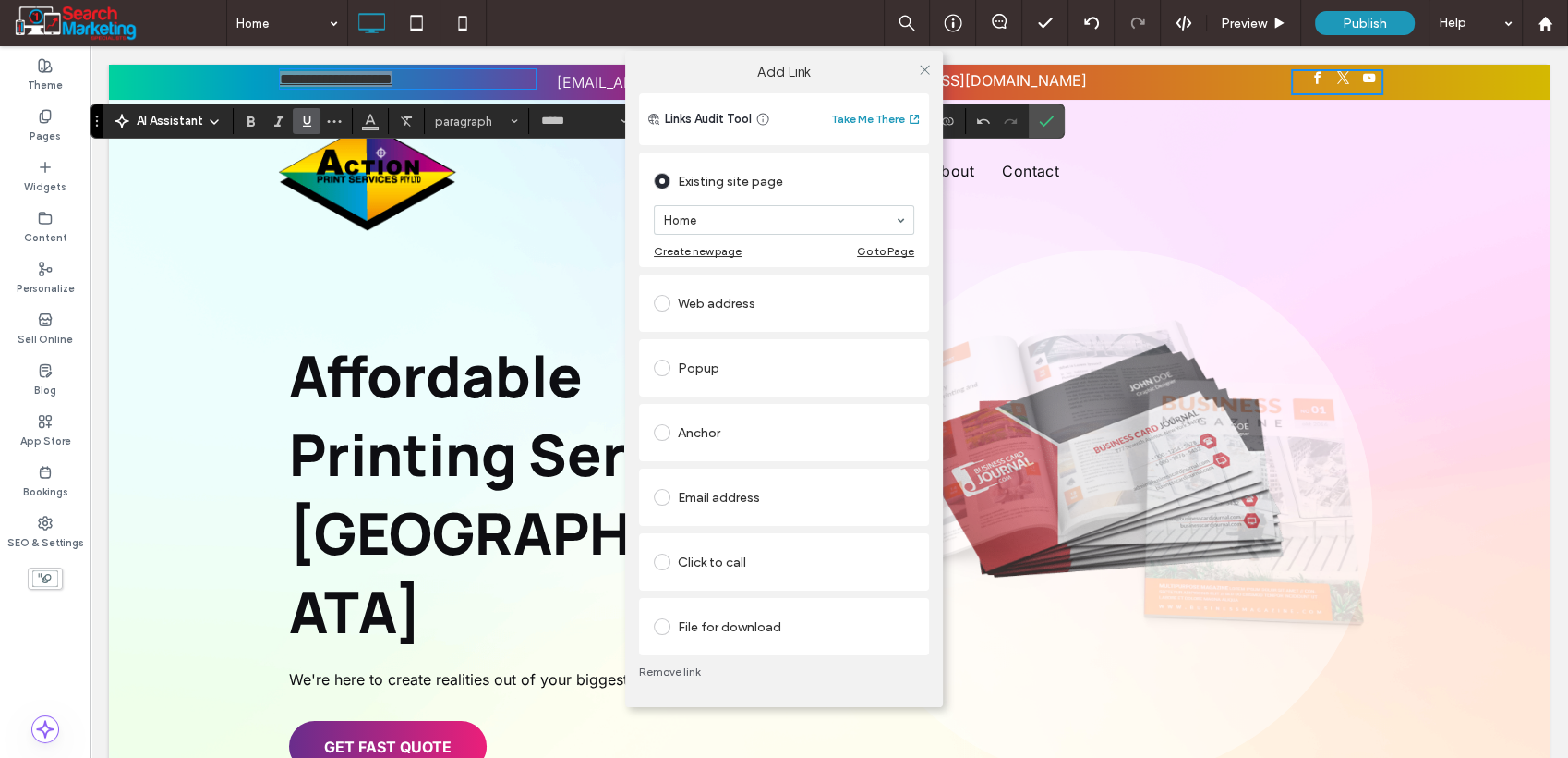
click at [757, 554] on div "Click to call" at bounding box center [784, 561] width 261 height 29
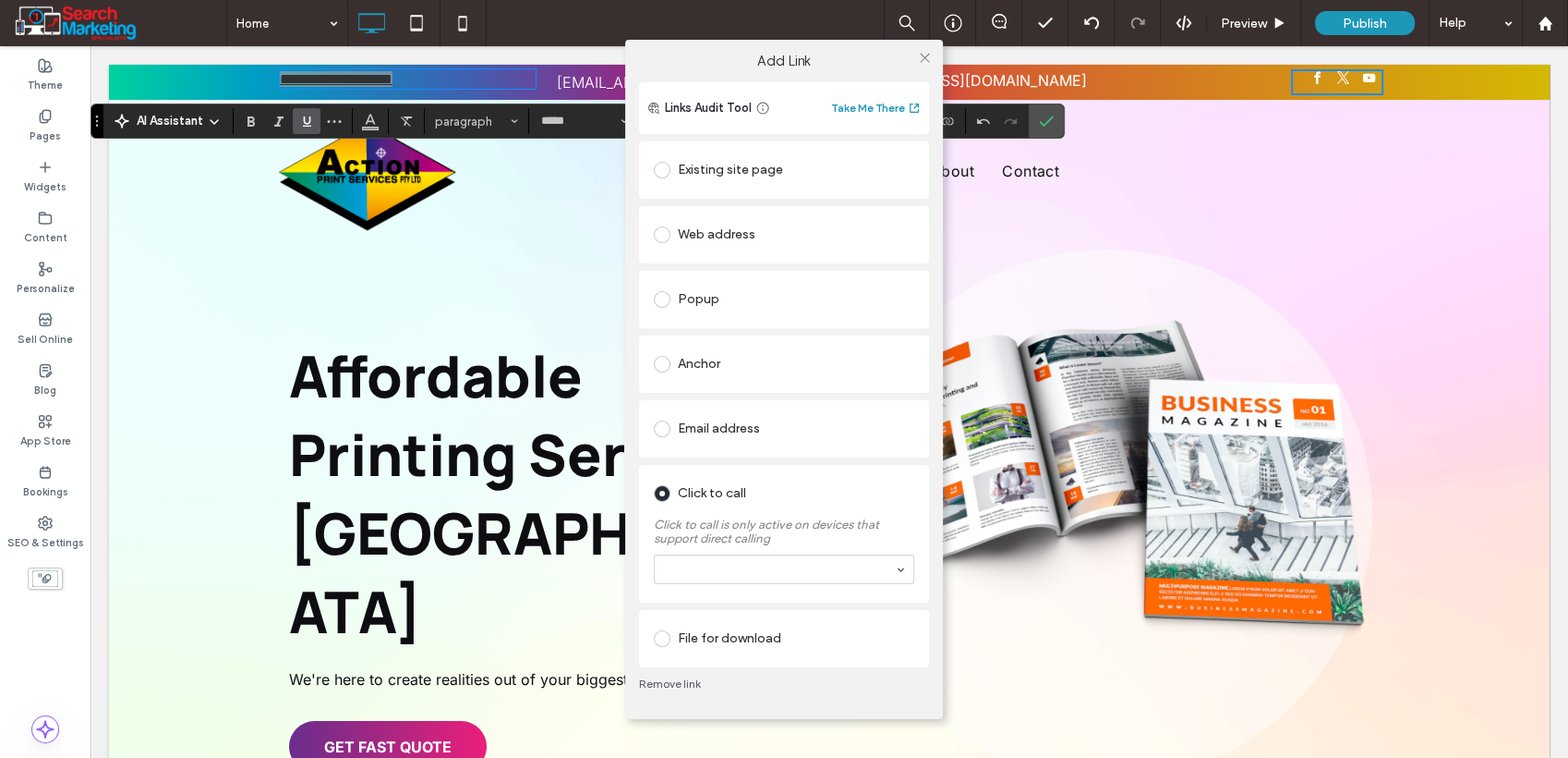
drag, startPoint x: 755, startPoint y: 566, endPoint x: 757, endPoint y: 575, distance: 9.2
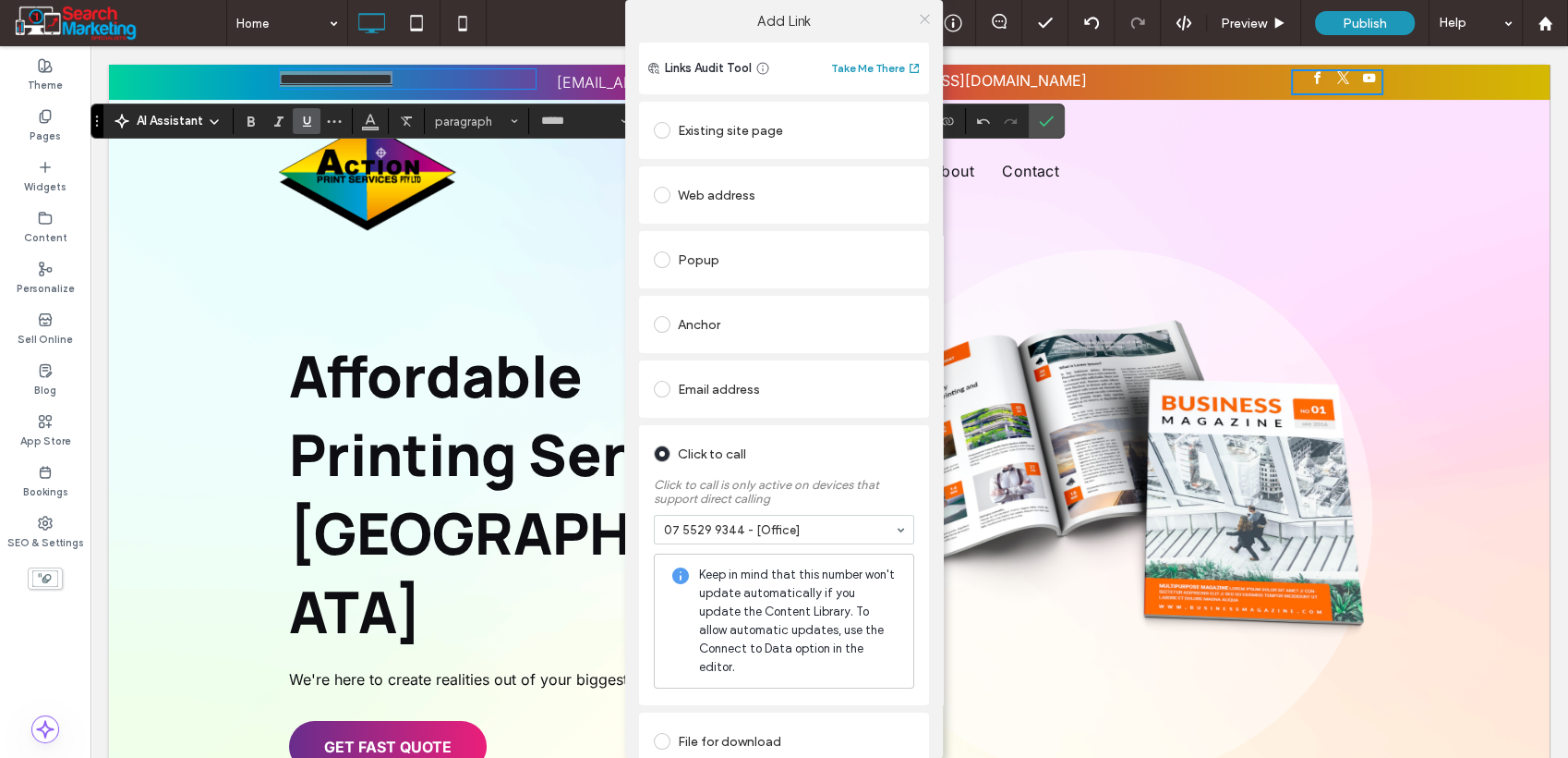
click at [921, 21] on use at bounding box center [924, 19] width 9 height 9
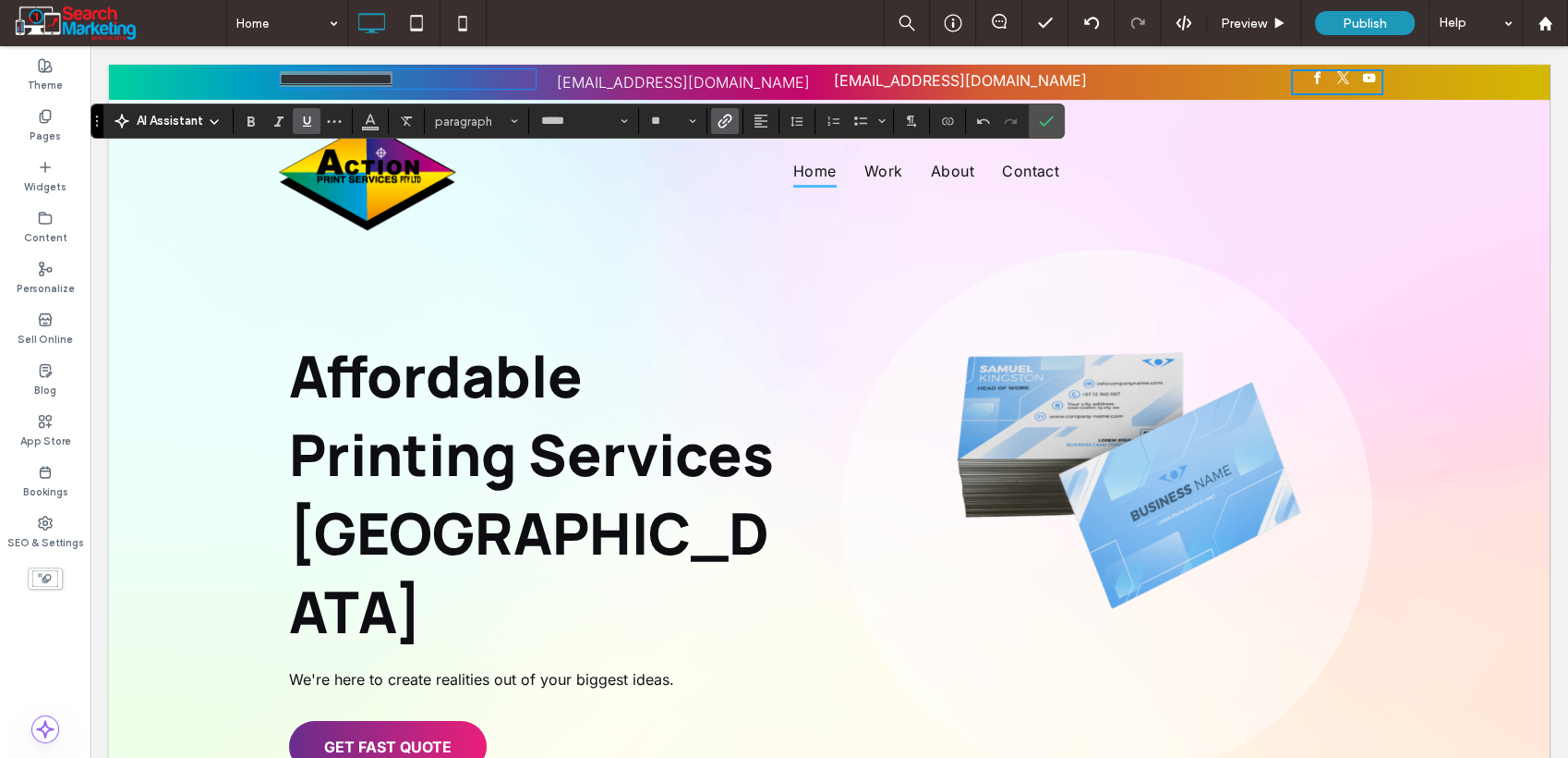
click at [305, 122] on icon "Underline" at bounding box center [307, 121] width 15 height 15
click at [361, 122] on button "Color" at bounding box center [370, 121] width 27 height 25
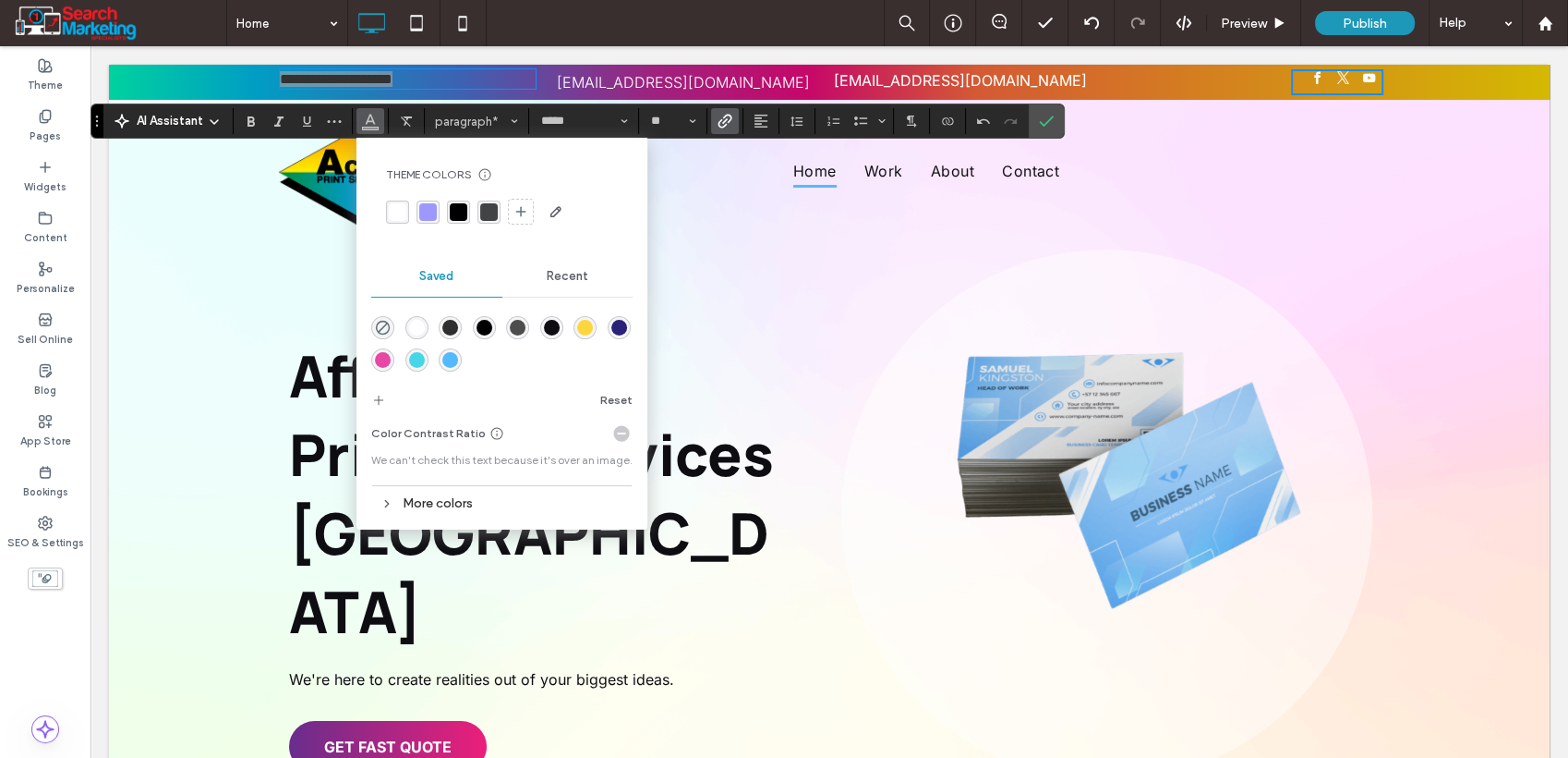
click at [412, 321] on div "rgba(255,255,255,1)" at bounding box center [417, 328] width 16 height 16
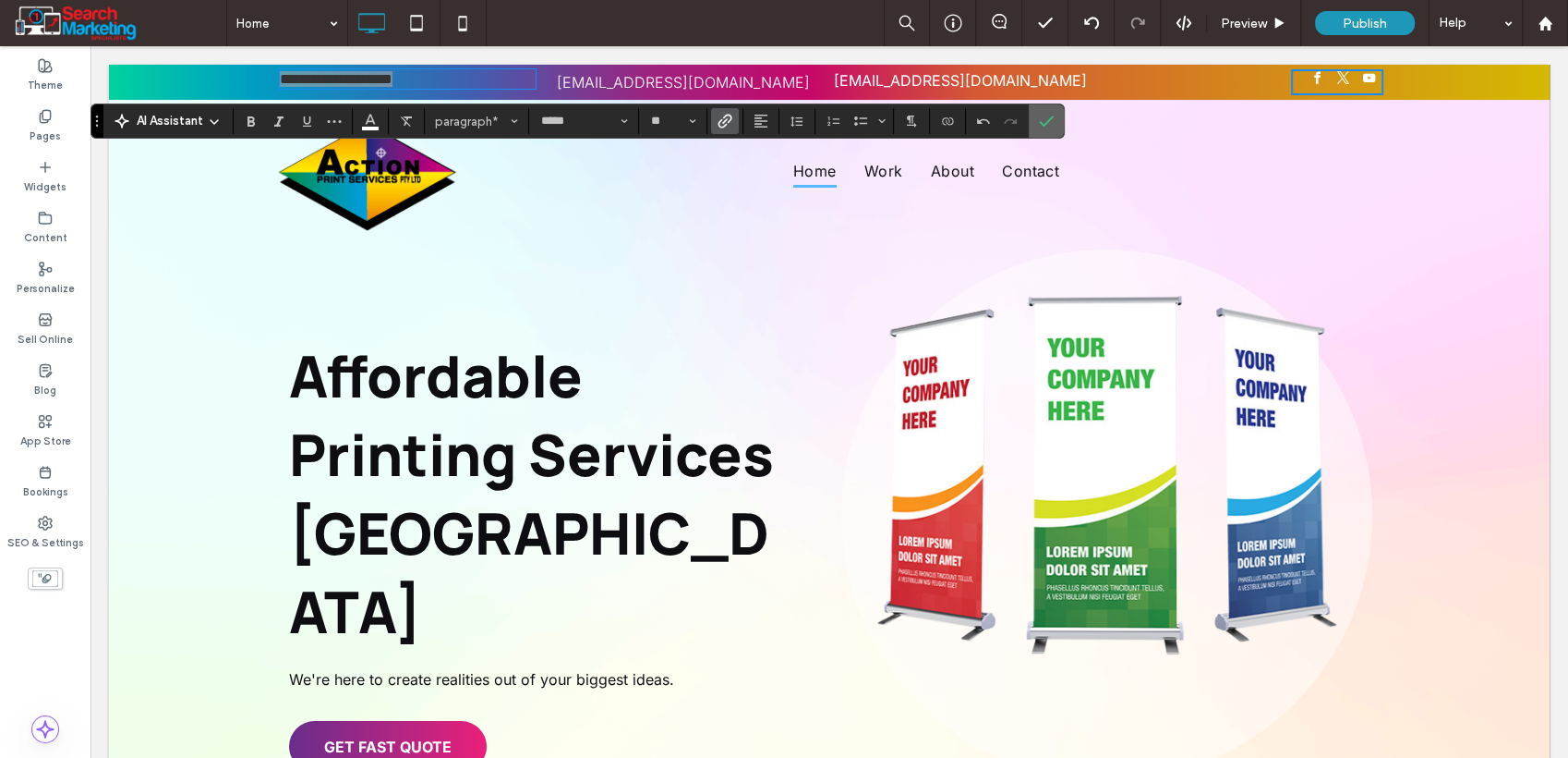
click at [1051, 122] on icon "Confirm" at bounding box center [1047, 121] width 15 height 15
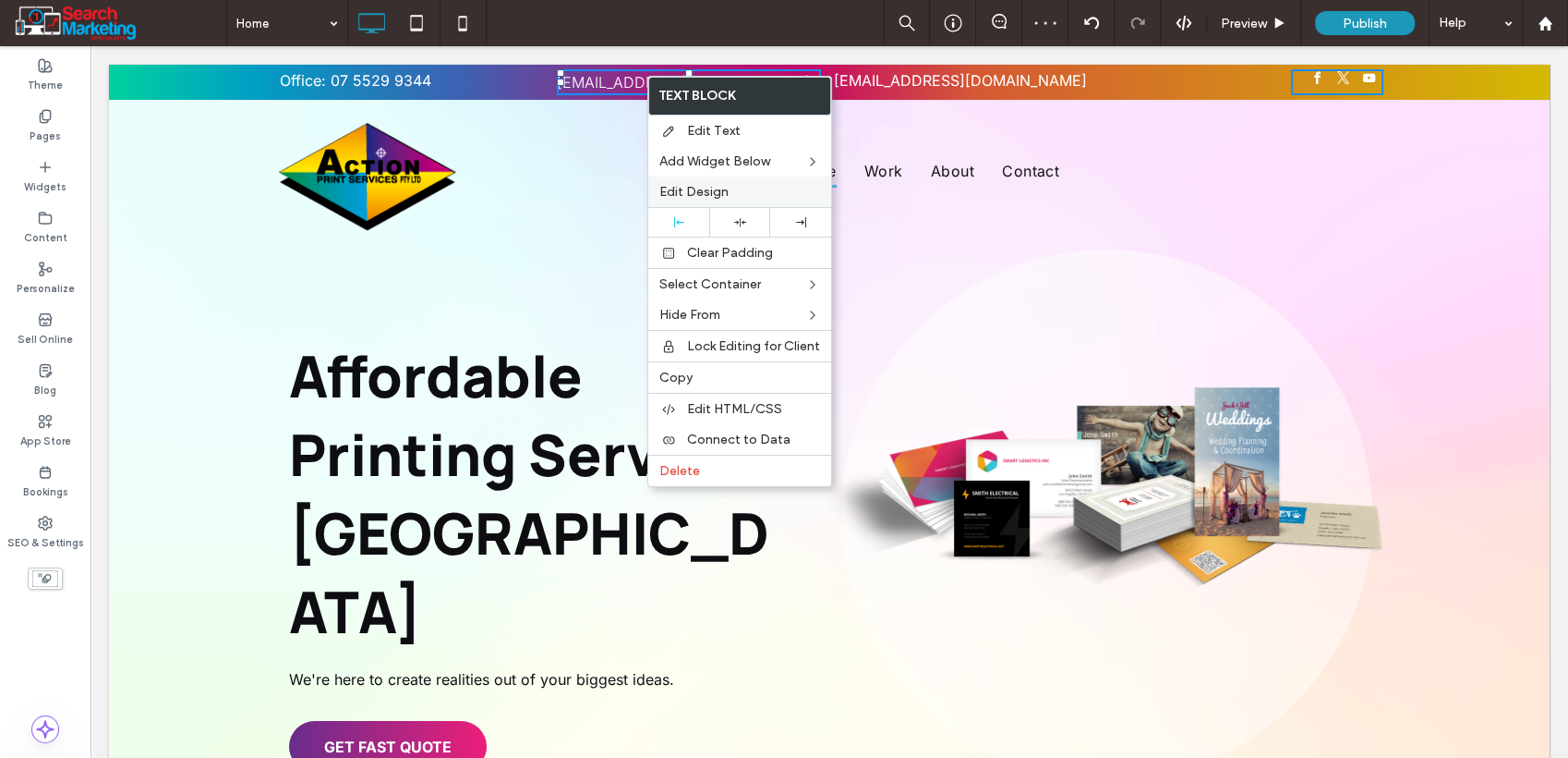
click at [706, 185] on span "Edit Design" at bounding box center [695, 191] width 70 height 16
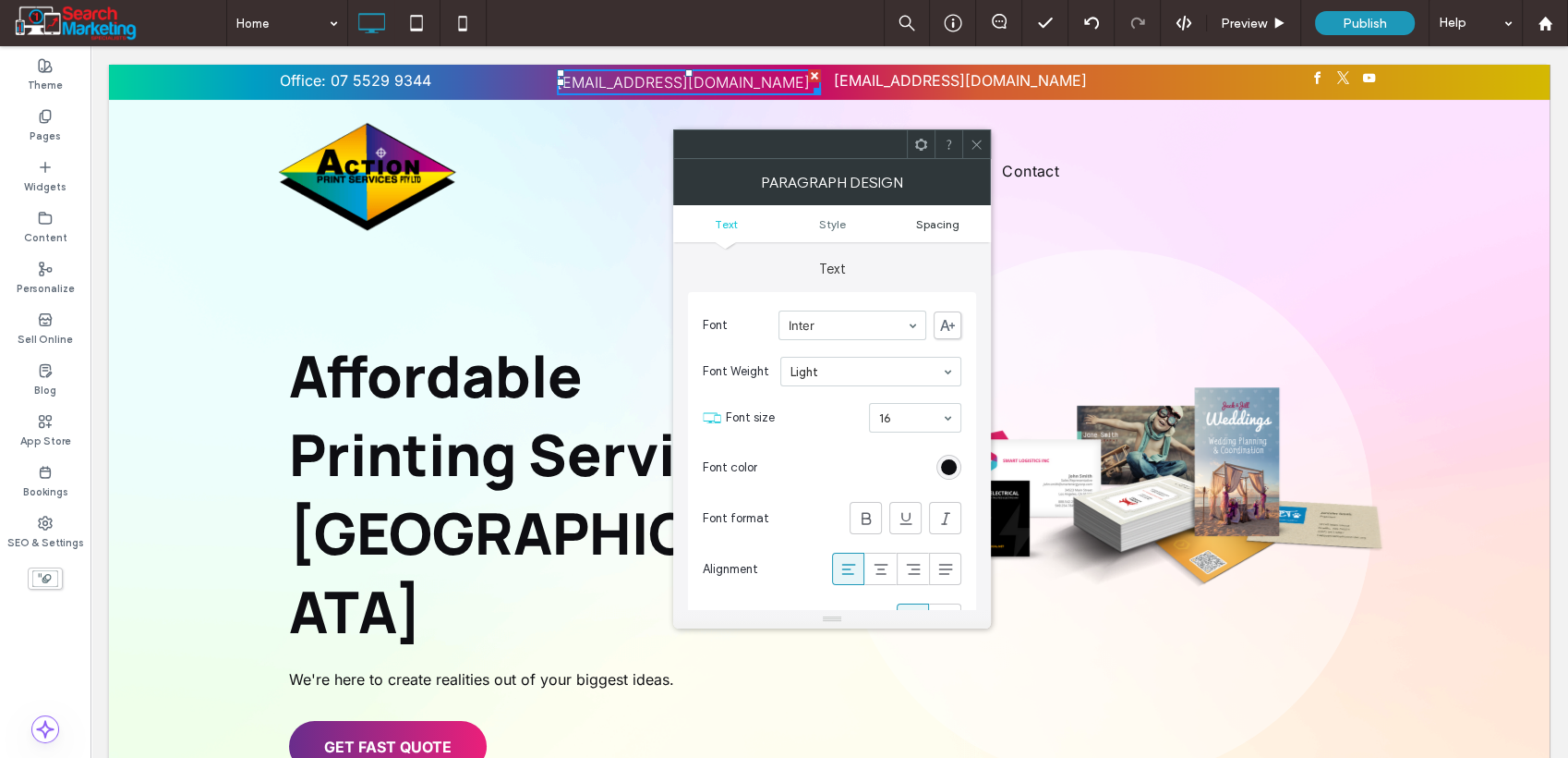
click at [928, 226] on span "Spacing" at bounding box center [938, 224] width 43 height 14
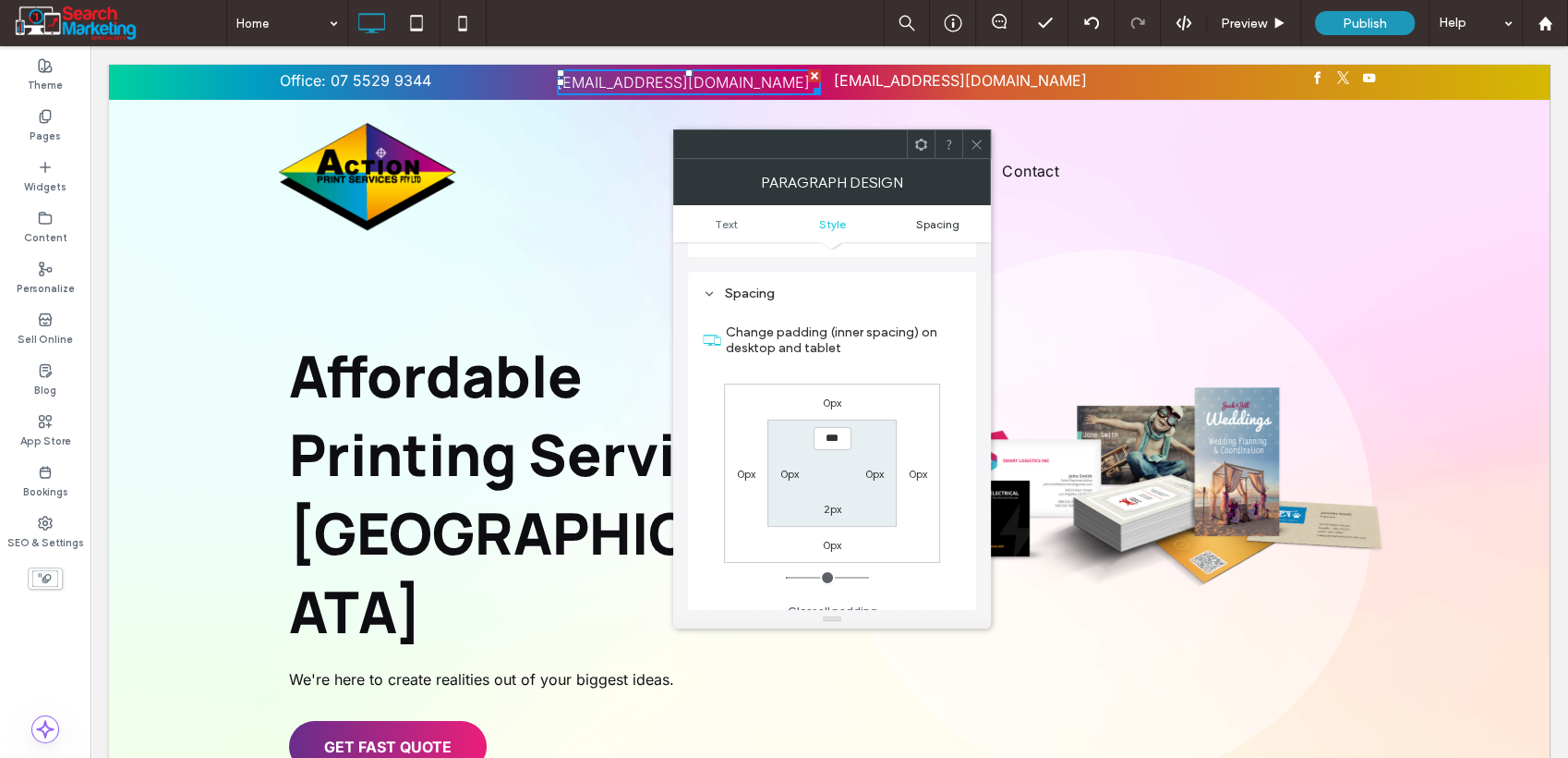
scroll to position [687, 0]
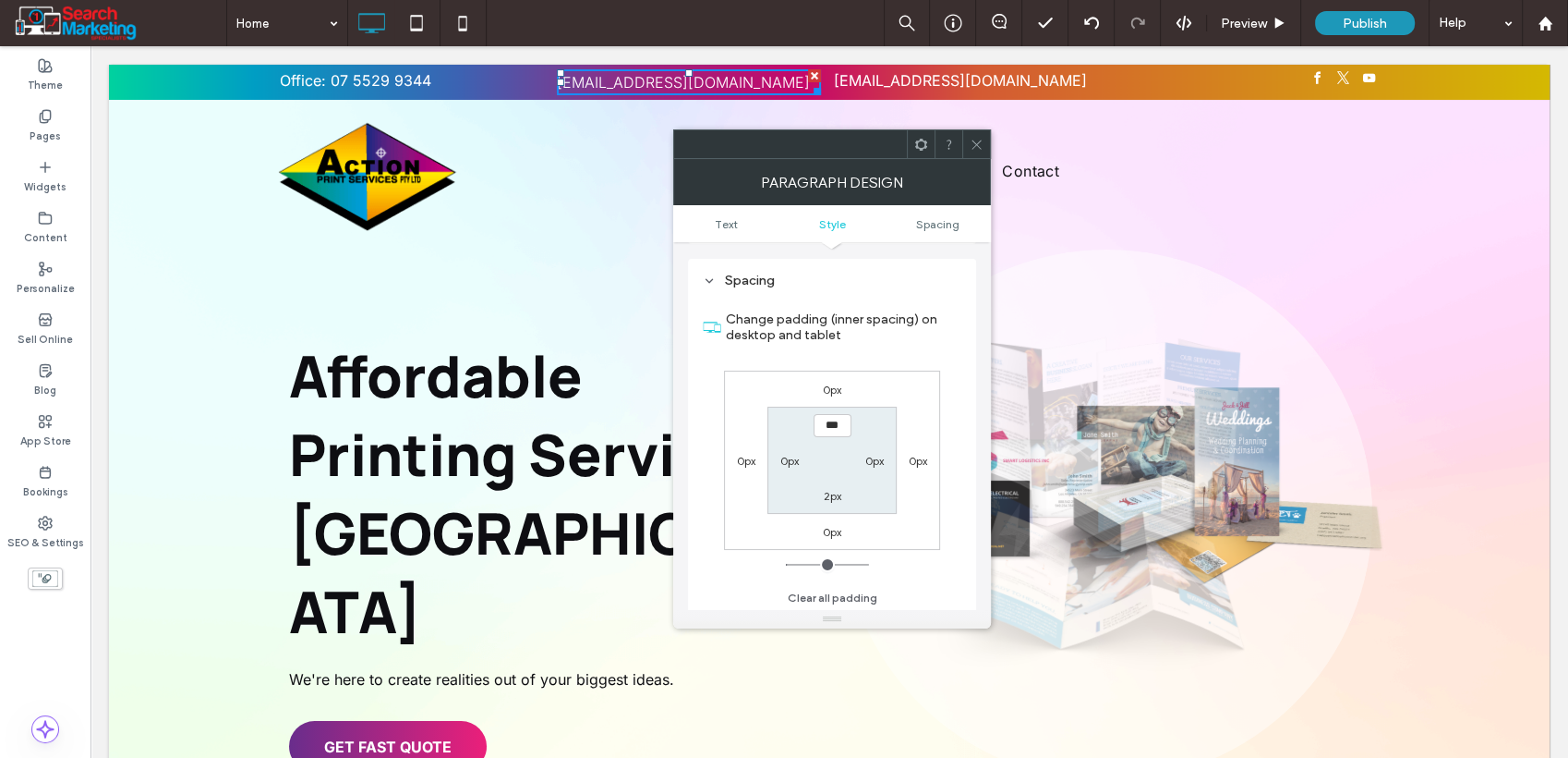
click at [972, 142] on icon at bounding box center [976, 144] width 14 height 14
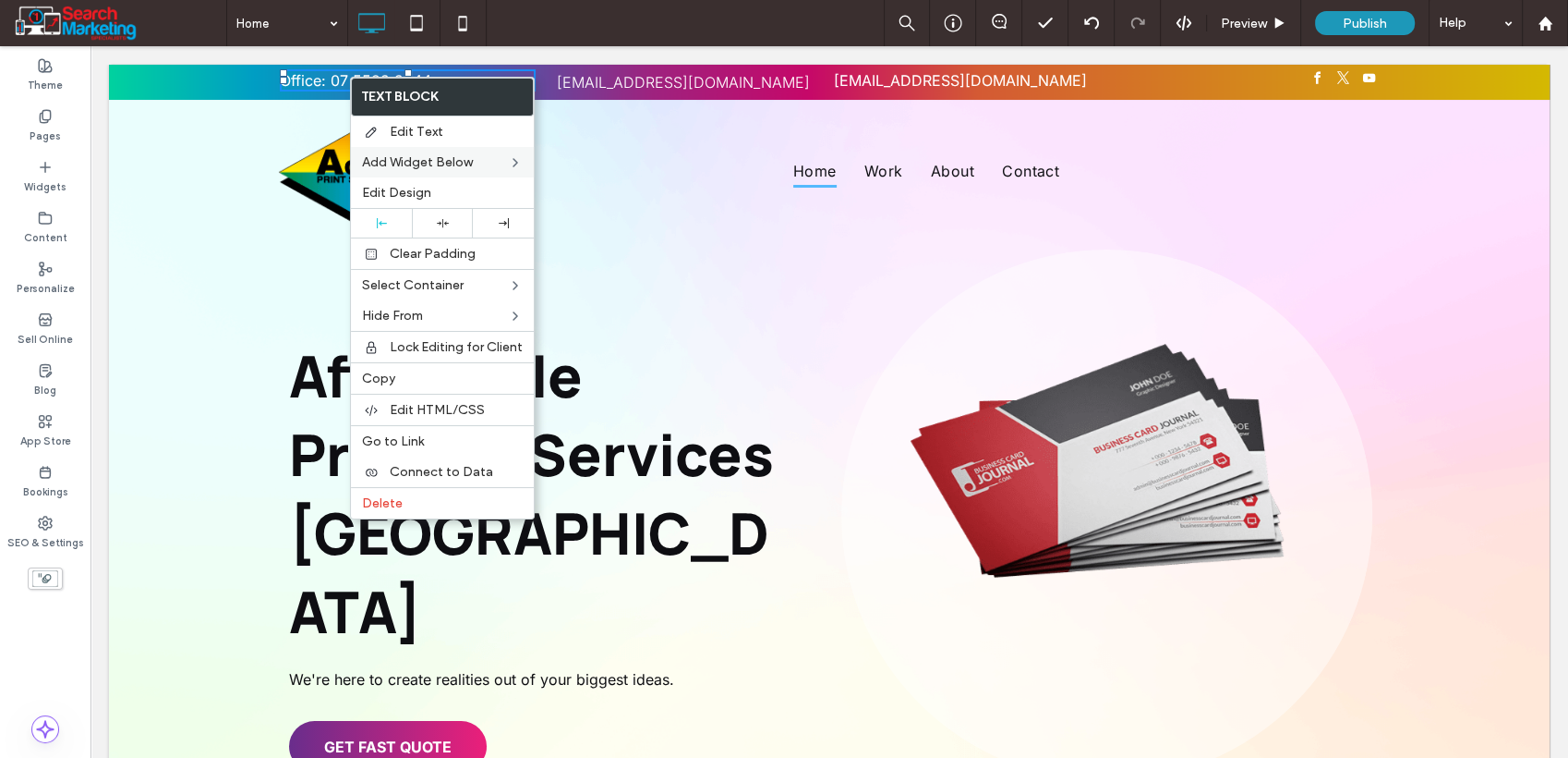
drag, startPoint x: 393, startPoint y: 185, endPoint x: 513, endPoint y: 174, distance: 120.5
click at [394, 185] on span "Edit Design" at bounding box center [397, 192] width 70 height 16
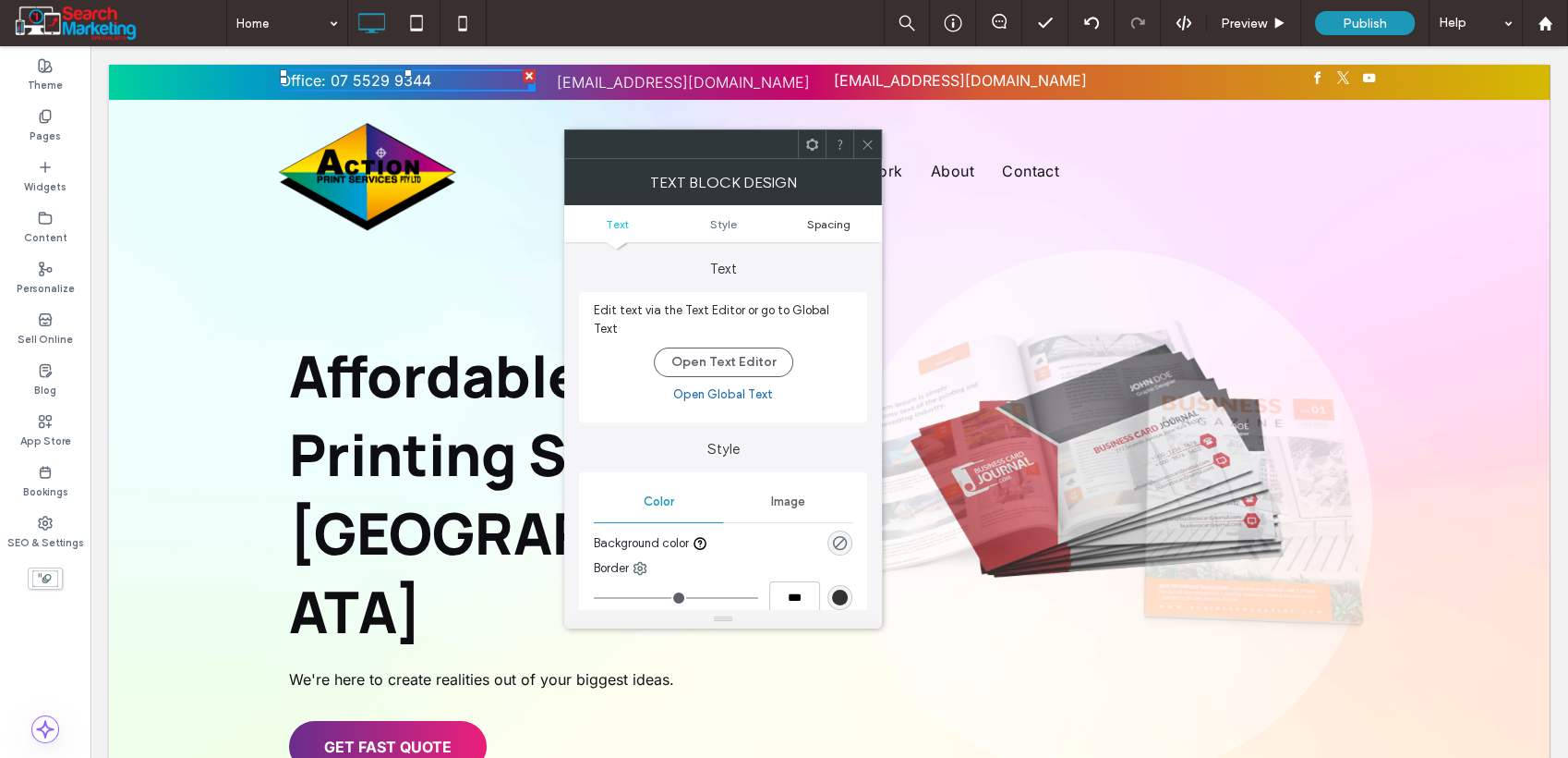
click at [821, 223] on span "Spacing" at bounding box center [829, 224] width 43 height 14
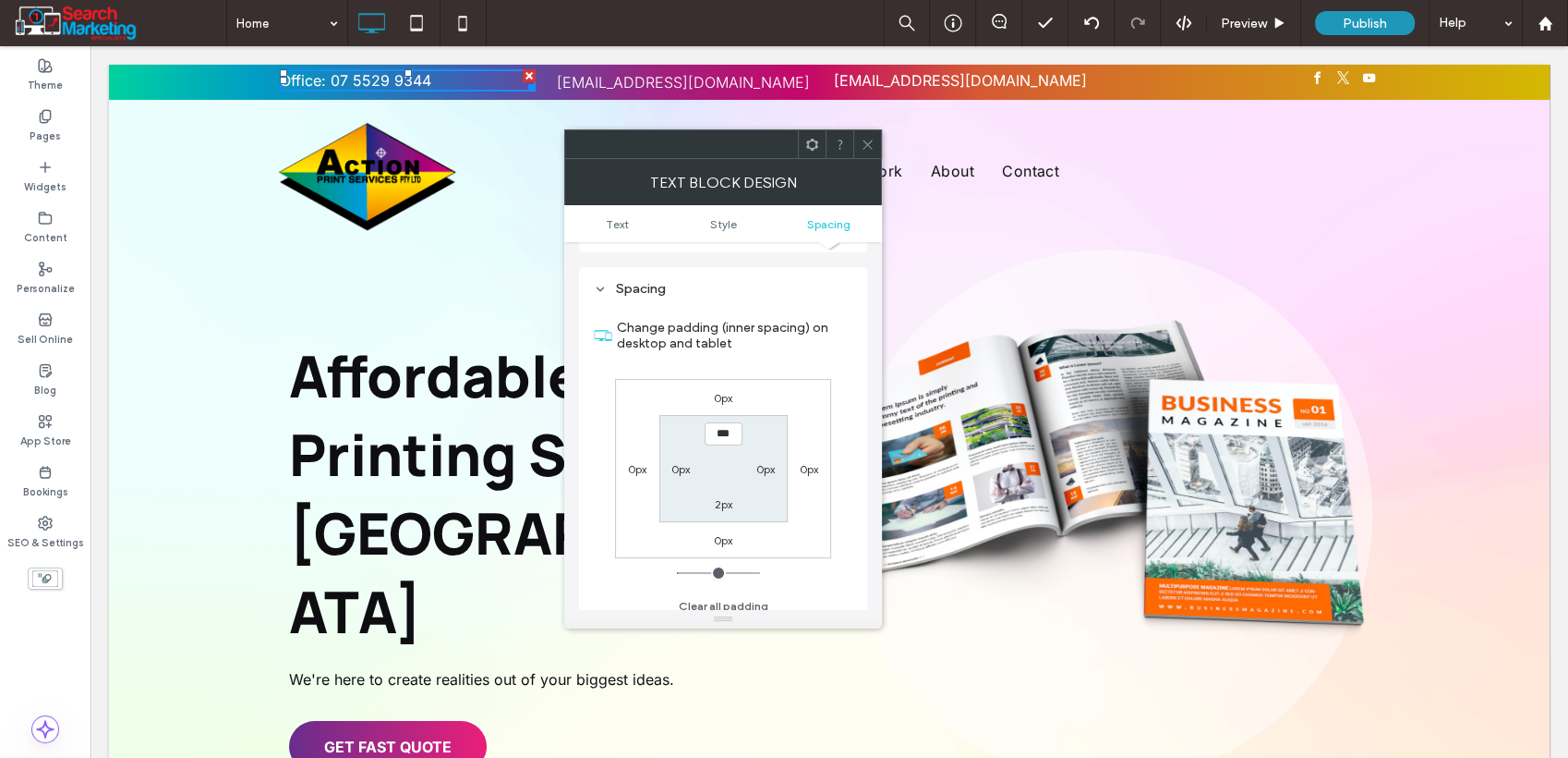
scroll to position [447, 0]
click at [856, 145] on div at bounding box center [867, 143] width 27 height 27
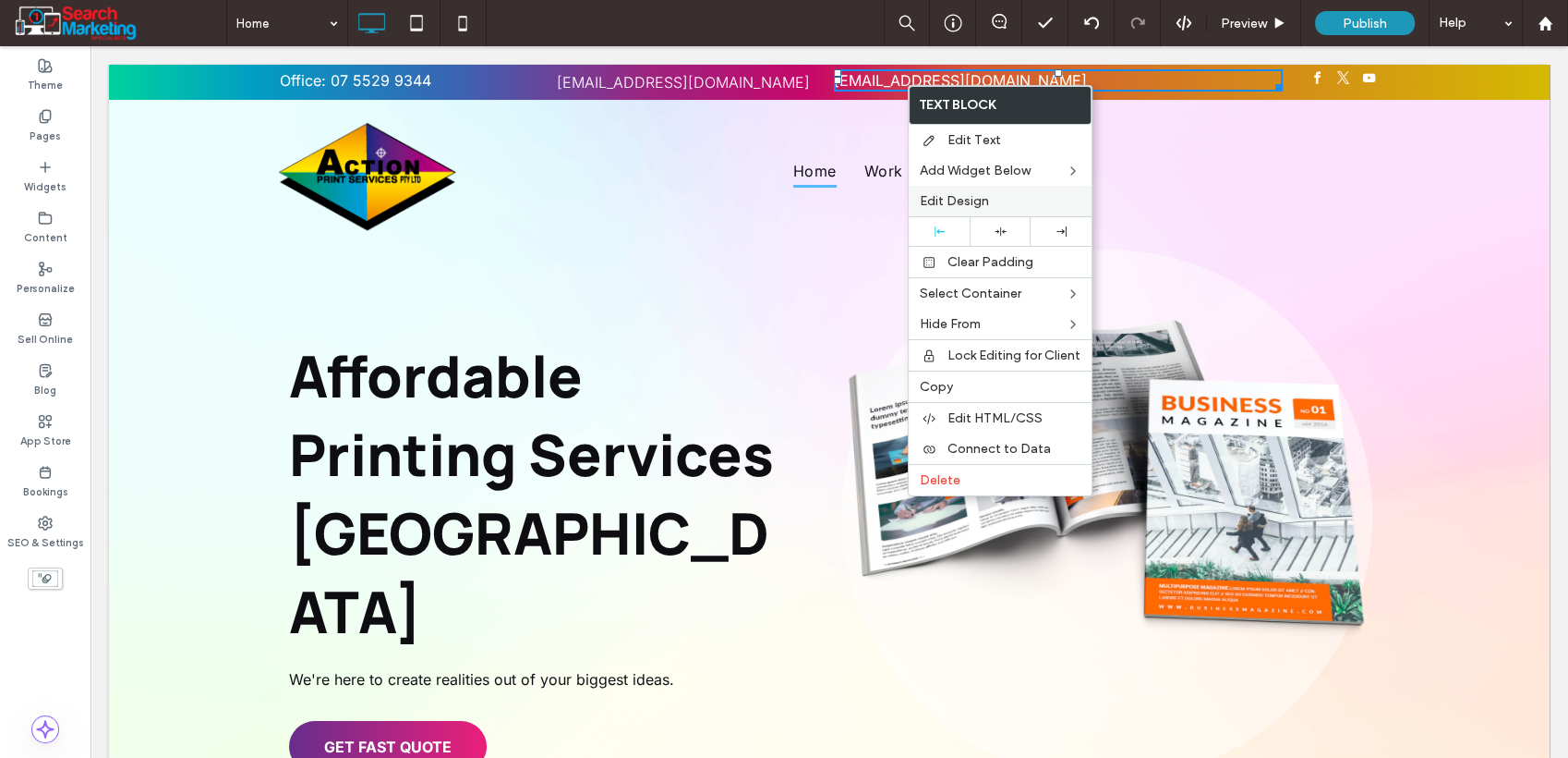
click at [939, 189] on div "Edit Design" at bounding box center [1000, 201] width 183 height 30
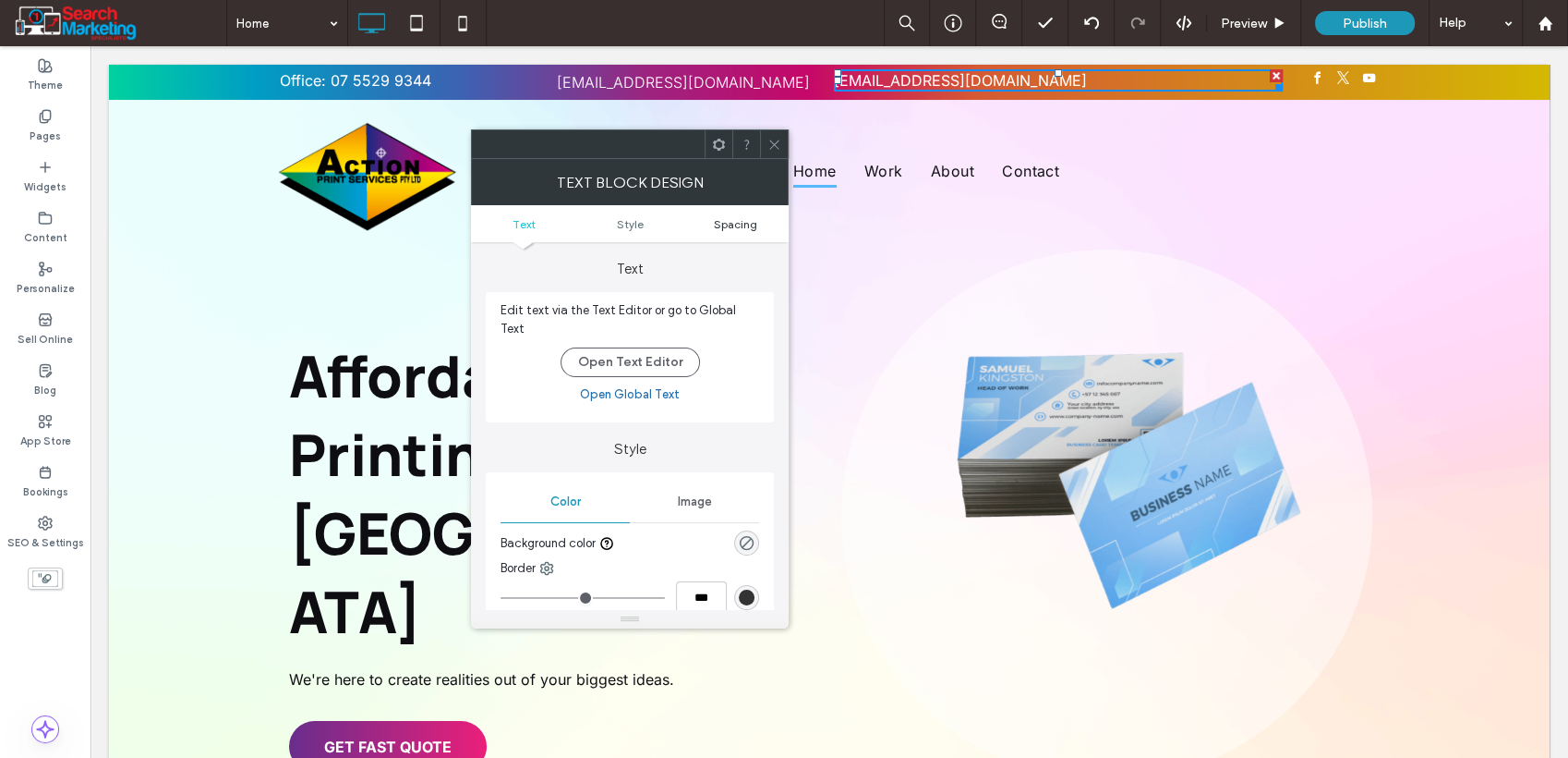
click at [728, 228] on span "Spacing" at bounding box center [736, 224] width 43 height 14
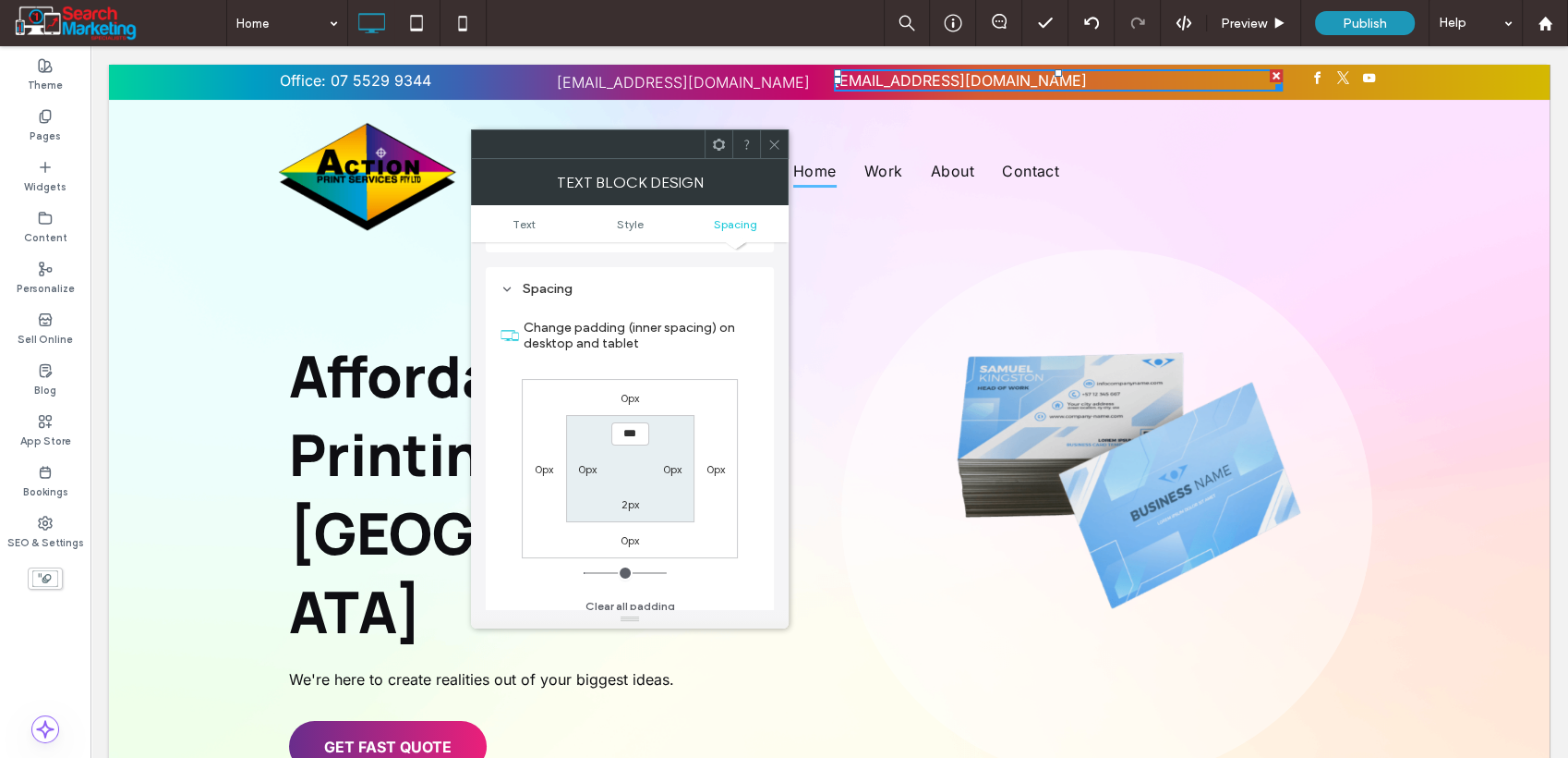
click at [774, 140] on icon at bounding box center [775, 144] width 14 height 14
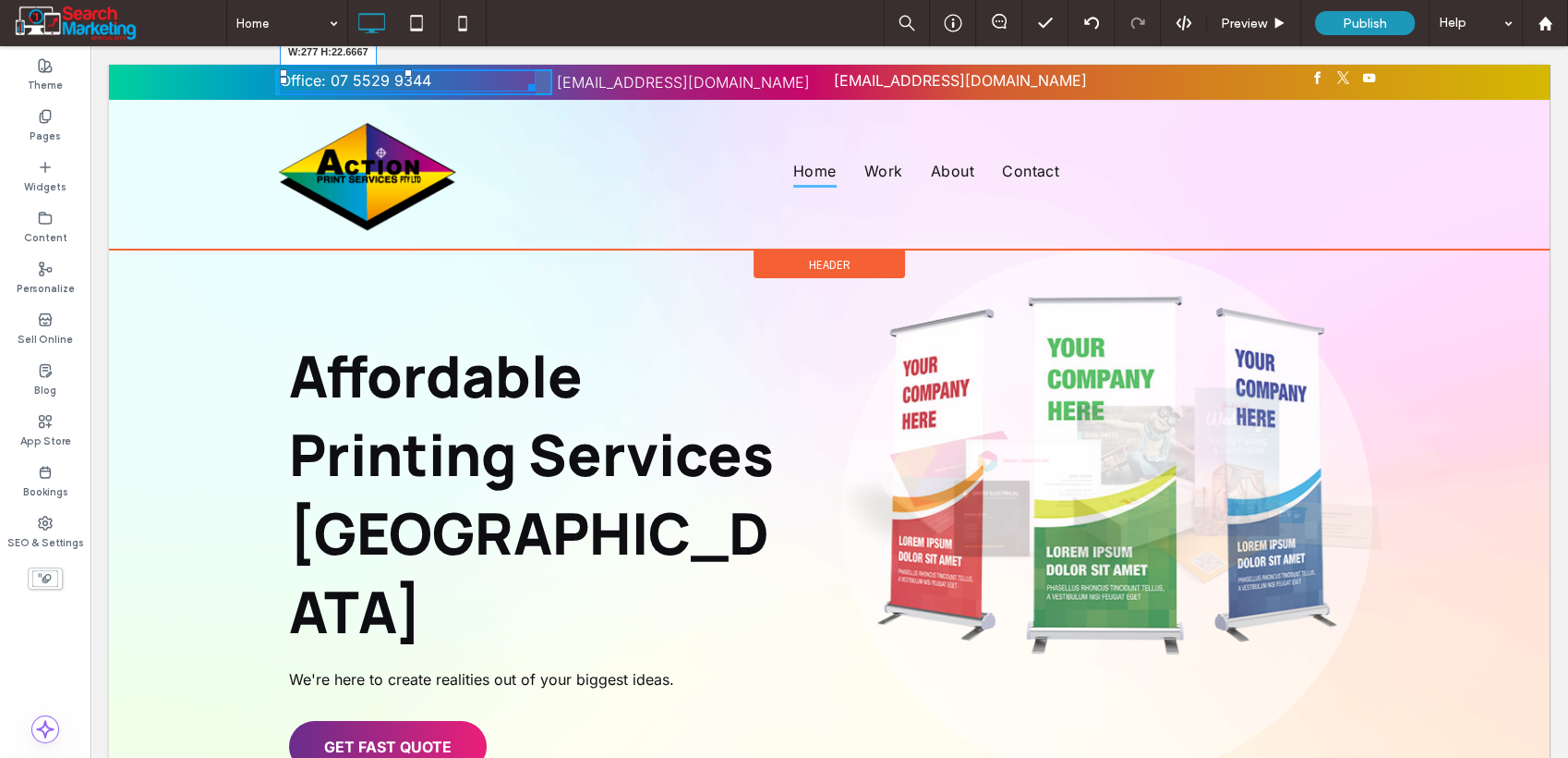
drag, startPoint x: 548, startPoint y: 86, endPoint x: 614, endPoint y: 136, distance: 82.8
click at [562, 86] on div "Office: 07 5529 9344 W:277 H:22.6667 Click To Paste example@mail.com Click To P…" at bounding box center [829, 82] width 1109 height 25
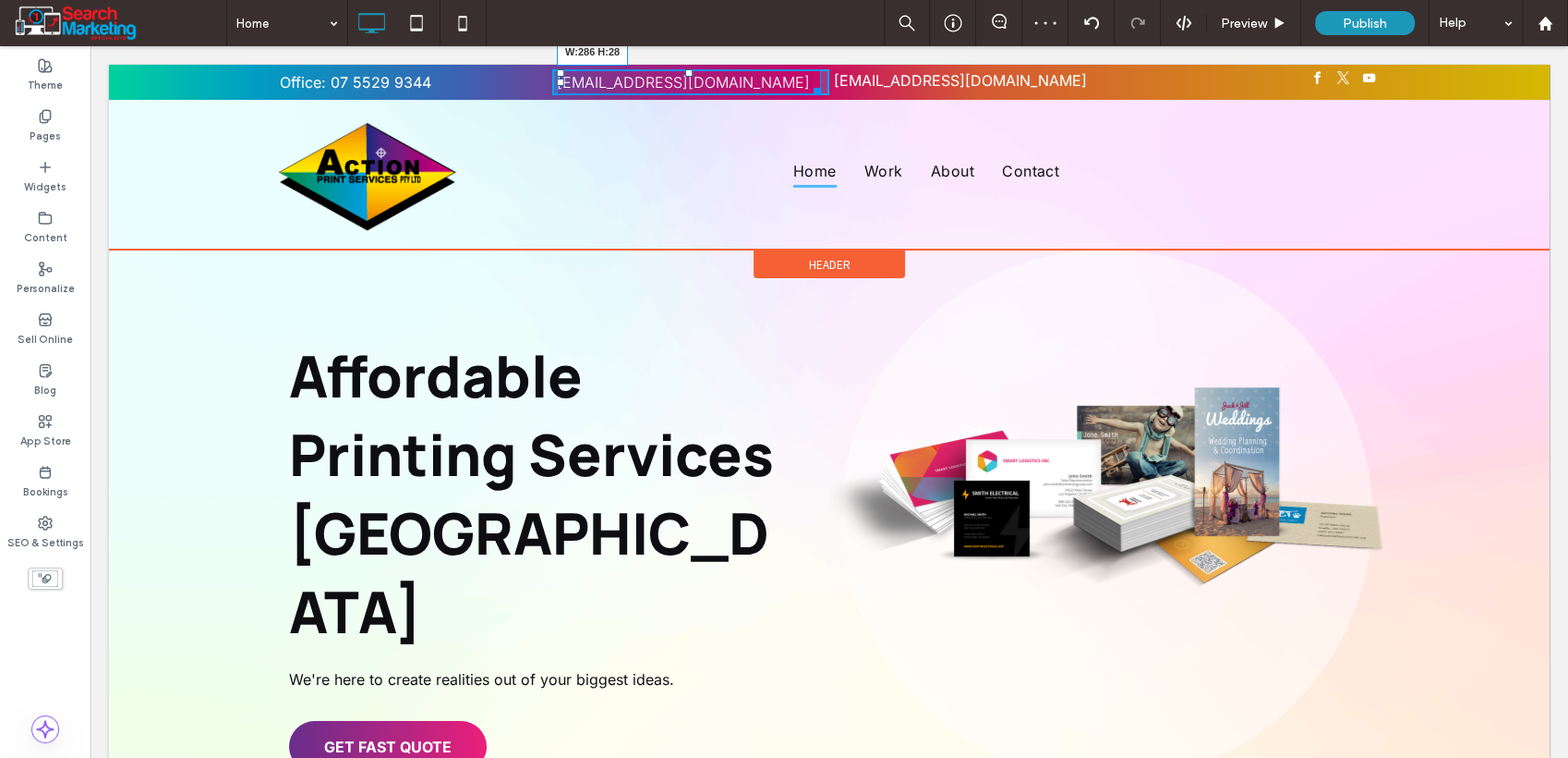
drag, startPoint x: 807, startPoint y: 89, endPoint x: 885, endPoint y: 149, distance: 98.4
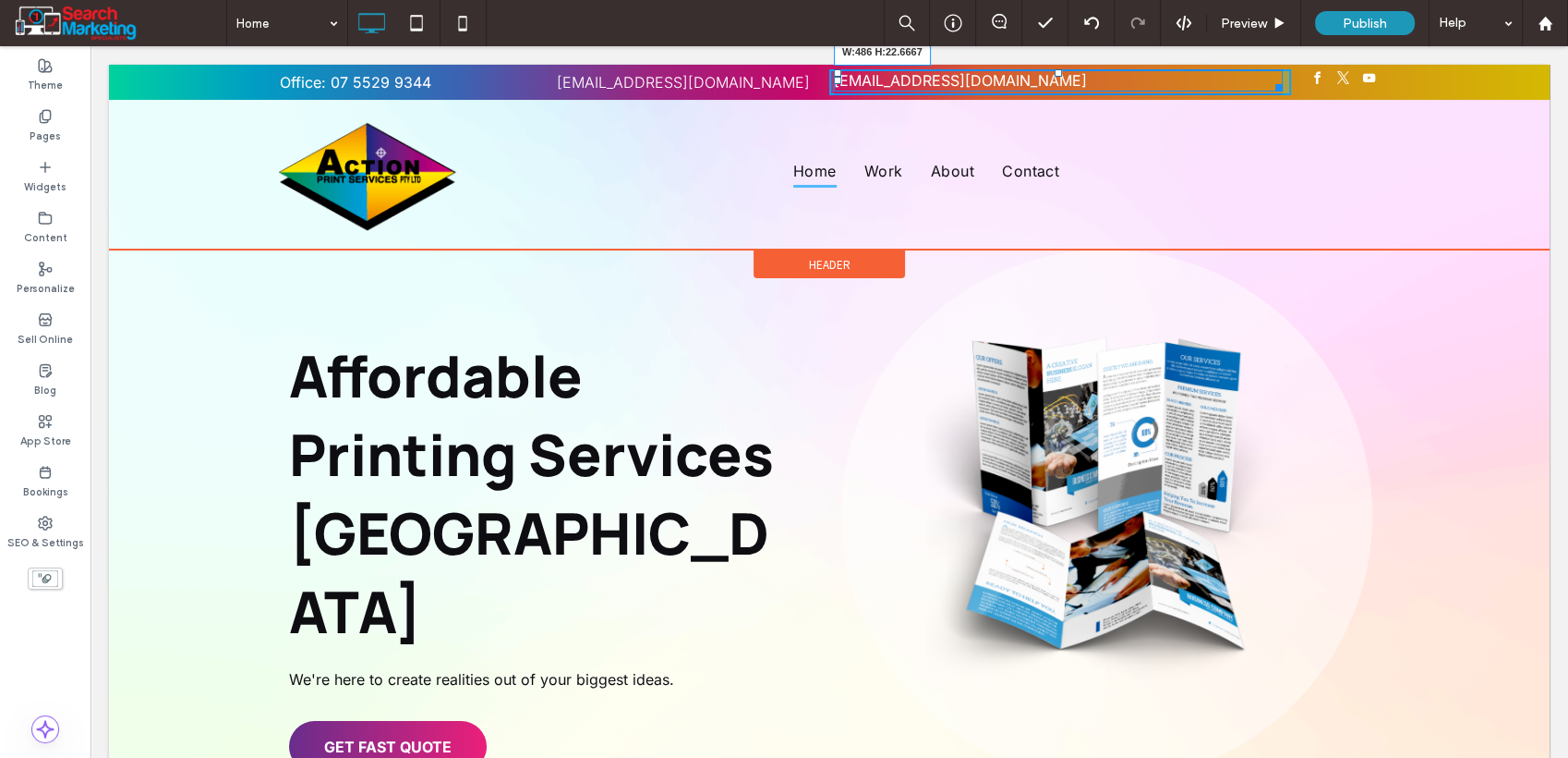
drag, startPoint x: 1266, startPoint y: 77, endPoint x: 1279, endPoint y: 77, distance: 13.0
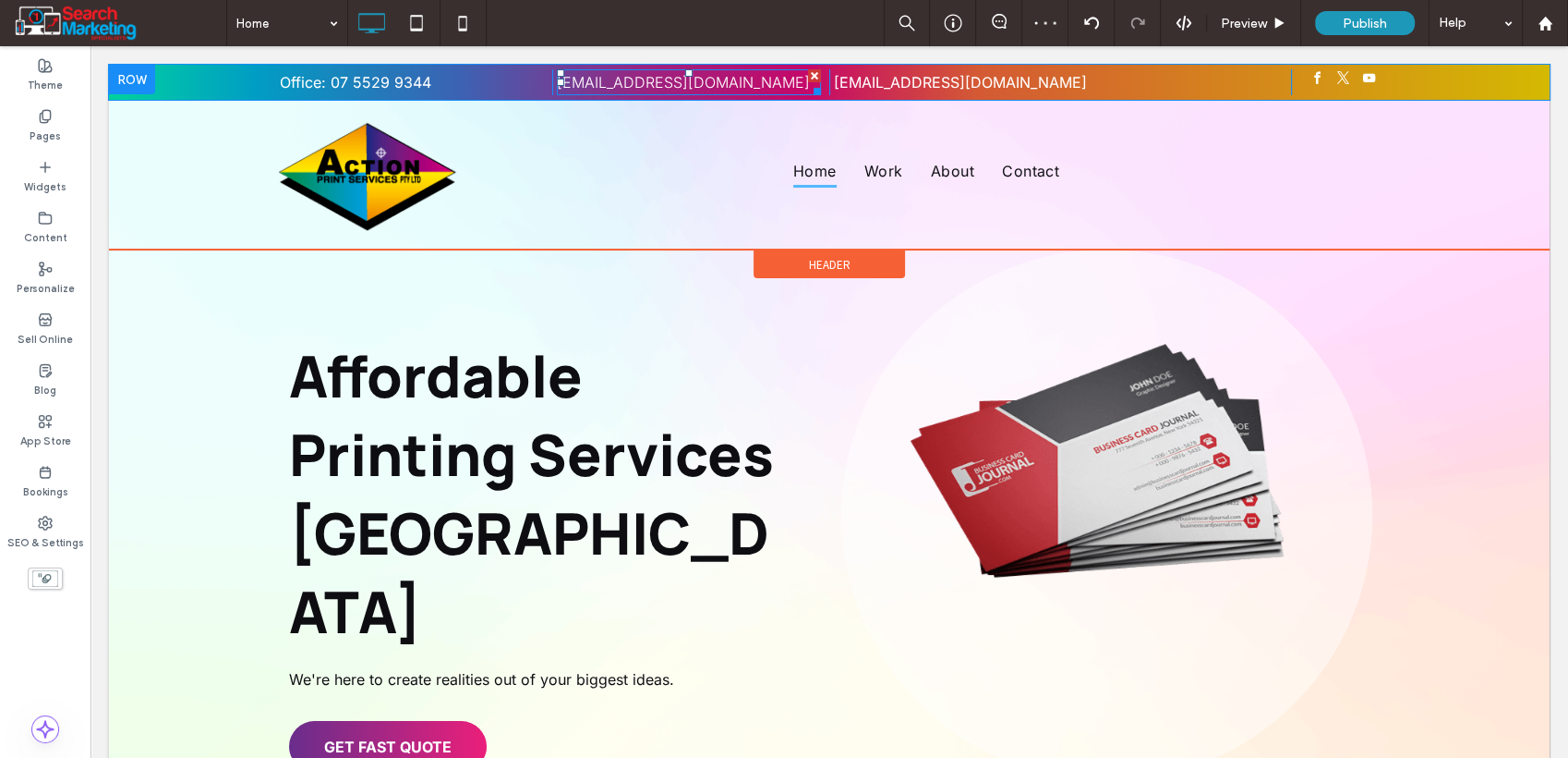
click at [636, 88] on font "example@mail.com" at bounding box center [683, 83] width 253 height 19
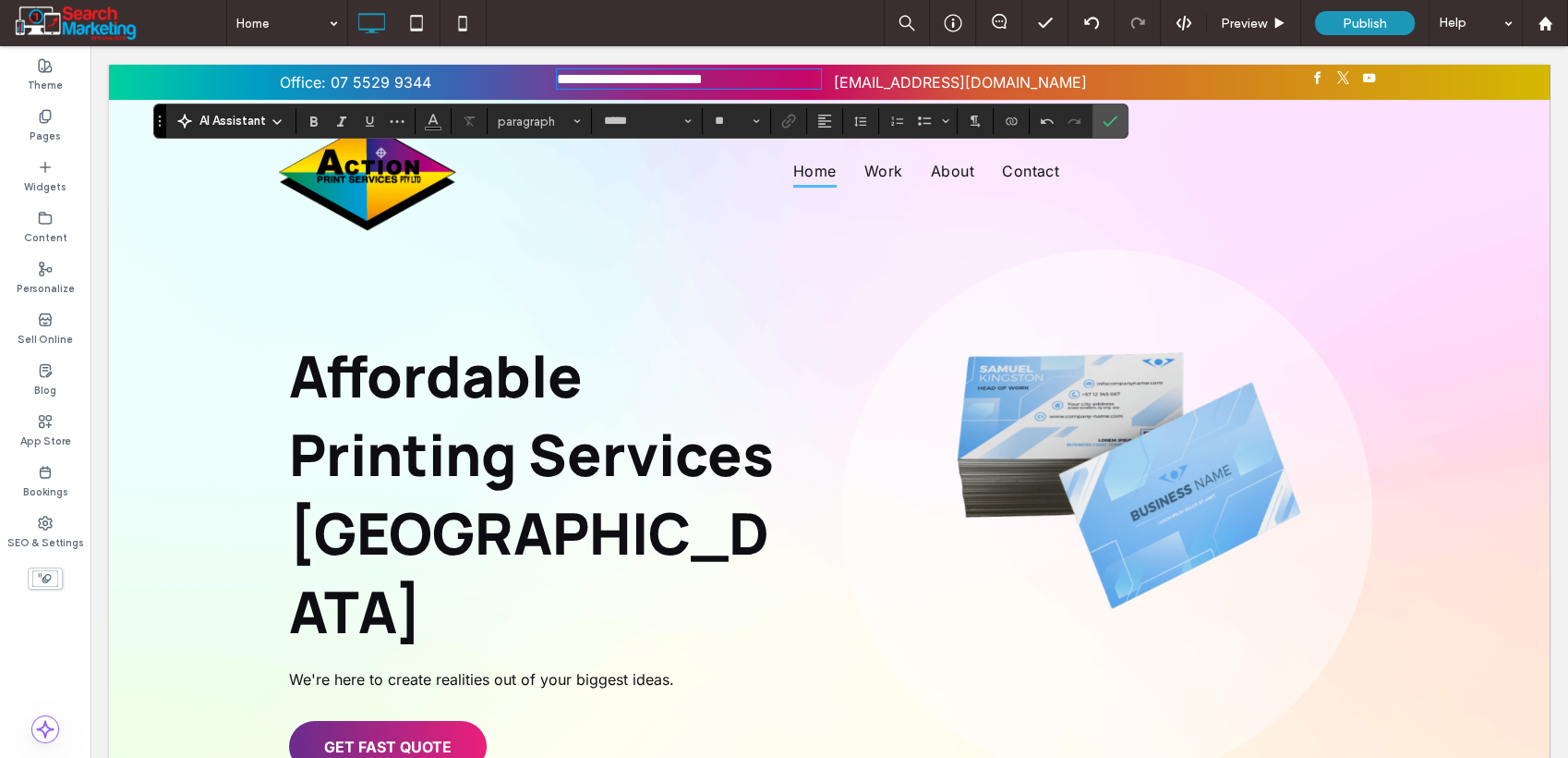
click at [981, 80] on p "example@mail.com" at bounding box center [1058, 83] width 449 height 23
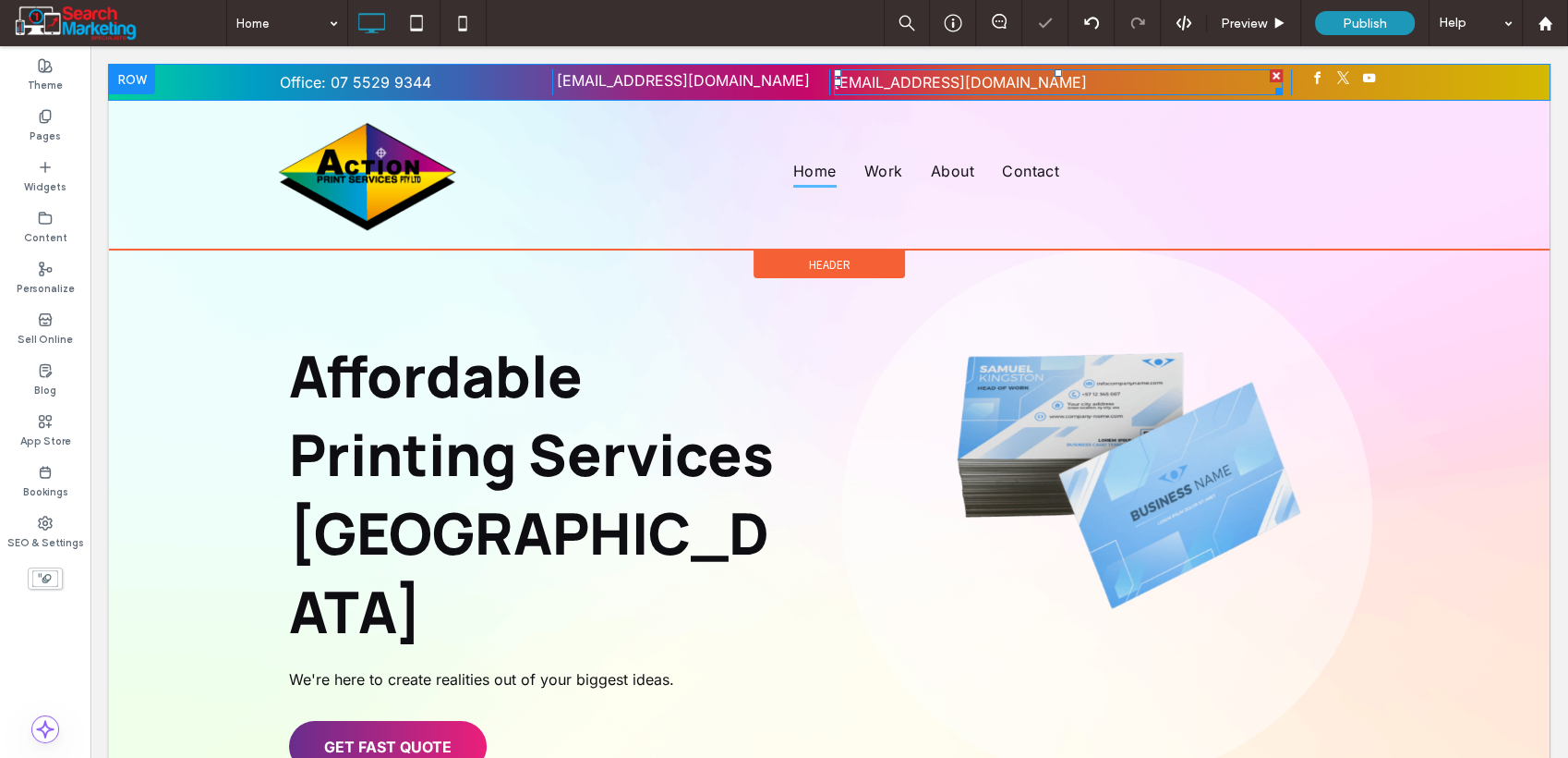
click at [982, 80] on p "example@mail.com" at bounding box center [1058, 83] width 449 height 23
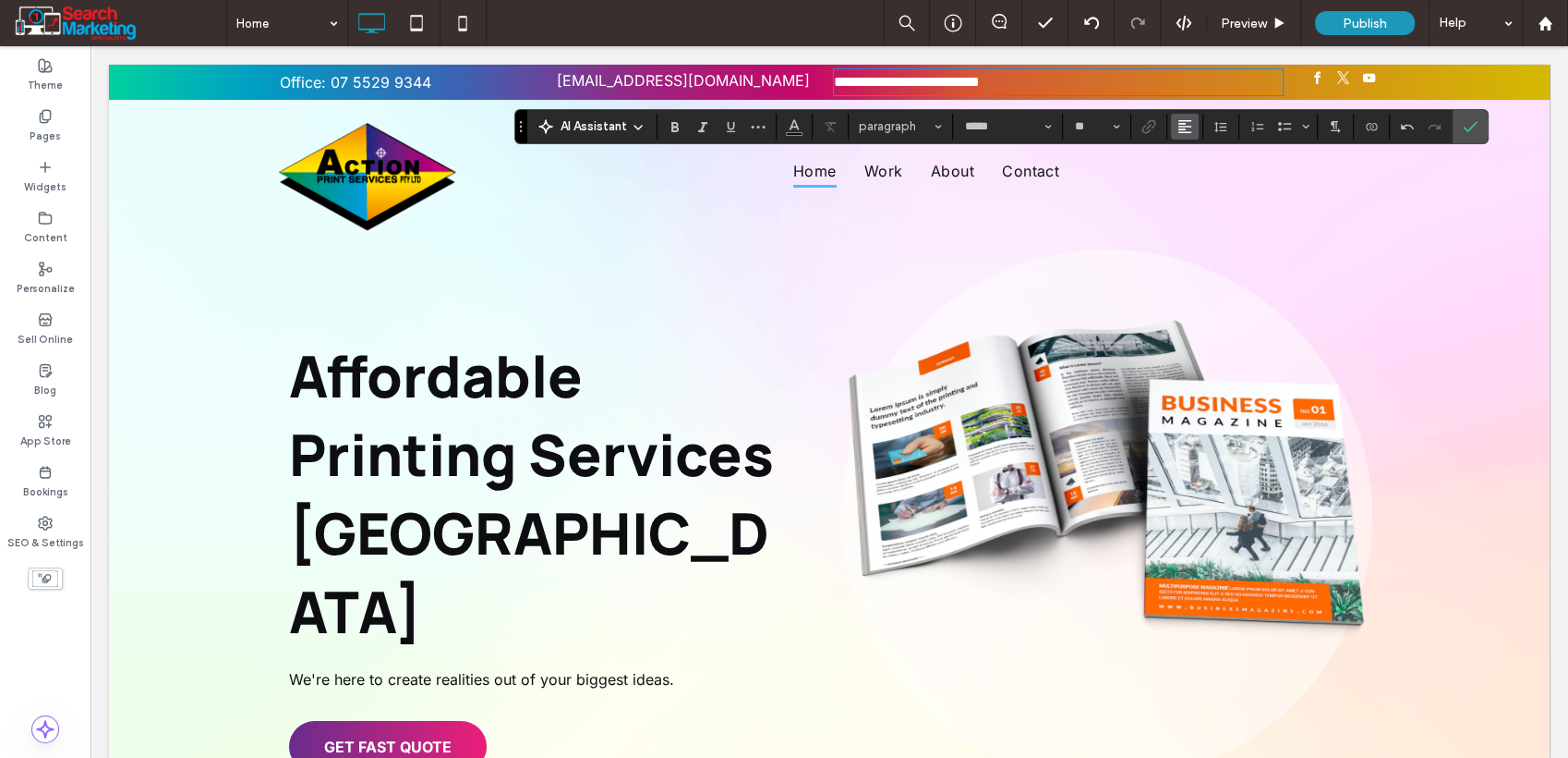
click at [1188, 124] on icon "Alignment" at bounding box center [1185, 127] width 15 height 15
click at [1212, 173] on label "ui.textEditor.alignment.center" at bounding box center [1203, 184] width 65 height 26
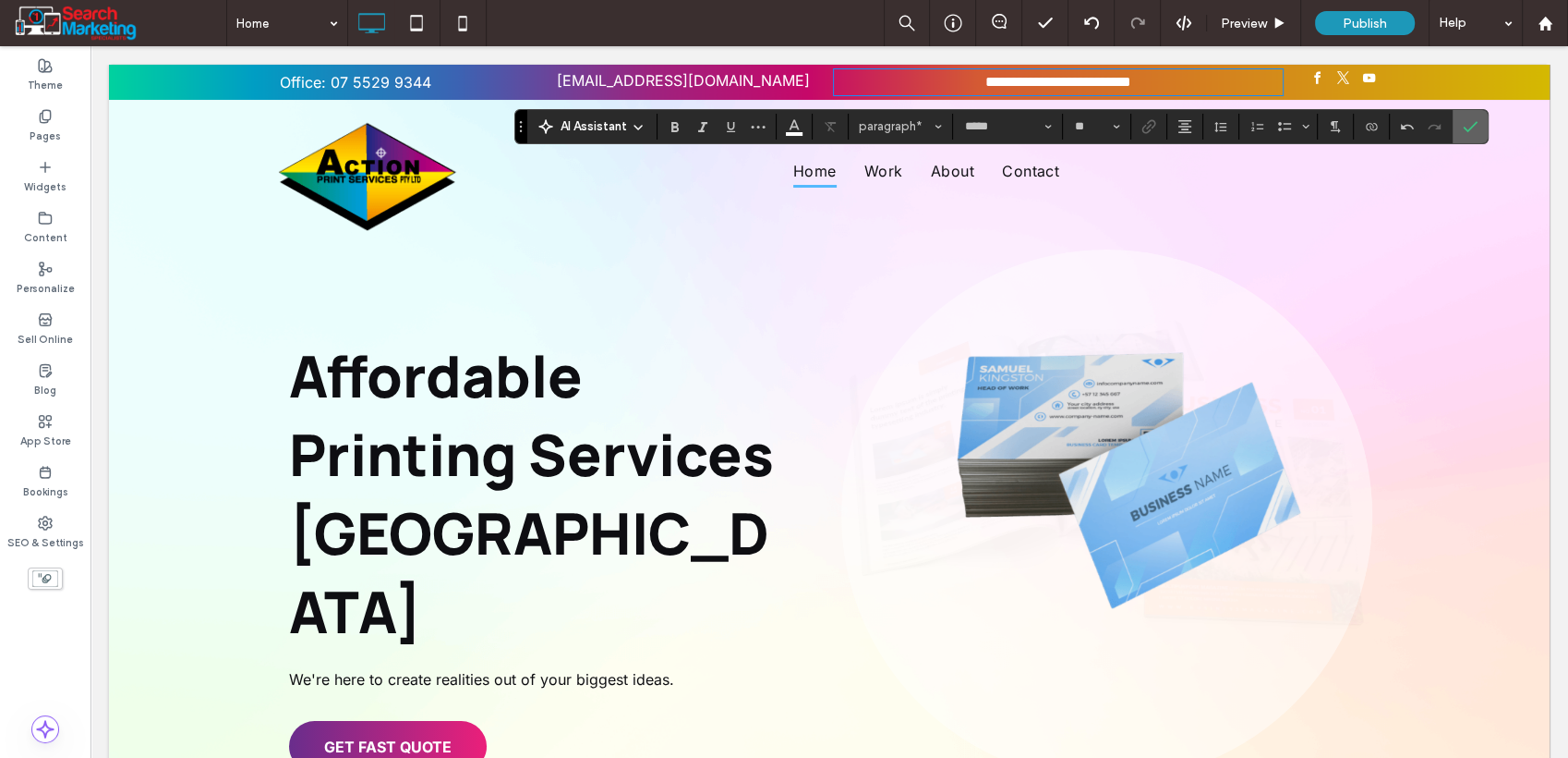
click at [1464, 126] on icon "Confirm" at bounding box center [1471, 127] width 15 height 15
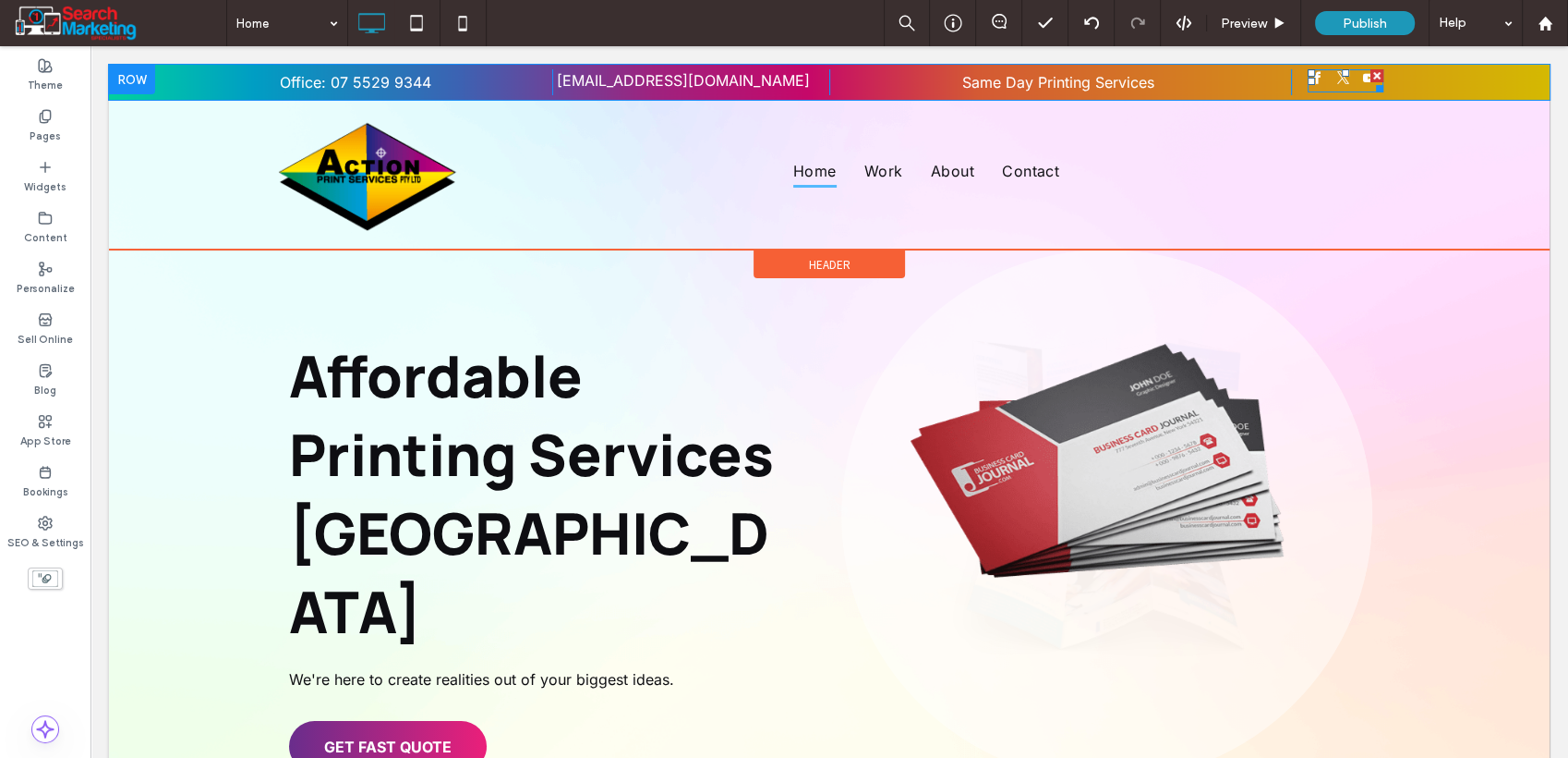
click at [1335, 81] on span "twitter" at bounding box center [1343, 79] width 19 height 19
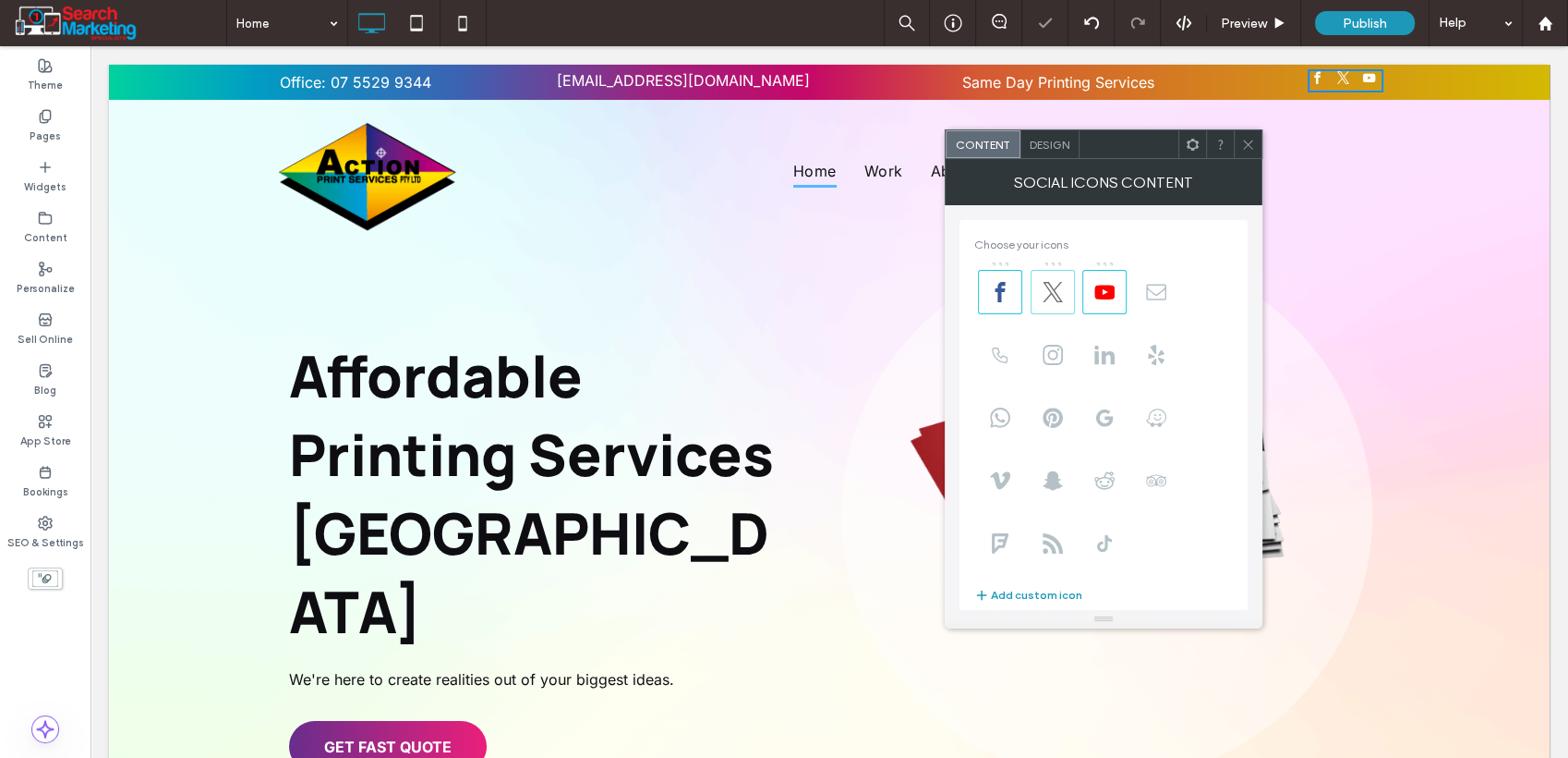
click at [1044, 291] on icon at bounding box center [1053, 292] width 21 height 21
click at [1096, 294] on use at bounding box center [1105, 291] width 21 height 14
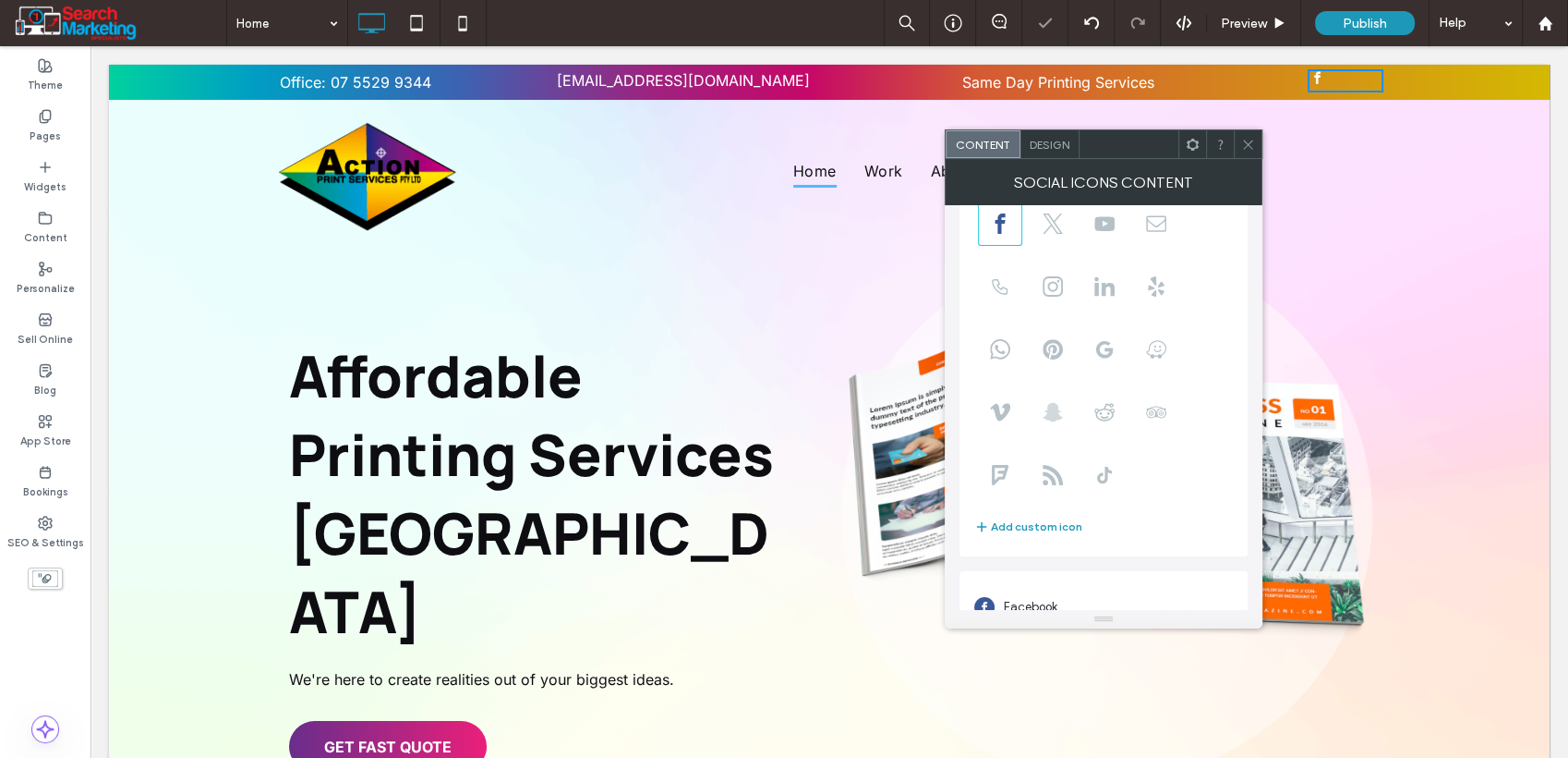
scroll to position [125, 0]
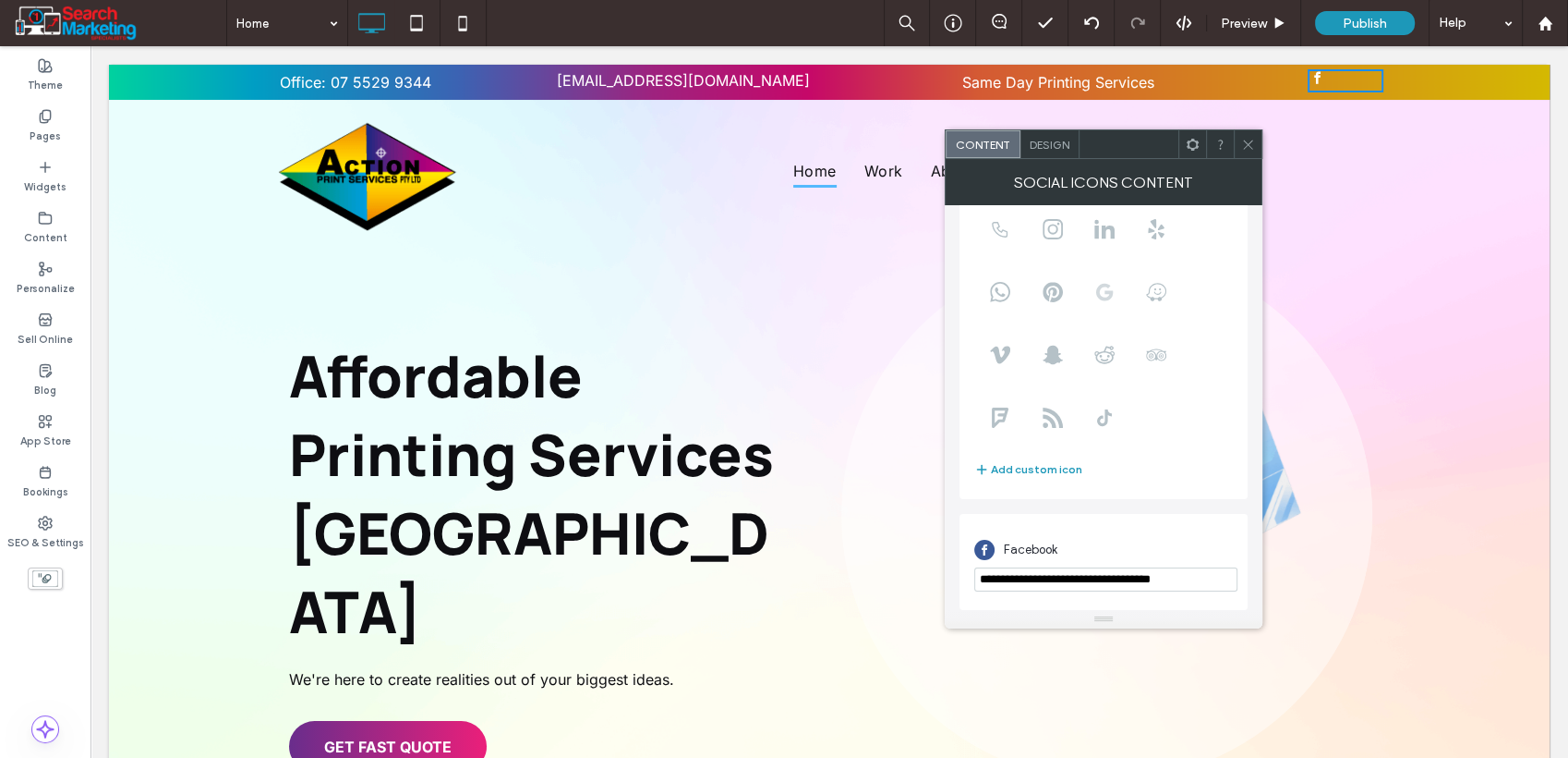
click at [1089, 292] on span at bounding box center [1104, 292] width 44 height 44
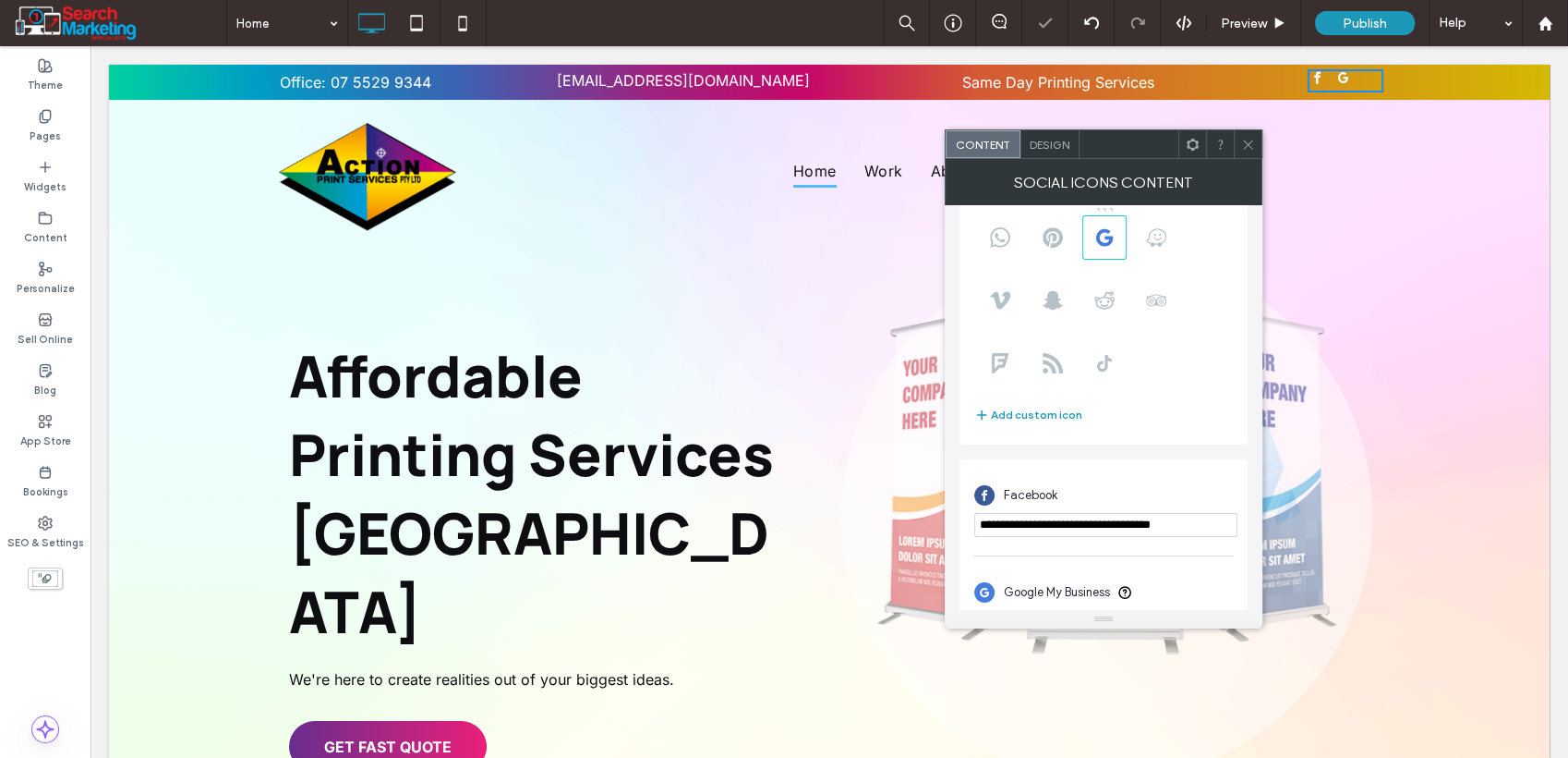
scroll to position [224, 0]
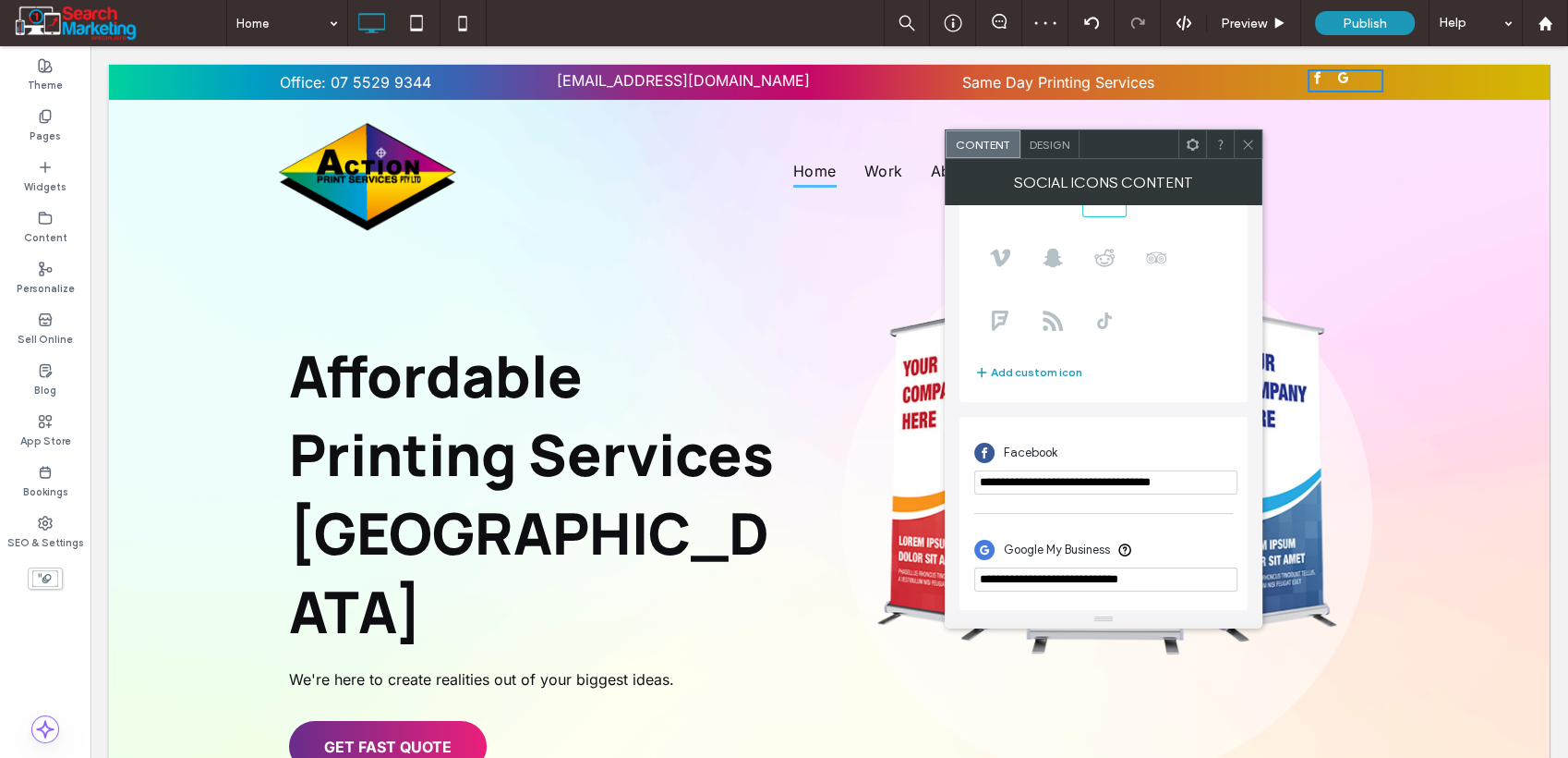
click at [1177, 584] on input "**********" at bounding box center [1106, 580] width 264 height 24
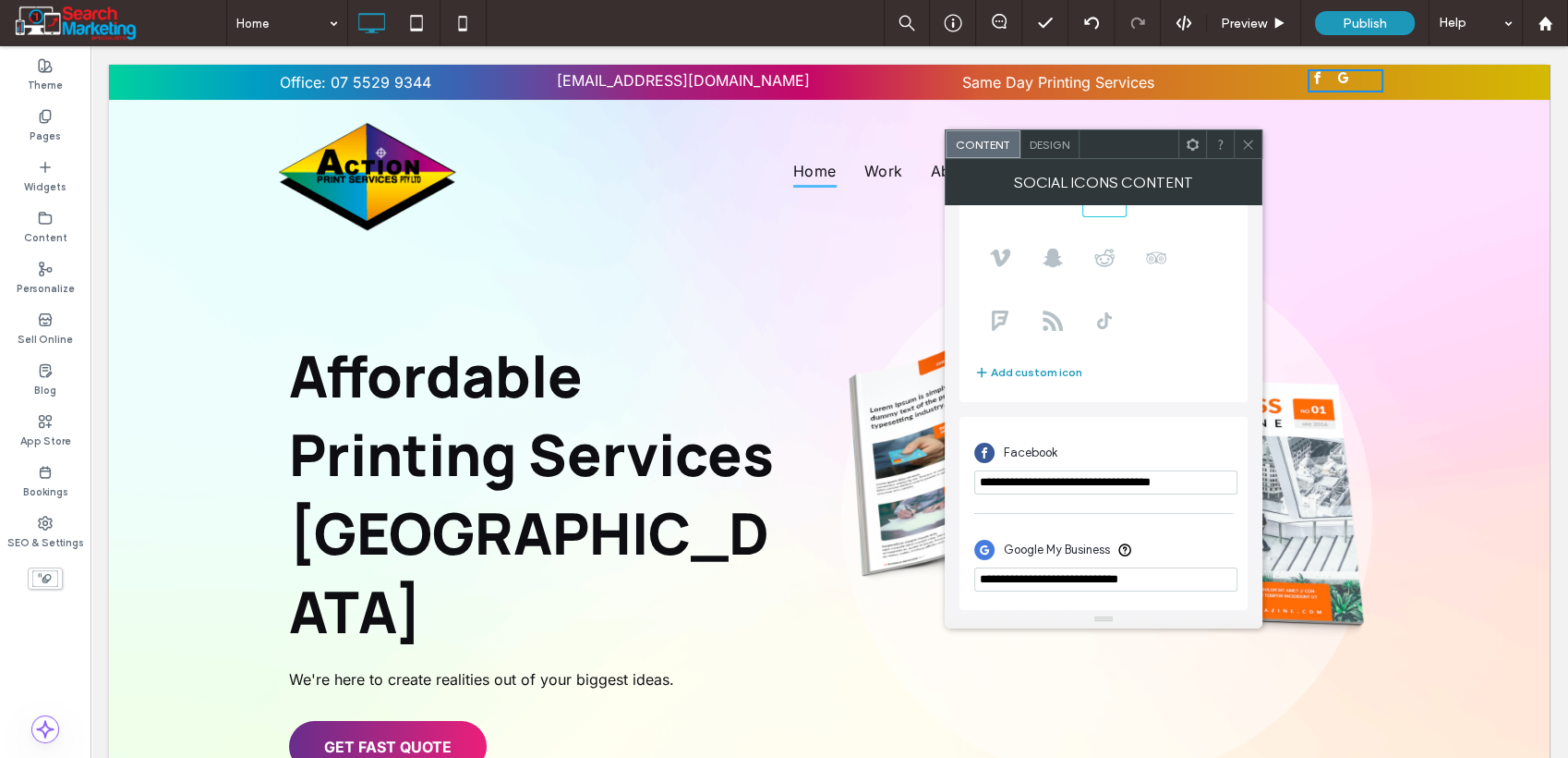
paste input "**********"
type input "**********"
click at [1189, 539] on div "Google My Business" at bounding box center [1103, 547] width 259 height 35
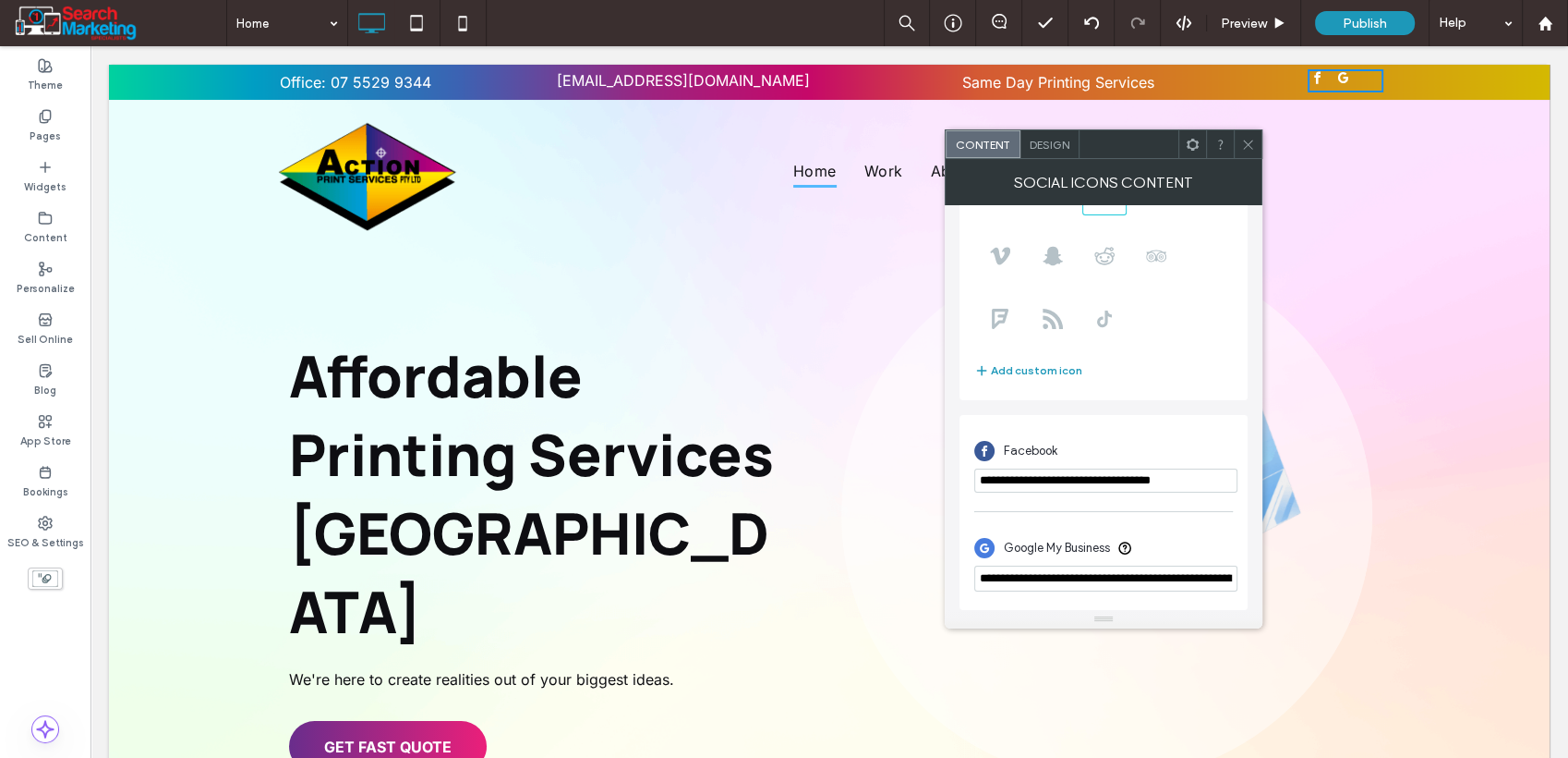
drag, startPoint x: 1241, startPoint y: 146, endPoint x: 1220, endPoint y: 161, distance: 25.8
click at [1242, 147] on icon at bounding box center [1248, 144] width 14 height 14
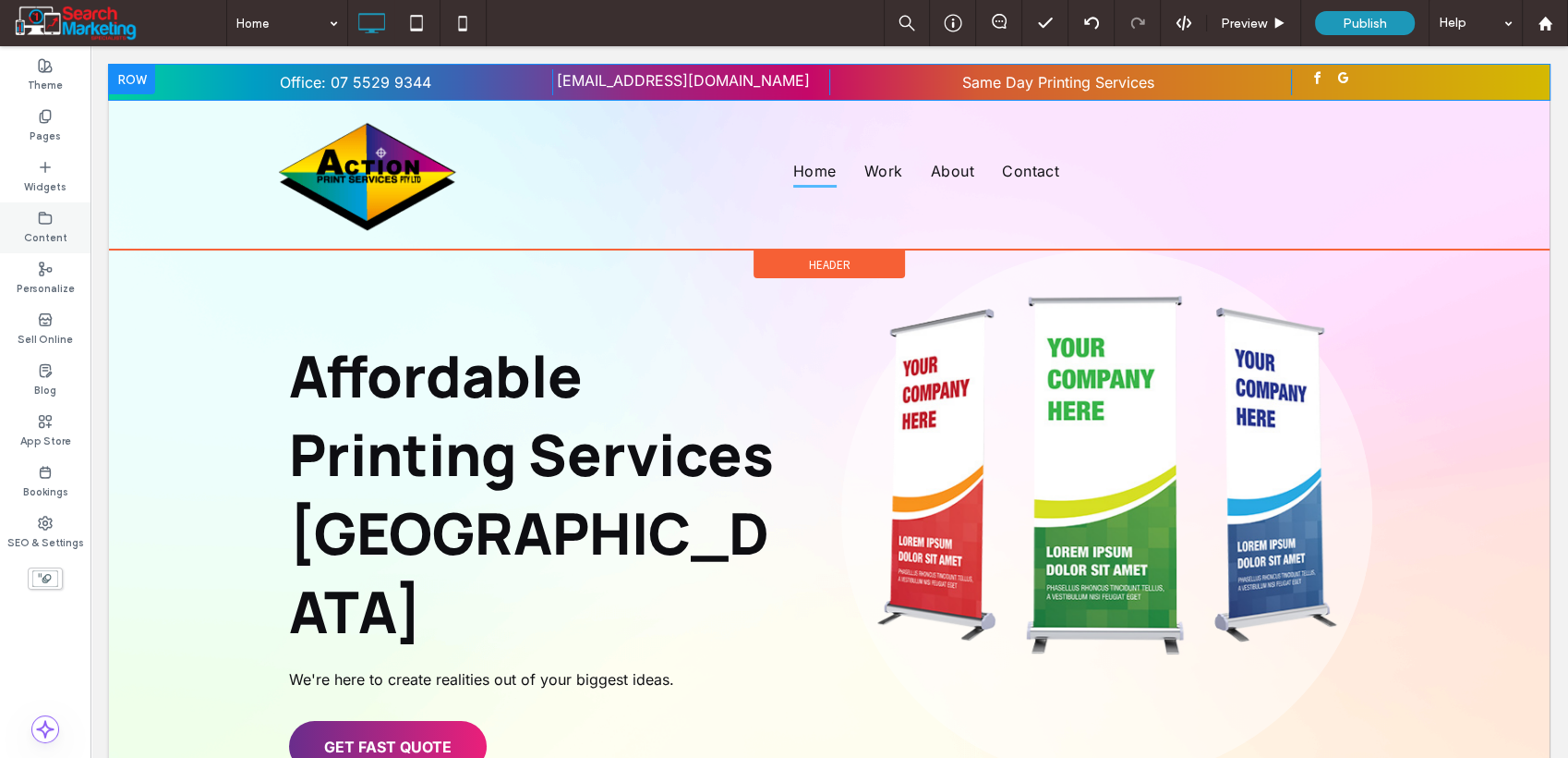
click at [40, 218] on icon at bounding box center [45, 218] width 15 height 15
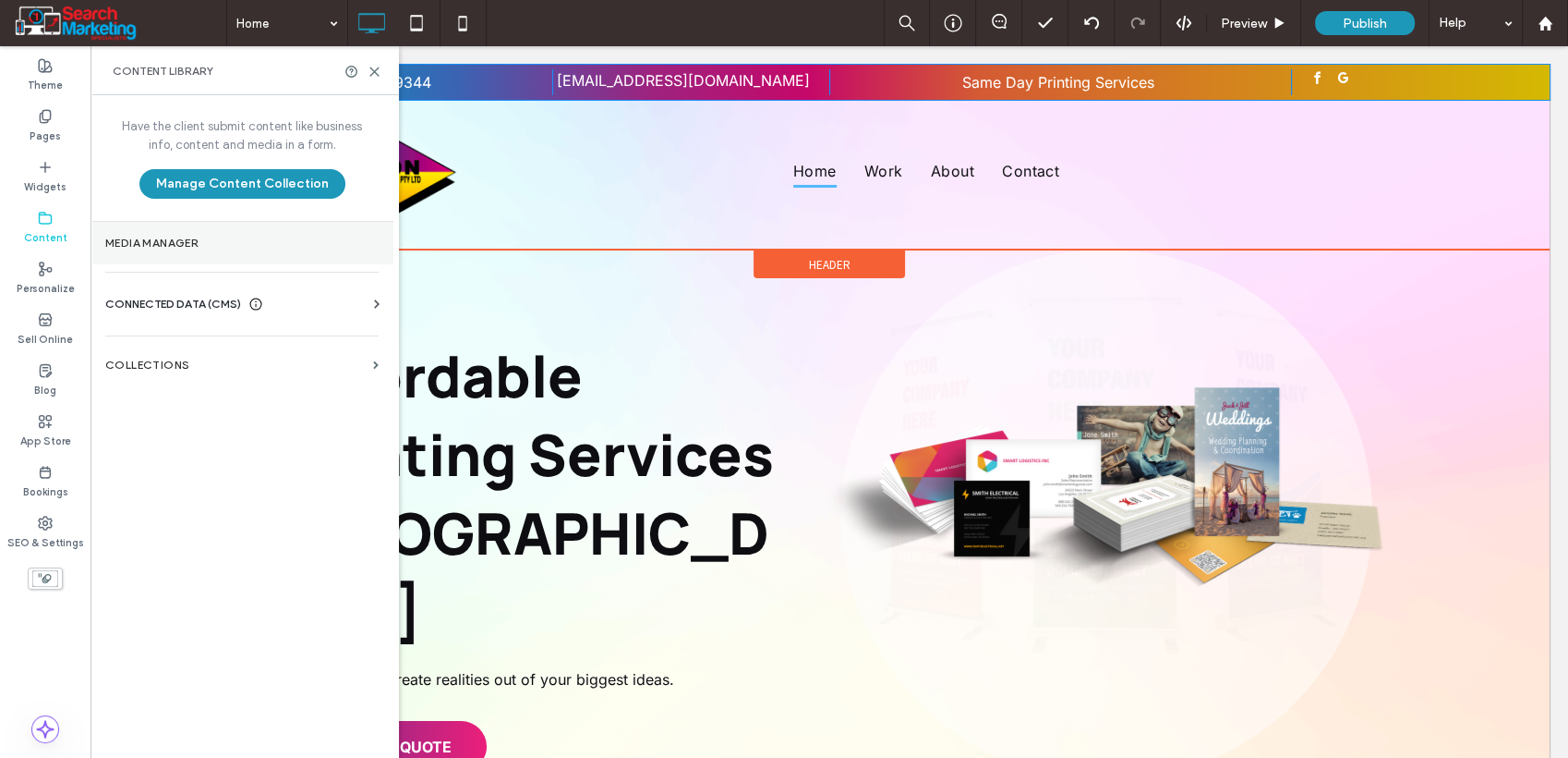
click at [169, 240] on label "Media Manager" at bounding box center [242, 243] width 273 height 13
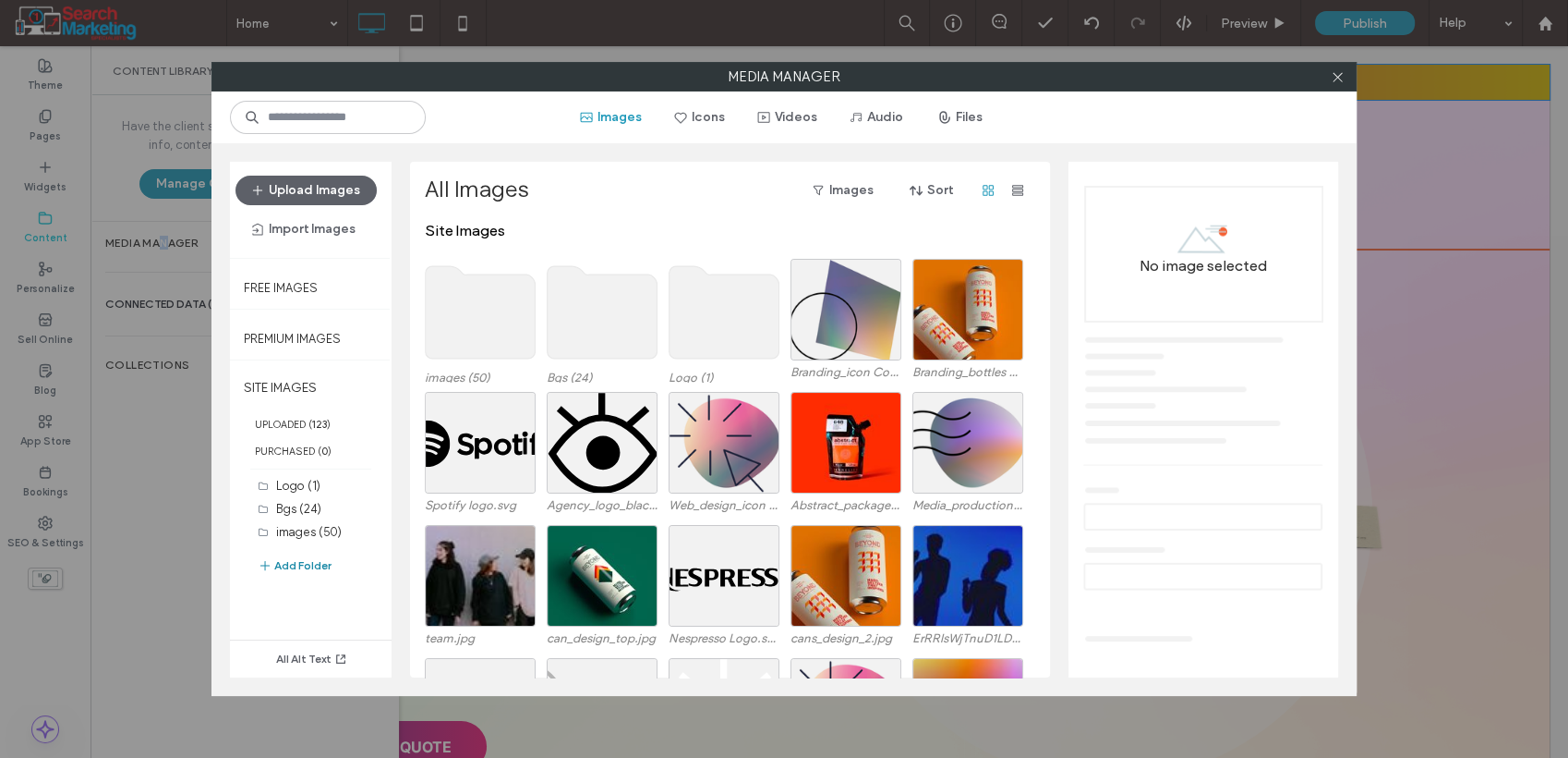
click at [305, 564] on button "Add Folder" at bounding box center [295, 566] width 74 height 23
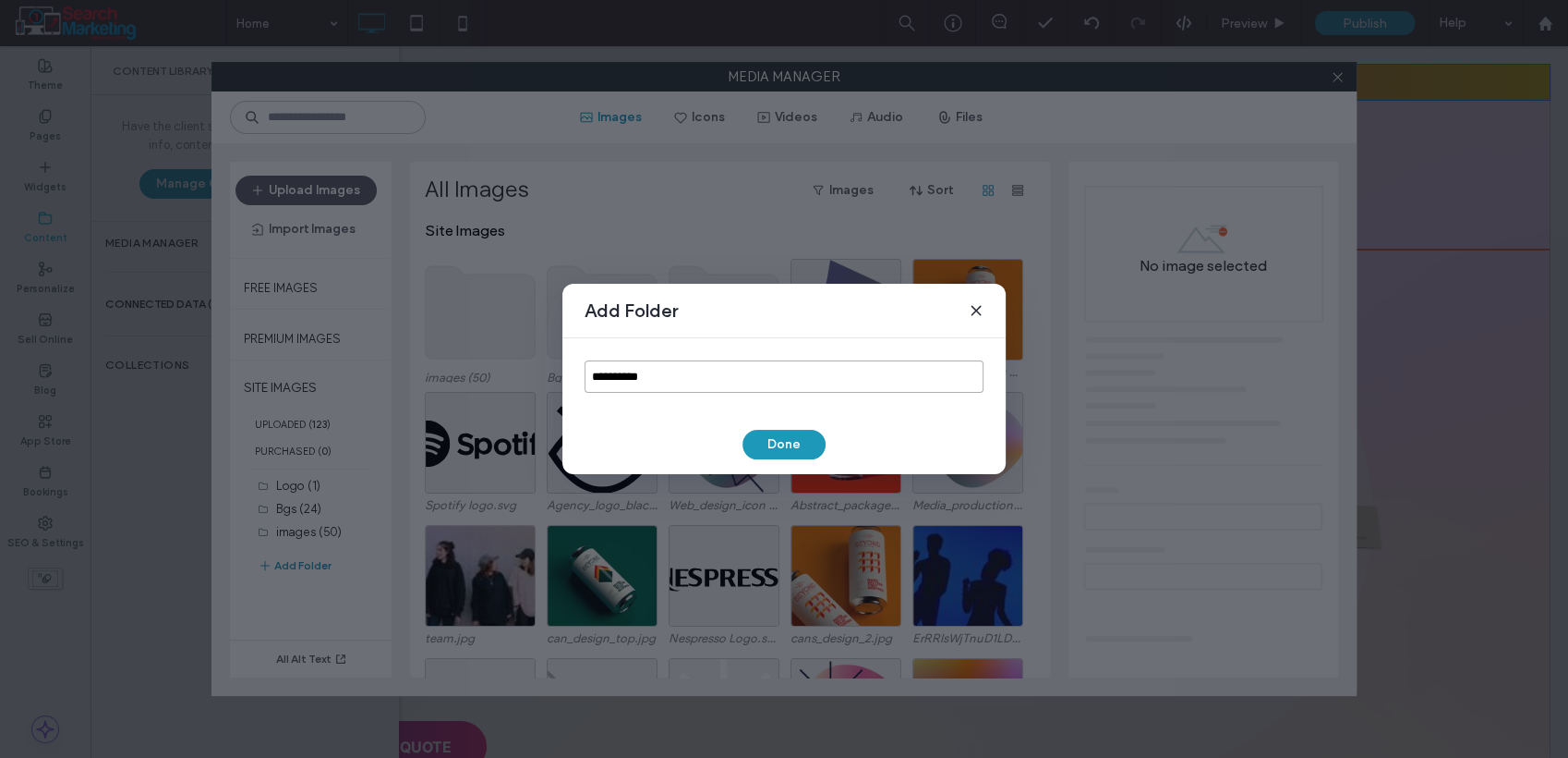
drag, startPoint x: 671, startPoint y: 370, endPoint x: 581, endPoint y: 377, distance: 90.3
click at [581, 377] on div "**********" at bounding box center [784, 376] width 443 height 76
type input "*****"
click at [776, 446] on button "Done" at bounding box center [784, 444] width 83 height 29
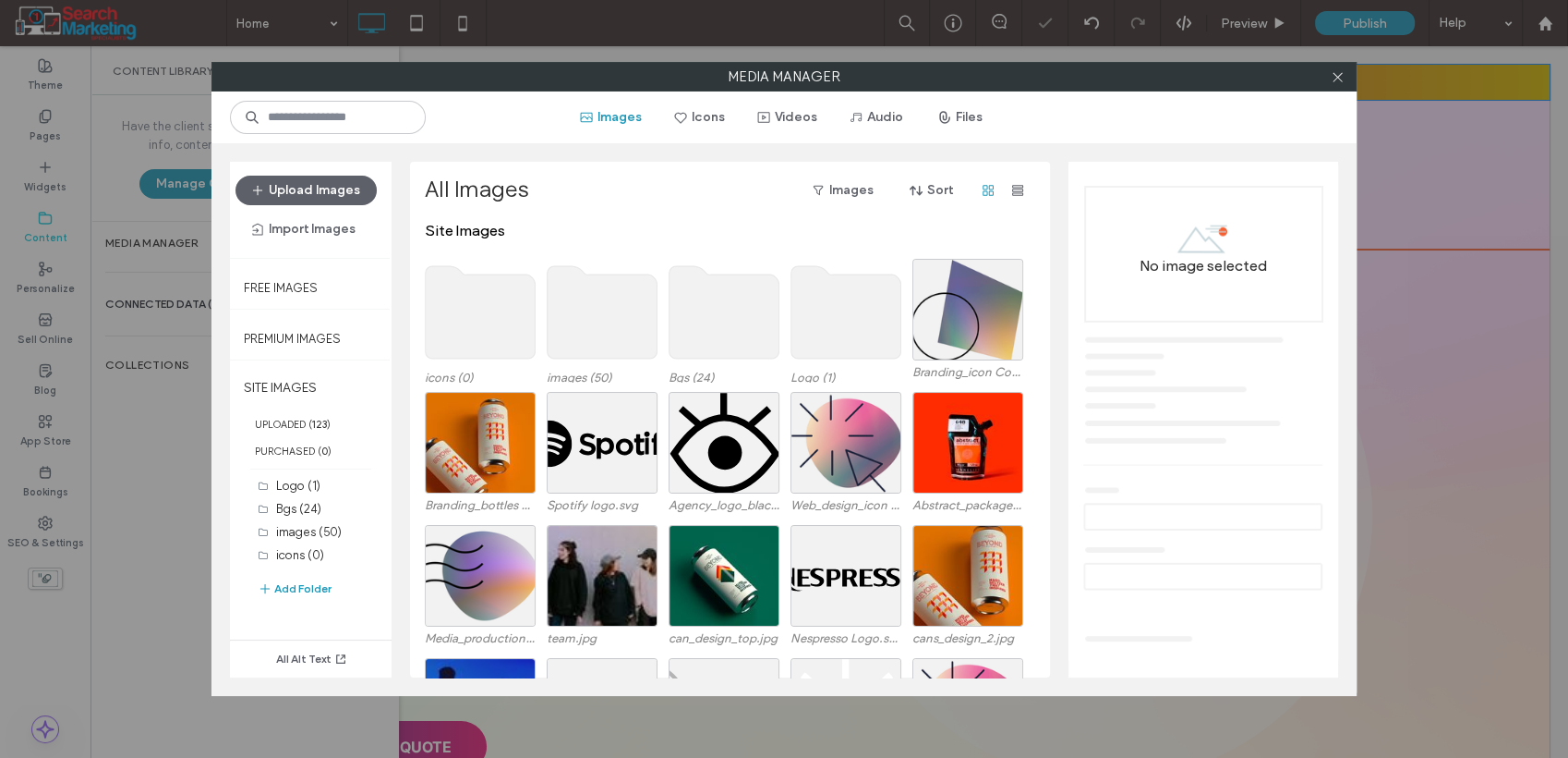
click at [486, 304] on use at bounding box center [480, 313] width 110 height 92
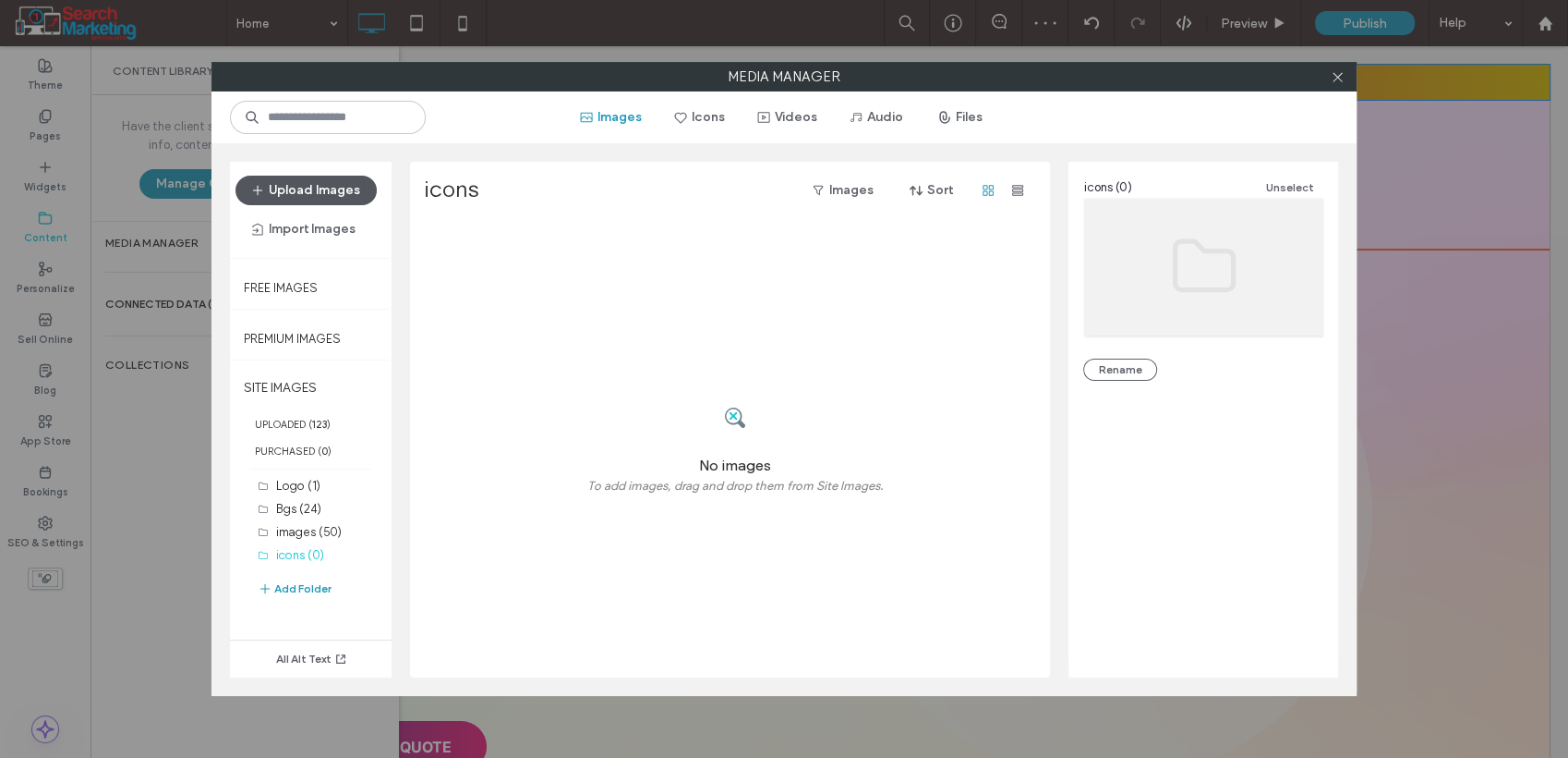
click at [344, 186] on button "Upload Images" at bounding box center [306, 189] width 141 height 29
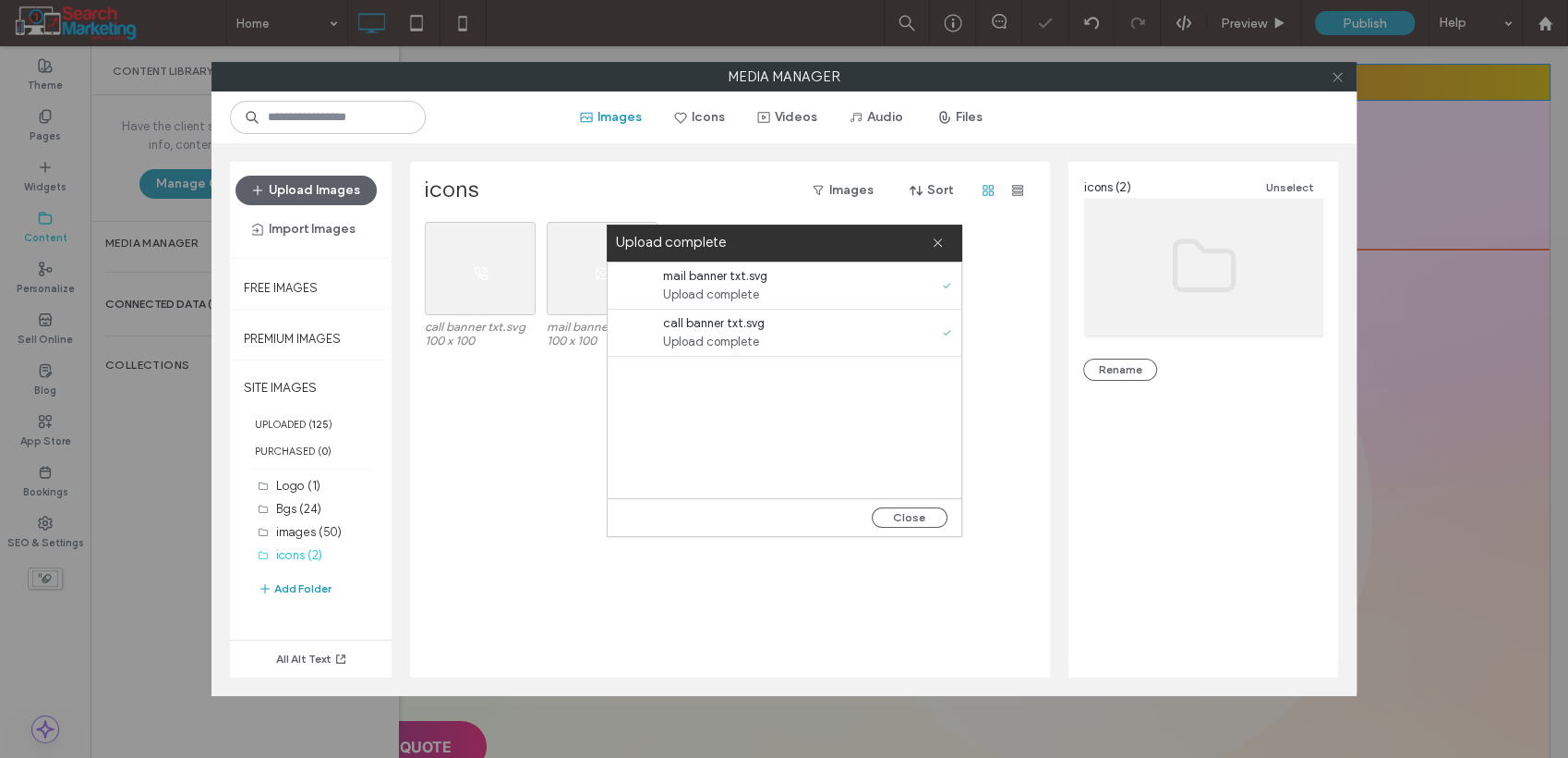
click at [1336, 79] on icon at bounding box center [1337, 77] width 14 height 14
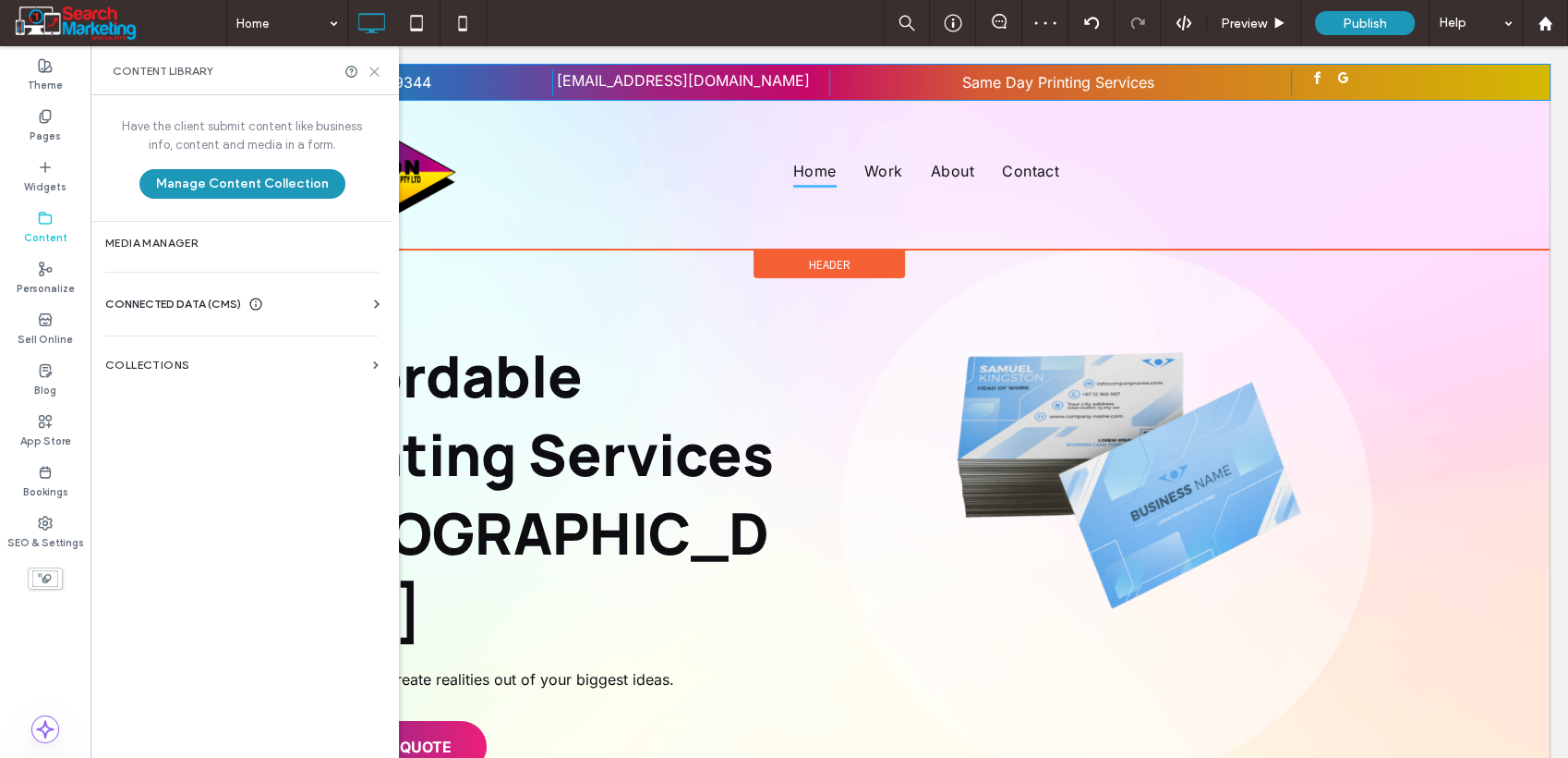
click at [376, 70] on use at bounding box center [375, 72] width 8 height 8
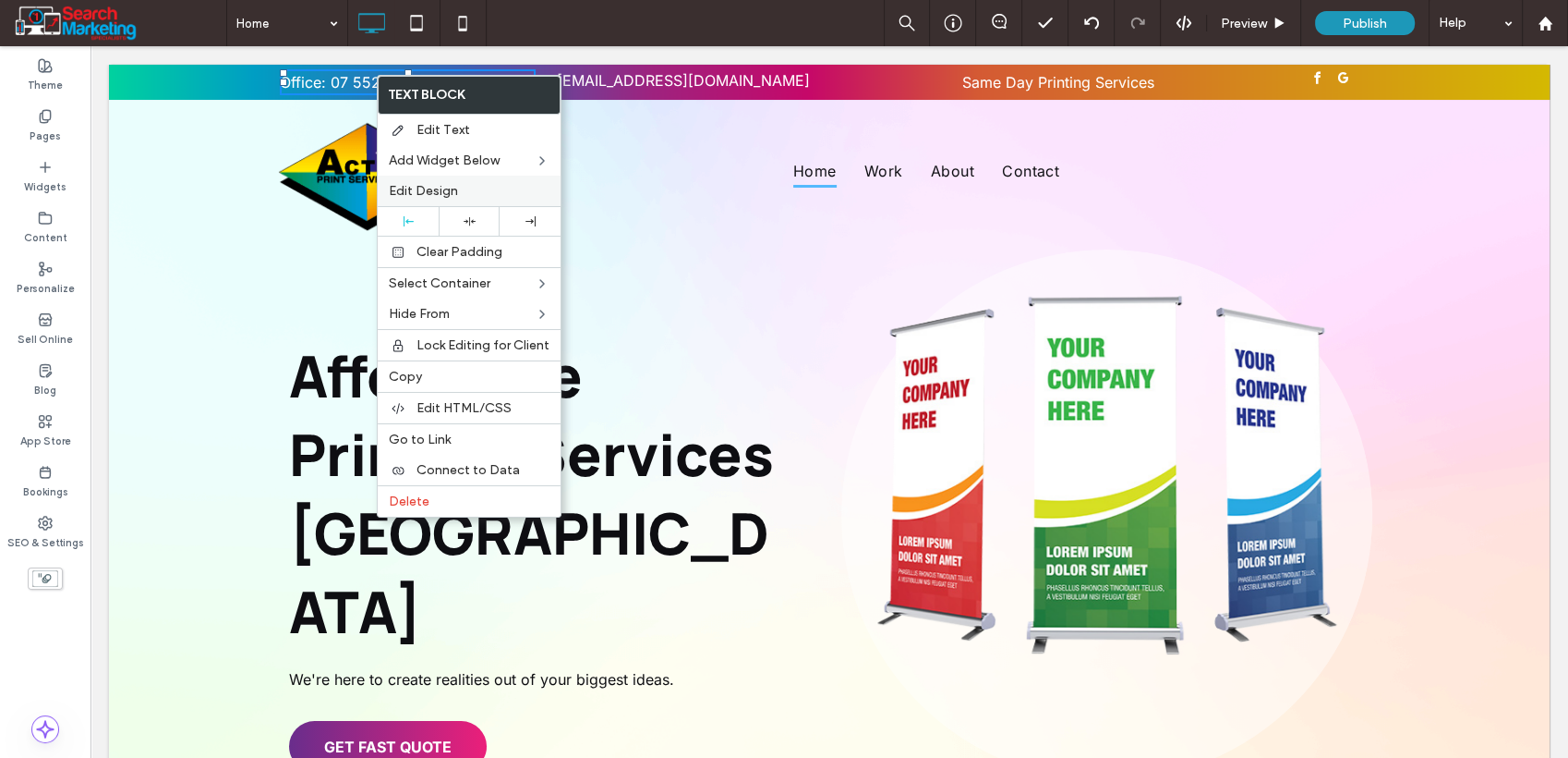
click at [477, 186] on label "Edit Design" at bounding box center [469, 190] width 161 height 16
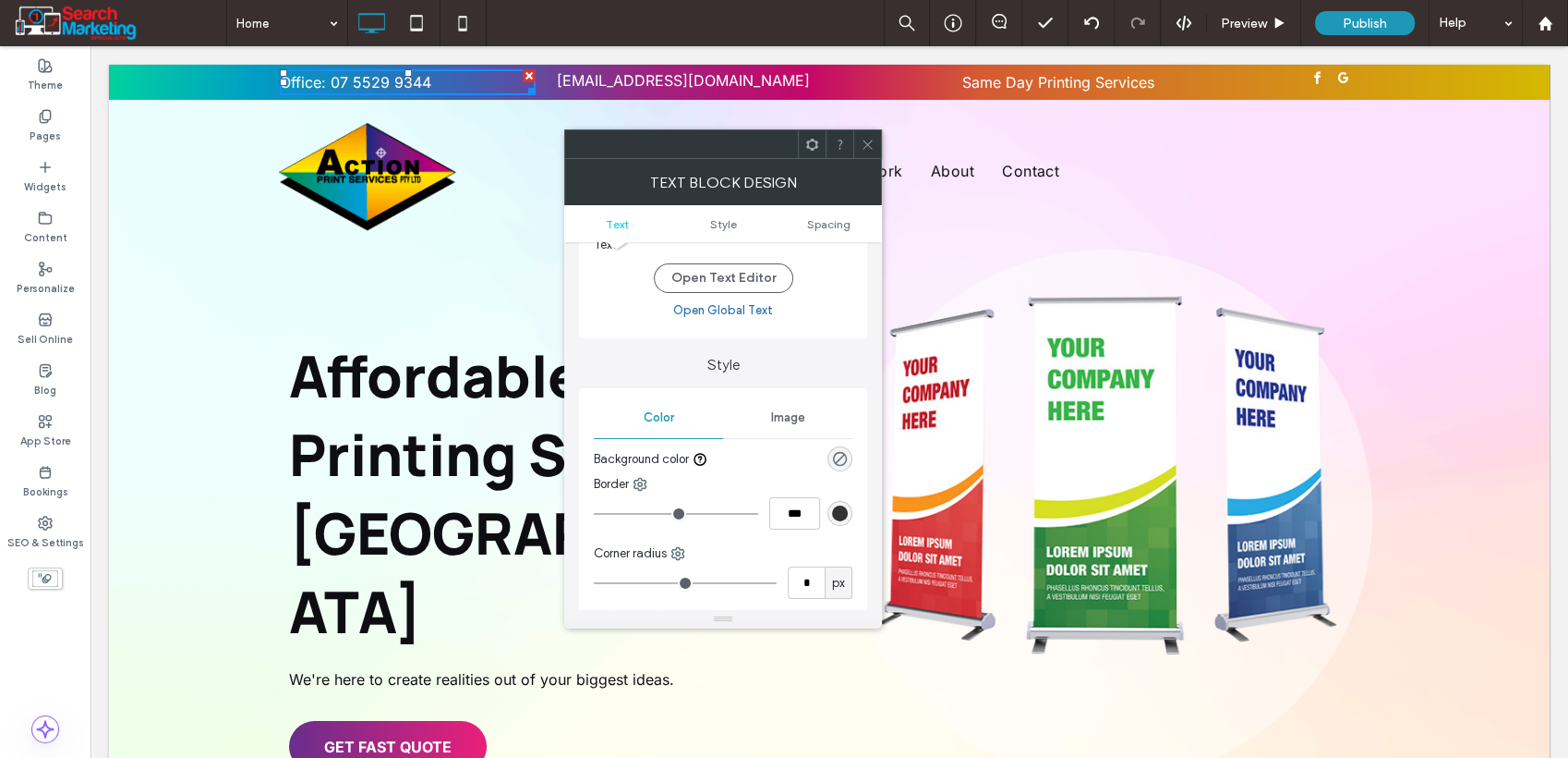
scroll to position [205, 0]
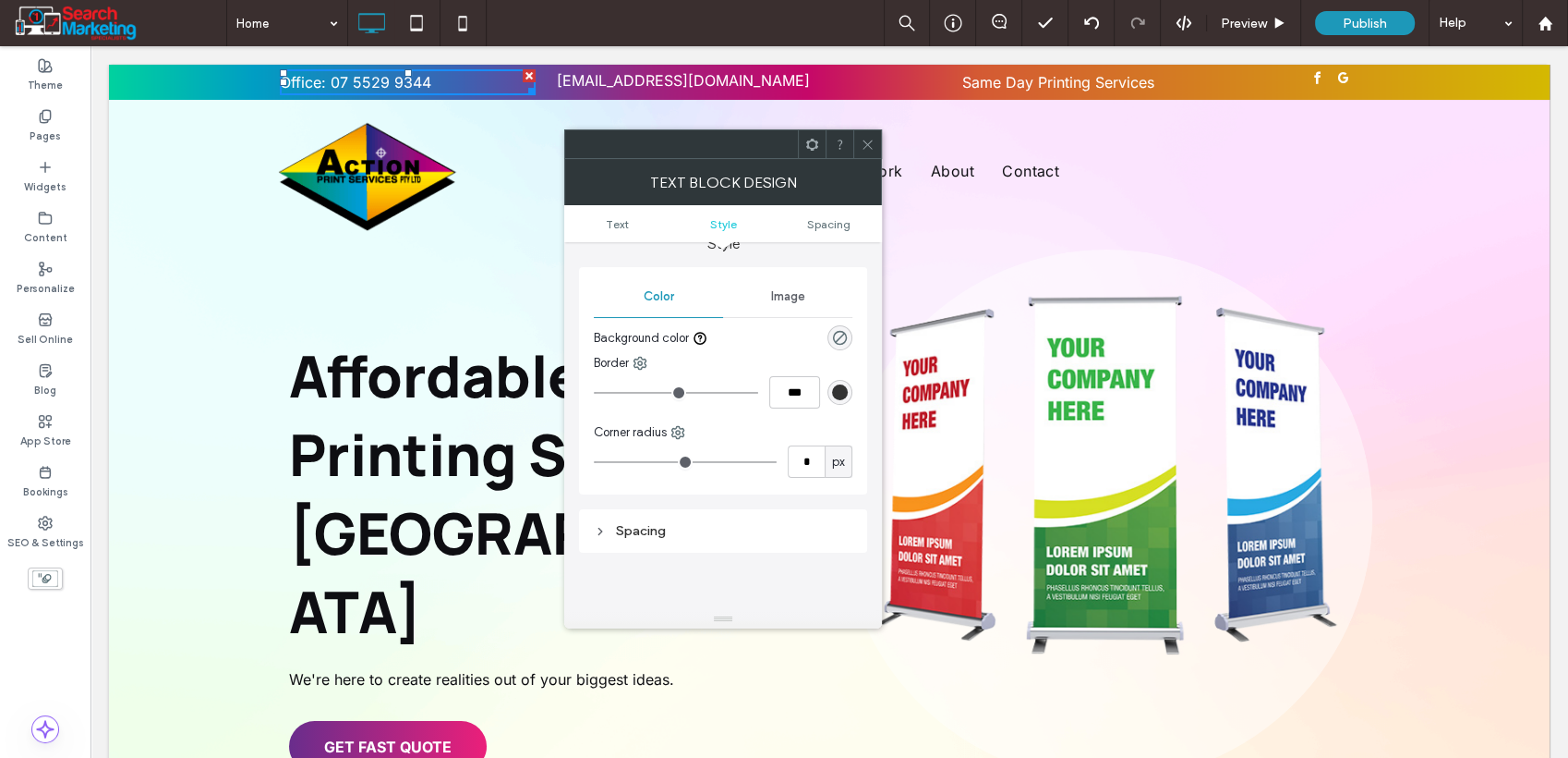
click at [777, 290] on span "Image" at bounding box center [788, 297] width 34 height 15
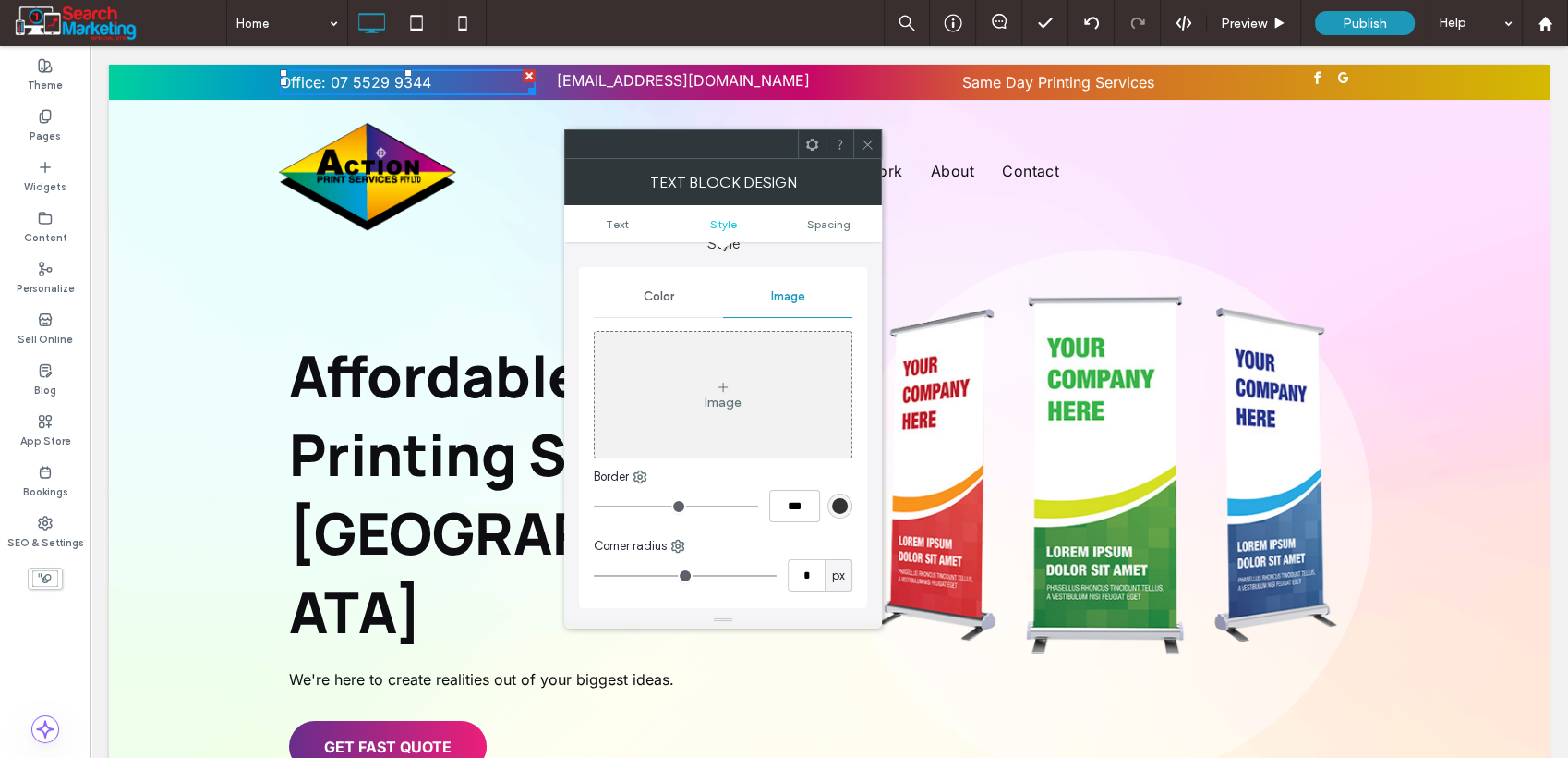
drag, startPoint x: 710, startPoint y: 388, endPoint x: 708, endPoint y: 401, distance: 13.2
click at [711, 395] on div "Image" at bounding box center [723, 402] width 37 height 16
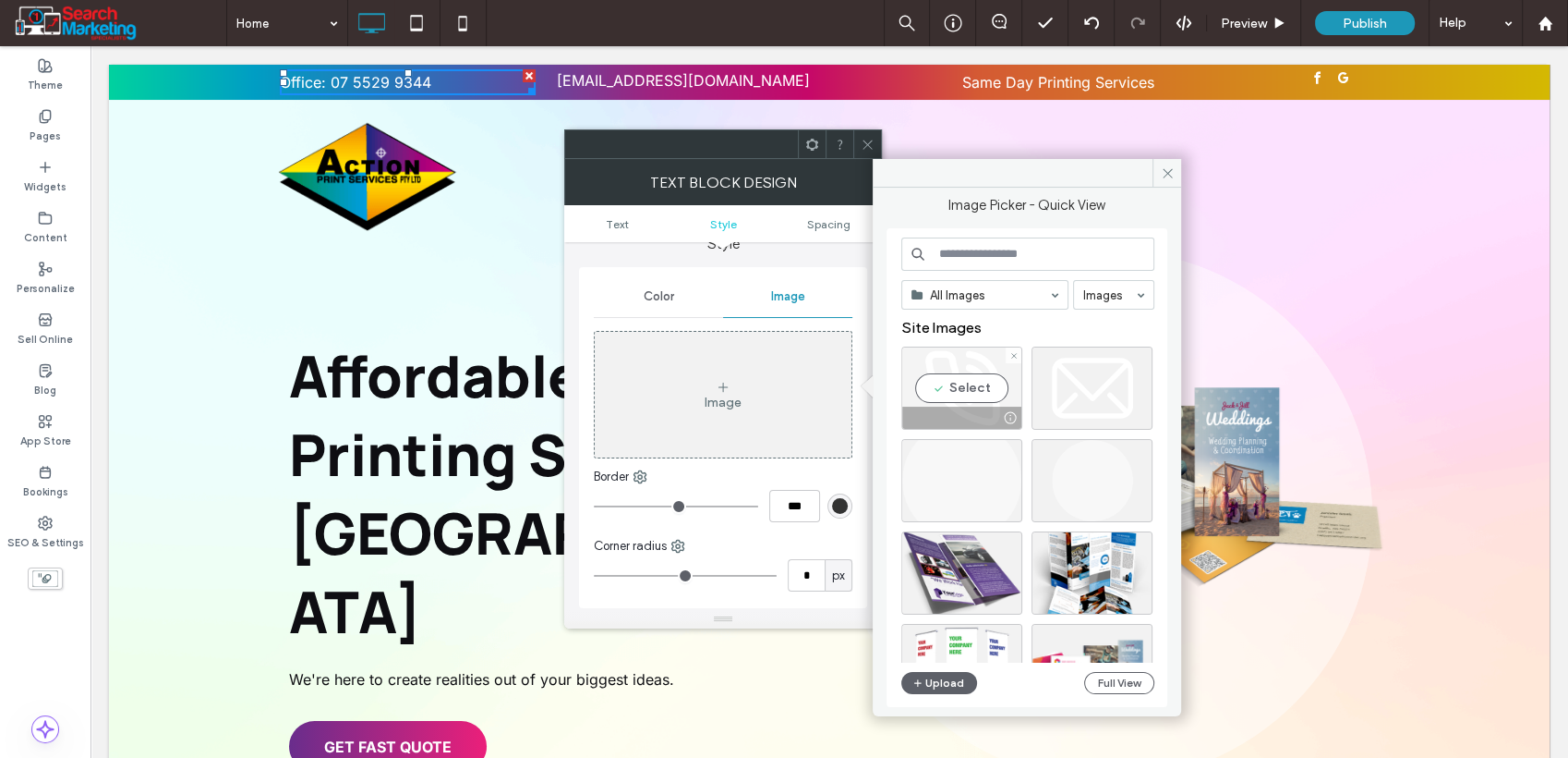
click at [976, 383] on div "Select" at bounding box center [962, 388] width 121 height 83
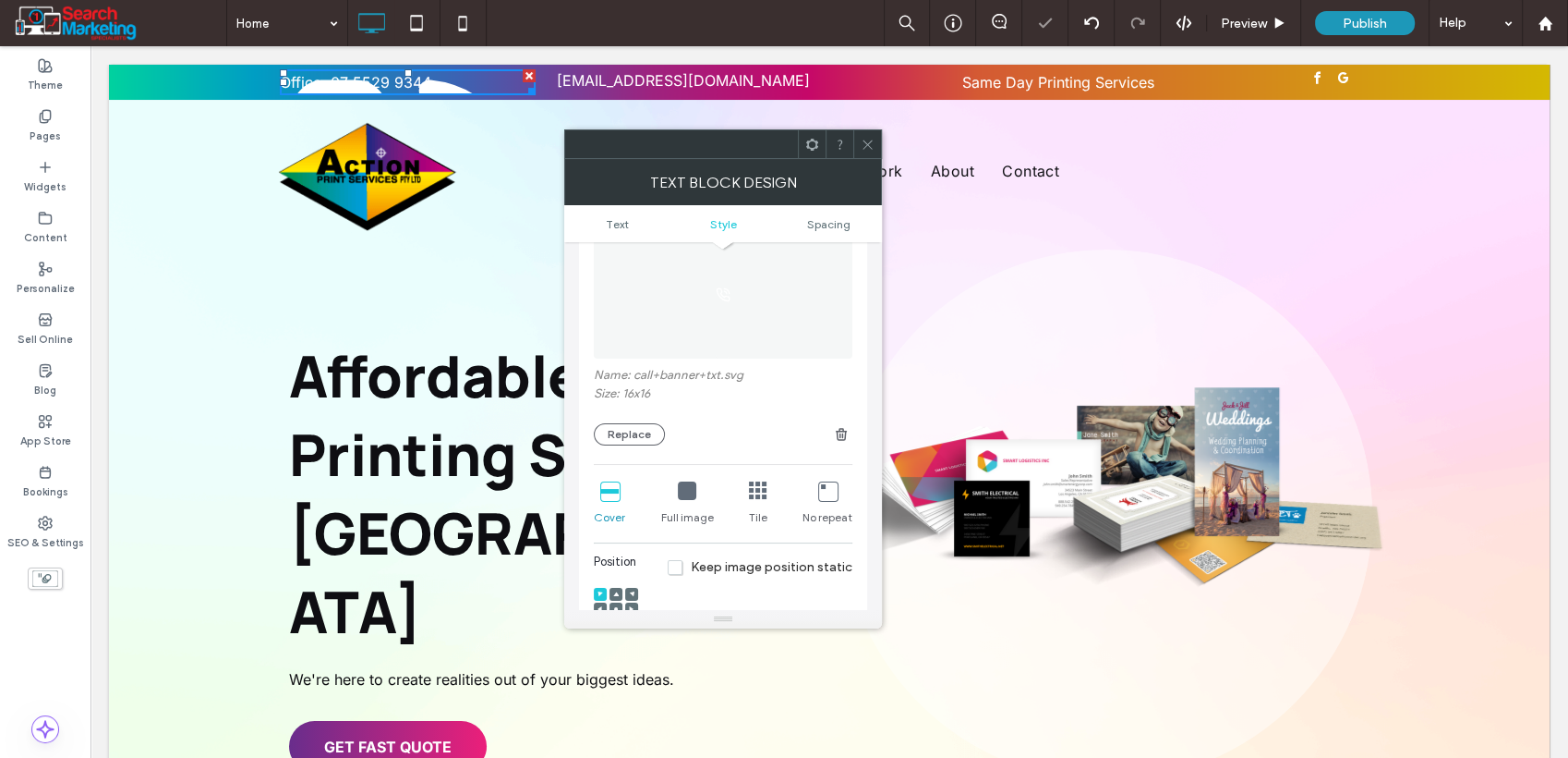
scroll to position [411, 0]
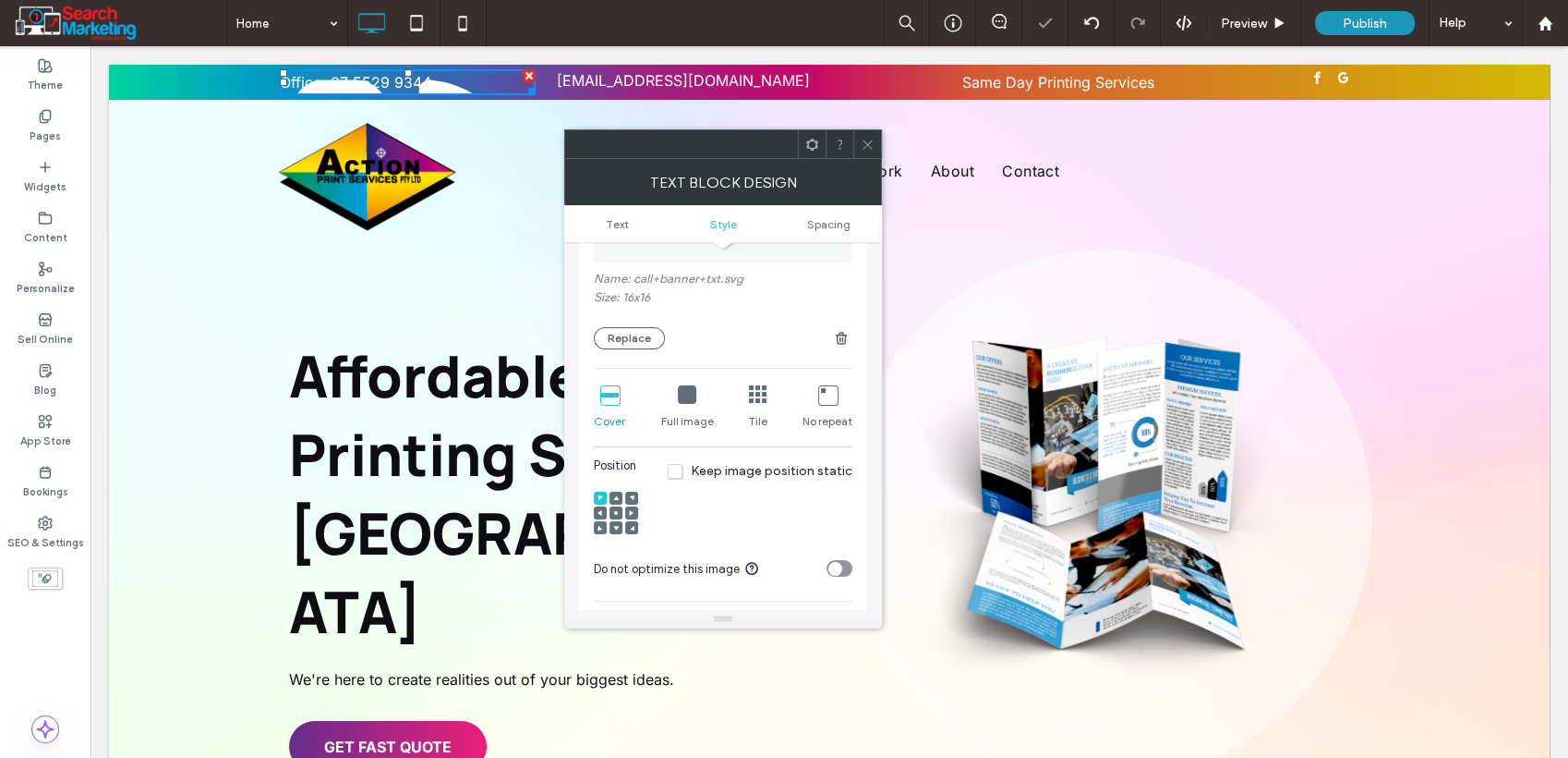
click at [685, 385] on icon at bounding box center [687, 395] width 19 height 19
click at [828, 386] on icon at bounding box center [828, 395] width 19 height 19
drag, startPoint x: 597, startPoint y: 499, endPoint x: 663, endPoint y: 489, distance: 66.8
click at [599, 507] on div at bounding box center [600, 513] width 13 height 13
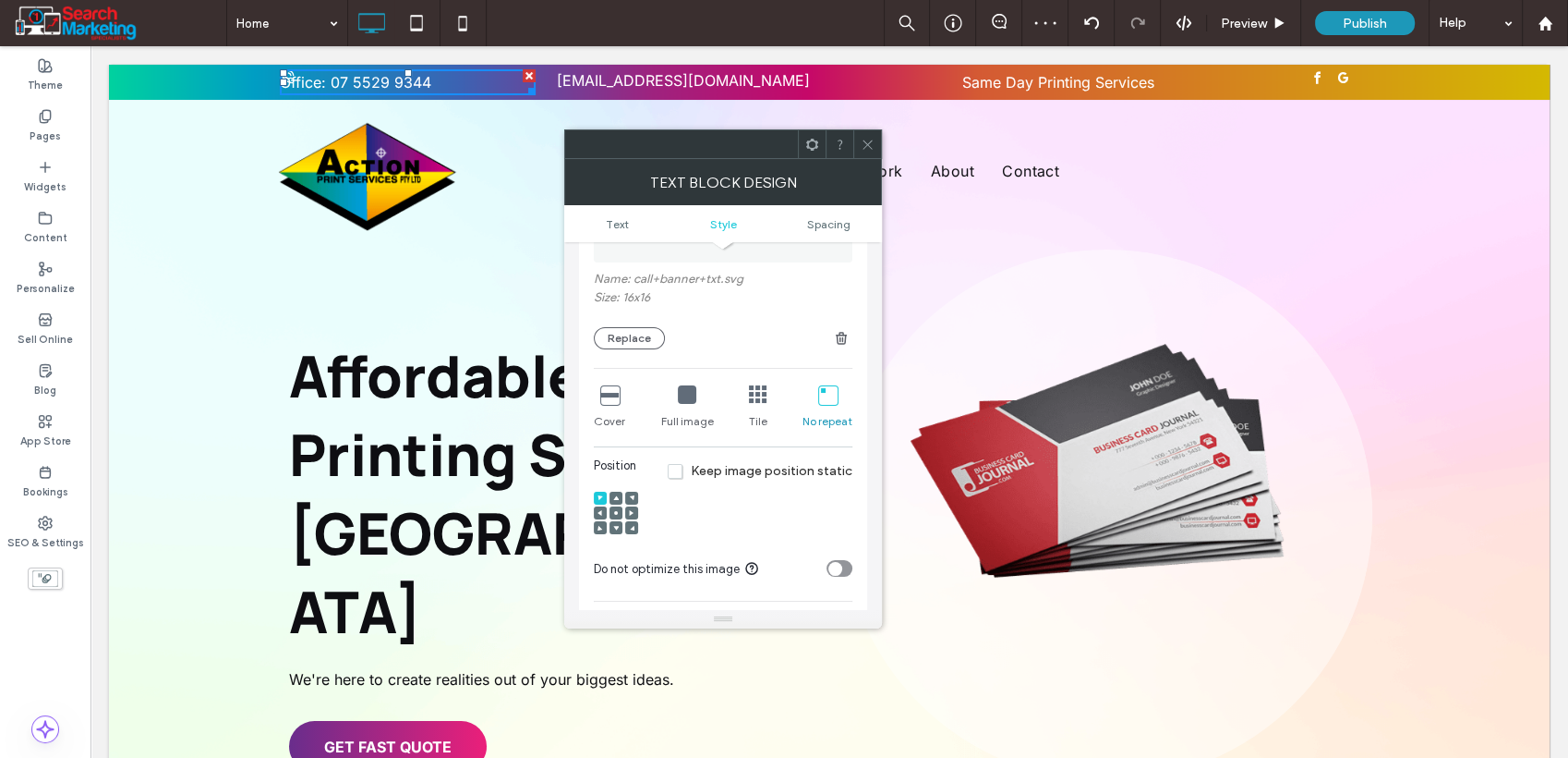
click at [599, 510] on icon at bounding box center [600, 513] width 6 height 6
click at [824, 218] on span "Spacing" at bounding box center [829, 224] width 43 height 14
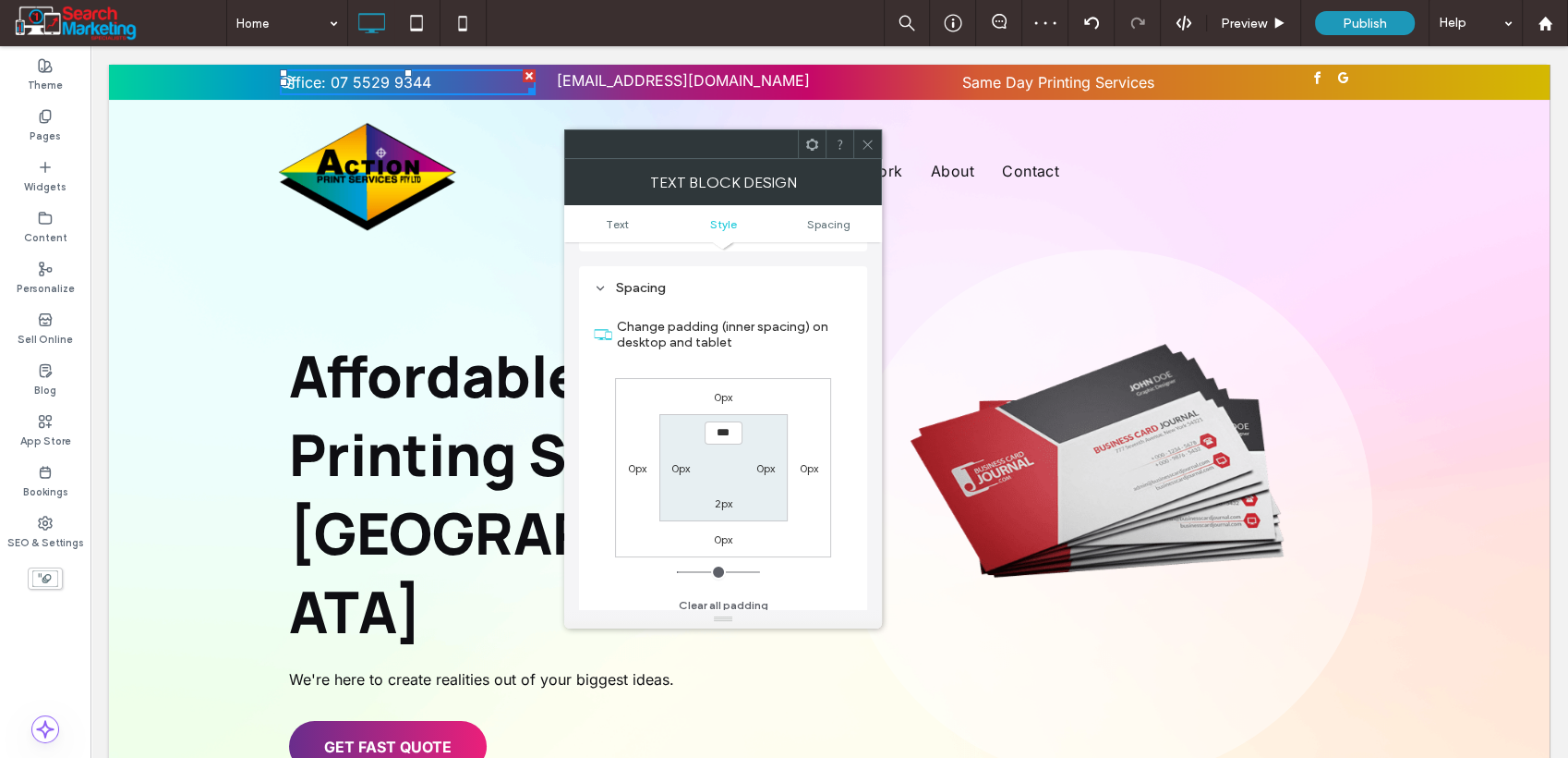
scroll to position [976, 0]
click at [677, 461] on label "0px" at bounding box center [680, 468] width 19 height 14
type input "*"
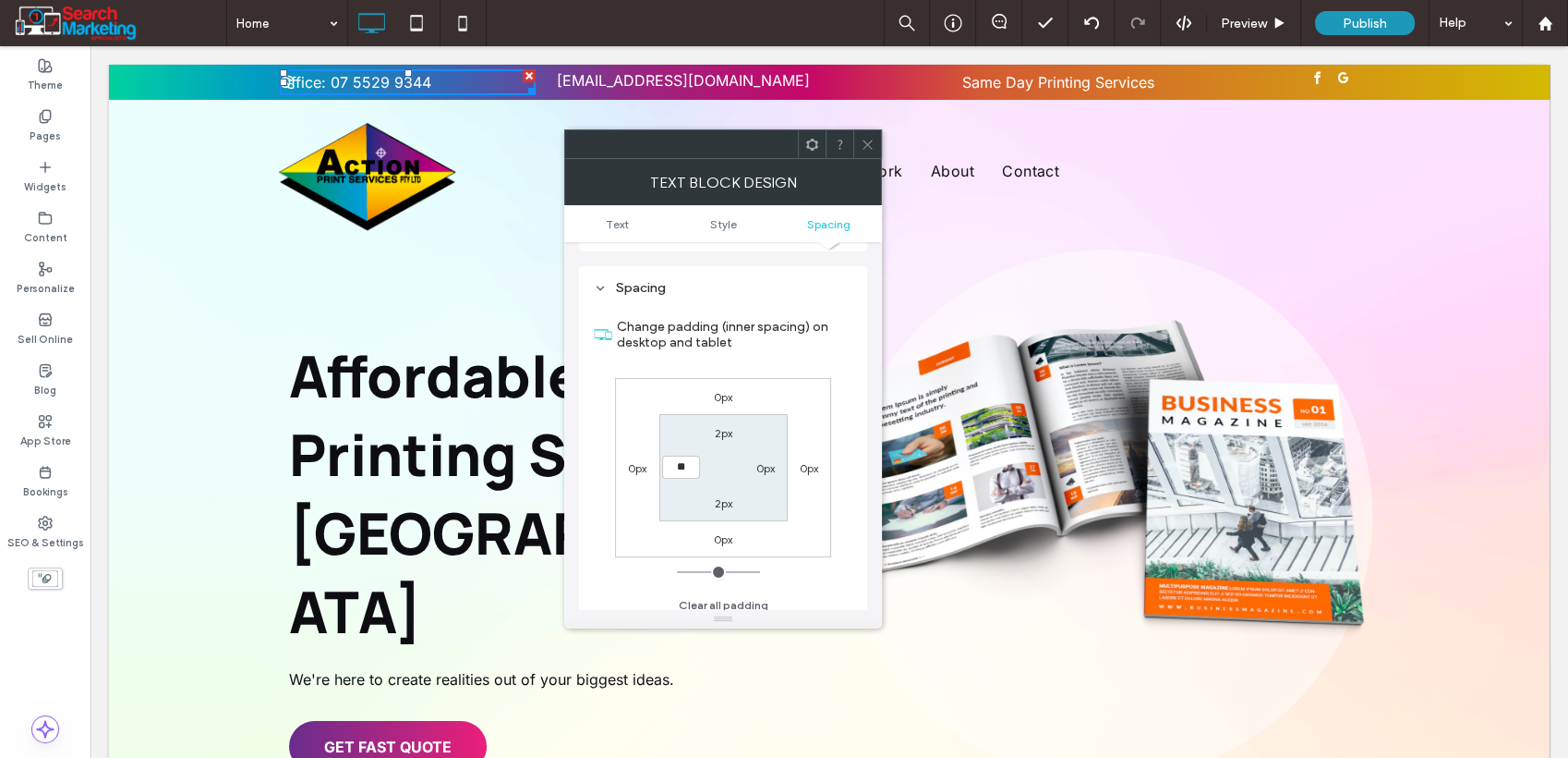
type input "**"
type input "****"
click at [870, 145] on icon at bounding box center [868, 144] width 14 height 14
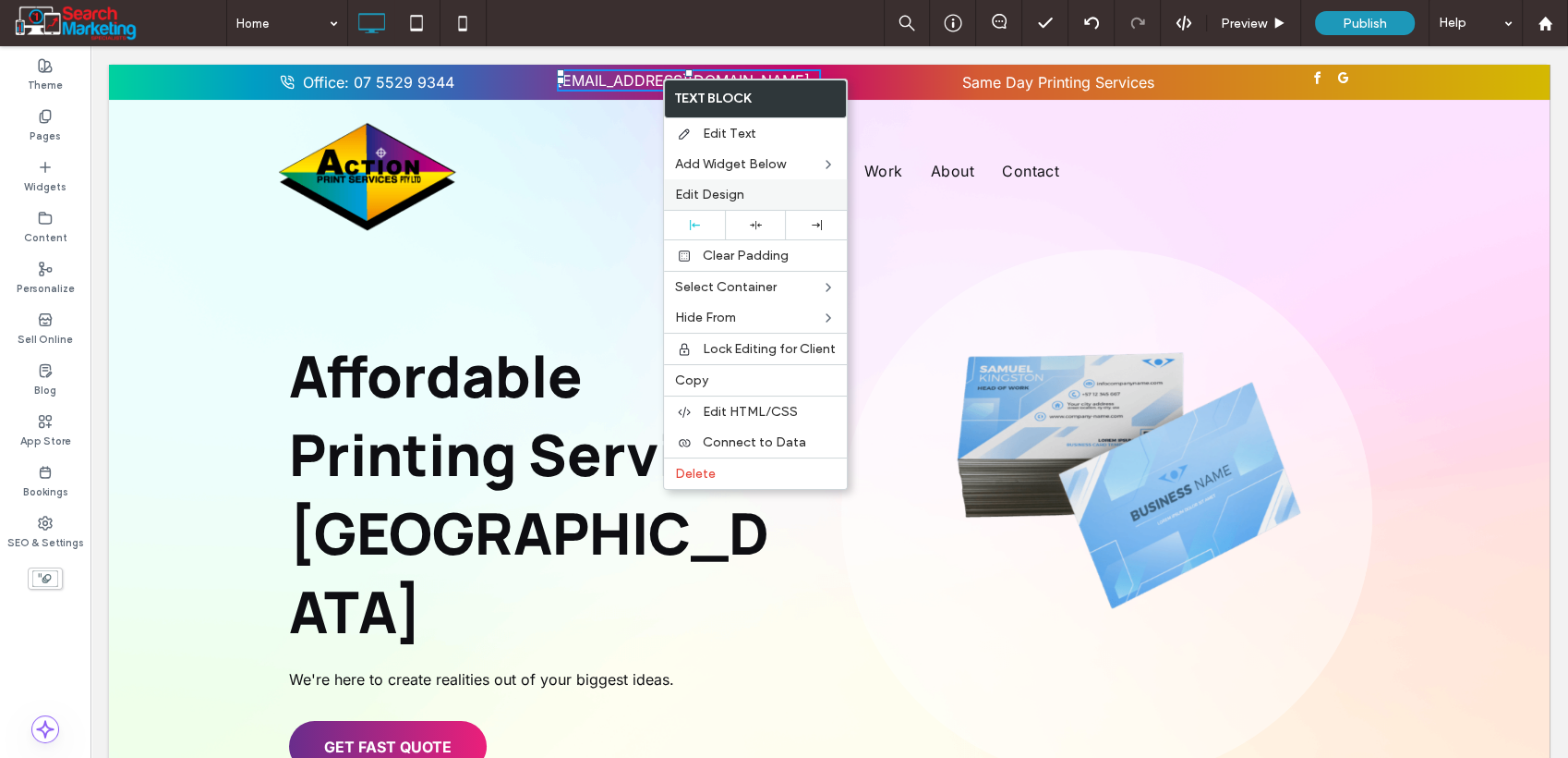
click at [731, 196] on span "Edit Design" at bounding box center [710, 194] width 70 height 16
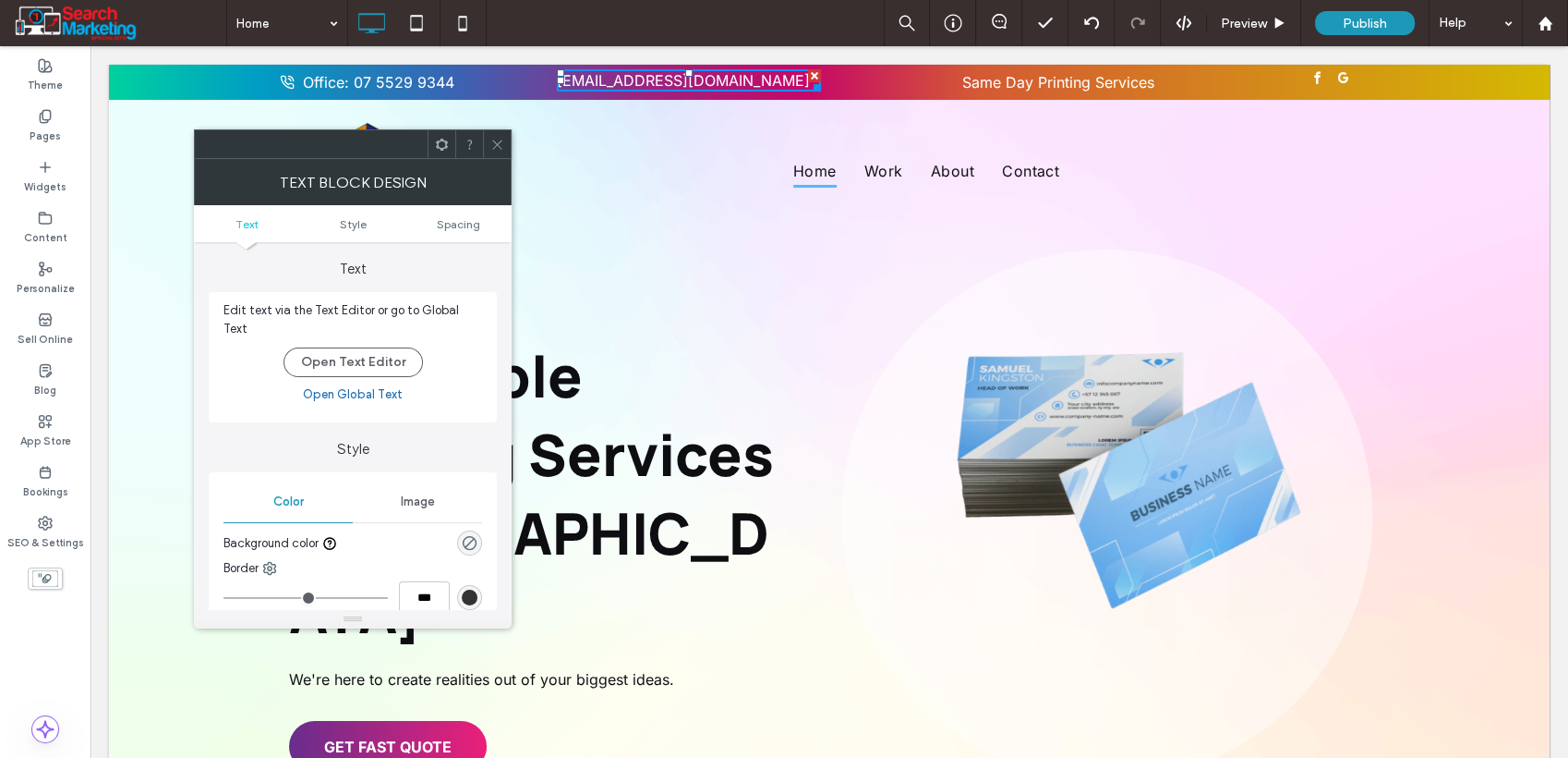
click at [428, 494] on span "Image" at bounding box center [418, 502] width 34 height 15
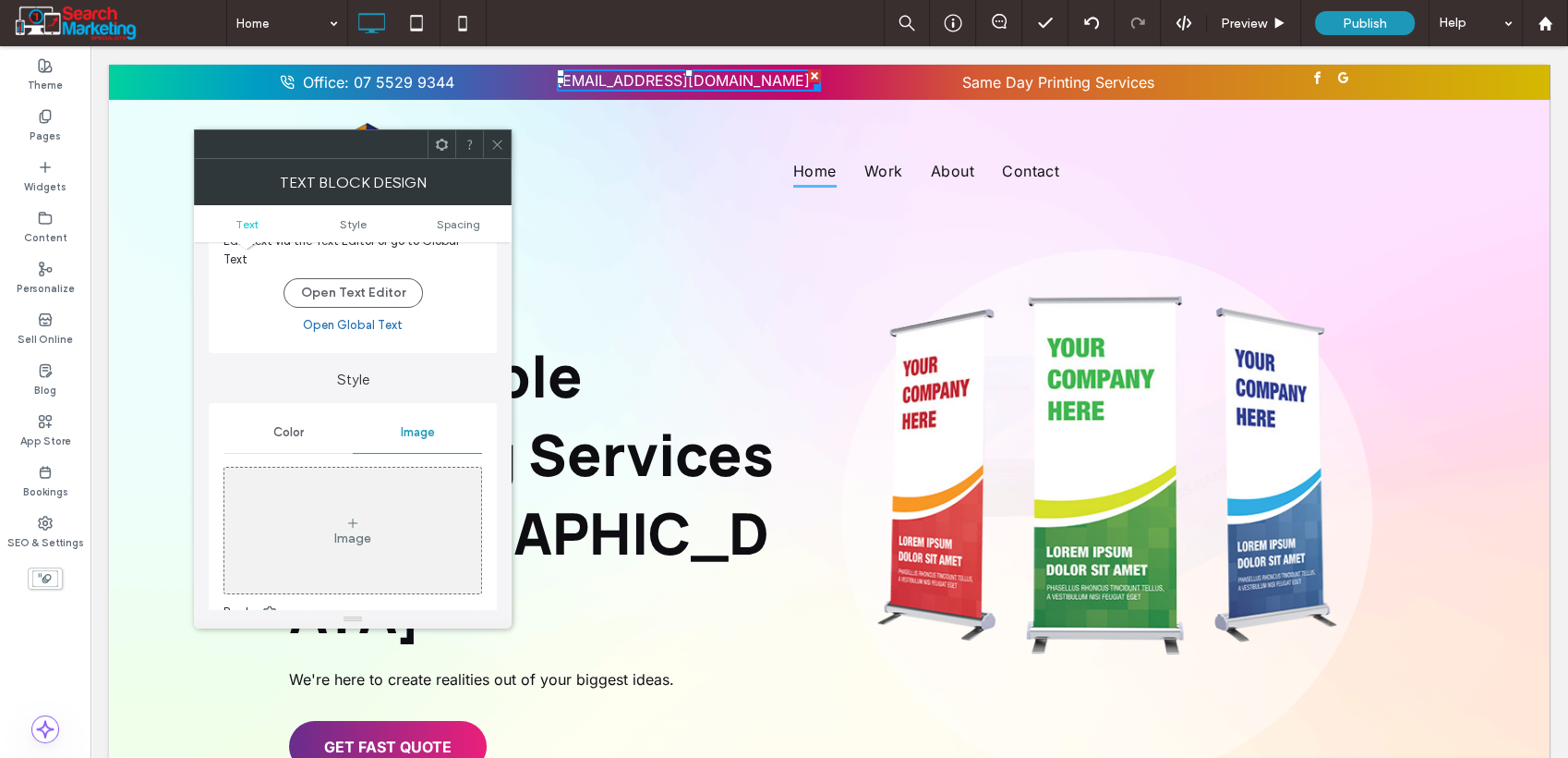
scroll to position [103, 0]
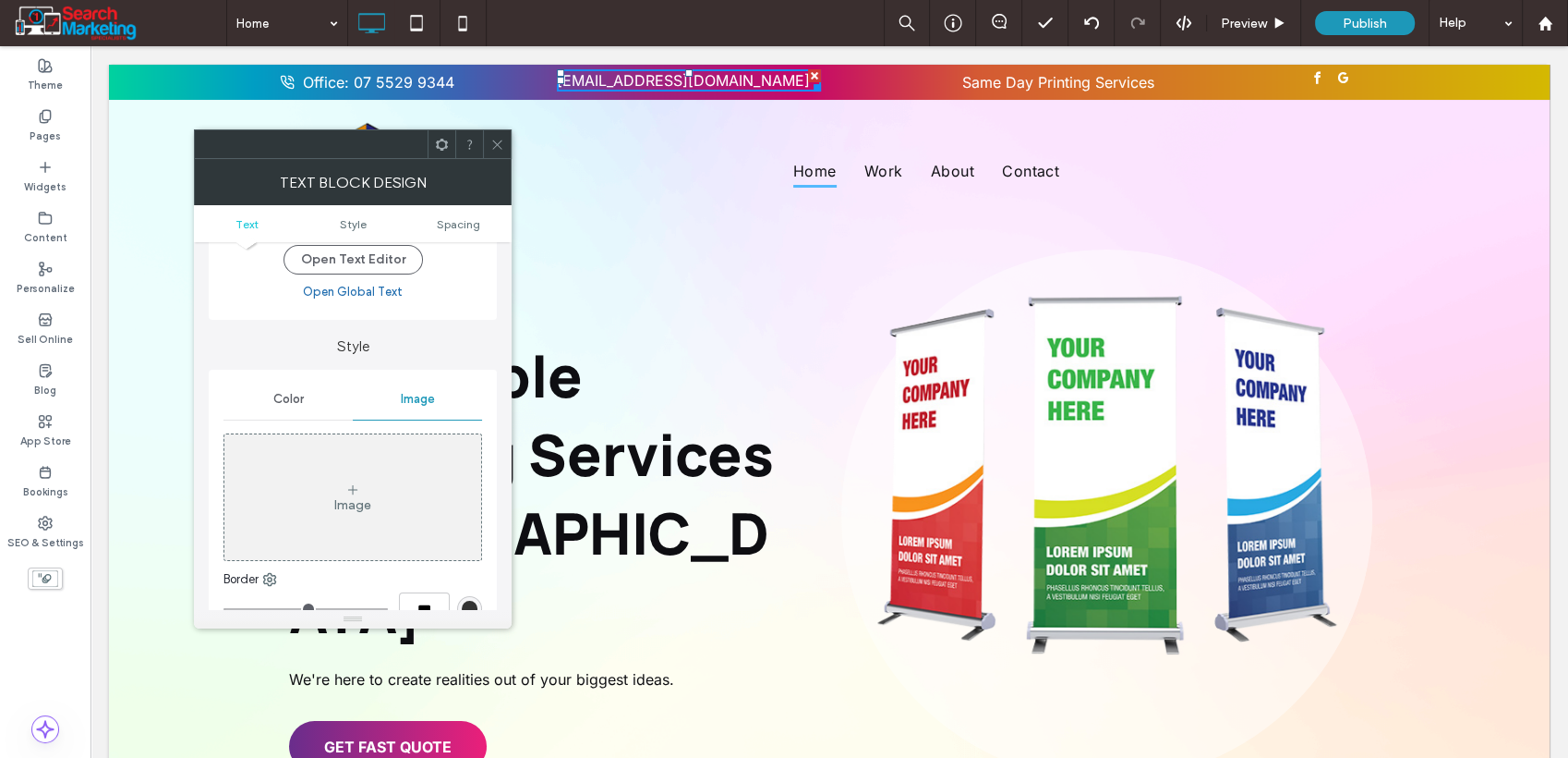
click at [386, 498] on div "Image" at bounding box center [352, 497] width 257 height 122
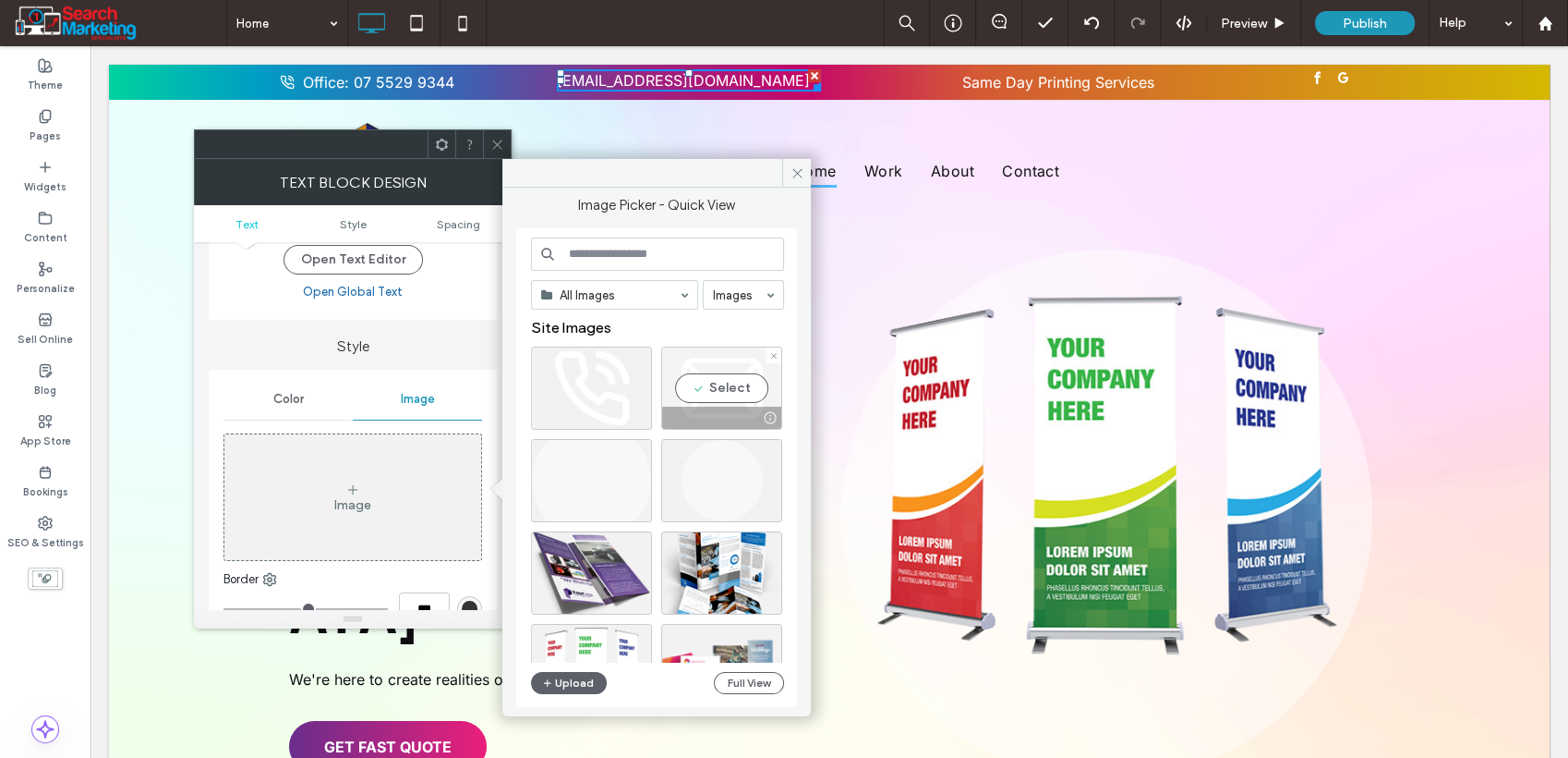
click at [683, 396] on div "Select" at bounding box center [722, 388] width 121 height 83
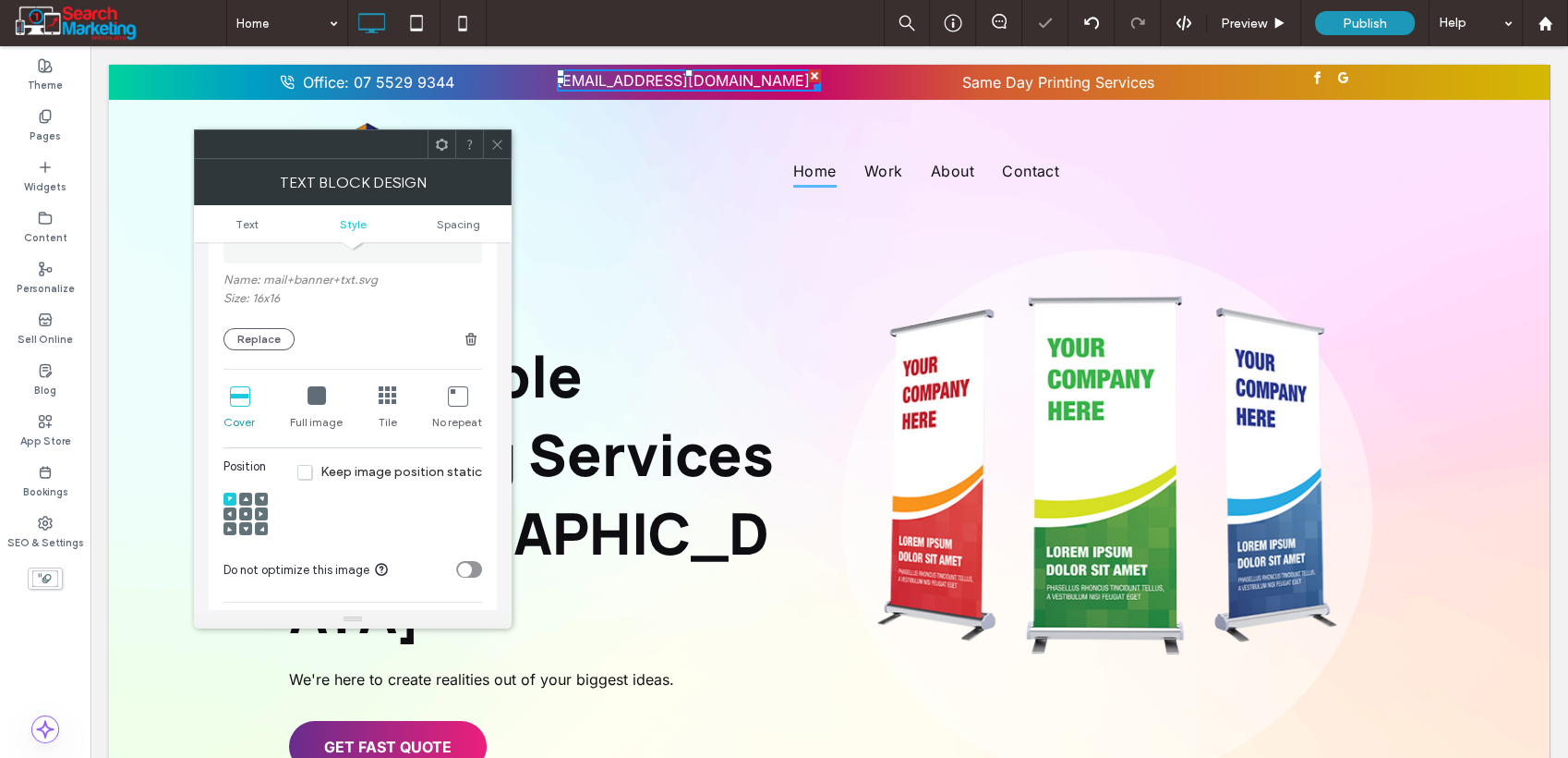
scroll to position [411, 0]
click at [457, 388] on icon at bounding box center [457, 395] width 19 height 19
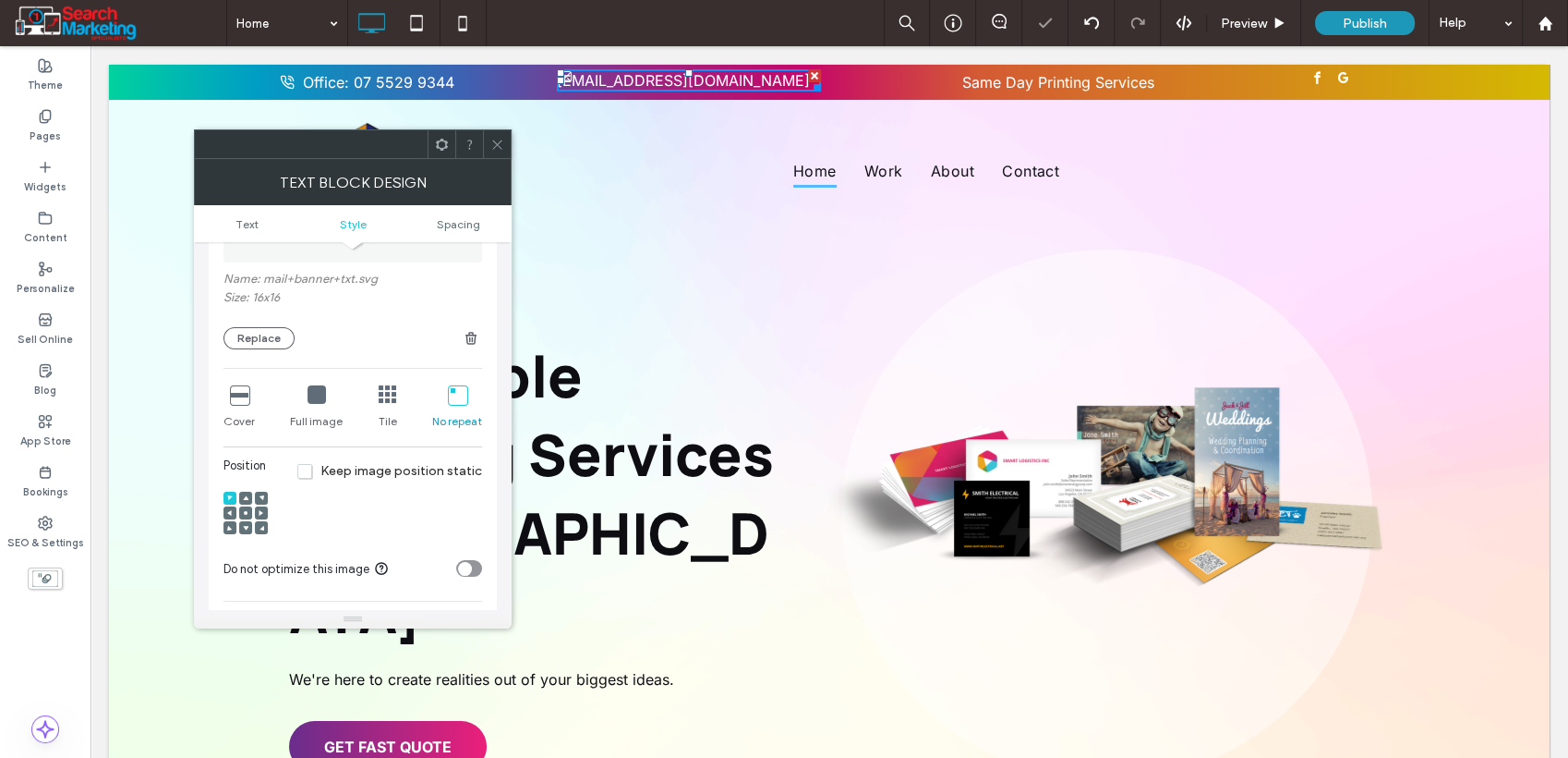
click at [229, 510] on icon at bounding box center [230, 513] width 6 height 6
click at [466, 224] on span "Spacing" at bounding box center [458, 224] width 43 height 14
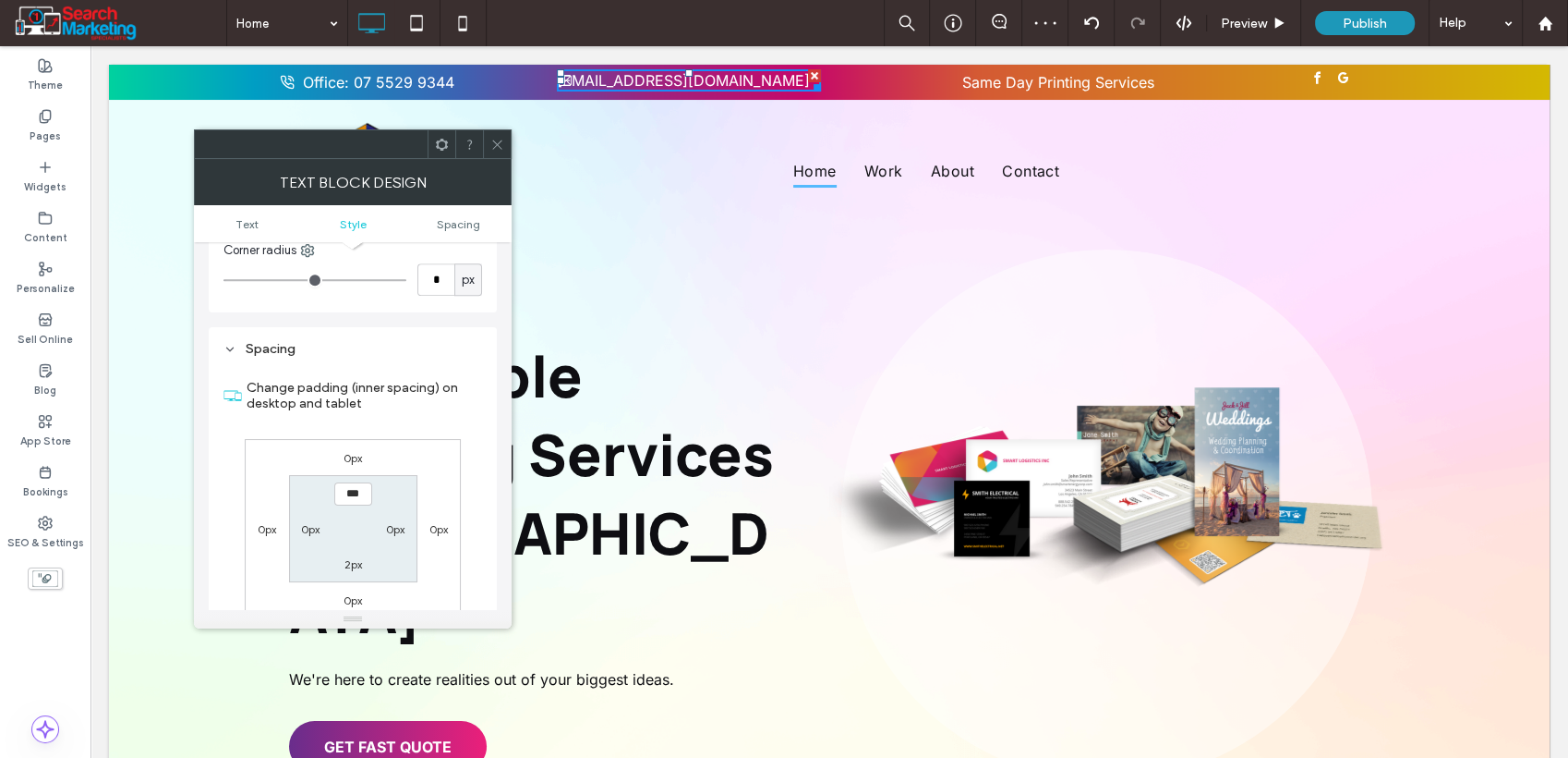
scroll to position [976, 0]
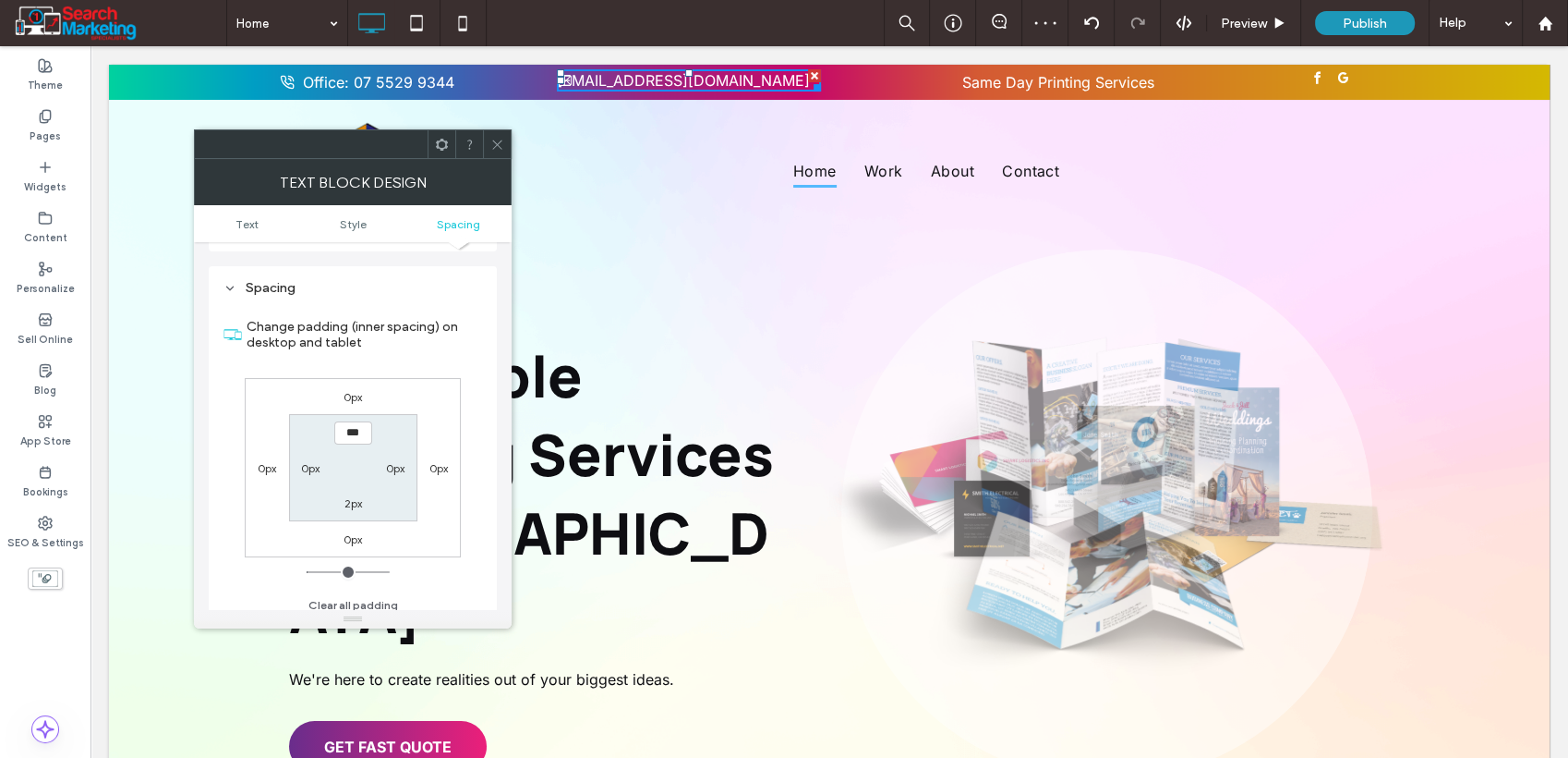
click at [318, 461] on label "0px" at bounding box center [311, 468] width 19 height 14
type input "*"
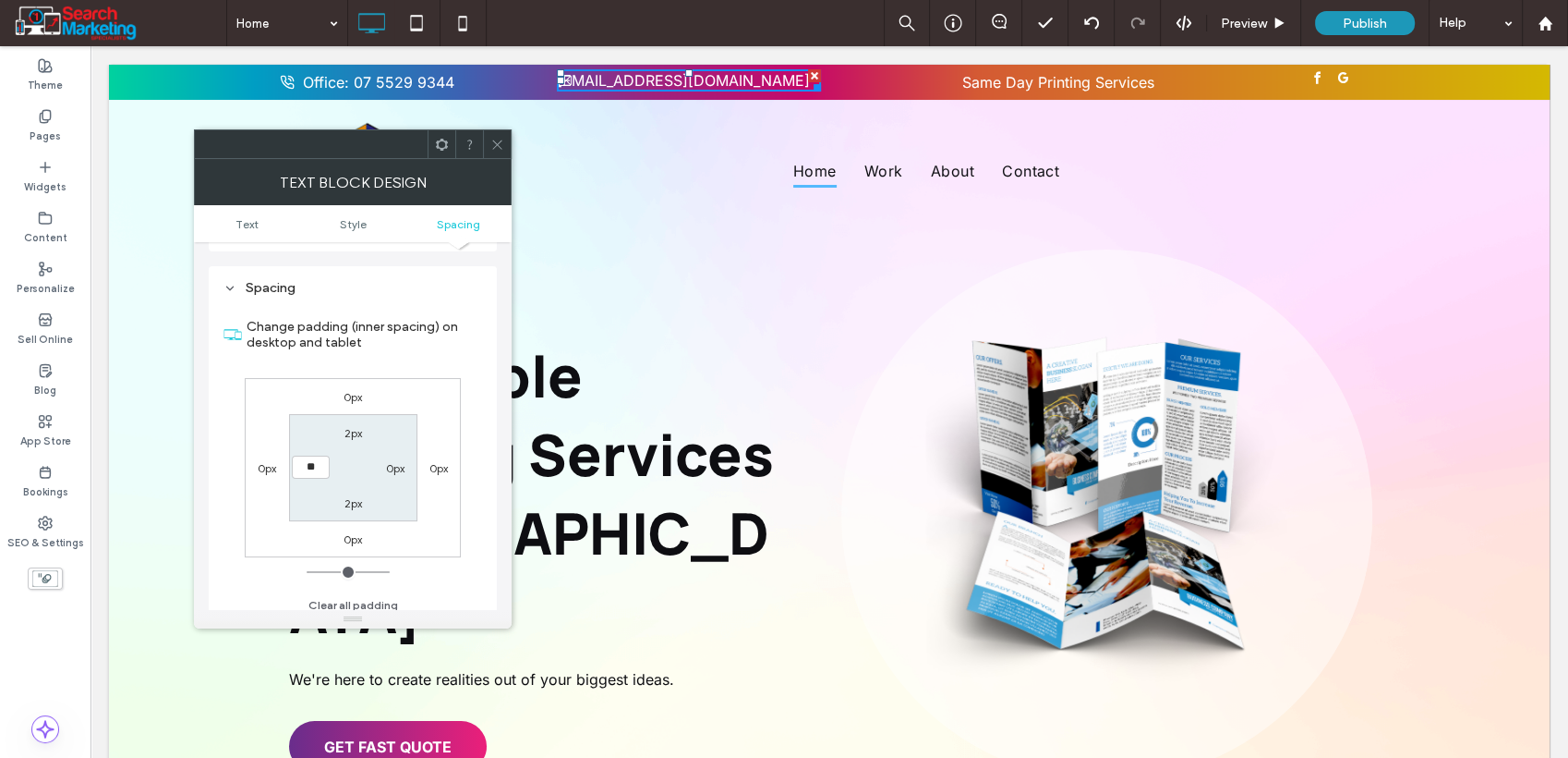
type input "**"
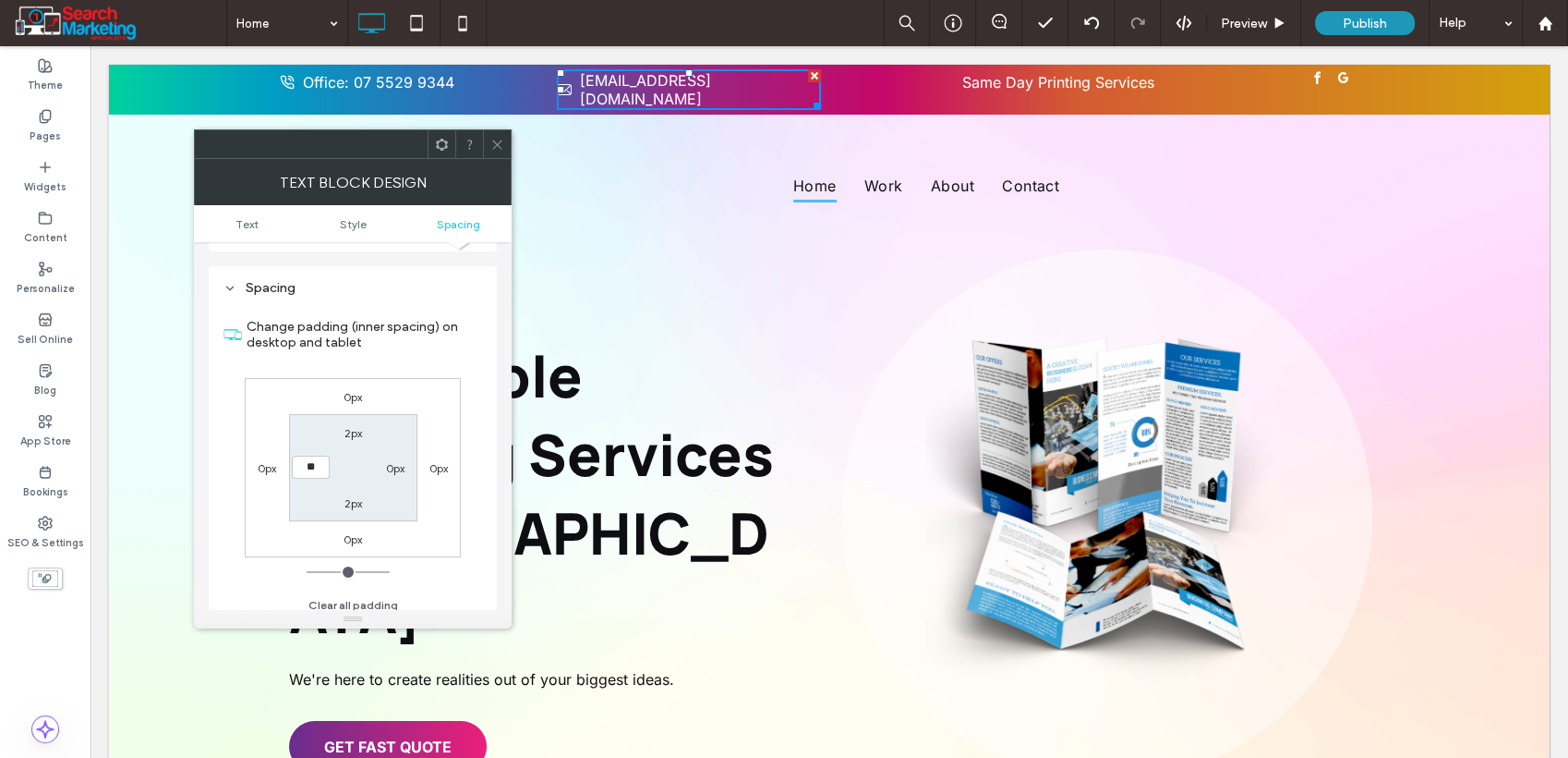
type input "**"
type input "****"
drag, startPoint x: 503, startPoint y: 142, endPoint x: 510, endPoint y: 167, distance: 26.0
click at [503, 143] on icon at bounding box center [497, 144] width 14 height 14
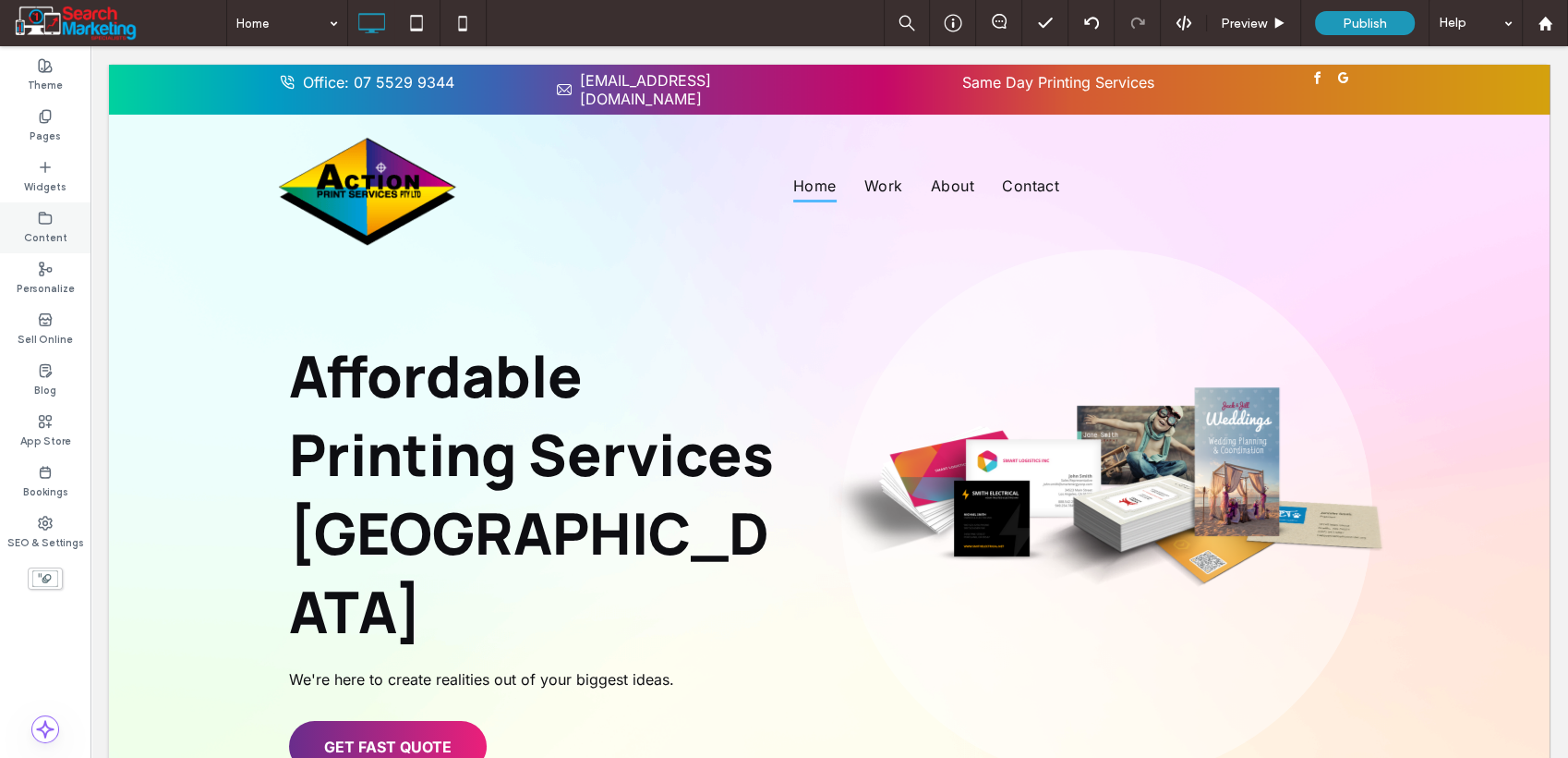
click at [45, 231] on label "Content" at bounding box center [46, 235] width 43 height 21
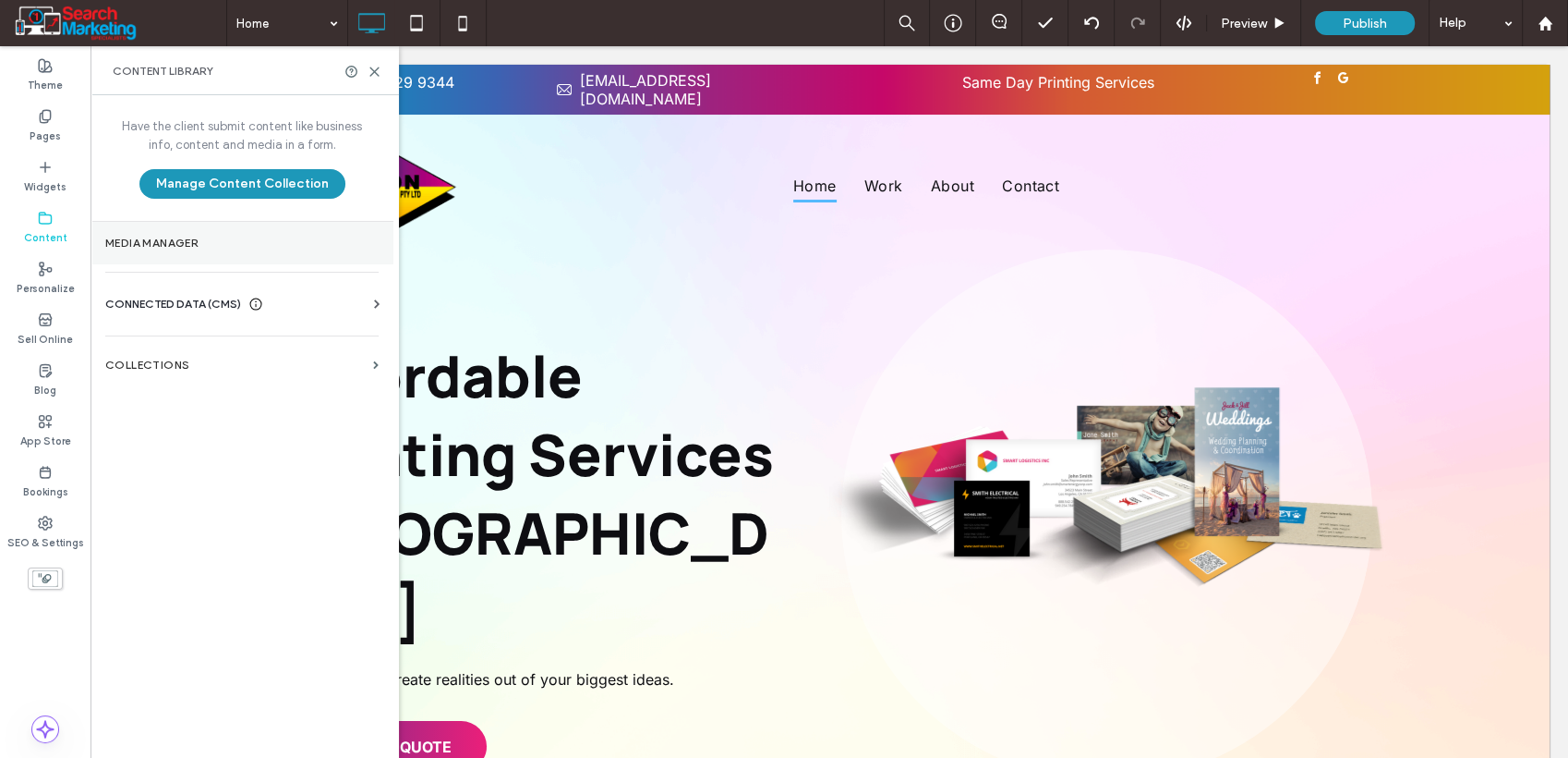
click at [184, 239] on label "Media Manager" at bounding box center [242, 243] width 273 height 13
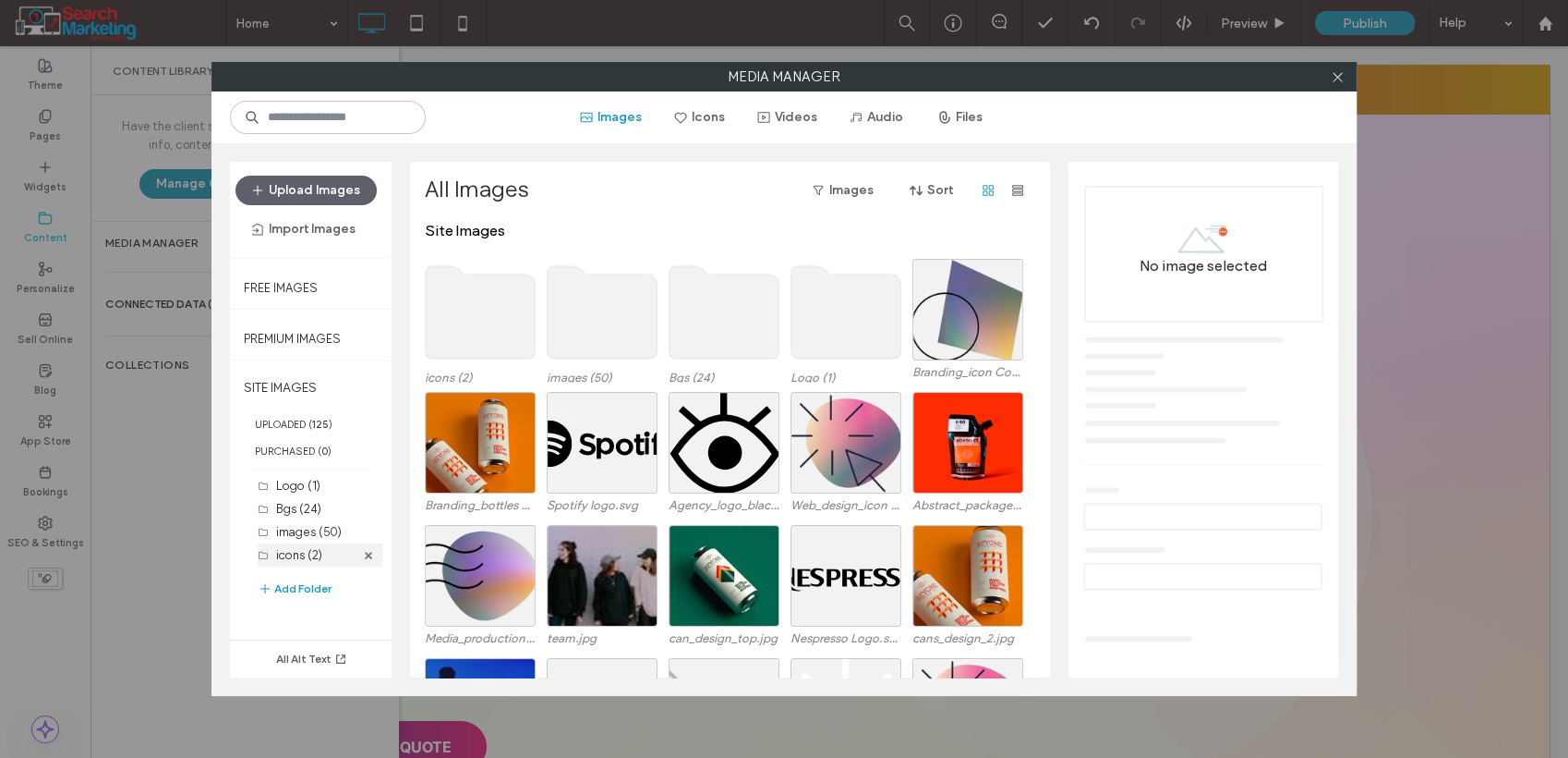
click at [298, 551] on label "icons (2)" at bounding box center [298, 555] width 46 height 14
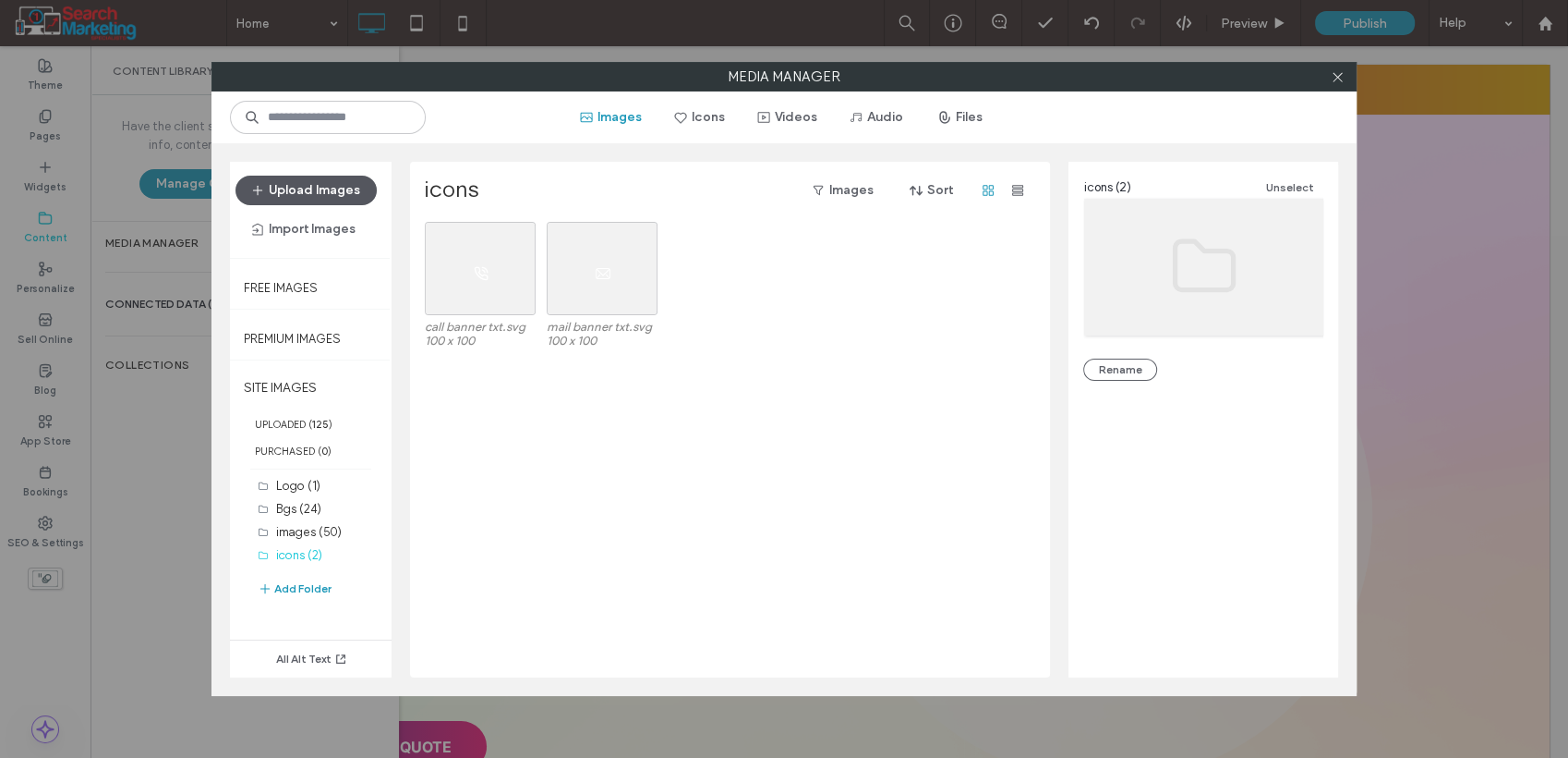
click at [323, 194] on button "Upload Images" at bounding box center [306, 189] width 141 height 29
click at [1337, 77] on use at bounding box center [1337, 77] width 9 height 9
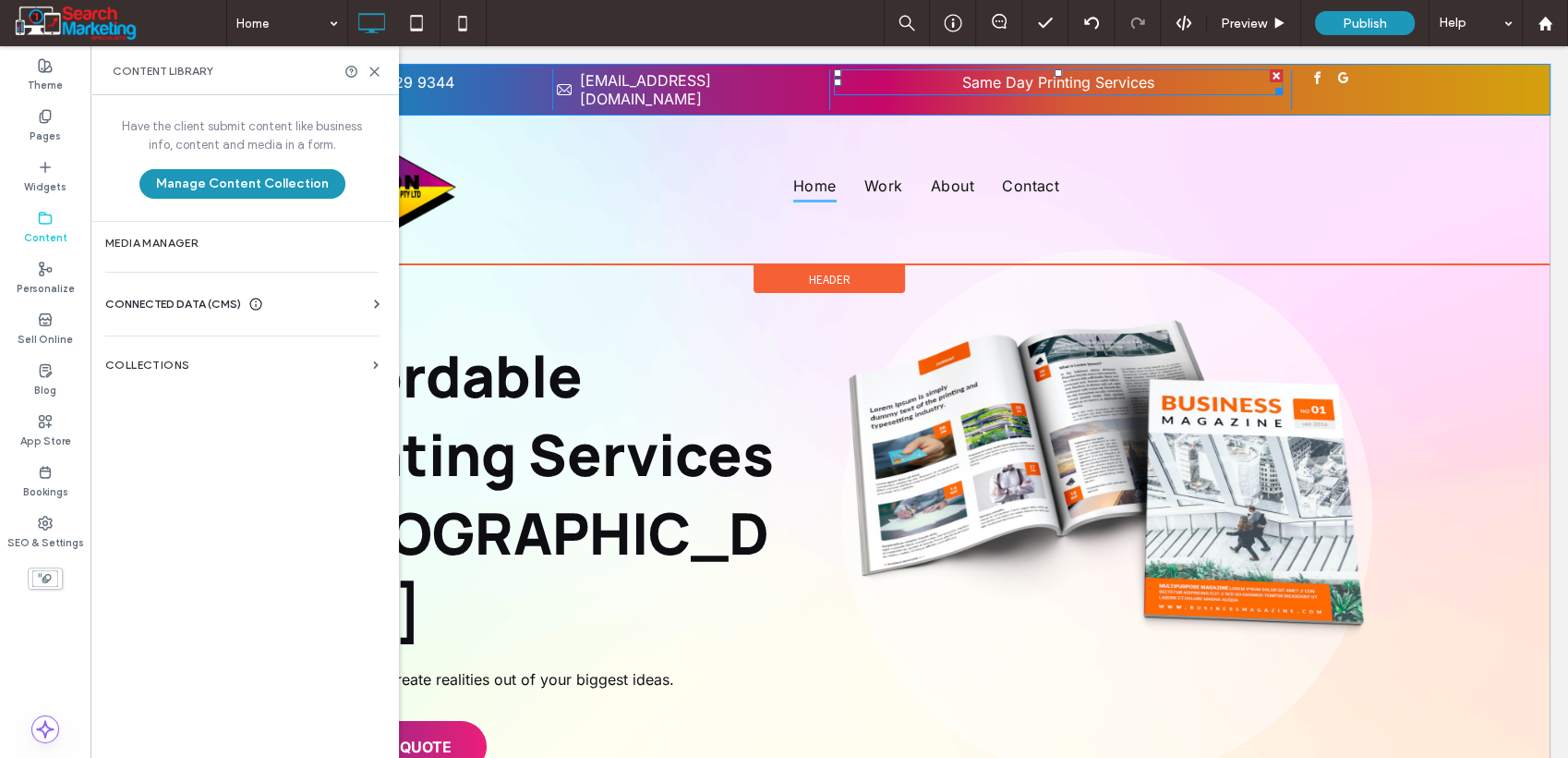
click at [1021, 74] on span "Same Day Printing Services" at bounding box center [1059, 83] width 192 height 19
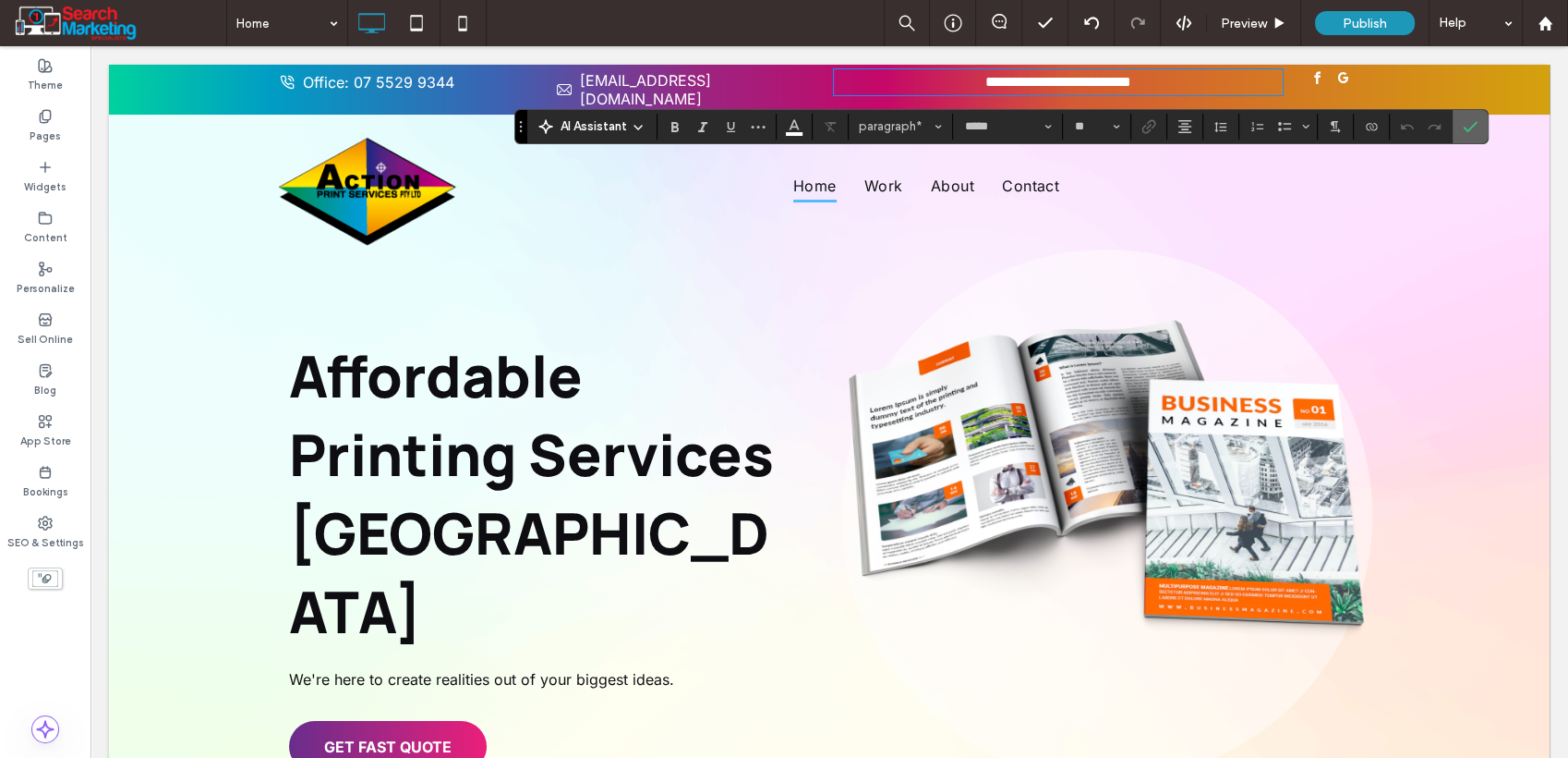
drag, startPoint x: 1478, startPoint y: 131, endPoint x: 1380, endPoint y: 95, distance: 104.4
click at [1478, 131] on label "Confirm" at bounding box center [1470, 126] width 27 height 33
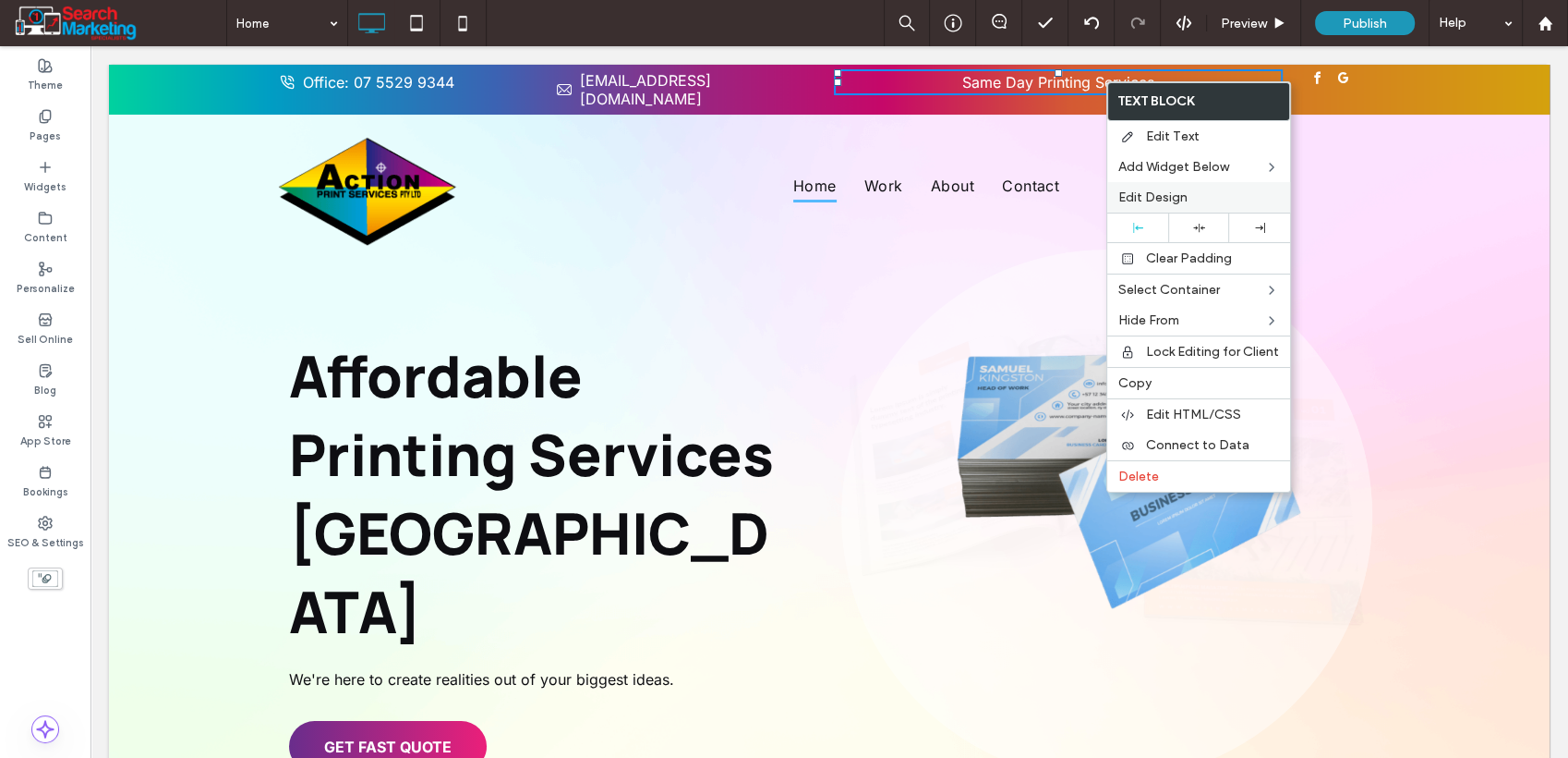
click at [1155, 196] on span "Edit Design" at bounding box center [1153, 197] width 70 height 16
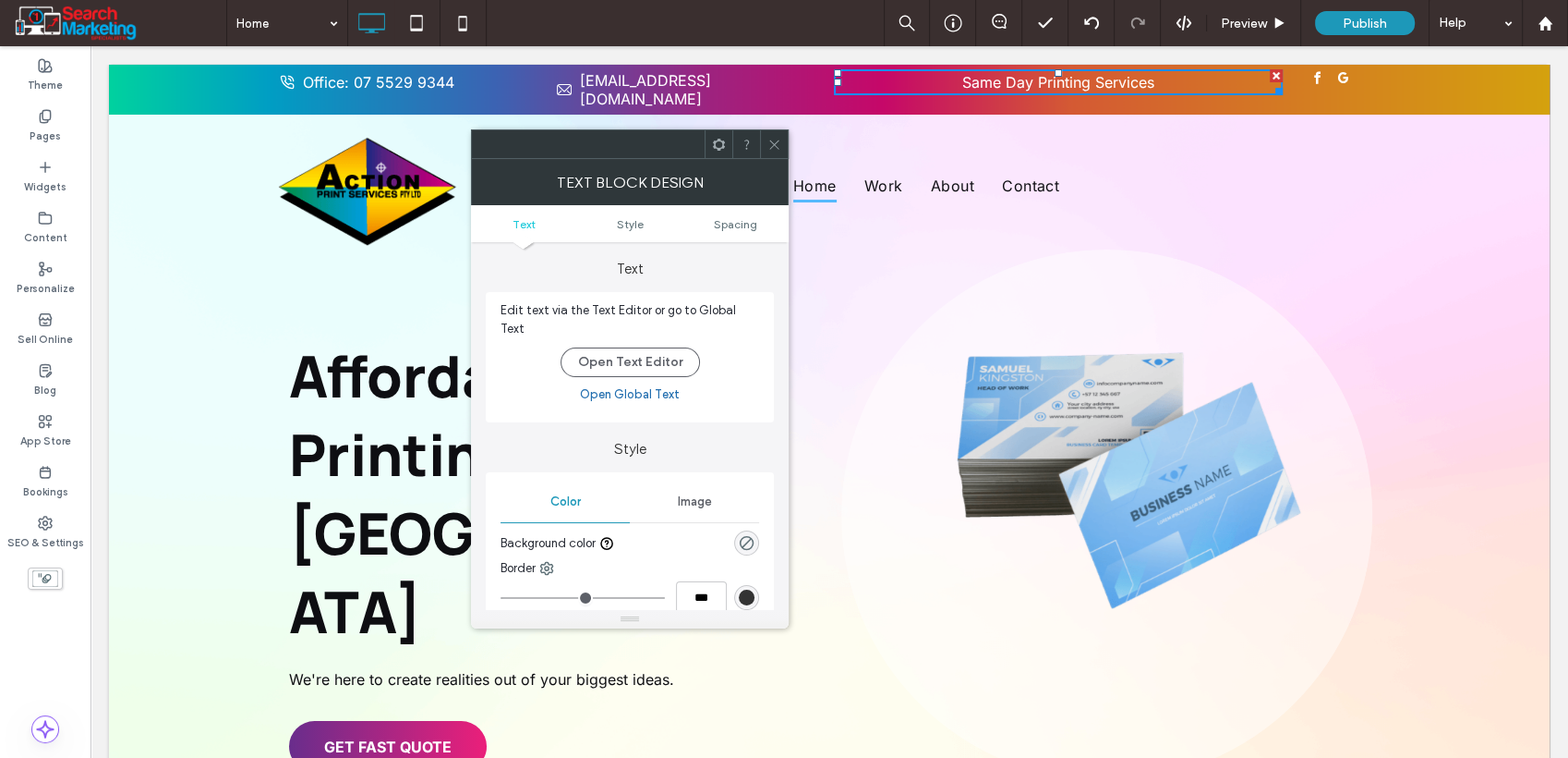
click at [682, 494] on span "Image" at bounding box center [695, 502] width 34 height 15
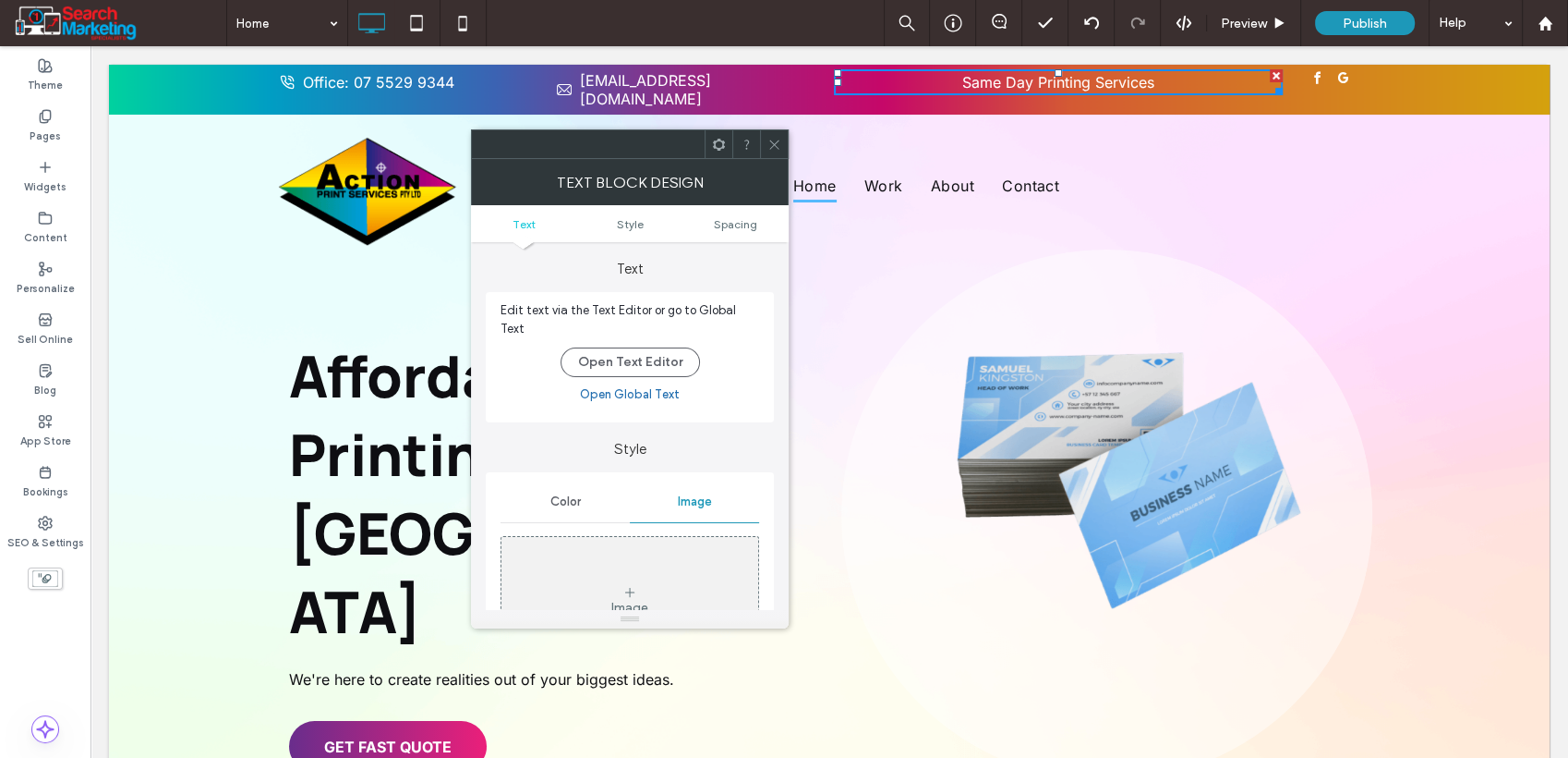
click at [650, 542] on div "Image" at bounding box center [630, 600] width 257 height 122
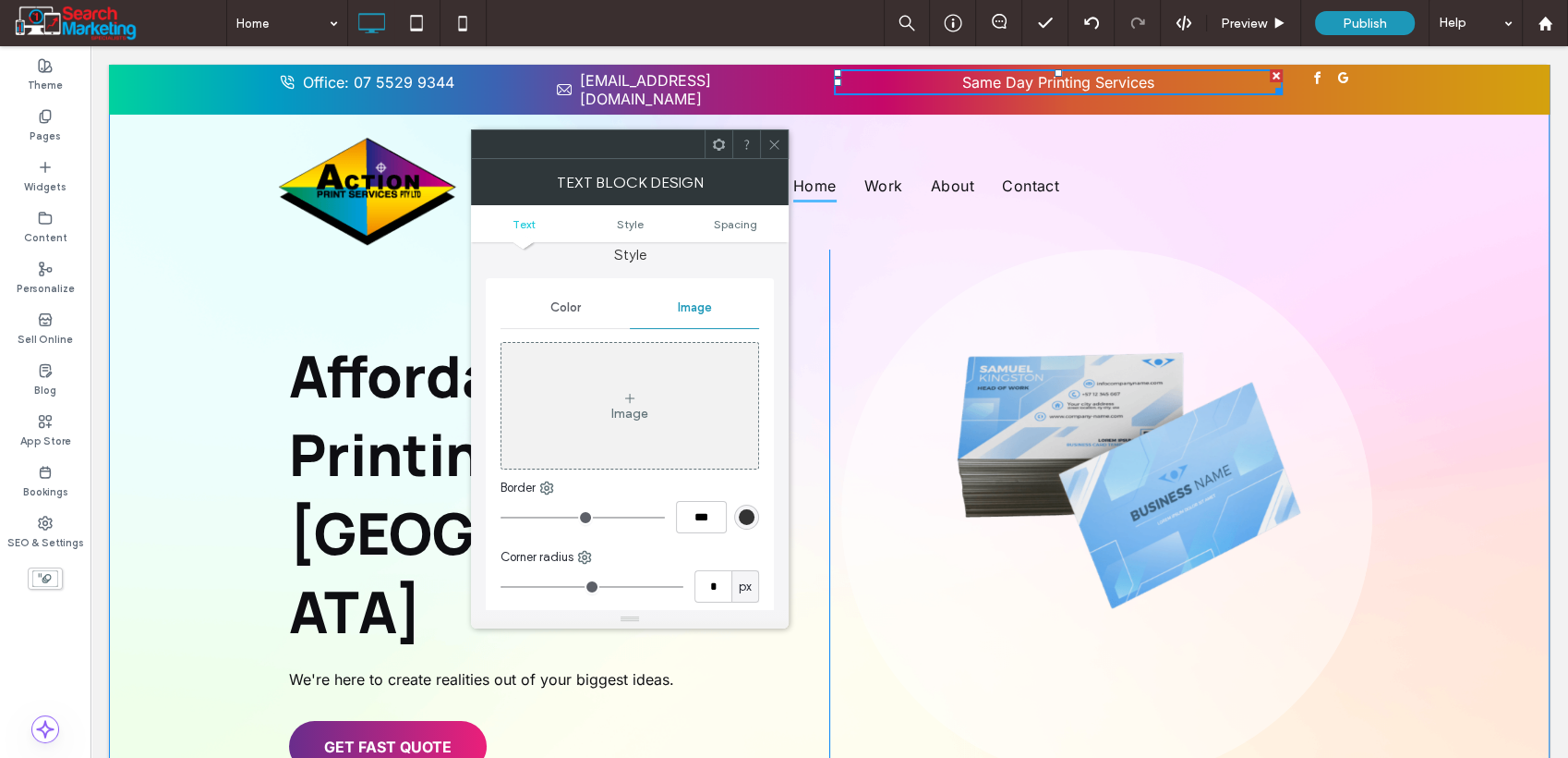
scroll to position [205, 0]
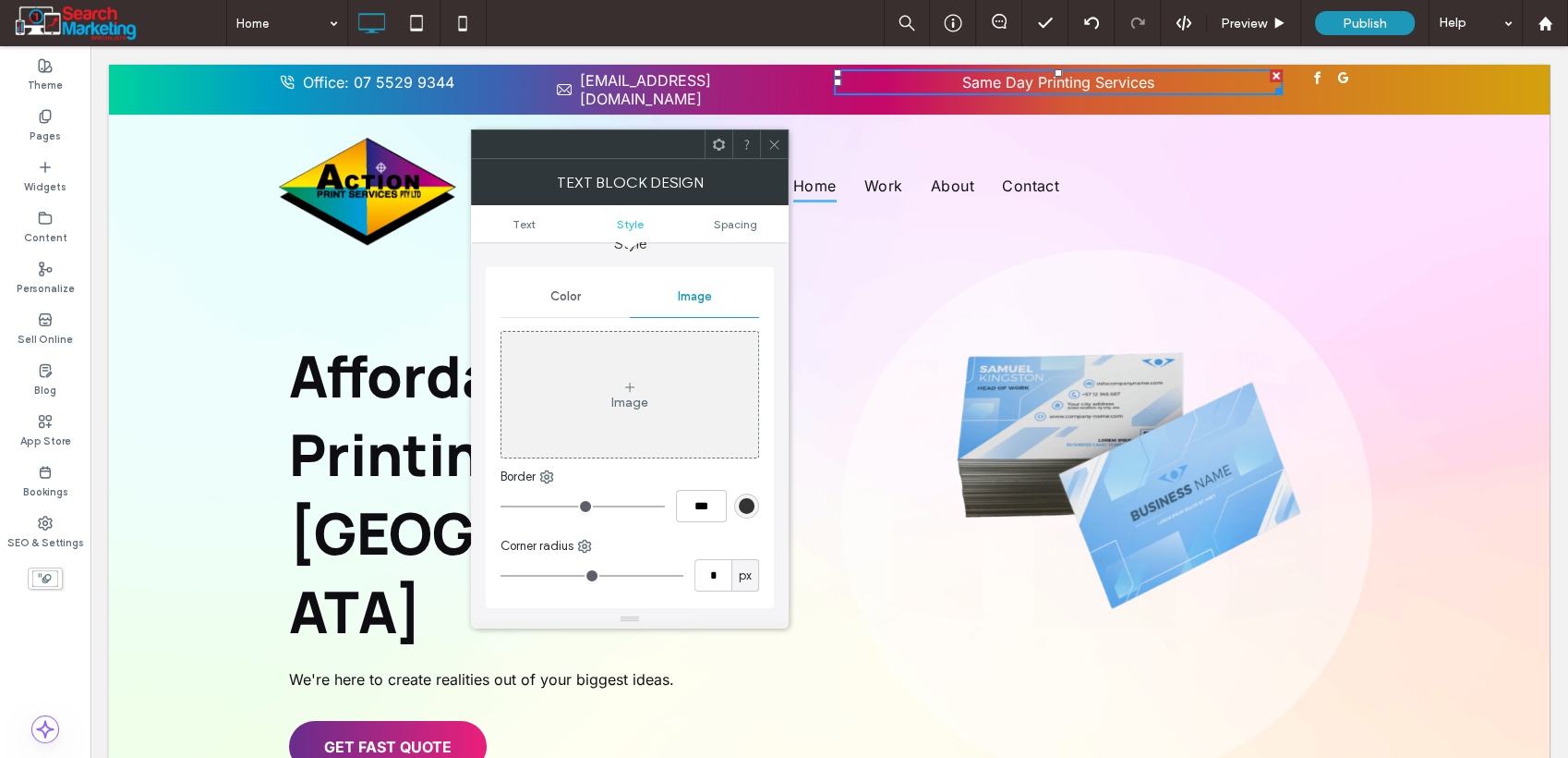
click at [637, 380] on div "Image" at bounding box center [630, 395] width 257 height 122
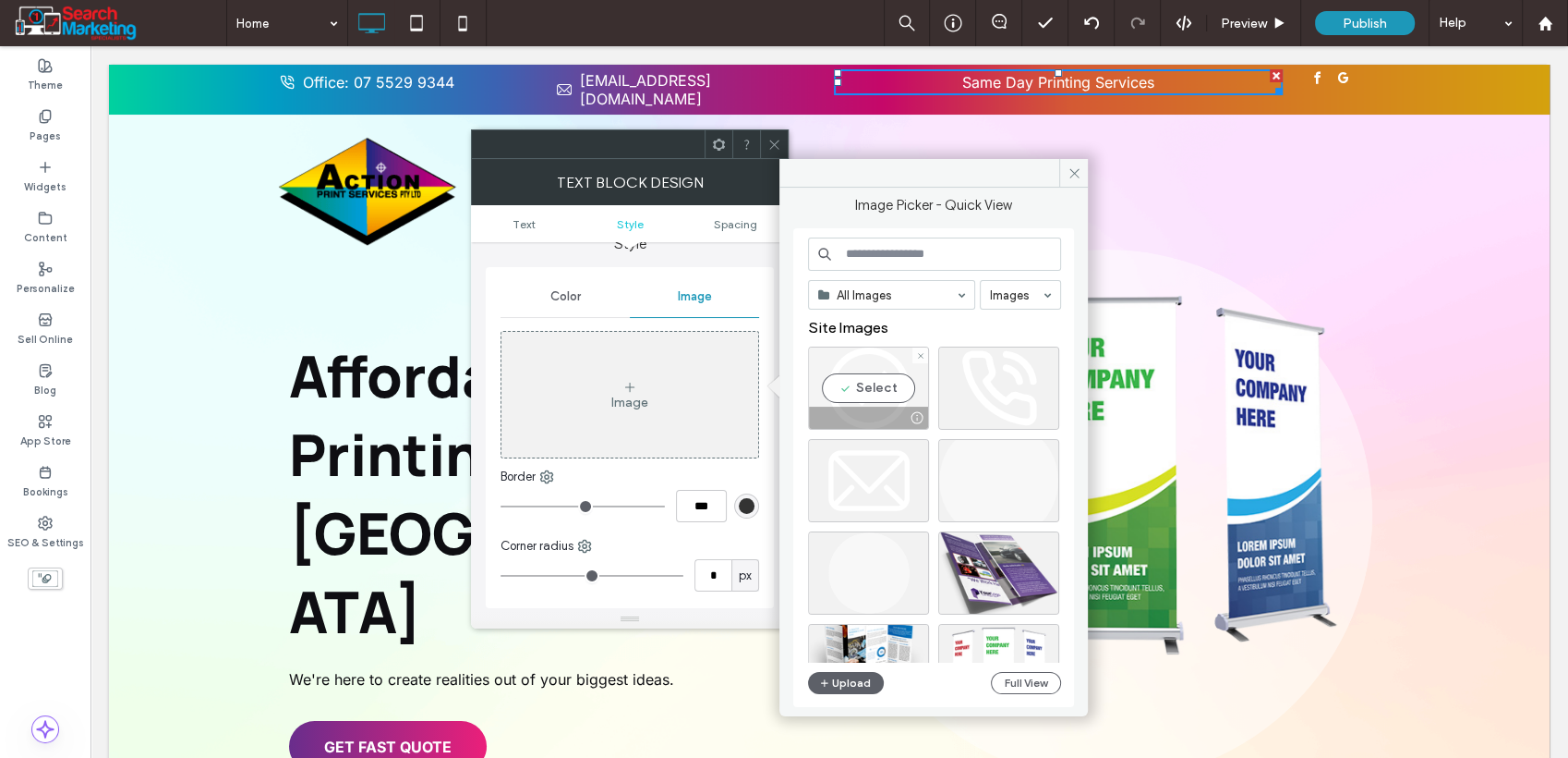
click at [877, 388] on div "Select" at bounding box center [869, 388] width 121 height 83
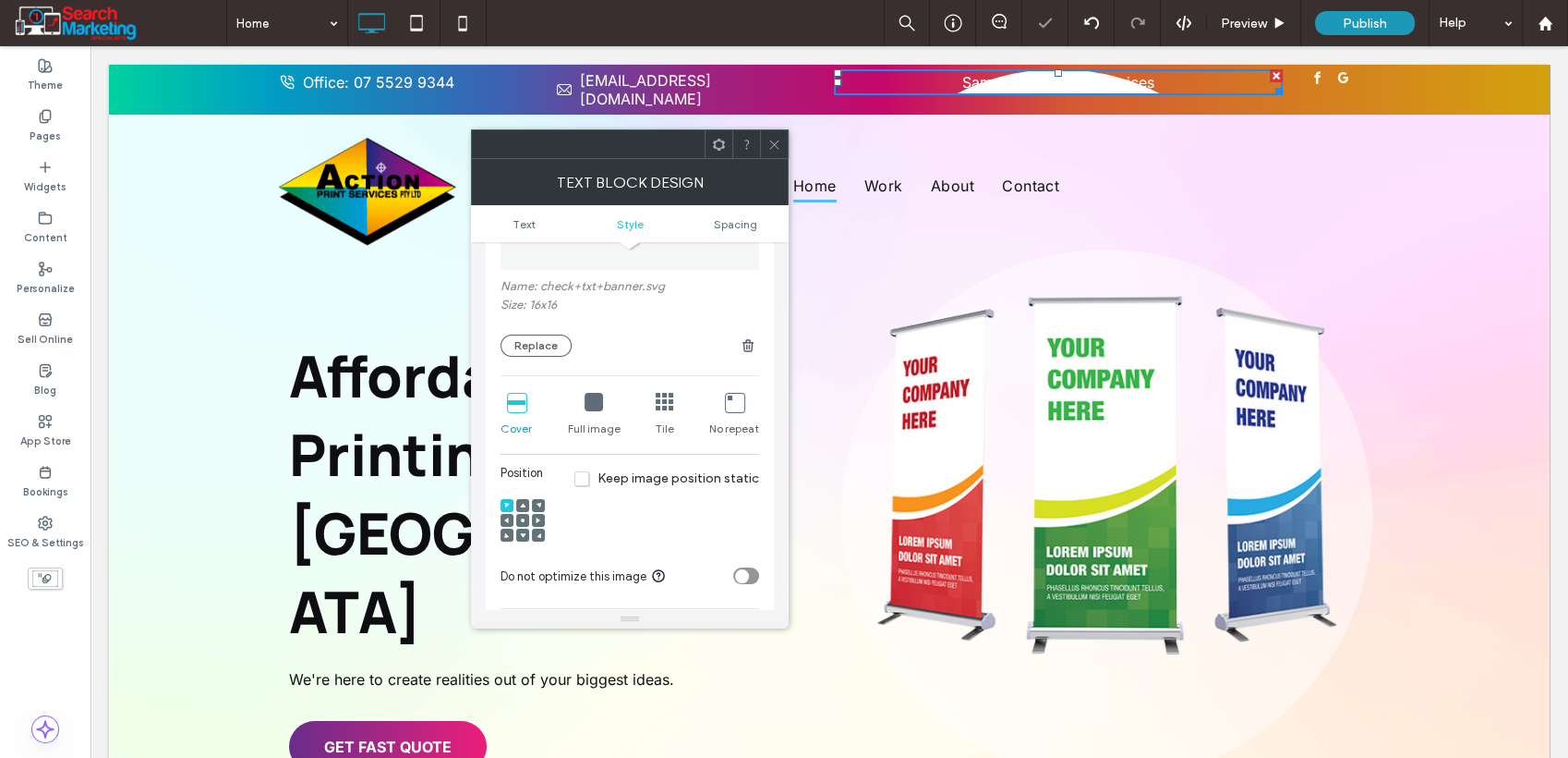
scroll to position [513, 0]
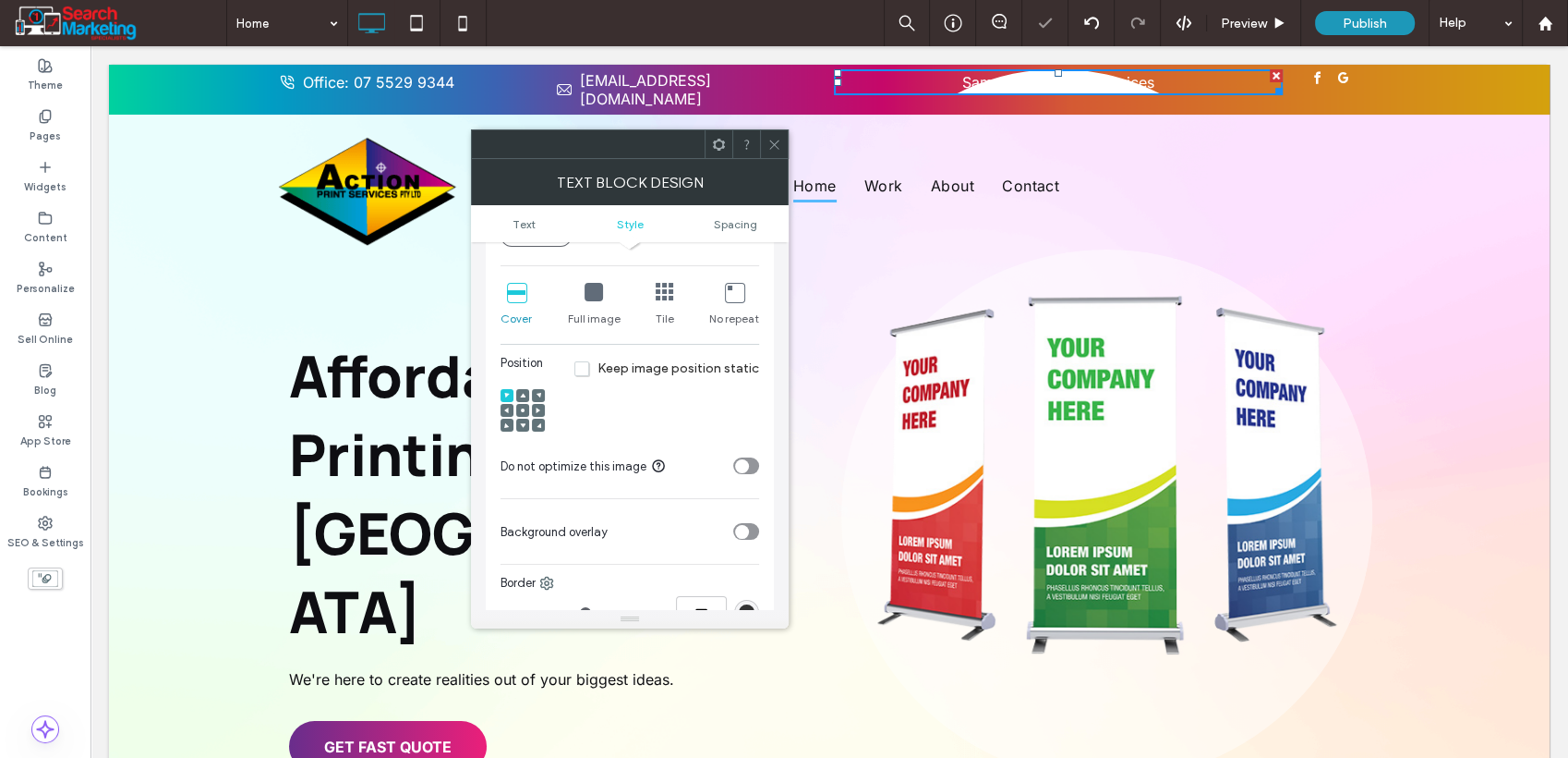
click at [732, 287] on icon at bounding box center [734, 292] width 19 height 19
click at [507, 408] on use at bounding box center [506, 411] width 5 height 6
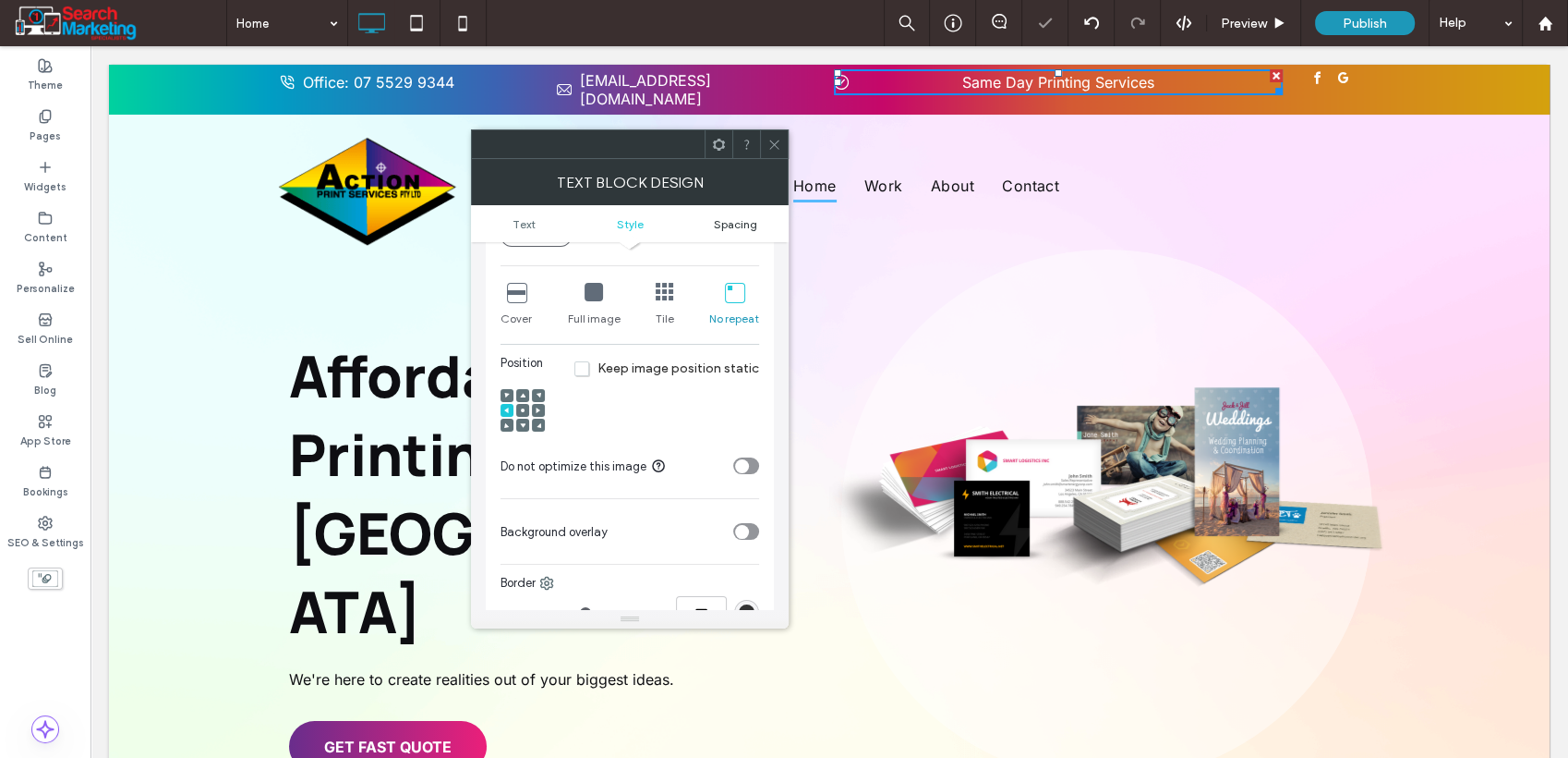
click at [739, 226] on span "Spacing" at bounding box center [736, 224] width 43 height 14
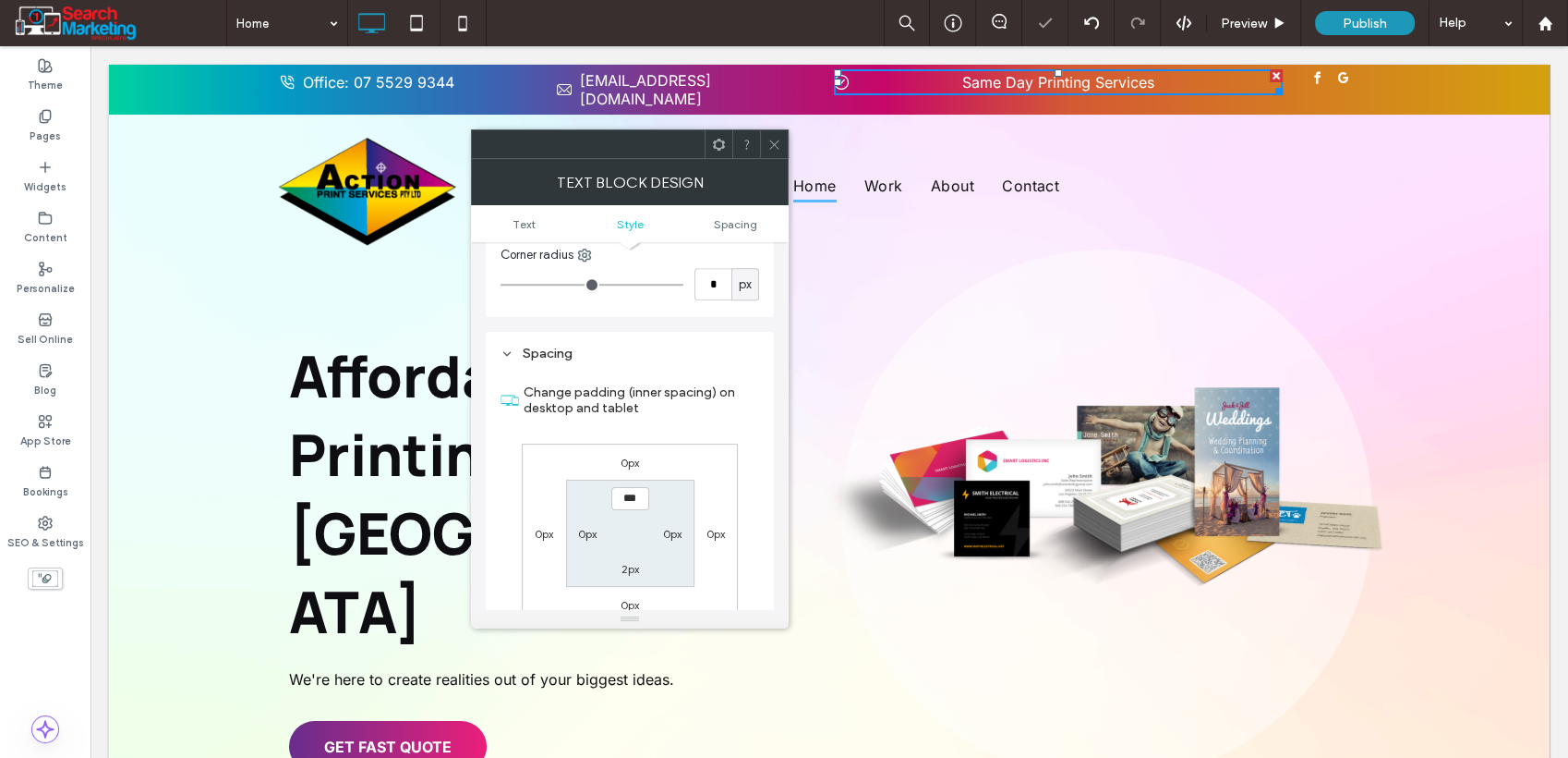
scroll to position [976, 0]
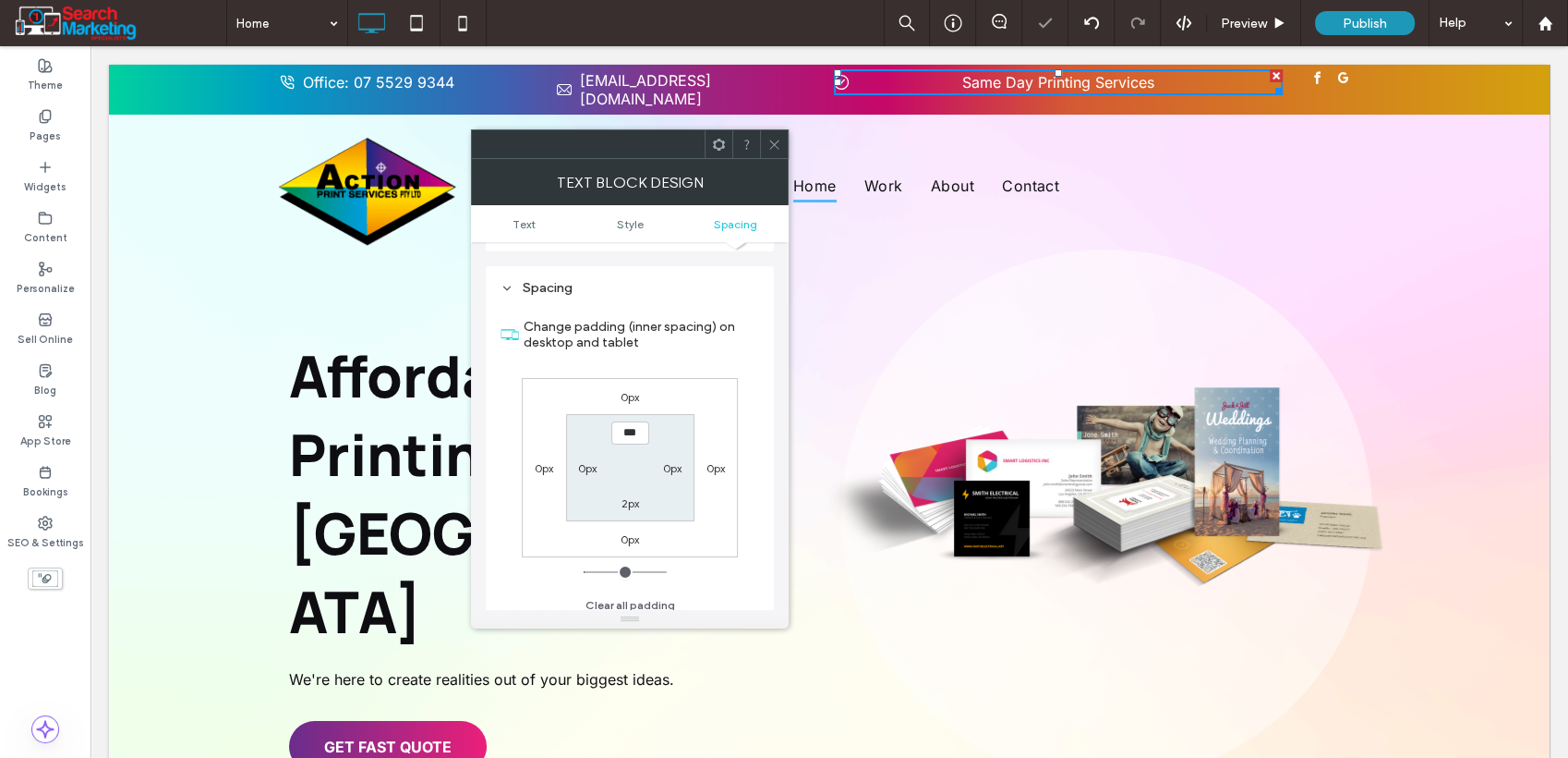
click at [584, 461] on label "0px" at bounding box center [587, 468] width 19 height 14
type input "*"
type input "**"
type input "****"
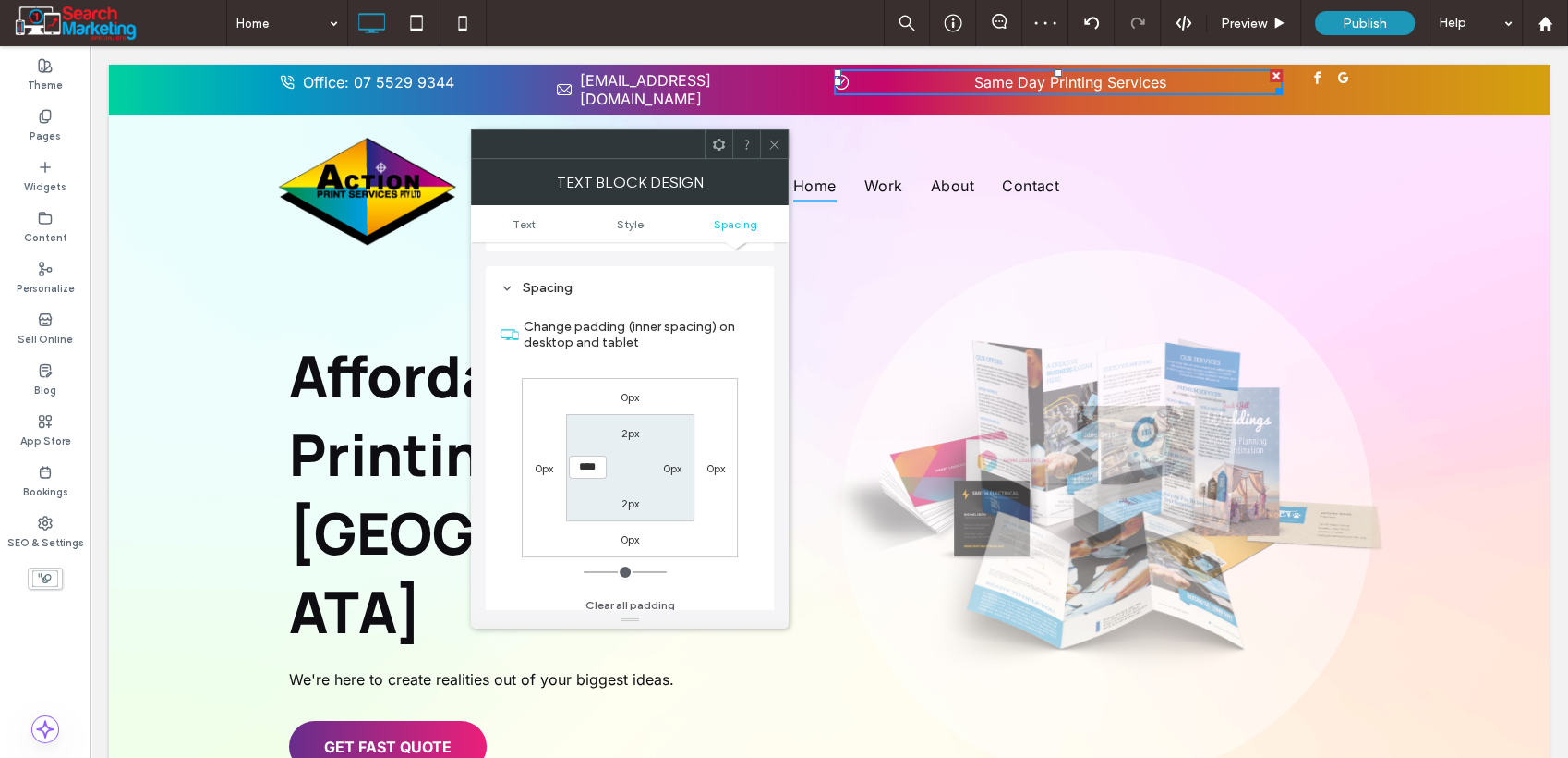
click at [579, 490] on section "2px 0px 2px ****" at bounding box center [631, 467] width 128 height 106
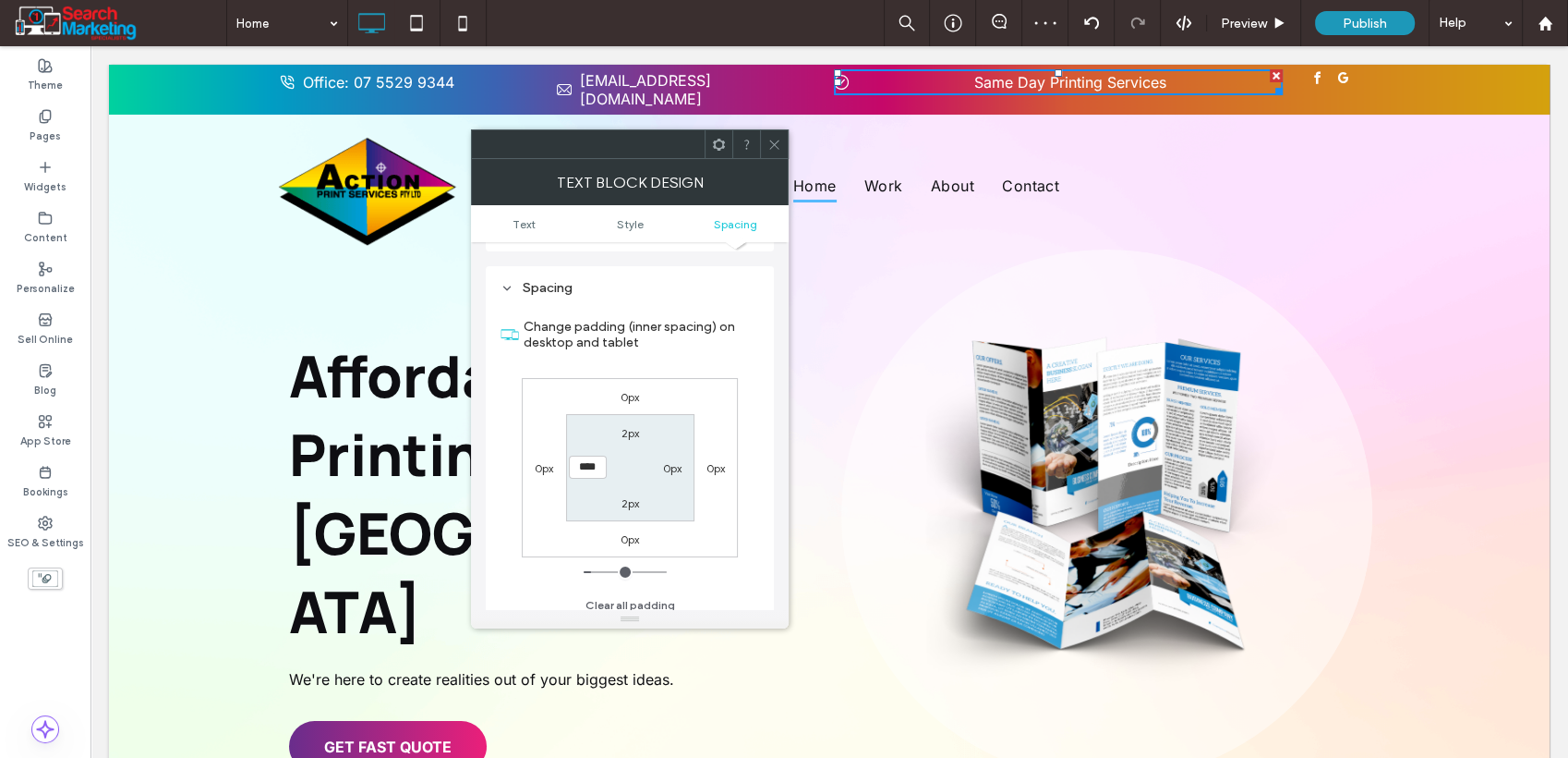
click at [769, 144] on icon at bounding box center [775, 144] width 14 height 14
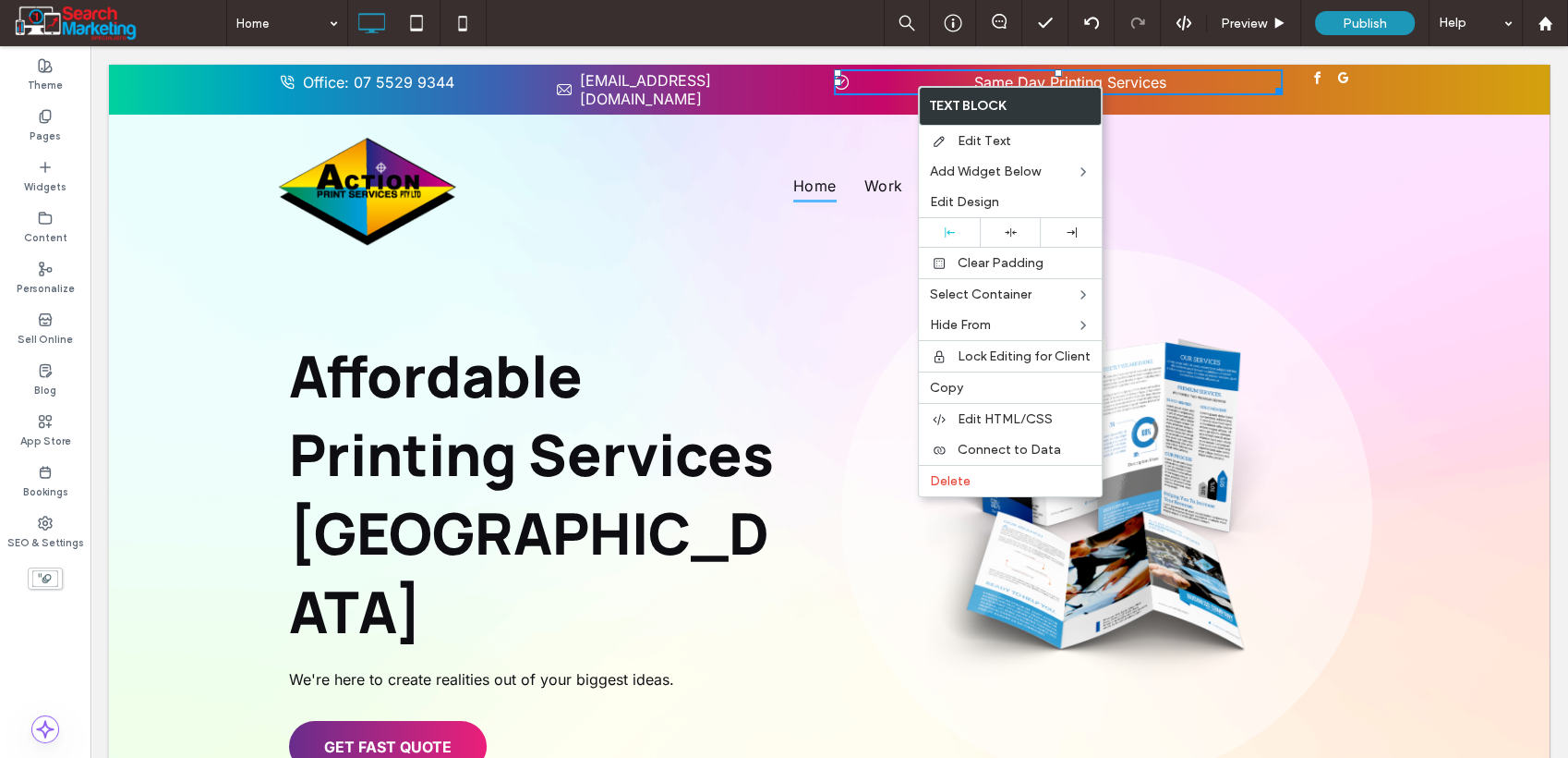
click at [939, 87] on div "Text Block" at bounding box center [1011, 105] width 183 height 39
click at [936, 73] on p "Same Day Printing Services" at bounding box center [1070, 83] width 425 height 23
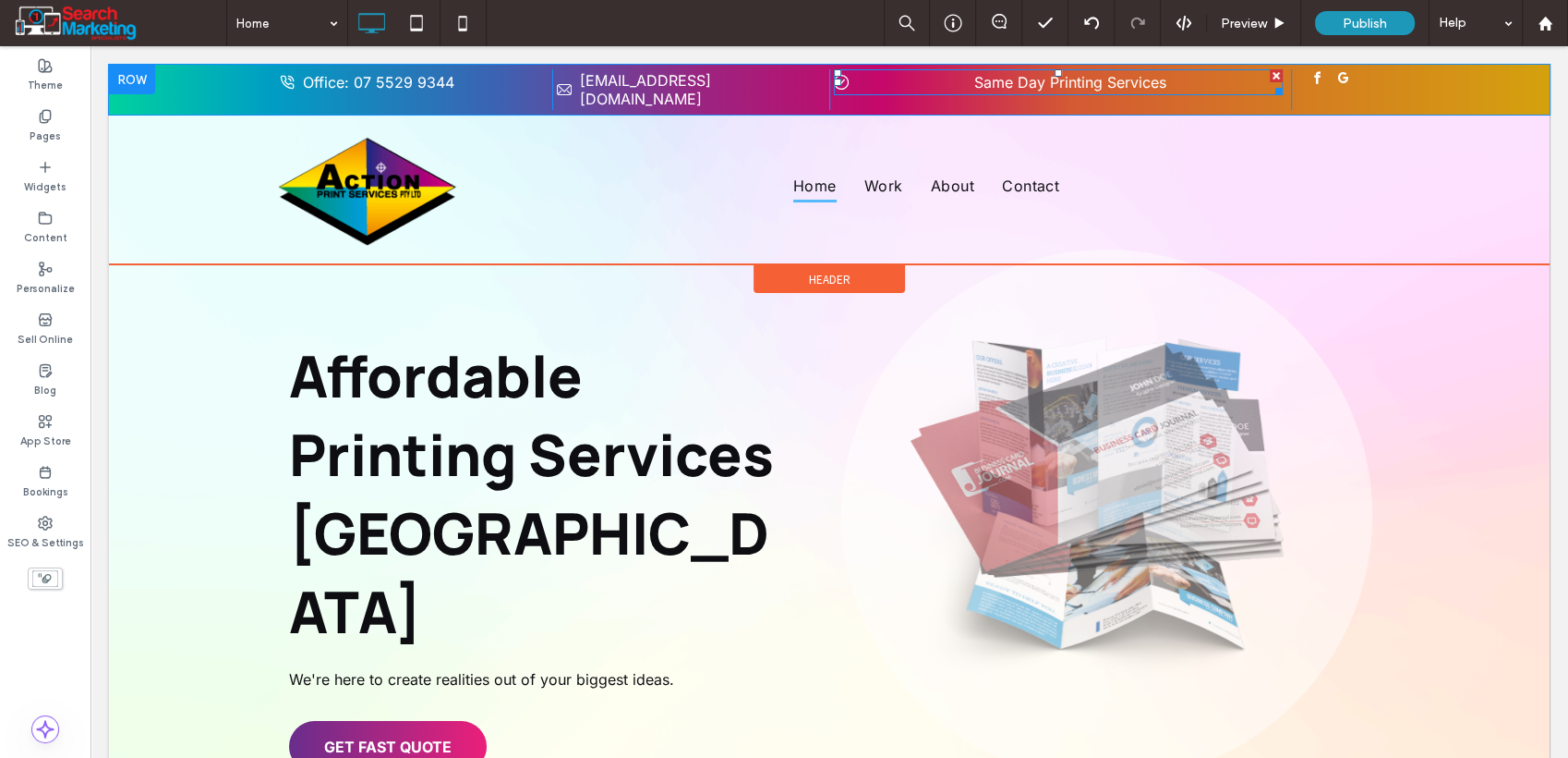
click at [944, 72] on p "Same Day Printing Services" at bounding box center [1070, 83] width 425 height 23
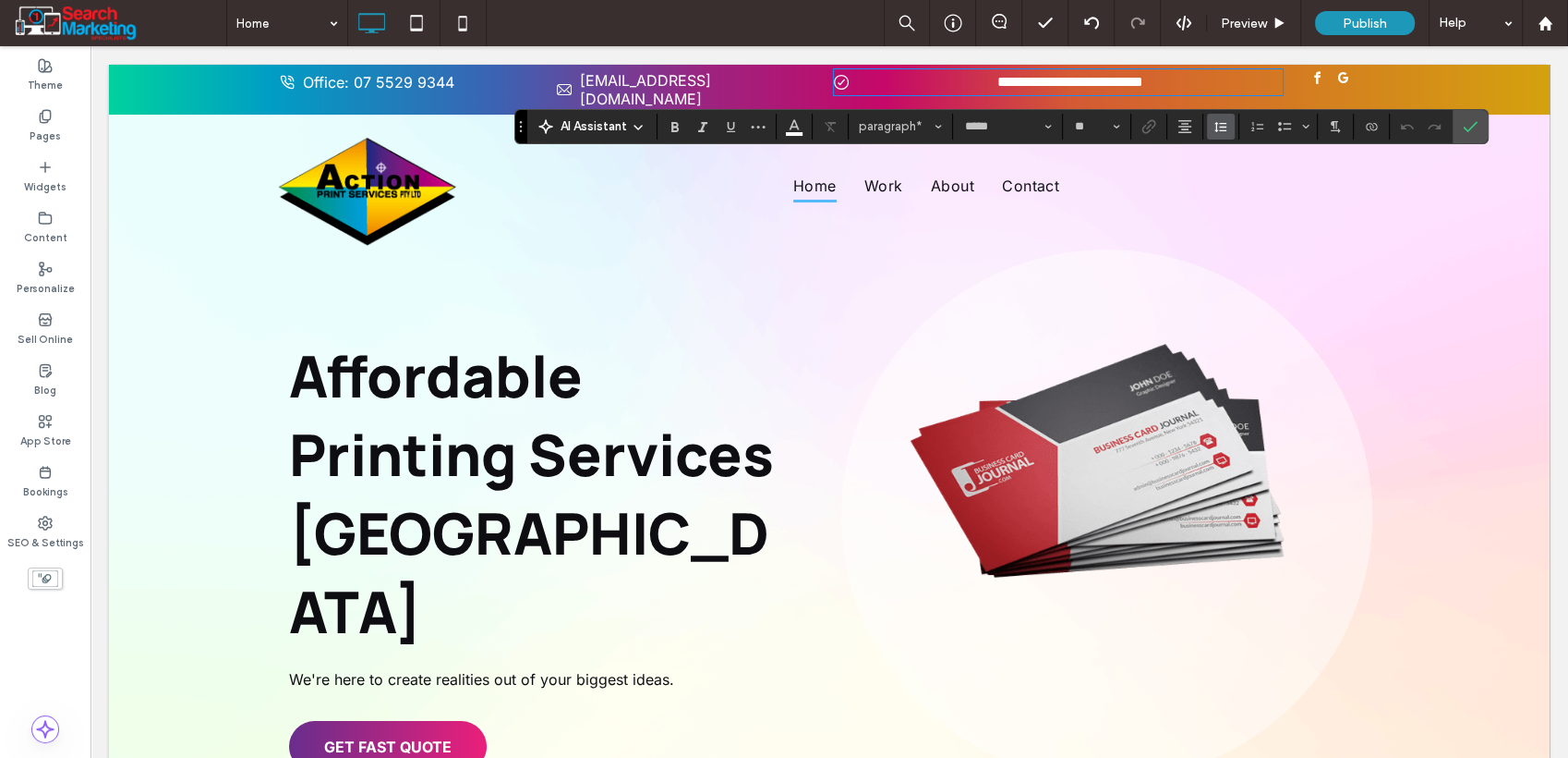
click at [1208, 123] on button "Line Height" at bounding box center [1221, 126] width 27 height 25
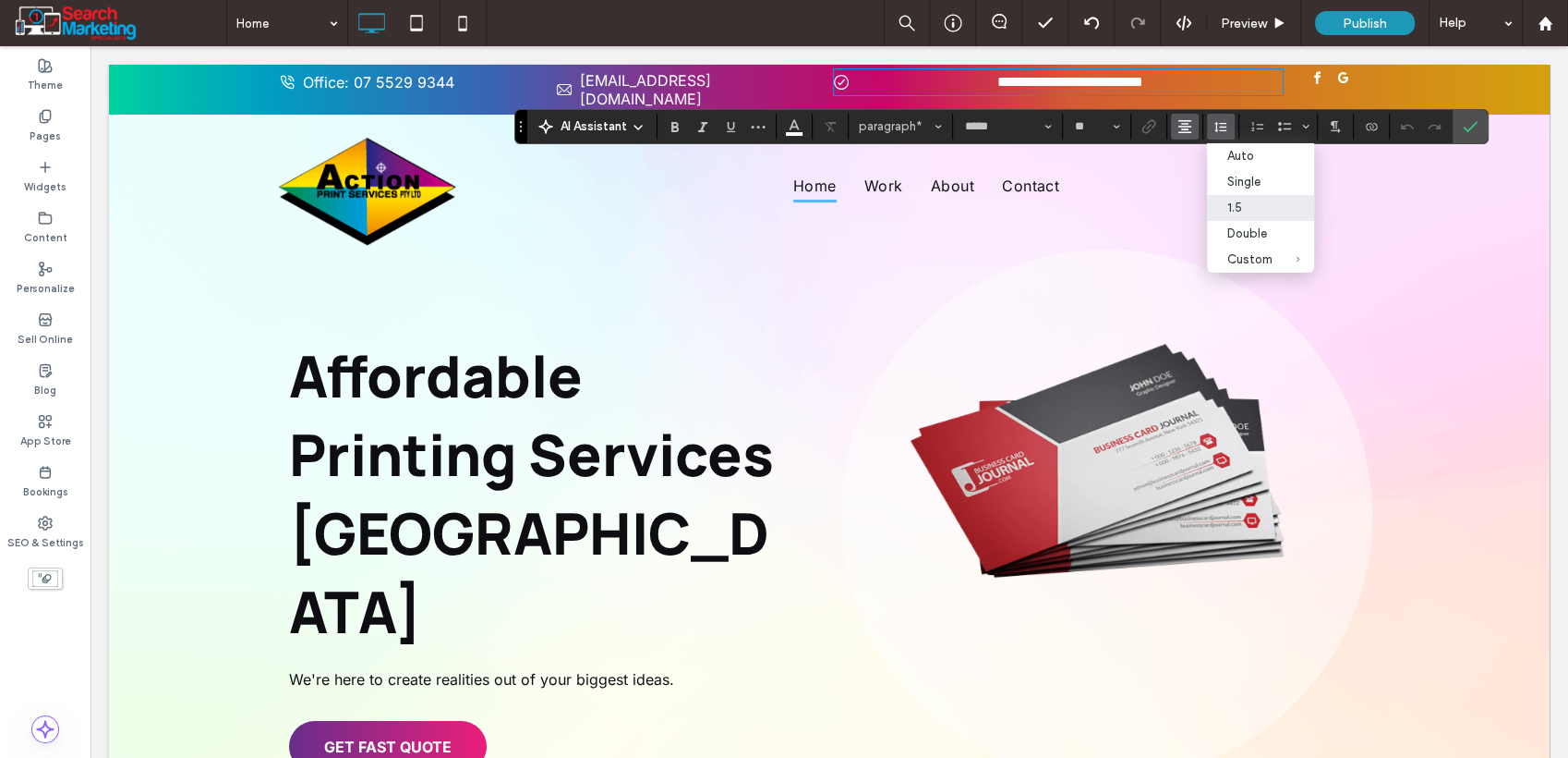
click at [1187, 123] on icon "Alignment" at bounding box center [1185, 127] width 15 height 15
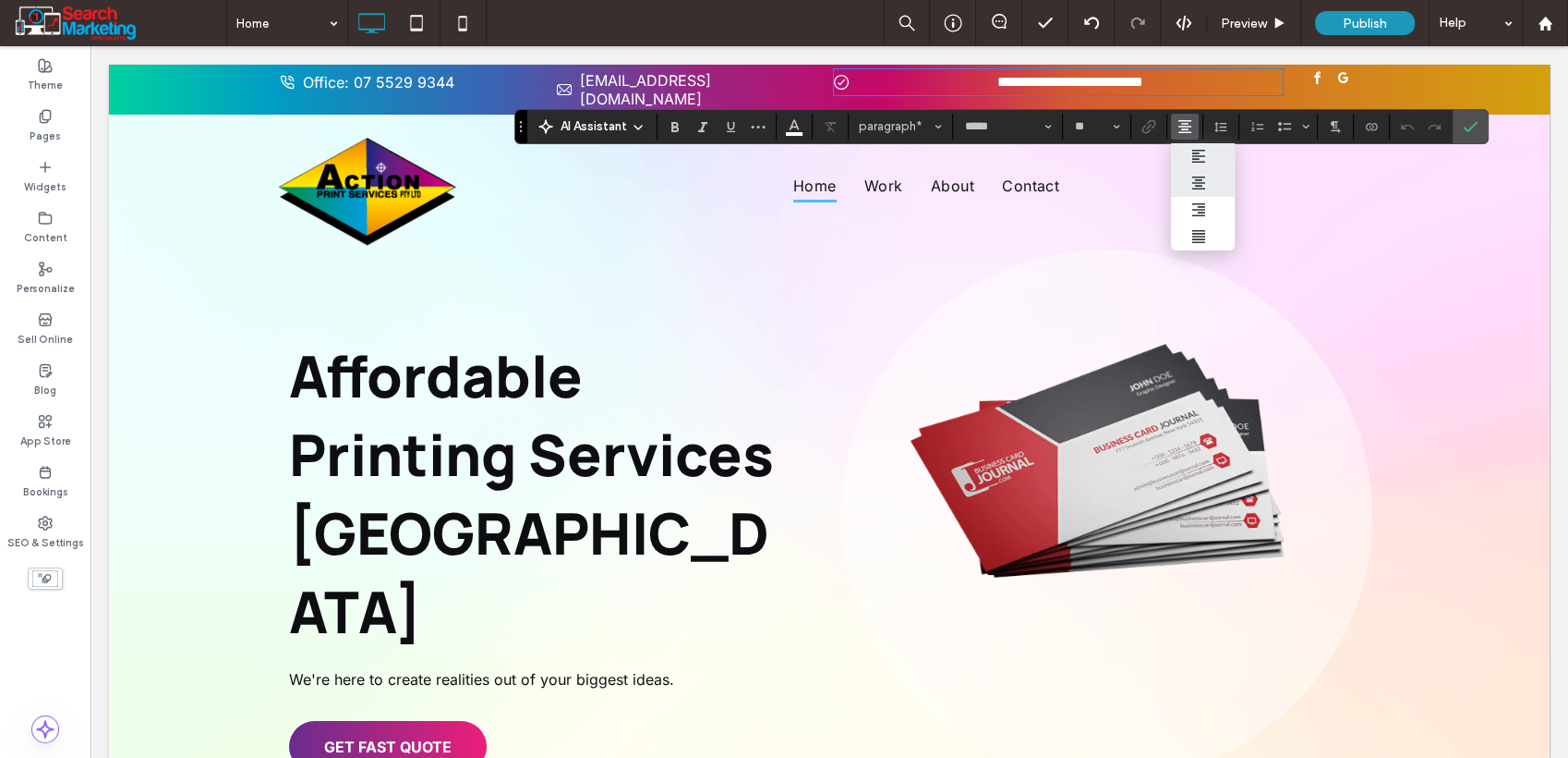
click at [1192, 151] on use "ui.textEditor.alignment.left" at bounding box center [1199, 156] width 13 height 13
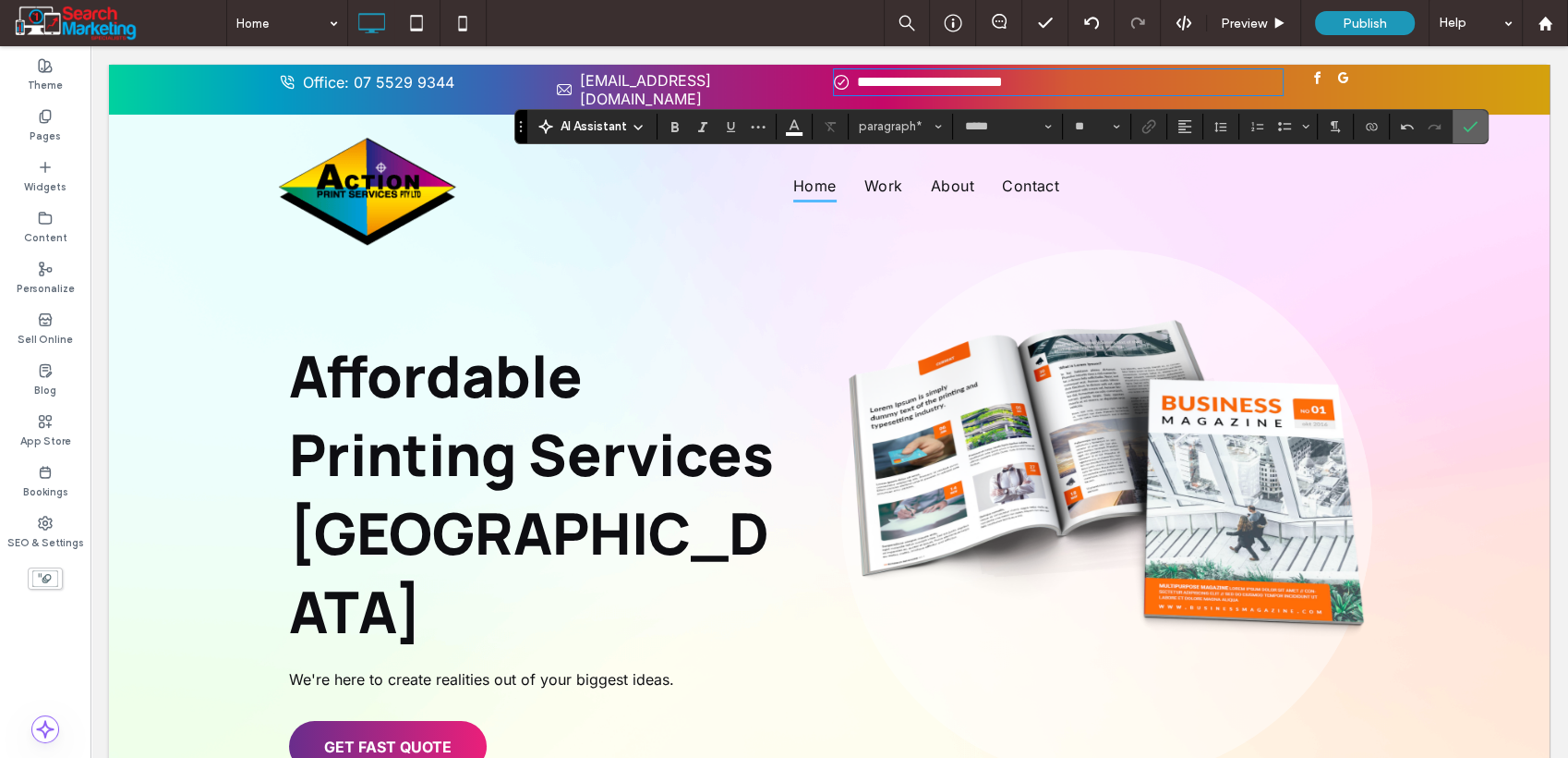
click at [1460, 122] on label "Confirm" at bounding box center [1470, 126] width 27 height 33
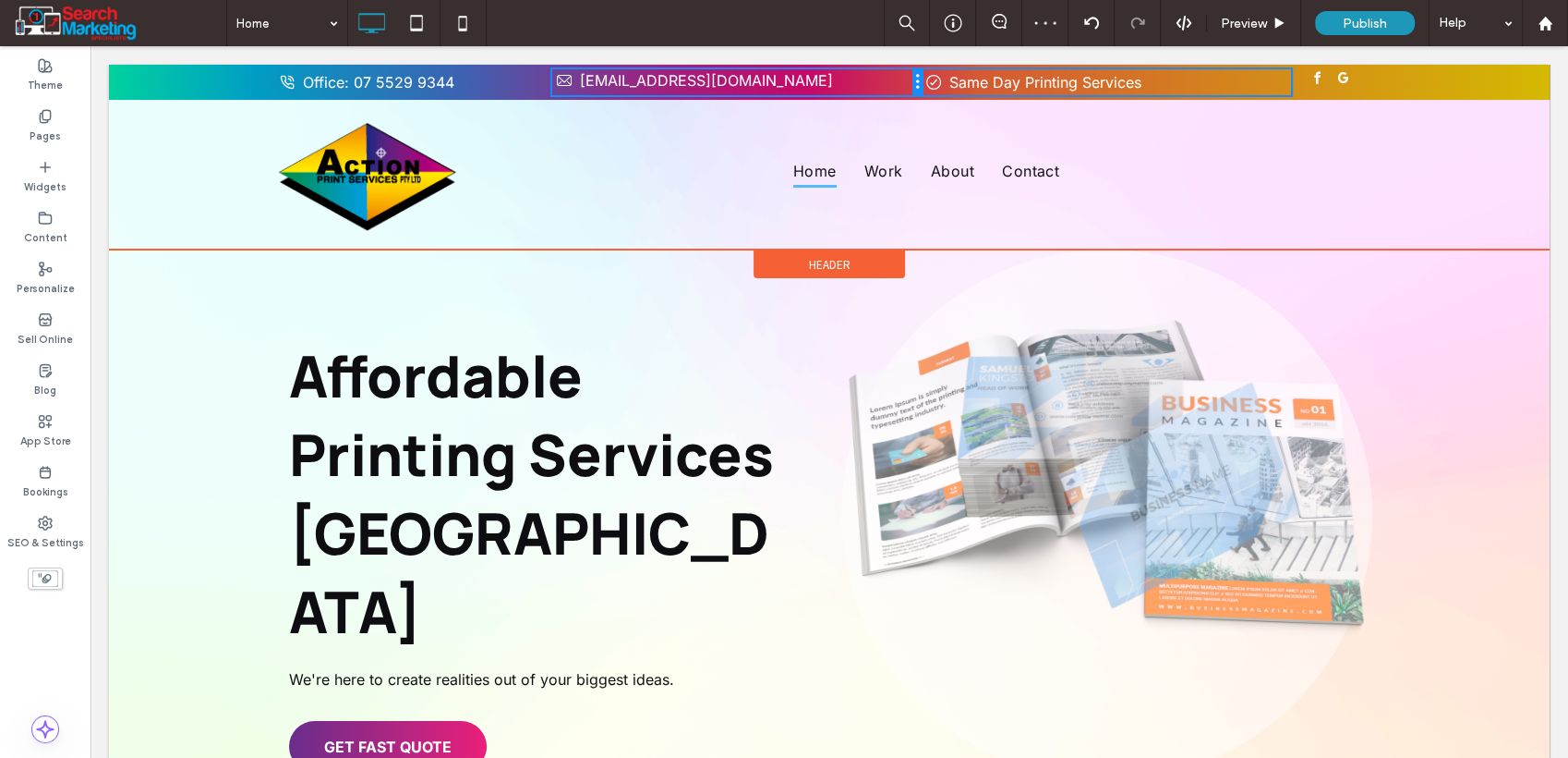
drag, startPoint x: 820, startPoint y: 74, endPoint x: 1020, endPoint y: 122, distance: 205.7
click at [936, 75] on div "Office: 07 5529 9344 Click To Paste info@actionprinters.com.au Click To Paste C…" at bounding box center [829, 82] width 1109 height 25
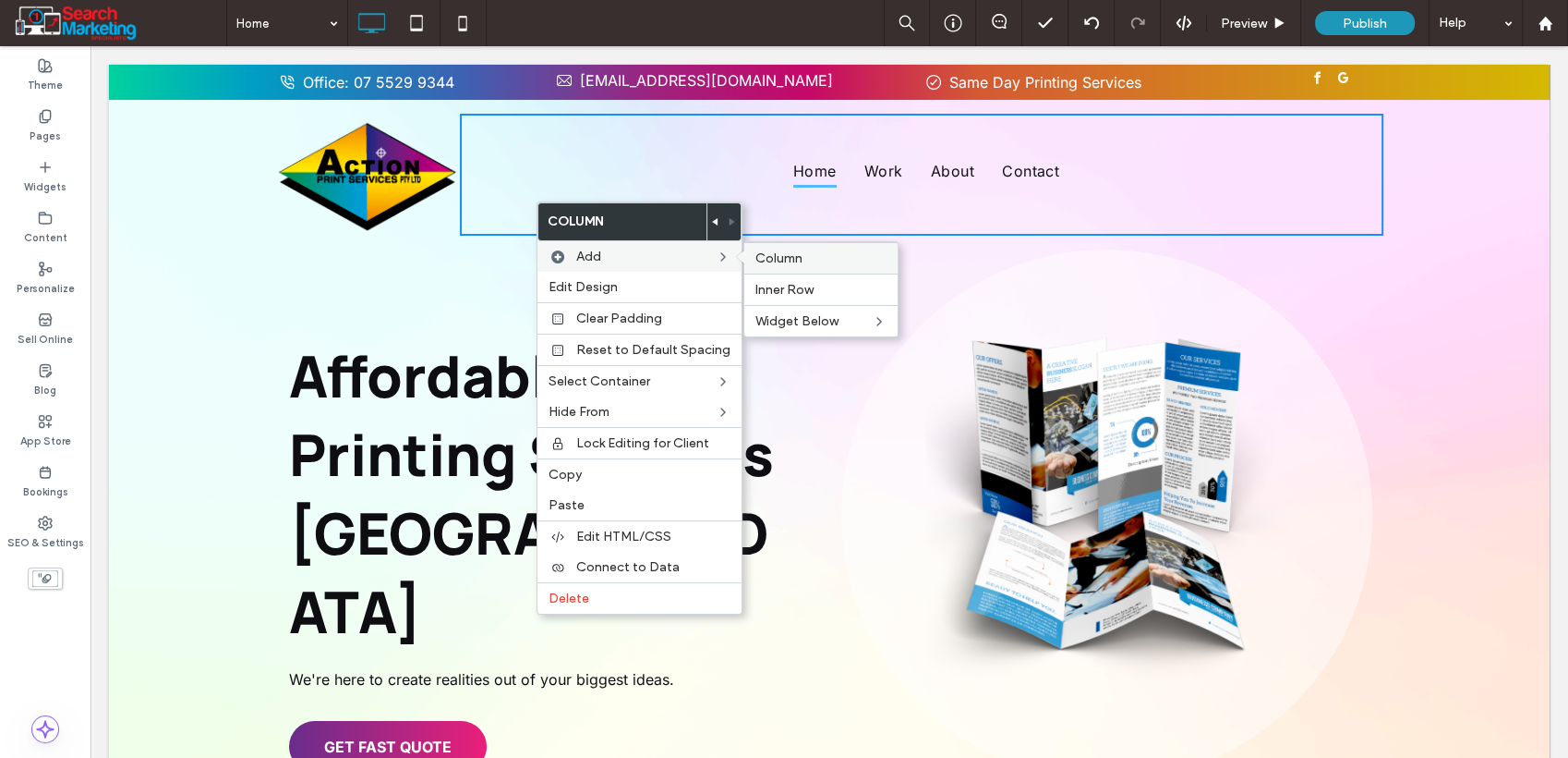
click at [798, 255] on label "Column" at bounding box center [821, 258] width 131 height 16
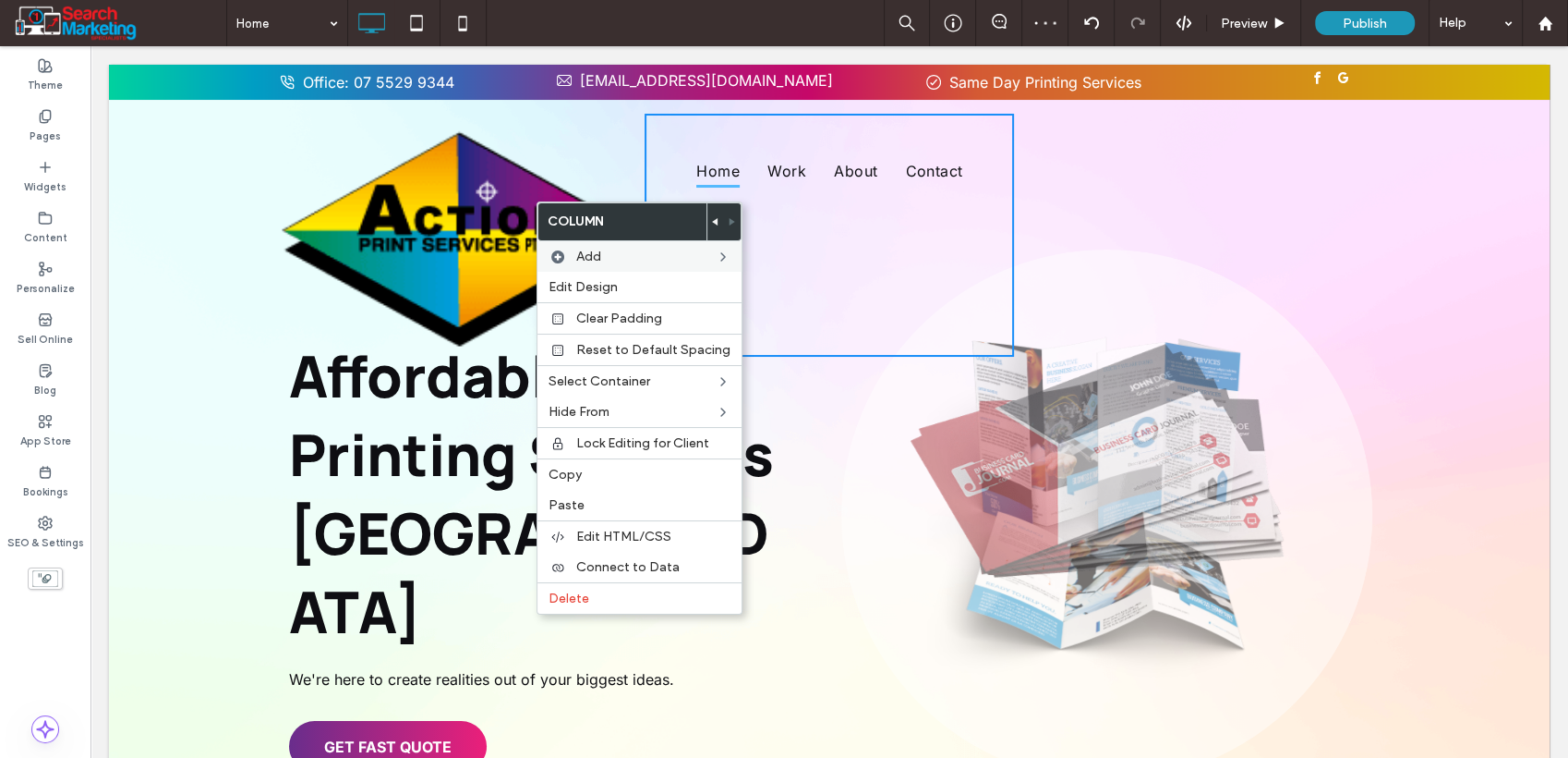
click at [645, 174] on div "Home Work About Contact Click To Paste" at bounding box center [829, 235] width 370 height 243
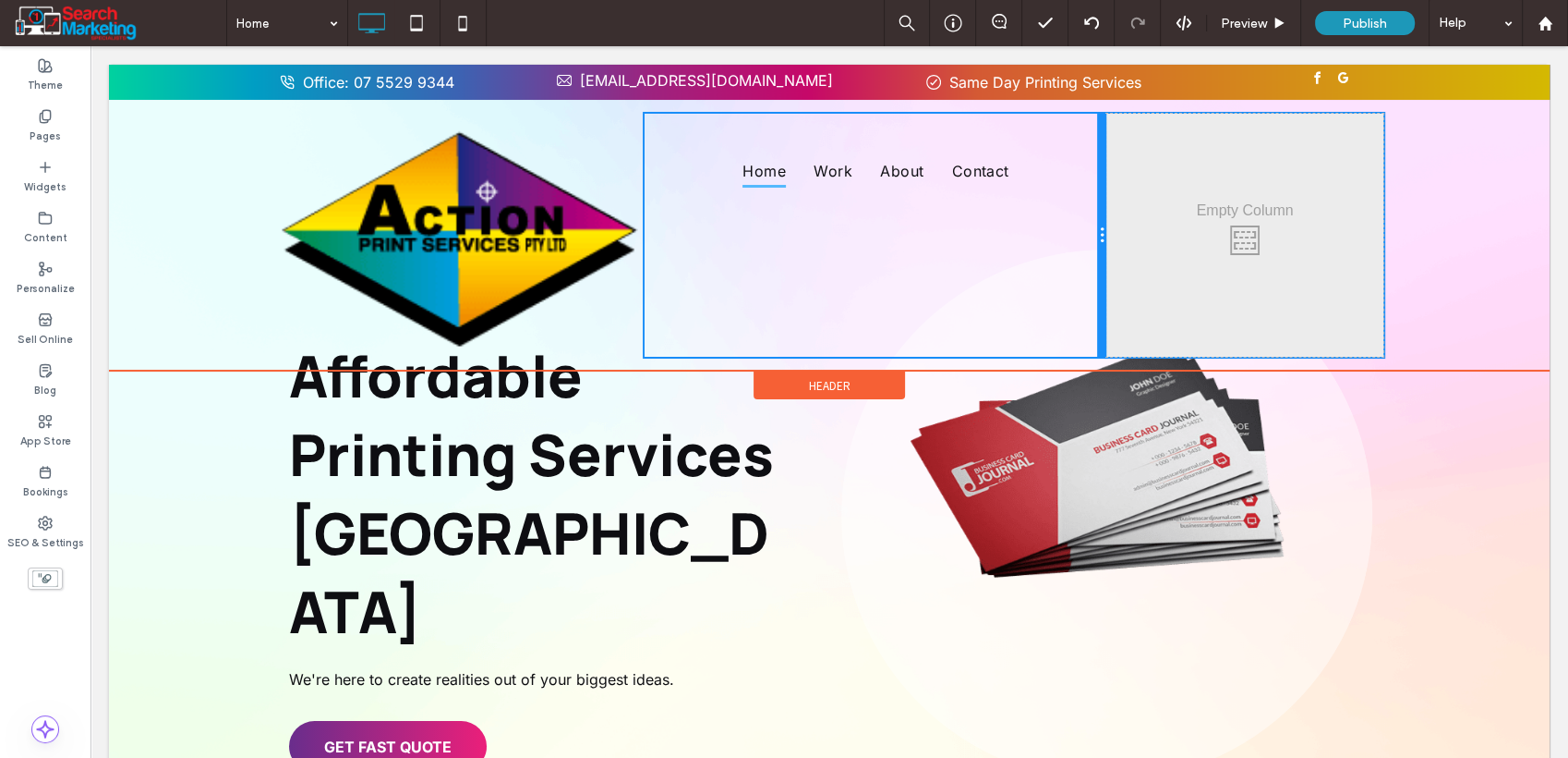
drag, startPoint x: 1005, startPoint y: 206, endPoint x: 1113, endPoint y: 253, distance: 117.8
click at [1069, 207] on div "Home Work About Contact Click To Paste" at bounding box center [875, 235] width 462 height 243
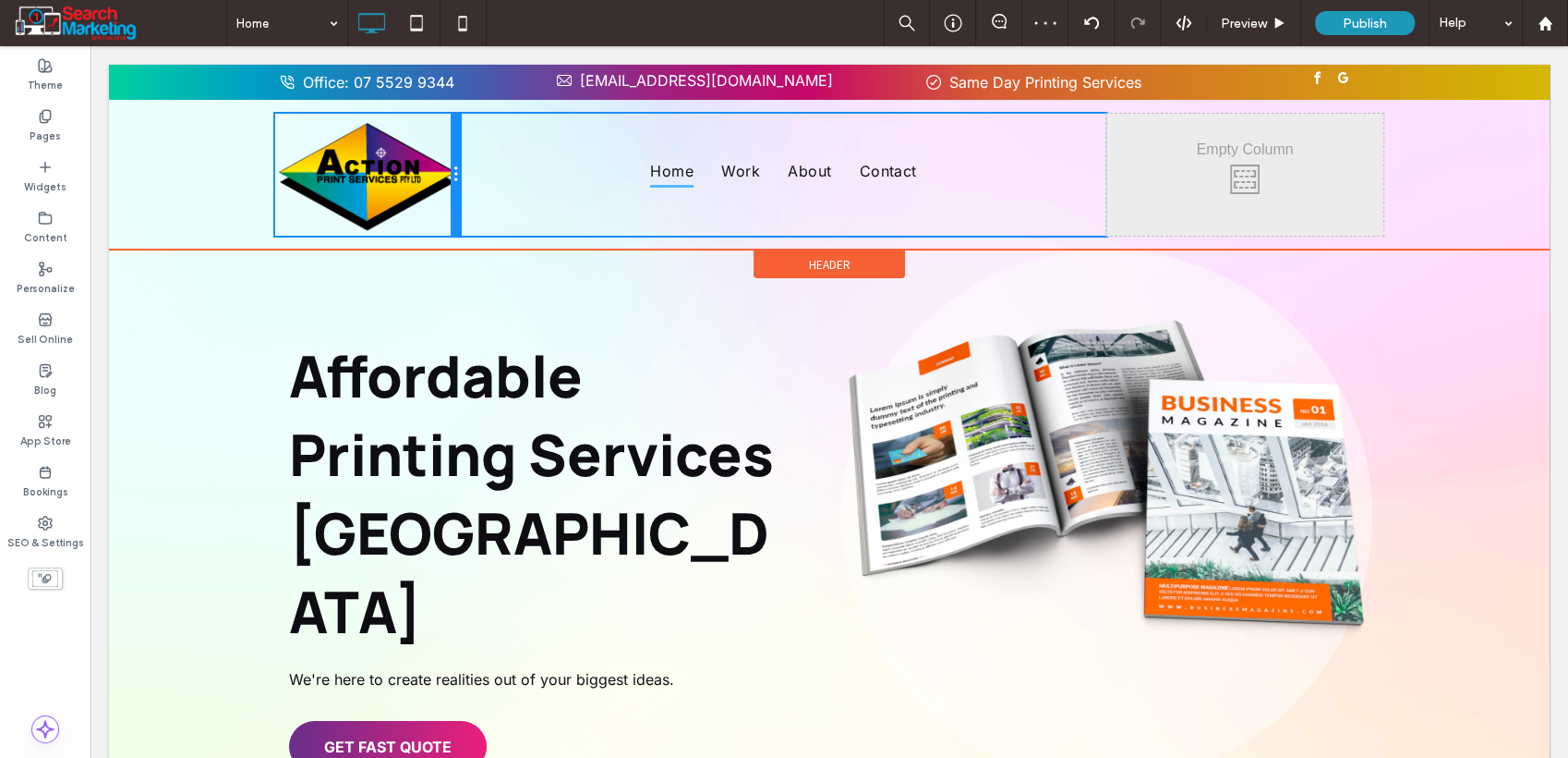
drag, startPoint x: 634, startPoint y: 201, endPoint x: 480, endPoint y: 188, distance: 154.5
click at [480, 188] on div "Click To Paste Home Work About Contact Click To Paste Click To Paste Click To P…" at bounding box center [829, 175] width 1109 height 122
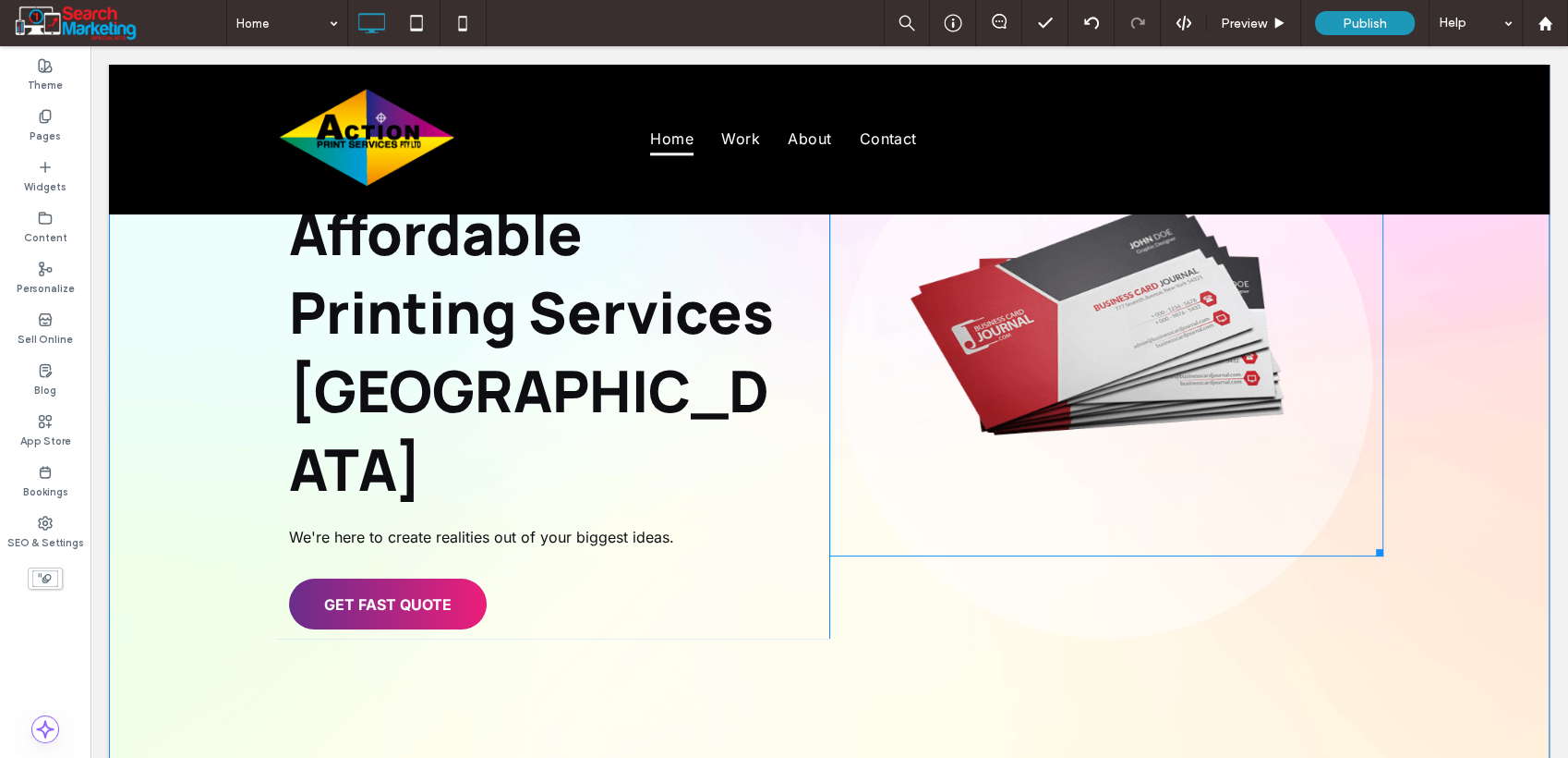
scroll to position [308, 0]
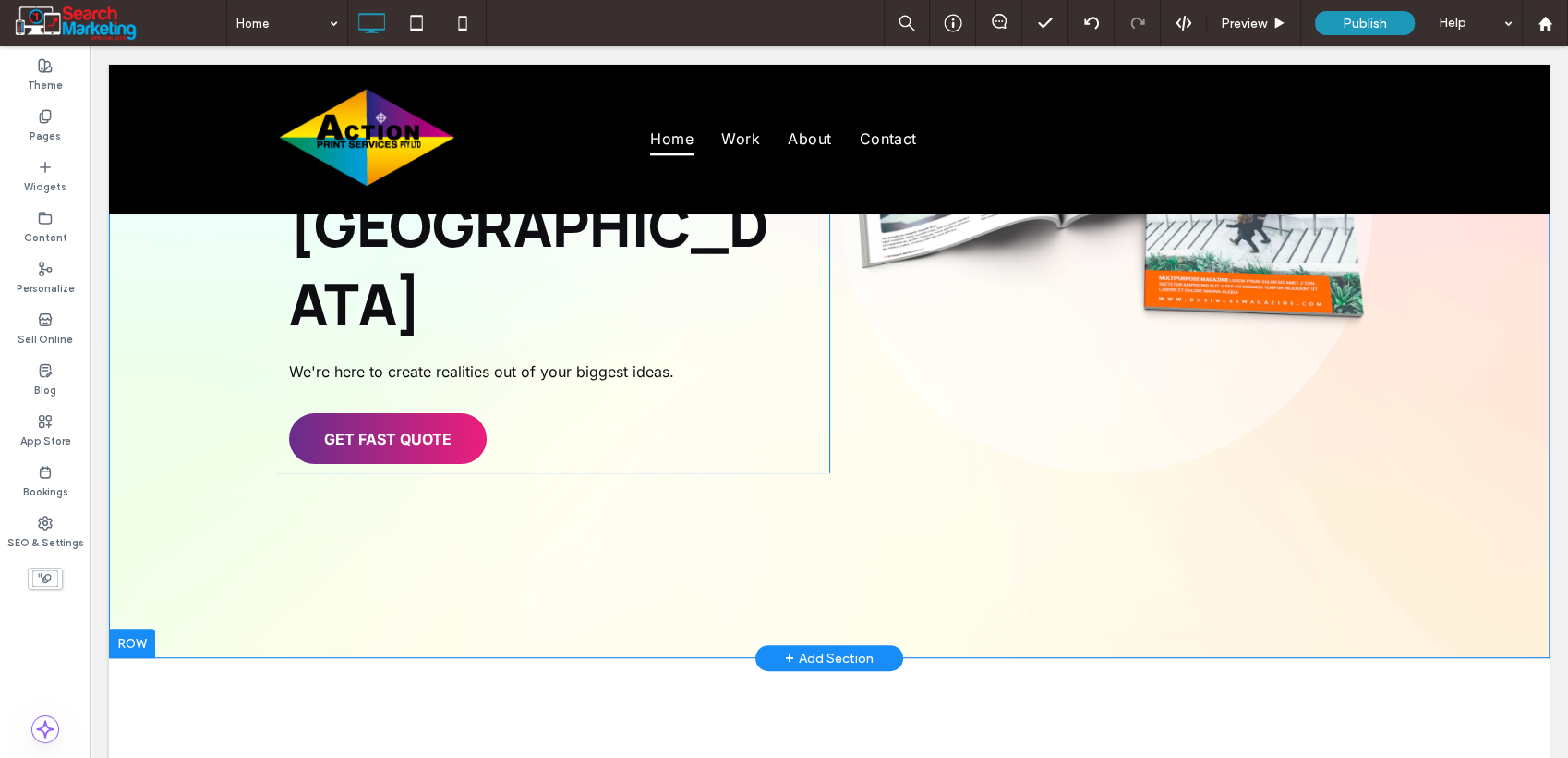
click at [788, 648] on div "+ Add Section" at bounding box center [829, 658] width 88 height 21
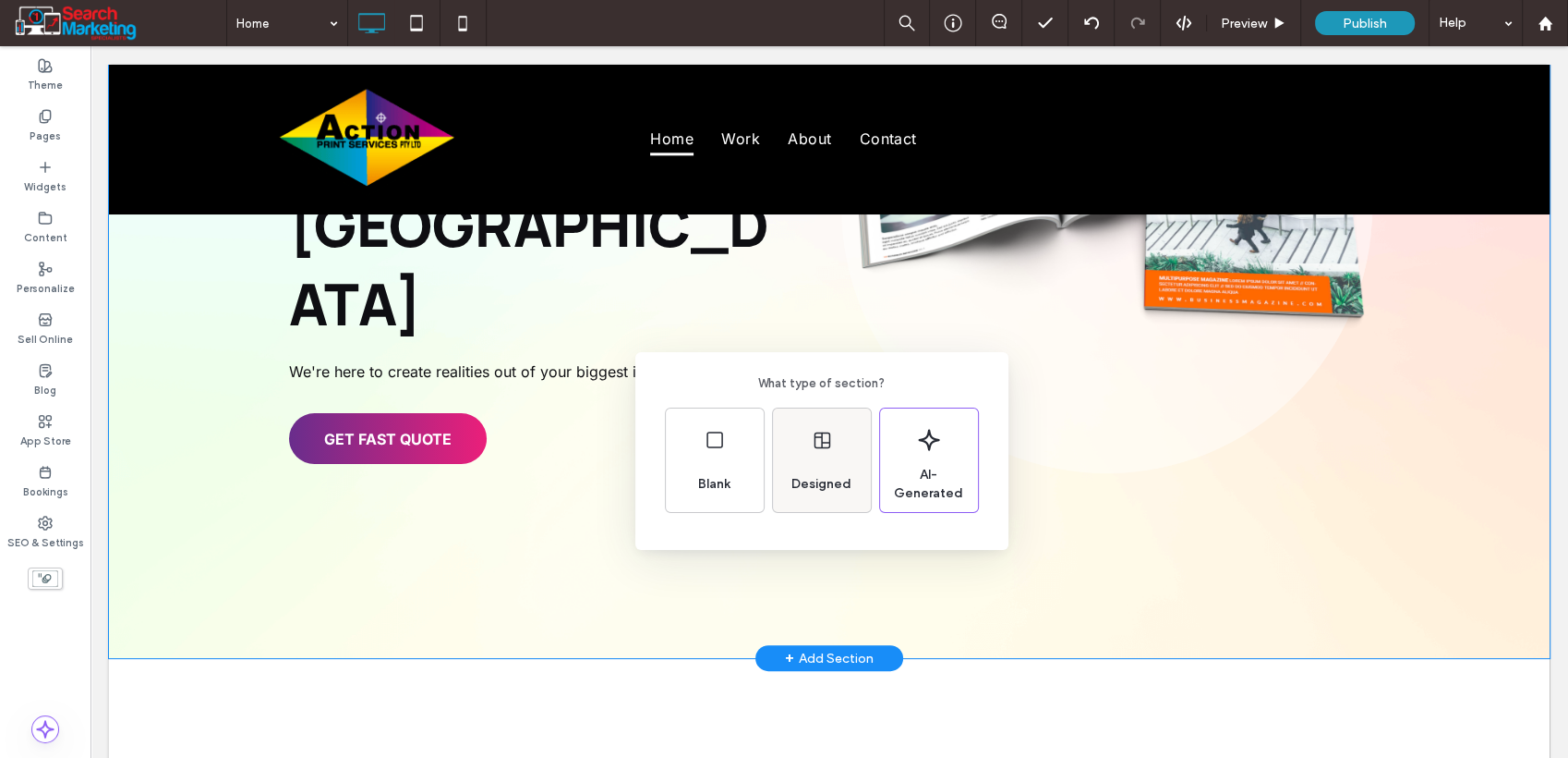
click at [842, 447] on div "Designed" at bounding box center [822, 460] width 98 height 104
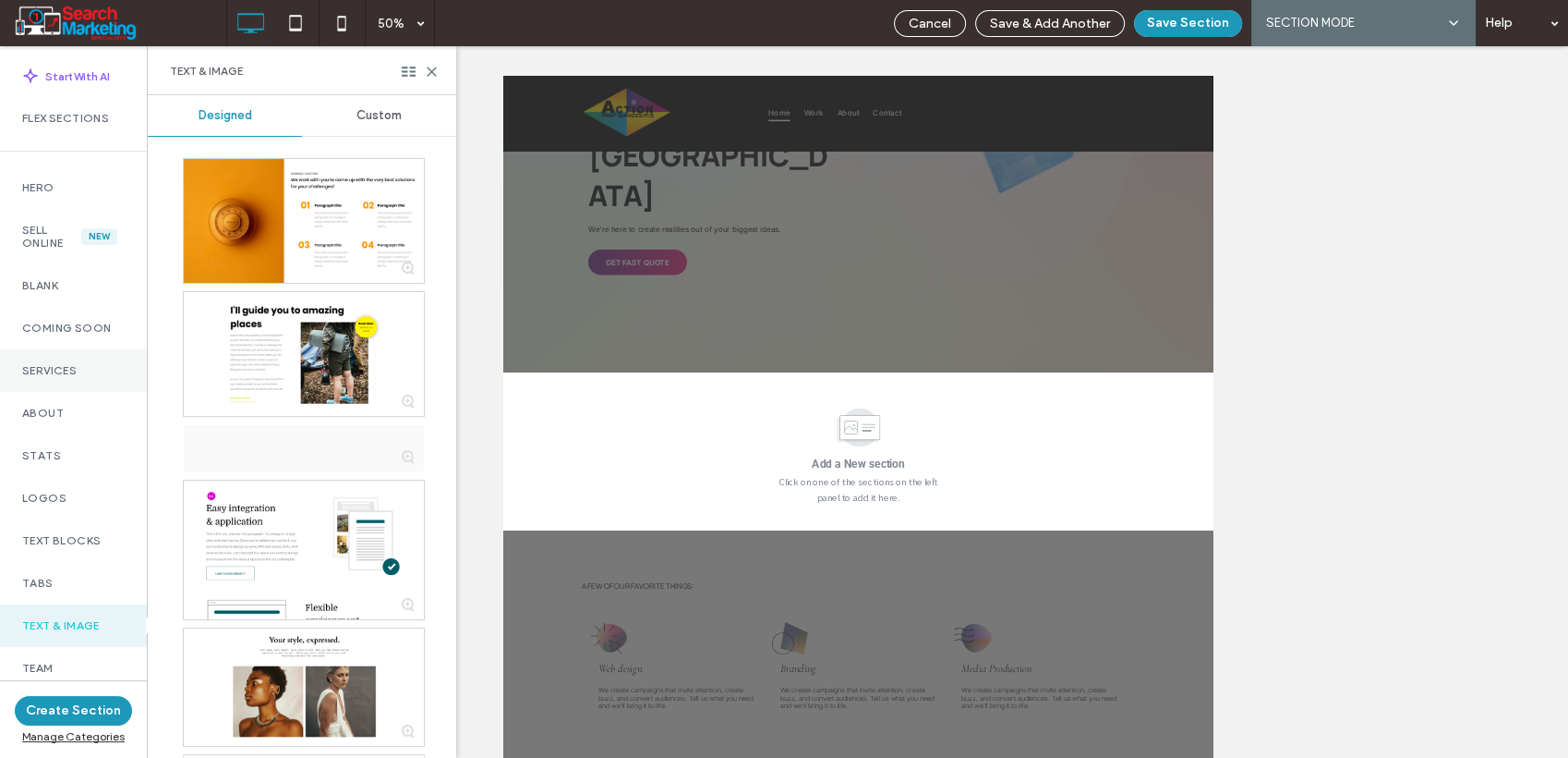
click at [66, 371] on label "Services" at bounding box center [73, 371] width 103 height 13
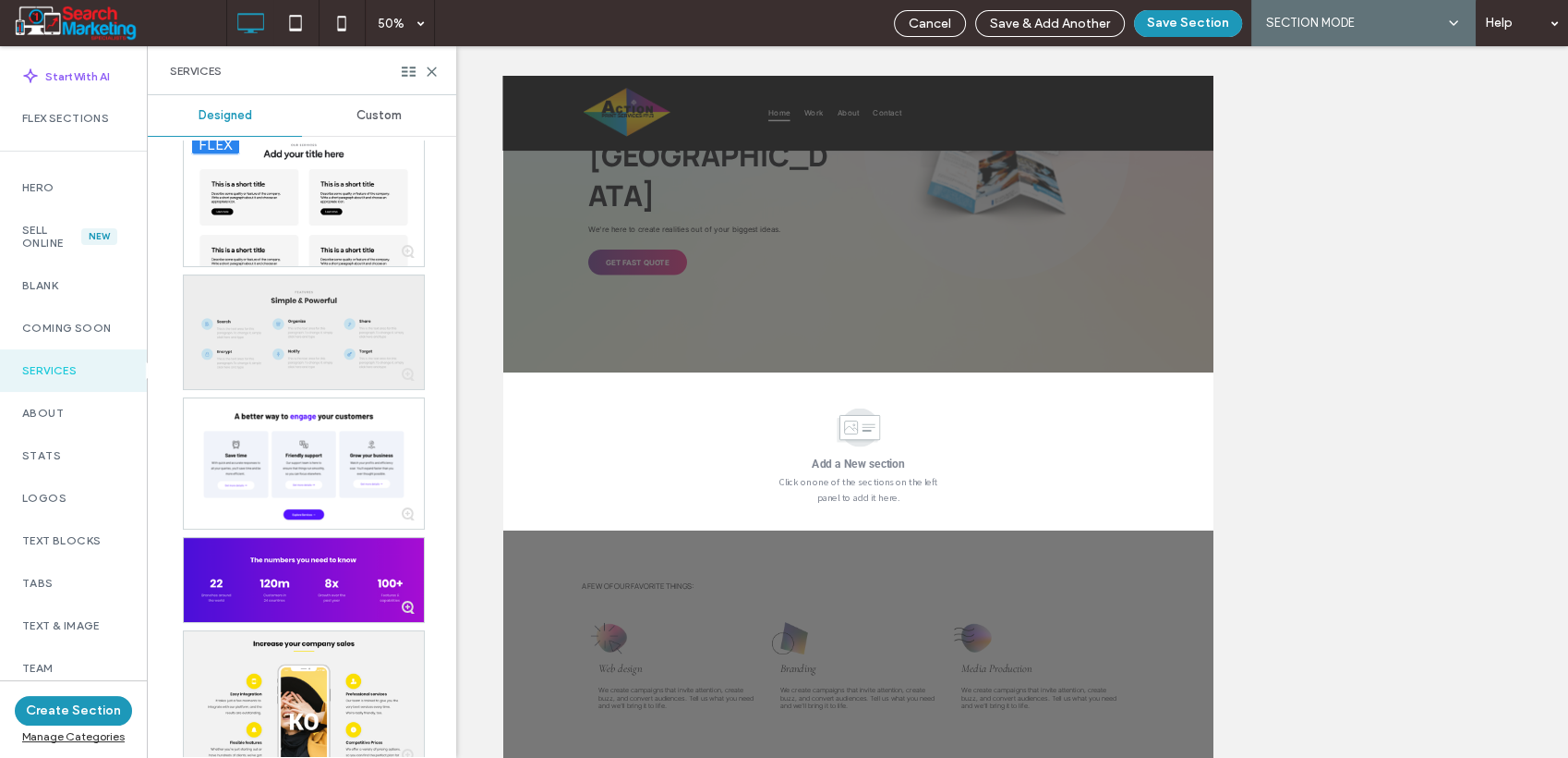
scroll to position [3297, 0]
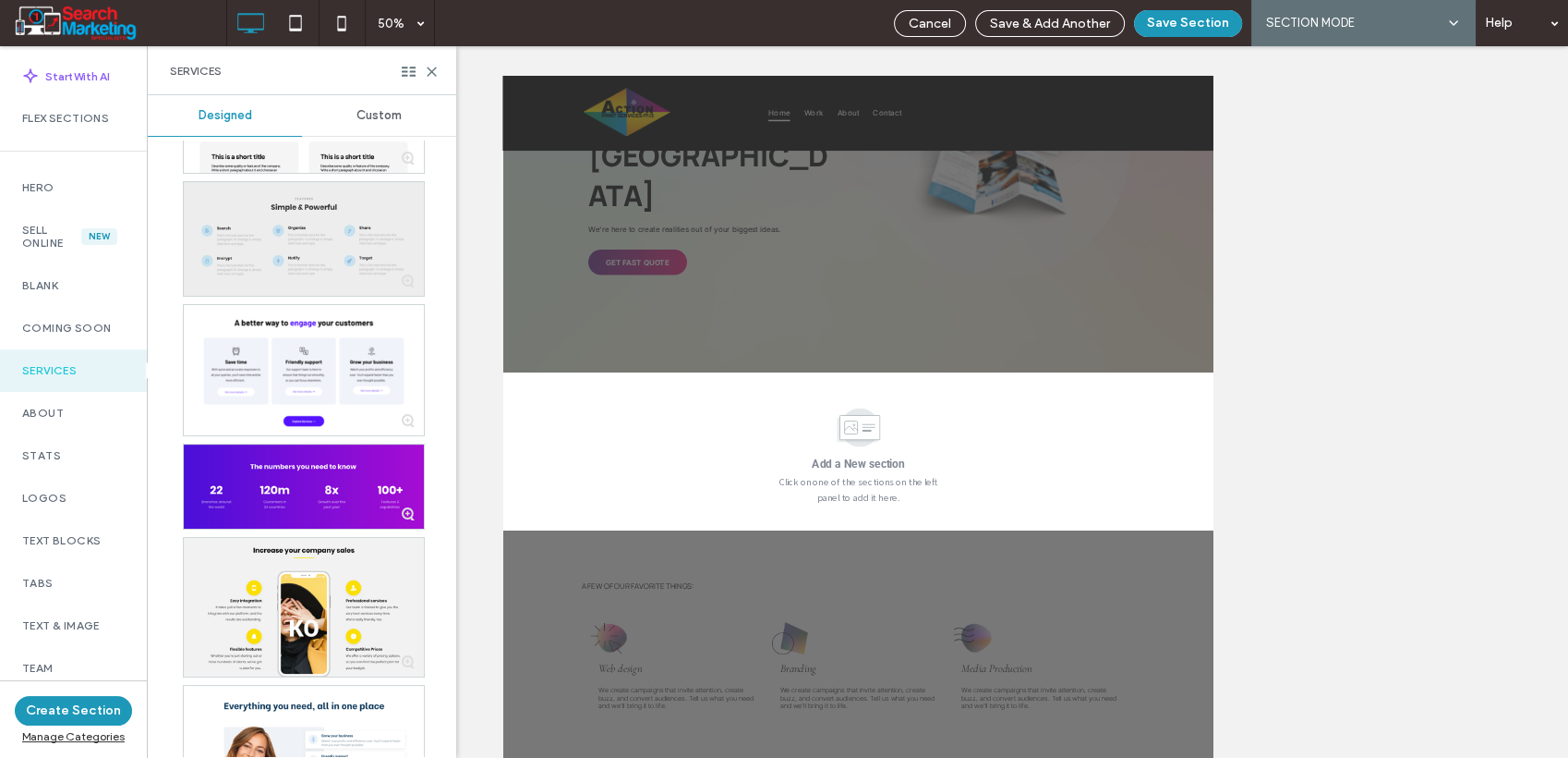
click at [296, 296] on div at bounding box center [303, 238] width 240 height 114
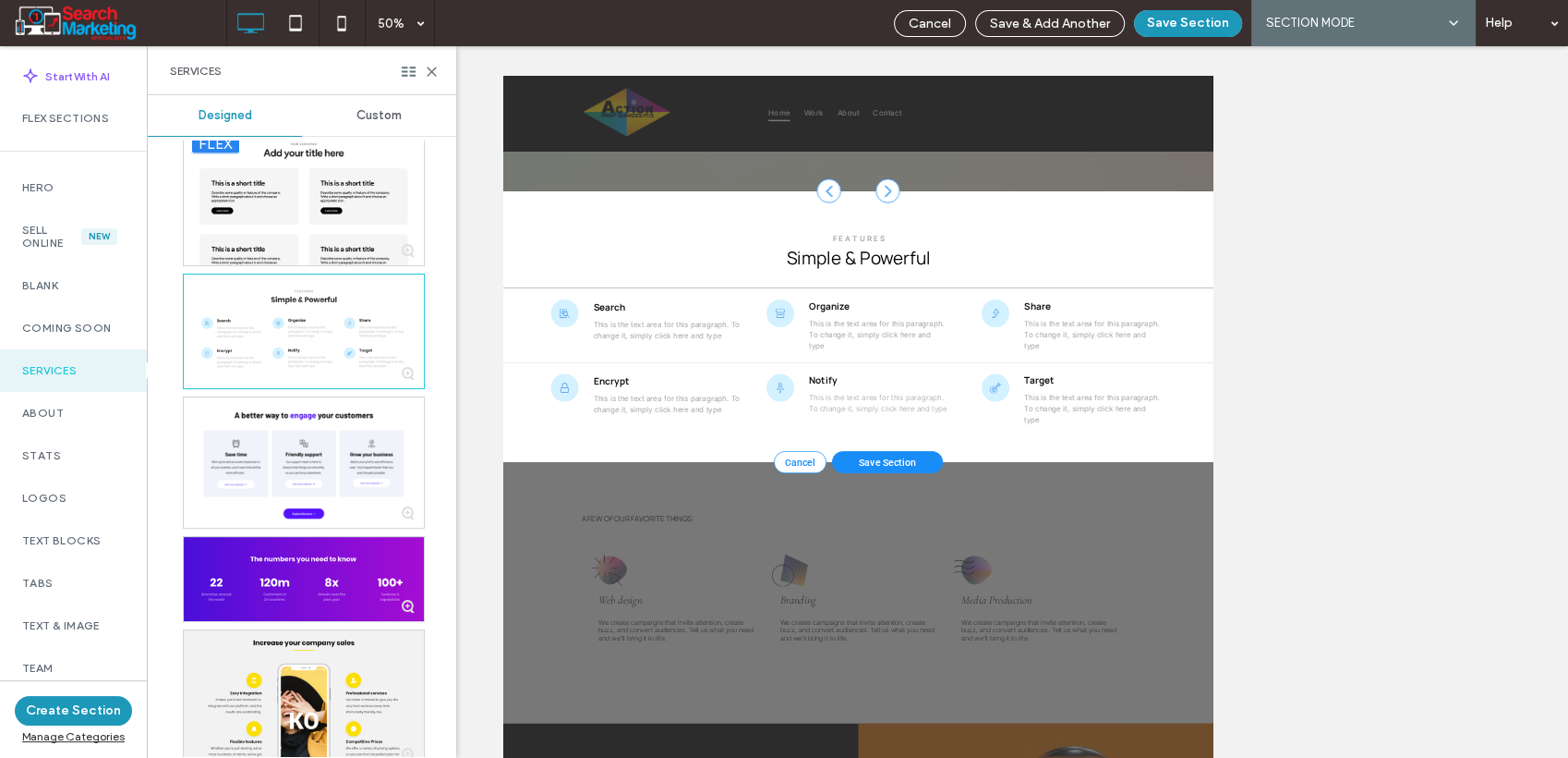
scroll to position [672, 0]
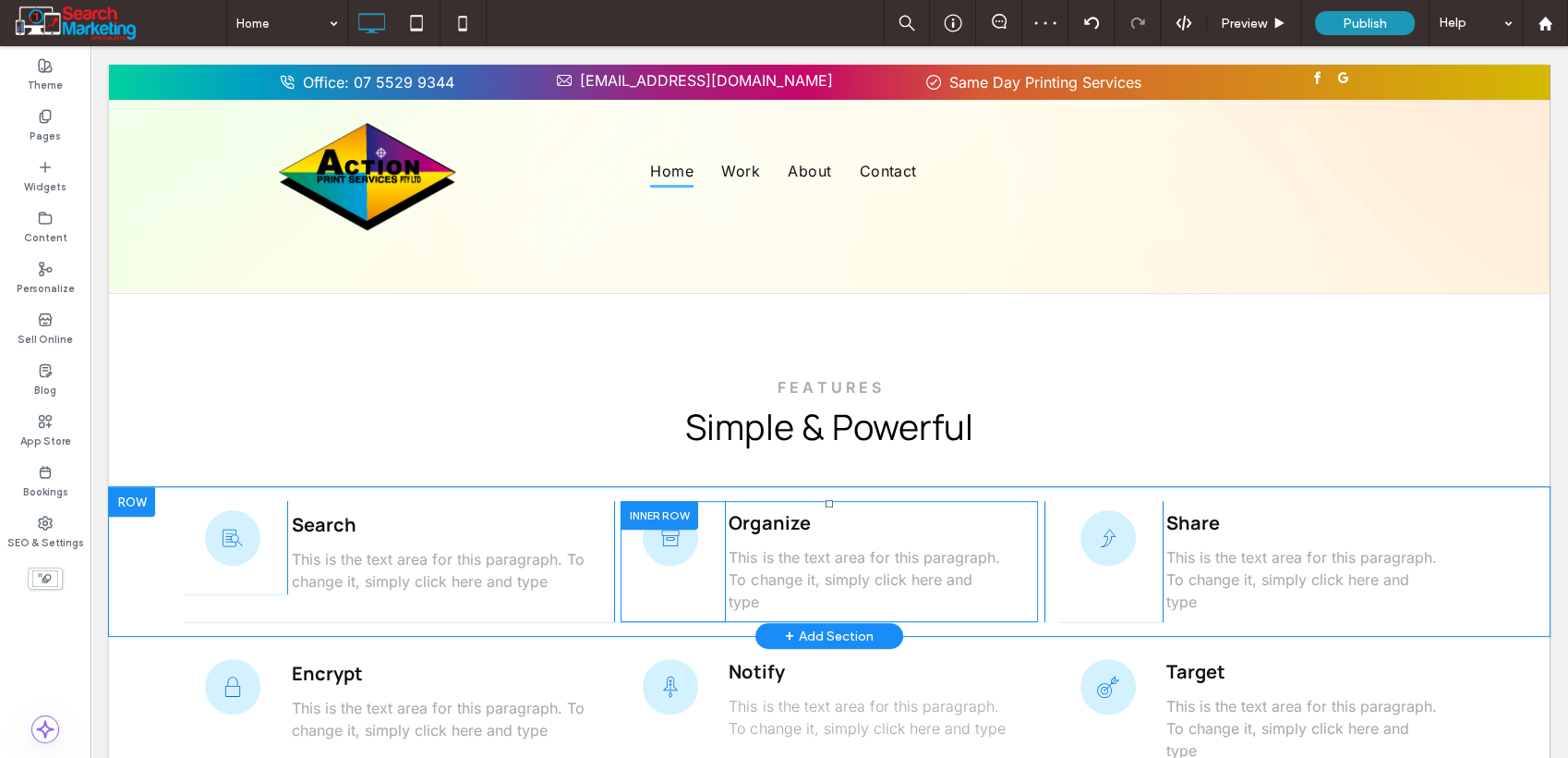
click at [647, 501] on div at bounding box center [660, 515] width 77 height 28
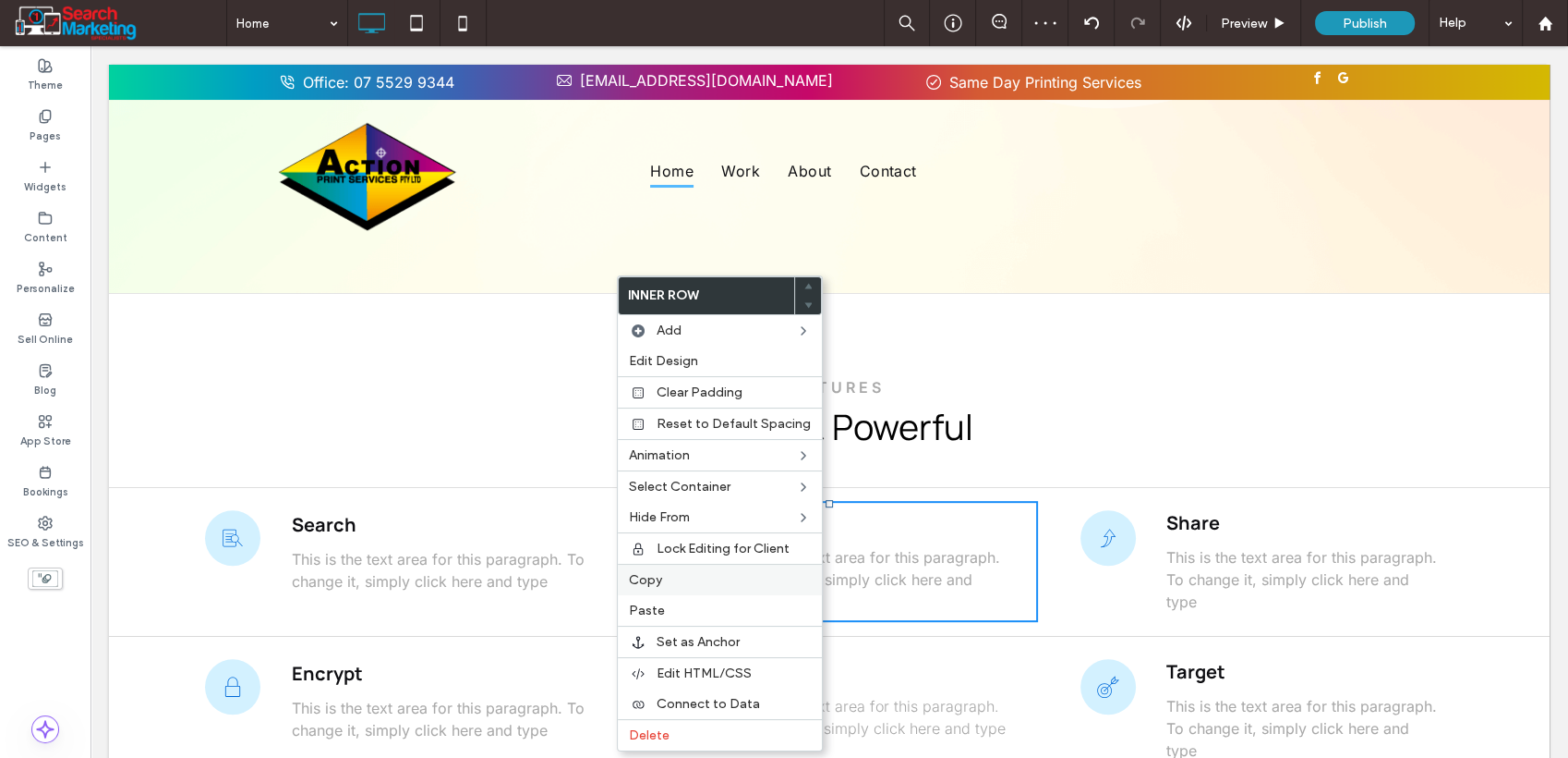
click at [669, 580] on label "Copy" at bounding box center [719, 579] width 182 height 16
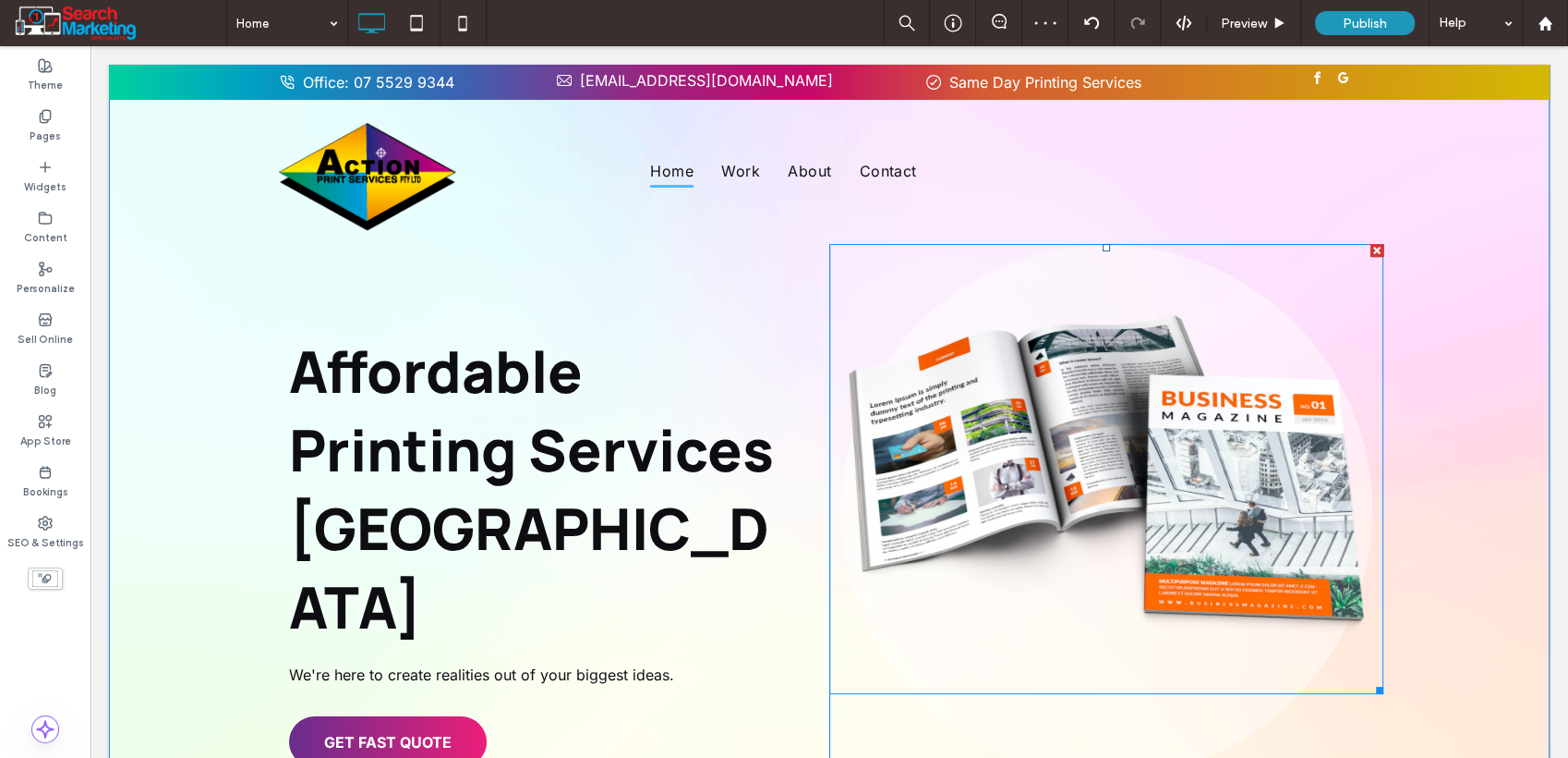
scroll to position [0, 0]
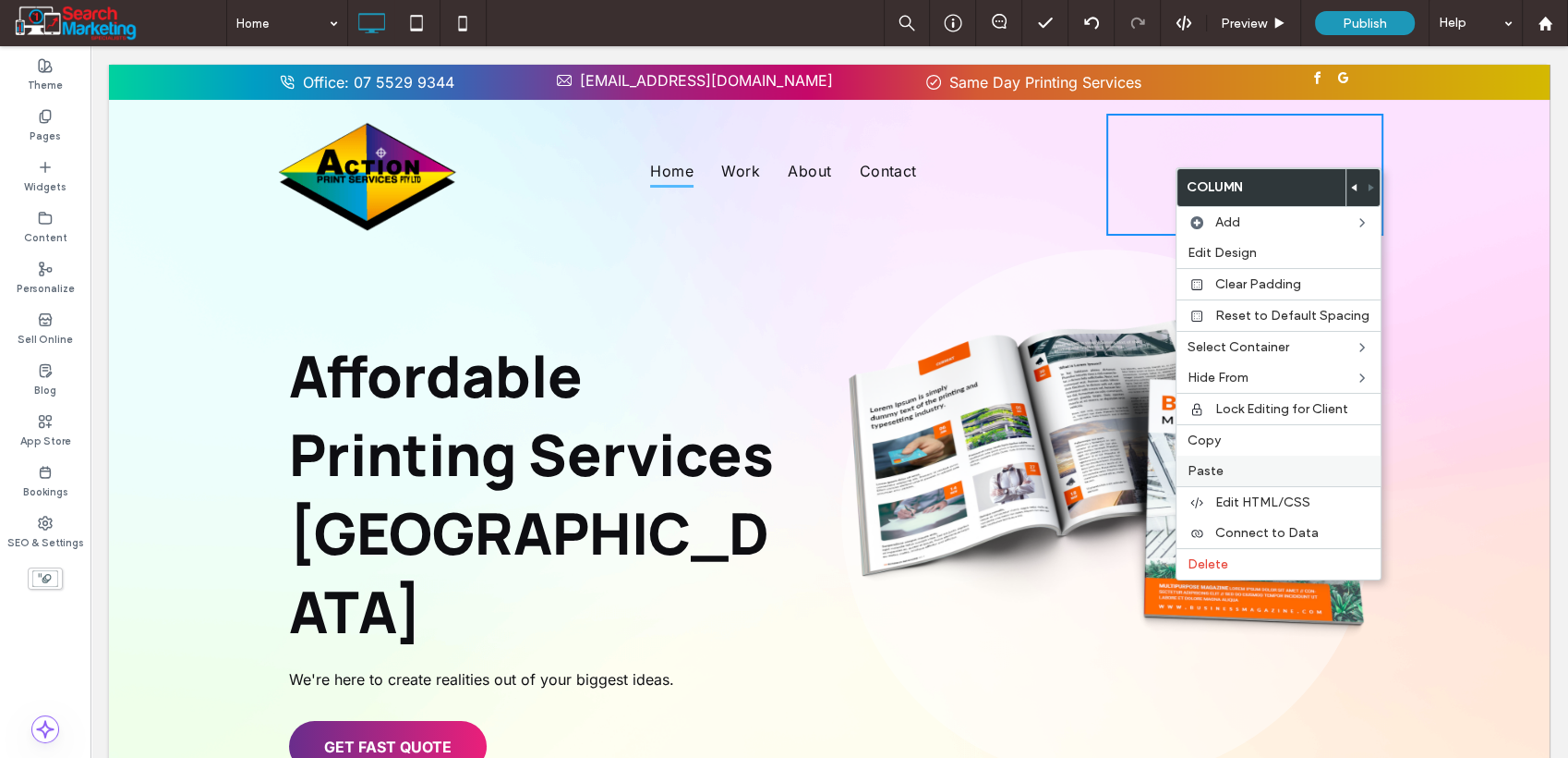
click at [1217, 467] on span "Paste" at bounding box center [1206, 471] width 36 height 16
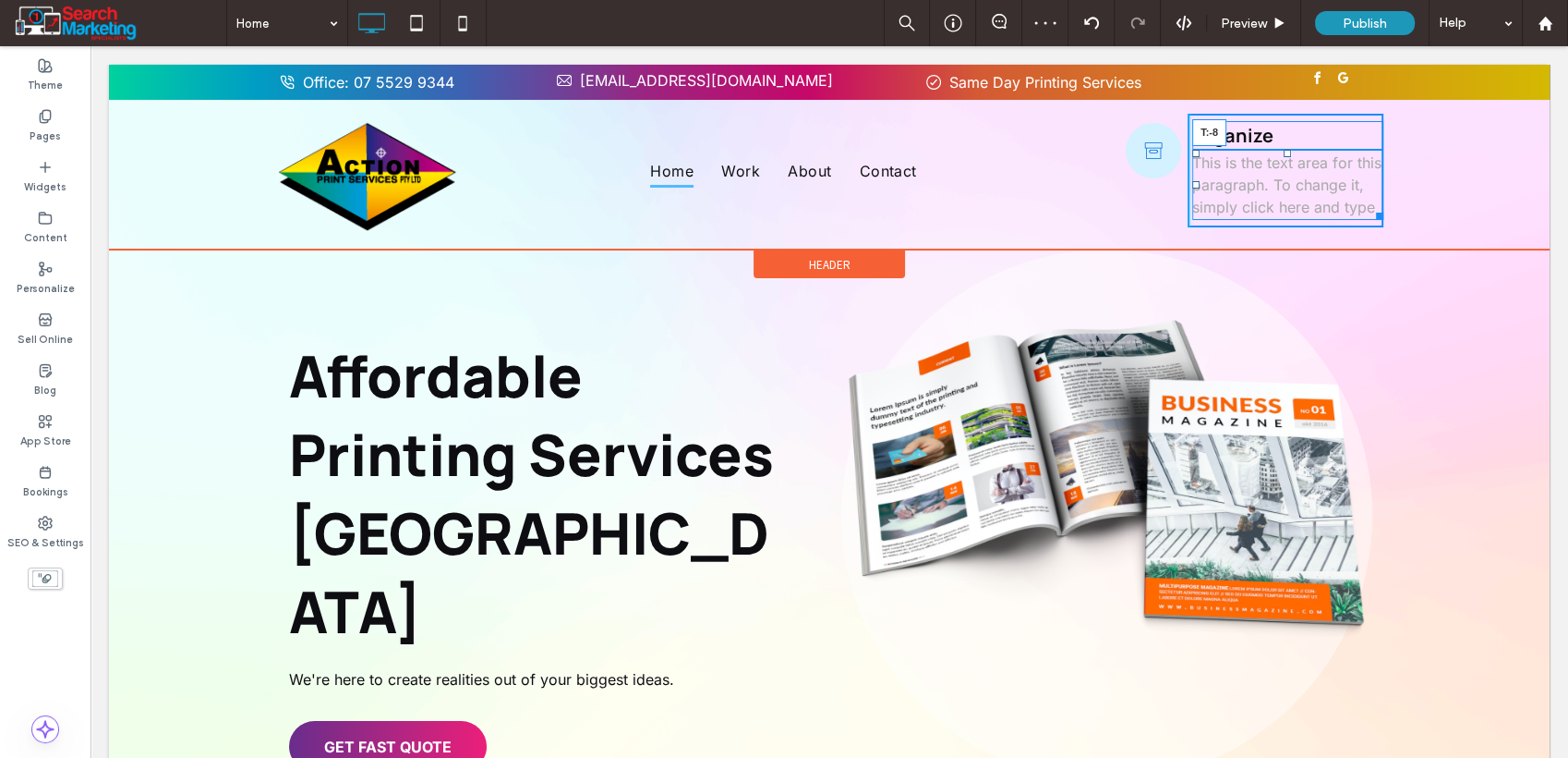
drag, startPoint x: 1279, startPoint y: 159, endPoint x: 1366, endPoint y: 183, distance: 90.2
click at [1280, 137] on div "Organize This is the text area for this paragraph. To change it, simply click h…" at bounding box center [1286, 170] width 196 height 114
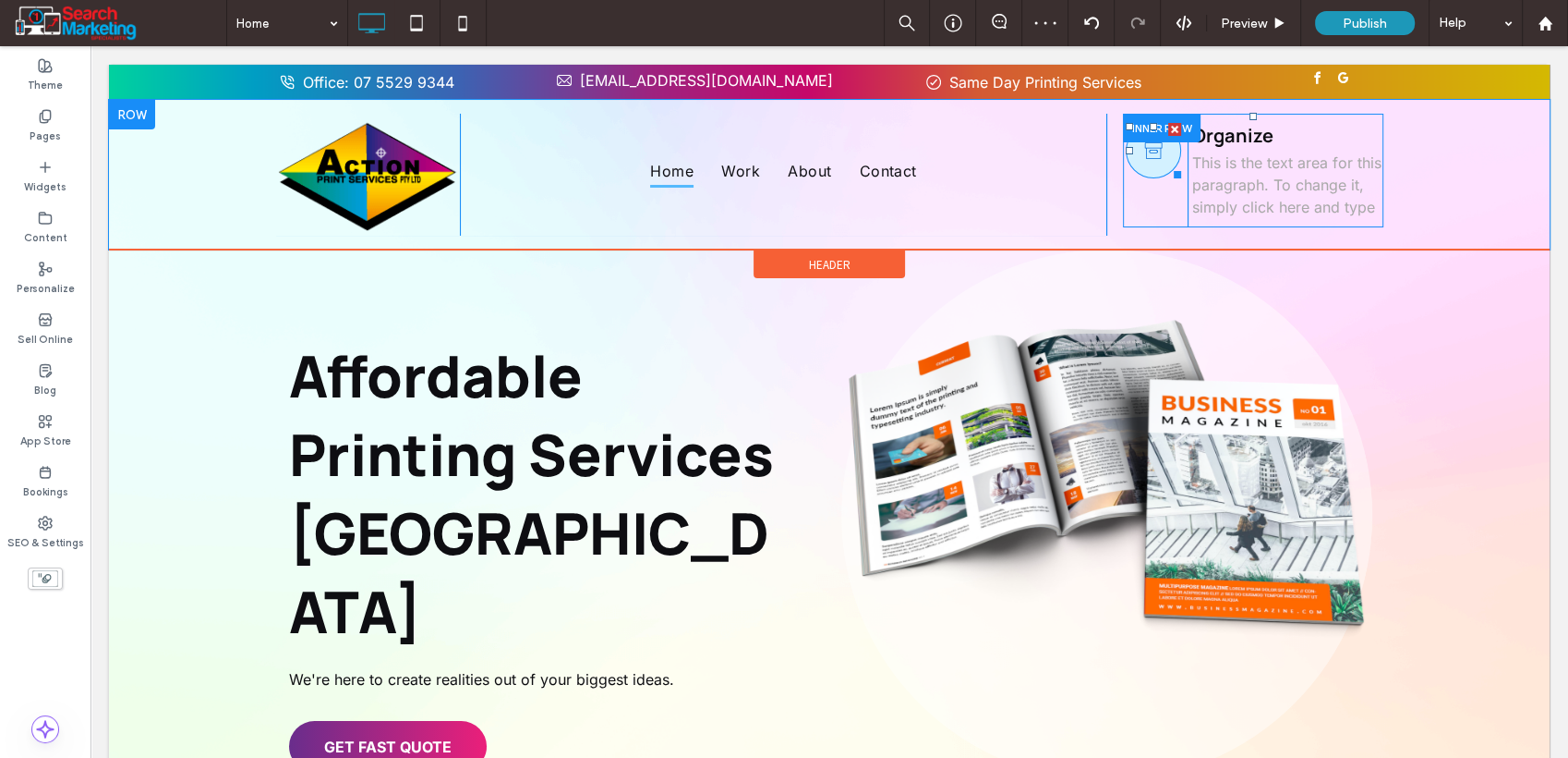
click at [1157, 155] on icon at bounding box center [1153, 151] width 27 height 56
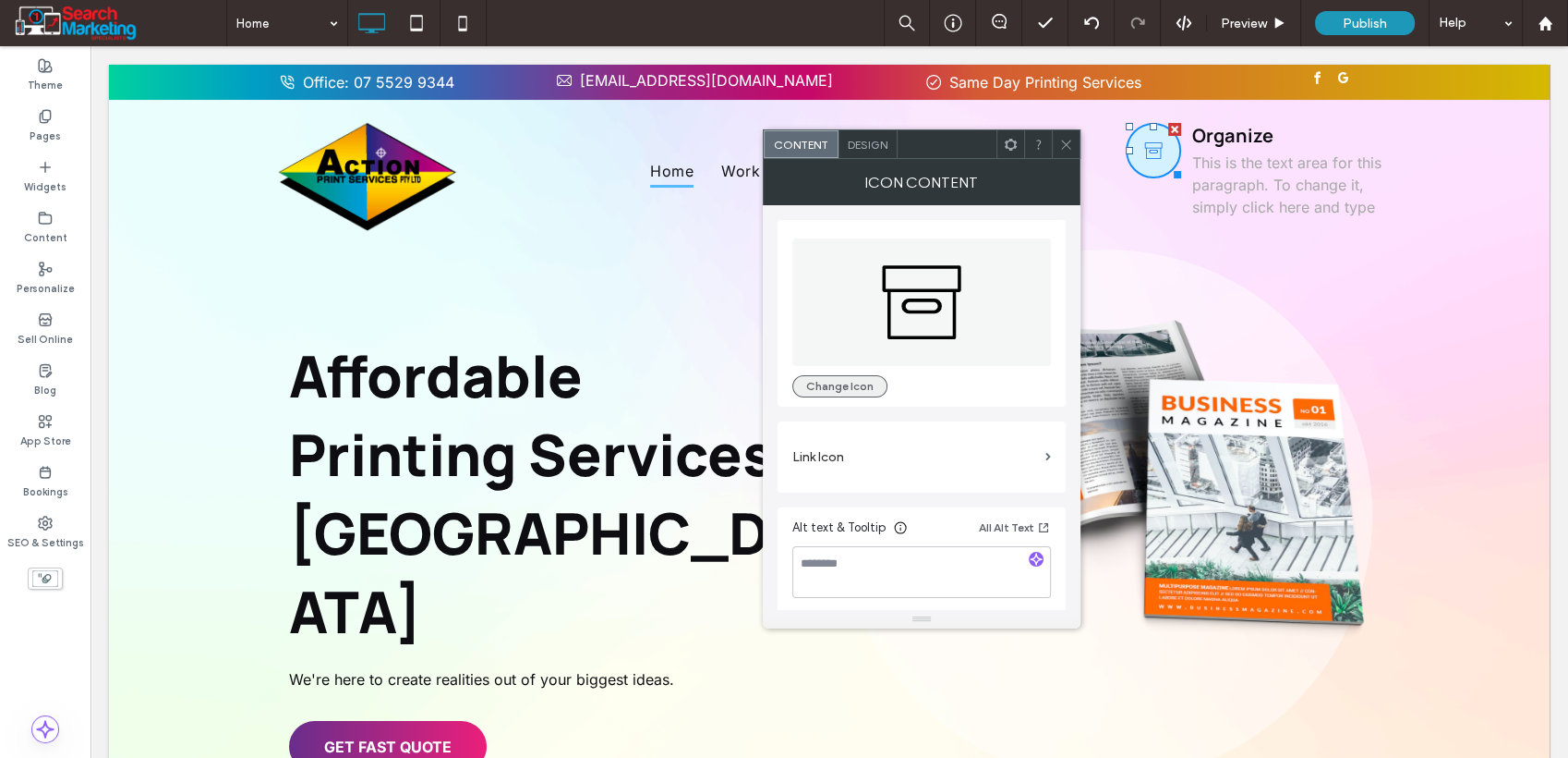
click at [827, 388] on button "Change Icon" at bounding box center [840, 386] width 95 height 23
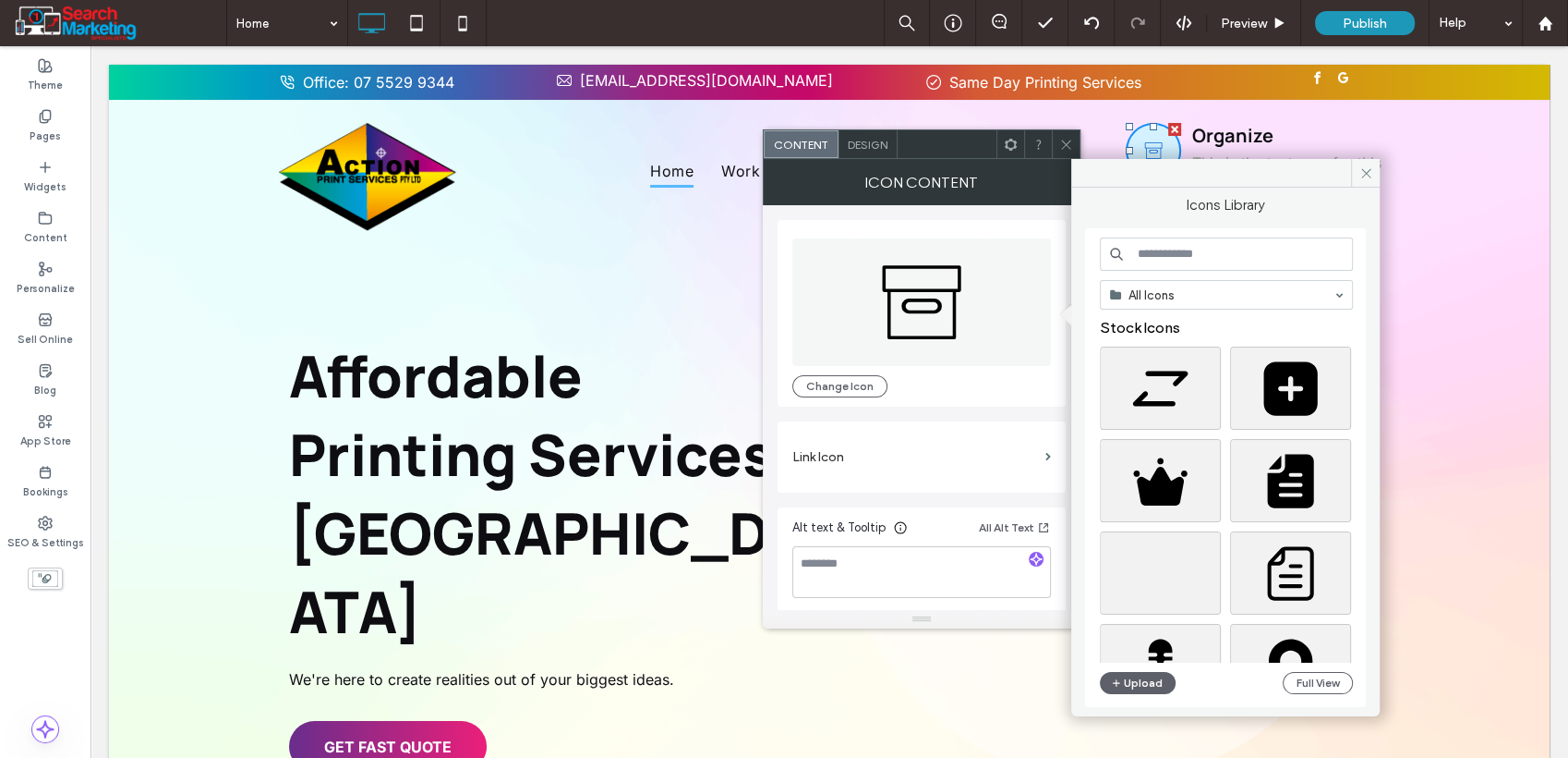
click at [1205, 246] on input at bounding box center [1226, 253] width 253 height 33
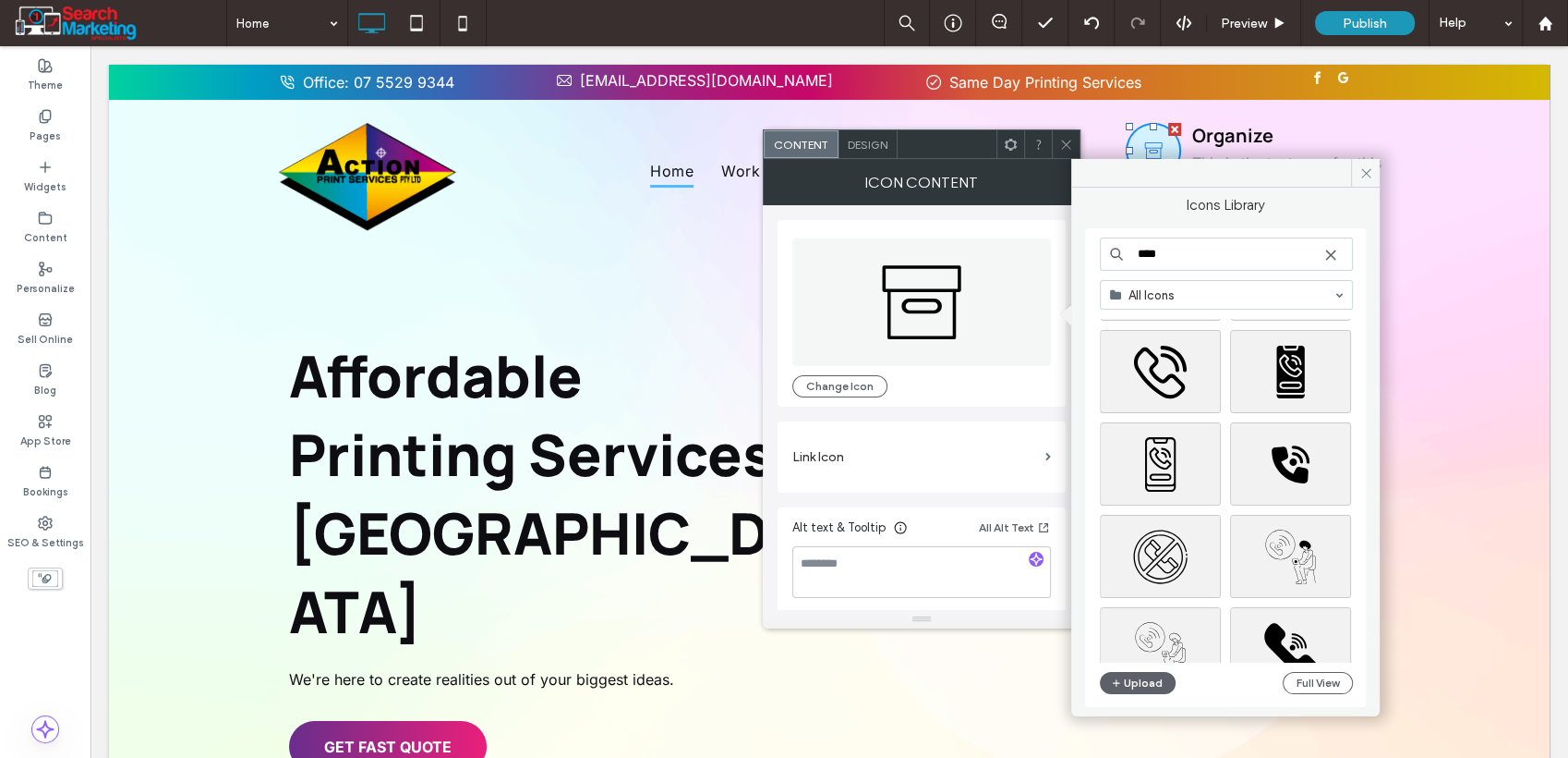
scroll to position [3021, 0]
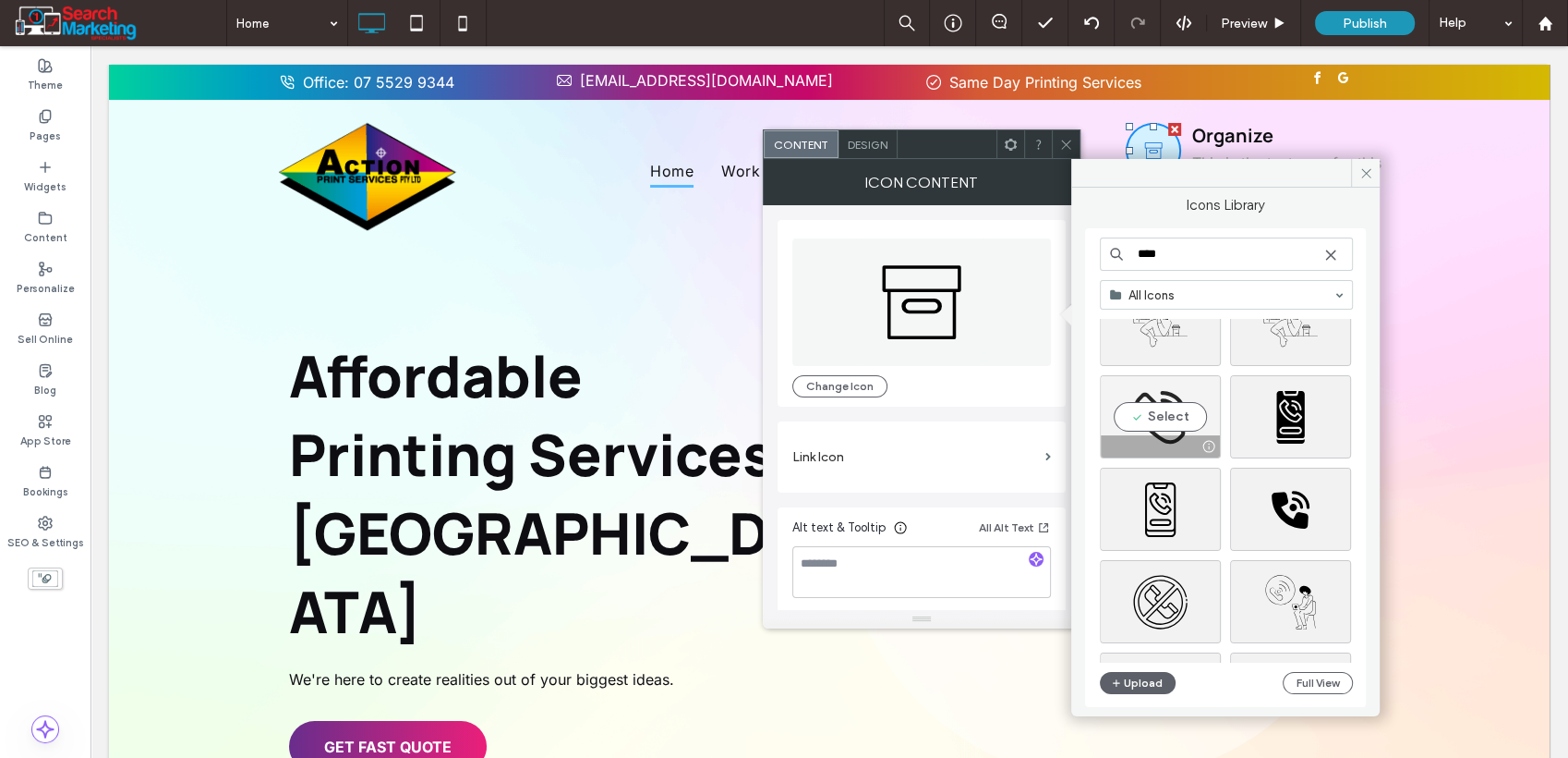
type input "****"
click at [1173, 422] on div "Select" at bounding box center [1160, 416] width 121 height 83
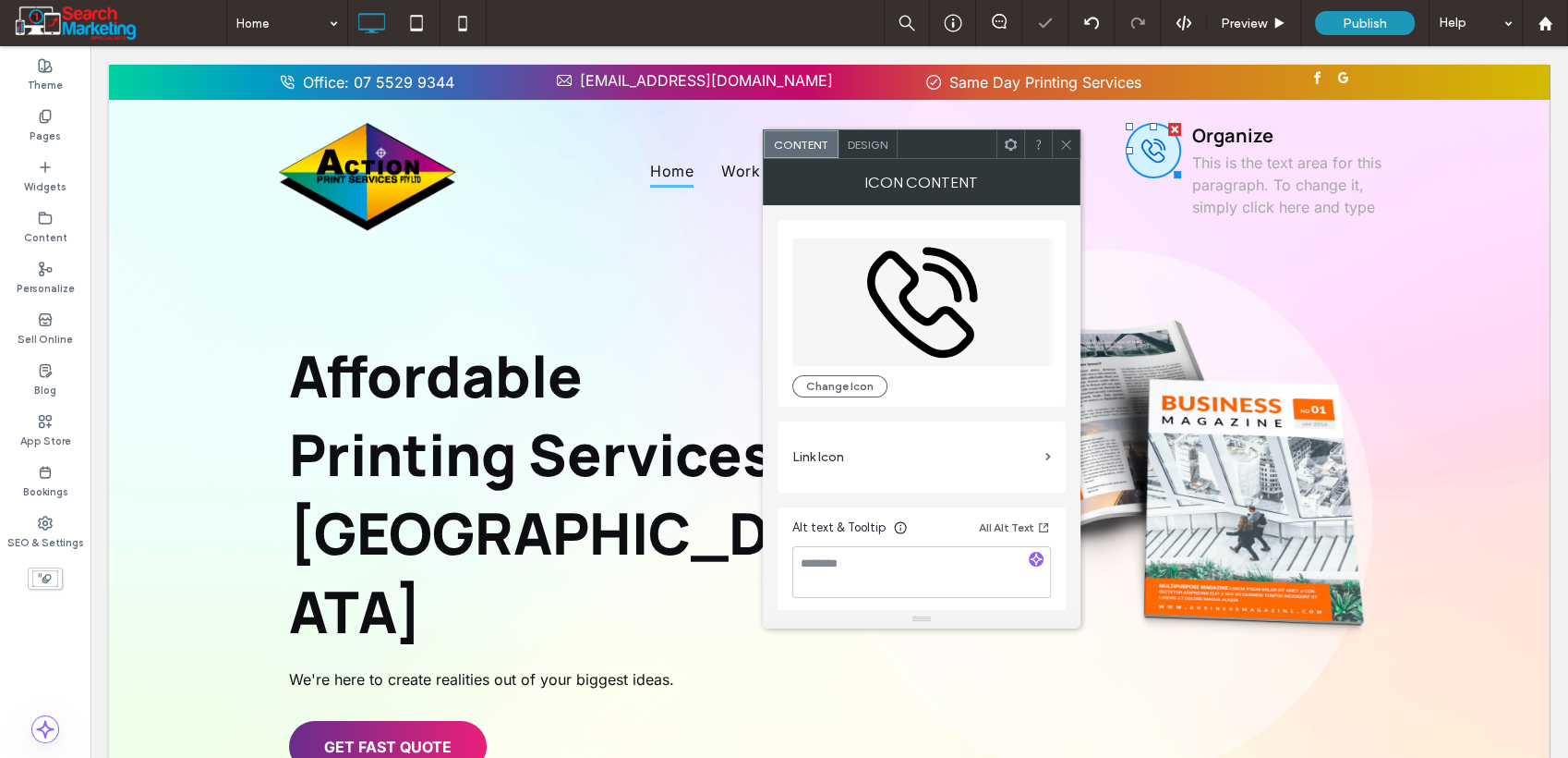
click at [856, 141] on span "Design" at bounding box center [868, 144] width 40 height 14
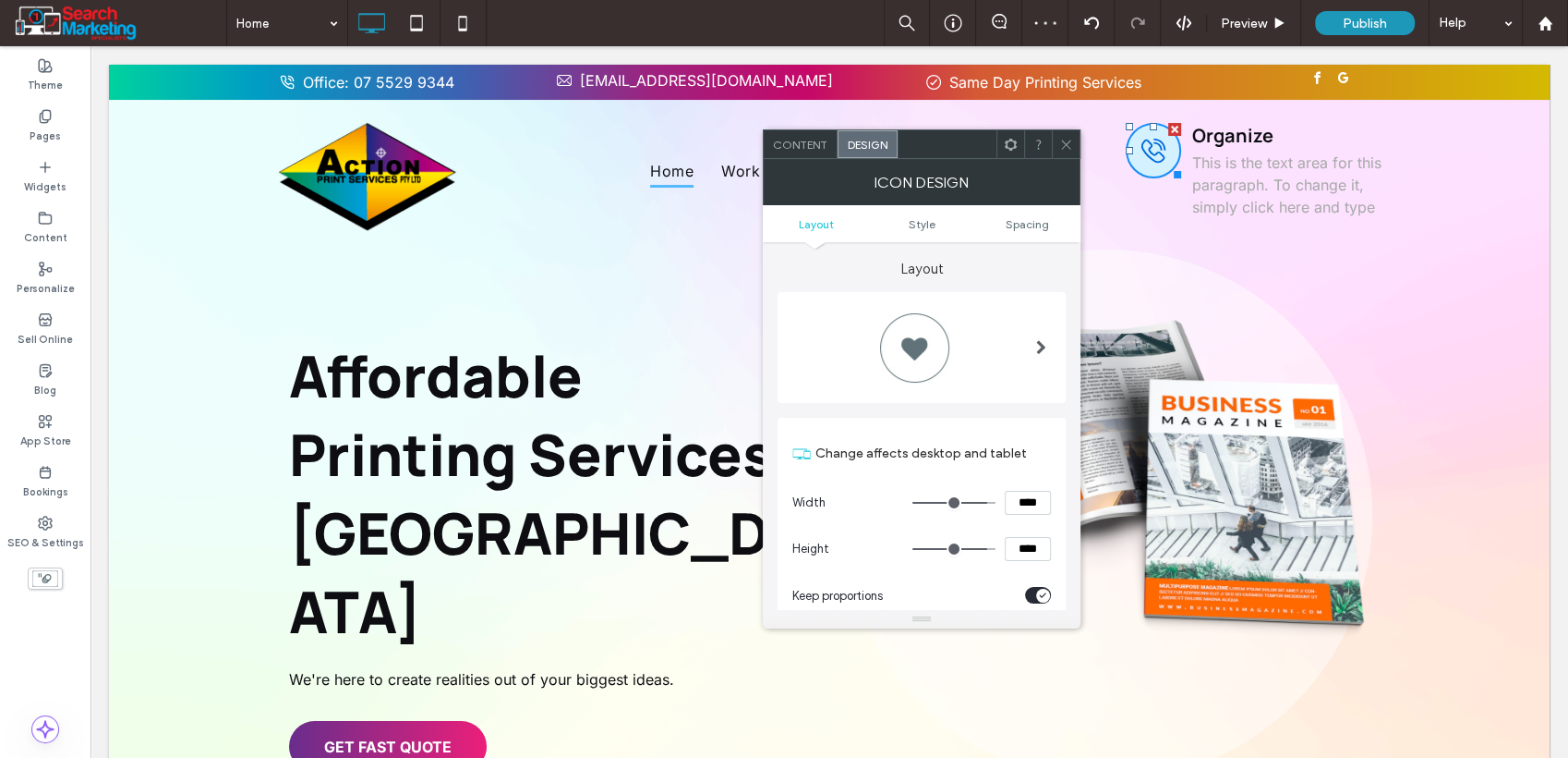
click at [905, 357] on div at bounding box center [915, 347] width 74 height 74
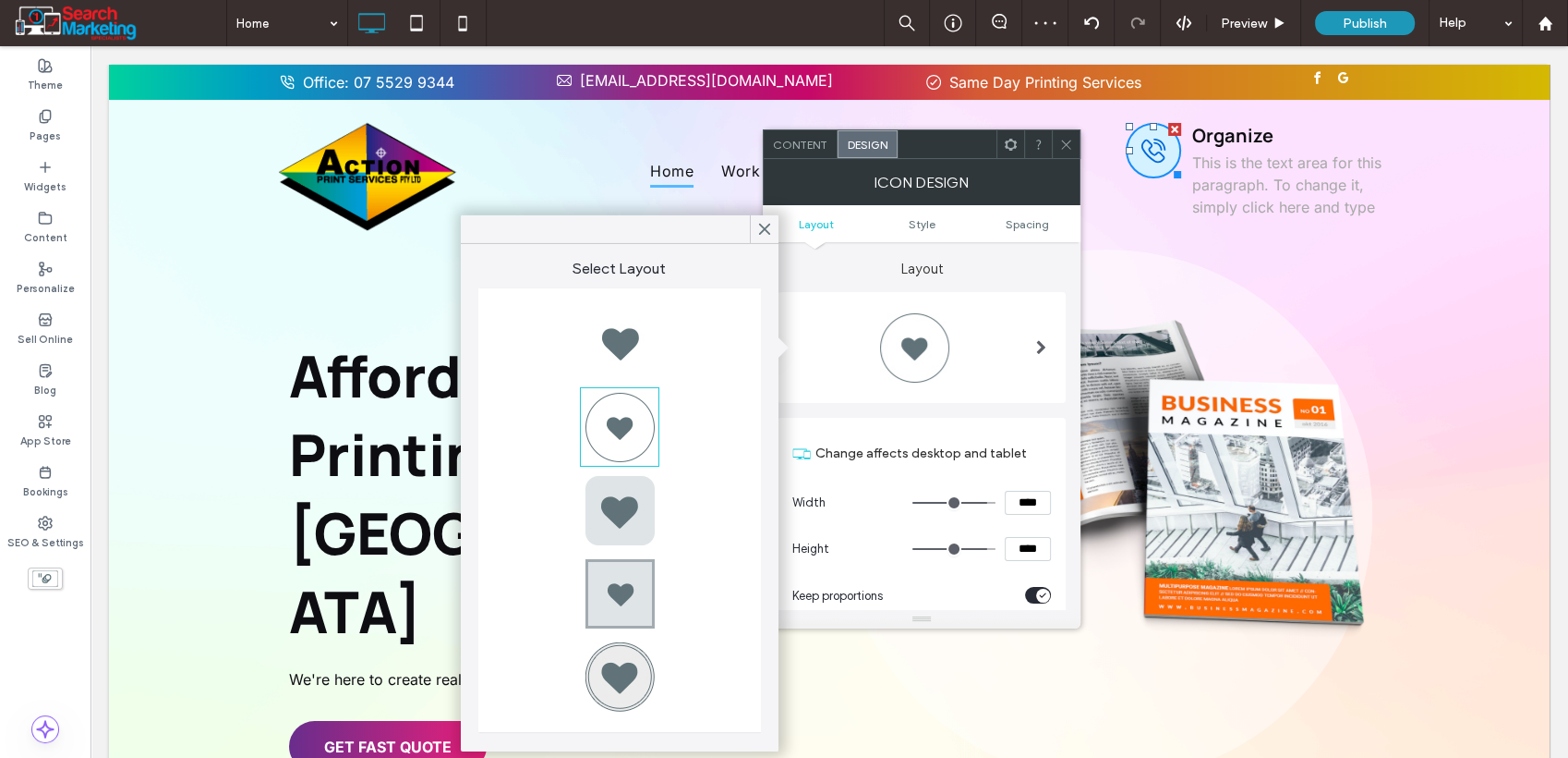
click at [591, 348] on div at bounding box center [619, 344] width 74 height 74
click at [623, 349] on div at bounding box center [619, 344] width 74 height 74
click at [633, 344] on div at bounding box center [619, 344] width 74 height 74
click at [617, 346] on div at bounding box center [619, 344] width 74 height 74
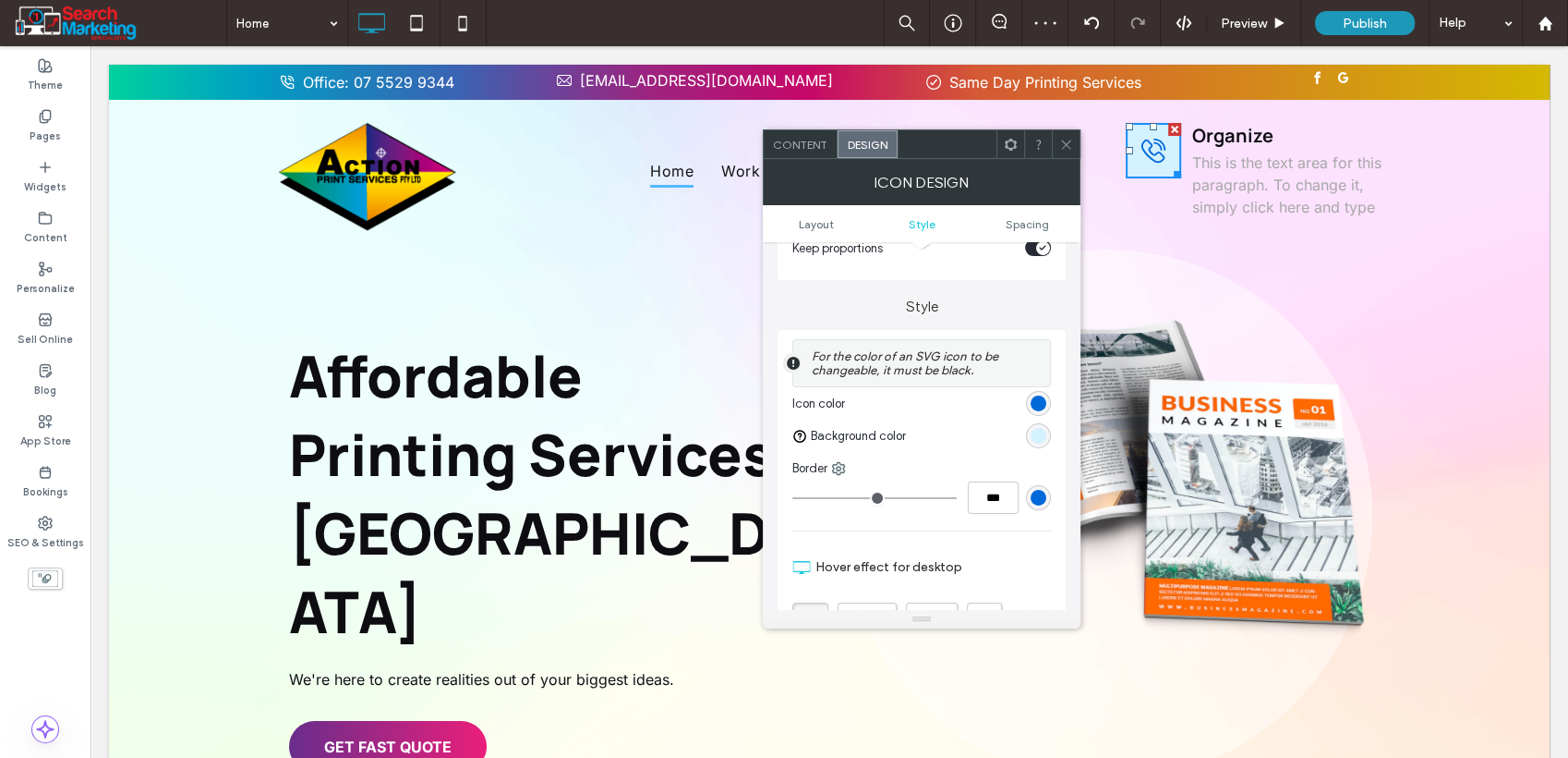
scroll to position [411, 0]
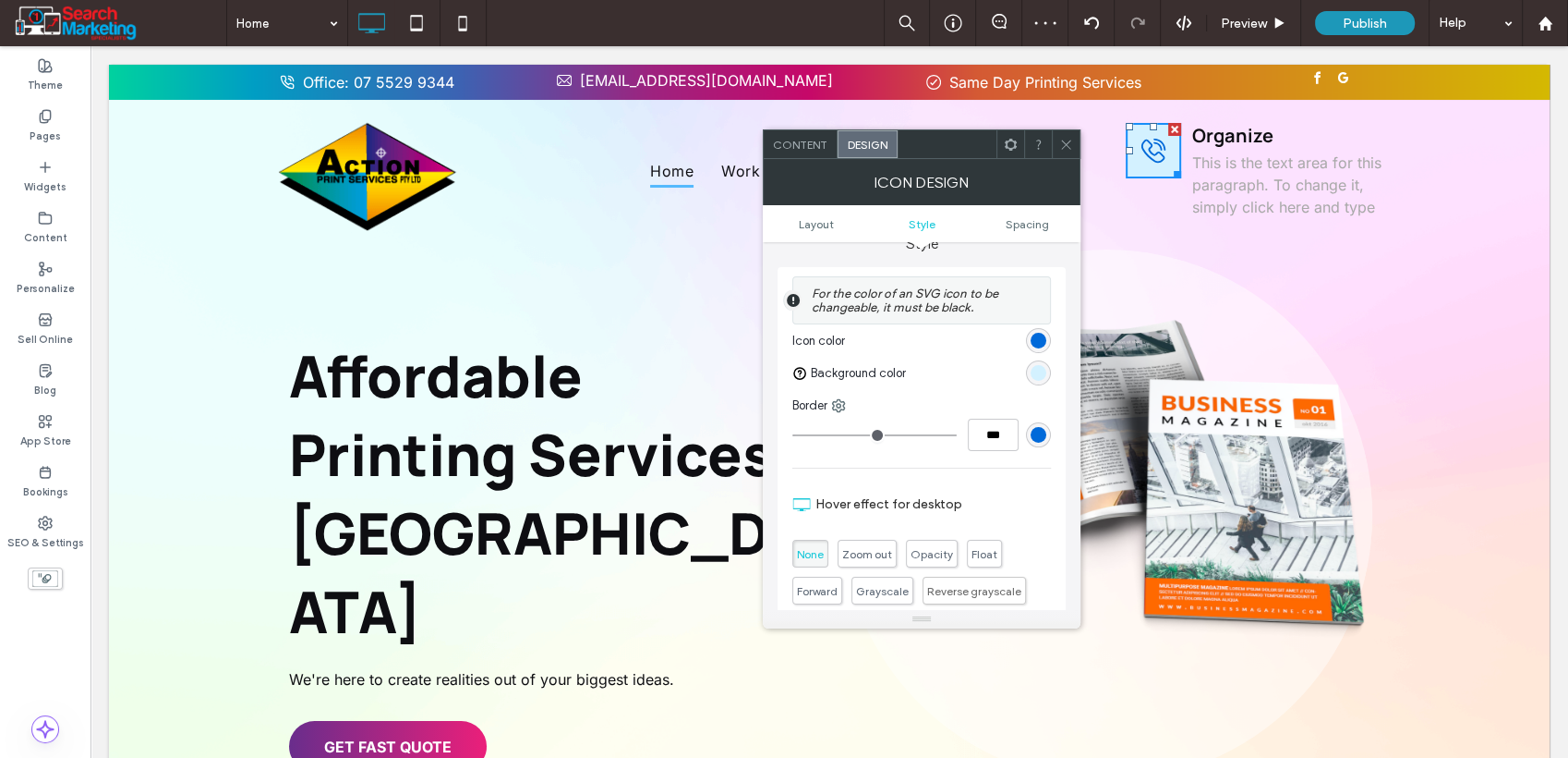
click at [1037, 379] on div "rgb(211, 241, 255)" at bounding box center [1038, 373] width 16 height 16
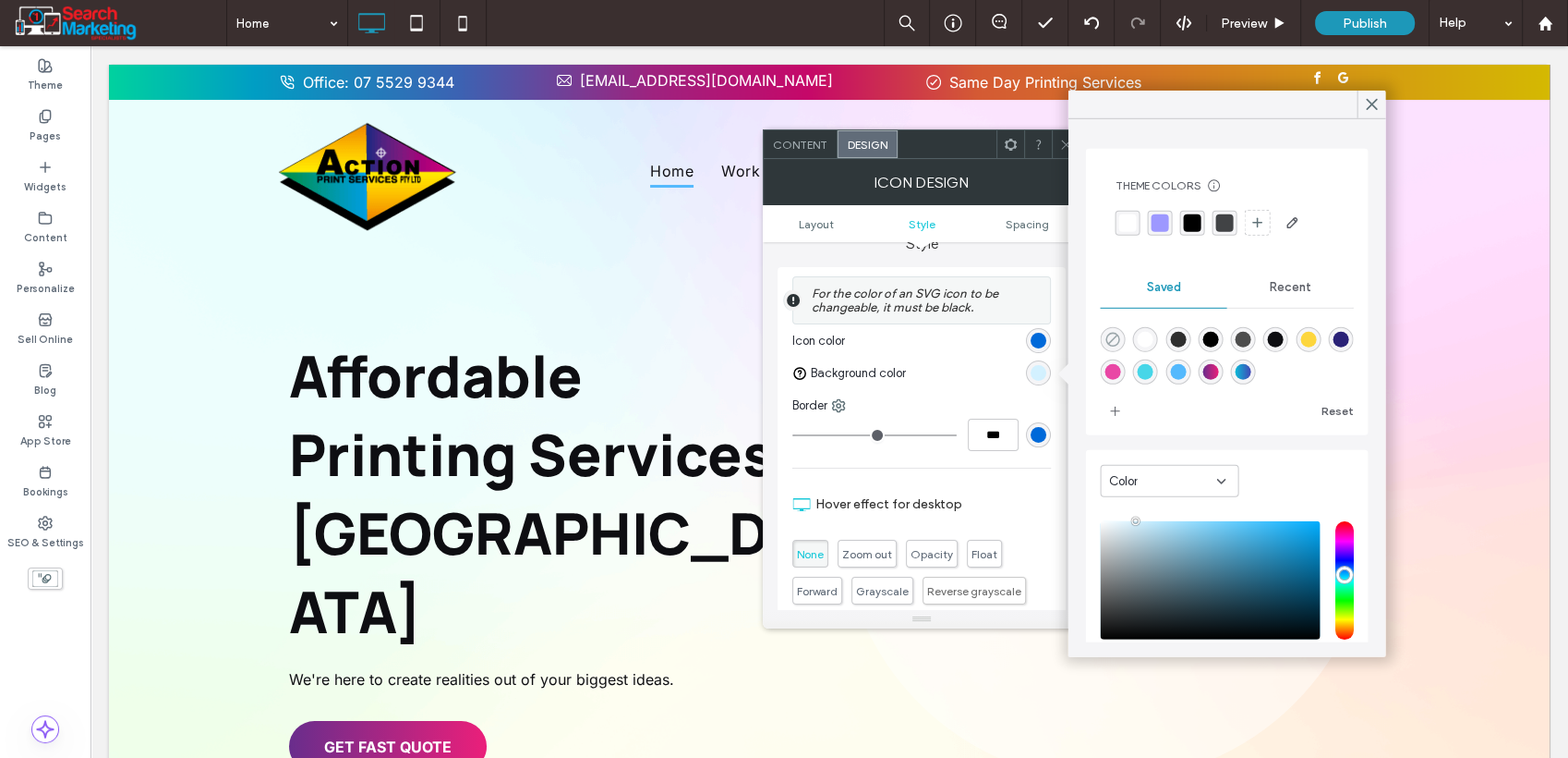
click at [1110, 336] on icon "rgba(0,0,0,0)" at bounding box center [1112, 339] width 16 height 16
type input "*******"
type input "*"
type input "**"
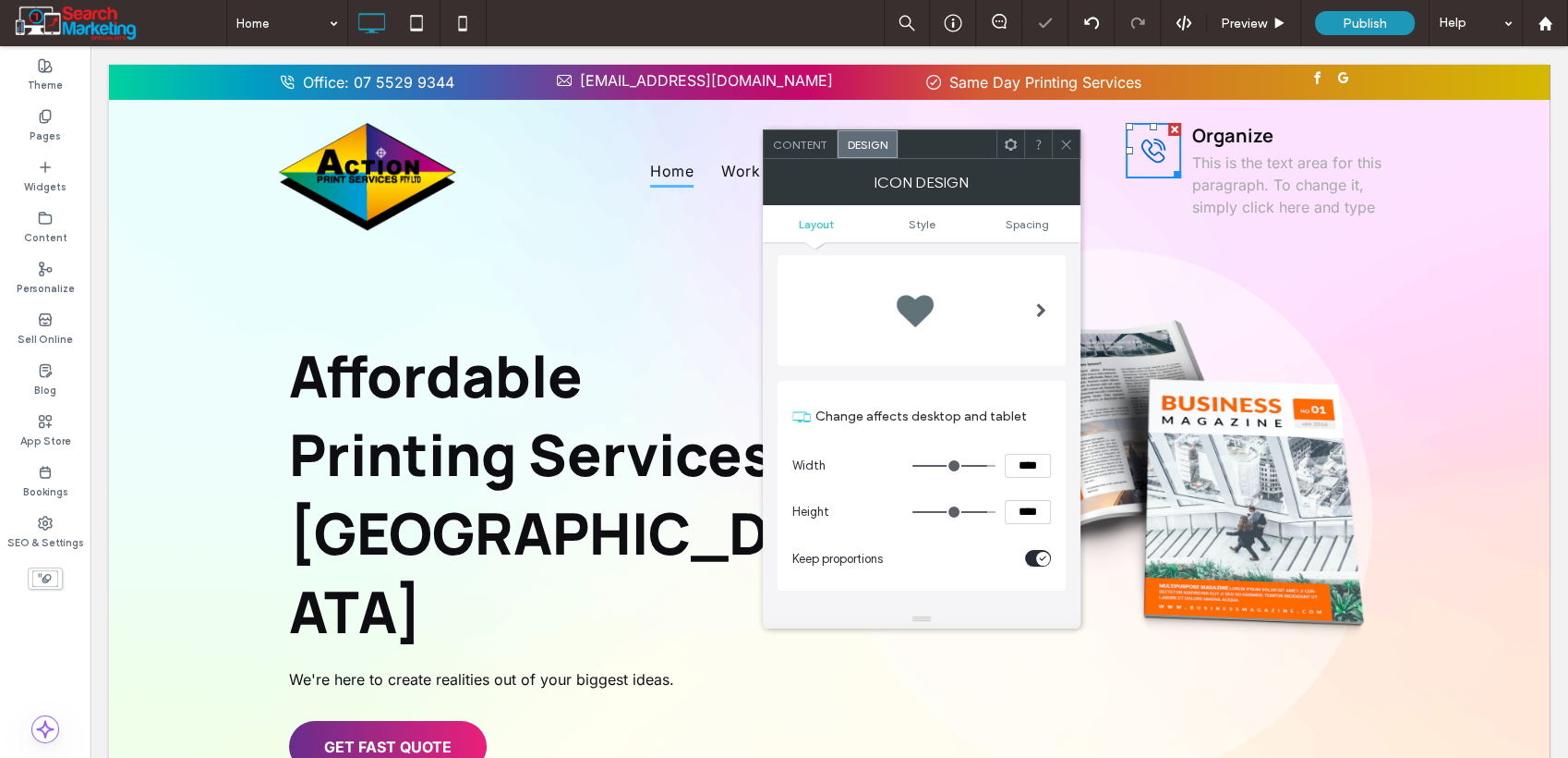
scroll to position [0, 0]
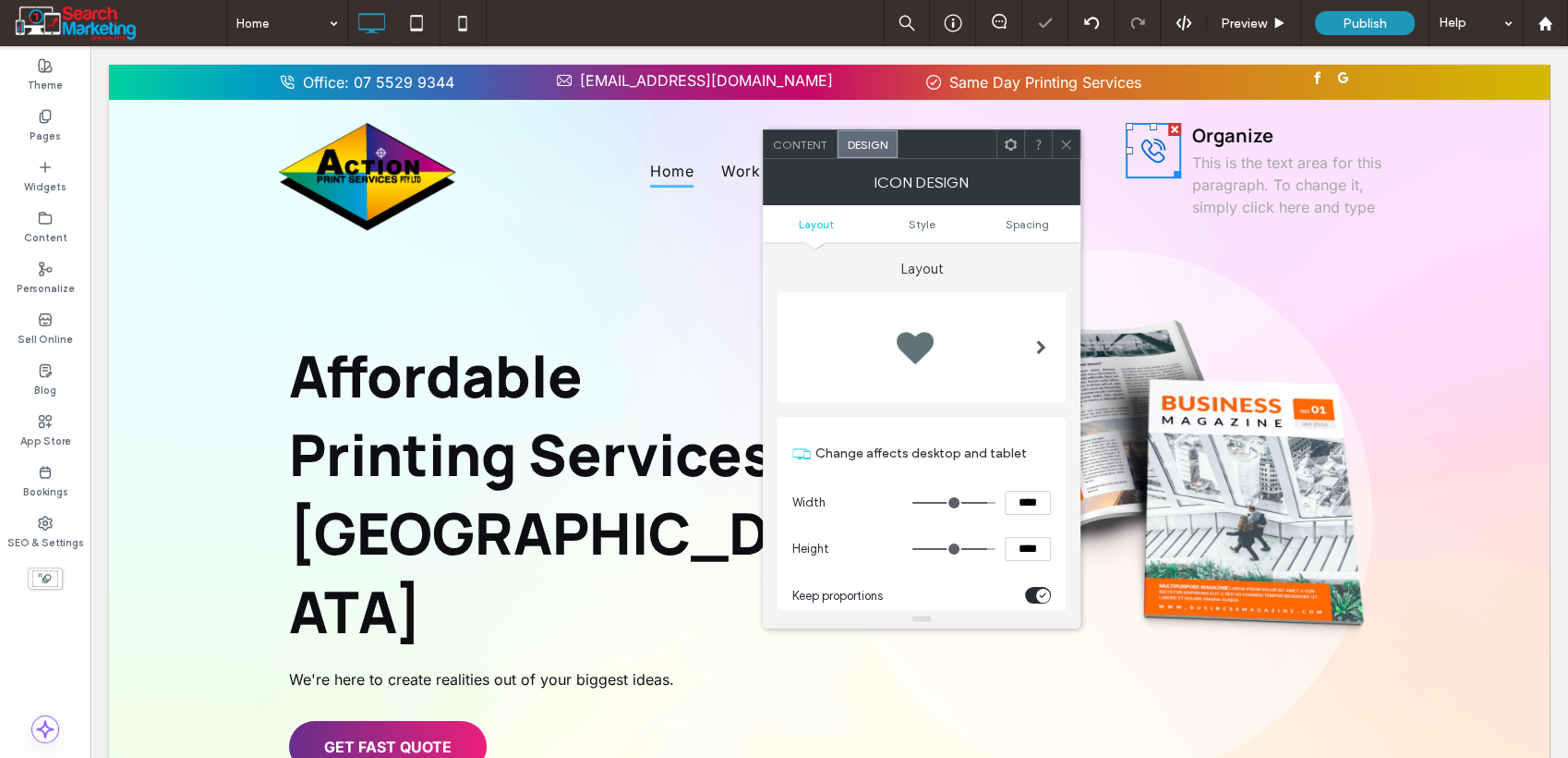
click at [968, 361] on div at bounding box center [921, 347] width 259 height 74
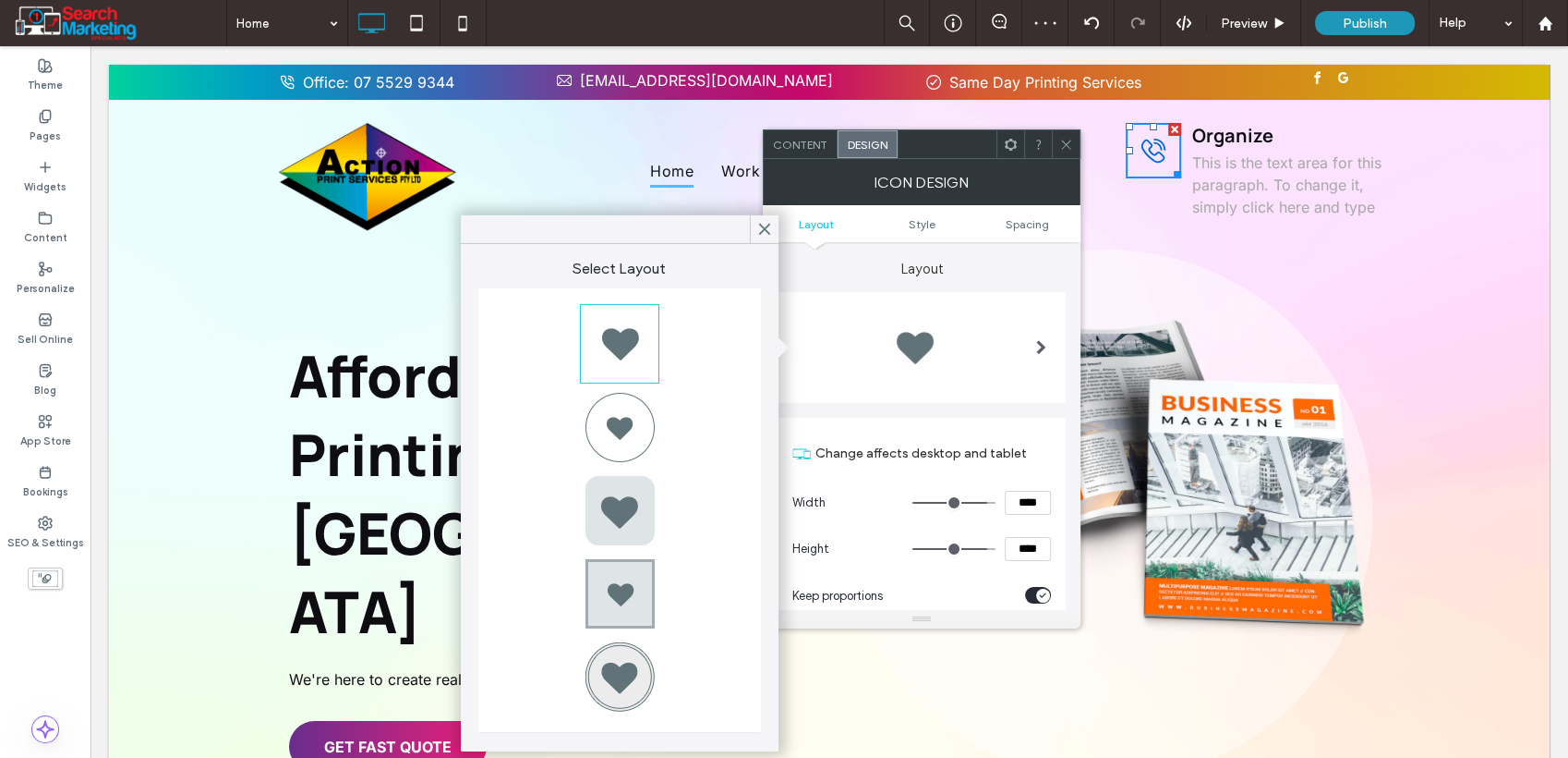
click at [618, 511] on div at bounding box center [619, 509] width 74 height 74
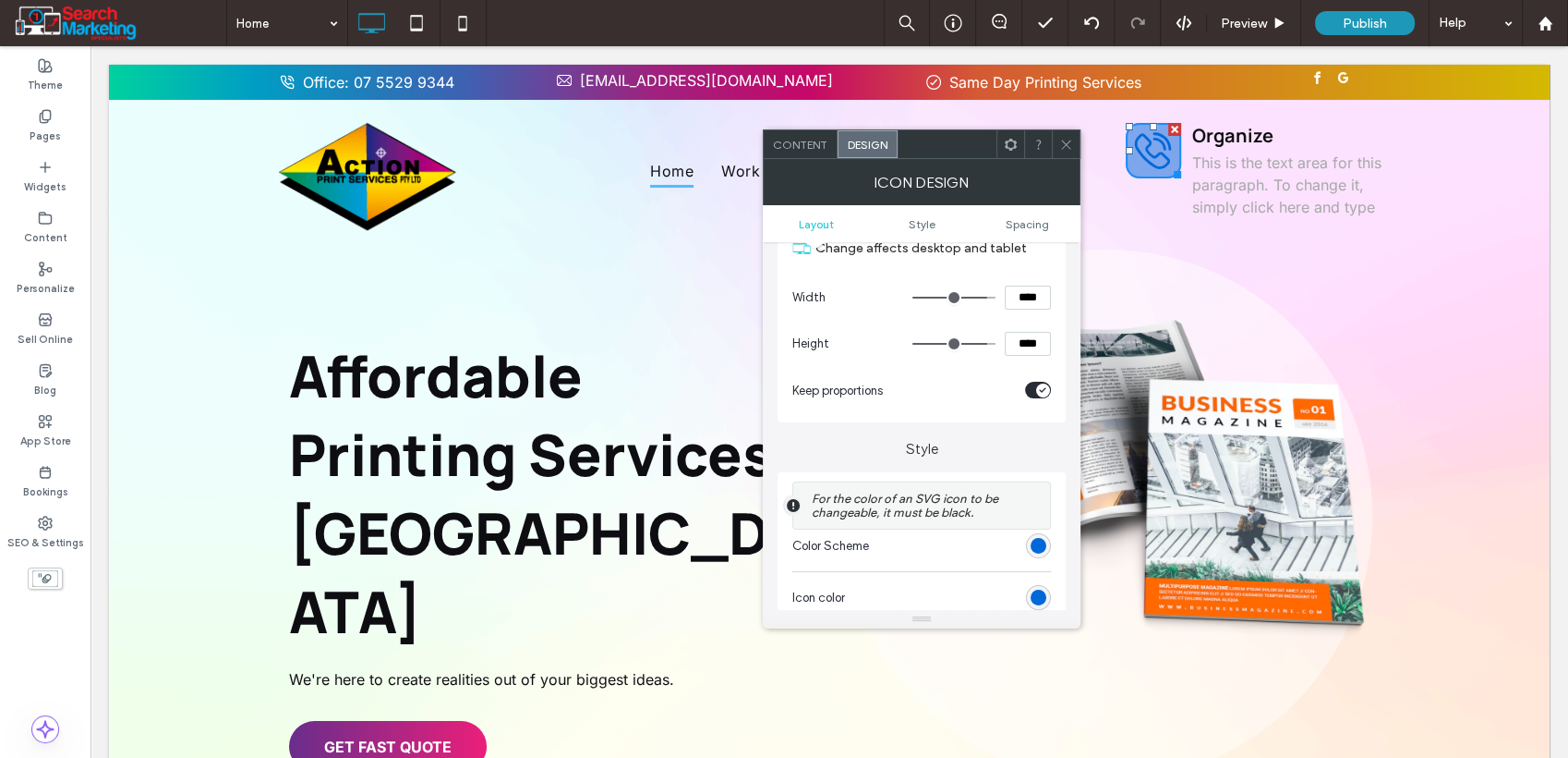
scroll to position [308, 0]
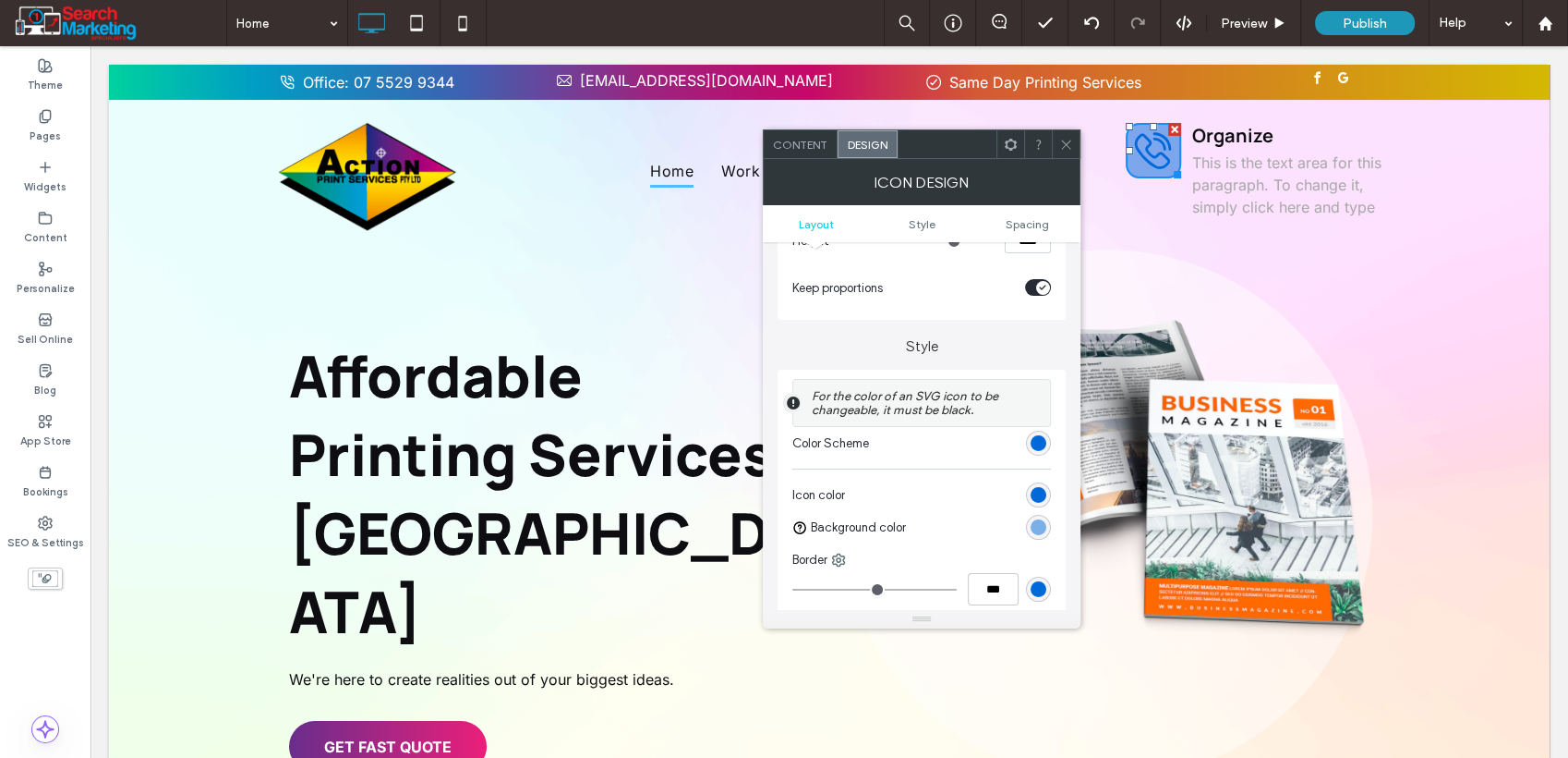
click at [1036, 531] on div "rgba(0, 105, 217, 0.5)" at bounding box center [1038, 527] width 16 height 16
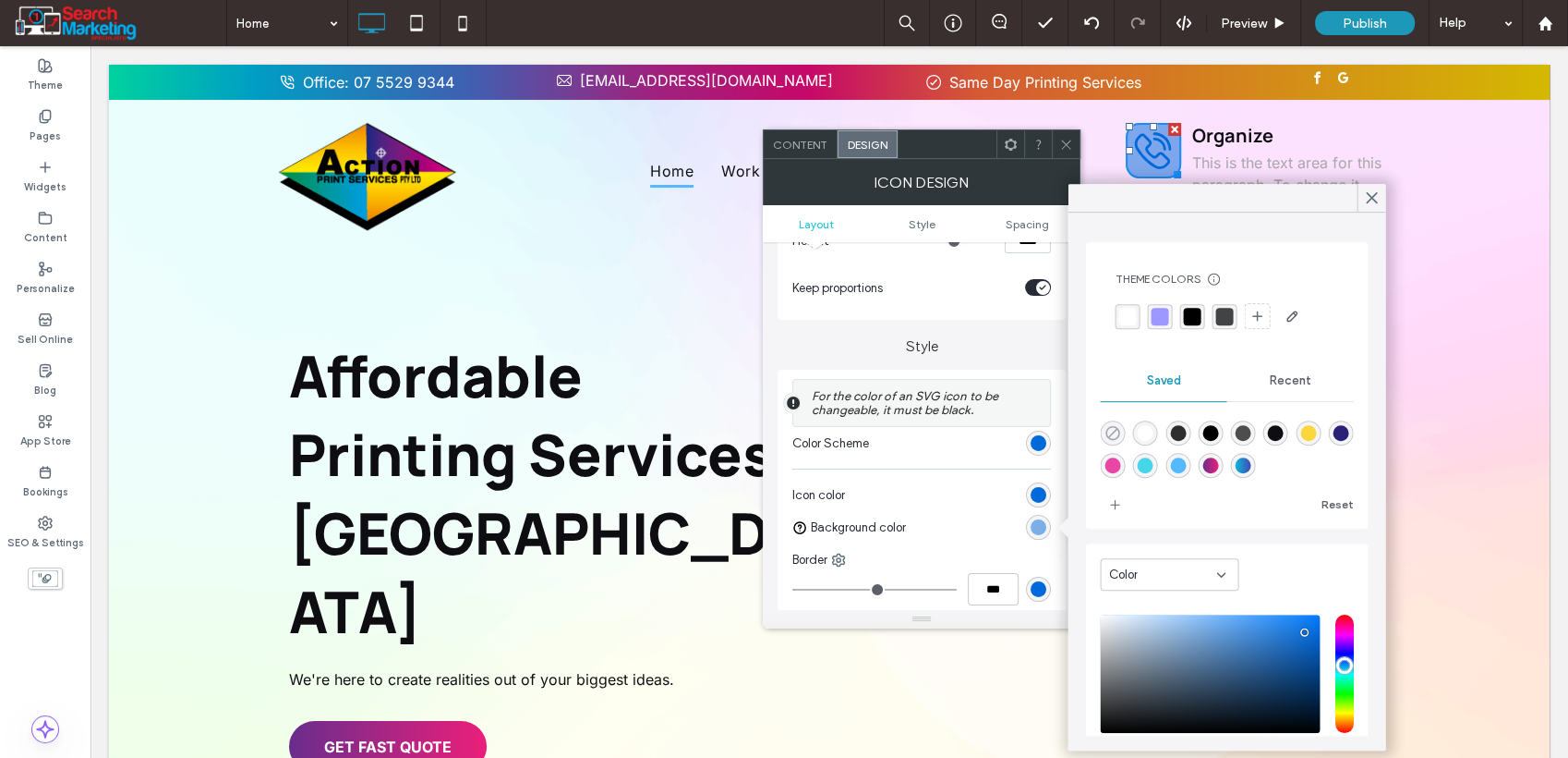
drag, startPoint x: 1116, startPoint y: 432, endPoint x: 1094, endPoint y: 462, distance: 37.2
click at [1116, 433] on icon "rgba(0,0,0,0)" at bounding box center [1112, 432] width 16 height 16
type input "*******"
type input "*"
type input "**"
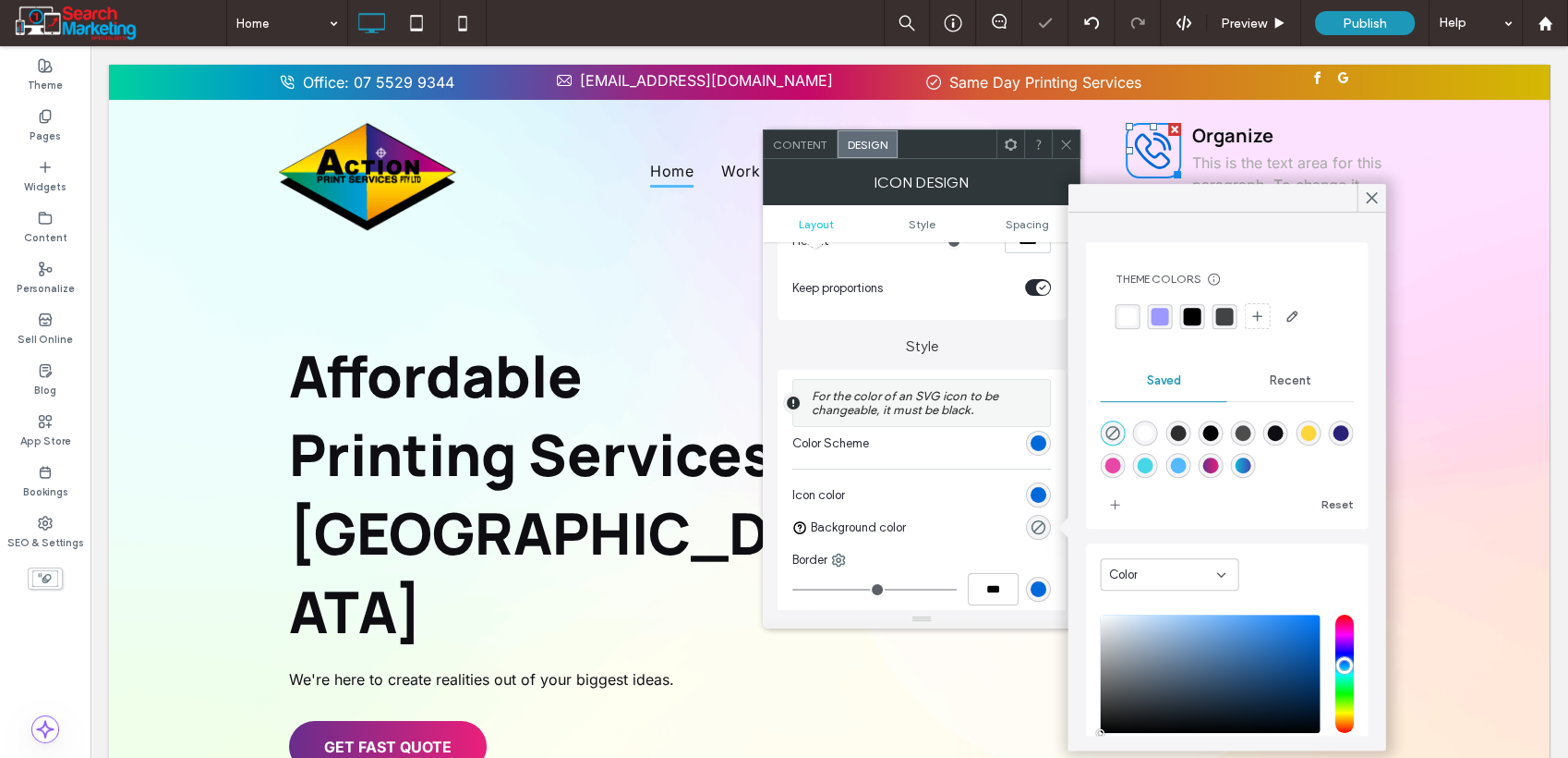
click at [1040, 494] on div "rgb(0, 105, 217)" at bounding box center [1038, 494] width 16 height 16
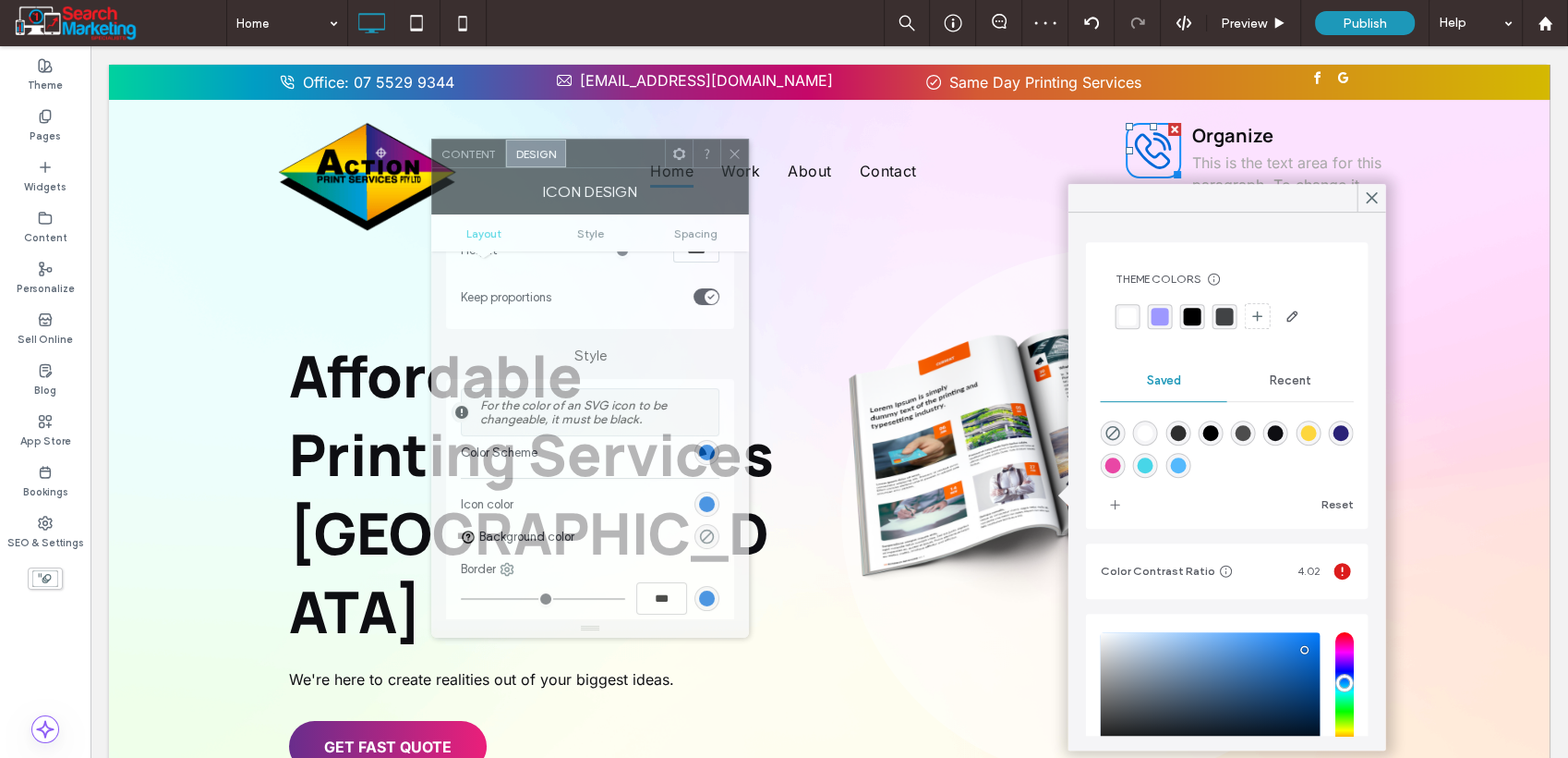
drag, startPoint x: 946, startPoint y: 153, endPoint x: 595, endPoint y: 163, distance: 351.1
click at [595, 163] on div at bounding box center [616, 153] width 99 height 27
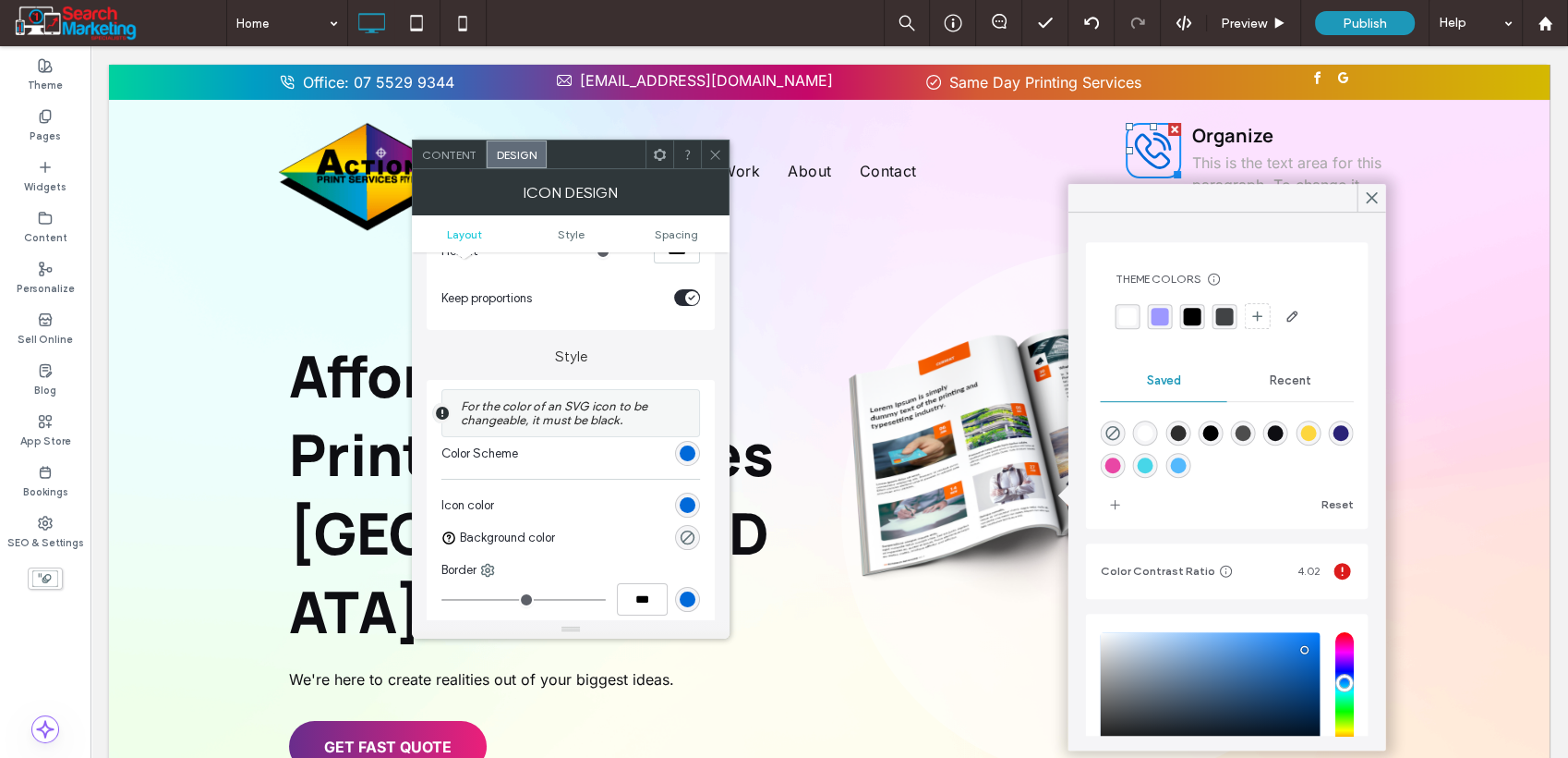
click at [1120, 470] on div "rgba(233,71,165,1)" at bounding box center [1112, 465] width 16 height 16
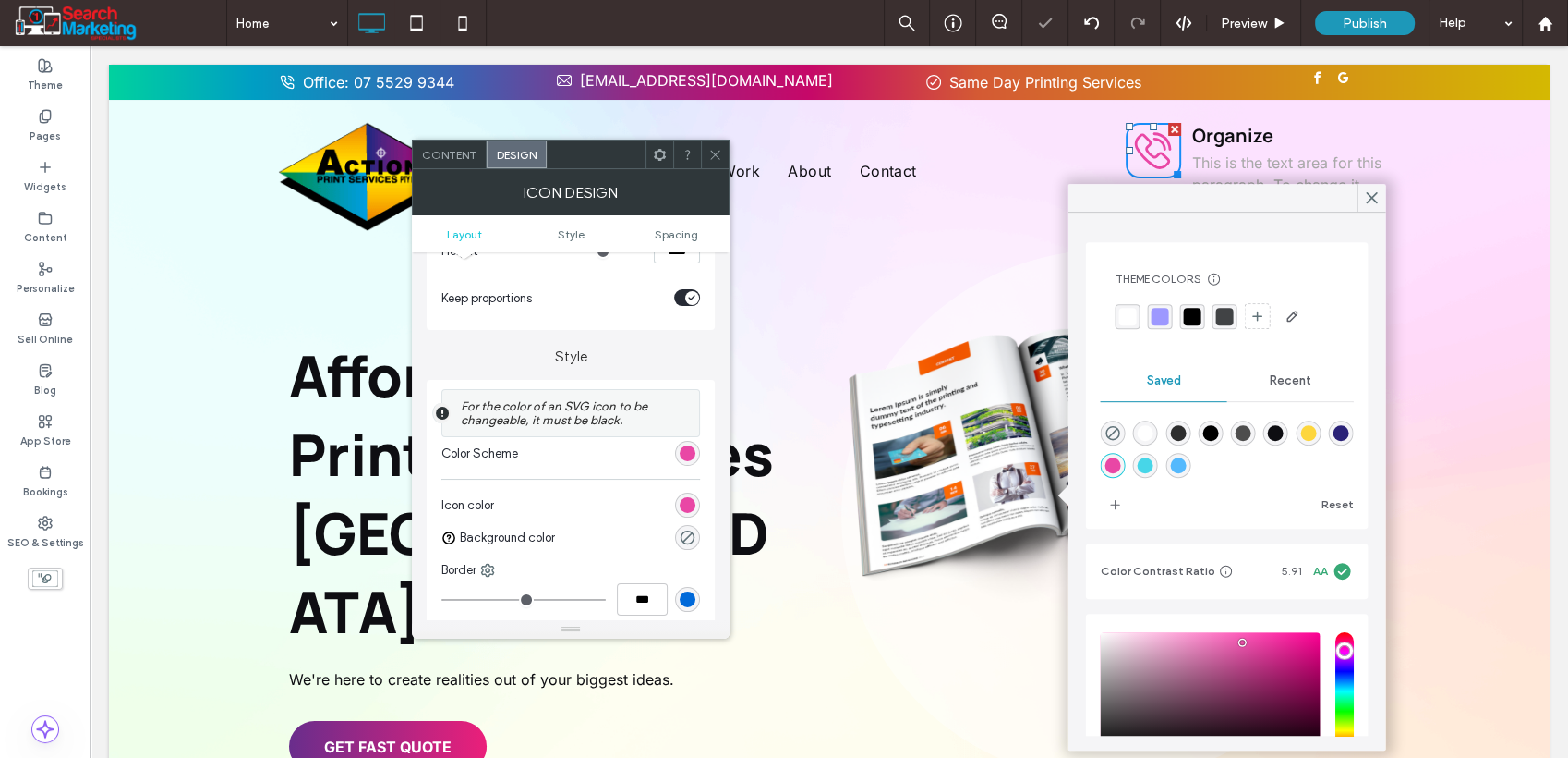
click at [1186, 466] on div "rgba(84,185,253,1)" at bounding box center [1177, 465] width 16 height 16
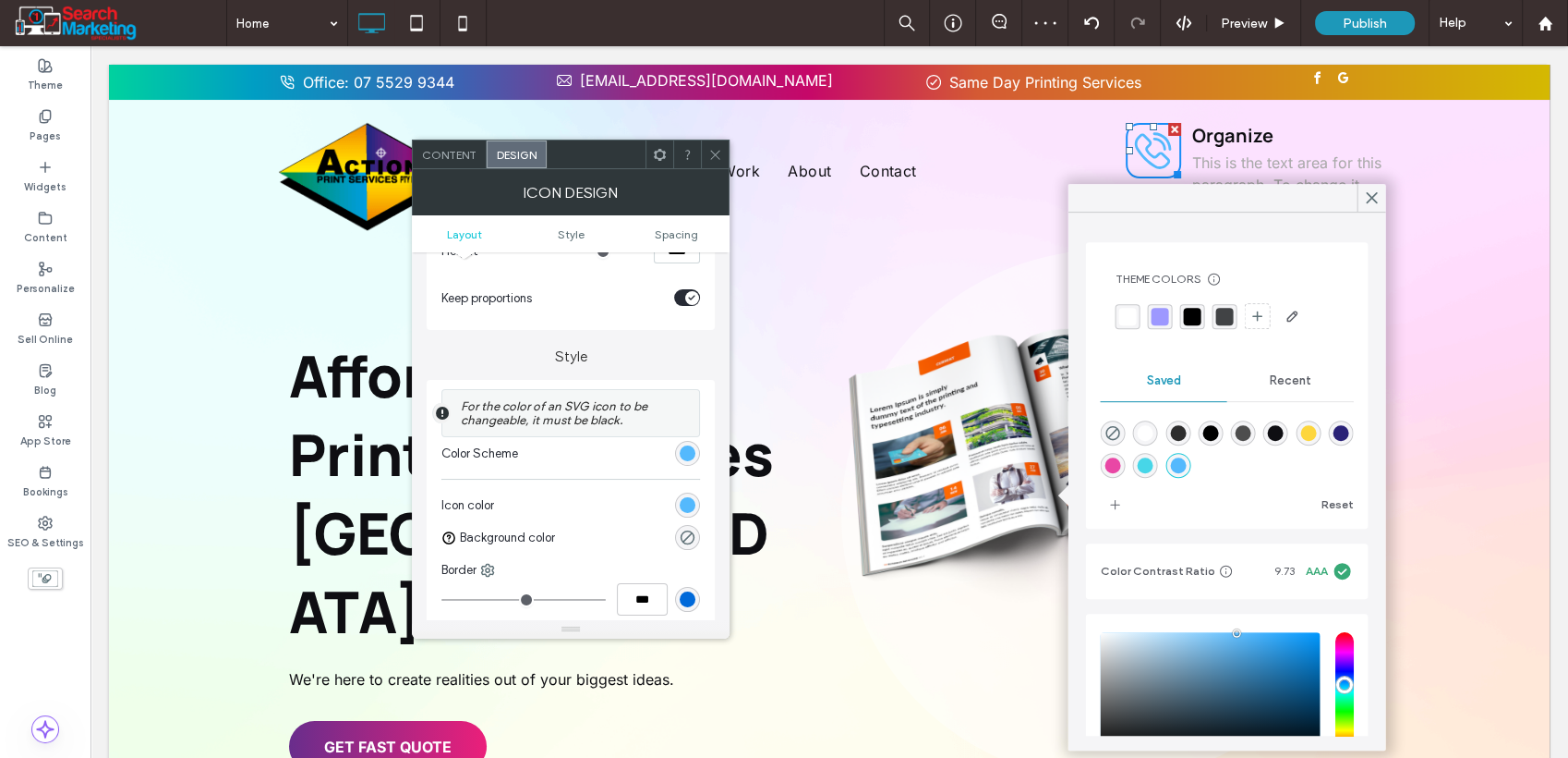
click at [1317, 432] on div "rgba(253,214,61,1)" at bounding box center [1308, 432] width 16 height 16
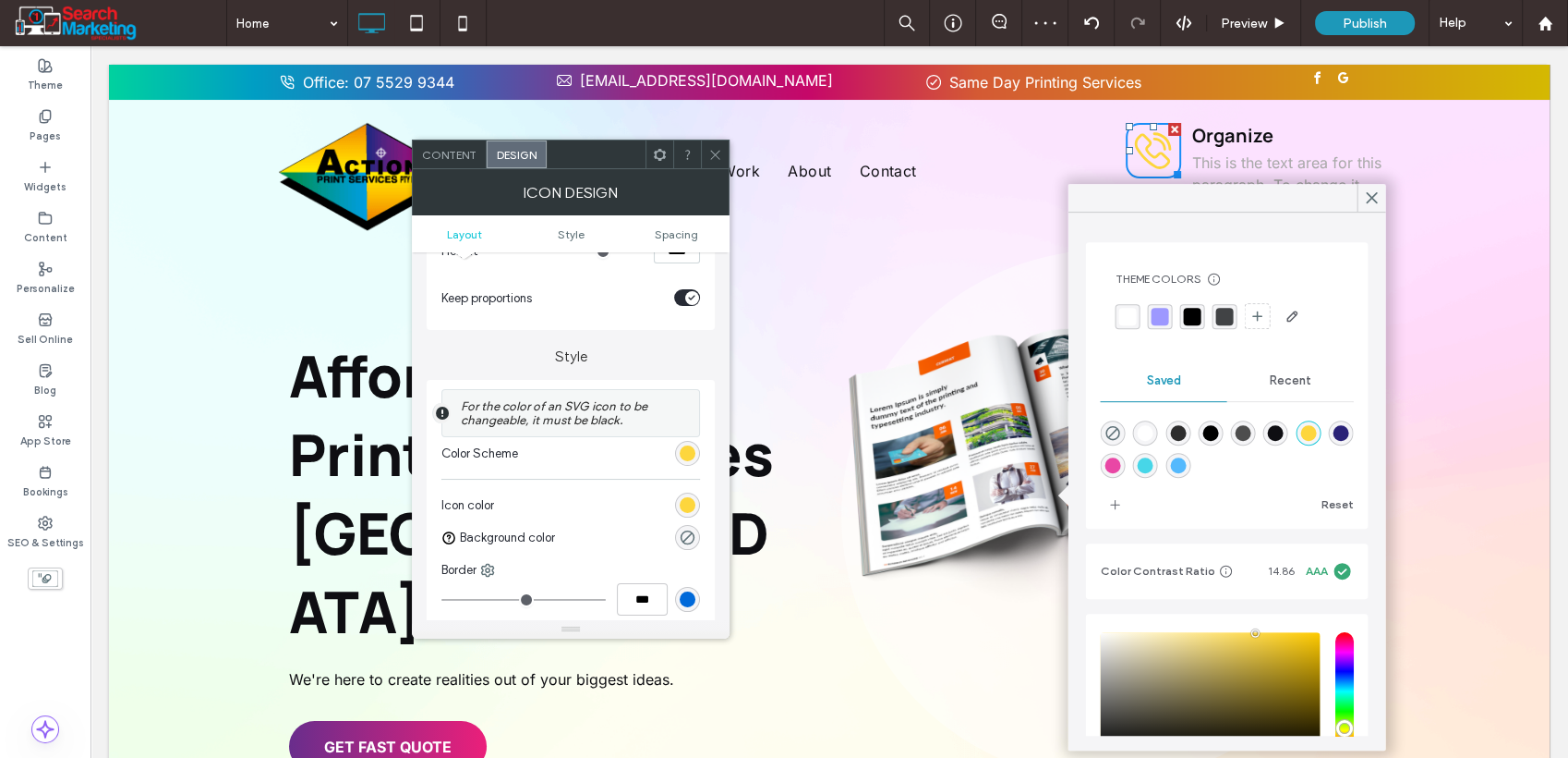
click at [1333, 441] on div "rgba(42,34,119,1)" at bounding box center [1340, 432] width 16 height 16
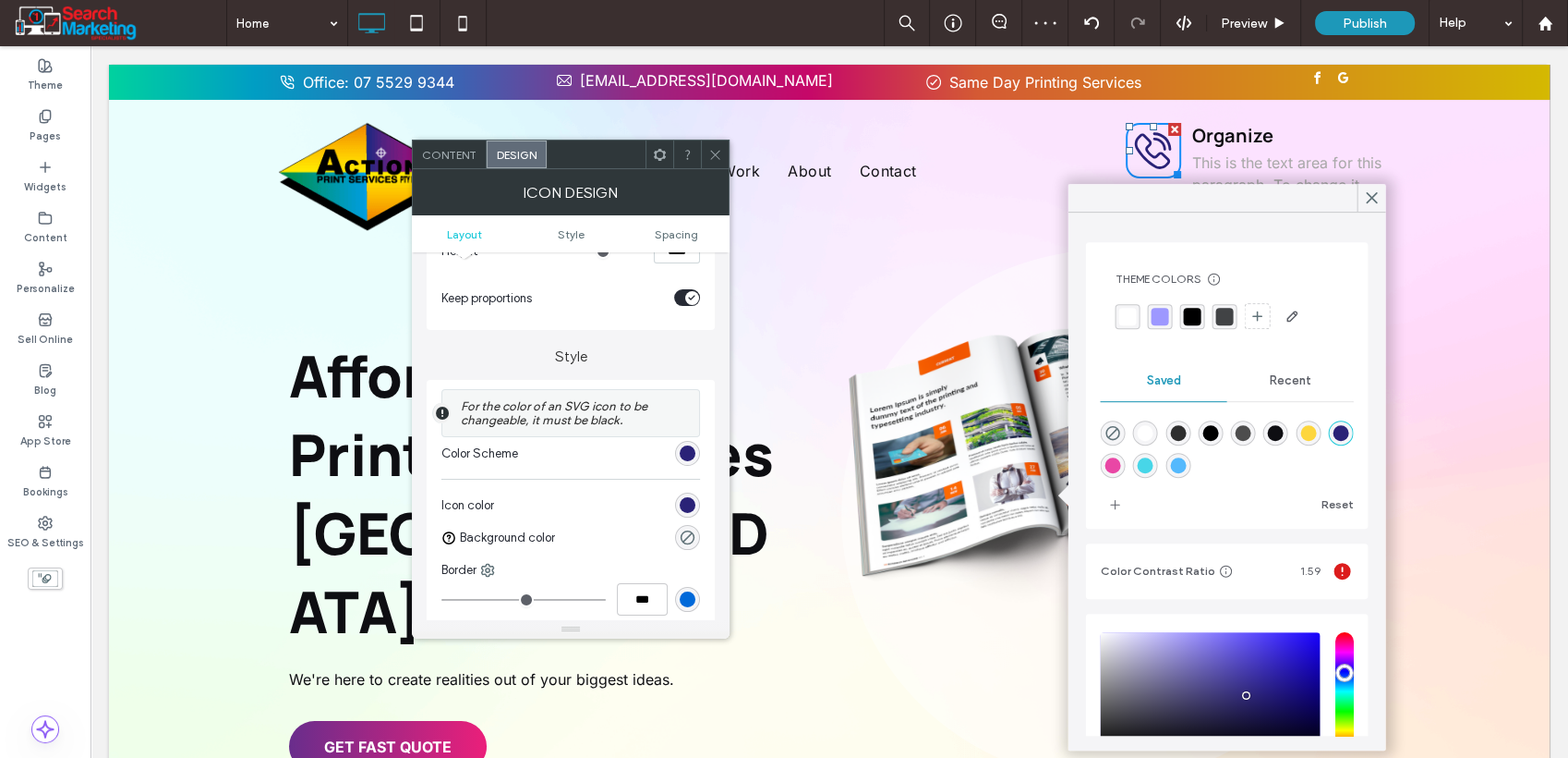
click at [1120, 464] on div "rgba(233,71,165,1)" at bounding box center [1112, 465] width 16 height 16
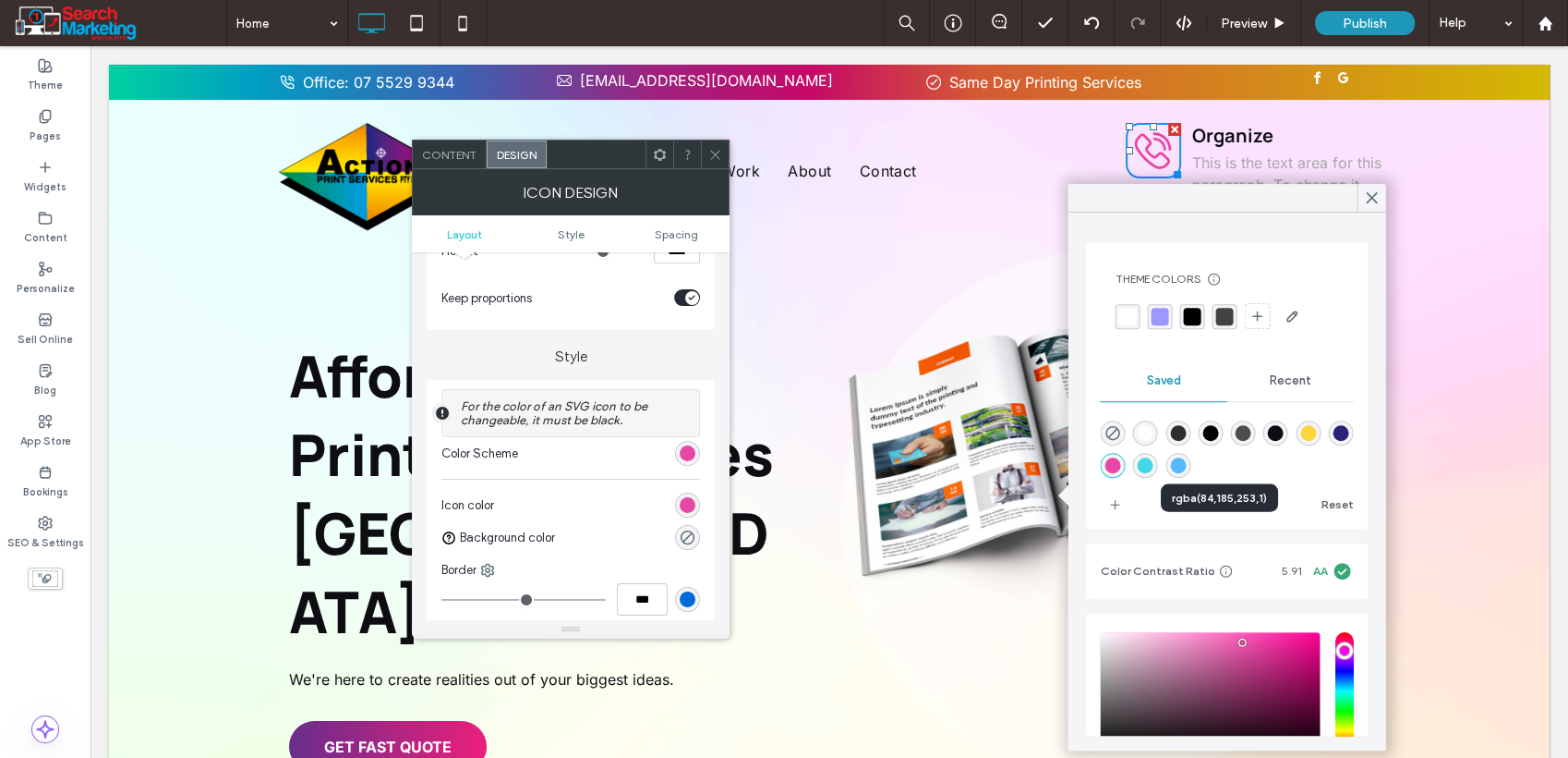
click at [1186, 470] on div "rgba(84,185,253,1)" at bounding box center [1177, 465] width 16 height 16
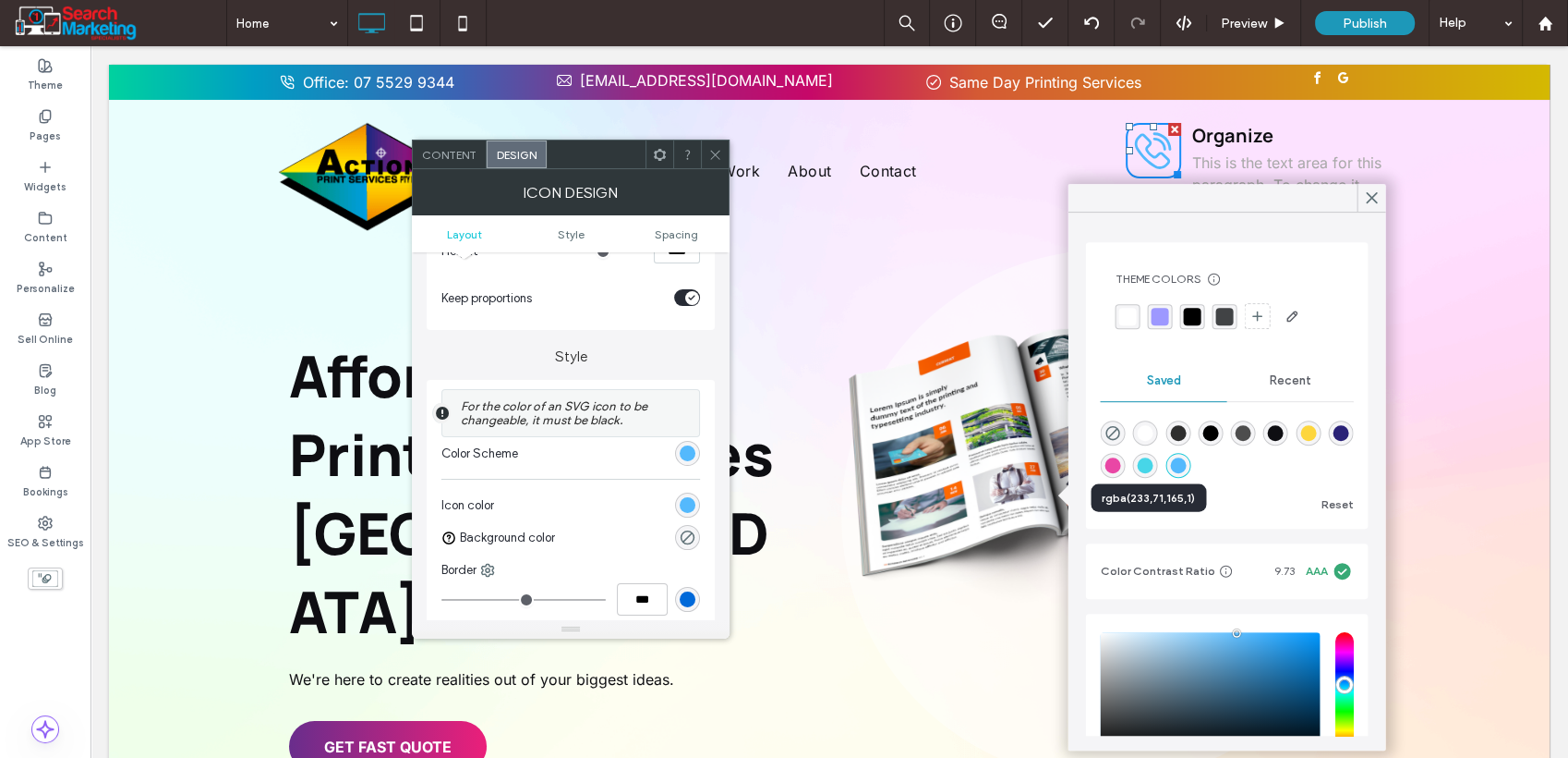
click at [1120, 466] on div "rgba(233,71,165,1)" at bounding box center [1112, 465] width 16 height 16
type input "*******"
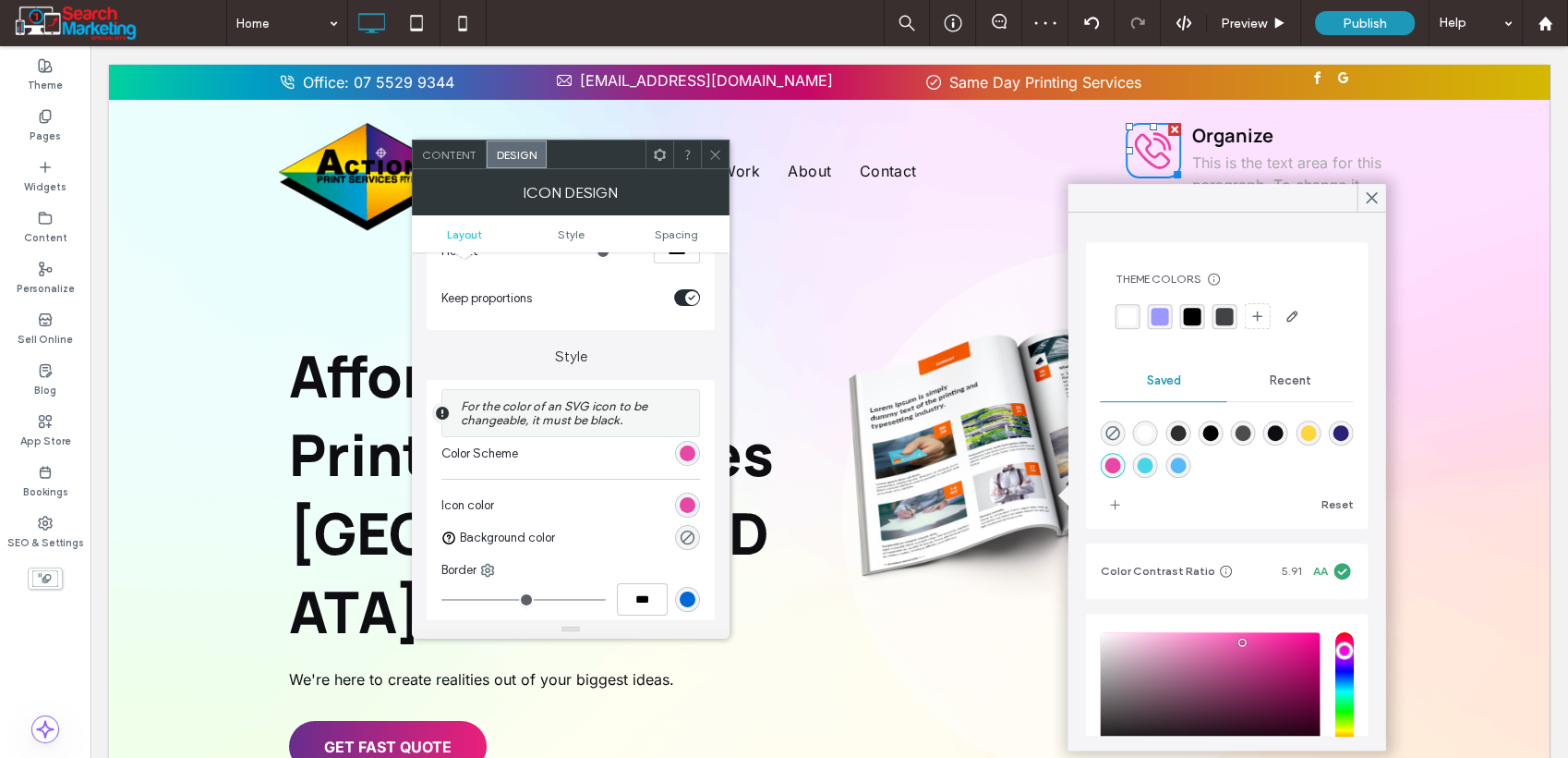
drag, startPoint x: 719, startPoint y: 151, endPoint x: 640, endPoint y: 111, distance: 88.5
click at [719, 151] on use at bounding box center [715, 154] width 9 height 9
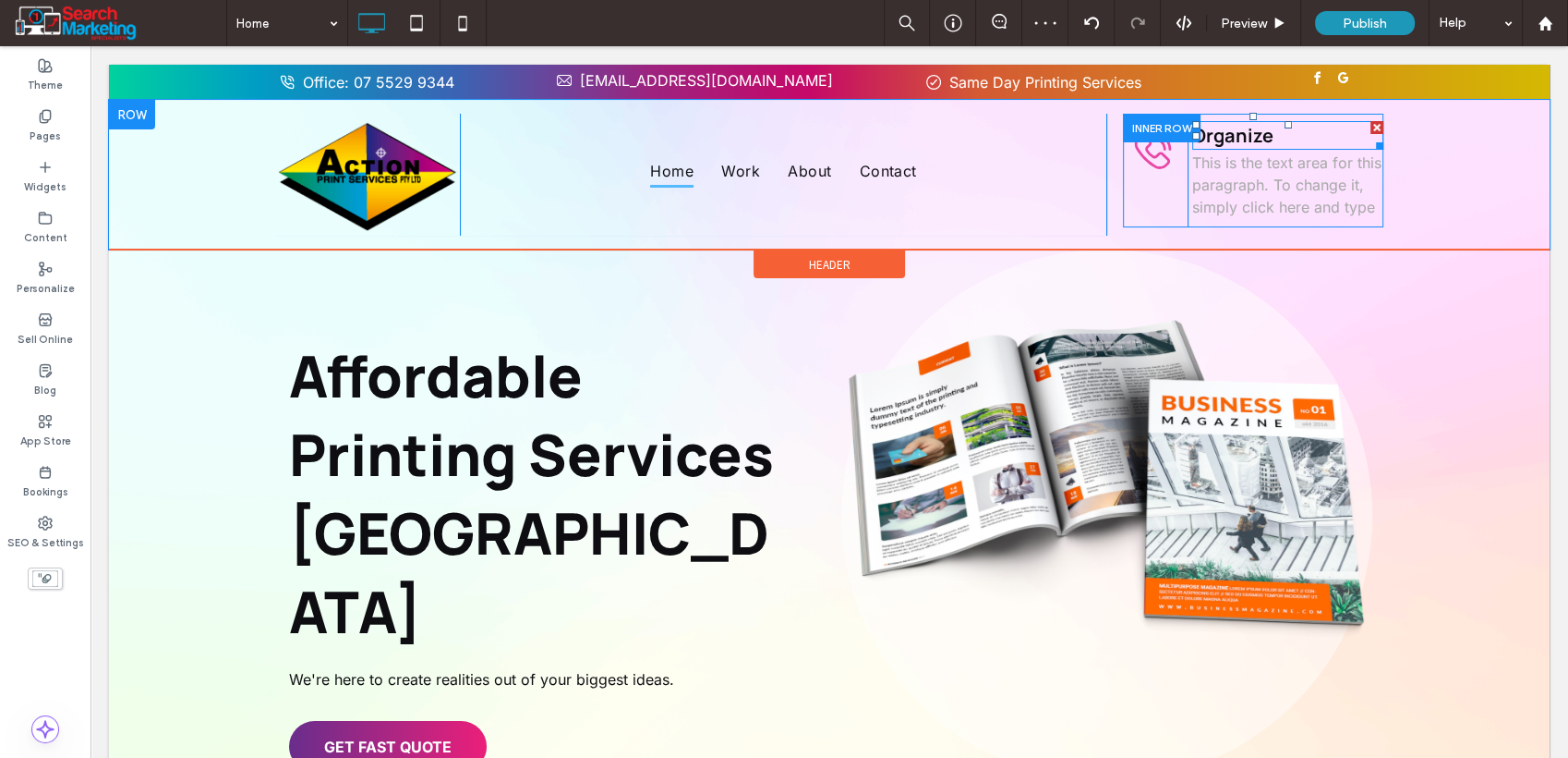
click at [1262, 137] on span "Organize" at bounding box center [1233, 136] width 81 height 24
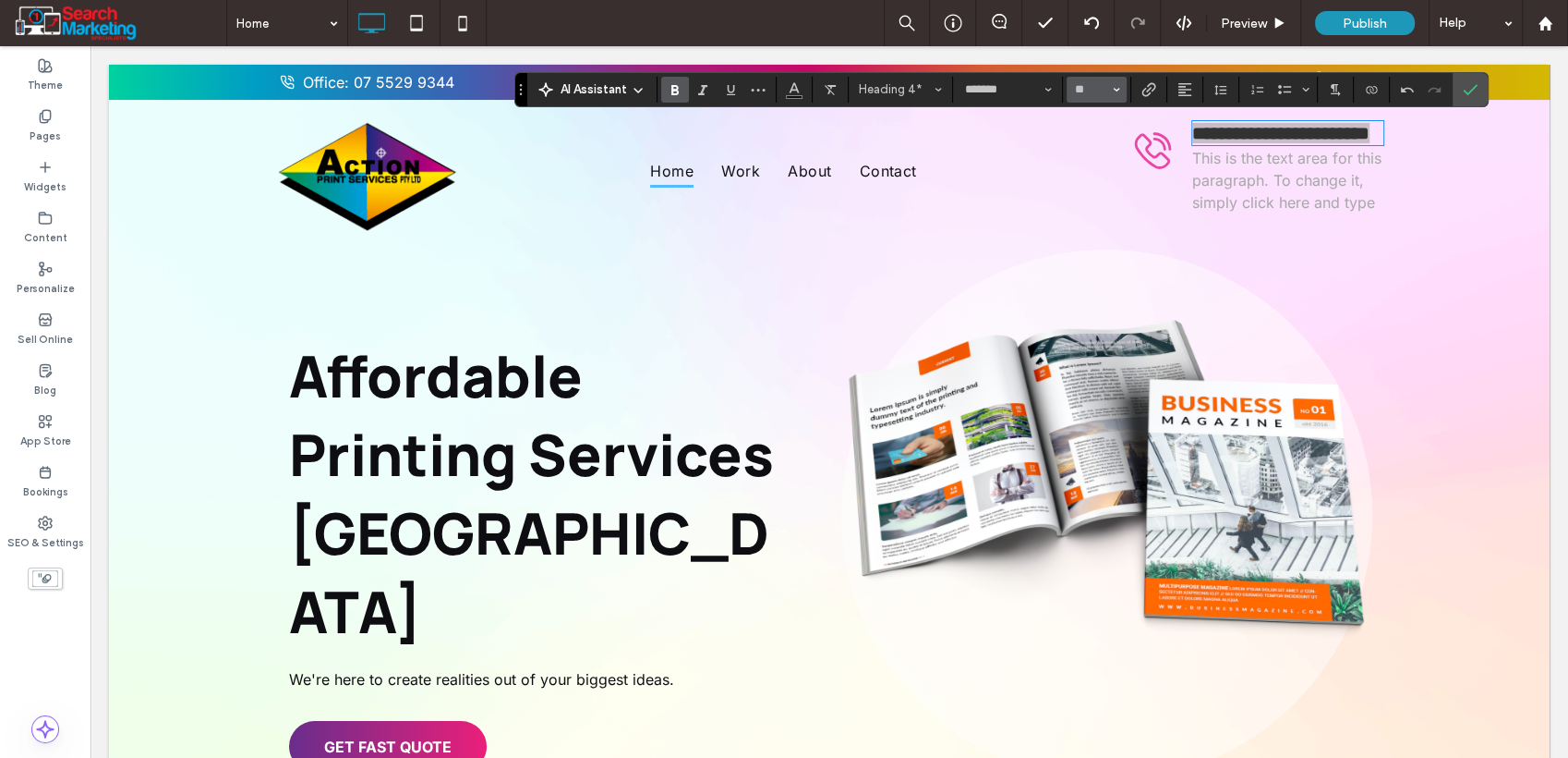
click at [1120, 94] on button "**" at bounding box center [1097, 89] width 60 height 25
click at [1103, 275] on label "16" at bounding box center [1096, 274] width 59 height 25
type input "**"
click at [1048, 89] on use "Font & Font weight" at bounding box center [1048, 89] width 7 height 4
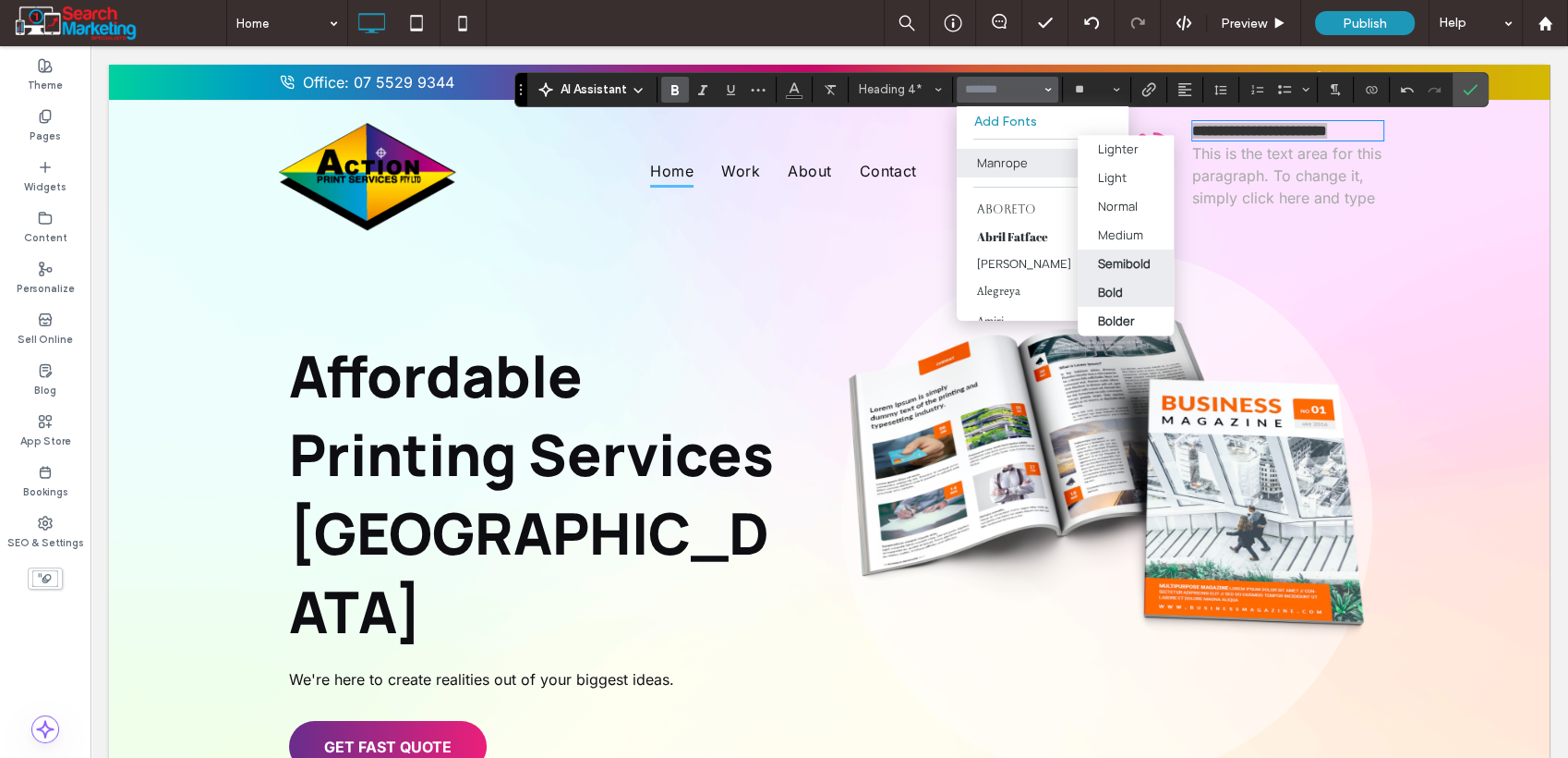
drag, startPoint x: 1121, startPoint y: 261, endPoint x: 1032, endPoint y: 216, distance: 99.7
click at [1122, 262] on div "Semibold" at bounding box center [1125, 264] width 53 height 17
type input "*******"
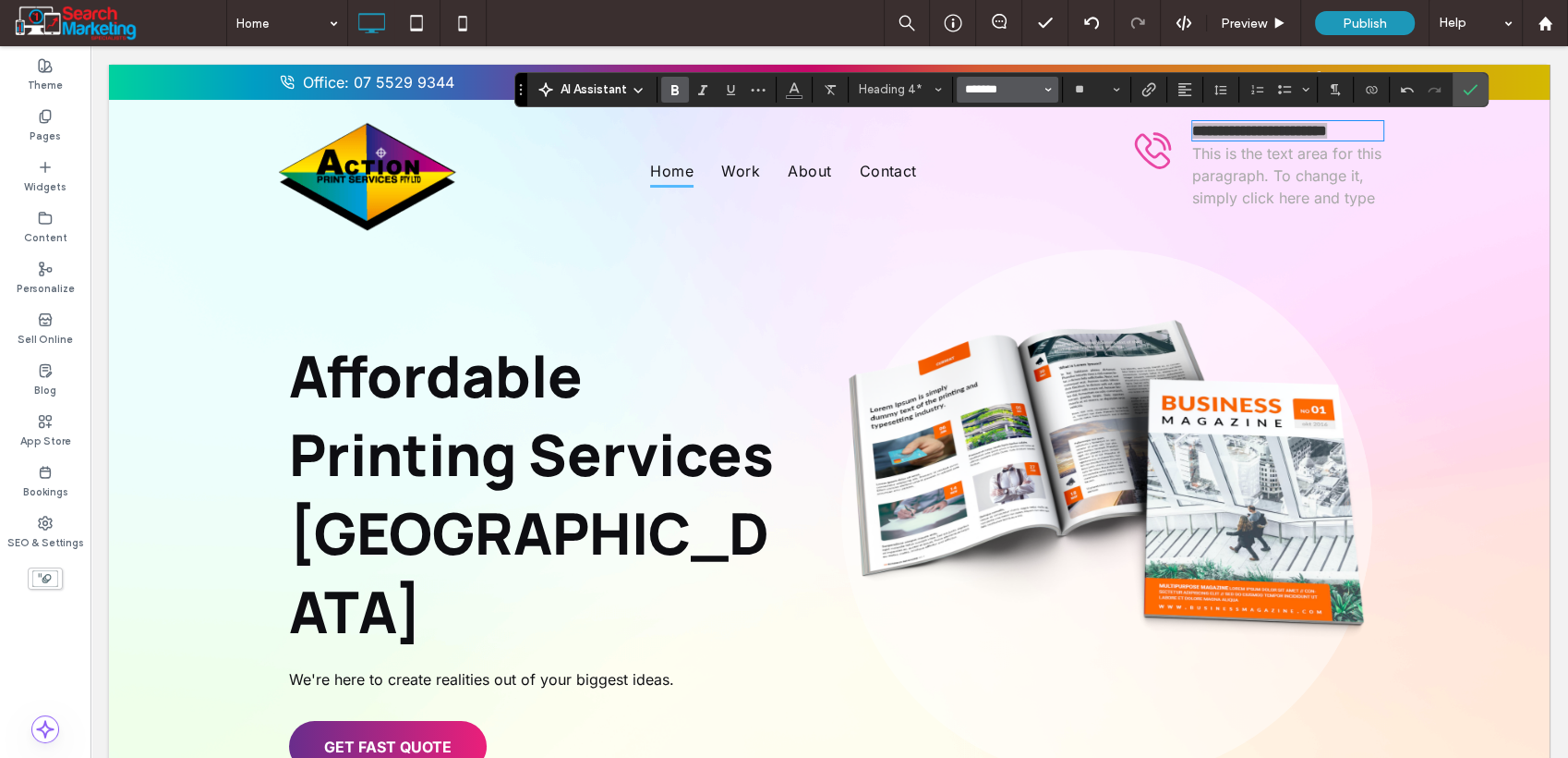
click at [1006, 84] on input "*******" at bounding box center [1002, 89] width 78 height 15
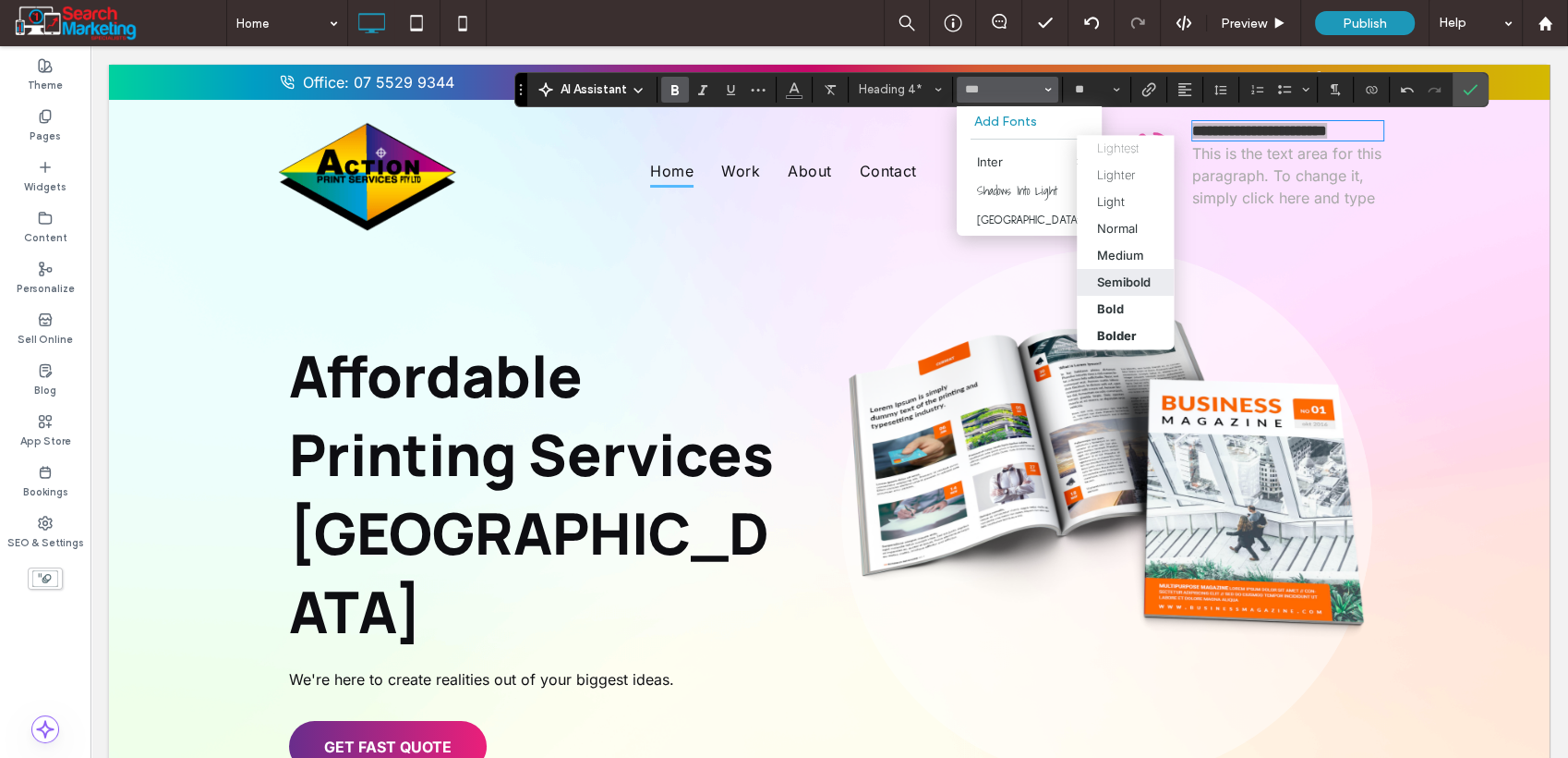
click at [1128, 273] on label "Semibold" at bounding box center [1125, 282] width 97 height 26
type input "*****"
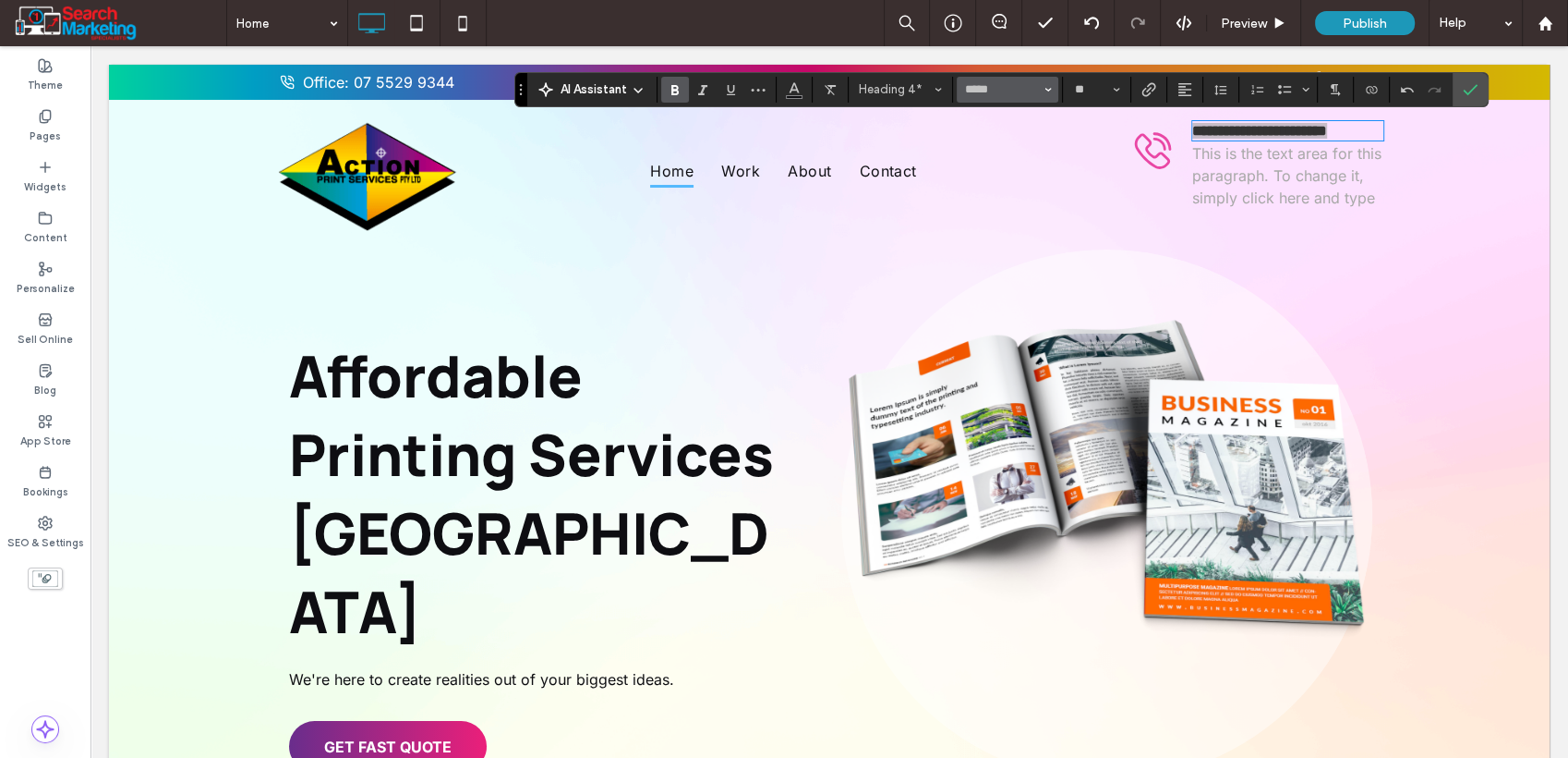
click at [1045, 92] on span "Font & Font weight" at bounding box center [1048, 89] width 8 height 24
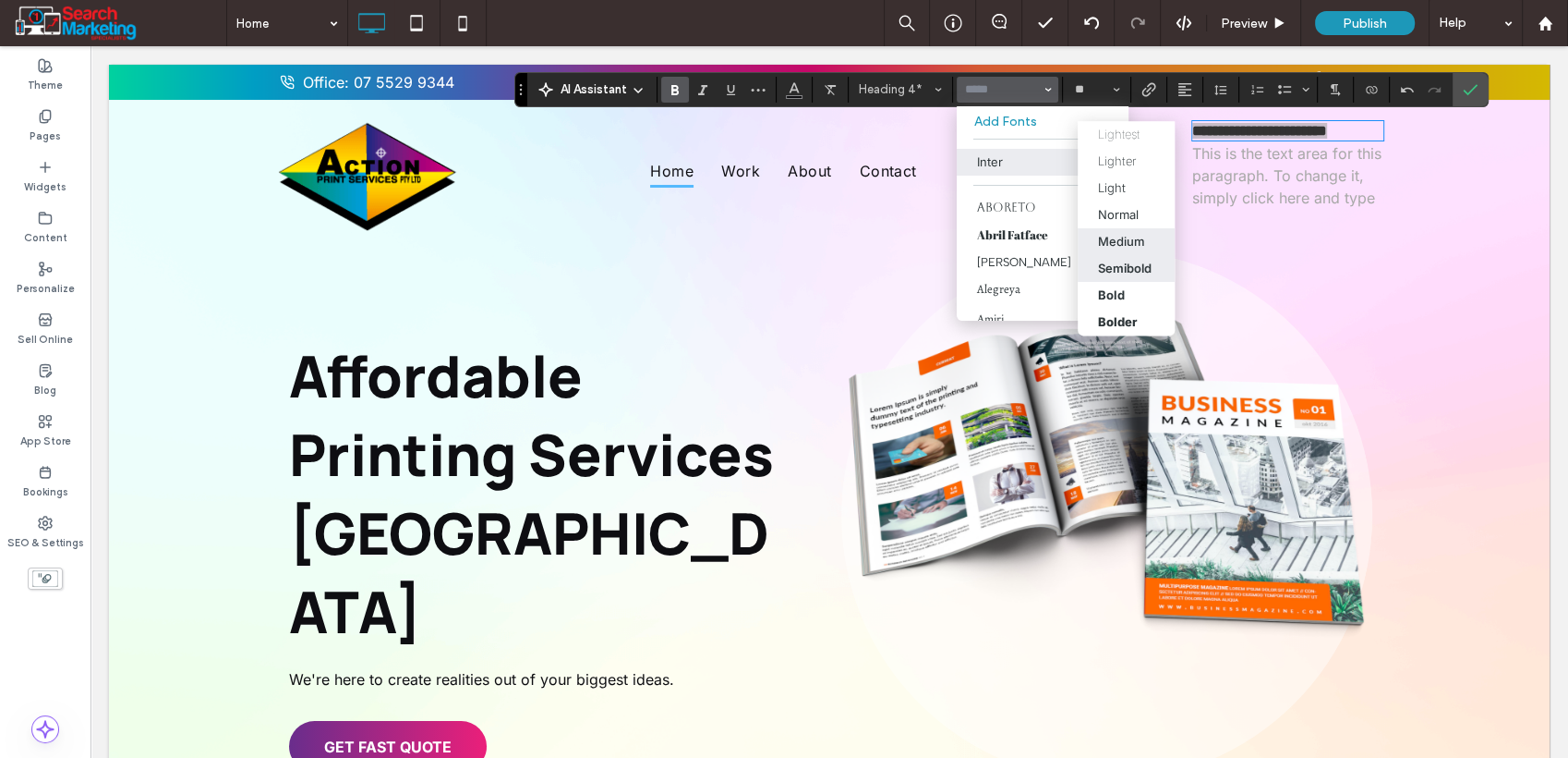
click at [1137, 244] on div "Medium" at bounding box center [1122, 241] width 47 height 15
type input "*****"
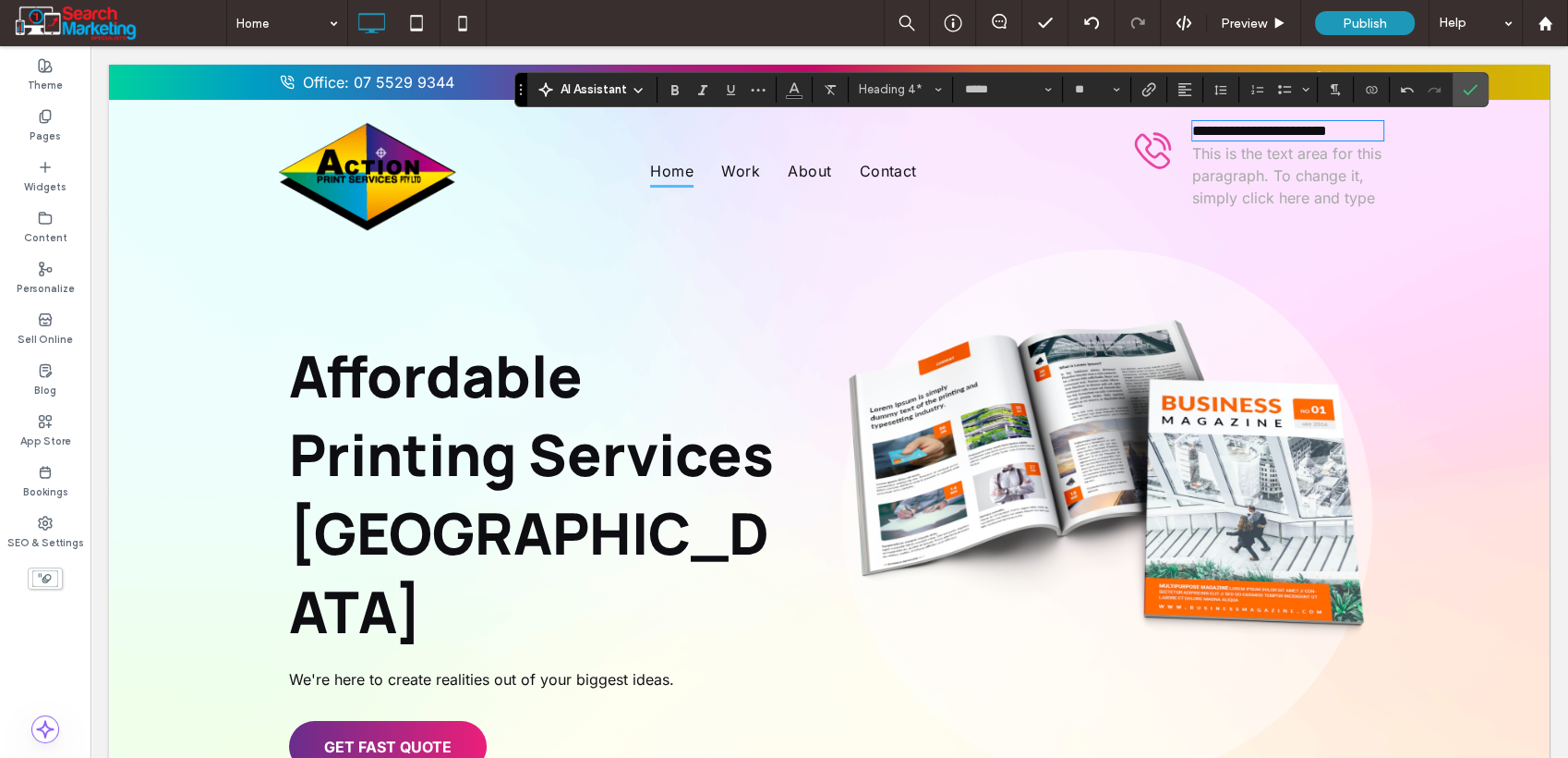
click at [1234, 167] on p "This is the text area for this paragraph. To change it, simply click here and t…" at bounding box center [1288, 175] width 191 height 67
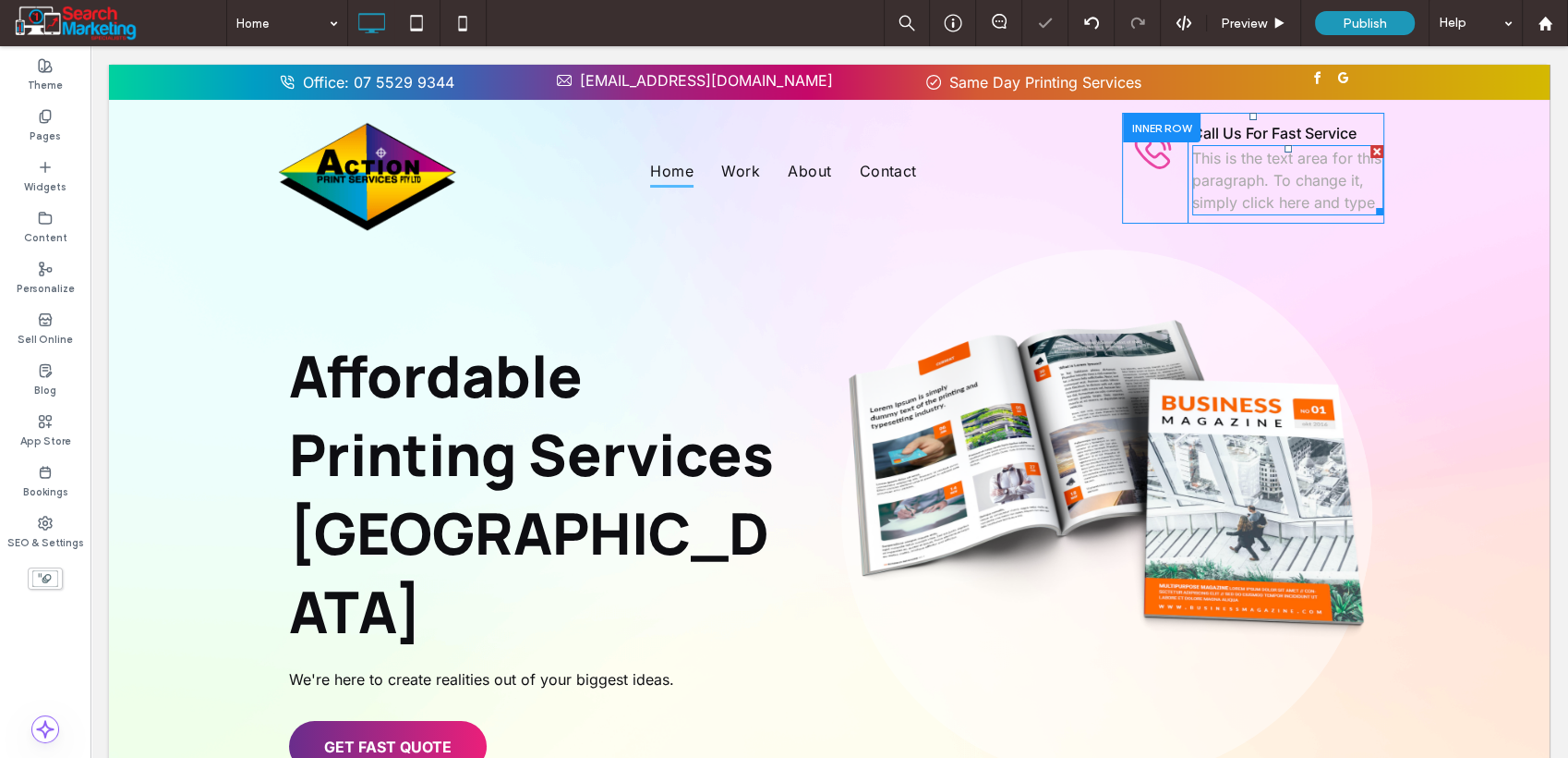
click at [1235, 172] on span "This is the text area for this paragraph. To change it, simply click here and t…" at bounding box center [1287, 180] width 189 height 63
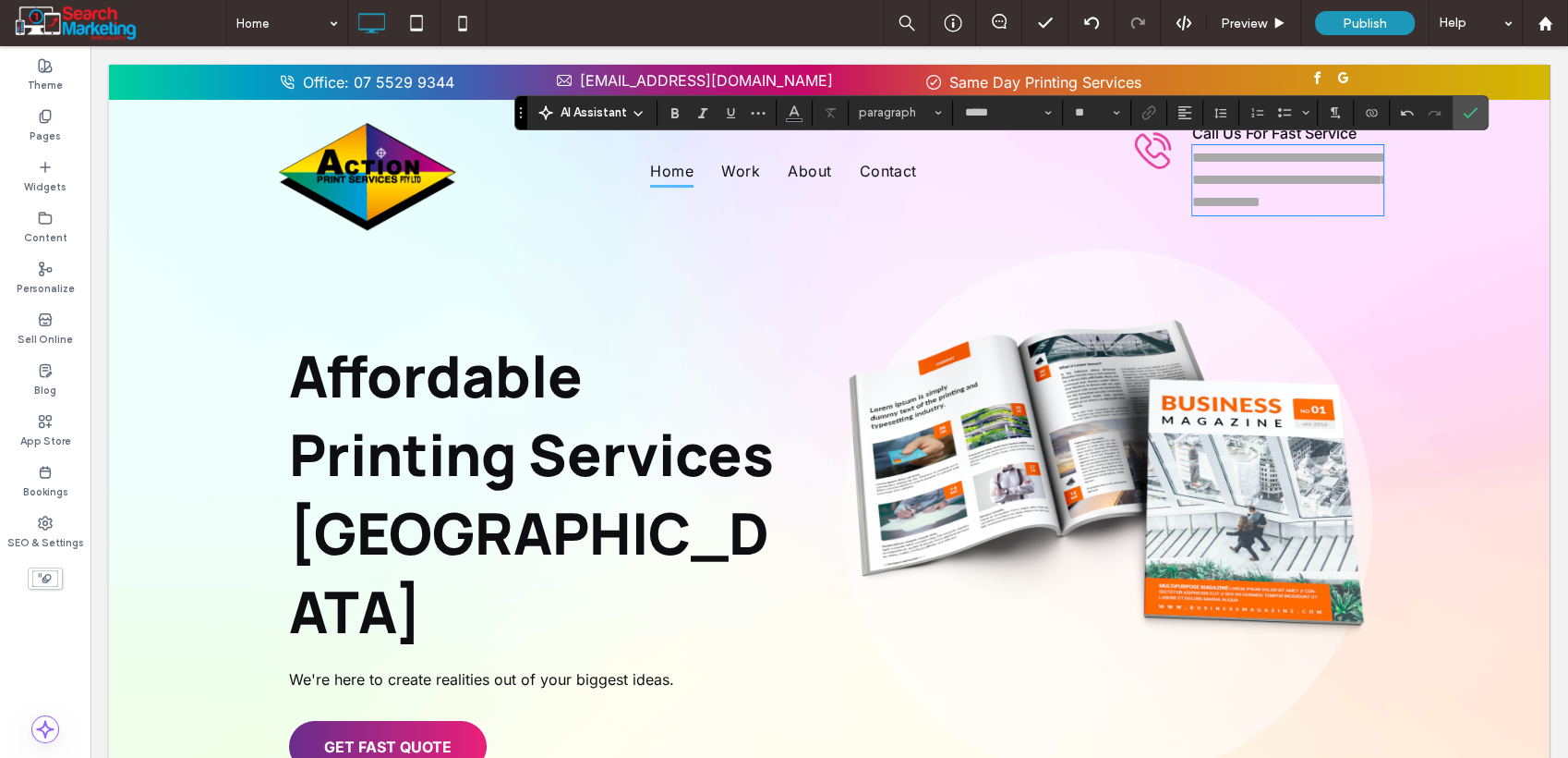
scroll to position [0, 0]
click at [1108, 116] on input "**" at bounding box center [1091, 113] width 36 height 15
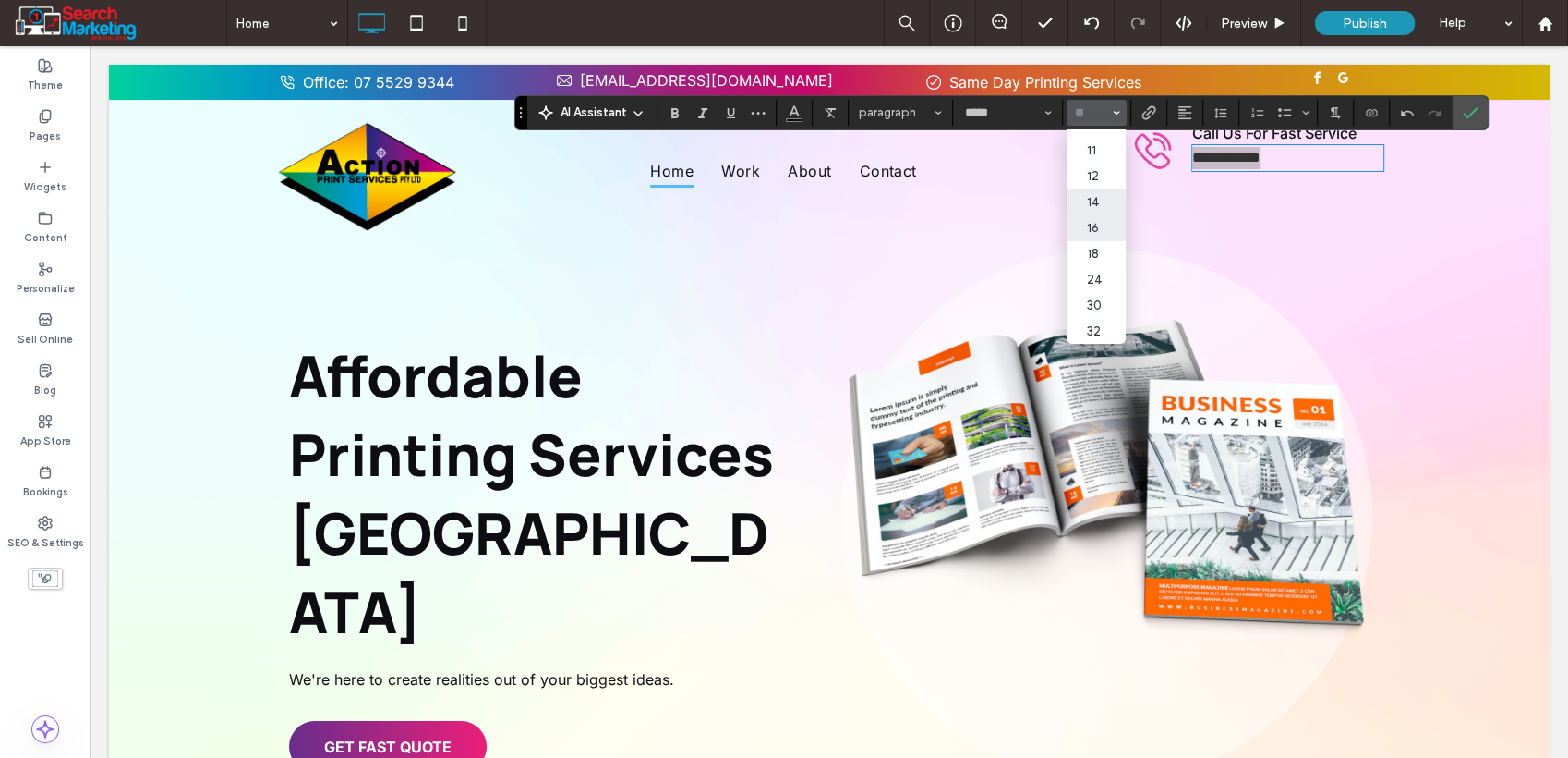
scroll to position [103, 0]
click at [1111, 275] on label "30" at bounding box center [1096, 272] width 59 height 25
type input "**"
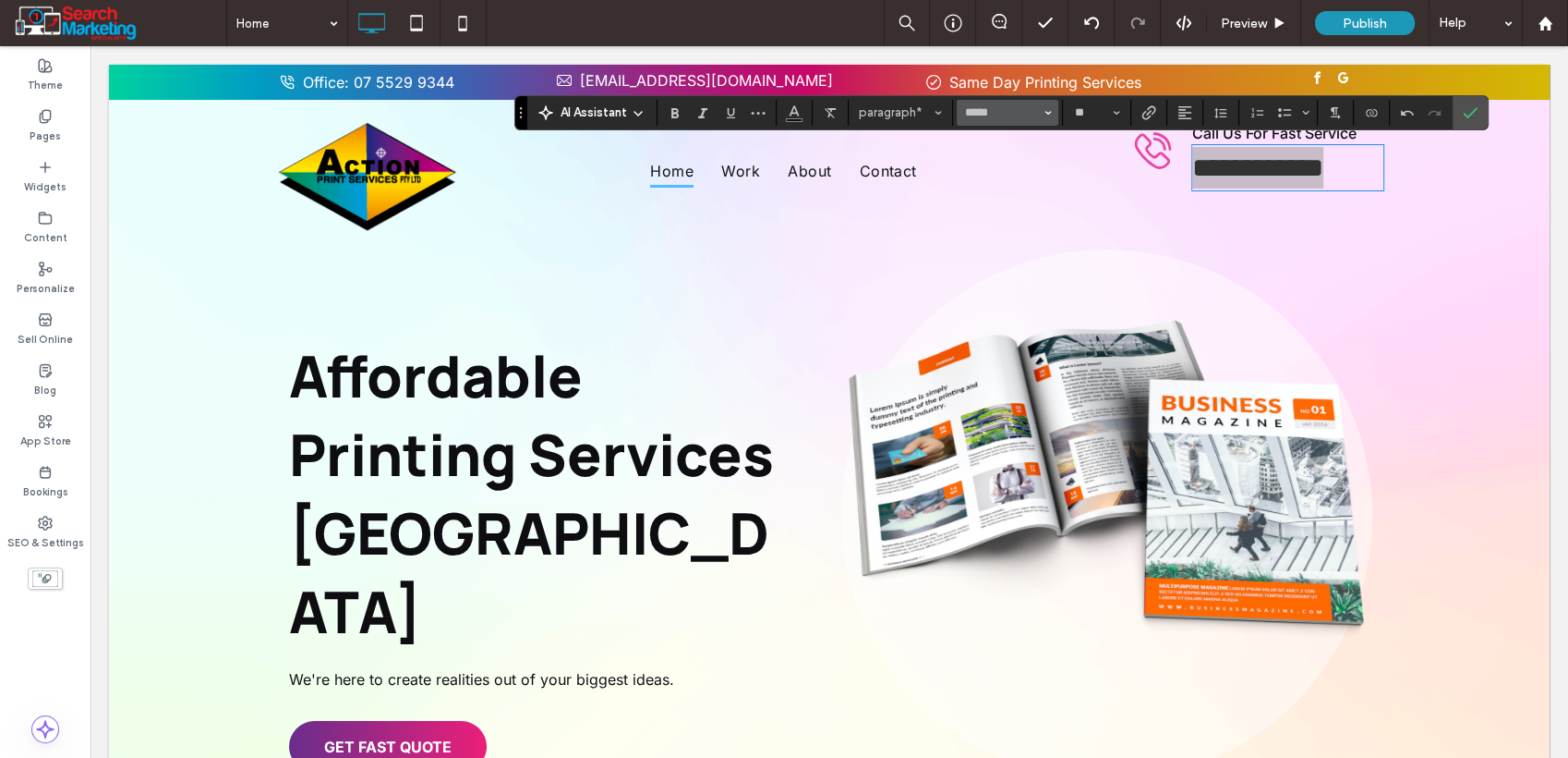
click at [1045, 115] on icon "Font & Font weight" at bounding box center [1048, 113] width 8 height 8
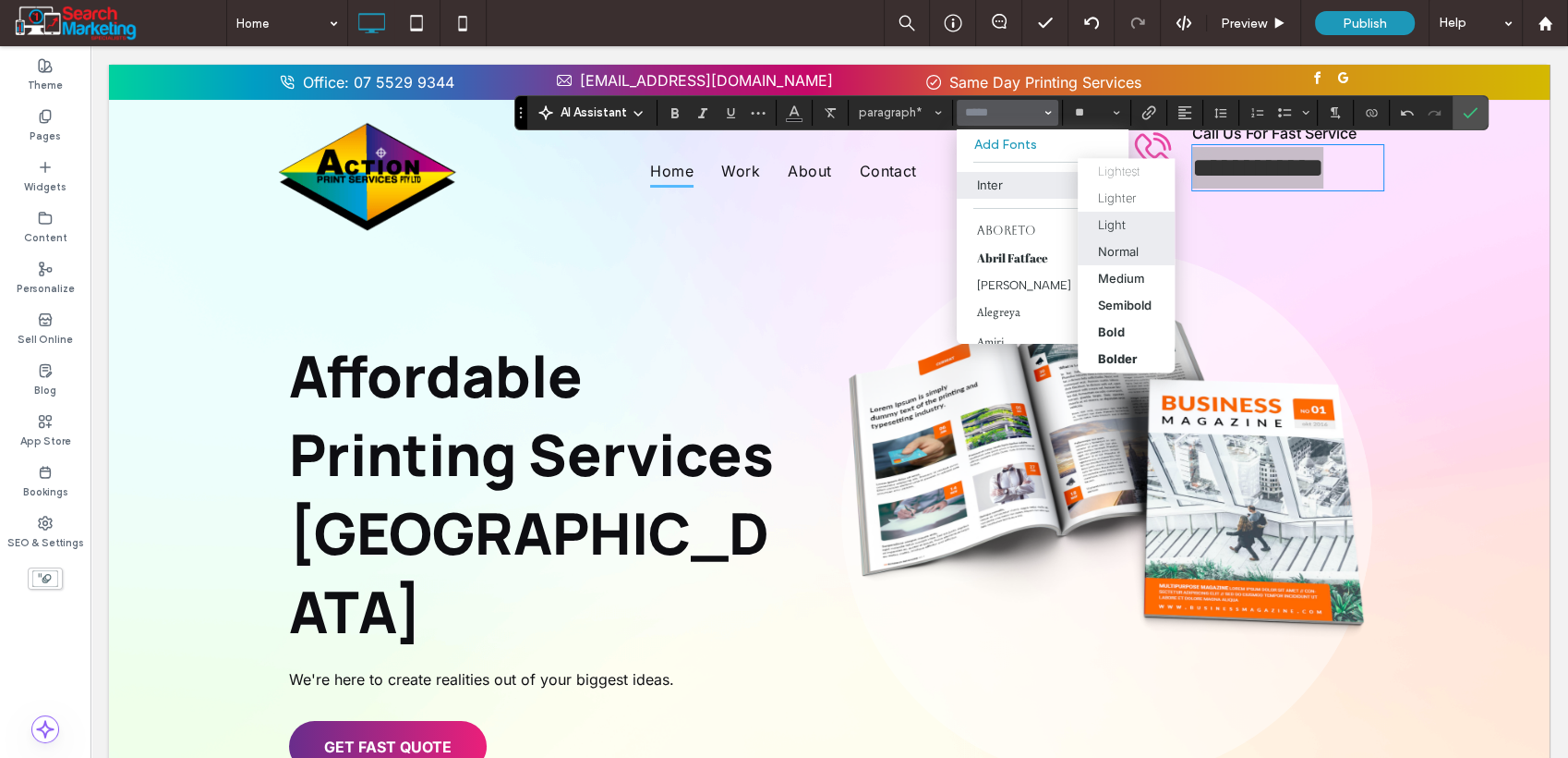
click at [1119, 234] on label "Light" at bounding box center [1126, 225] width 97 height 26
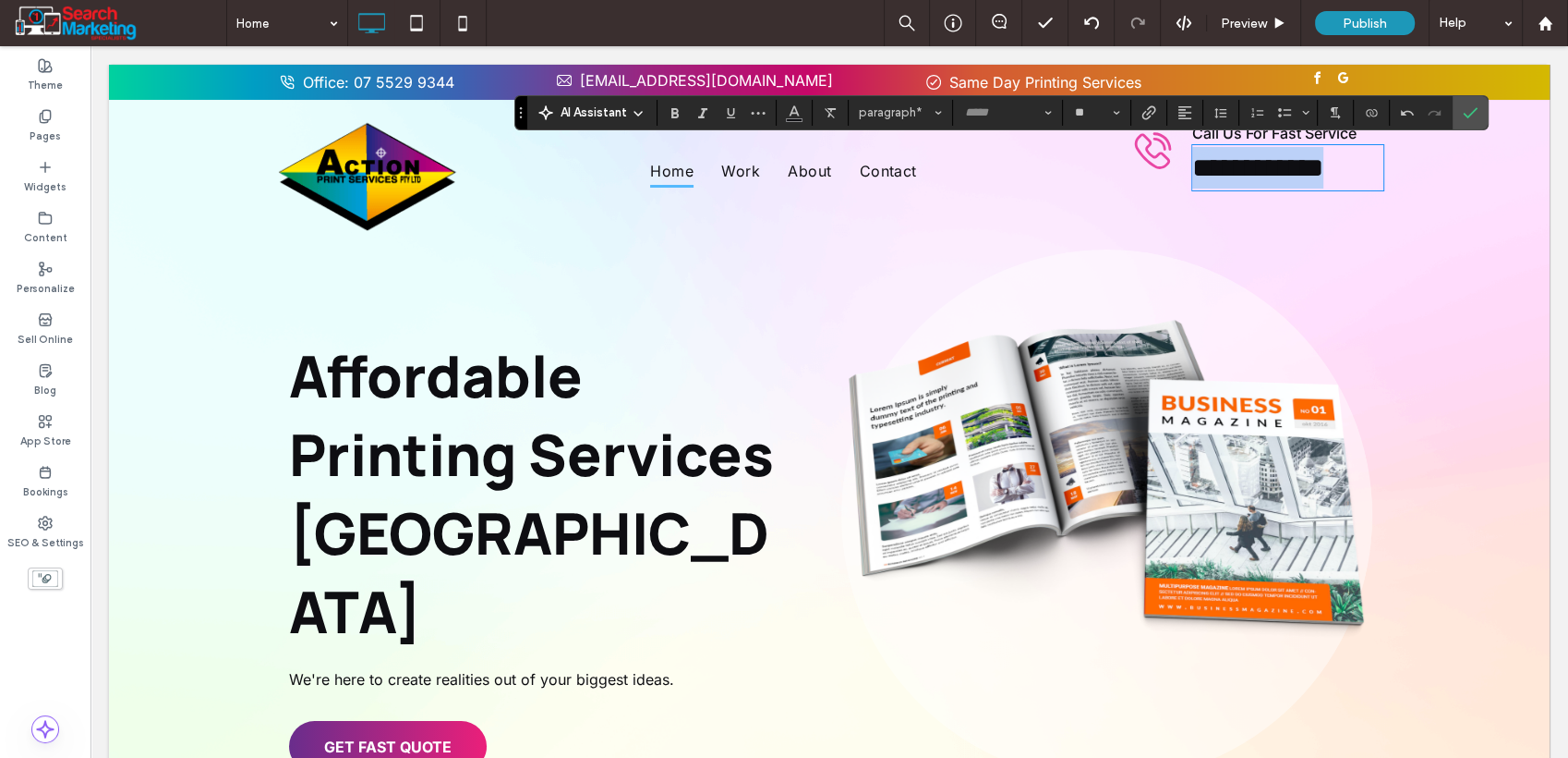
type input "*****"
click at [1480, 113] on label "Confirm" at bounding box center [1470, 112] width 27 height 33
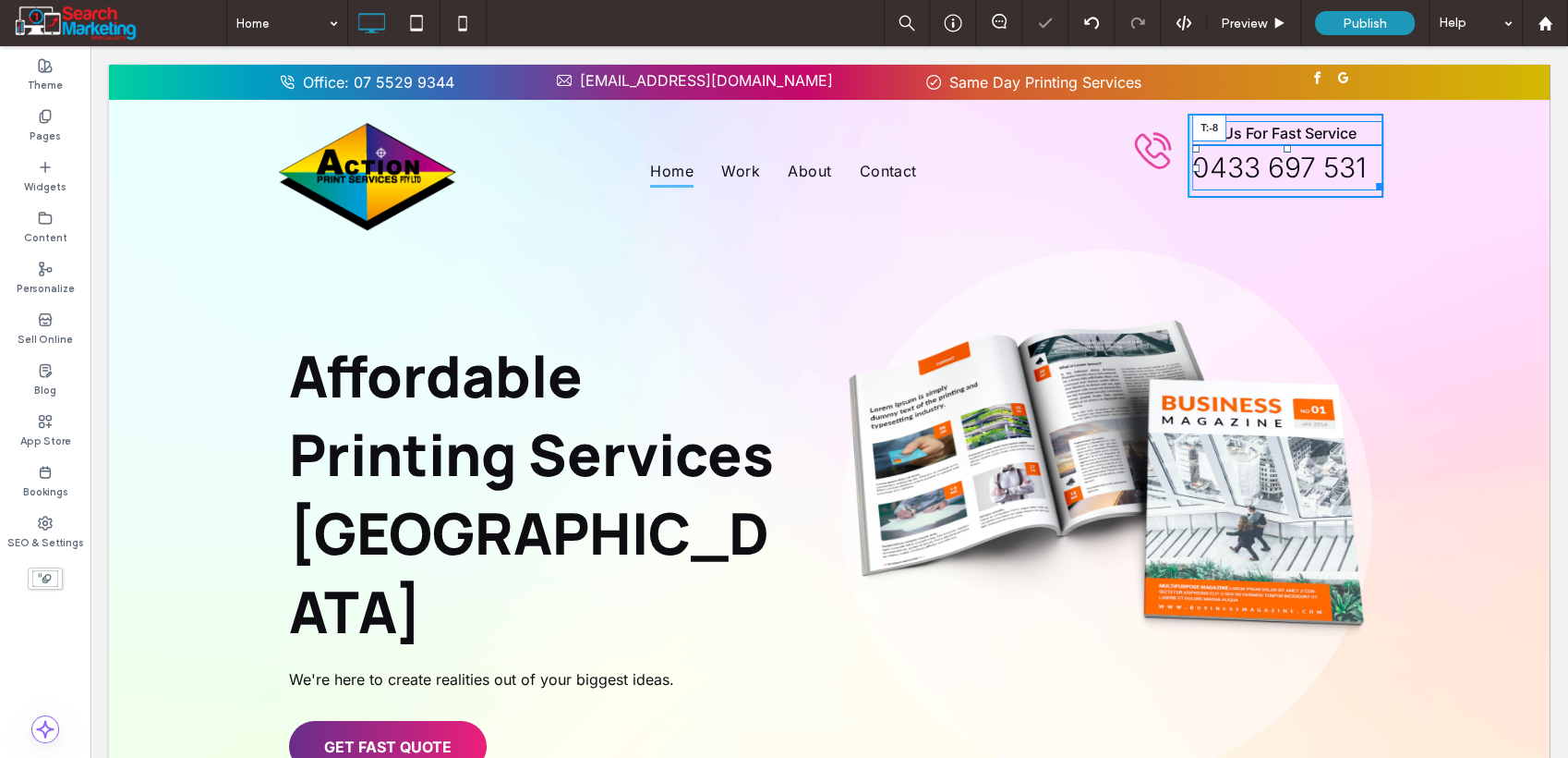
drag, startPoint x: 1280, startPoint y: 149, endPoint x: 1354, endPoint y: 182, distance: 81.0
click at [1278, 136] on div "Call Us For Fast Service 0433 697 531 T:-8 Click To Paste Click To Paste" at bounding box center [1286, 155] width 196 height 84
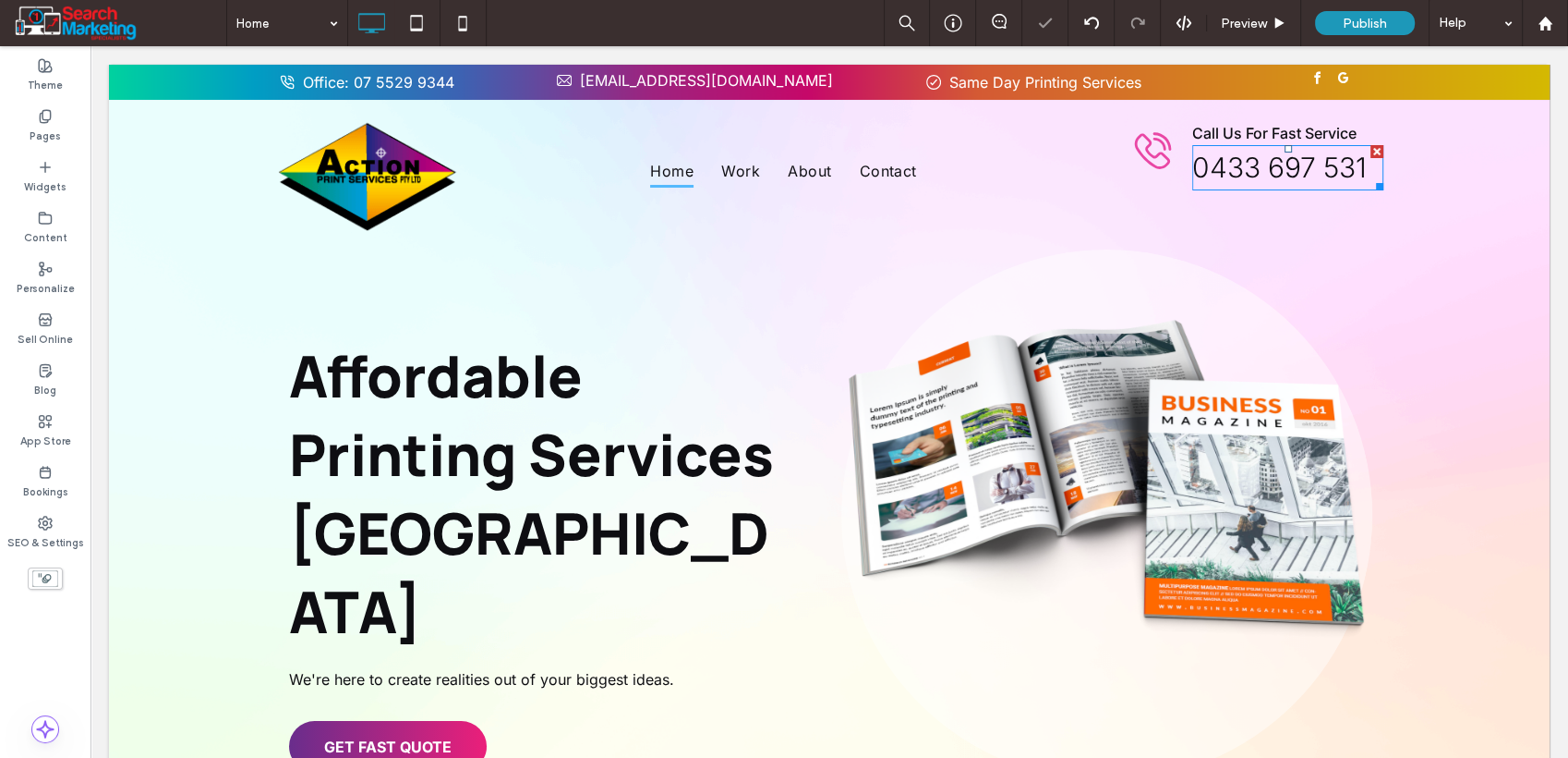
click at [1301, 167] on span "0433 697 531" at bounding box center [1279, 167] width 174 height 33
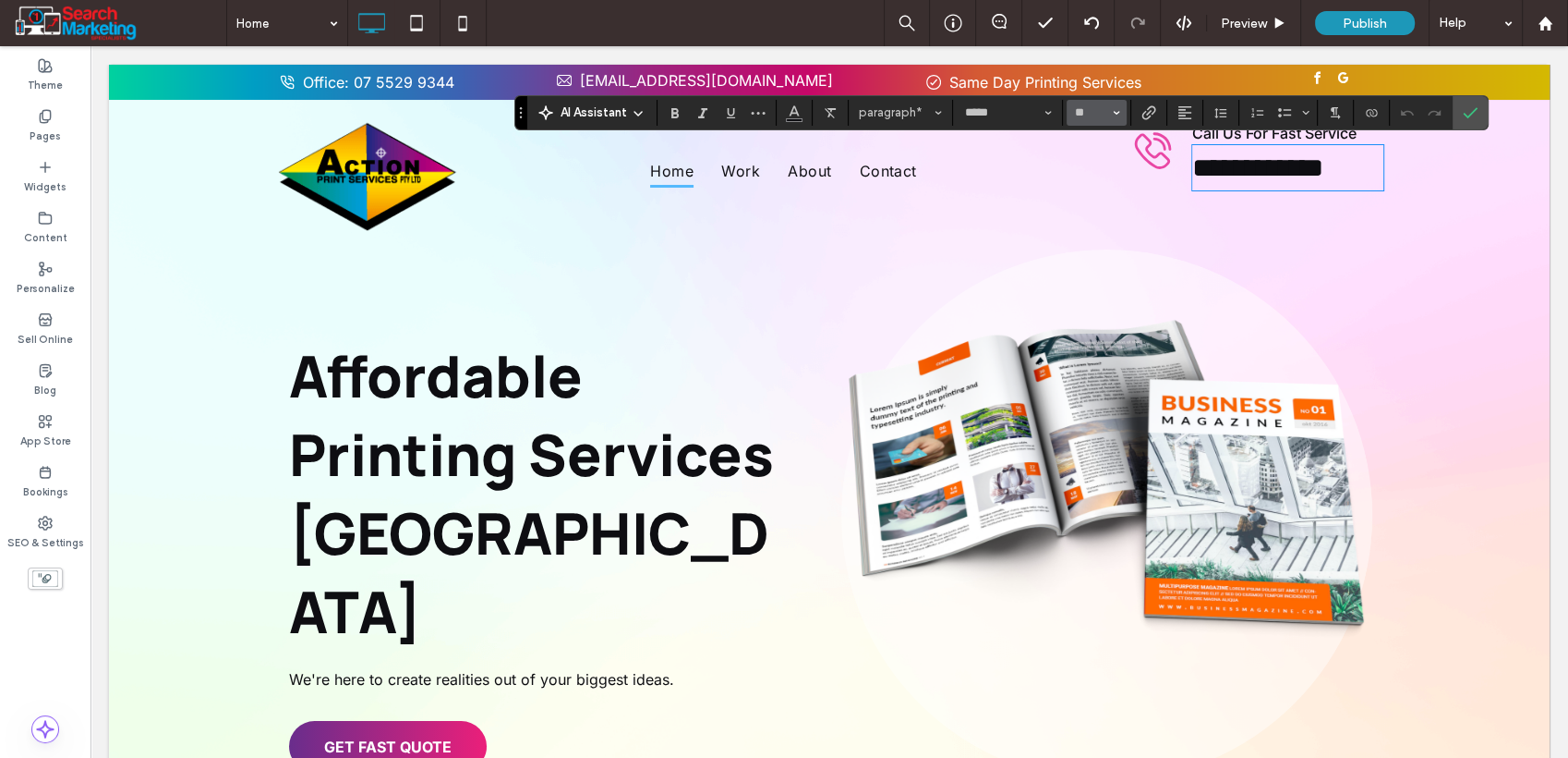
click at [1115, 119] on span "Size" at bounding box center [1117, 113] width 8 height 24
click at [1101, 252] on label "24" at bounding box center [1096, 246] width 59 height 25
type input "**"
click at [798, 120] on span "Color" at bounding box center [794, 111] width 15 height 24
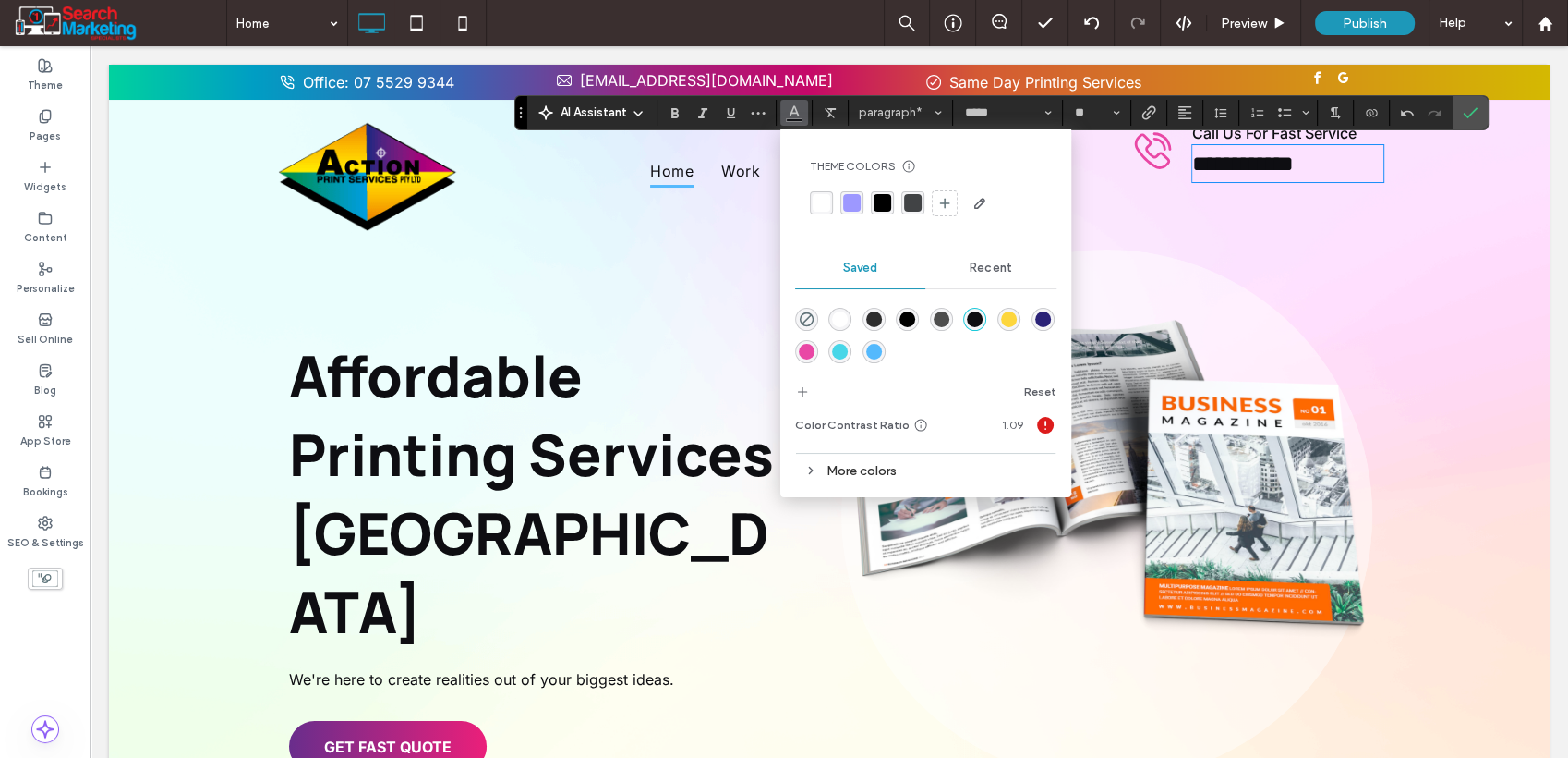
click at [943, 320] on div "rgba(77,77,77,1)" at bounding box center [941, 319] width 16 height 16
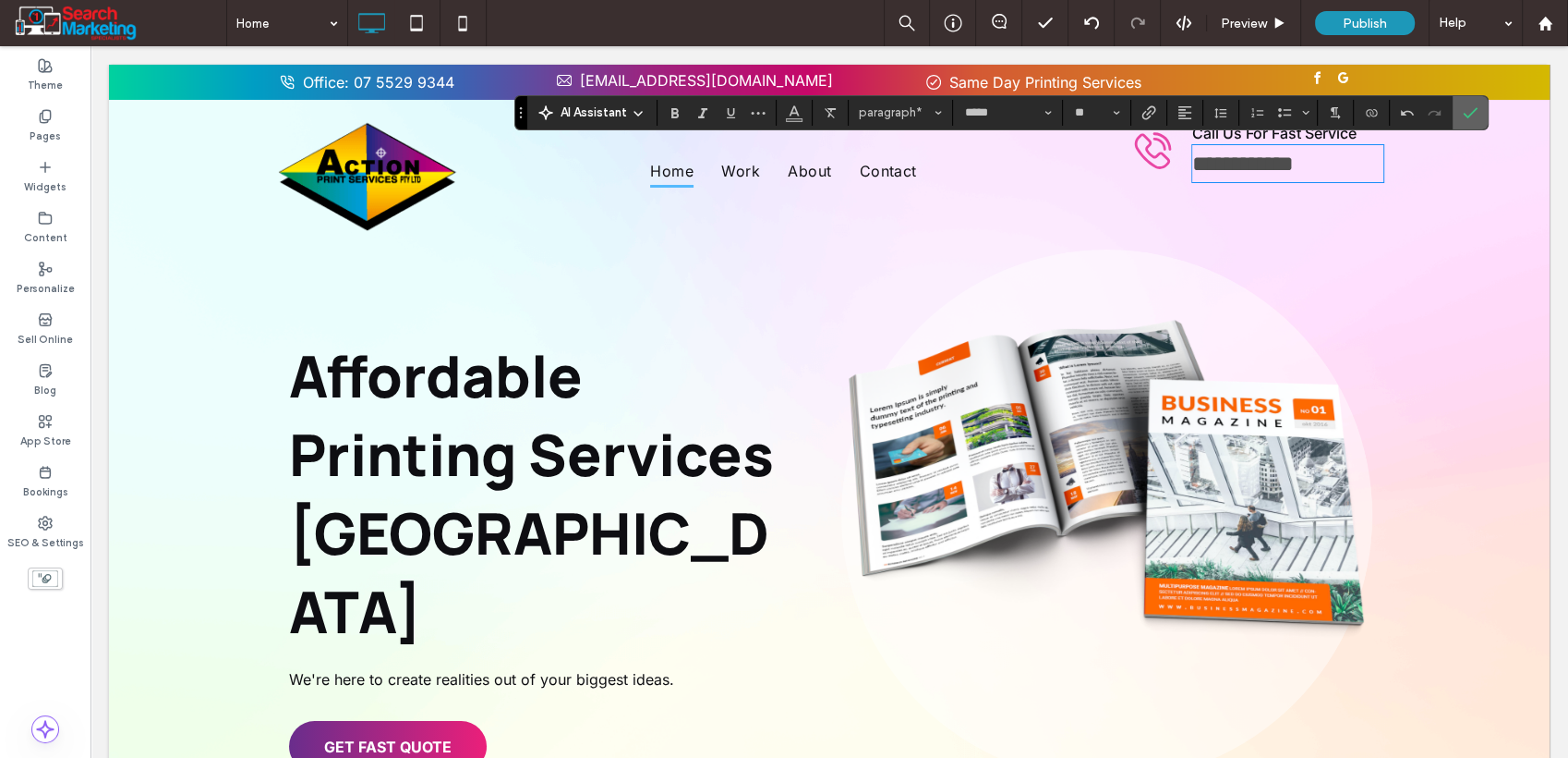
click at [1476, 117] on label "Confirm" at bounding box center [1470, 112] width 27 height 33
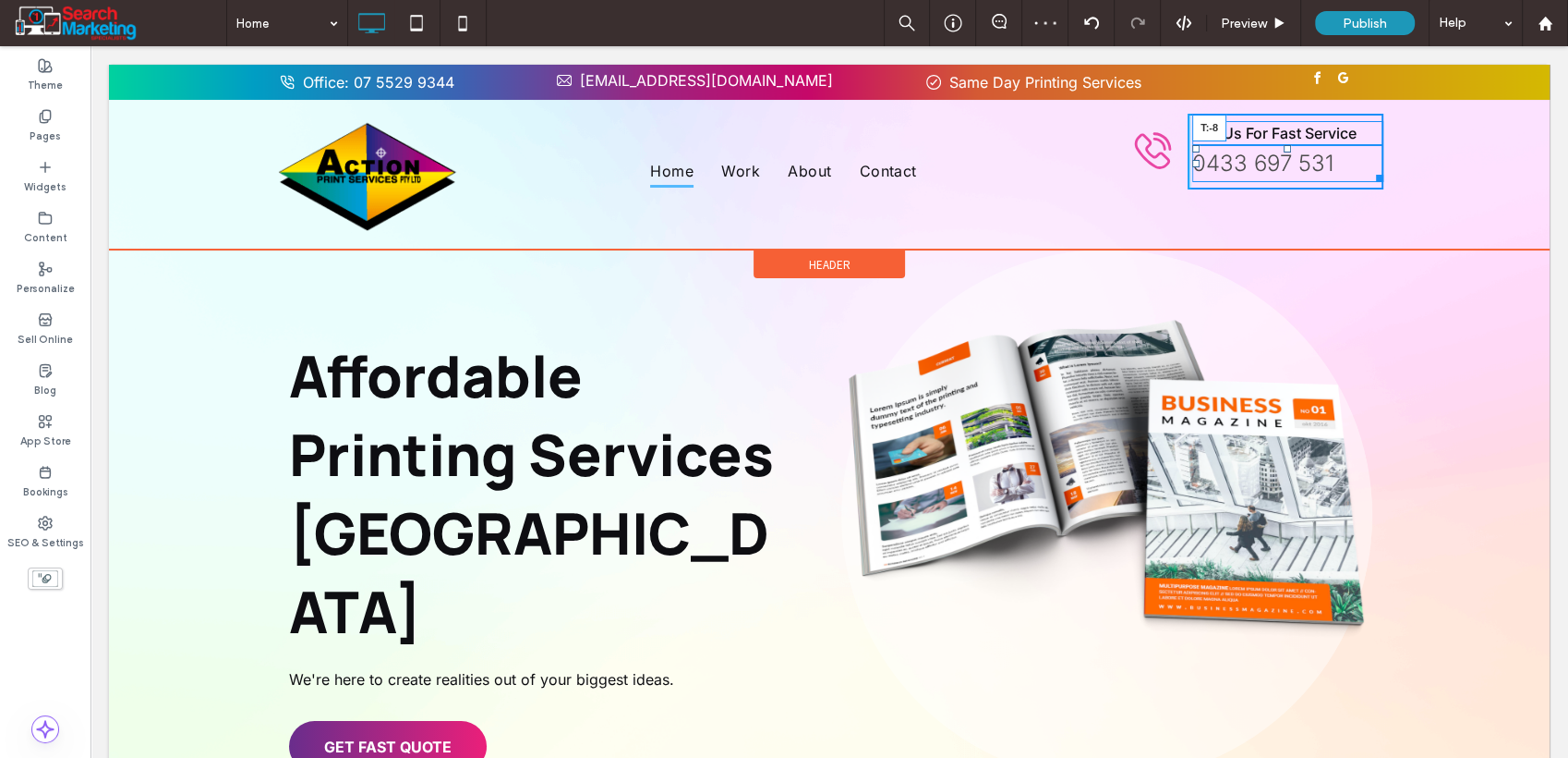
drag, startPoint x: 1278, startPoint y: 147, endPoint x: 1278, endPoint y: 135, distance: 12.0
click at [1278, 135] on div "Call Us For Fast Service 0433 697 531 T:-8 Click To Paste Click To Paste" at bounding box center [1286, 152] width 196 height 75
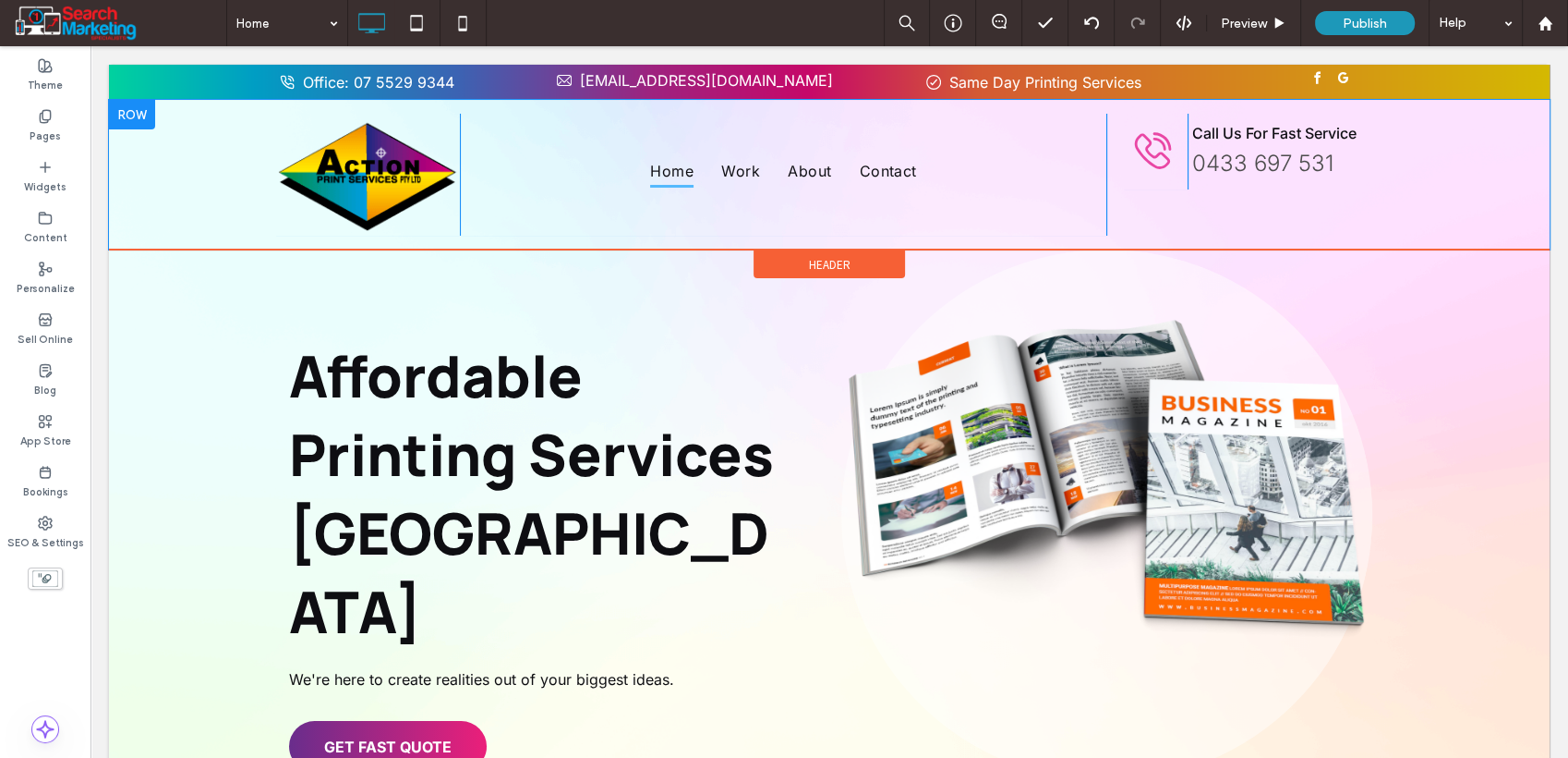
click at [1118, 198] on div "Click To Paste Click To Paste Click To Paste Click To Paste Click To Paste Call…" at bounding box center [1245, 175] width 277 height 122
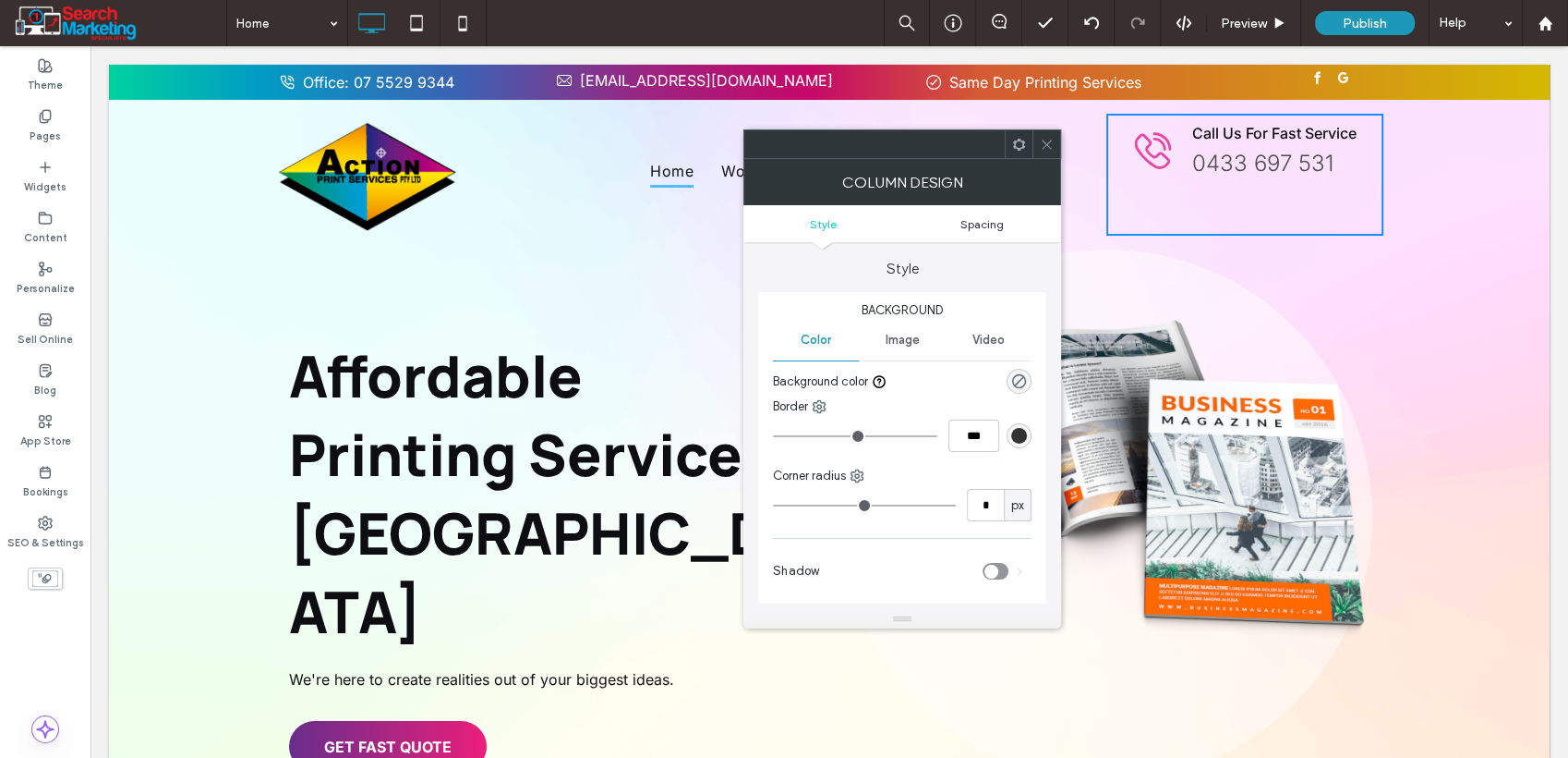
drag, startPoint x: 988, startPoint y: 224, endPoint x: 979, endPoint y: 225, distance: 9.1
click at [987, 224] on span "Spacing" at bounding box center [983, 224] width 43 height 14
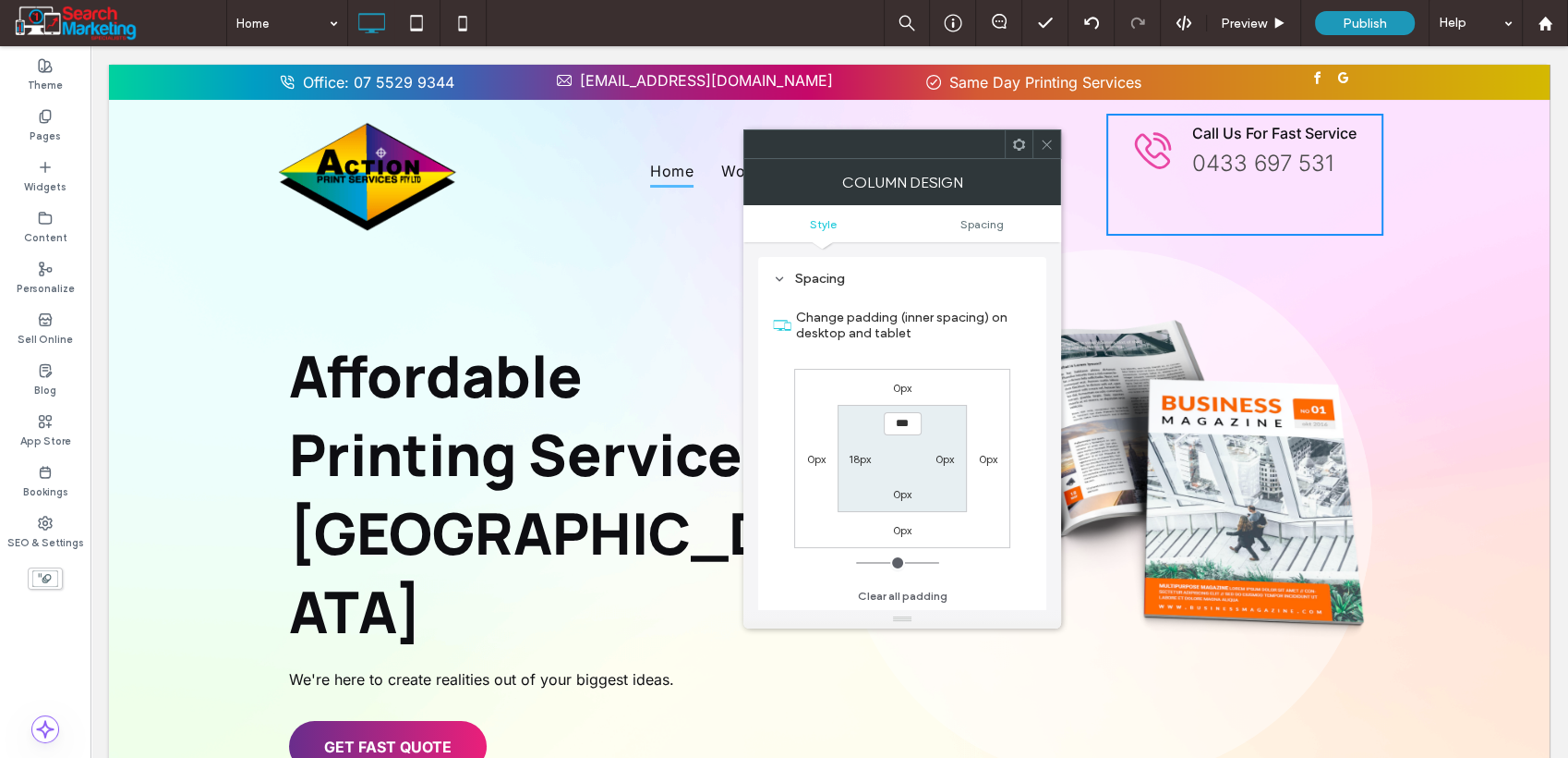
scroll to position [362, 0]
click at [857, 460] on label "18px" at bounding box center [860, 459] width 23 height 14
type input "**"
type input "*"
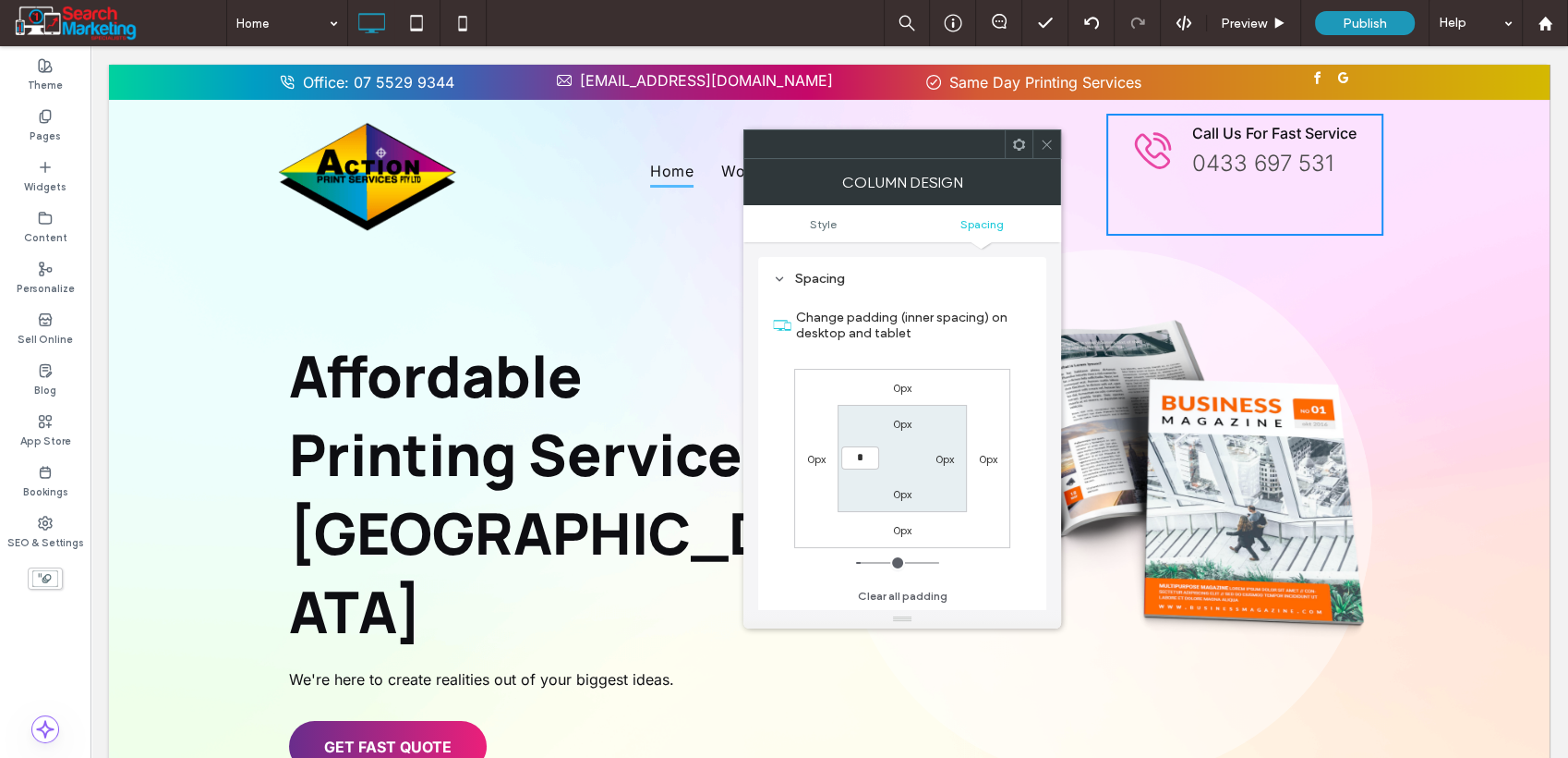
type input "***"
click at [1049, 141] on use at bounding box center [1047, 144] width 9 height 9
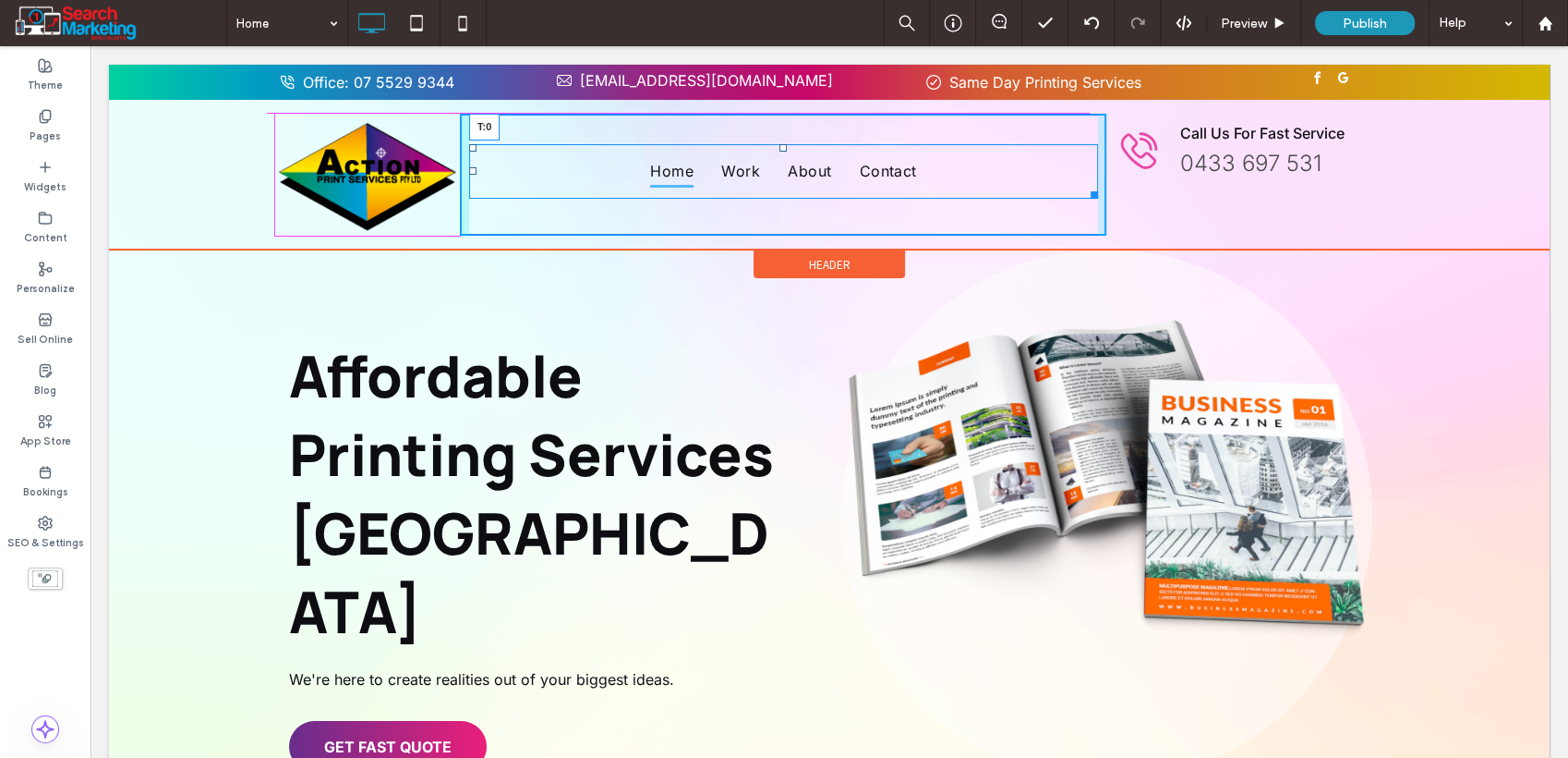
drag, startPoint x: 774, startPoint y: 147, endPoint x: 860, endPoint y: 166, distance: 88.1
click at [770, 144] on nav "Home Work About Contact T:0" at bounding box center [784, 171] width 629 height 55
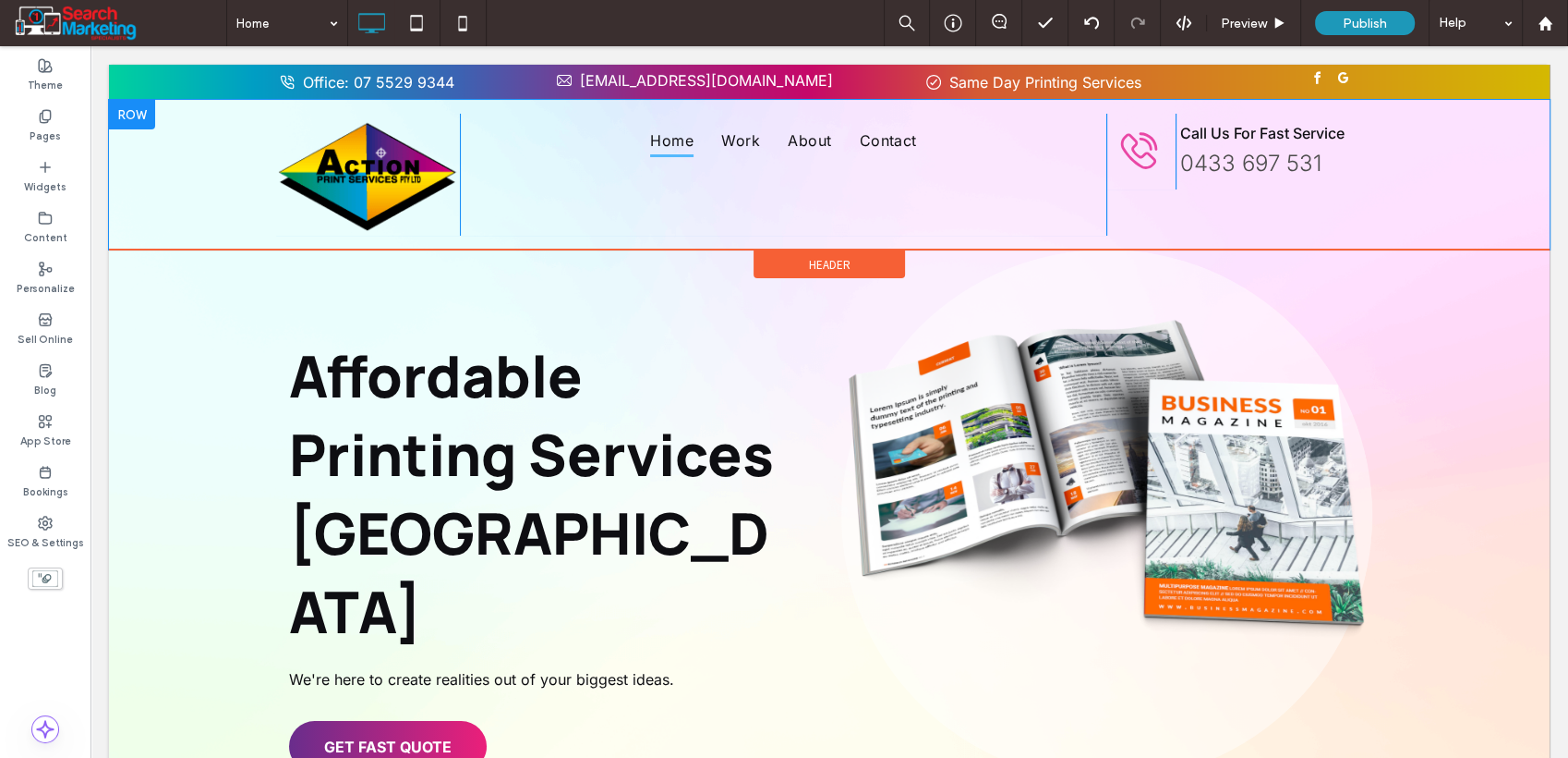
drag, startPoint x: 891, startPoint y: 196, endPoint x: 879, endPoint y: 212, distance: 20.0
click at [891, 196] on div "Home Work About Contact Click To Paste Click To Paste" at bounding box center [783, 175] width 647 height 122
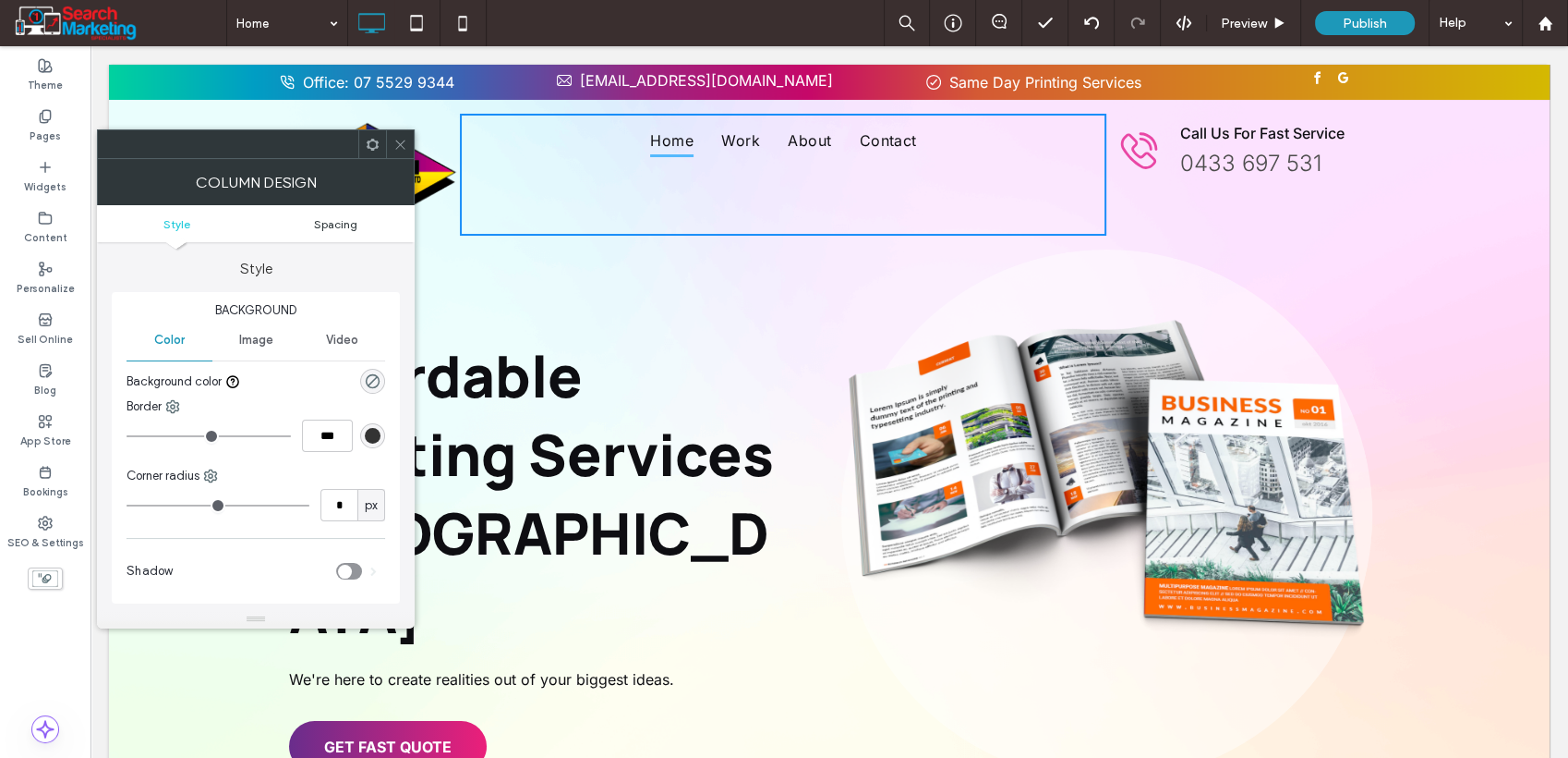
click at [332, 225] on span "Spacing" at bounding box center [336, 224] width 43 height 14
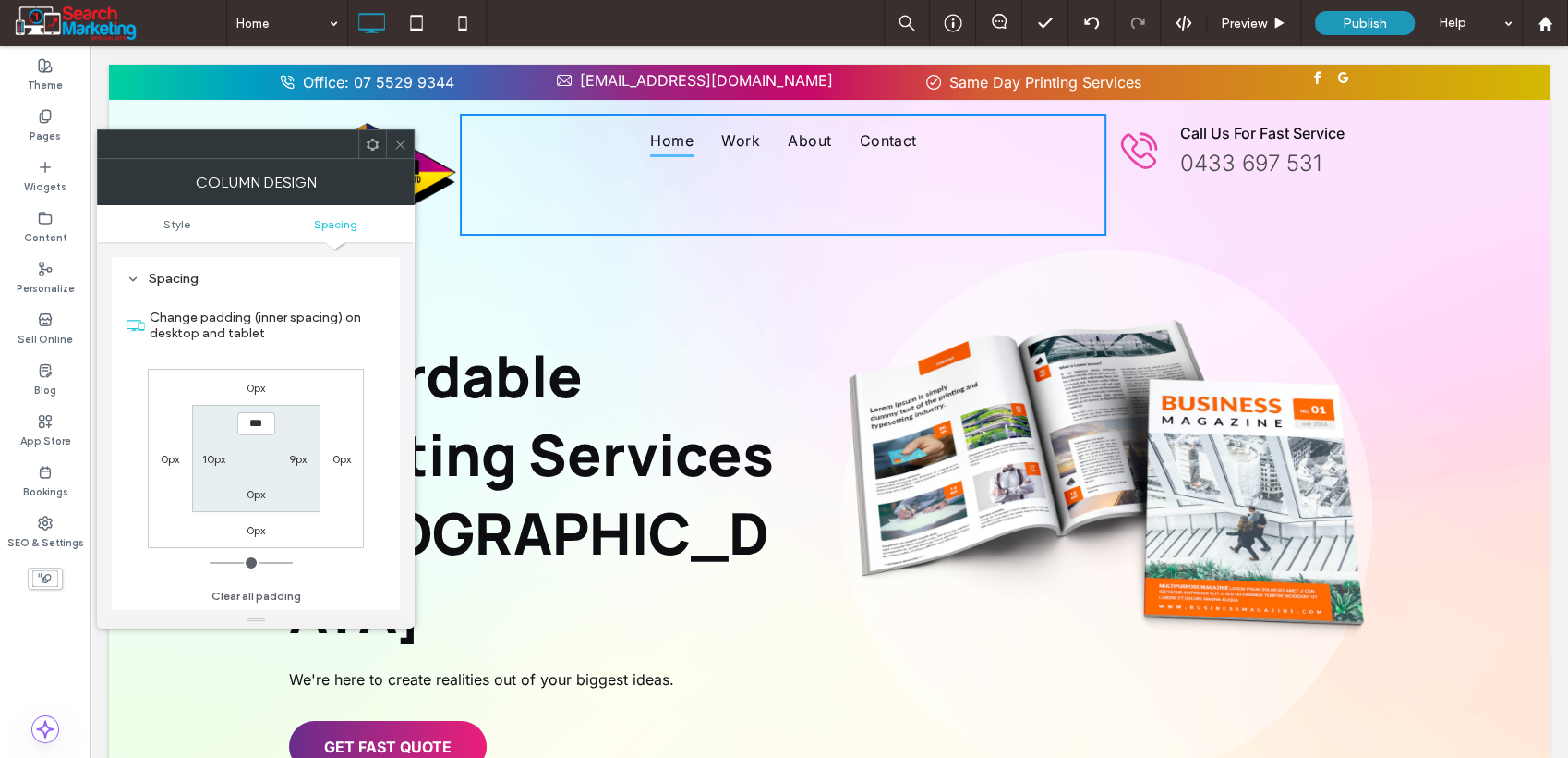
click at [394, 144] on icon at bounding box center [400, 144] width 14 height 14
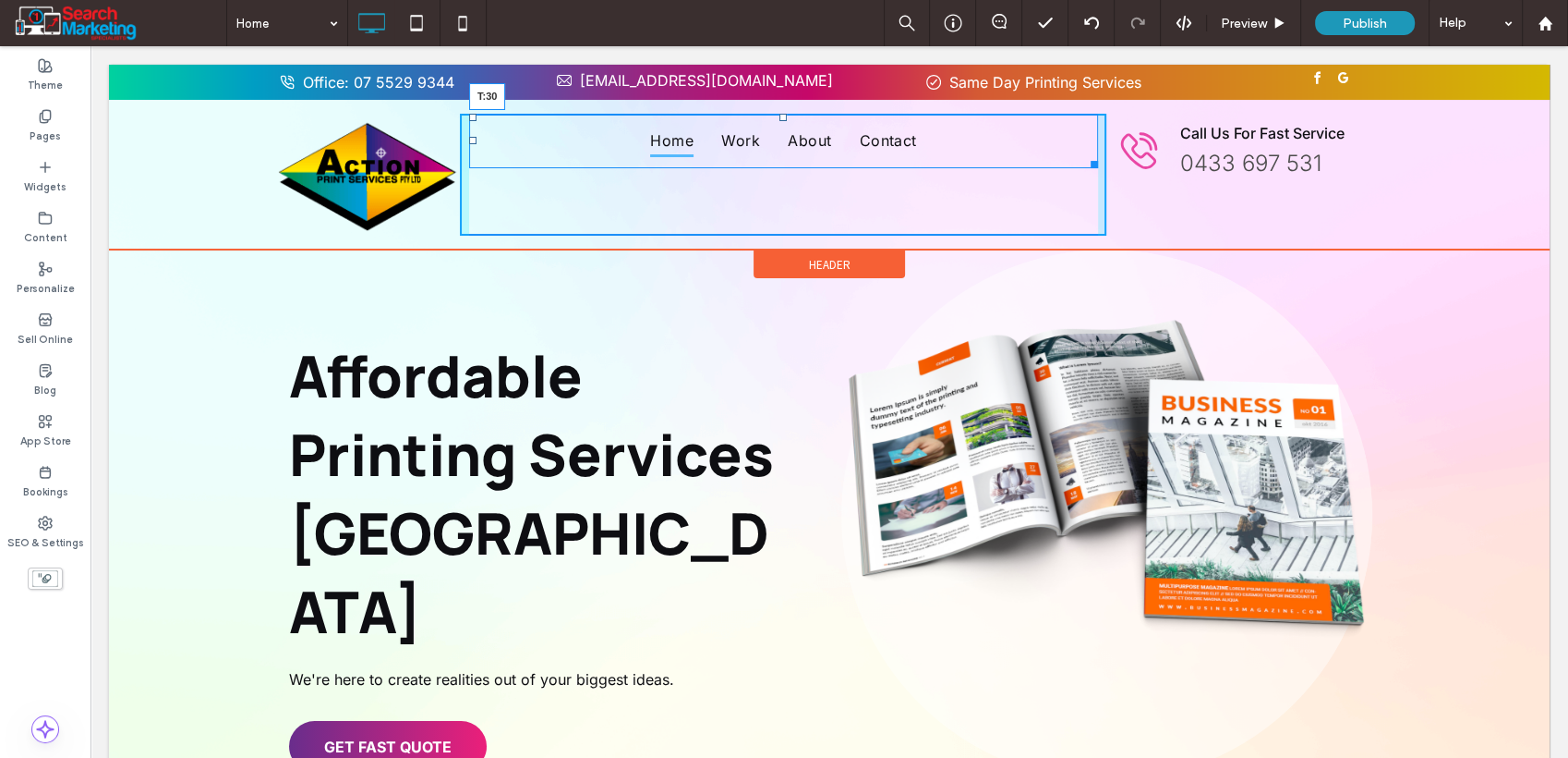
drag, startPoint x: 776, startPoint y: 114, endPoint x: 770, endPoint y: 140, distance: 26.7
click at [770, 140] on nav "Home Work About Contact T:30" at bounding box center [784, 141] width 629 height 55
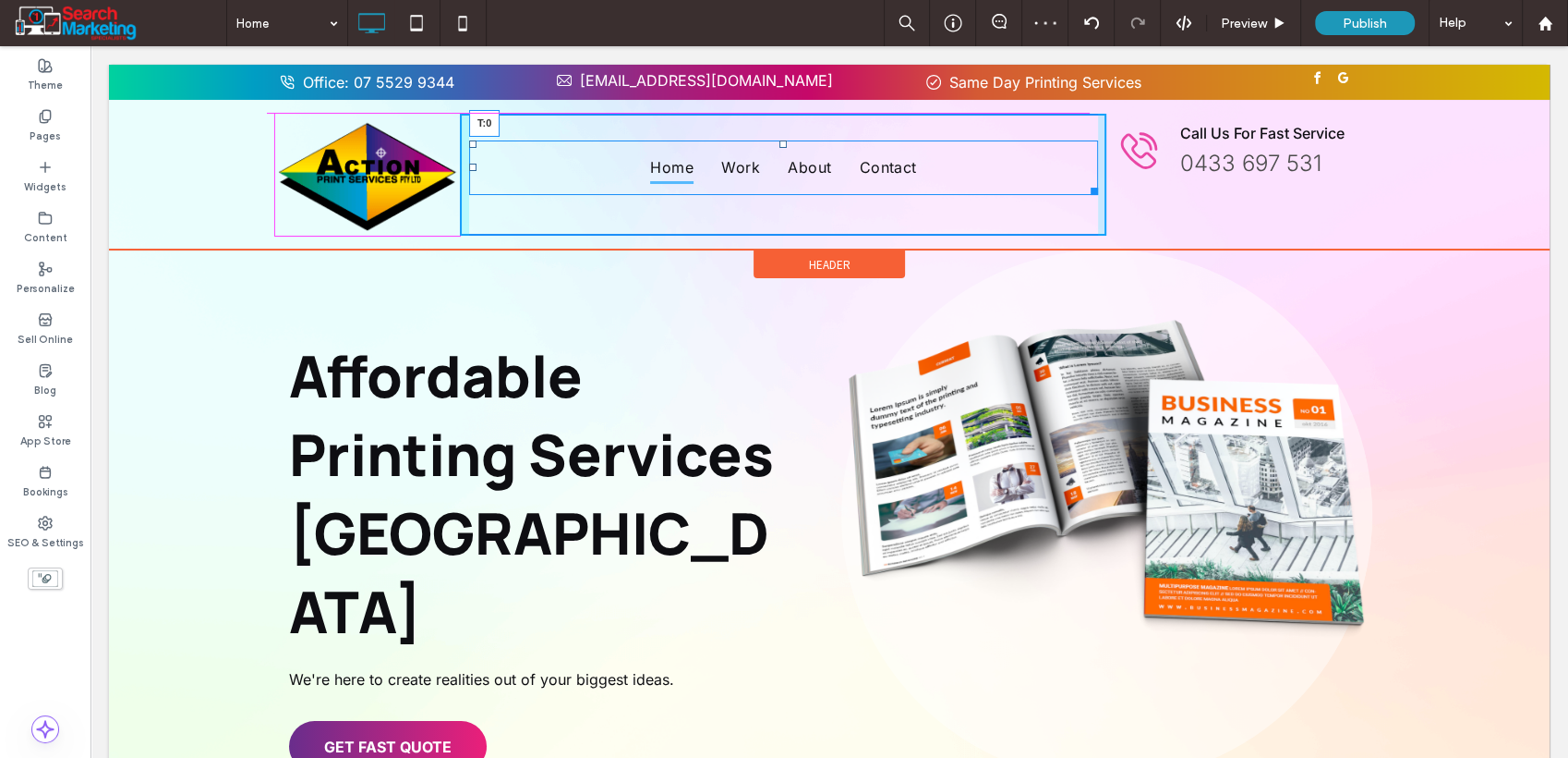
drag, startPoint x: 774, startPoint y: 143, endPoint x: 776, endPoint y: 115, distance: 28.1
click at [779, 140] on div at bounding box center [783, 144] width 8 height 8
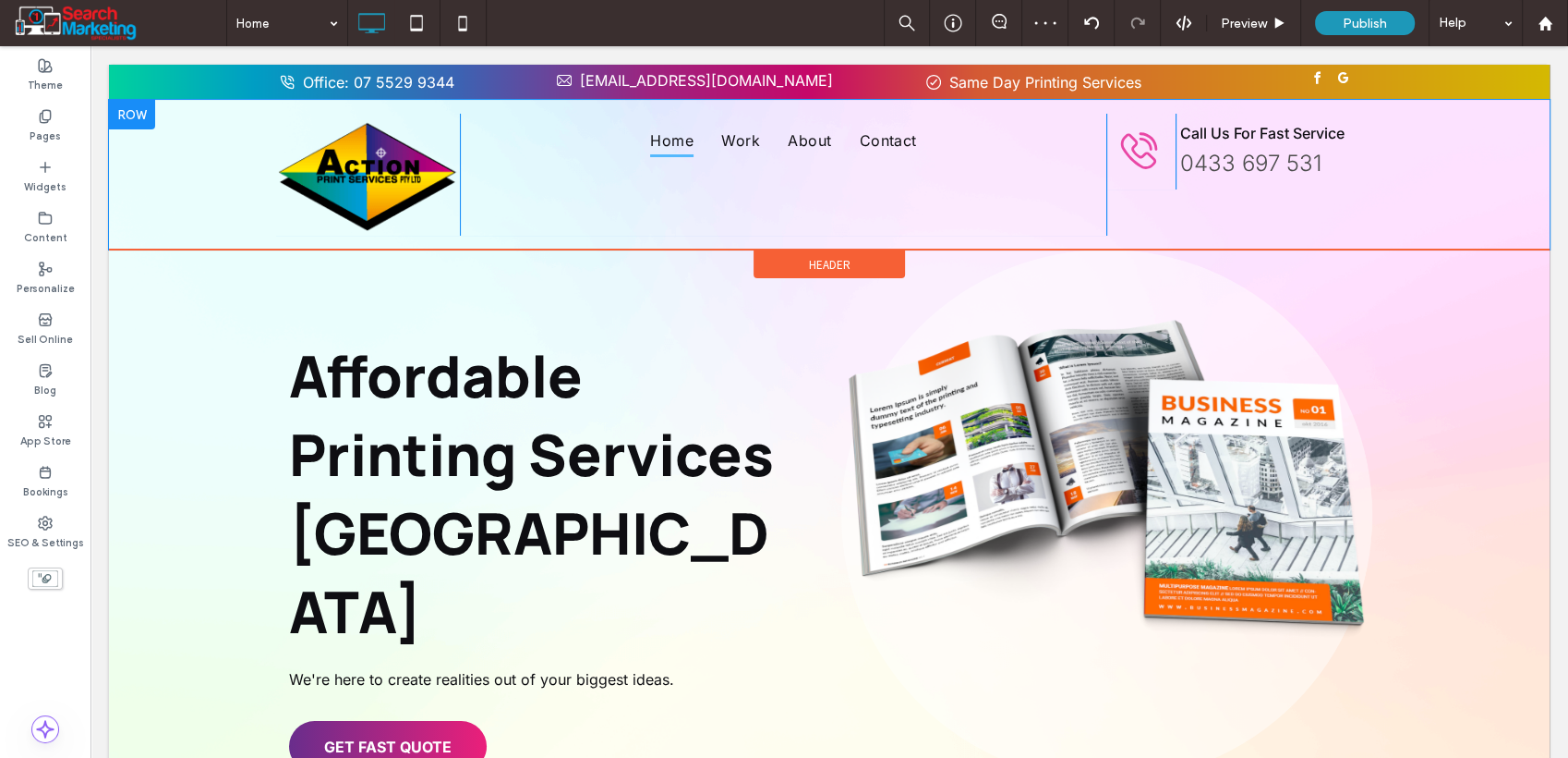
click at [688, 181] on div "Home Work About Contact Click To Paste Click To Paste" at bounding box center [783, 175] width 647 height 122
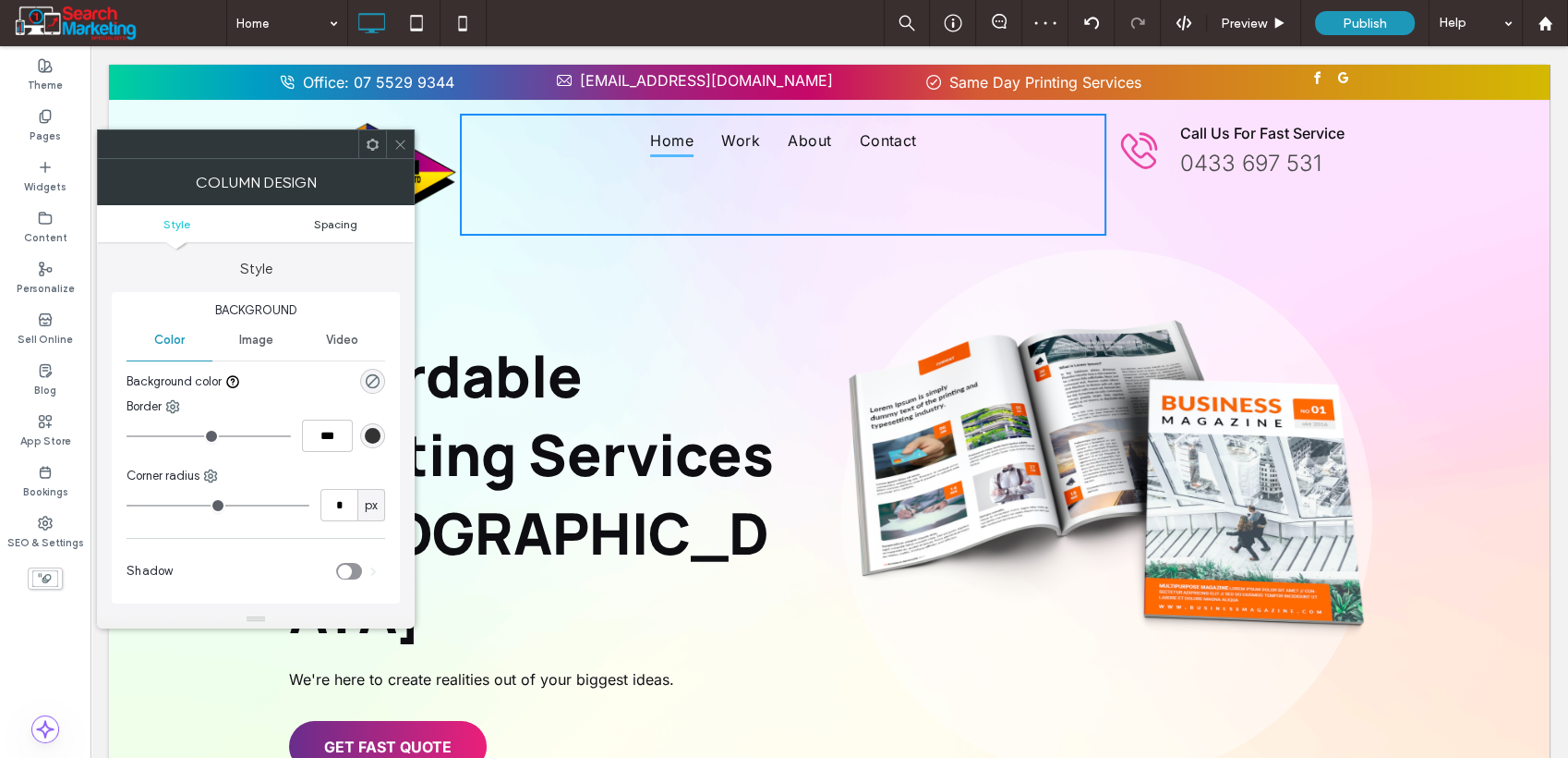
click at [348, 225] on span "Spacing" at bounding box center [336, 224] width 43 height 14
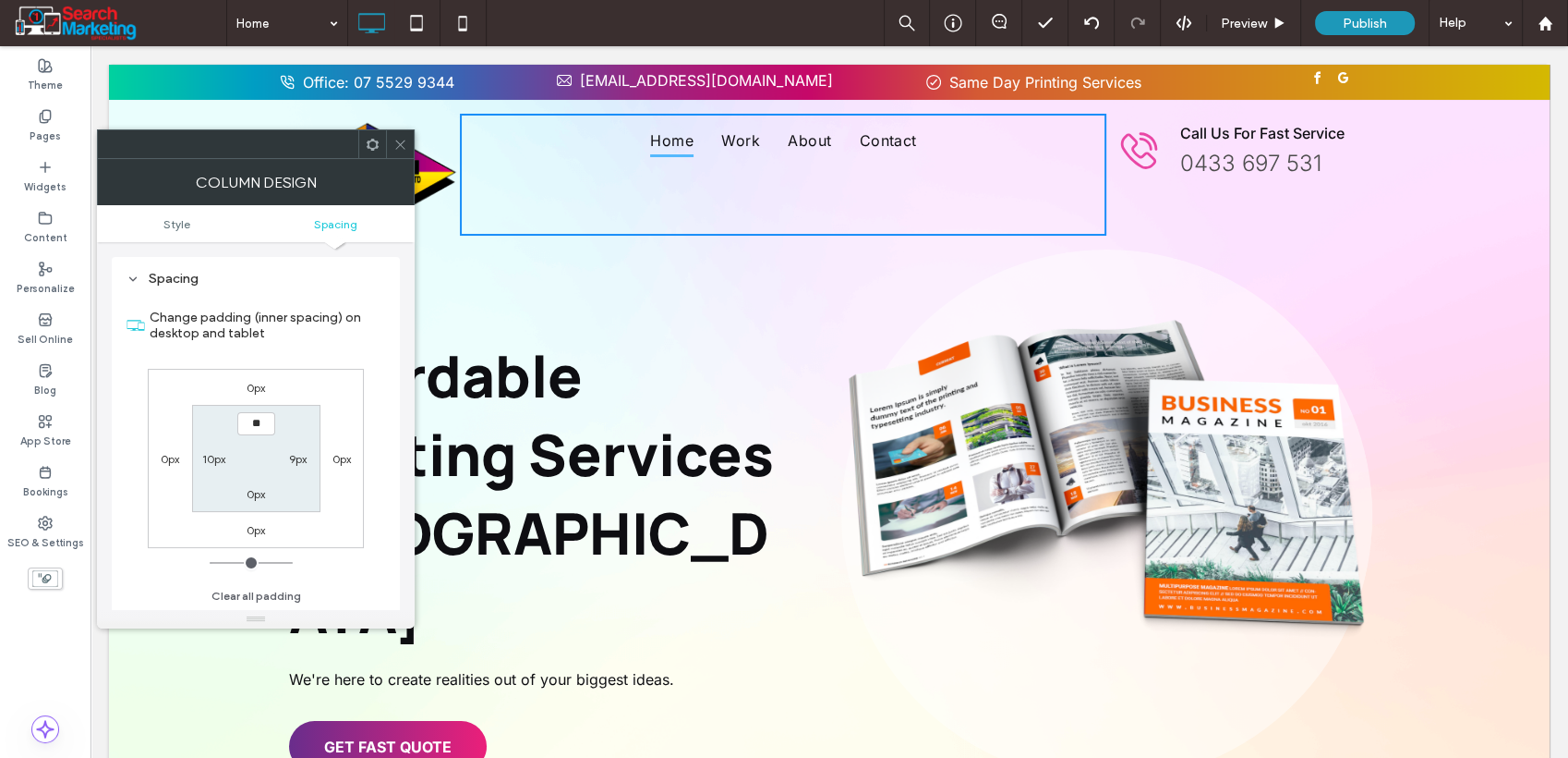
type input "****"
type input "**"
click at [259, 423] on input "****" at bounding box center [256, 424] width 38 height 24
type input "****"
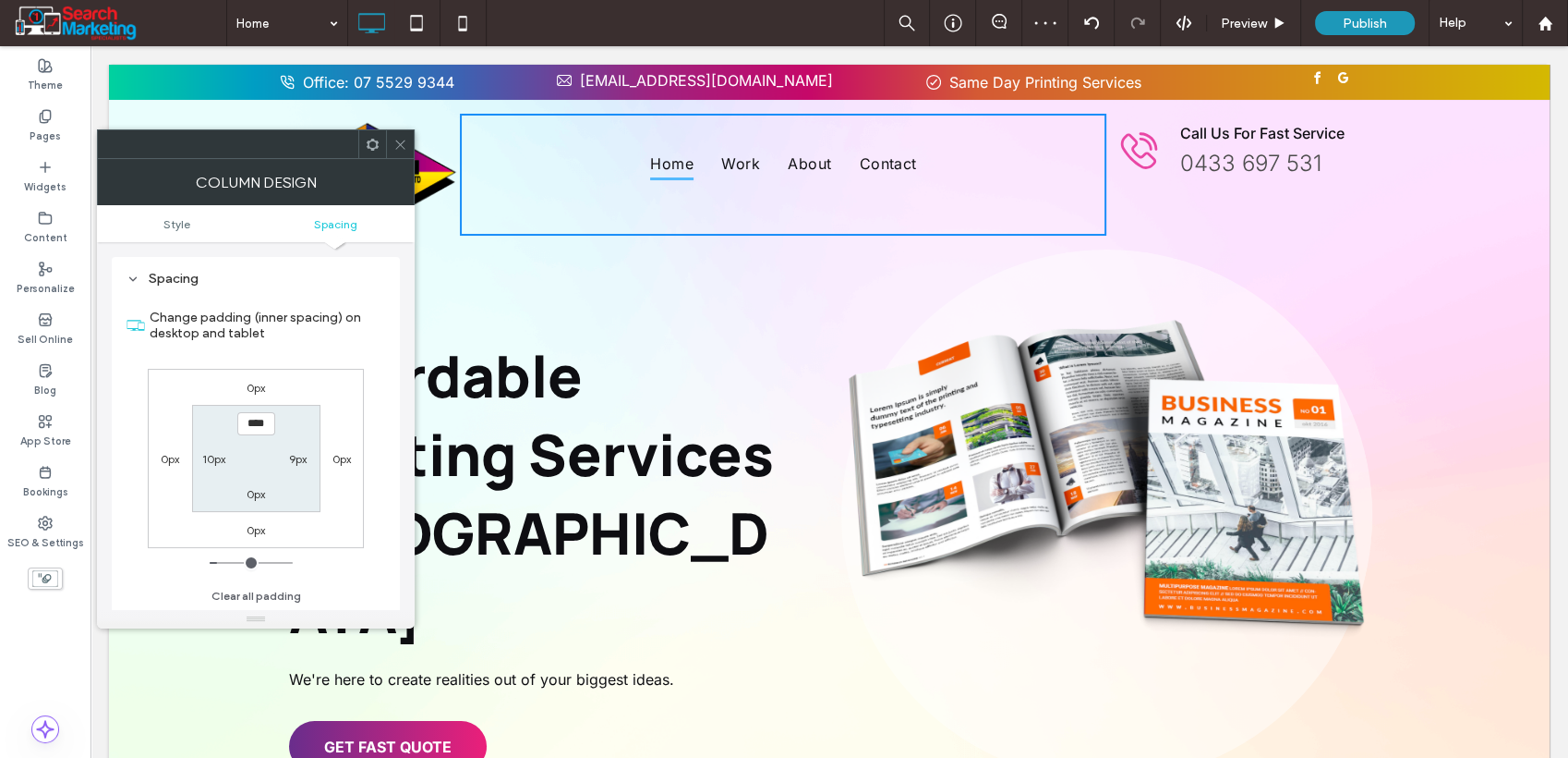
click at [251, 496] on label "0px" at bounding box center [256, 493] width 19 height 14
type input "*"
type input "**"
type input "****"
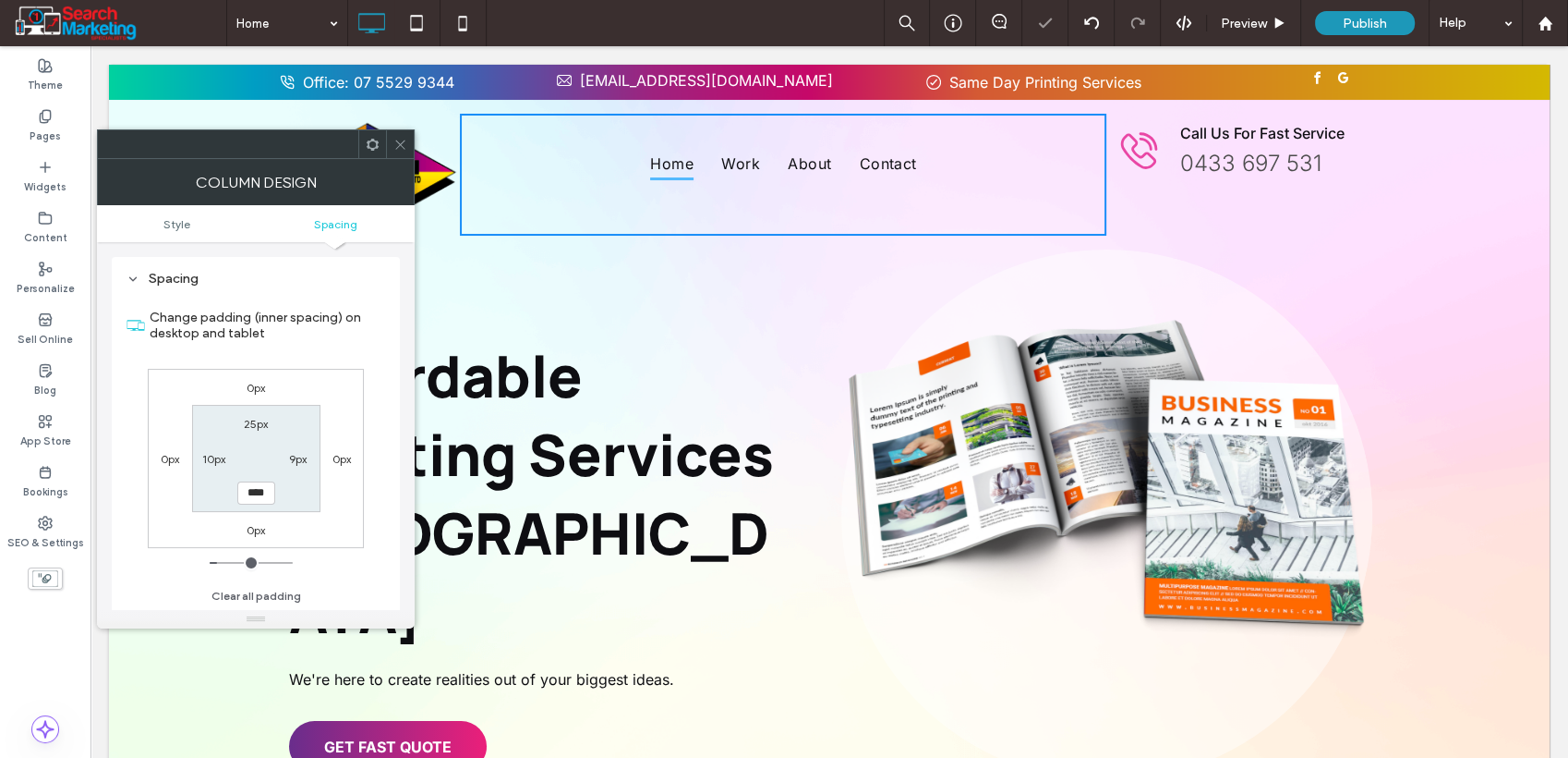
click at [399, 149] on icon at bounding box center [400, 144] width 14 height 14
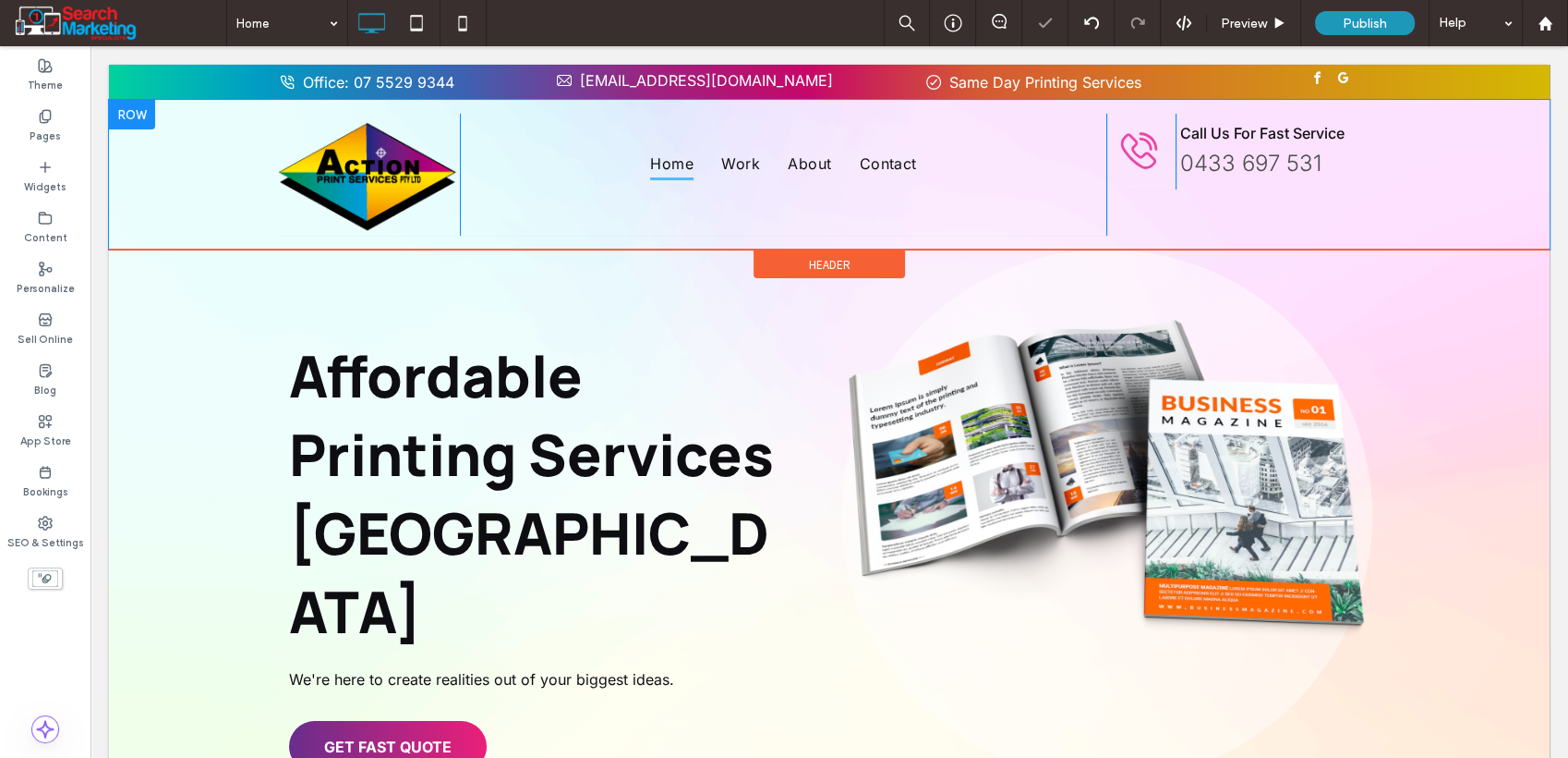
click at [1215, 213] on div "Click To Paste Click To Paste Click To Paste Click To Paste Click To Paste Call…" at bounding box center [1245, 175] width 277 height 122
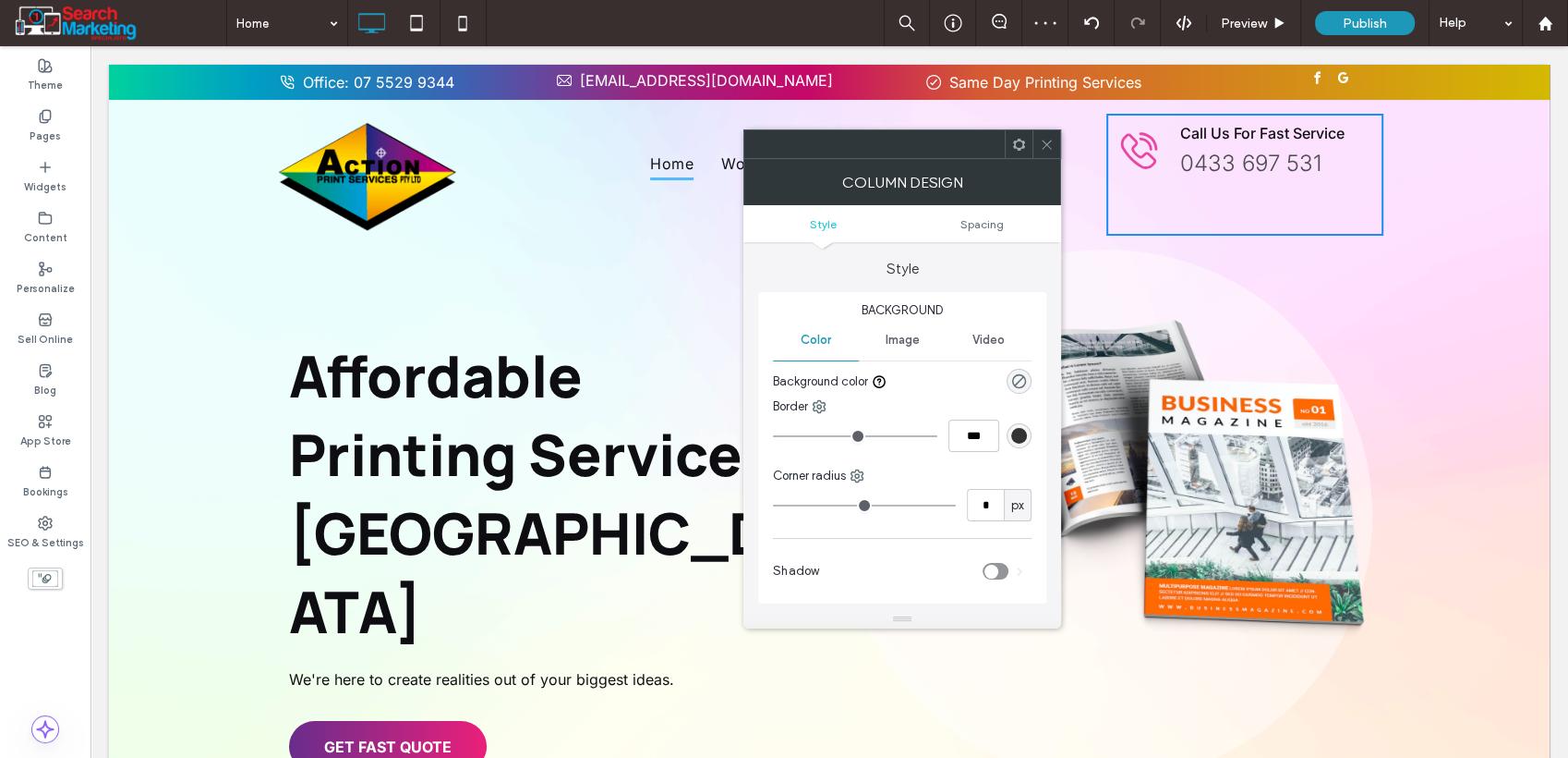
click at [992, 224] on span "Spacing" at bounding box center [983, 224] width 43 height 14
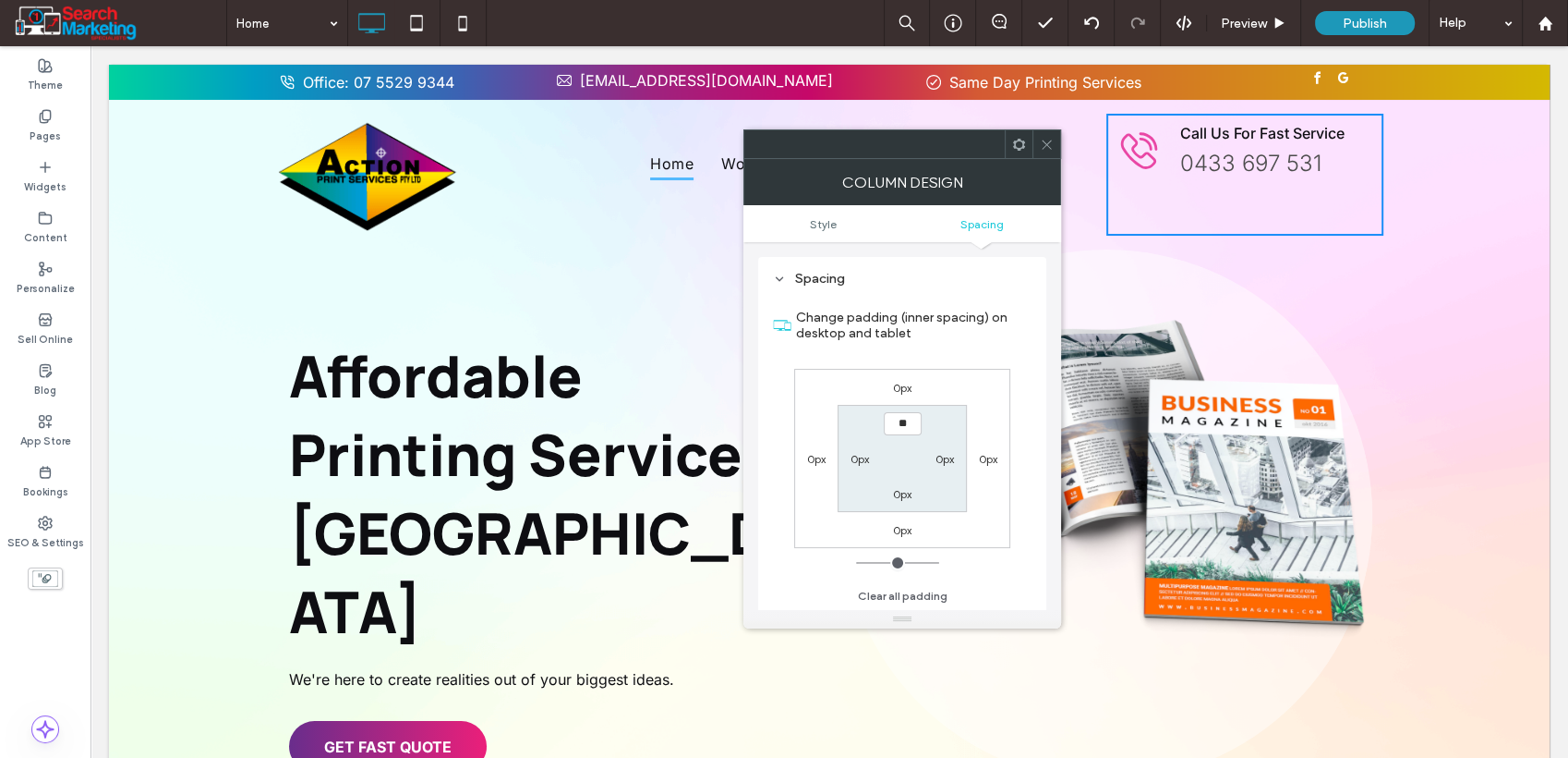
type input "****"
type input "**"
click at [902, 423] on input "****" at bounding box center [903, 424] width 38 height 24
type input "****"
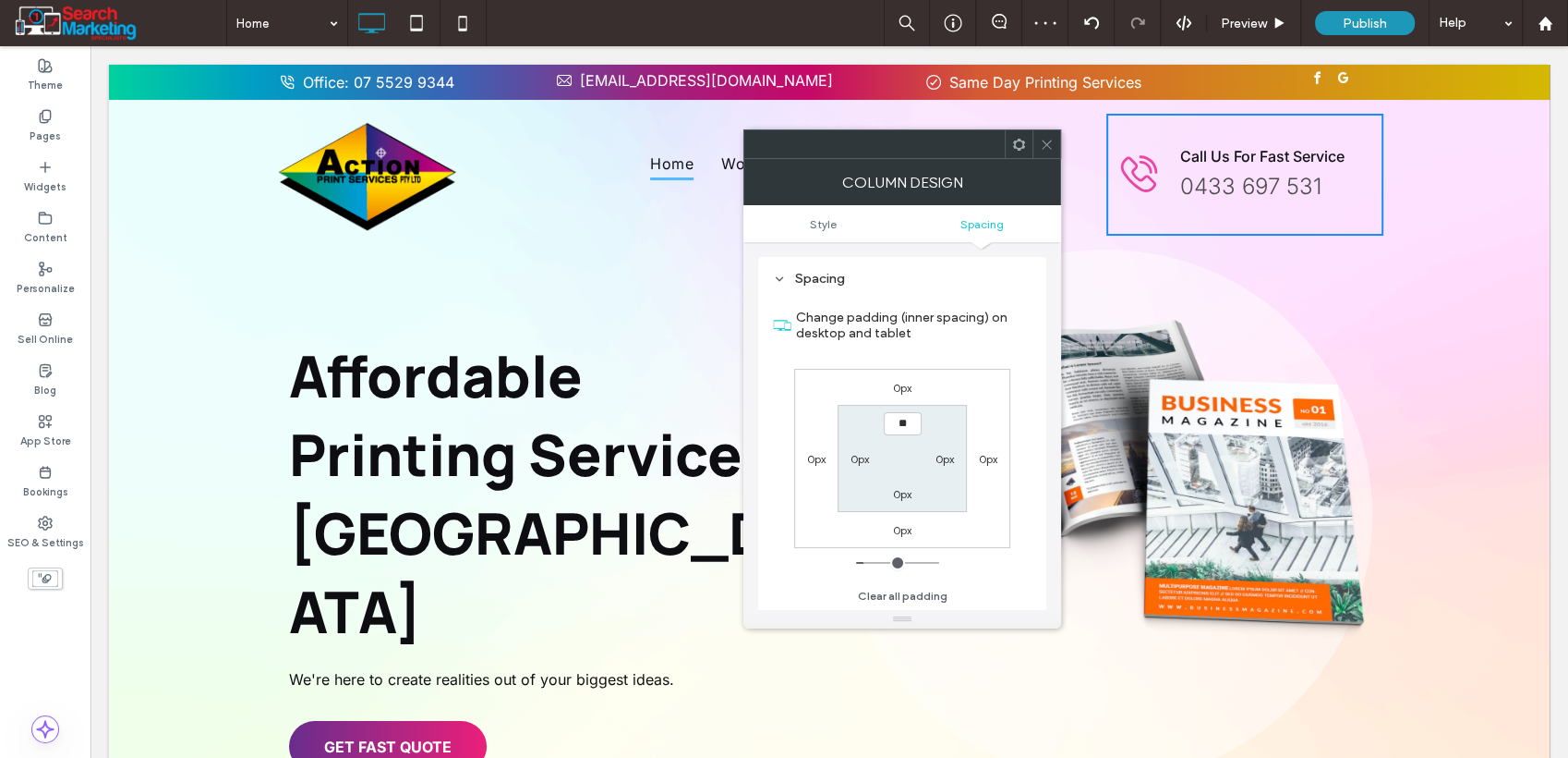
type input "**"
click at [1040, 143] on icon at bounding box center [1047, 144] width 14 height 14
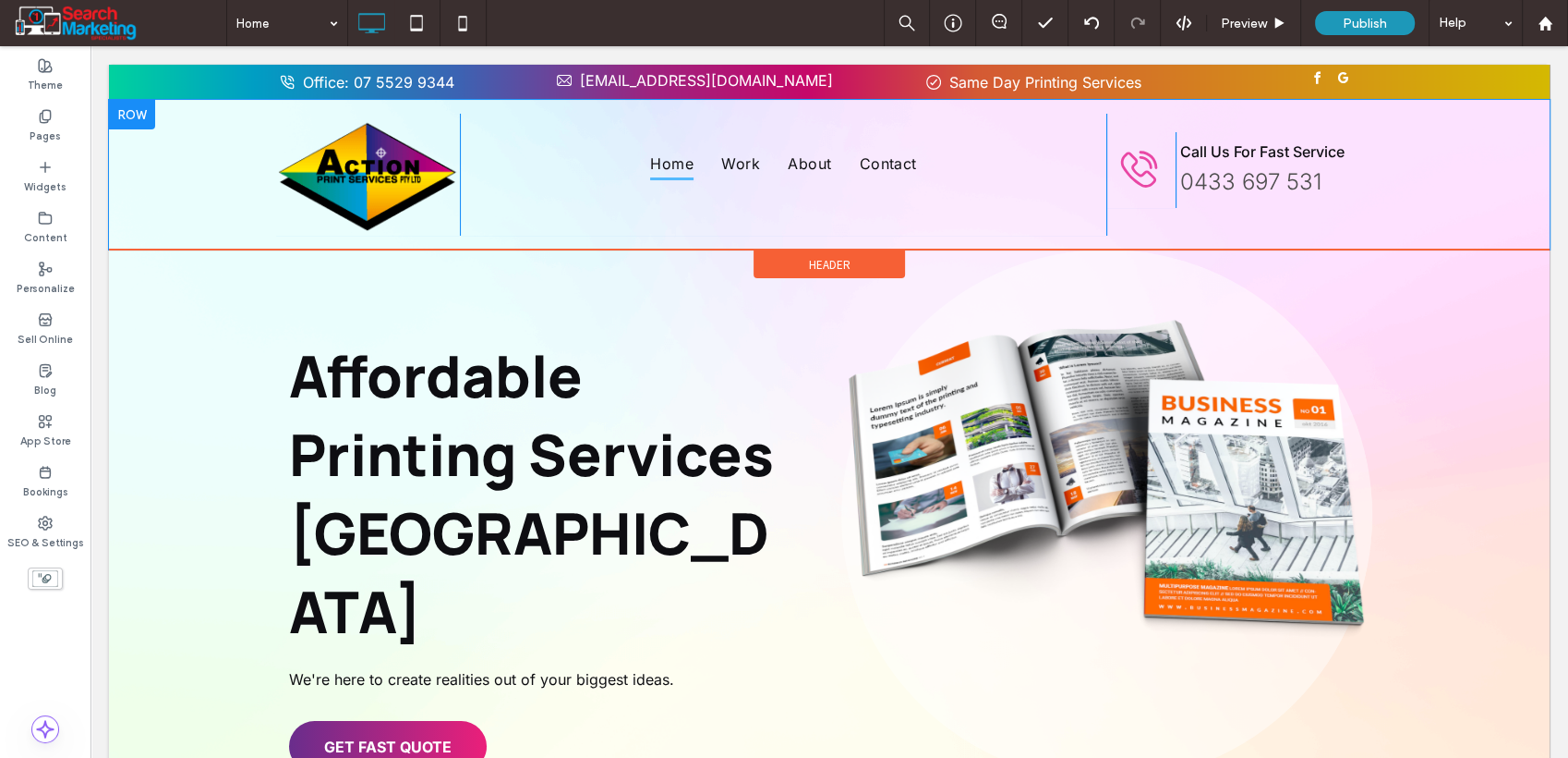
click at [1154, 224] on div "Click To Paste Click To Paste Click To Paste Click To Paste Click To Paste Call…" at bounding box center [1245, 175] width 277 height 122
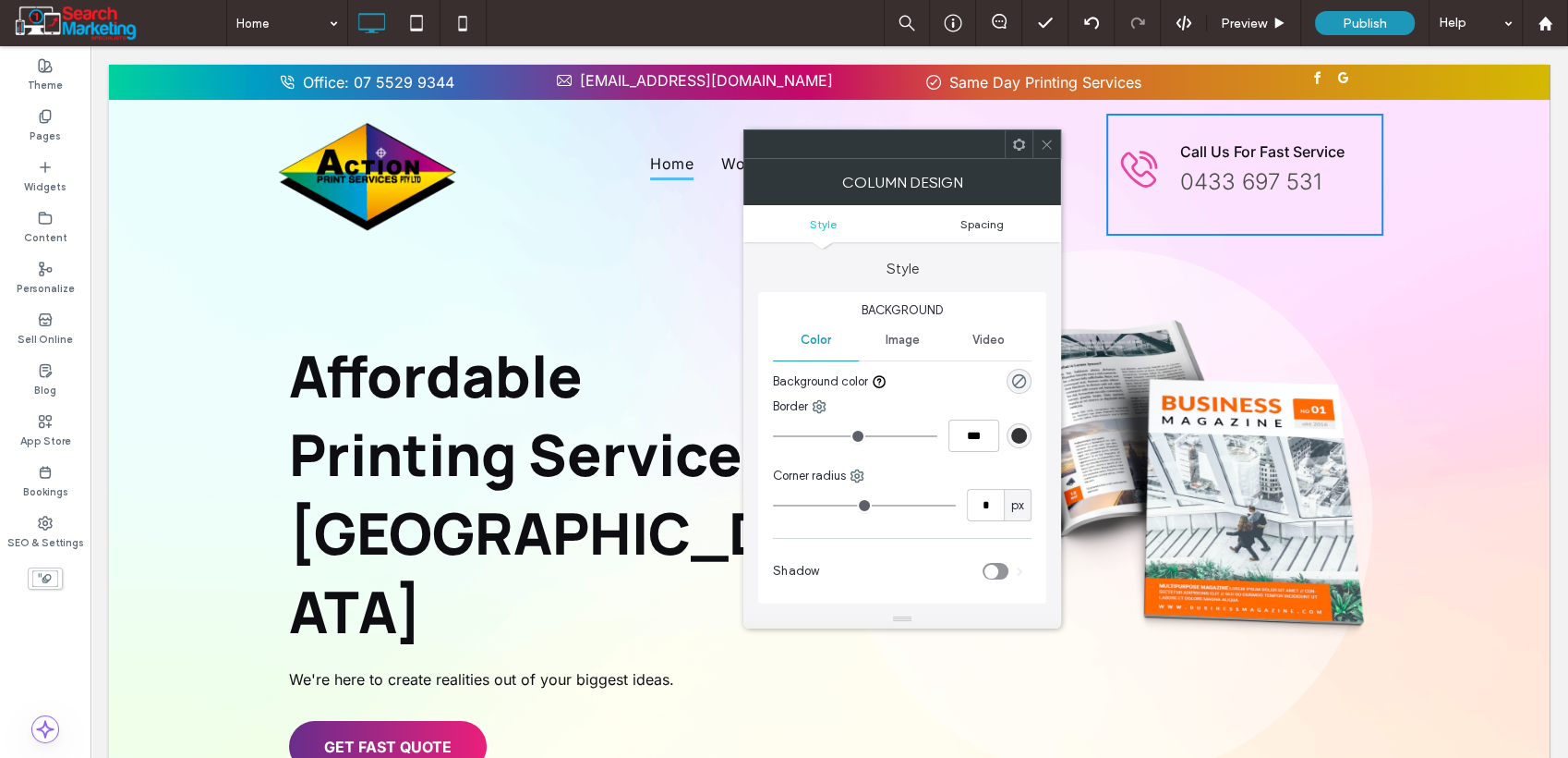
click at [978, 224] on span "Spacing" at bounding box center [983, 224] width 43 height 14
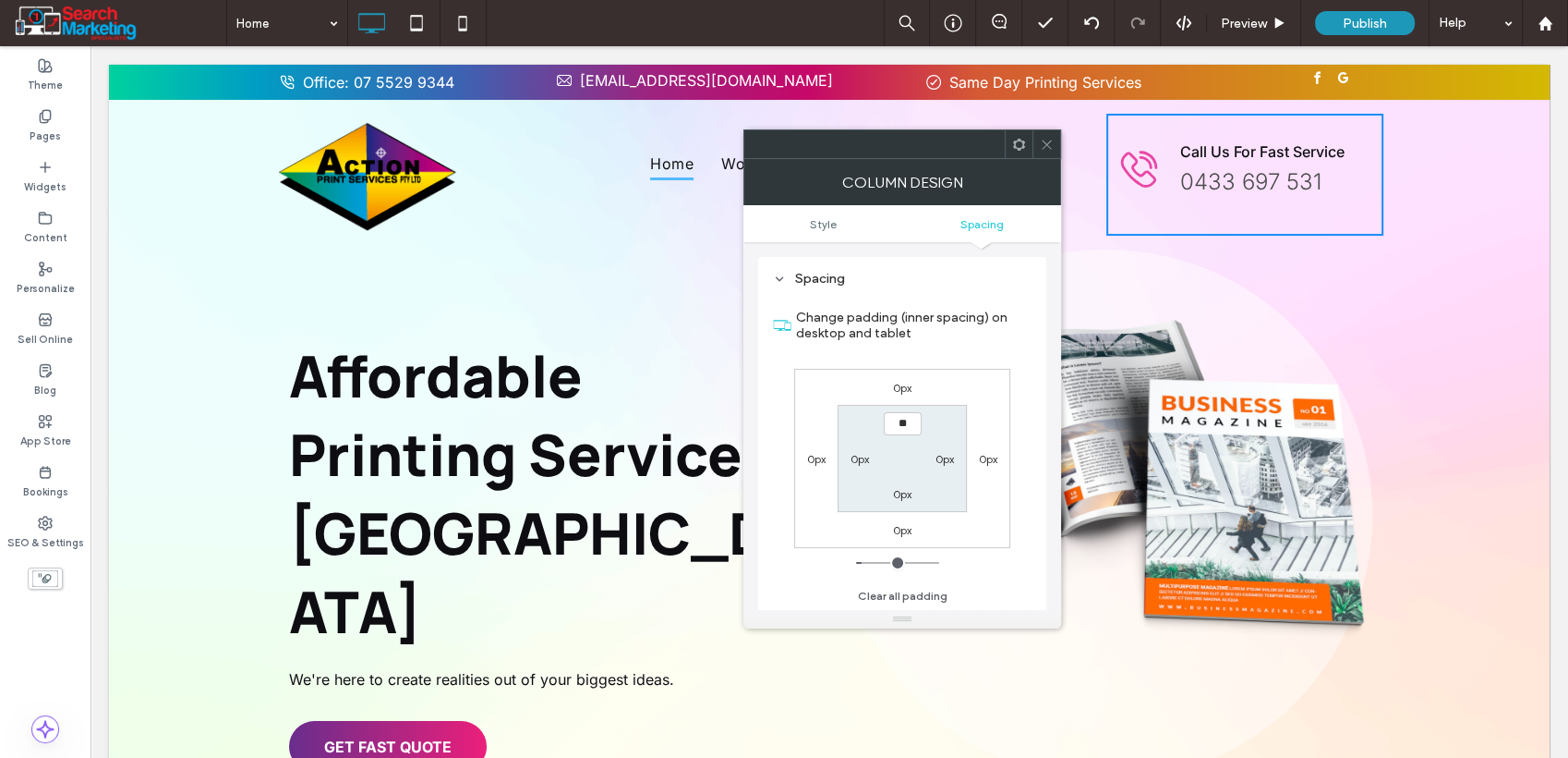
type input "****"
type input "**"
click at [1040, 145] on icon at bounding box center [1047, 144] width 14 height 14
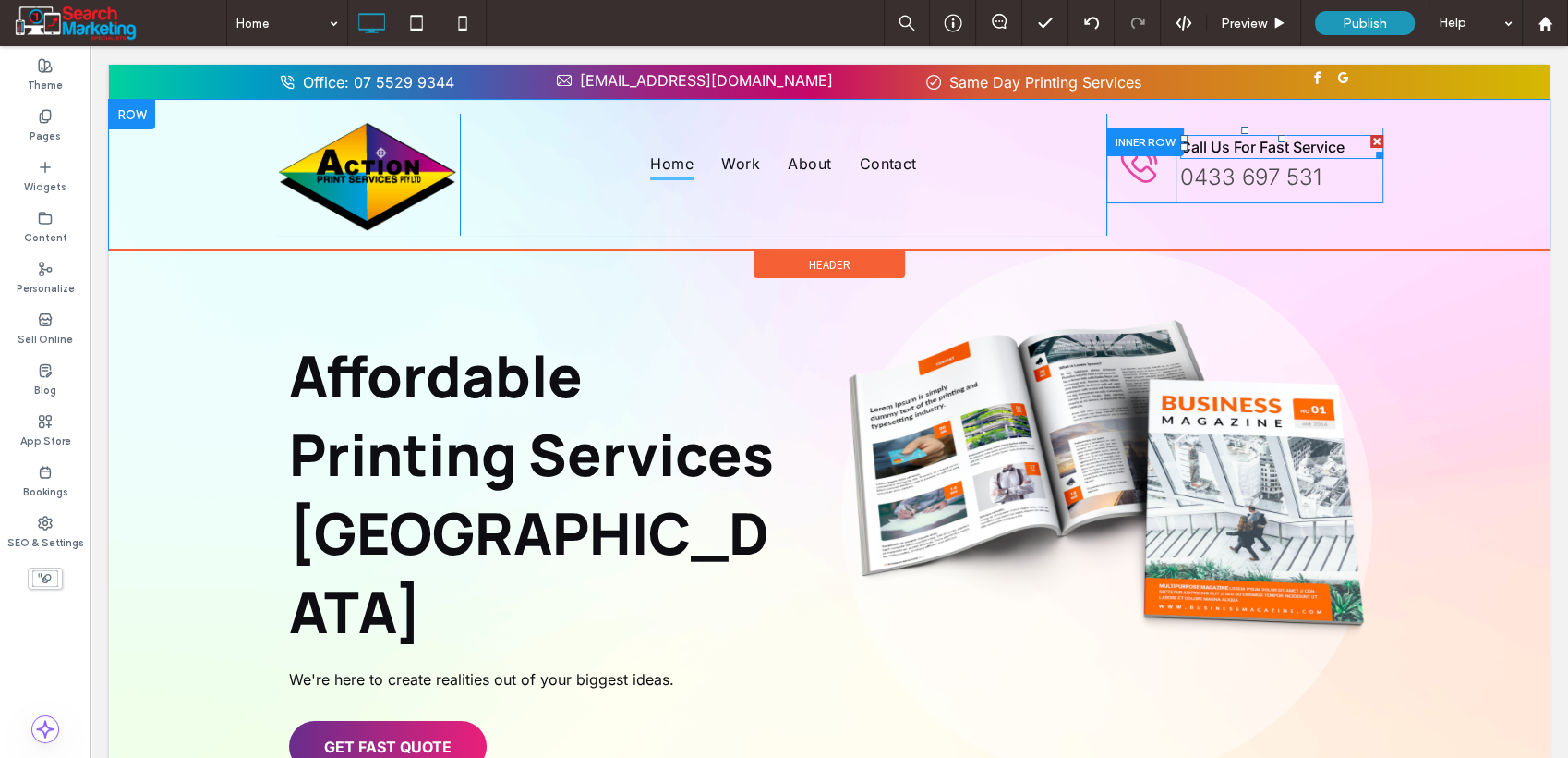
click at [1247, 140] on span "Call Us For Fast Service" at bounding box center [1262, 147] width 165 height 19
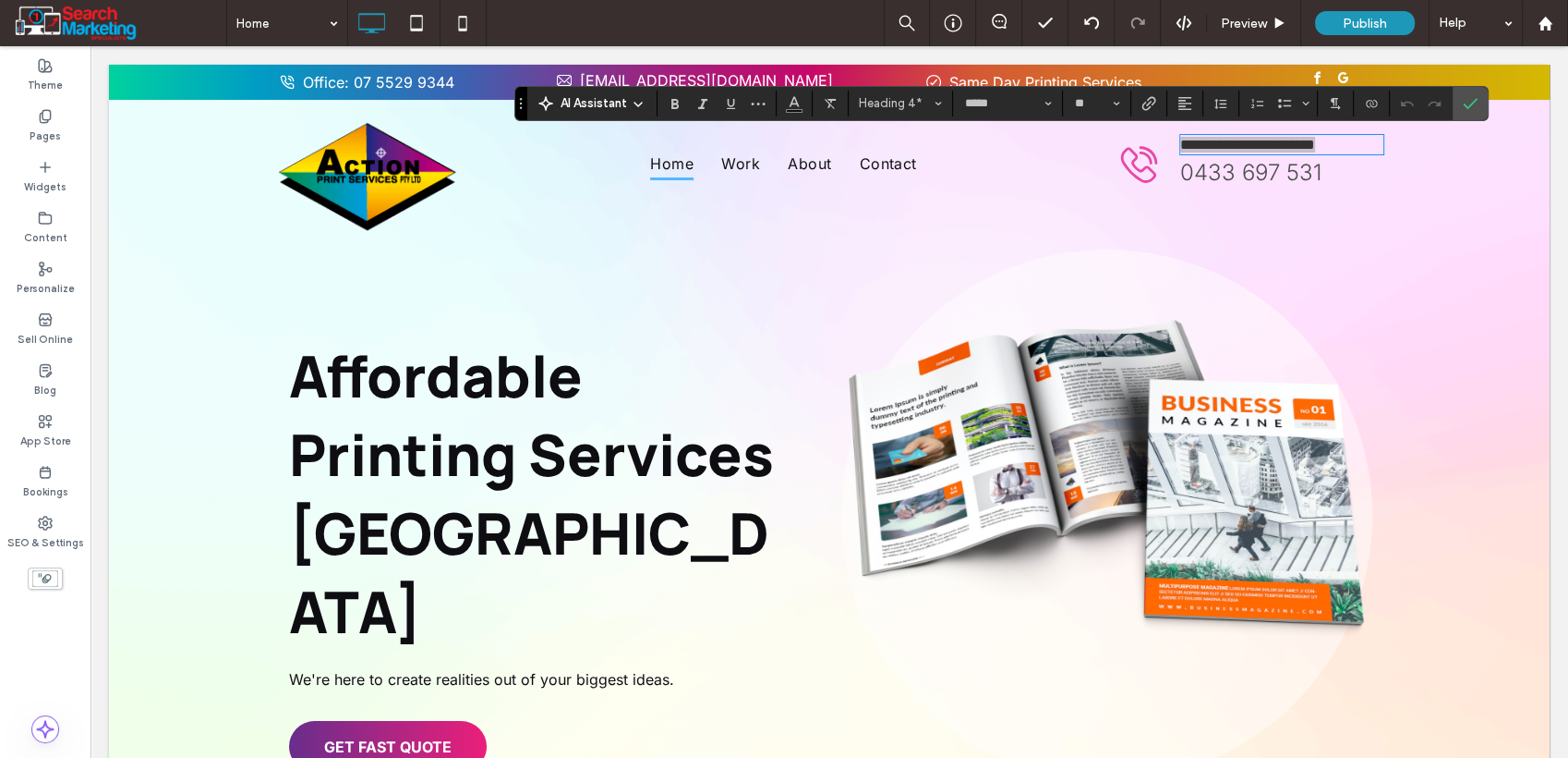
click at [1046, 108] on span "Font & Font weight" at bounding box center [1048, 104] width 8 height 24
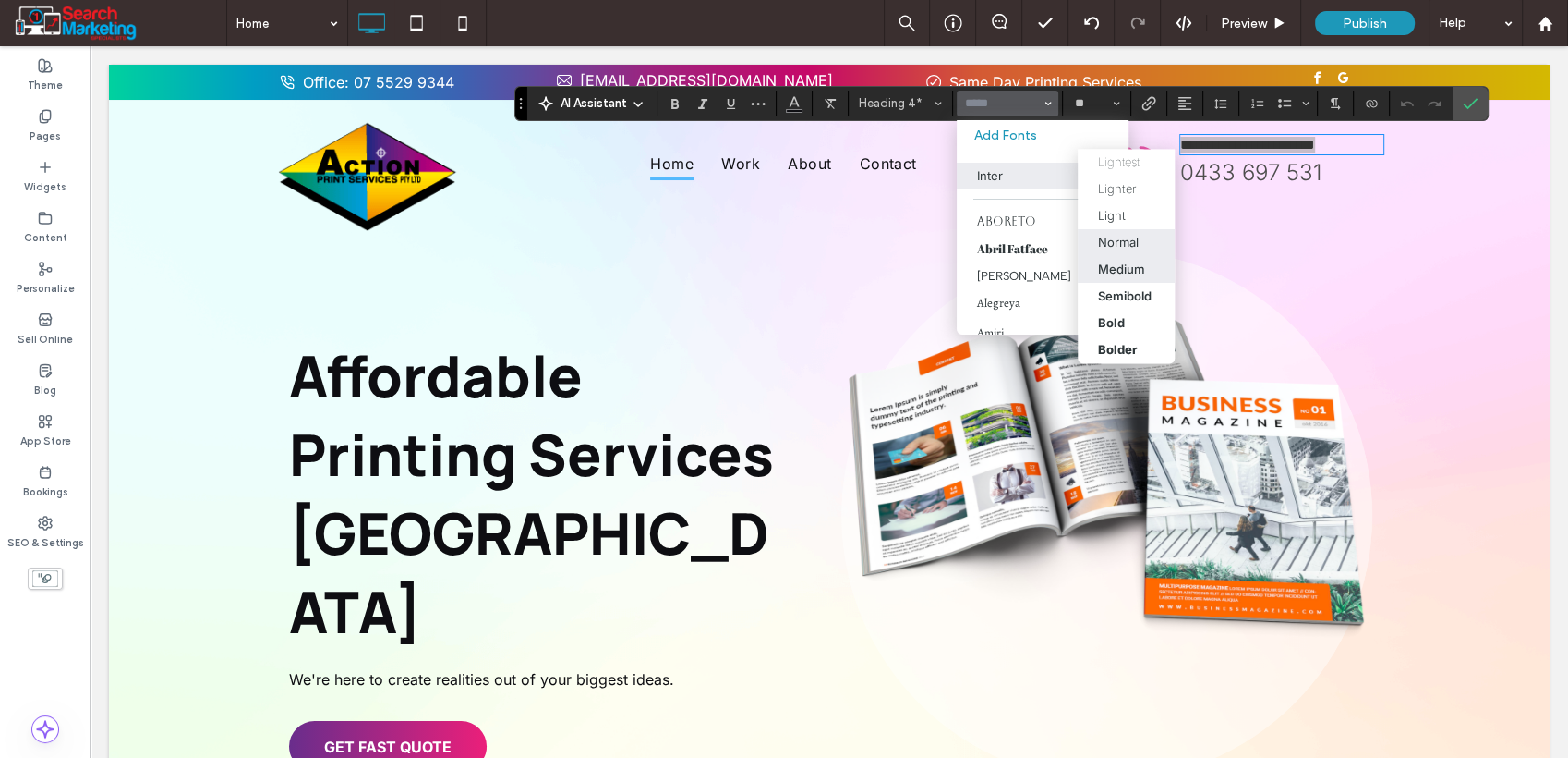
click at [1106, 235] on div "Normal" at bounding box center [1118, 242] width 40 height 15
type input "*****"
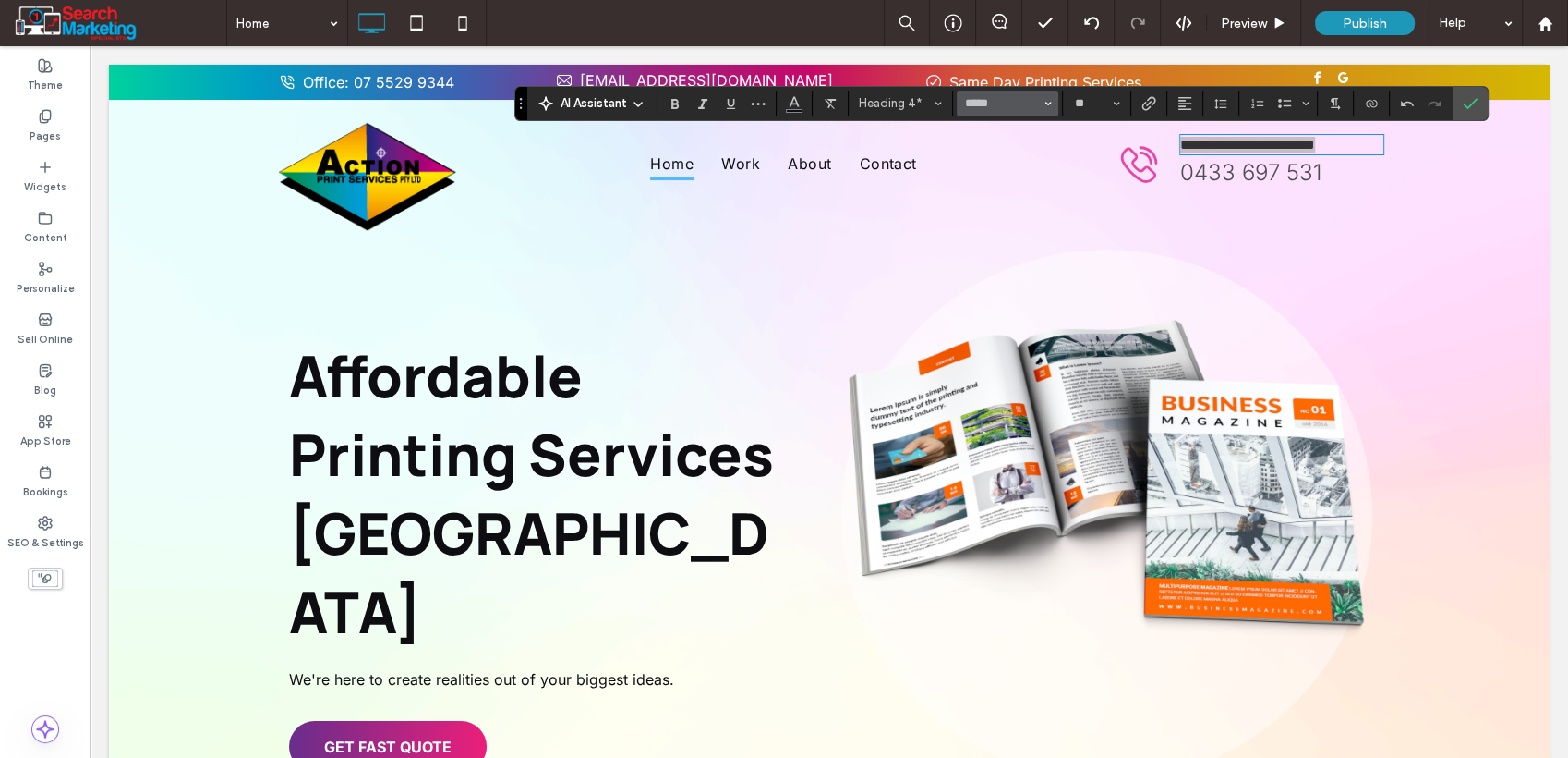
click at [1042, 104] on button "*****" at bounding box center [1008, 103] width 102 height 25
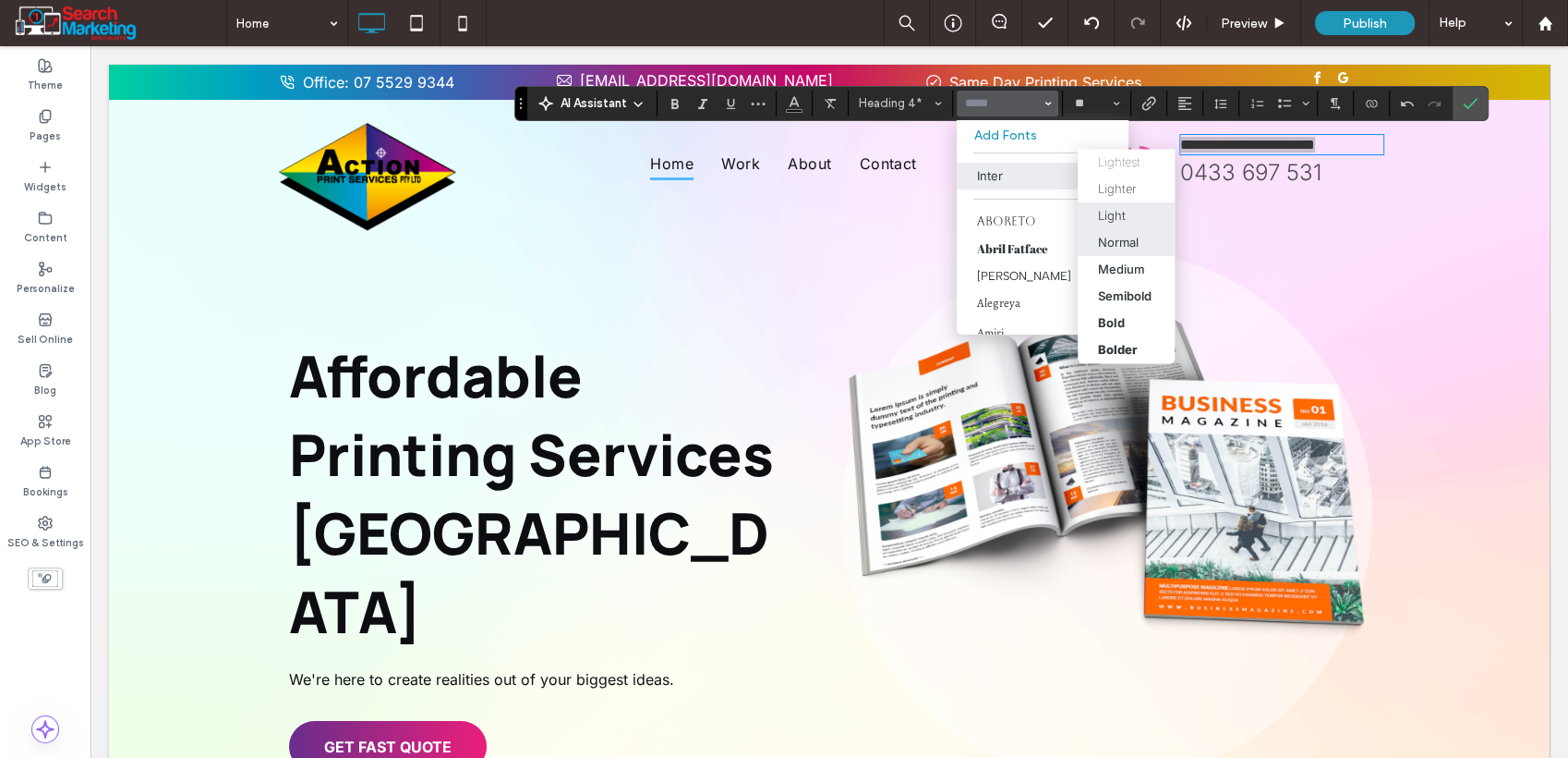
click at [1098, 213] on div "Light" at bounding box center [1112, 216] width 27 height 15
type input "*****"
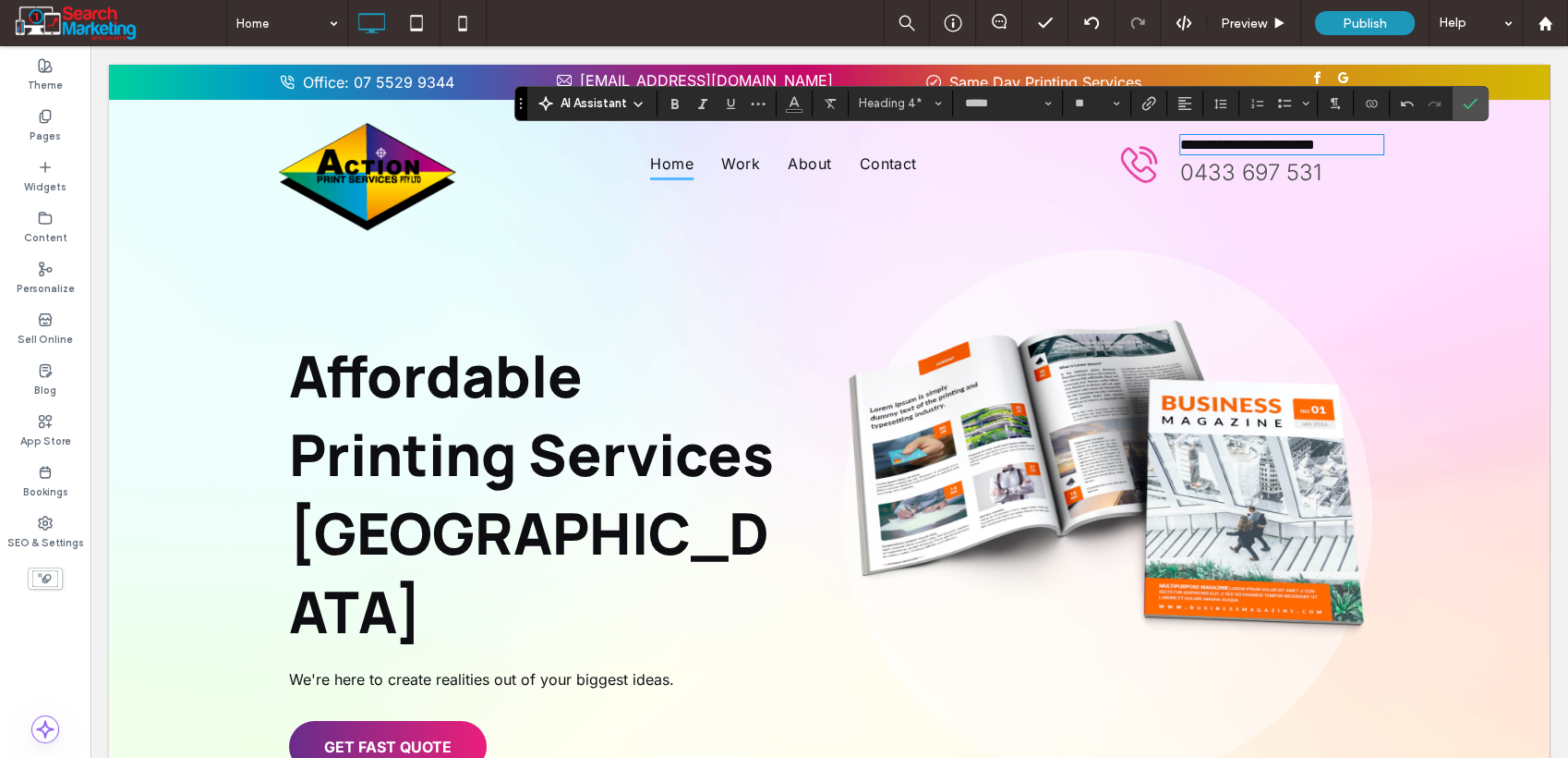
click at [1239, 174] on span "0433 697 531" at bounding box center [1251, 172] width 141 height 26
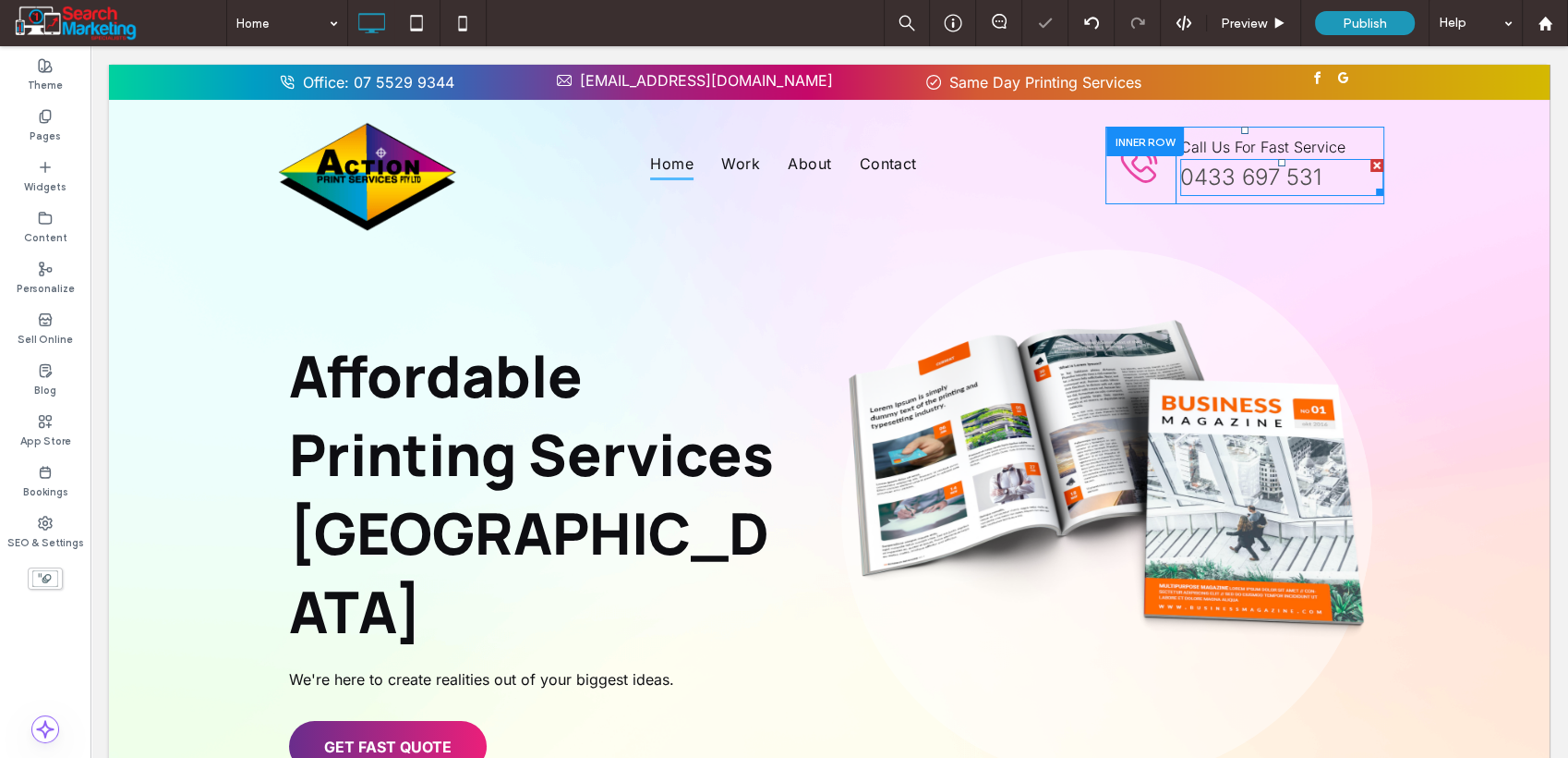
click at [1240, 174] on span "0433 697 531" at bounding box center [1251, 177] width 141 height 26
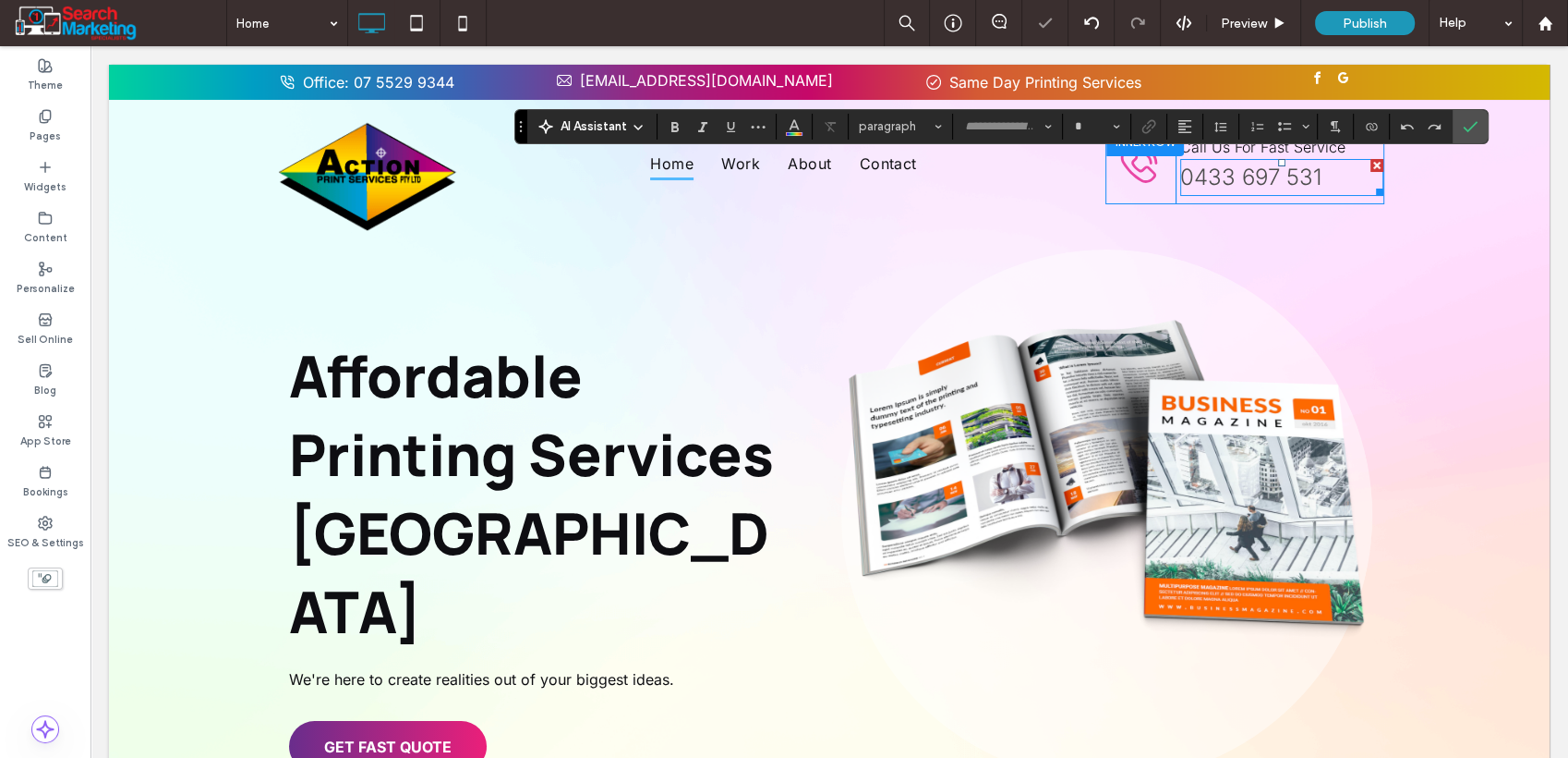
type input "*****"
type input "**"
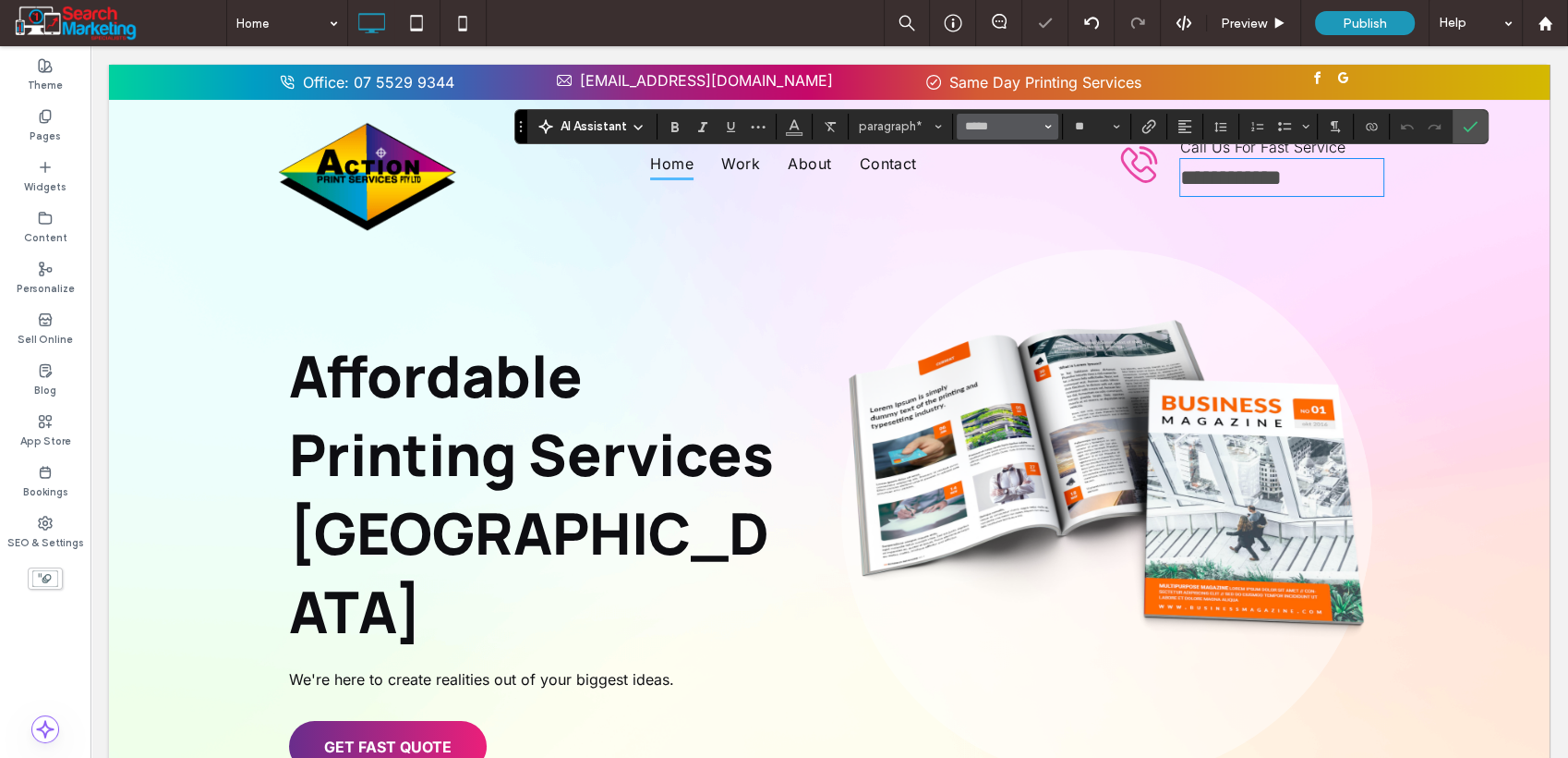
click at [1048, 129] on span "Font & Font weight" at bounding box center [1048, 127] width 8 height 24
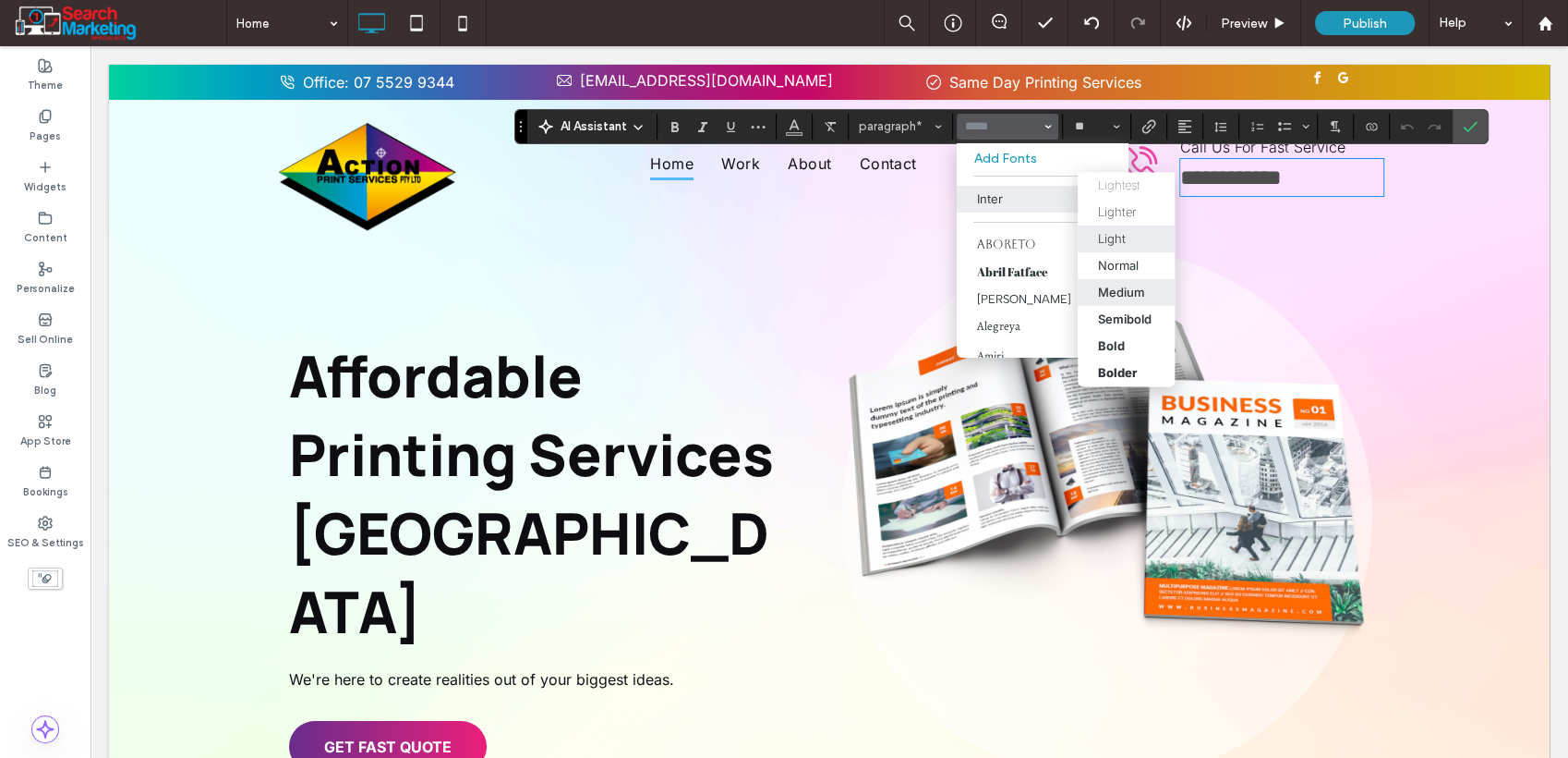
click at [1120, 291] on div "Medium" at bounding box center [1122, 293] width 47 height 15
type input "*****"
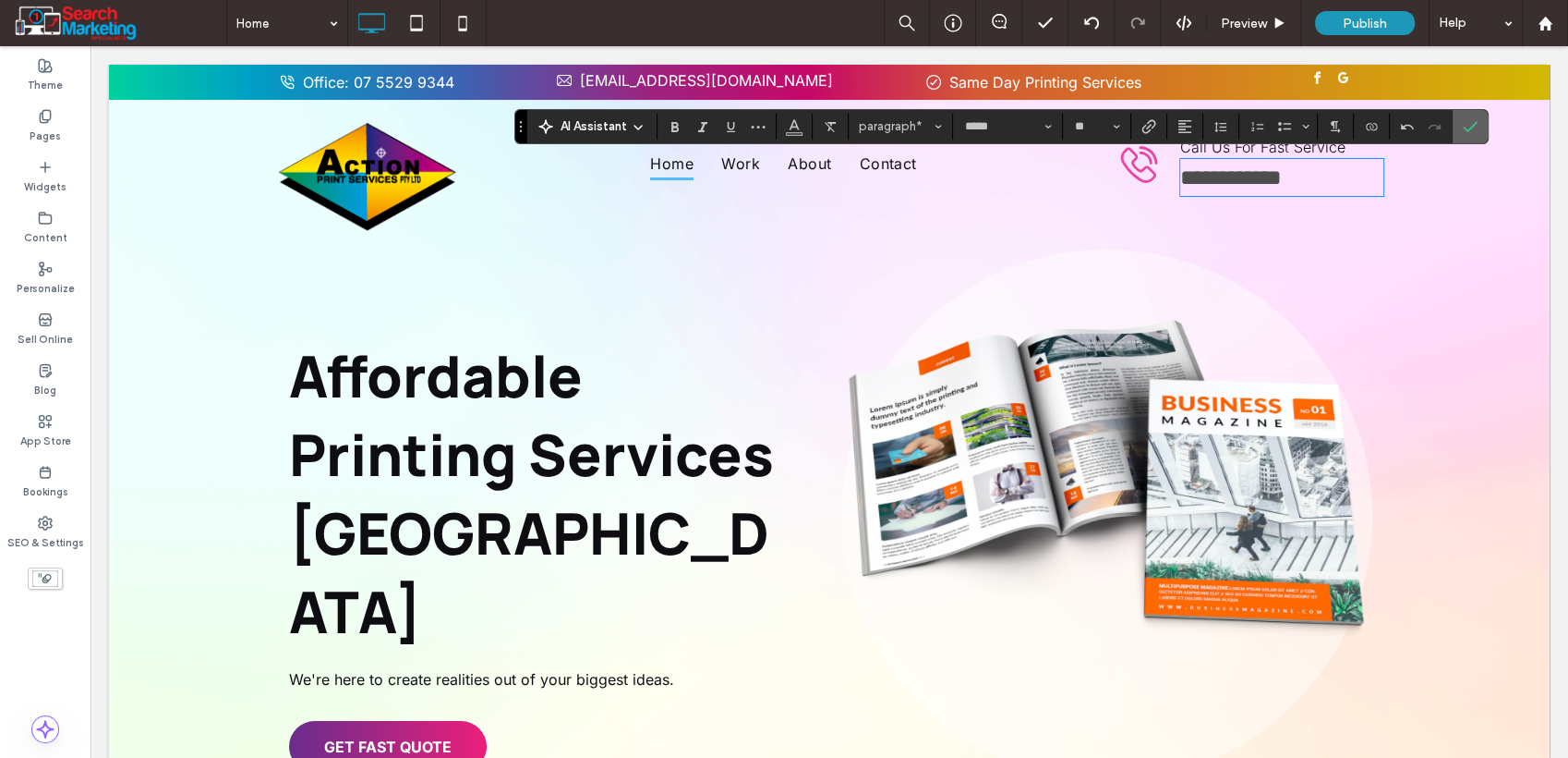
drag, startPoint x: 1462, startPoint y: 130, endPoint x: 1369, endPoint y: 92, distance: 100.5
click at [1464, 130] on icon "Confirm" at bounding box center [1471, 127] width 15 height 15
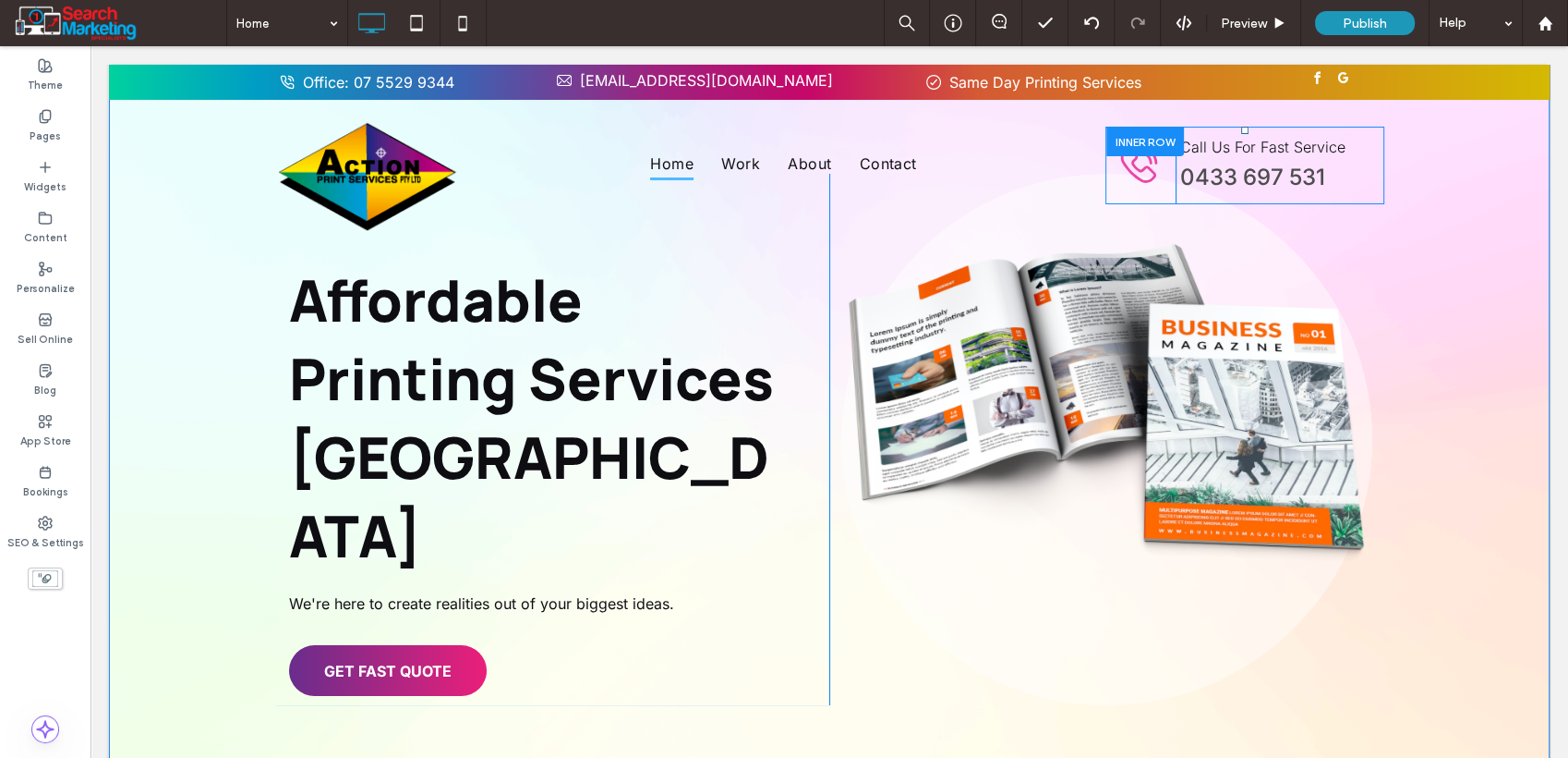
scroll to position [0, 0]
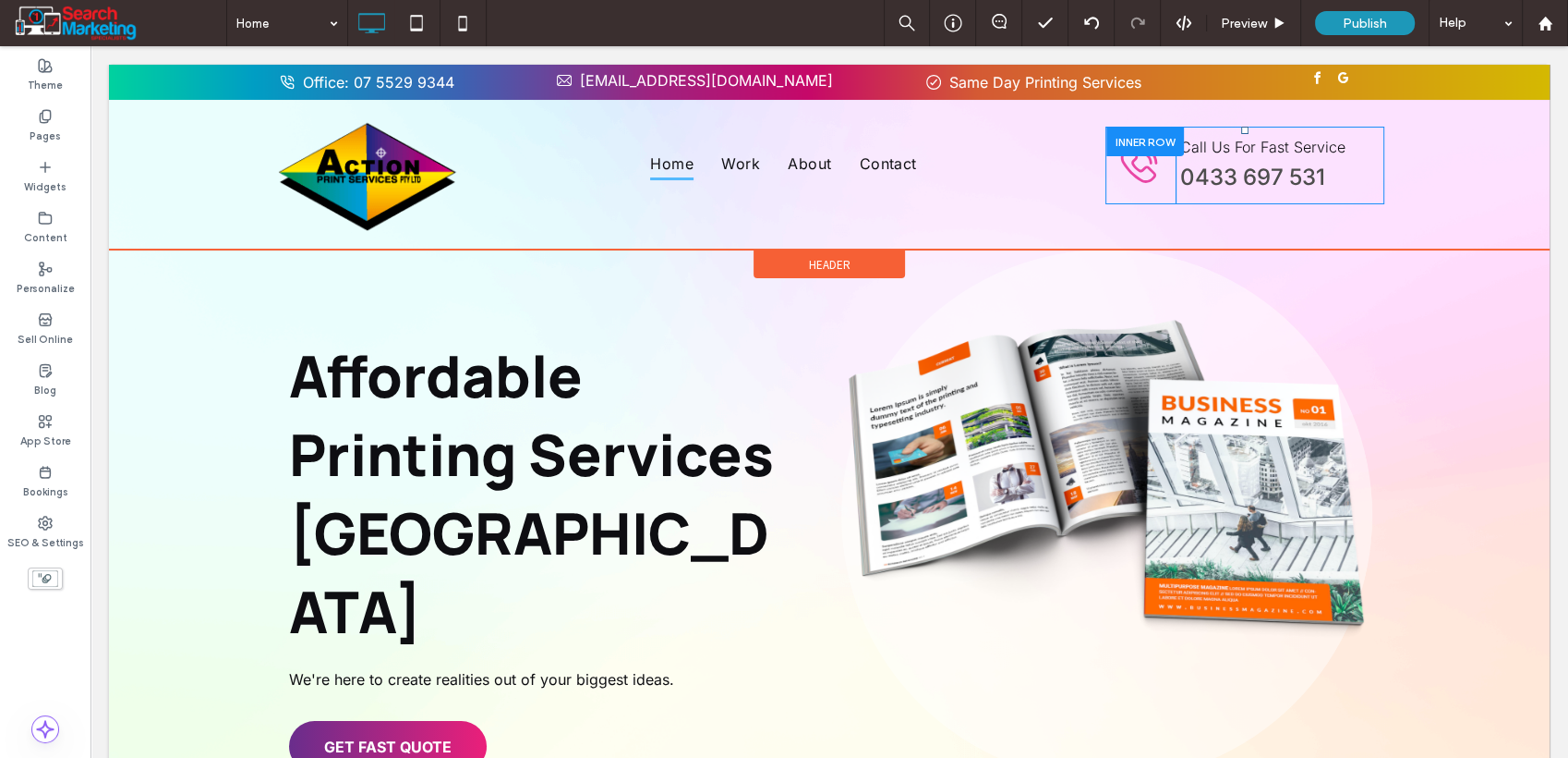
click at [865, 254] on div "Header" at bounding box center [829, 264] width 152 height 27
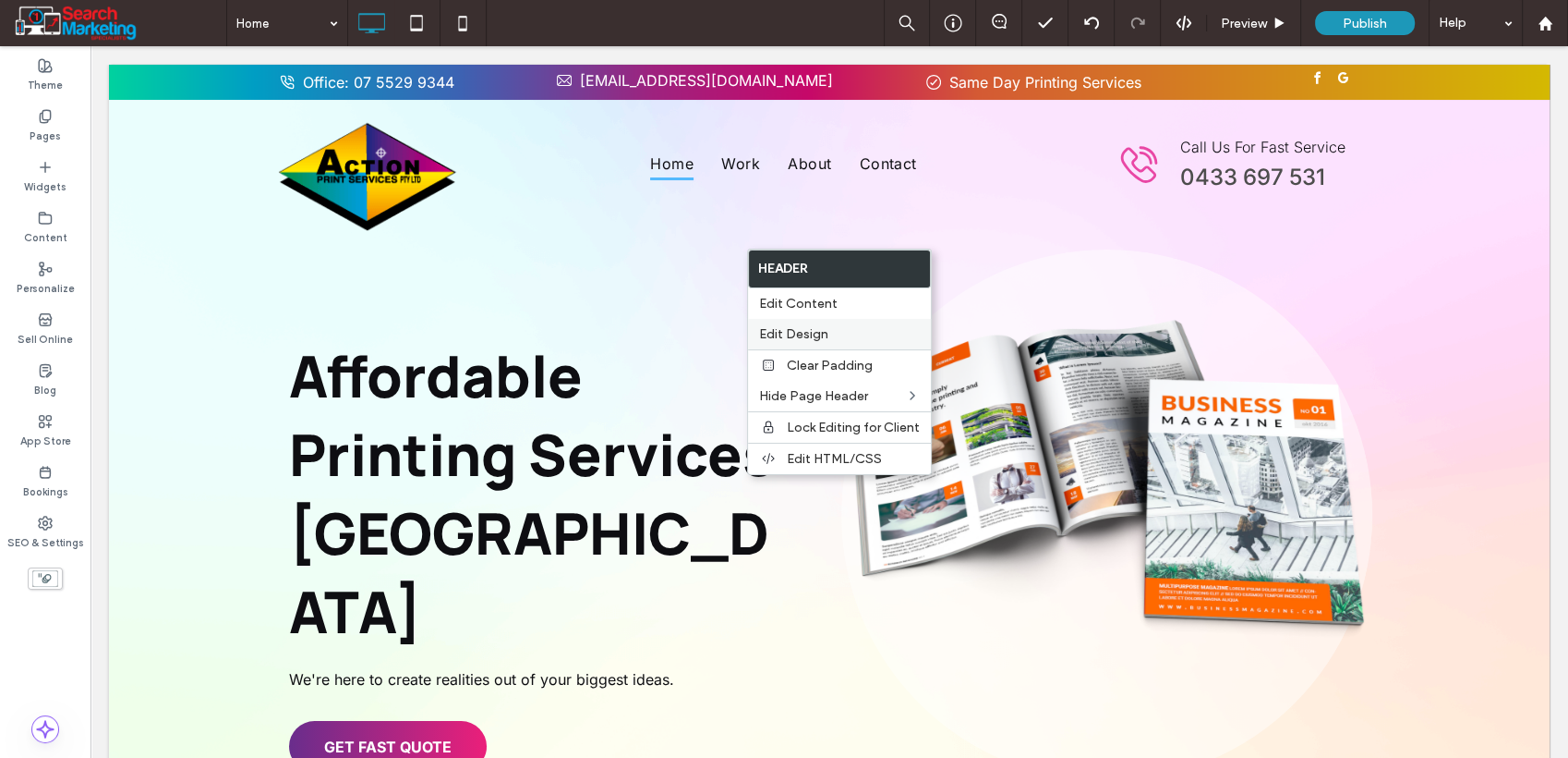
click at [847, 331] on label "Edit Design" at bounding box center [840, 333] width 161 height 16
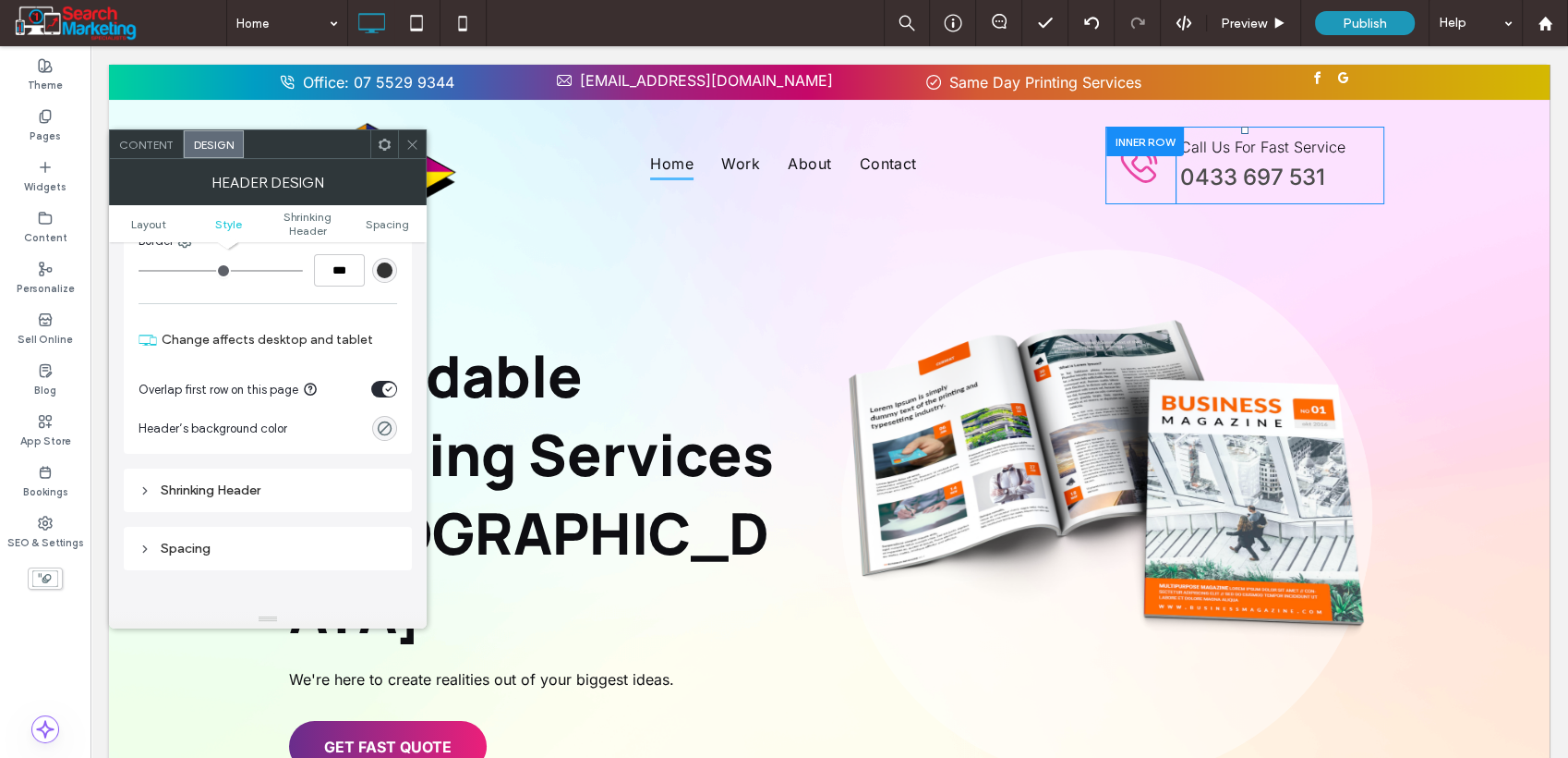
scroll to position [411, 0]
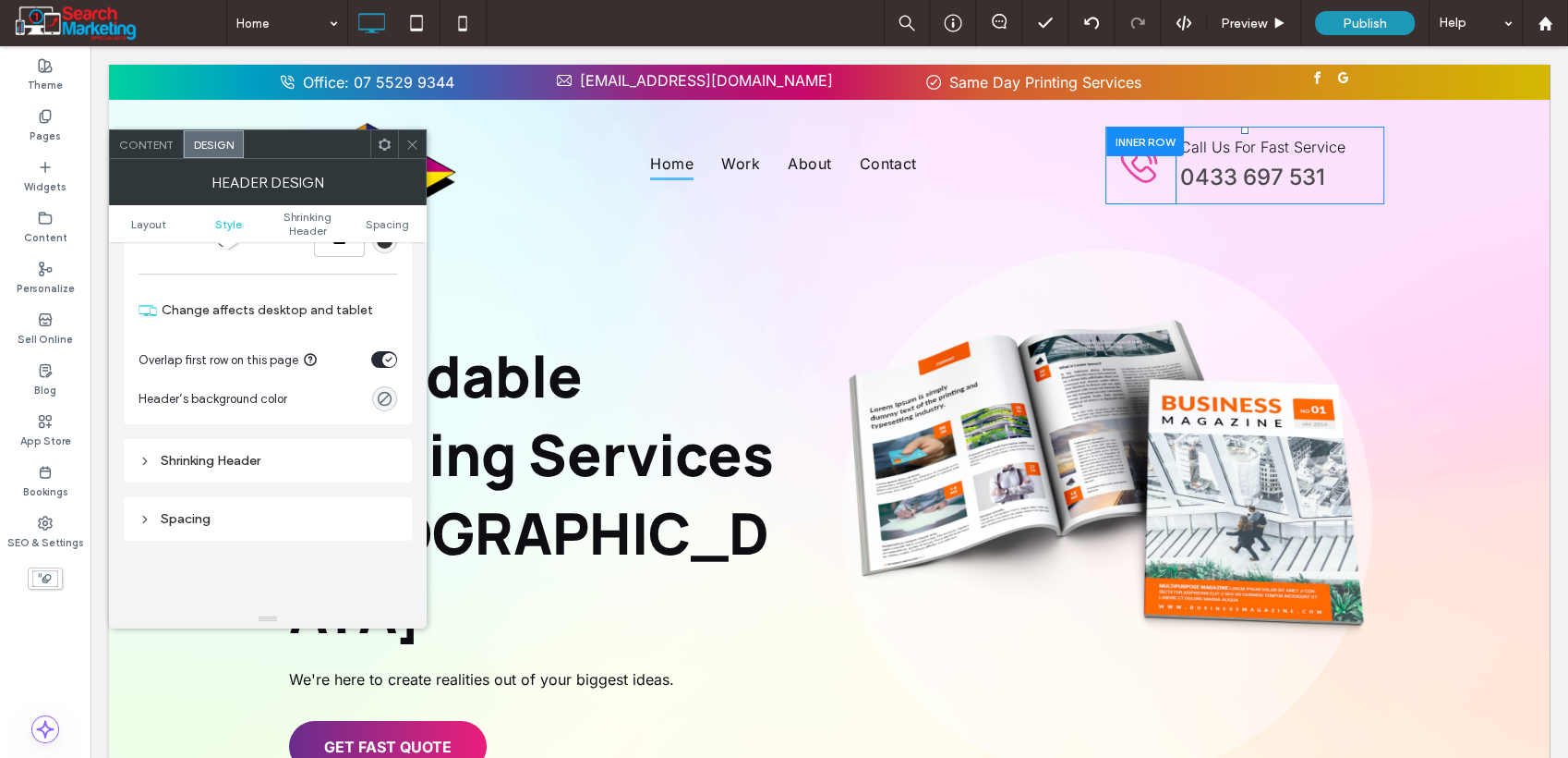
click at [237, 458] on div "Shrinking Header" at bounding box center [267, 460] width 259 height 16
click at [378, 516] on div "toggle" at bounding box center [384, 520] width 25 height 17
click at [421, 153] on div at bounding box center [411, 143] width 27 height 27
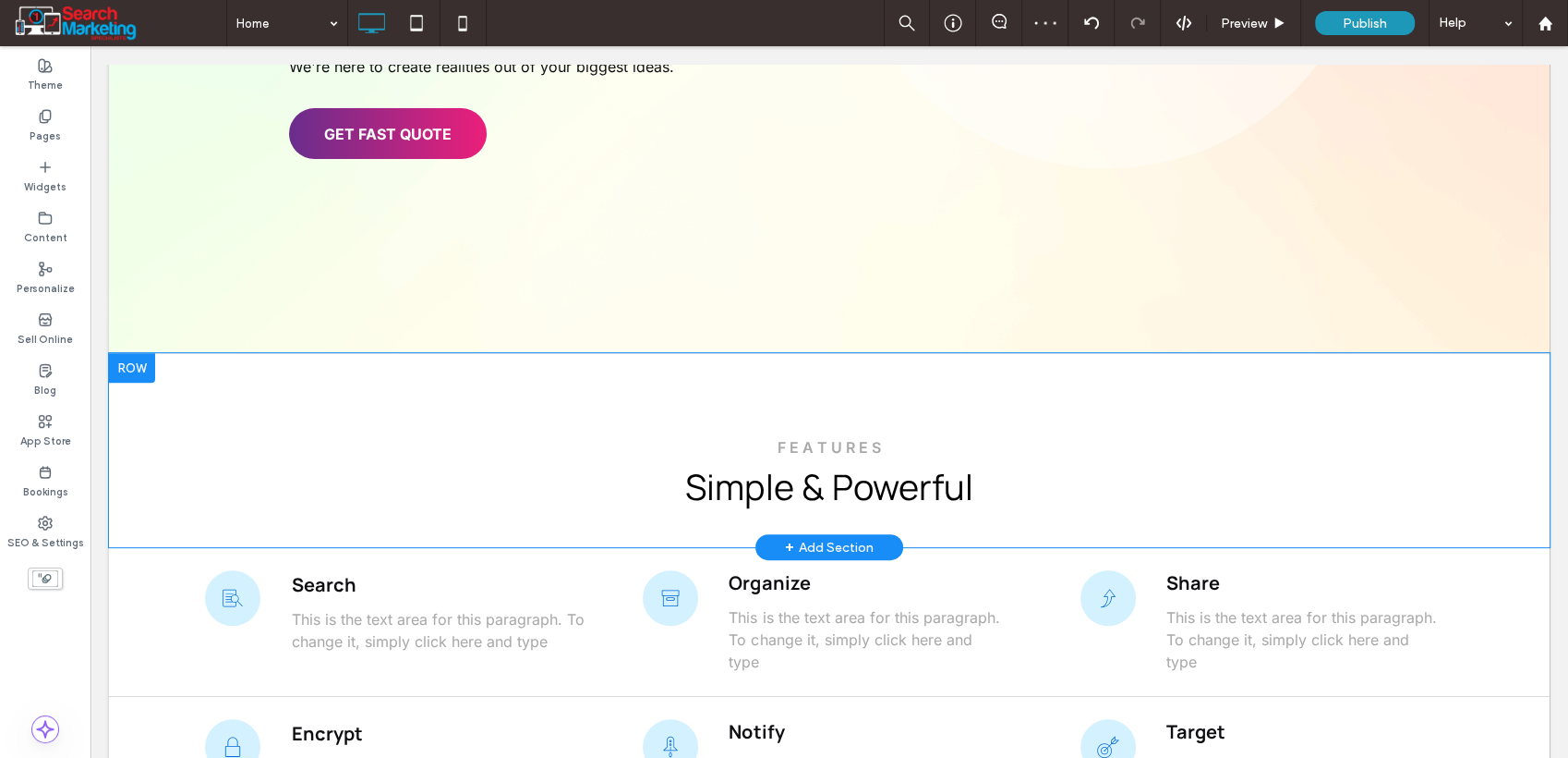
scroll to position [617, 0]
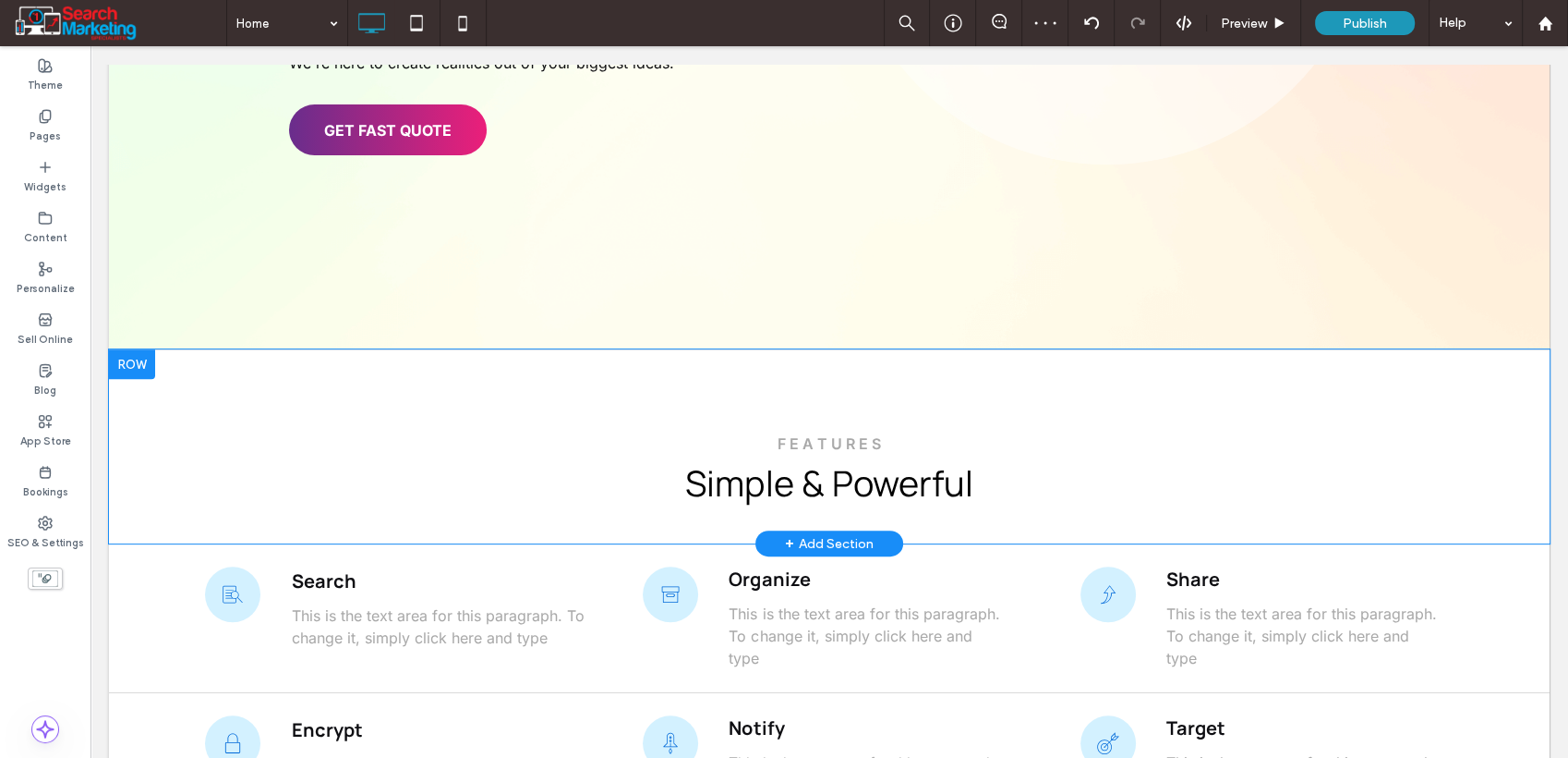
click at [140, 349] on div at bounding box center [132, 363] width 46 height 29
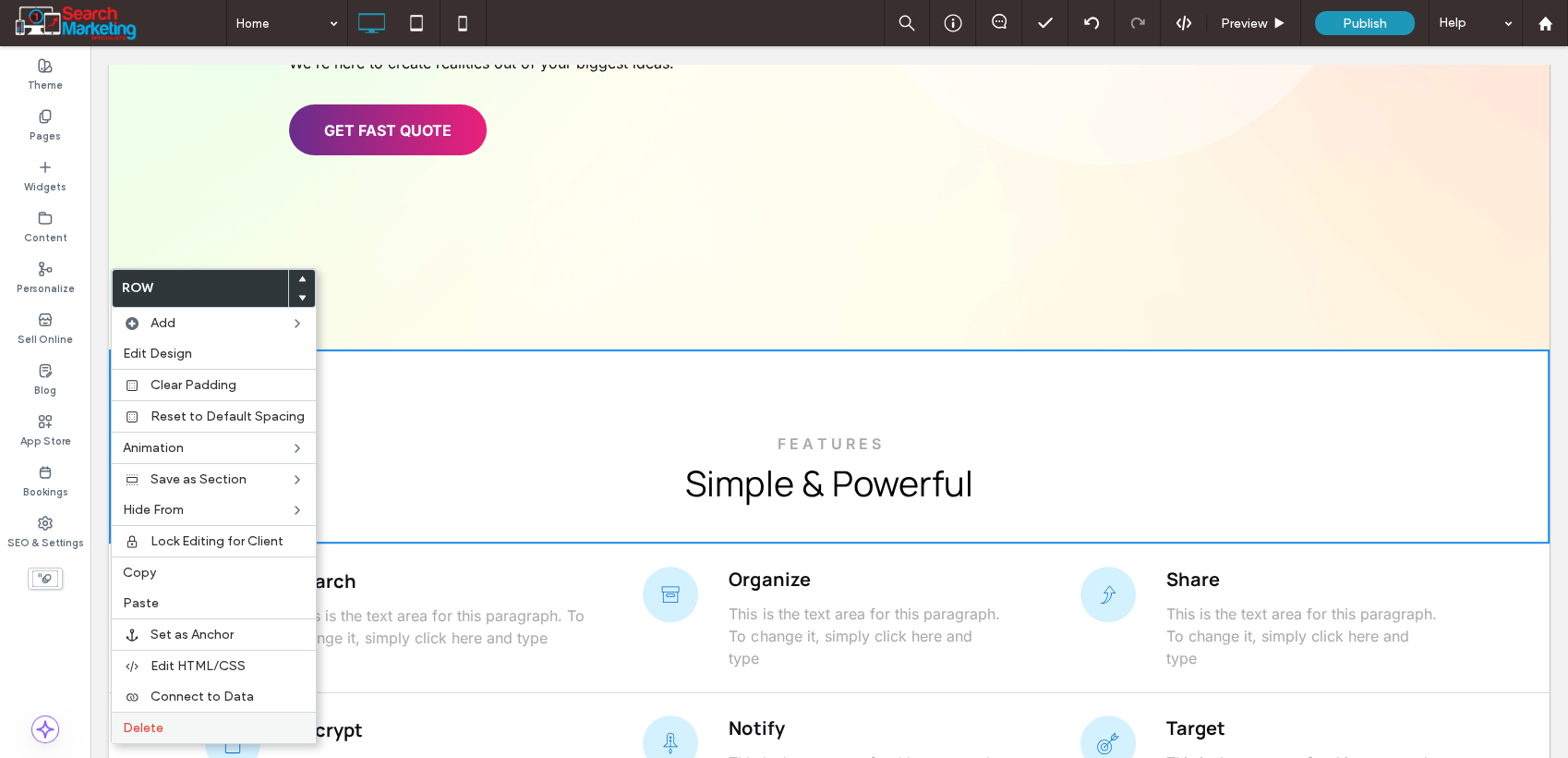
click at [186, 720] on label "Delete" at bounding box center [214, 728] width 182 height 16
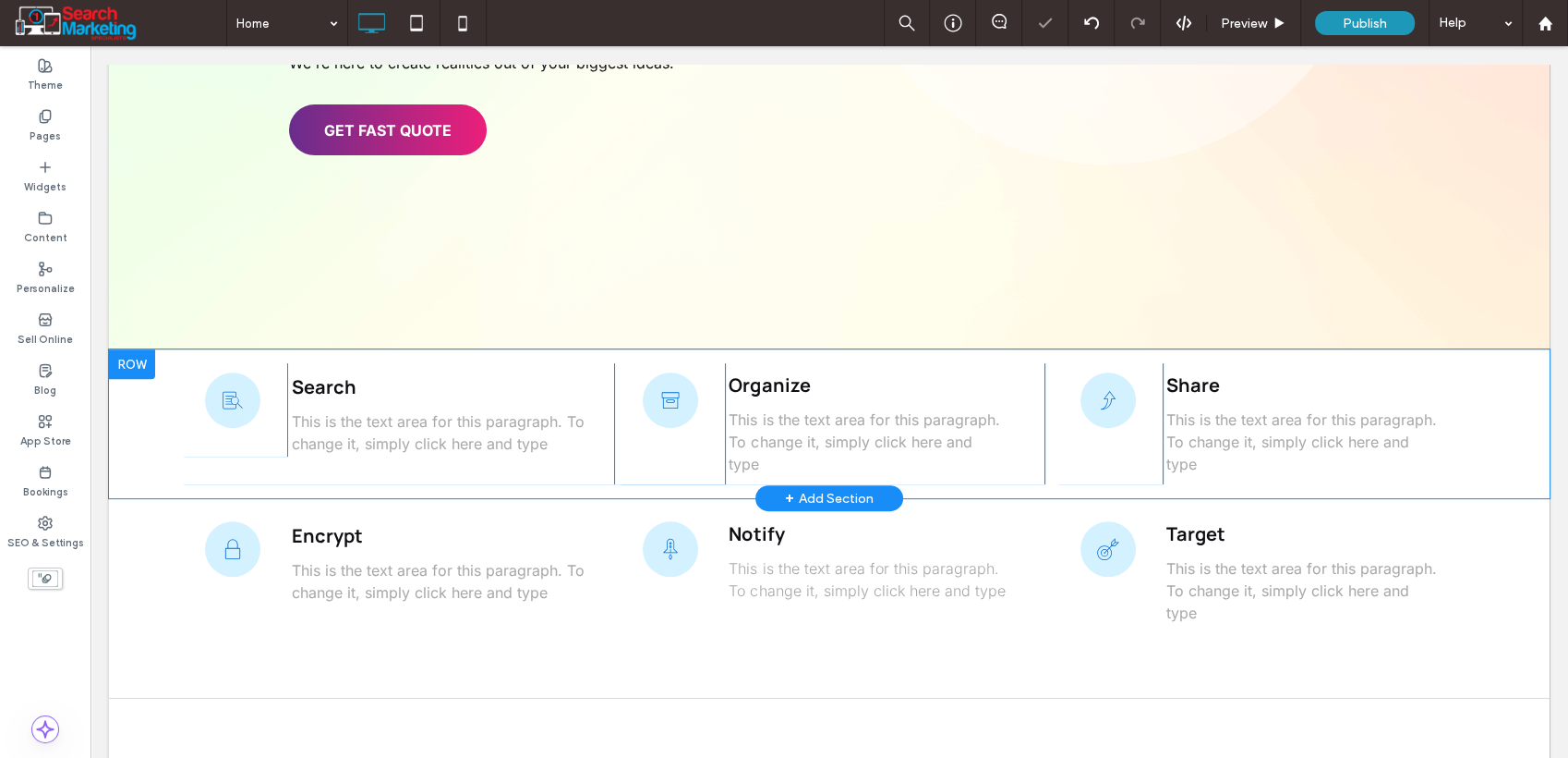
click at [133, 349] on div at bounding box center [132, 363] width 46 height 29
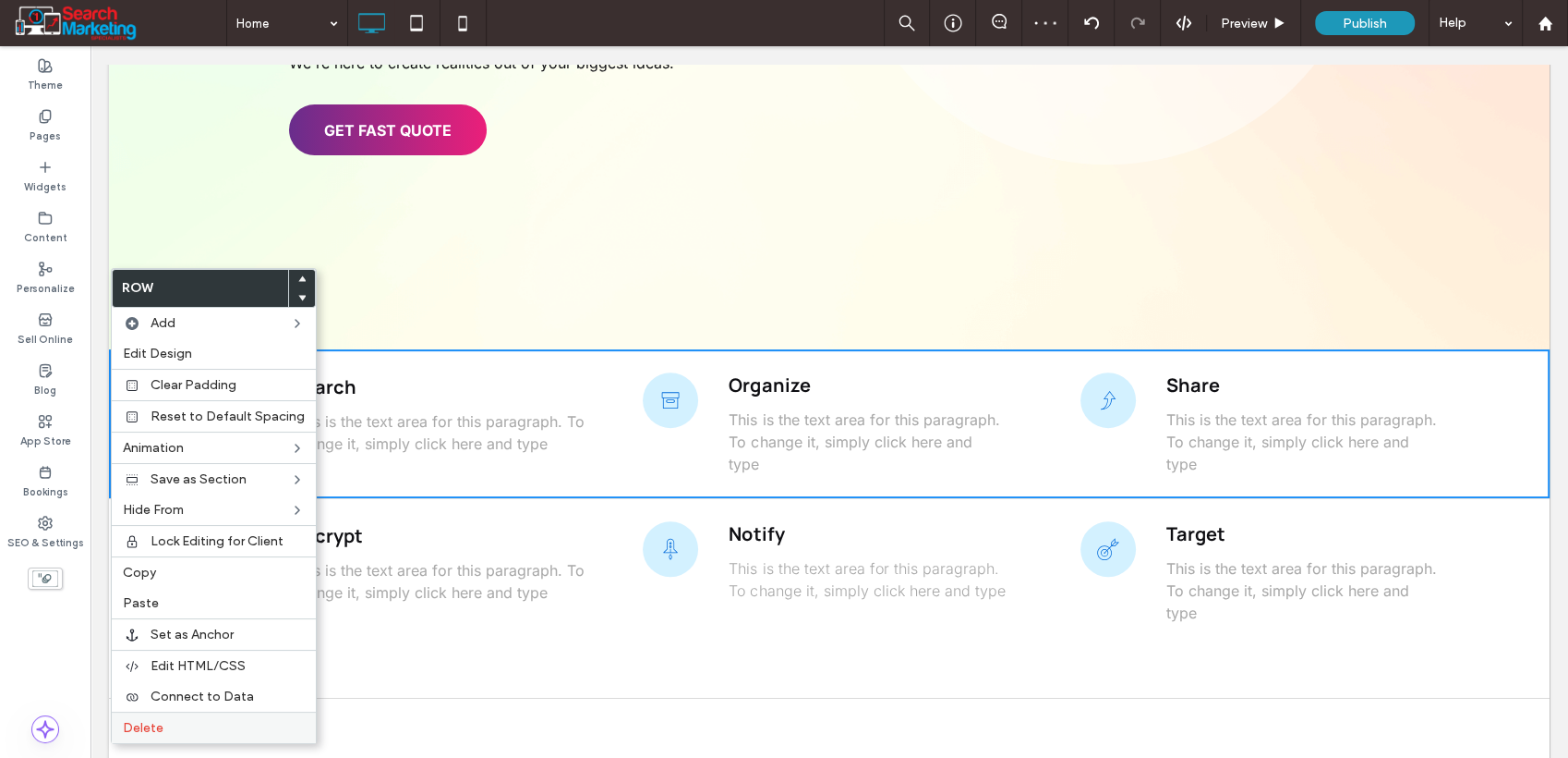
drag, startPoint x: 168, startPoint y: 734, endPoint x: 164, endPoint y: 719, distance: 15.5
click at [168, 734] on div "Delete" at bounding box center [214, 727] width 204 height 31
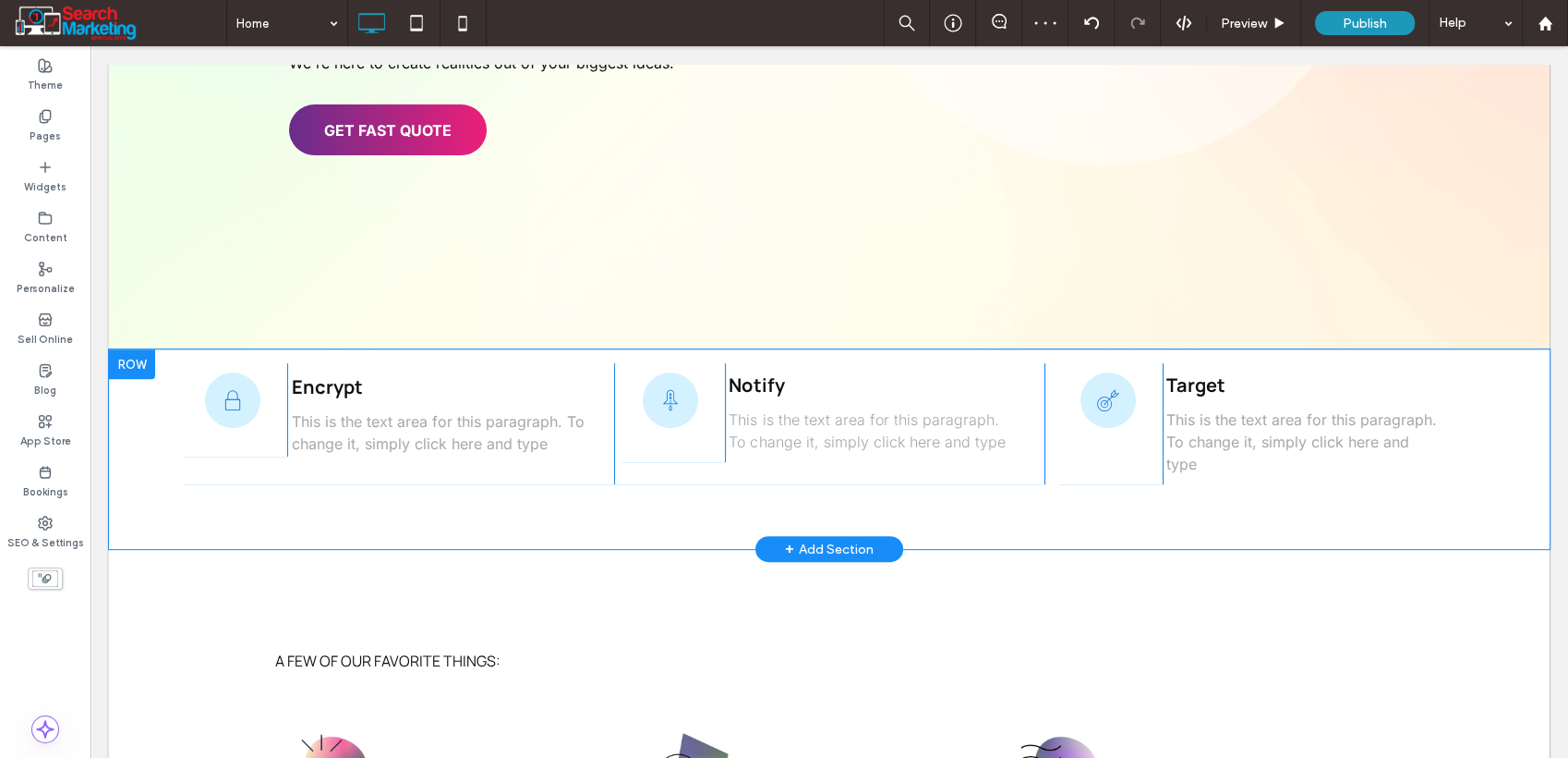
click at [131, 349] on div at bounding box center [132, 363] width 46 height 29
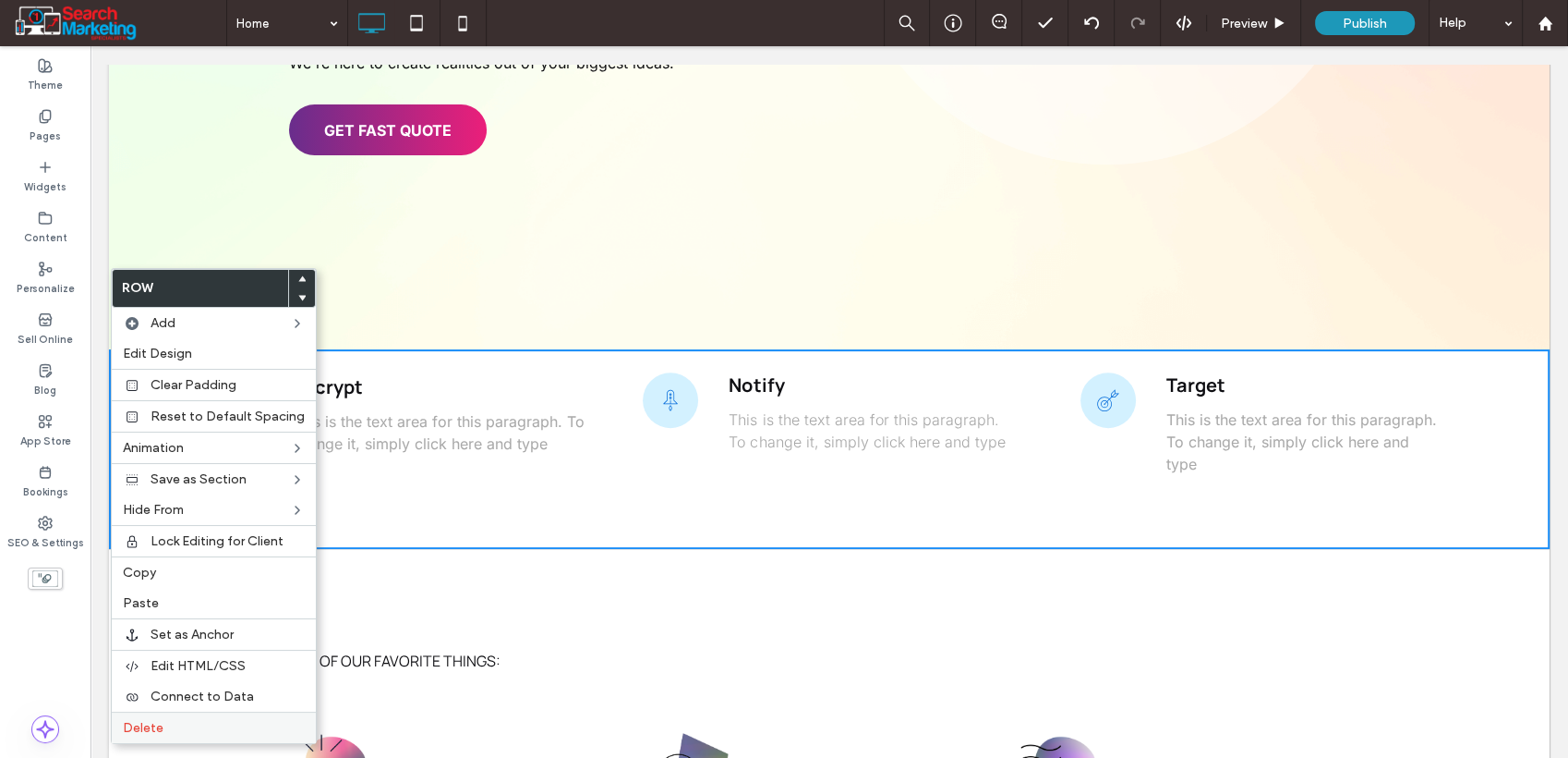
click at [165, 717] on div "Delete" at bounding box center [214, 727] width 204 height 31
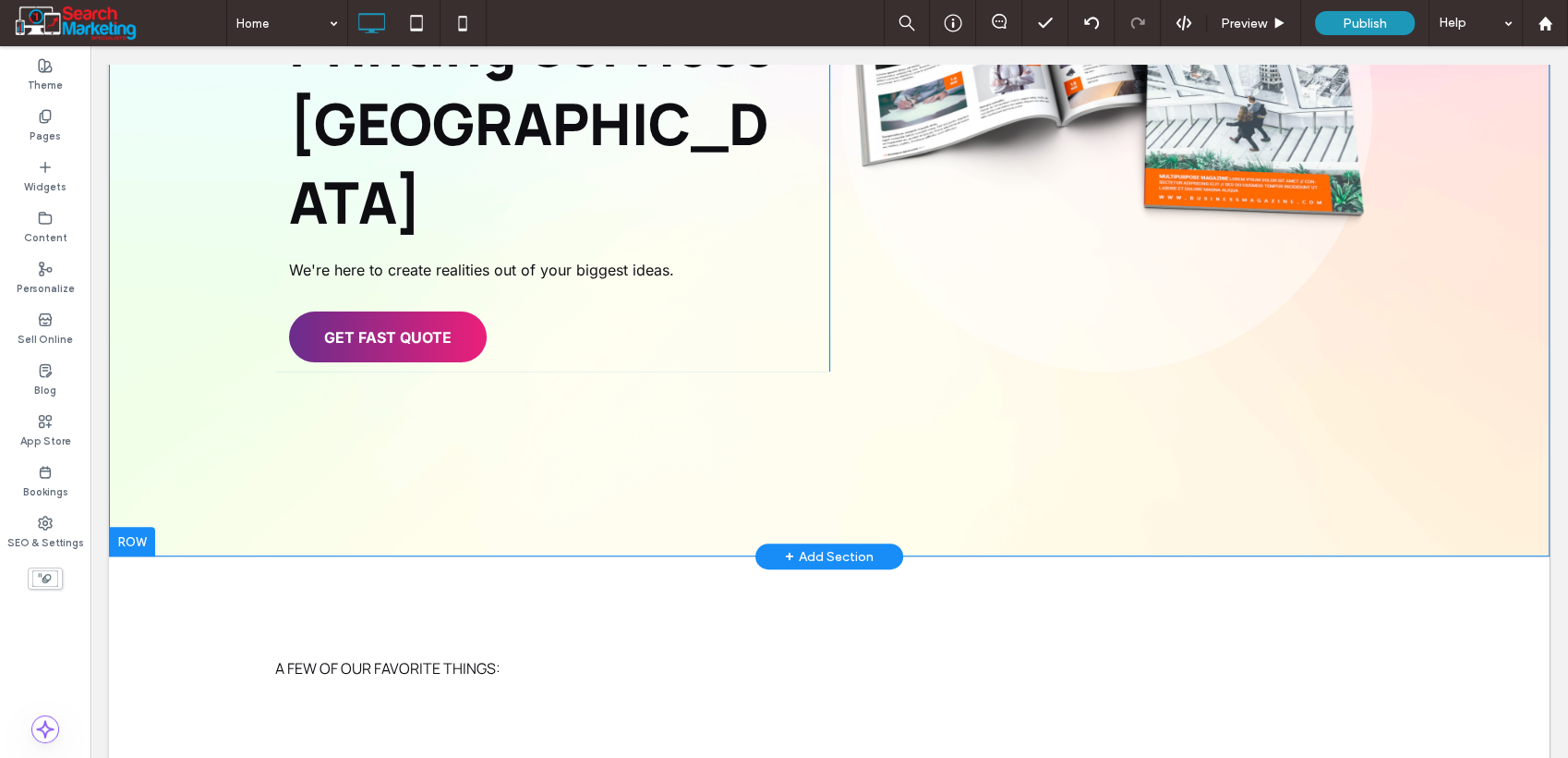
scroll to position [411, 0]
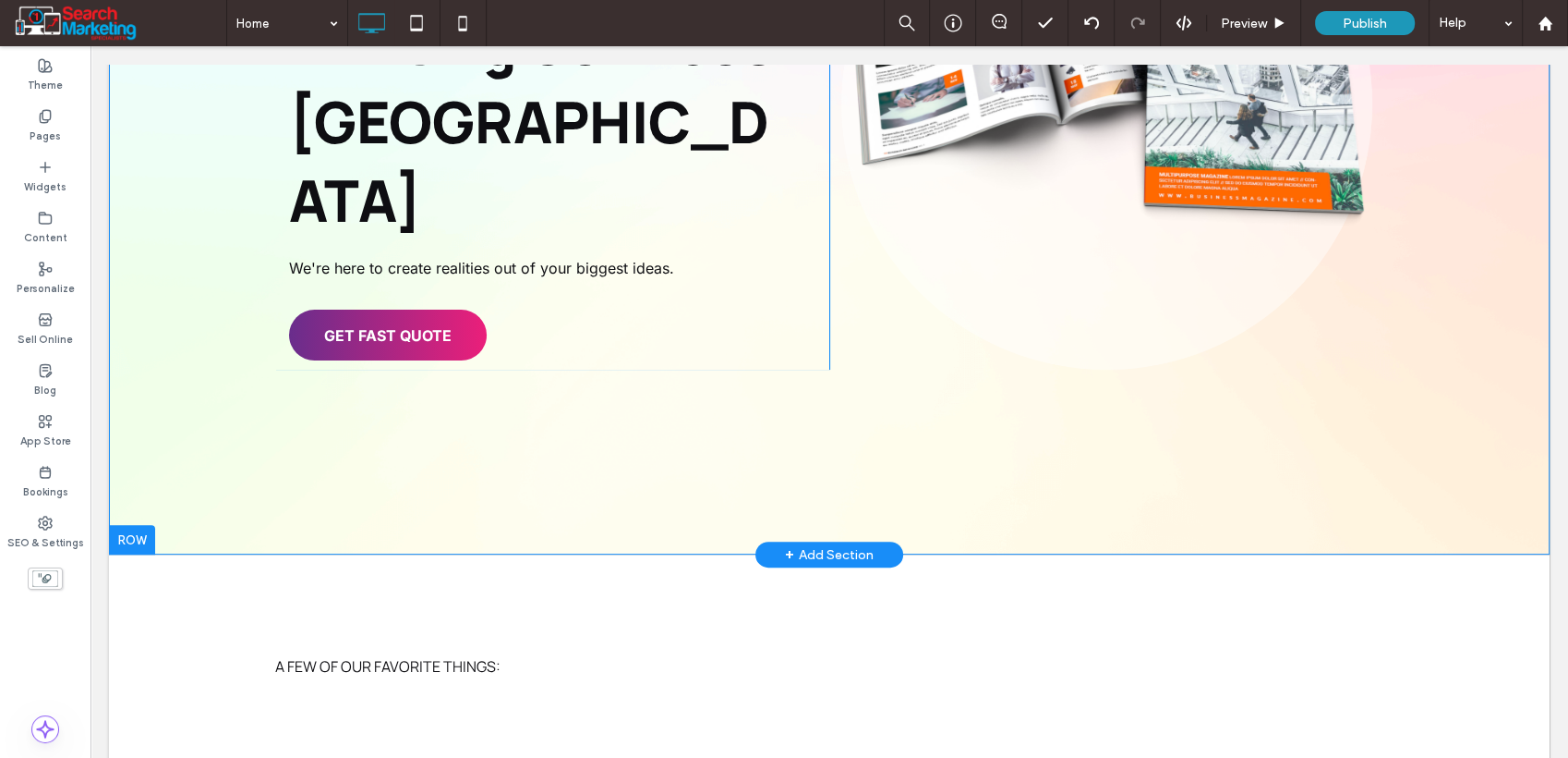
click at [799, 544] on div "+ Add Section" at bounding box center [829, 555] width 88 height 21
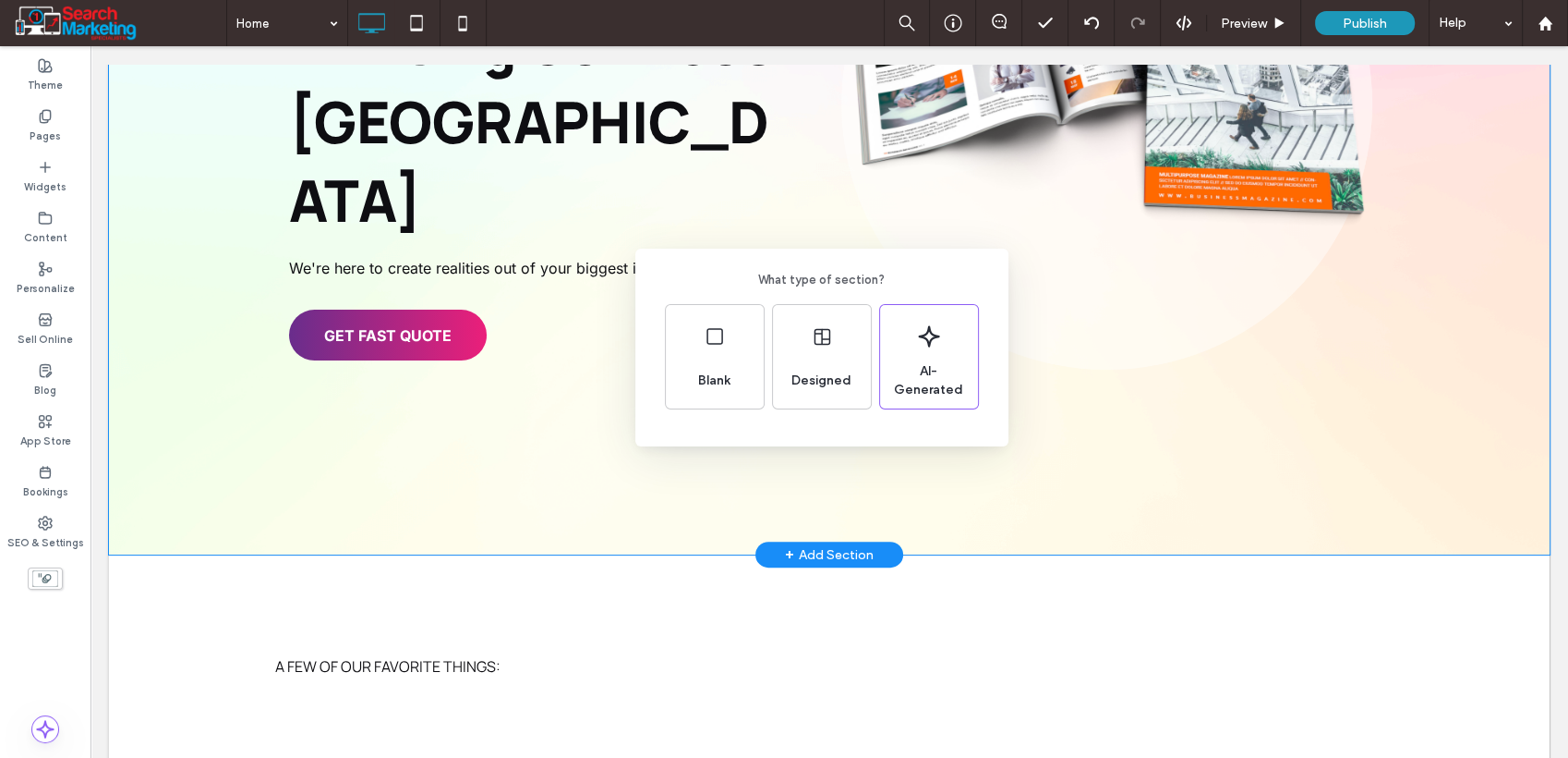
click at [38, 72] on div "What type of section? Blank Designed AI-Generated" at bounding box center [784, 424] width 1568 height 848
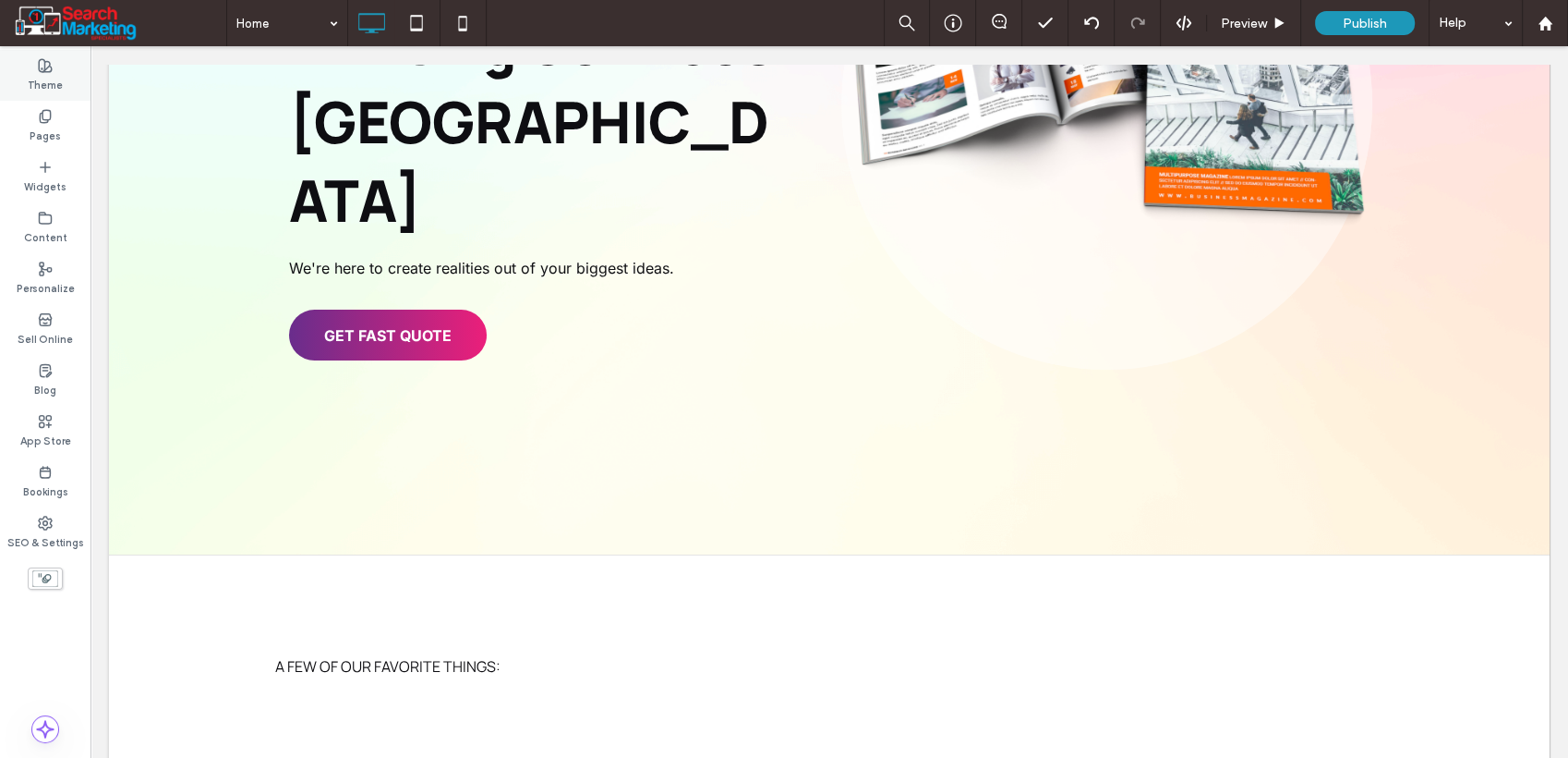
click at [43, 75] on label "Theme" at bounding box center [44, 84] width 35 height 21
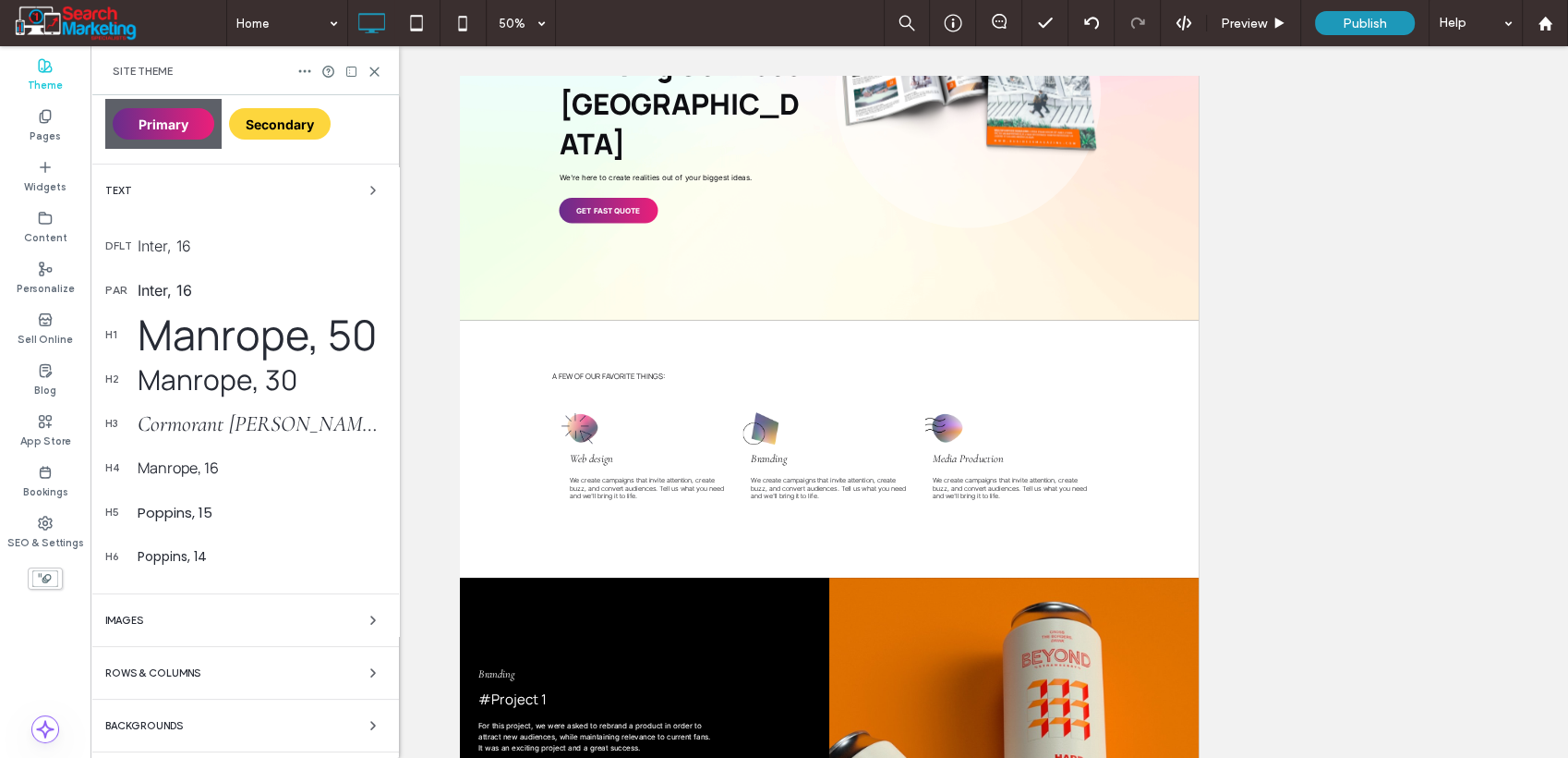
scroll to position [209, 0]
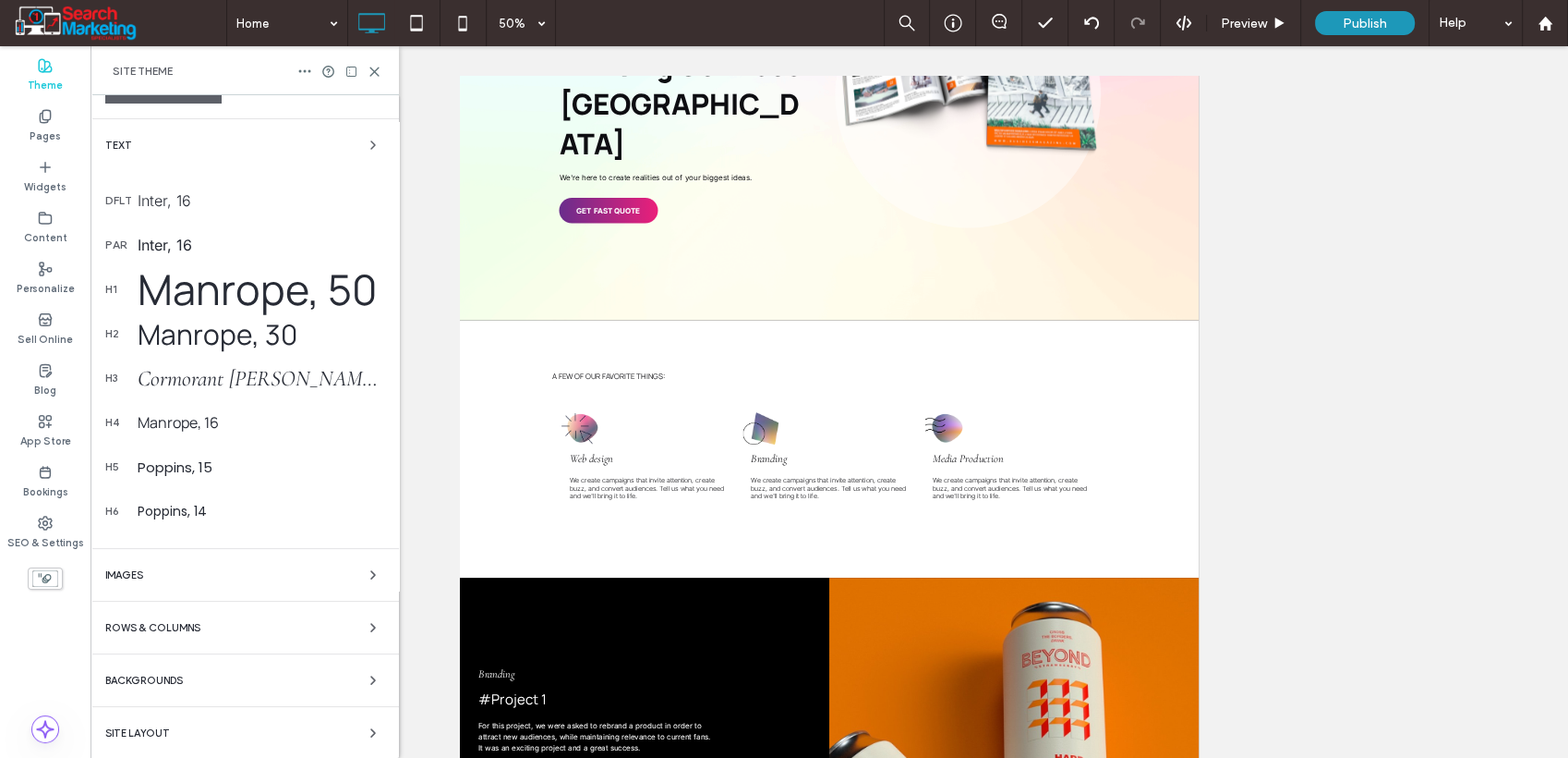
click at [192, 667] on div "Colors Buttons Primary Secondary Text dflt Inter, 16 par Inter, 16 h1 Manrope, …" at bounding box center [245, 322] width 309 height 873
click at [193, 671] on div "Backgrounds" at bounding box center [245, 681] width 279 height 23
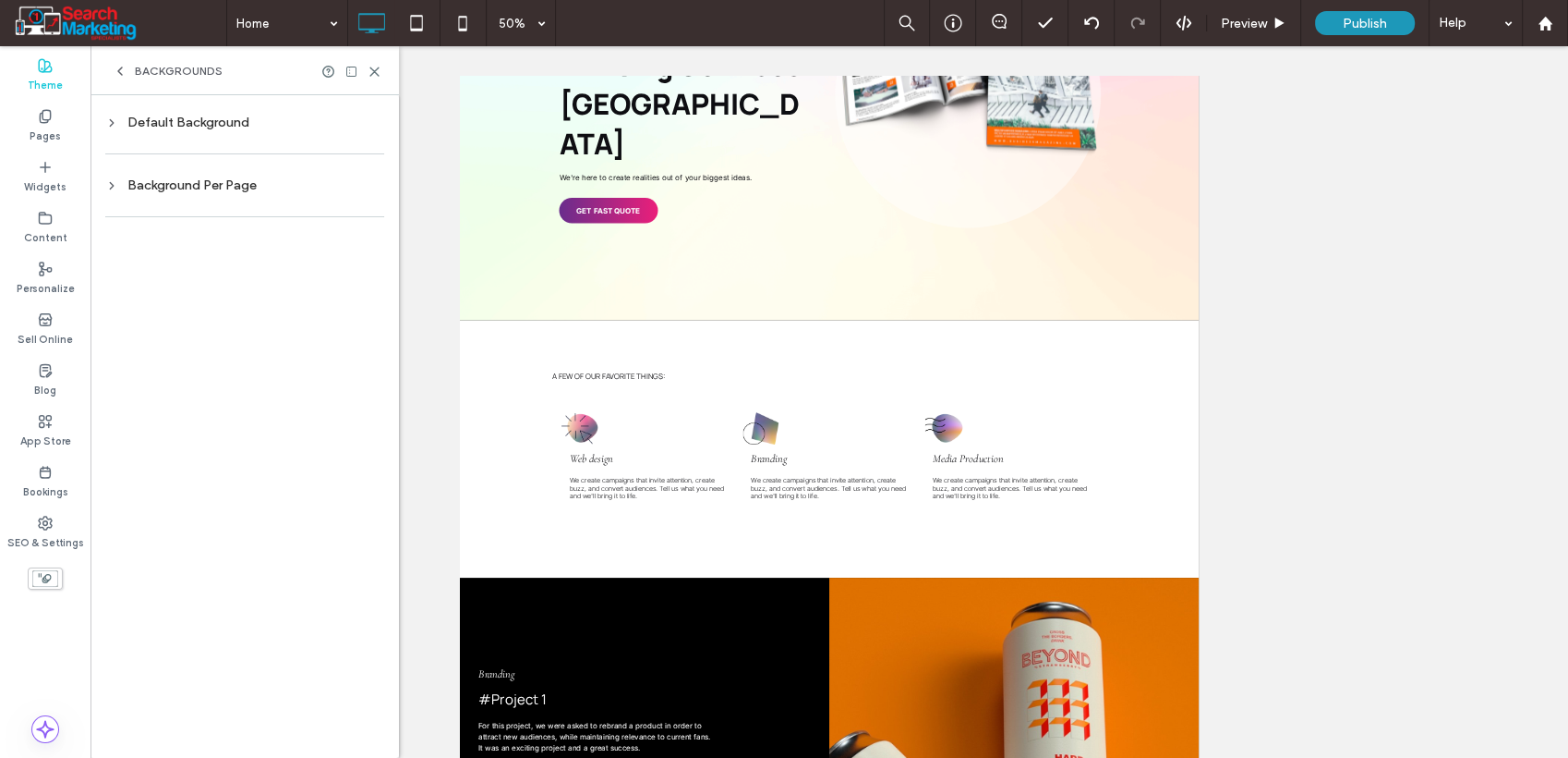
scroll to position [0, 0]
click at [173, 125] on div "Default Background" at bounding box center [245, 122] width 279 height 16
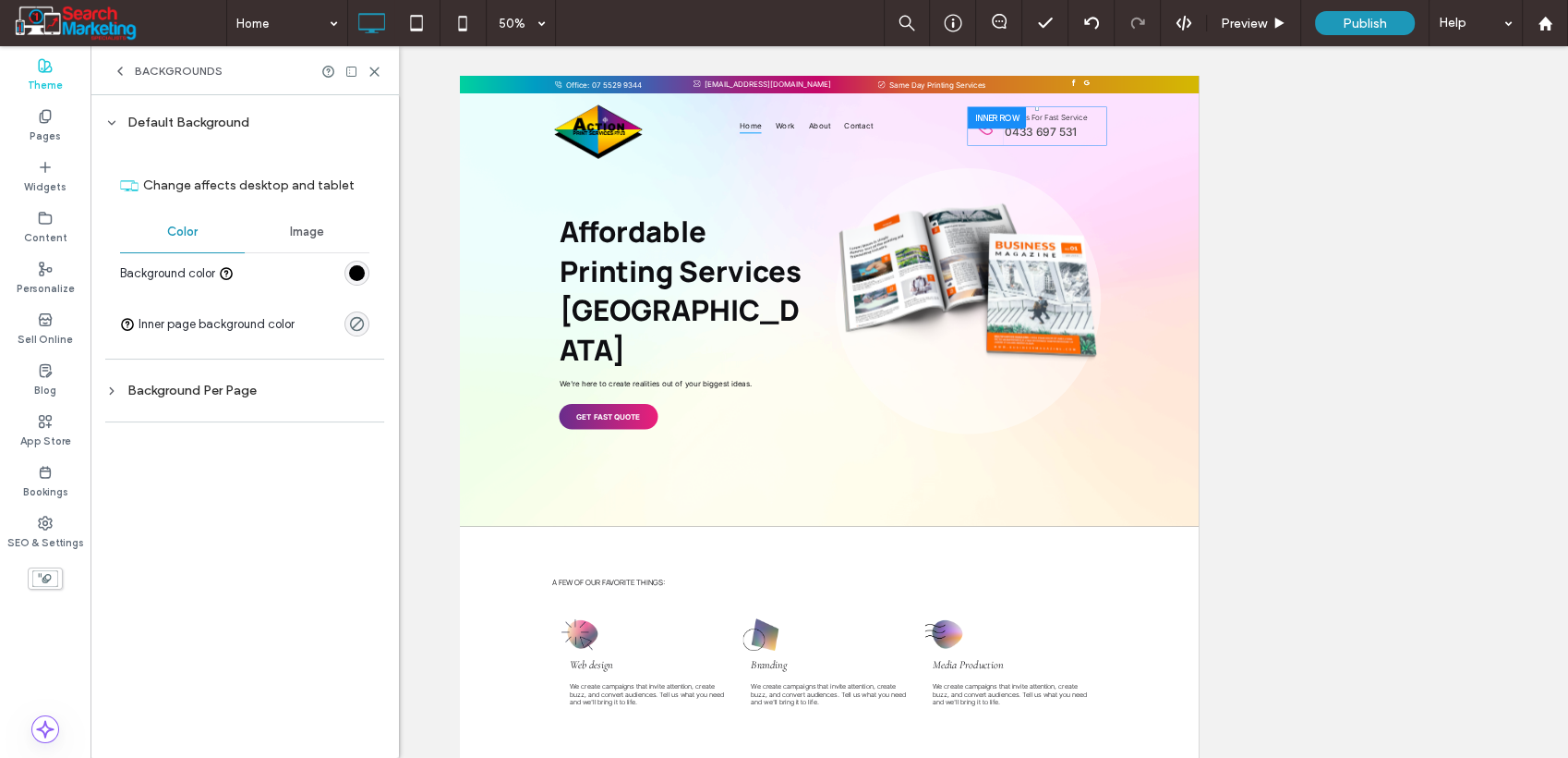
click at [357, 271] on div "rgb(0, 0, 0)" at bounding box center [357, 273] width 16 height 16
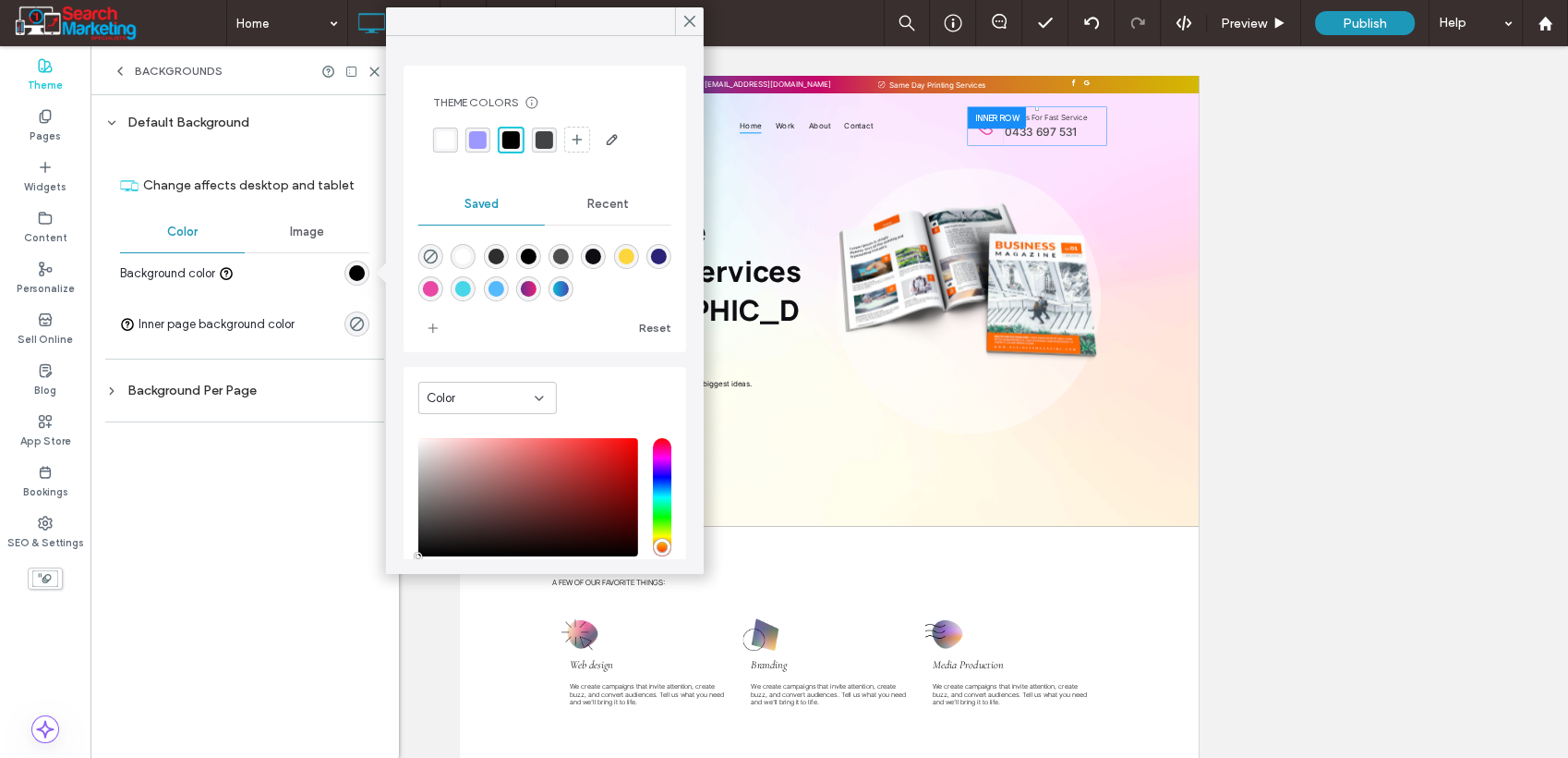
click at [462, 257] on div "rgba(255,255,255,1)" at bounding box center [463, 256] width 16 height 16
type input "*******"
drag, startPoint x: 691, startPoint y: 22, endPoint x: 590, endPoint y: 56, distance: 106.6
click at [692, 24] on use at bounding box center [690, 22] width 10 height 10
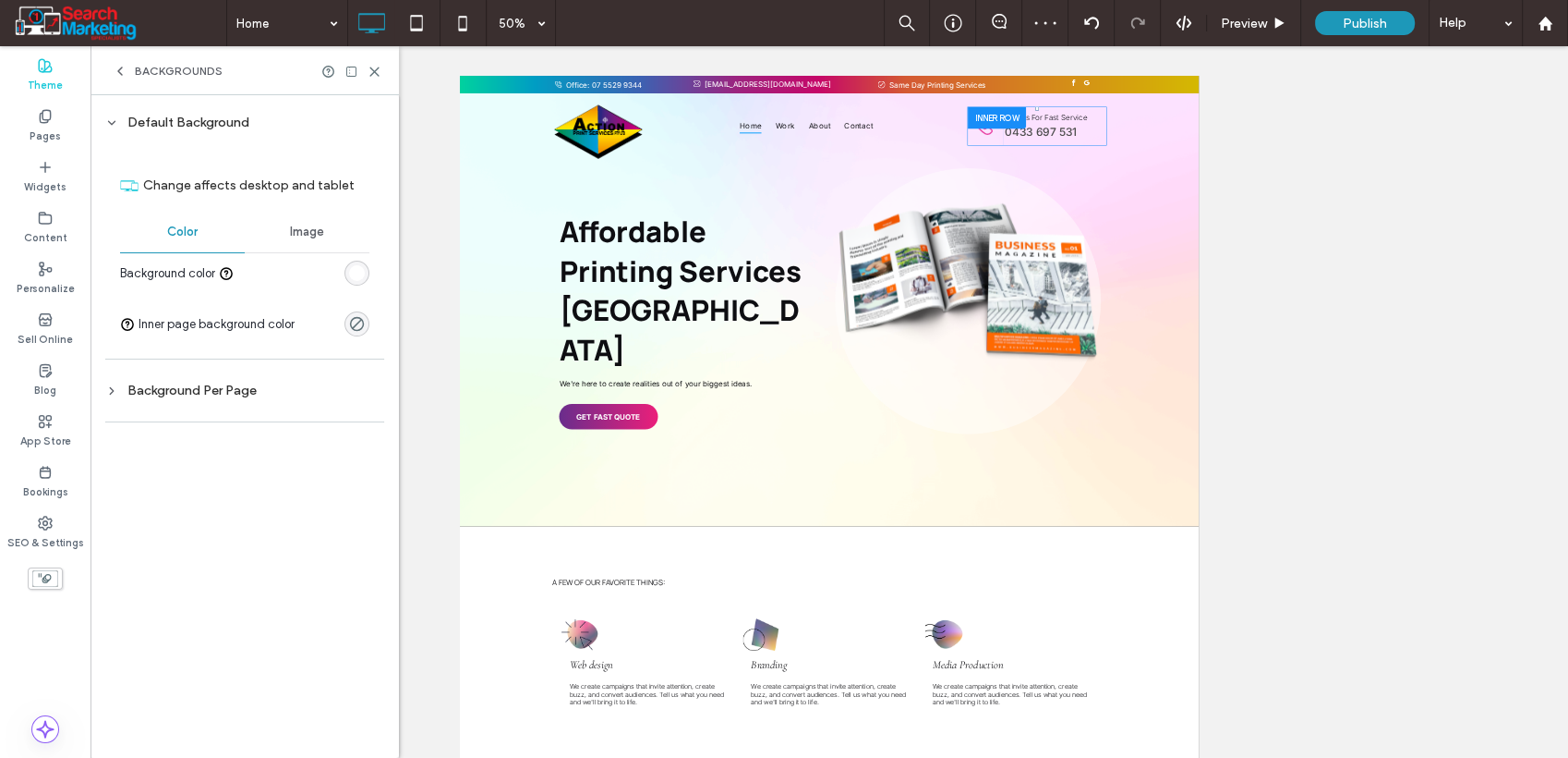
click at [290, 239] on div "Image" at bounding box center [307, 232] width 124 height 40
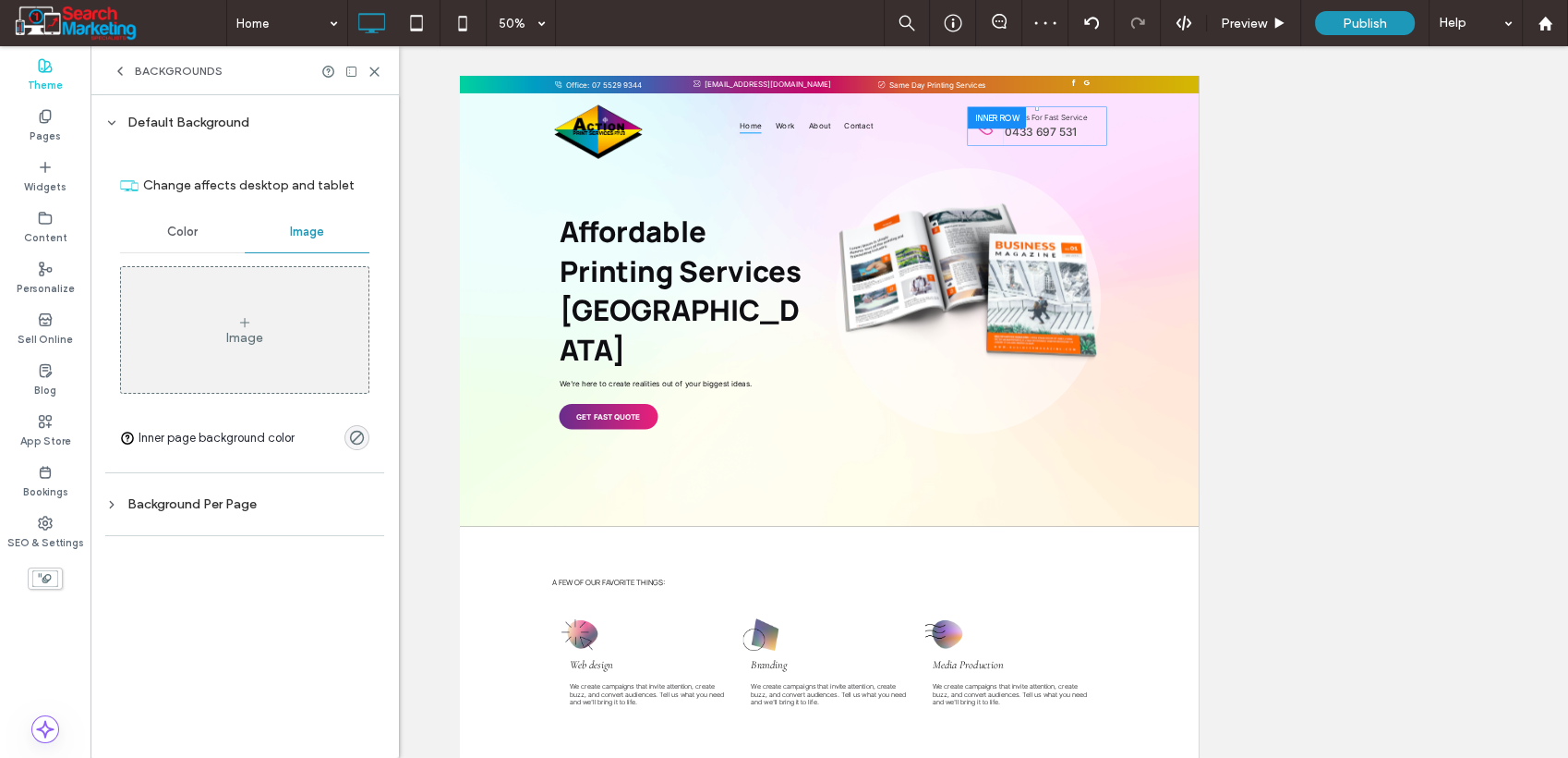
drag, startPoint x: 243, startPoint y: 331, endPoint x: 243, endPoint y: 342, distance: 11.0
click at [243, 331] on div "Image" at bounding box center [244, 337] width 37 height 16
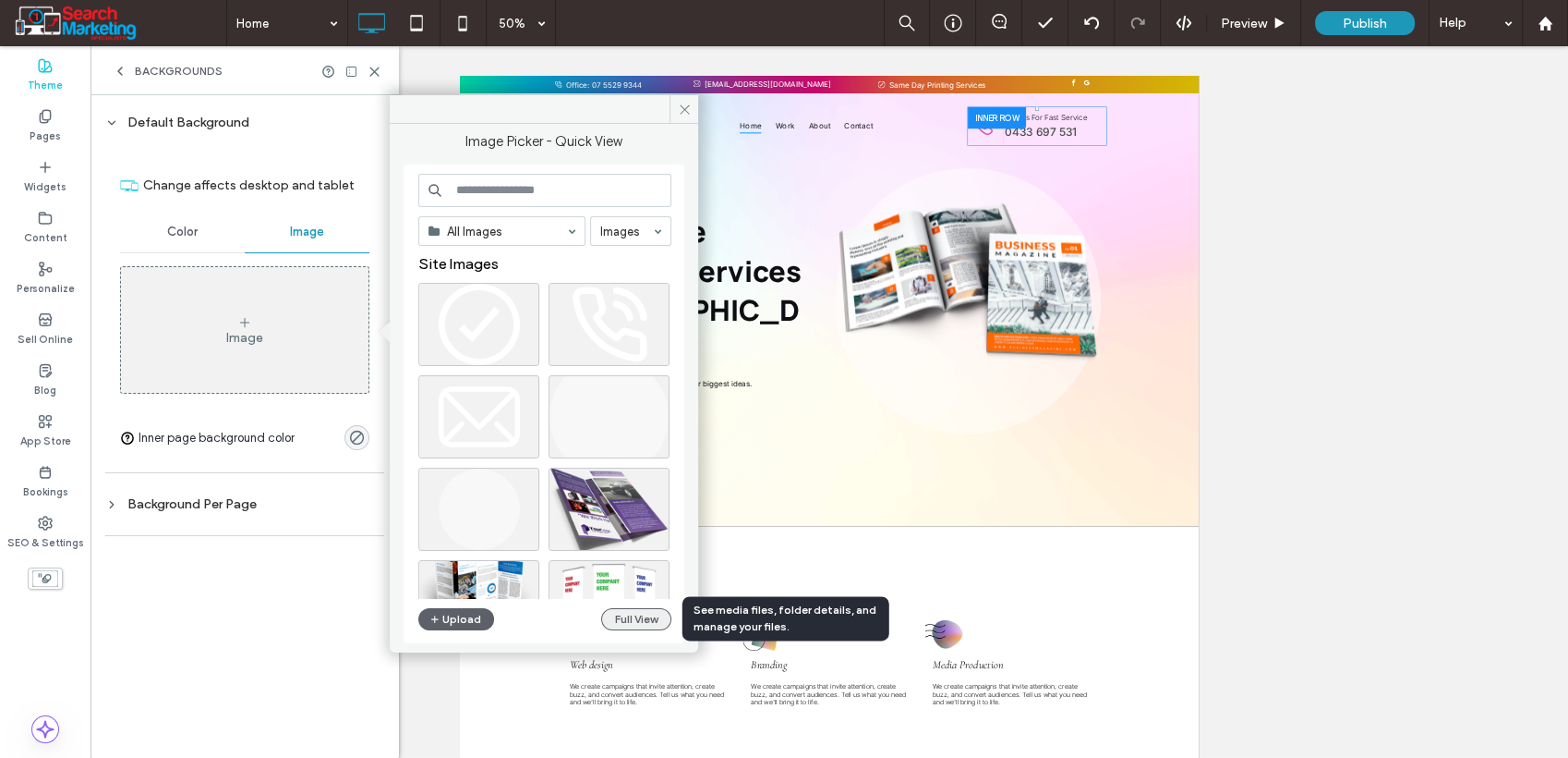
click at [628, 614] on button "Full View" at bounding box center [636, 620] width 71 height 23
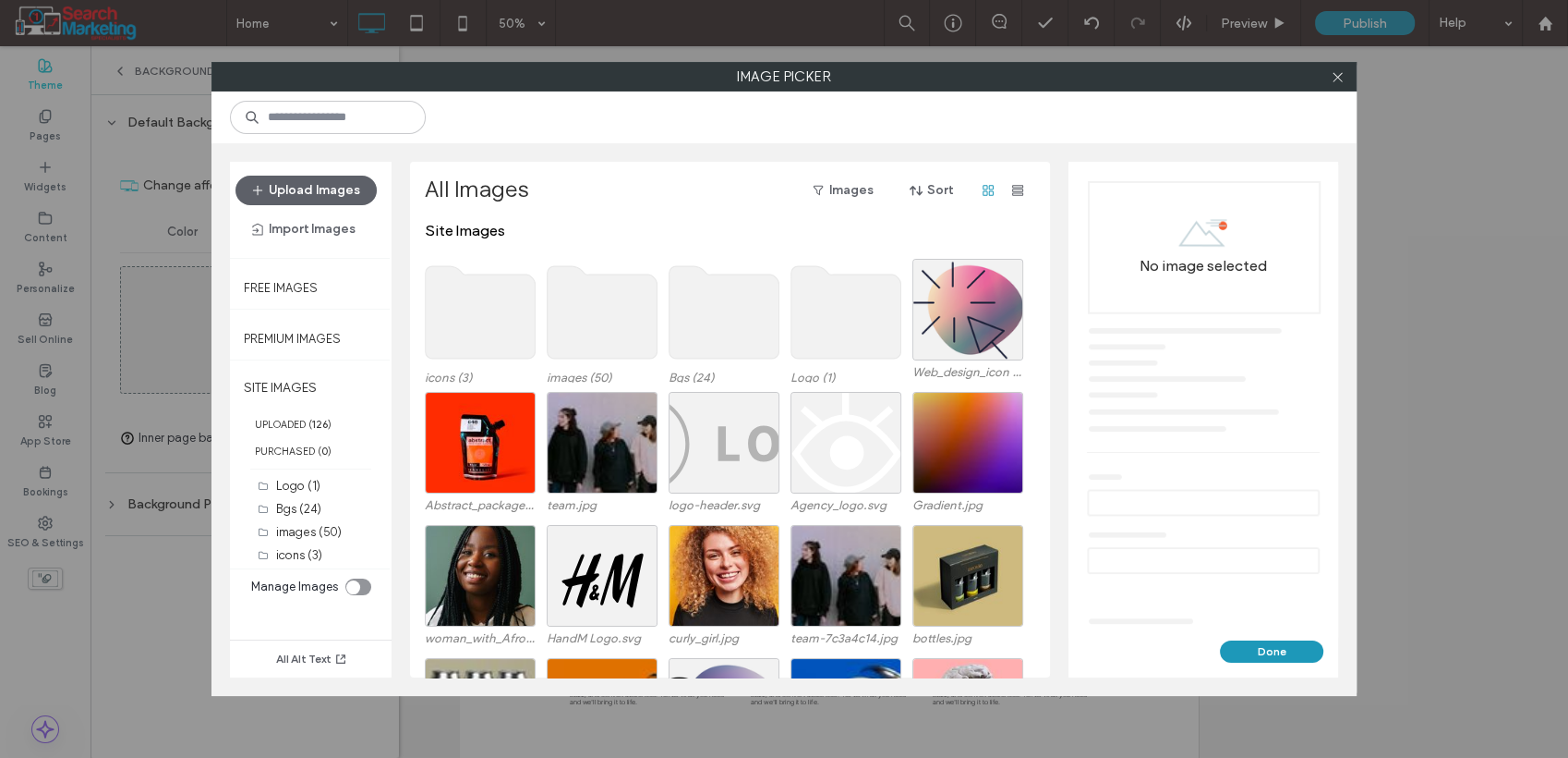
click at [720, 330] on use at bounding box center [725, 313] width 110 height 92
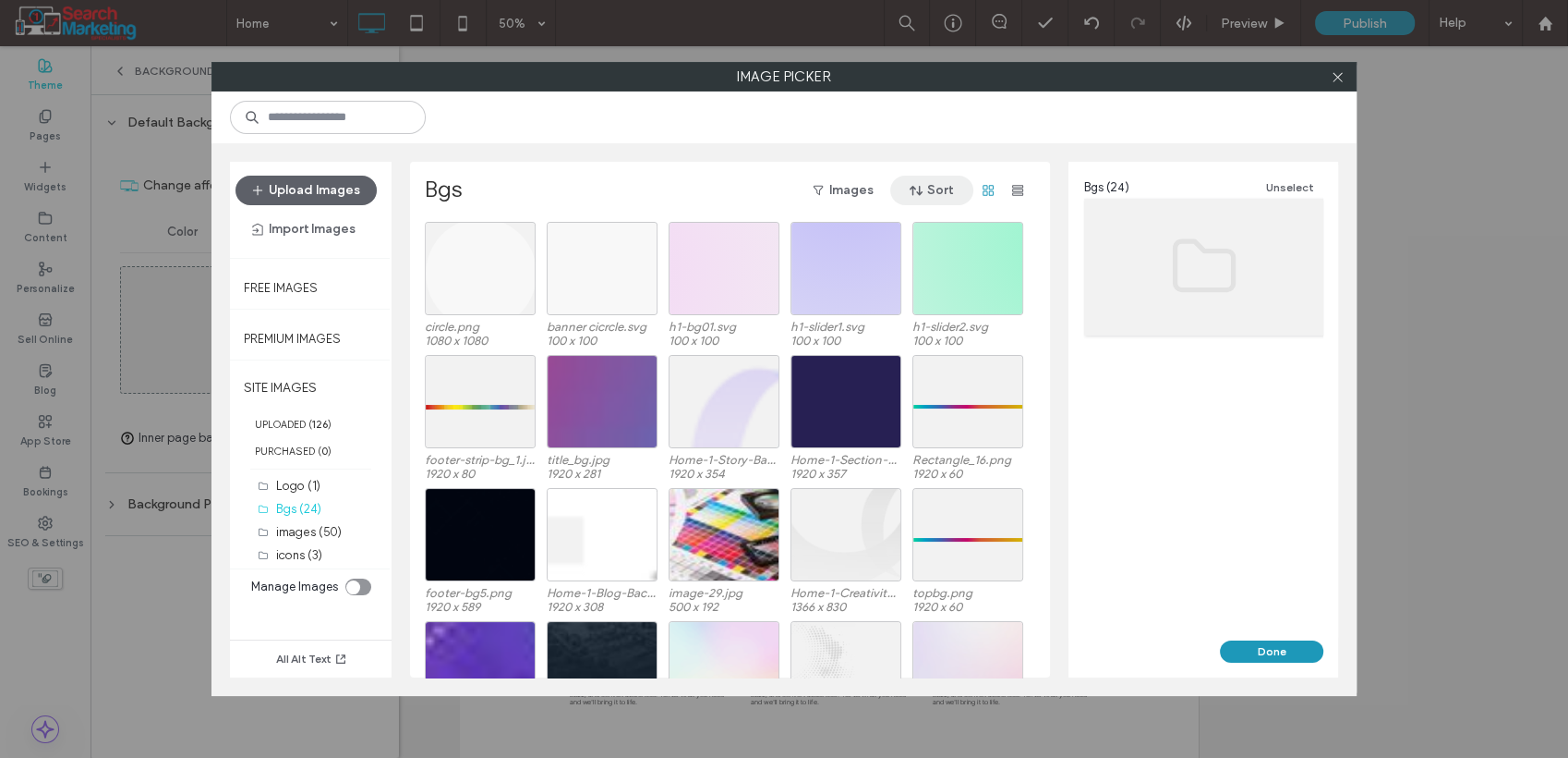
click at [936, 196] on button "Sort" at bounding box center [932, 189] width 83 height 29
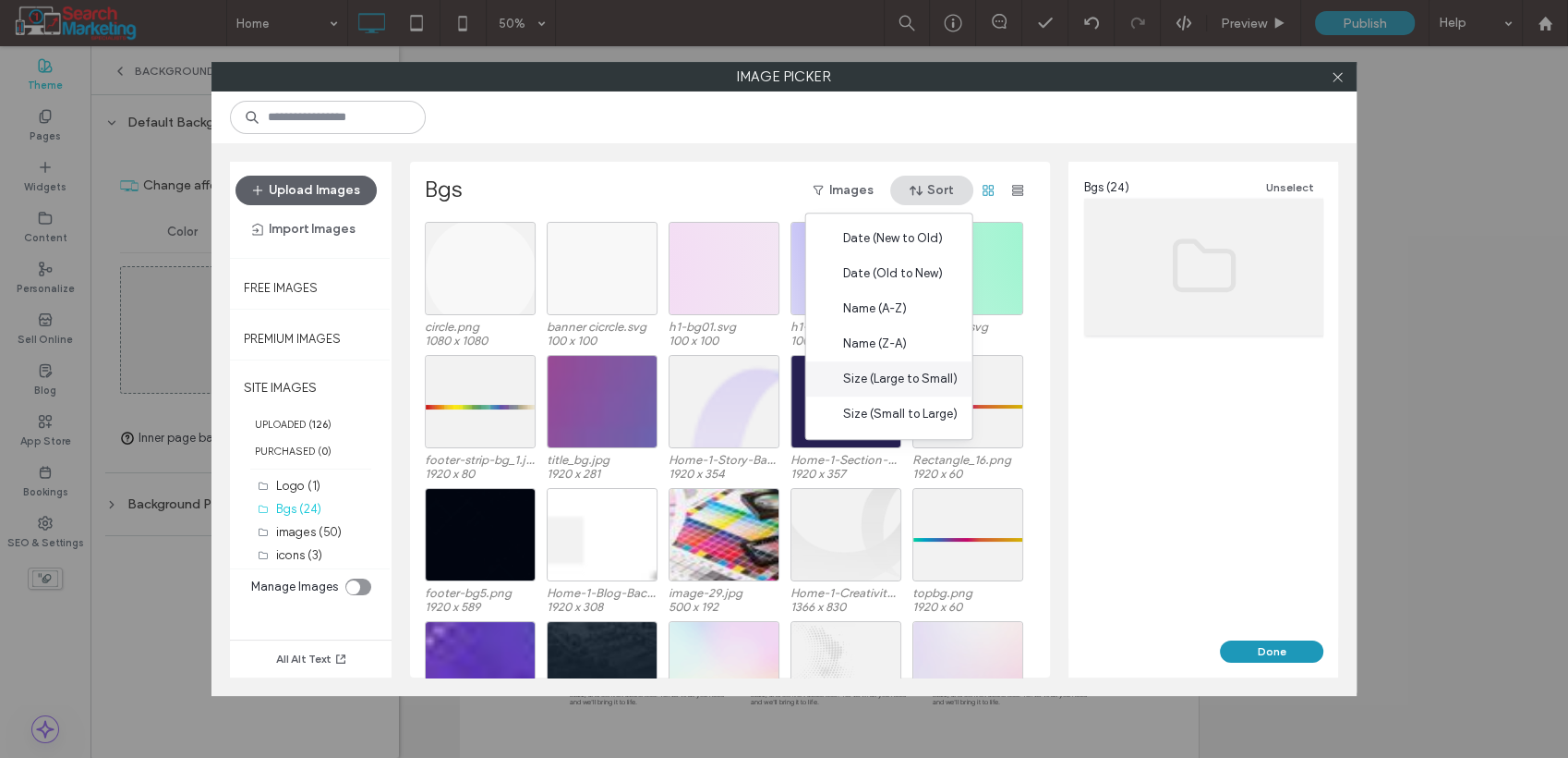
click at [900, 376] on span "Size (Large to Small)" at bounding box center [901, 379] width 115 height 19
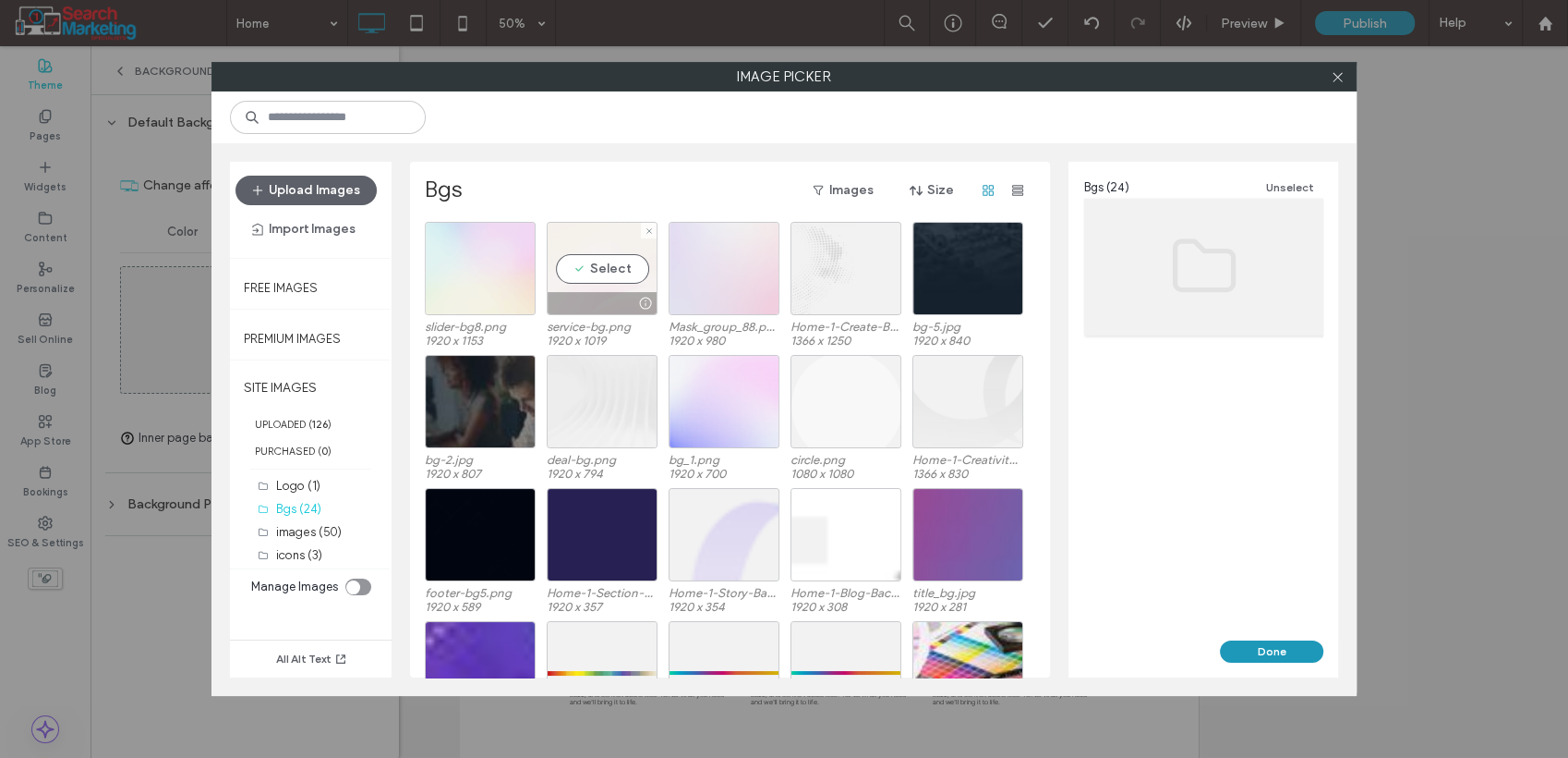
click at [606, 279] on div "Select" at bounding box center [602, 268] width 111 height 93
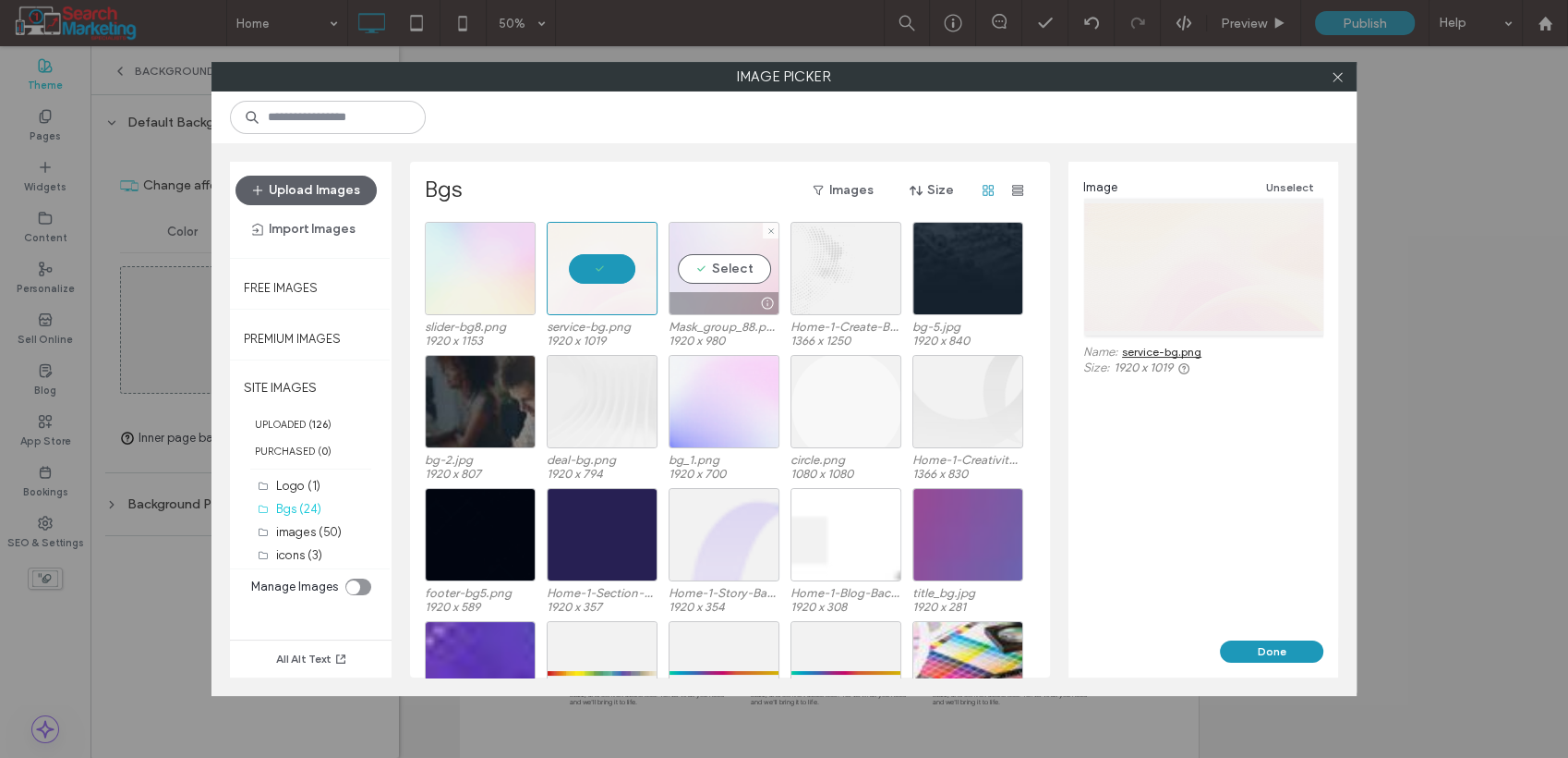
click at [717, 269] on div "Select" at bounding box center [725, 268] width 111 height 93
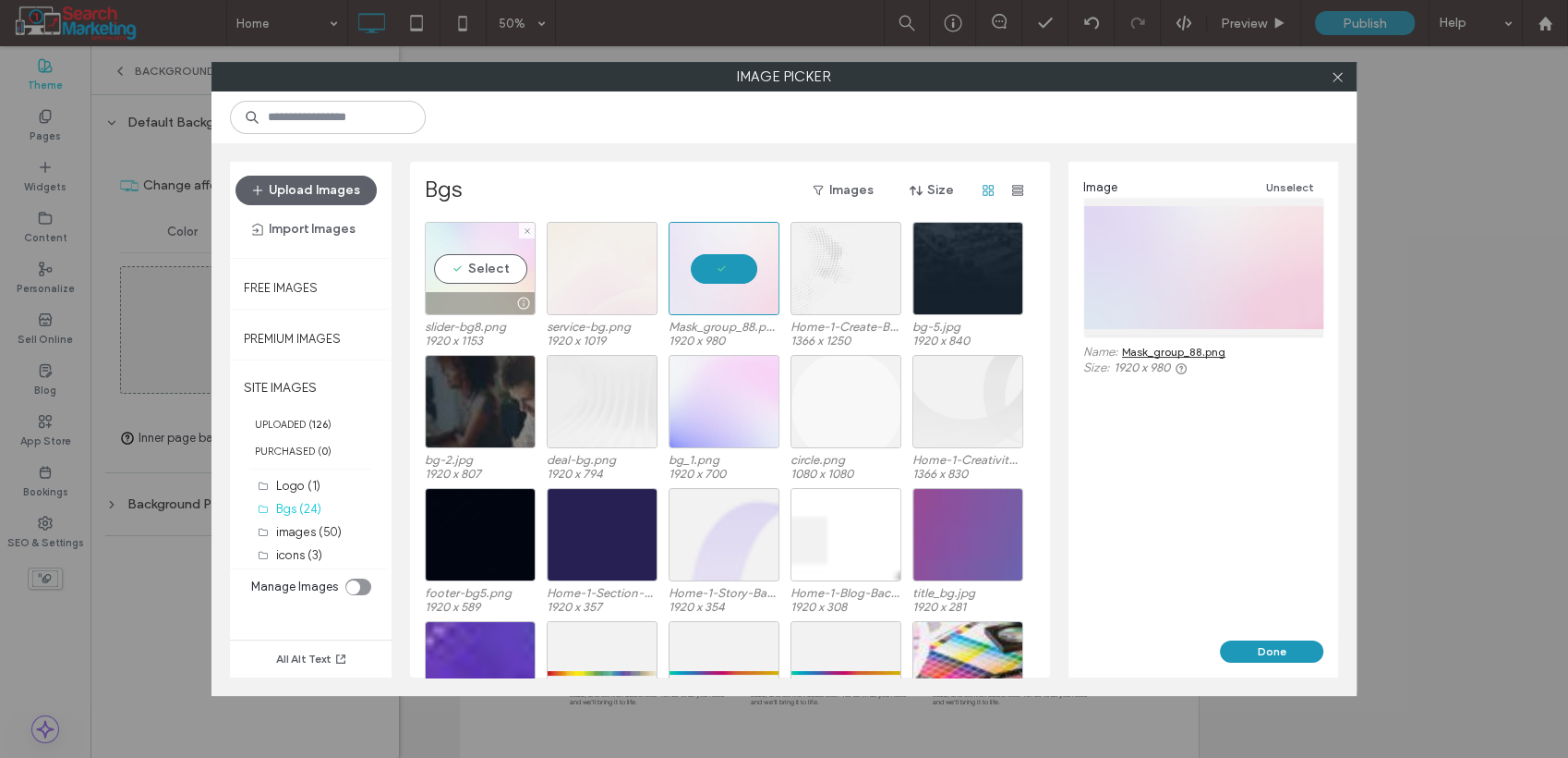
click at [469, 272] on div "Select" at bounding box center [480, 268] width 111 height 93
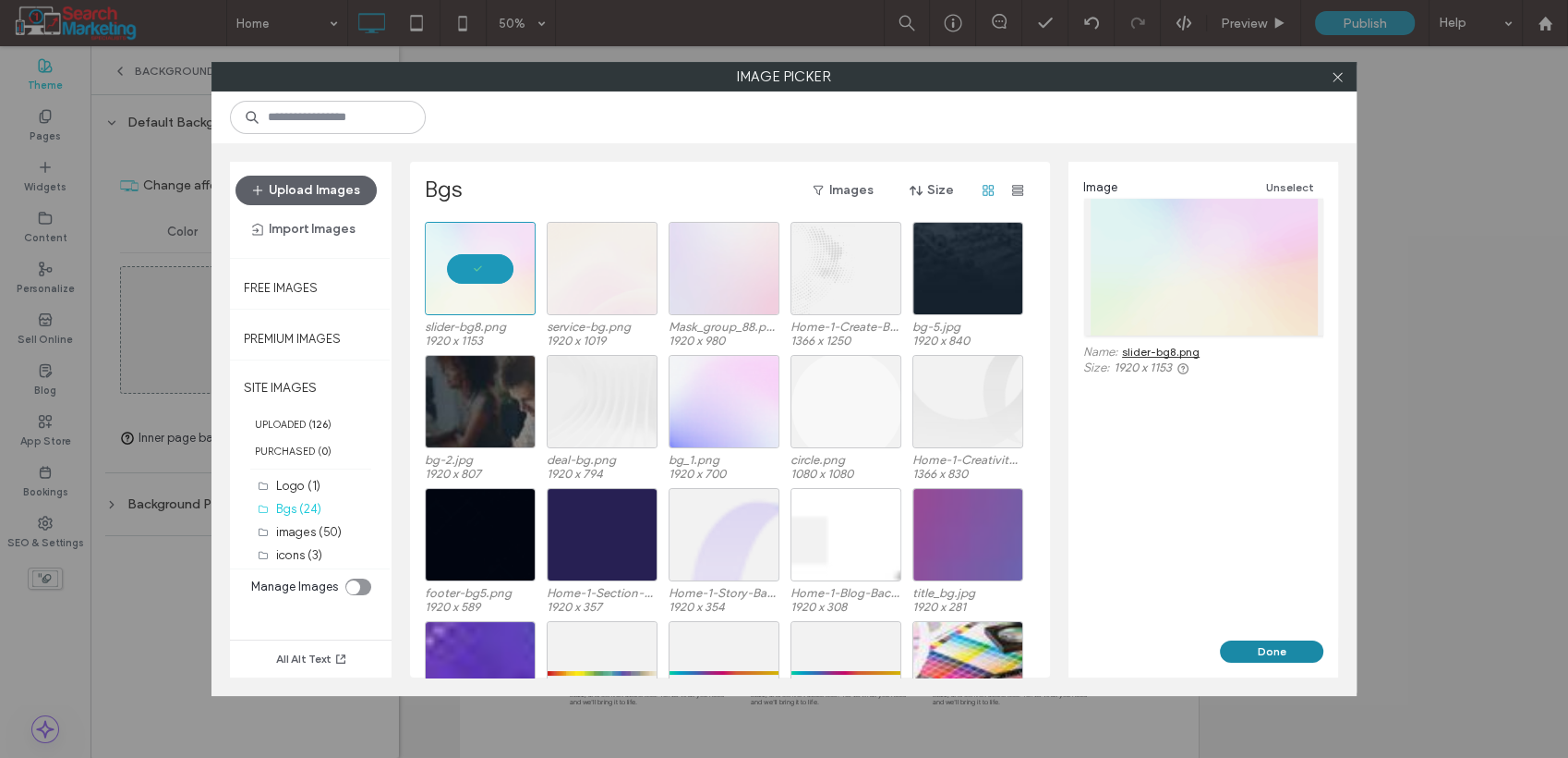
click at [1248, 652] on button "Done" at bounding box center [1272, 652] width 104 height 23
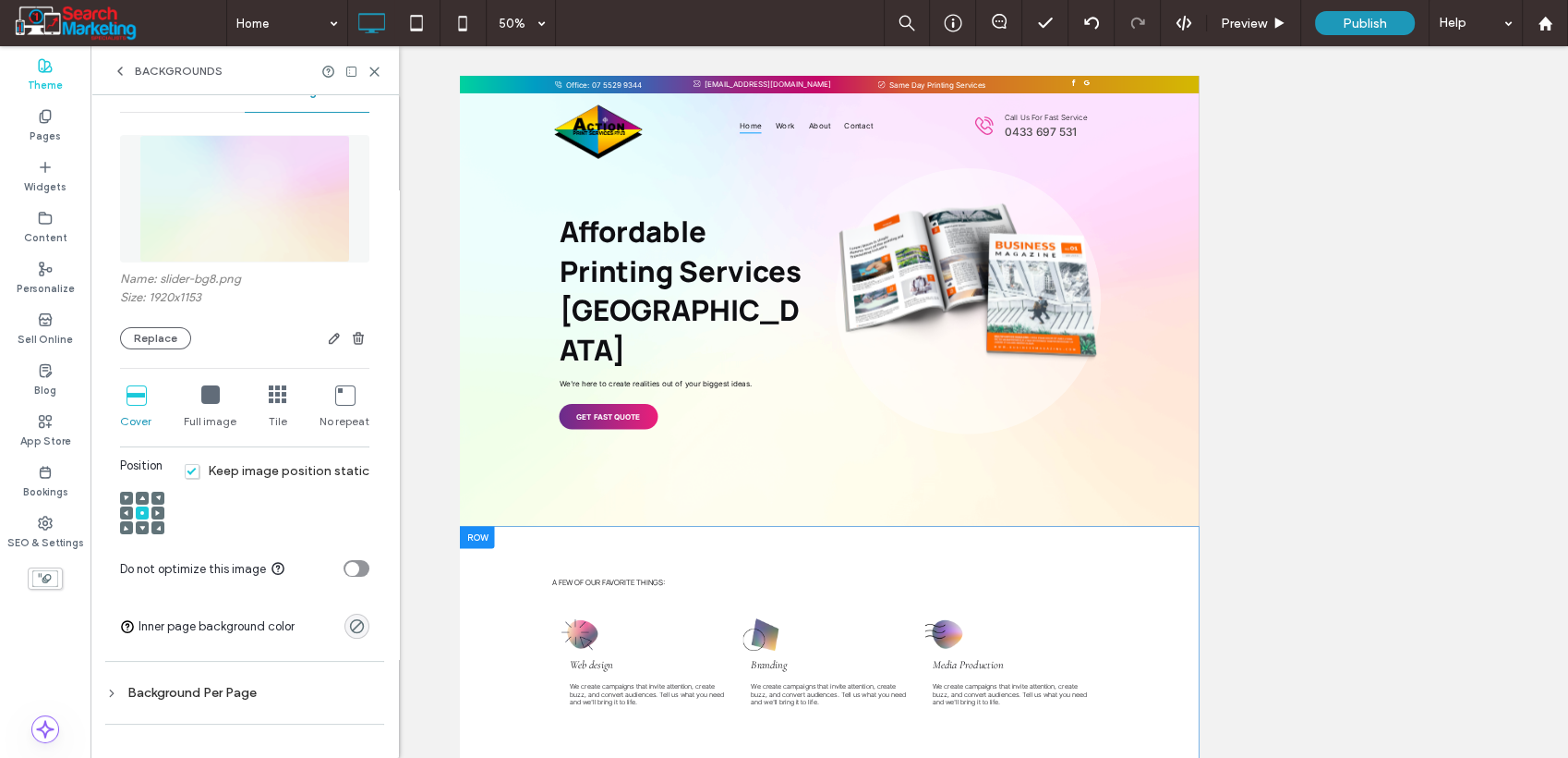
scroll to position [103, 0]
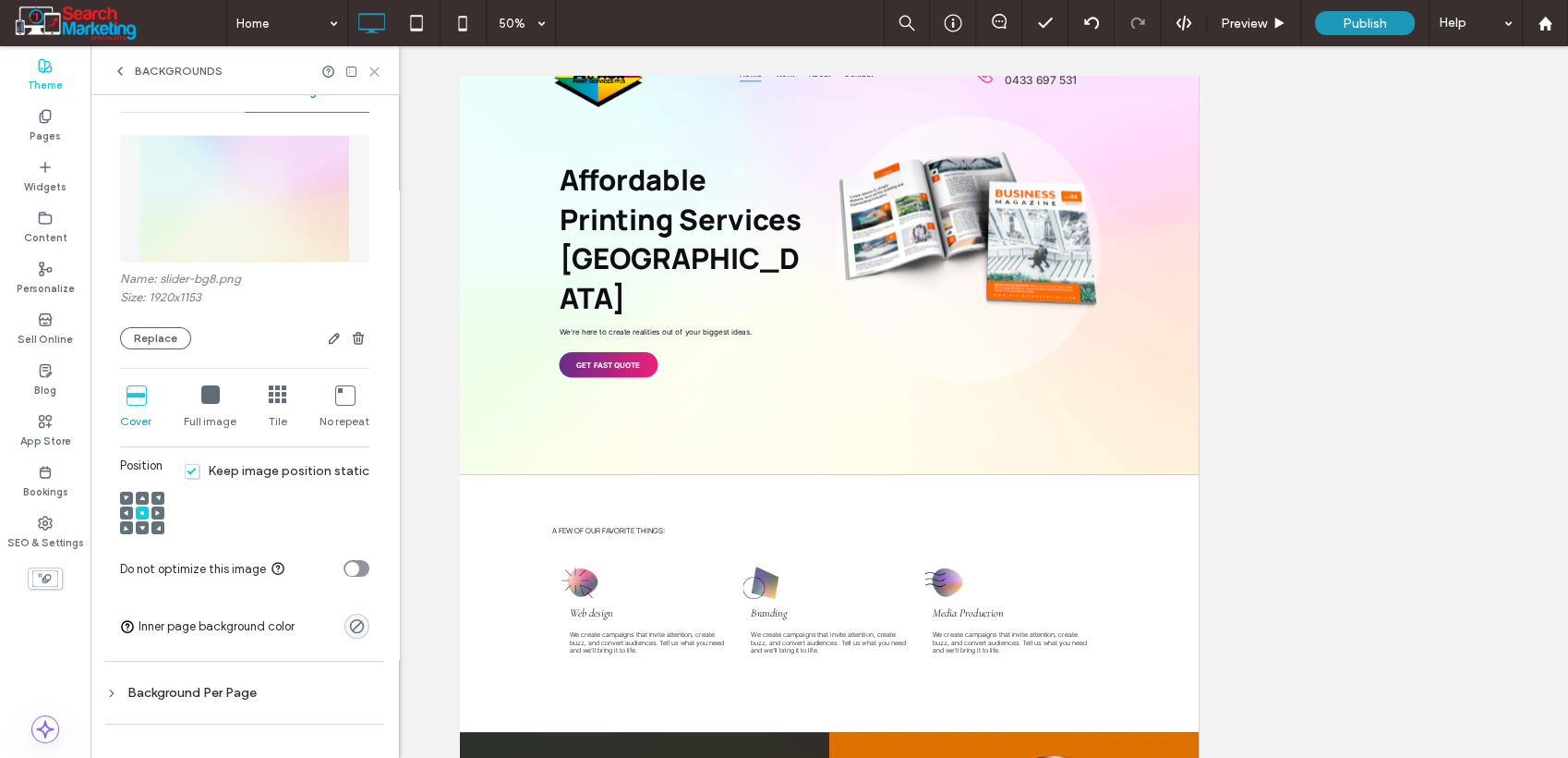
click at [374, 72] on use at bounding box center [375, 72] width 8 height 8
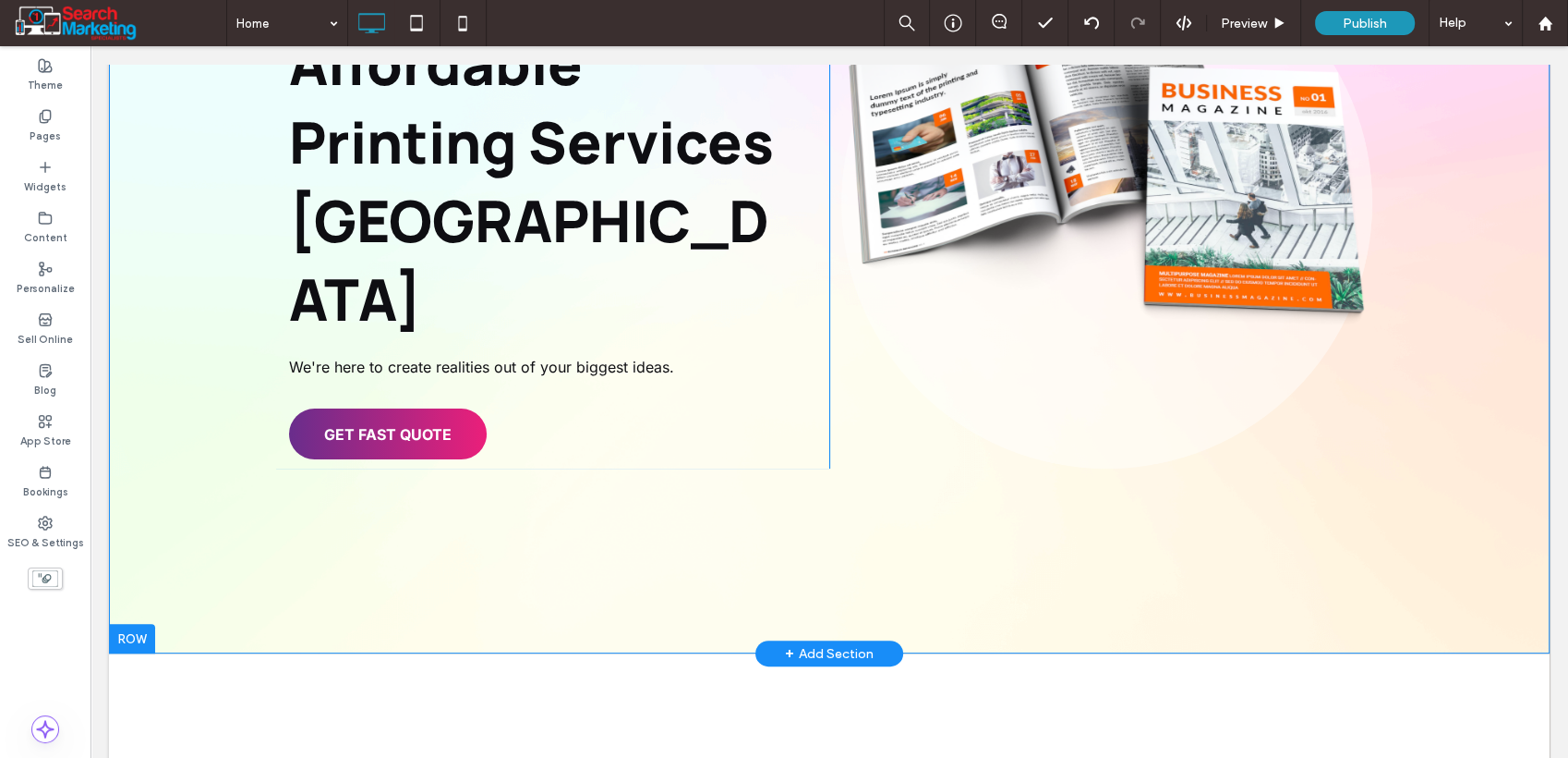
scroll to position [513, 0]
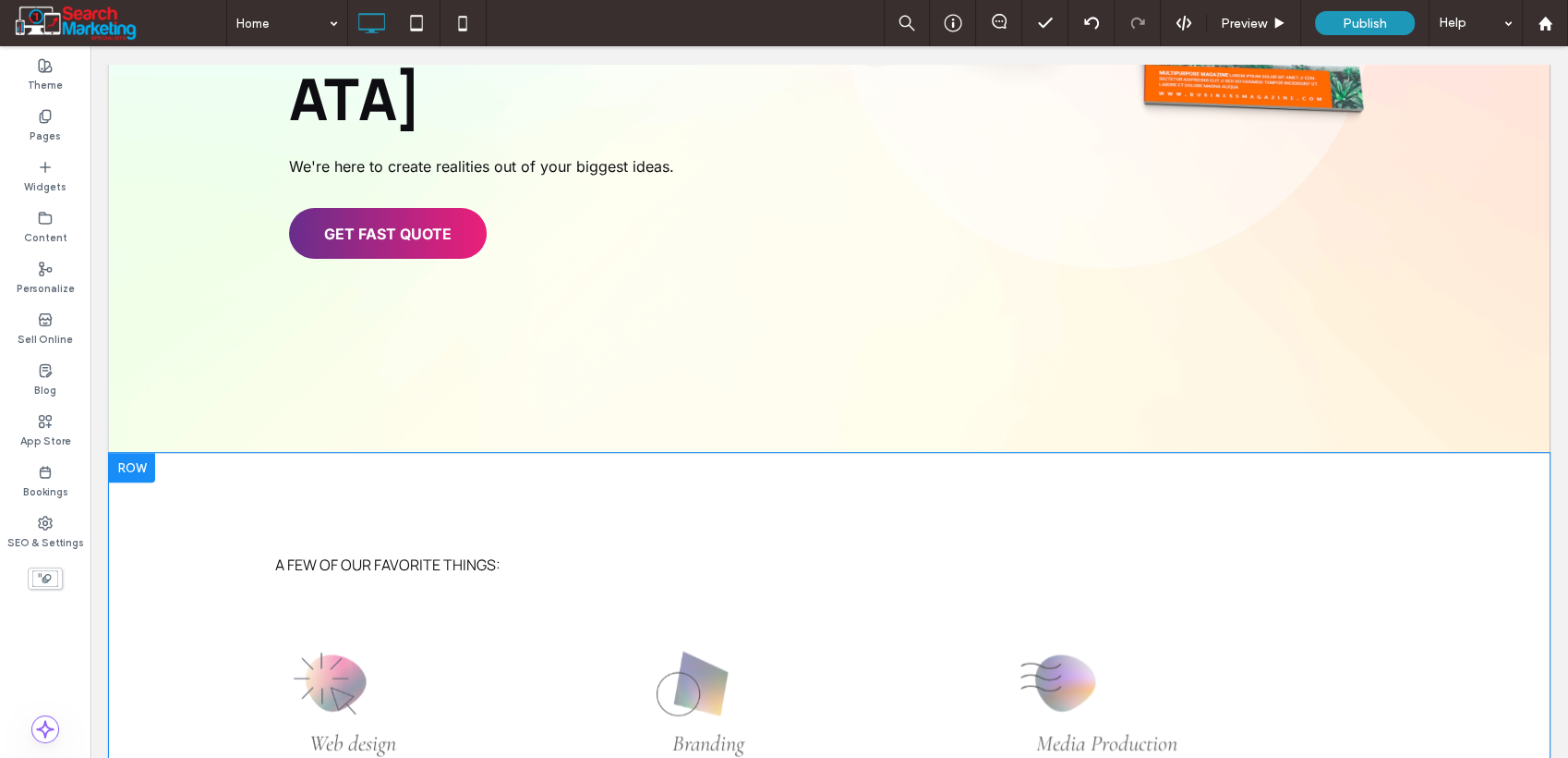
click at [137, 453] on div at bounding box center [132, 467] width 46 height 29
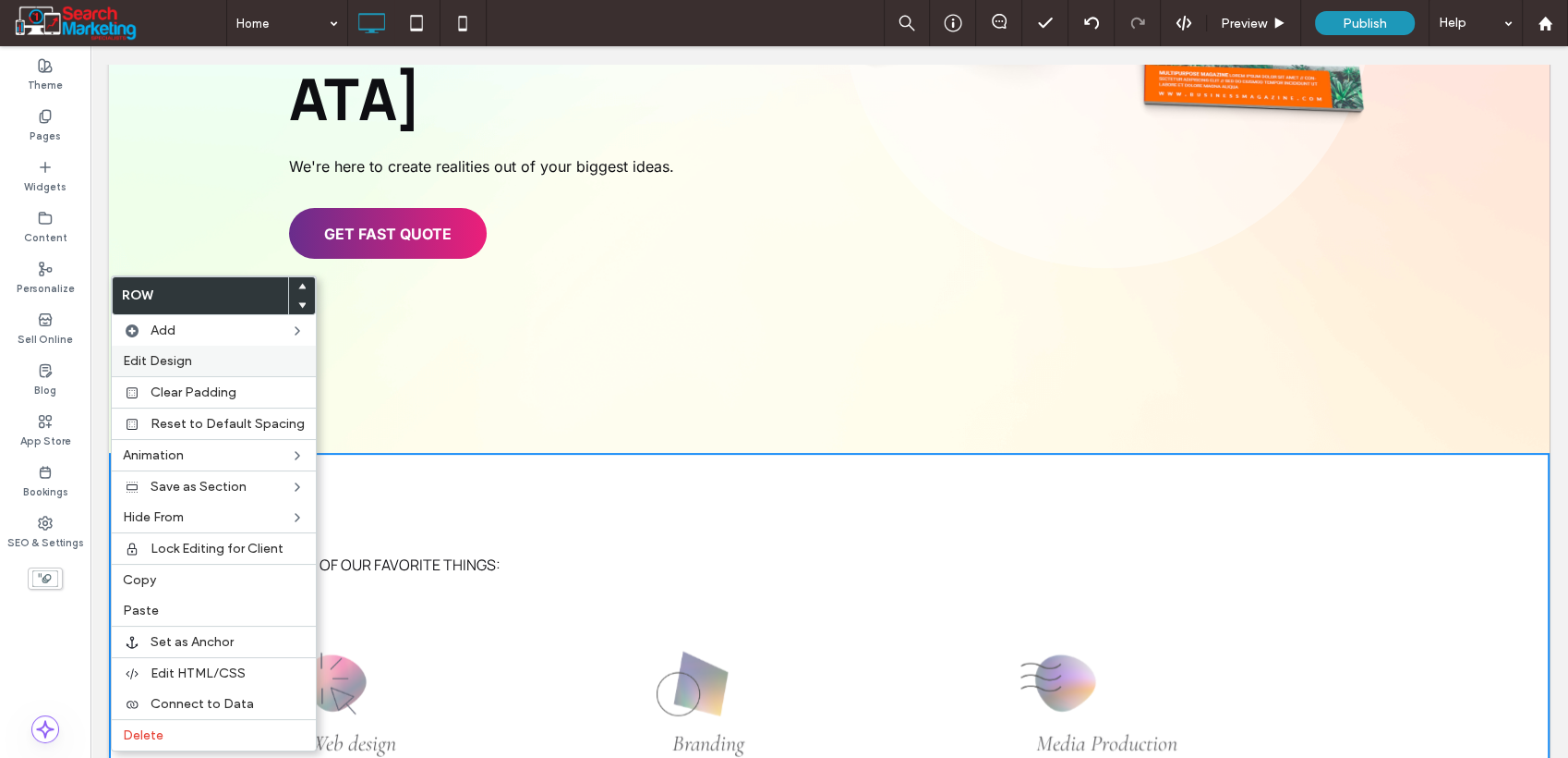
click at [161, 365] on span "Edit Design" at bounding box center [158, 361] width 70 height 16
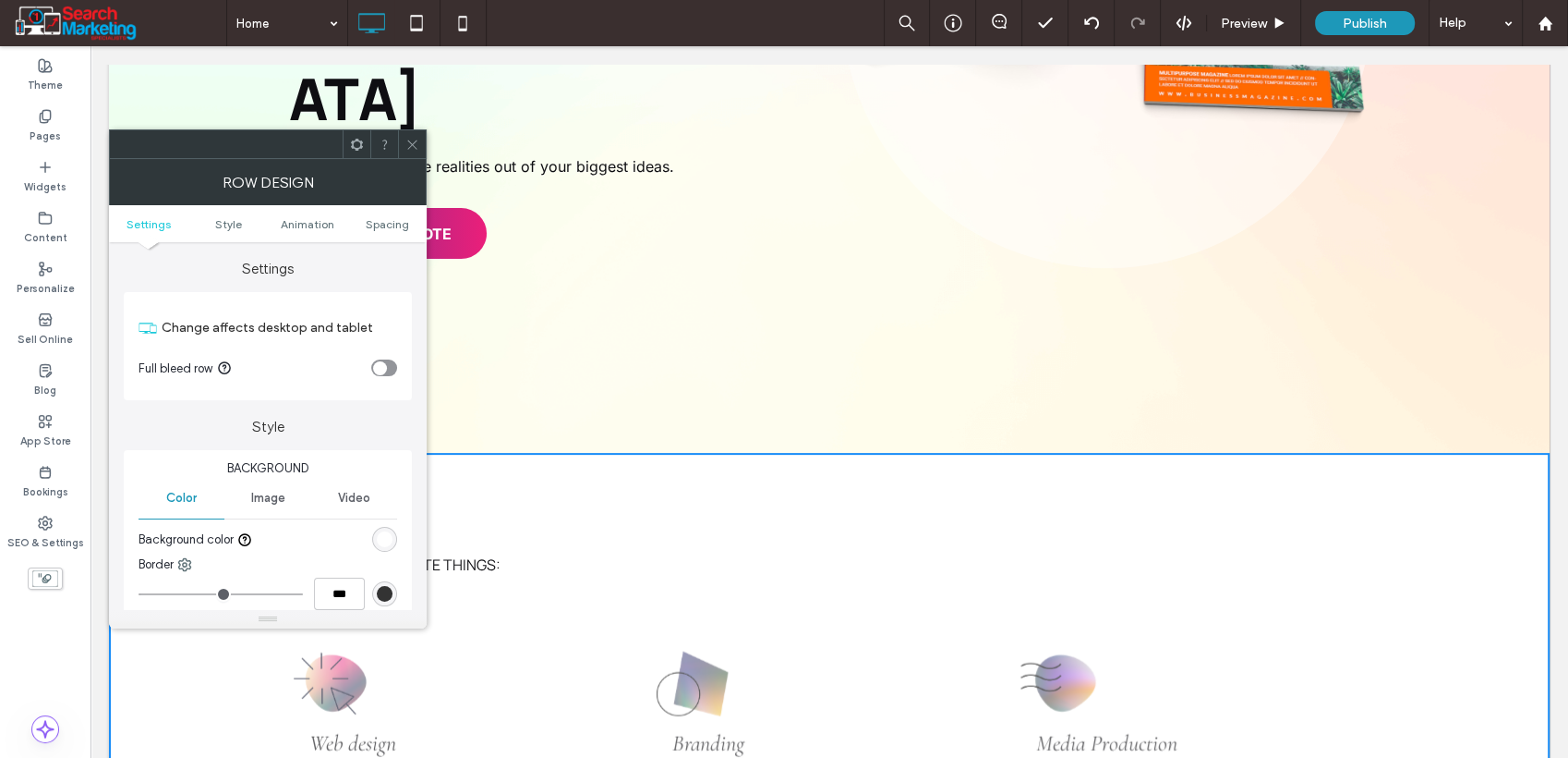
click at [386, 532] on div "rgb(255, 255, 255)" at bounding box center [384, 539] width 16 height 16
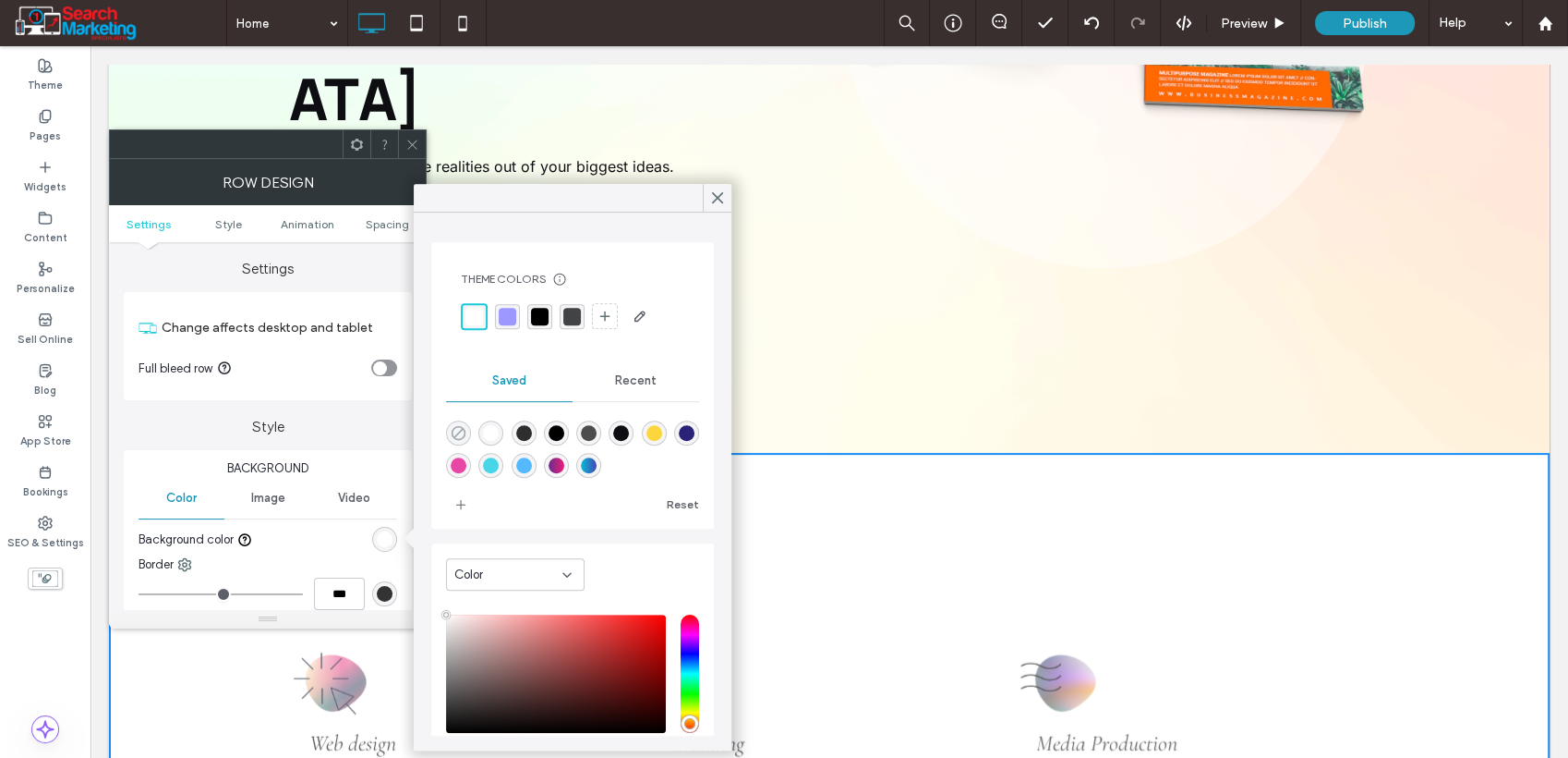
click at [457, 435] on icon "rgba(0,0,0,0)" at bounding box center [458, 432] width 16 height 16
type input "*******"
type input "*"
type input "**"
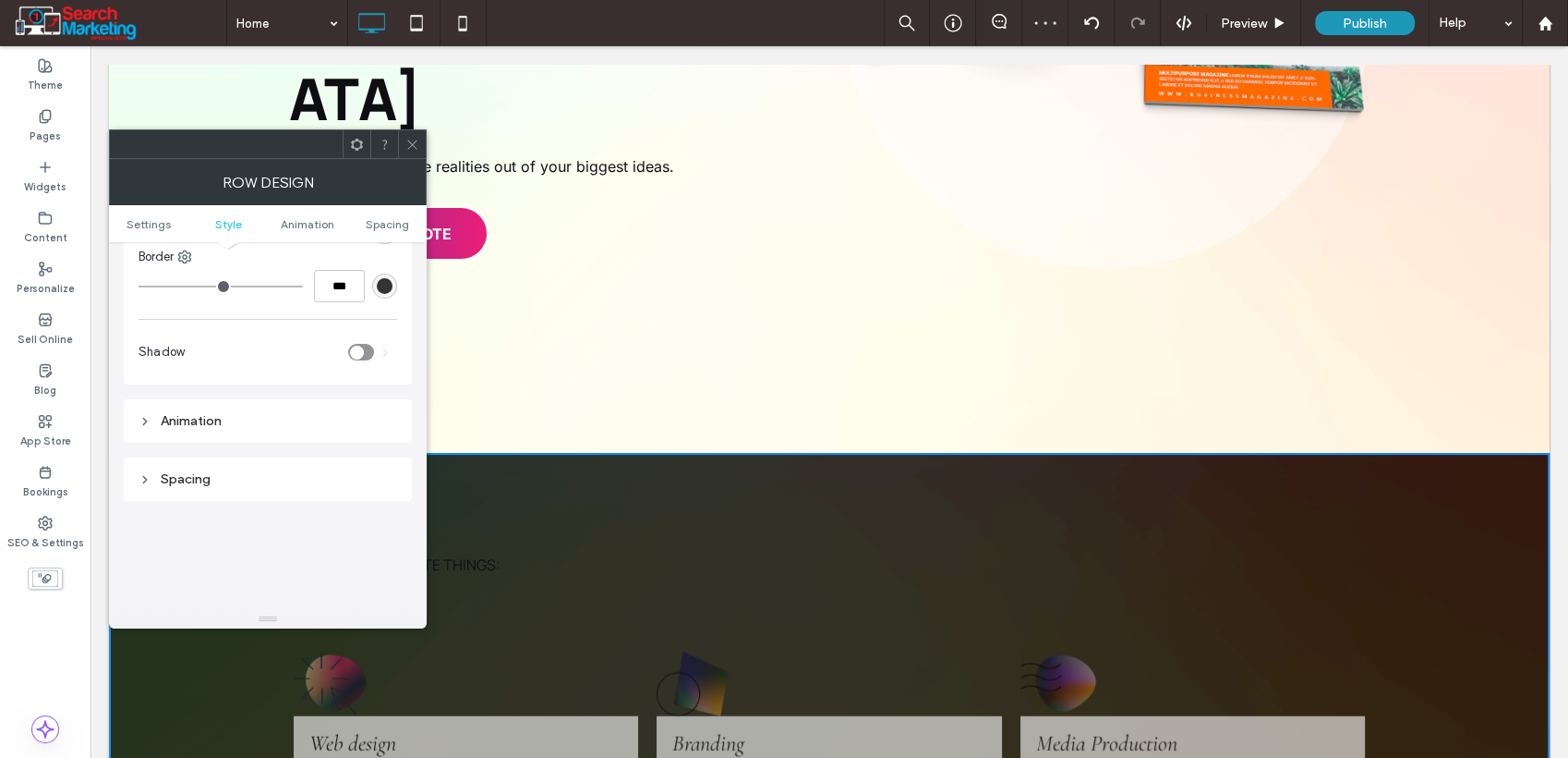
scroll to position [205, 0]
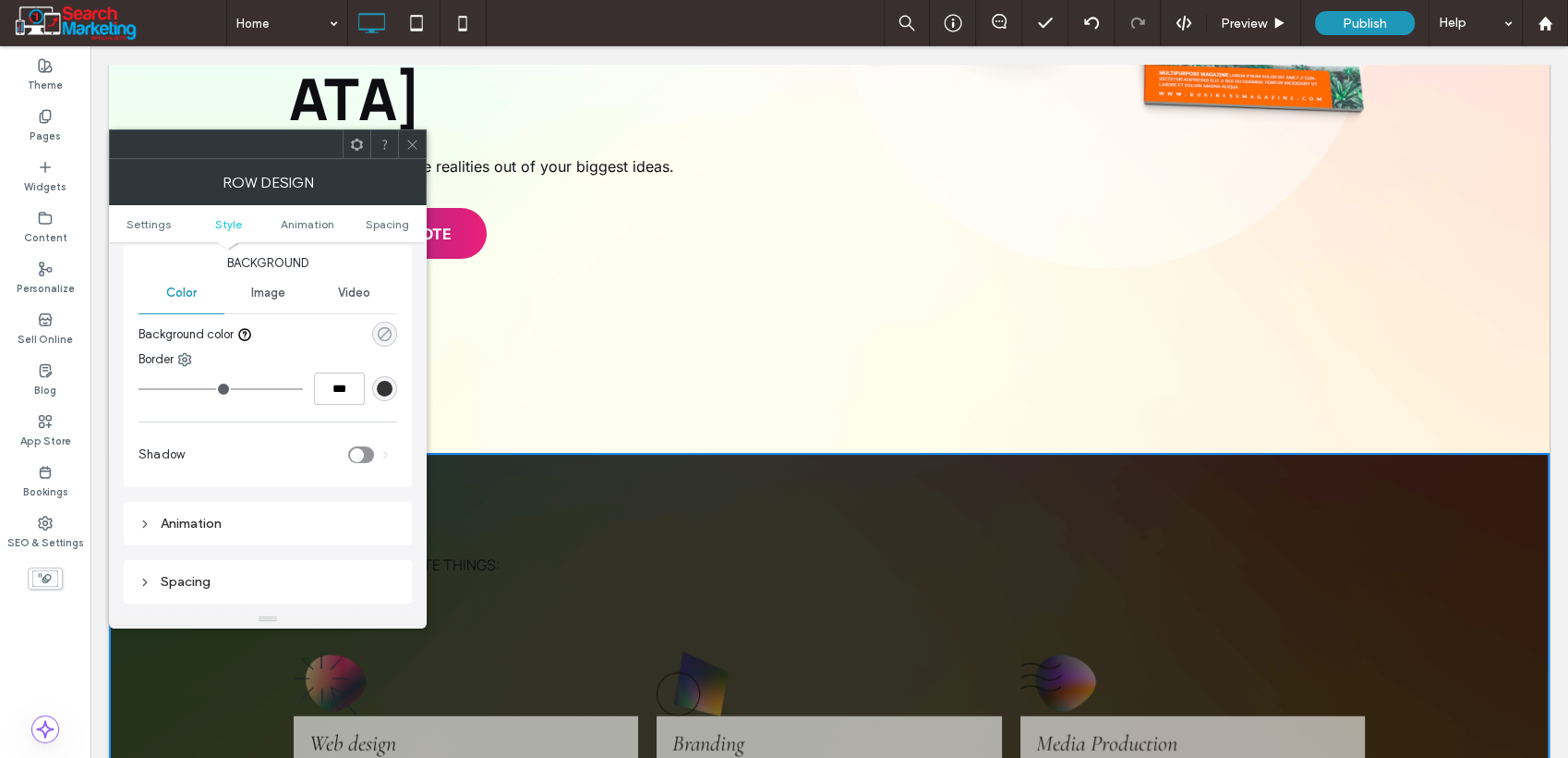
click at [385, 331] on use "rgba(0,0,0,0)" at bounding box center [384, 333] width 14 height 14
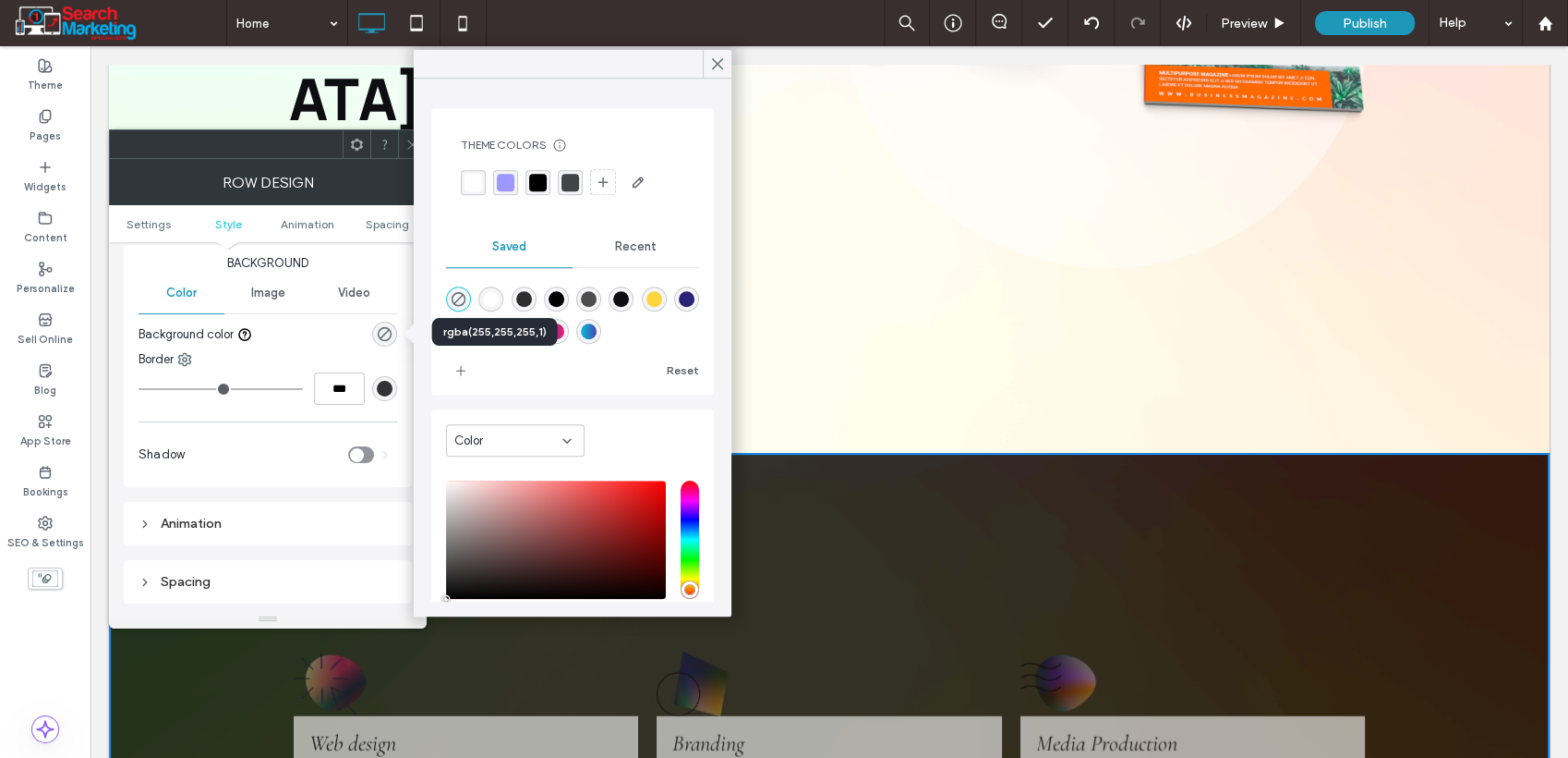
click at [490, 299] on div "rgba(255,255,255,1)" at bounding box center [490, 298] width 16 height 16
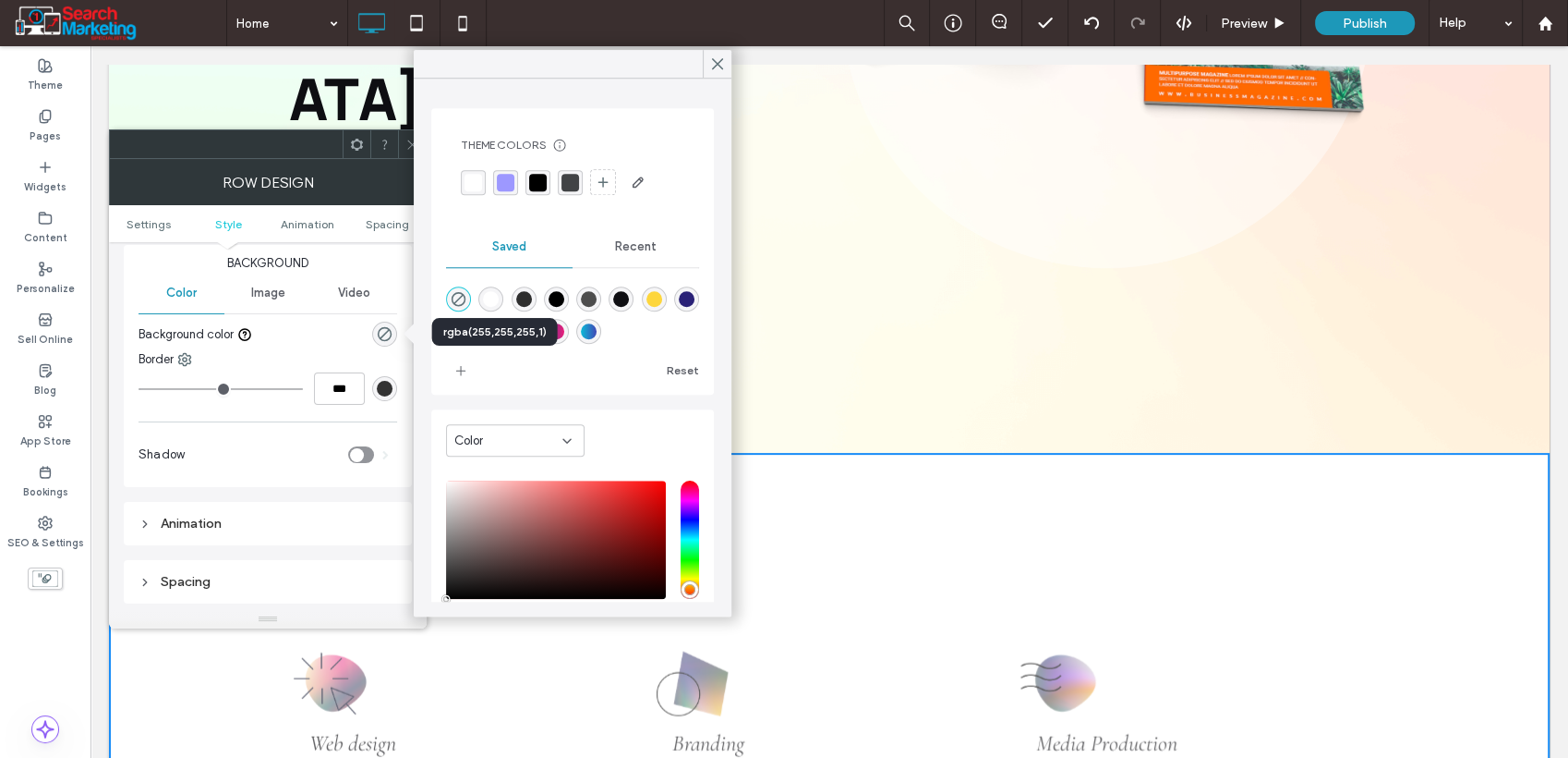
type input "*******"
type input "***"
type input "****"
click at [453, 301] on use "rgba(0,0,0,0)" at bounding box center [458, 298] width 14 height 14
type input "*******"
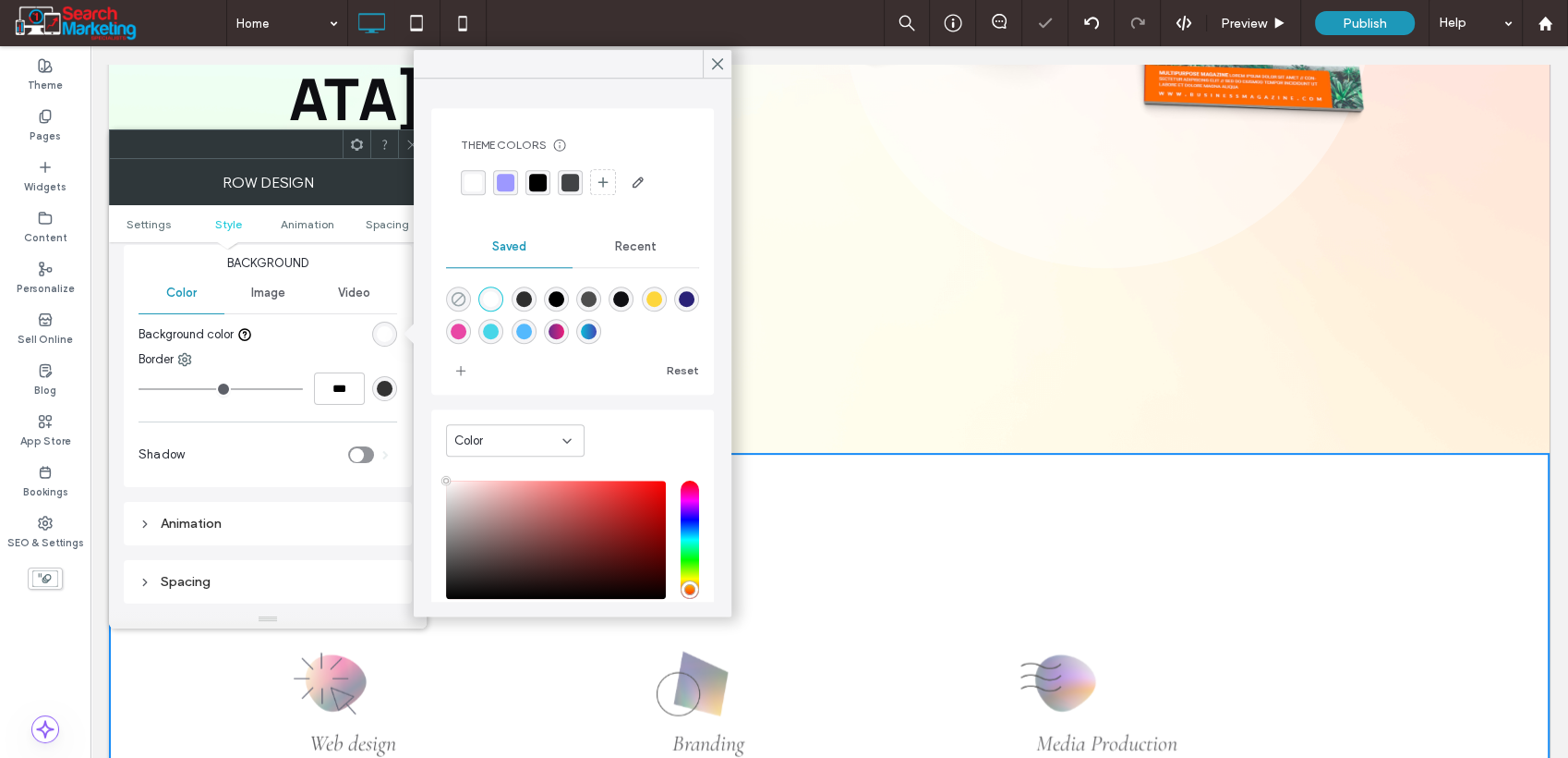
type input "*"
type input "**"
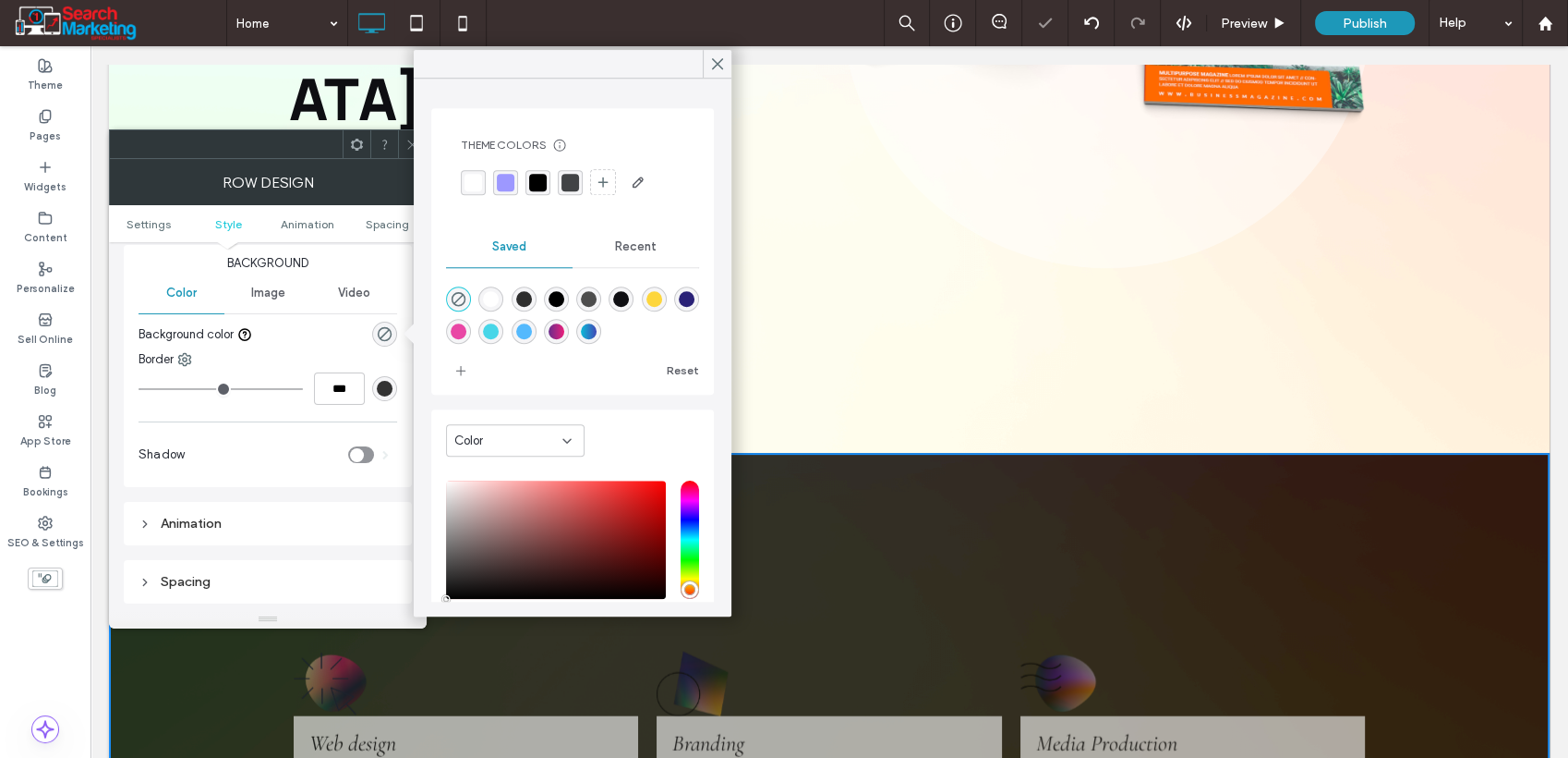
drag, startPoint x: 717, startPoint y: 63, endPoint x: 304, endPoint y: 133, distance: 418.9
click at [716, 63] on icon at bounding box center [718, 64] width 17 height 17
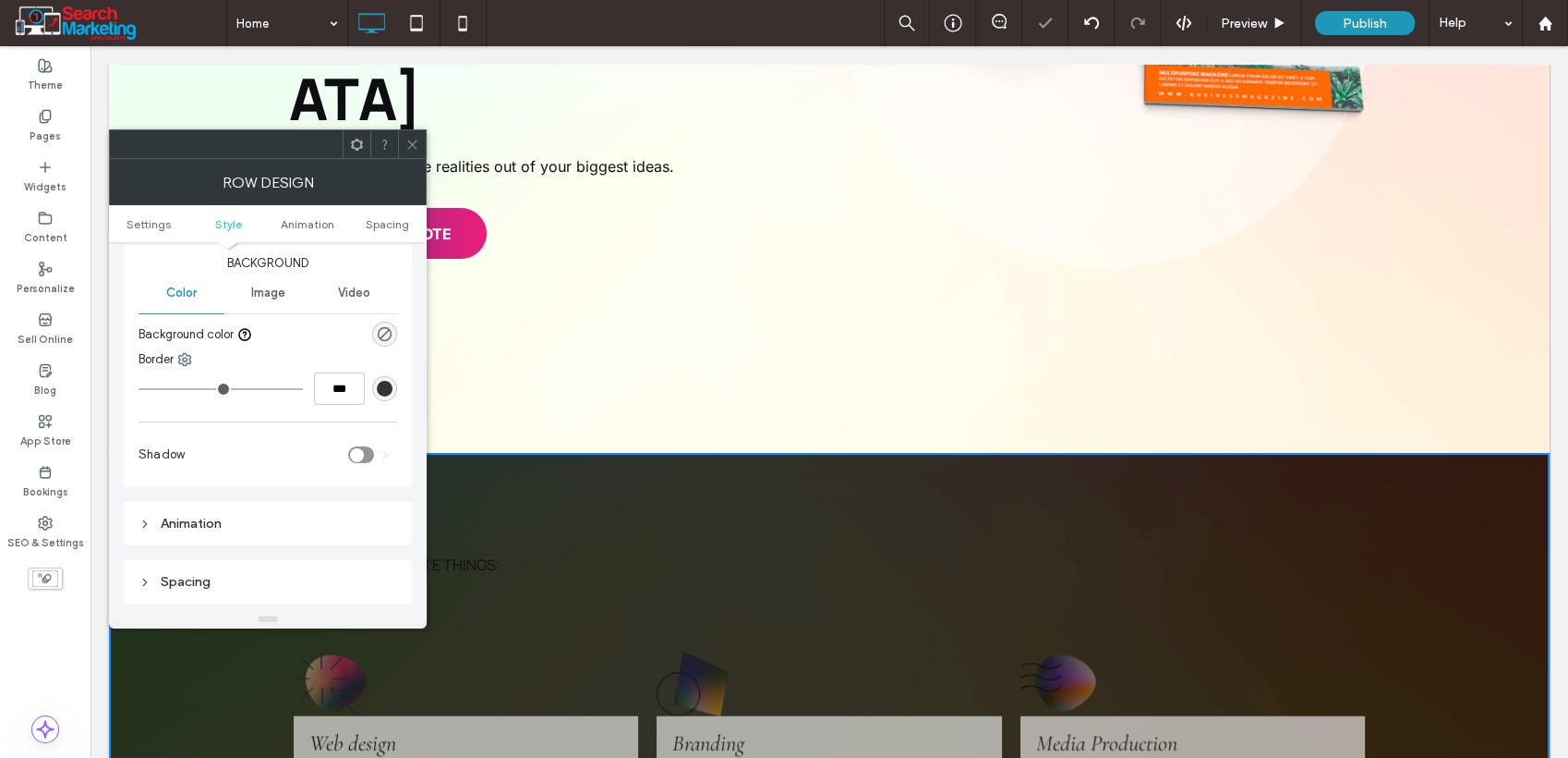
click at [413, 140] on icon at bounding box center [412, 144] width 14 height 14
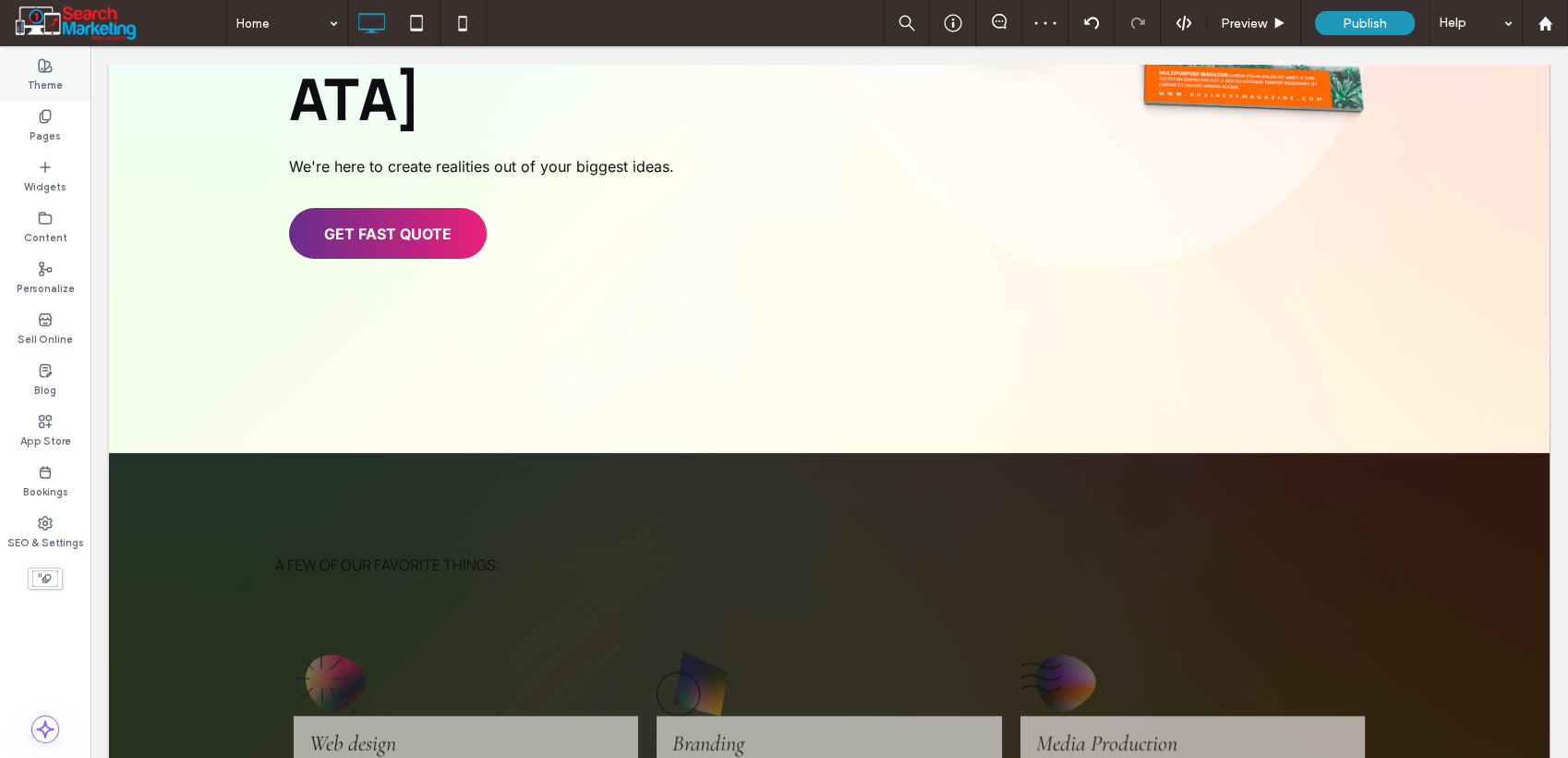
click at [35, 76] on label "Theme" at bounding box center [44, 84] width 35 height 21
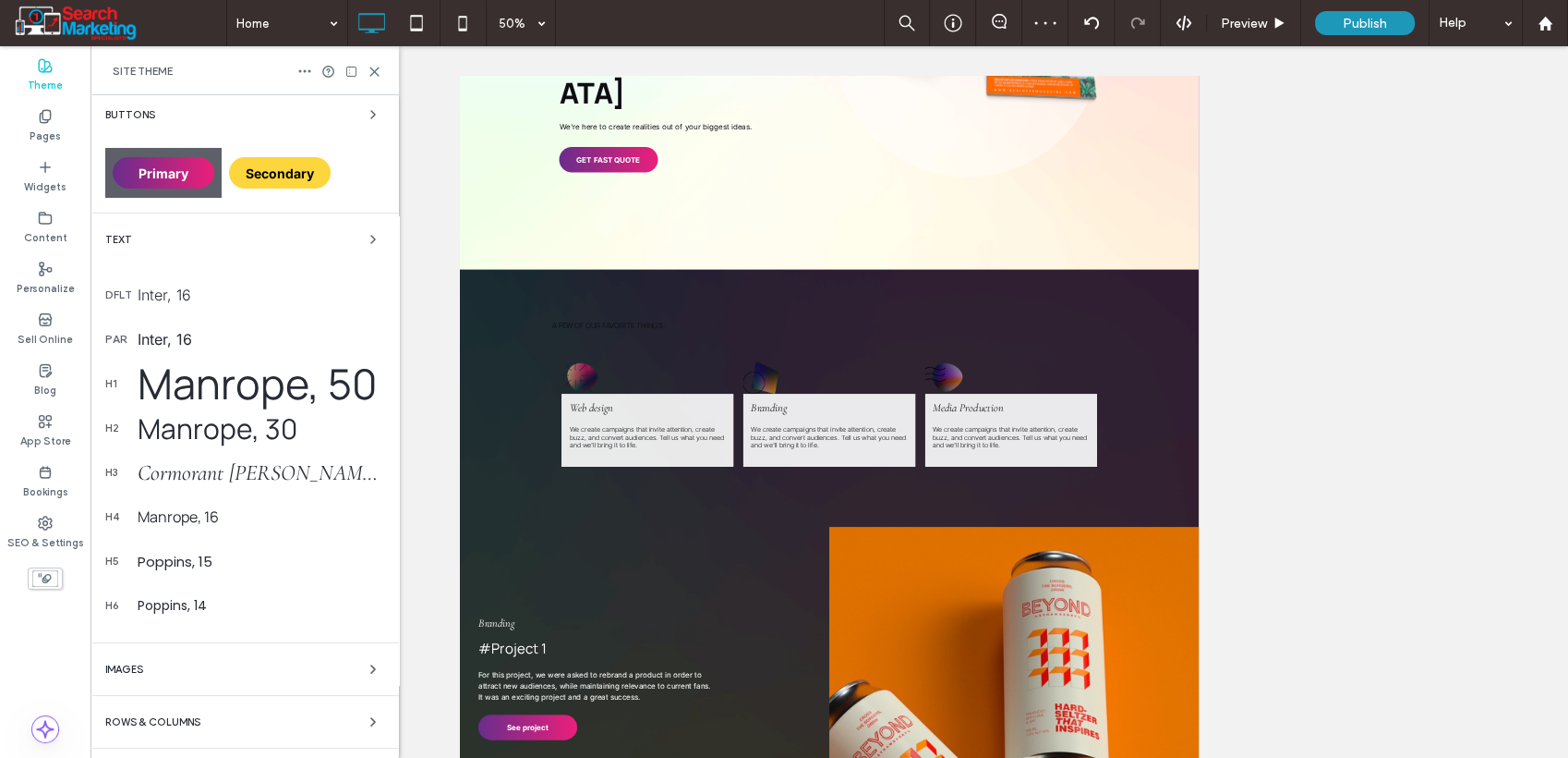
scroll to position [209, 0]
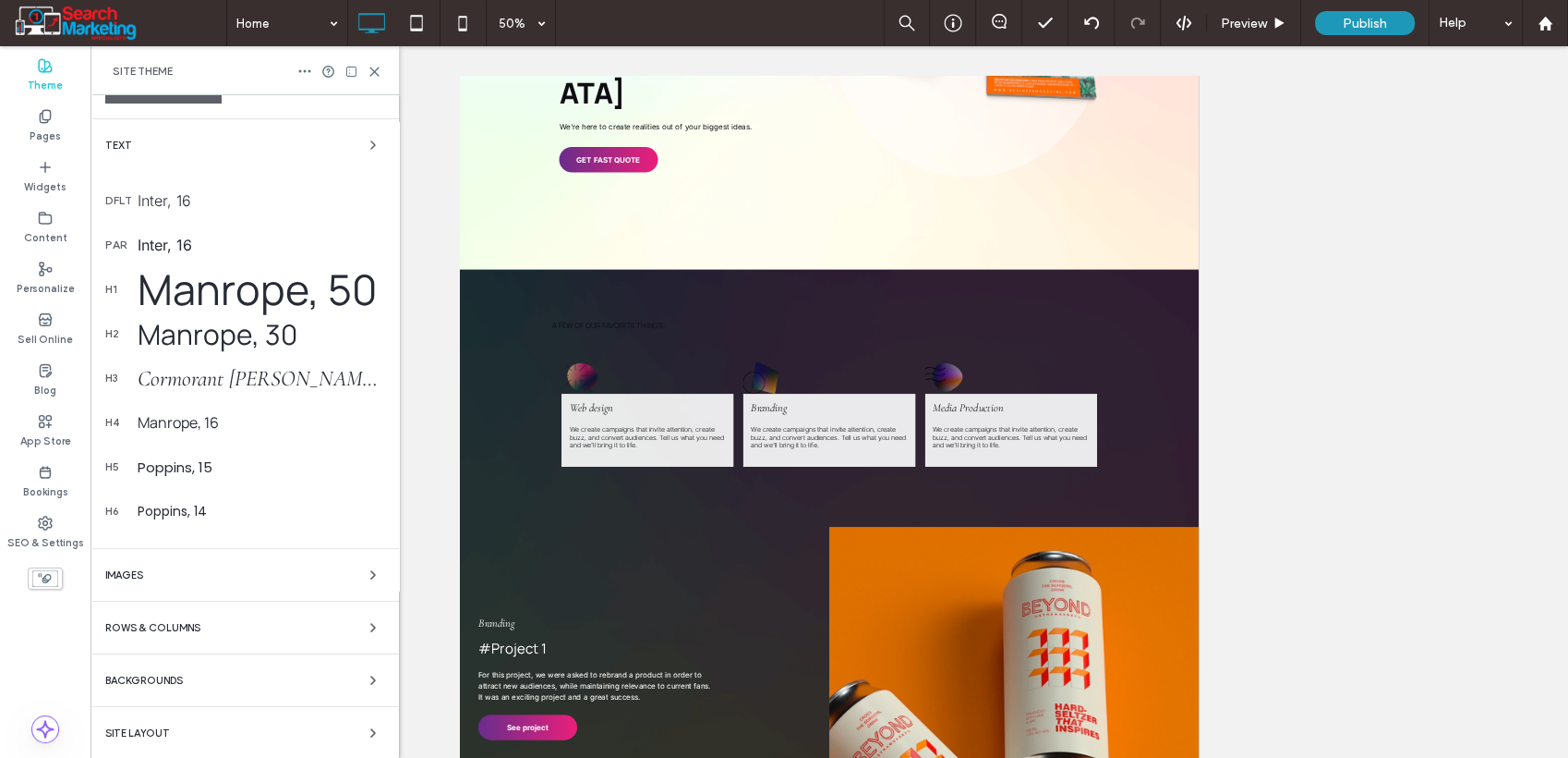
click at [164, 680] on span "Backgrounds" at bounding box center [144, 680] width 77 height 10
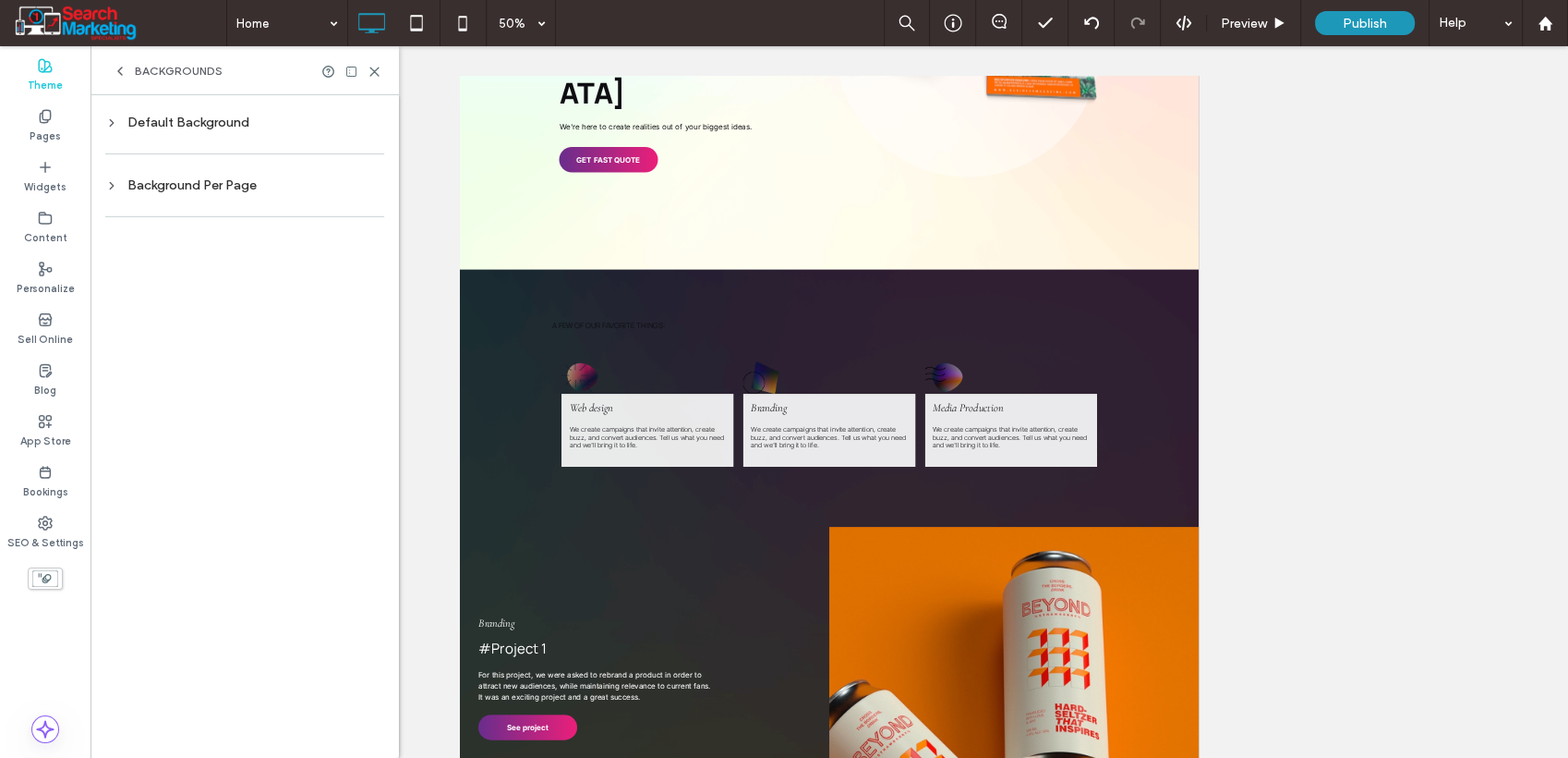
scroll to position [0, 0]
click at [200, 120] on div "Default Background" at bounding box center [245, 122] width 279 height 16
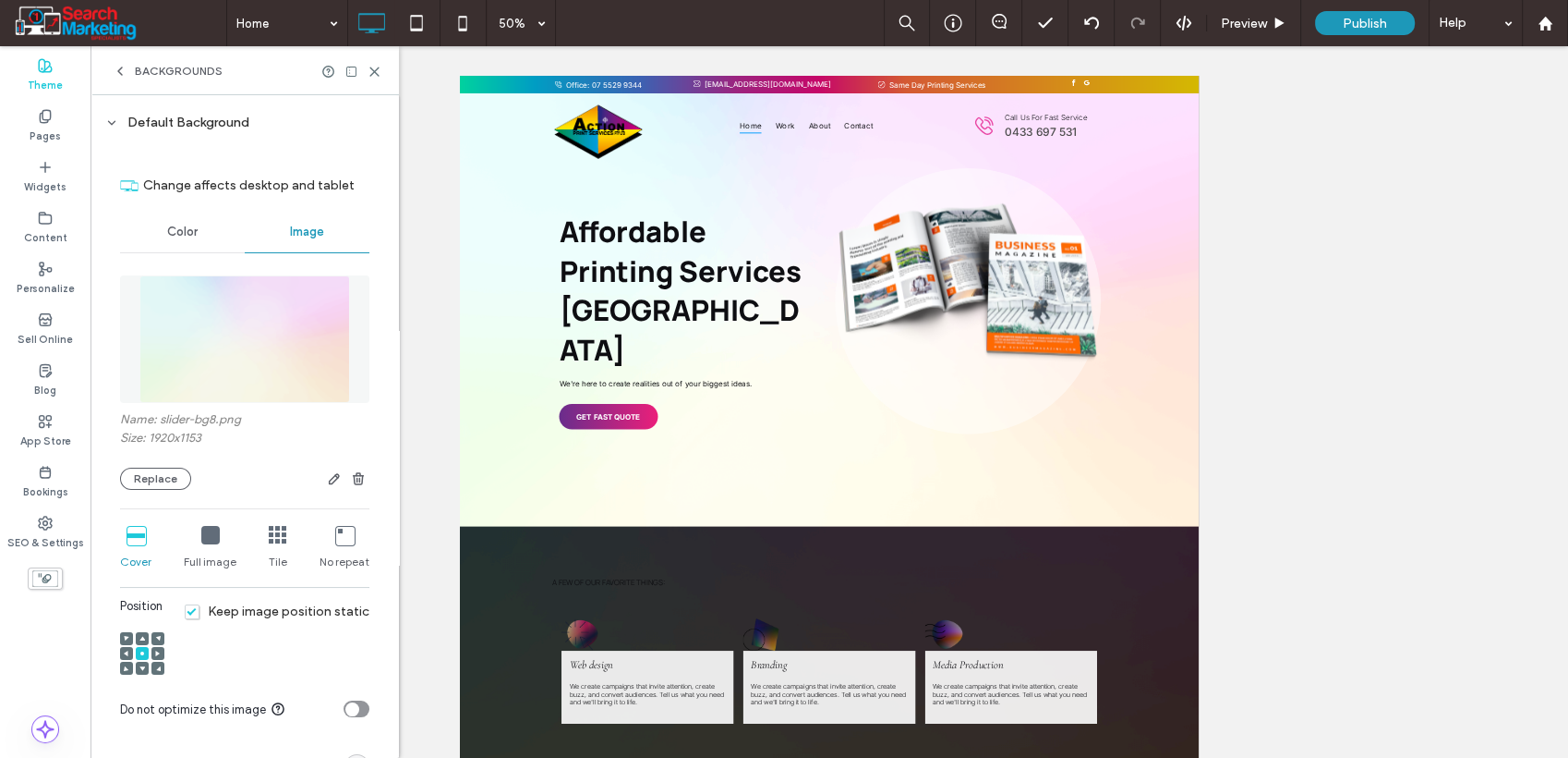
click at [175, 226] on span "Color" at bounding box center [183, 232] width 30 height 15
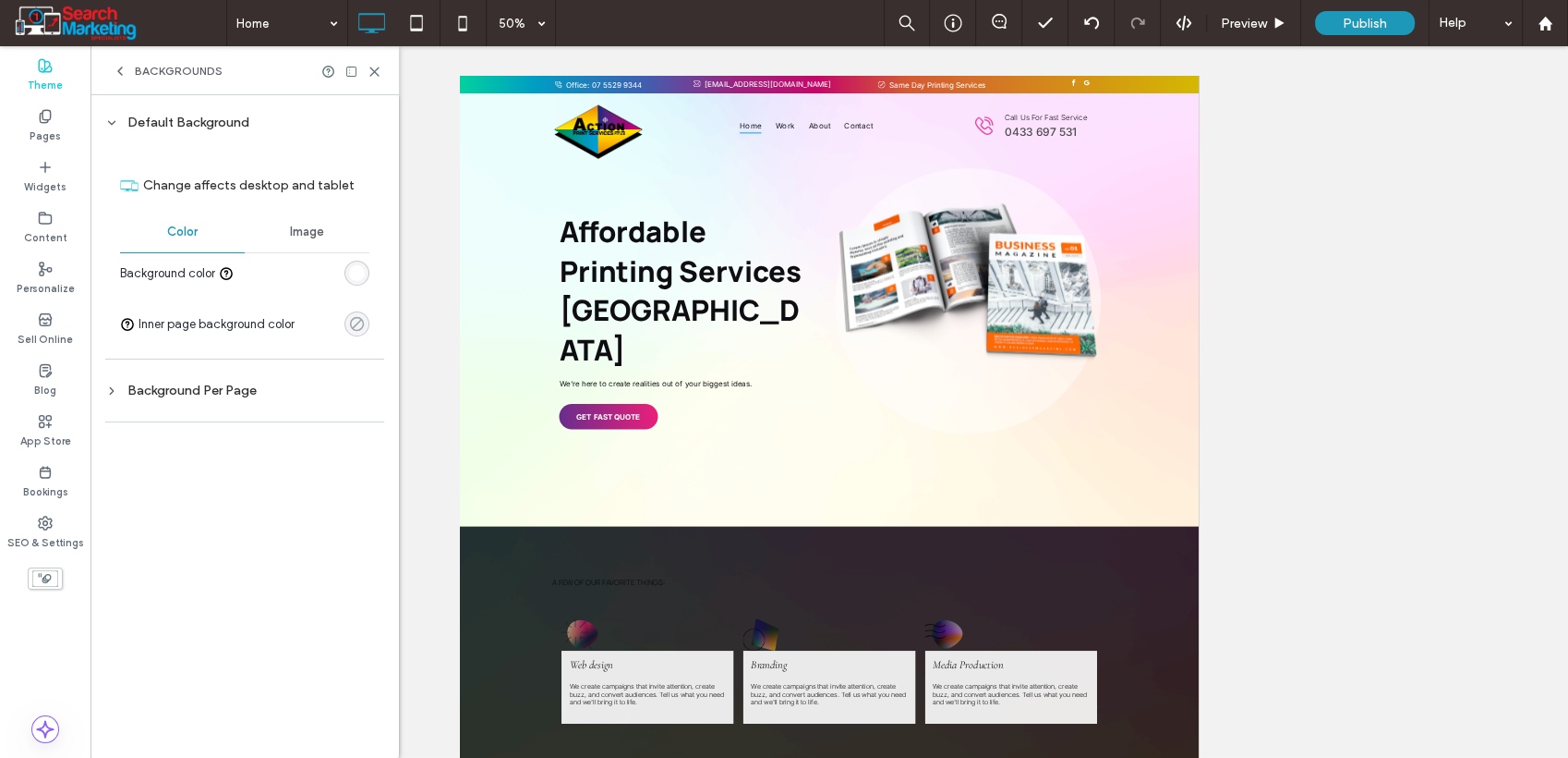
click at [355, 323] on icon "rgba(0, 0, 0, 0)" at bounding box center [357, 324] width 16 height 16
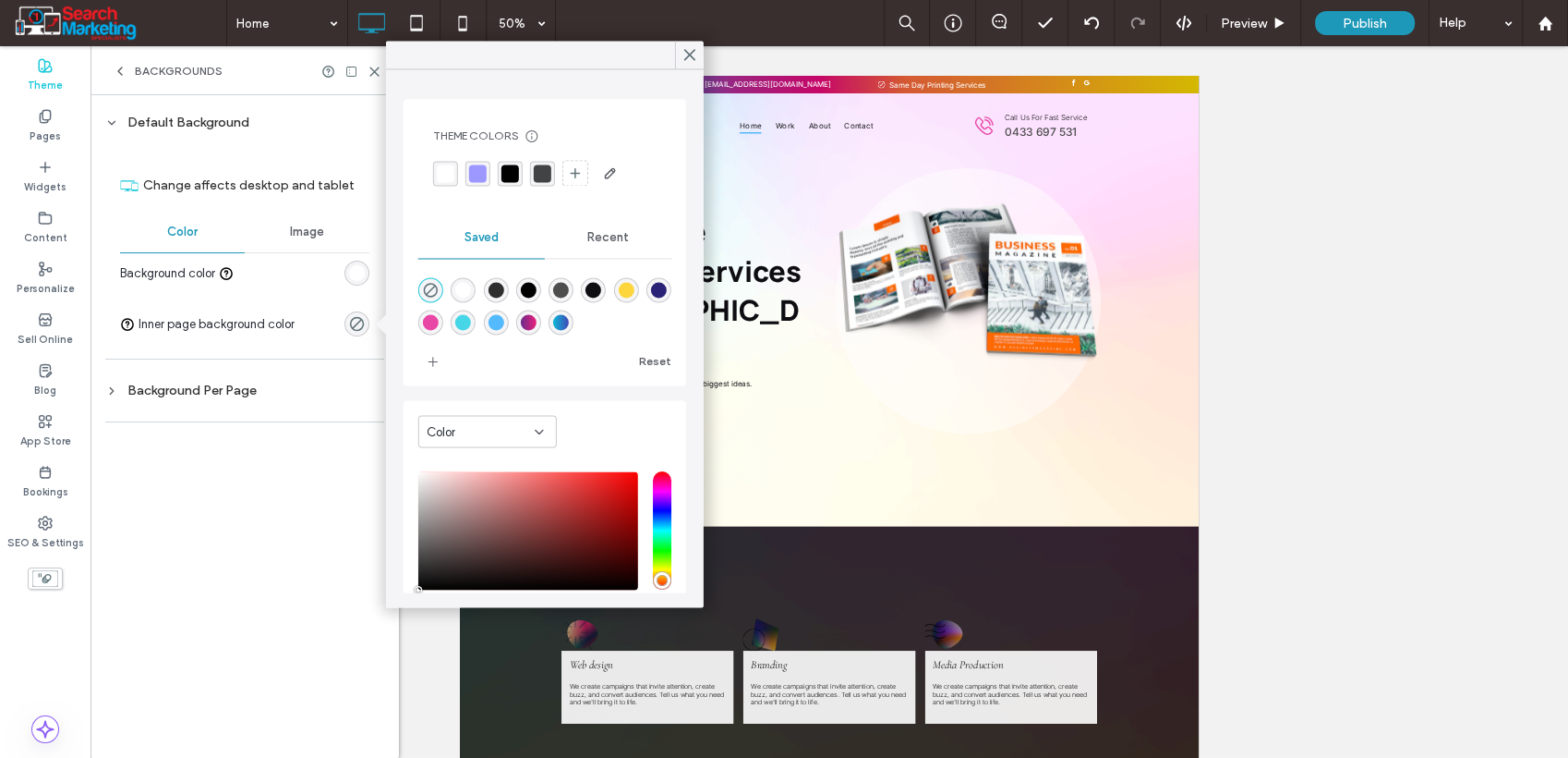
click at [466, 286] on div "rgba(255,255,255,1)" at bounding box center [463, 289] width 16 height 16
type input "*******"
type input "***"
type input "****"
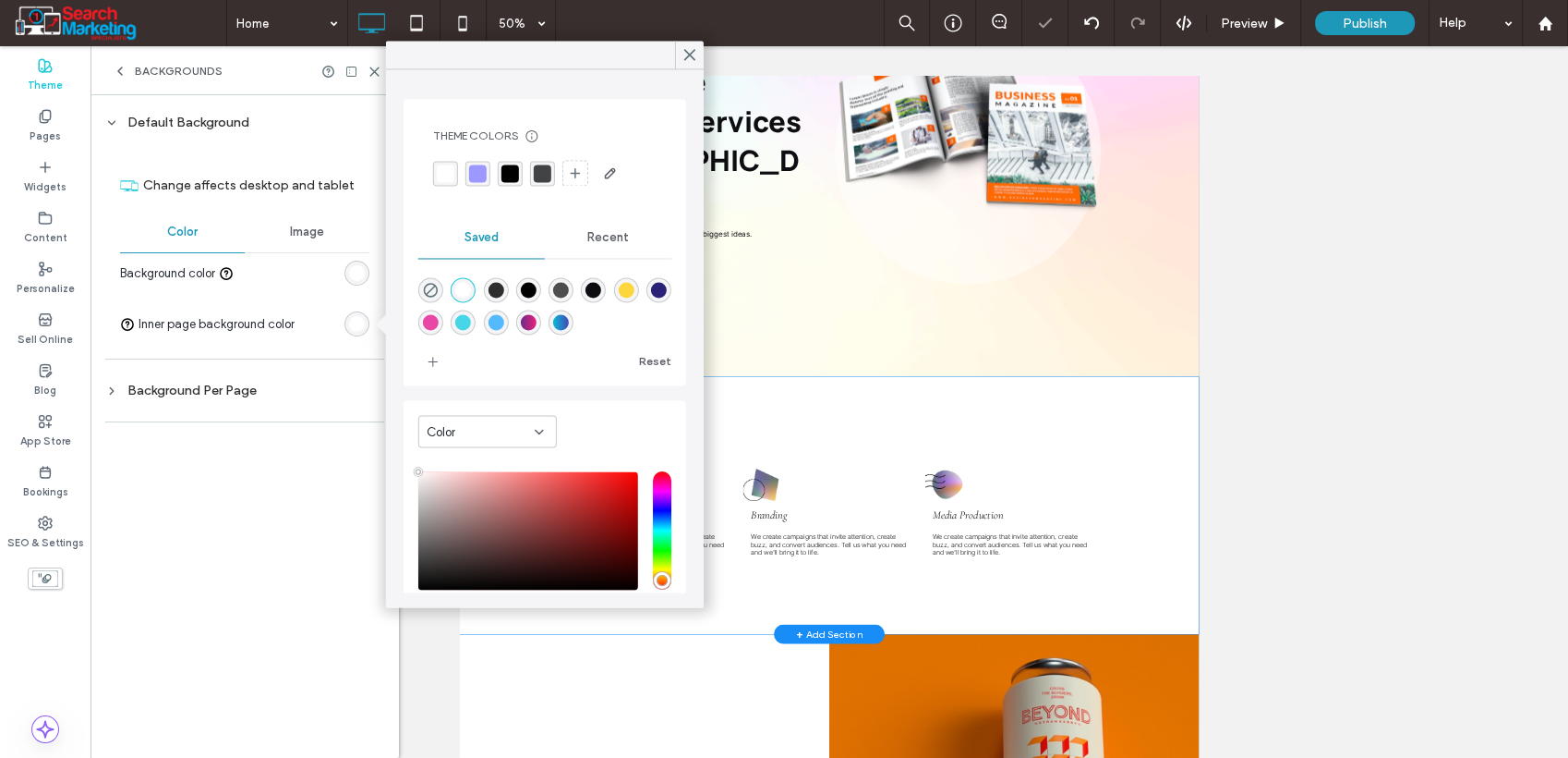
scroll to position [308, 0]
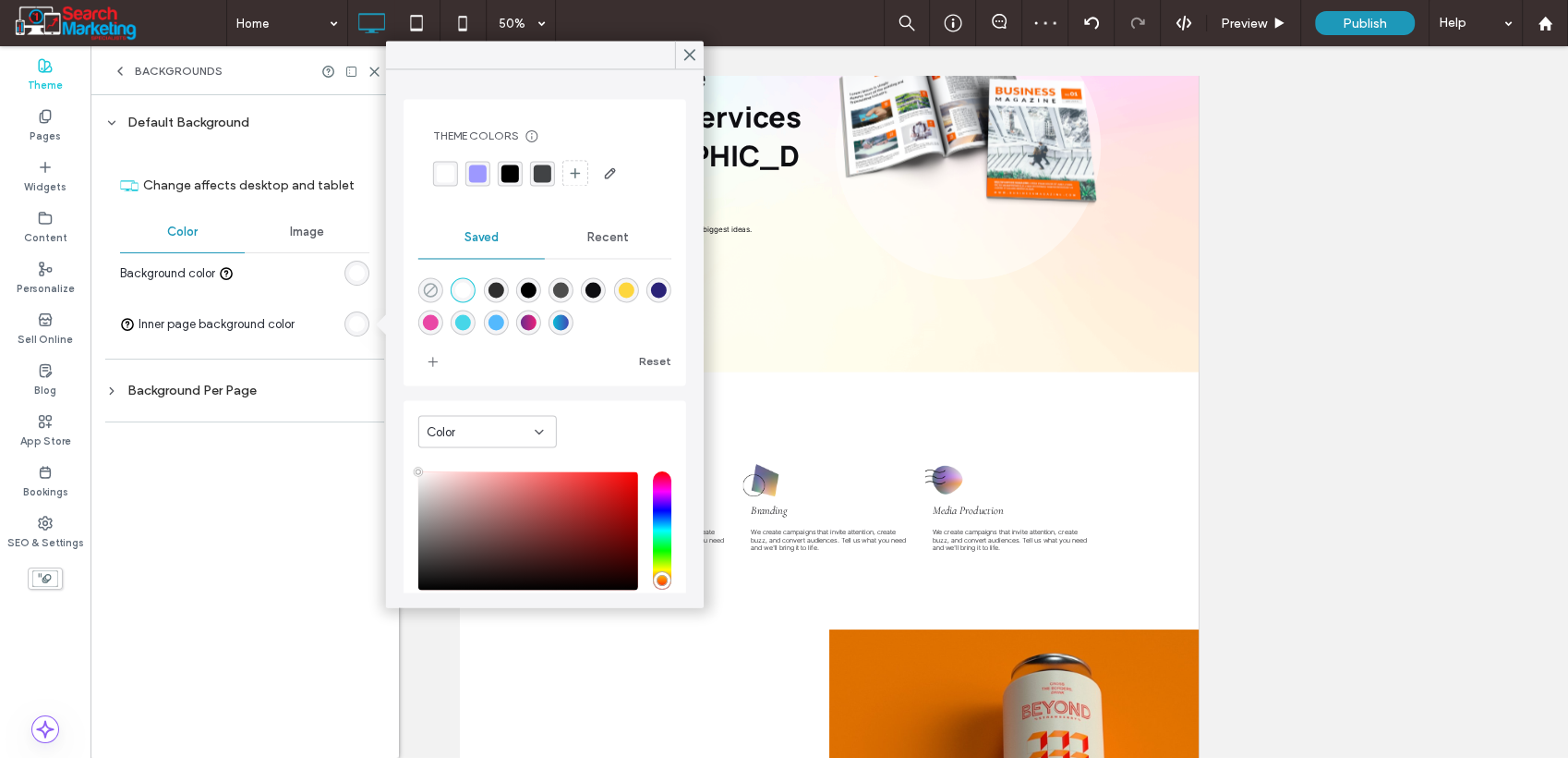
click at [433, 292] on icon "rgba(0,0,0,0)" at bounding box center [430, 289] width 16 height 16
type input "*******"
type input "*"
type input "**"
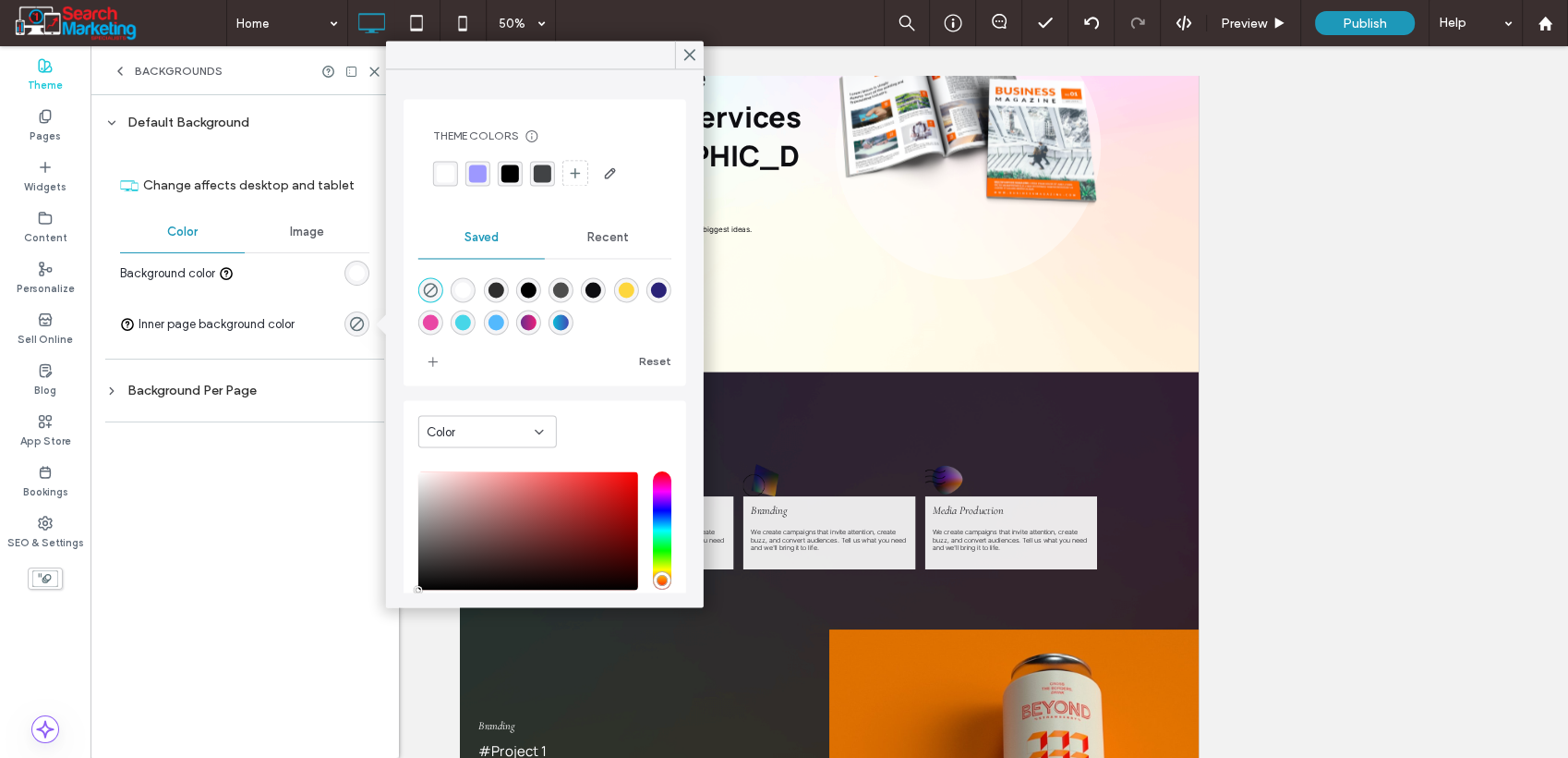
click at [288, 234] on div "Image" at bounding box center [307, 232] width 124 height 40
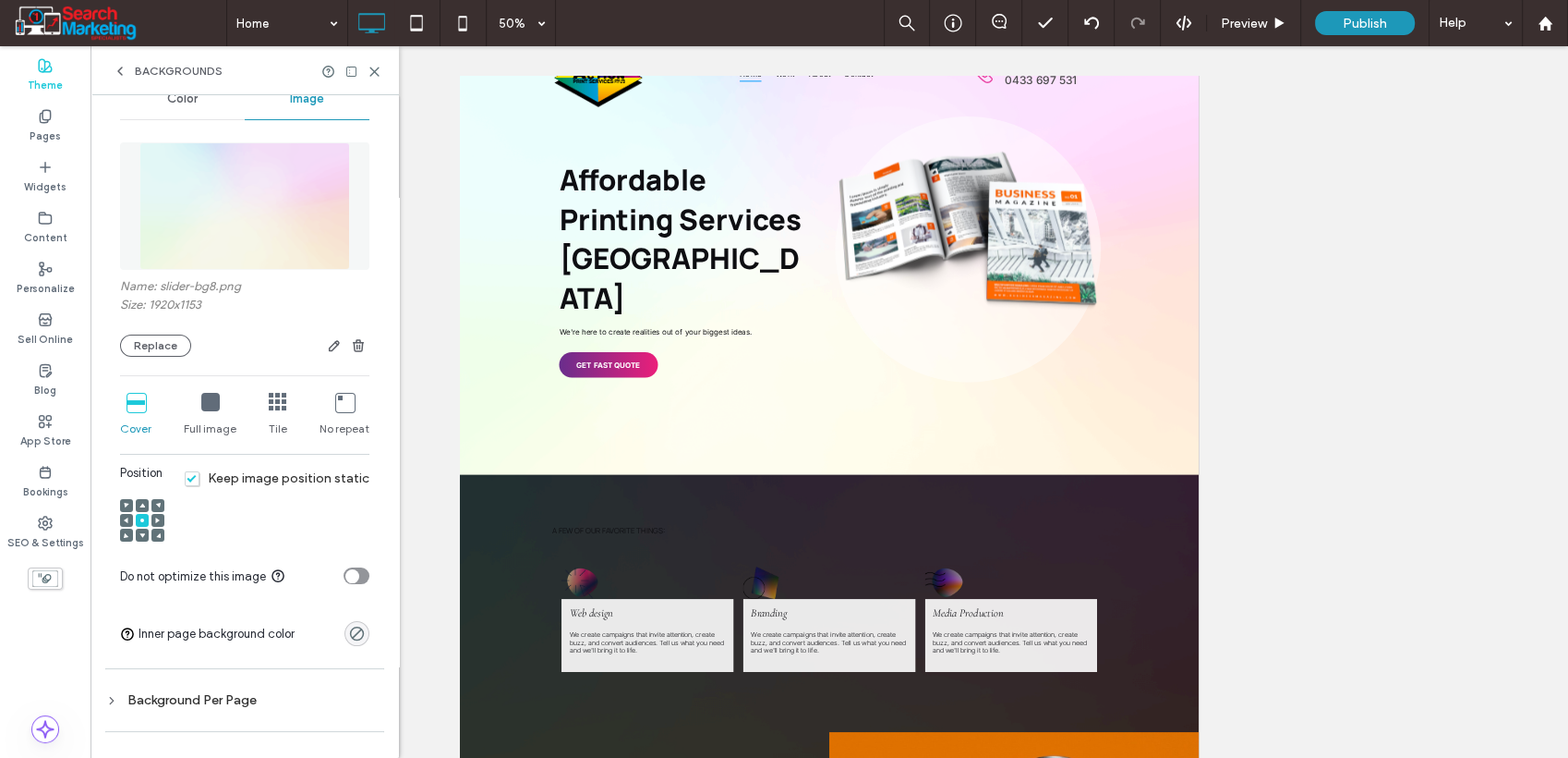
scroll to position [140, 0]
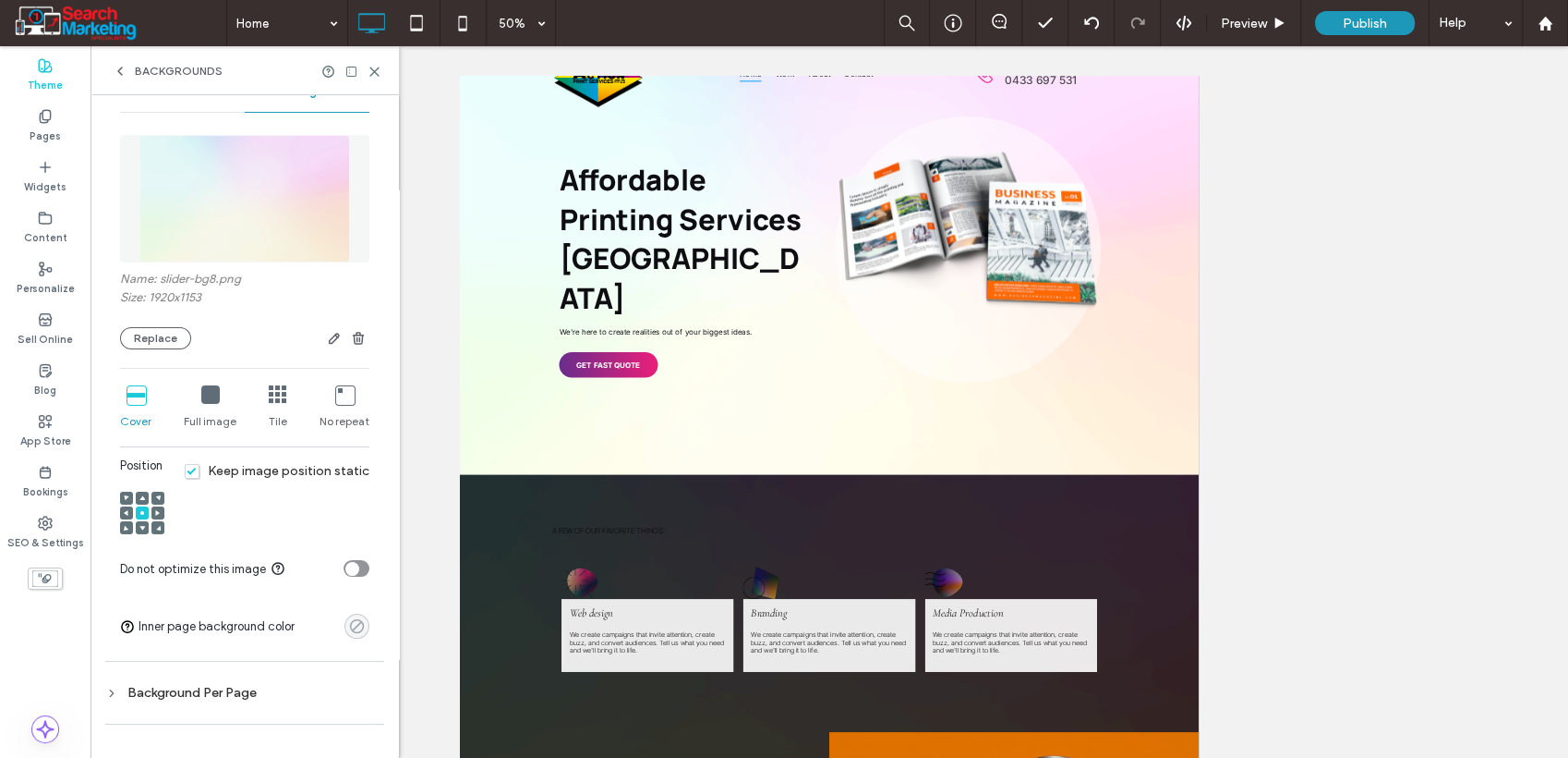
click at [350, 624] on use "rgba(0,0,0,0)" at bounding box center [357, 626] width 14 height 14
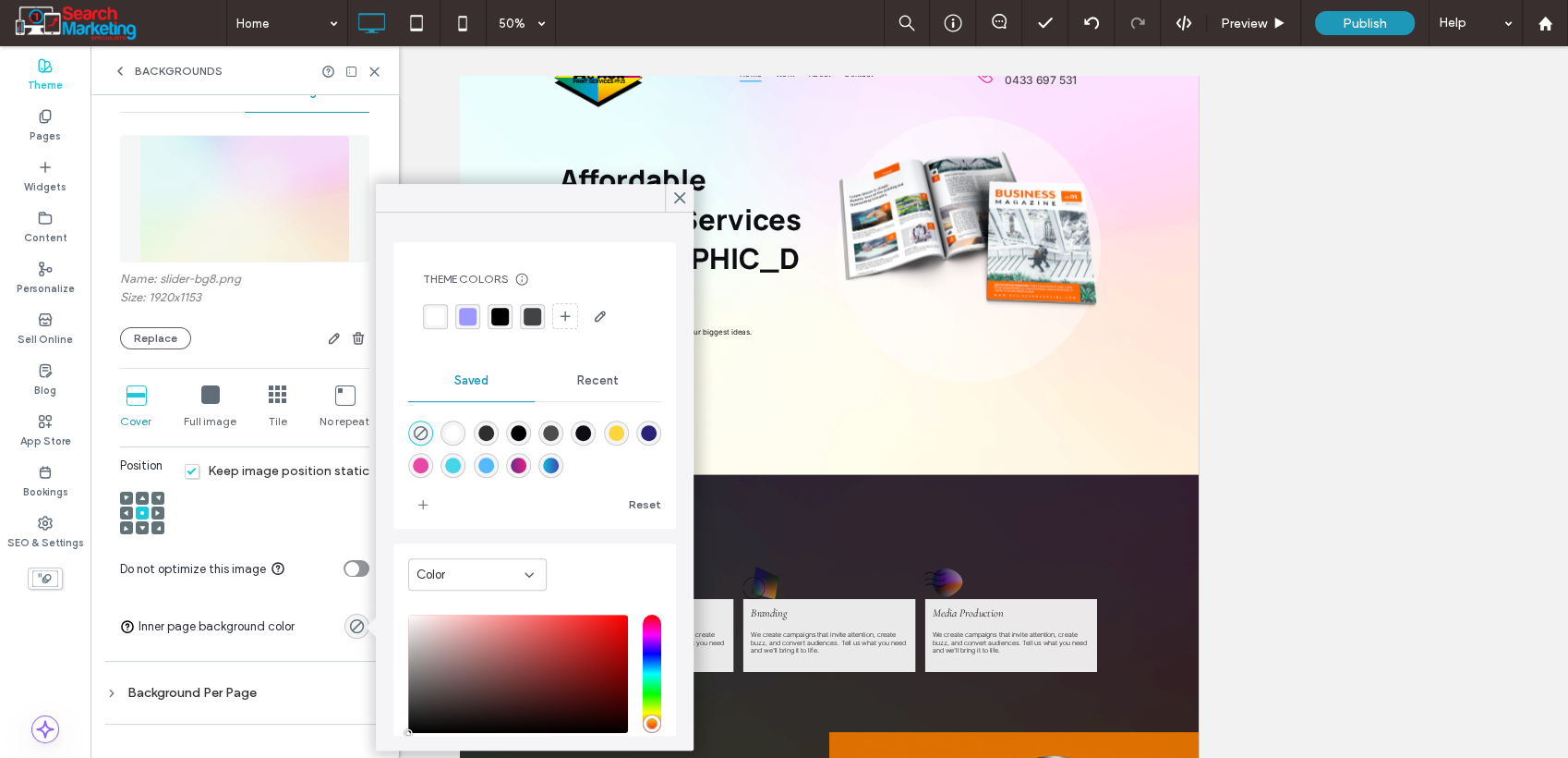
click at [449, 426] on div "rgba(255,255,255,1)" at bounding box center [453, 432] width 16 height 16
type input "*******"
type input "***"
type input "****"
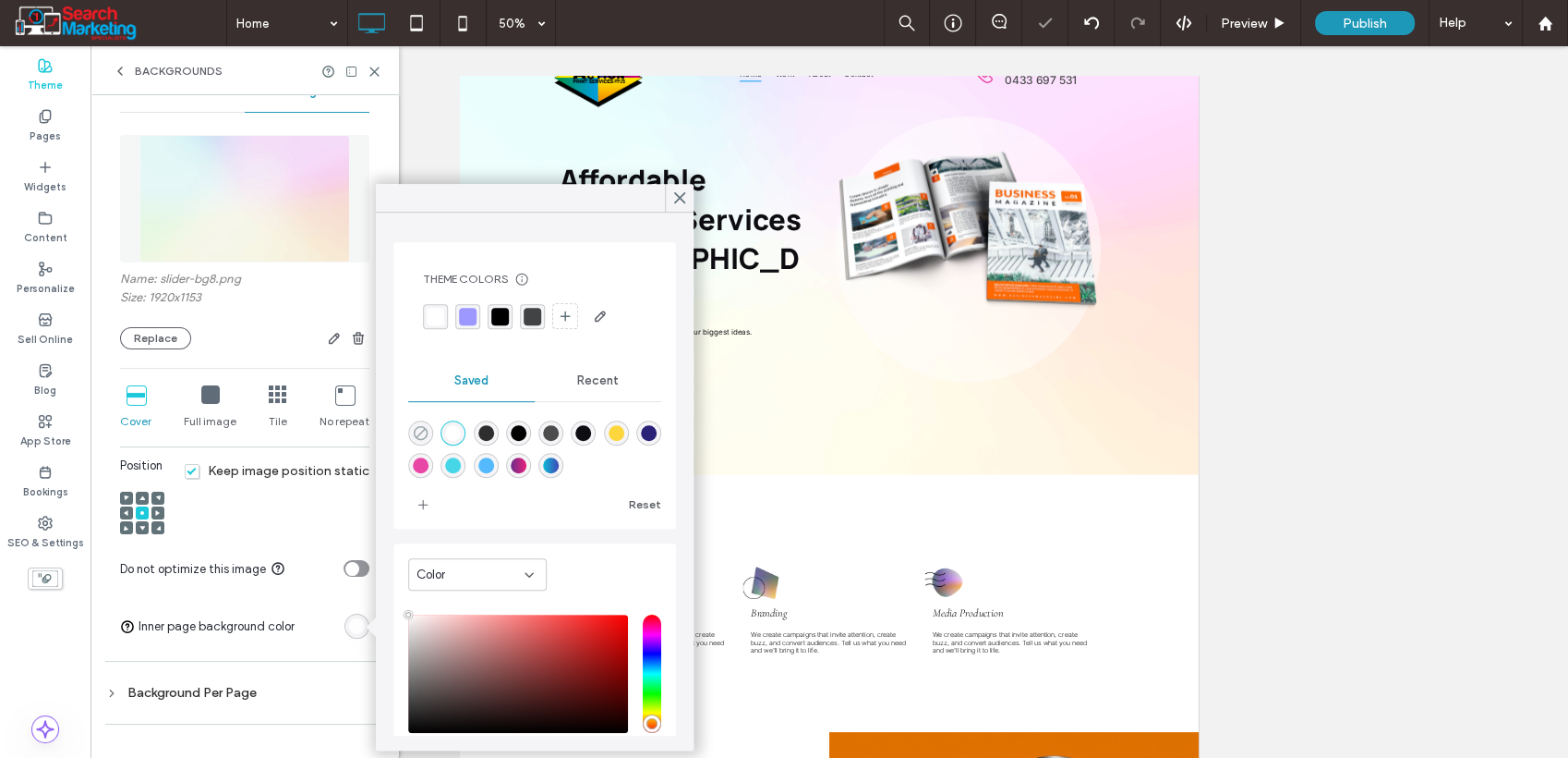
click at [420, 431] on icon "rgba(0,0,0,0)" at bounding box center [421, 432] width 16 height 16
type input "*******"
type input "*"
type input "**"
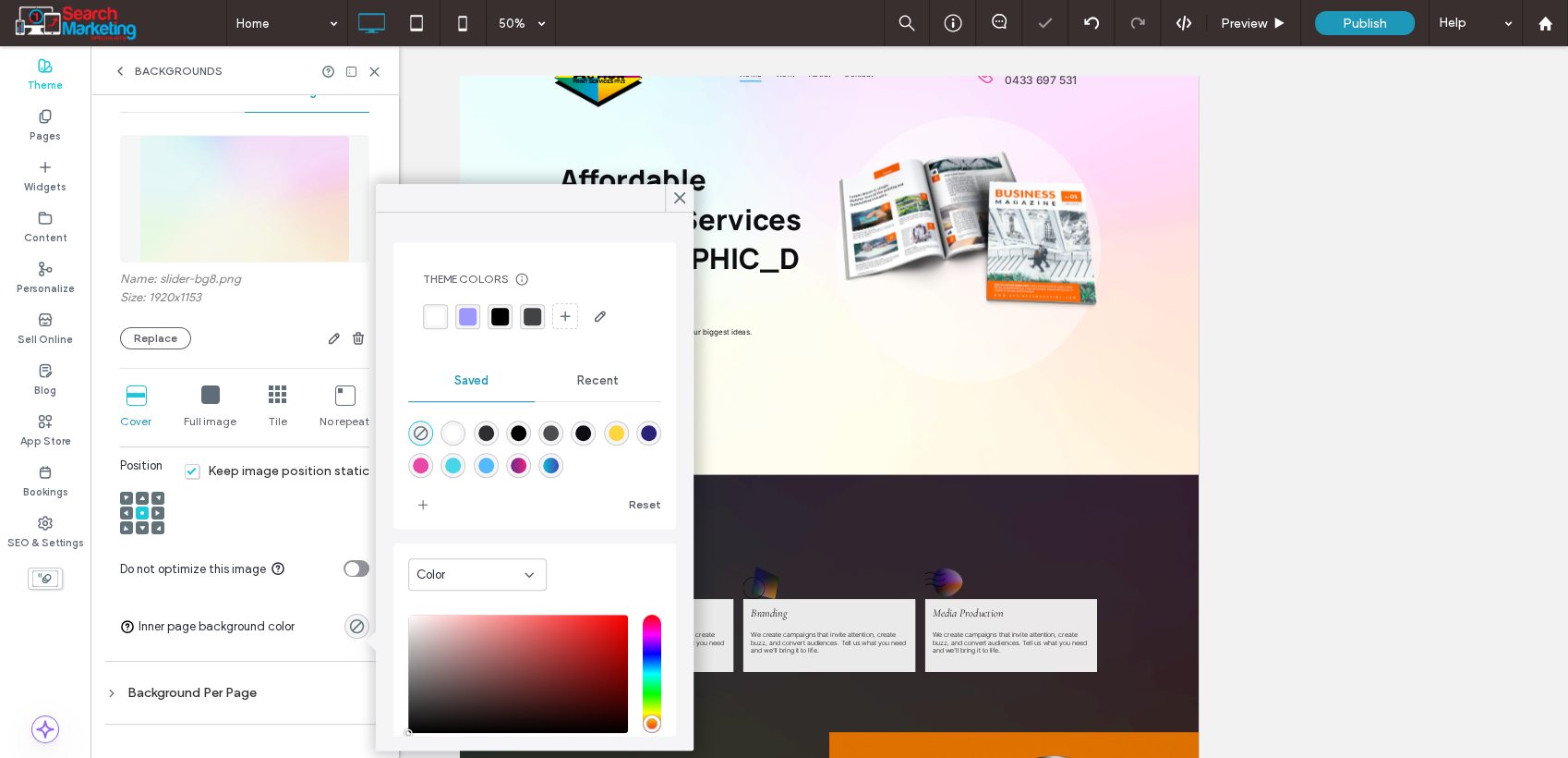
scroll to position [38, 0]
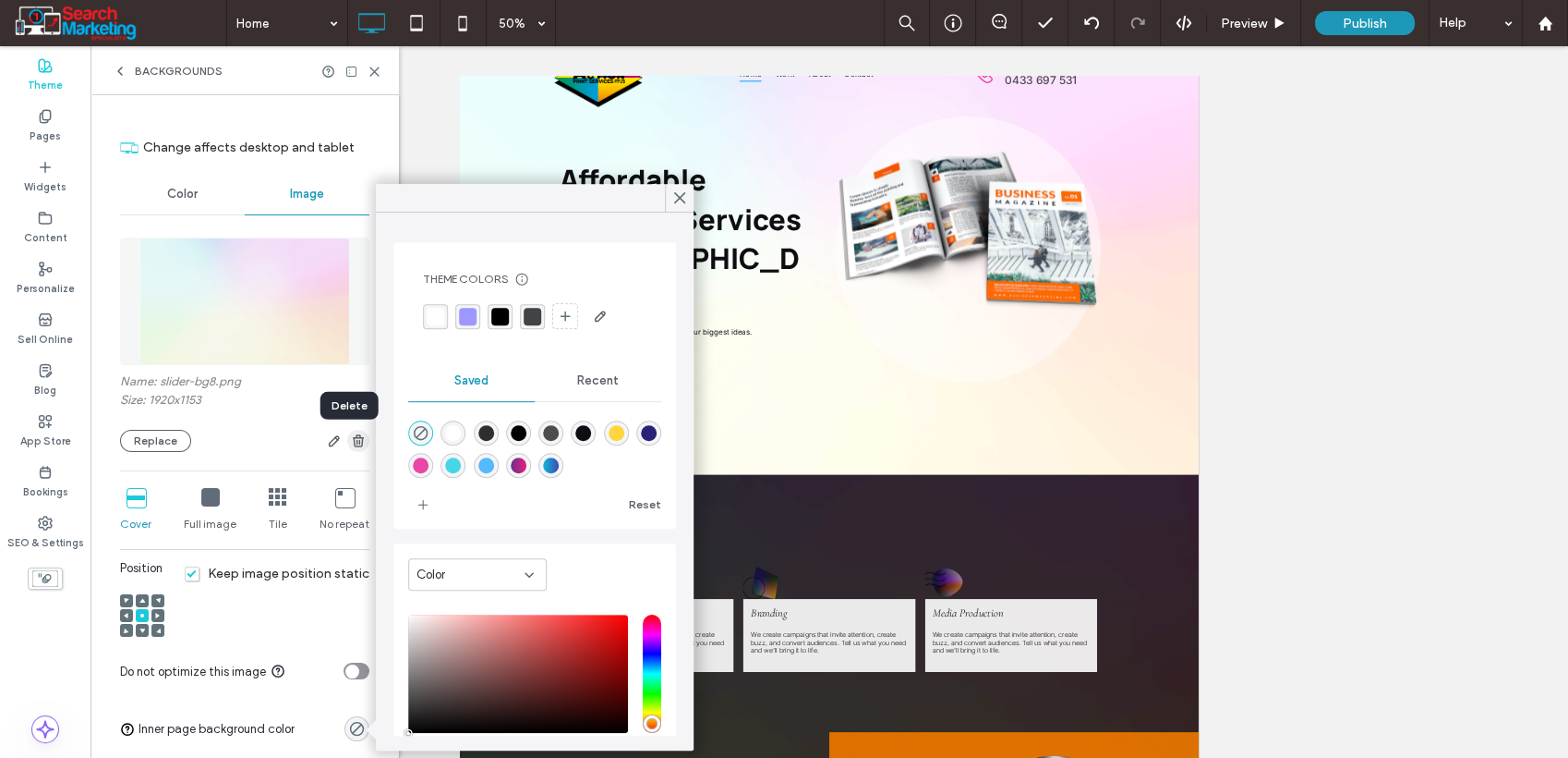
click at [351, 440] on icon "button" at bounding box center [359, 441] width 15 height 15
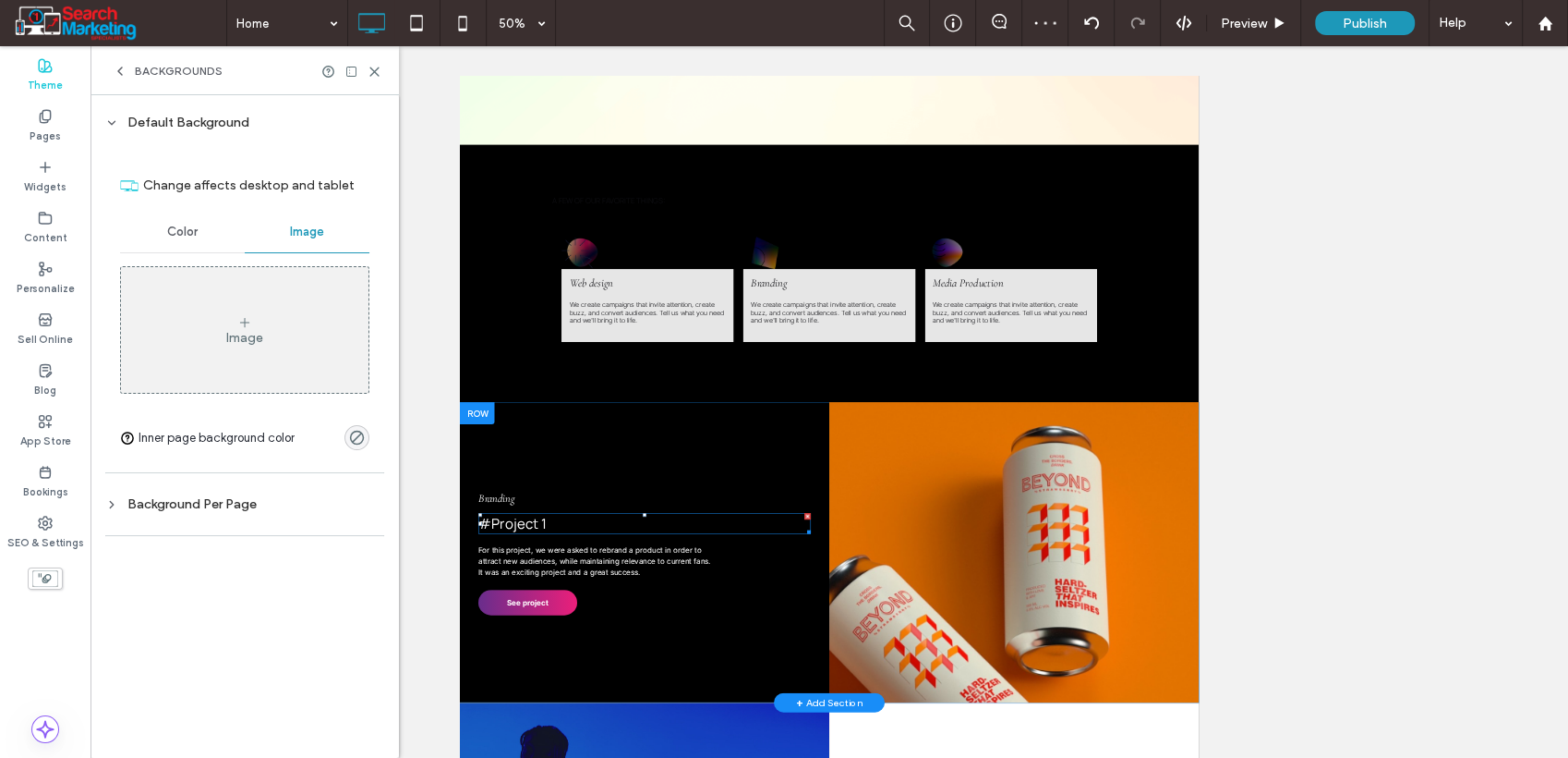
scroll to position [616, 0]
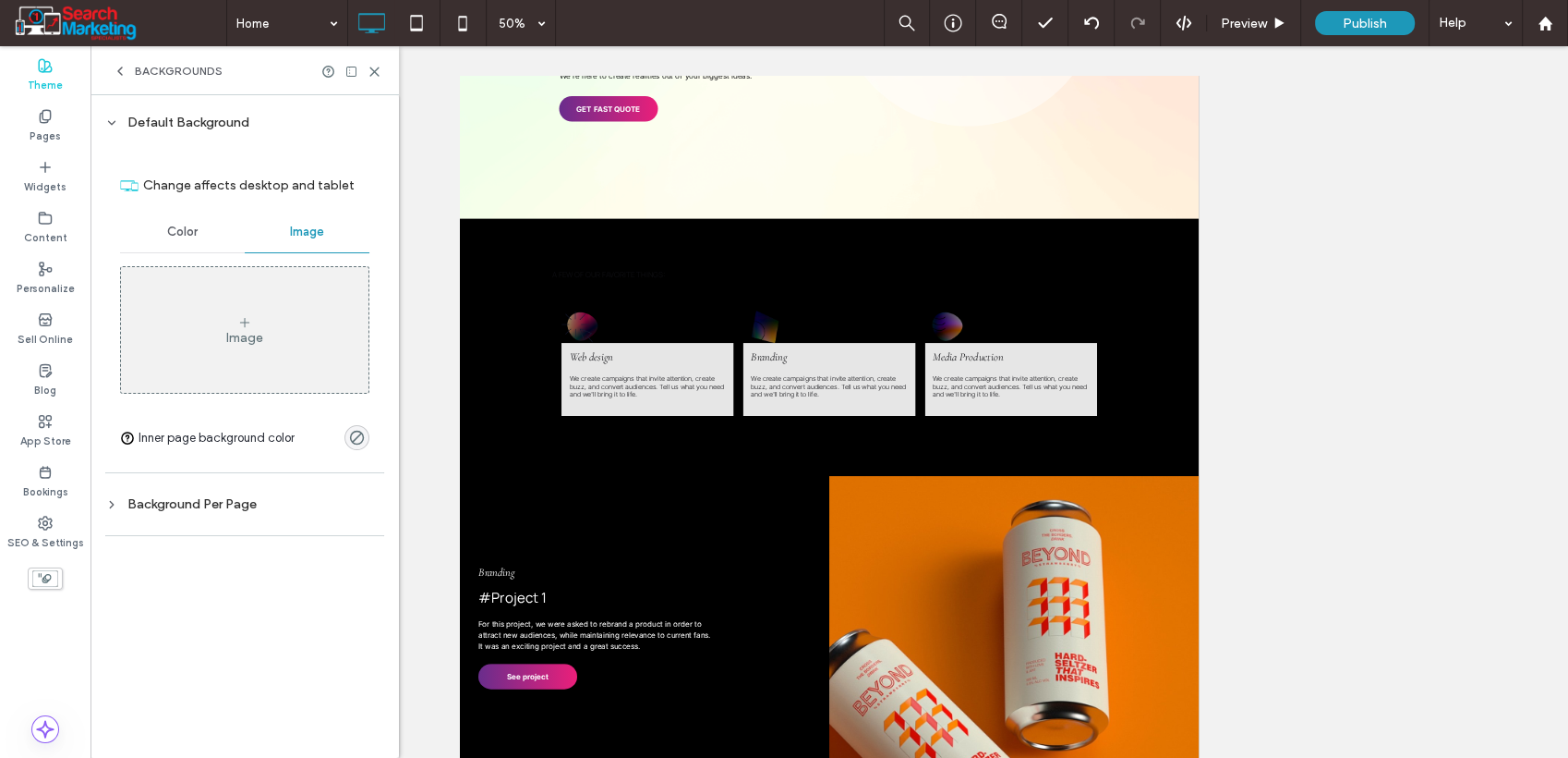
click at [177, 232] on span "Color" at bounding box center [183, 232] width 30 height 15
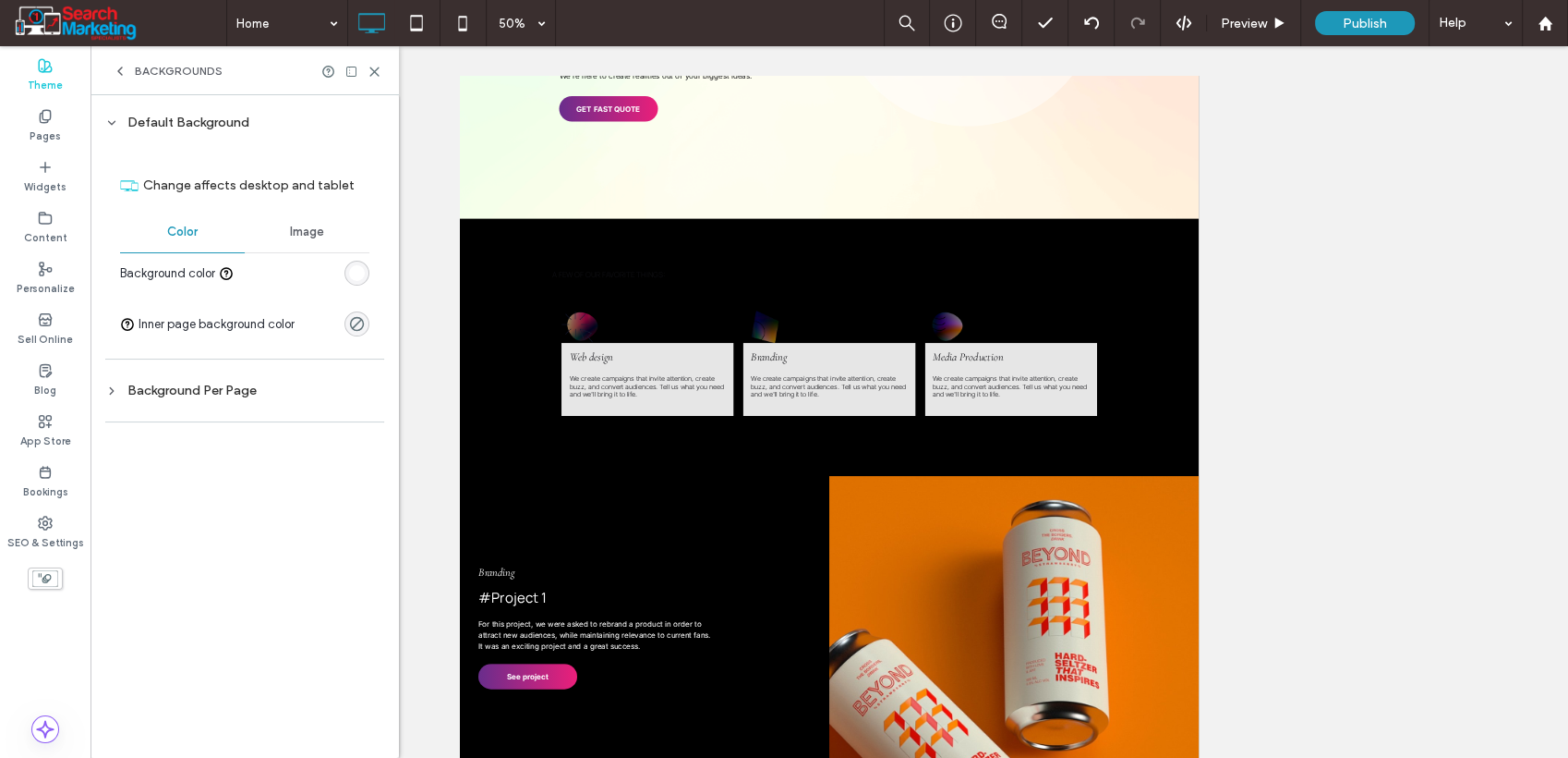
drag, startPoint x: 356, startPoint y: 273, endPoint x: 384, endPoint y: 285, distance: 30.5
click at [357, 273] on div "rgb(255, 255, 255)" at bounding box center [357, 273] width 16 height 16
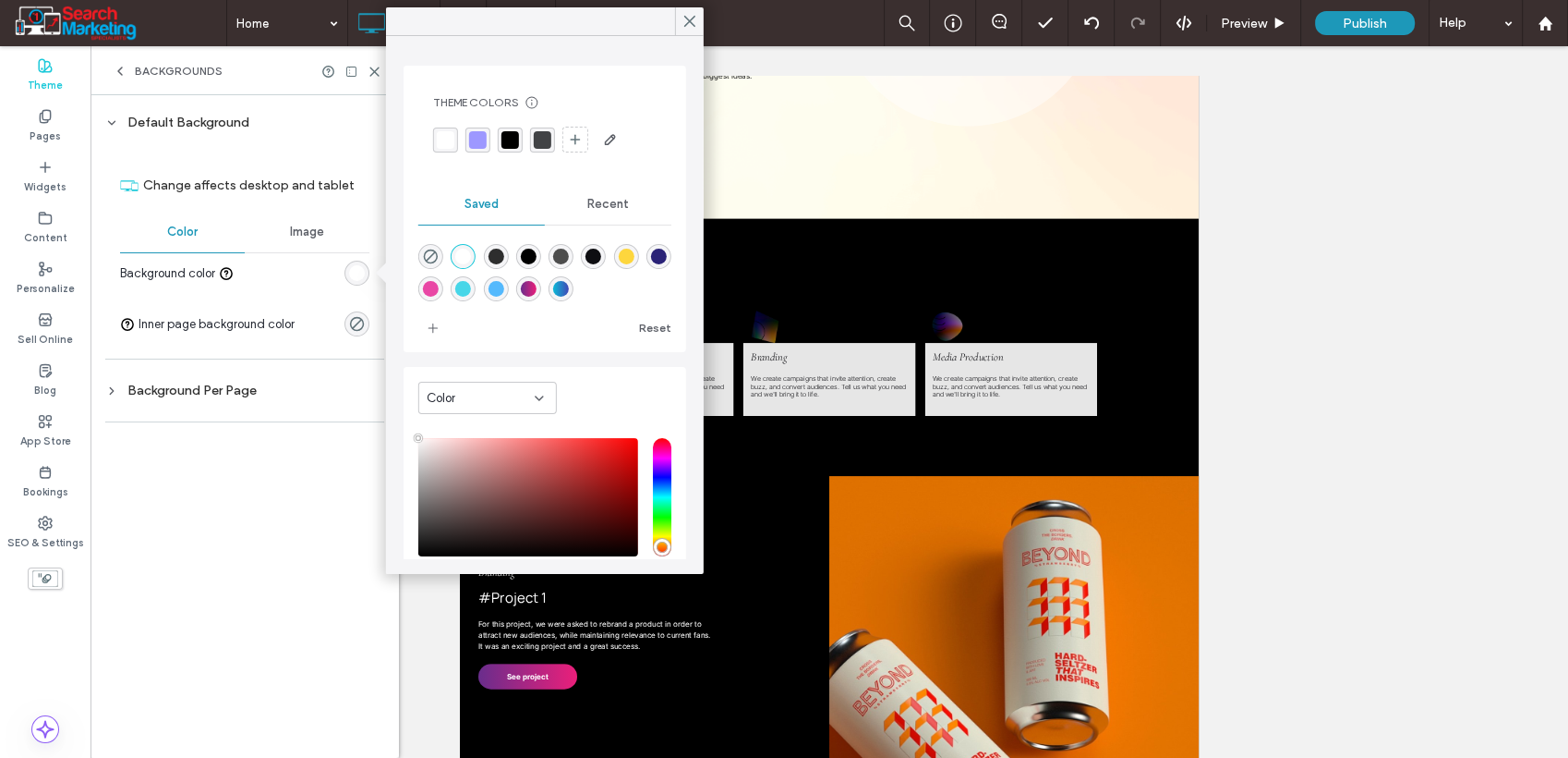
click at [466, 252] on div "rgba(255,255,255,1)" at bounding box center [463, 256] width 16 height 16
click at [681, 23] on icon at bounding box center [690, 22] width 17 height 17
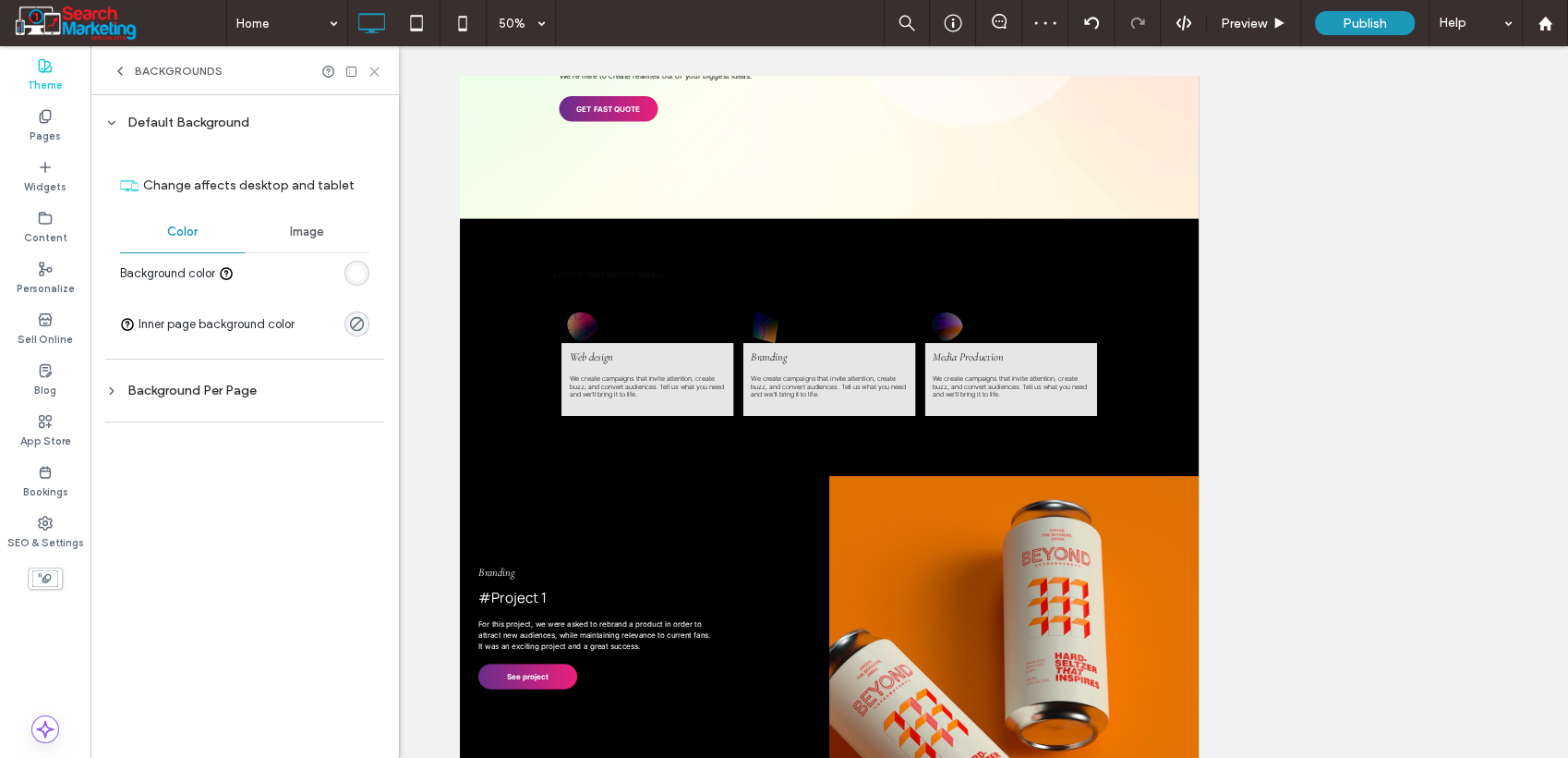
click at [373, 71] on use at bounding box center [375, 72] width 8 height 8
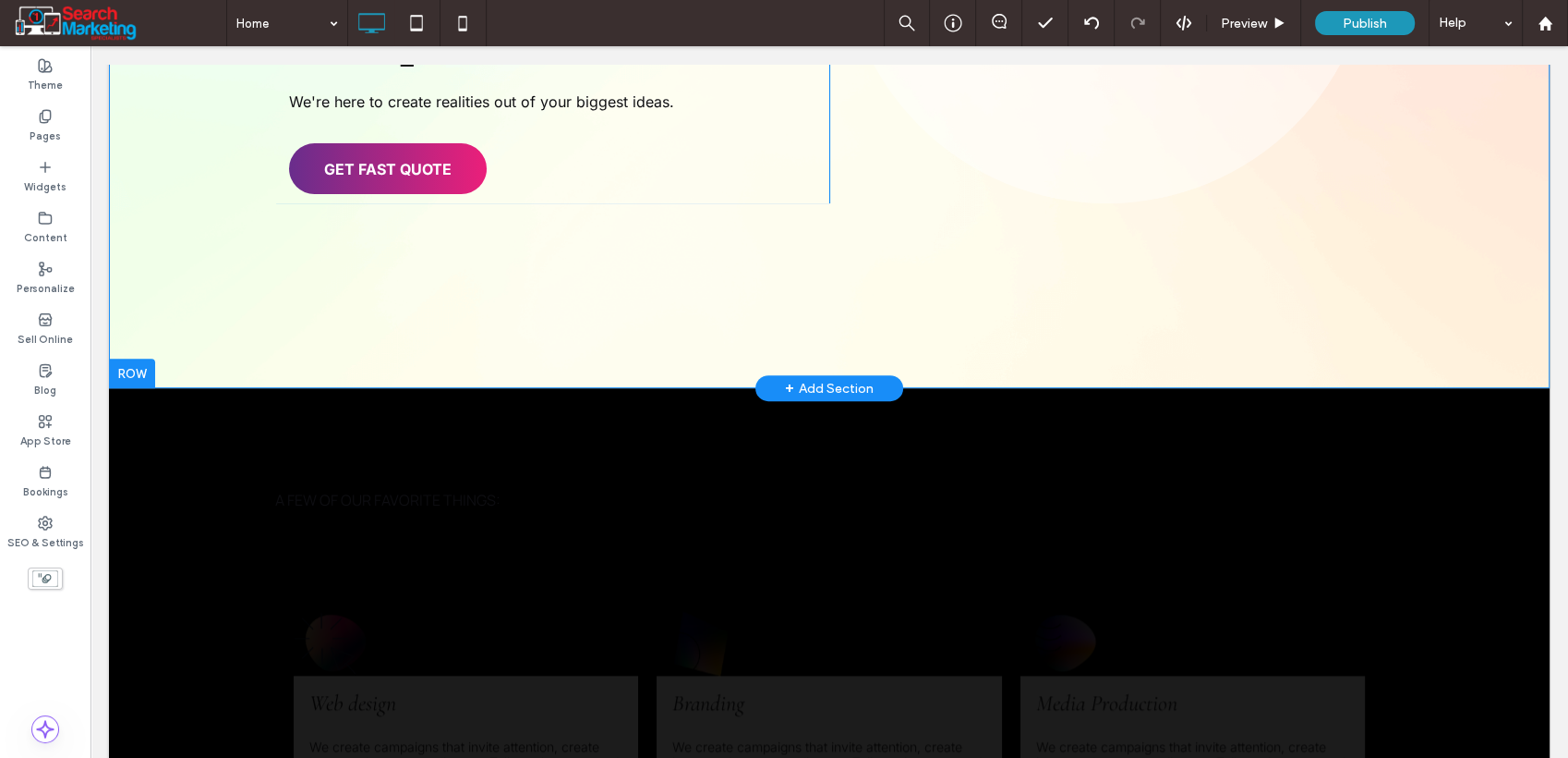
scroll to position [308, 0]
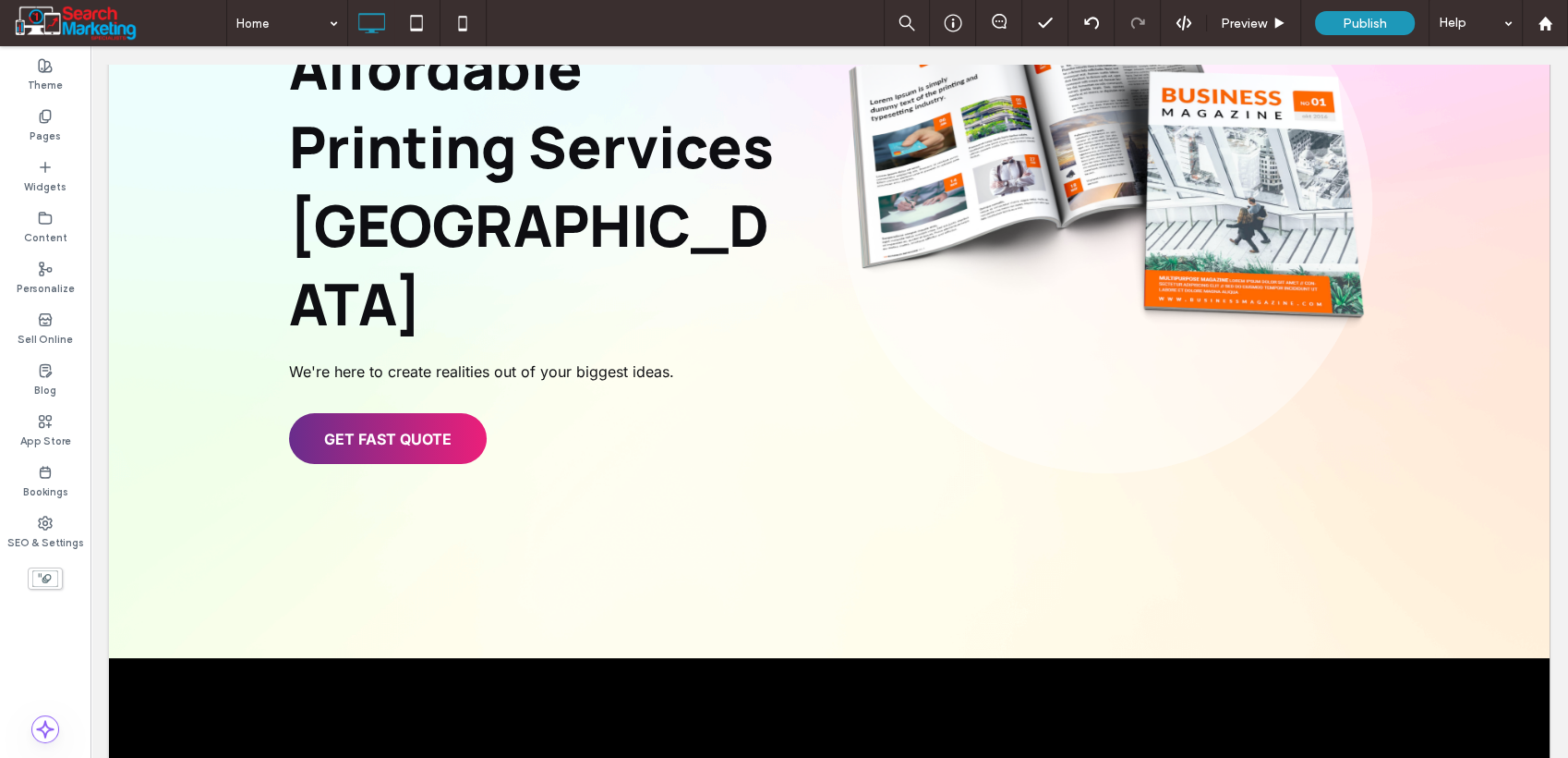
click at [33, 74] on label "Theme" at bounding box center [44, 84] width 35 height 21
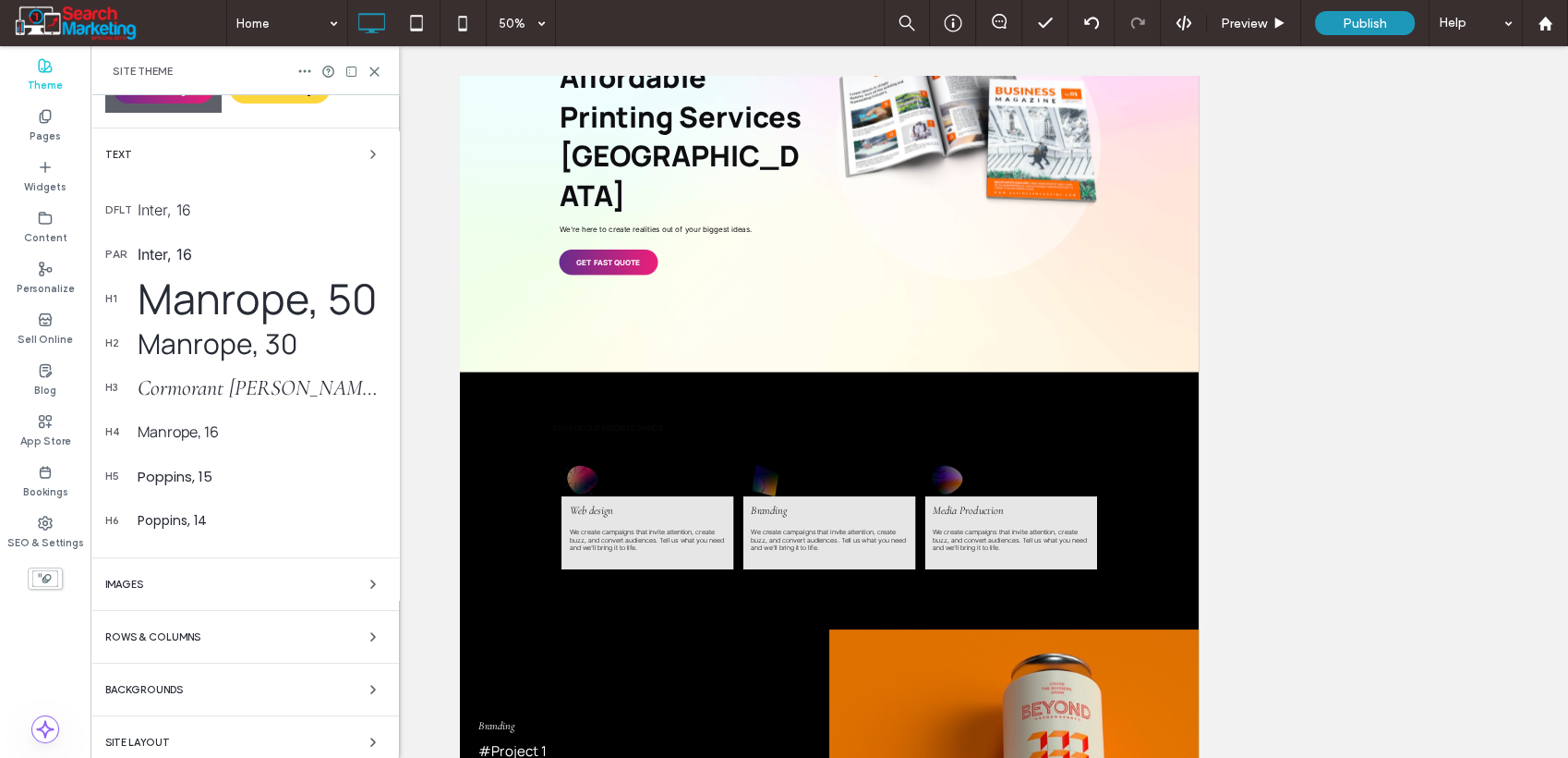
scroll to position [209, 0]
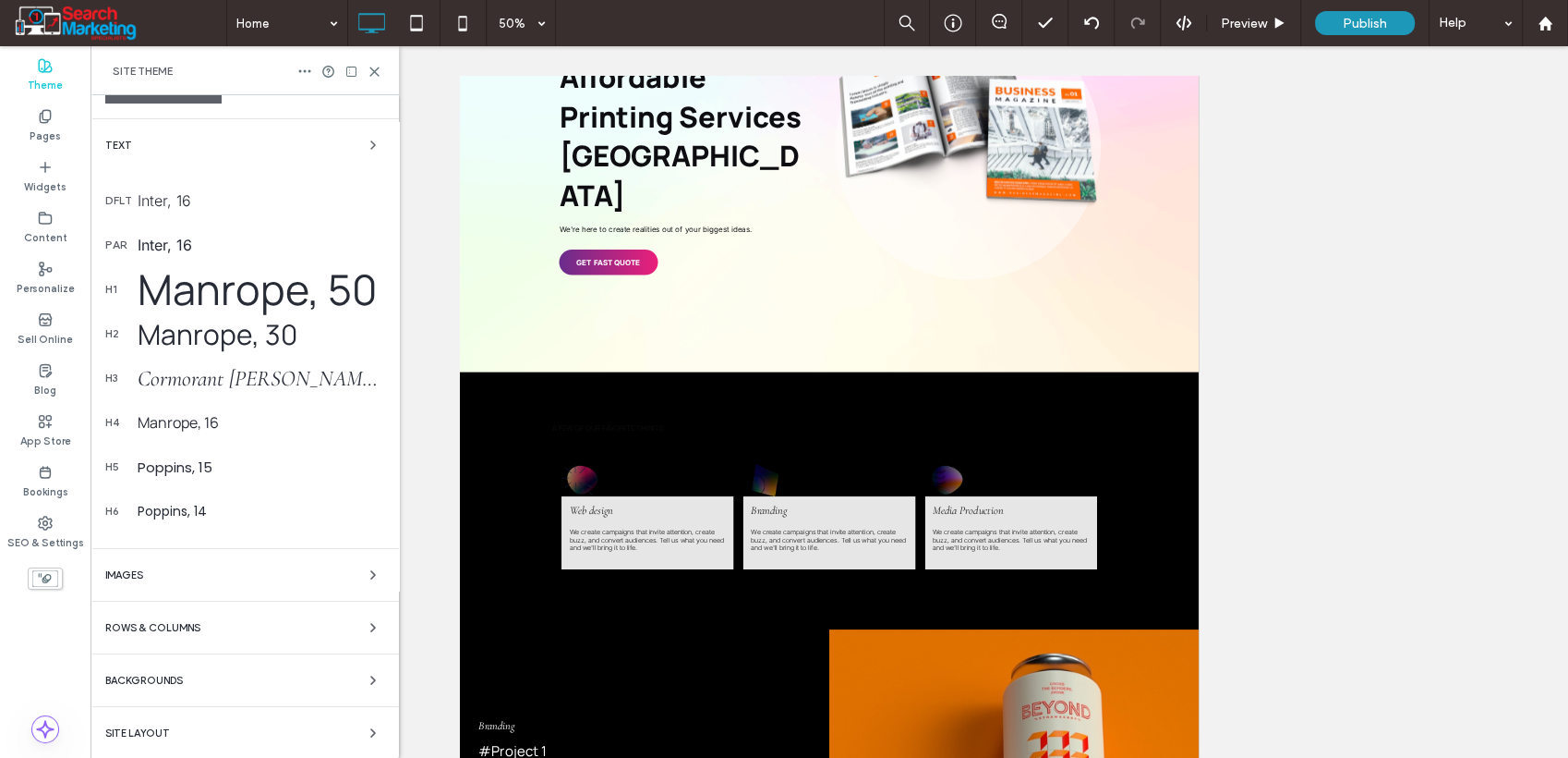
click at [215, 671] on div "Backgrounds" at bounding box center [245, 681] width 279 height 23
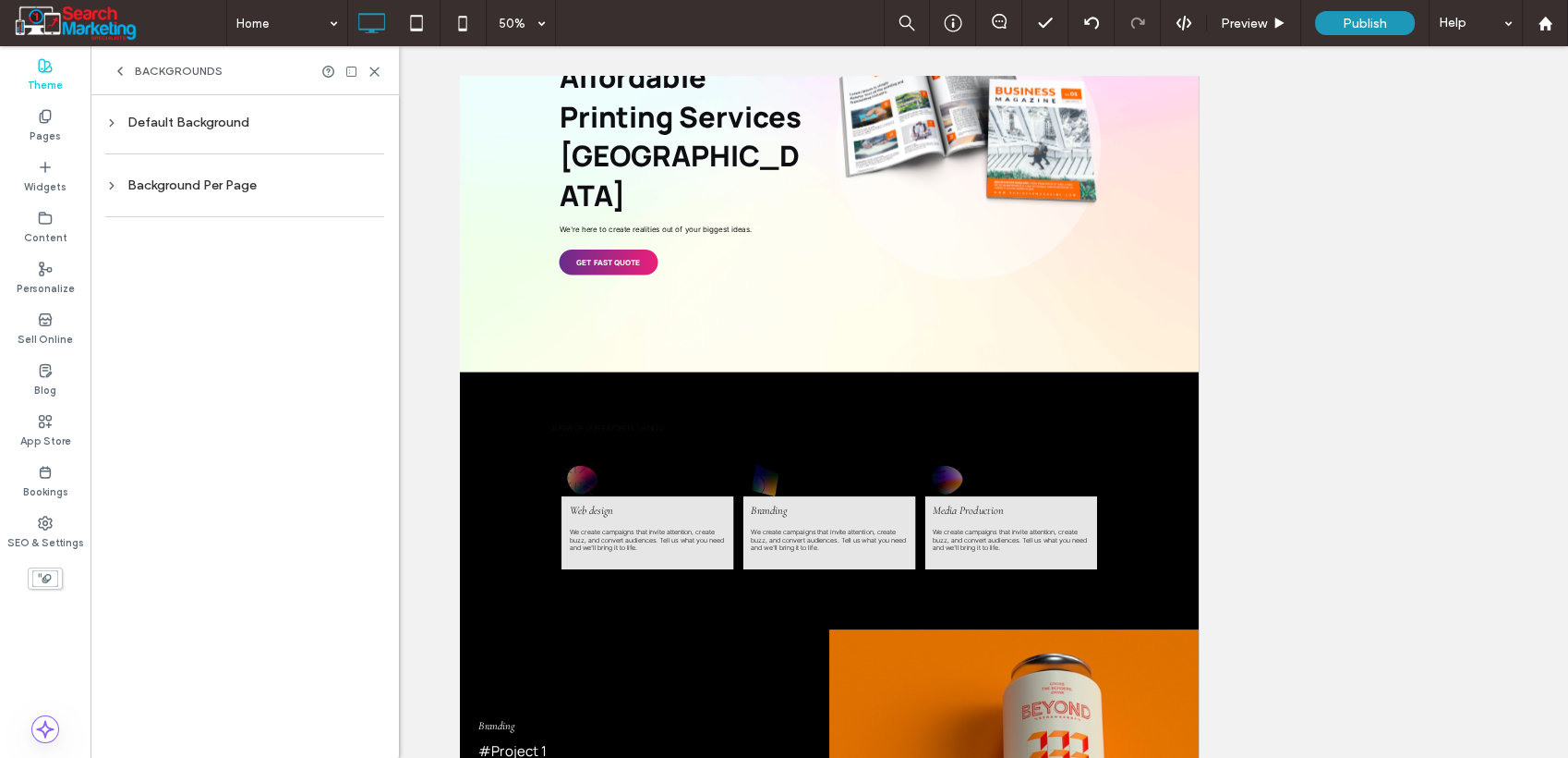
scroll to position [0, 0]
click at [233, 191] on div "Background Per Page" at bounding box center [245, 185] width 279 height 16
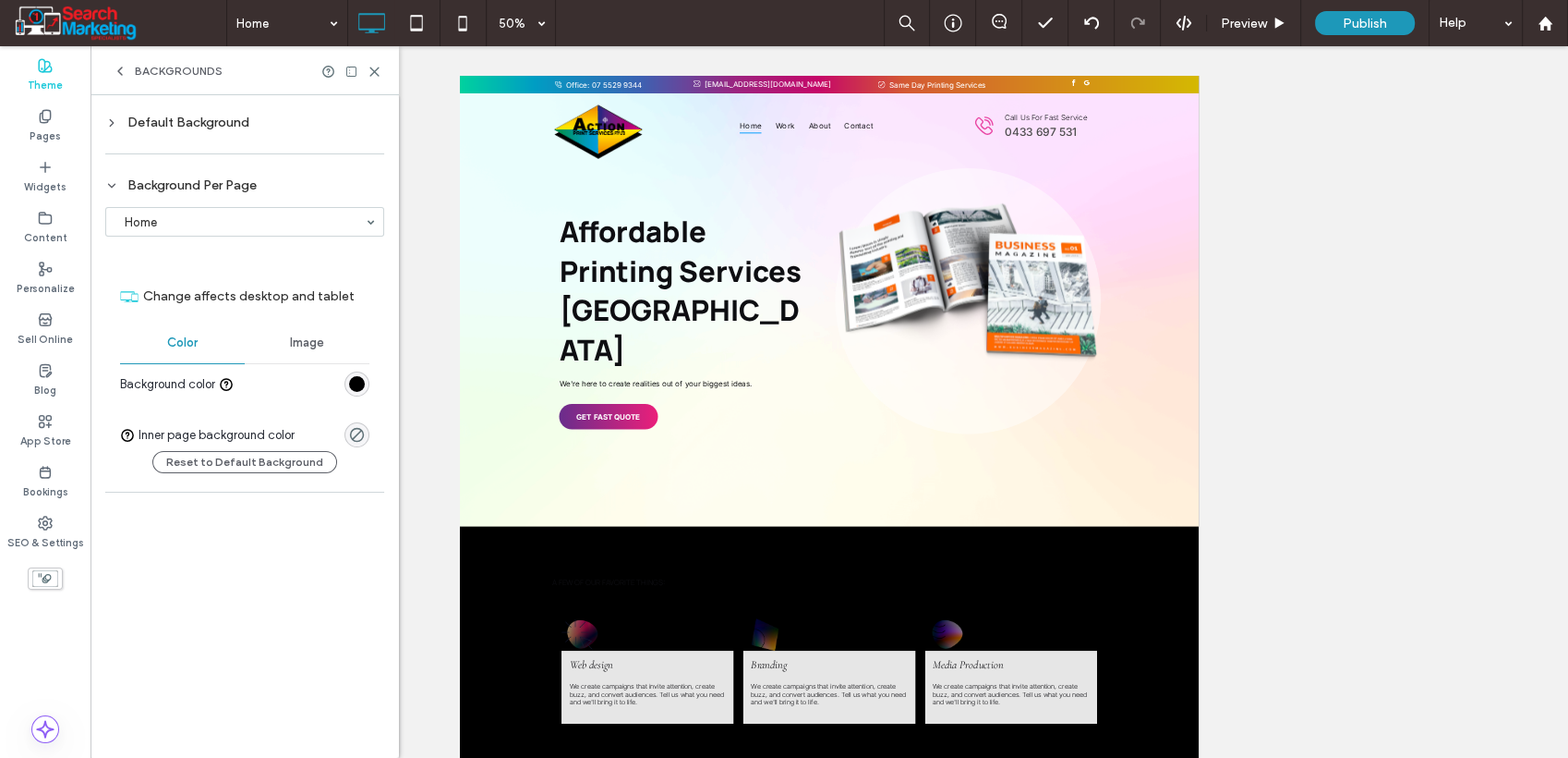
click at [353, 379] on div "rgb(0, 0, 0)" at bounding box center [357, 383] width 16 height 16
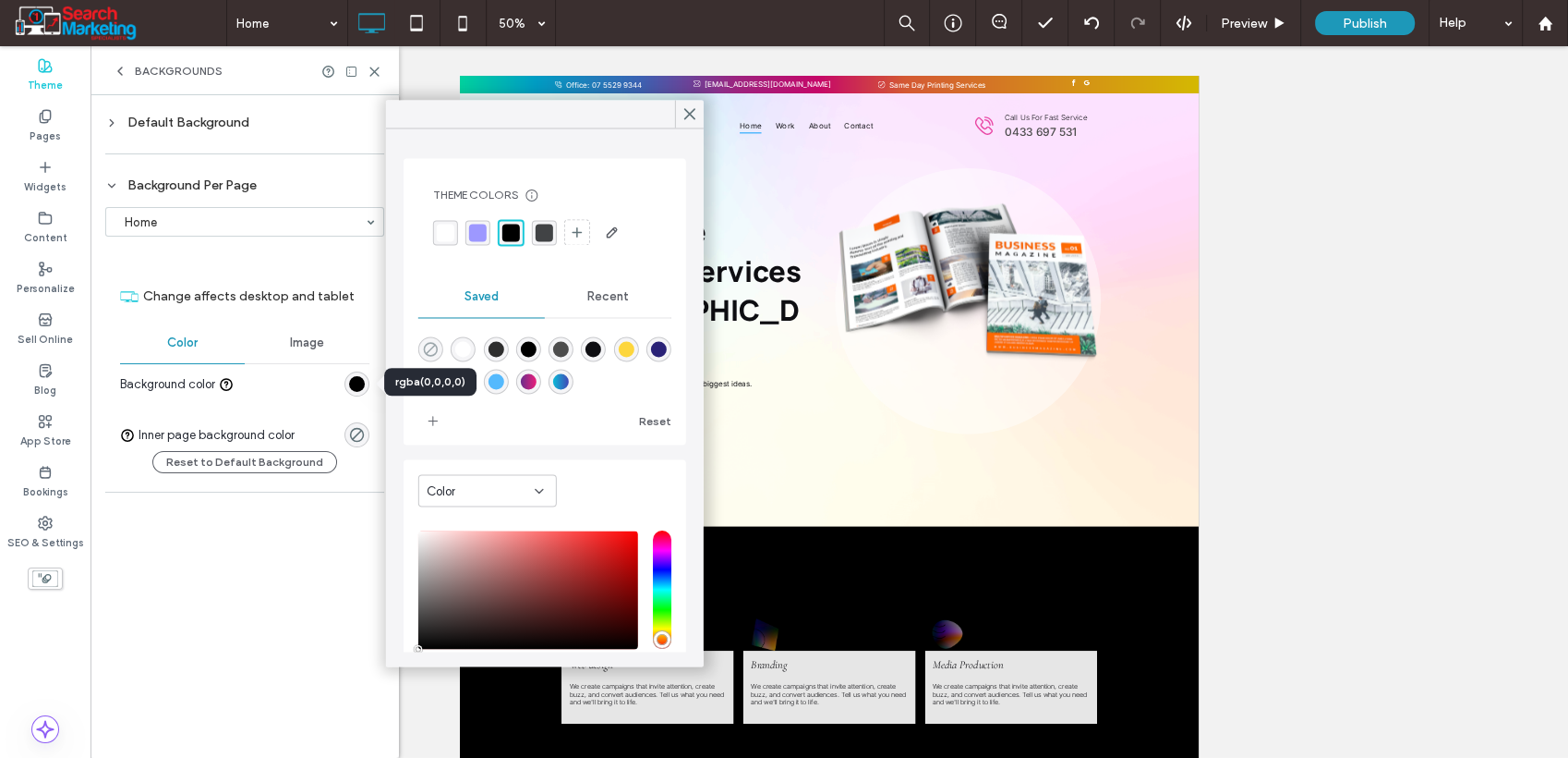
click at [425, 351] on icon "rgba(0,0,0,0)" at bounding box center [430, 348] width 16 height 16
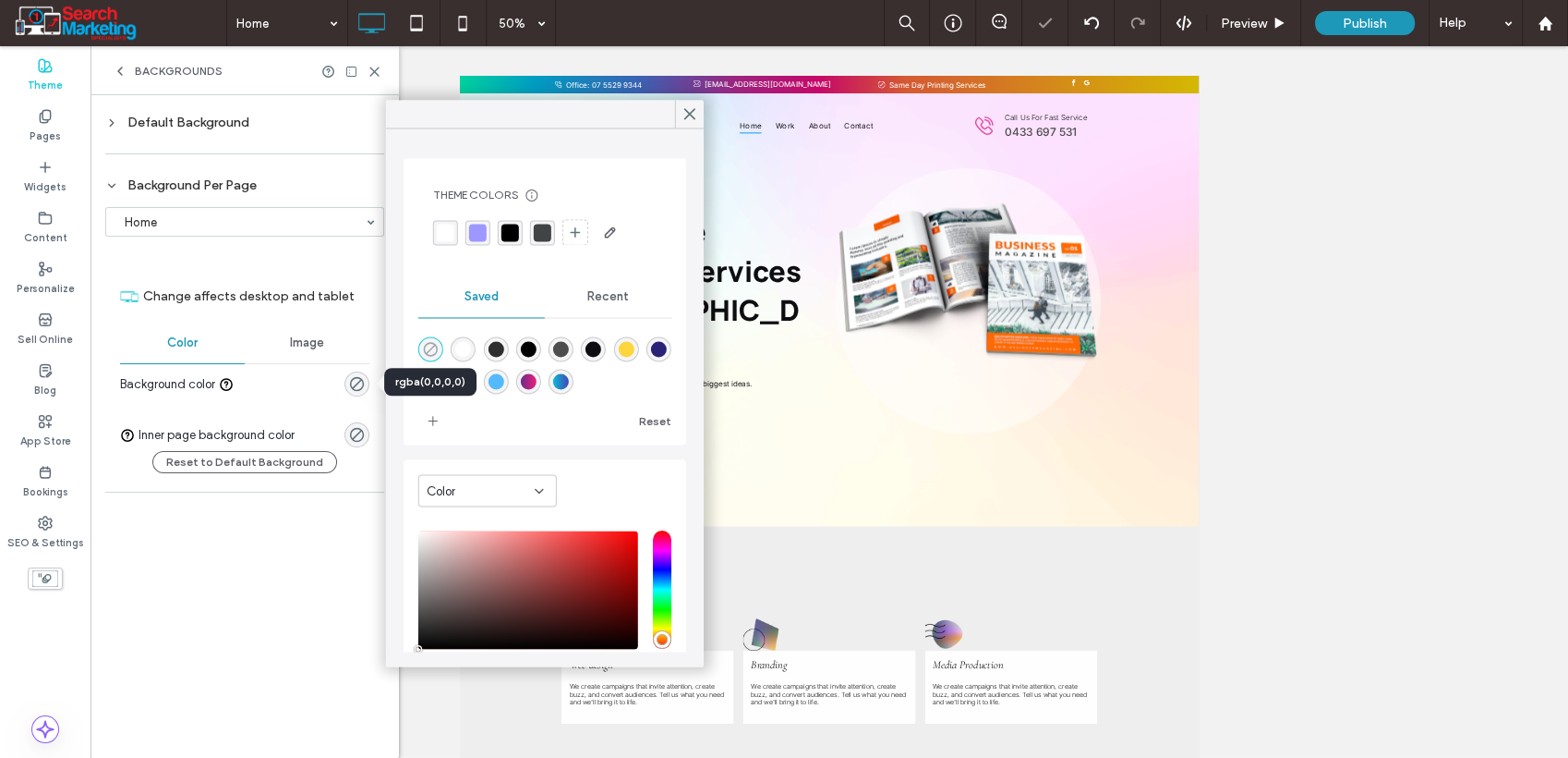
type input "*"
type input "**"
click at [307, 346] on span "Image" at bounding box center [307, 343] width 34 height 15
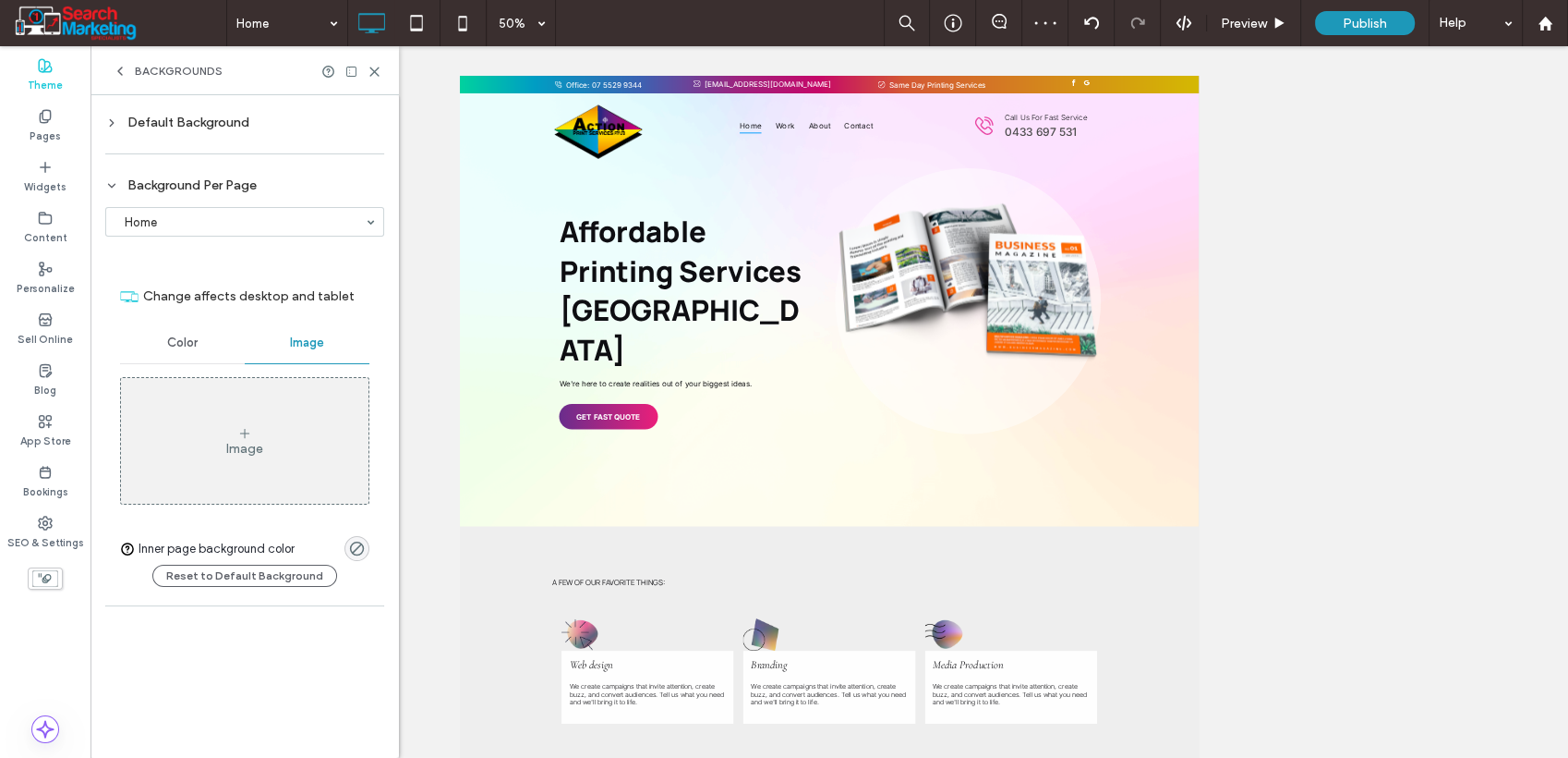
click at [207, 353] on div "Color" at bounding box center [183, 343] width 124 height 40
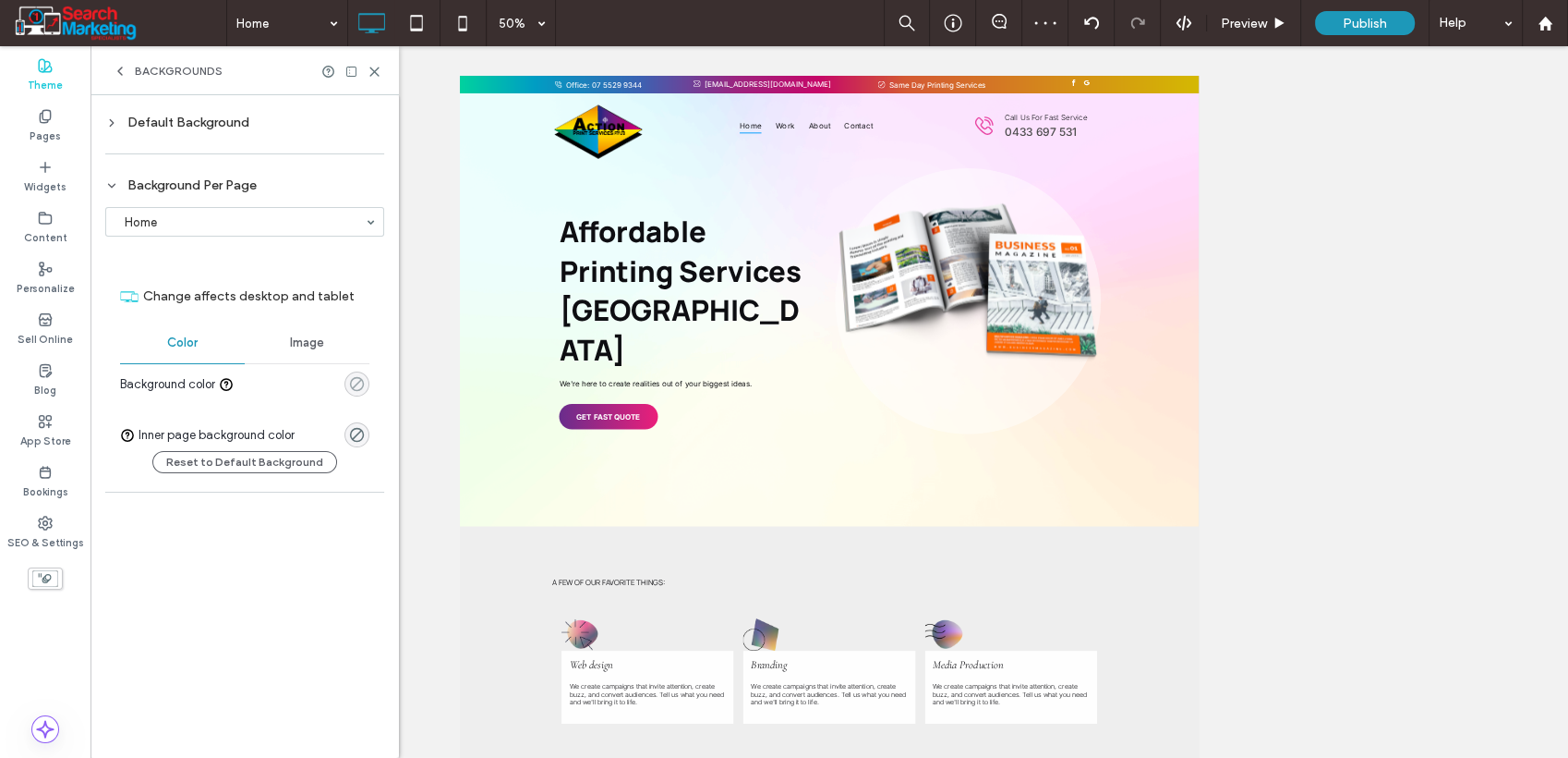
click at [349, 381] on icon "rgba(0,0,0,0)" at bounding box center [357, 383] width 16 height 16
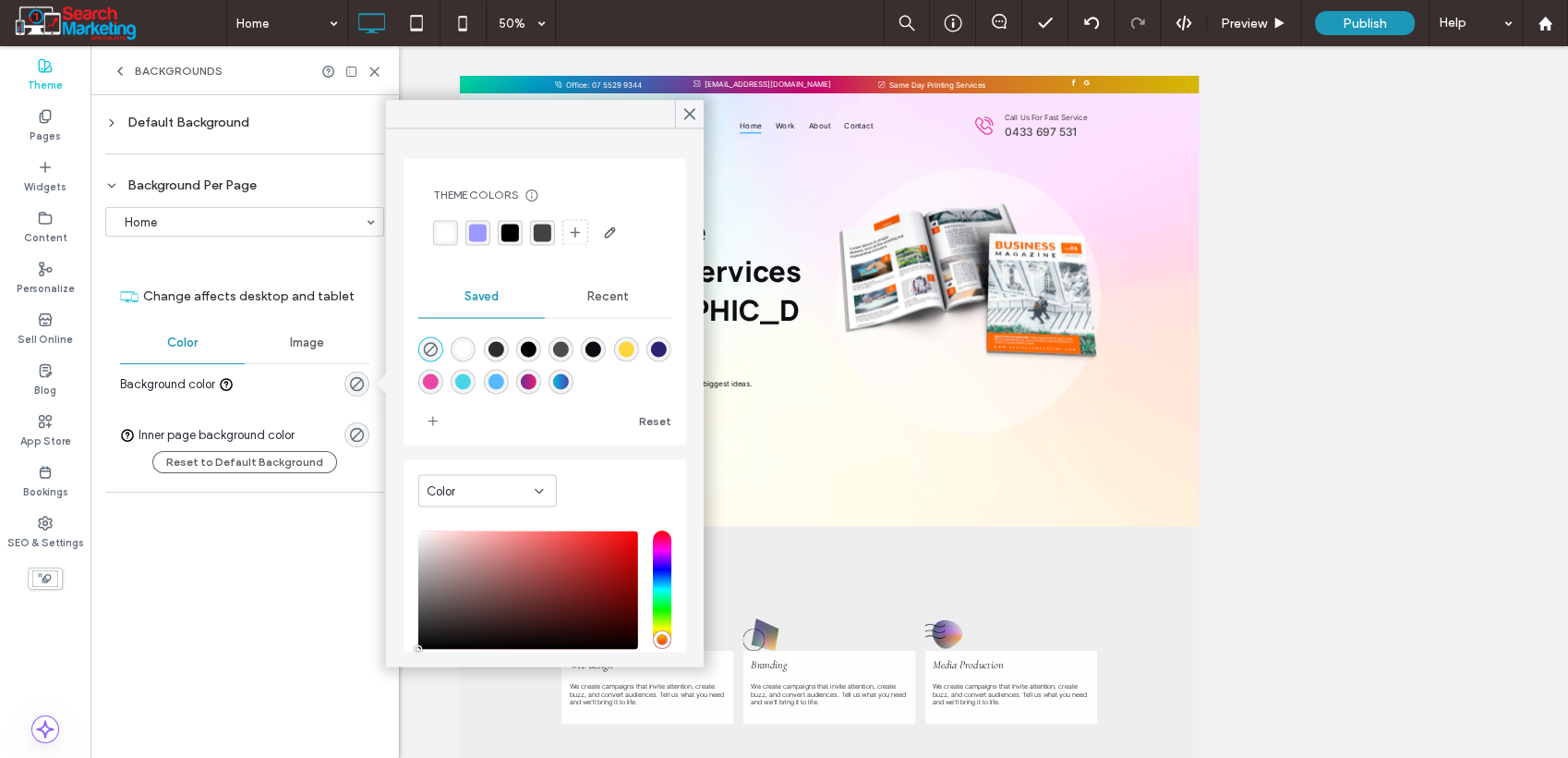
click at [457, 348] on div "rgba(255,255,255,1)" at bounding box center [463, 348] width 24 height 24
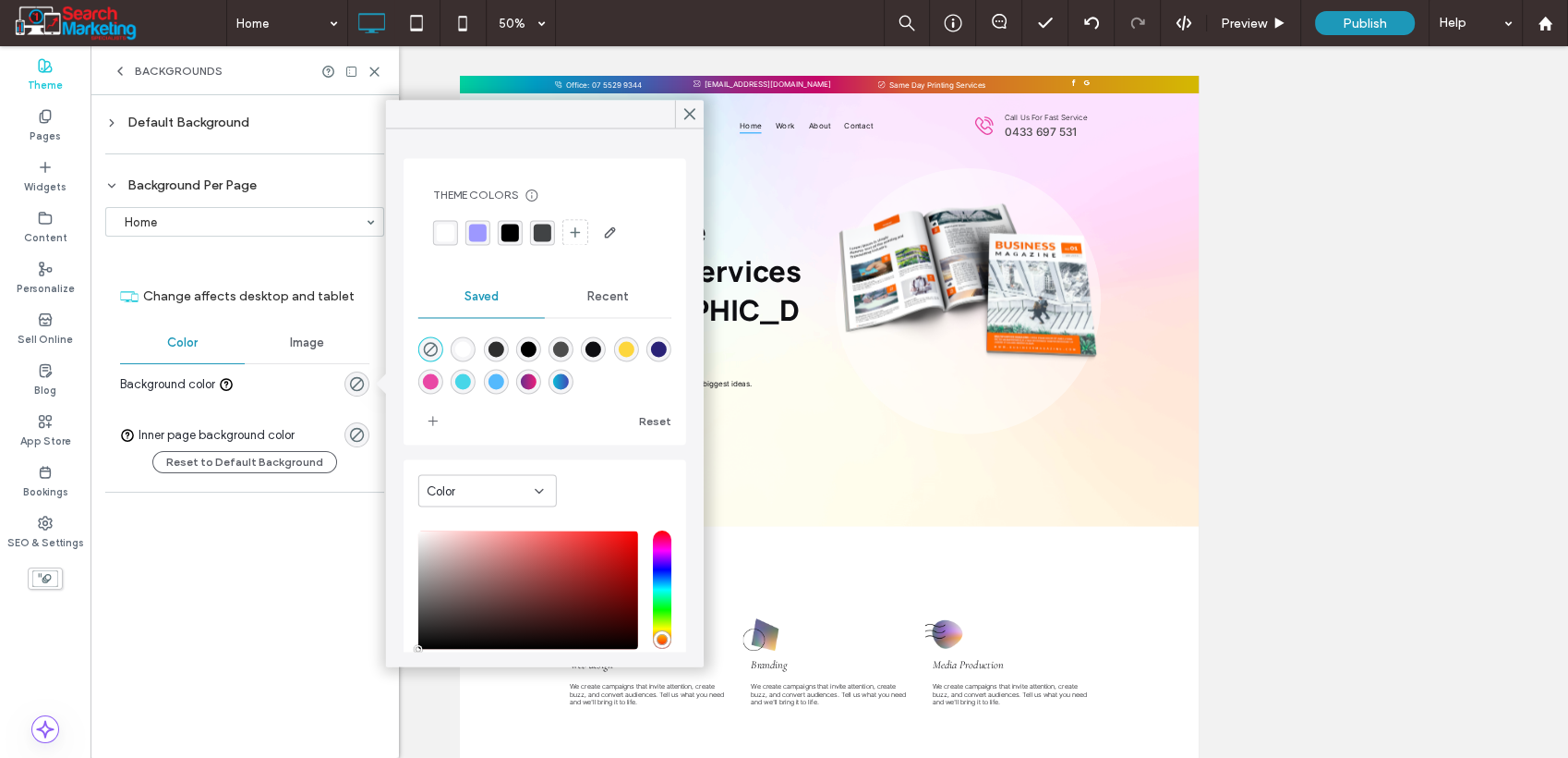
type input "*******"
type input "***"
type input "****"
click at [301, 330] on div "Image" at bounding box center [307, 343] width 124 height 40
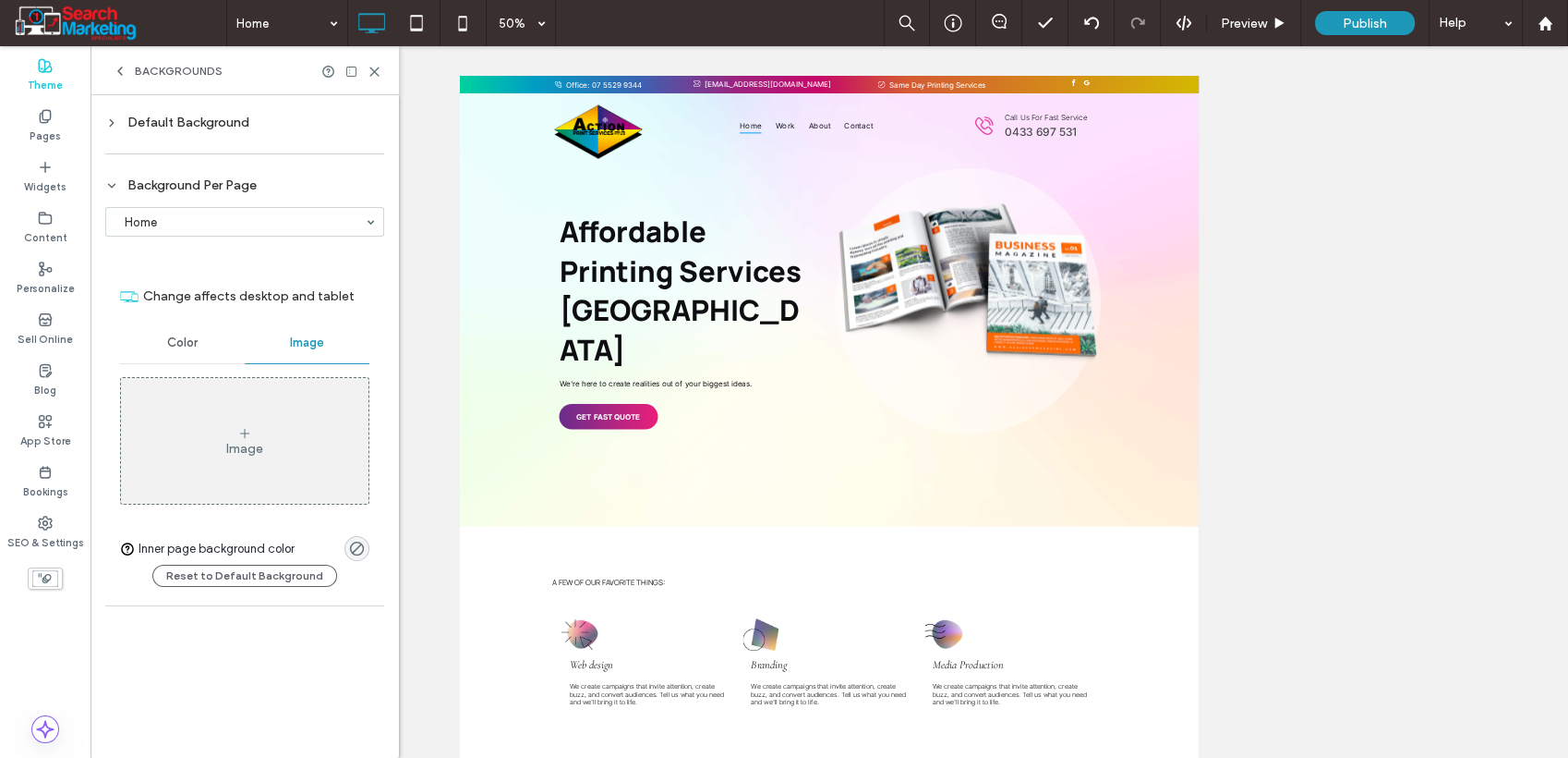
click at [136, 125] on div "Default Background" at bounding box center [245, 122] width 279 height 16
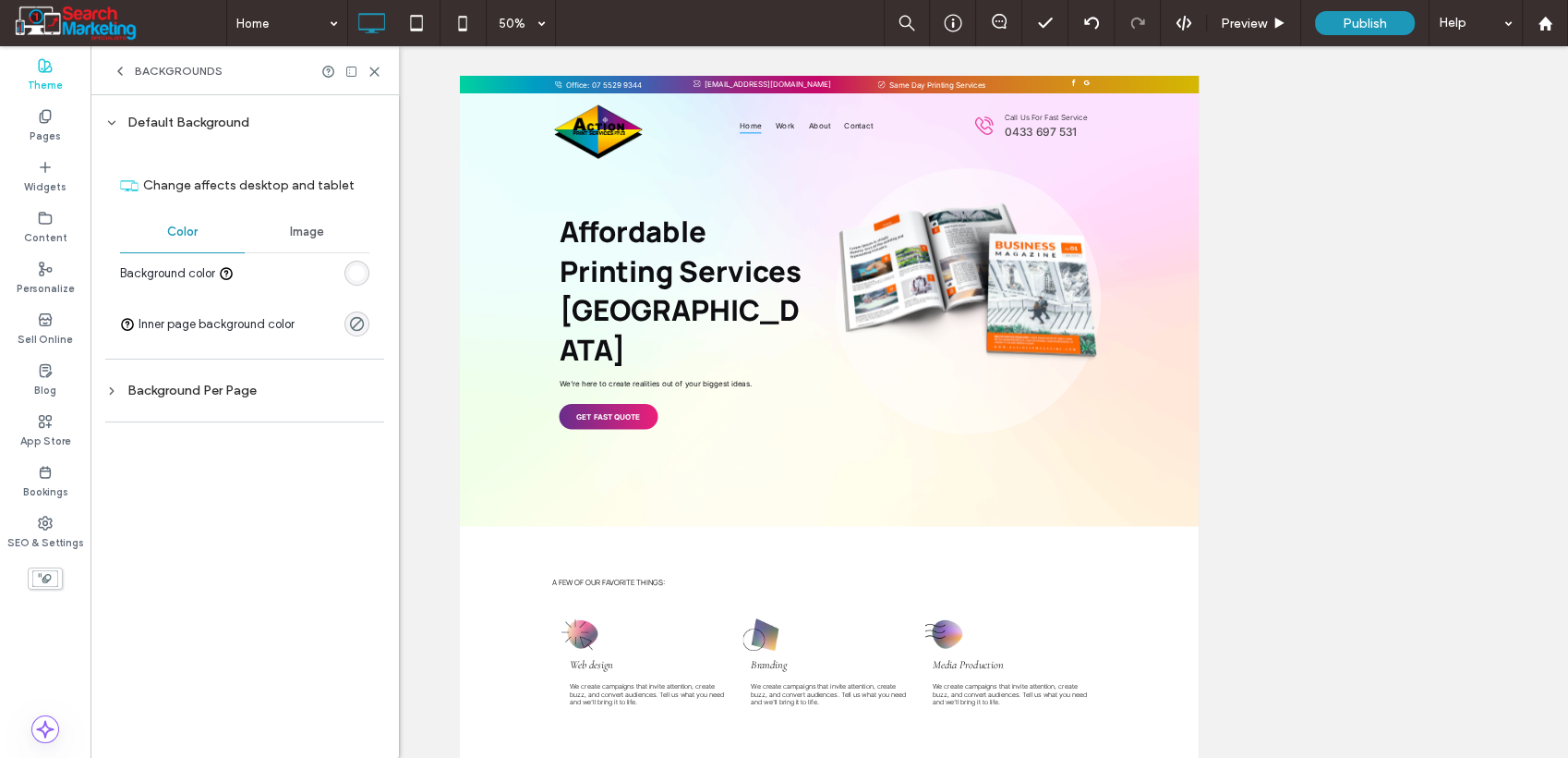
click at [287, 226] on div "Image" at bounding box center [307, 232] width 124 height 40
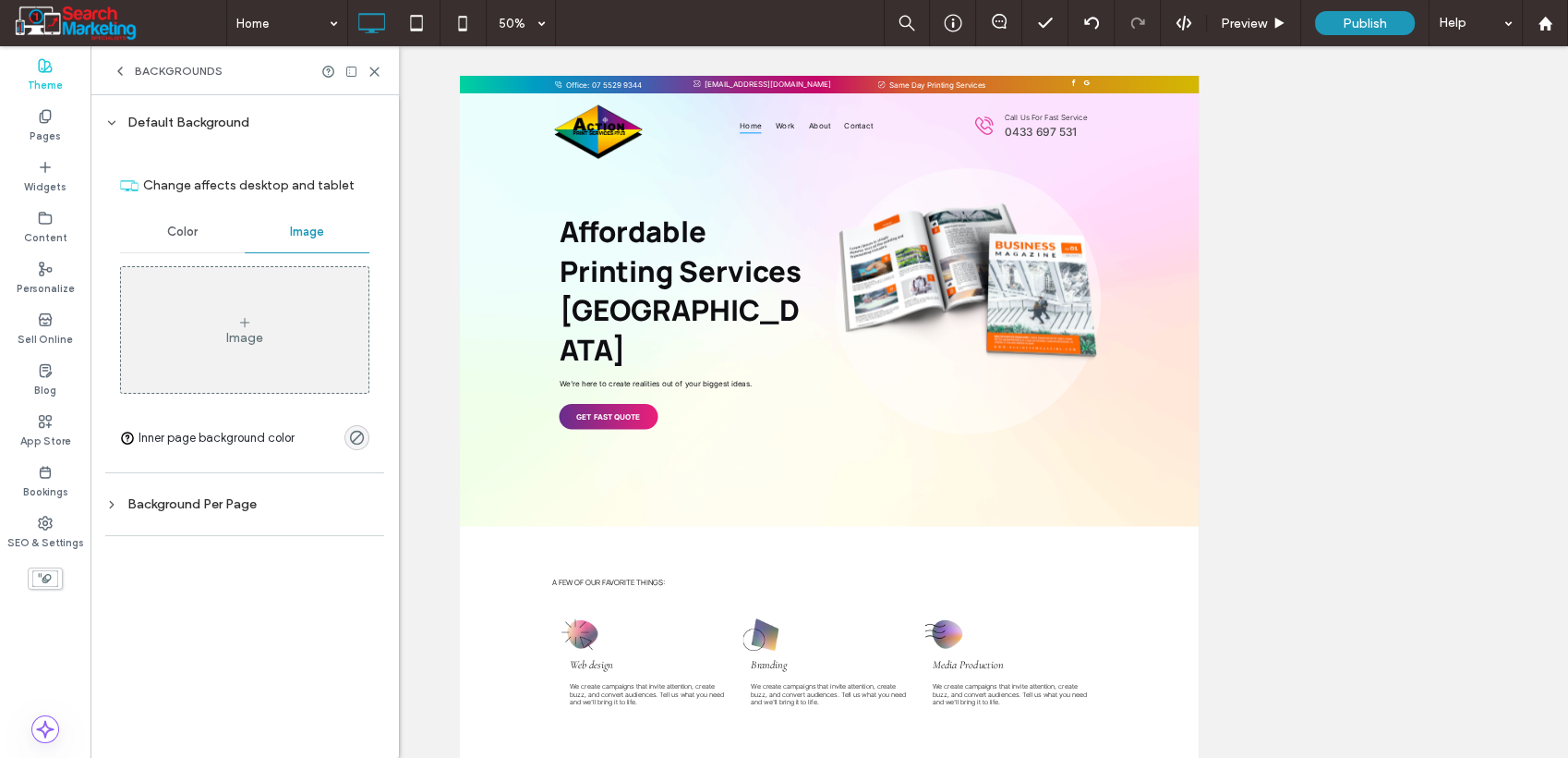
click at [243, 302] on div "Image" at bounding box center [245, 331] width 248 height 122
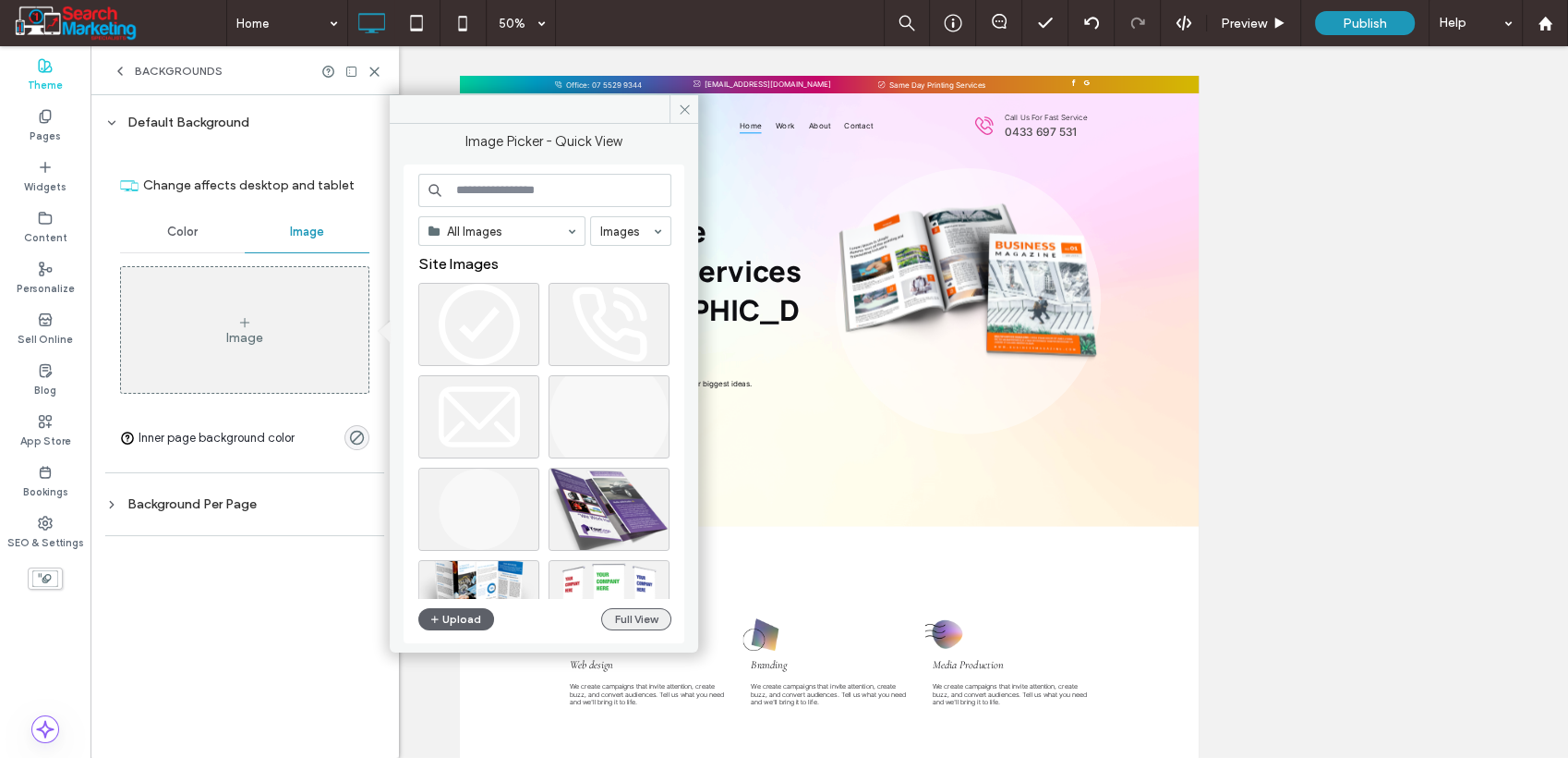
click at [646, 621] on button "Full View" at bounding box center [636, 620] width 71 height 23
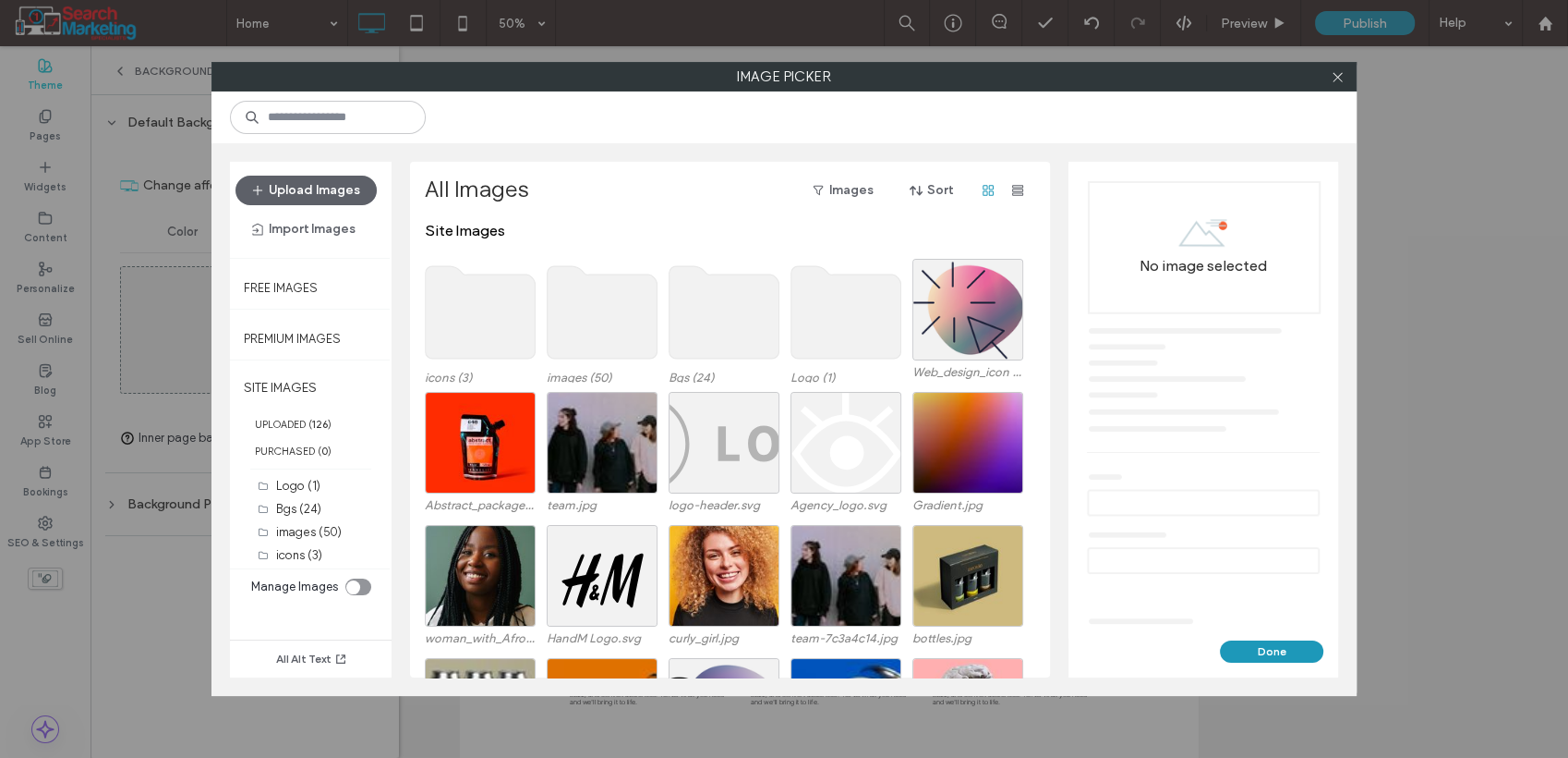
click at [710, 321] on use at bounding box center [725, 313] width 110 height 92
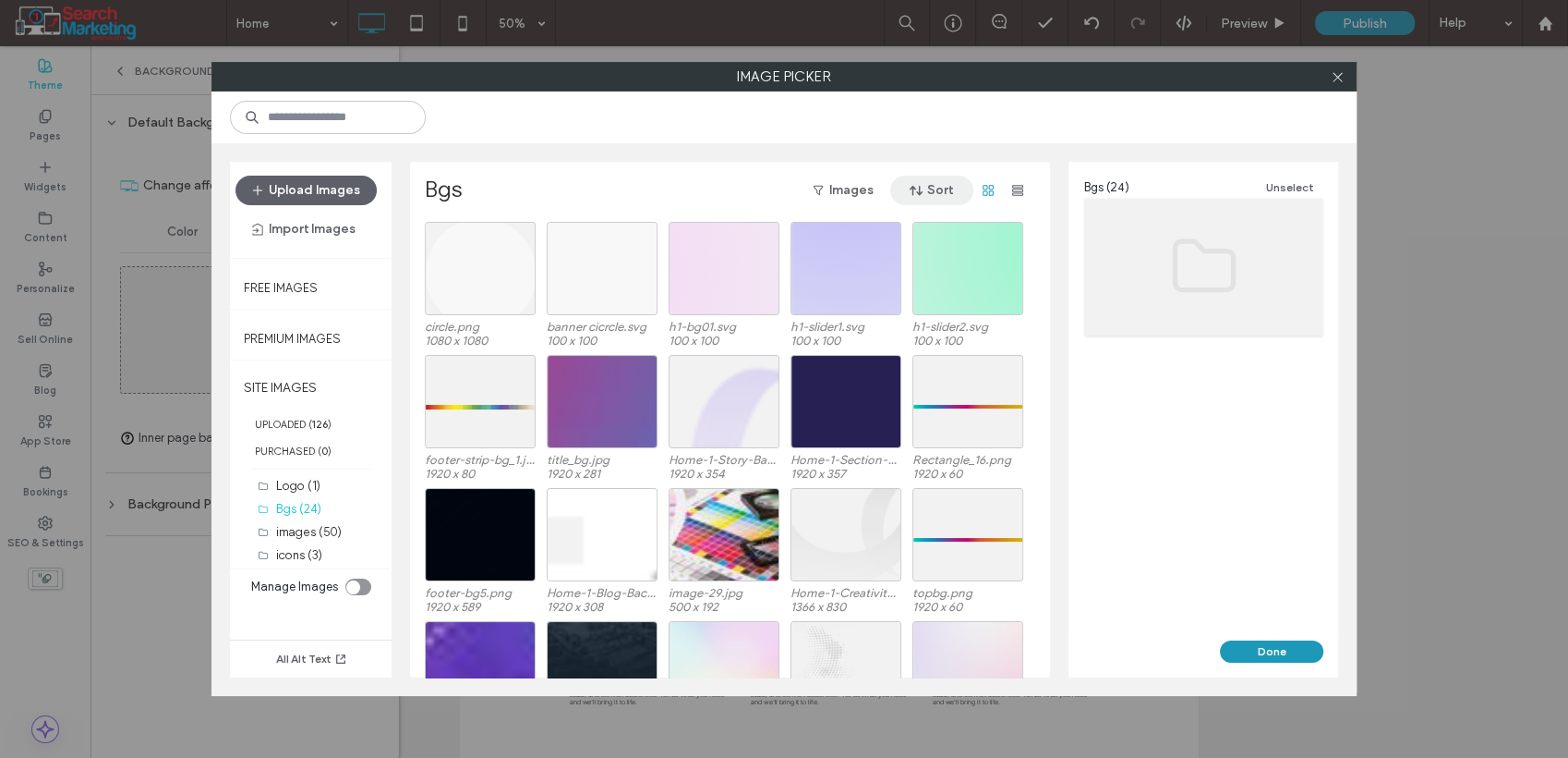
click at [932, 181] on button "Sort" at bounding box center [932, 189] width 83 height 29
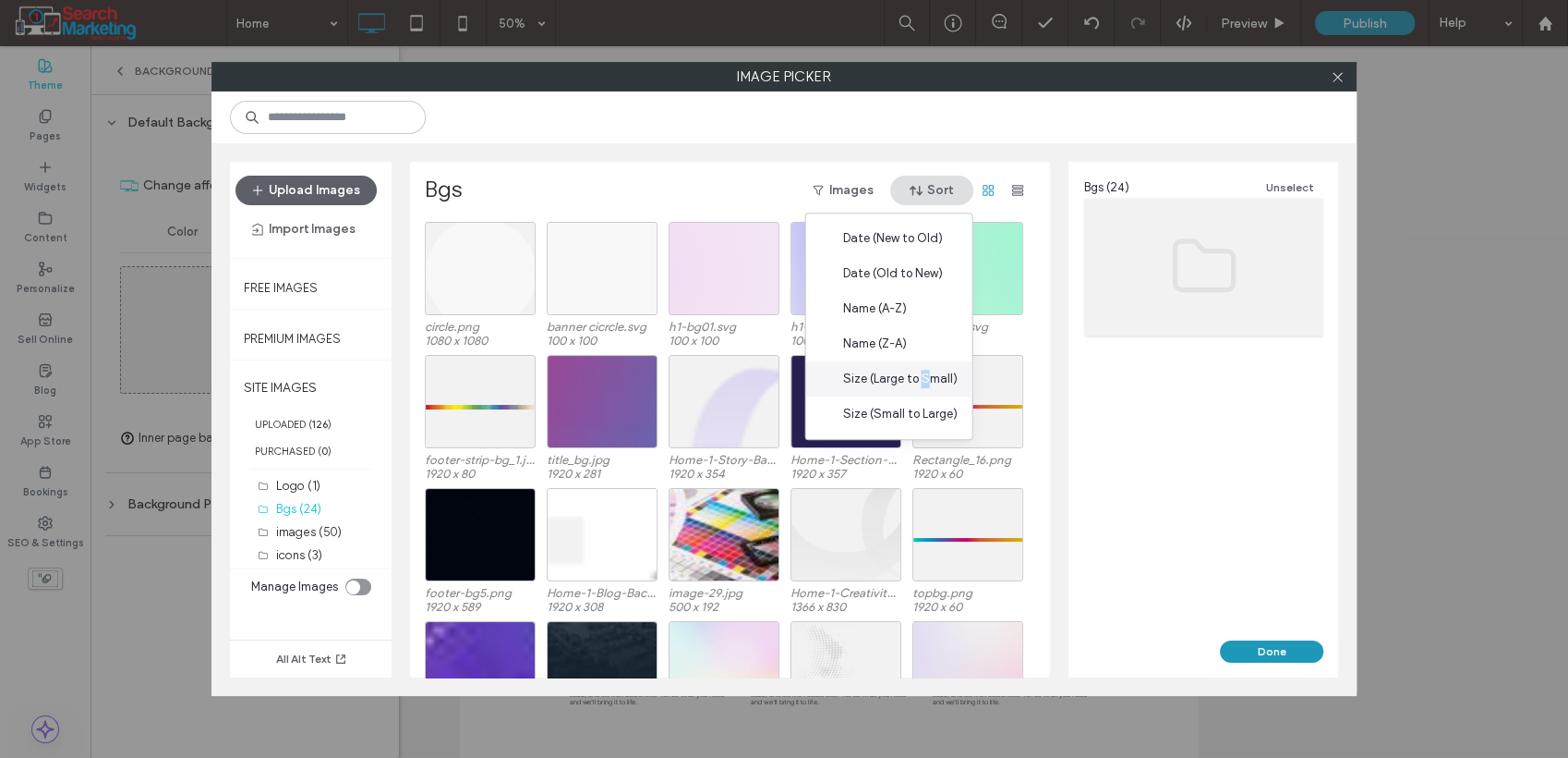
click at [923, 380] on span "Size (Large to Small)" at bounding box center [901, 379] width 115 height 19
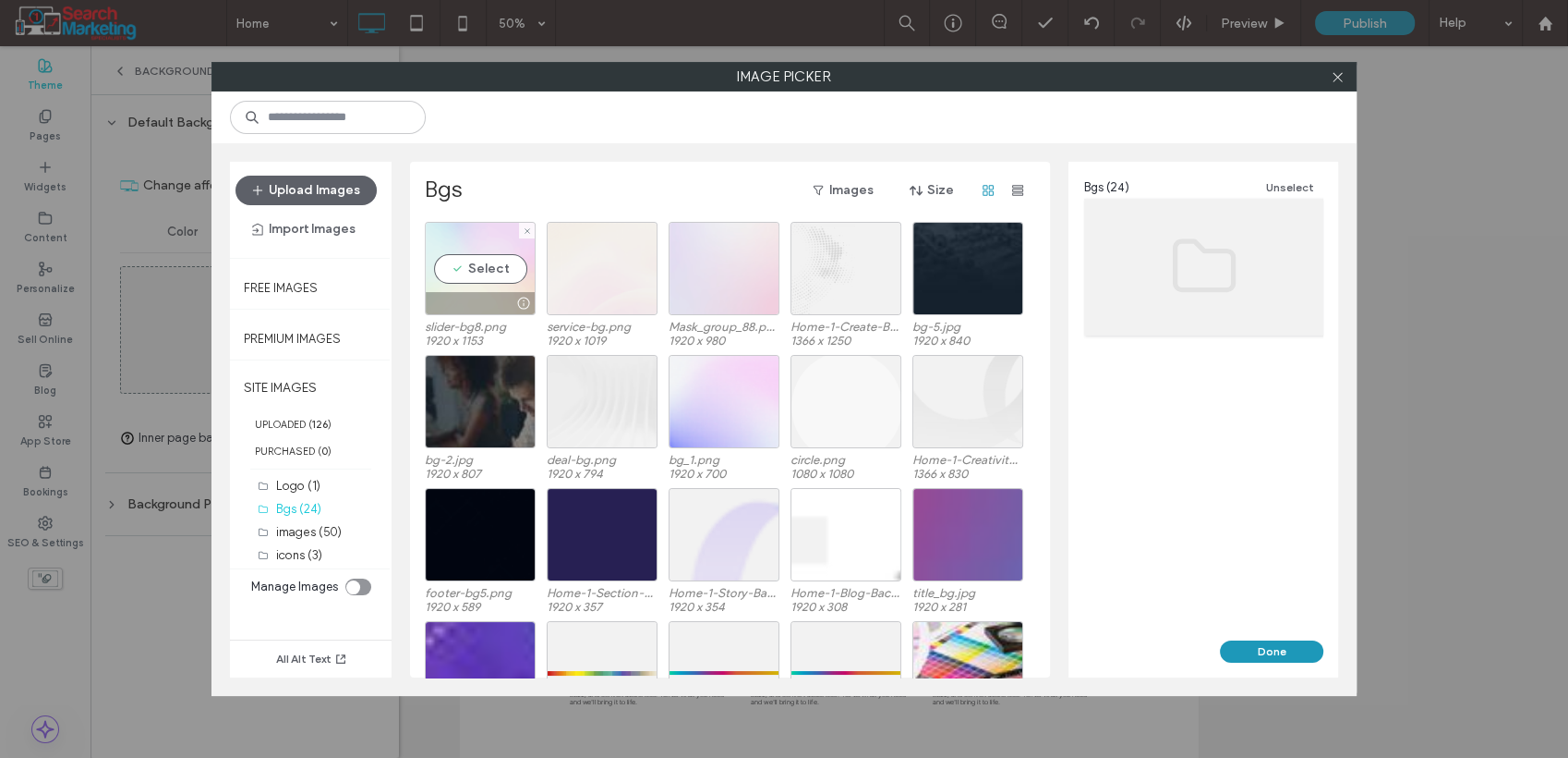
drag, startPoint x: 502, startPoint y: 272, endPoint x: 536, endPoint y: 292, distance: 39.4
click at [501, 273] on div "Select" at bounding box center [480, 268] width 111 height 93
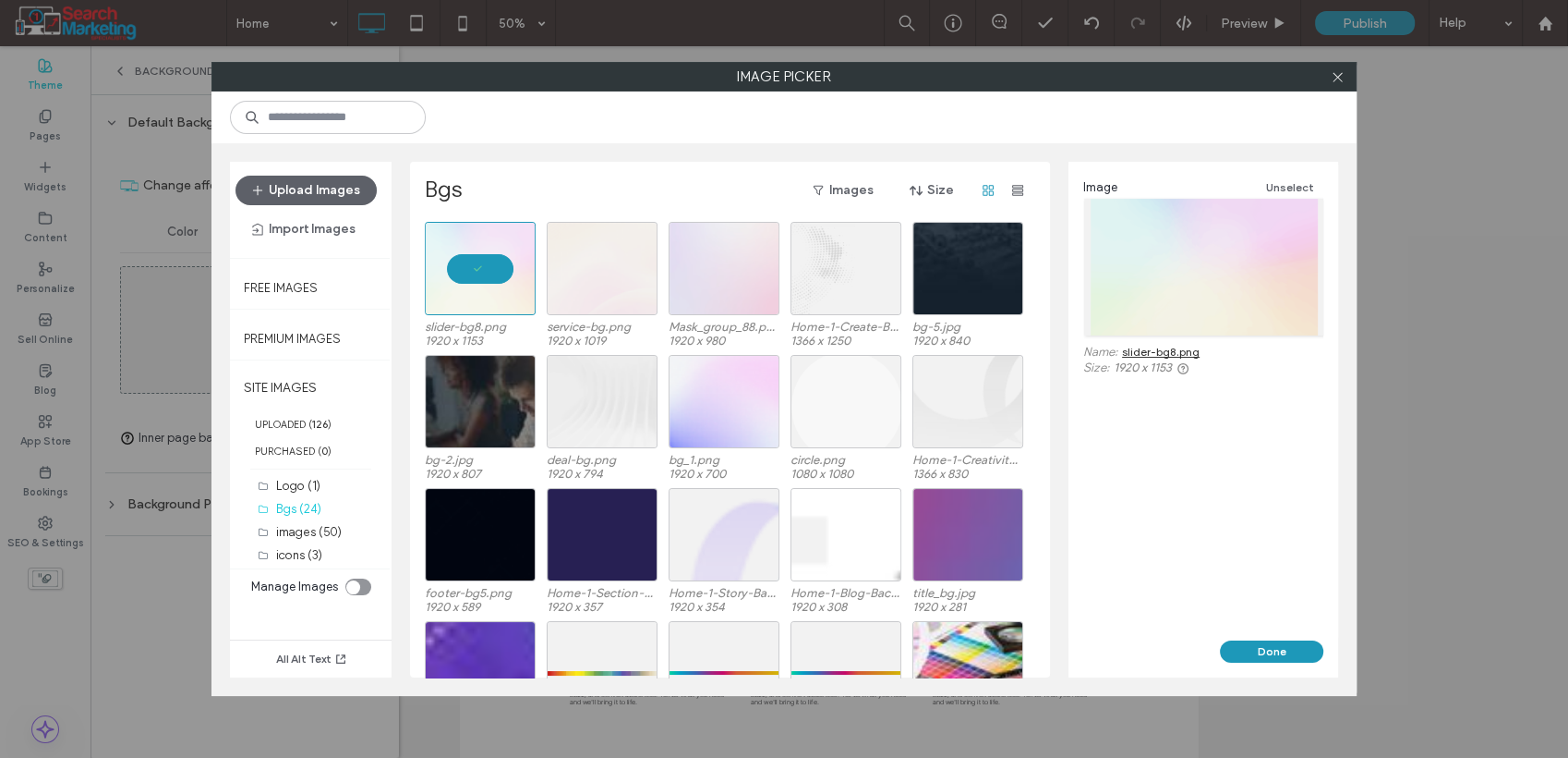
click at [1229, 653] on button "Done" at bounding box center [1272, 652] width 104 height 23
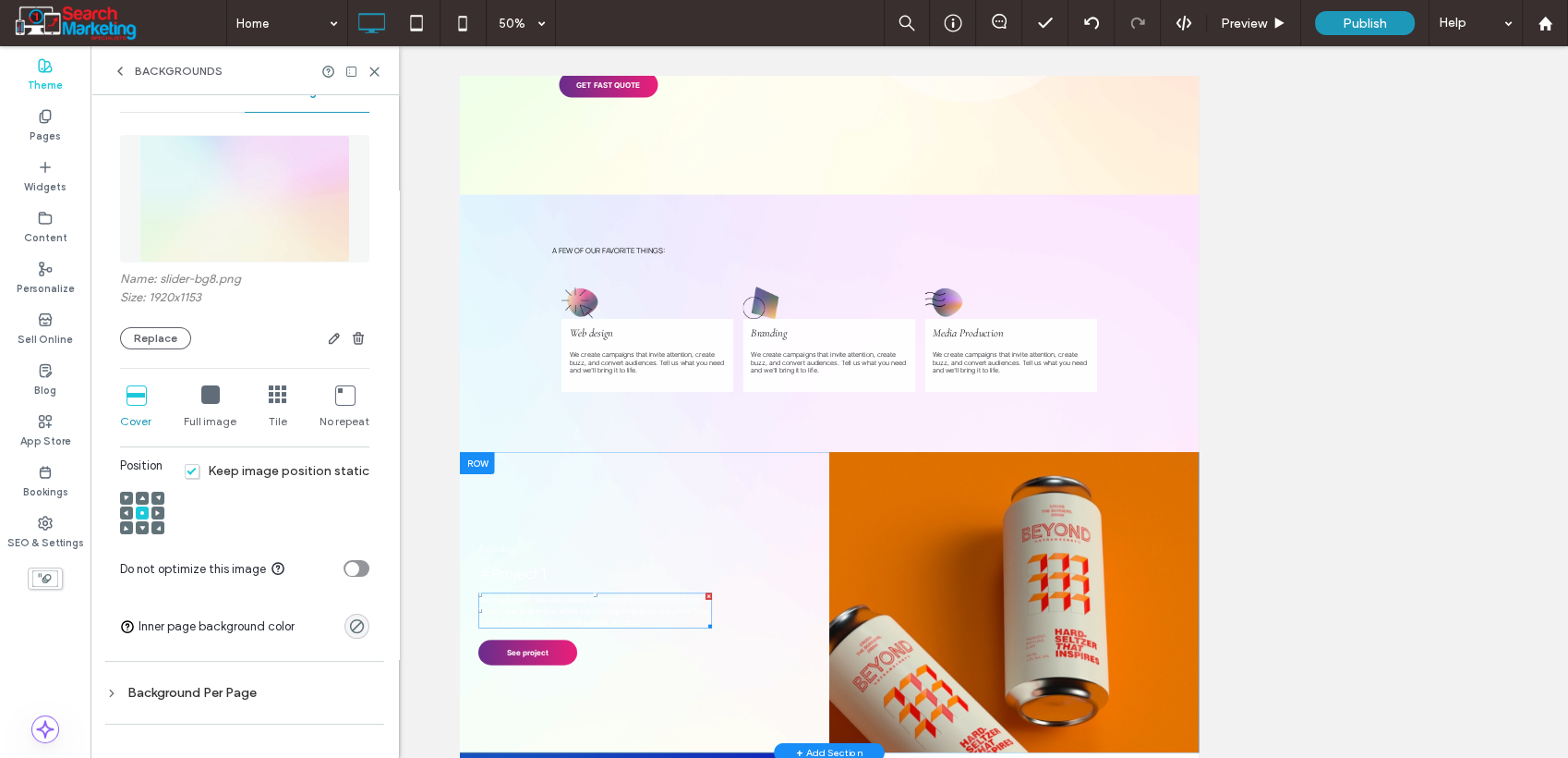
scroll to position [616, 0]
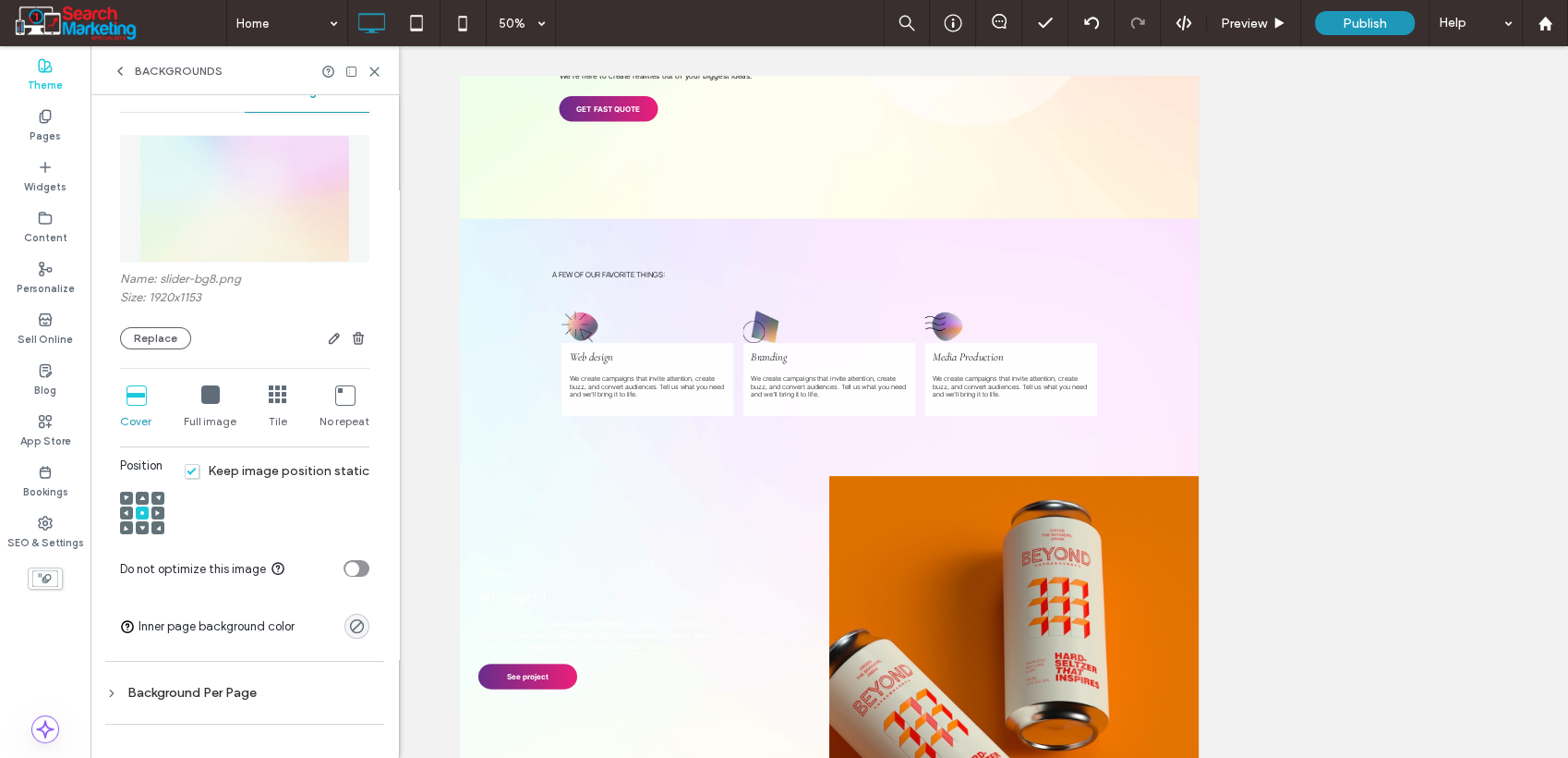
click at [184, 472] on span "Keep image position static" at bounding box center [277, 471] width 184 height 16
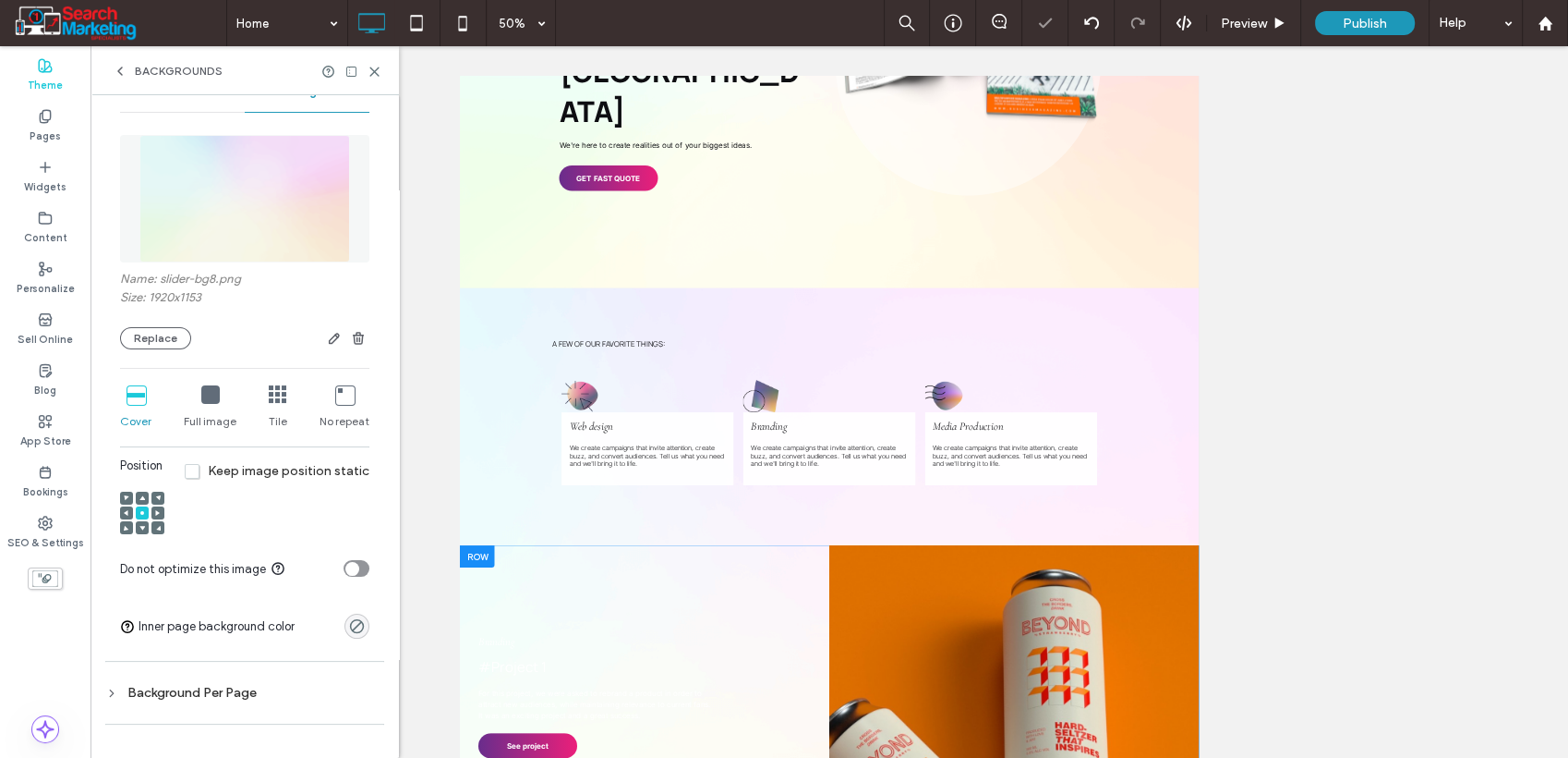
scroll to position [308, 0]
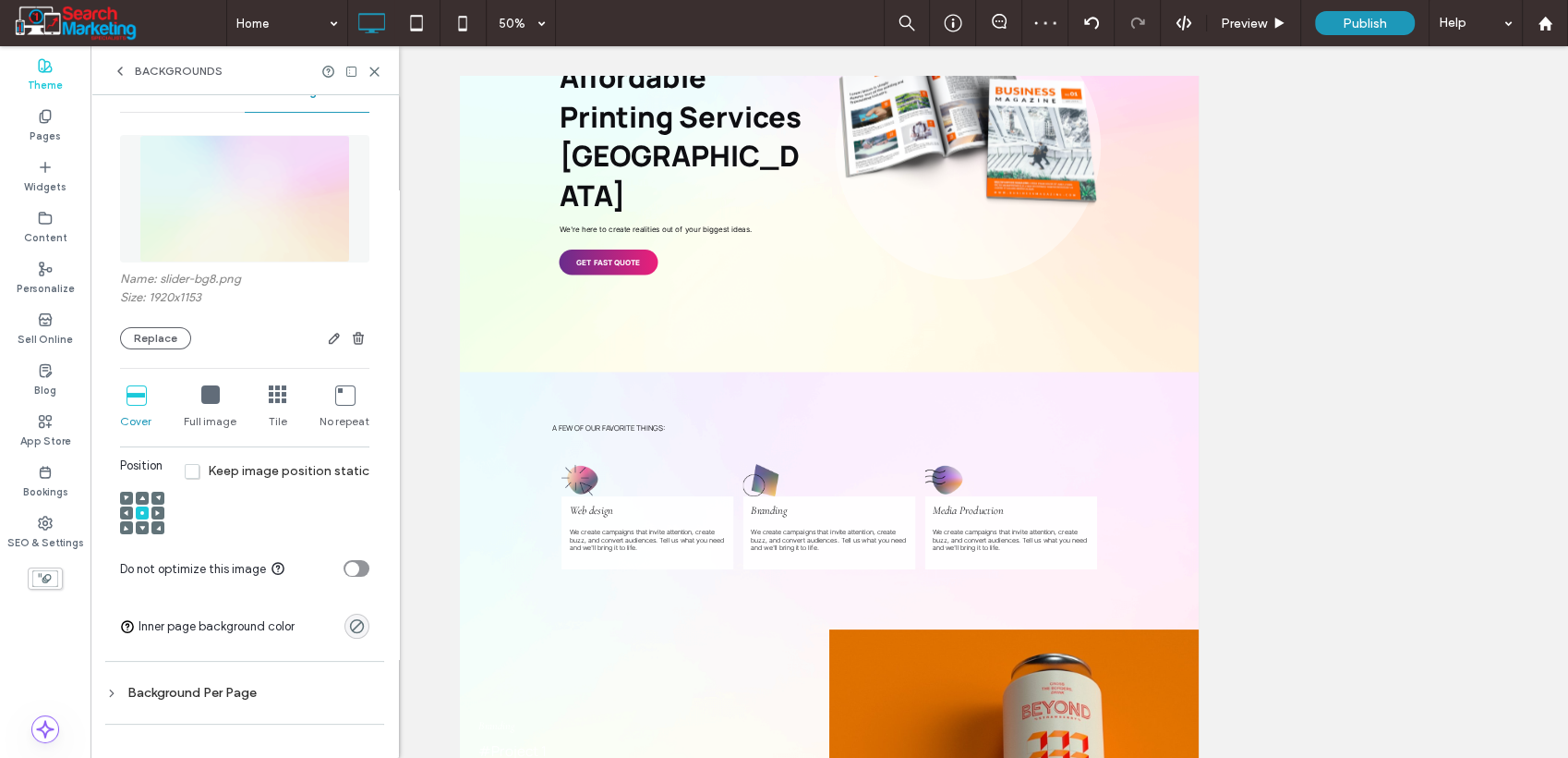
click at [206, 403] on icon at bounding box center [211, 395] width 19 height 19
click at [188, 472] on span "Keep image position static" at bounding box center [277, 471] width 184 height 16
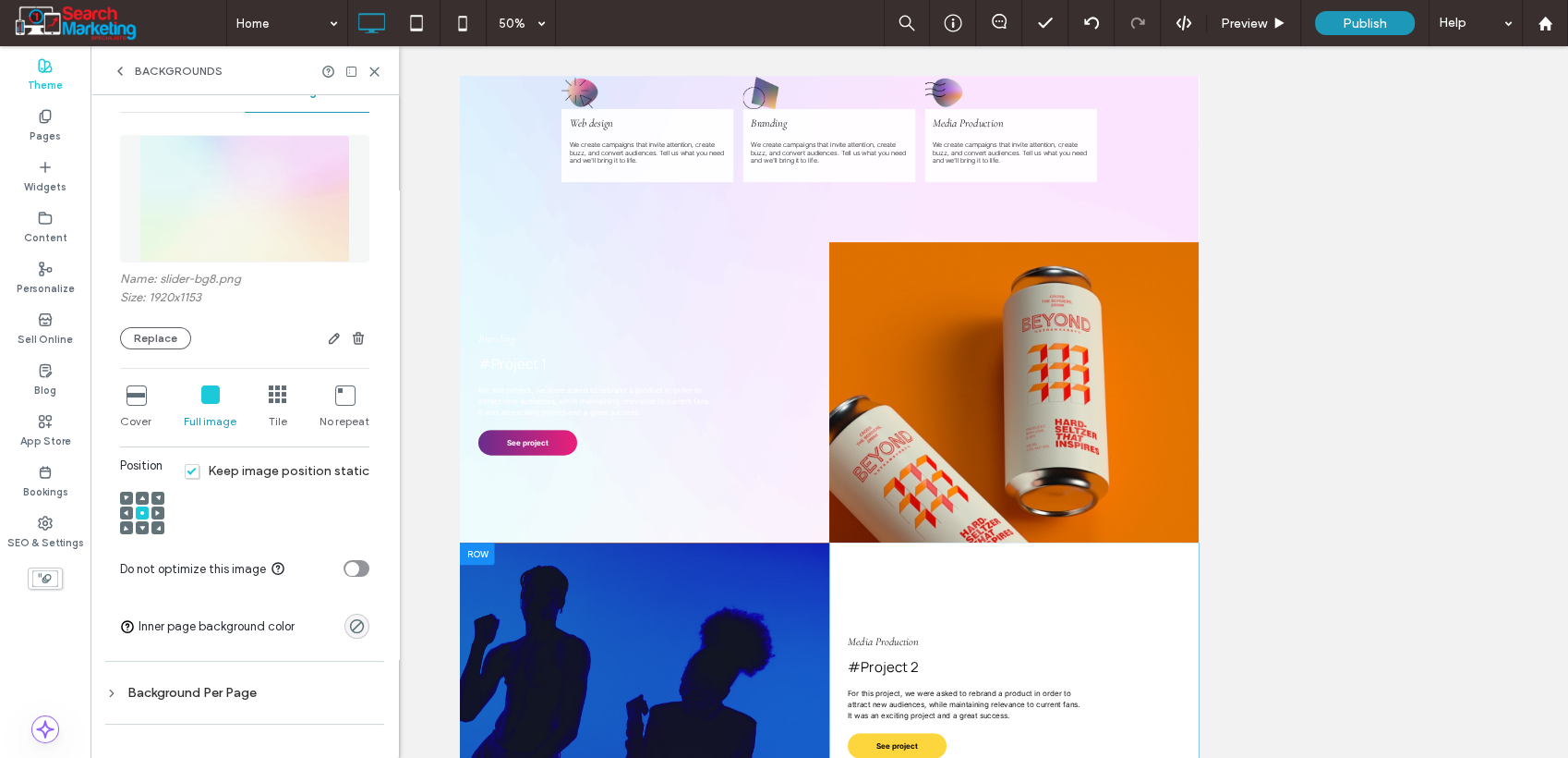
scroll to position [795, 0]
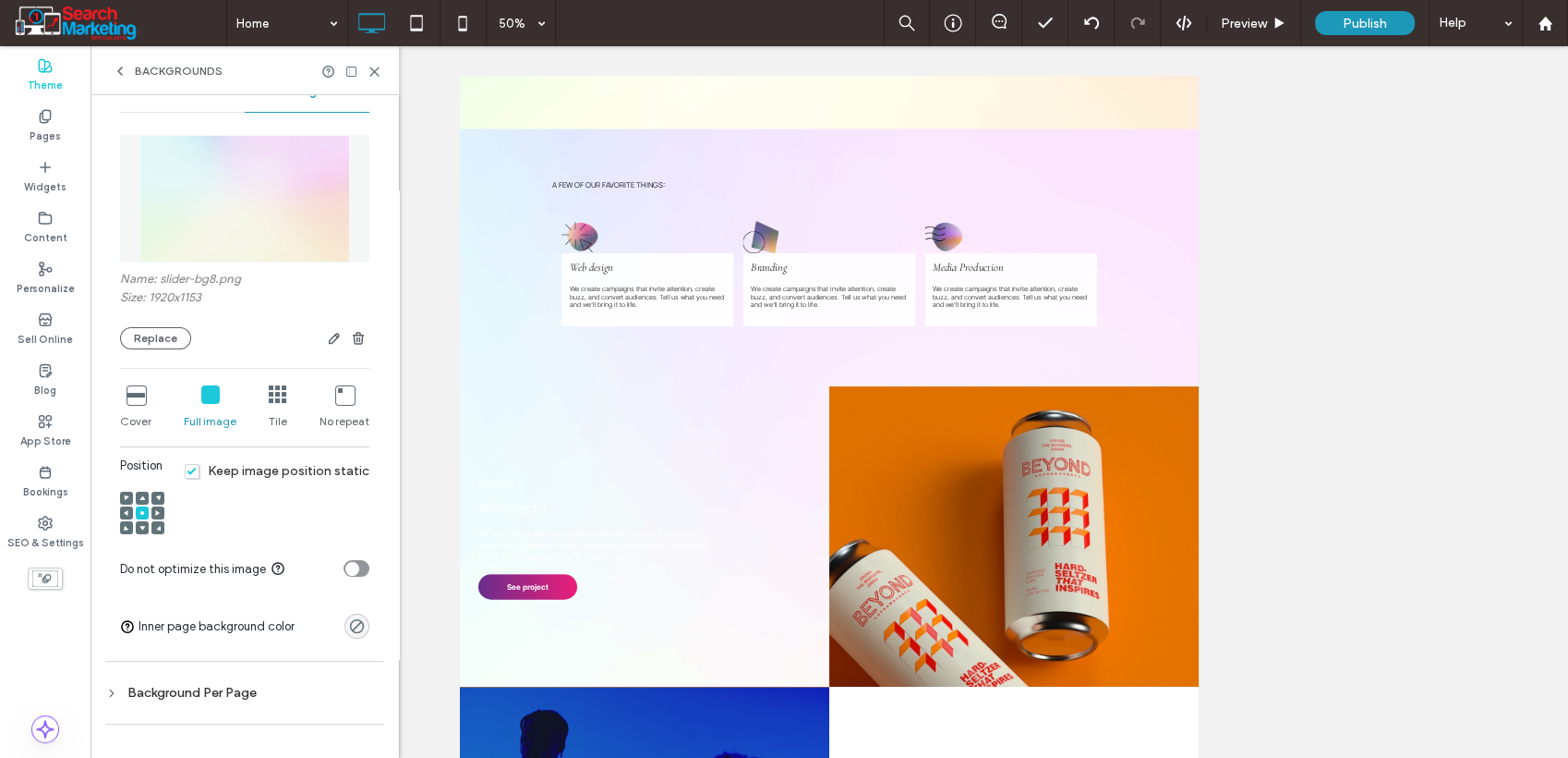
click at [340, 404] on icon at bounding box center [344, 395] width 19 height 19
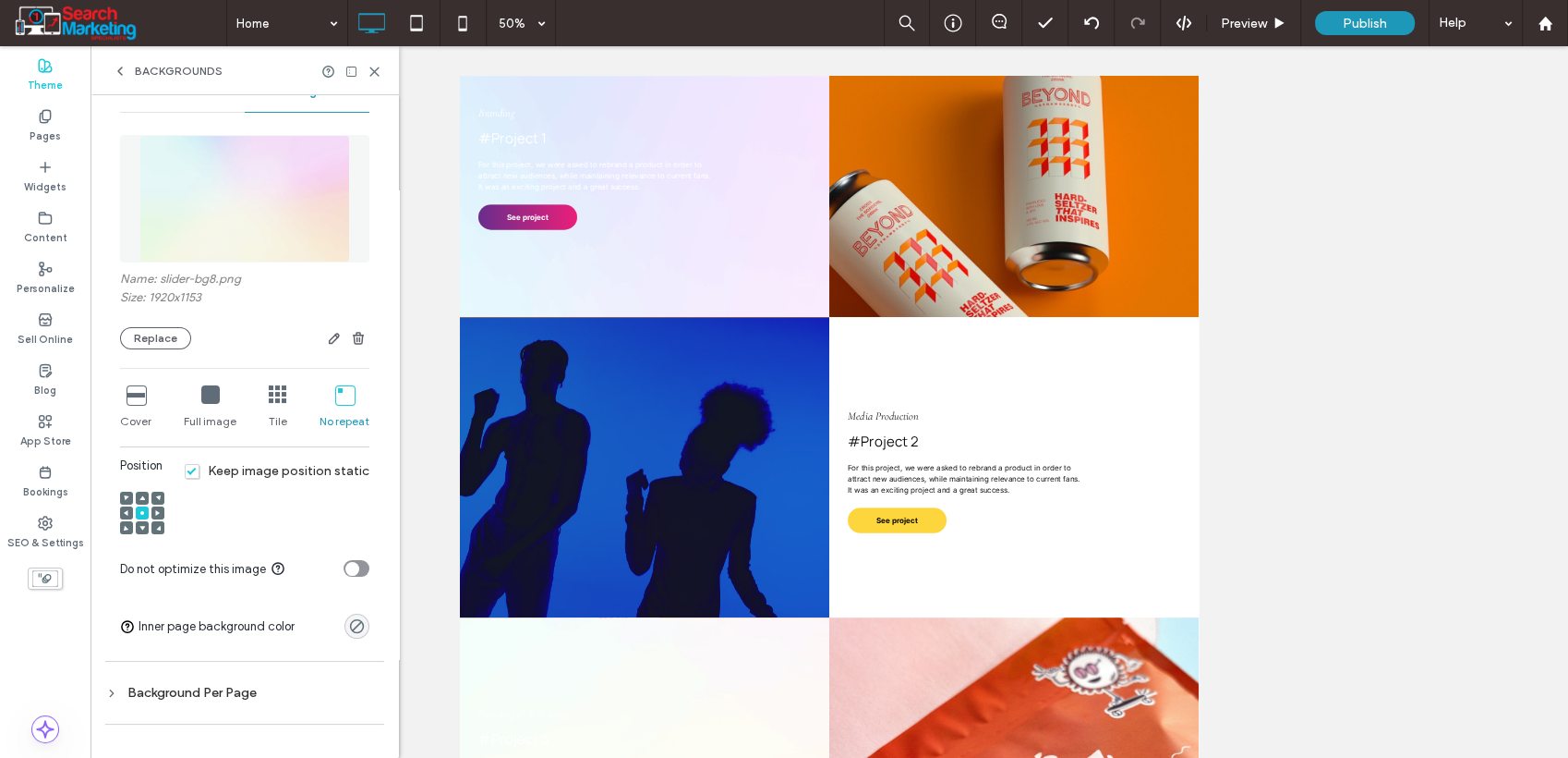
scroll to position [1616, 0]
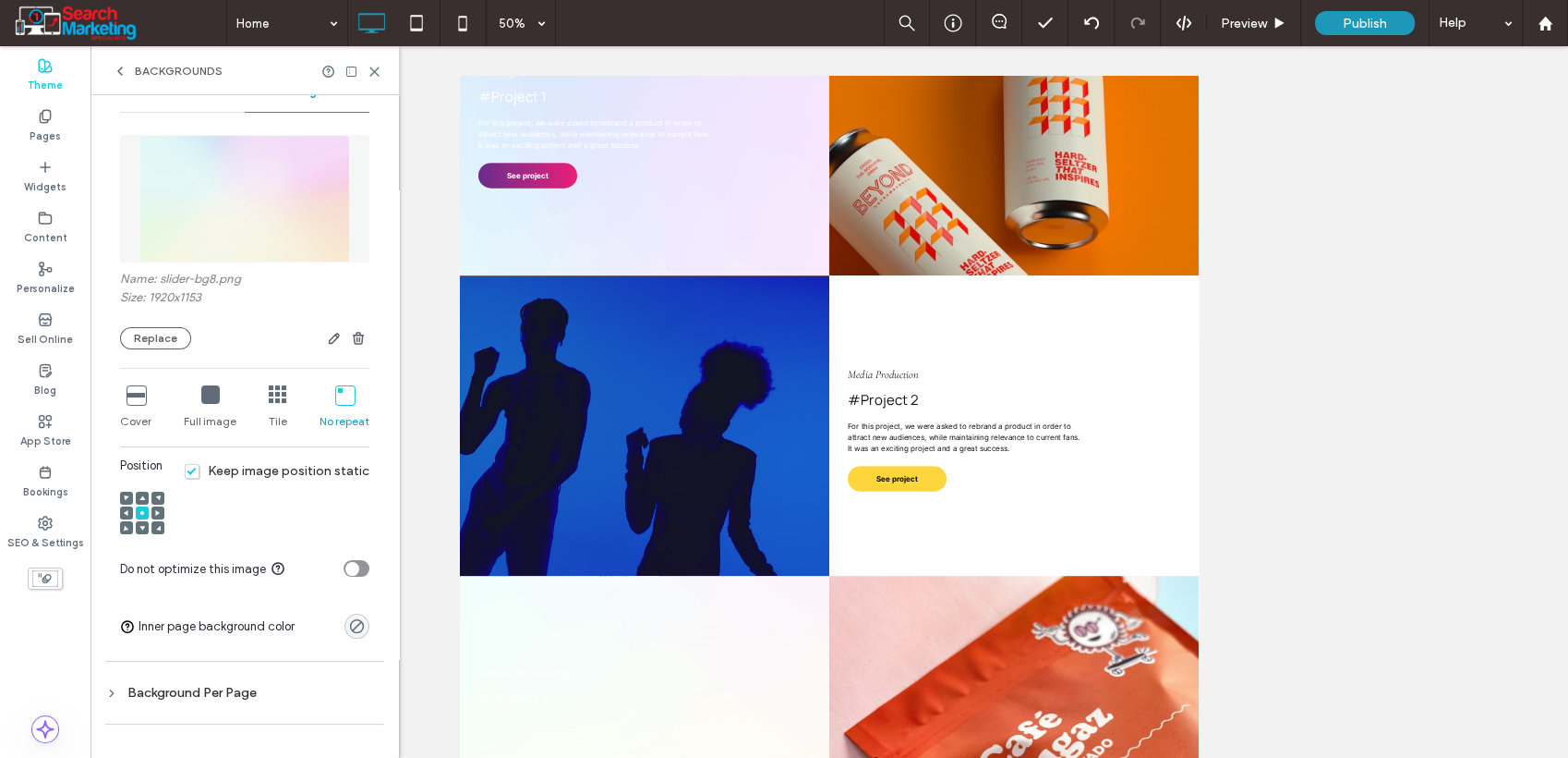
click at [137, 403] on icon at bounding box center [136, 395] width 19 height 19
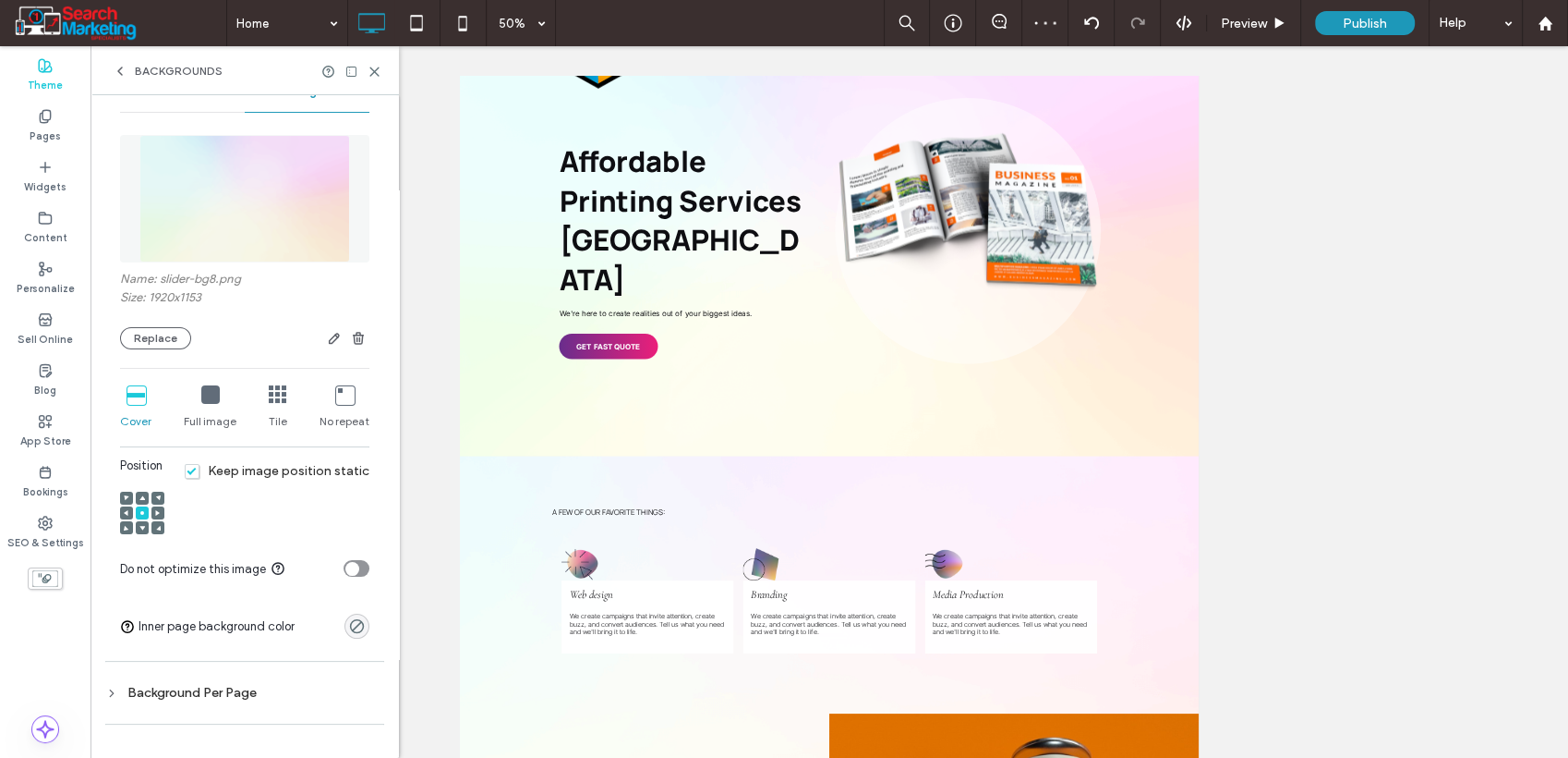
scroll to position [0, 0]
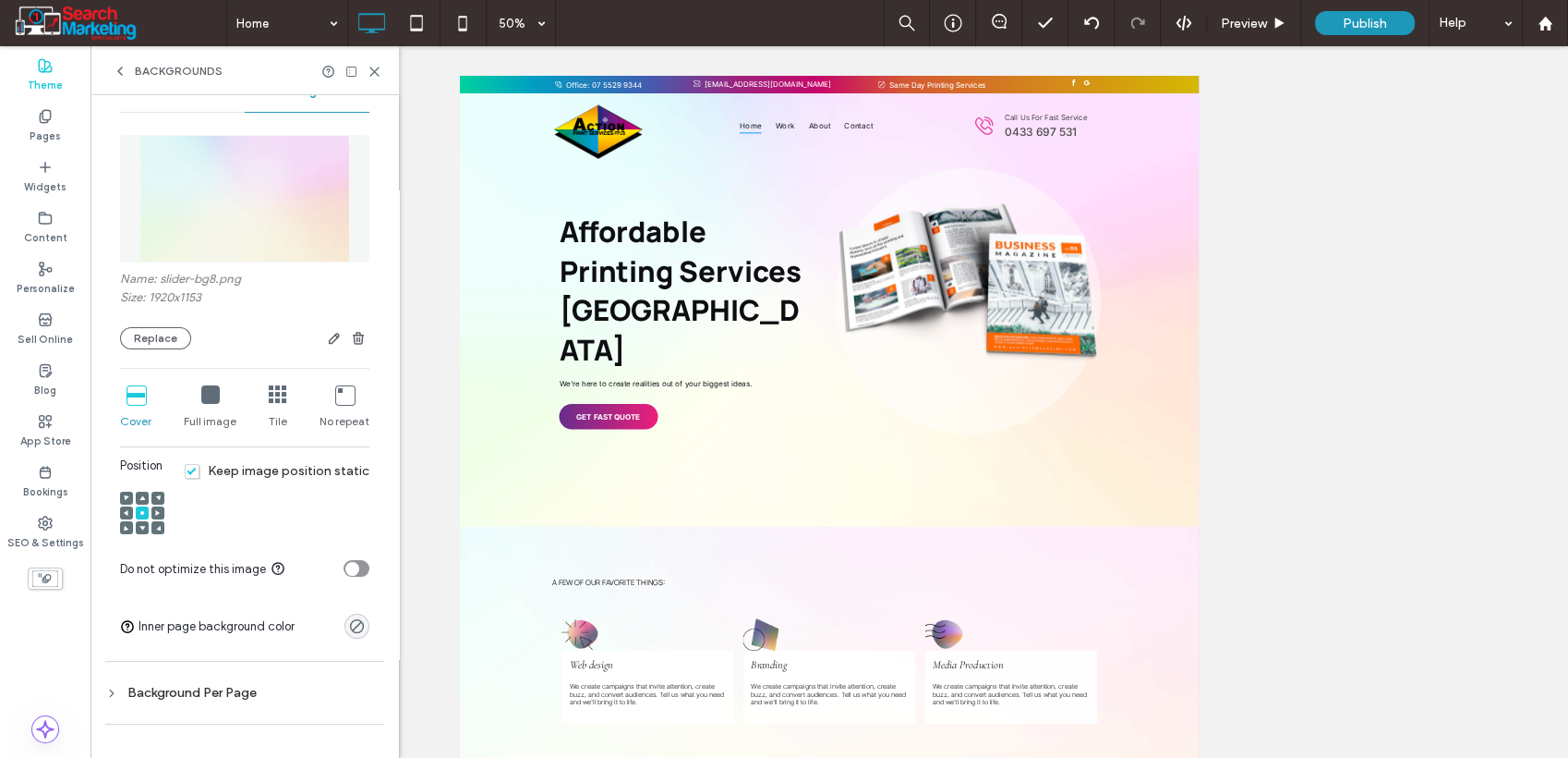
click at [137, 526] on div at bounding box center [142, 528] width 13 height 13
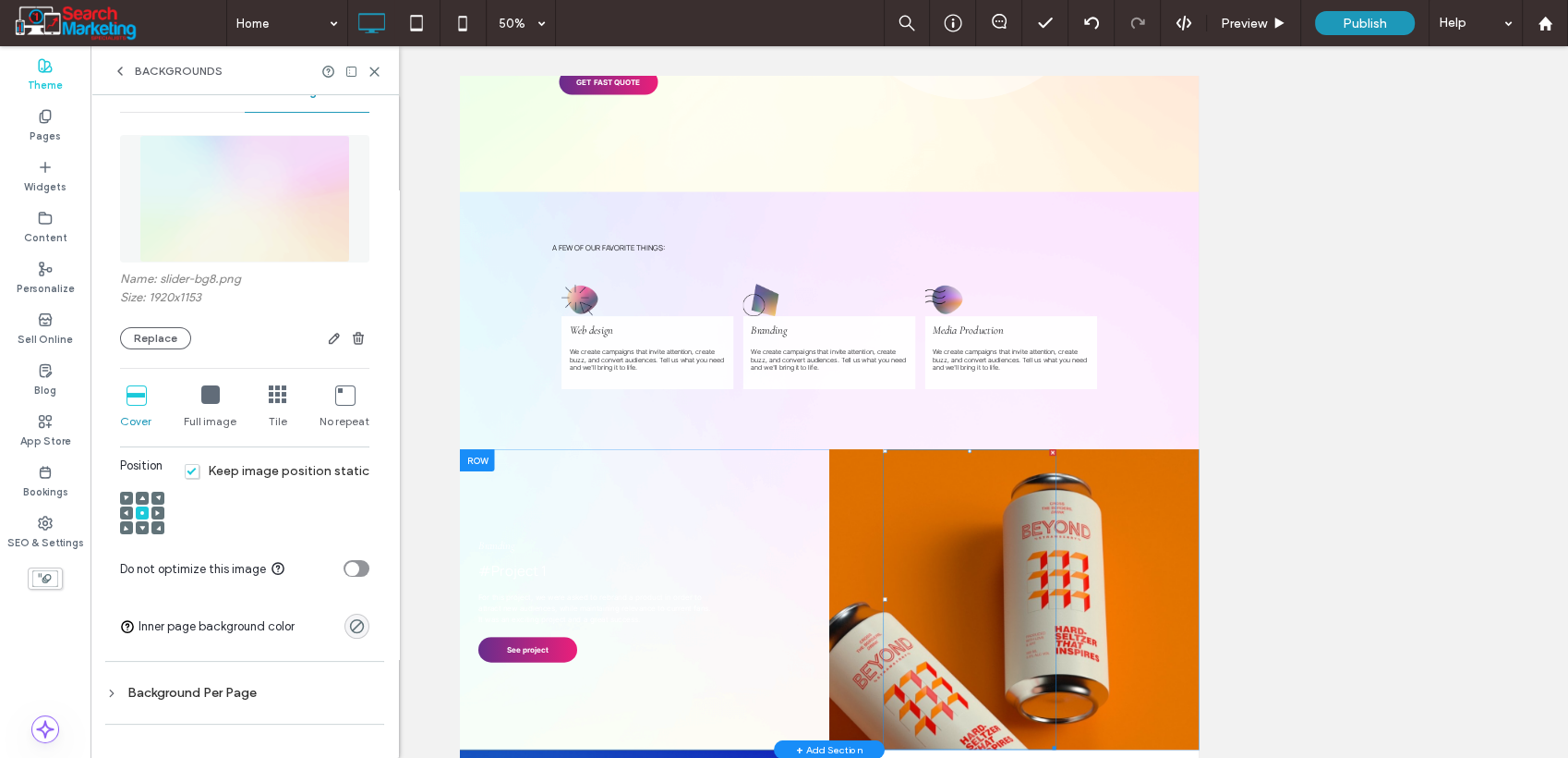
scroll to position [718, 0]
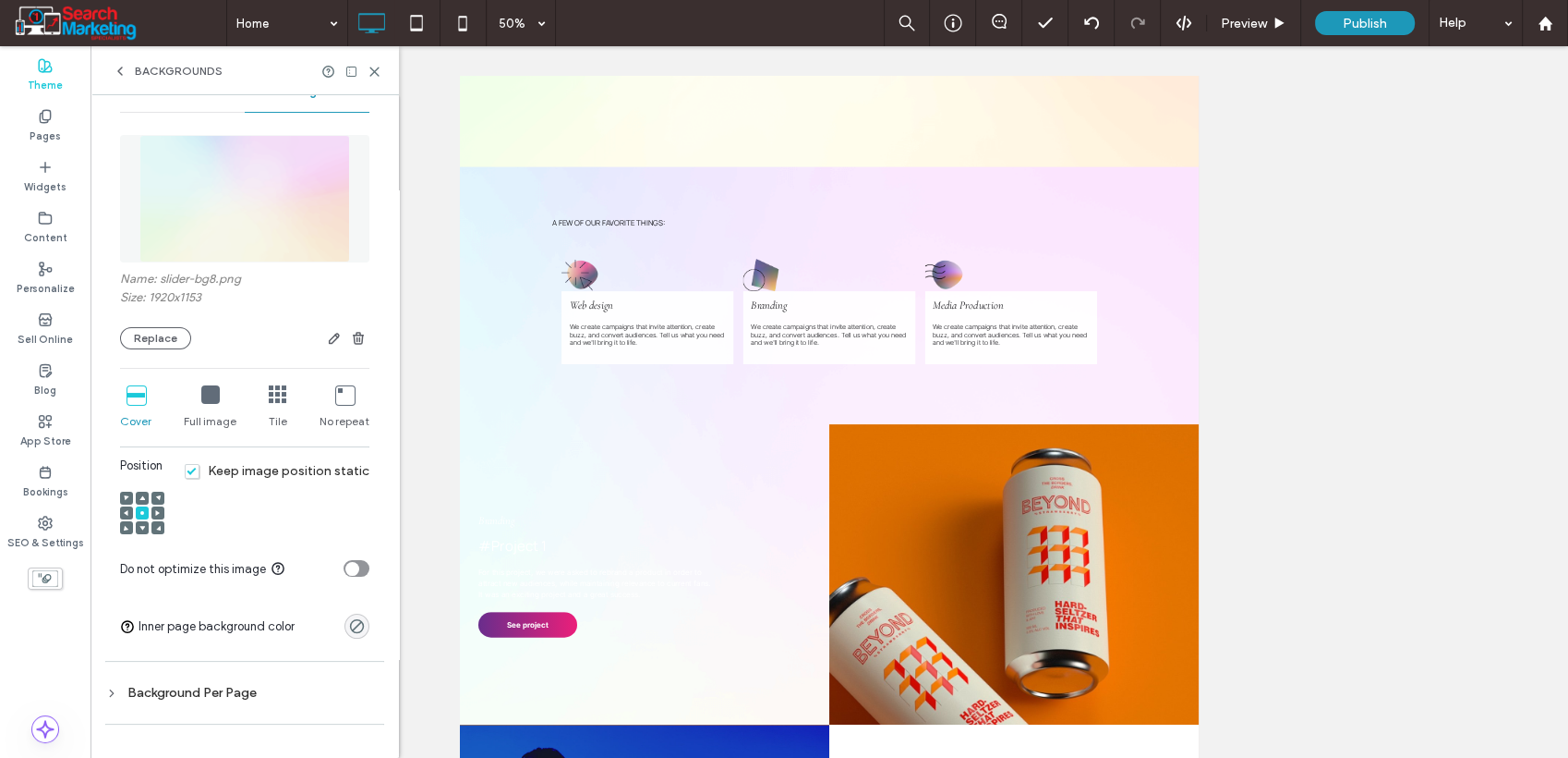
click at [140, 527] on use at bounding box center [142, 527] width 6 height 5
click at [140, 530] on icon at bounding box center [142, 527] width 6 height 6
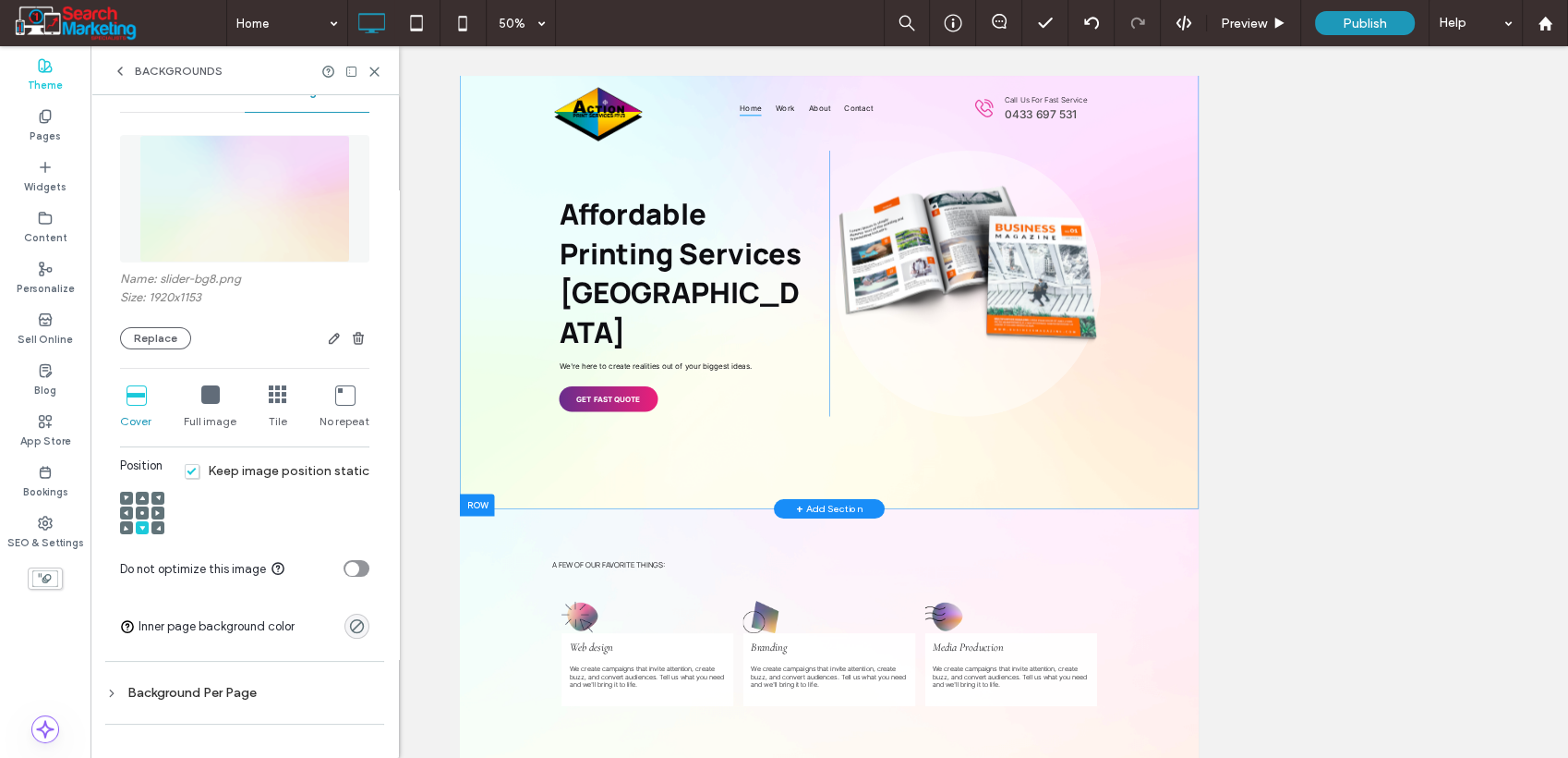
scroll to position [0, 0]
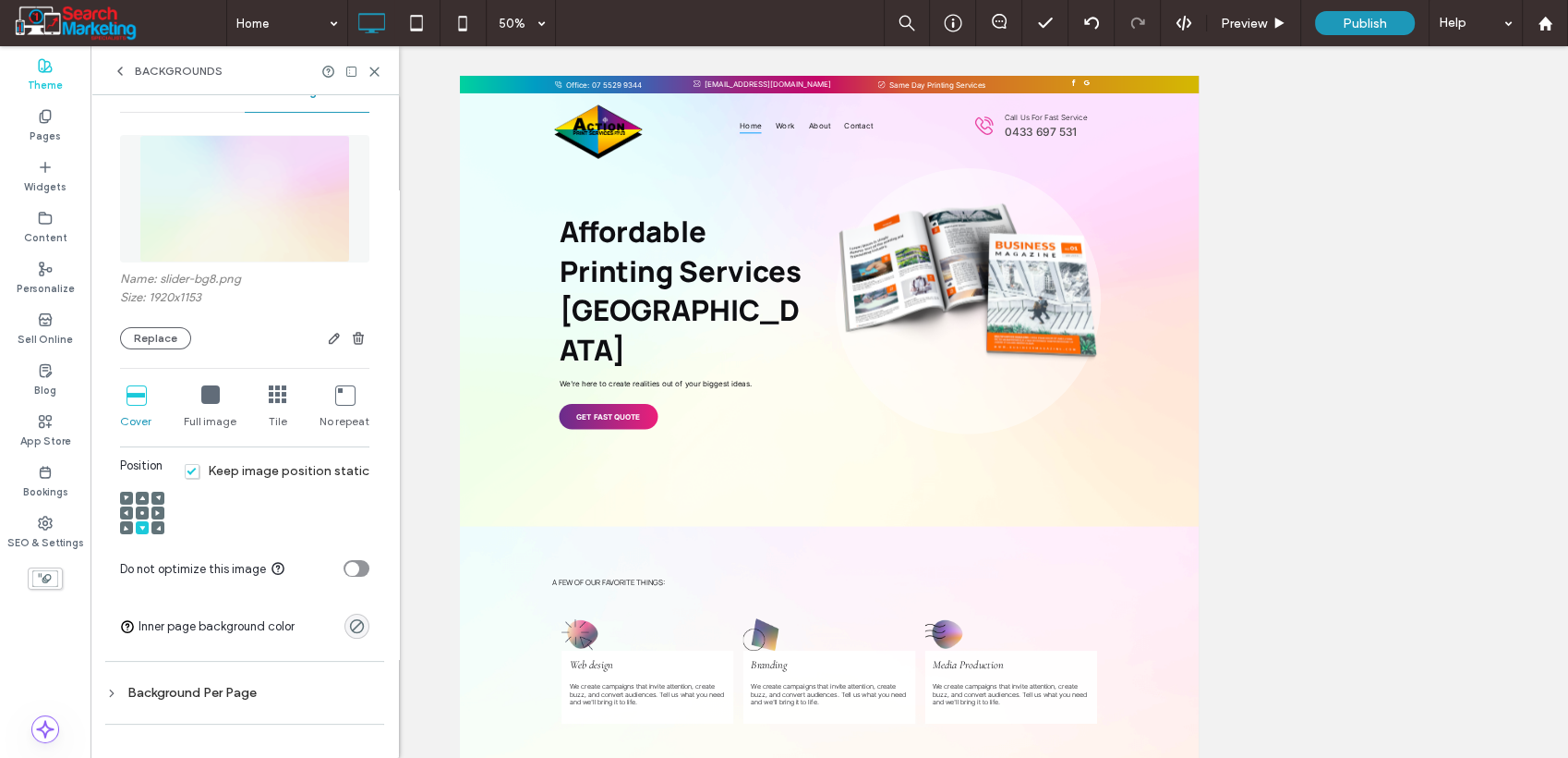
click at [141, 513] on use at bounding box center [142, 513] width 4 height 4
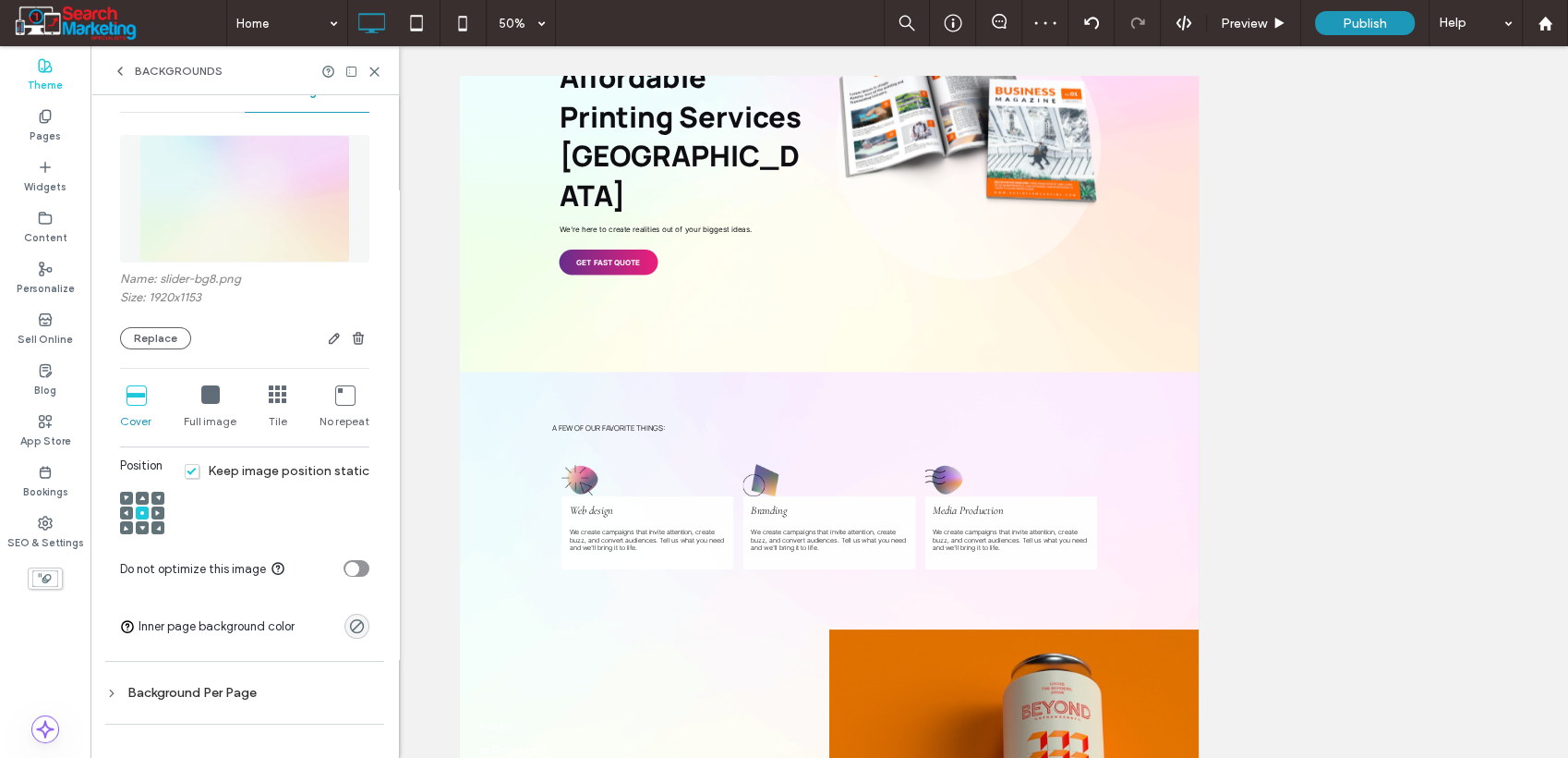
click at [139, 498] on icon at bounding box center [142, 498] width 6 height 6
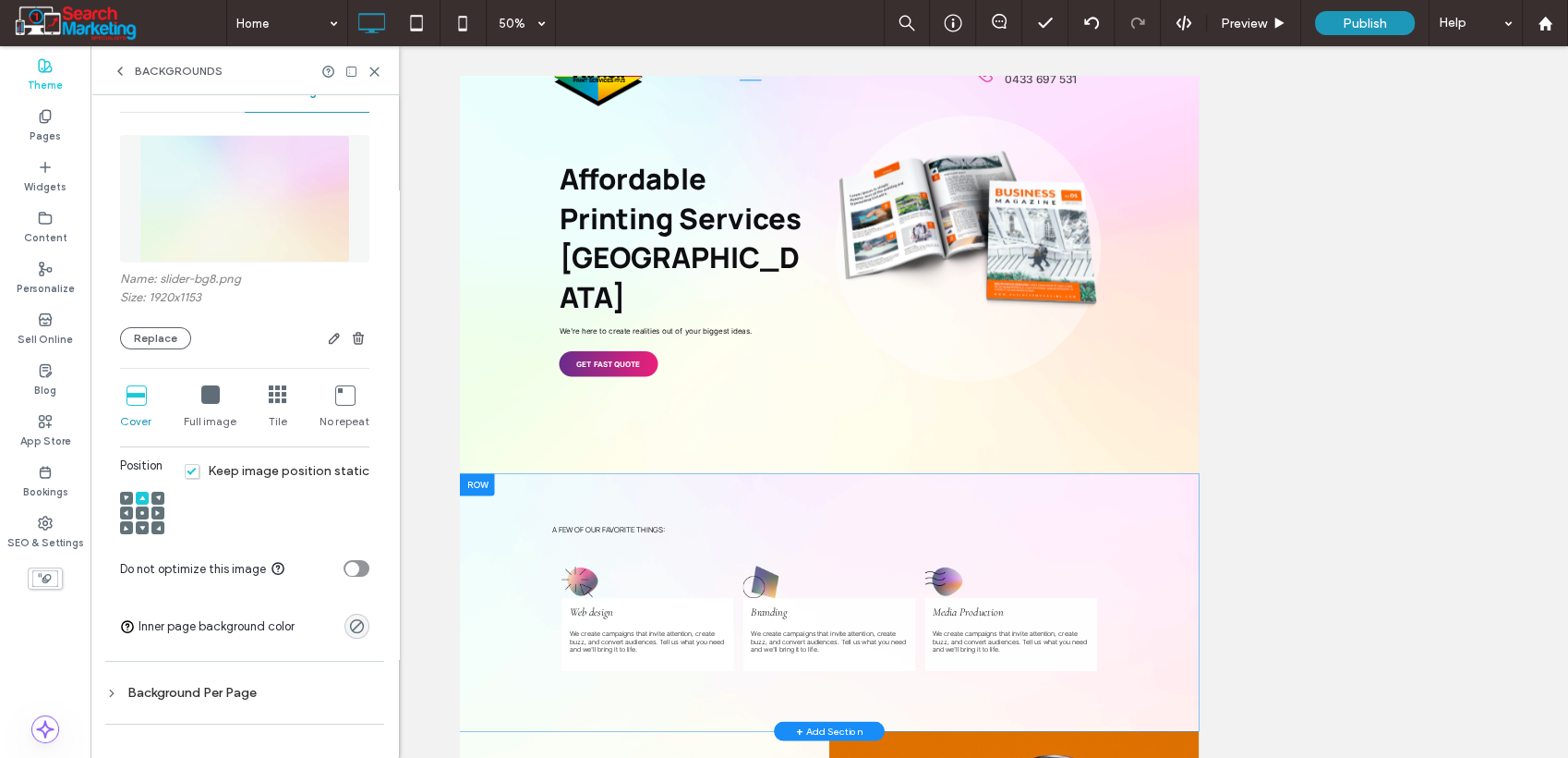
scroll to position [0, 0]
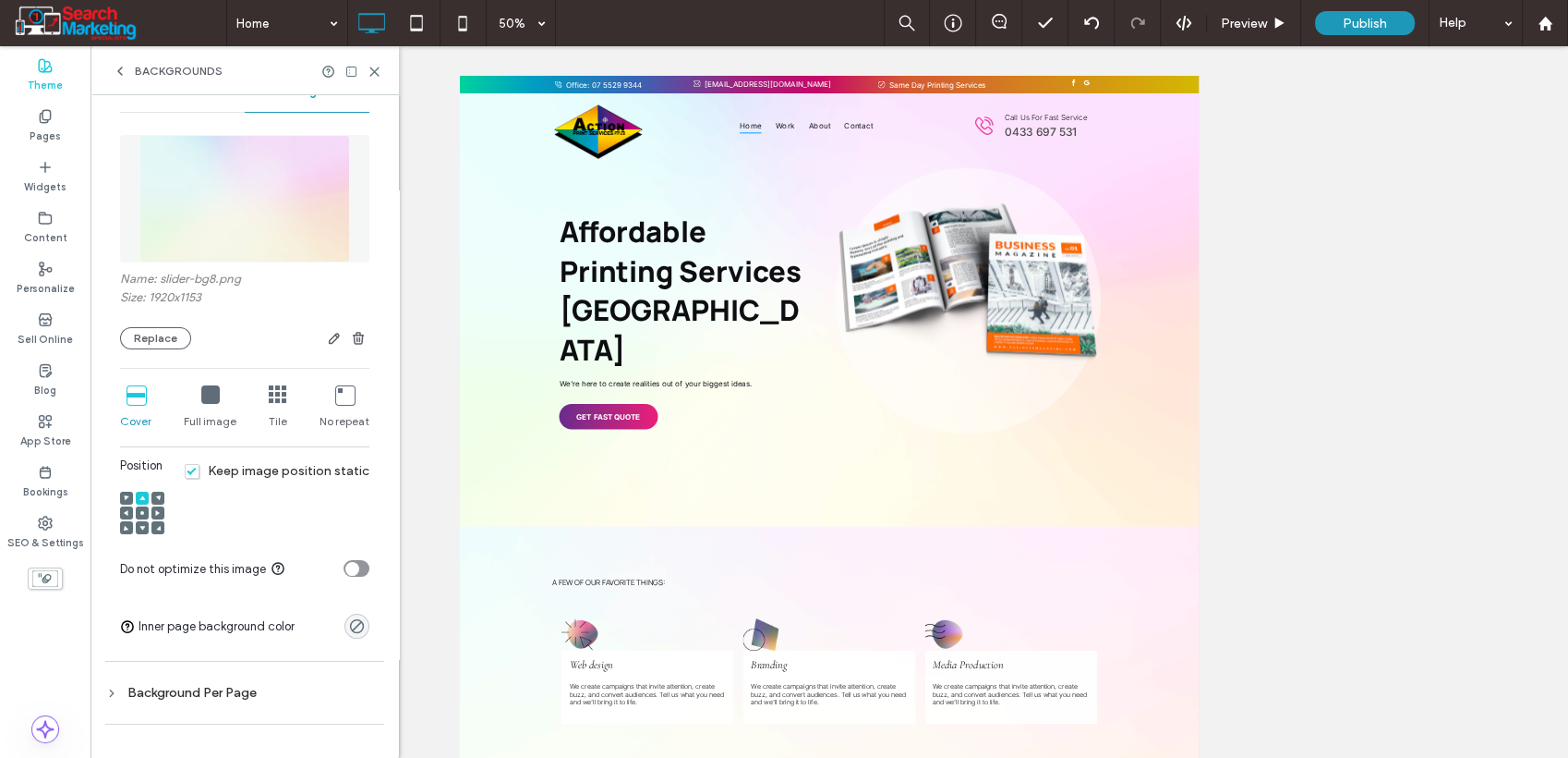
click at [136, 510] on div at bounding box center [142, 513] width 13 height 13
click at [351, 340] on icon "button" at bounding box center [359, 338] width 15 height 15
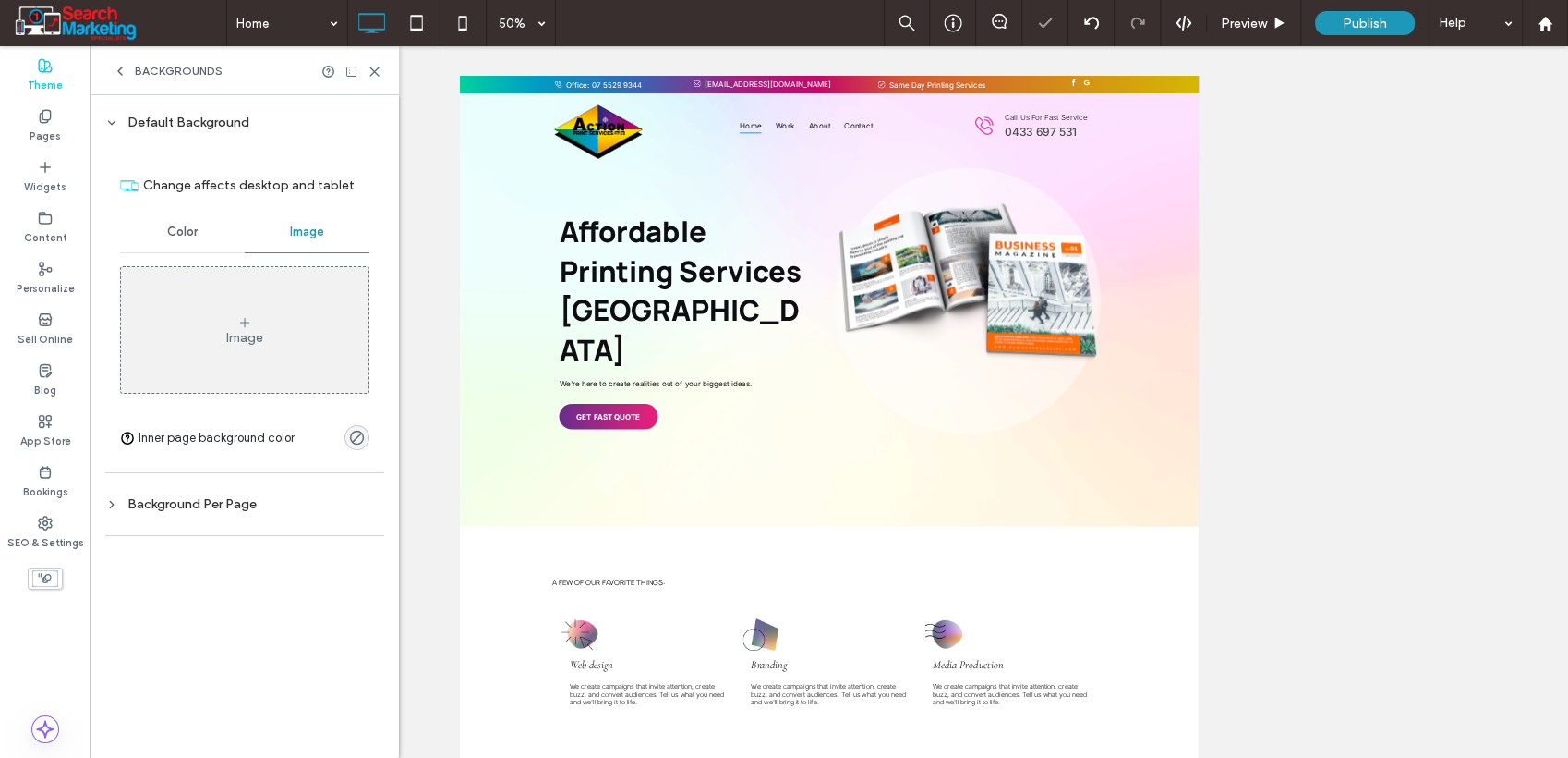
drag, startPoint x: 145, startPoint y: 239, endPoint x: 255, endPoint y: 205, distance: 115.1
click at [148, 240] on div "Color" at bounding box center [183, 232] width 124 height 40
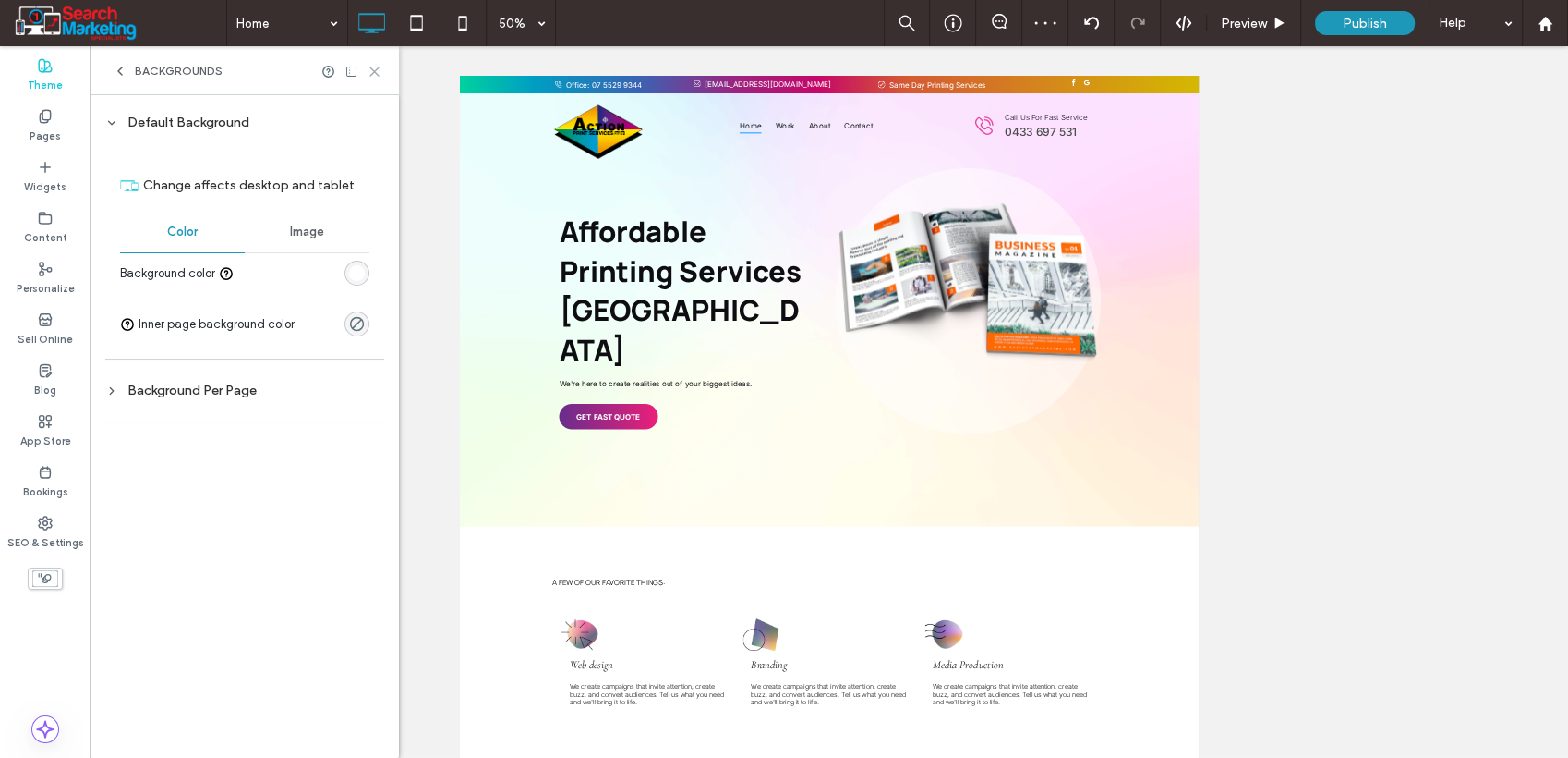
click at [373, 74] on icon at bounding box center [375, 72] width 14 height 14
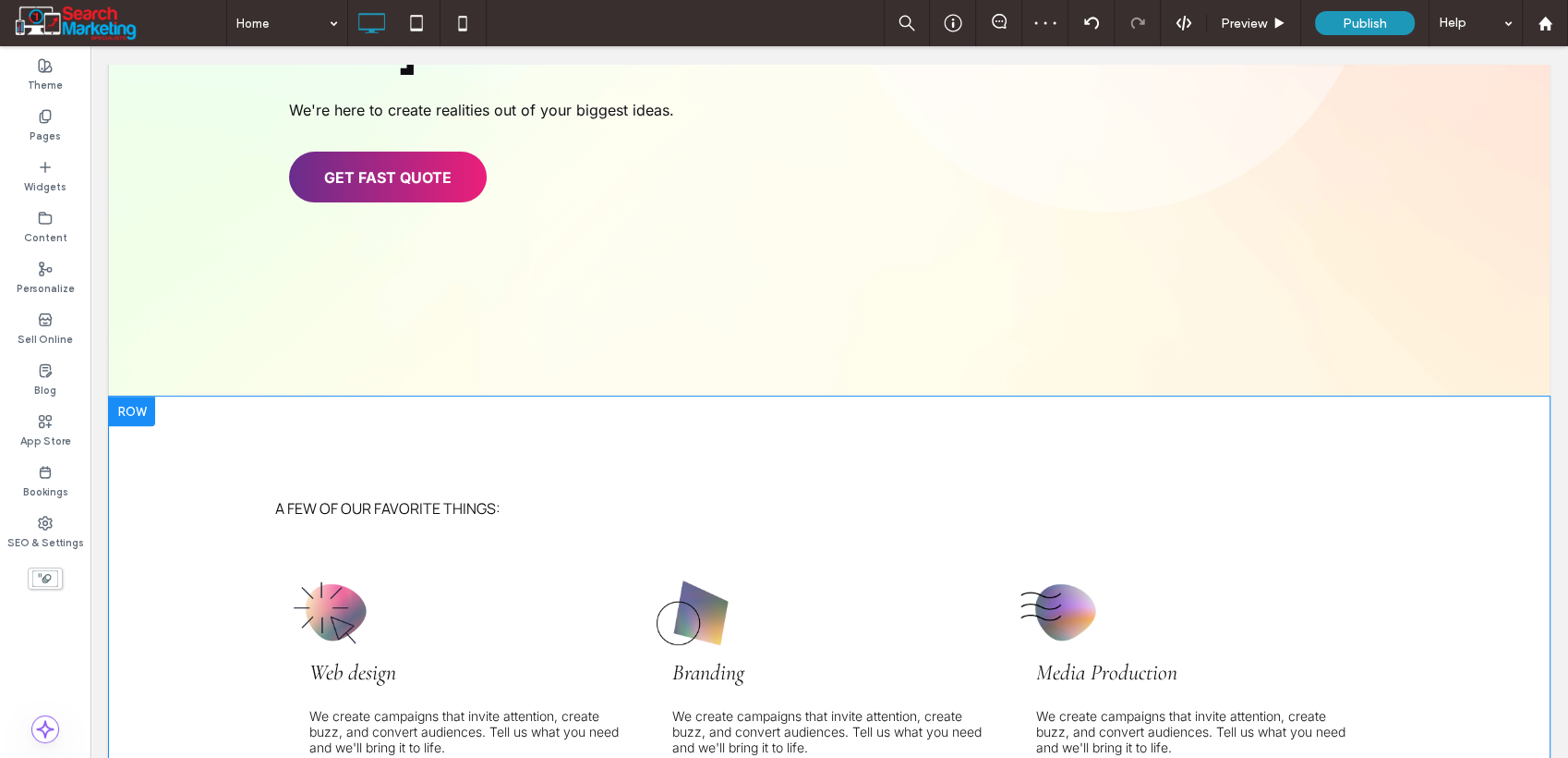
scroll to position [718, 0]
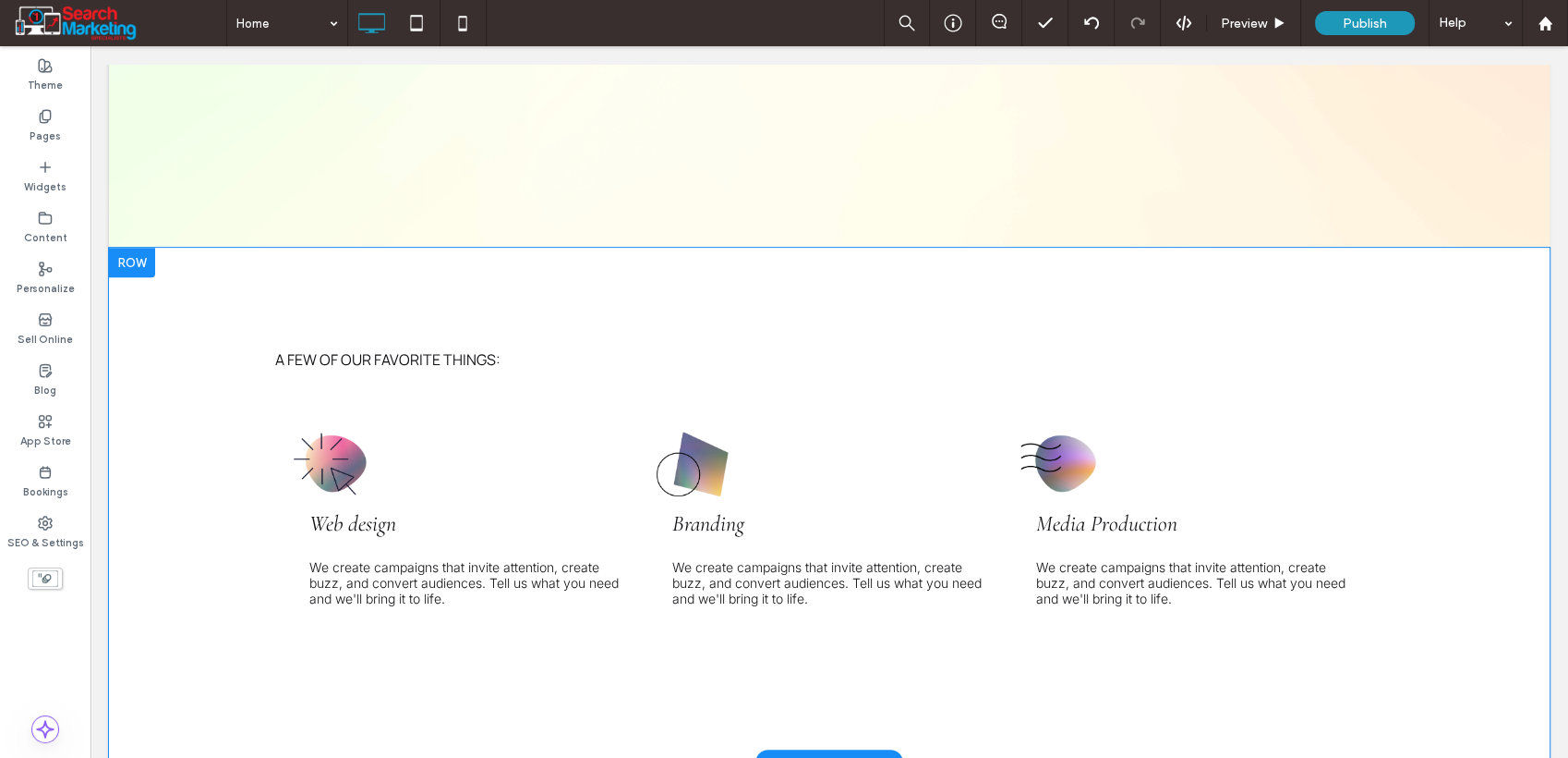
click at [183, 248] on div "A few of our favorite things: Web design We create campaigns that invite attent…" at bounding box center [829, 505] width 1441 height 515
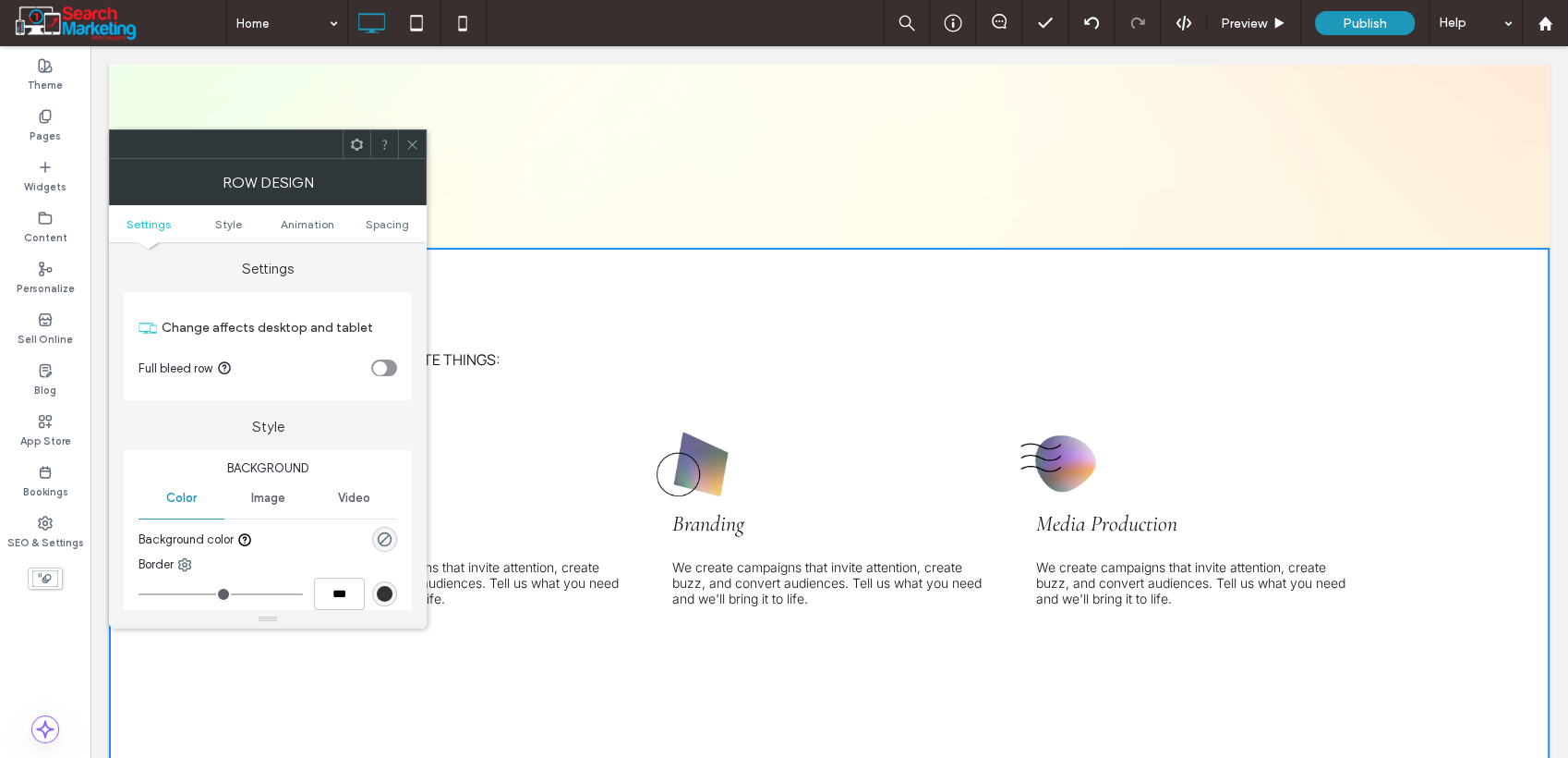
click at [407, 137] on icon at bounding box center [412, 144] width 14 height 14
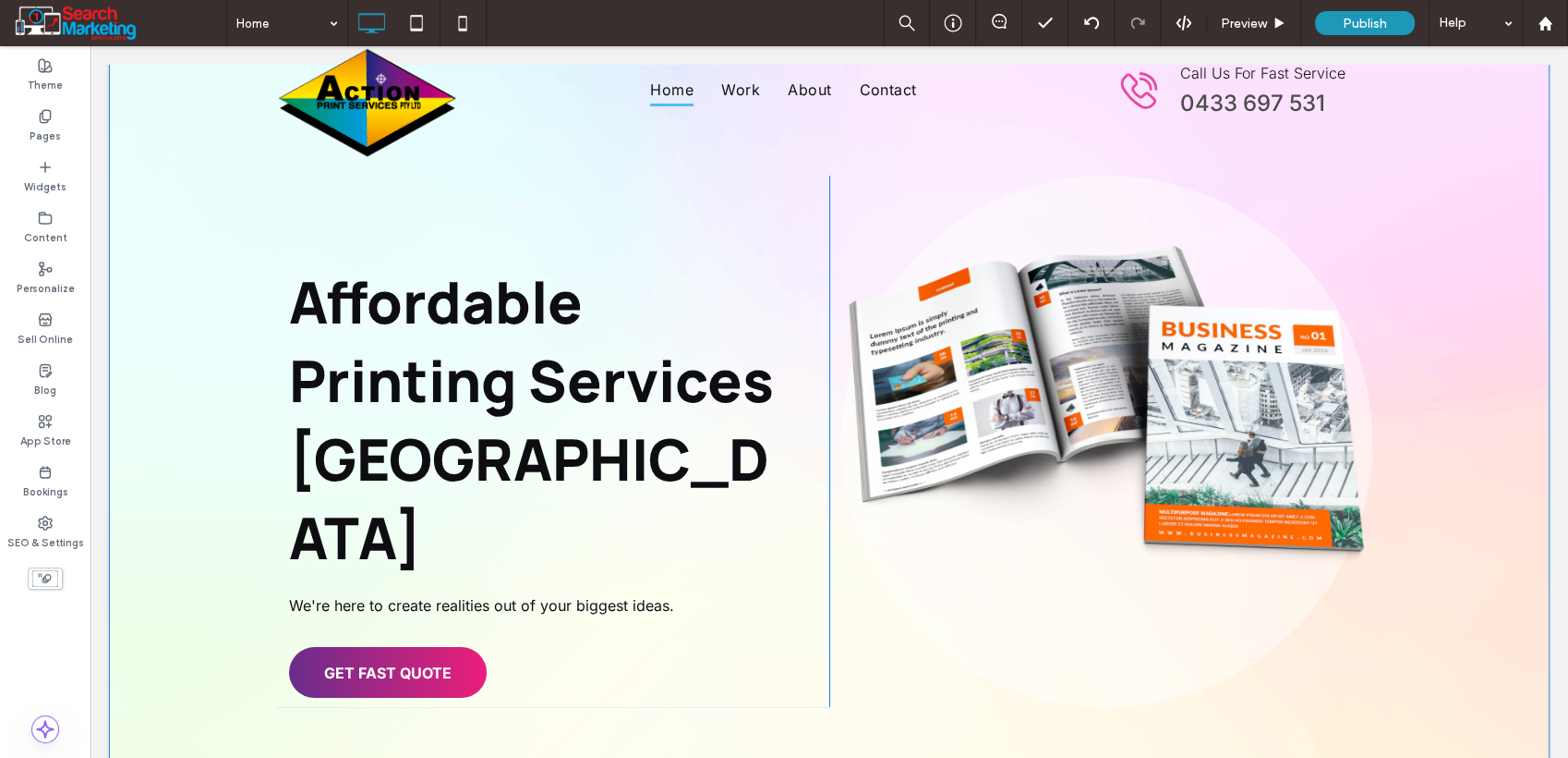
scroll to position [308, 0]
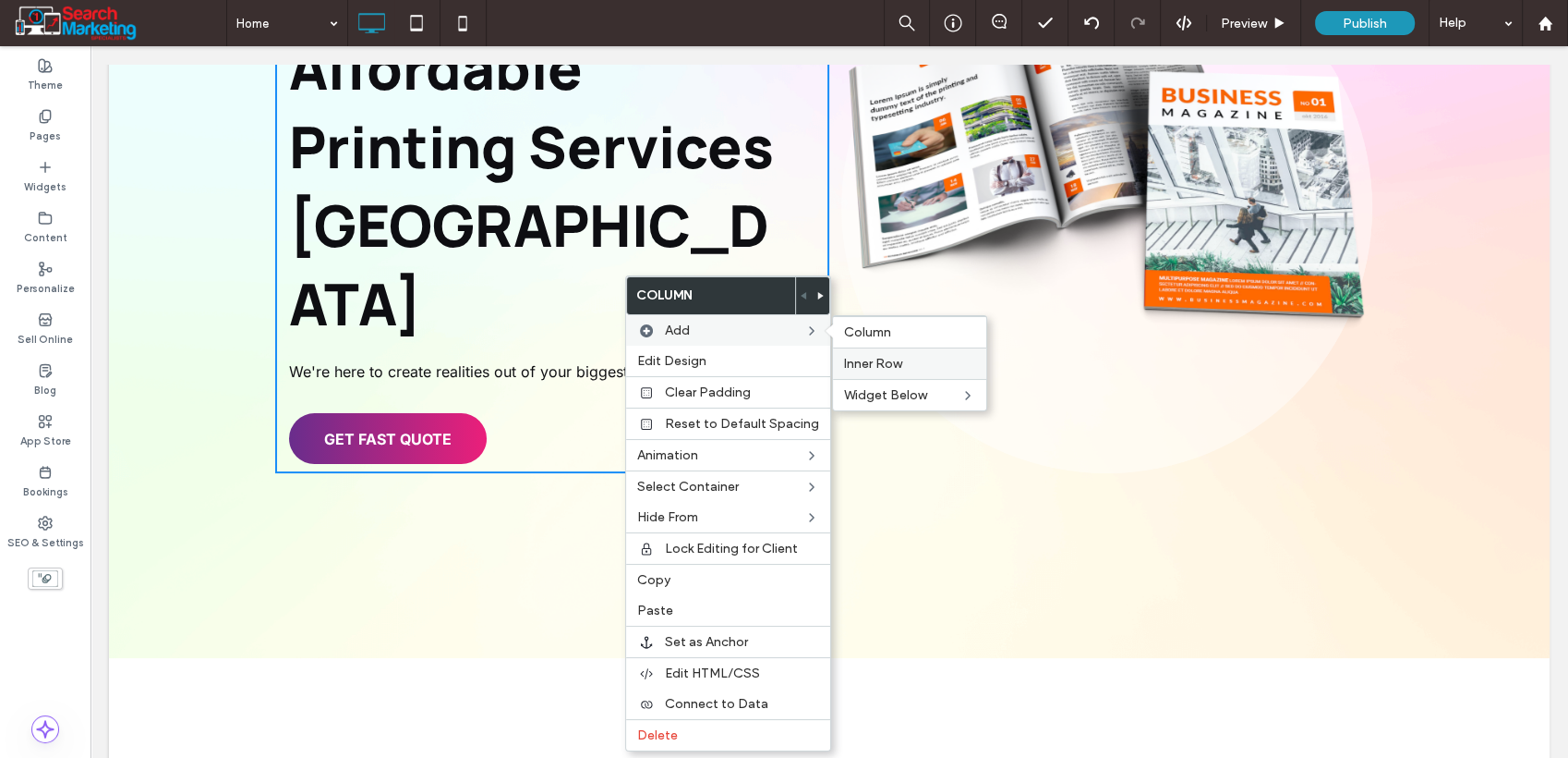
drag, startPoint x: 868, startPoint y: 359, endPoint x: 865, endPoint y: 372, distance: 13.3
click at [868, 362] on span "Inner Row" at bounding box center [873, 363] width 58 height 16
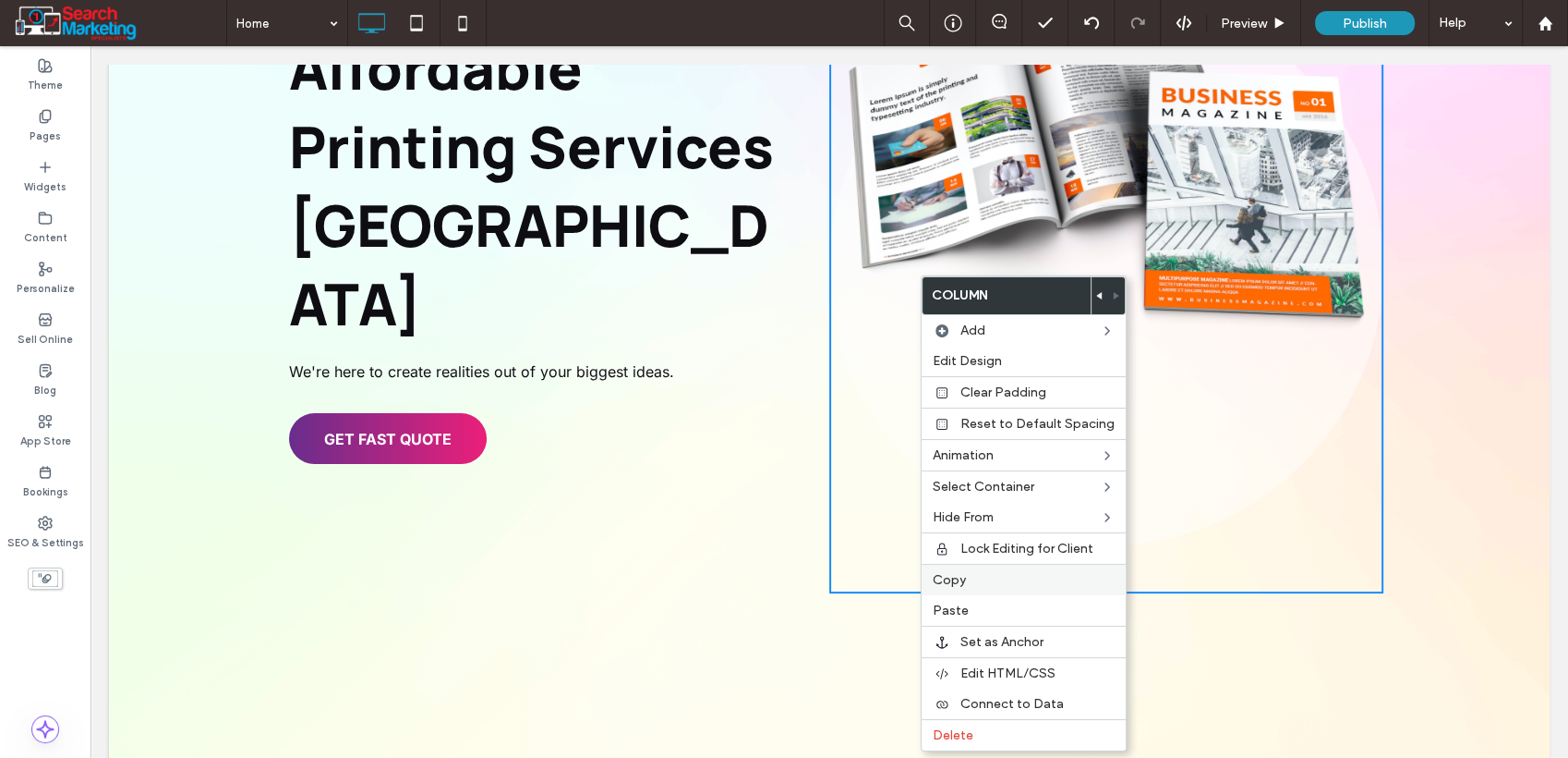
click at [977, 572] on label "Copy" at bounding box center [1023, 579] width 182 height 16
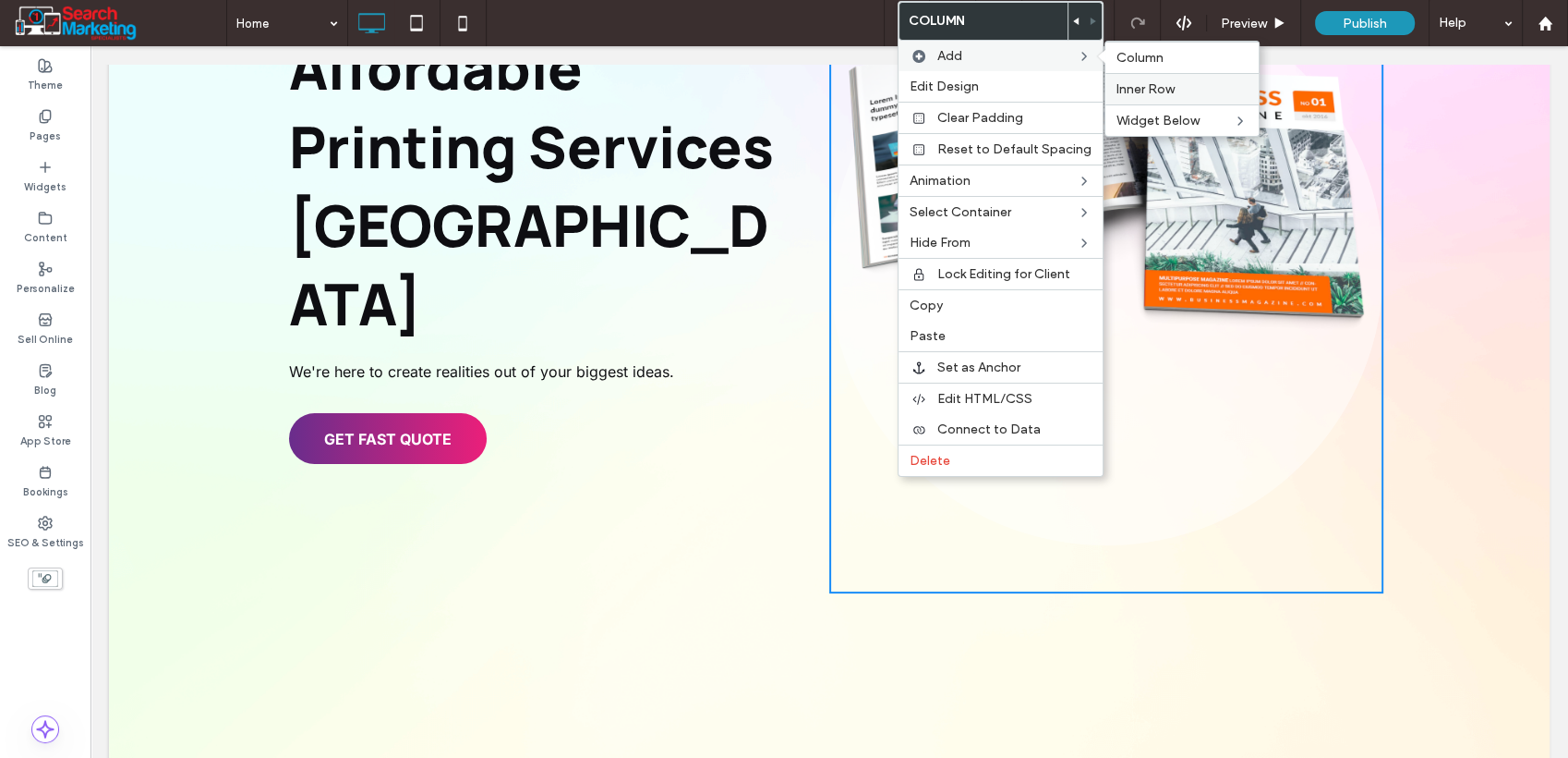
click at [1131, 87] on span "Inner Row" at bounding box center [1146, 89] width 58 height 16
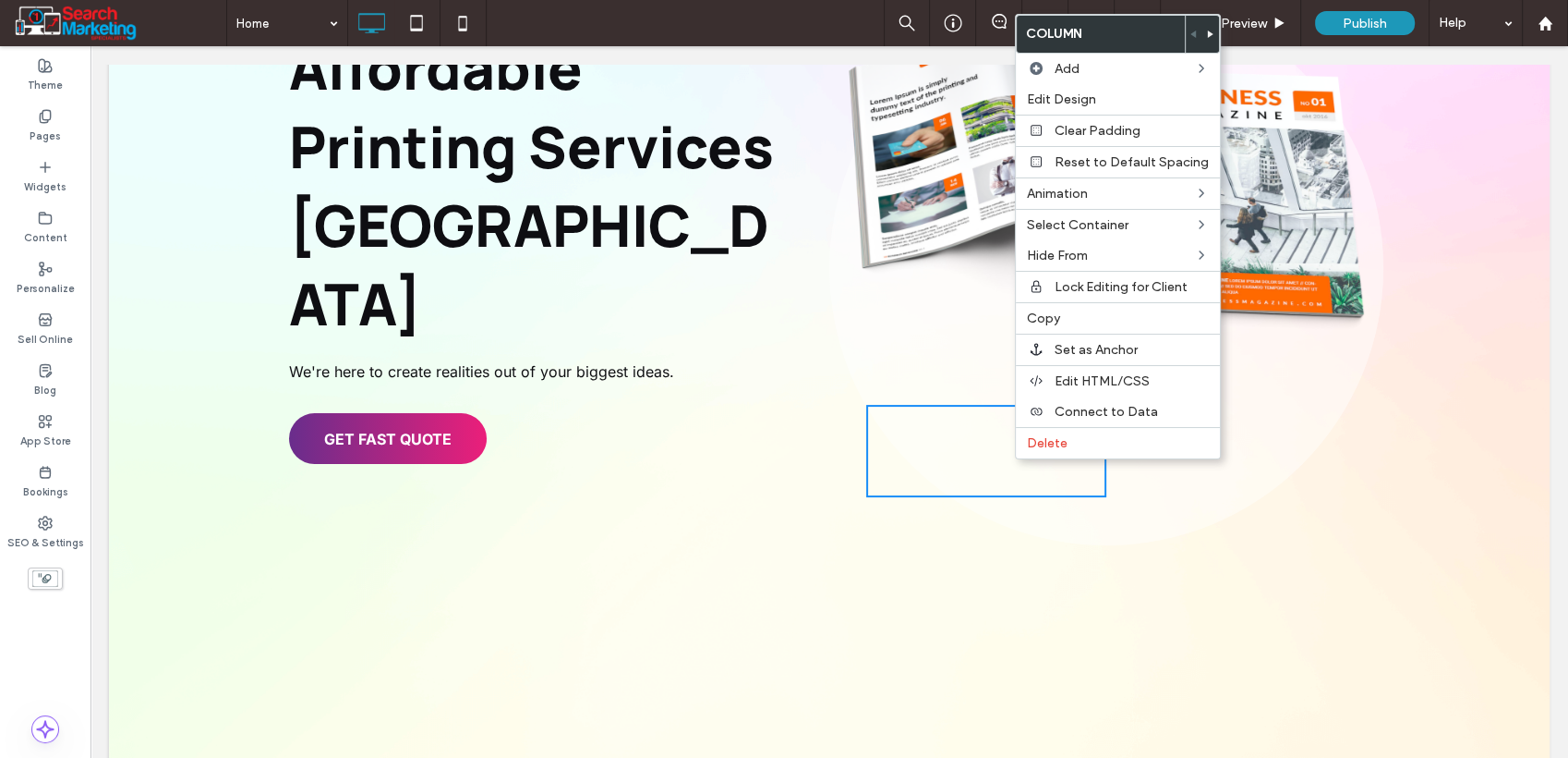
click at [1228, 490] on div "Click To Paste Click To Paste" at bounding box center [1226, 451] width 240 height 92
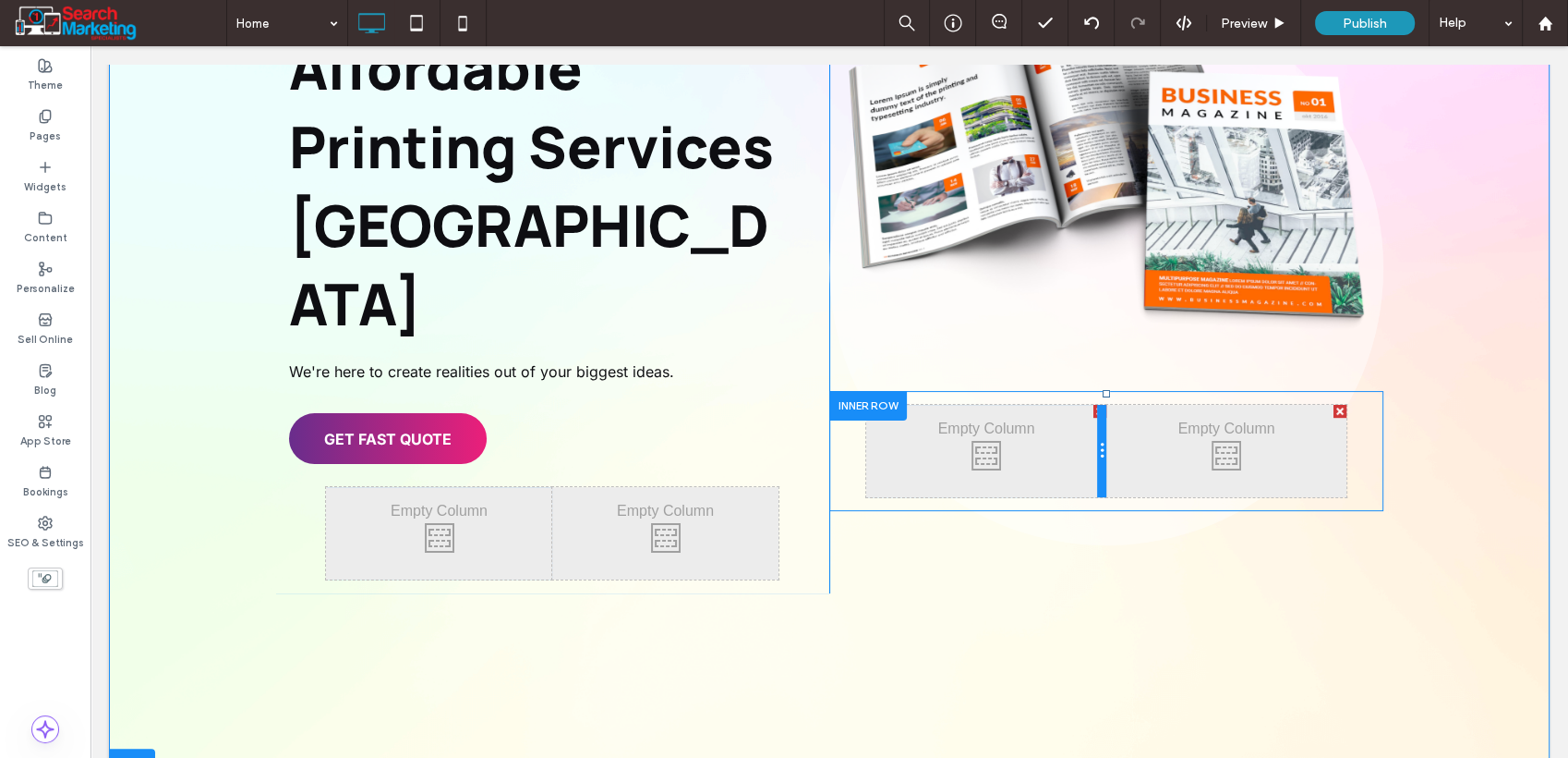
click at [1097, 405] on div at bounding box center [1102, 451] width 9 height 92
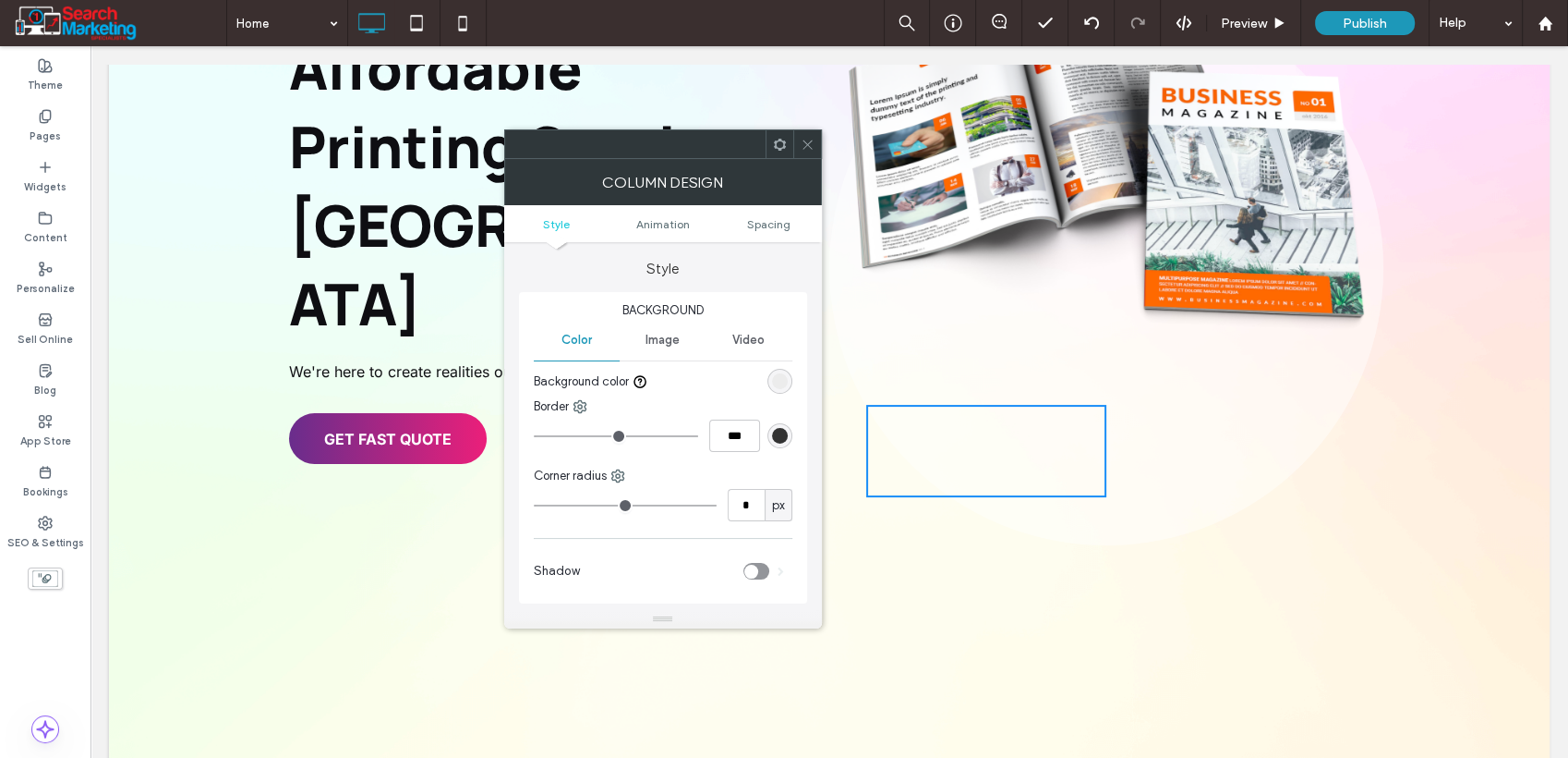
drag, startPoint x: 806, startPoint y: 153, endPoint x: 804, endPoint y: 164, distance: 11.2
click at [804, 153] on span at bounding box center [808, 143] width 14 height 27
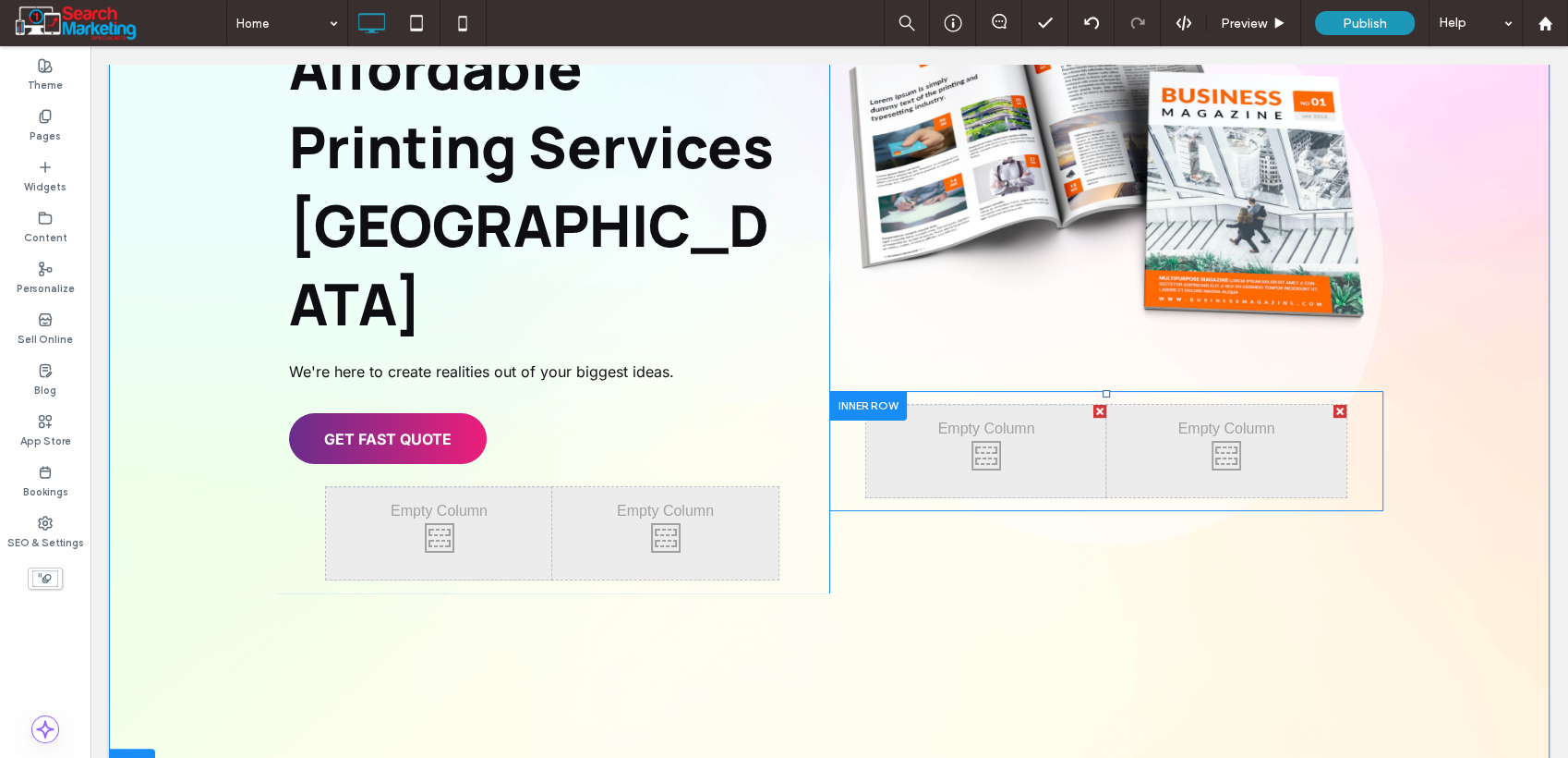
click at [878, 401] on div at bounding box center [868, 405] width 77 height 28
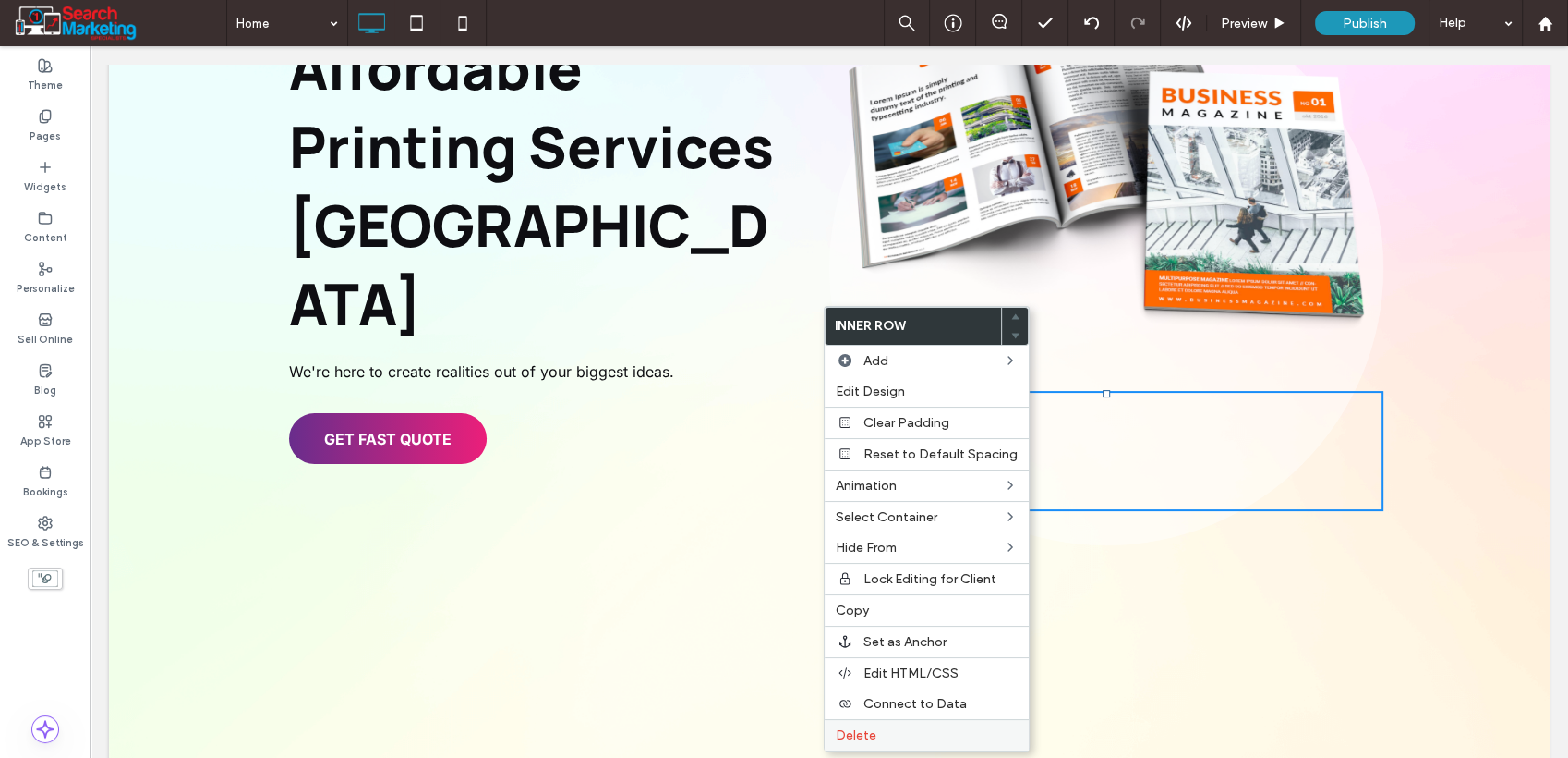
click at [872, 730] on span "Delete" at bounding box center [856, 734] width 40 height 16
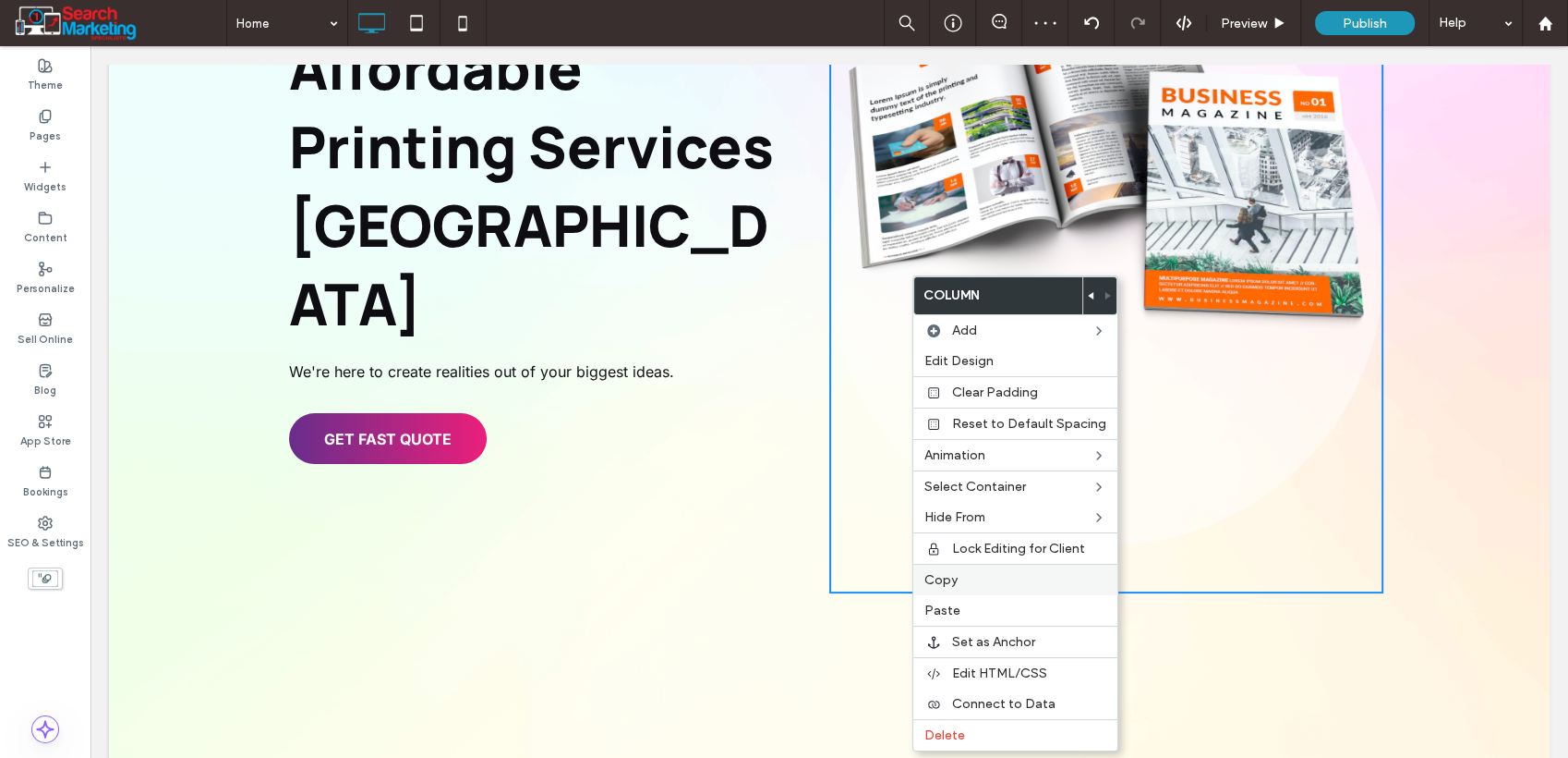
click at [981, 586] on div "Copy" at bounding box center [1016, 579] width 204 height 31
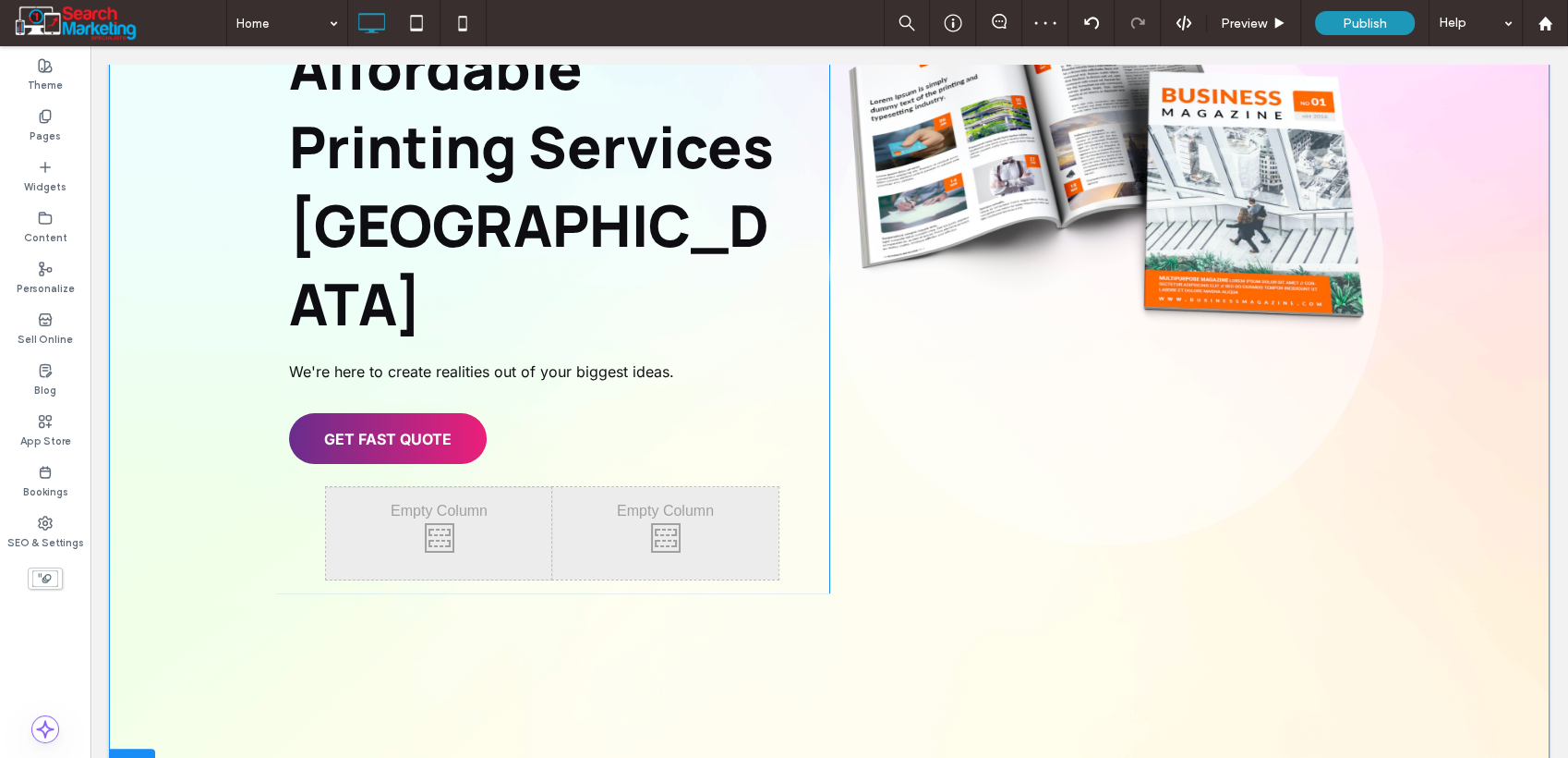
drag, startPoint x: 904, startPoint y: 447, endPoint x: 1005, endPoint y: 493, distance: 111.0
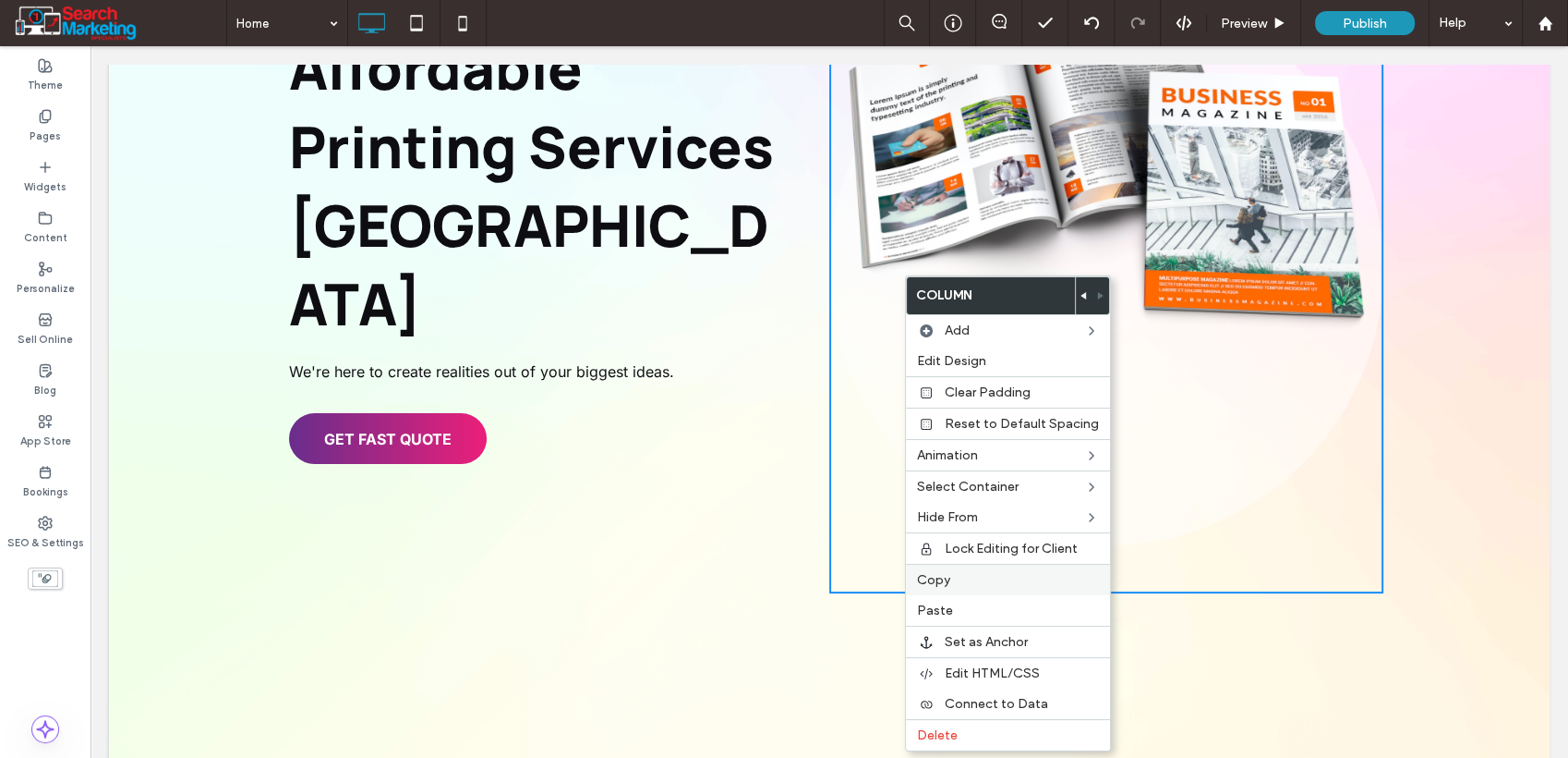
click at [945, 575] on span "Copy" at bounding box center [934, 579] width 33 height 16
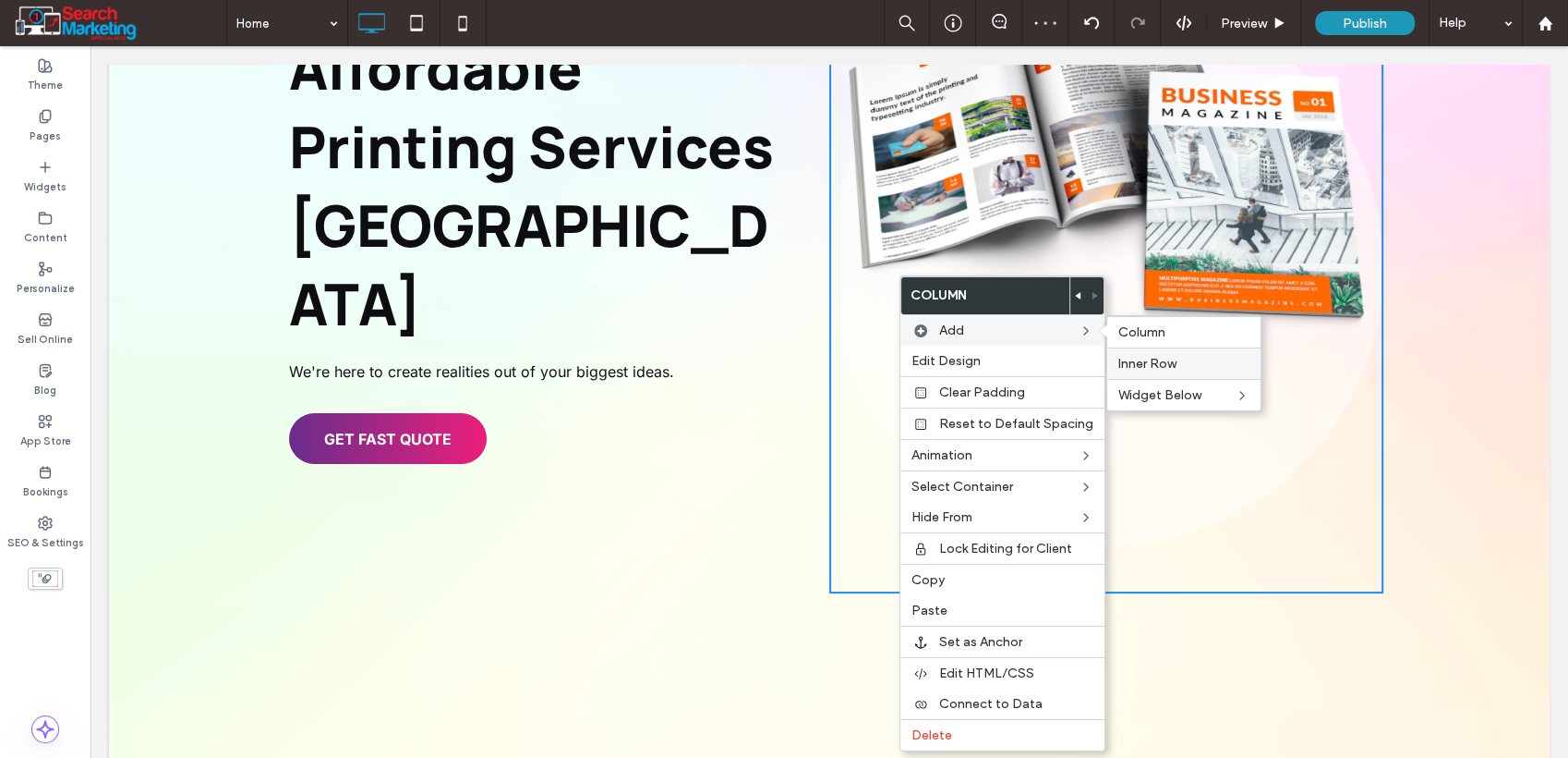
click at [1170, 364] on span "Inner Row" at bounding box center [1147, 363] width 58 height 16
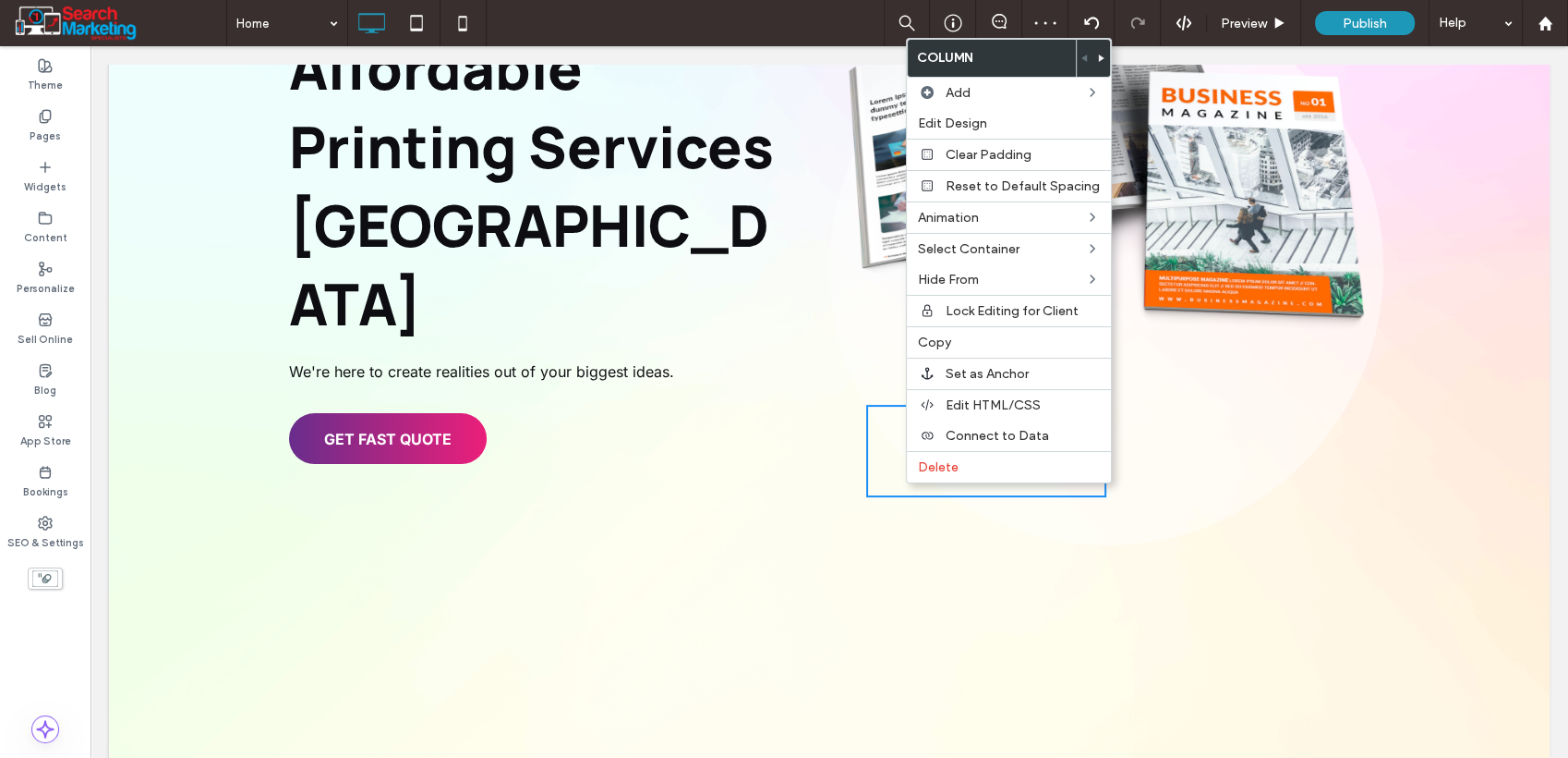
click at [1217, 421] on div "Click To Paste Click To Paste" at bounding box center [1226, 451] width 240 height 92
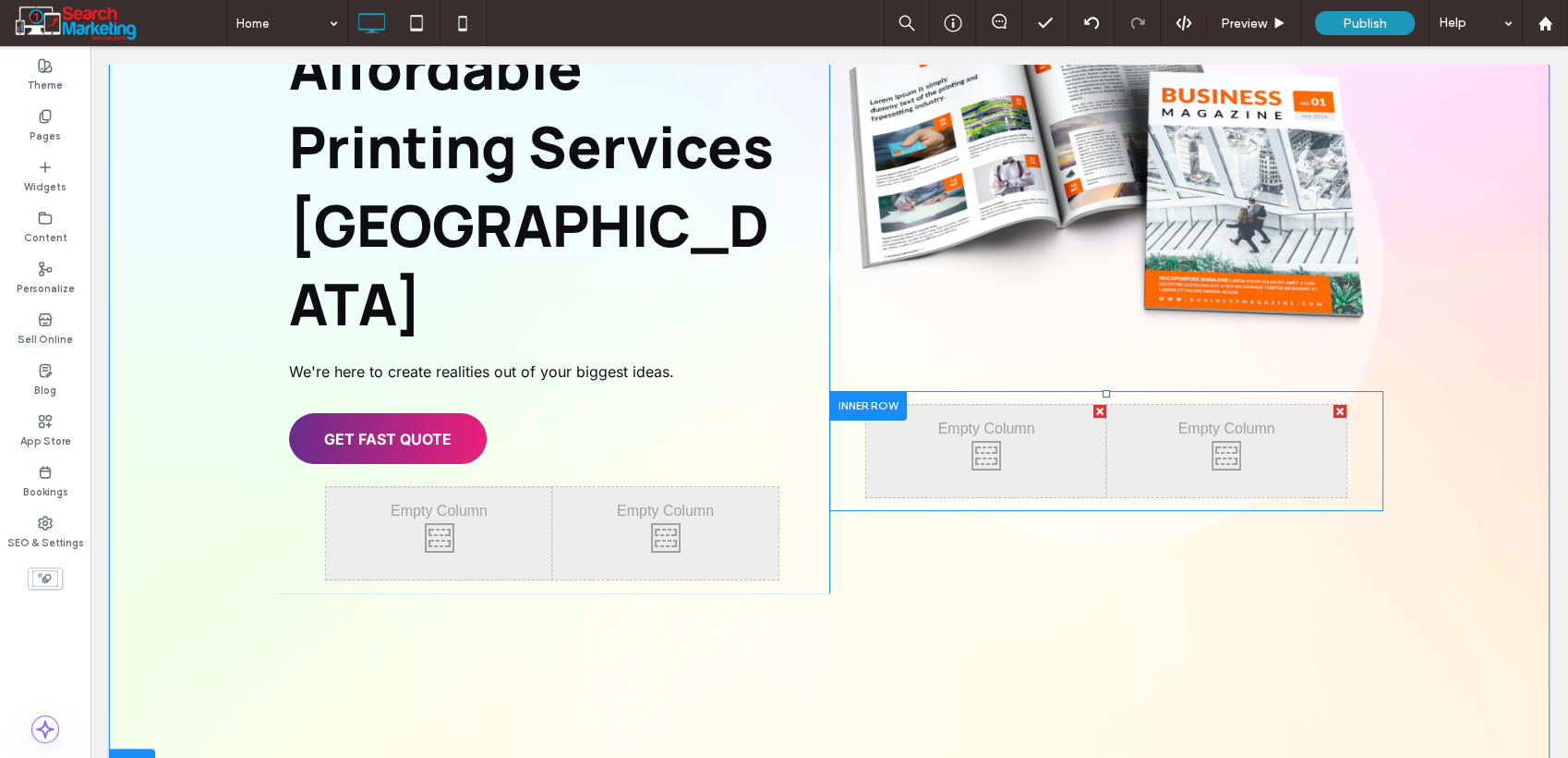
click at [850, 409] on div at bounding box center [868, 405] width 77 height 28
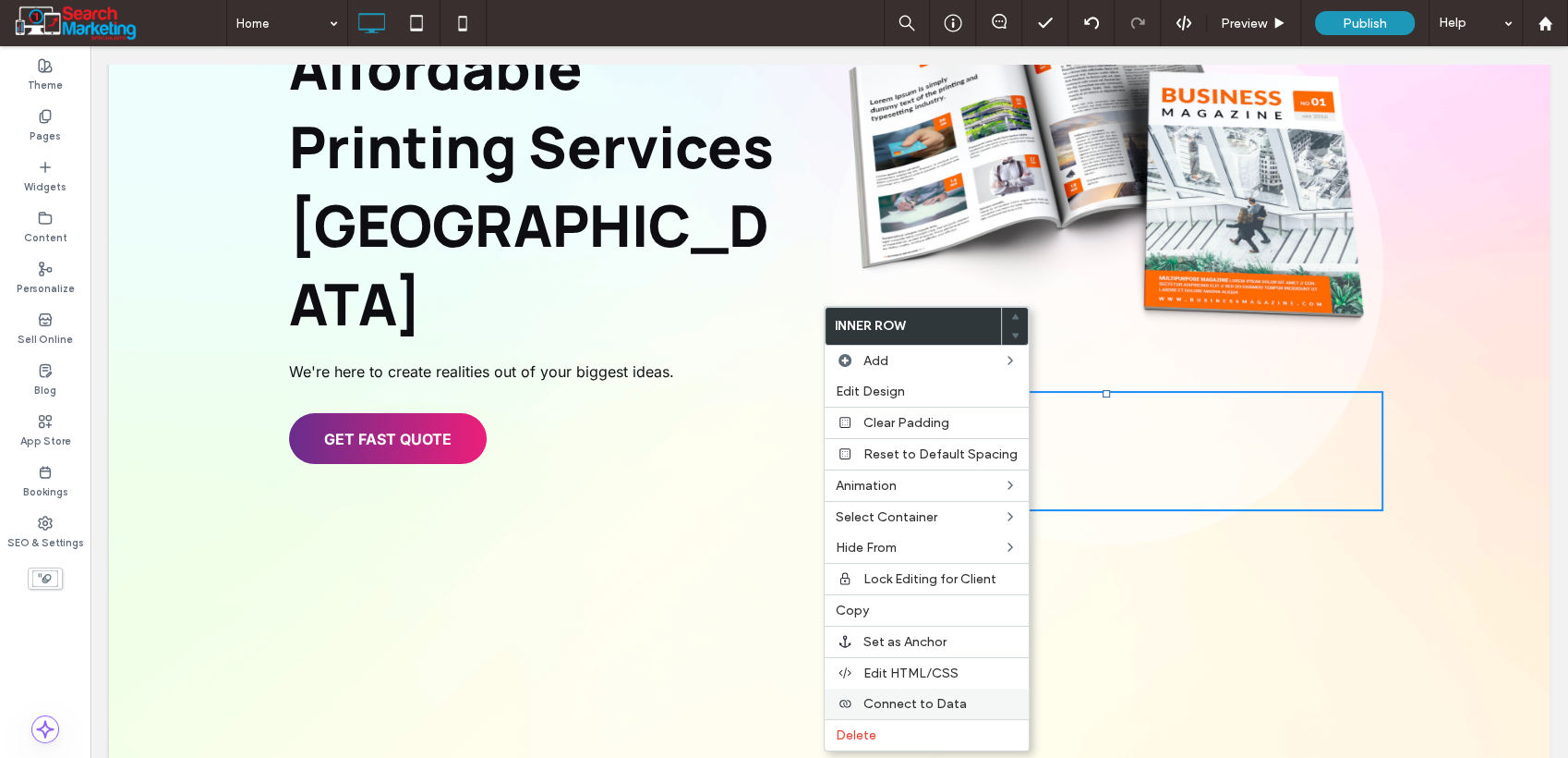
drag, startPoint x: 856, startPoint y: 736, endPoint x: 877, endPoint y: 708, distance: 35.0
click at [856, 737] on span "Delete" at bounding box center [856, 734] width 40 height 16
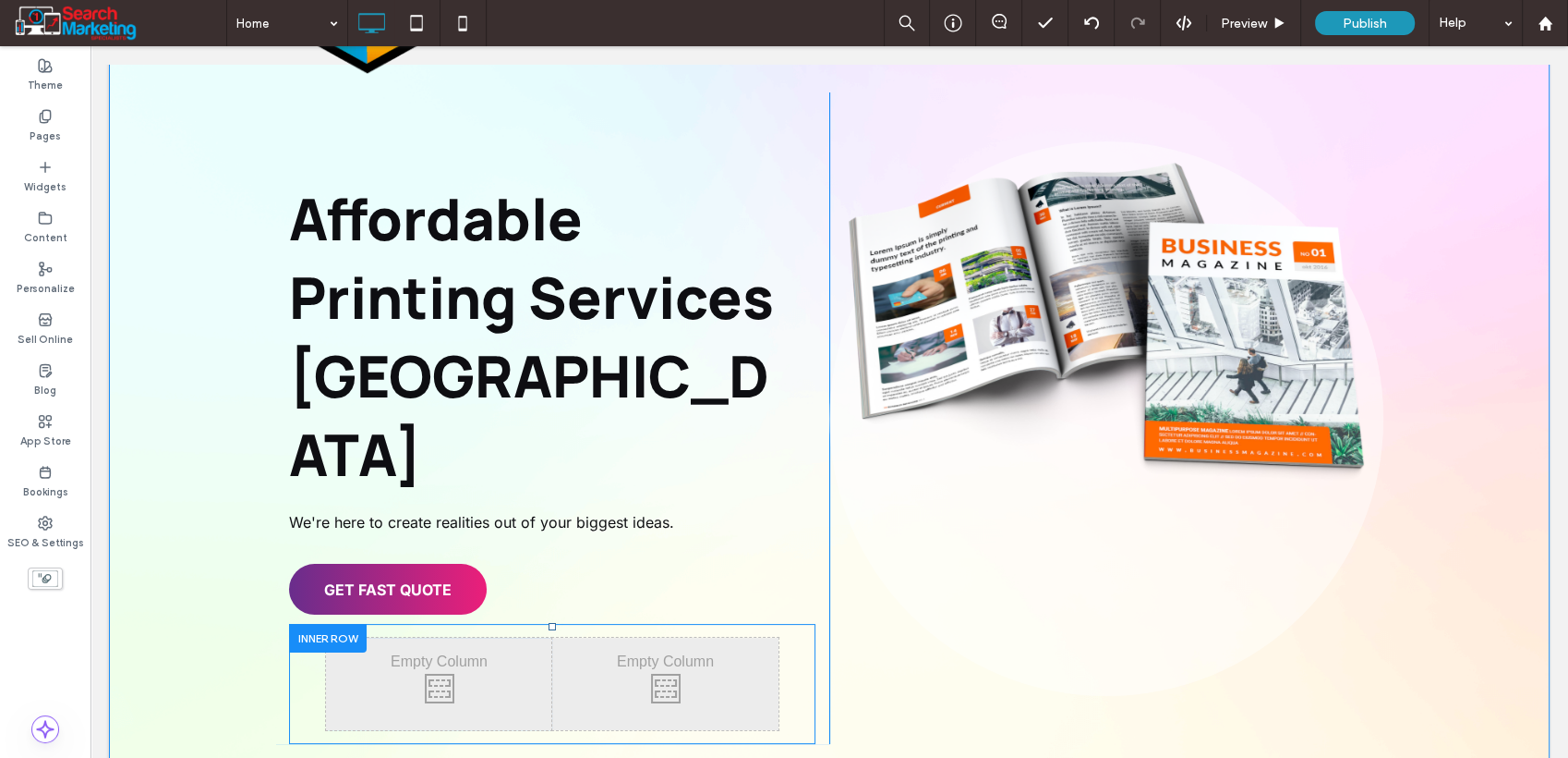
scroll to position [205, 0]
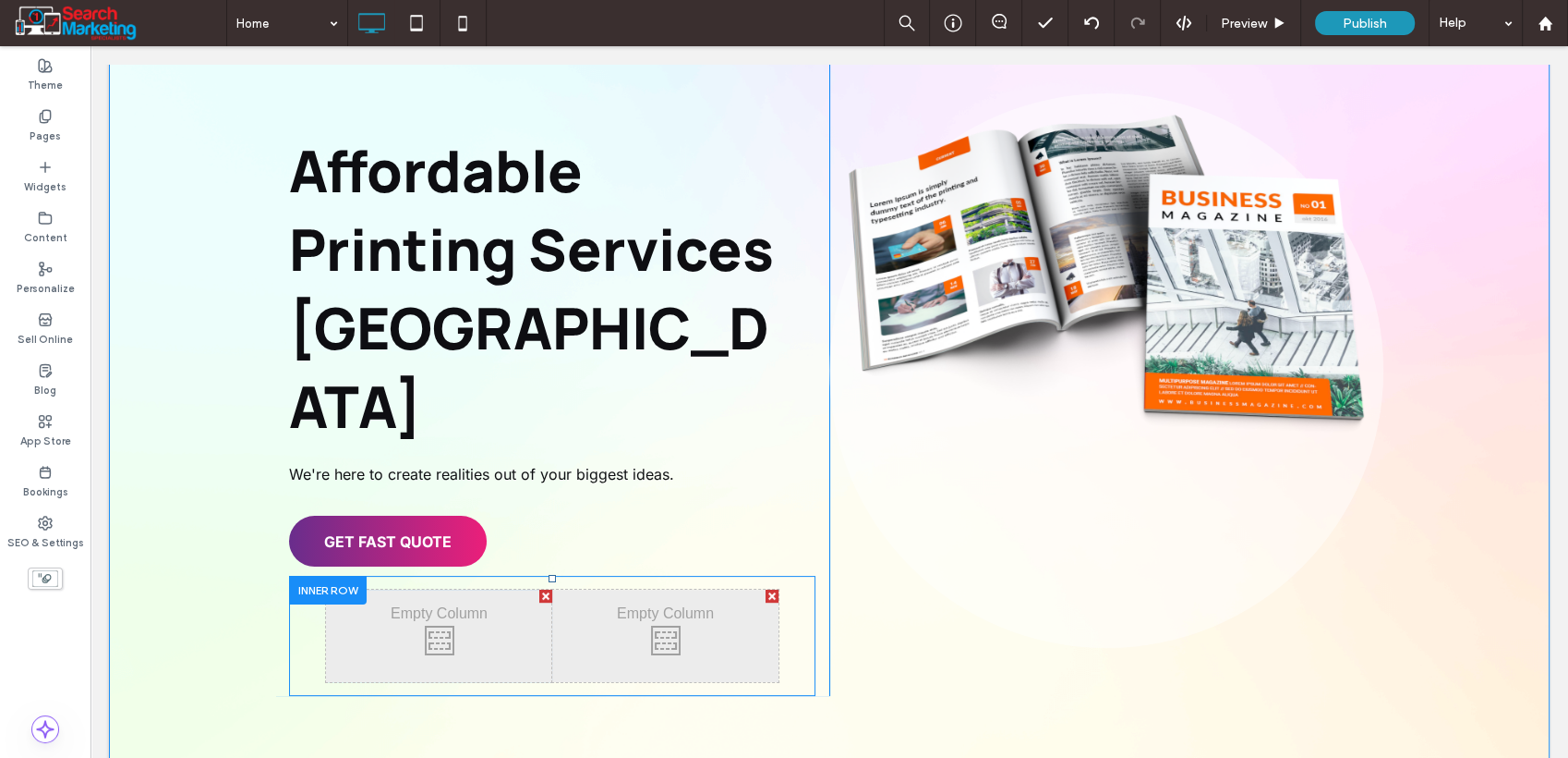
click at [309, 575] on div at bounding box center [328, 589] width 77 height 28
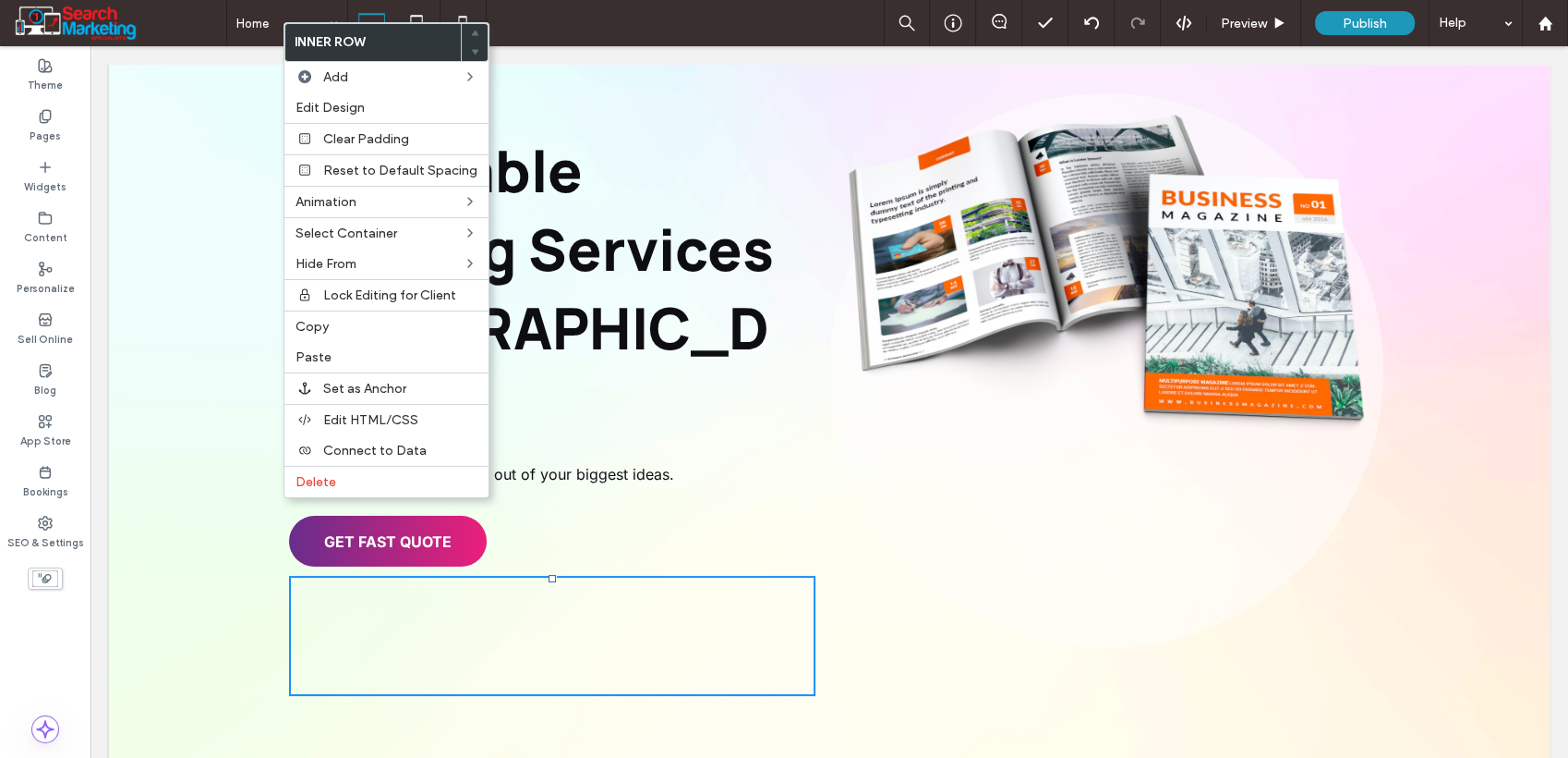
drag, startPoint x: 344, startPoint y: 485, endPoint x: 655, endPoint y: 553, distance: 318.3
click at [345, 485] on label "Delete" at bounding box center [386, 481] width 182 height 16
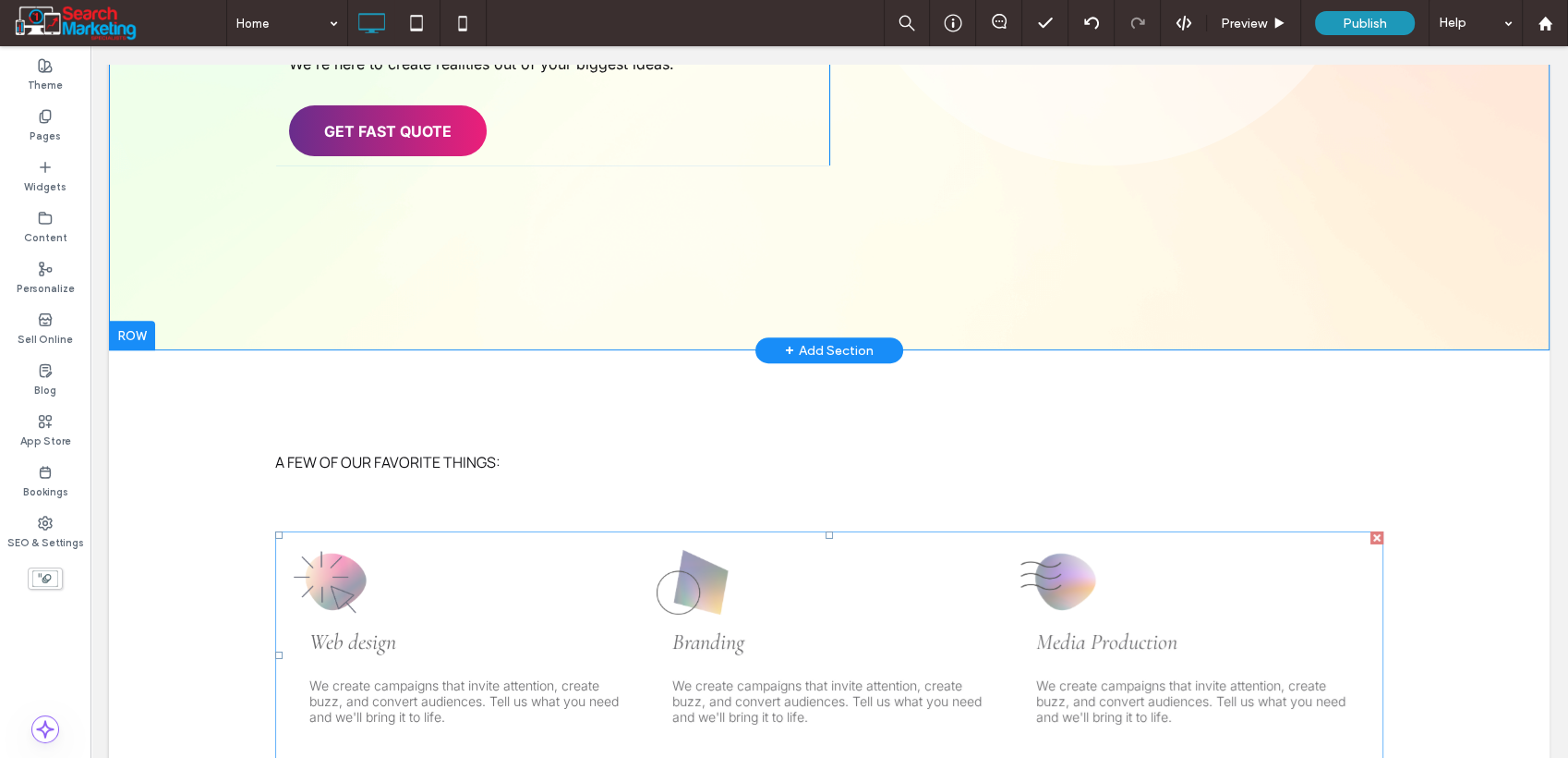
scroll to position [308, 0]
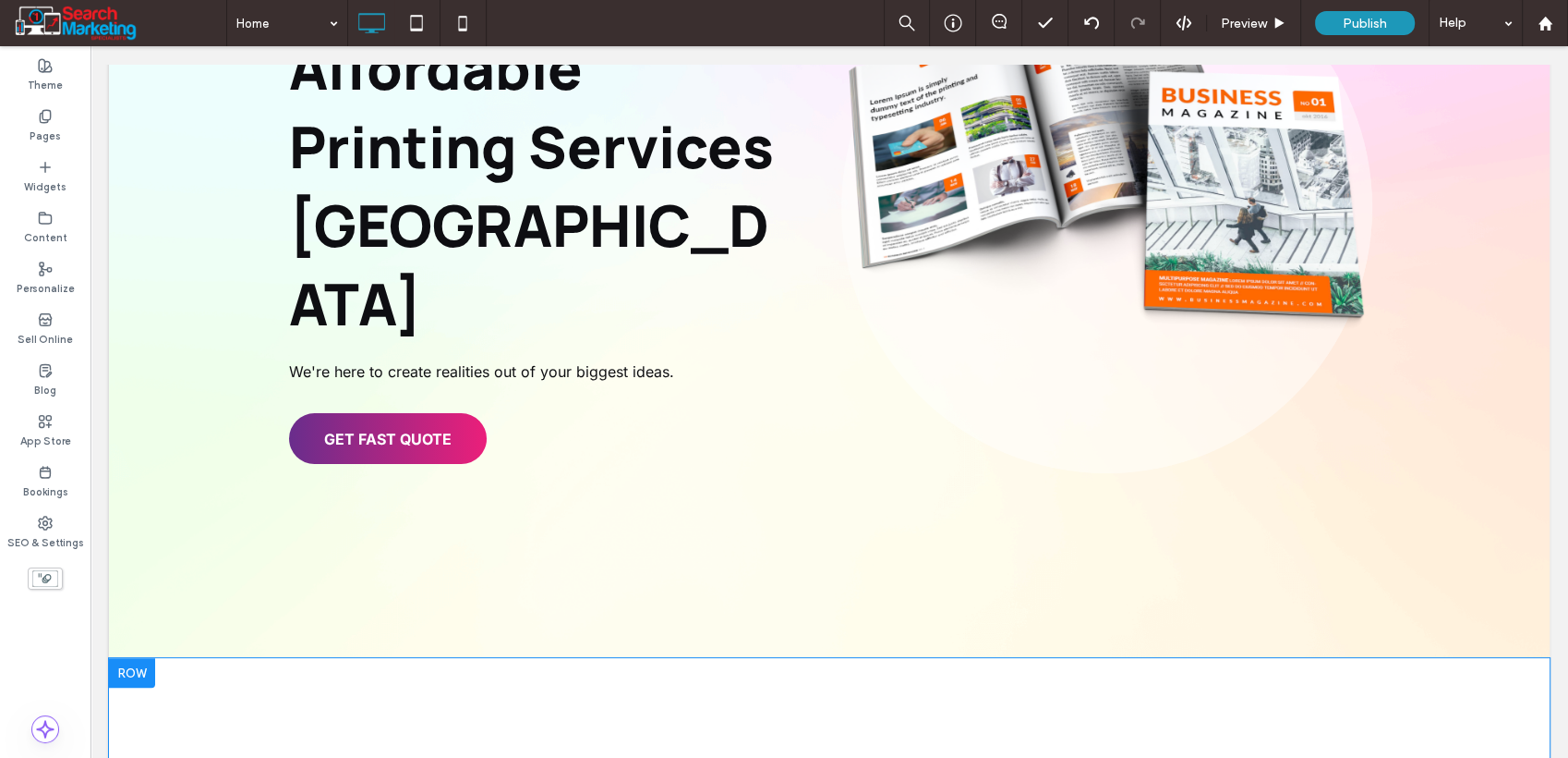
click at [137, 658] on div at bounding box center [132, 672] width 46 height 29
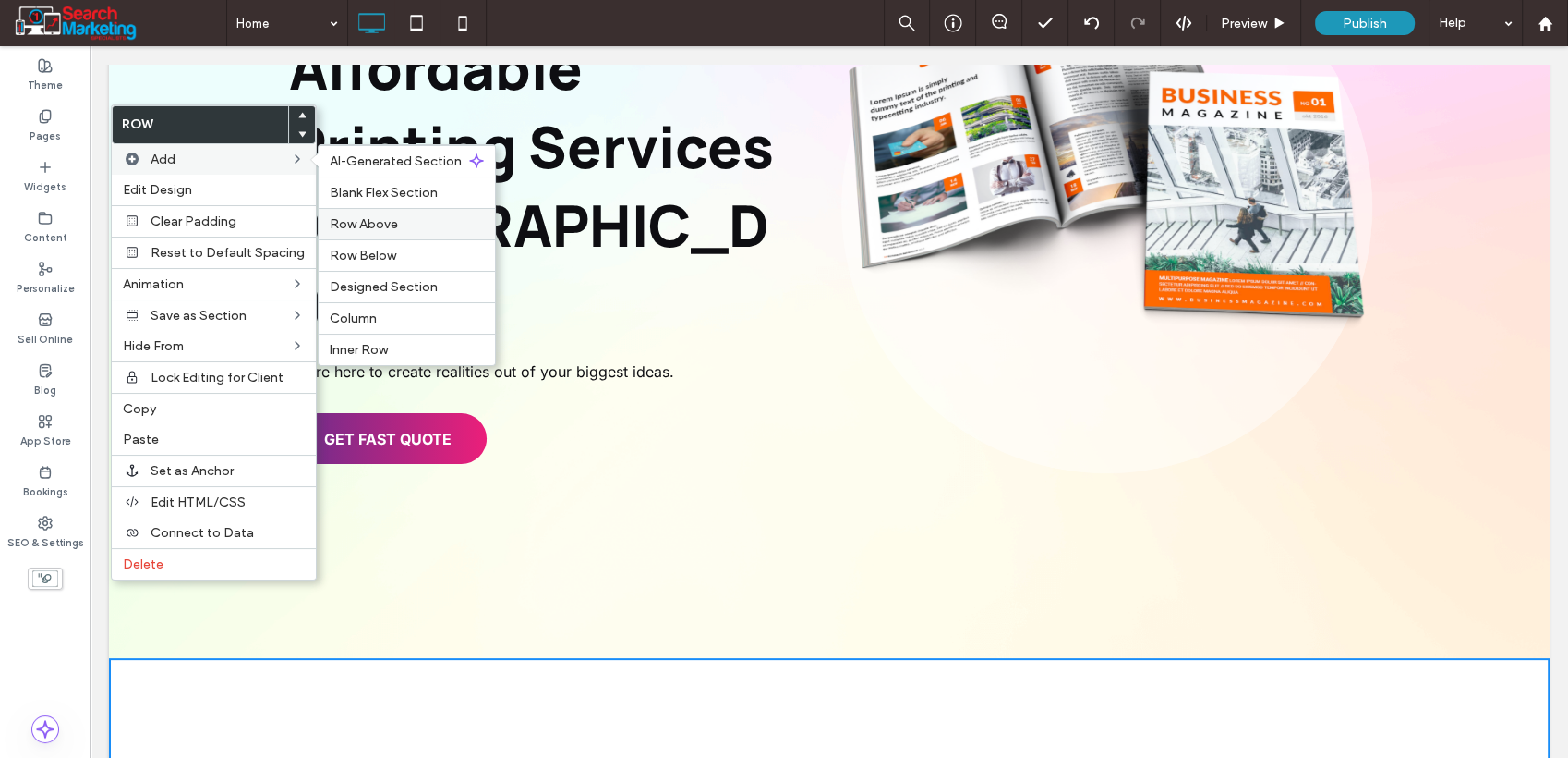
click at [349, 219] on span "Row Above" at bounding box center [363, 224] width 69 height 16
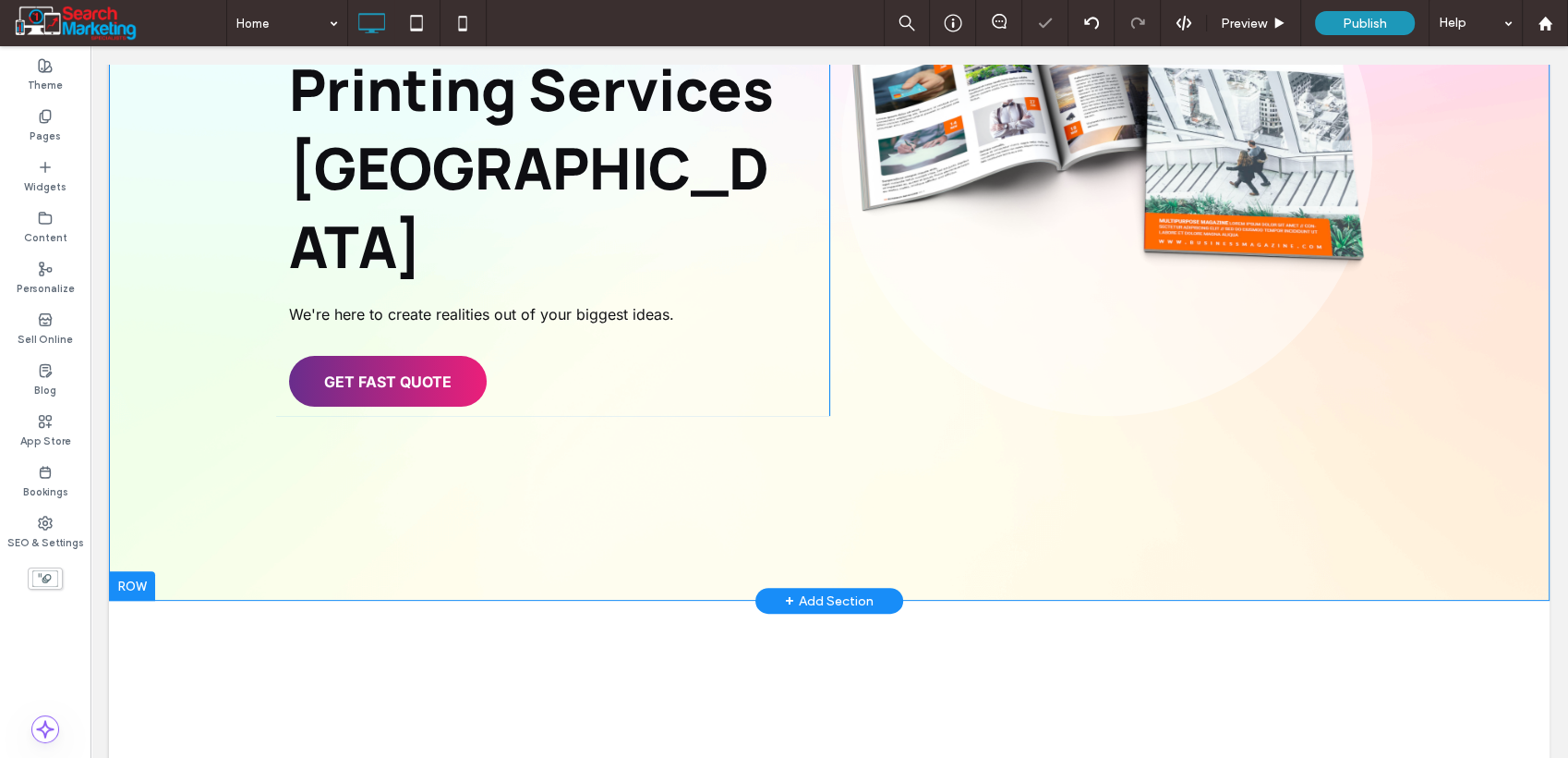
scroll to position [411, 0]
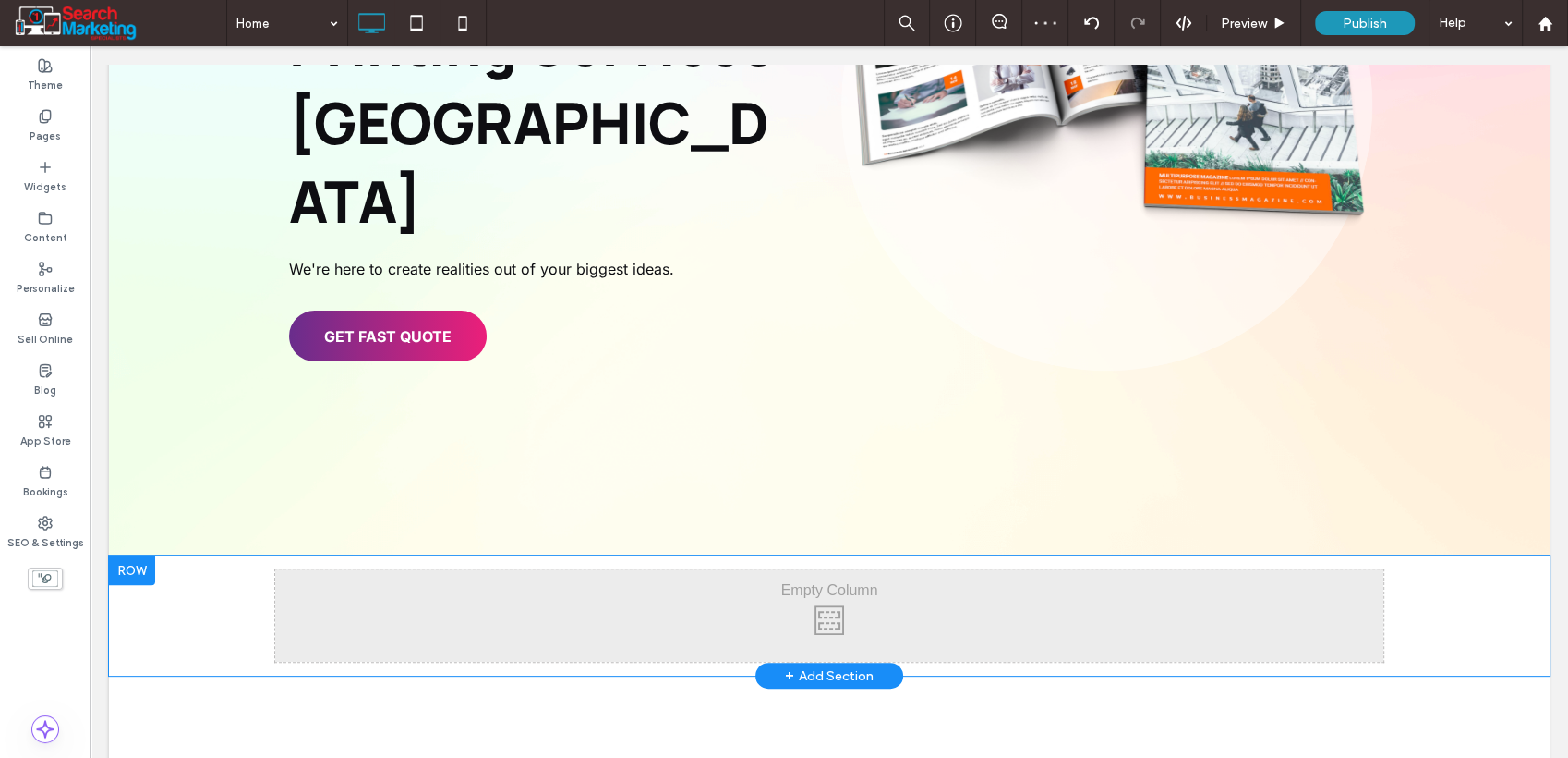
click at [207, 556] on div "Click To Paste Click To Paste Row + Add Section" at bounding box center [829, 616] width 1441 height 121
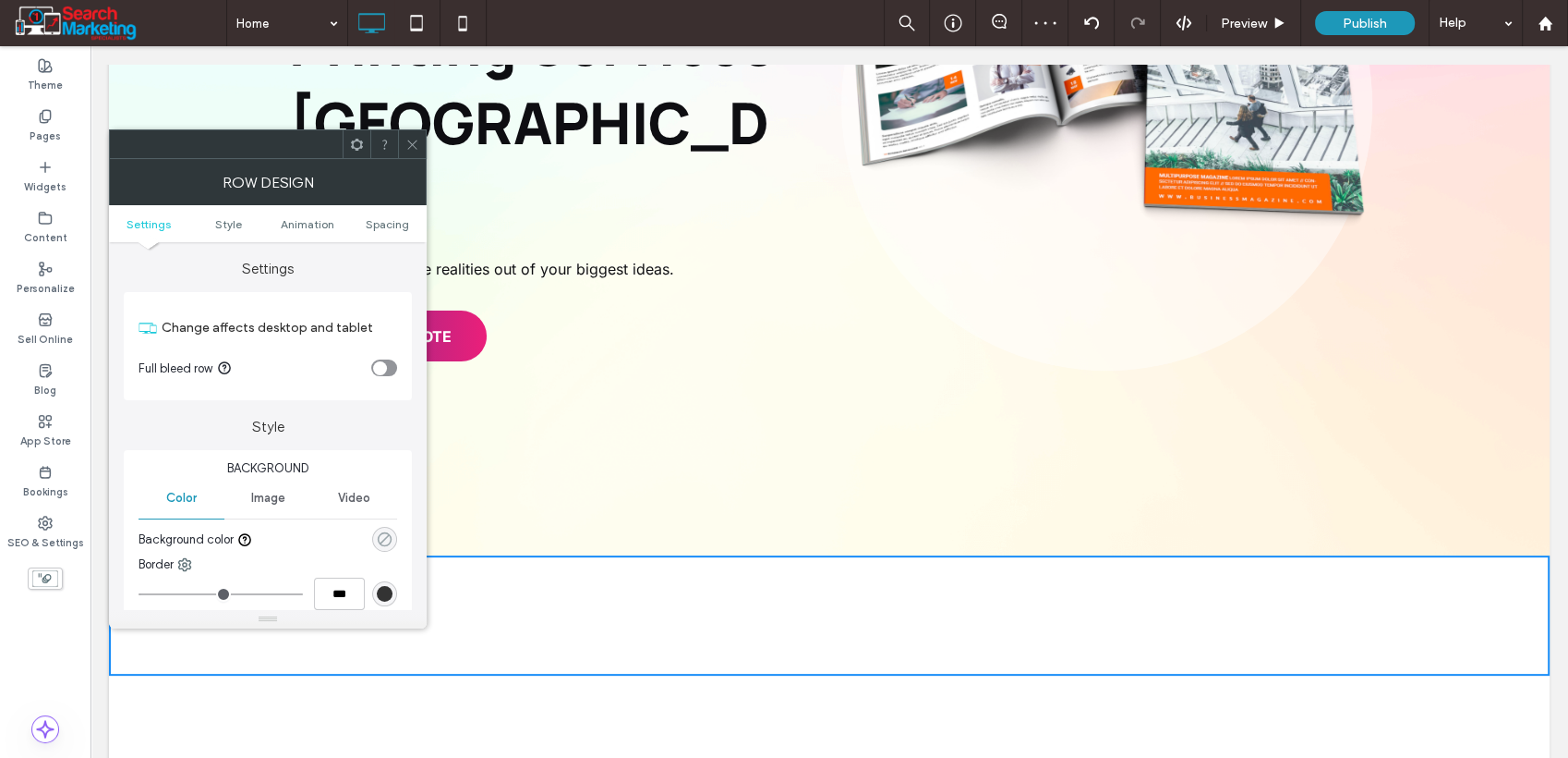
click at [380, 540] on icon "rgba(0, 0, 0, 0)" at bounding box center [384, 539] width 16 height 16
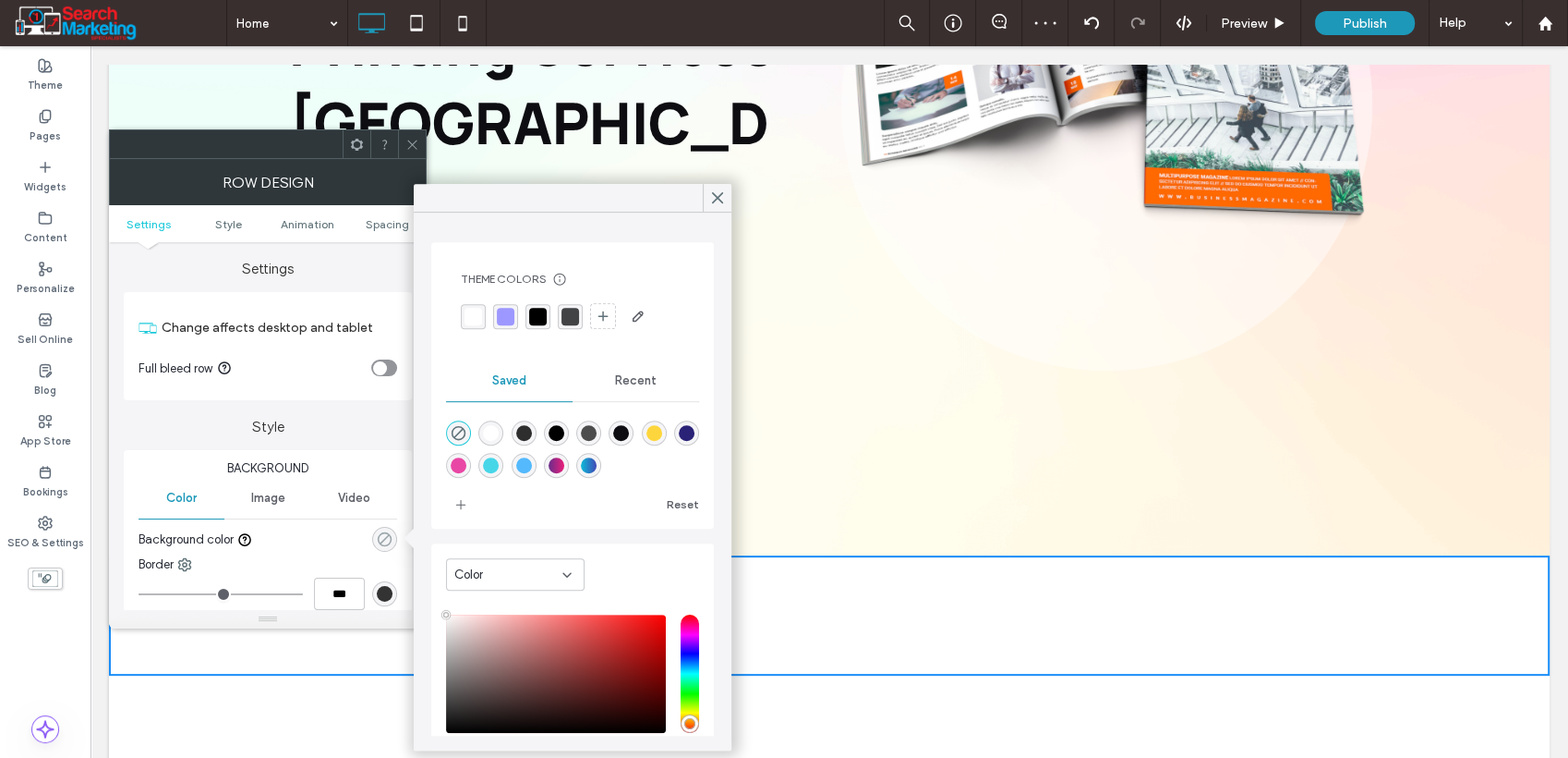
type input "**"
click at [387, 541] on icon "rgba(0, 0, 0, 0)" at bounding box center [384, 539] width 16 height 16
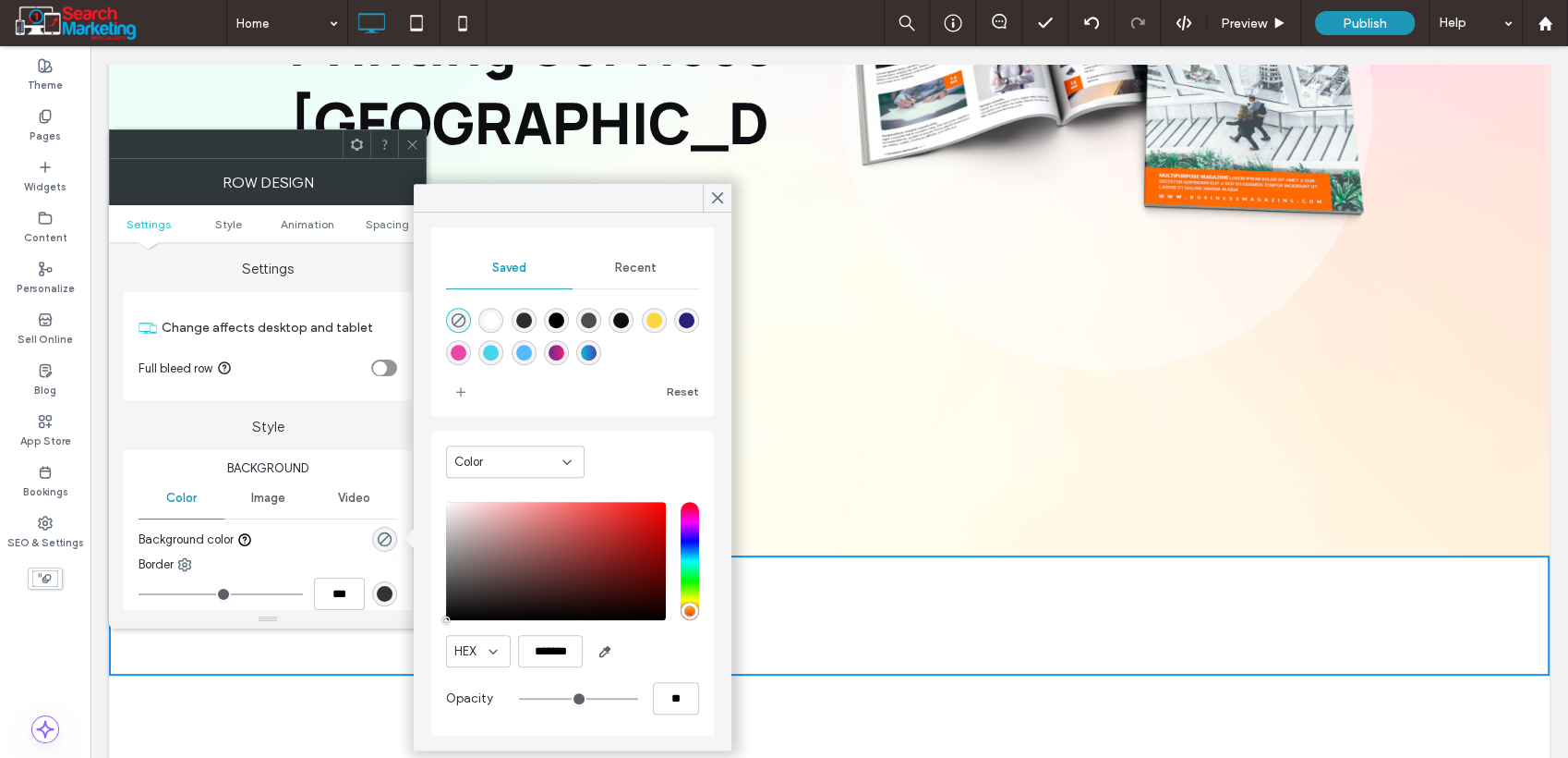
scroll to position [114, 0]
drag, startPoint x: 602, startPoint y: 650, endPoint x: 613, endPoint y: 648, distance: 11.2
click at [605, 650] on icon "button" at bounding box center [605, 651] width 15 height 15
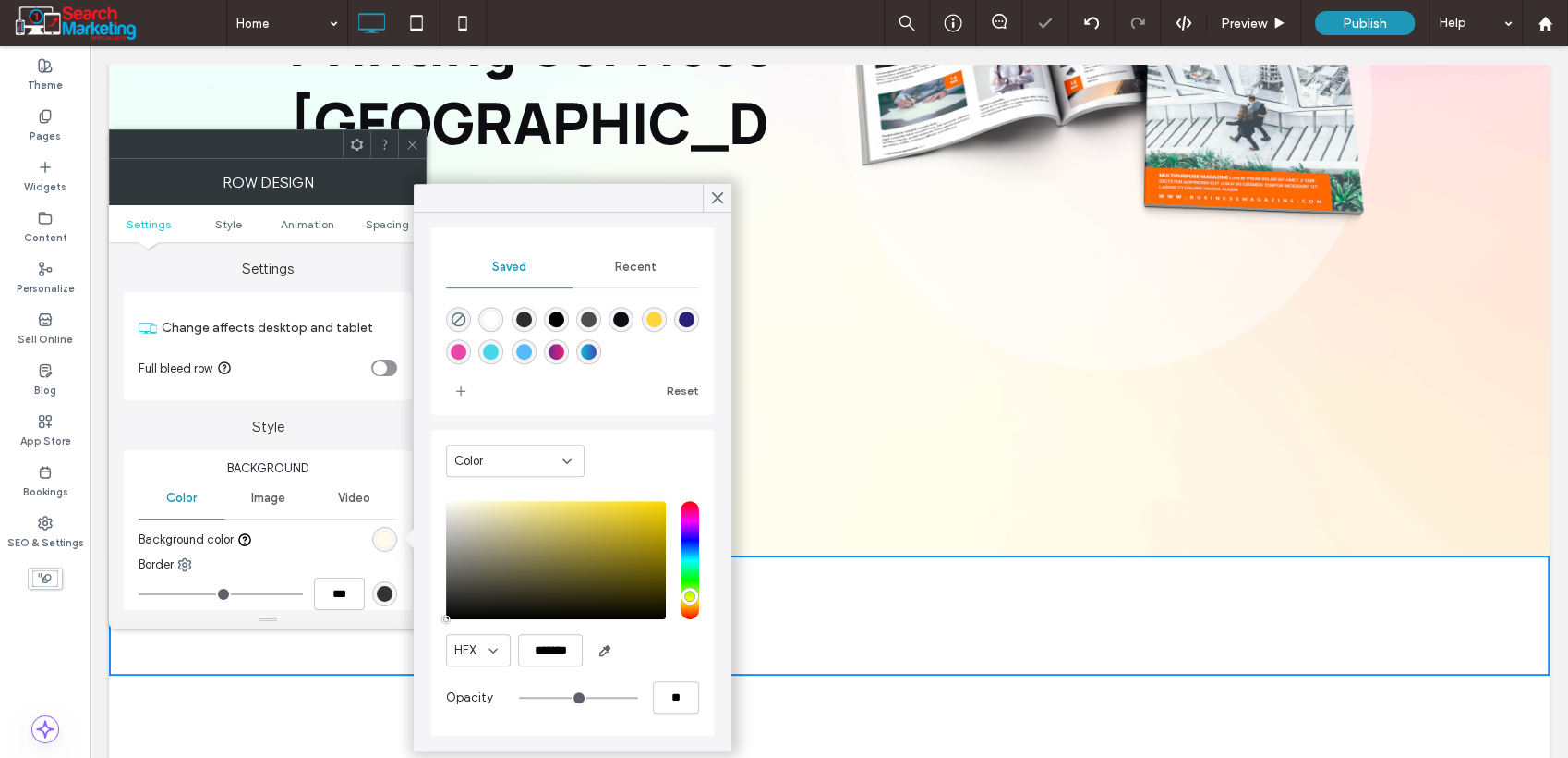
type input "*******"
type input "***"
type input "****"
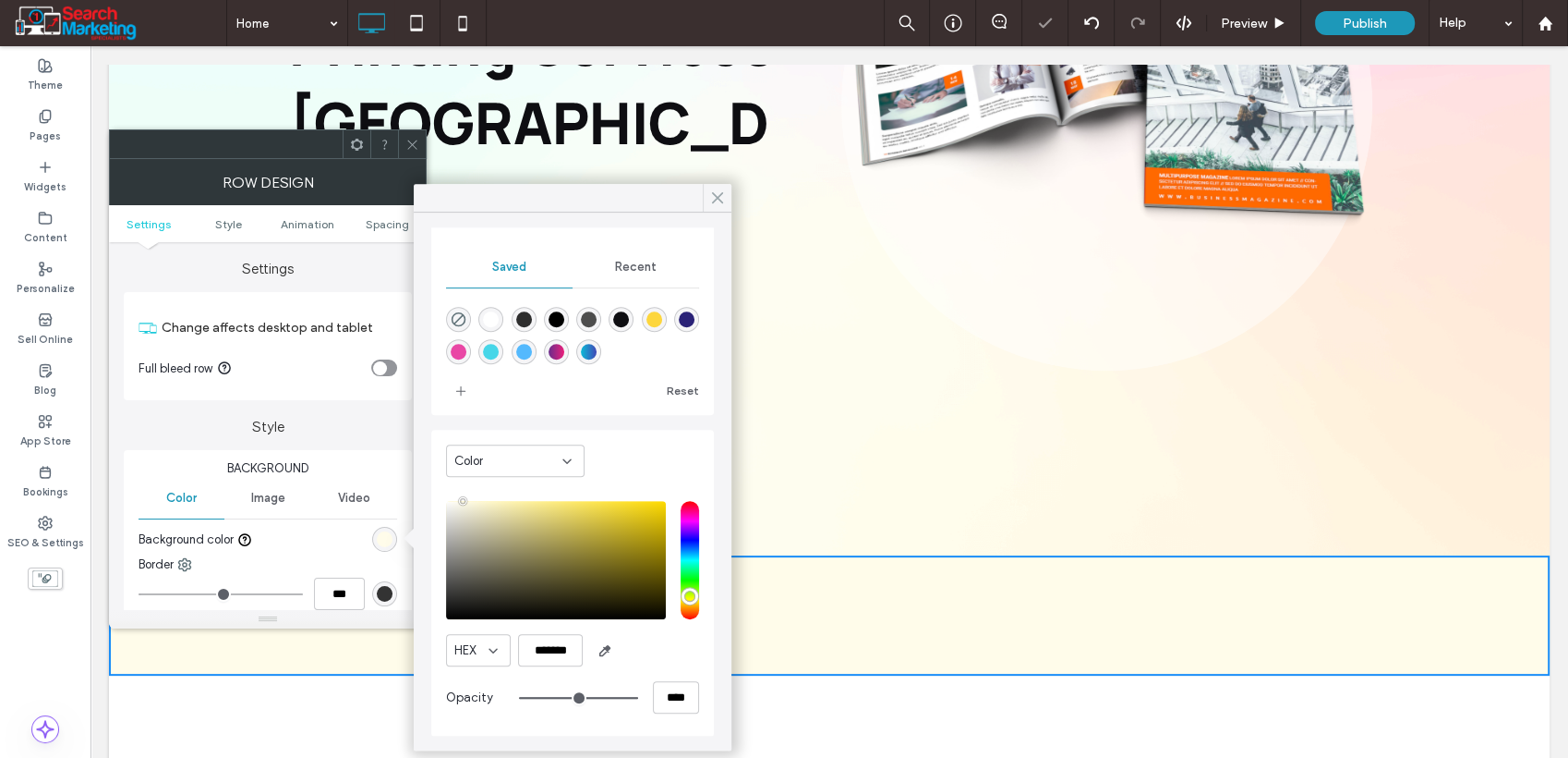
click at [712, 200] on icon at bounding box center [718, 198] width 17 height 17
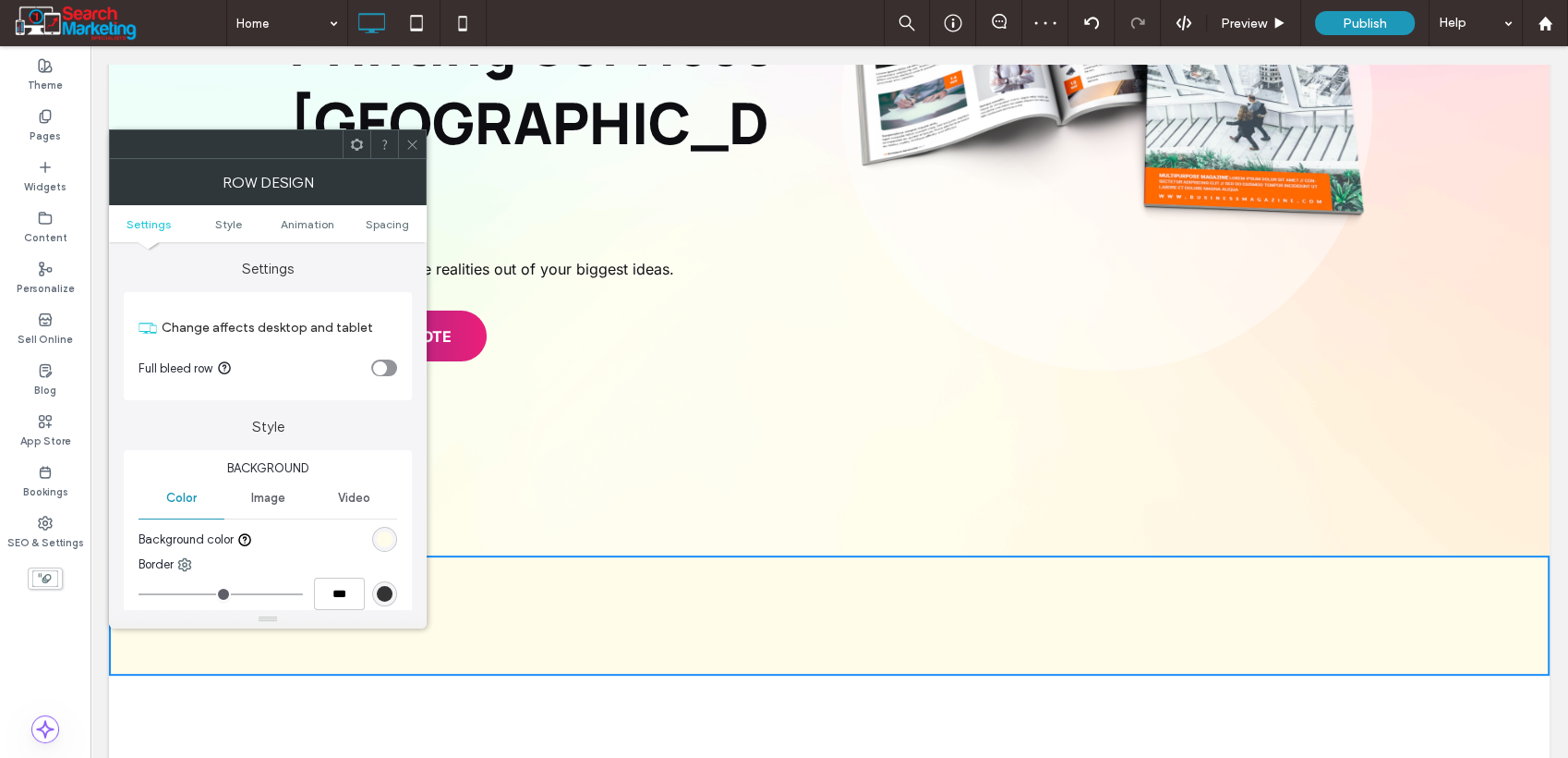
drag, startPoint x: 413, startPoint y: 143, endPoint x: 349, endPoint y: 498, distance: 360.7
click at [412, 143] on use at bounding box center [412, 144] width 9 height 9
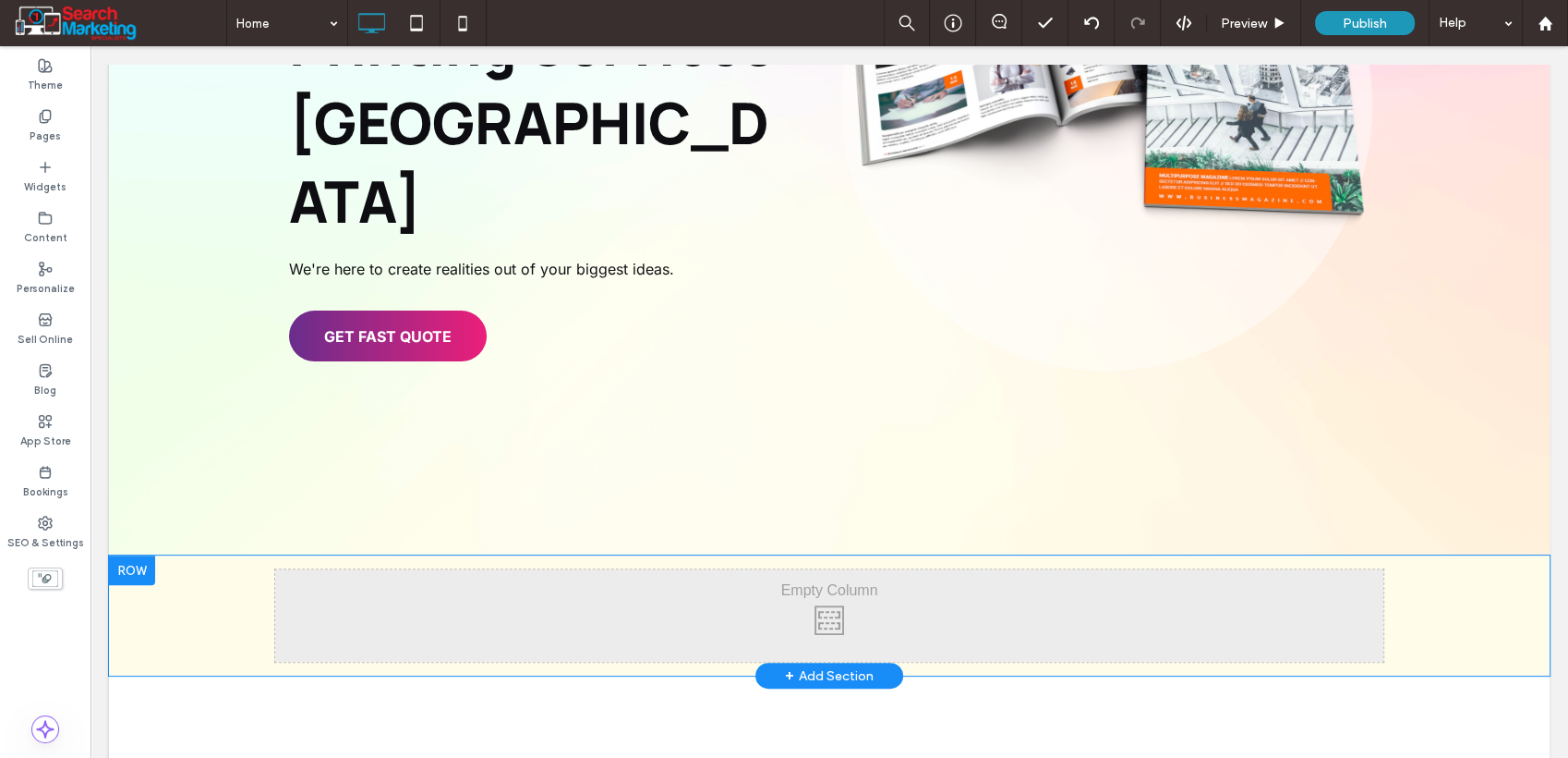
click at [207, 556] on div "Click To Paste Click To Paste Row + Add Section" at bounding box center [829, 616] width 1441 height 121
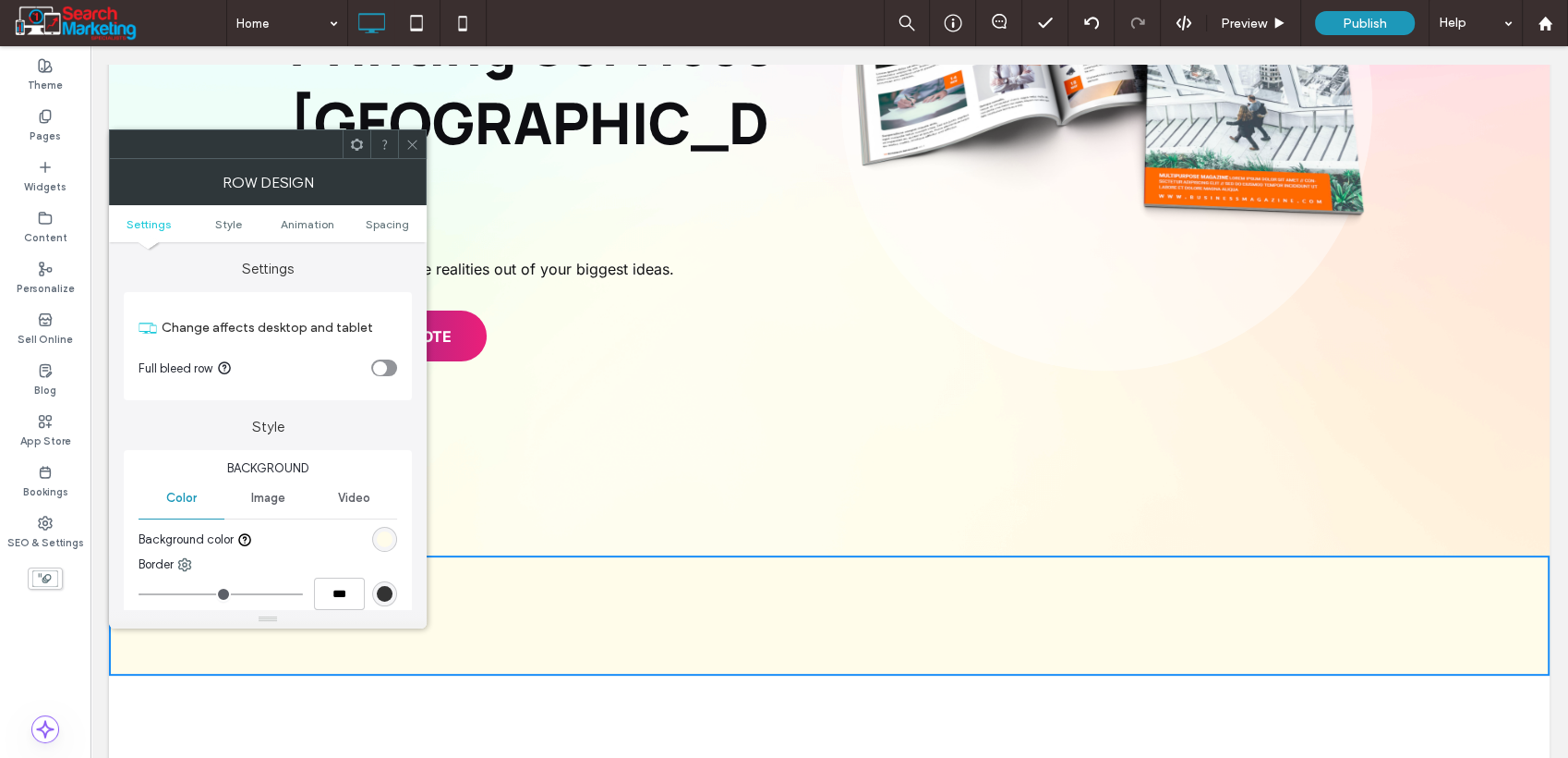
click at [421, 143] on div at bounding box center [411, 143] width 27 height 27
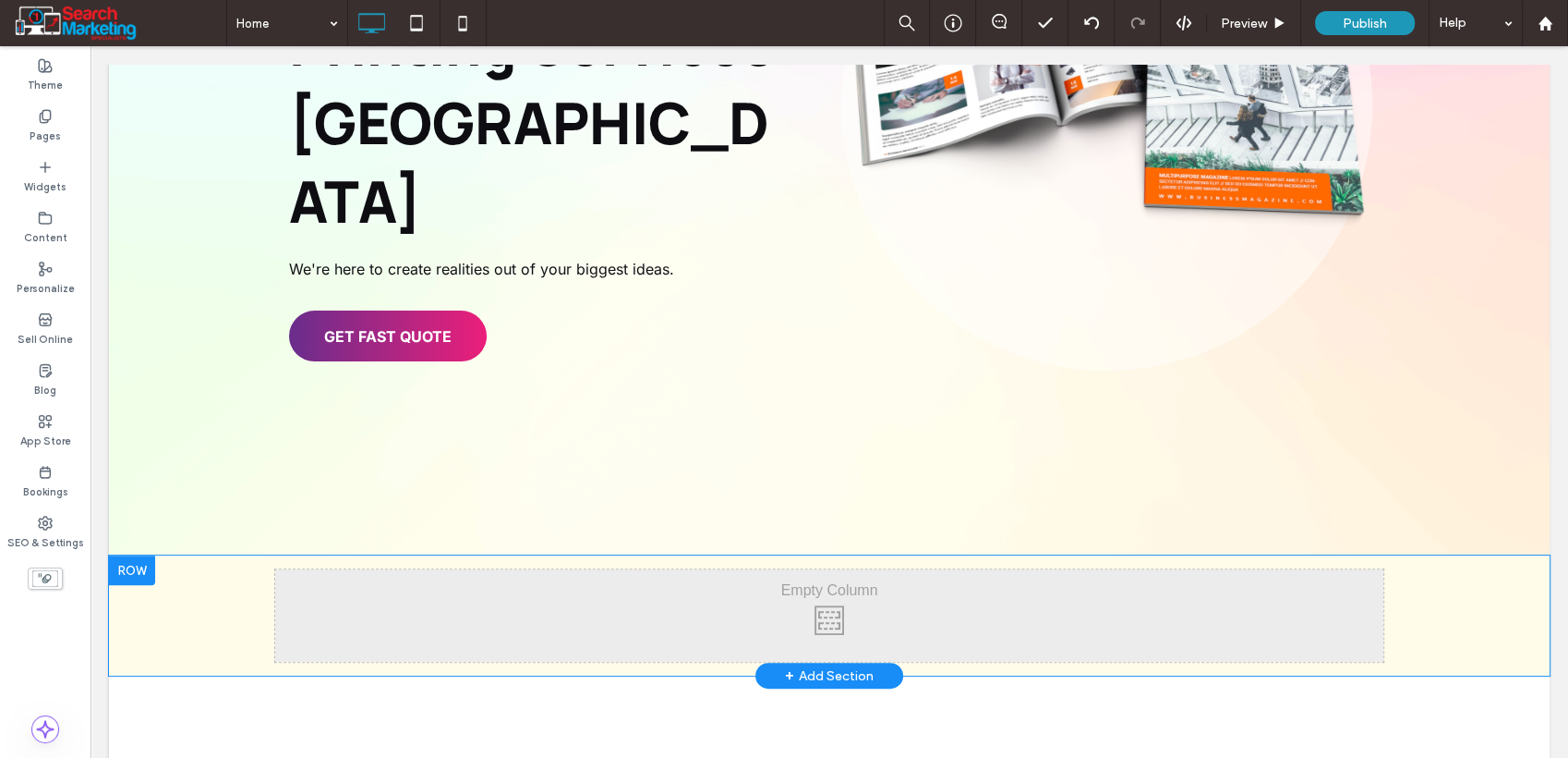
click at [197, 556] on div "Click To Paste Click To Paste Row + Add Section" at bounding box center [829, 616] width 1441 height 121
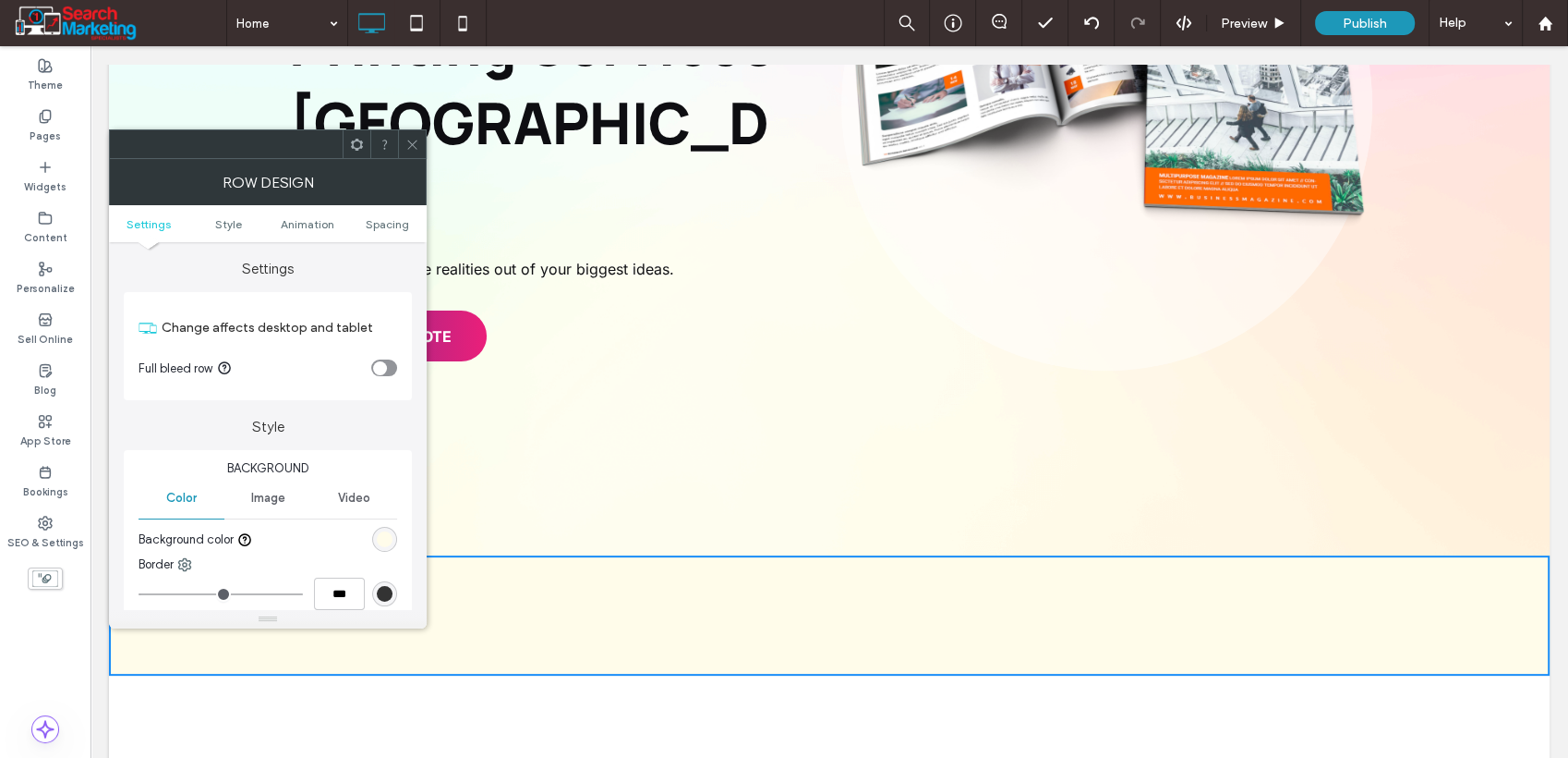
drag, startPoint x: 384, startPoint y: 534, endPoint x: 366, endPoint y: 556, distance: 28.4
click at [384, 536] on div "rgb(255, 252, 234)" at bounding box center [384, 539] width 16 height 16
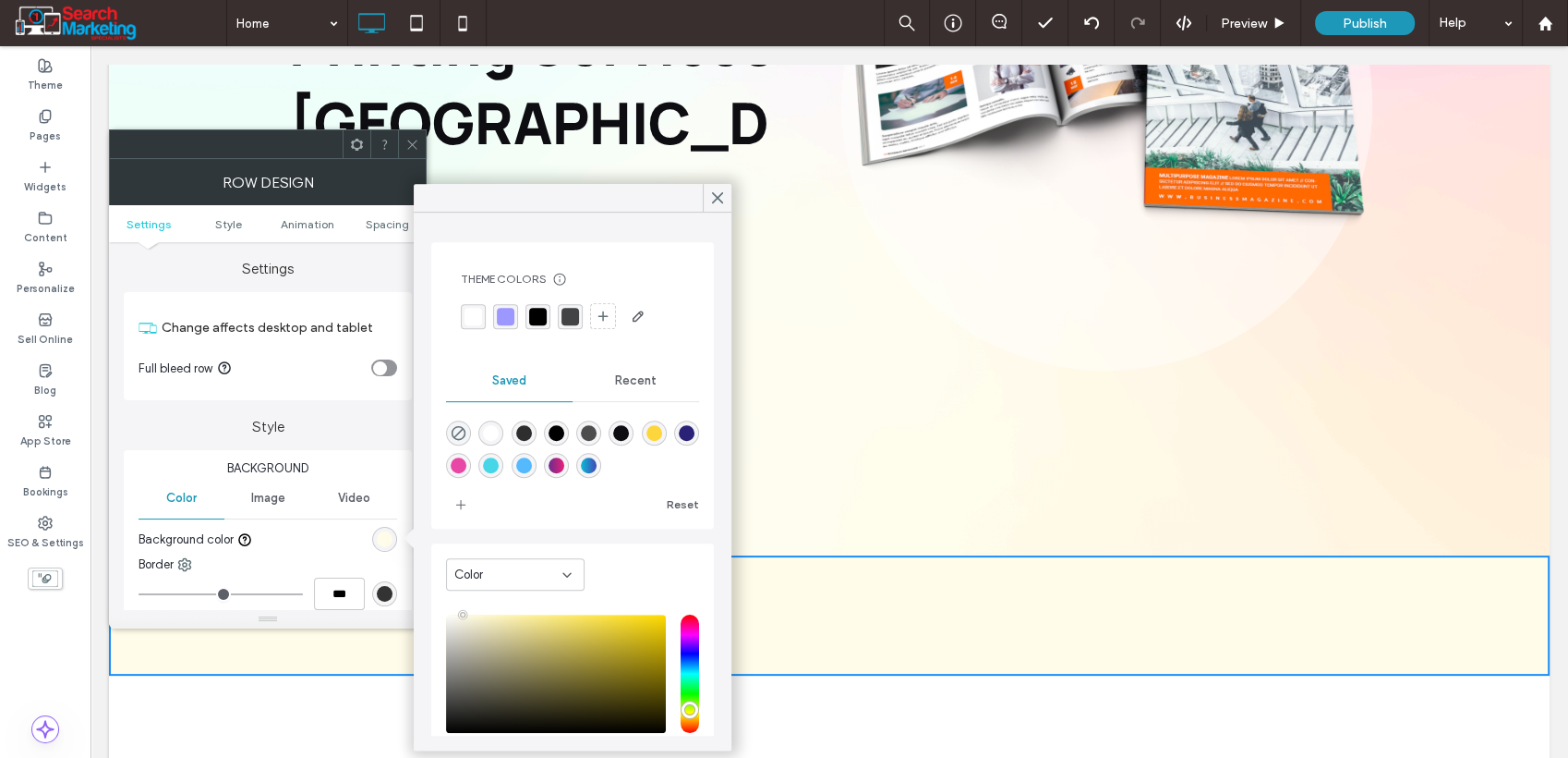
drag, startPoint x: 455, startPoint y: 427, endPoint x: 445, endPoint y: 440, distance: 16.4
click at [455, 426] on use "rgba(0,0,0,0)" at bounding box center [458, 432] width 14 height 14
type input "*******"
type input "*"
type input "**"
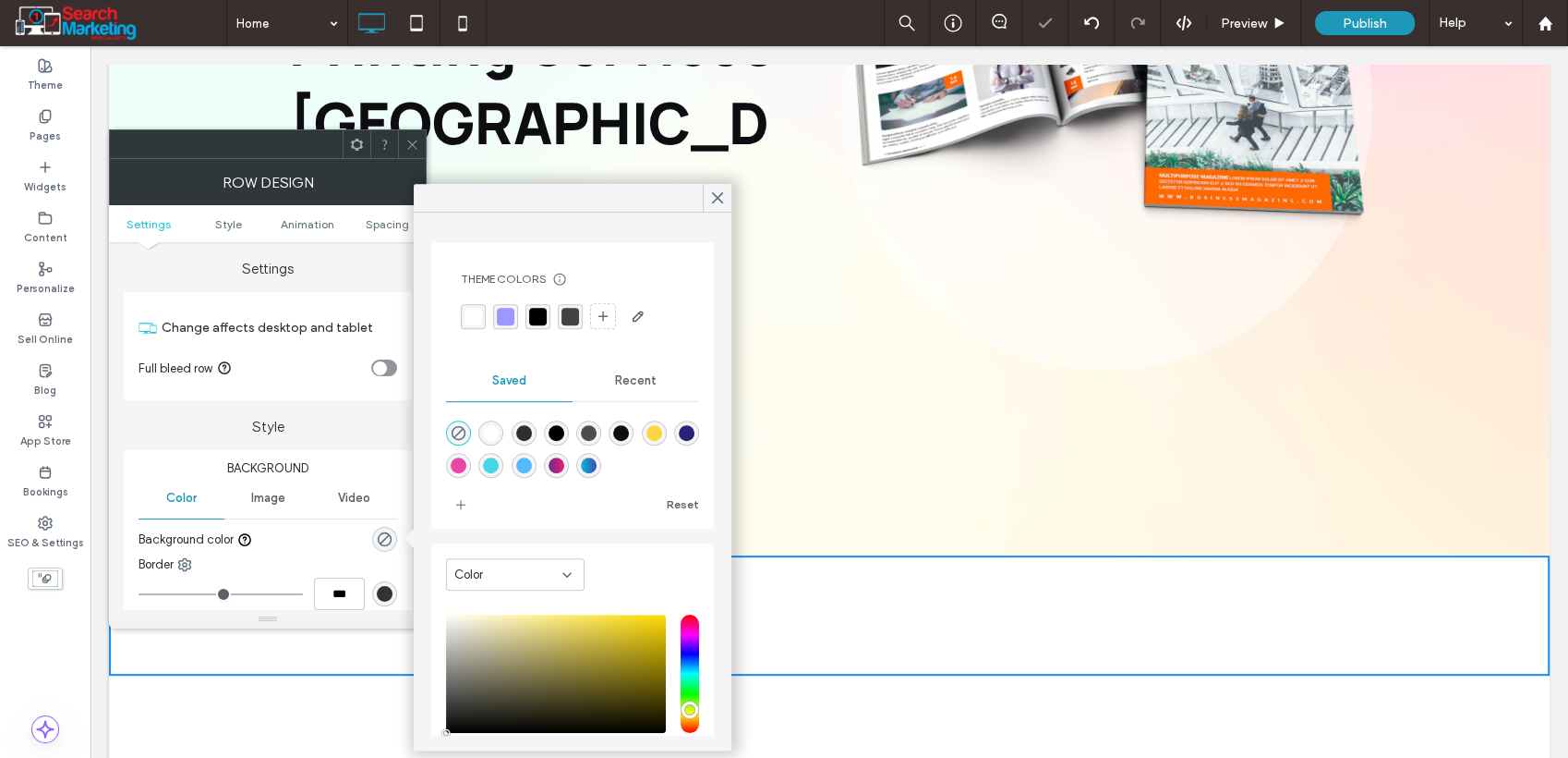
click at [404, 141] on div at bounding box center [411, 143] width 27 height 27
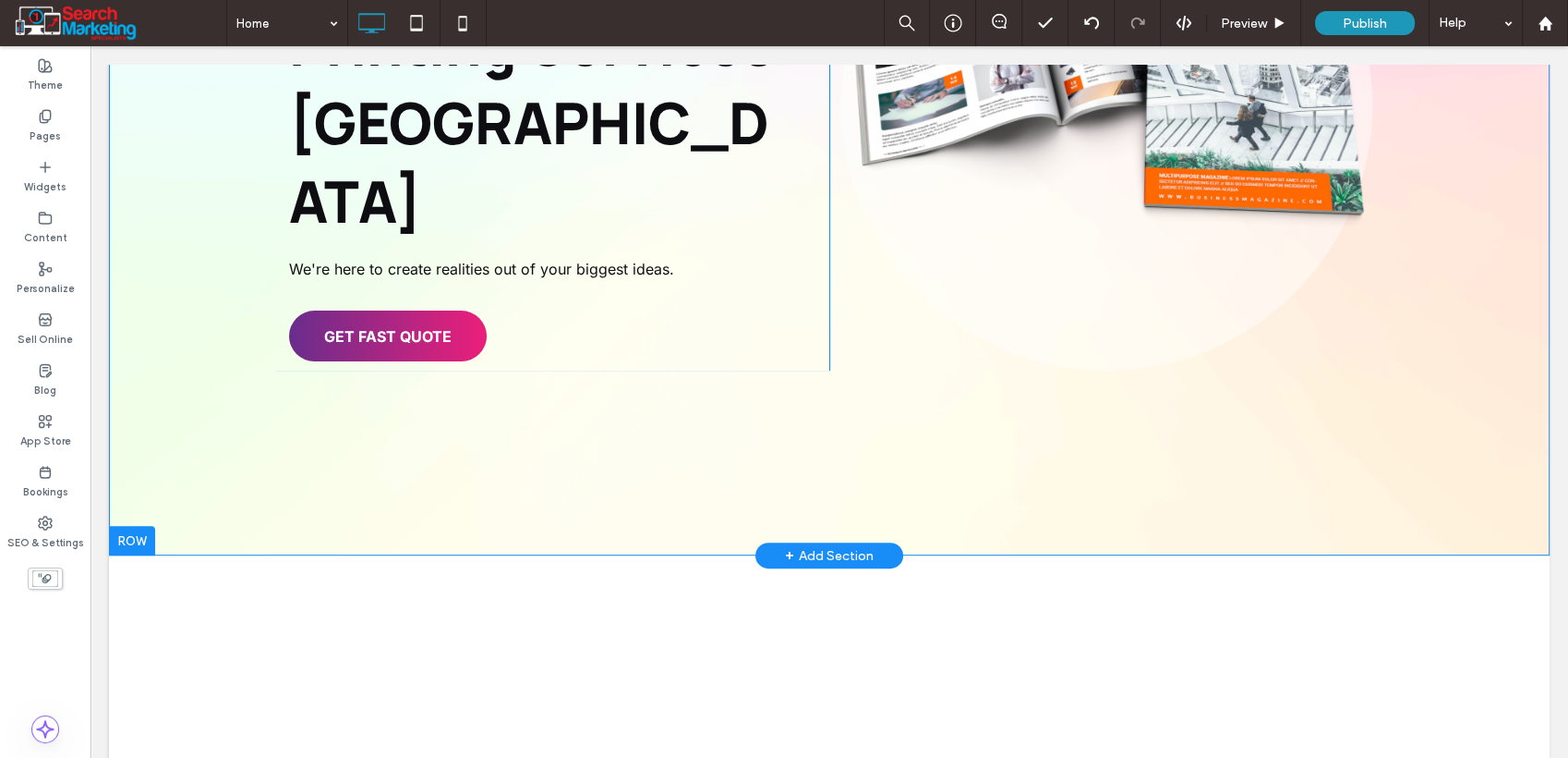
click at [156, 415] on div "Affordable Printing Services Gold Coast We're here to create realities out of y…" at bounding box center [829, 105] width 1441 height 901
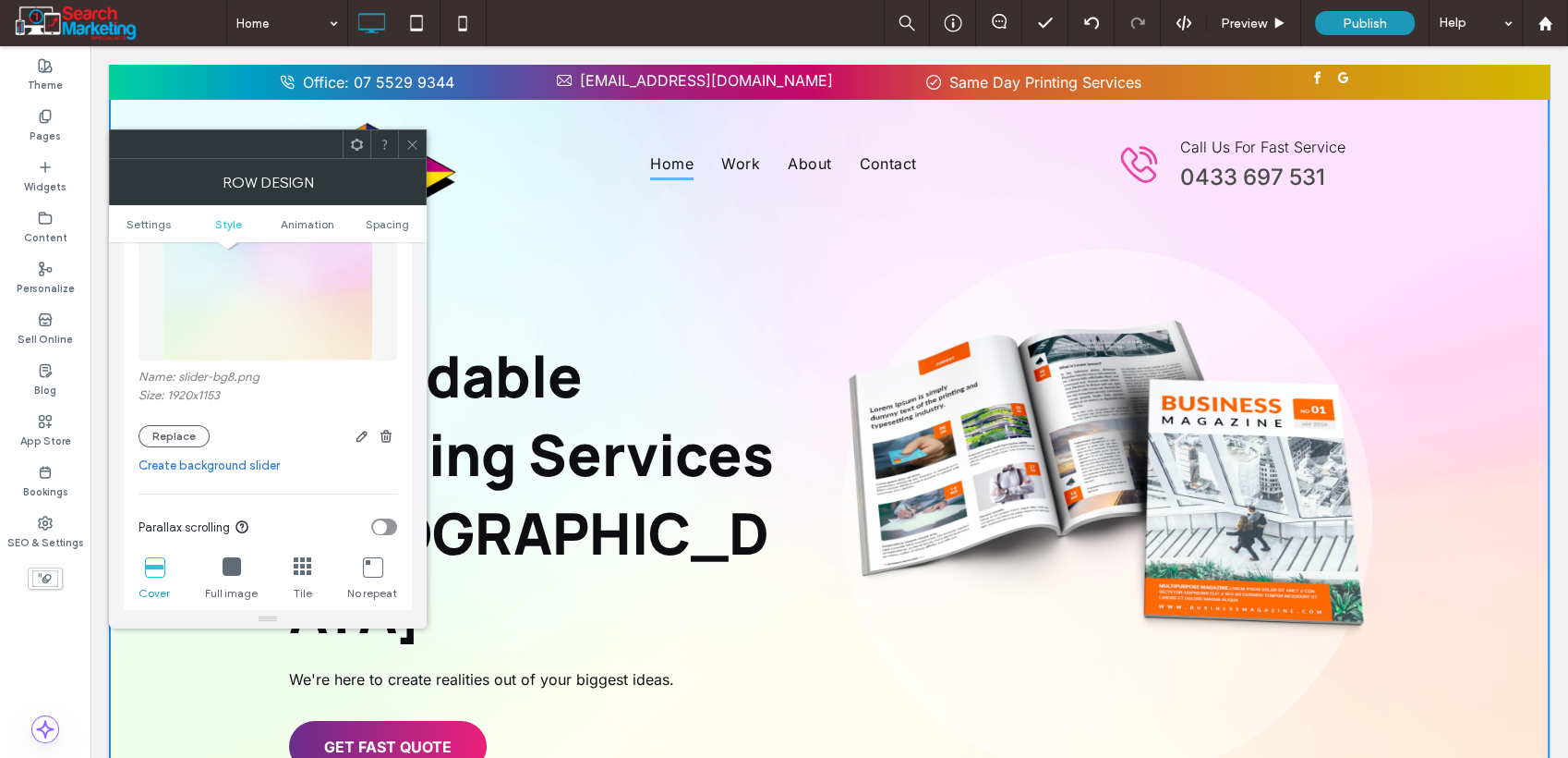
scroll to position [308, 0]
click at [408, 141] on icon at bounding box center [412, 144] width 14 height 14
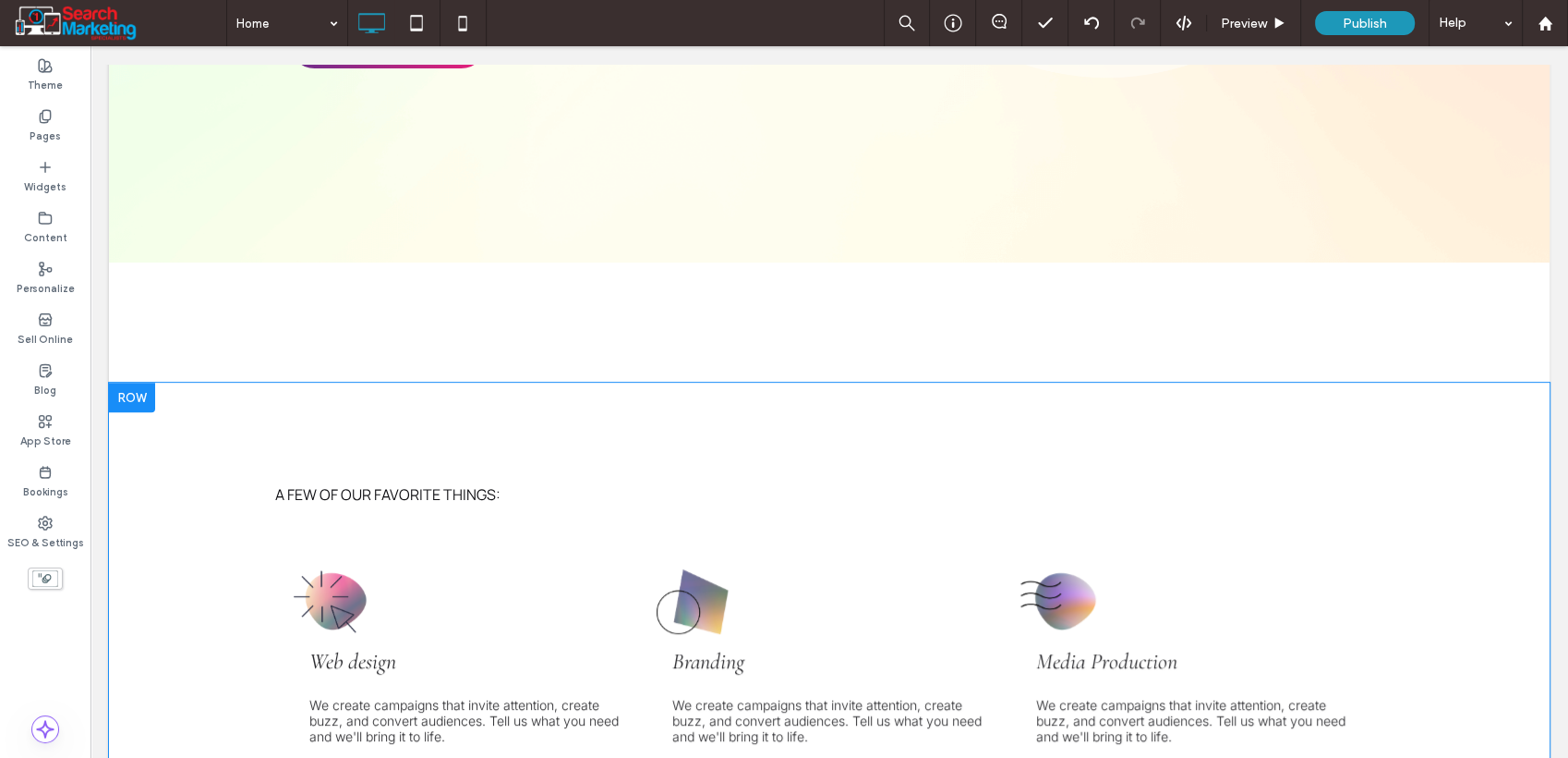
scroll to position [718, 0]
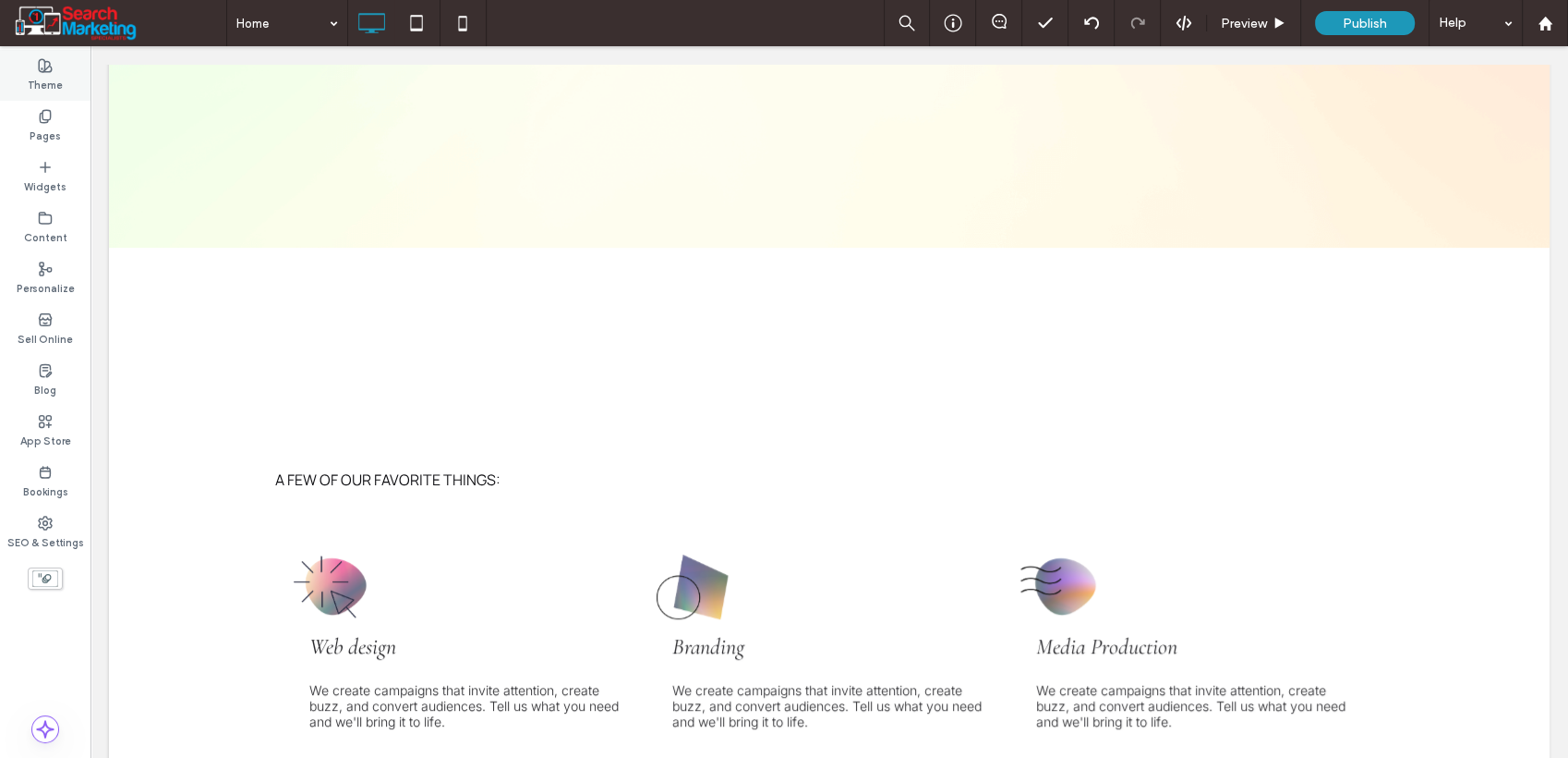
click at [47, 82] on label "Theme" at bounding box center [44, 84] width 35 height 21
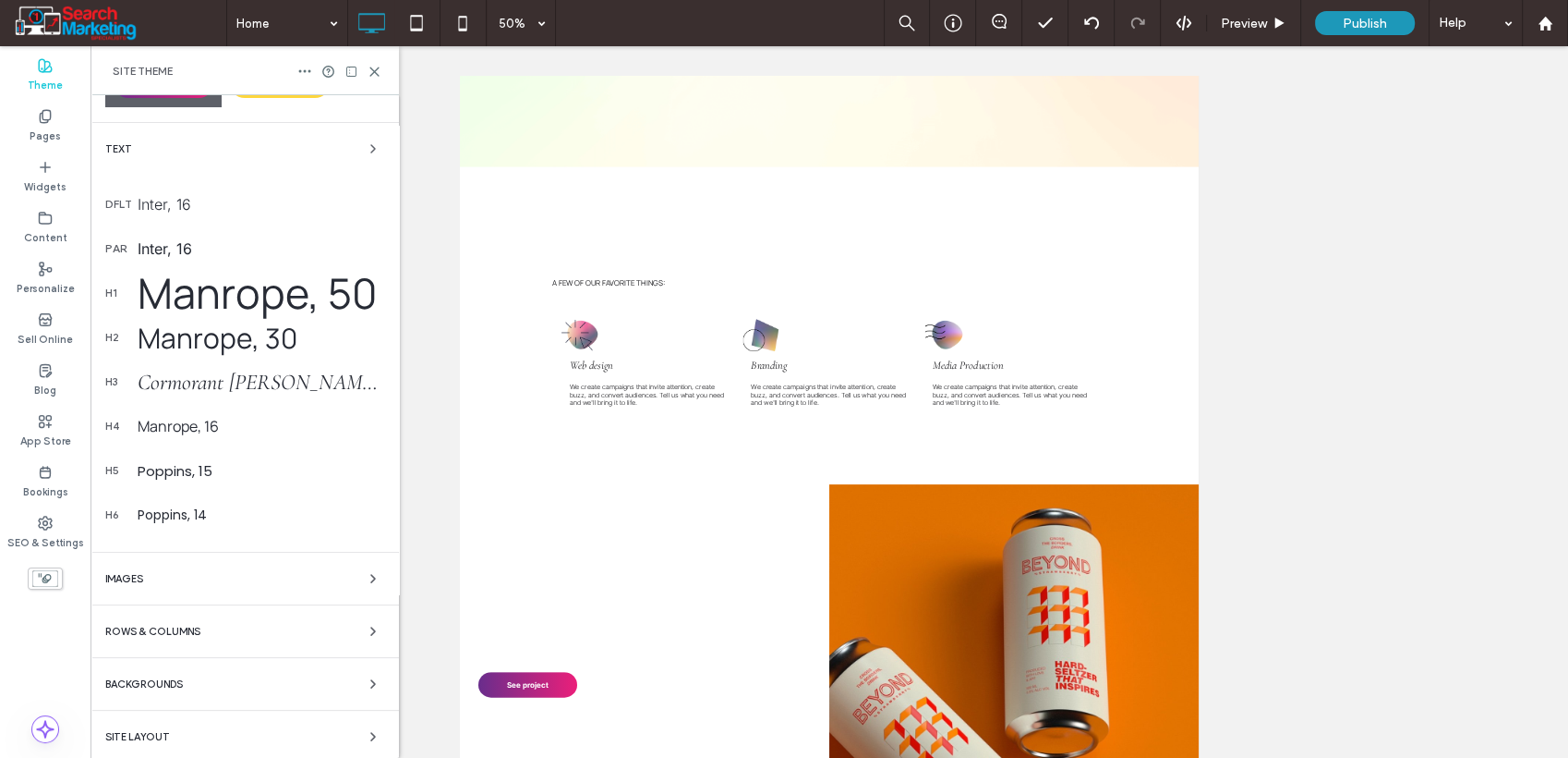
scroll to position [209, 0]
click at [267, 669] on div "Backgrounds" at bounding box center [245, 681] width 279 height 23
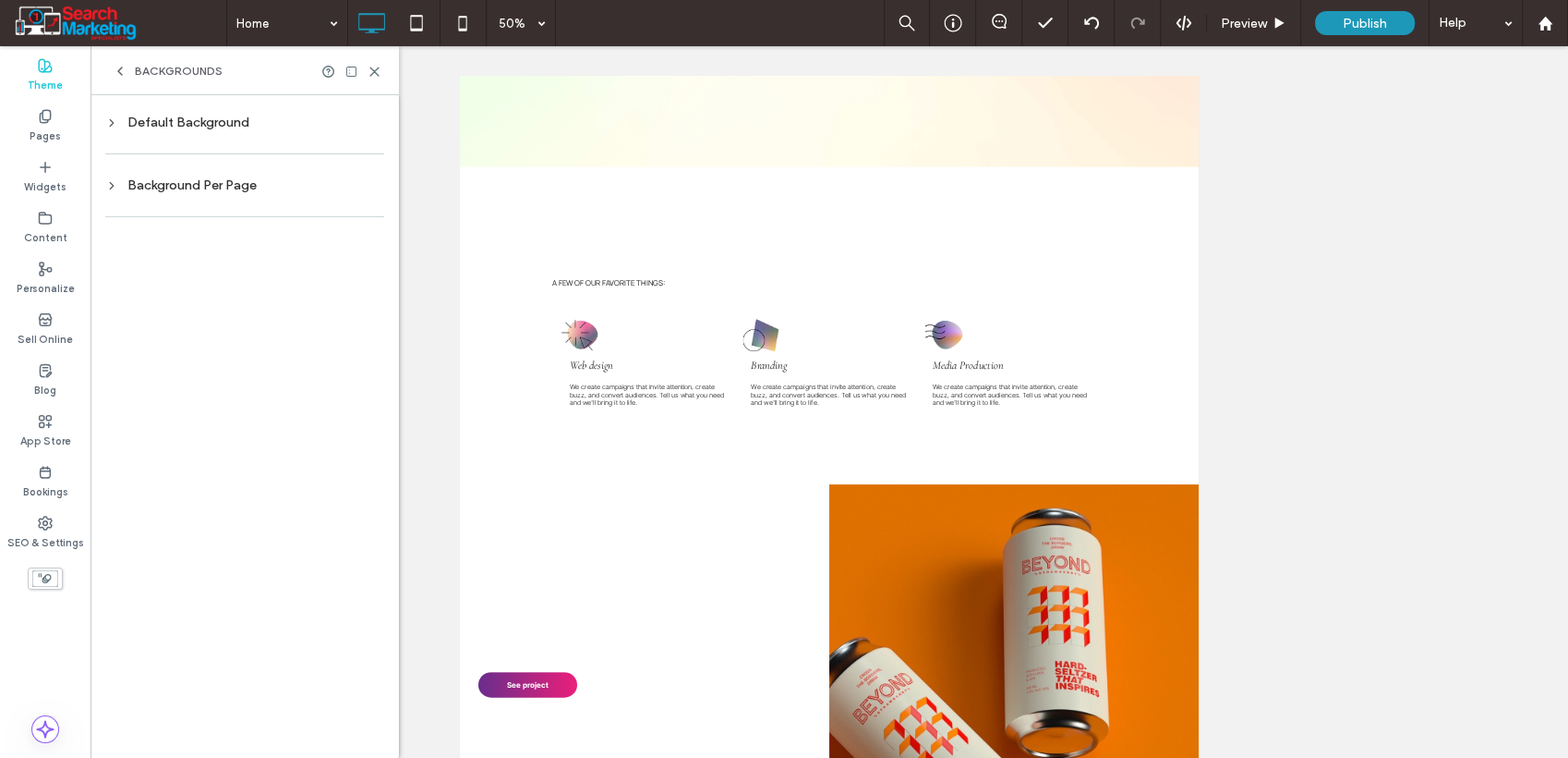
scroll to position [0, 0]
click at [232, 120] on div "Default Background" at bounding box center [245, 122] width 279 height 16
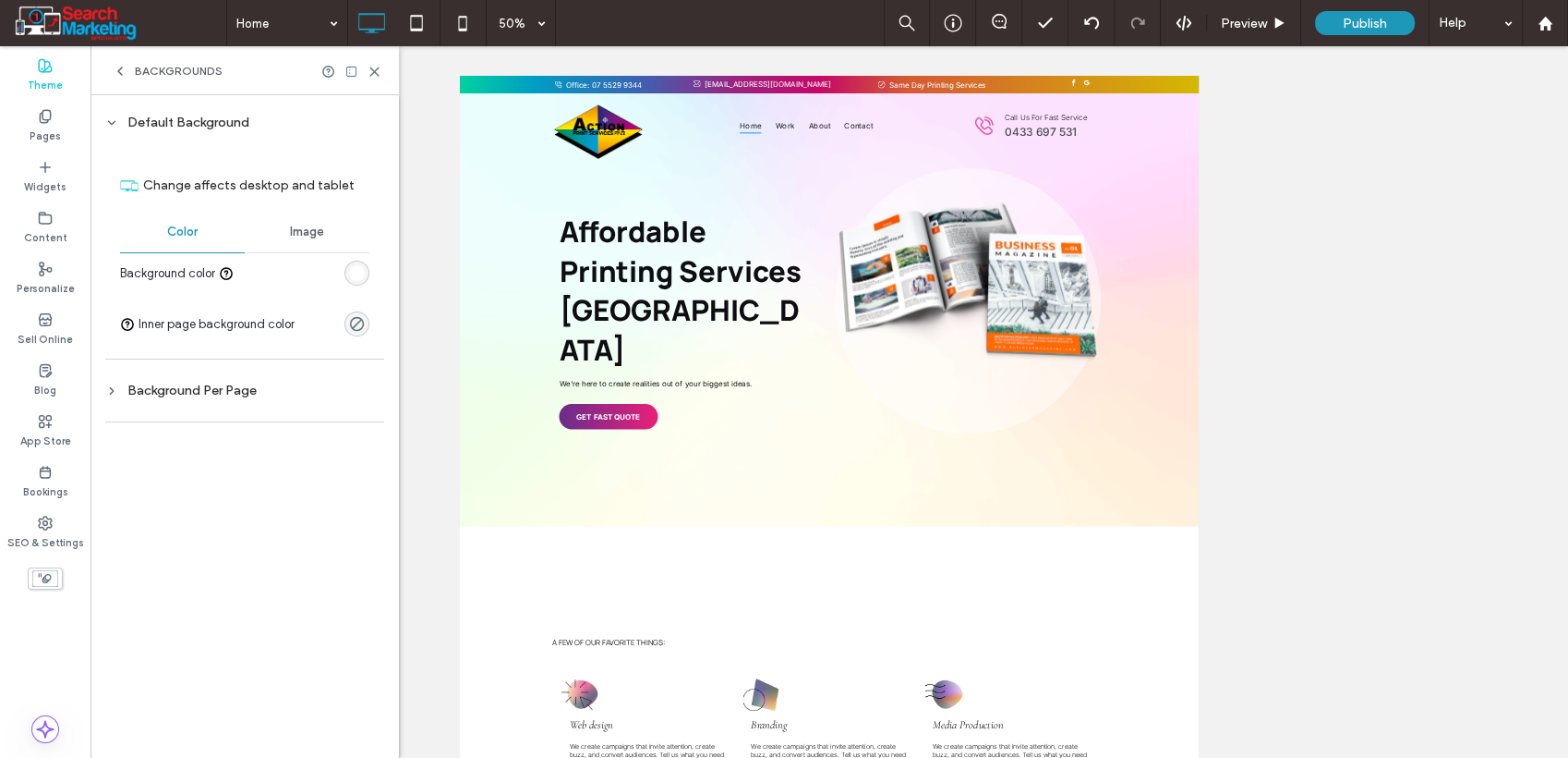
click at [296, 230] on span "Image" at bounding box center [307, 232] width 34 height 15
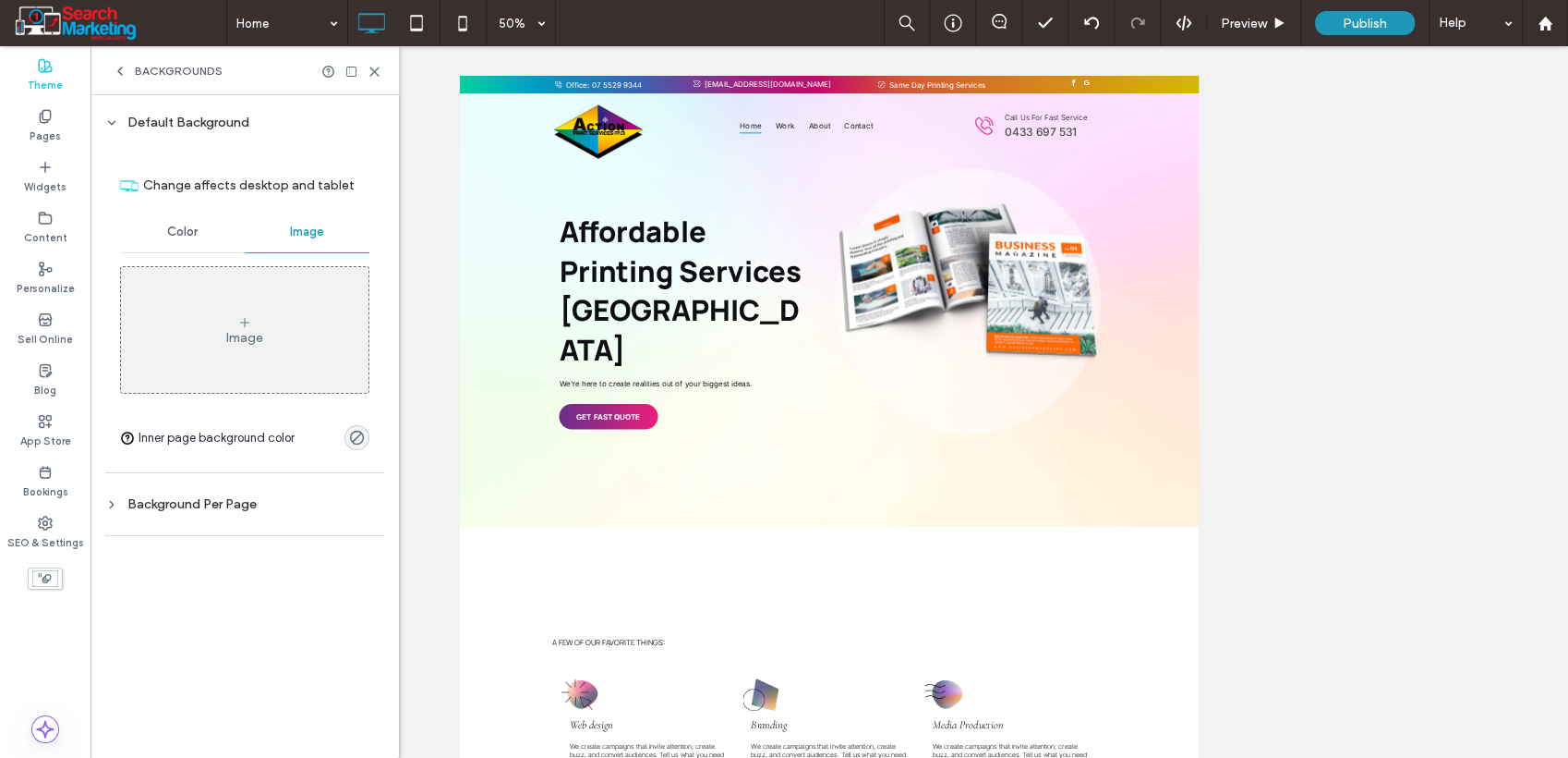
click at [221, 347] on div "Image" at bounding box center [245, 331] width 248 height 122
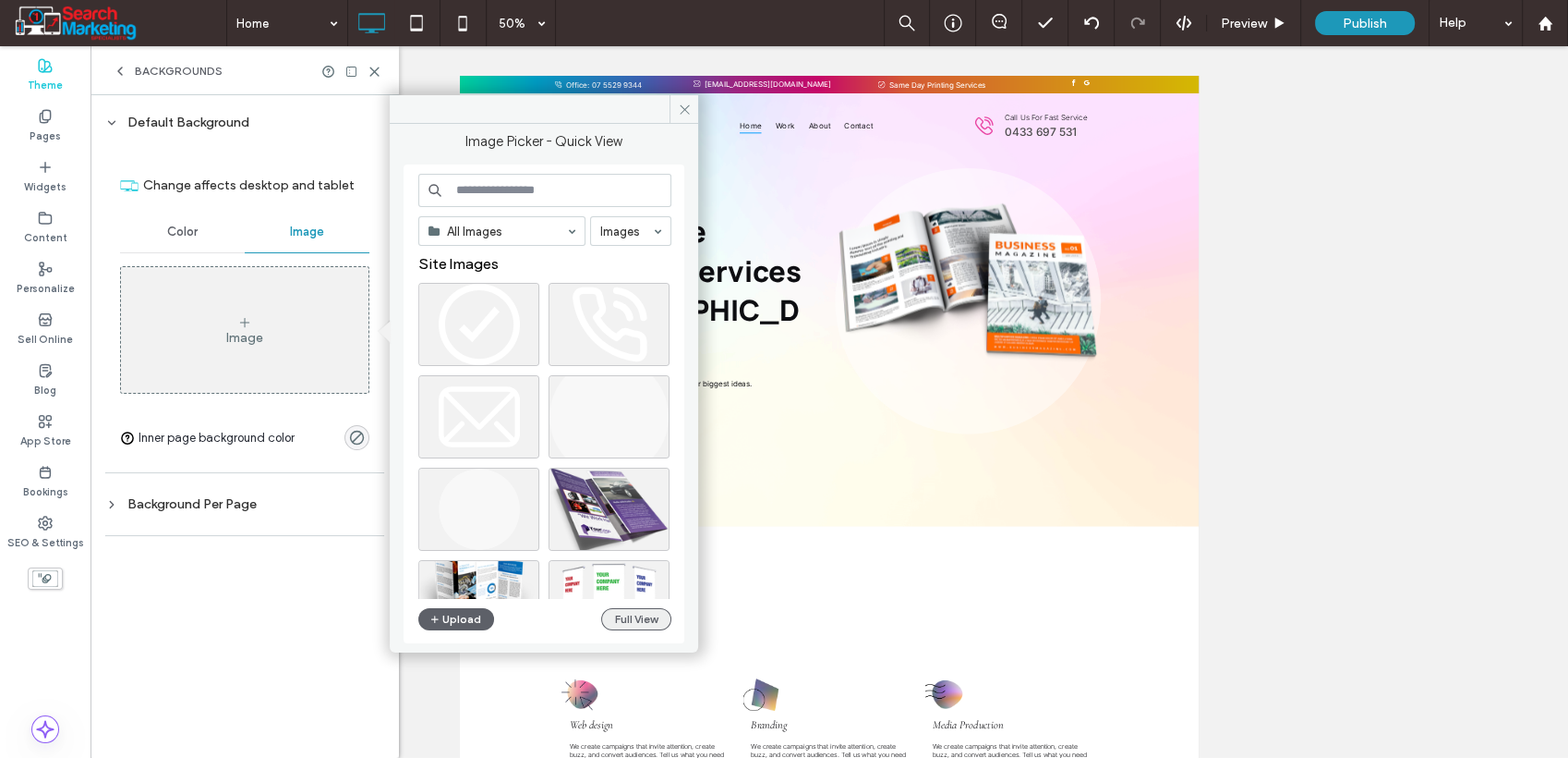
click at [644, 617] on button "Full View" at bounding box center [636, 620] width 71 height 23
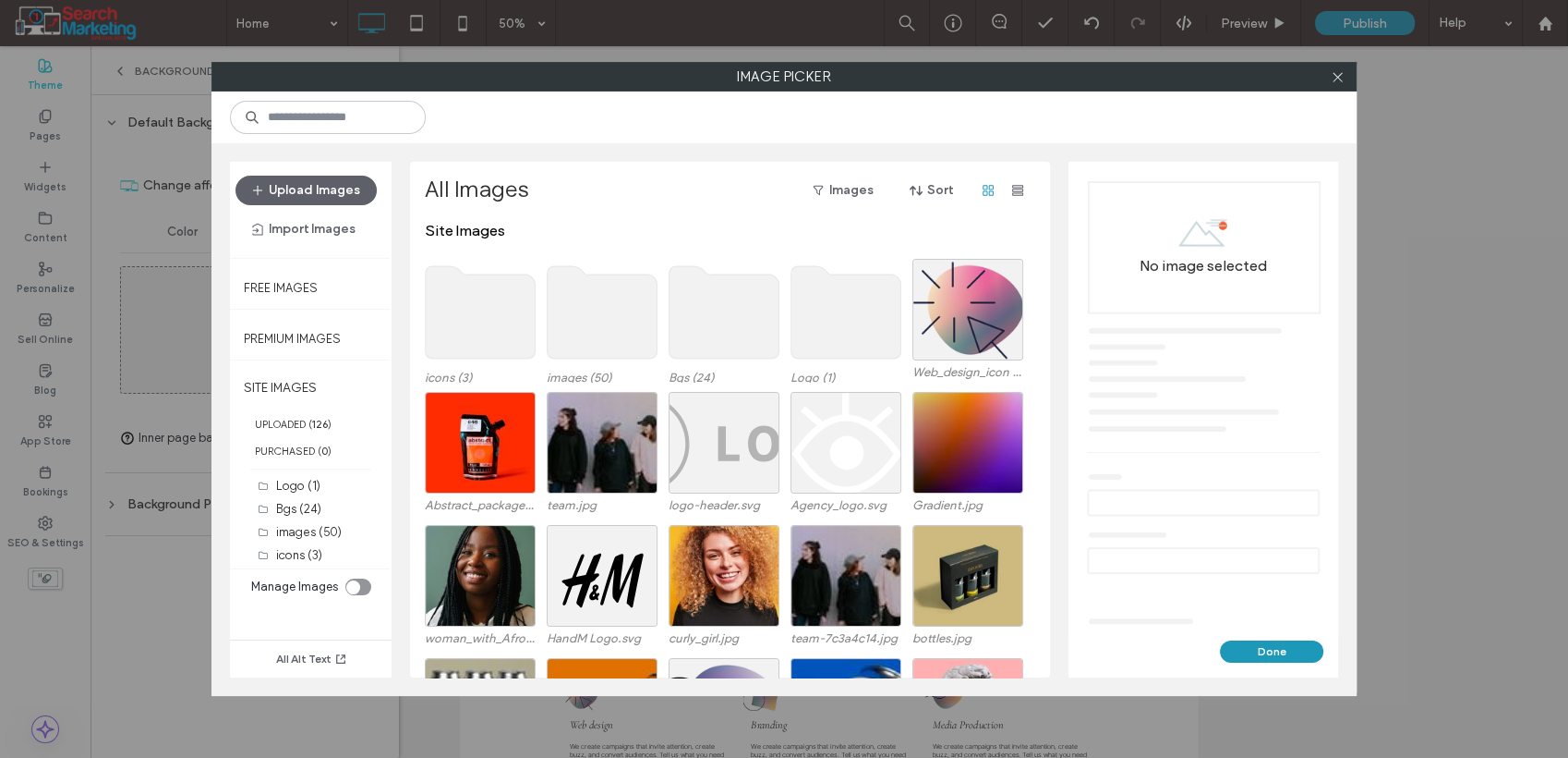
click at [720, 322] on use at bounding box center [725, 313] width 110 height 92
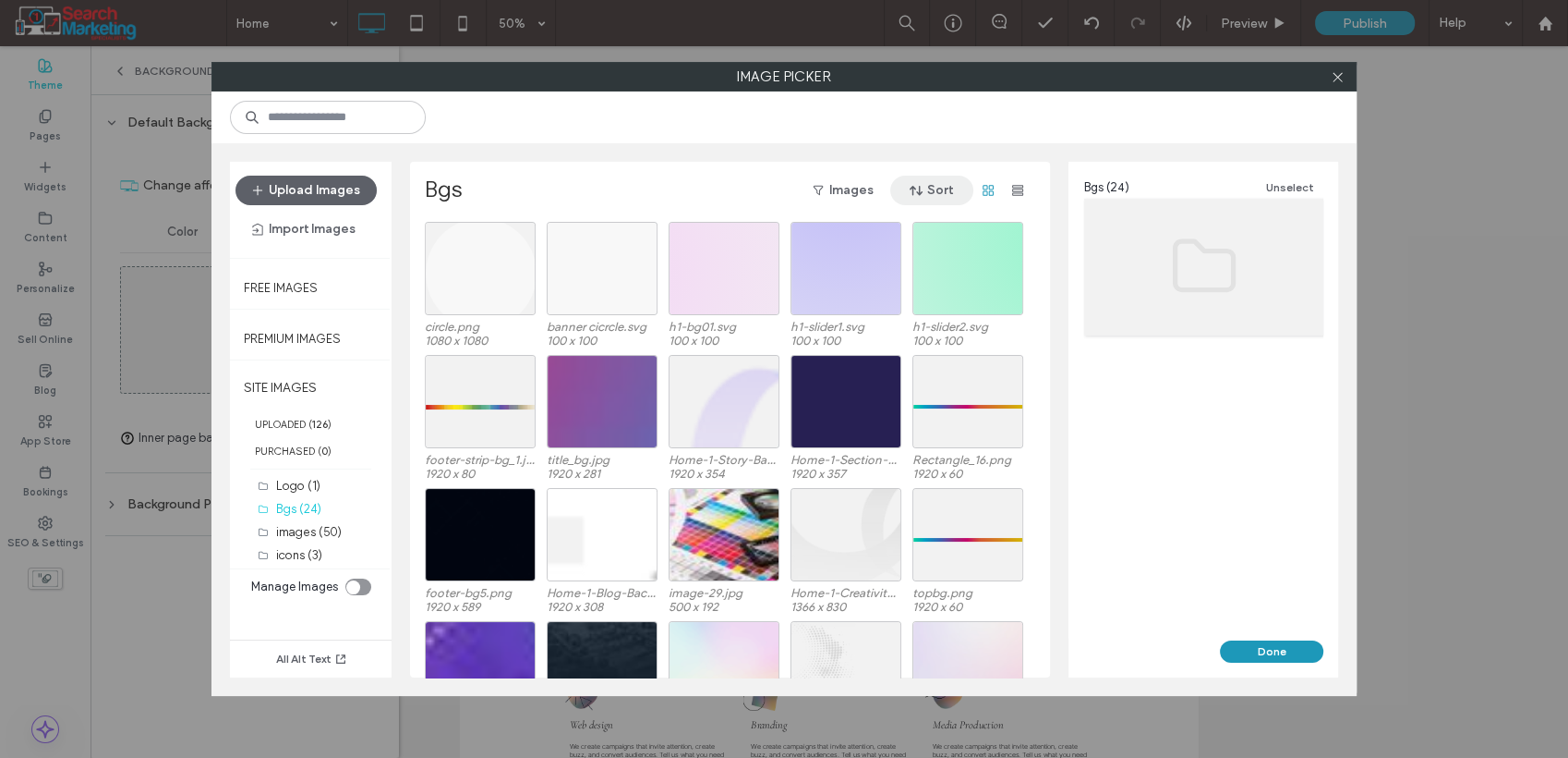
click at [924, 188] on span "button" at bounding box center [919, 189] width 19 height 27
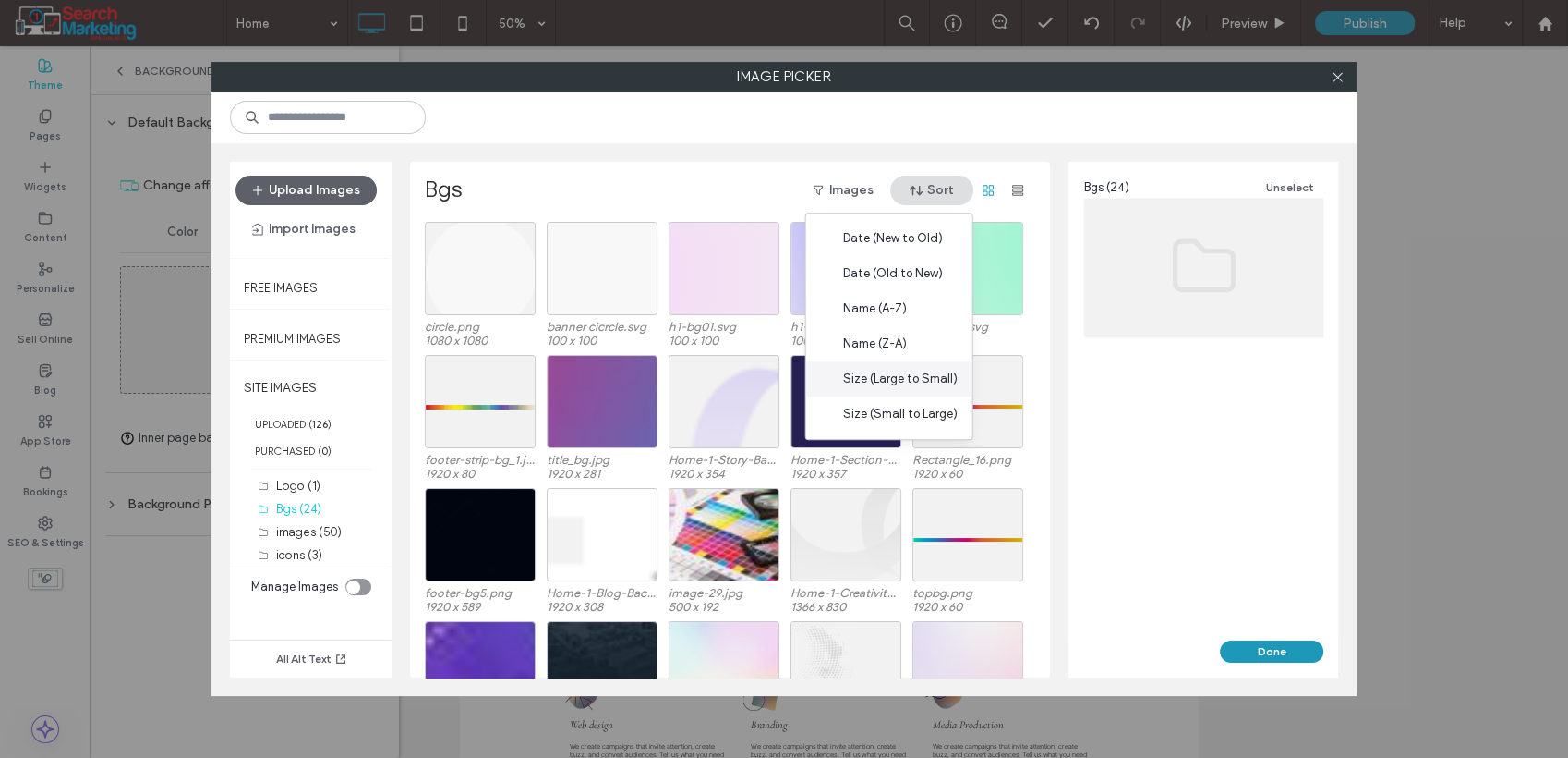
click at [900, 389] on div "Size (Large to Small)" at bounding box center [889, 379] width 167 height 35
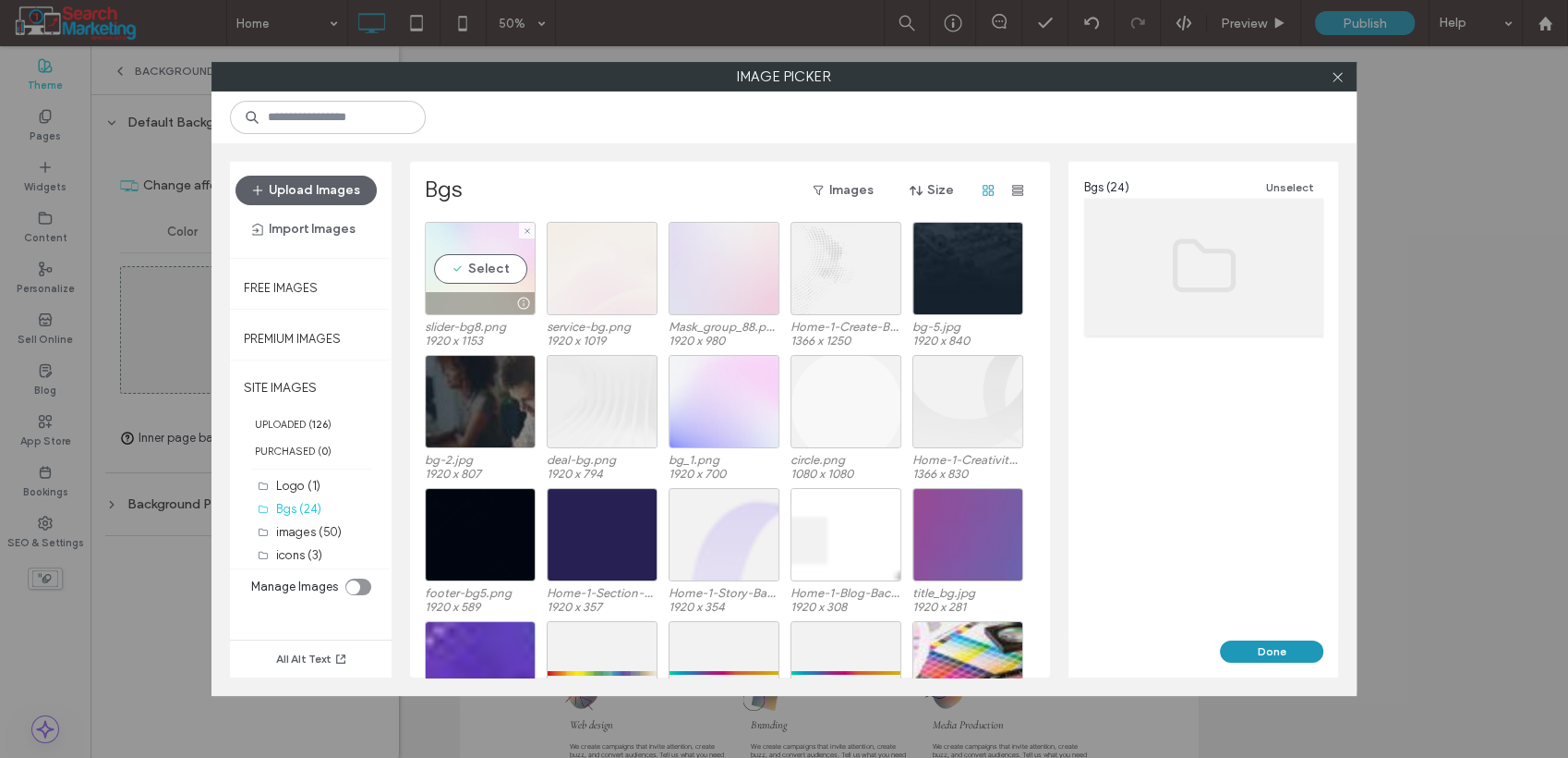
click at [460, 262] on div "Select" at bounding box center [480, 268] width 111 height 93
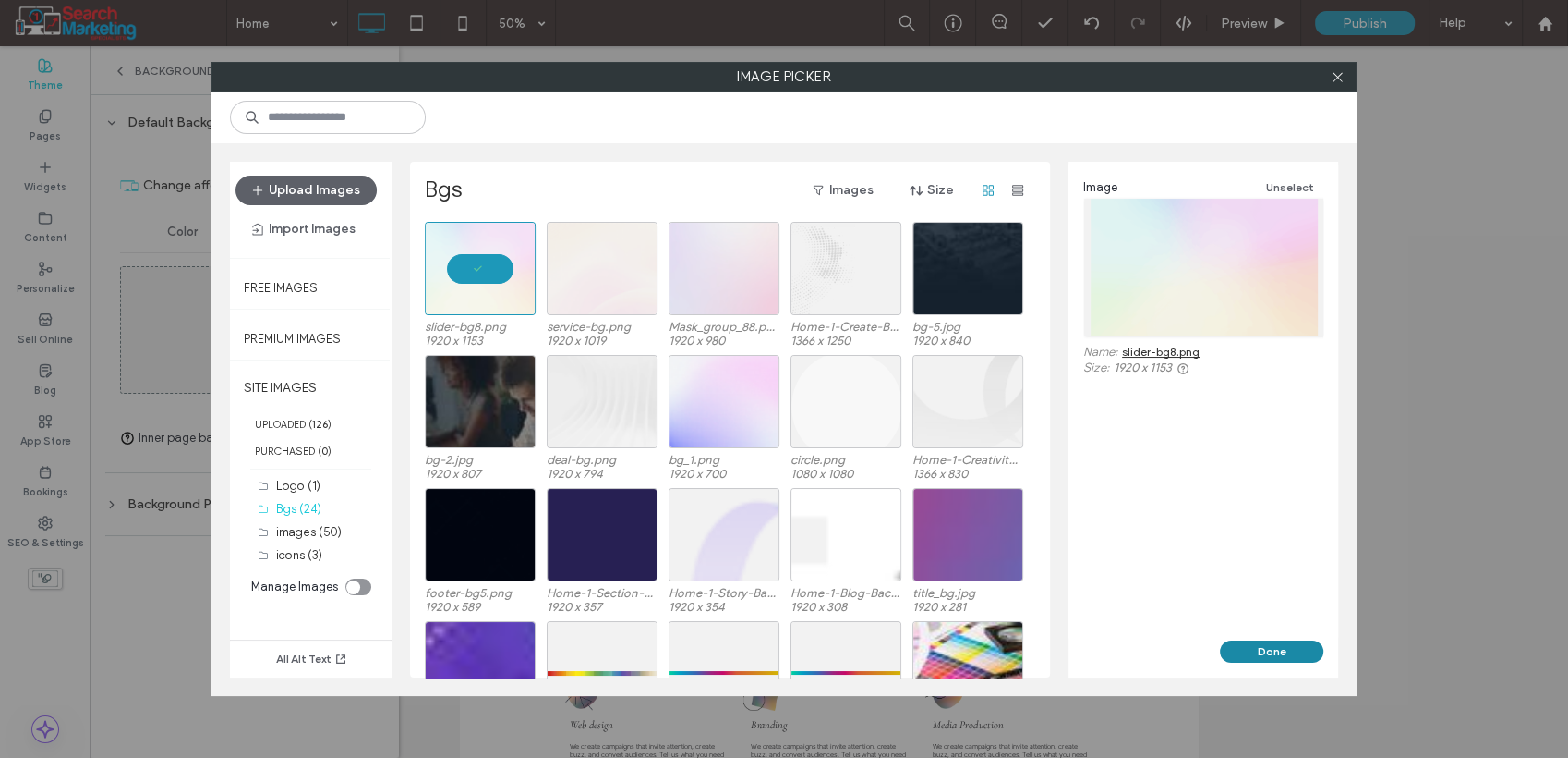
click at [1272, 645] on button "Done" at bounding box center [1272, 652] width 104 height 23
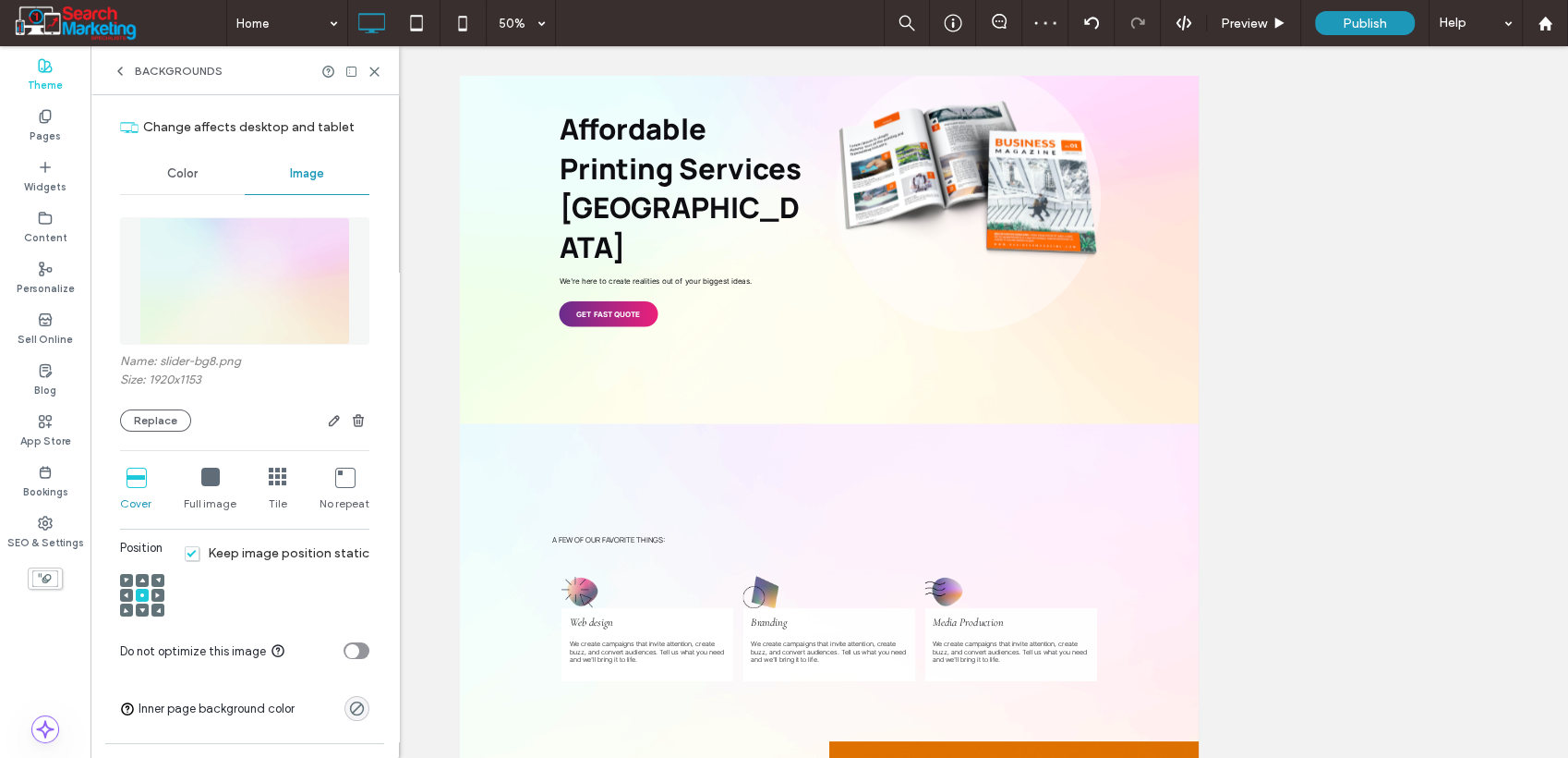
scroll to position [103, 0]
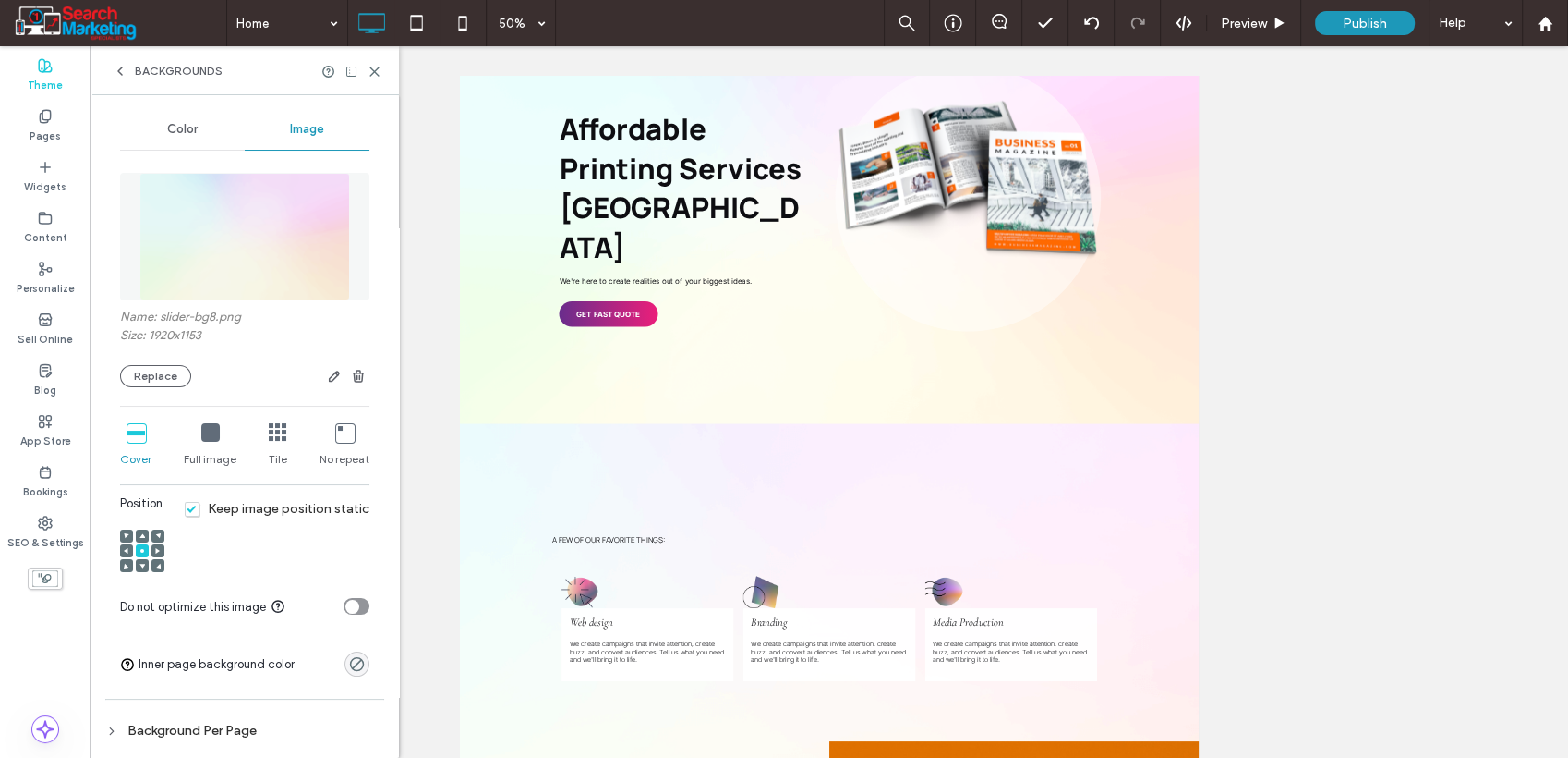
click at [185, 511] on span "Keep image position static" at bounding box center [277, 508] width 184 height 16
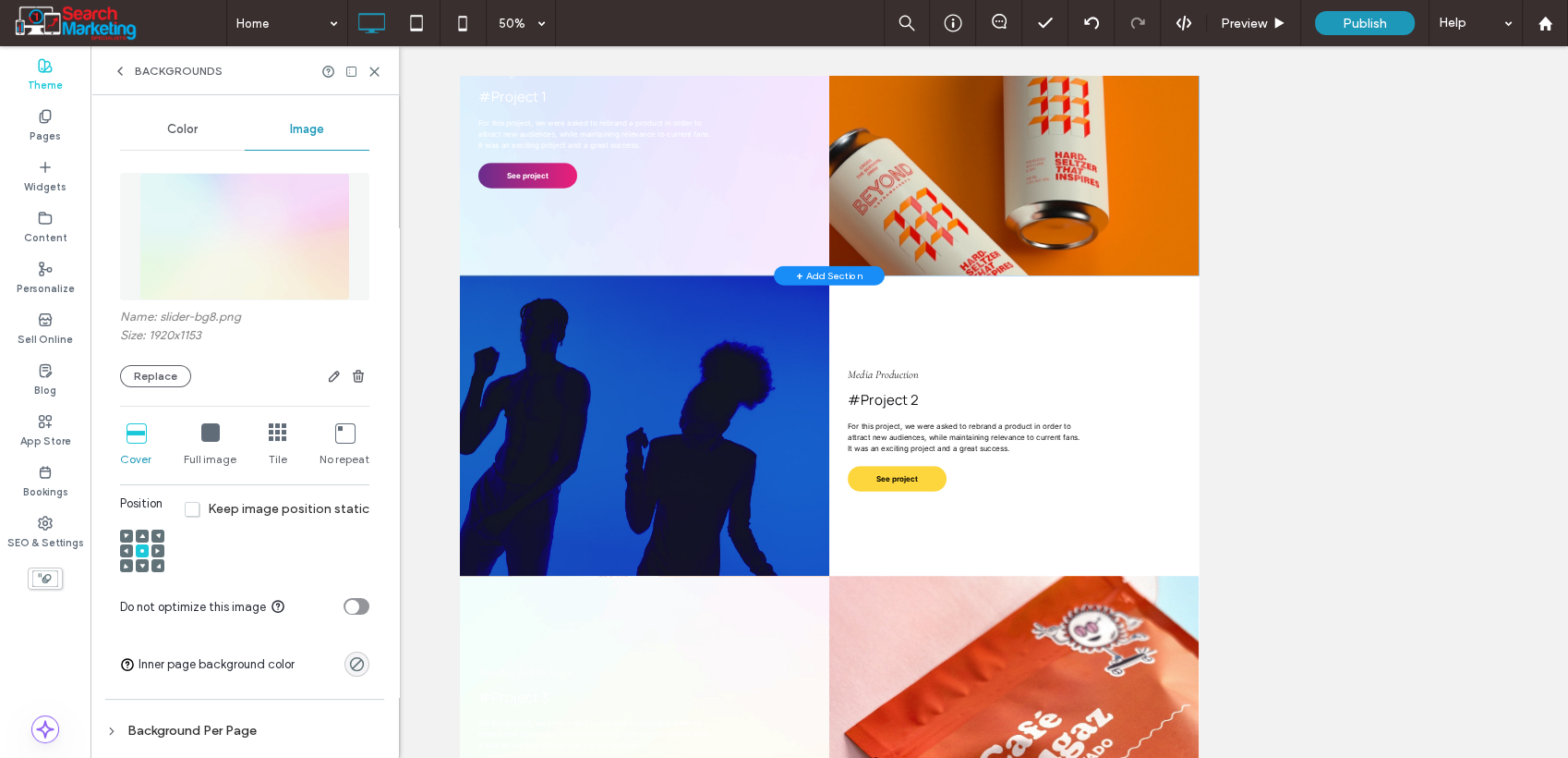
scroll to position [1427, 0]
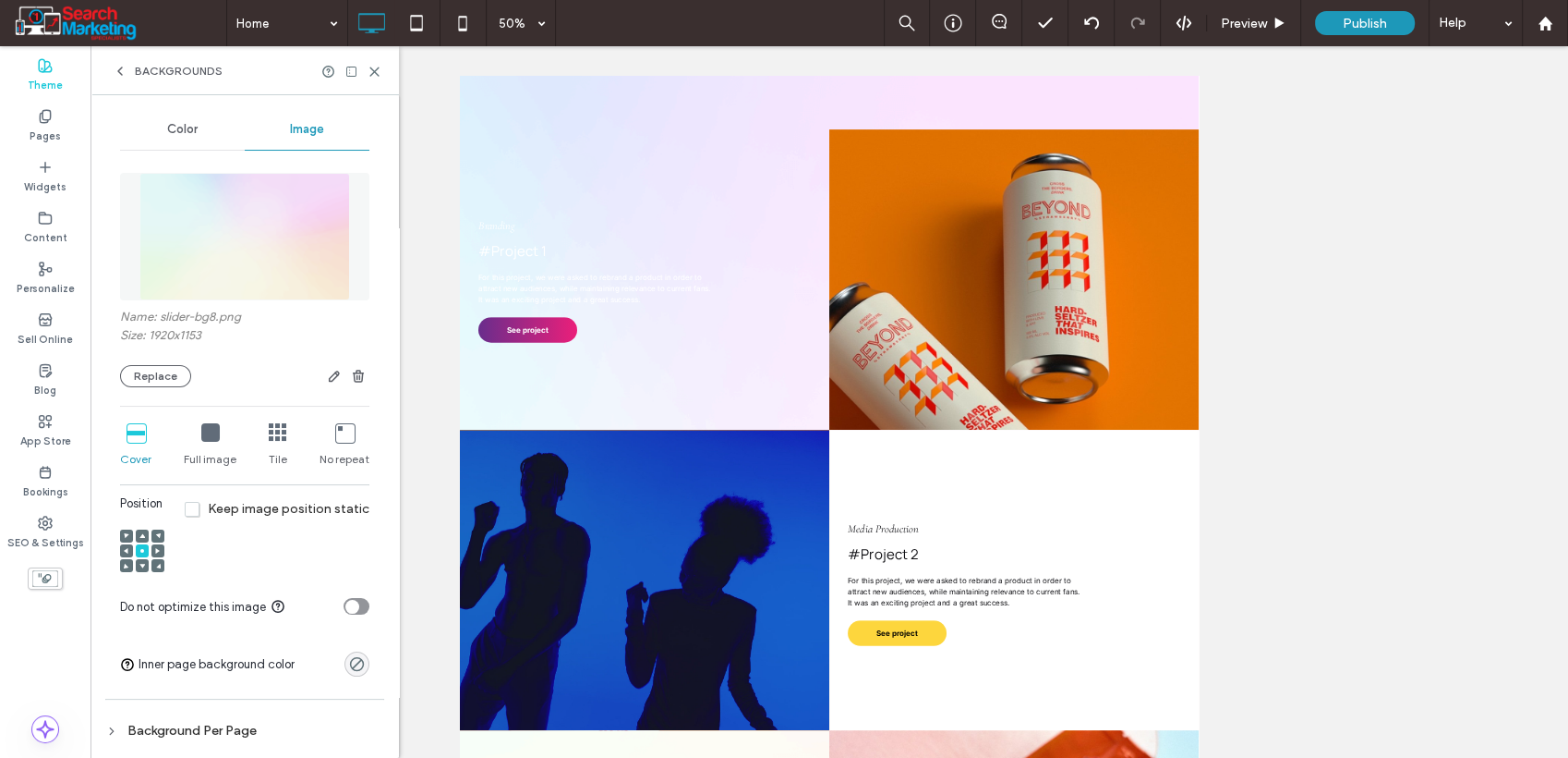
click at [340, 436] on icon at bounding box center [344, 432] width 19 height 19
click at [273, 447] on div "Tile" at bounding box center [279, 445] width 19 height 59
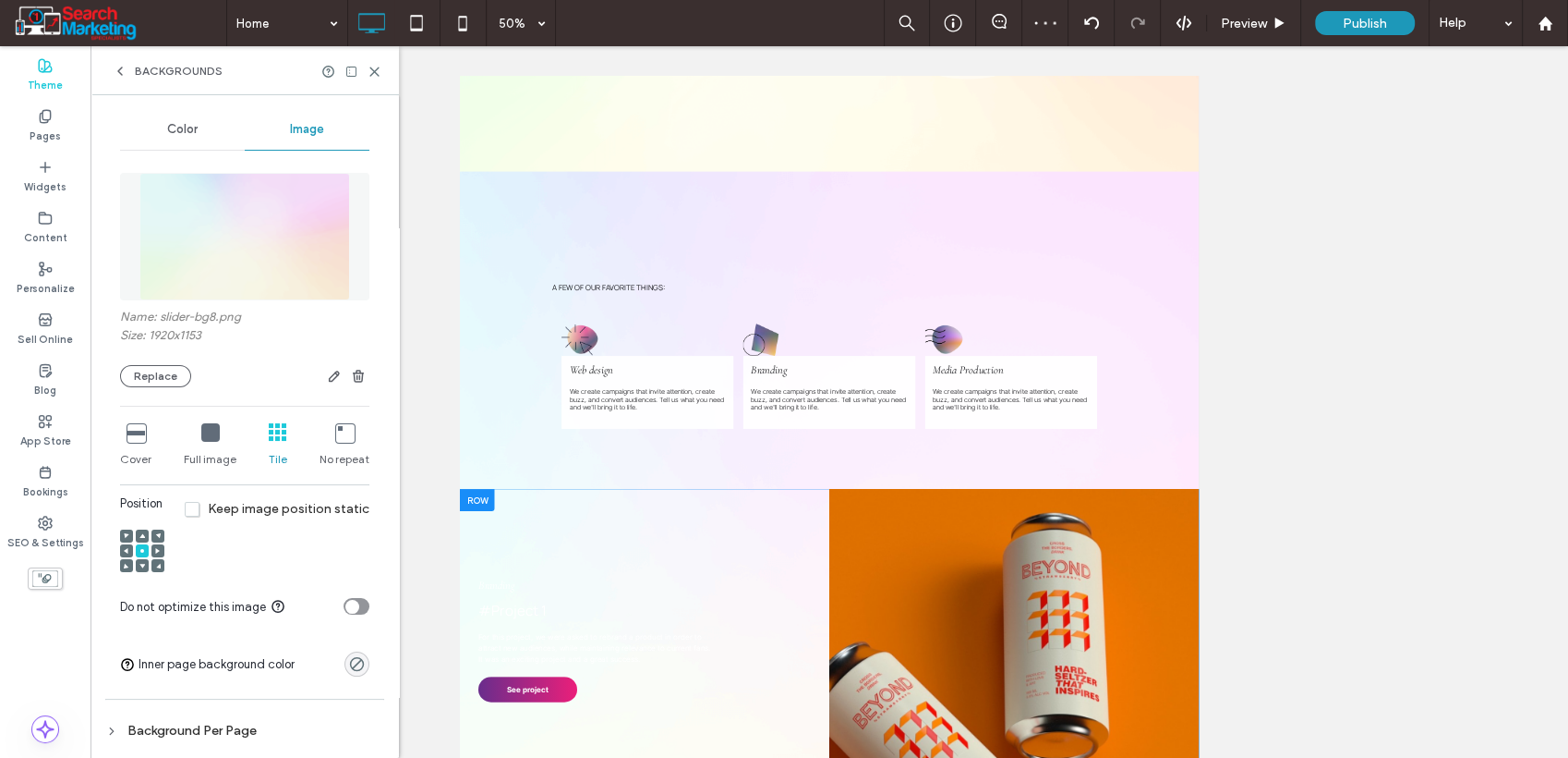
scroll to position [401, 0]
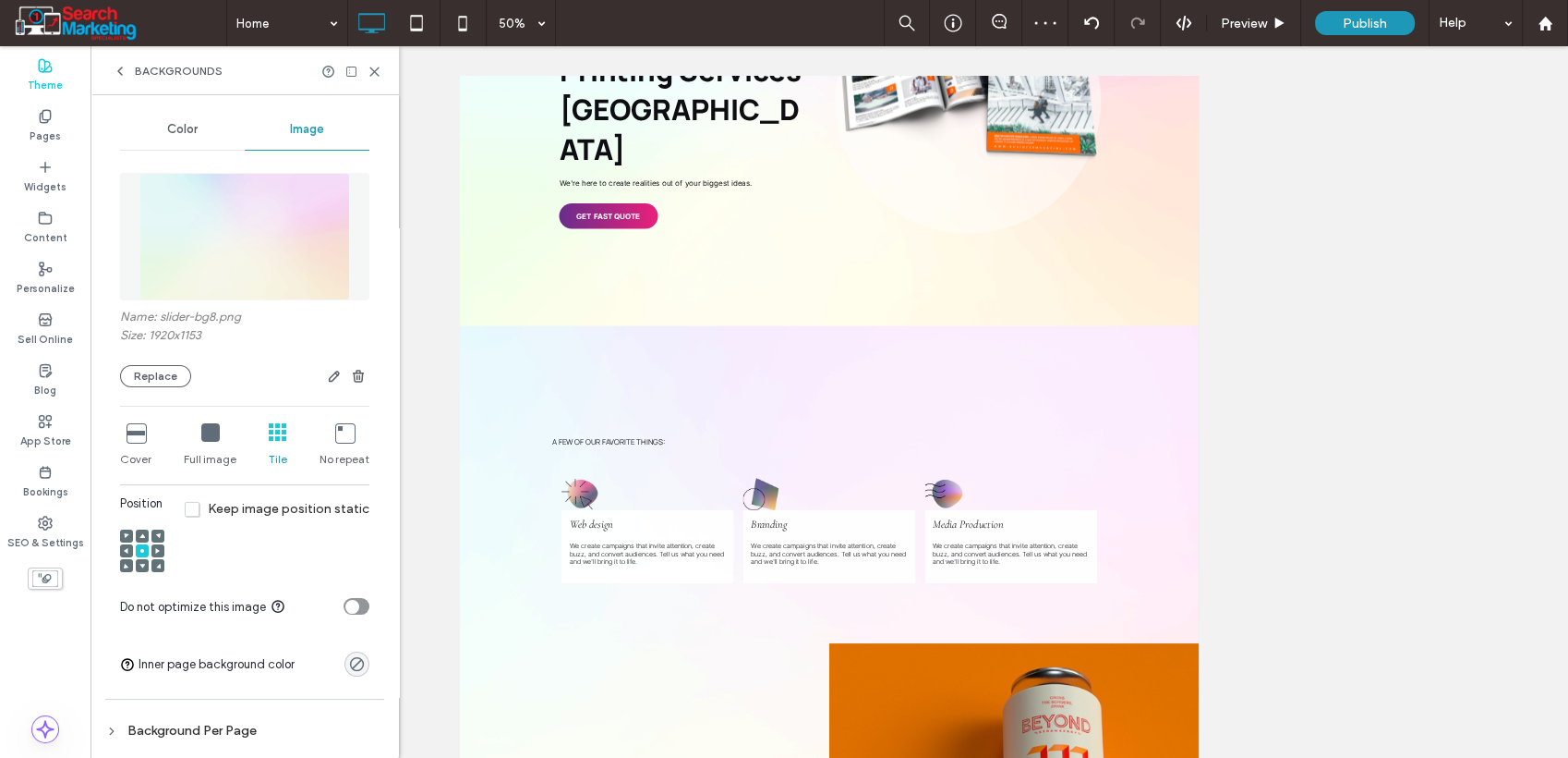
click at [336, 437] on icon at bounding box center [344, 432] width 19 height 19
click at [205, 439] on icon at bounding box center [211, 432] width 19 height 19
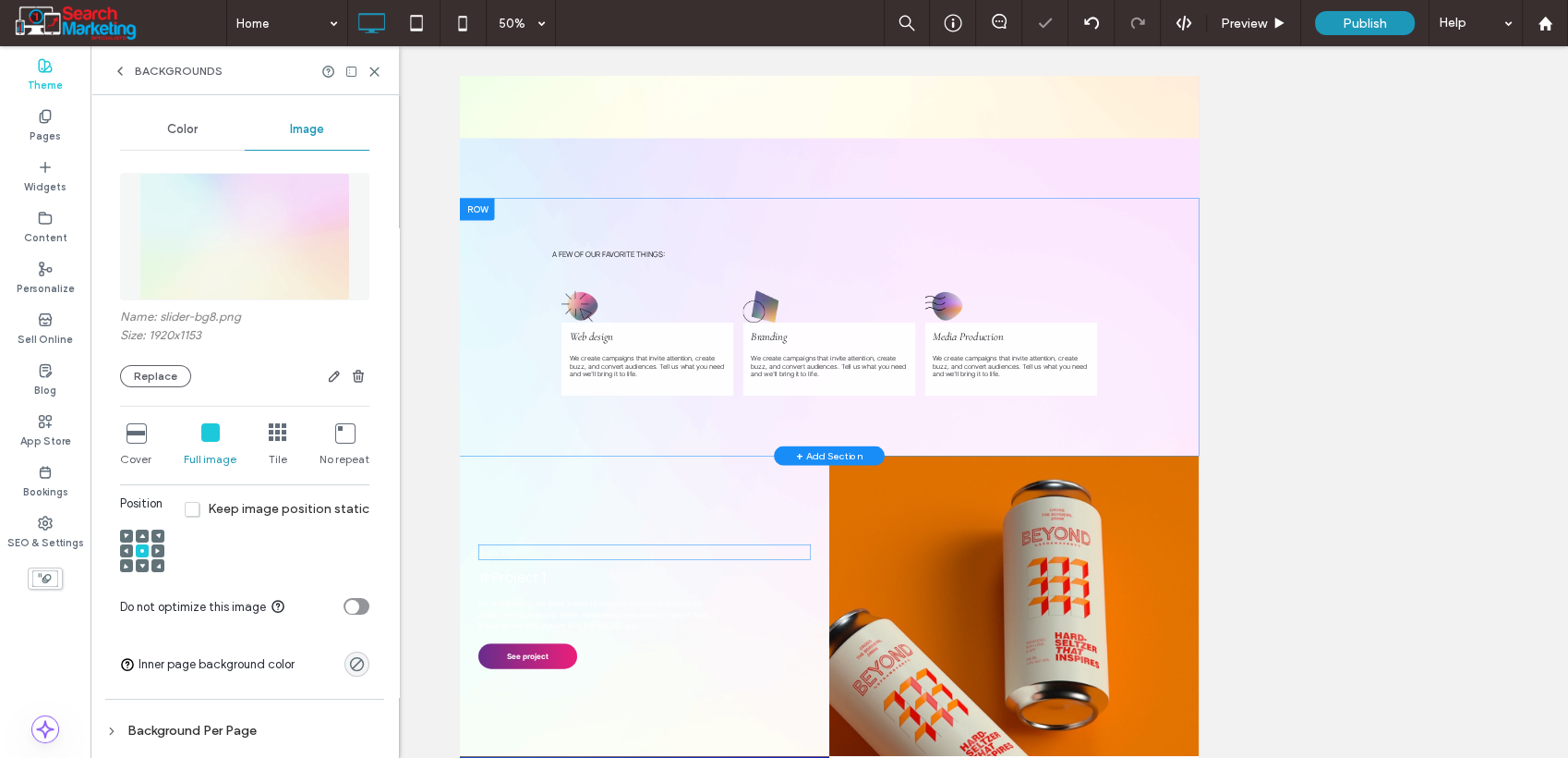
scroll to position [915, 0]
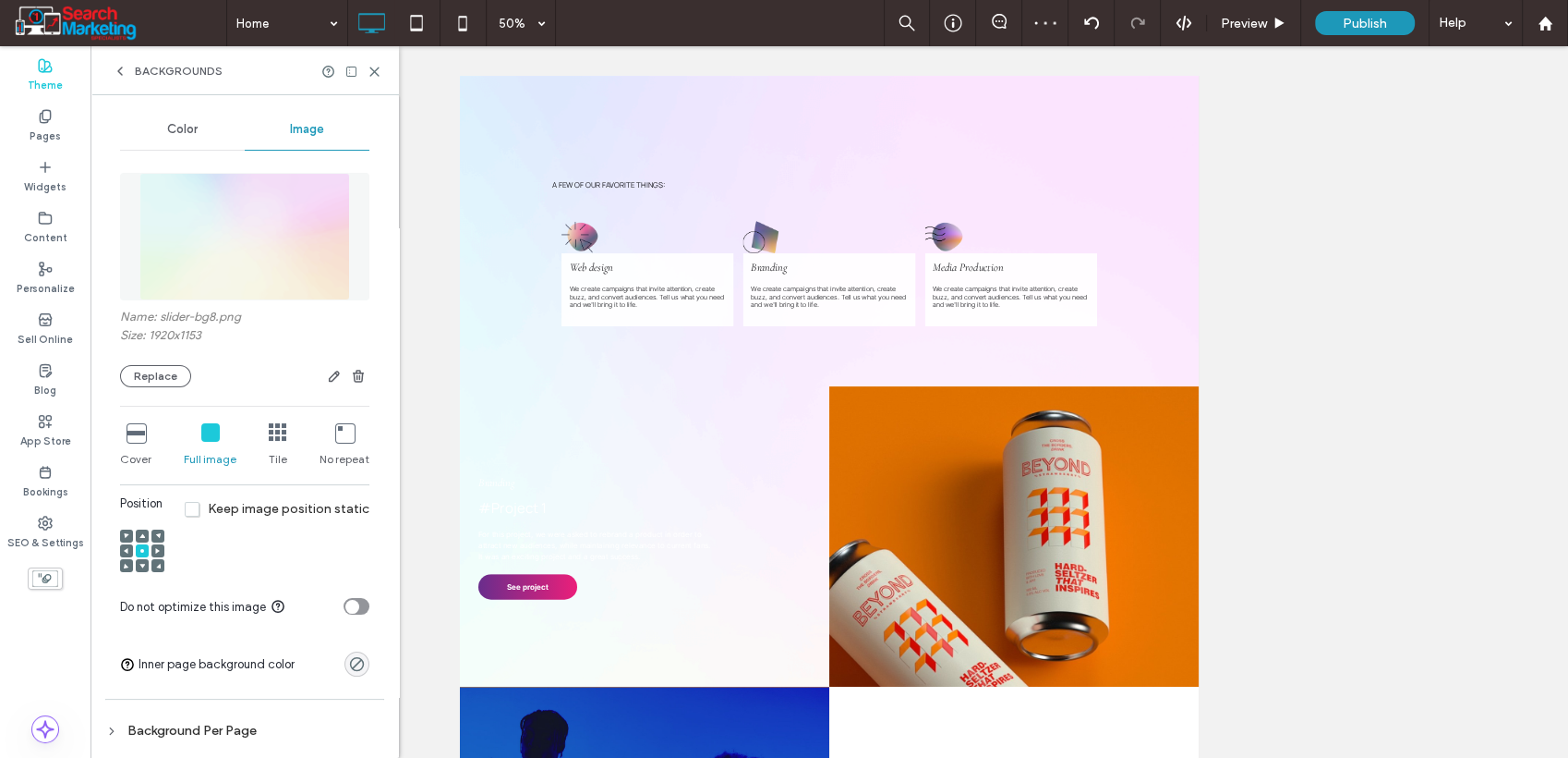
click at [134, 446] on div "Cover" at bounding box center [136, 445] width 31 height 59
click at [189, 514] on span "Keep image position static" at bounding box center [277, 508] width 184 height 16
drag, startPoint x: 373, startPoint y: 76, endPoint x: 345, endPoint y: 50, distance: 38.2
click at [373, 76] on icon at bounding box center [375, 72] width 14 height 14
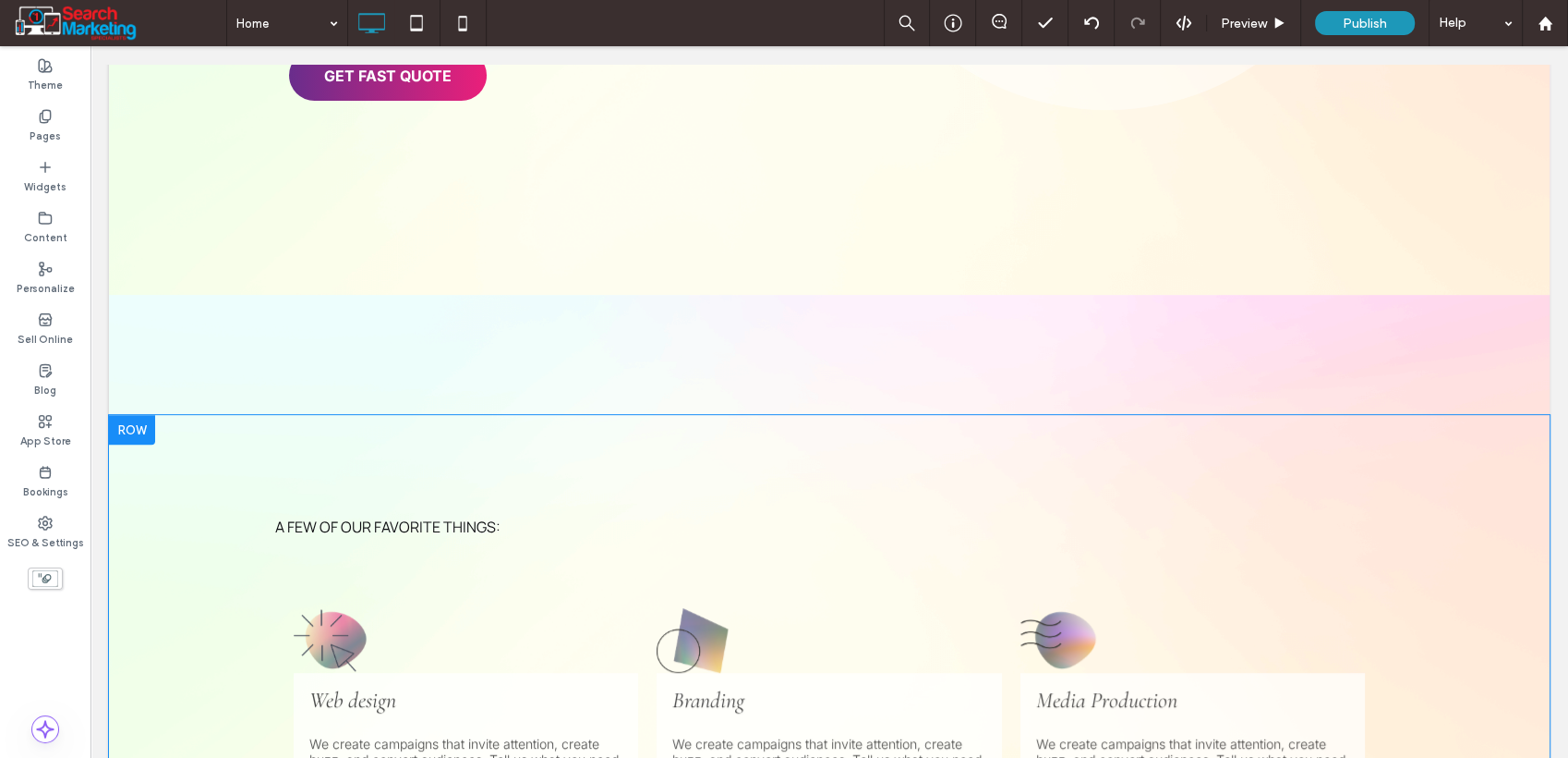
scroll to position [513, 0]
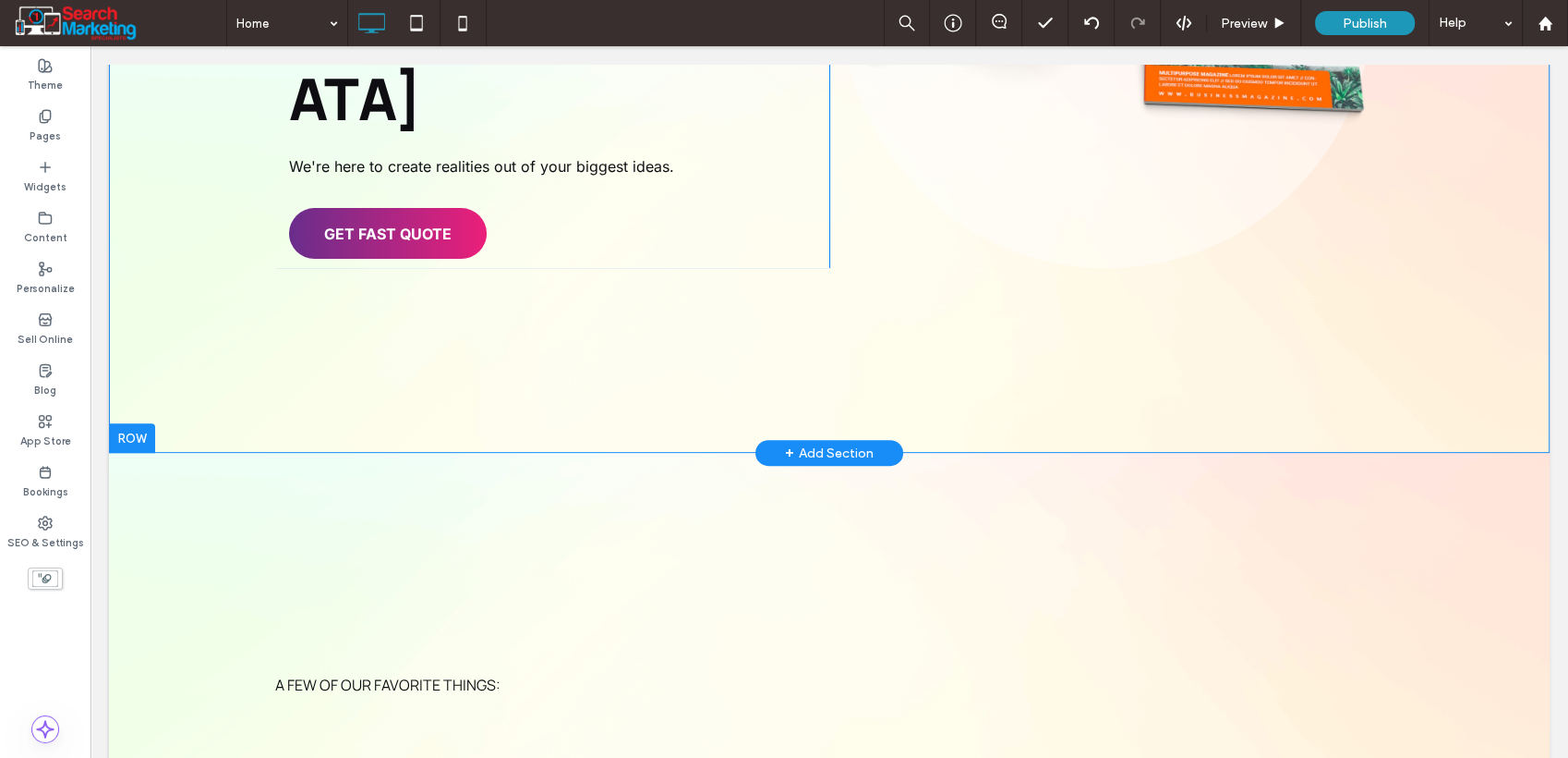
click at [170, 309] on div "Affordable Printing Services Gold Coast We're here to create realities out of y…" at bounding box center [829, 2] width 1441 height 901
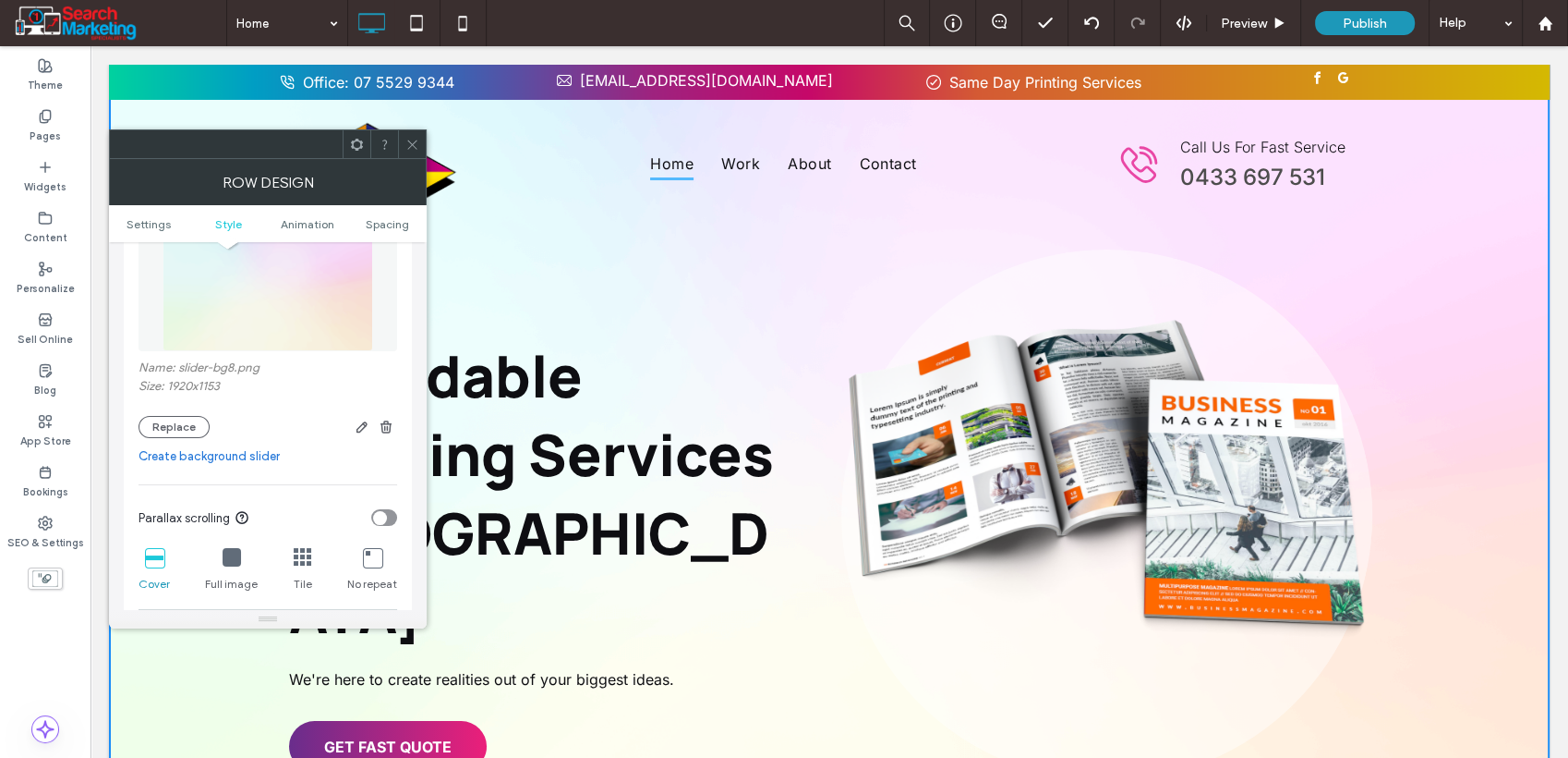
scroll to position [411, 0]
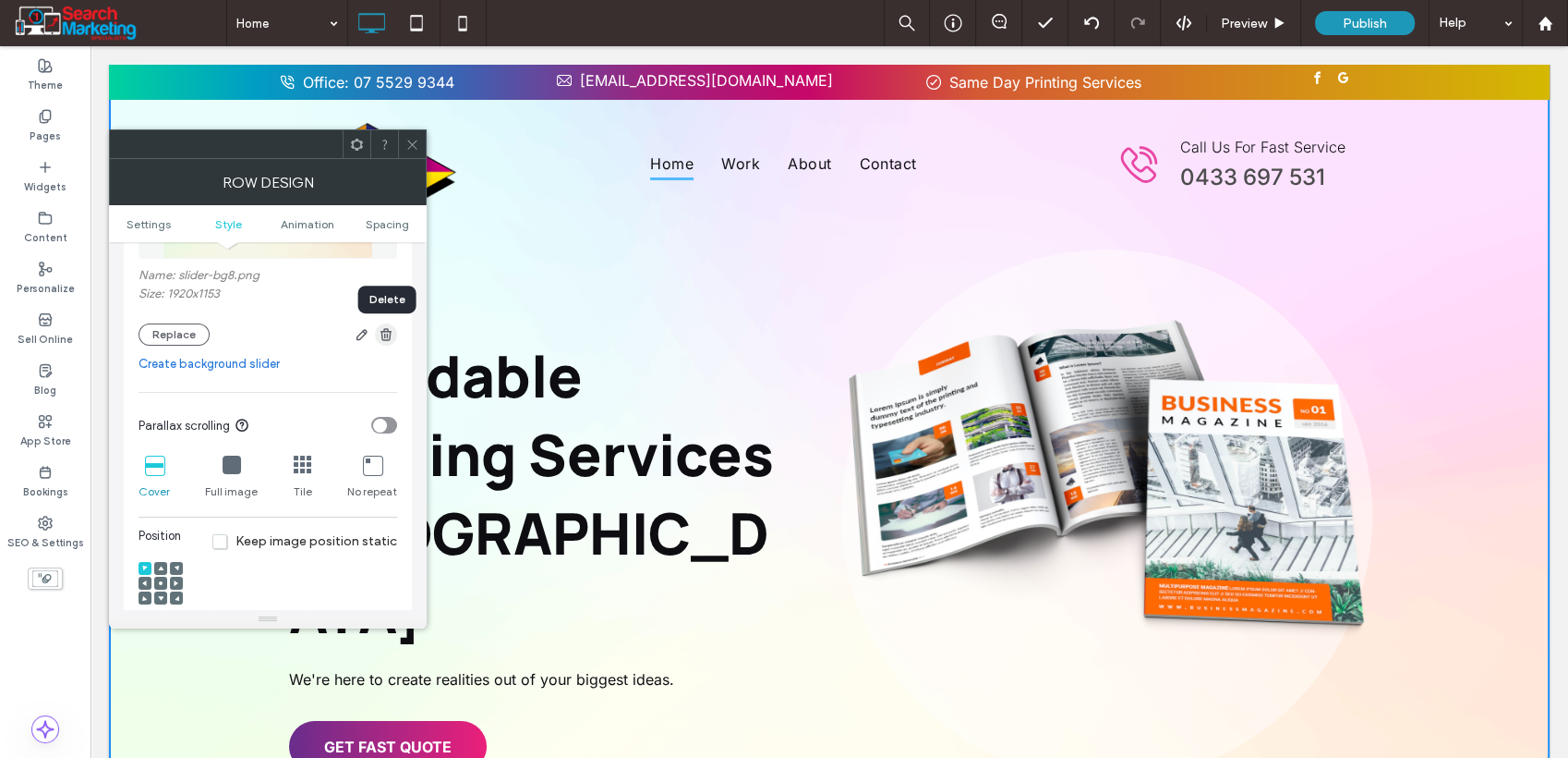
click at [394, 329] on span "button" at bounding box center [386, 334] width 23 height 23
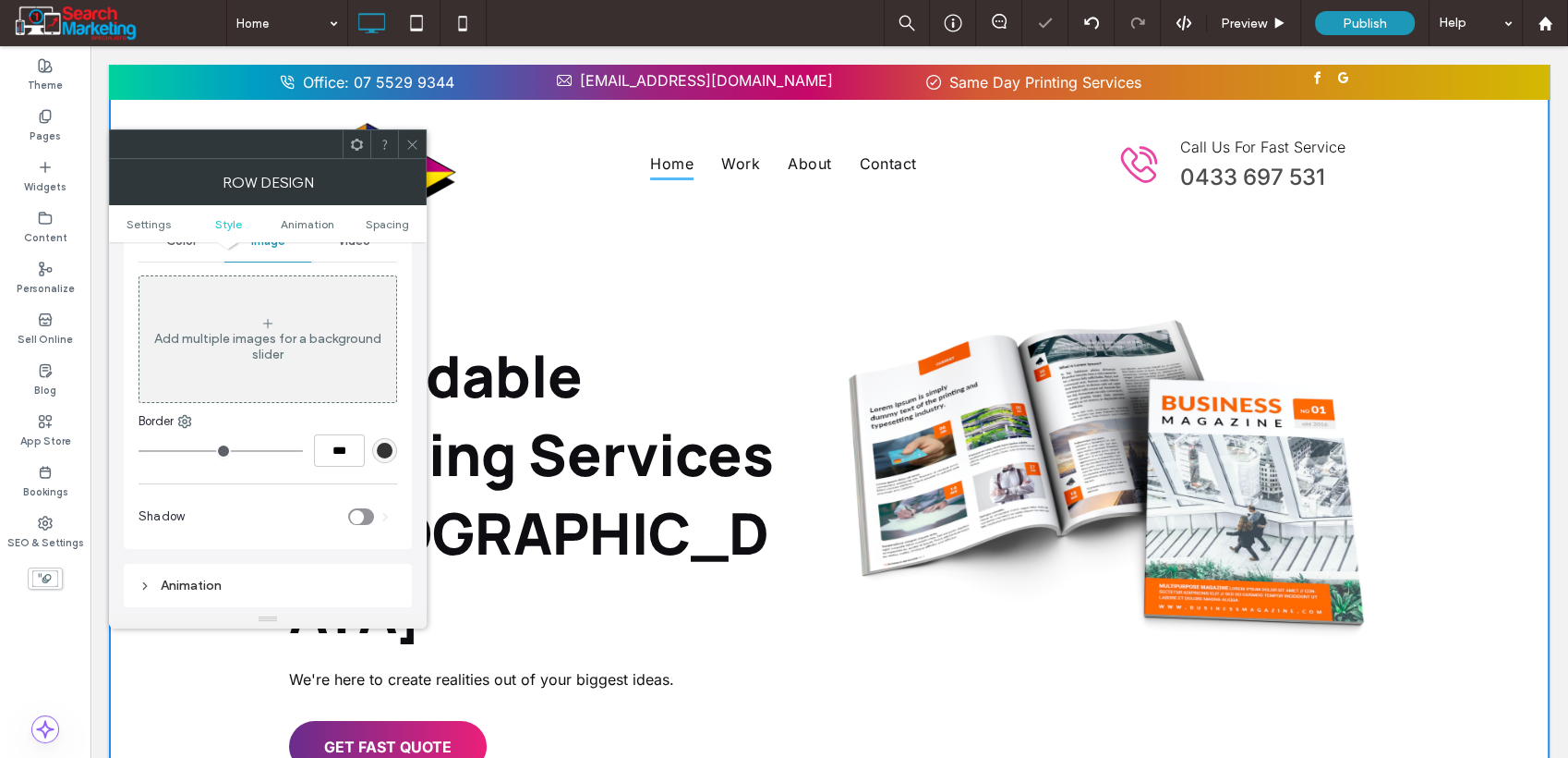
scroll to position [103, 0]
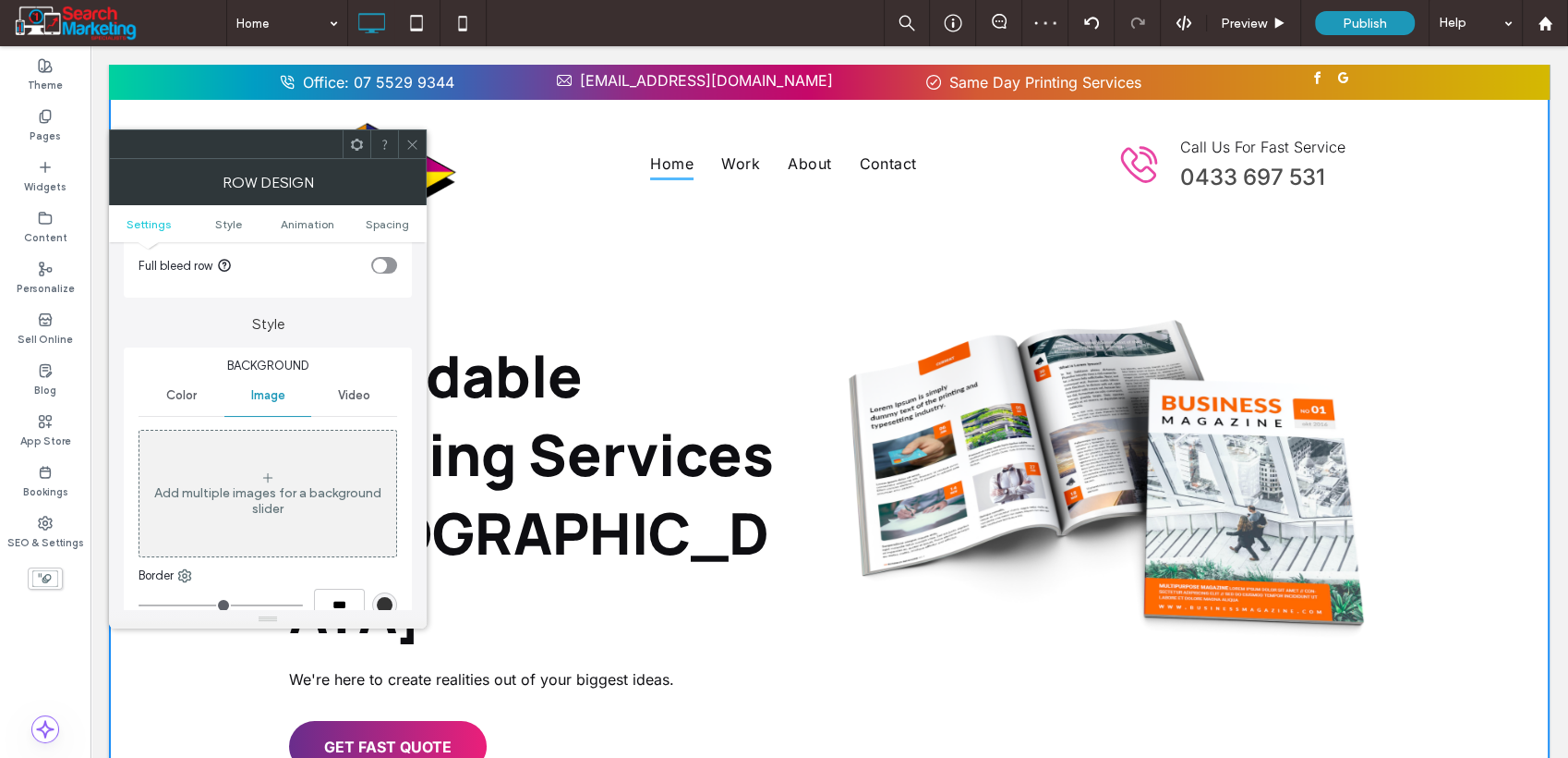
click at [181, 396] on span "Color" at bounding box center [182, 395] width 30 height 15
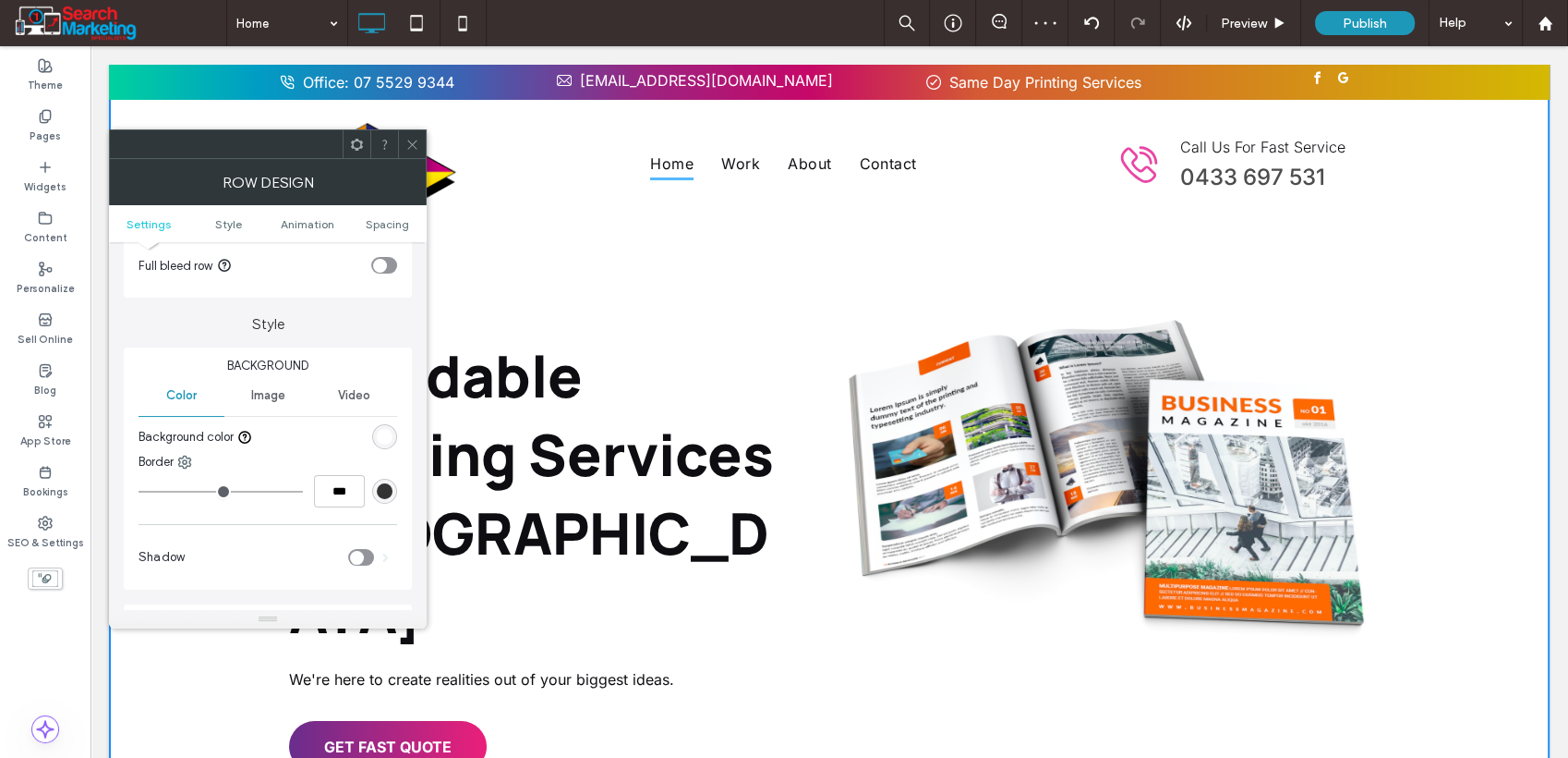
click at [384, 430] on div "rgb(255, 255, 255)" at bounding box center [384, 436] width 16 height 16
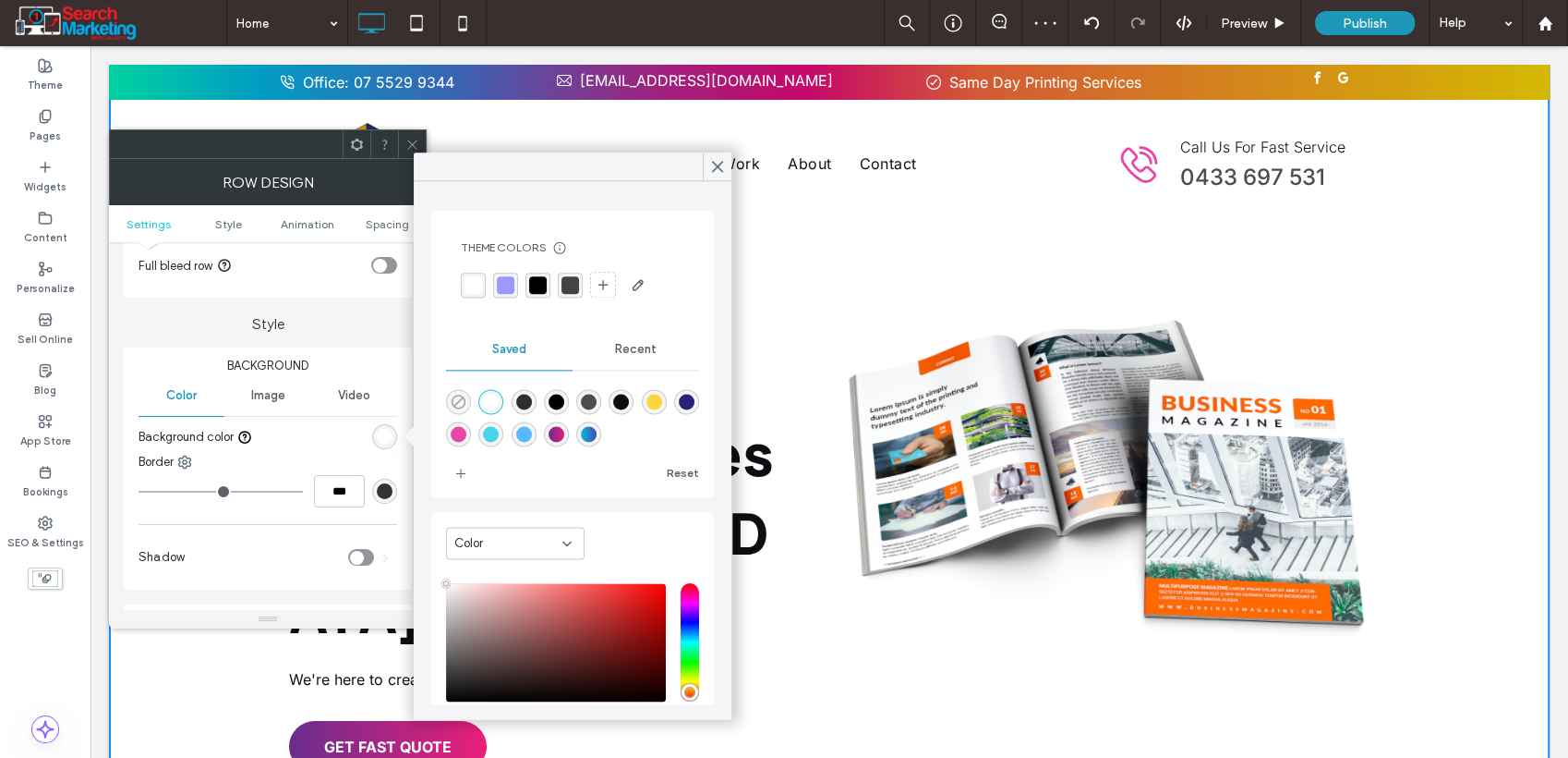
click at [456, 401] on icon "rgba(0,0,0,0)" at bounding box center [458, 401] width 16 height 16
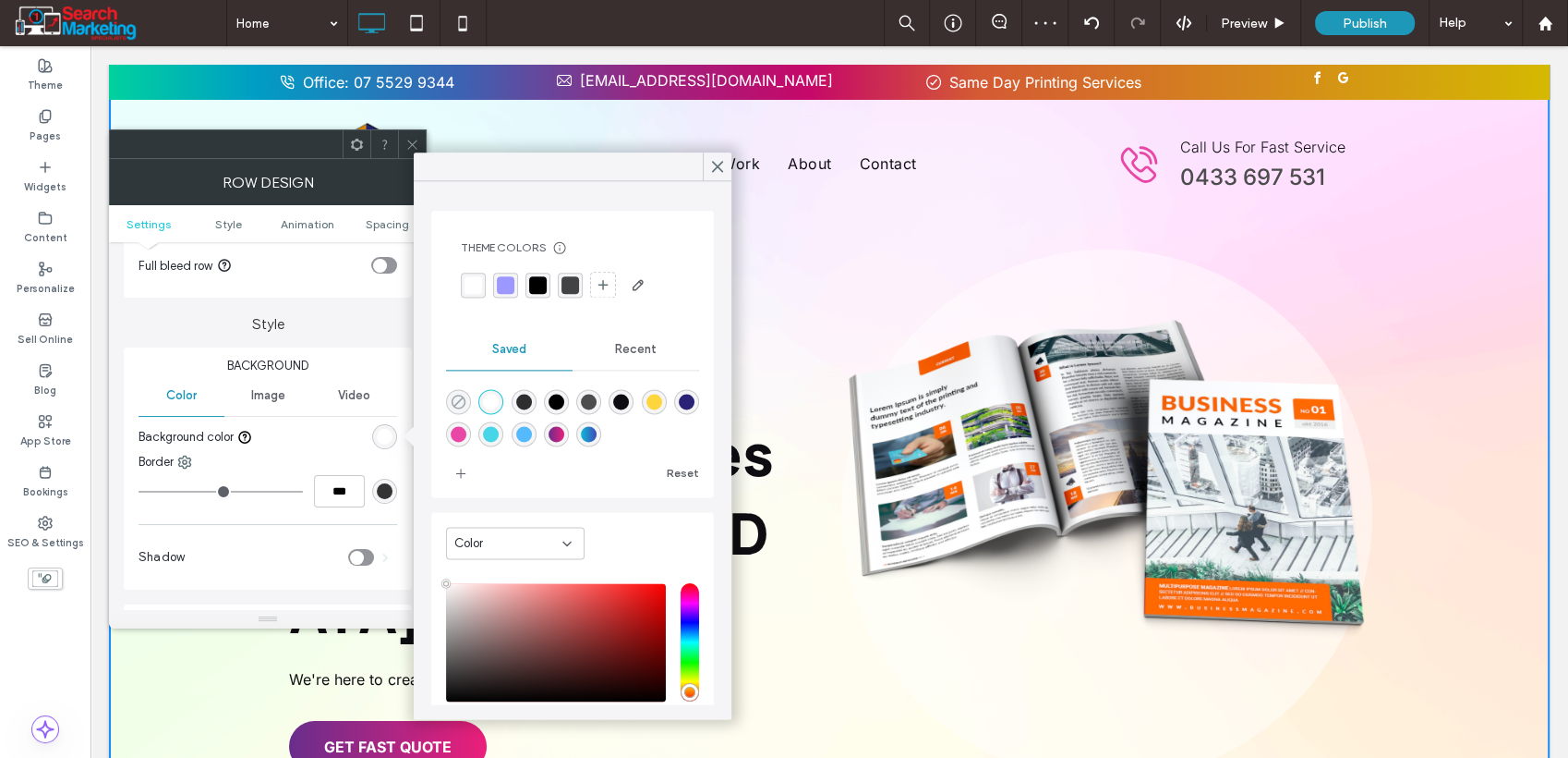
type input "*******"
type input "*"
type input "**"
drag, startPoint x: 715, startPoint y: 164, endPoint x: 622, endPoint y: 118, distance: 103.8
click at [715, 164] on use at bounding box center [718, 167] width 9 height 10
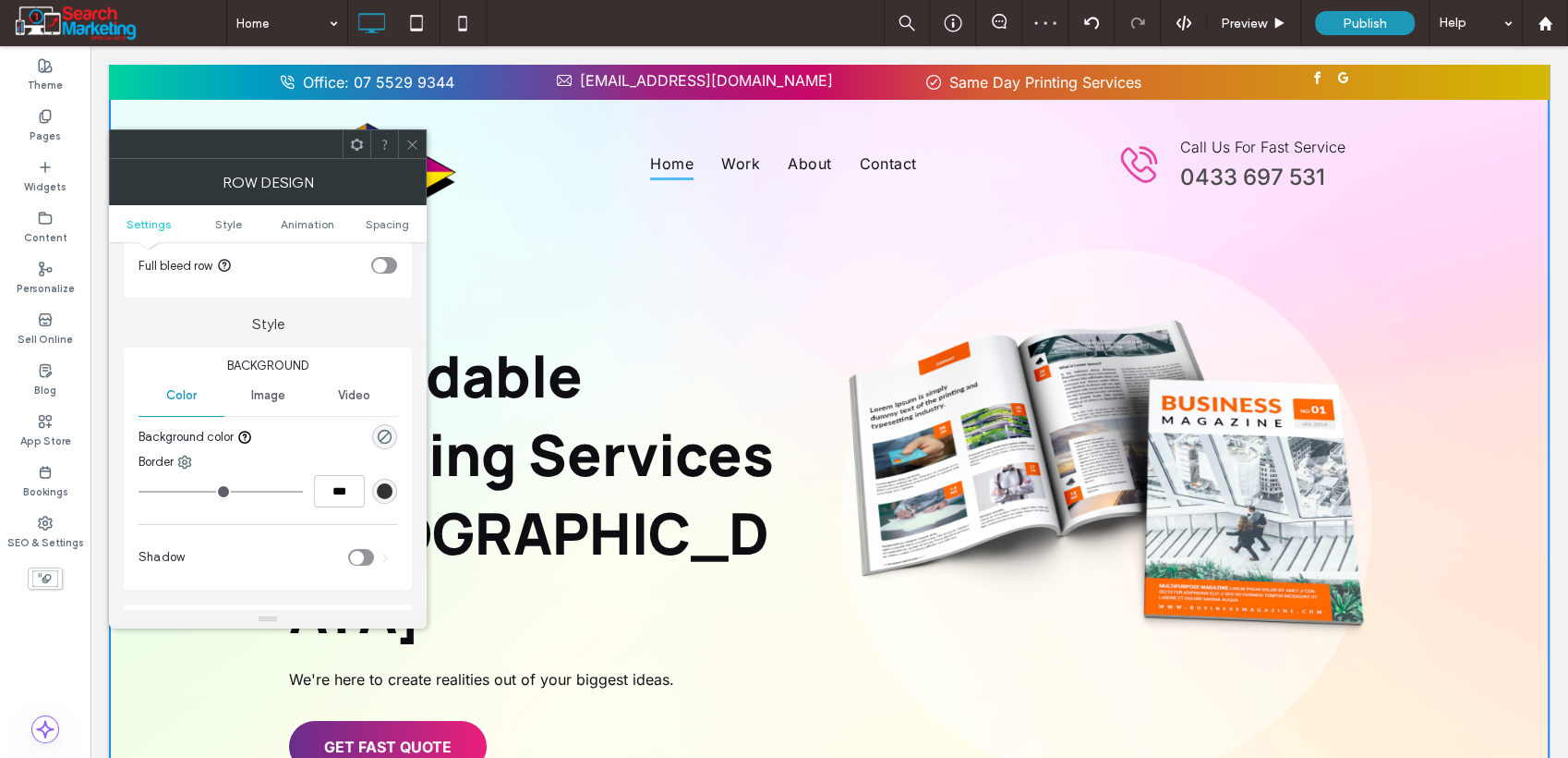
click at [419, 150] on icon at bounding box center [412, 144] width 14 height 14
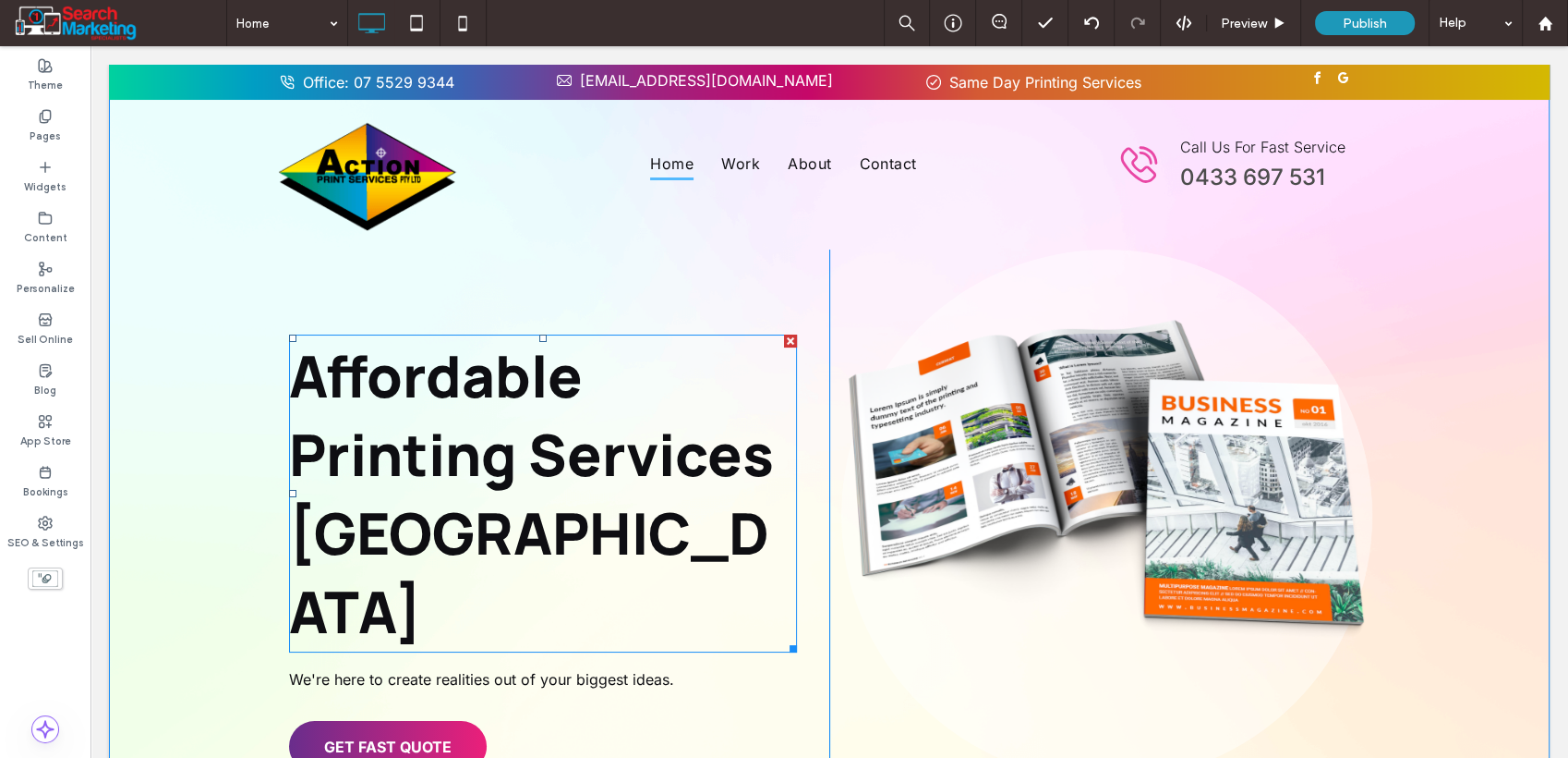
scroll to position [0, 0]
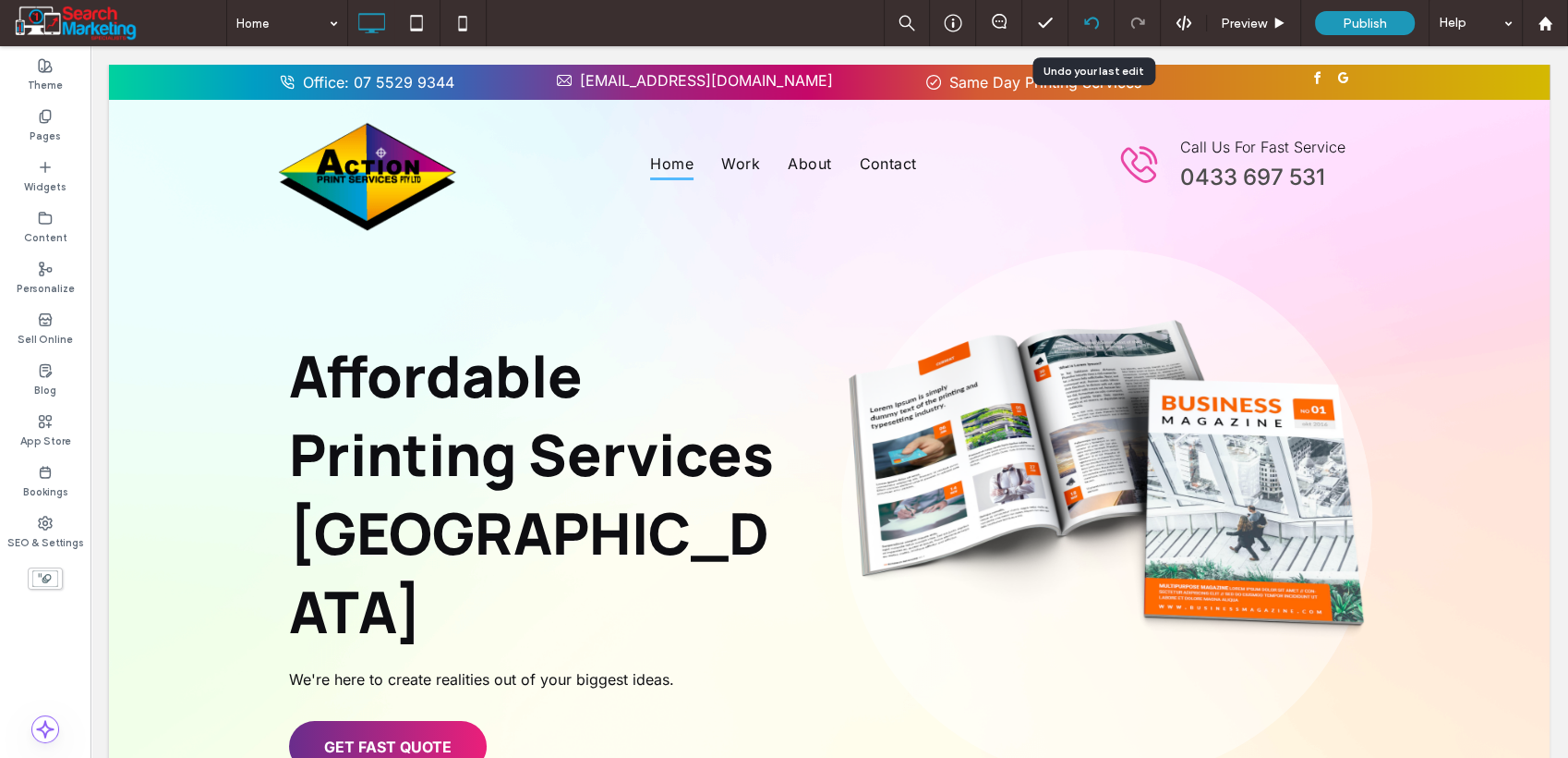
click at [1094, 21] on icon at bounding box center [1092, 24] width 15 height 15
click at [1094, 19] on use at bounding box center [1091, 23] width 15 height 12
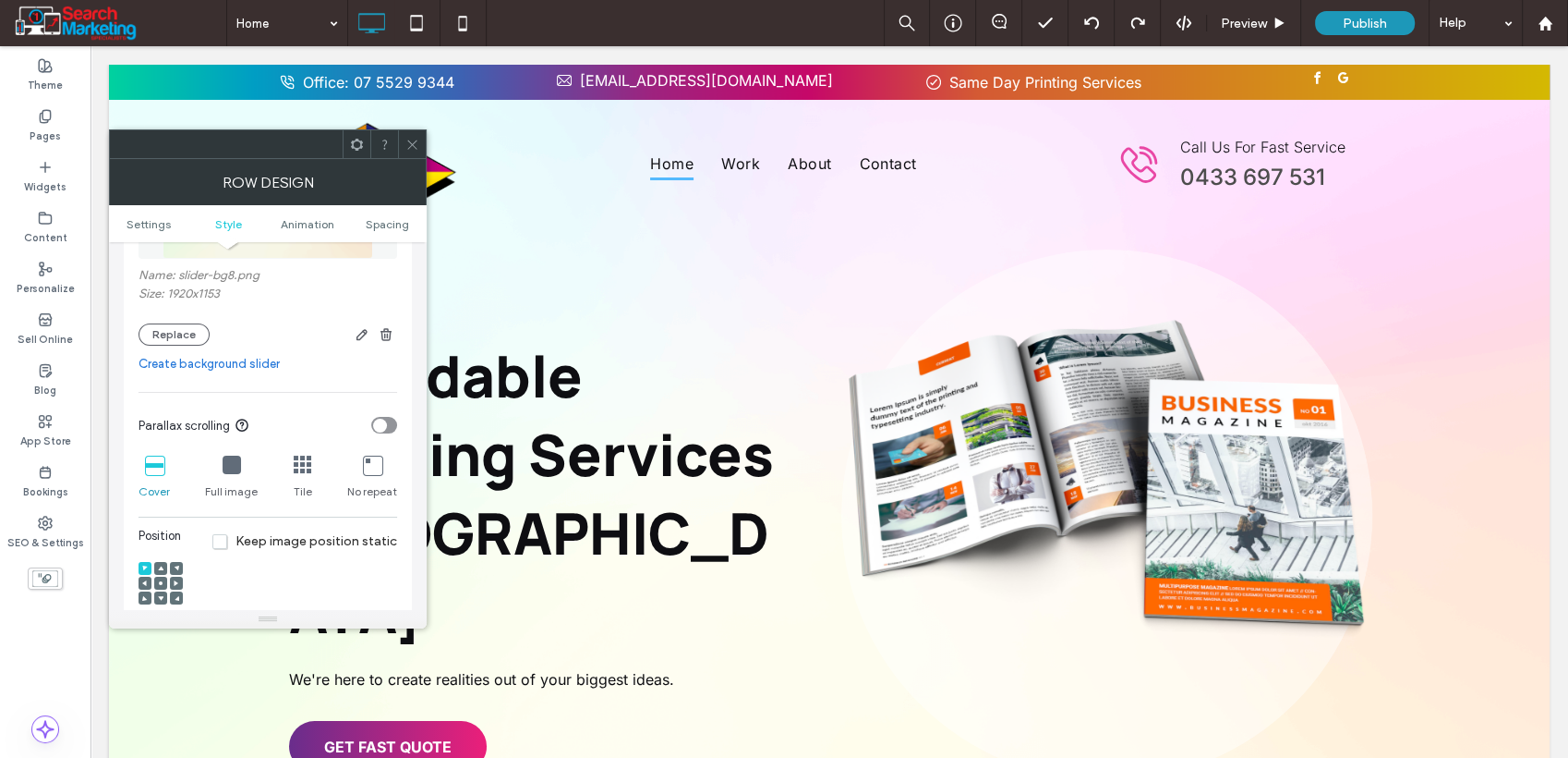
scroll to position [513, 0]
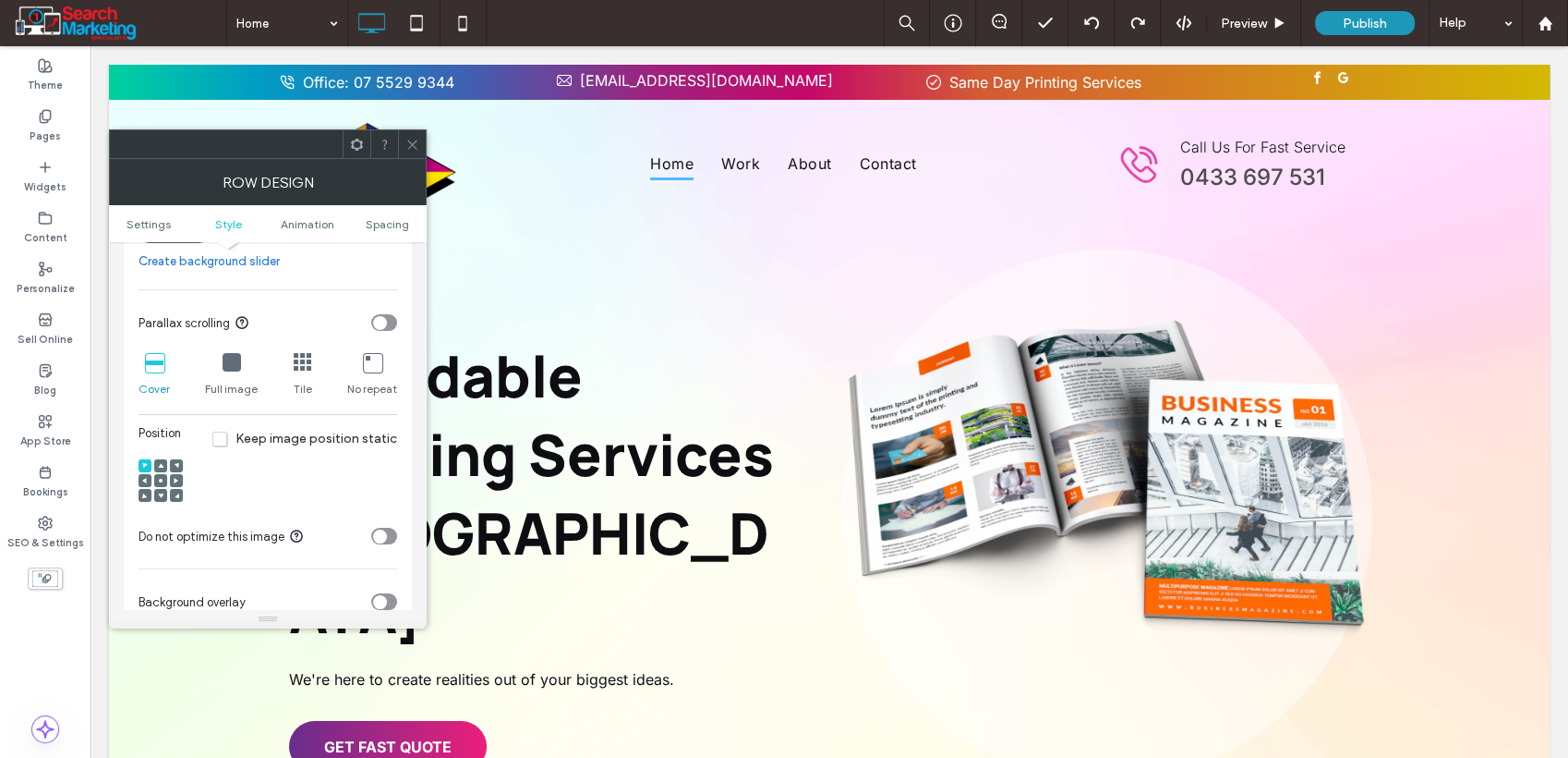
click at [160, 483] on icon at bounding box center [161, 480] width 6 height 6
click at [411, 156] on span at bounding box center [412, 143] width 14 height 27
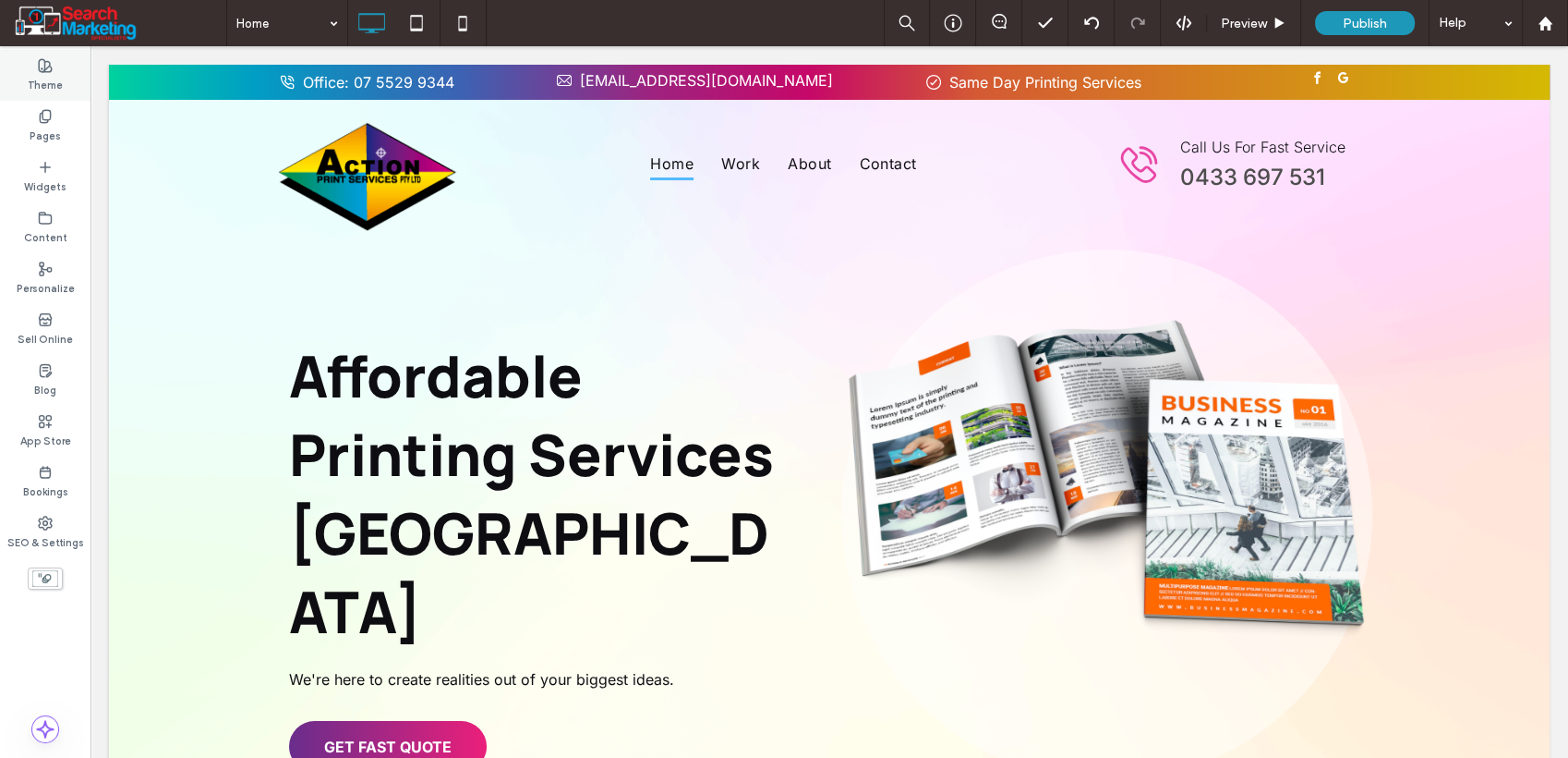
click at [44, 73] on label "Theme" at bounding box center [44, 84] width 35 height 21
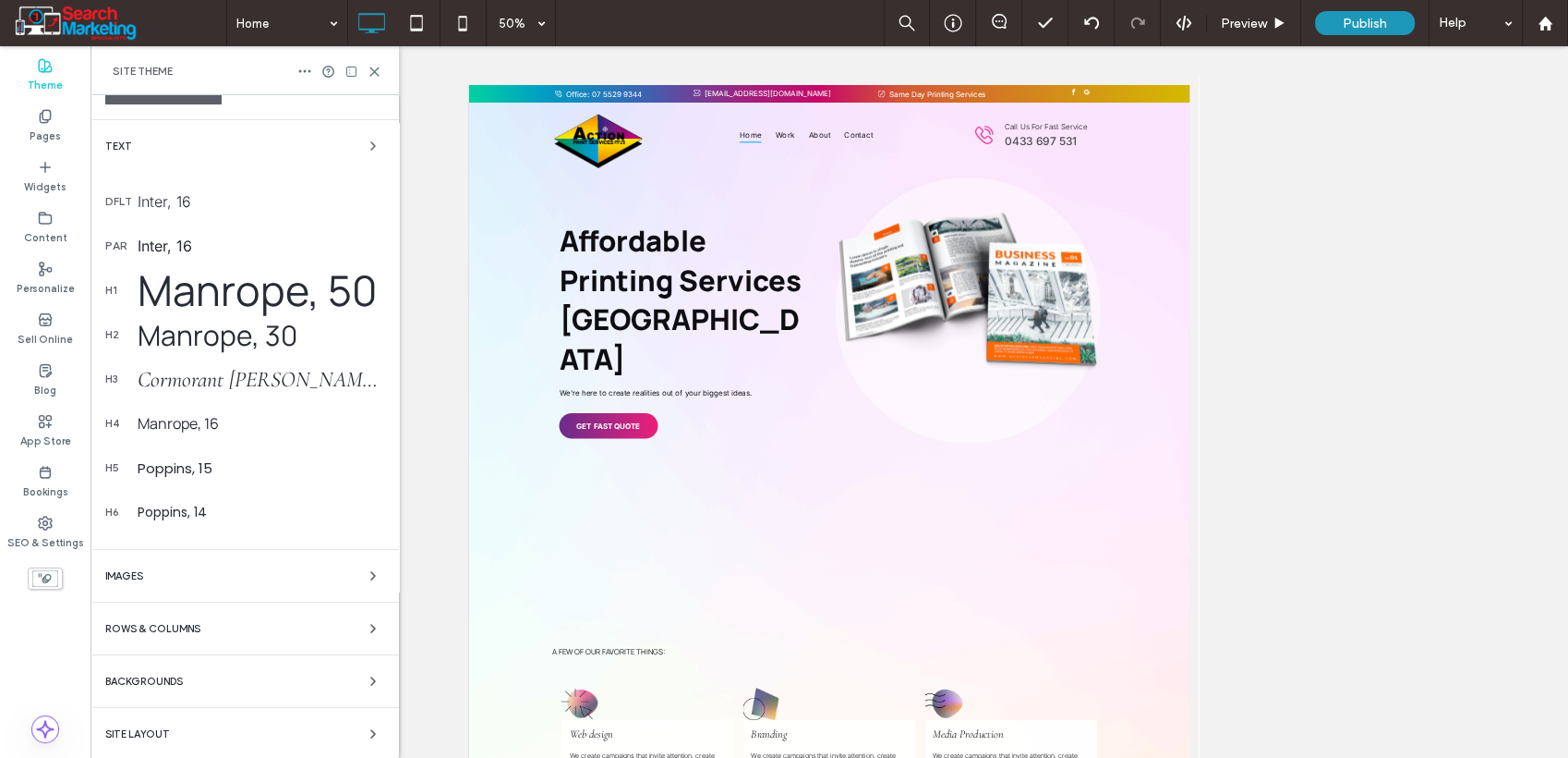
scroll to position [209, 0]
click at [246, 685] on div "Backgrounds" at bounding box center [245, 681] width 279 height 23
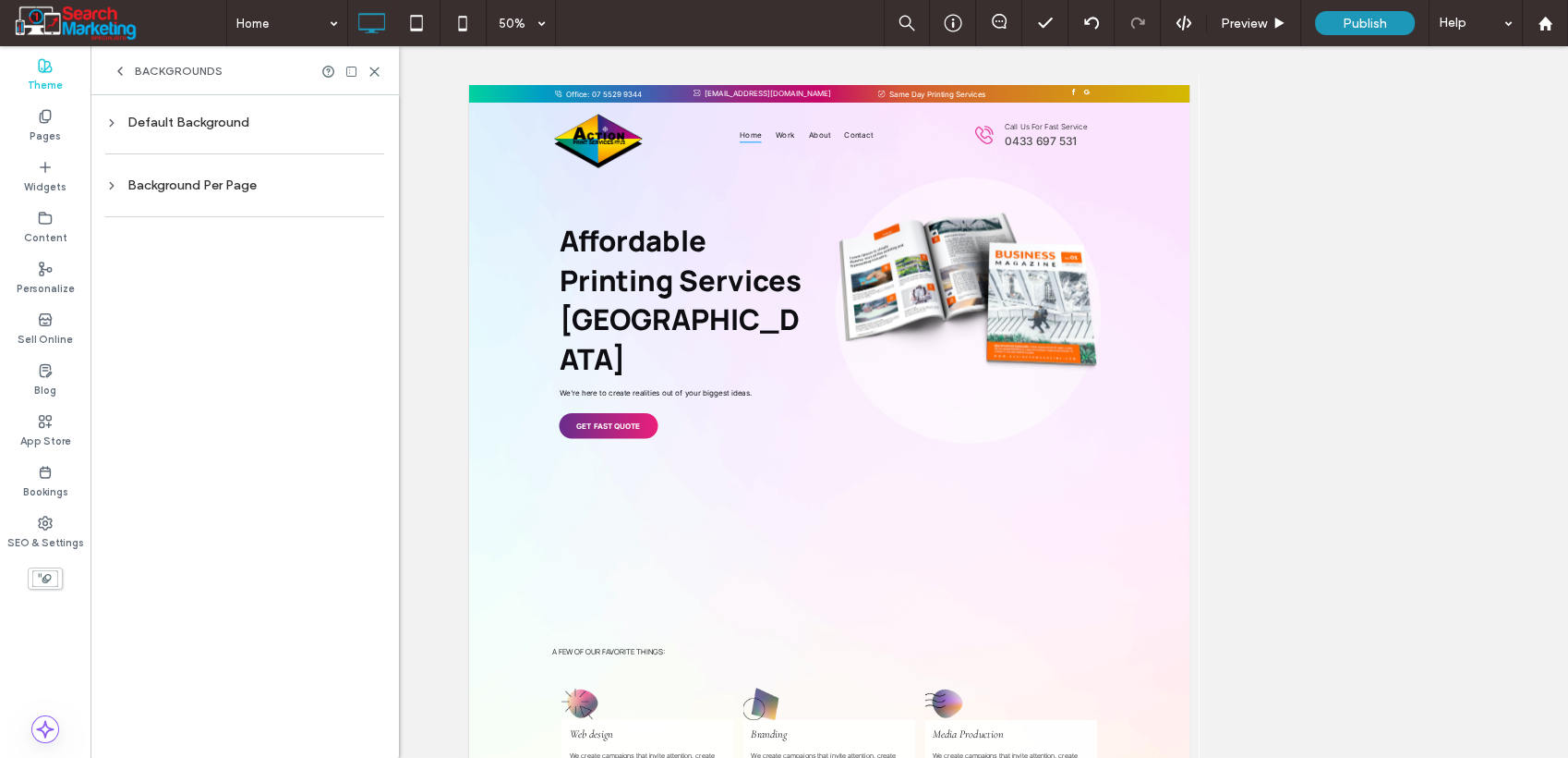
scroll to position [0, 0]
click at [216, 119] on div "Default Background" at bounding box center [245, 122] width 279 height 16
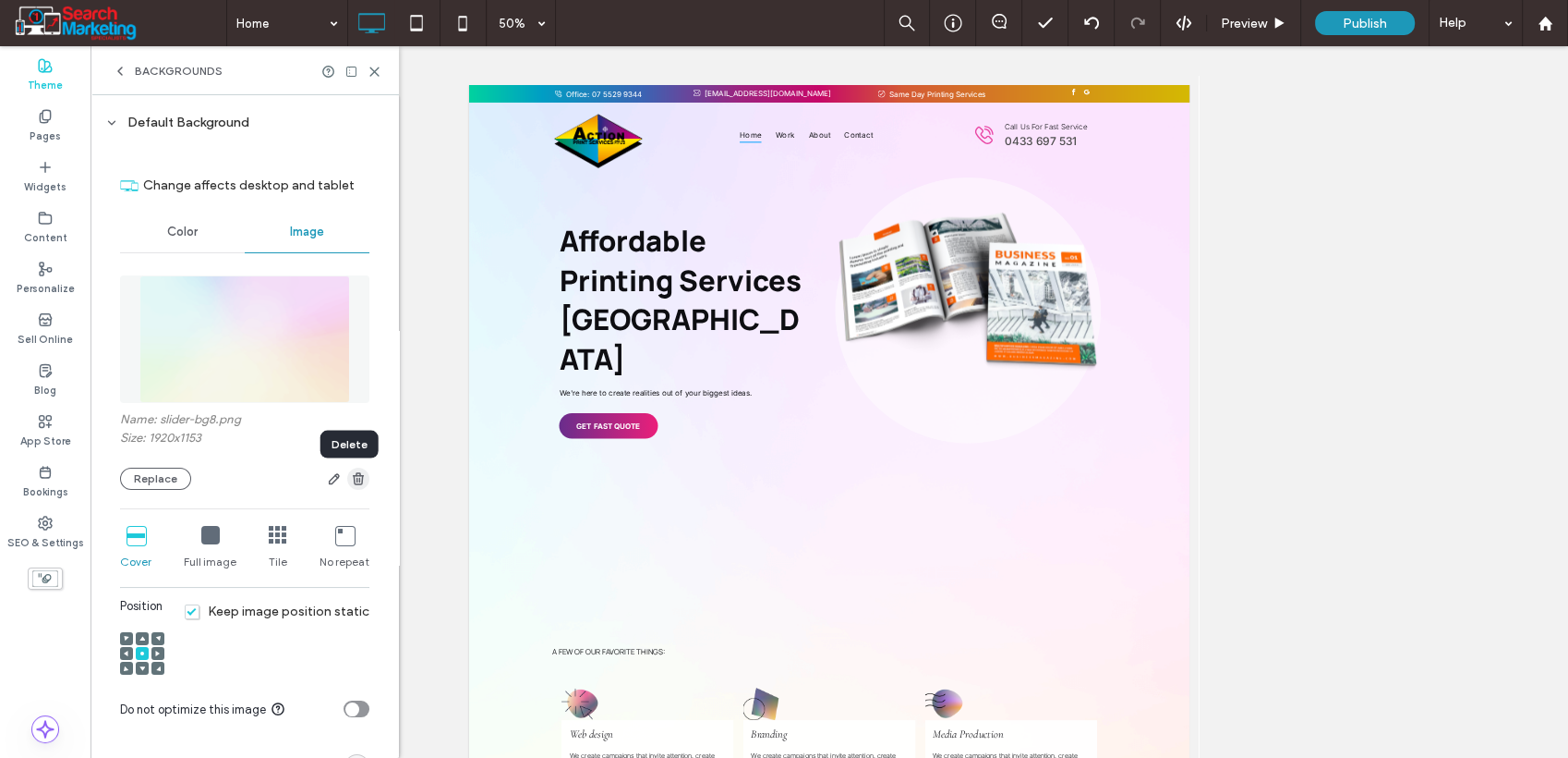
click at [351, 486] on icon "button" at bounding box center [359, 479] width 15 height 15
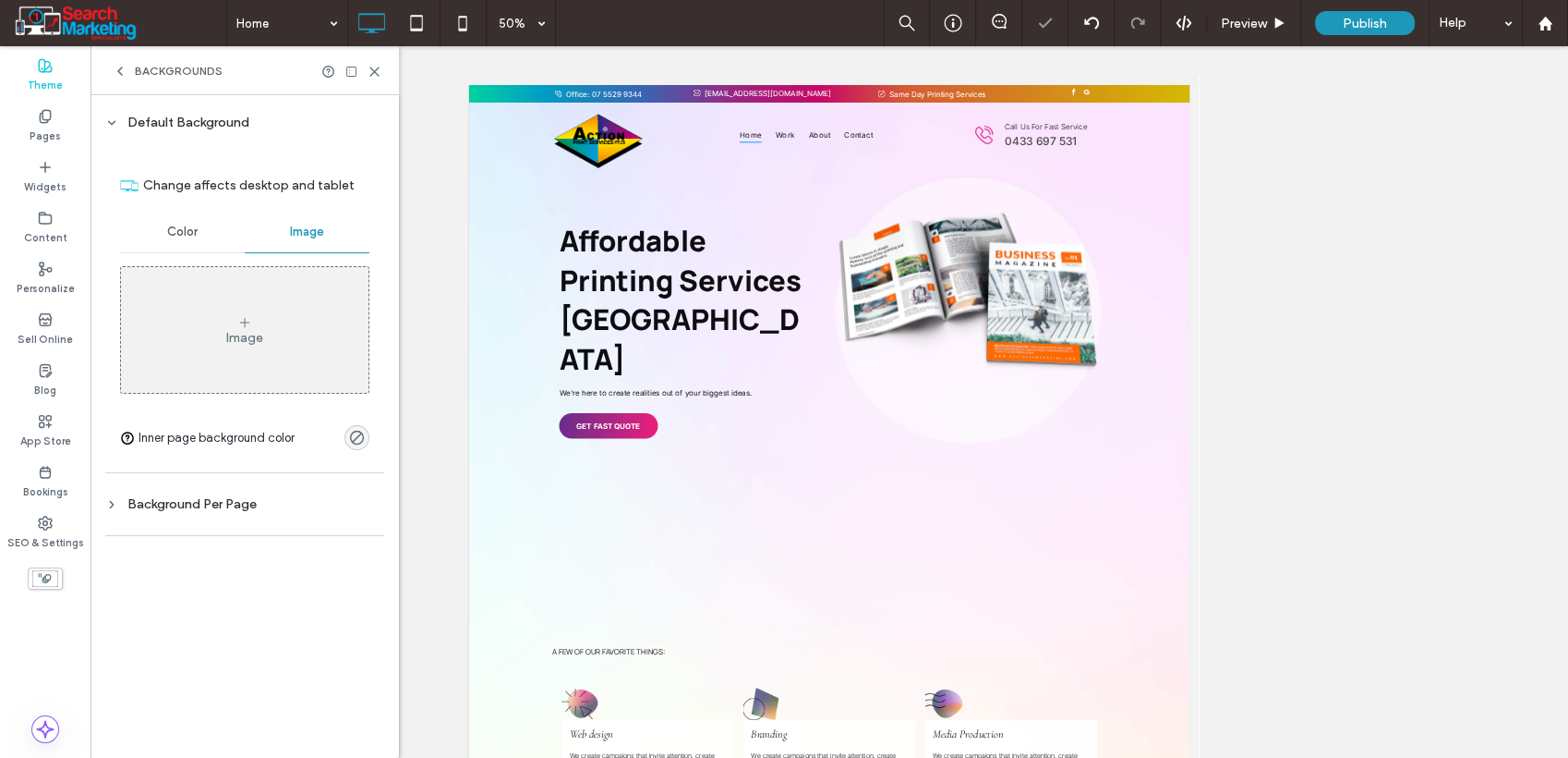
click at [381, 81] on div "Backgrounds" at bounding box center [245, 71] width 309 height 49
click at [375, 71] on use at bounding box center [375, 72] width 8 height 8
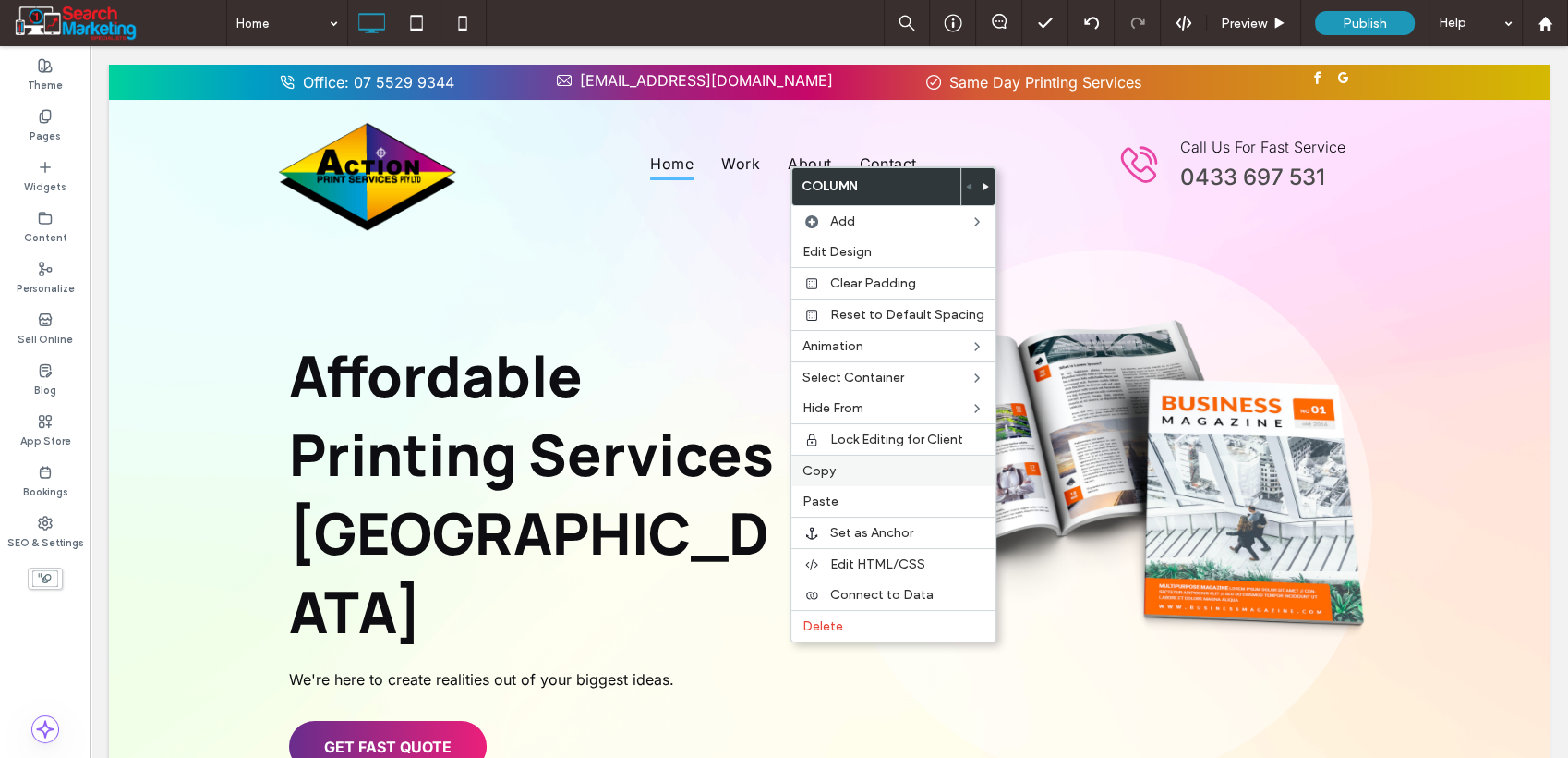
click at [867, 476] on div "Copy" at bounding box center [893, 470] width 204 height 31
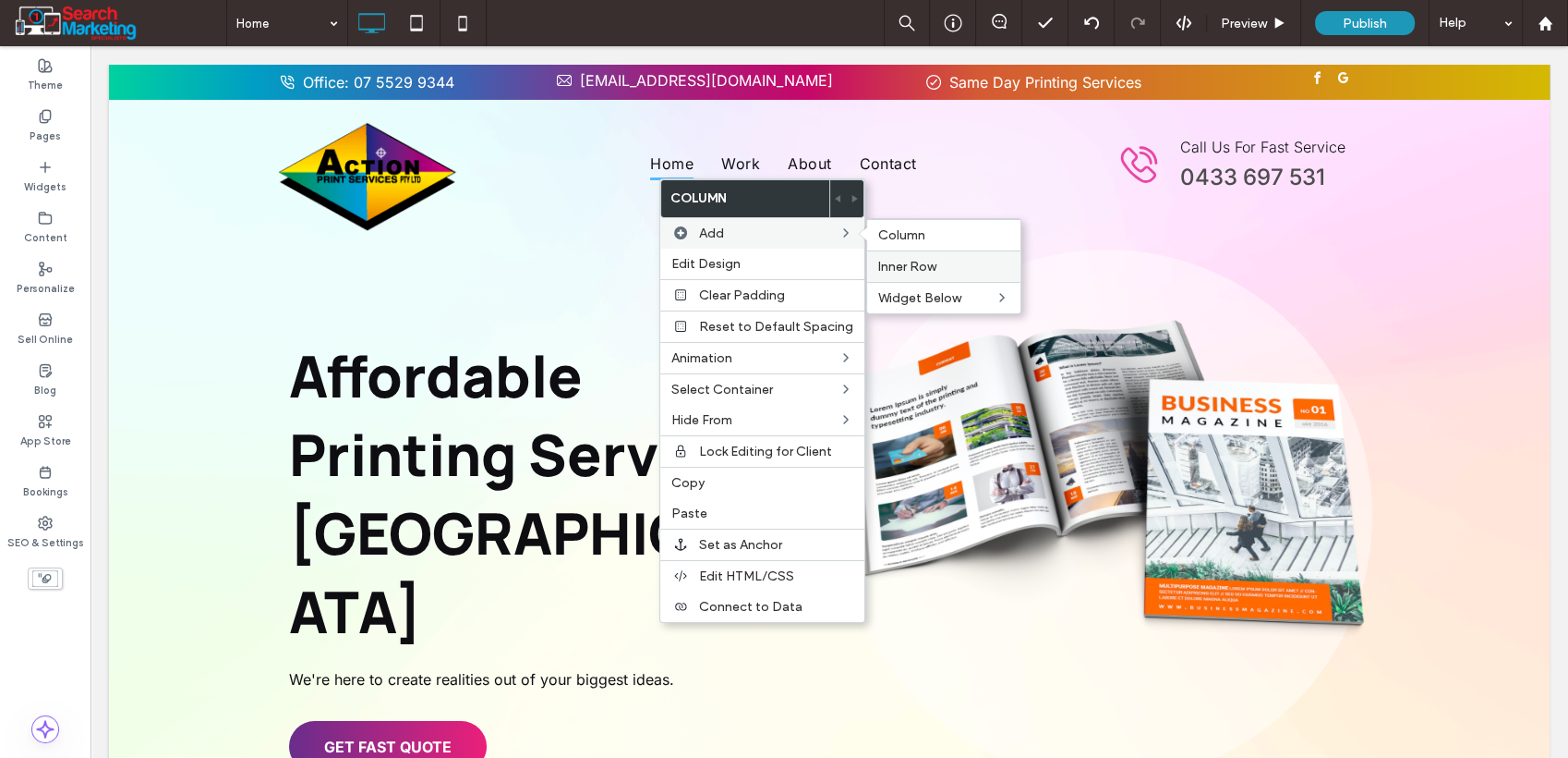
click at [921, 268] on span "Inner Row" at bounding box center [907, 266] width 58 height 16
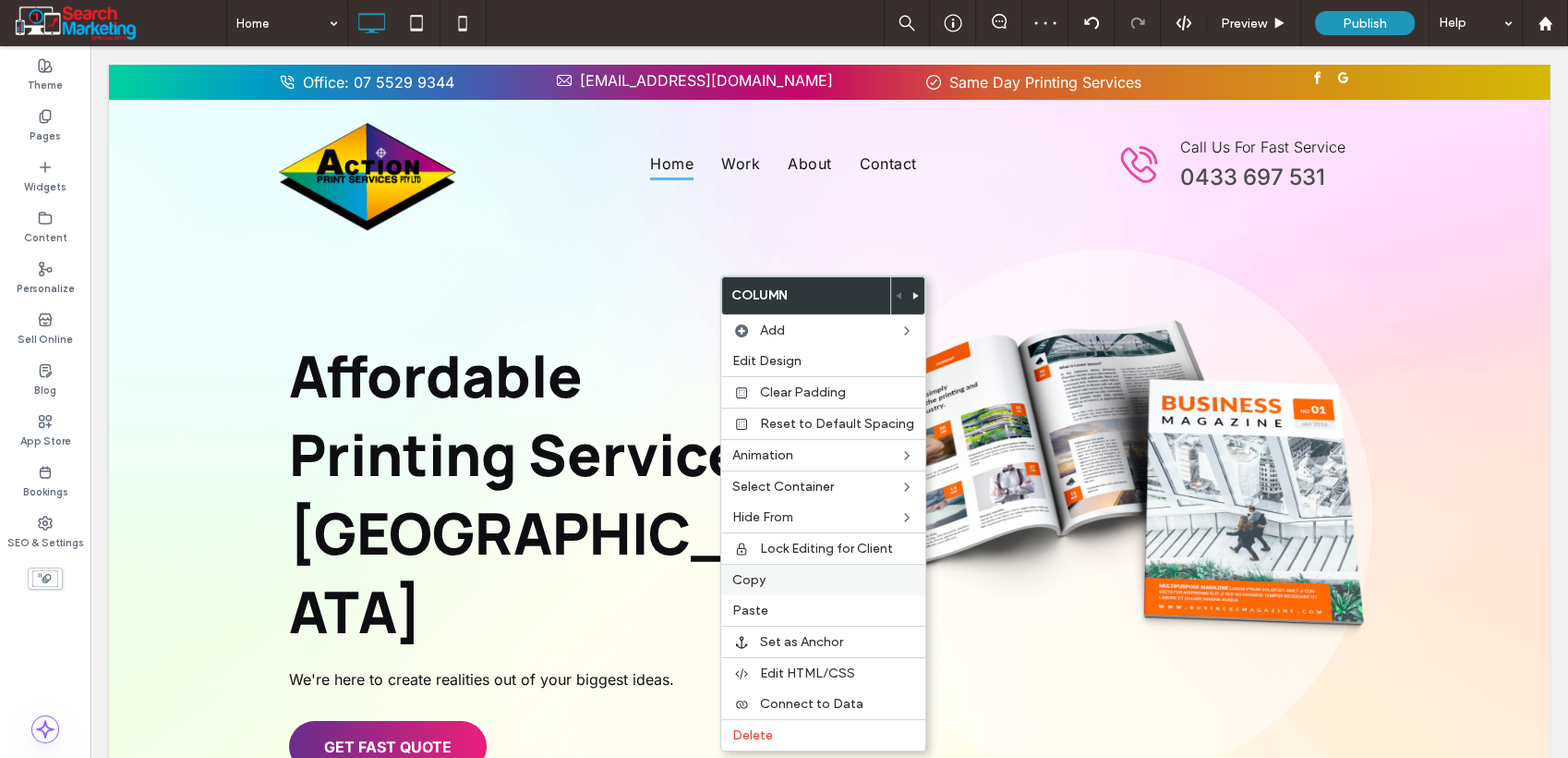
click at [755, 579] on span "Copy" at bounding box center [748, 579] width 33 height 16
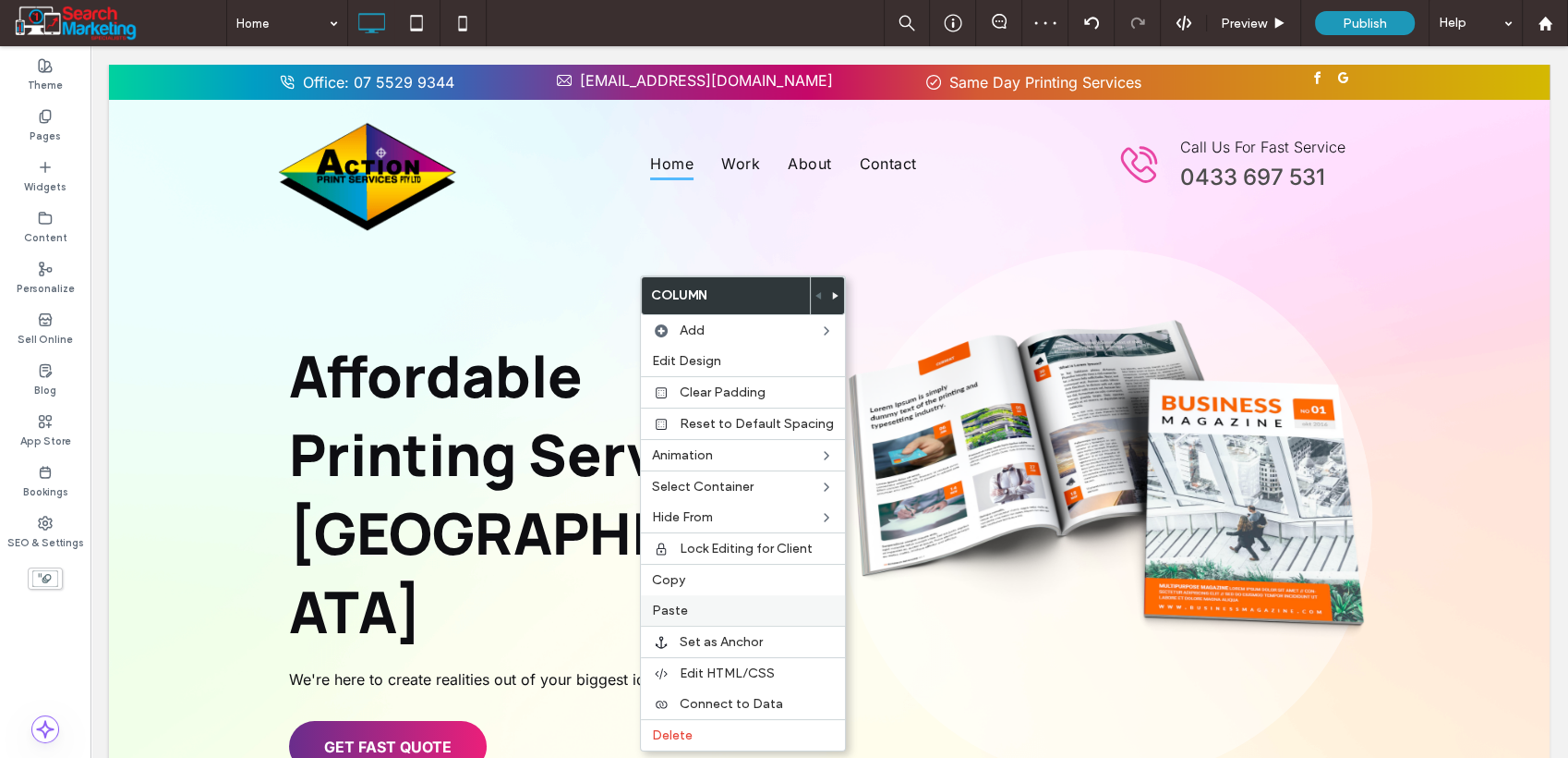
click at [687, 612] on label "Paste" at bounding box center [743, 610] width 182 height 16
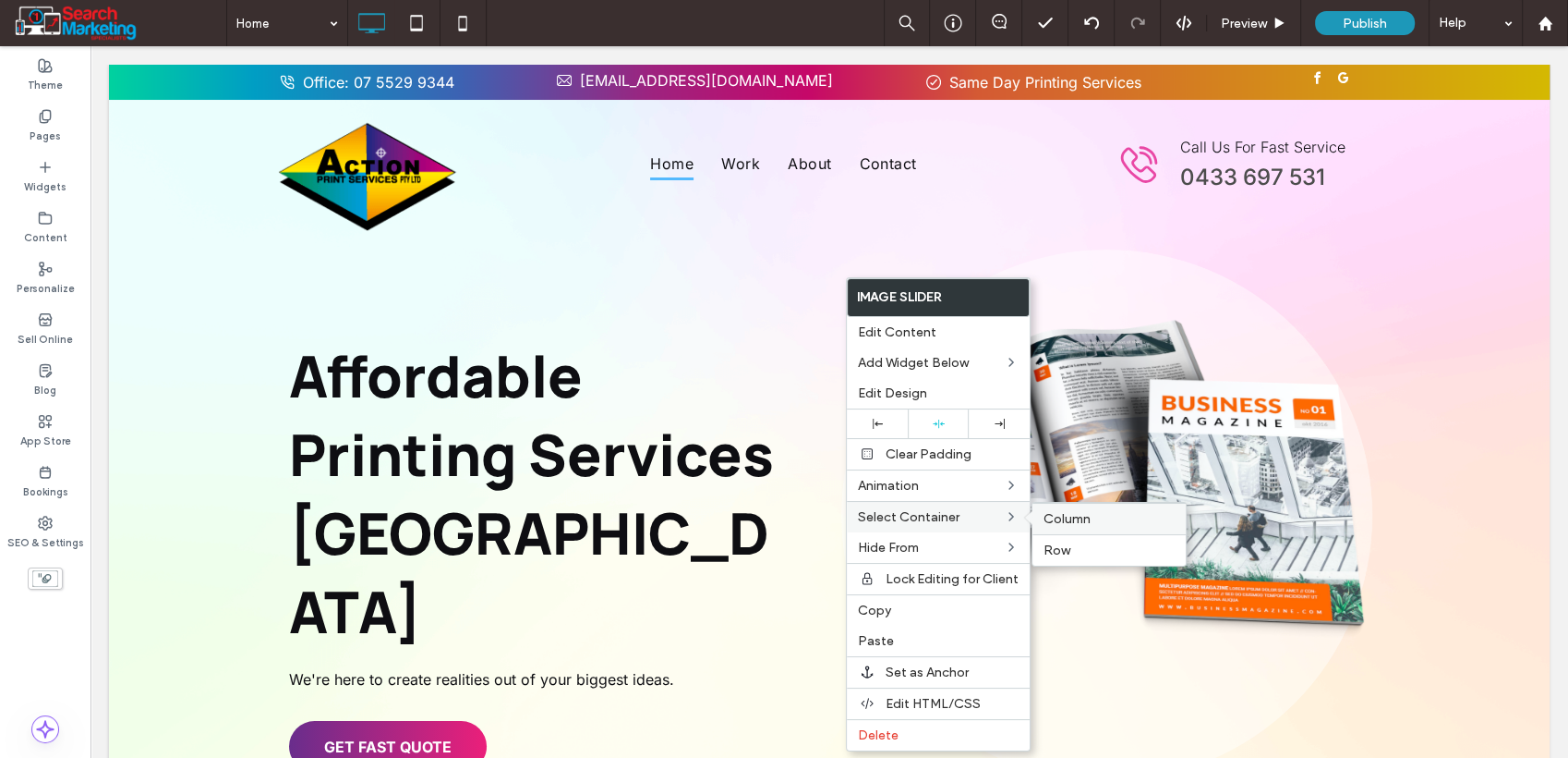
click at [1085, 519] on span "Column" at bounding box center [1067, 519] width 47 height 16
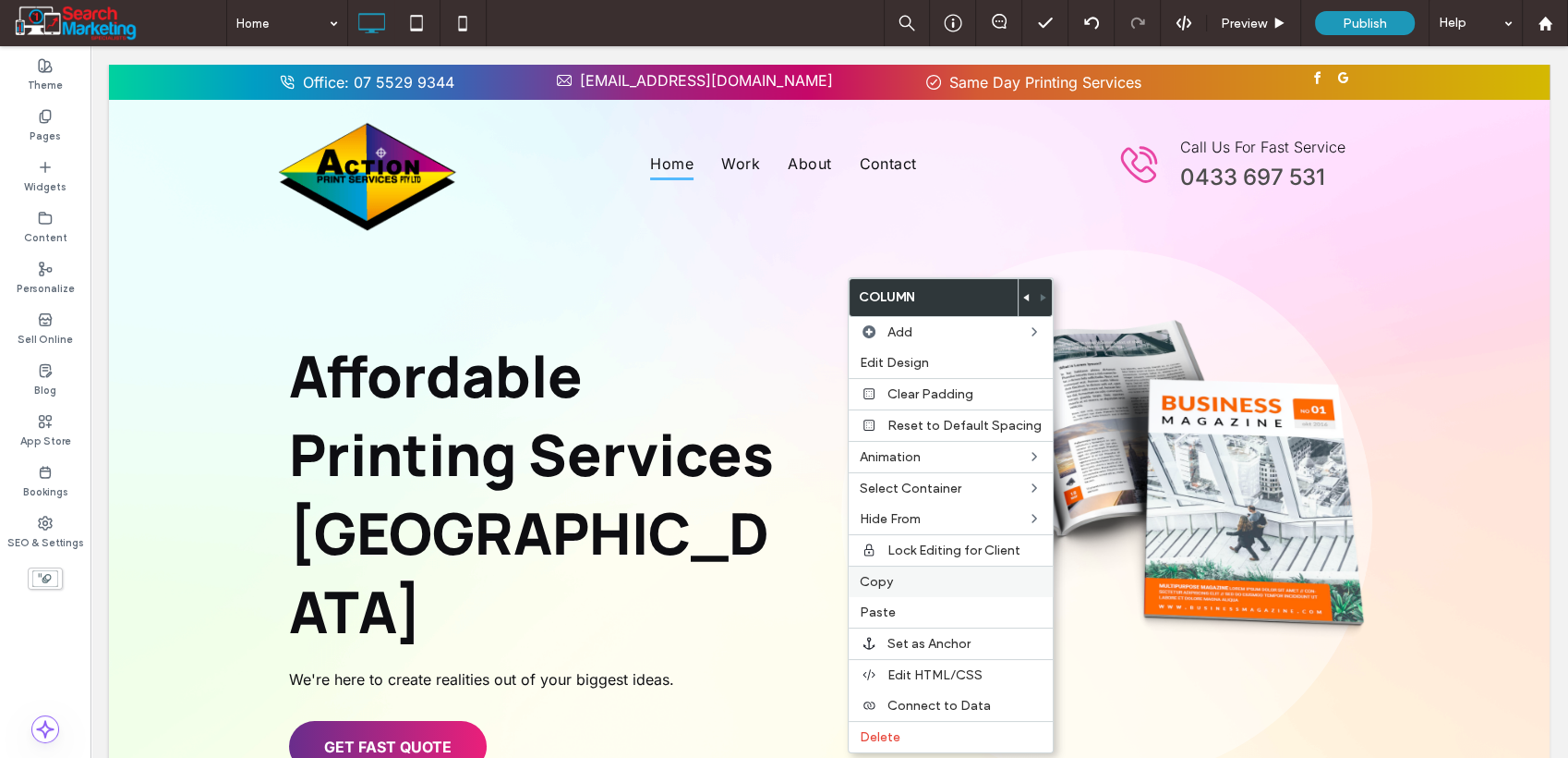
drag, startPoint x: 965, startPoint y: 582, endPoint x: 953, endPoint y: 585, distance: 12.4
click at [964, 583] on label "Copy" at bounding box center [951, 581] width 182 height 16
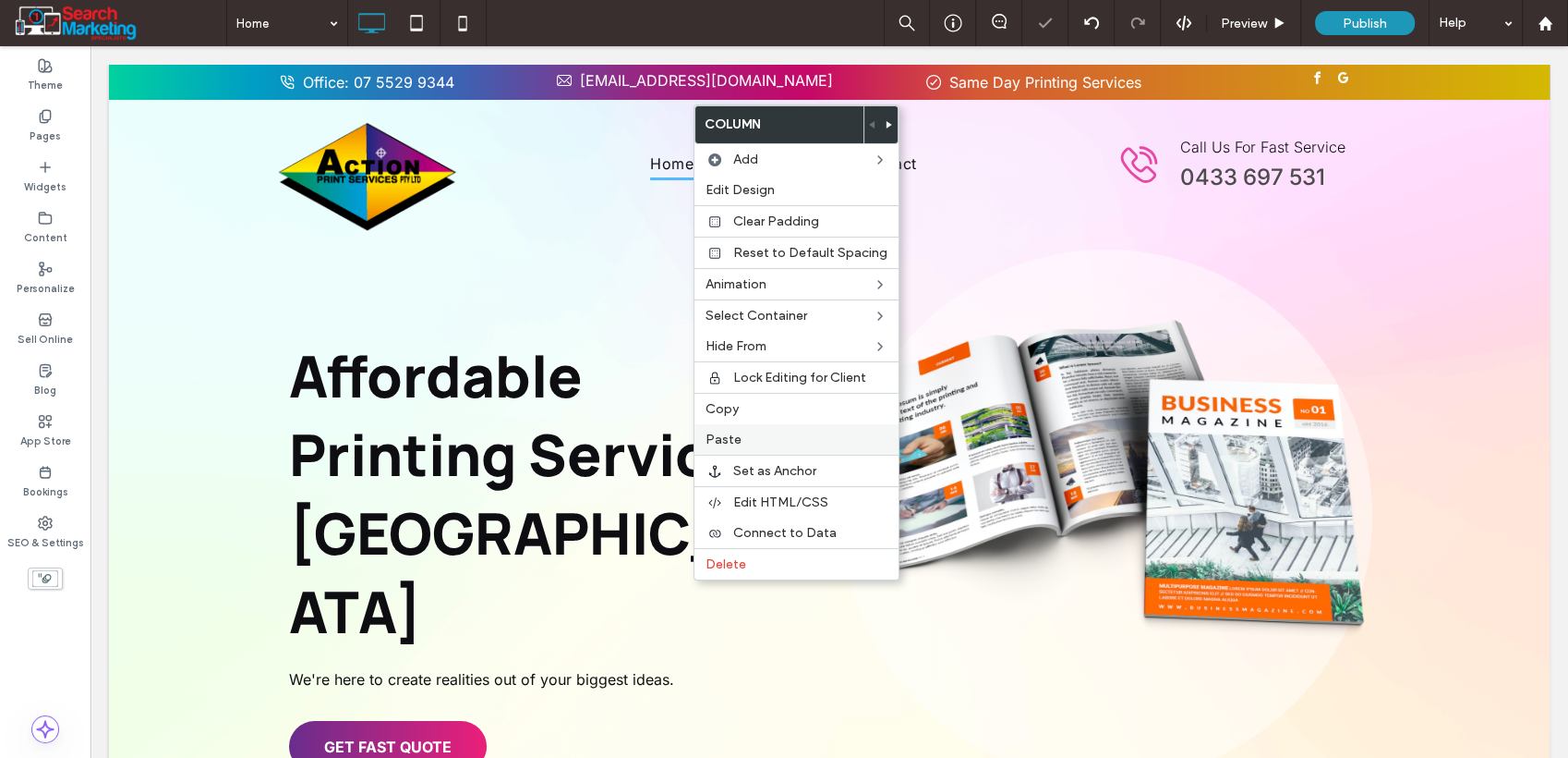
click at [727, 434] on span "Paste" at bounding box center [724, 439] width 36 height 16
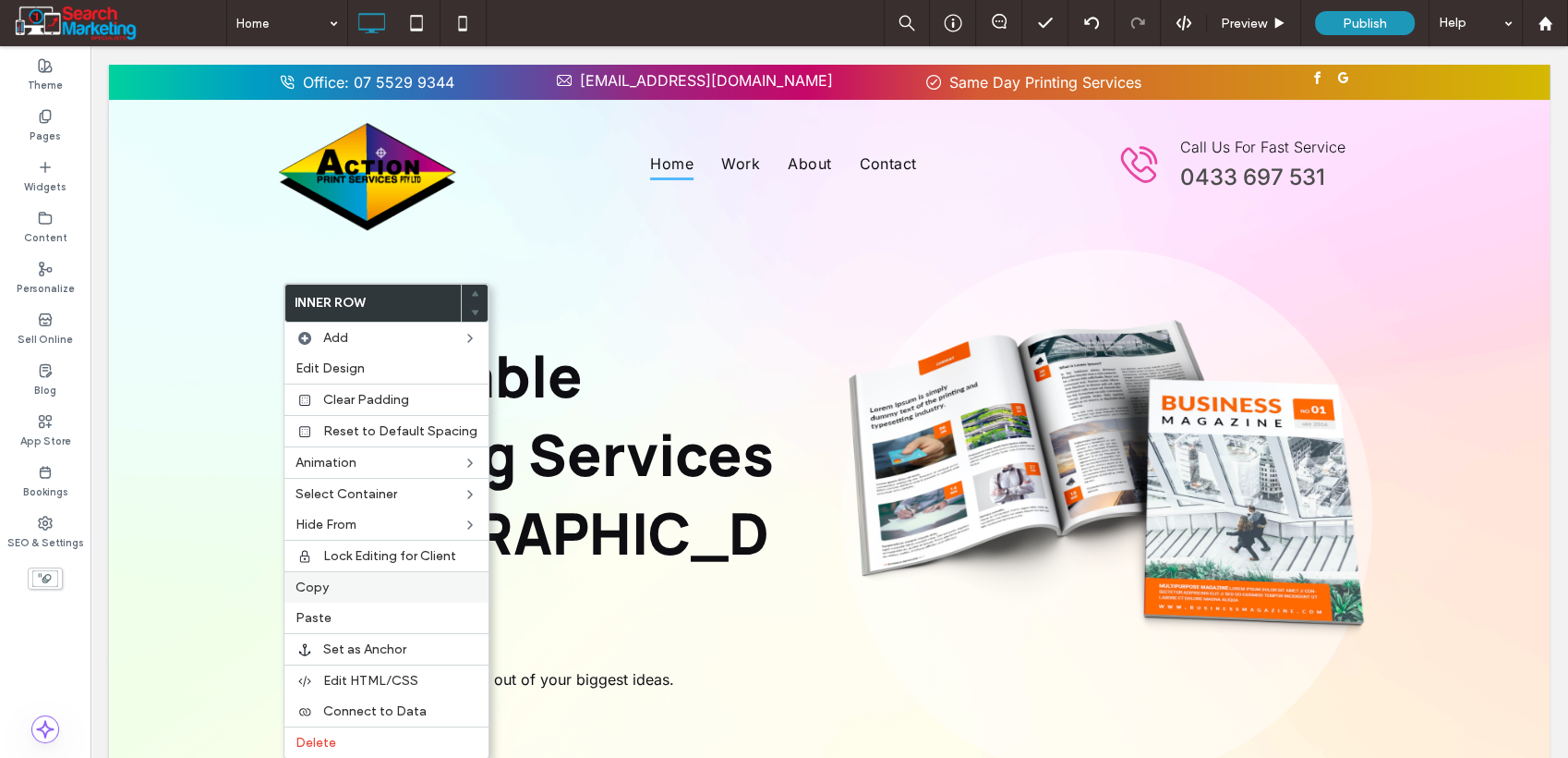
click at [343, 587] on label "Copy" at bounding box center [386, 587] width 182 height 16
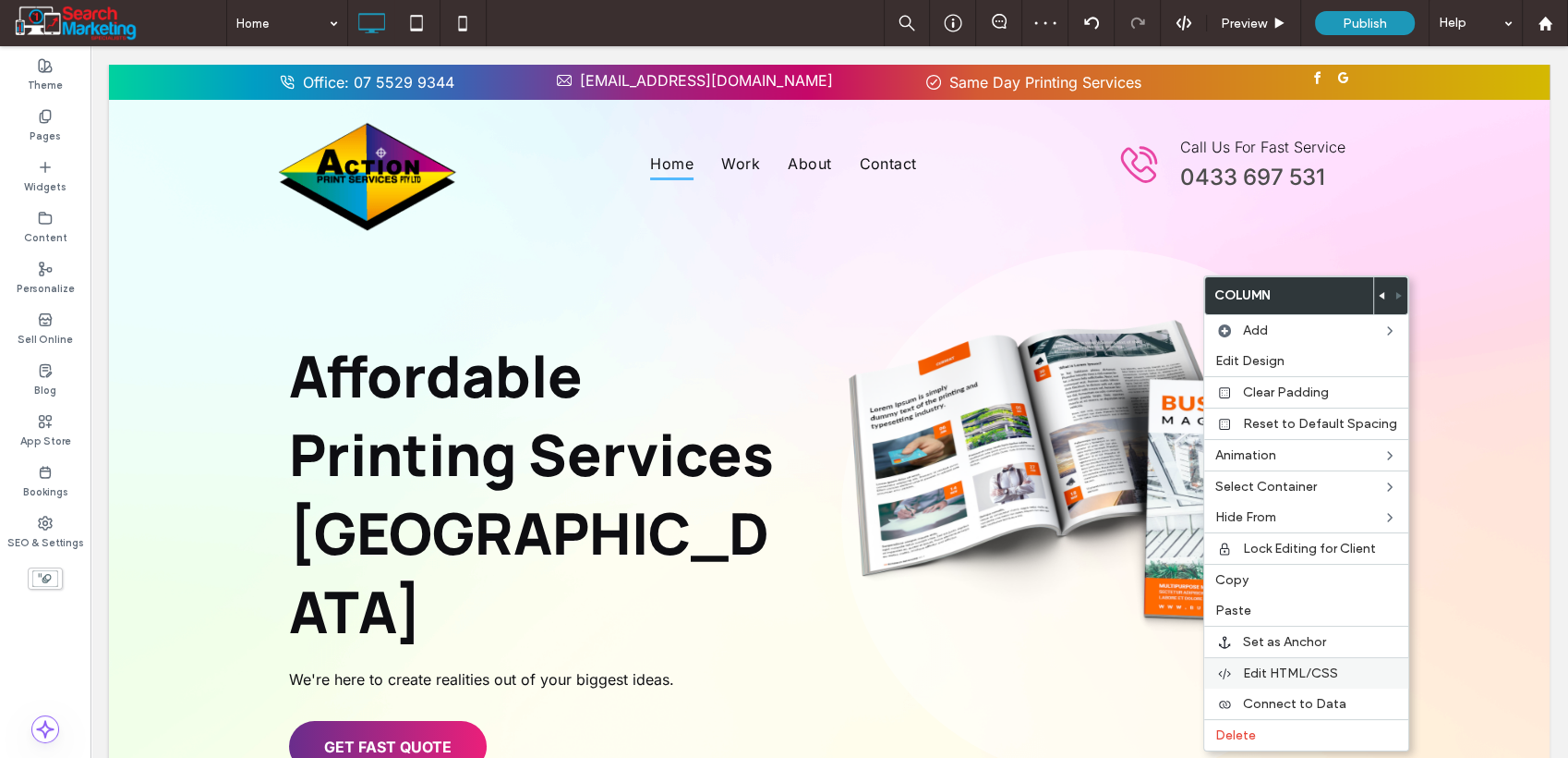
drag, startPoint x: 1271, startPoint y: 727, endPoint x: 1217, endPoint y: 684, distance: 69.0
click at [1271, 727] on label "Delete" at bounding box center [1306, 734] width 182 height 16
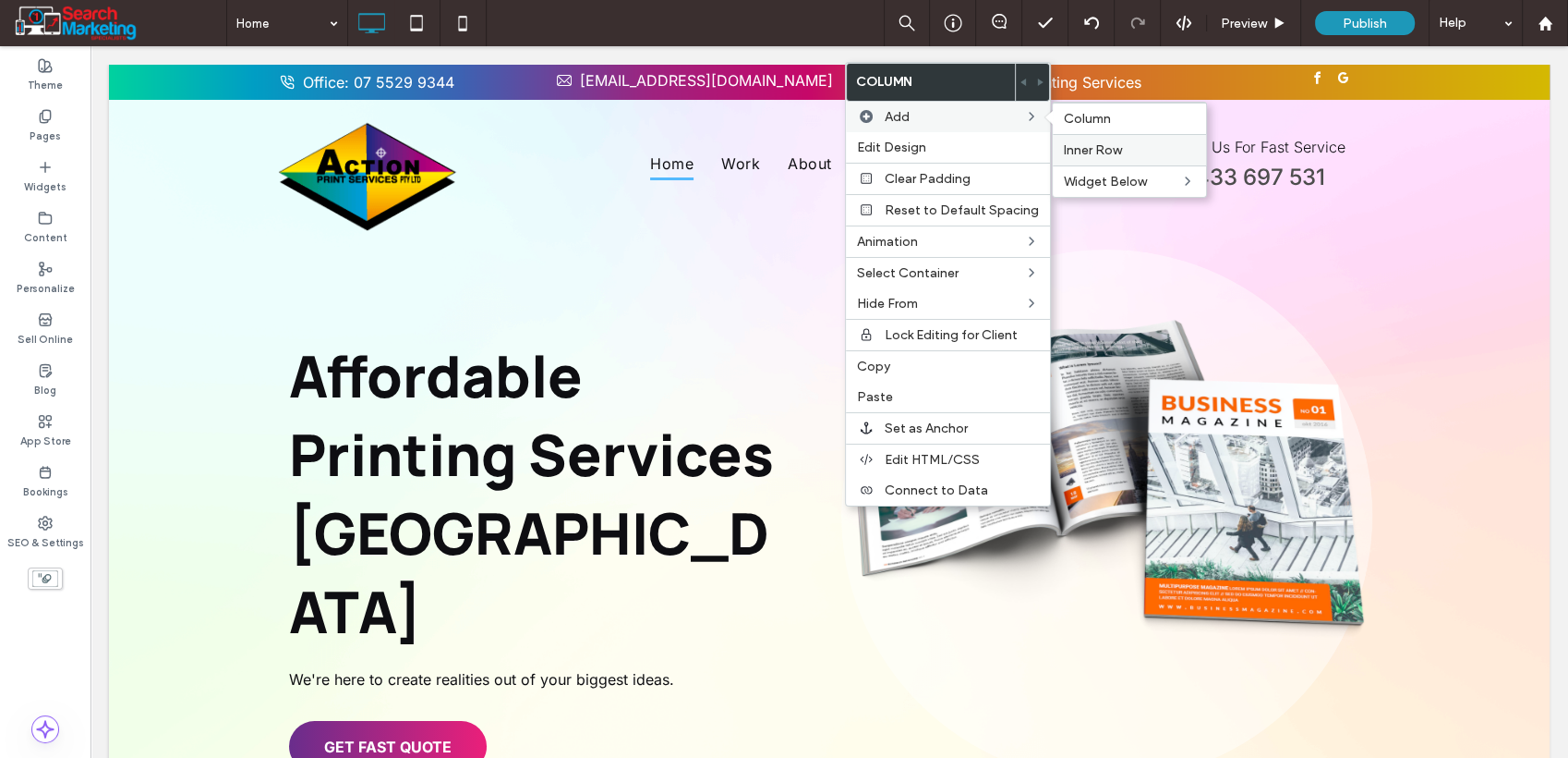
click at [1074, 151] on span "Inner Row" at bounding box center [1094, 150] width 58 height 16
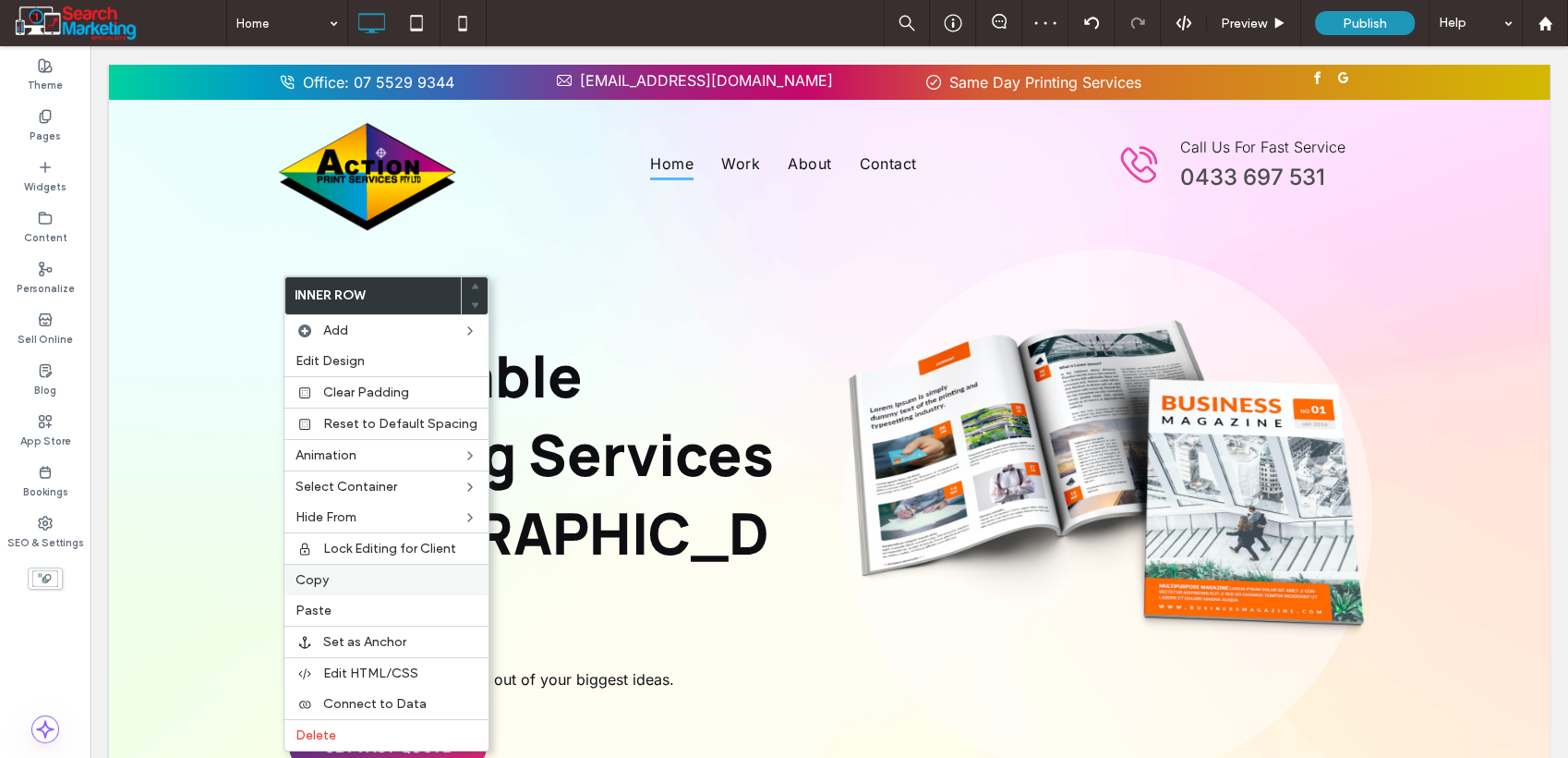
click at [343, 581] on label "Copy" at bounding box center [386, 579] width 182 height 16
drag, startPoint x: 337, startPoint y: 612, endPoint x: 342, endPoint y: 564, distance: 48.3
click at [336, 610] on label "Paste" at bounding box center [386, 610] width 182 height 16
click at [360, 401] on div "Clear Padding" at bounding box center [386, 391] width 204 height 31
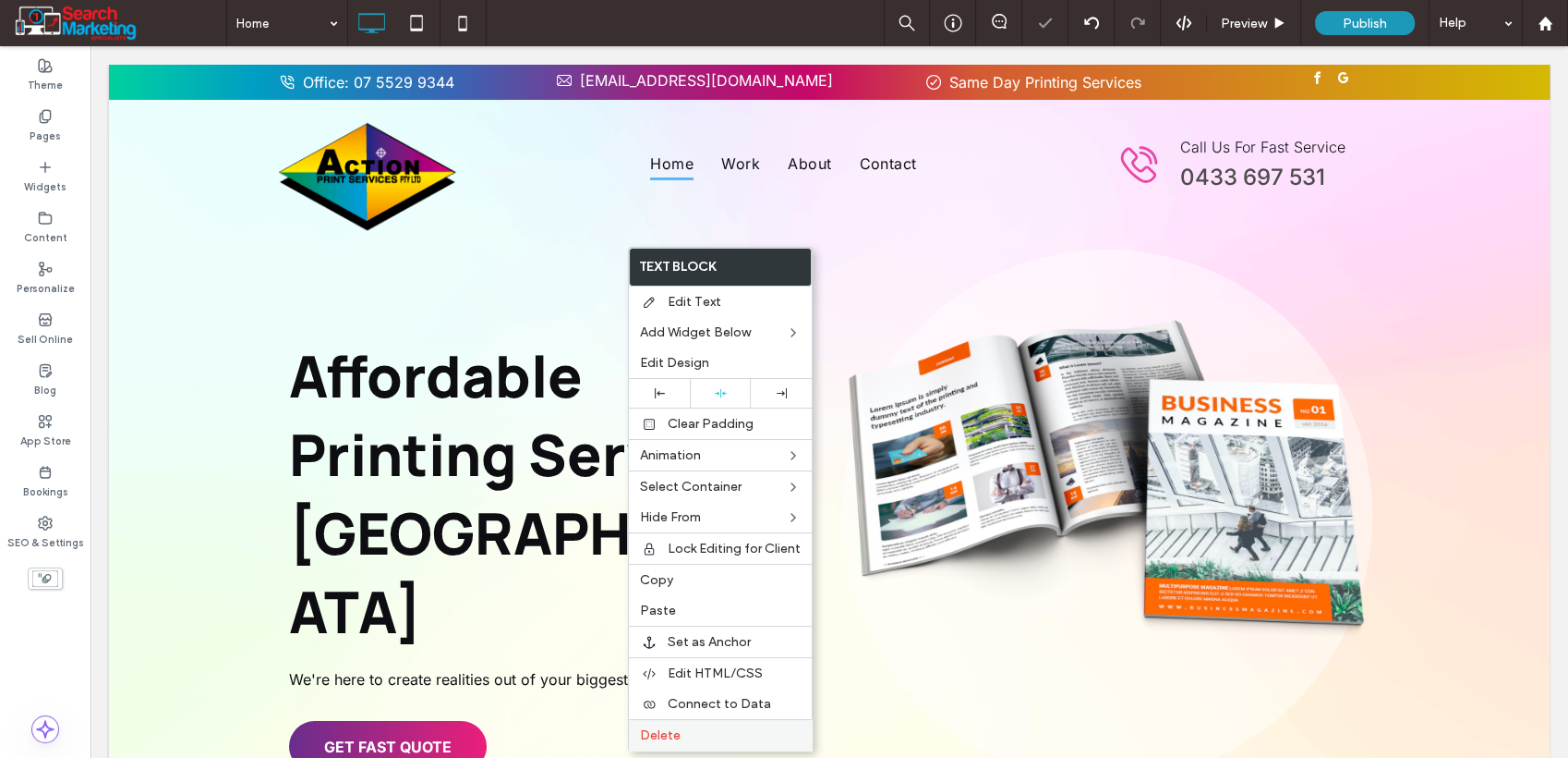
click at [695, 721] on div "Delete" at bounding box center [720, 734] width 183 height 31
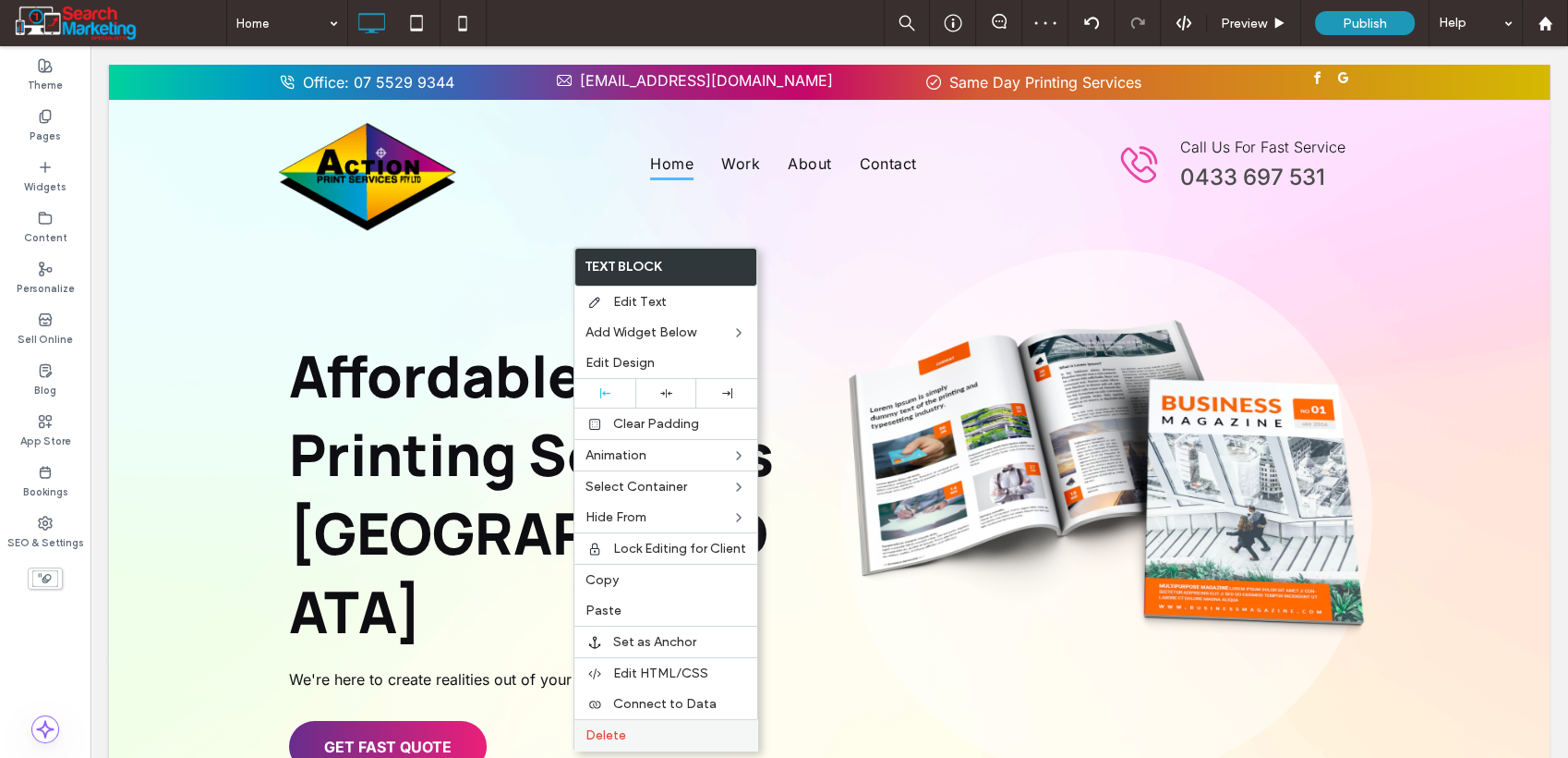
click at [616, 728] on span "Delete" at bounding box center [605, 734] width 40 height 16
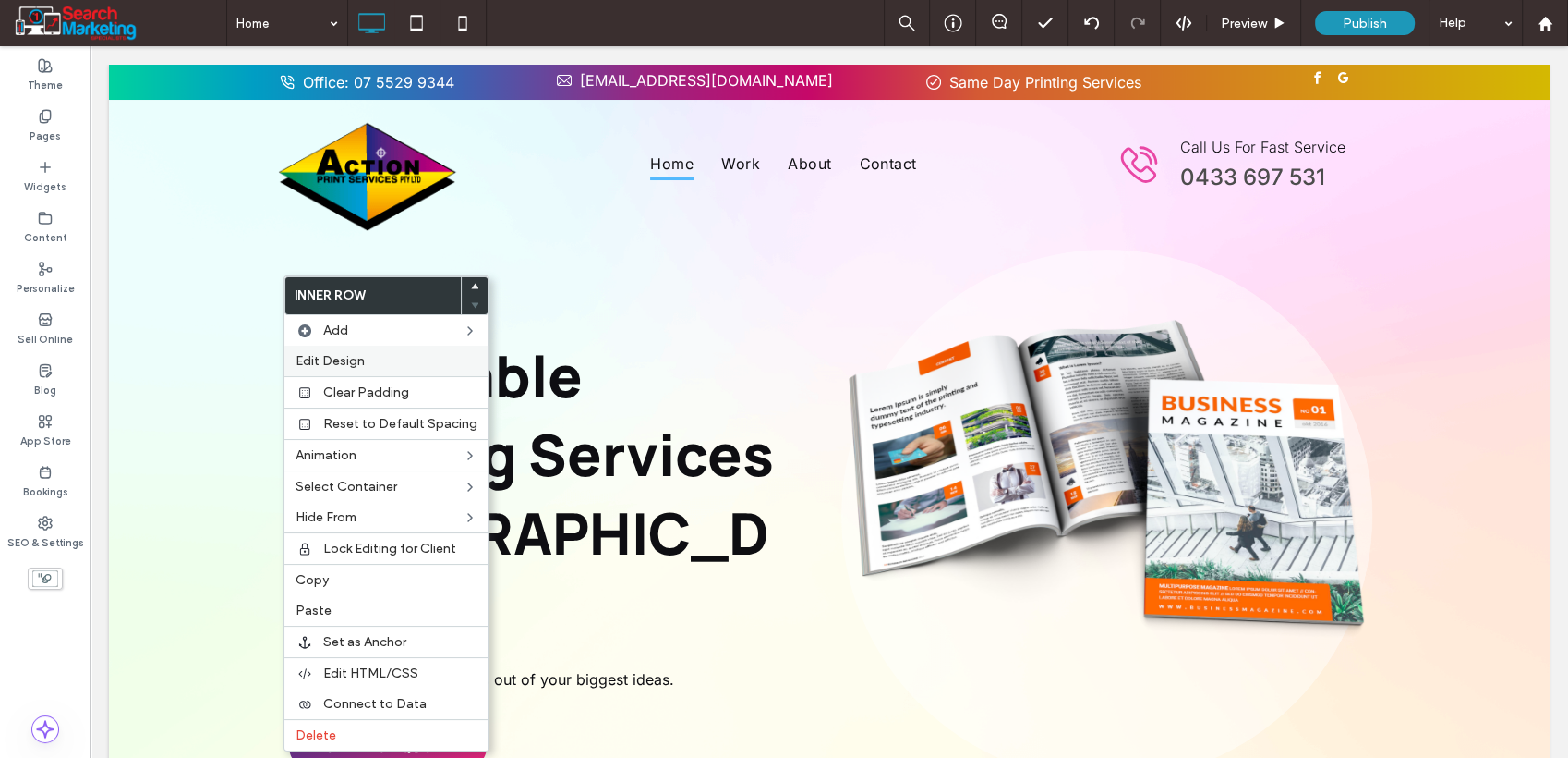
click at [352, 365] on span "Edit Design" at bounding box center [330, 361] width 70 height 16
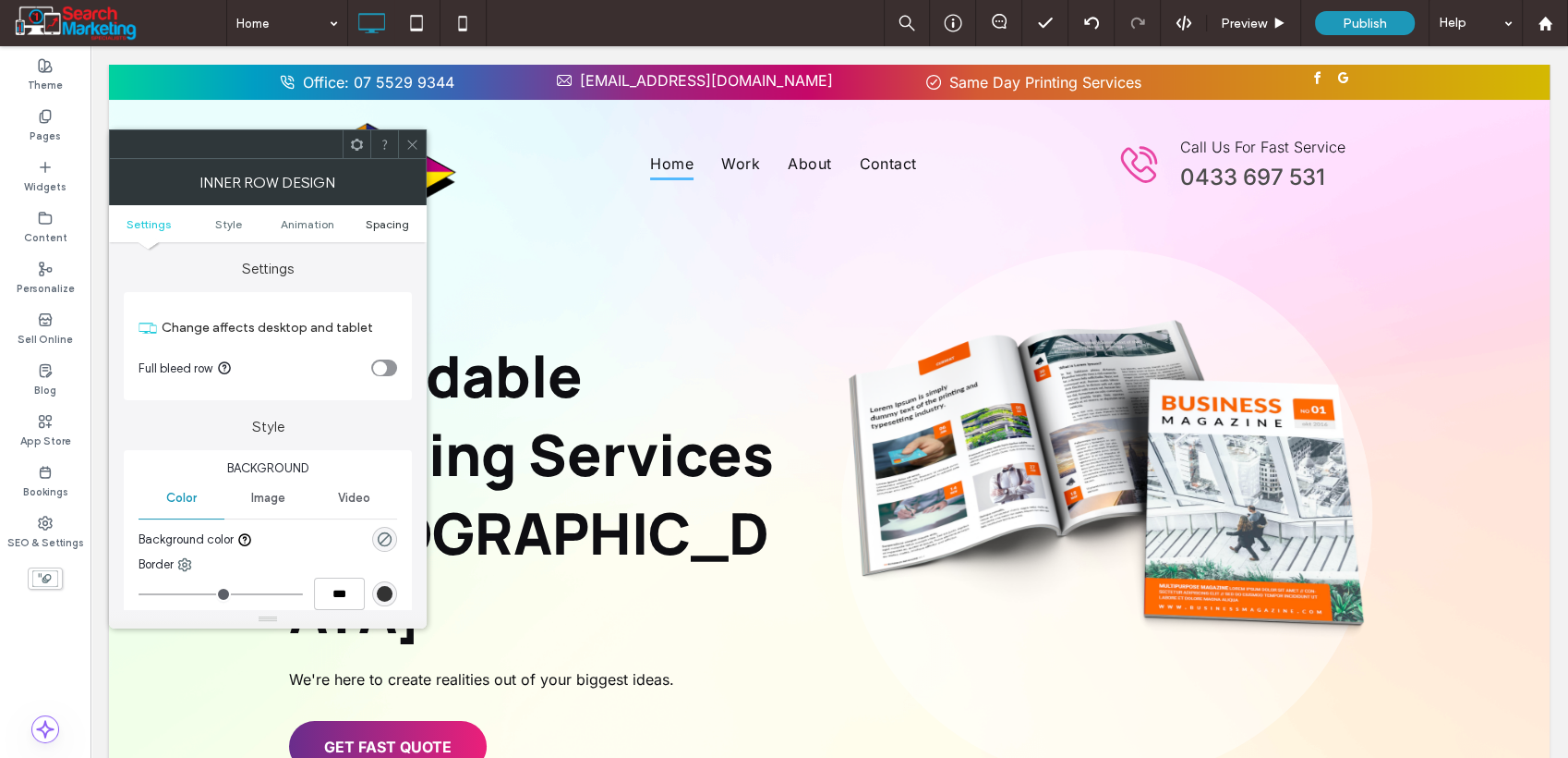
click at [372, 218] on span "Spacing" at bounding box center [388, 224] width 43 height 14
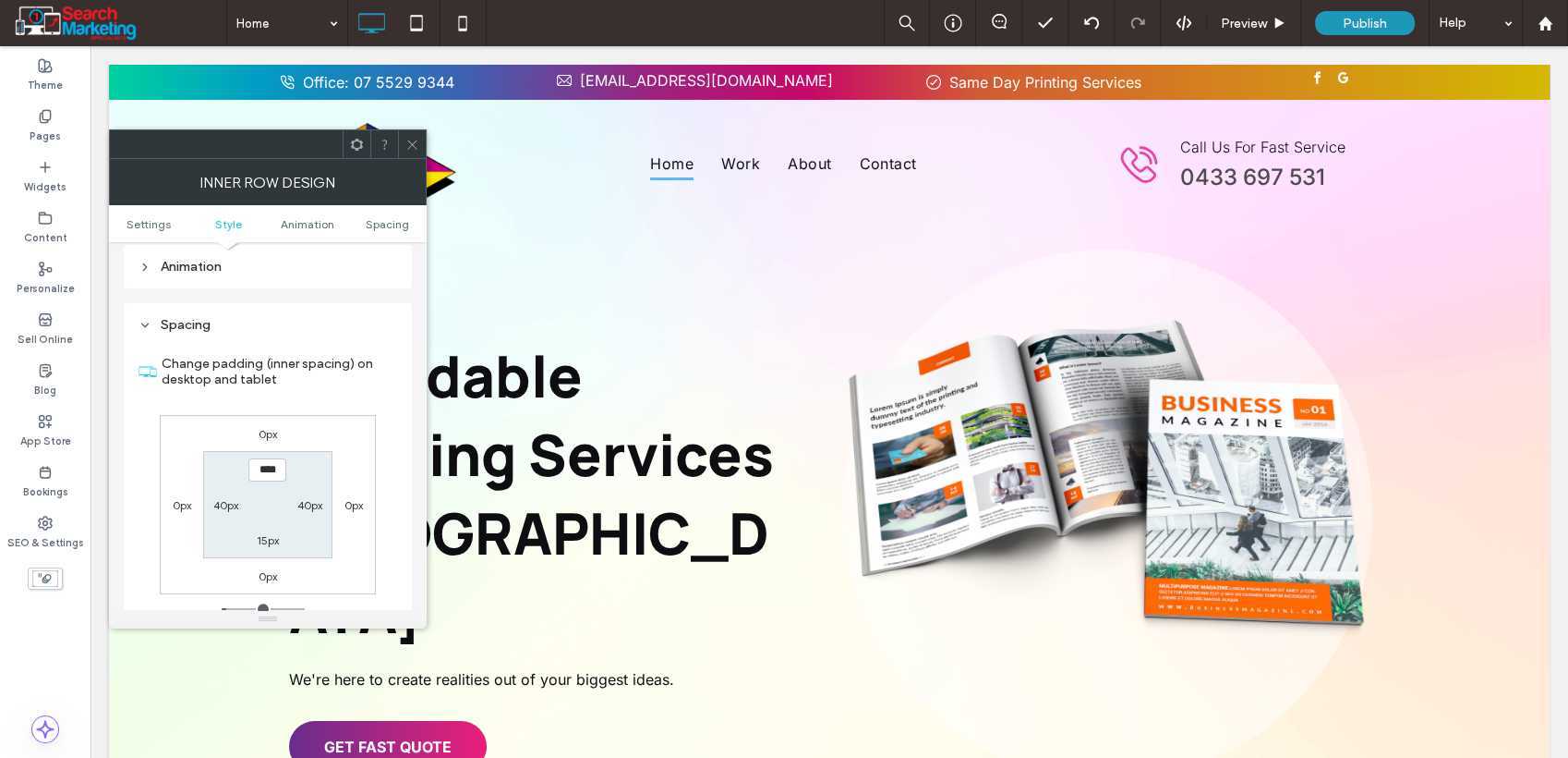
scroll to position [576, 0]
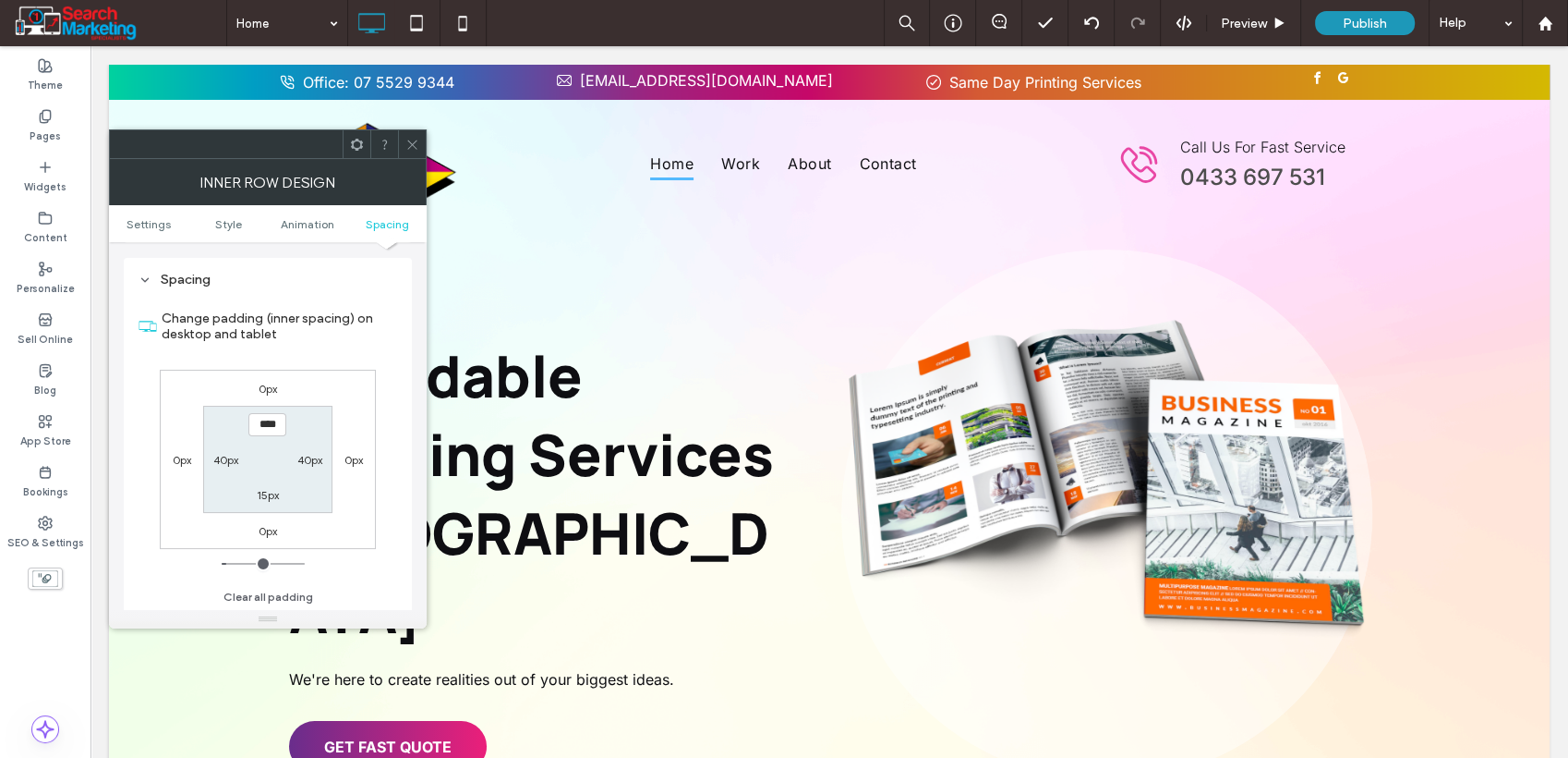
click at [266, 384] on label "0px" at bounding box center [268, 388] width 19 height 14
type input "*"
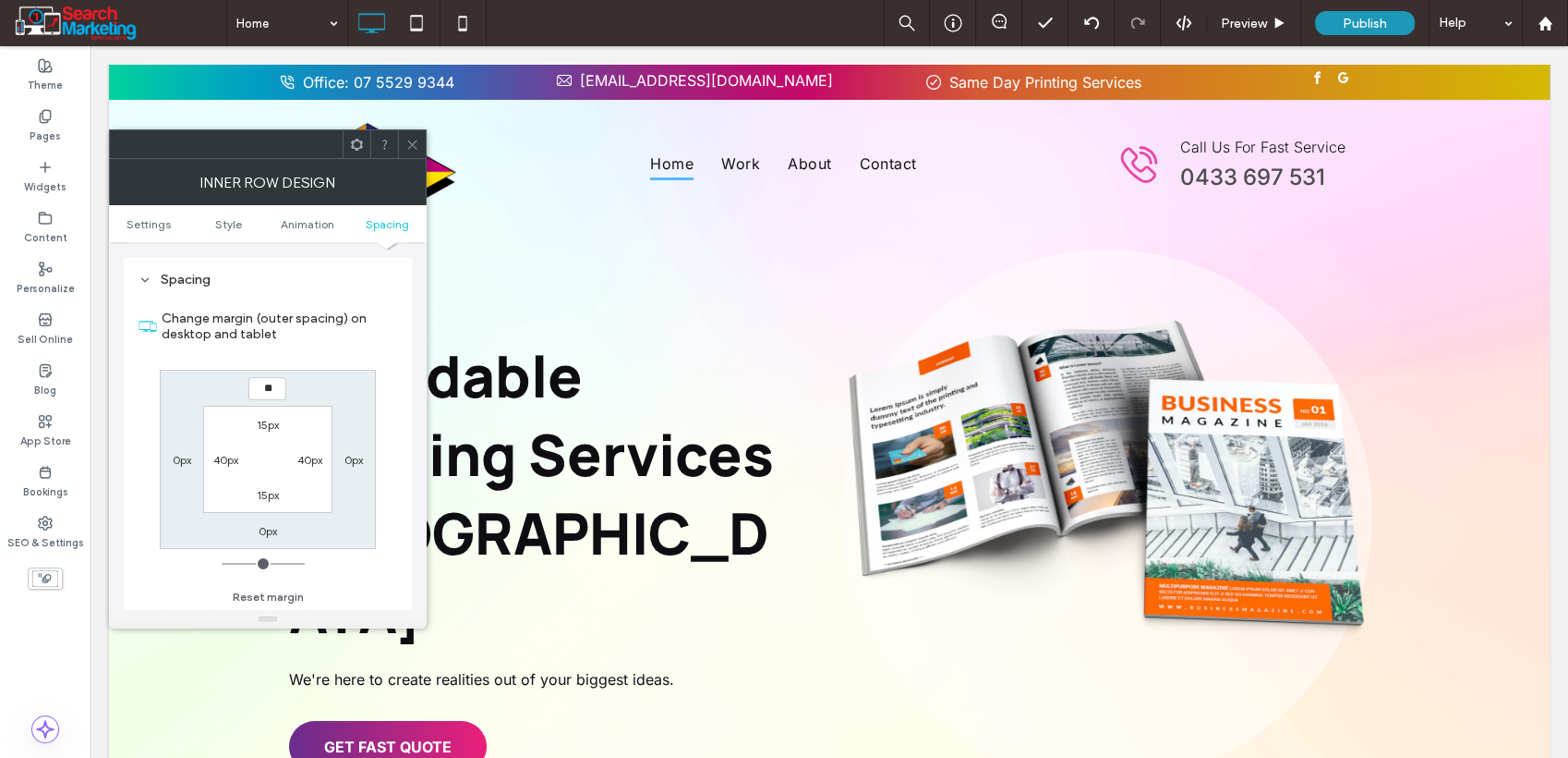
type input "**"
type input "****"
click at [414, 150] on icon at bounding box center [412, 144] width 14 height 14
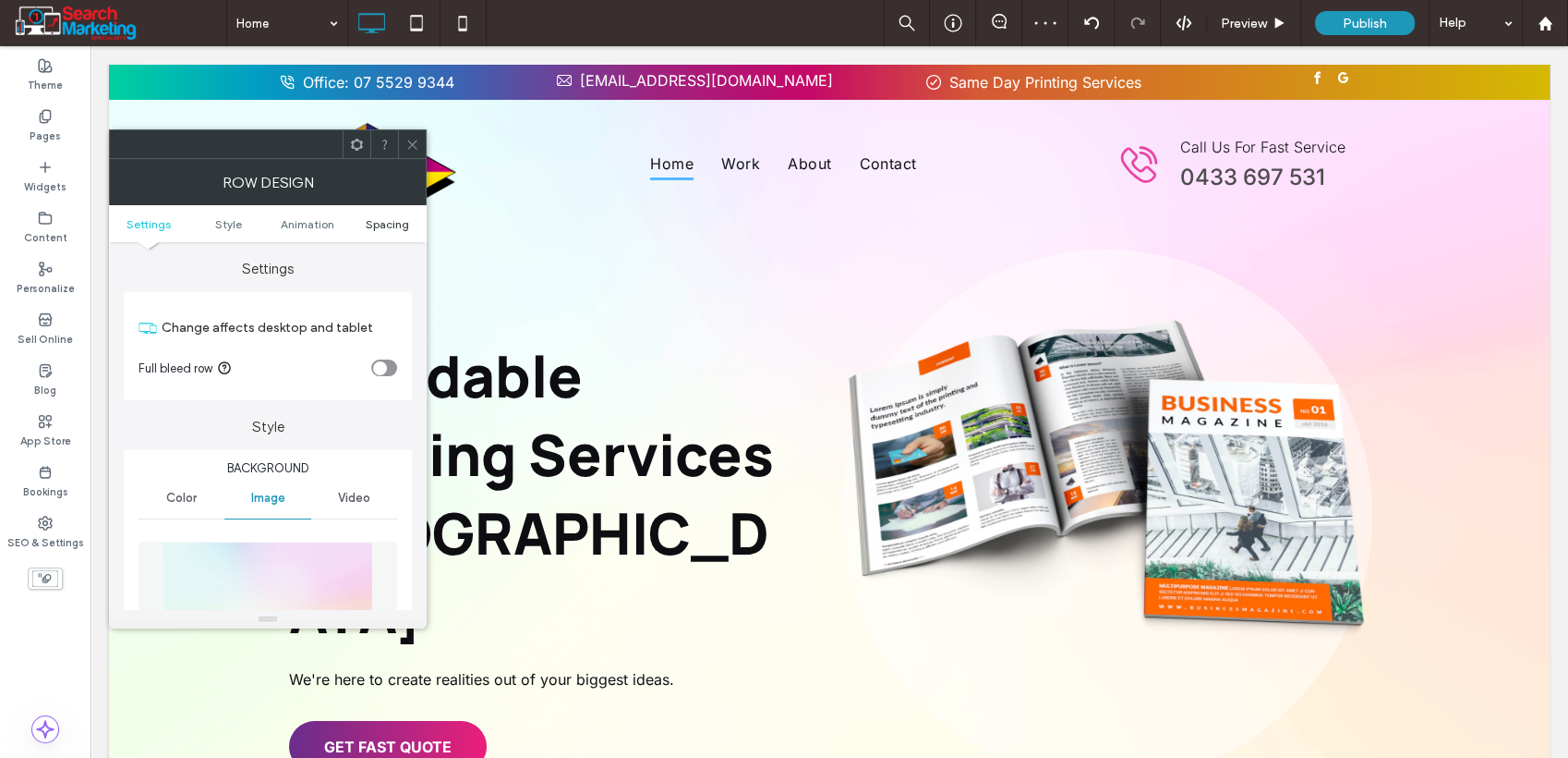
click at [387, 226] on span "Spacing" at bounding box center [388, 224] width 43 height 14
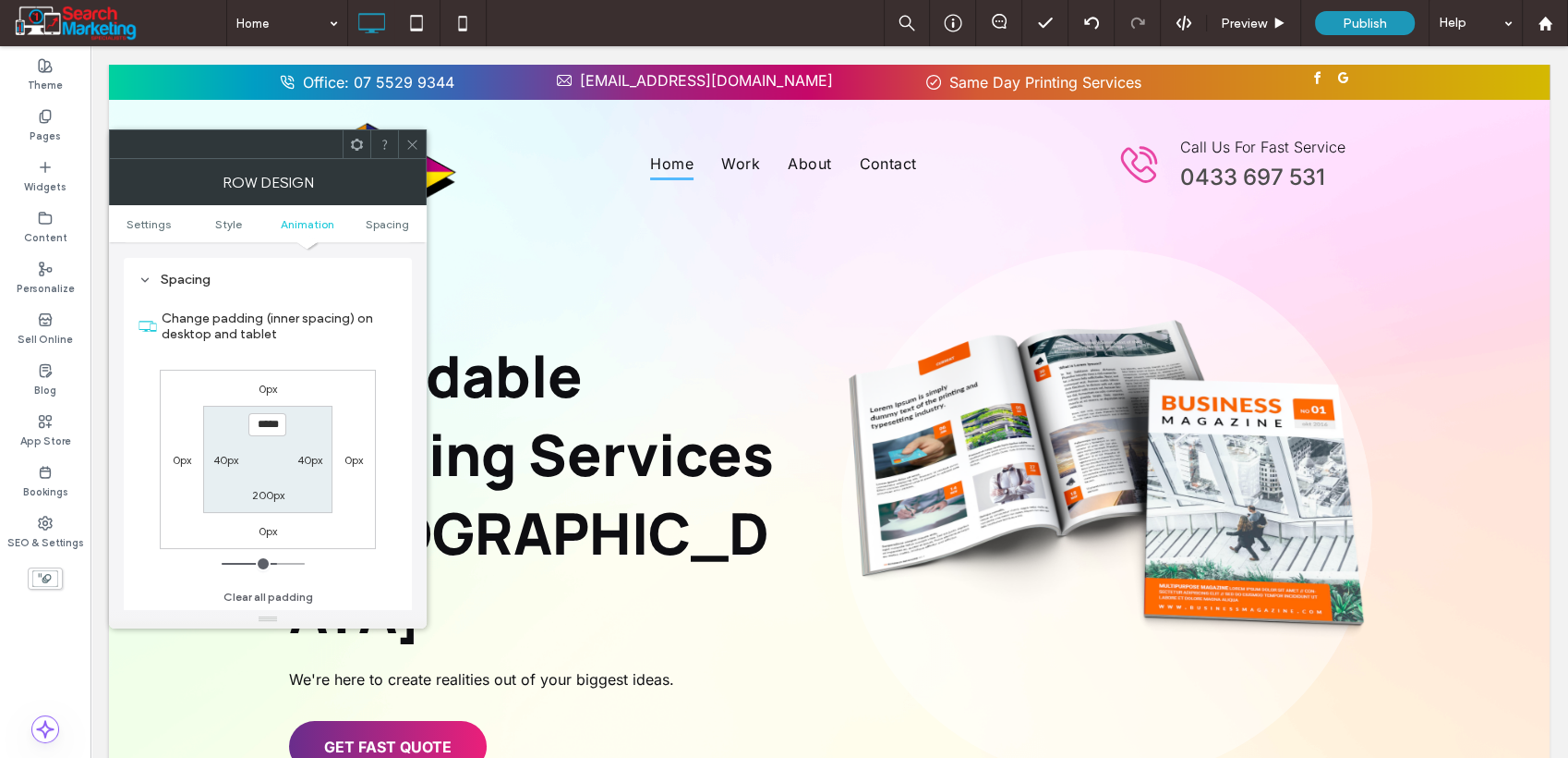
scroll to position [1110, 0]
click at [264, 492] on label "200px" at bounding box center [267, 493] width 32 height 14
type input "***"
type input "*****"
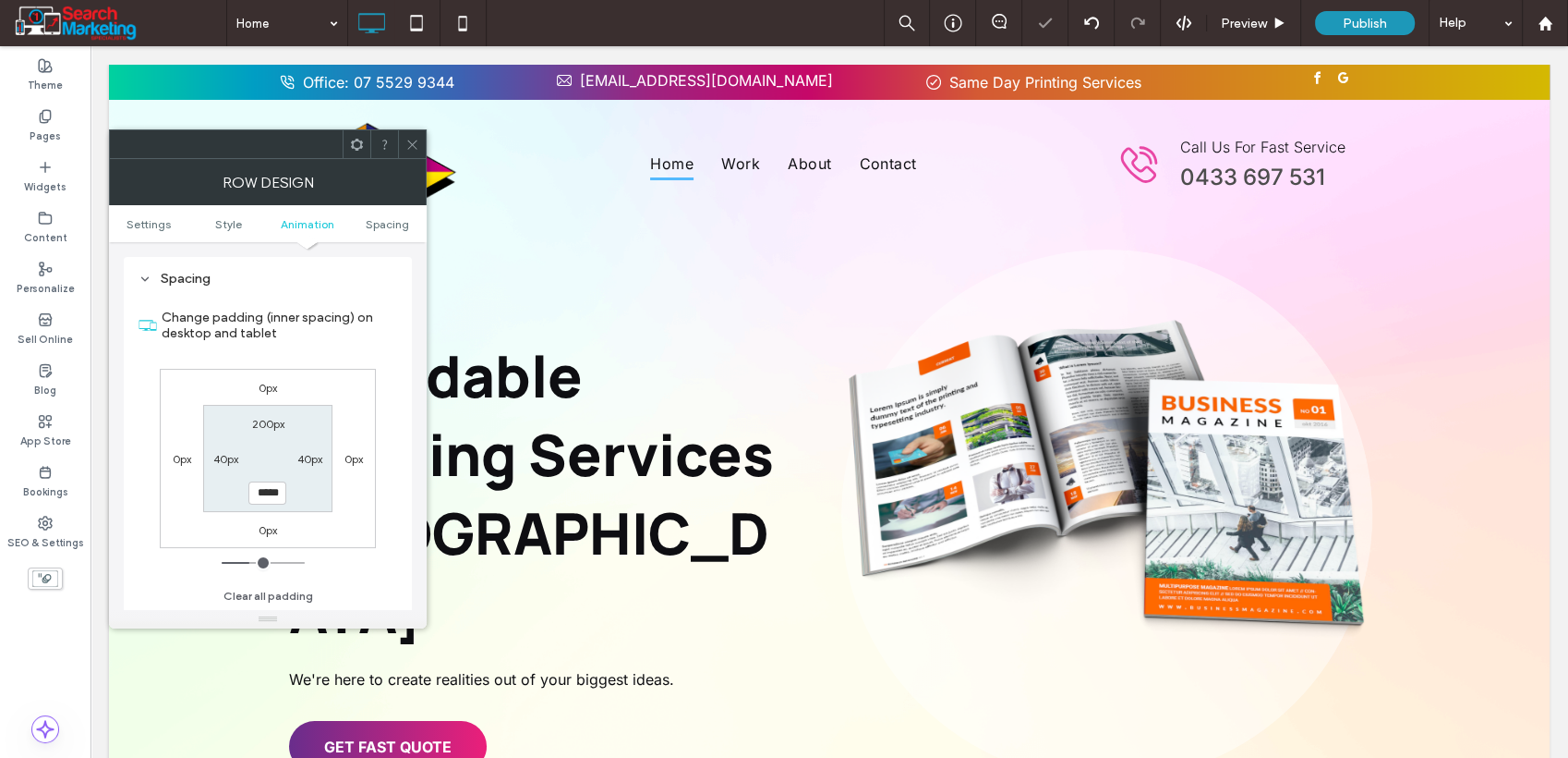
click at [415, 143] on icon at bounding box center [412, 144] width 14 height 14
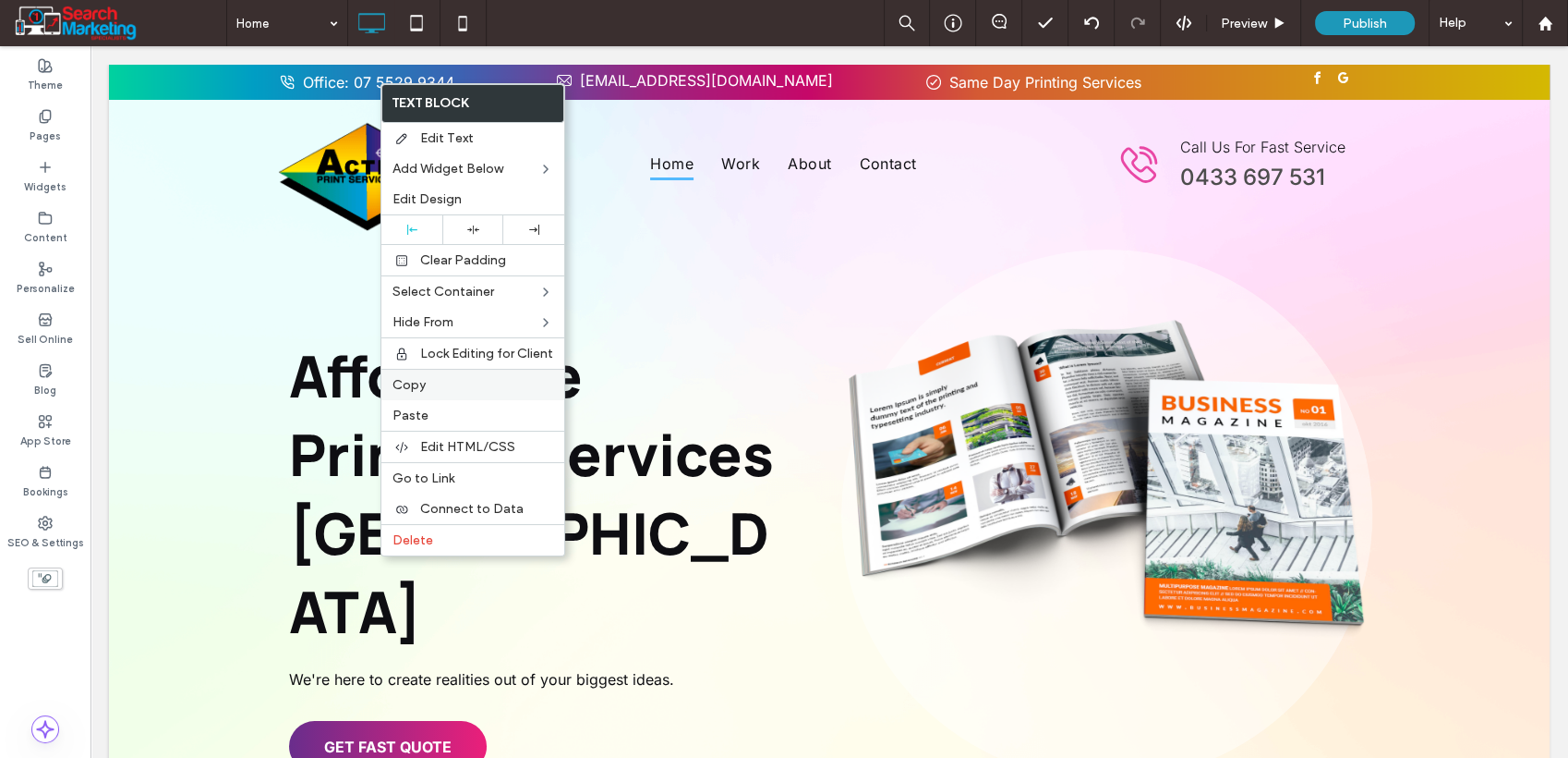
click at [452, 379] on label "Copy" at bounding box center [472, 384] width 161 height 16
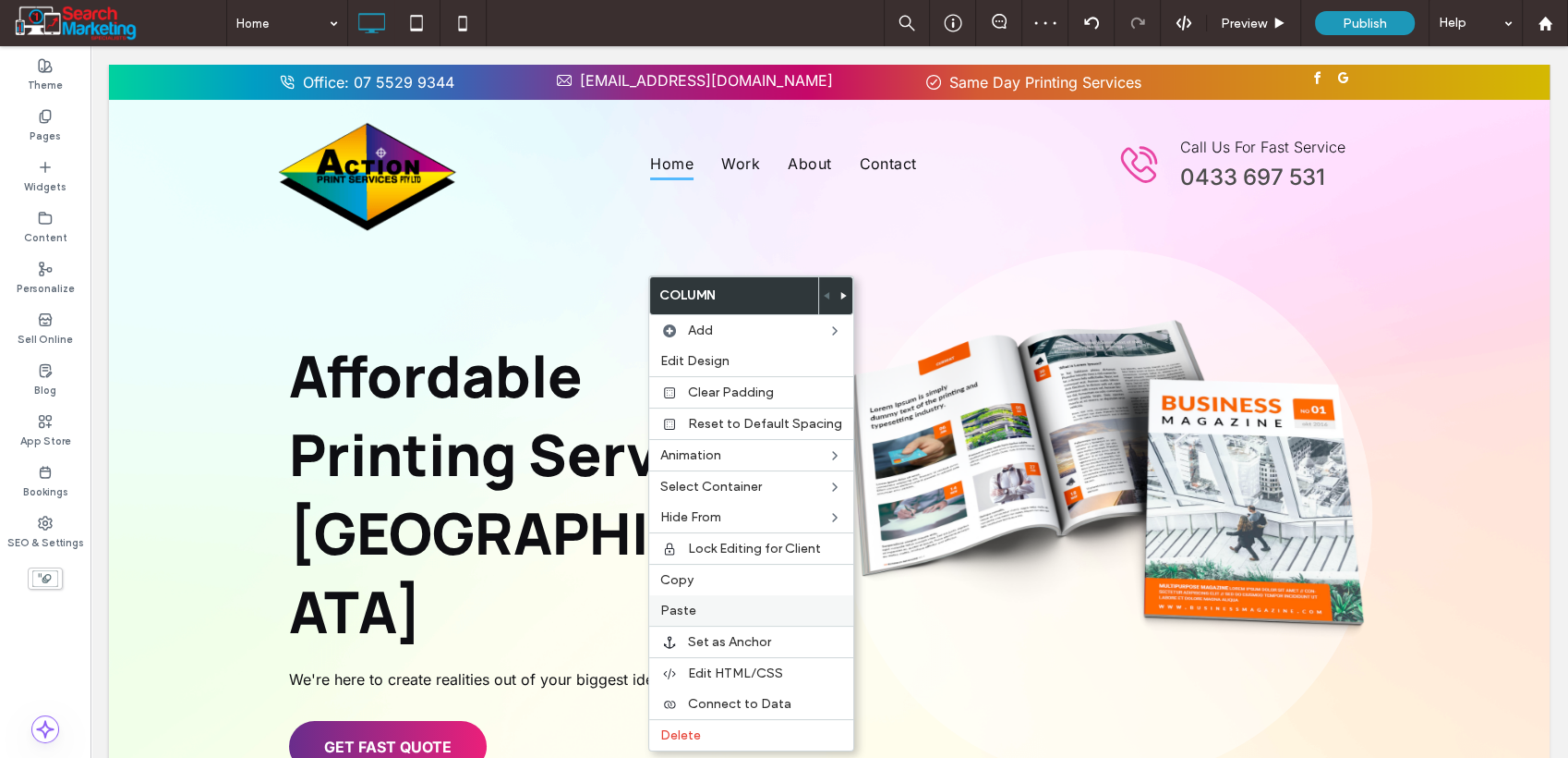
click at [694, 608] on span "Paste" at bounding box center [679, 610] width 36 height 16
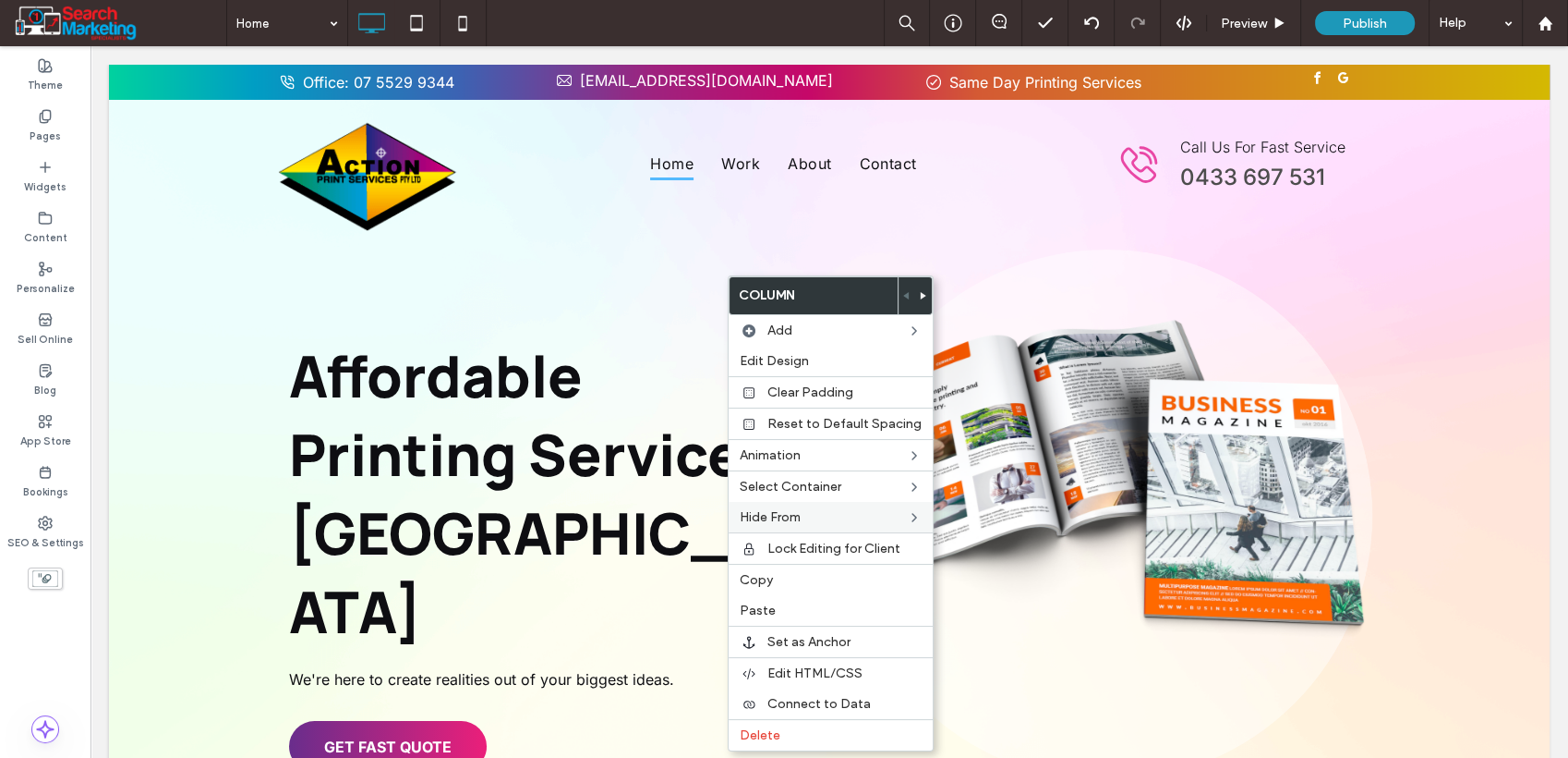
drag, startPoint x: 761, startPoint y: 605, endPoint x: 770, endPoint y: 522, distance: 83.5
click at [761, 605] on span "Paste" at bounding box center [758, 610] width 36 height 16
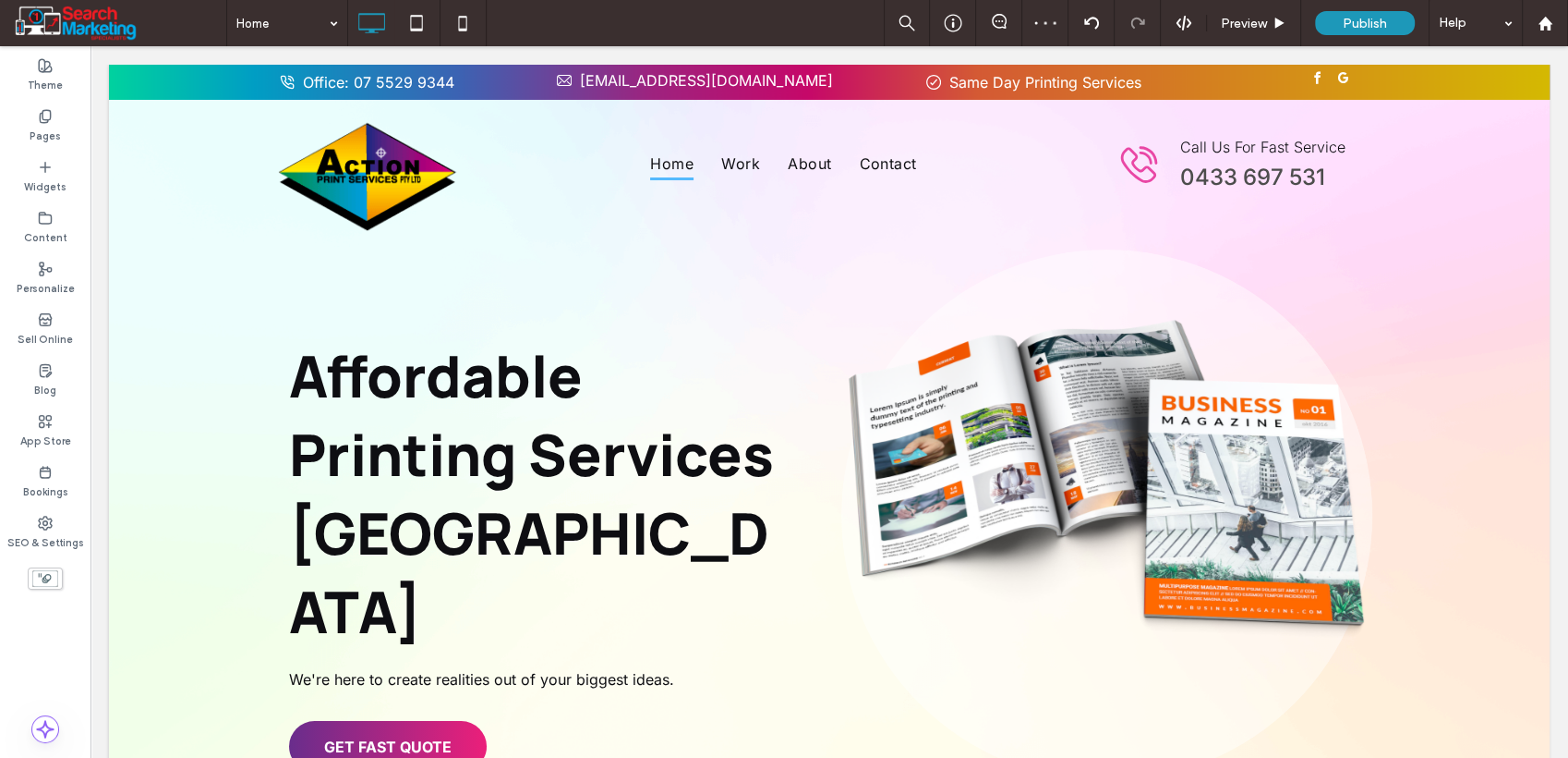
type input "*****"
type input "**"
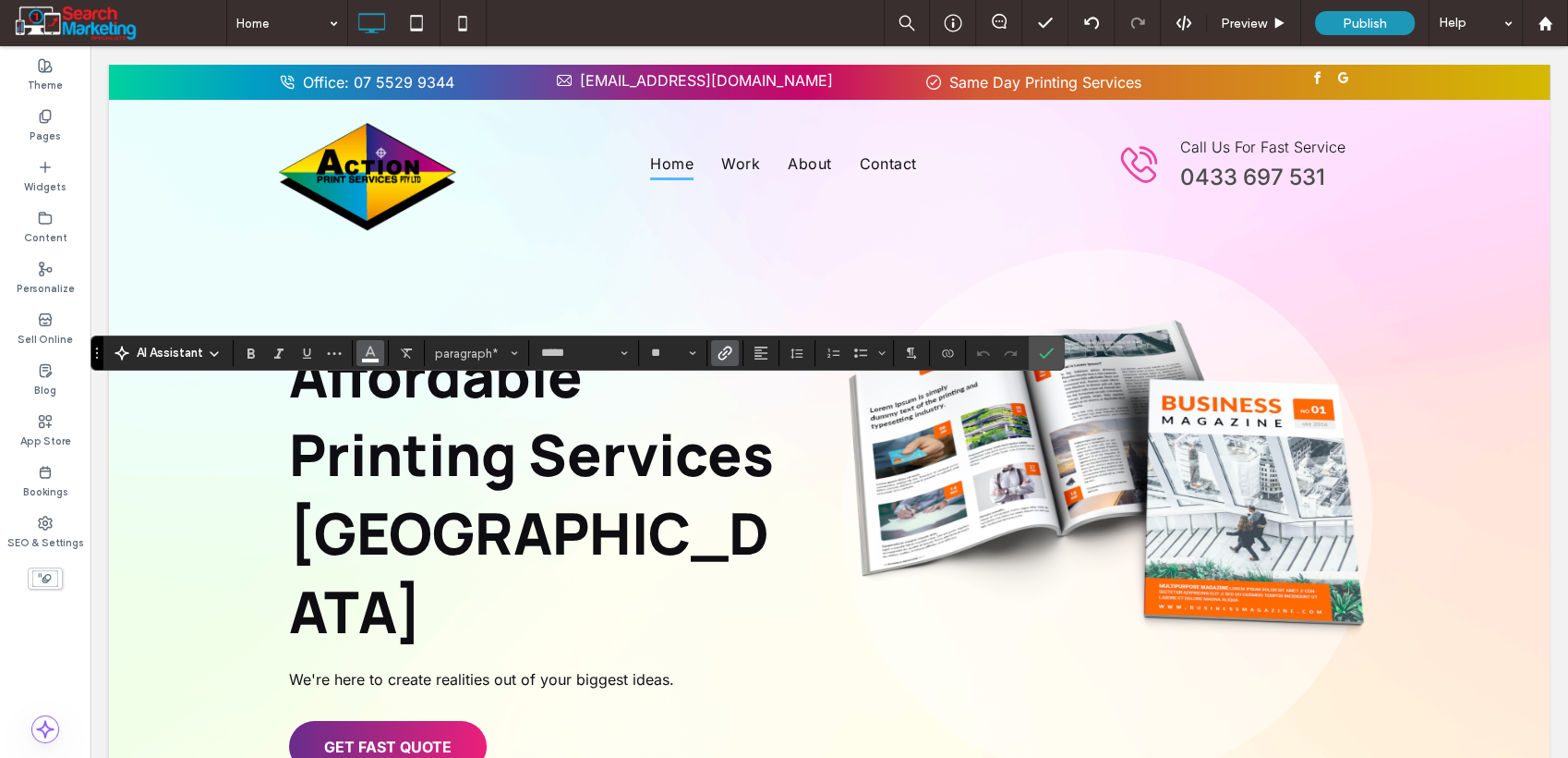
click at [366, 357] on icon "Color" at bounding box center [371, 351] width 15 height 15
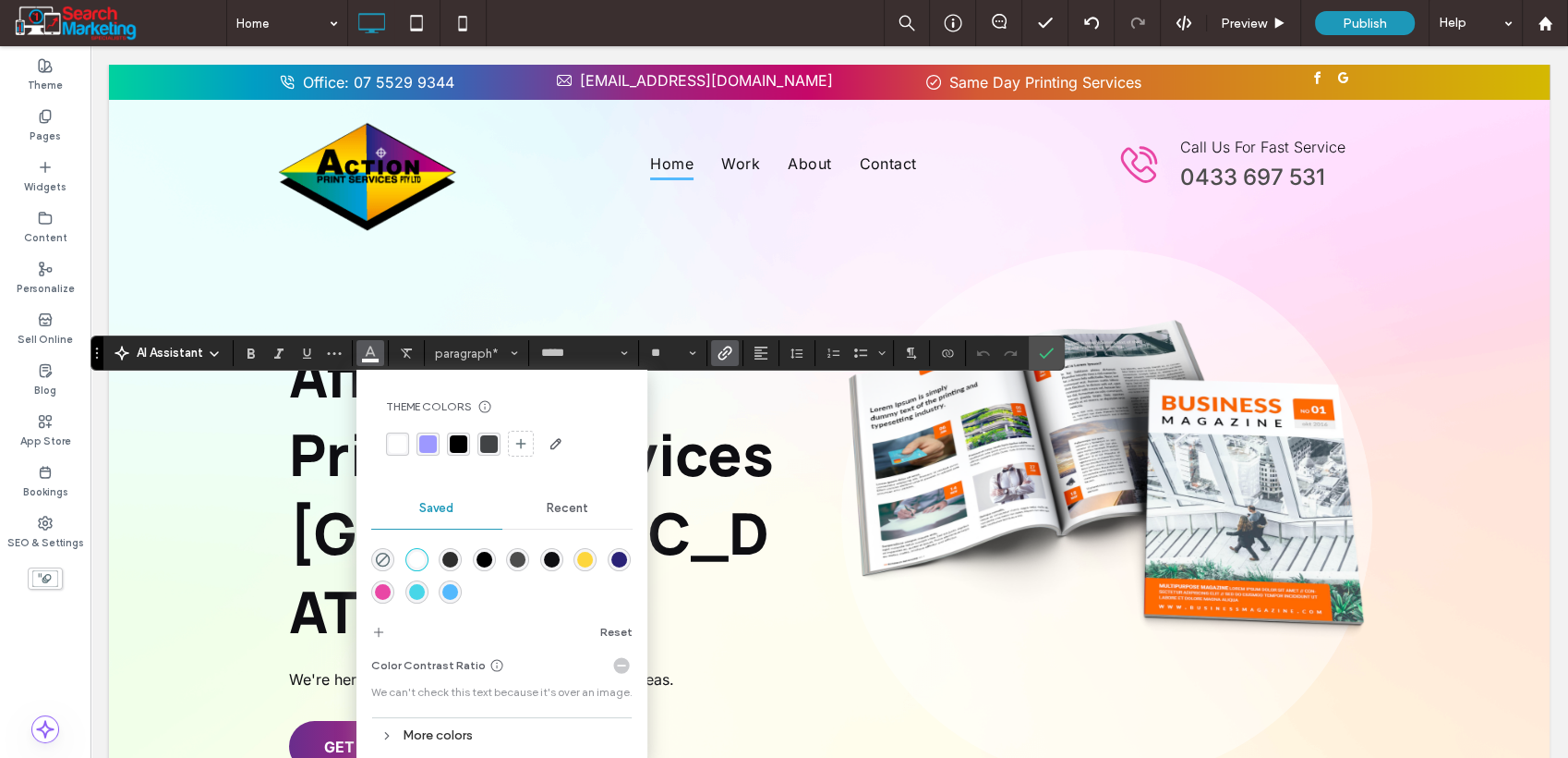
click at [451, 563] on div "rgba(46,46,46,1)" at bounding box center [450, 559] width 16 height 16
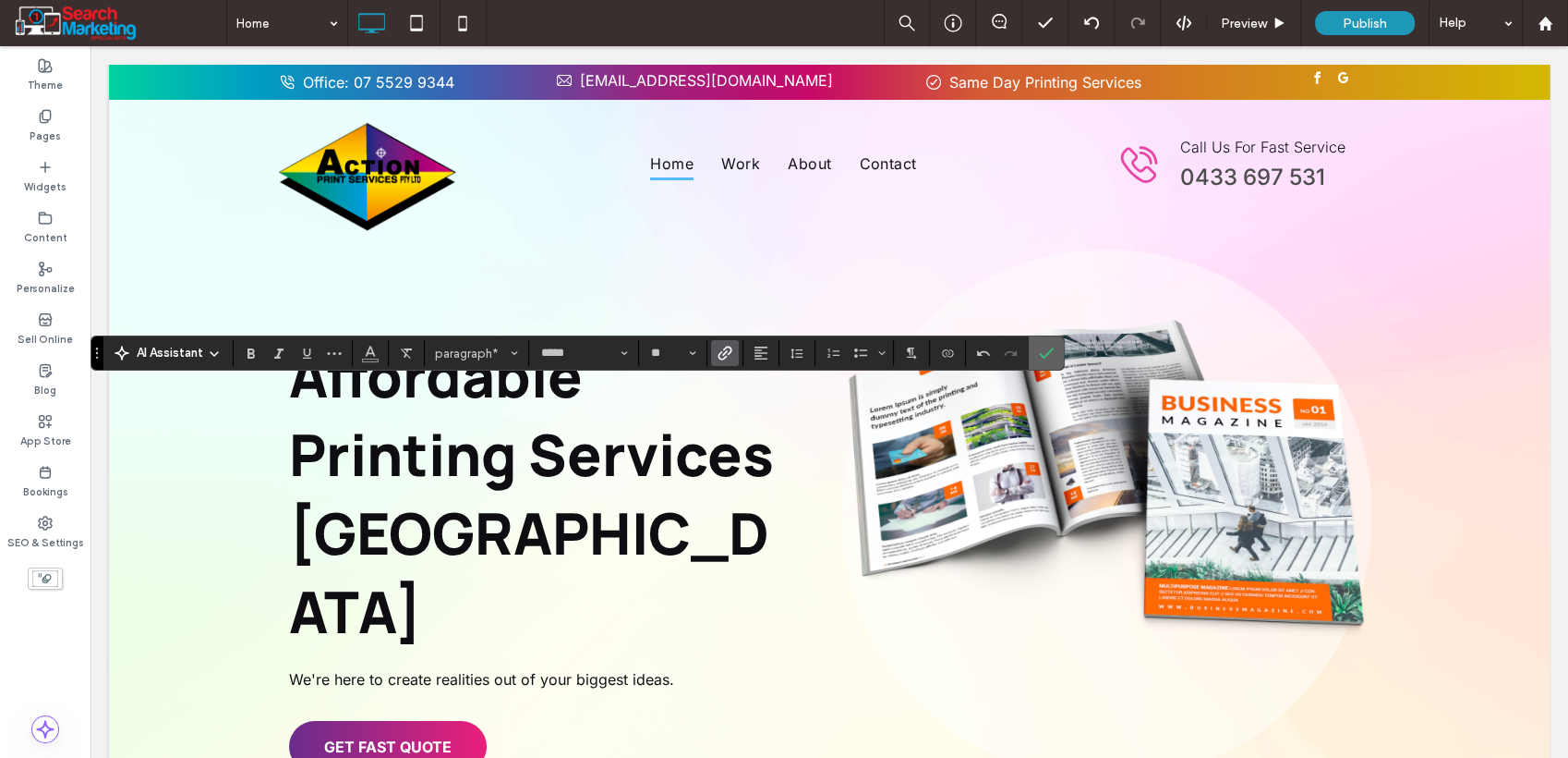
click at [1044, 363] on span "Confirm" at bounding box center [1043, 352] width 8 height 33
click at [369, 363] on span "Color" at bounding box center [371, 351] width 15 height 24
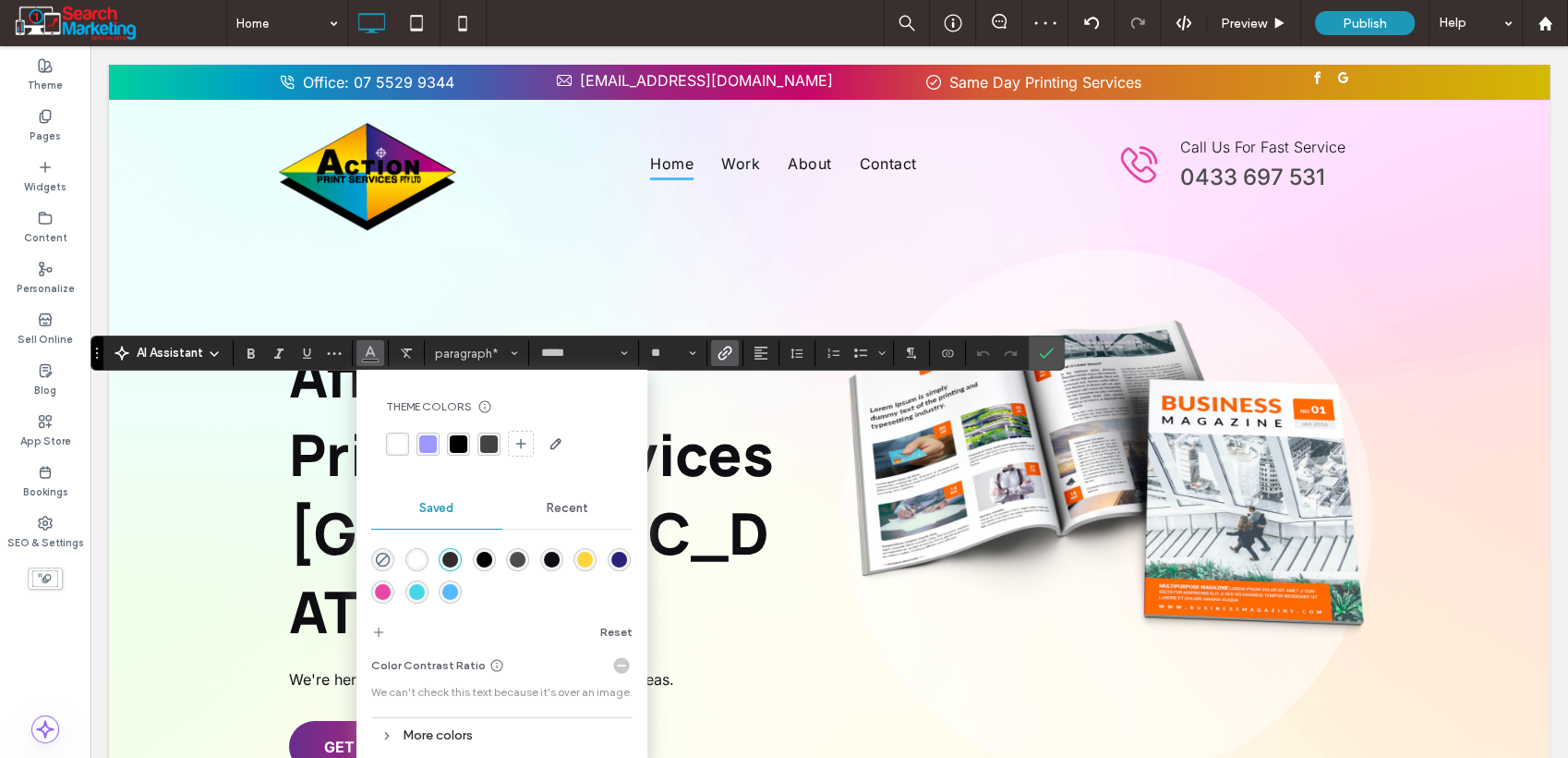
click at [518, 562] on div "rgba(77,77,77,1)" at bounding box center [518, 559] width 16 height 16
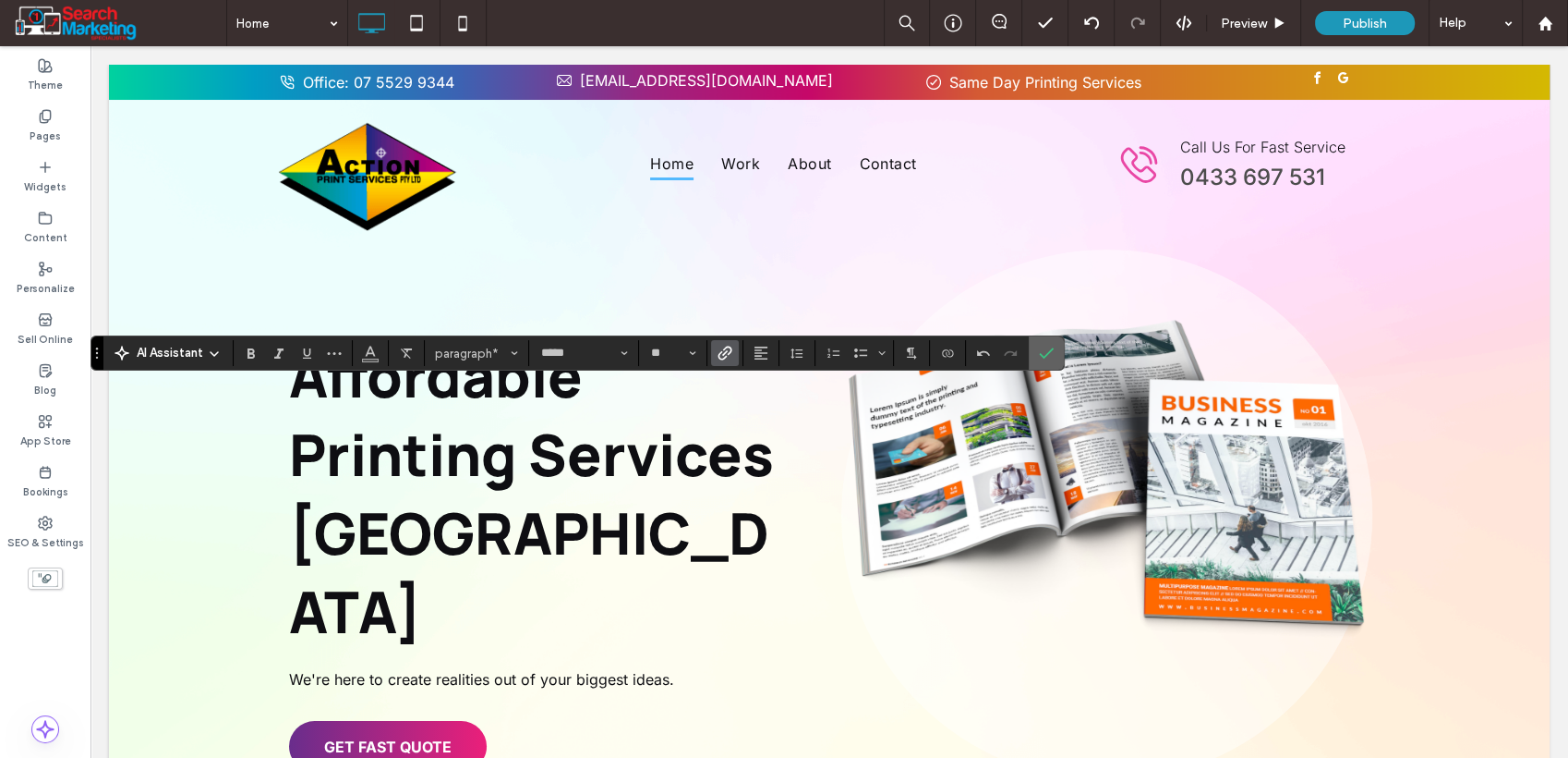
click at [1049, 362] on span "Confirm" at bounding box center [1047, 352] width 15 height 31
click at [1047, 358] on icon "Confirm" at bounding box center [1047, 353] width 15 height 15
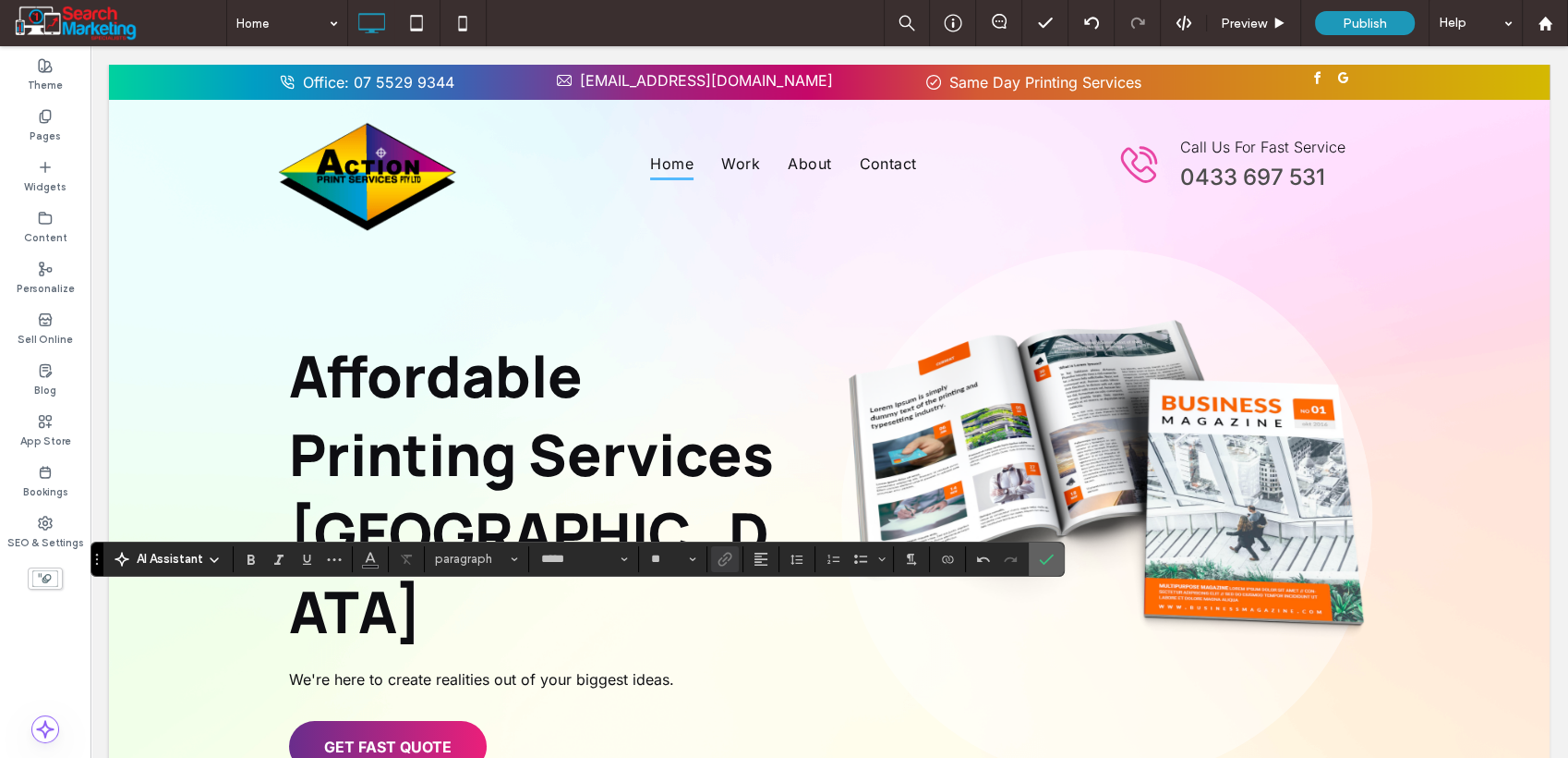
click at [1039, 555] on icon "Confirm" at bounding box center [1047, 559] width 15 height 15
click at [1057, 560] on label "Confirm" at bounding box center [1046, 558] width 27 height 33
click at [1055, 558] on label "Confirm" at bounding box center [1046, 558] width 27 height 33
click at [1041, 566] on icon "Confirm" at bounding box center [1047, 559] width 15 height 15
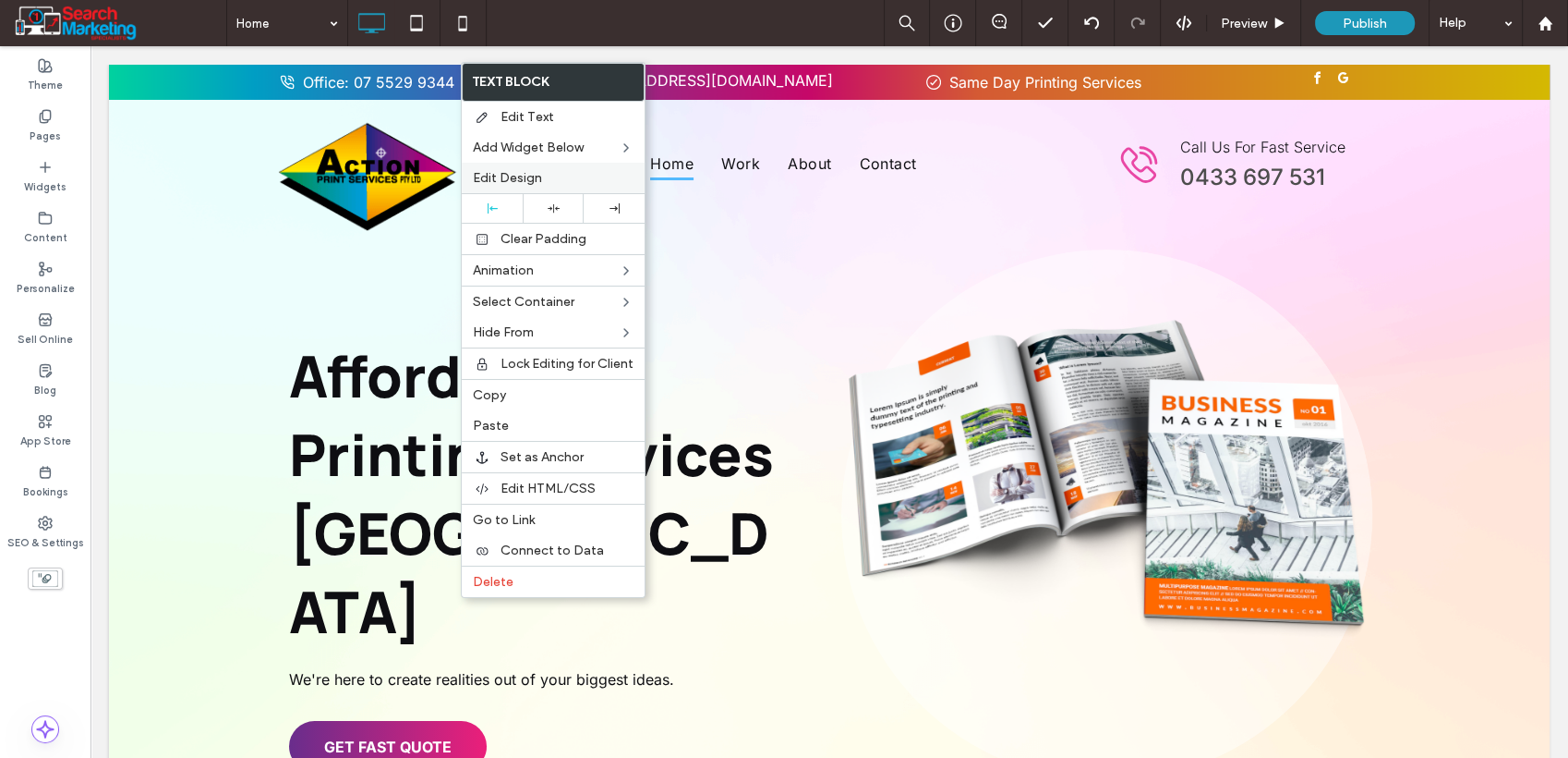
click at [532, 176] on span "Edit Design" at bounding box center [507, 178] width 70 height 16
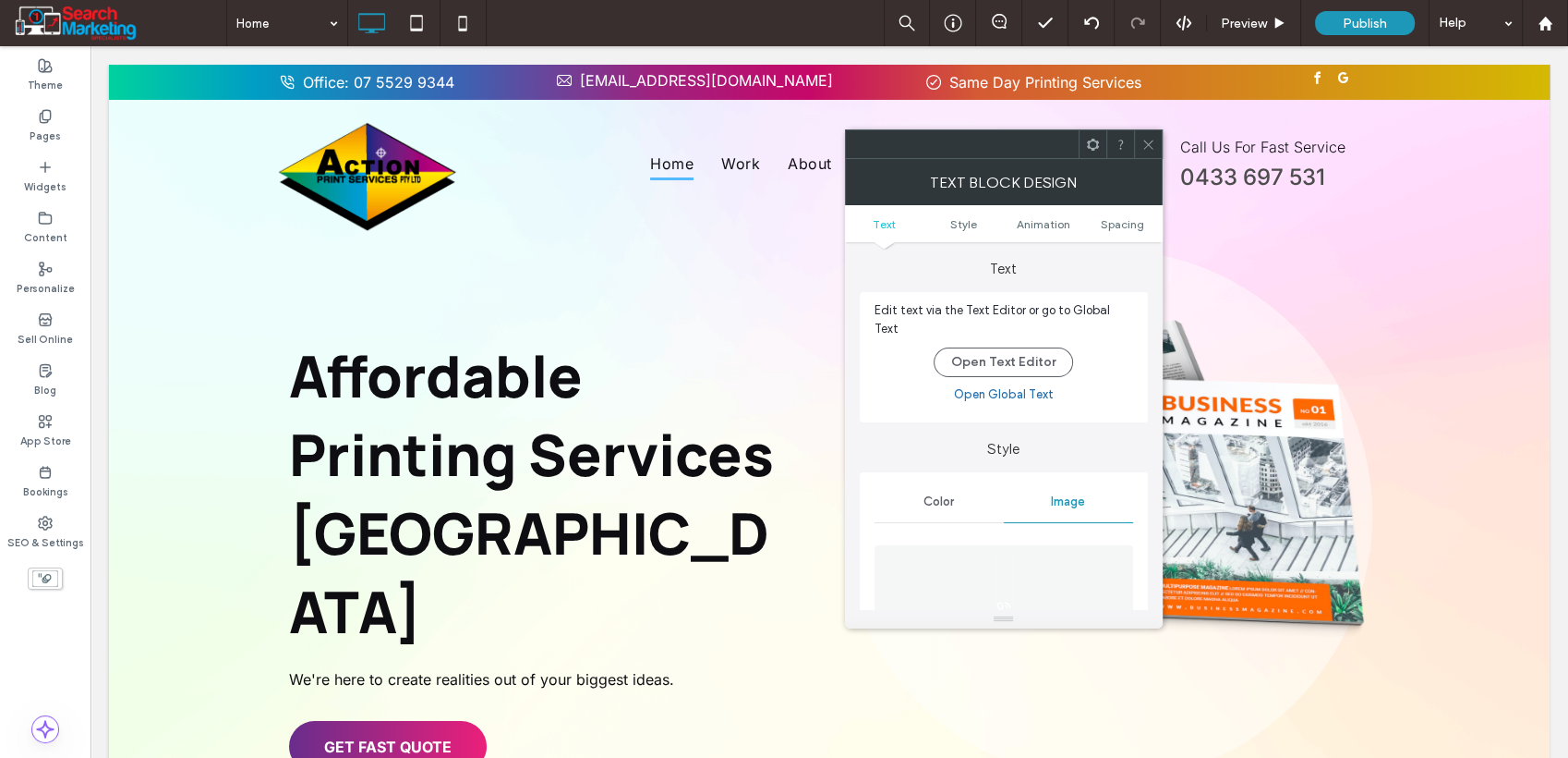
scroll to position [205, 0]
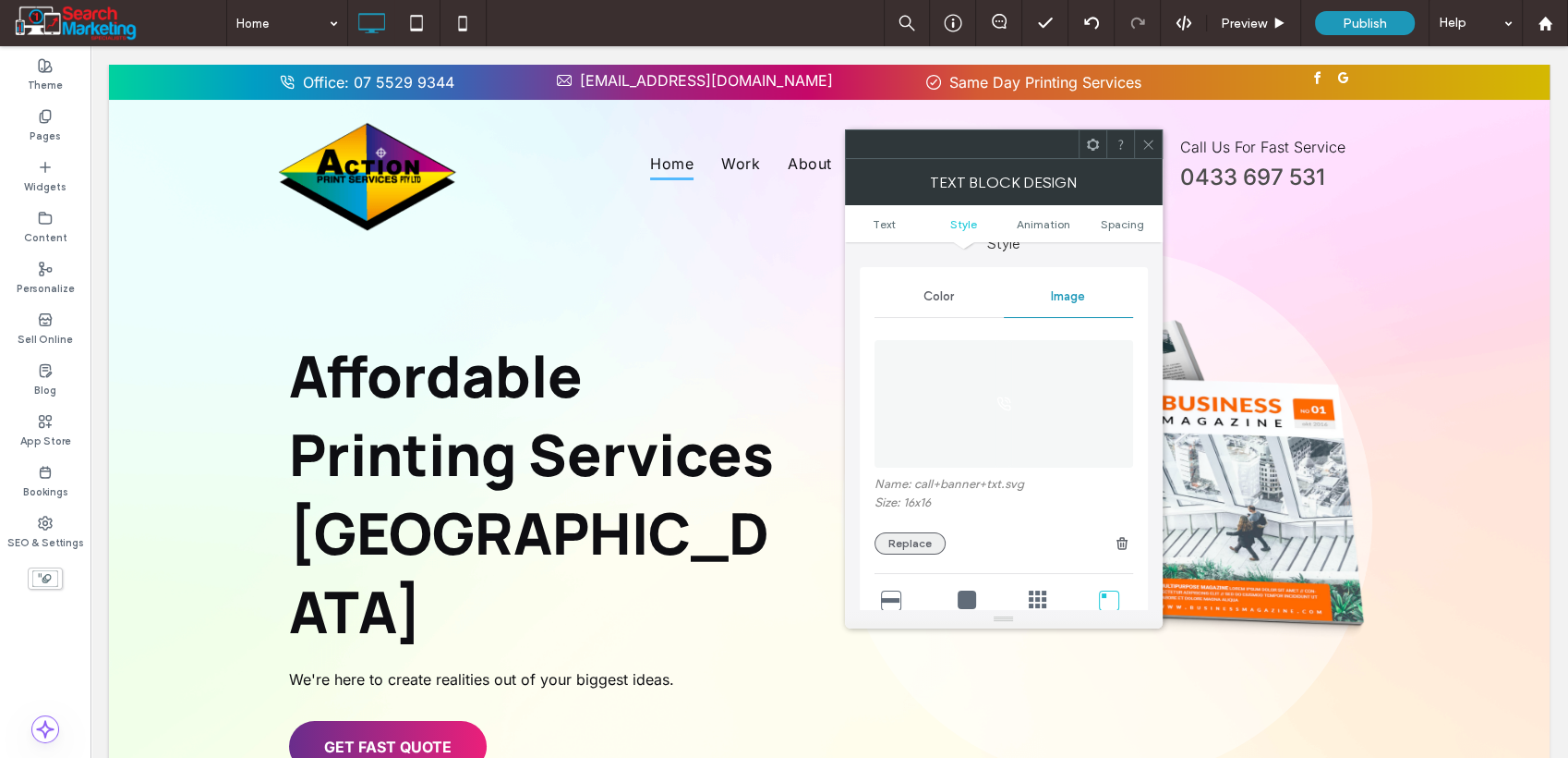
click at [920, 536] on button "Replace" at bounding box center [910, 543] width 72 height 23
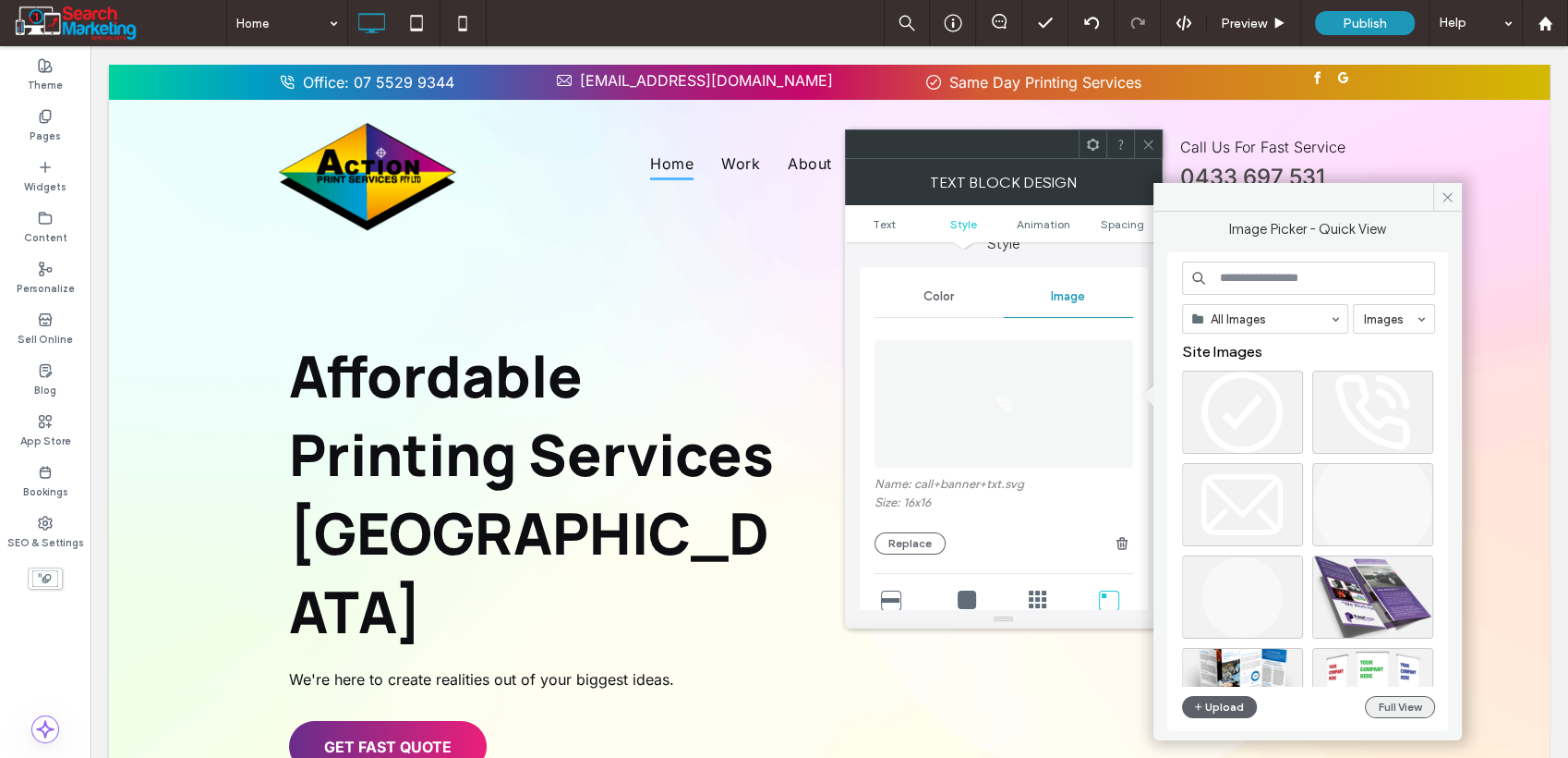
click at [1372, 701] on button "Full View" at bounding box center [1400, 707] width 71 height 23
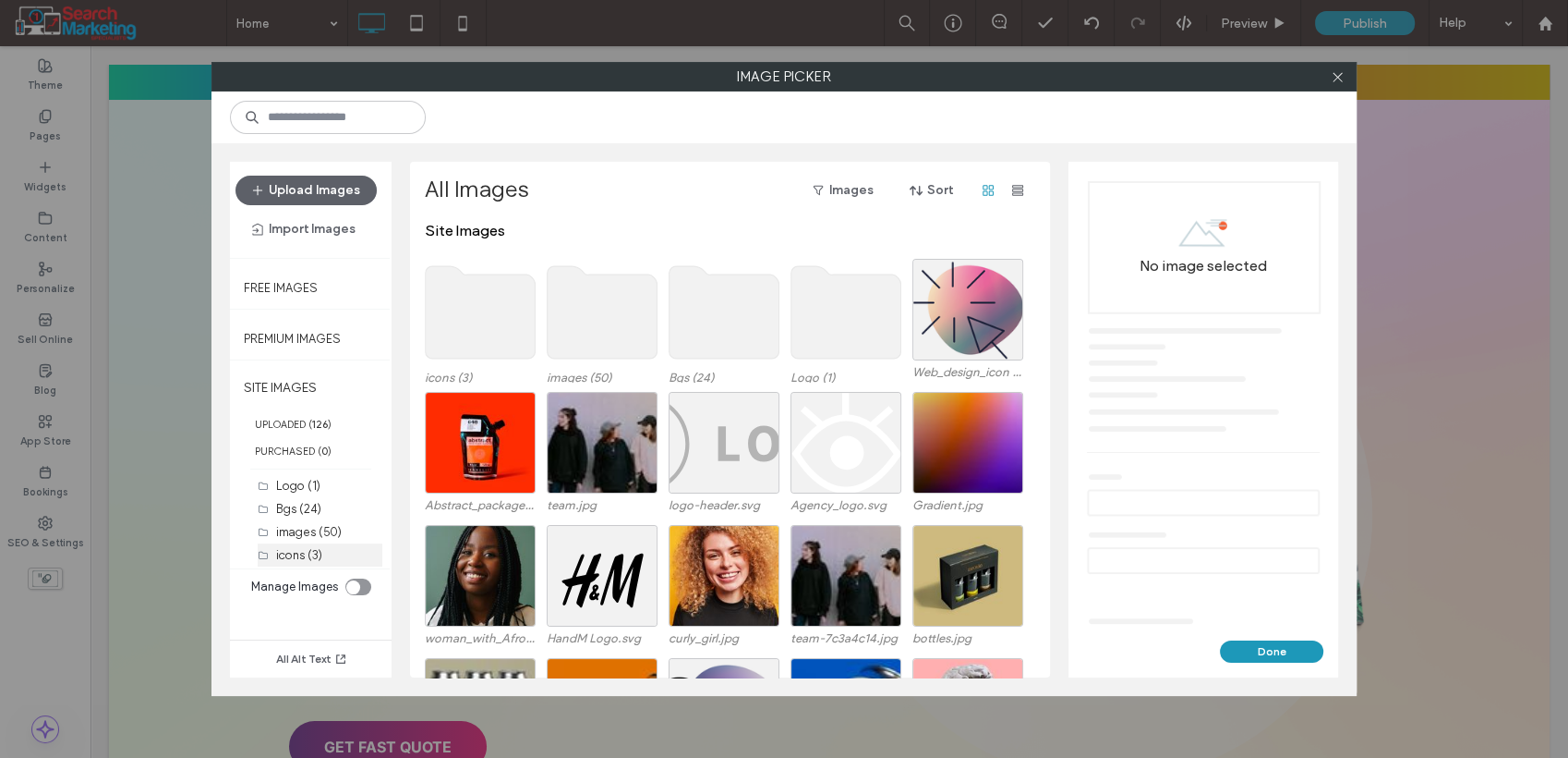
click at [310, 556] on label "icons (3)" at bounding box center [298, 555] width 46 height 14
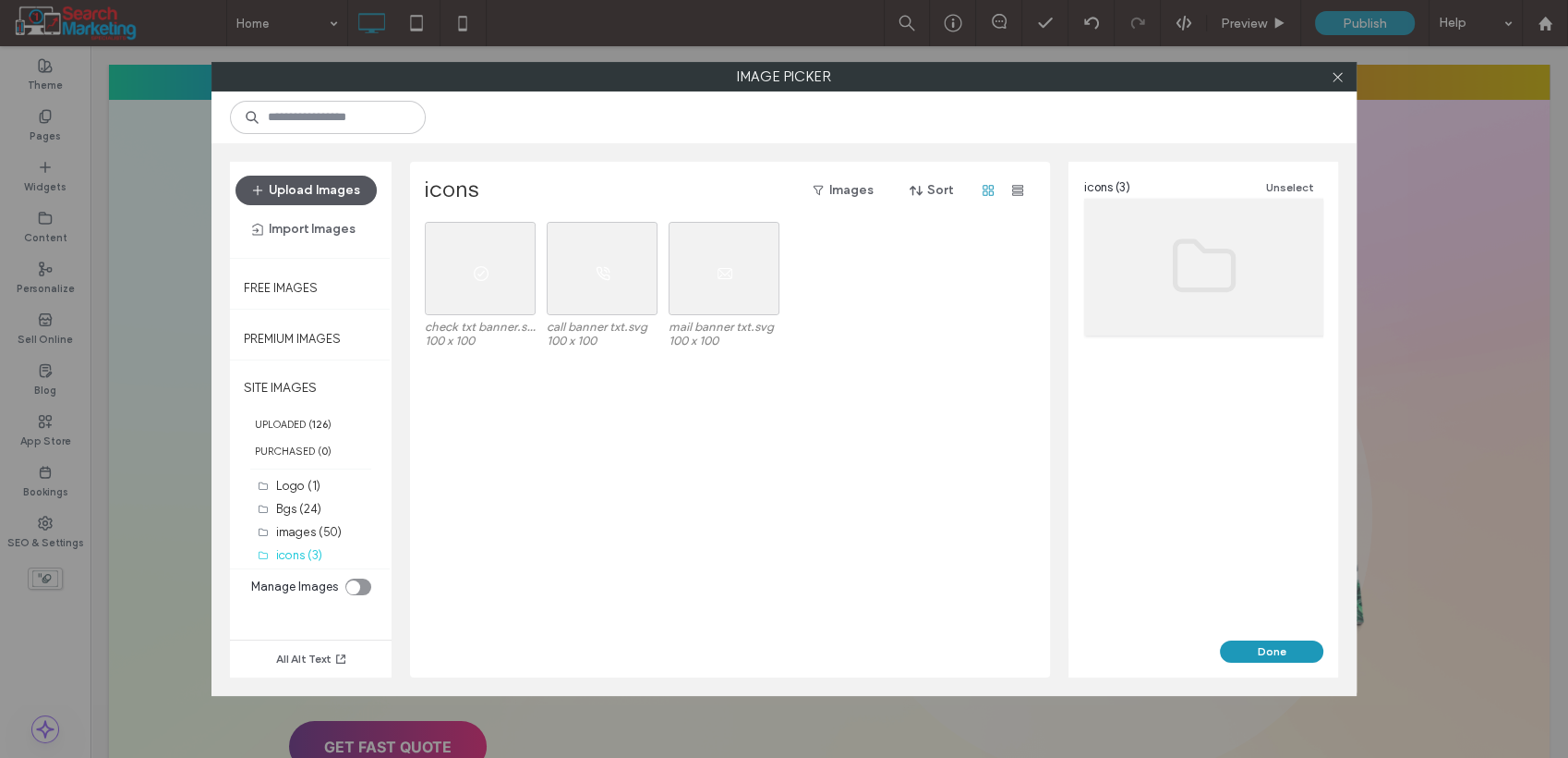
click at [350, 190] on button "Upload Images" at bounding box center [306, 189] width 141 height 29
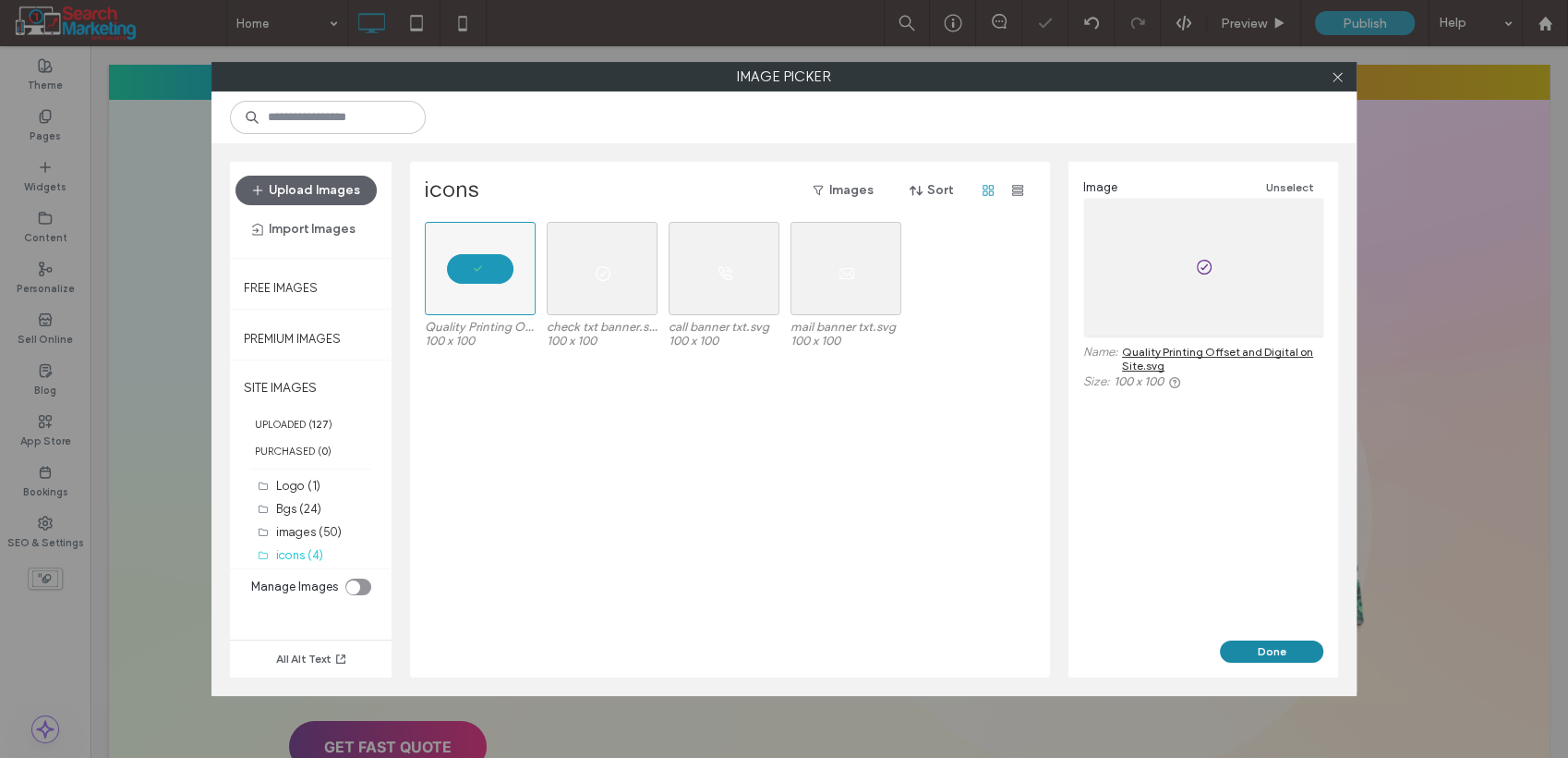
click at [1292, 640] on button "Done" at bounding box center [1272, 652] width 104 height 23
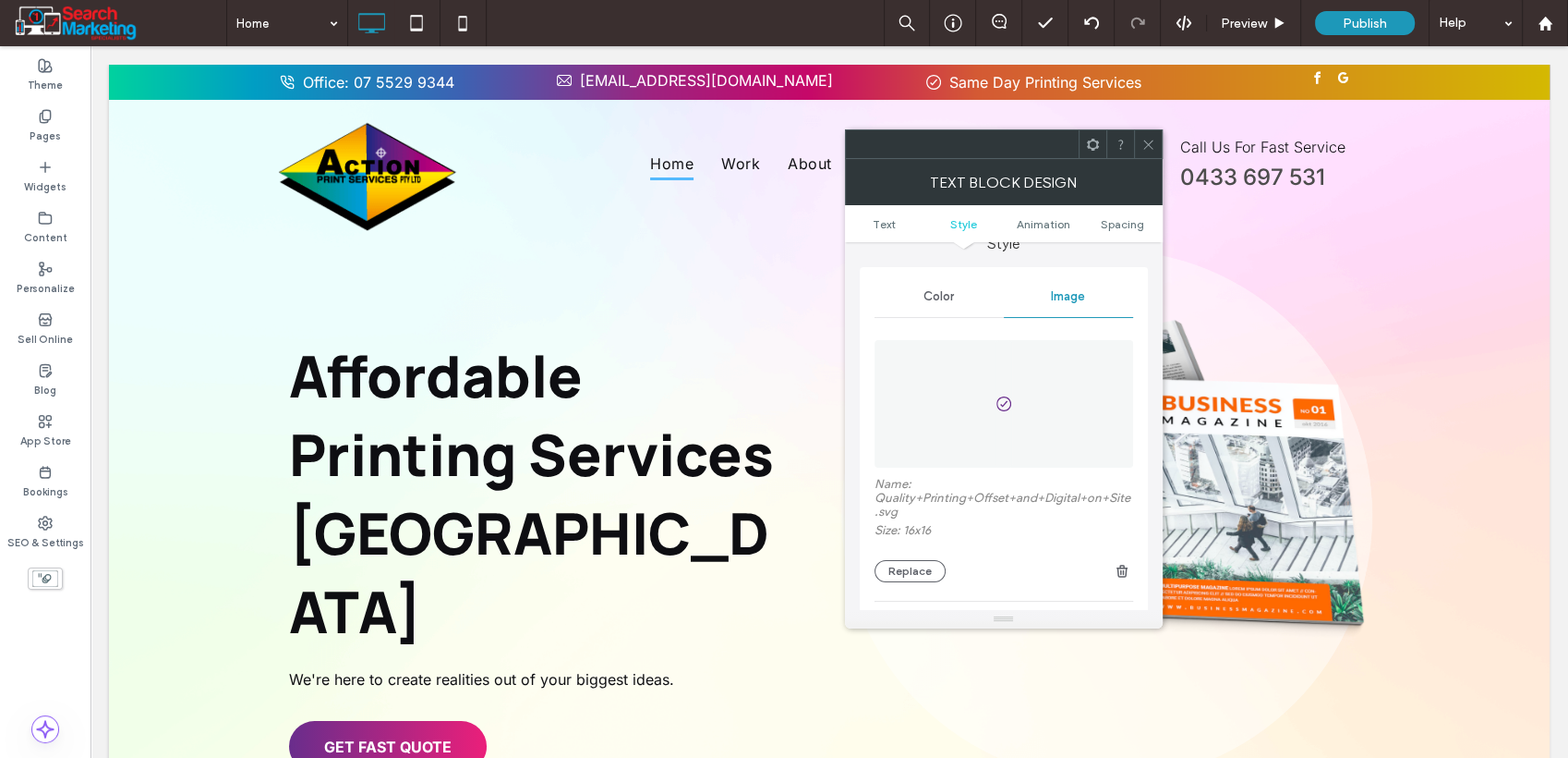
click at [1142, 139] on icon at bounding box center [1148, 144] width 14 height 14
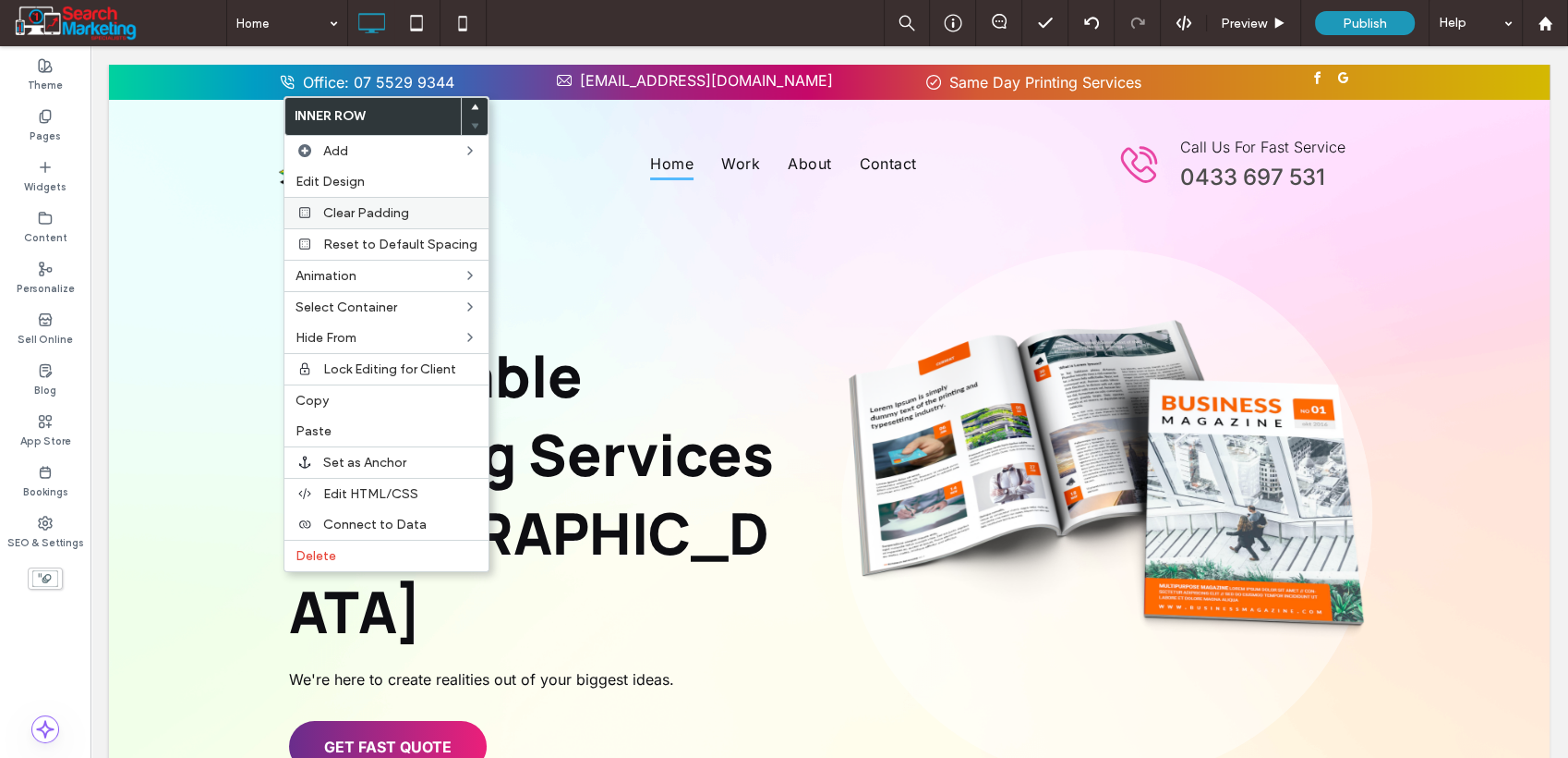
click at [375, 214] on span "Clear Padding" at bounding box center [365, 213] width 86 height 16
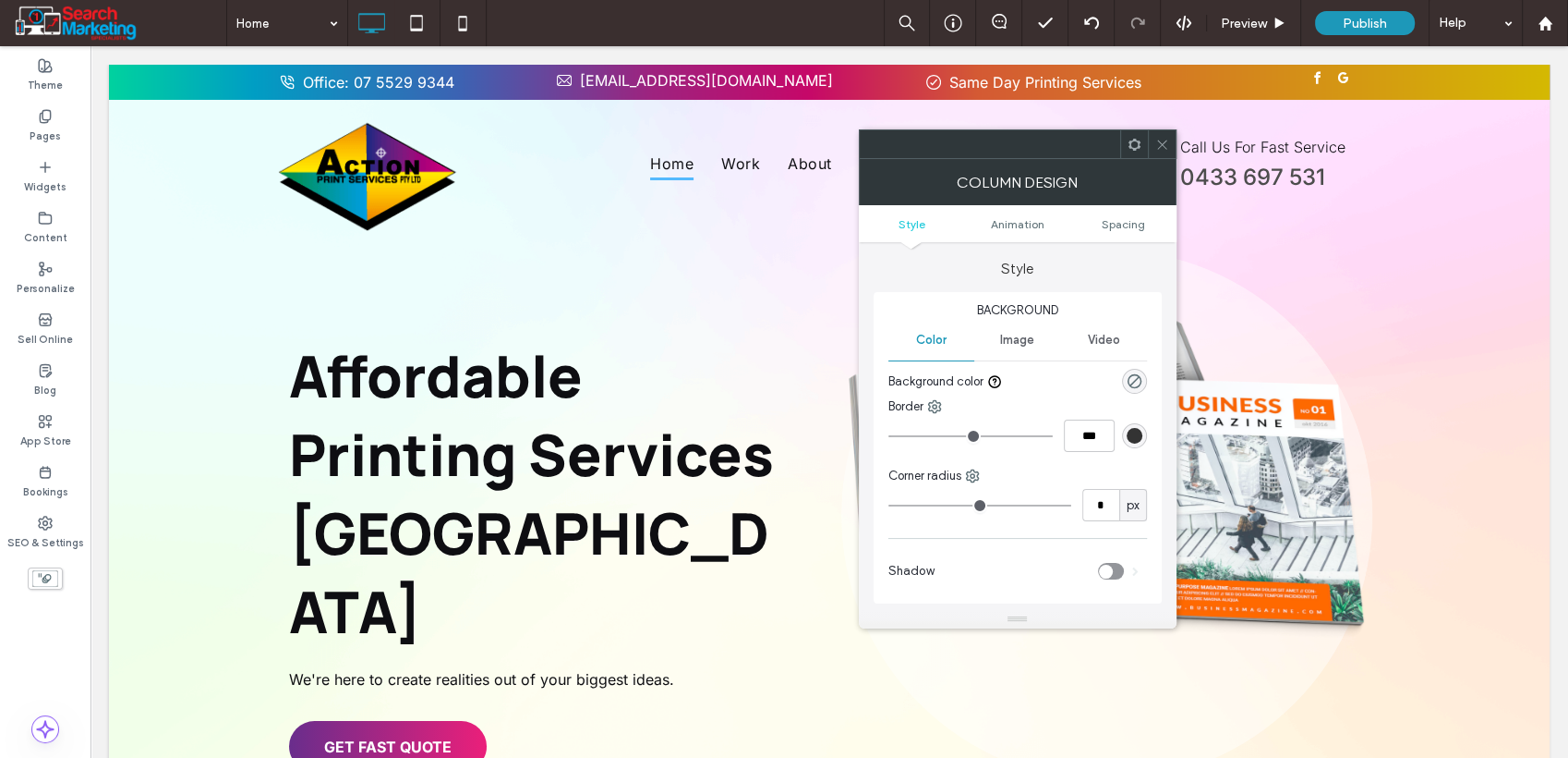
click at [1156, 142] on icon at bounding box center [1162, 144] width 14 height 14
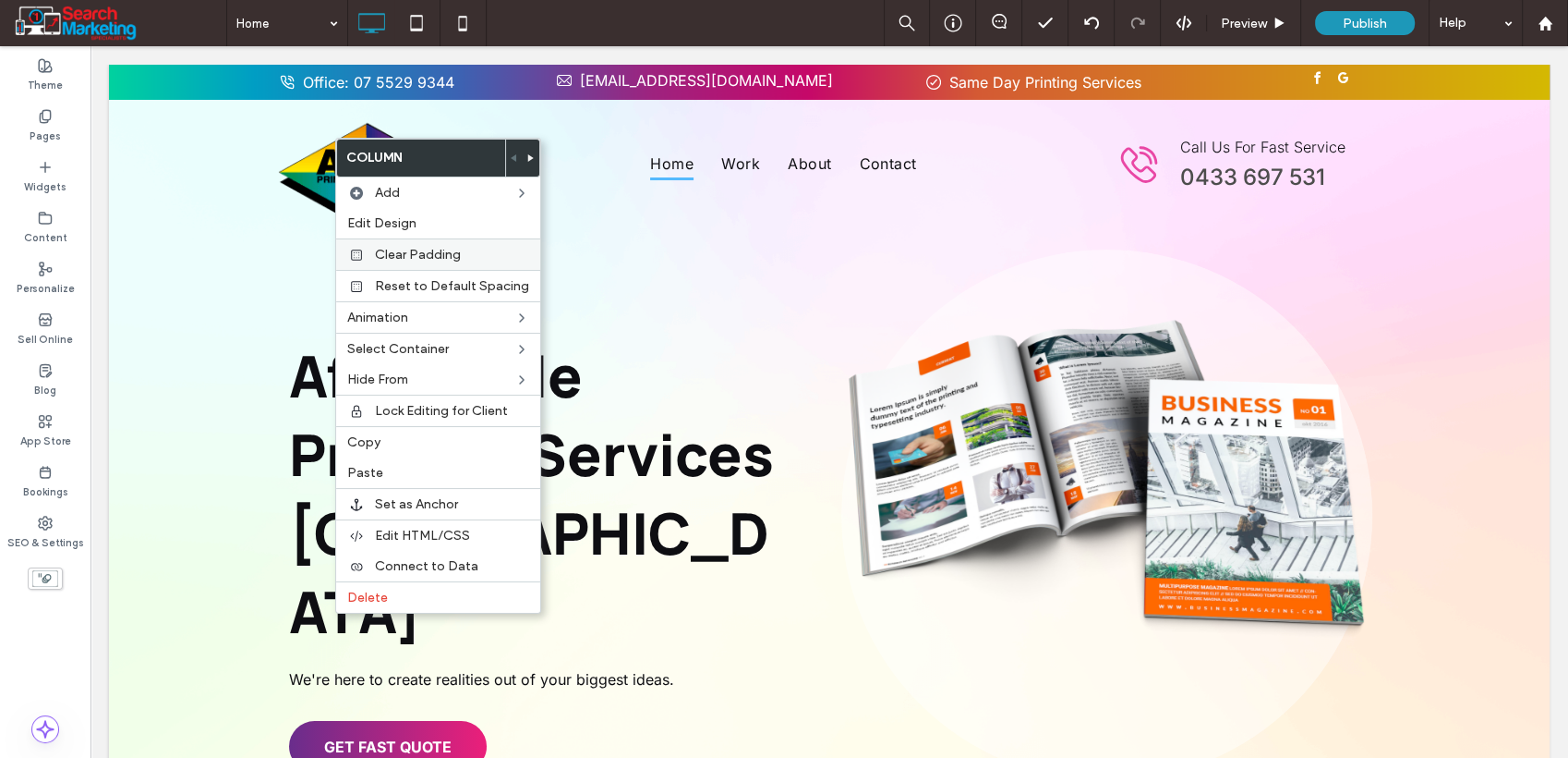
click at [406, 247] on span "Clear Padding" at bounding box center [417, 254] width 86 height 16
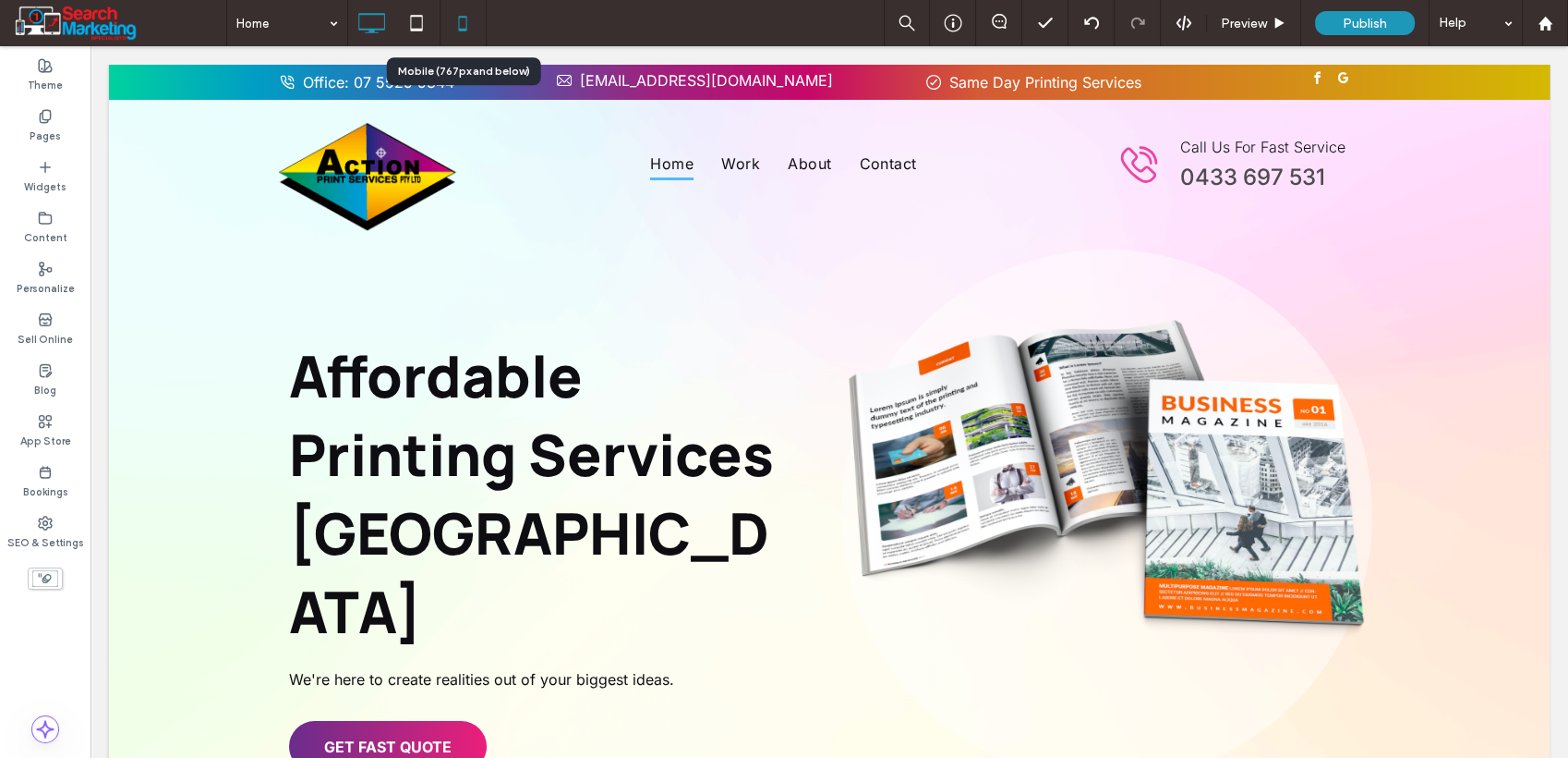
click at [464, 25] on icon at bounding box center [462, 23] width 37 height 37
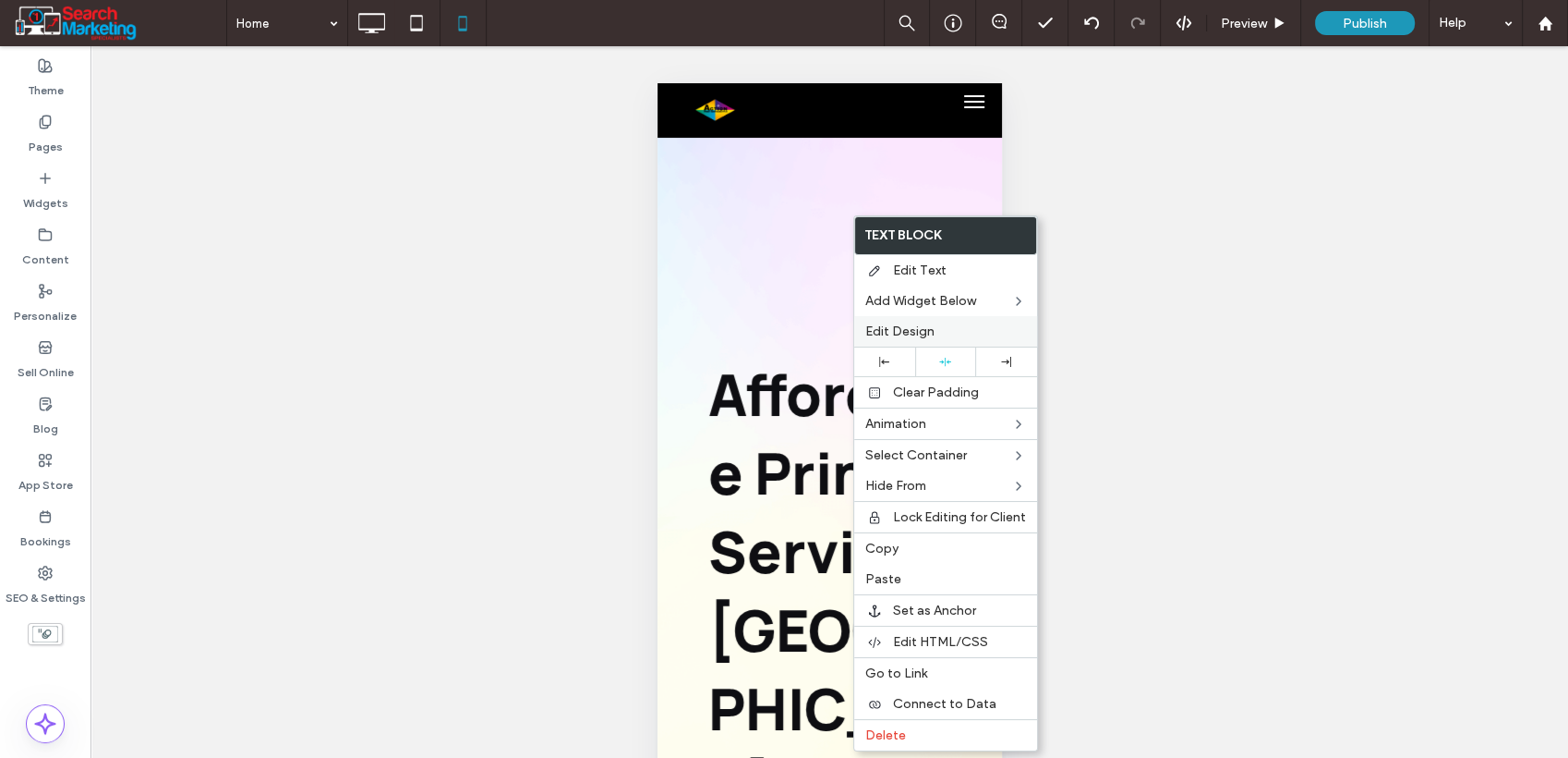
click at [900, 330] on span "Edit Design" at bounding box center [901, 331] width 70 height 16
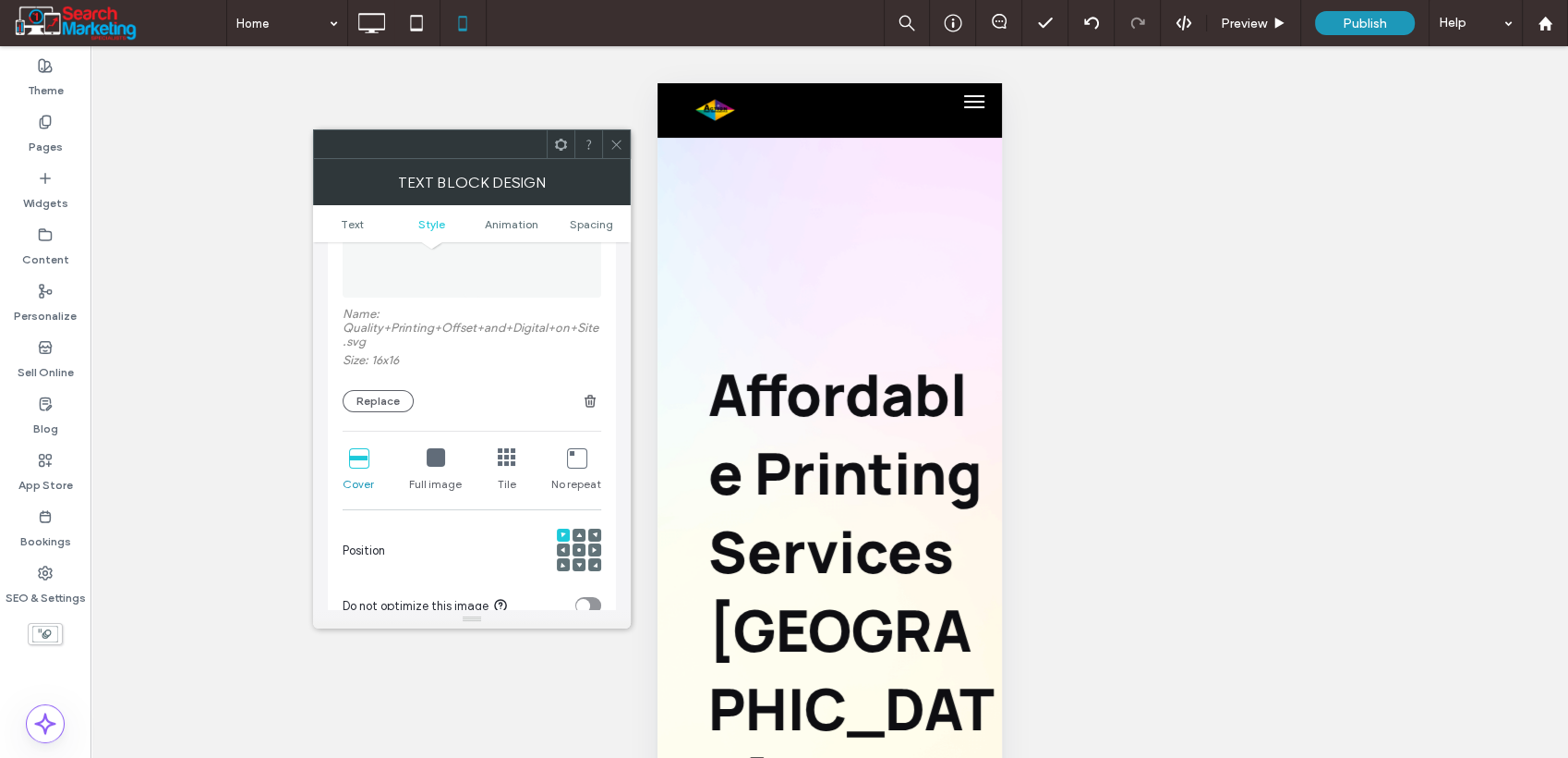
scroll to position [411, 0]
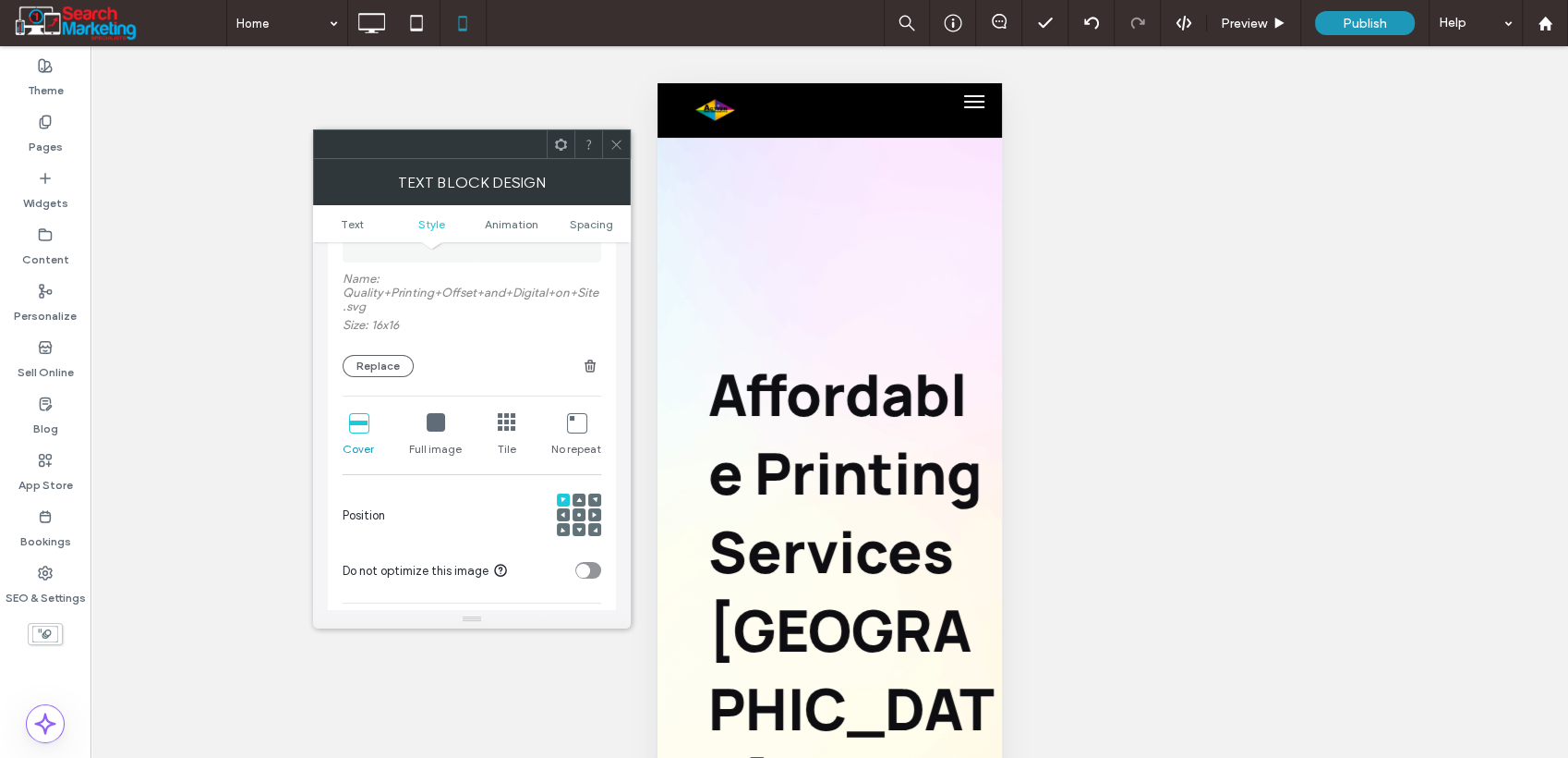
click at [576, 414] on icon at bounding box center [577, 423] width 19 height 19
click at [559, 509] on div at bounding box center [564, 515] width 13 height 13
click at [562, 512] on use at bounding box center [563, 515] width 5 height 6
click at [583, 225] on span "Spacing" at bounding box center [591, 224] width 43 height 14
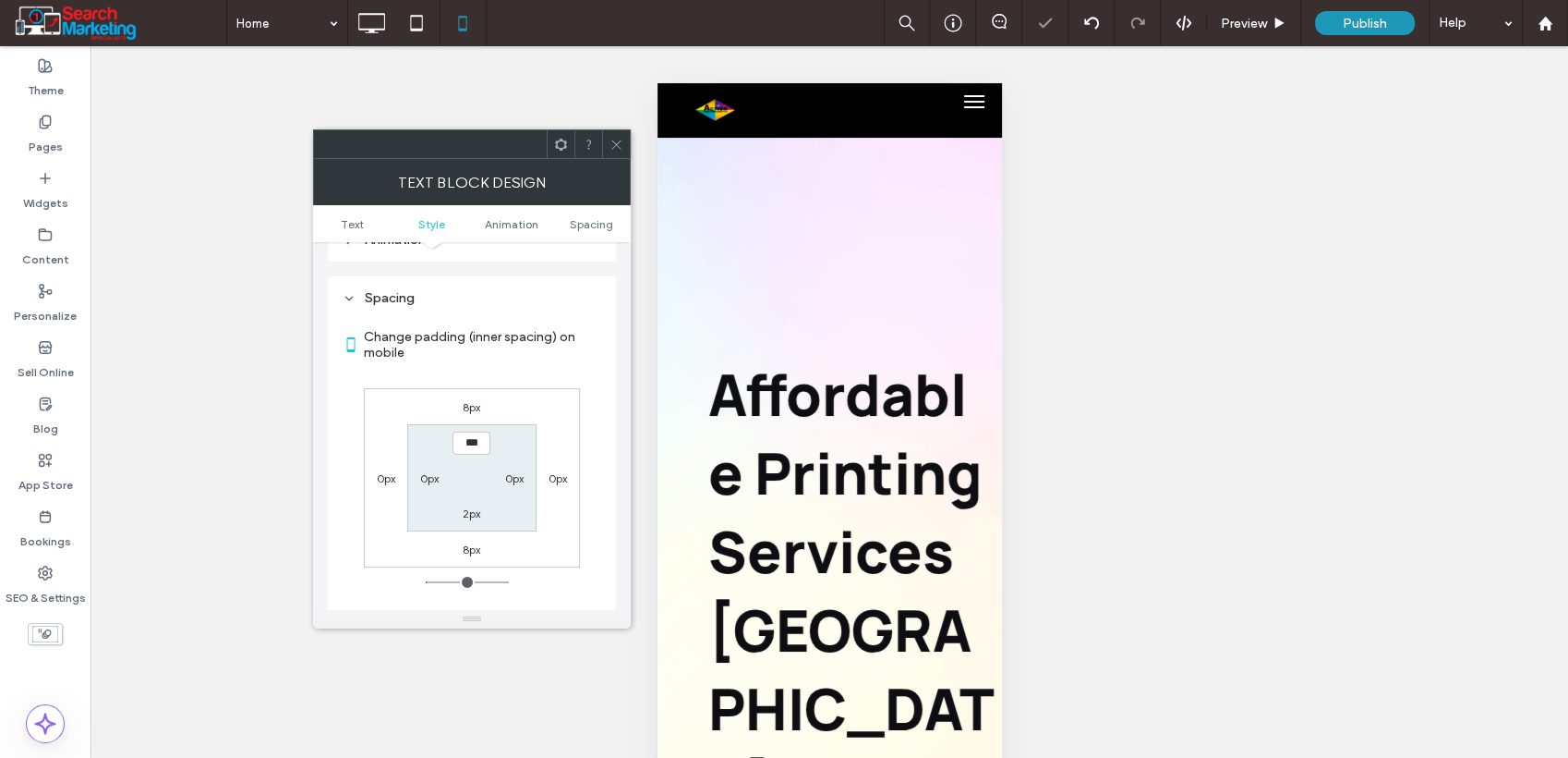
scroll to position [1038, 0]
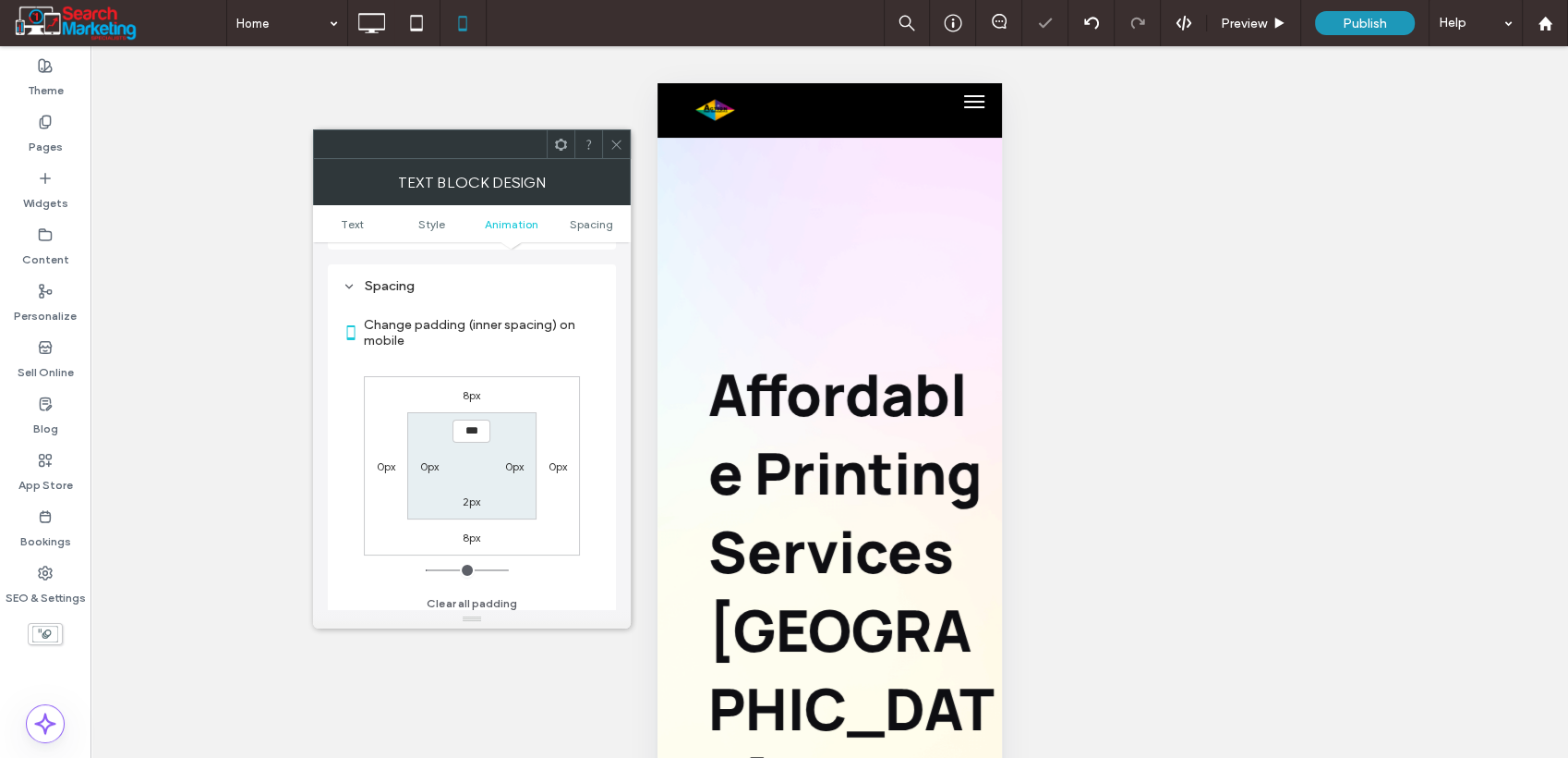
click at [432, 460] on label "0px" at bounding box center [430, 466] width 19 height 14
type input "*"
type input "**"
type input "****"
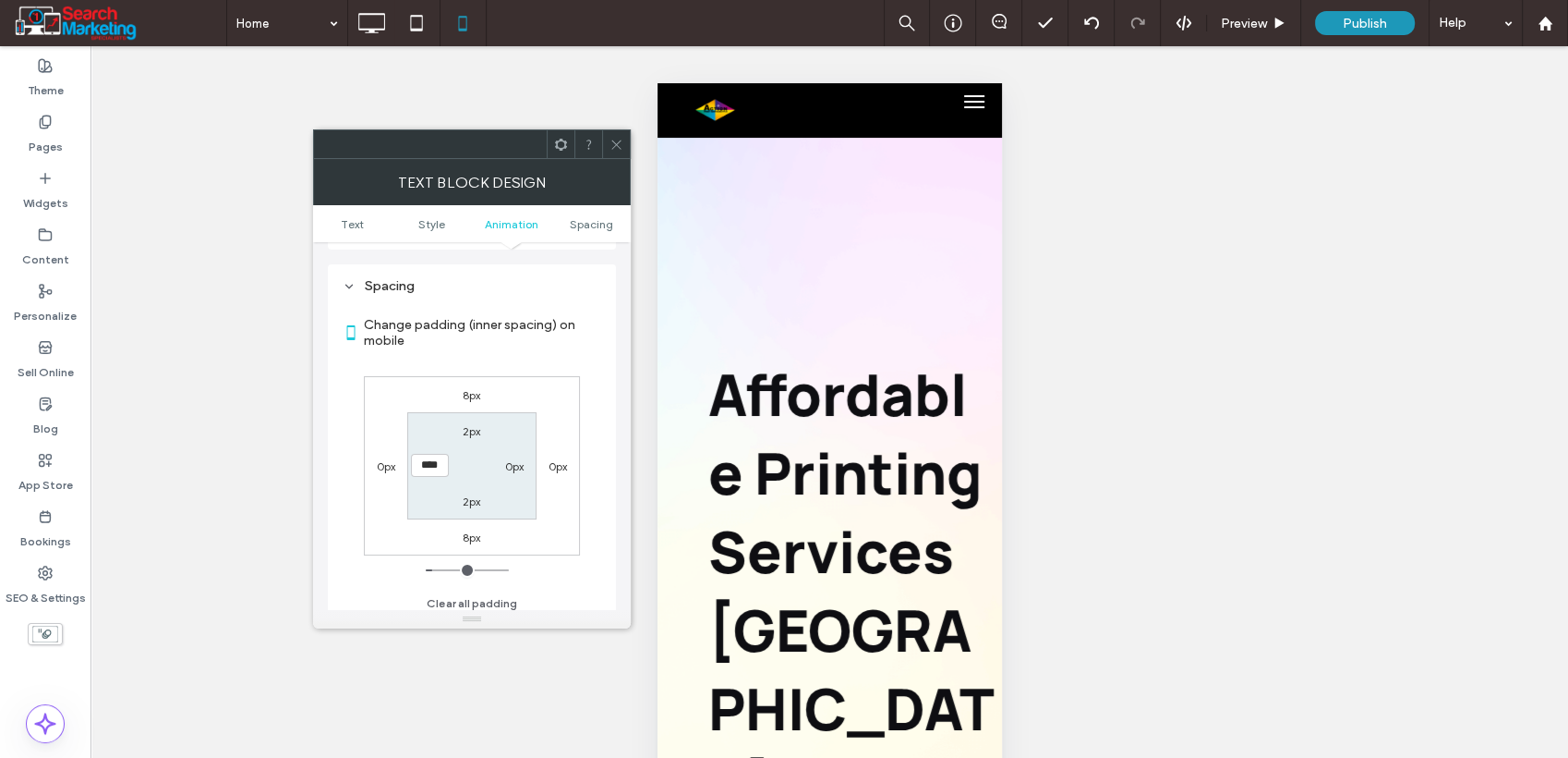
click at [608, 143] on div at bounding box center [616, 143] width 27 height 27
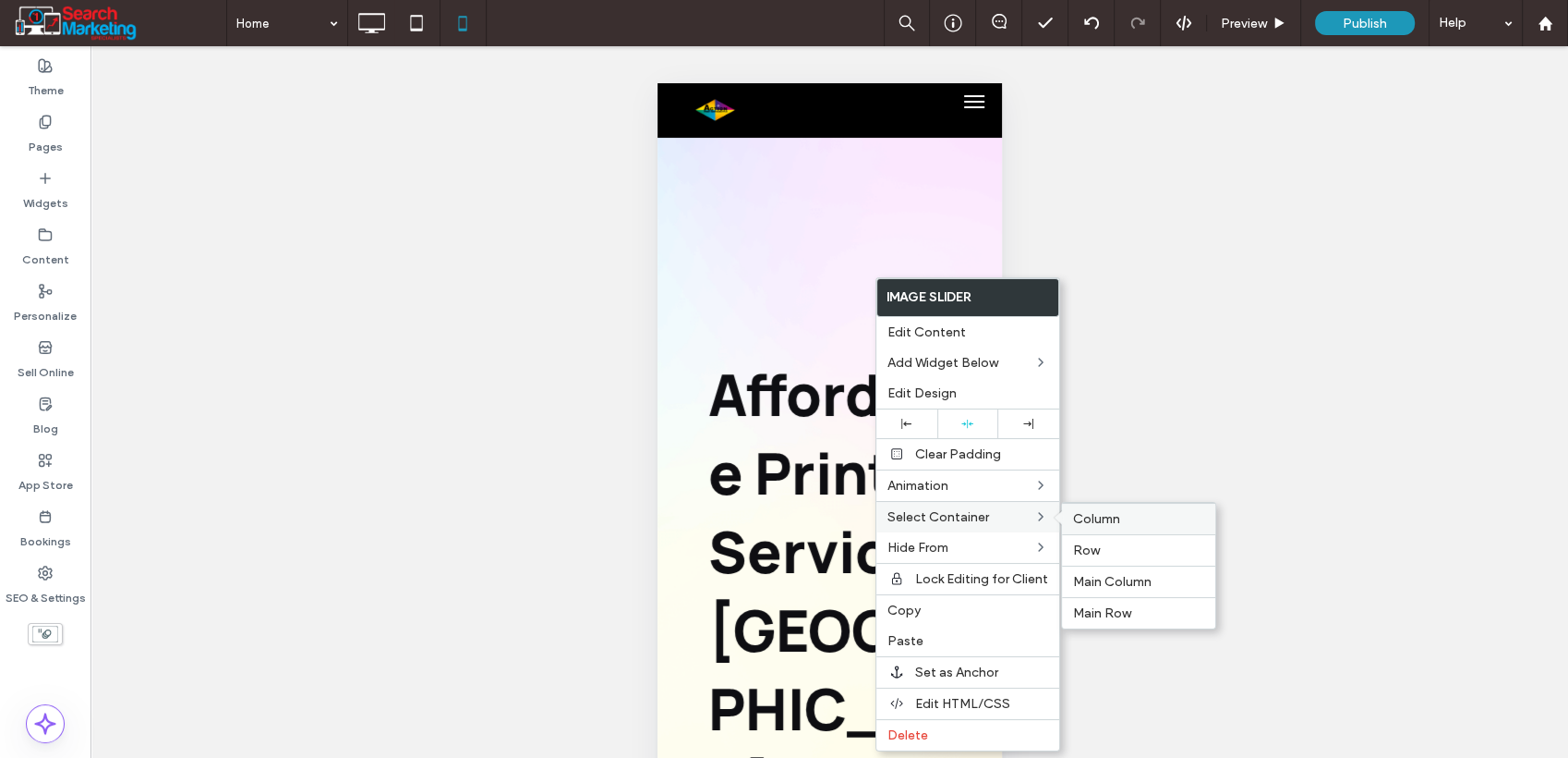
click at [1143, 519] on label "Column" at bounding box center [1138, 519] width 131 height 16
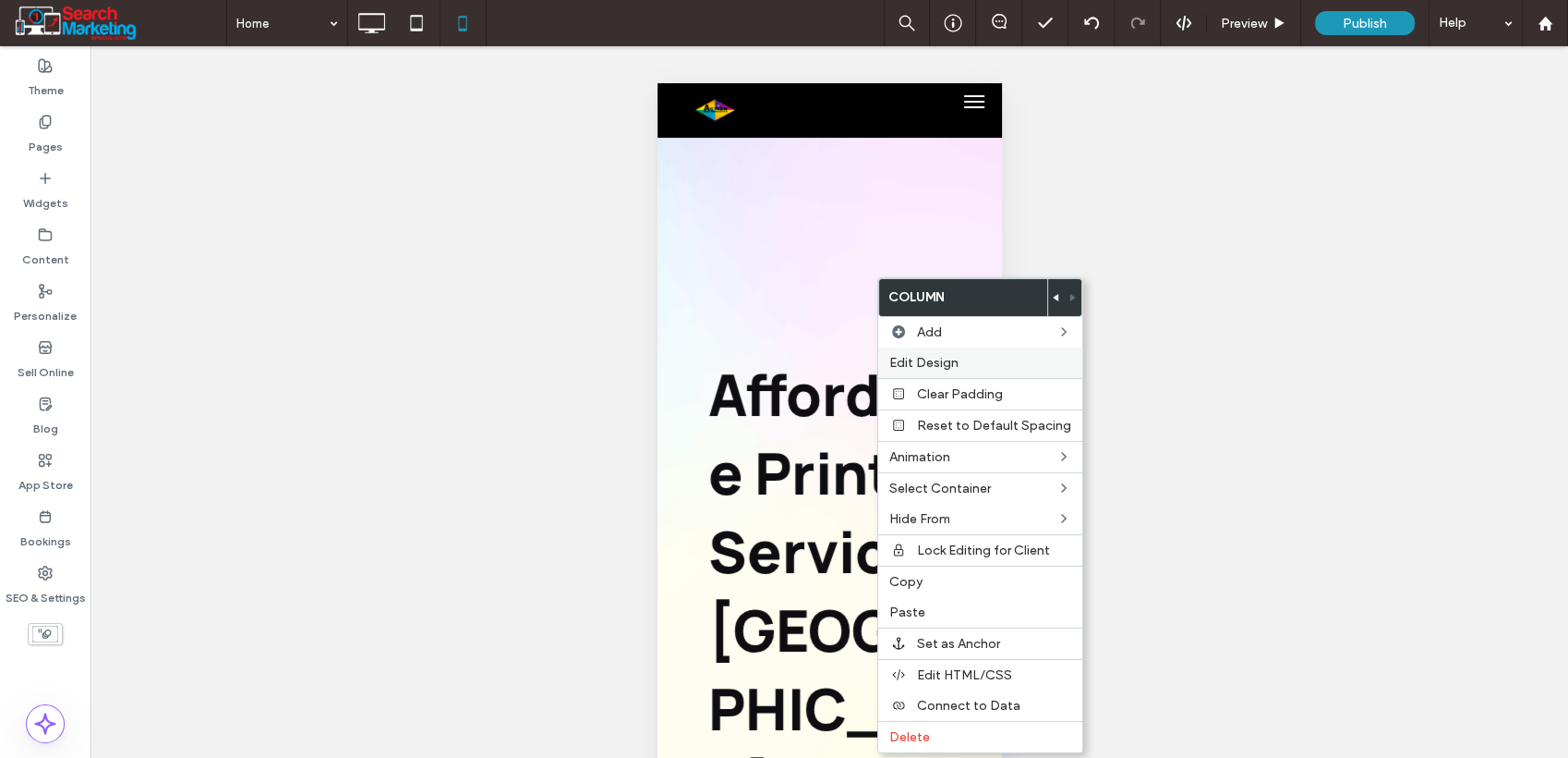
click at [961, 371] on div "Edit Design" at bounding box center [980, 363] width 204 height 30
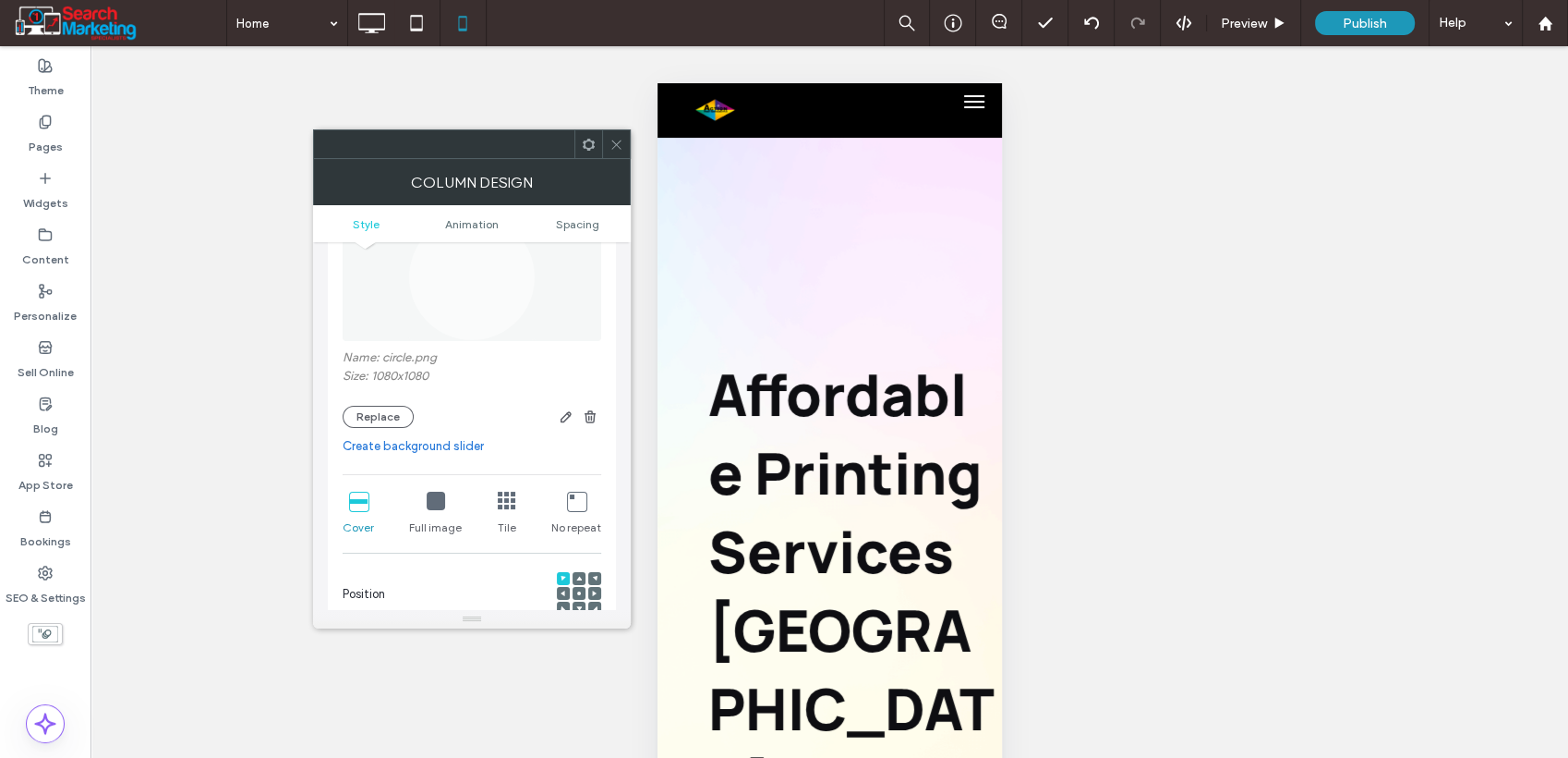
scroll to position [205, 0]
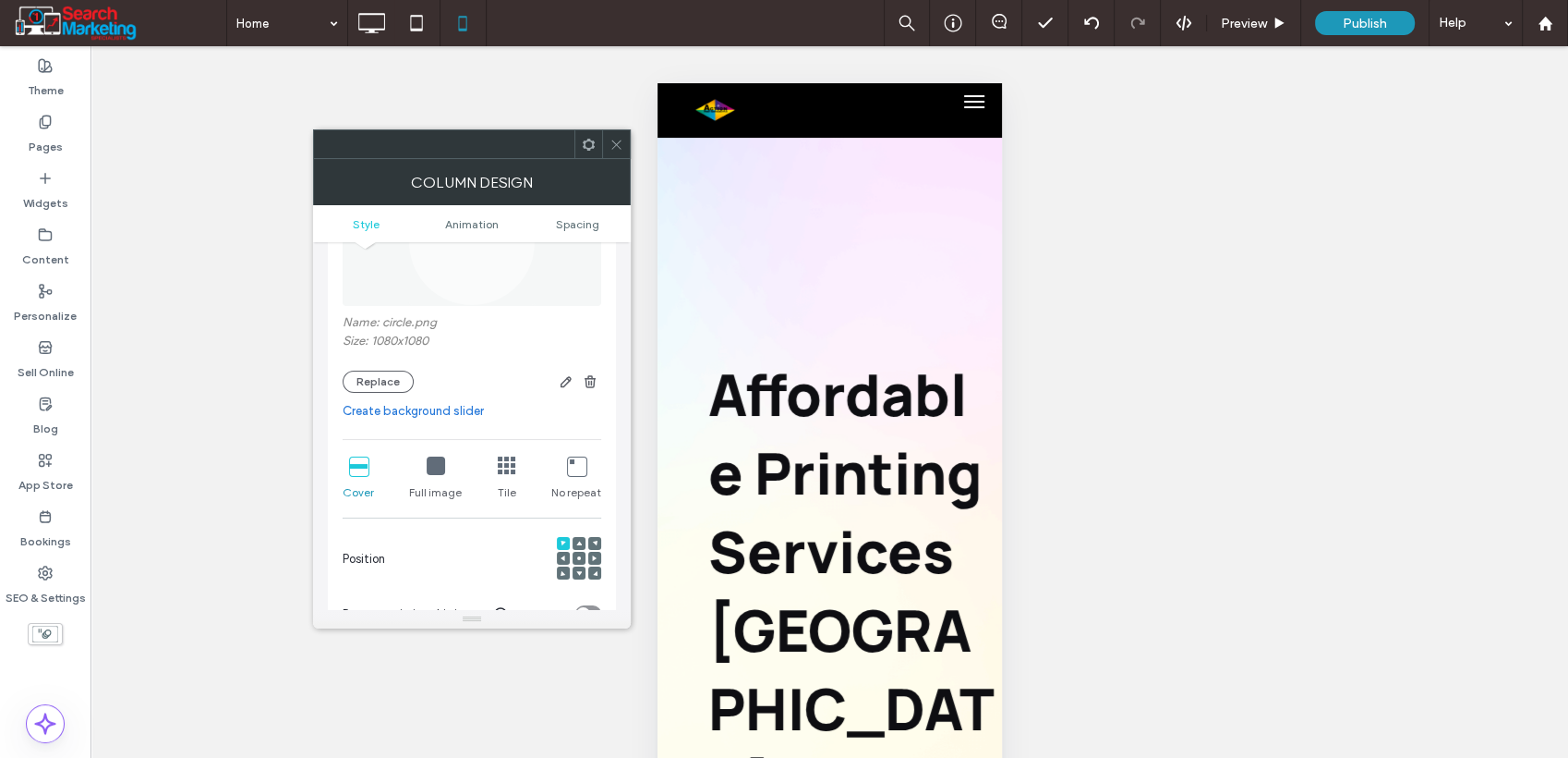
click at [439, 475] on icon at bounding box center [436, 466] width 19 height 19
click at [577, 560] on use at bounding box center [579, 558] width 4 height 4
click at [623, 146] on div at bounding box center [616, 143] width 27 height 27
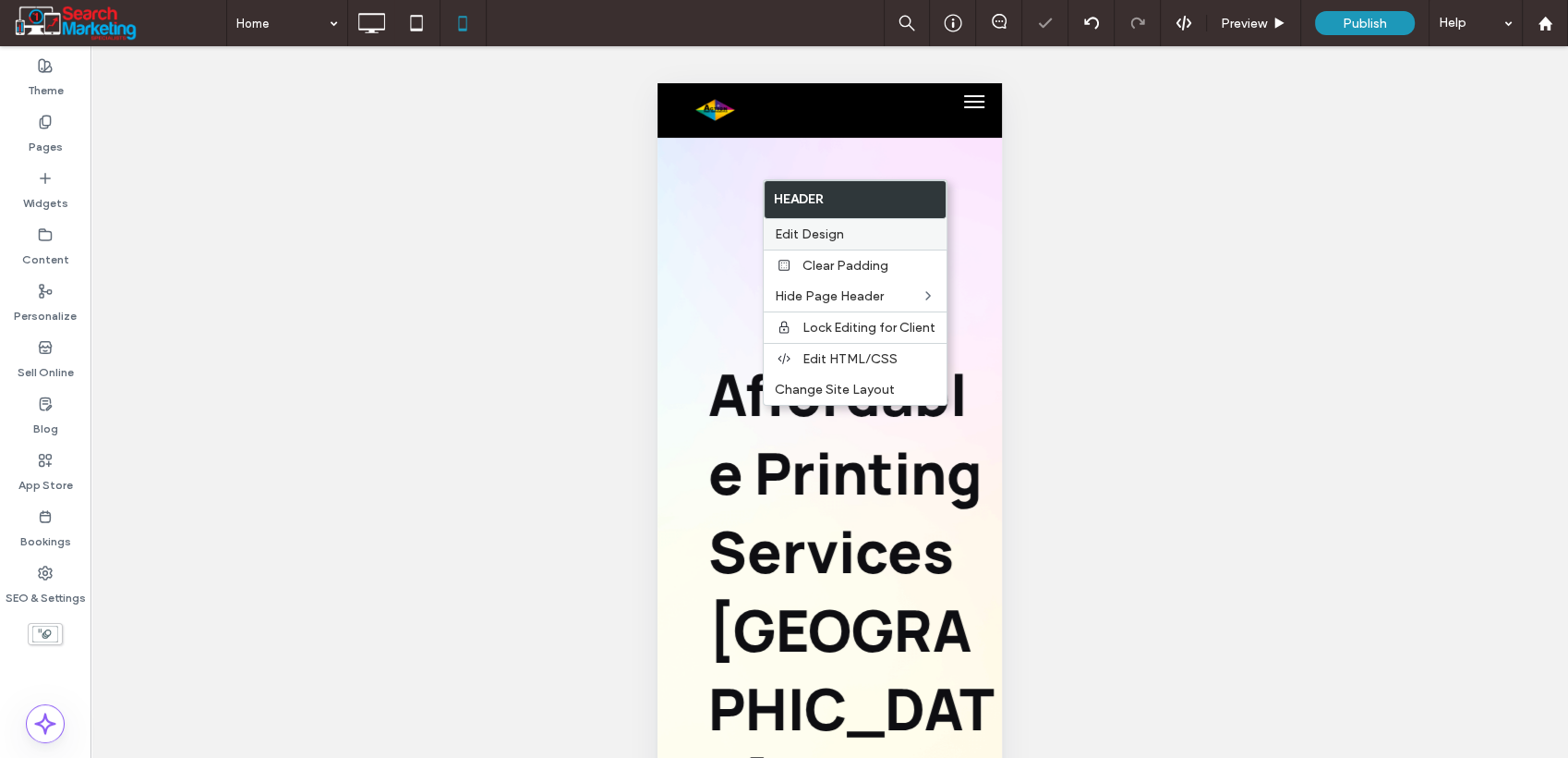
click at [843, 238] on label "Edit Design" at bounding box center [855, 234] width 161 height 16
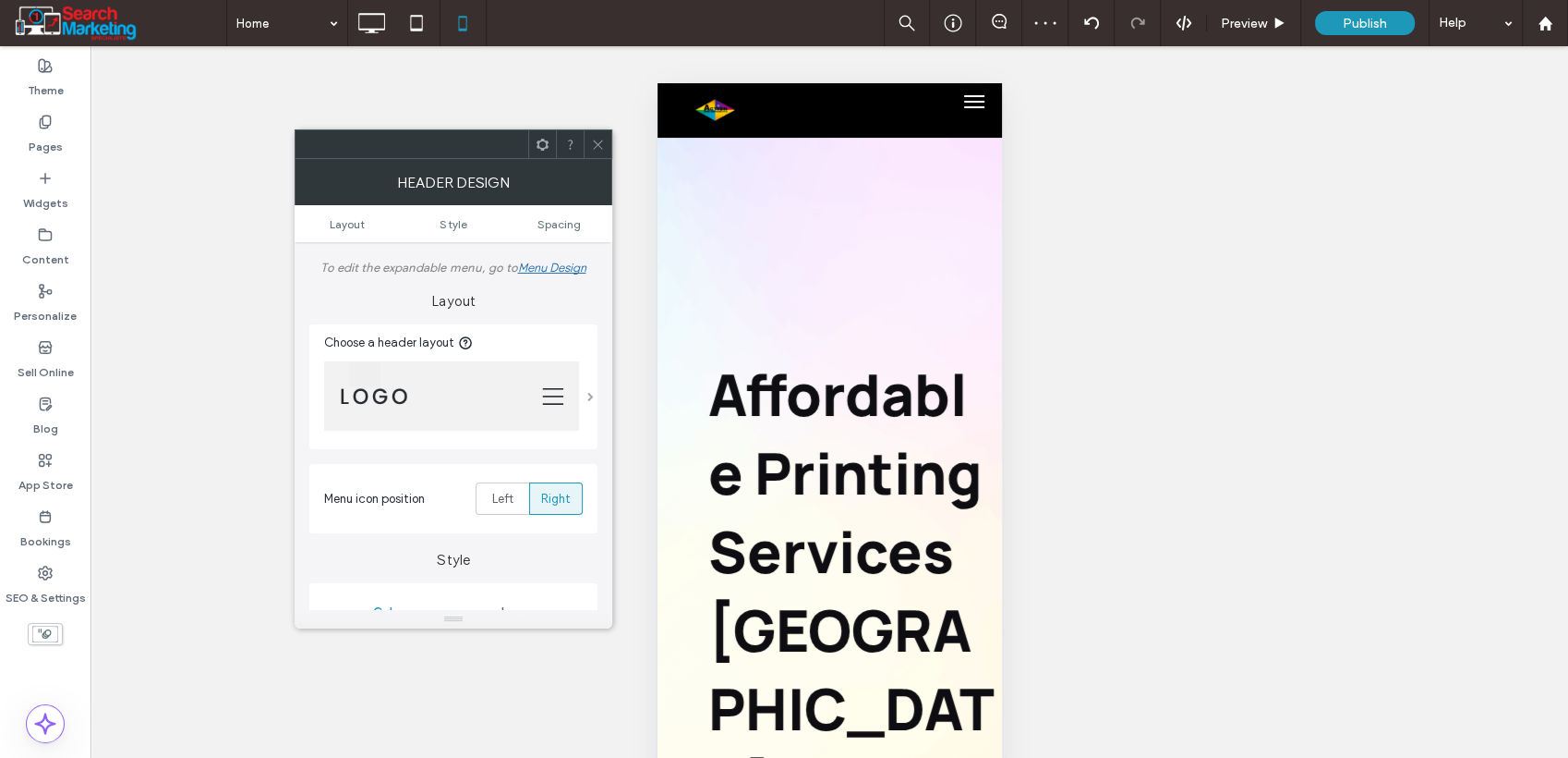
click at [590, 399] on span at bounding box center [590, 396] width 7 height 9
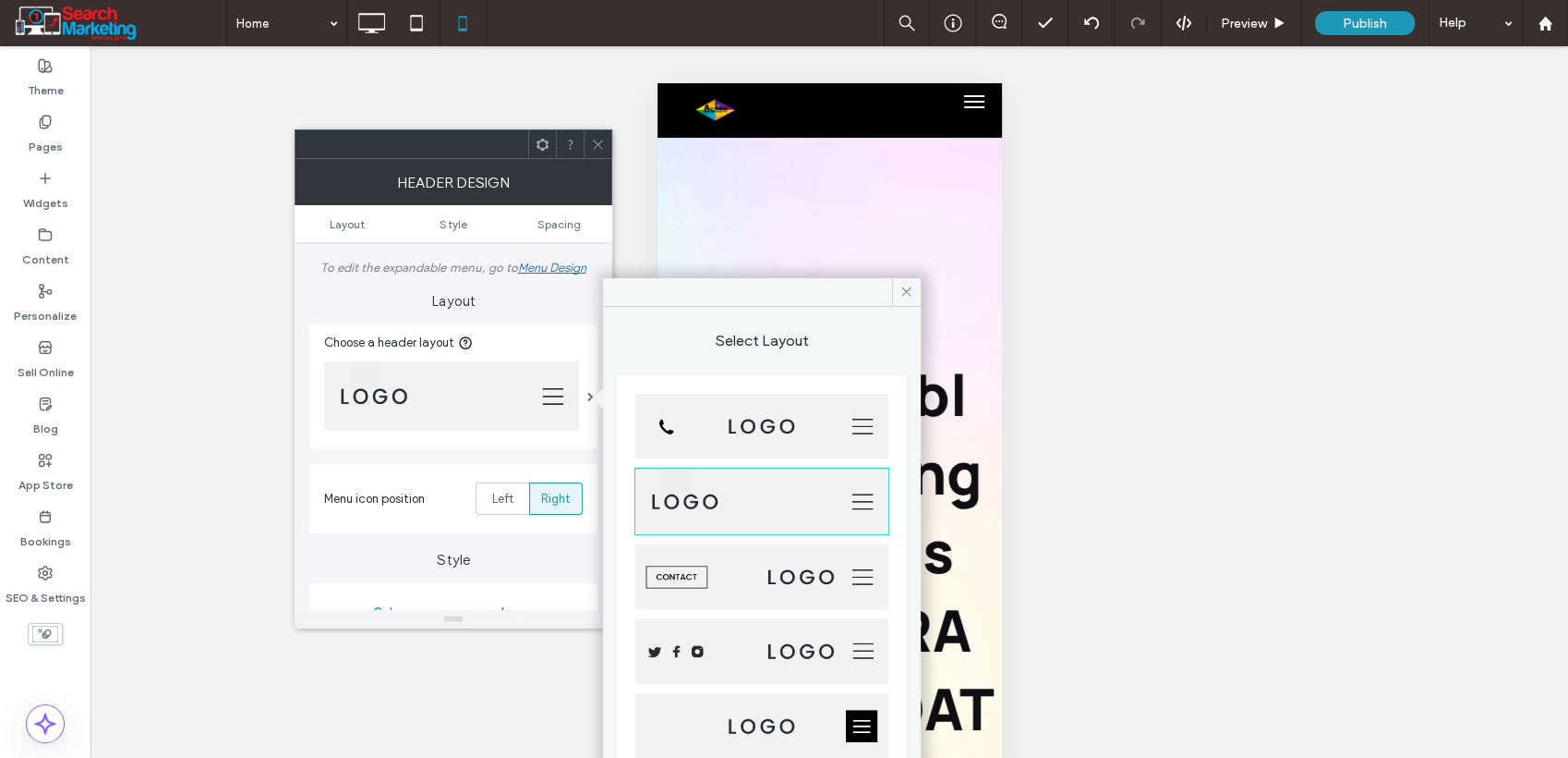
click at [724, 440] on img at bounding box center [761, 427] width 253 height 66
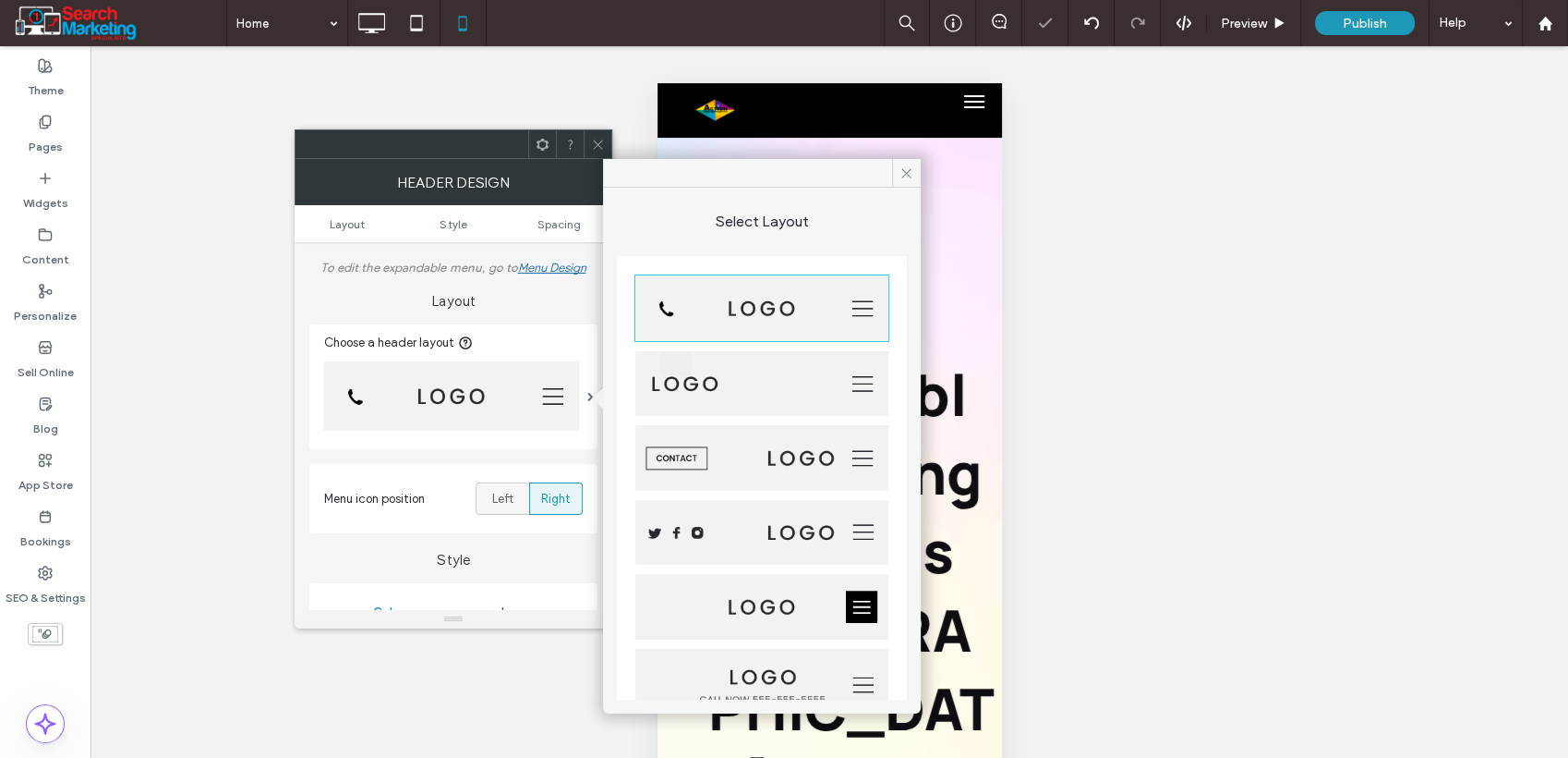
click at [518, 500] on label "Left" at bounding box center [502, 498] width 54 height 32
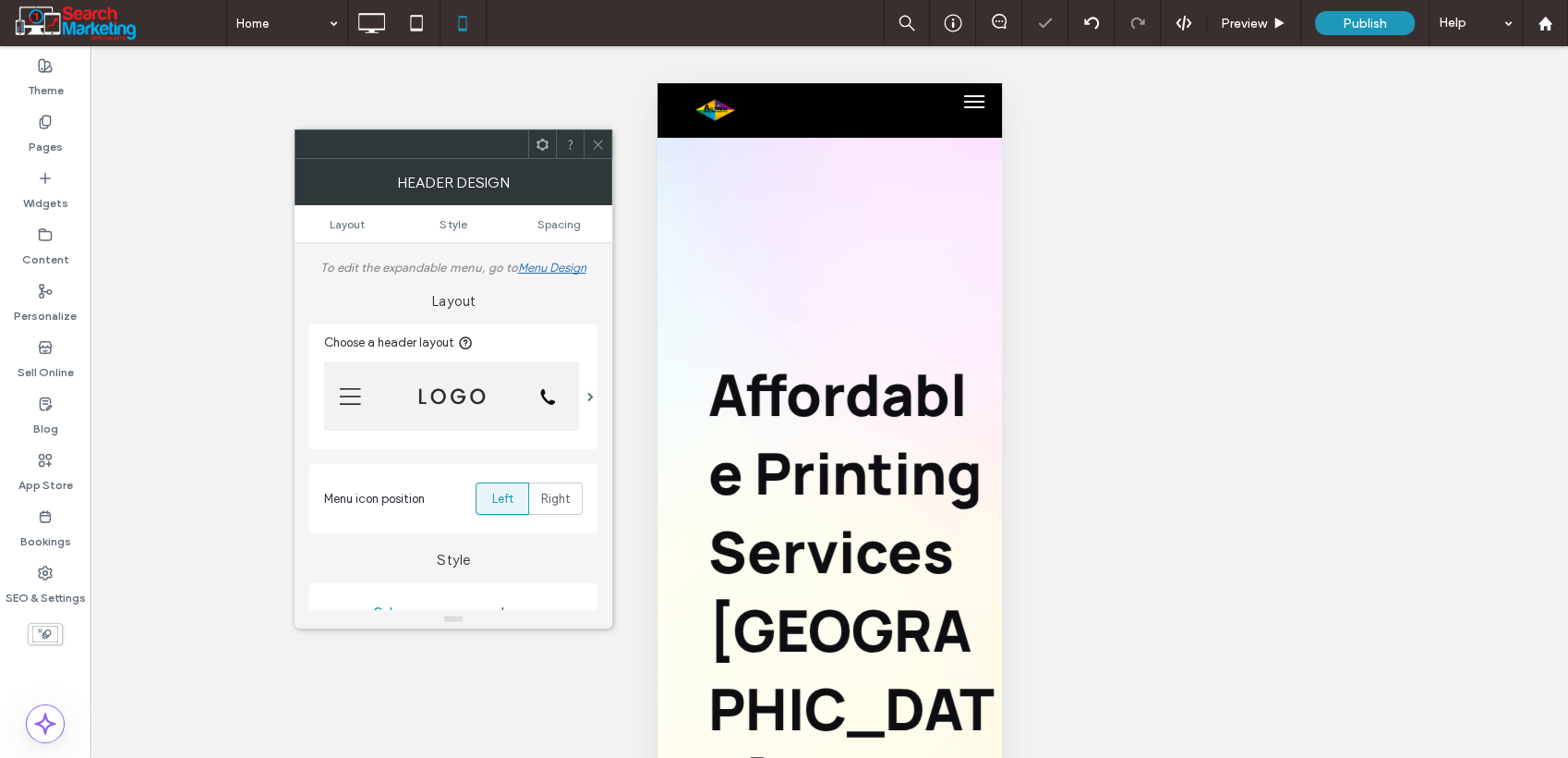
drag, startPoint x: 590, startPoint y: 143, endPoint x: 628, endPoint y: 143, distance: 38.0
click at [592, 143] on div at bounding box center [597, 143] width 27 height 27
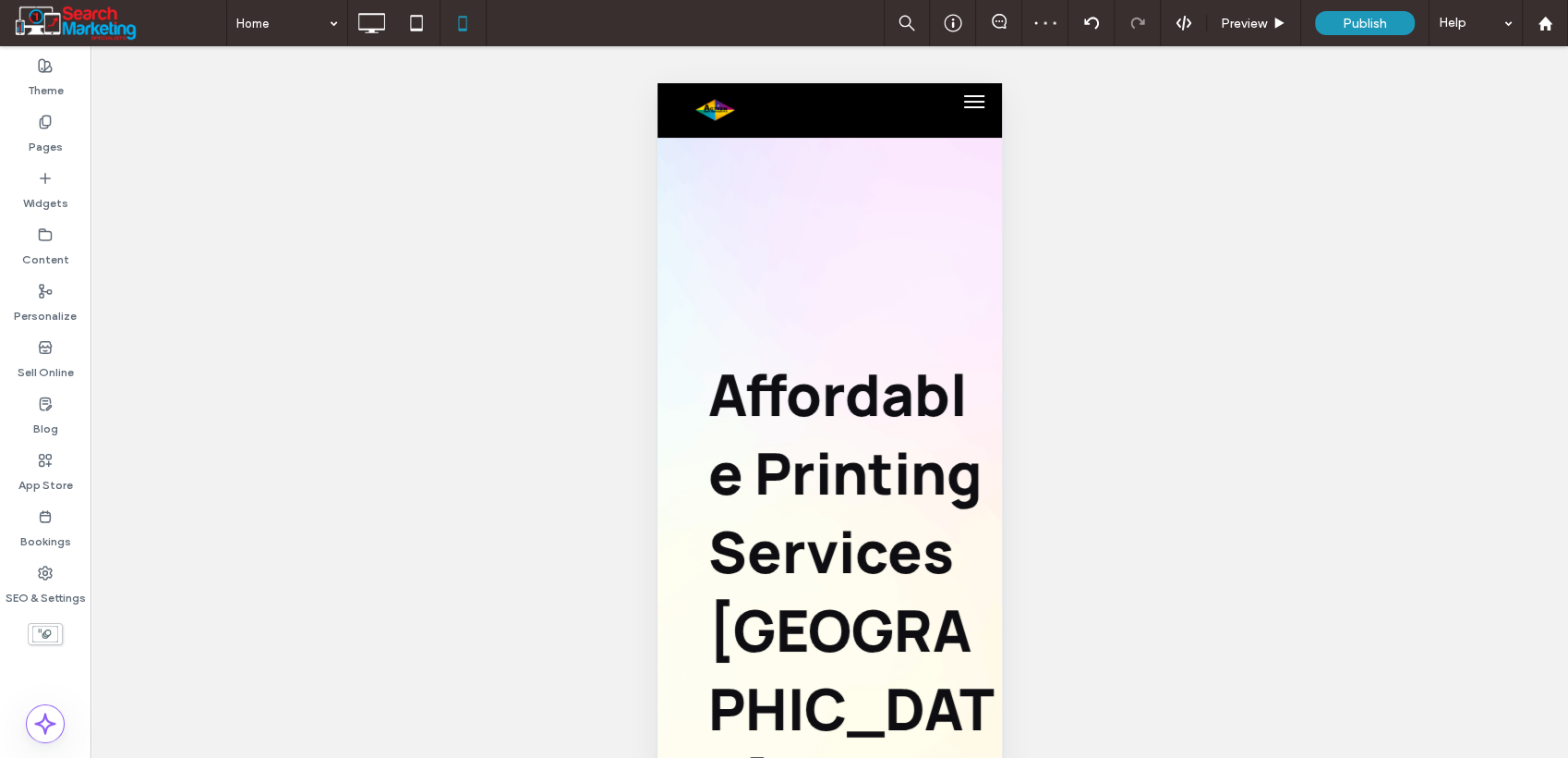
type input "*******"
type input "**"
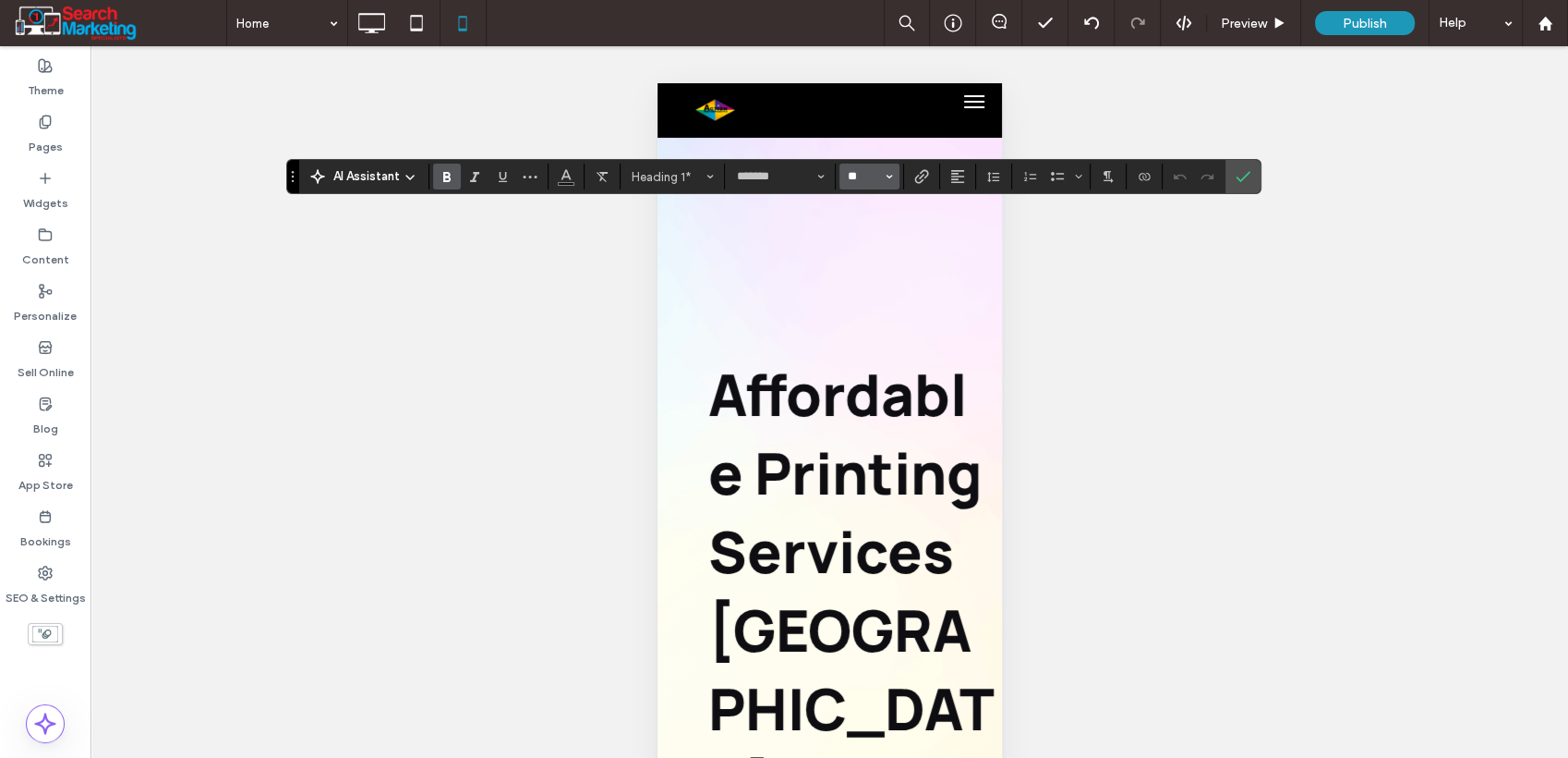
click at [855, 180] on input "**" at bounding box center [864, 177] width 36 height 15
click at [882, 302] on label "36" at bounding box center [869, 290] width 59 height 25
type input "**"
drag, startPoint x: 1243, startPoint y: 171, endPoint x: 1228, endPoint y: 187, distance: 21.9
click at [1246, 172] on icon "Confirm" at bounding box center [1243, 177] width 15 height 15
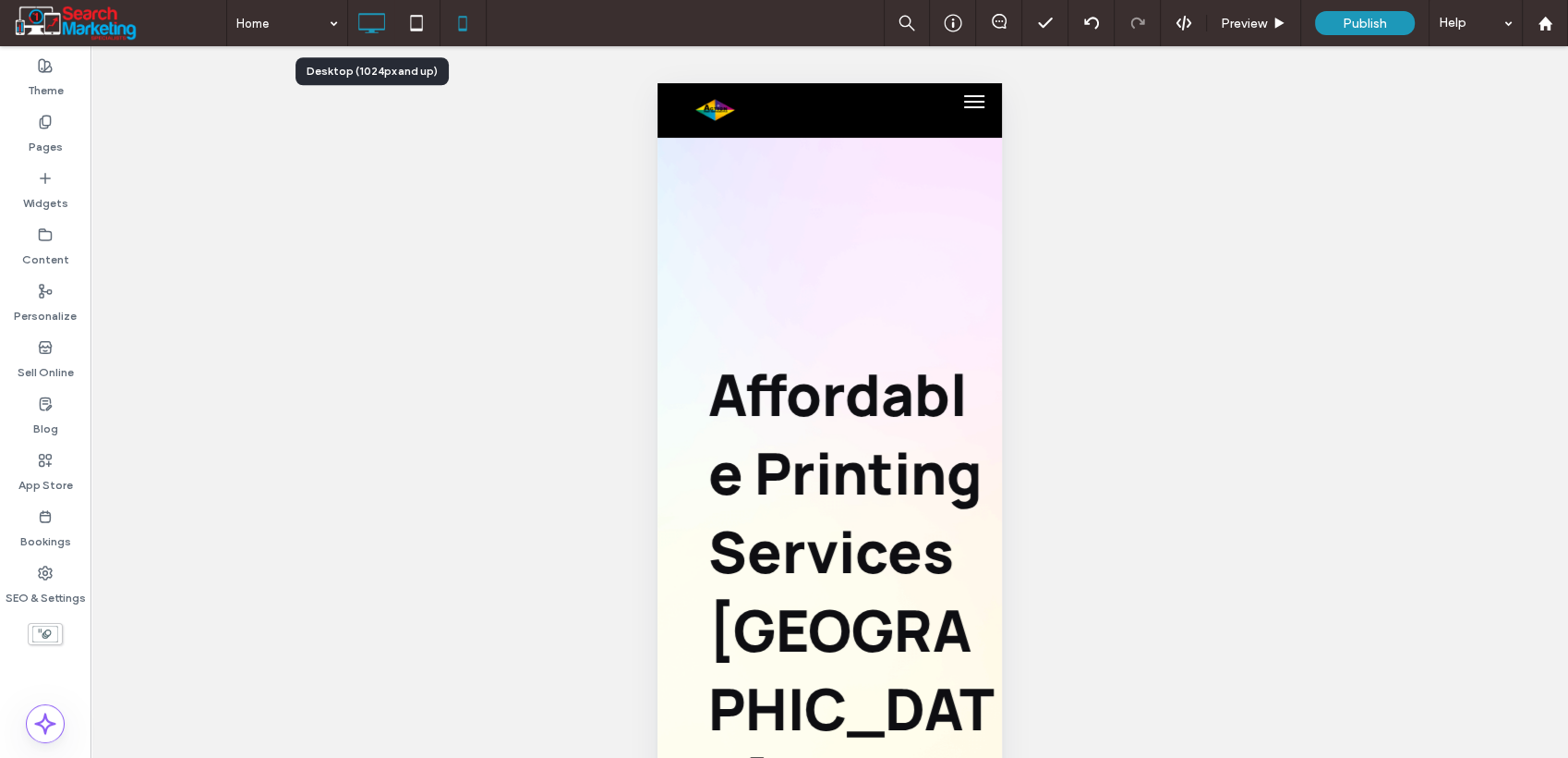
drag, startPoint x: 379, startPoint y: 19, endPoint x: 389, endPoint y: 27, distance: 12.8
click at [381, 19] on icon at bounding box center [371, 23] width 37 height 37
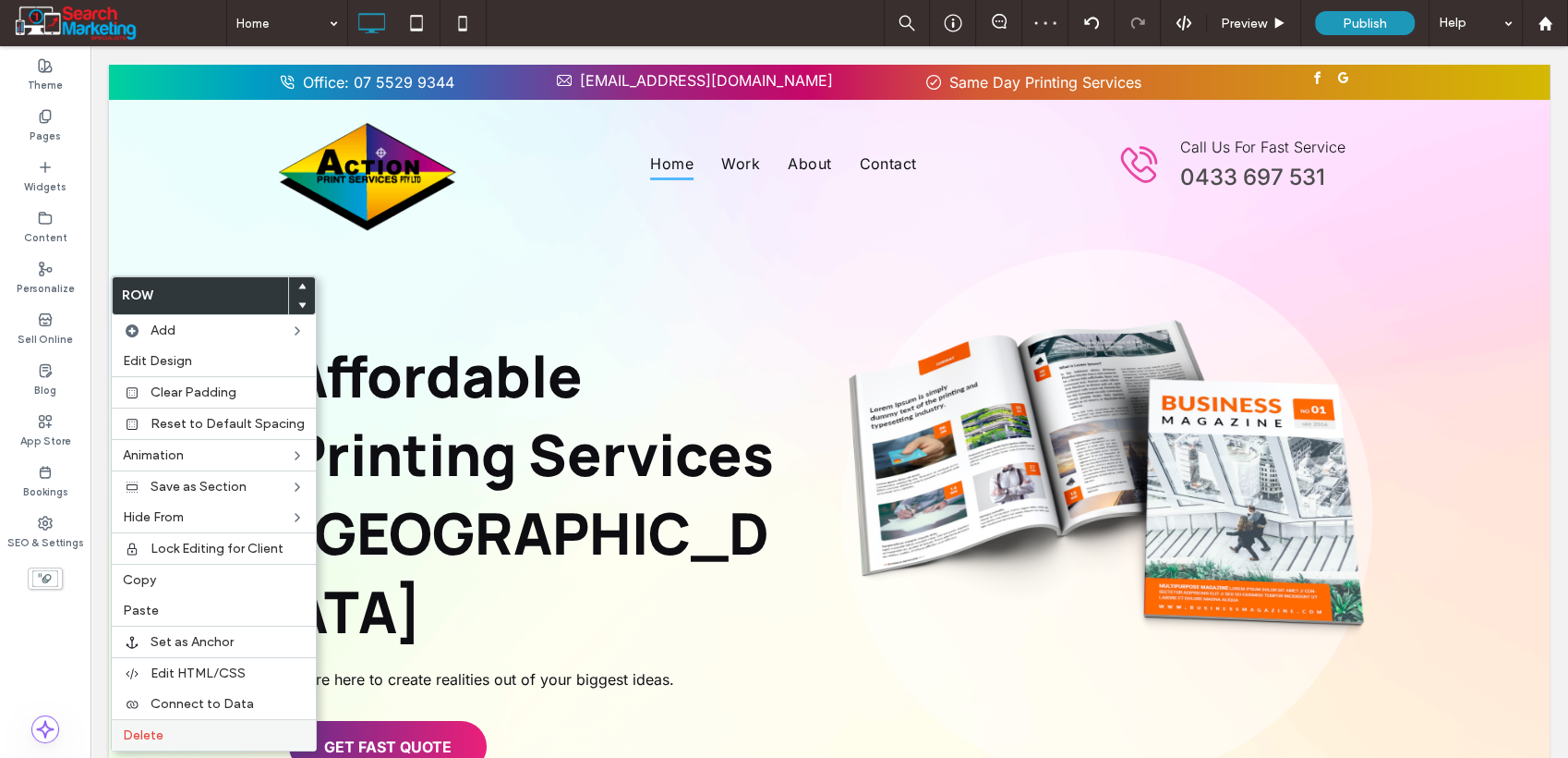
click at [179, 734] on label "Delete" at bounding box center [214, 734] width 182 height 16
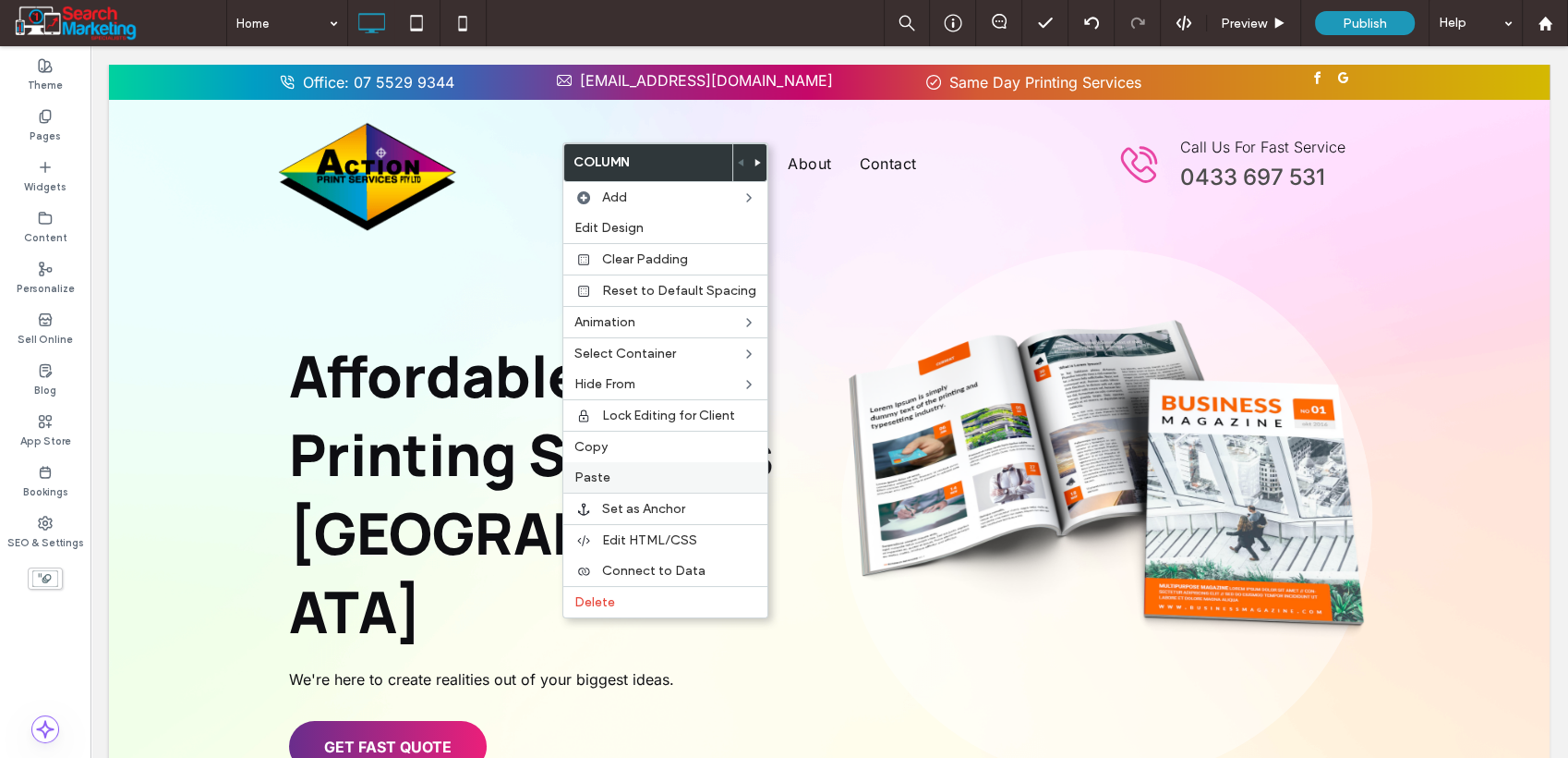
drag, startPoint x: 591, startPoint y: 444, endPoint x: 712, endPoint y: 462, distance: 122.3
click at [599, 444] on span "Copy" at bounding box center [590, 446] width 33 height 16
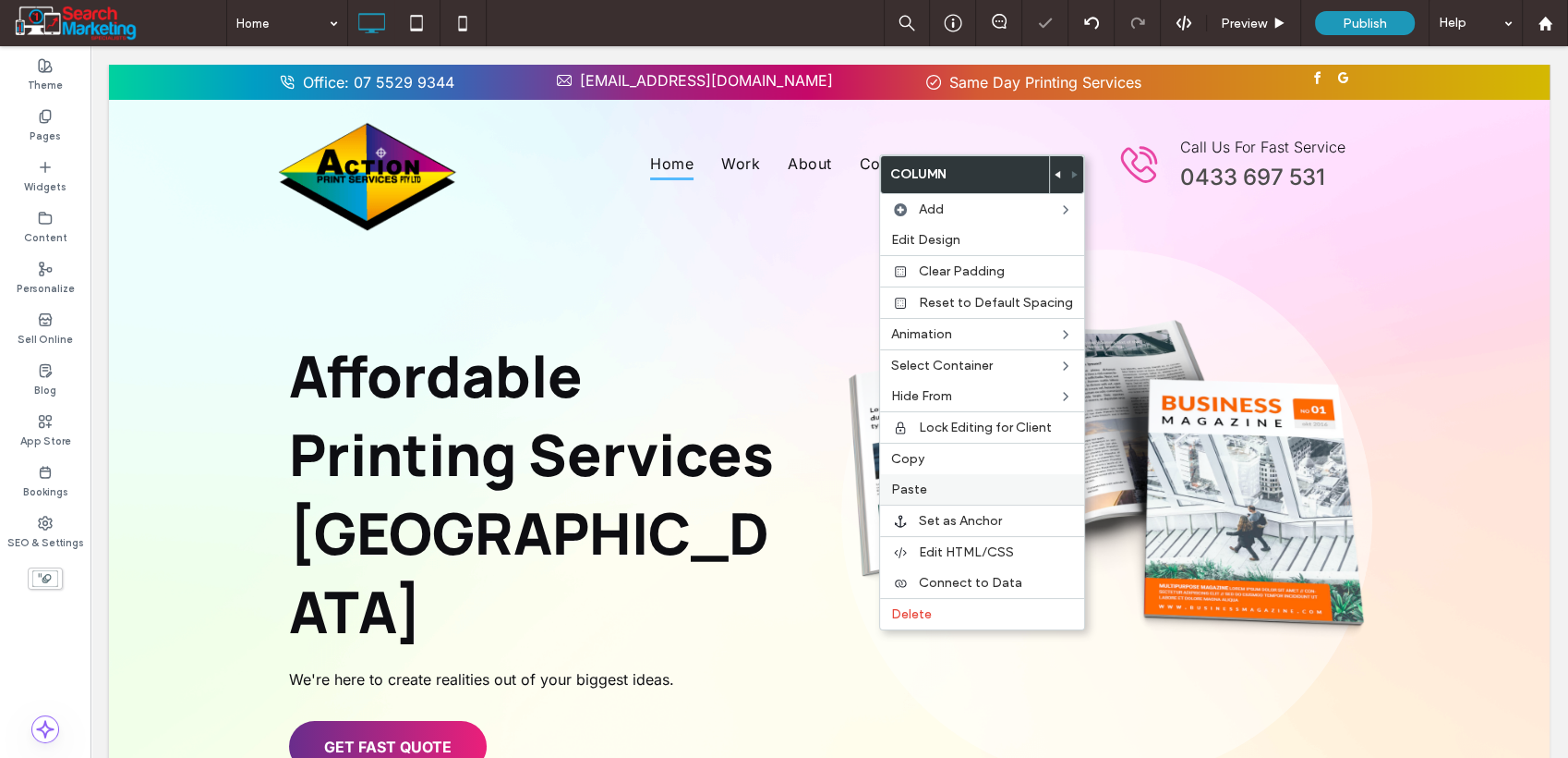
click at [927, 488] on label "Paste" at bounding box center [982, 489] width 182 height 16
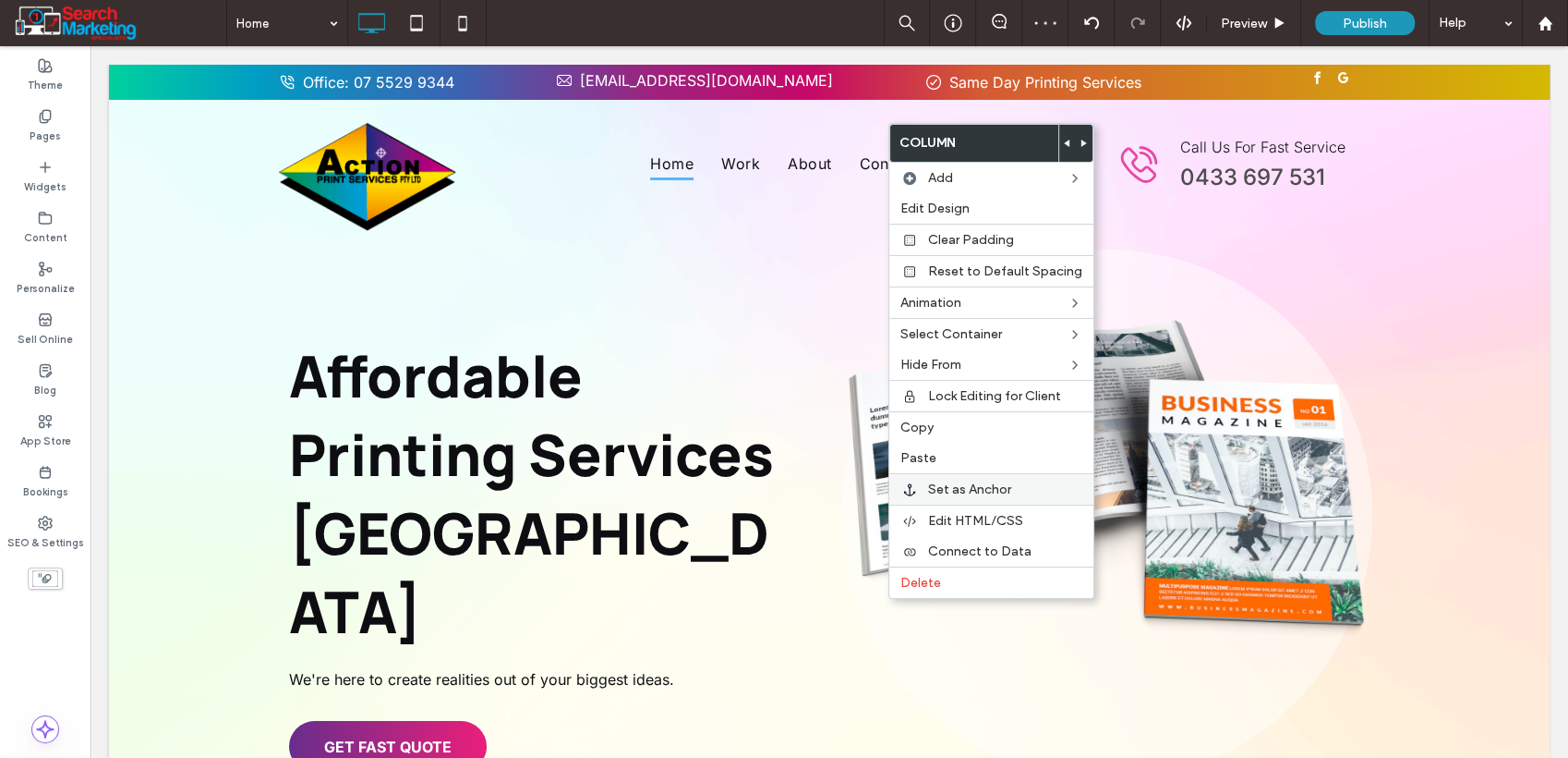
click at [934, 456] on label "Paste" at bounding box center [991, 458] width 182 height 16
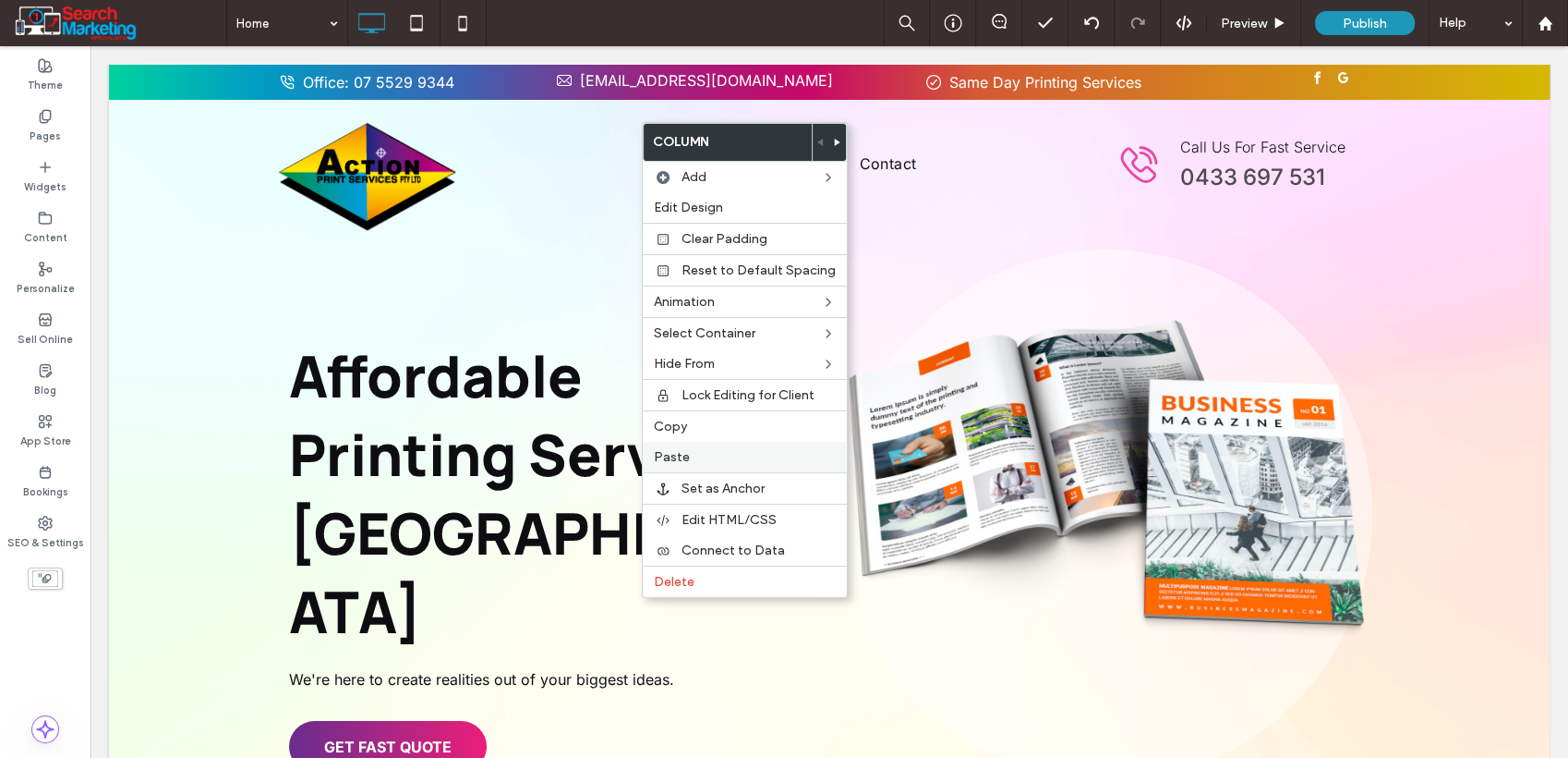
click at [691, 458] on label "Paste" at bounding box center [744, 457] width 182 height 16
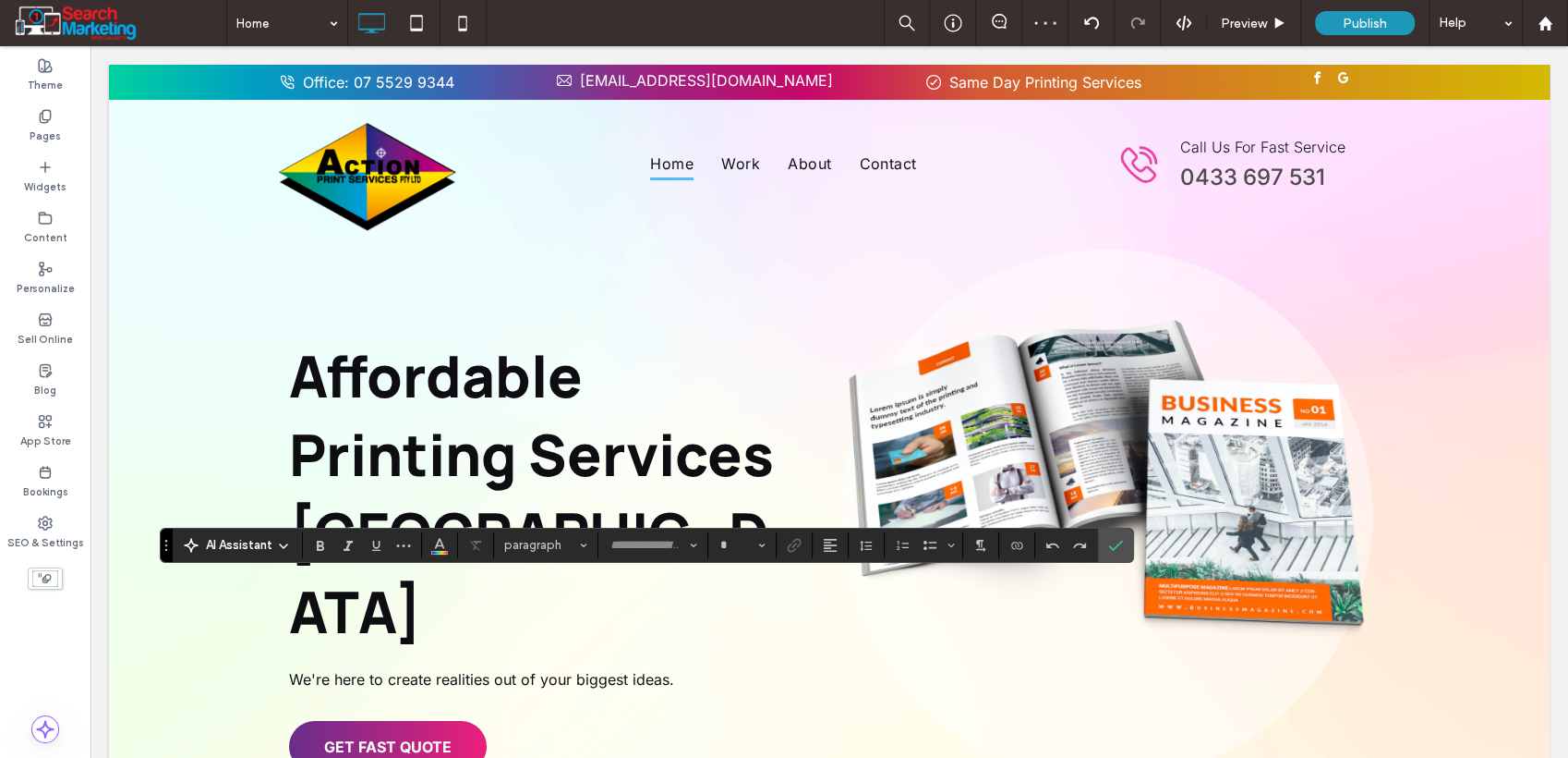
type input "*****"
type input "**"
click at [1119, 545] on icon "Confirm" at bounding box center [1116, 545] width 15 height 15
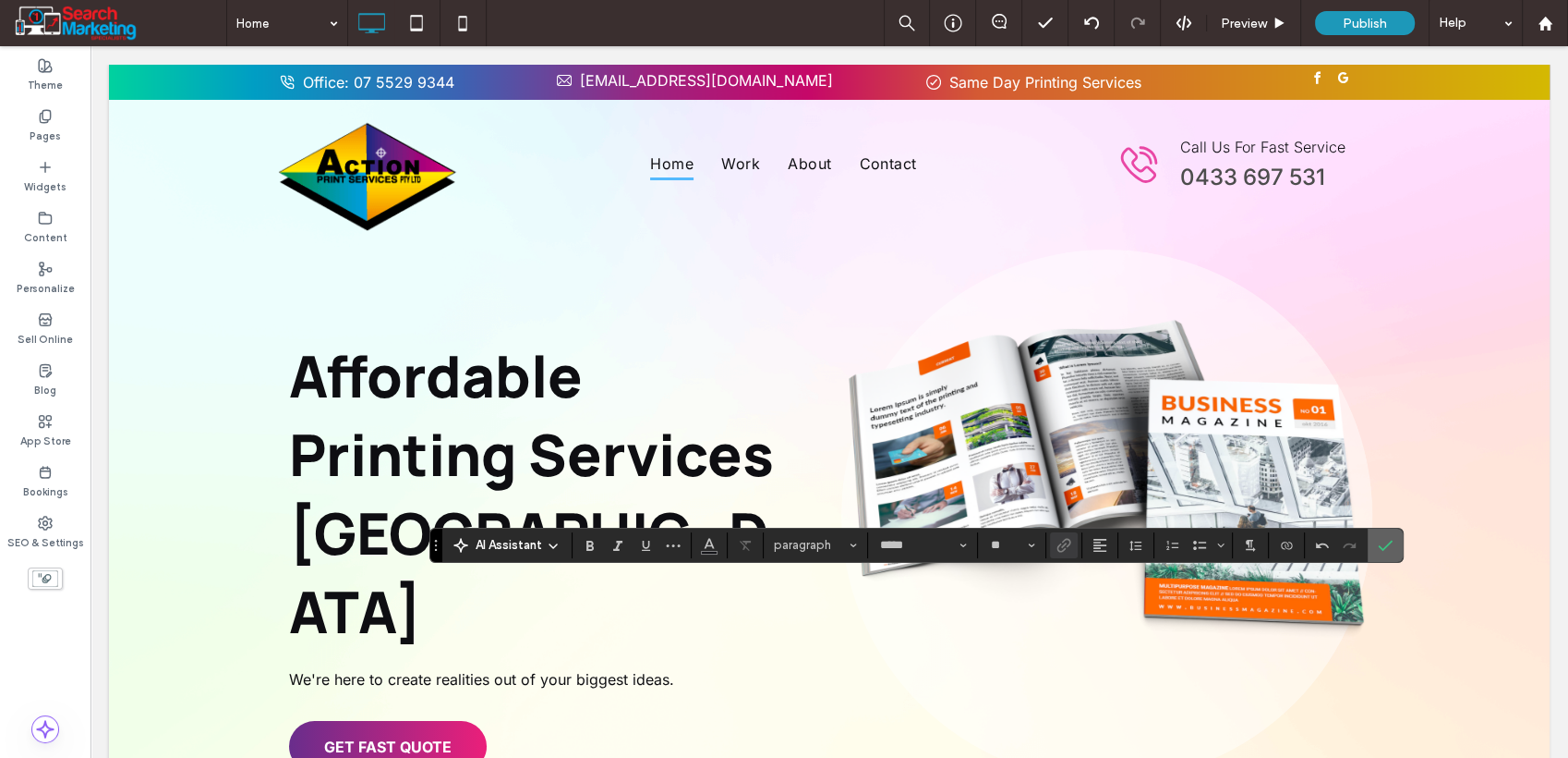
click at [1384, 544] on icon "Confirm" at bounding box center [1385, 545] width 15 height 15
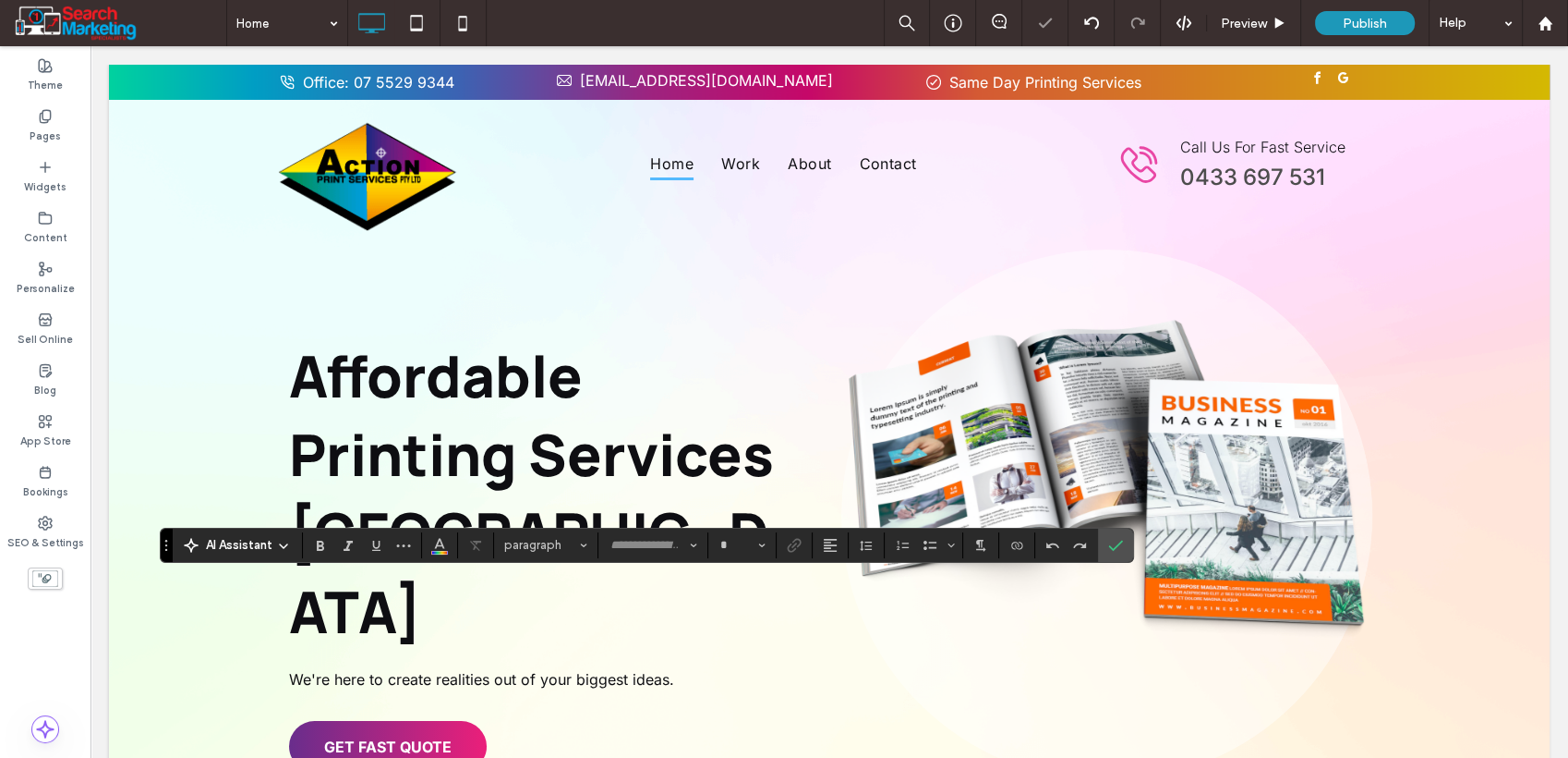
type input "*****"
type input "**"
drag, startPoint x: 427, startPoint y: 541, endPoint x: 440, endPoint y: 543, distance: 13.2
click at [428, 541] on button "Color" at bounding box center [439, 544] width 27 height 25
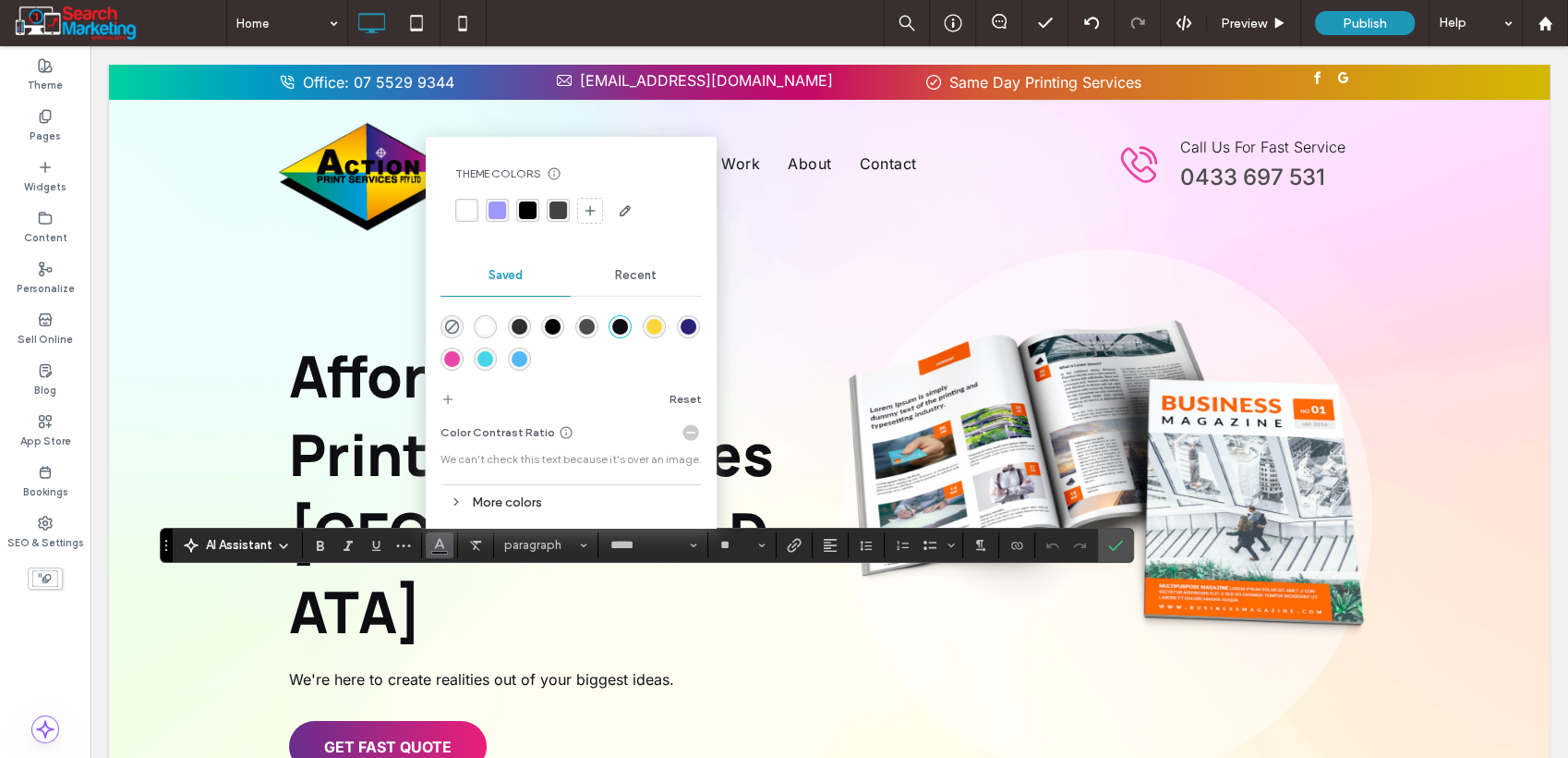
click at [588, 323] on div "rgba(77,77,77,1)" at bounding box center [586, 327] width 16 height 16
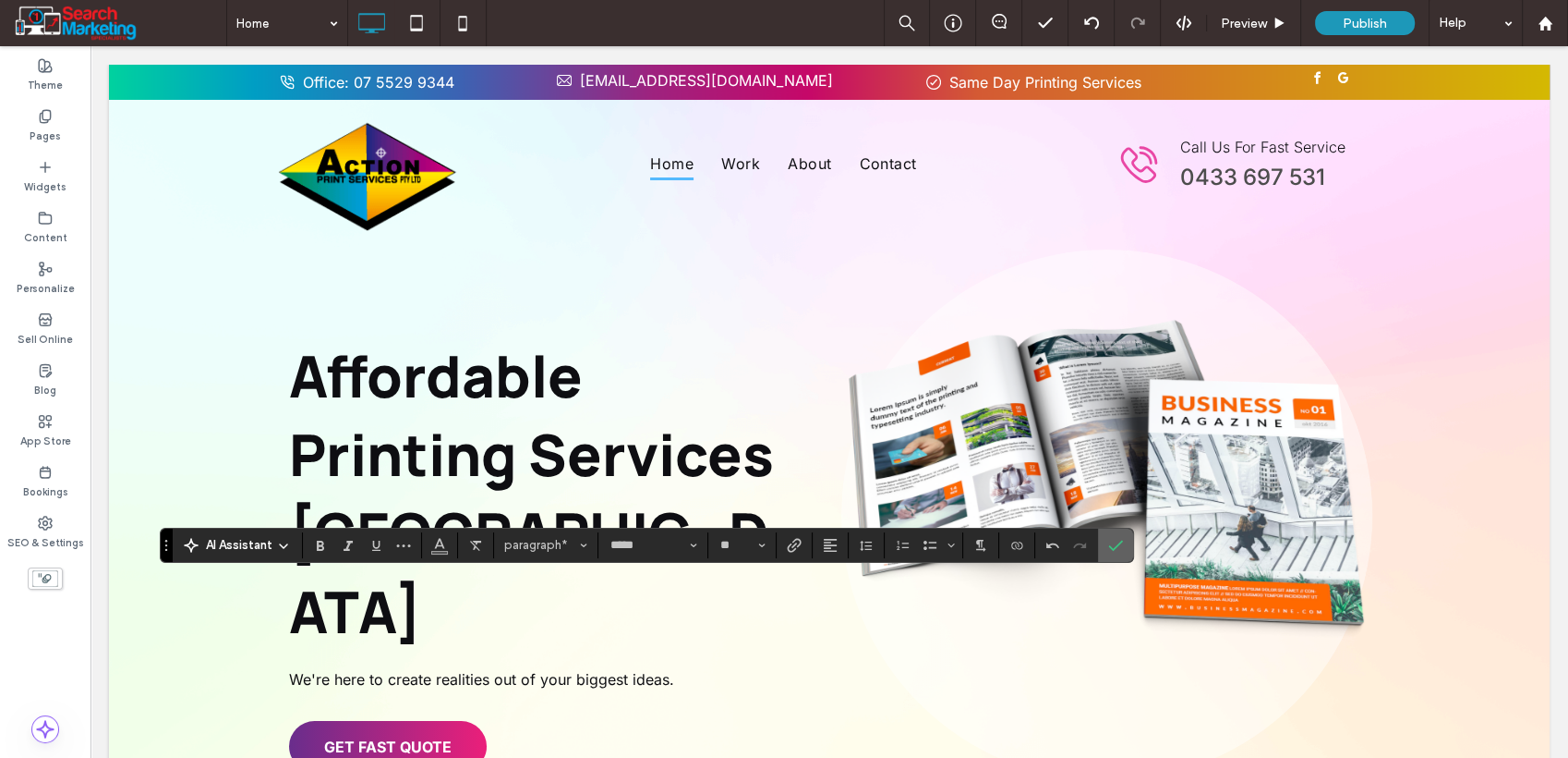
click at [1115, 540] on icon "Confirm" at bounding box center [1116, 545] width 15 height 15
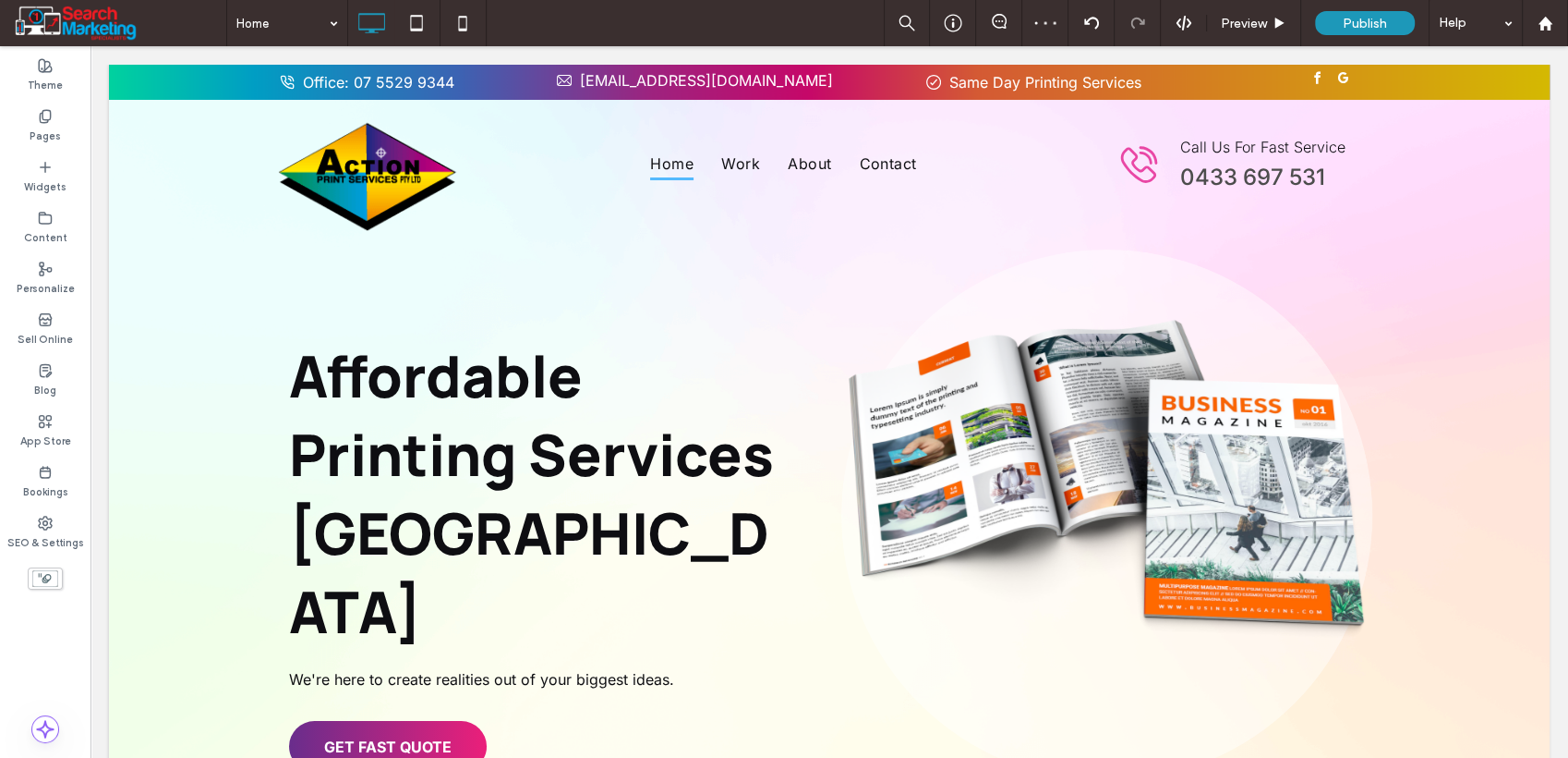
type input "*****"
type input "**"
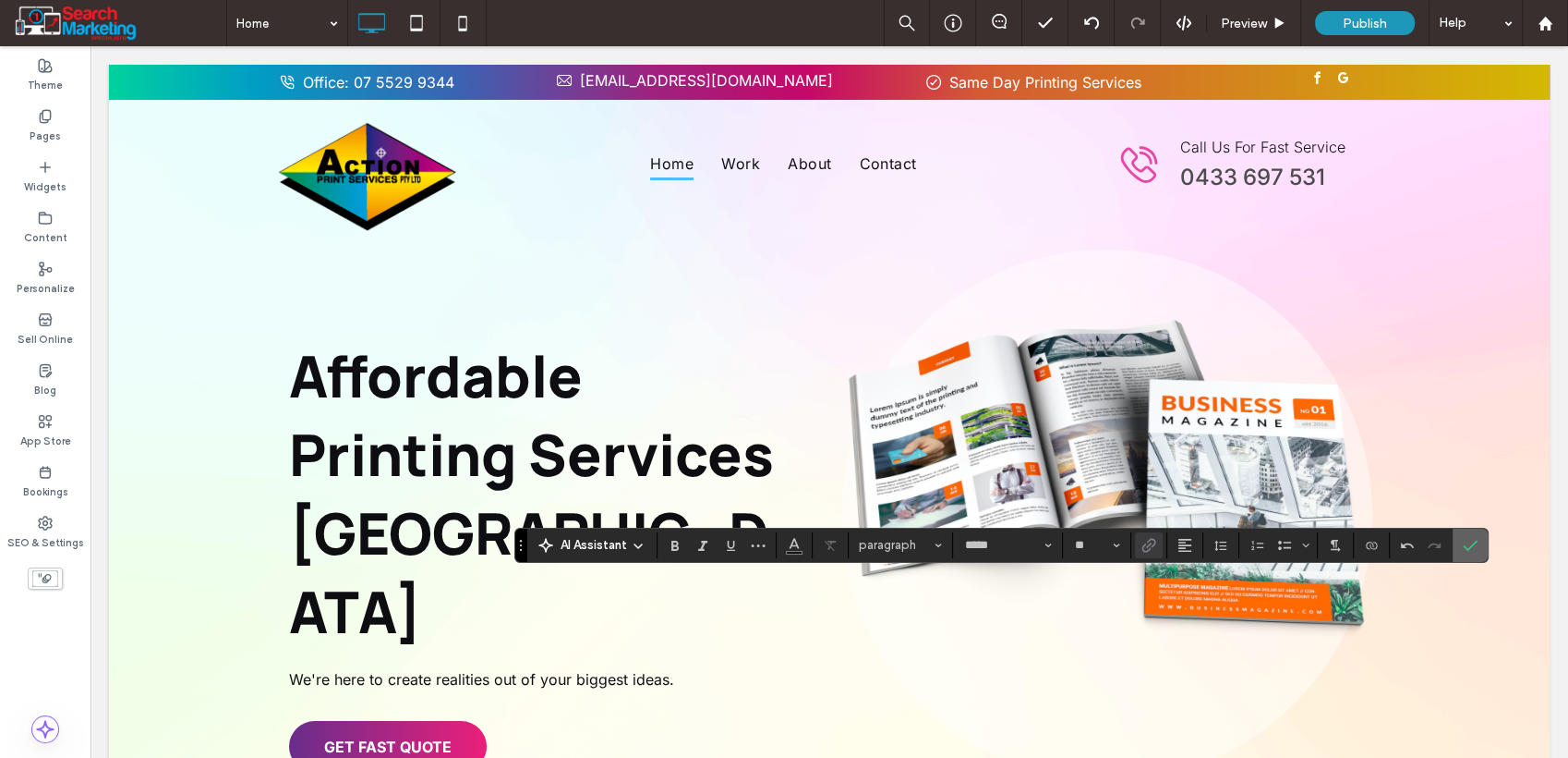
click at [1478, 540] on label "Confirm" at bounding box center [1470, 544] width 27 height 33
click at [1183, 551] on icon "Alignment" at bounding box center [1185, 545] width 15 height 15
click at [1474, 543] on label "Confirm" at bounding box center [1470, 544] width 27 height 33
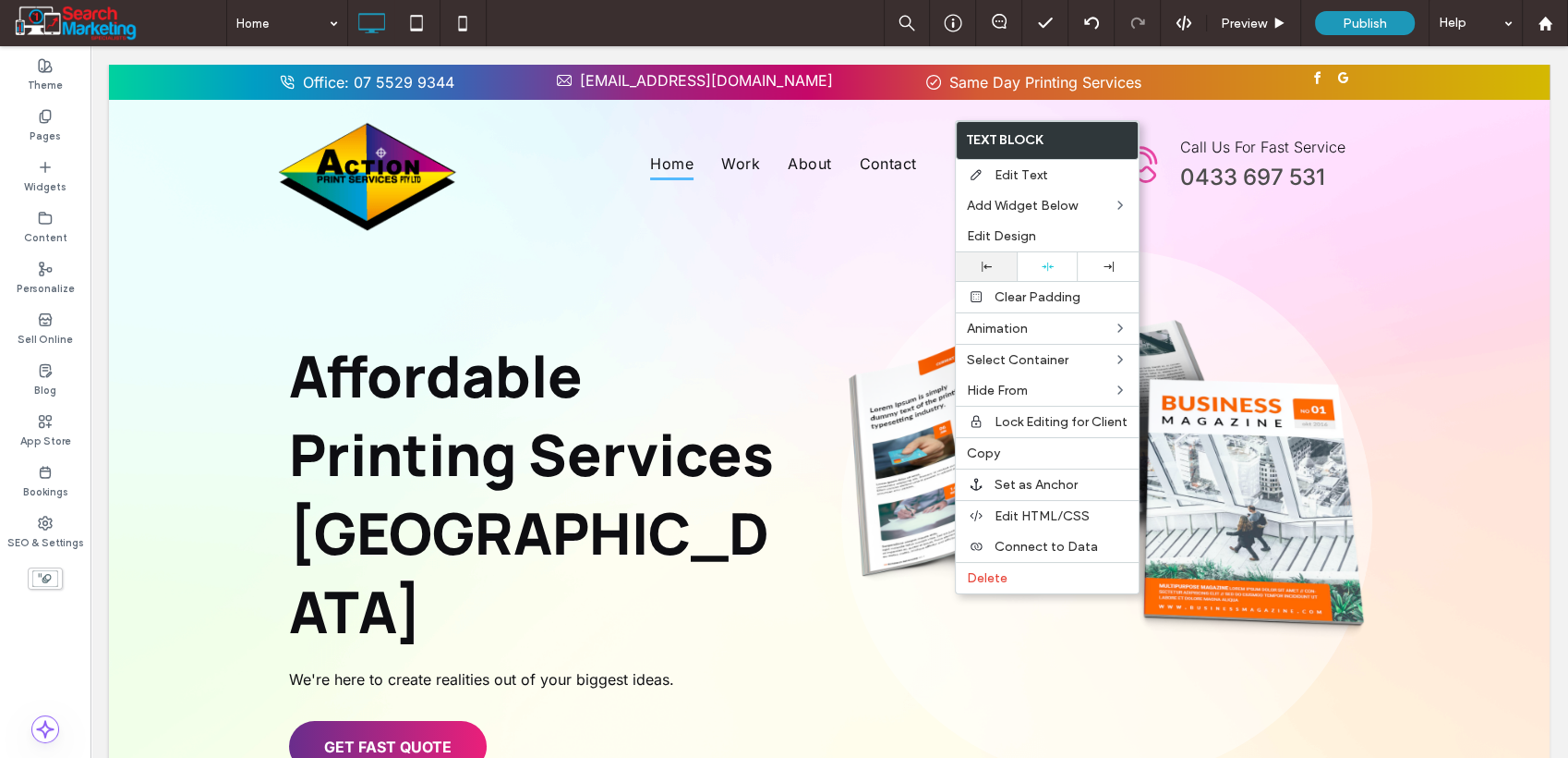
click at [982, 269] on icon at bounding box center [986, 266] width 10 height 10
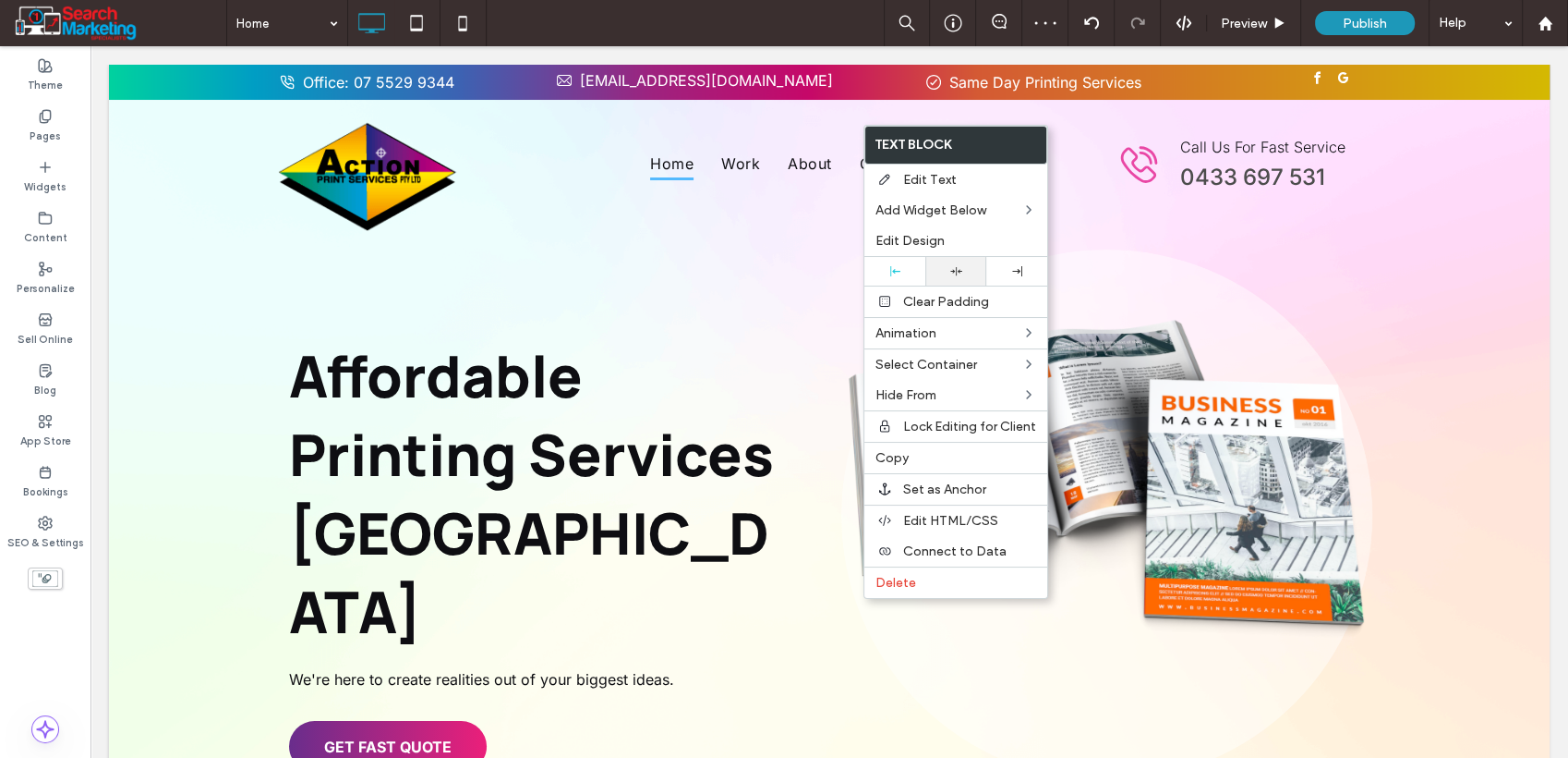
click at [953, 270] on use at bounding box center [956, 271] width 12 height 8
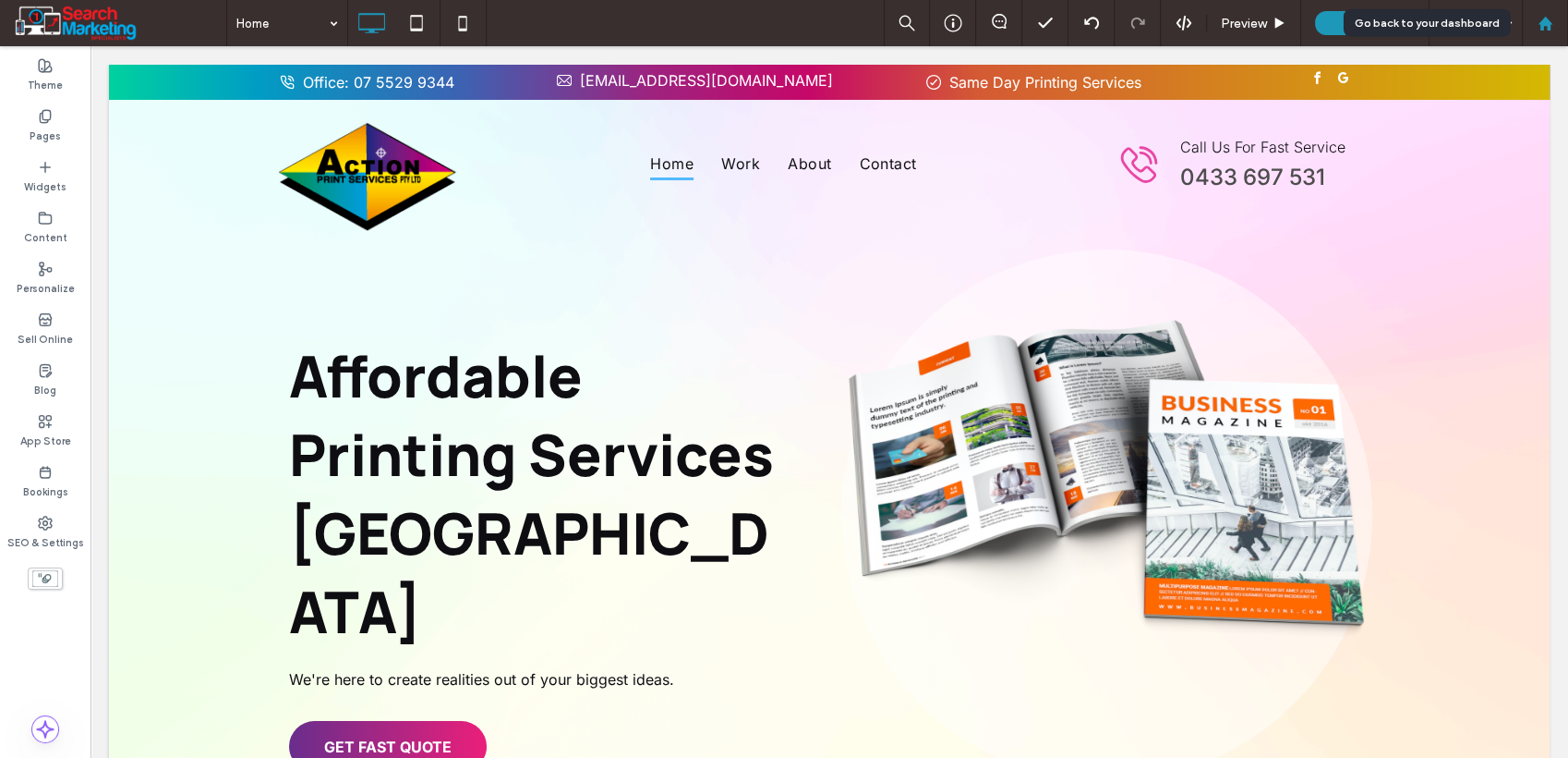
click at [1538, 19] on icon at bounding box center [1545, 24] width 16 height 16
